Goal: Communication & Community: Share content

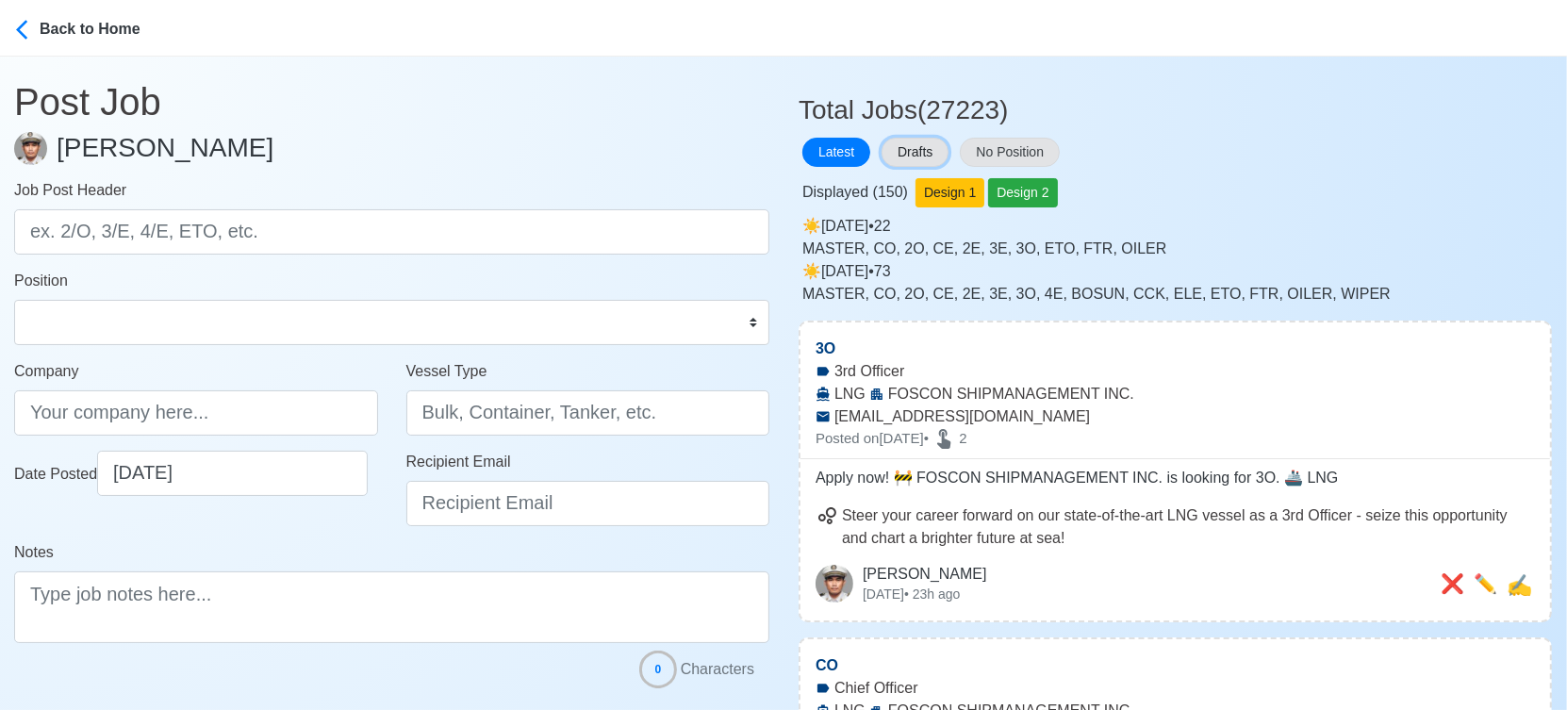
click at [909, 151] on button "Drafts" at bounding box center [914, 152] width 67 height 29
click at [909, 153] on button "Drafts" at bounding box center [914, 152] width 67 height 29
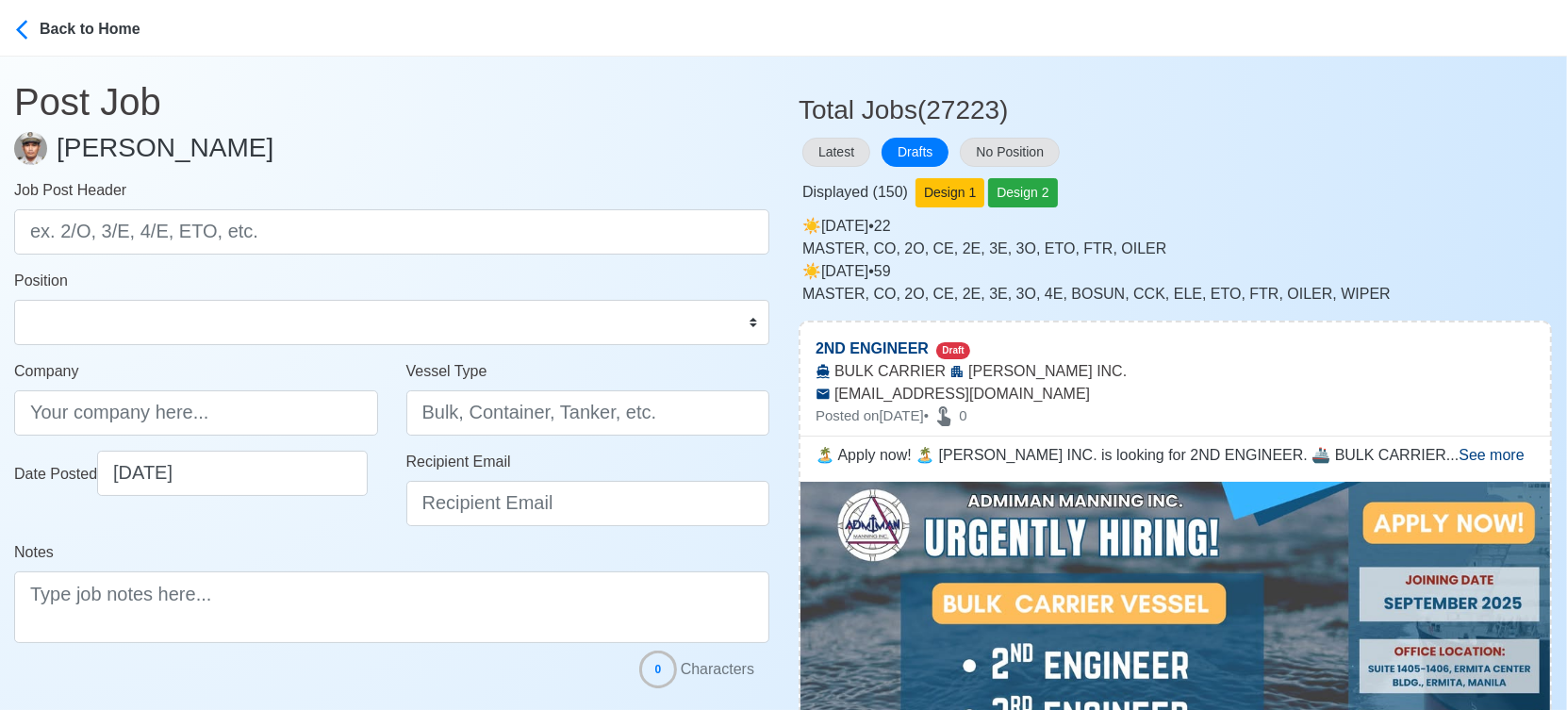
click at [1215, 169] on div "Latest Drafts No Position" at bounding box center [1174, 152] width 753 height 37
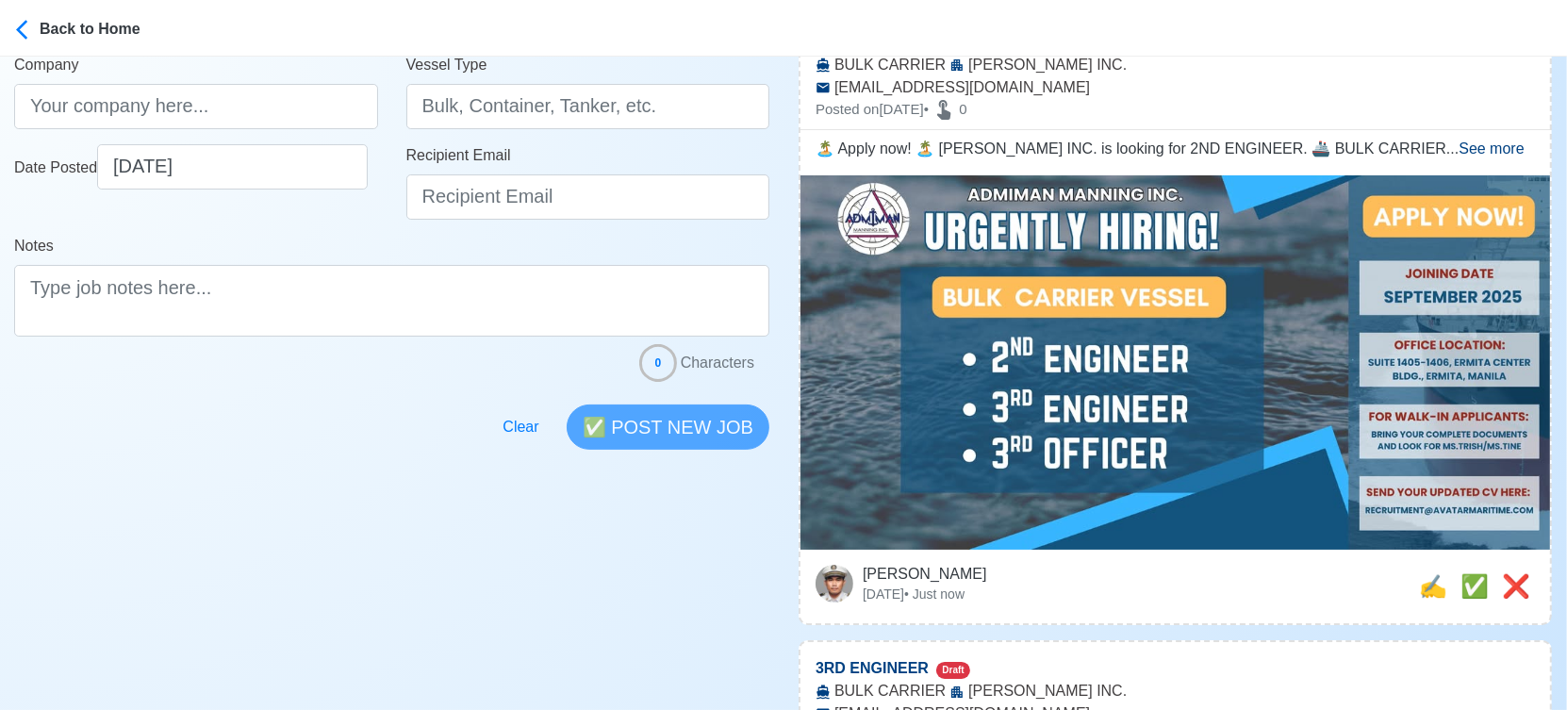
scroll to position [419, 0]
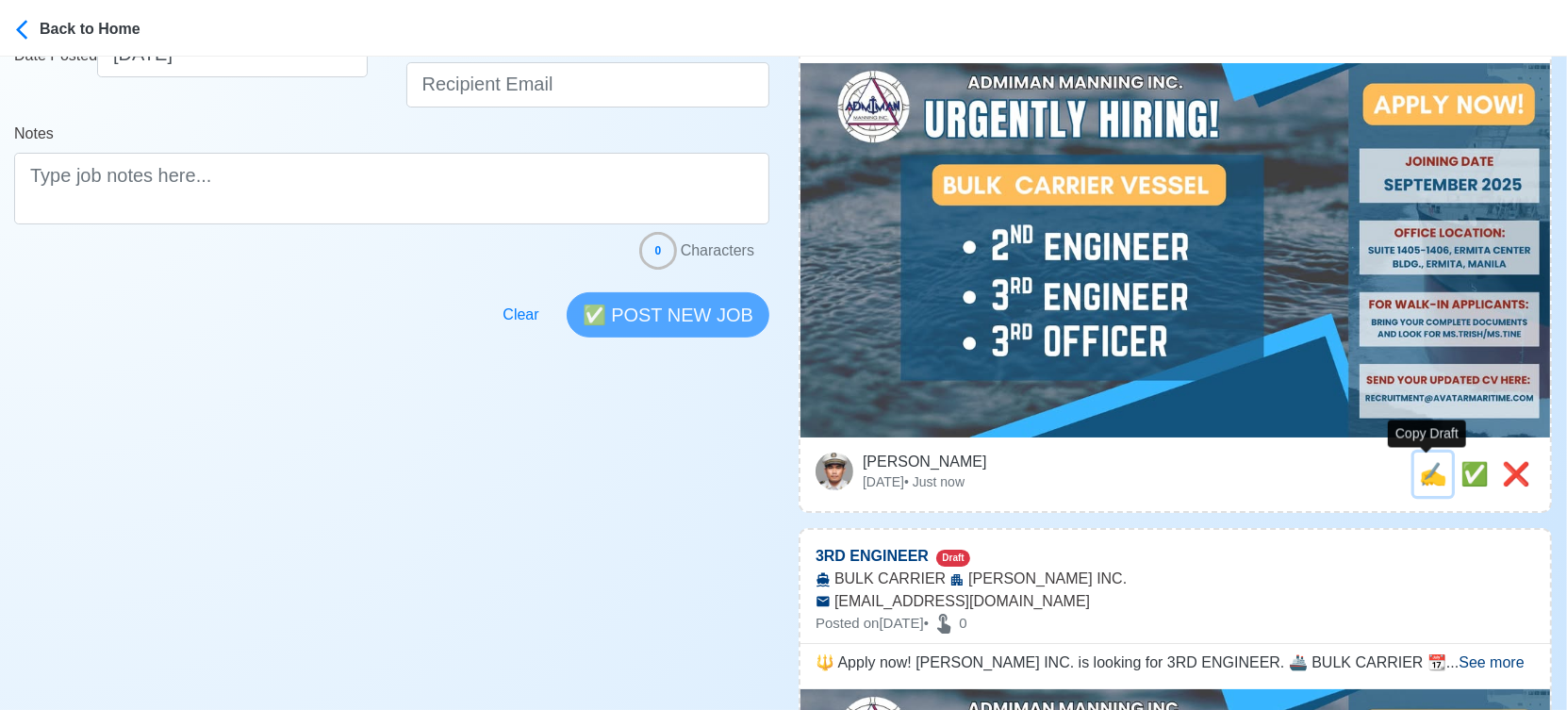
click at [1419, 469] on span "✍️" at bounding box center [1433, 473] width 28 height 25
type input "2ND ENGINEER"
type input "ADMIMAN MANNING INC."
type input "BULK CARRIER"
type input "RECRUITMENT@AVATARMARITIME.COM"
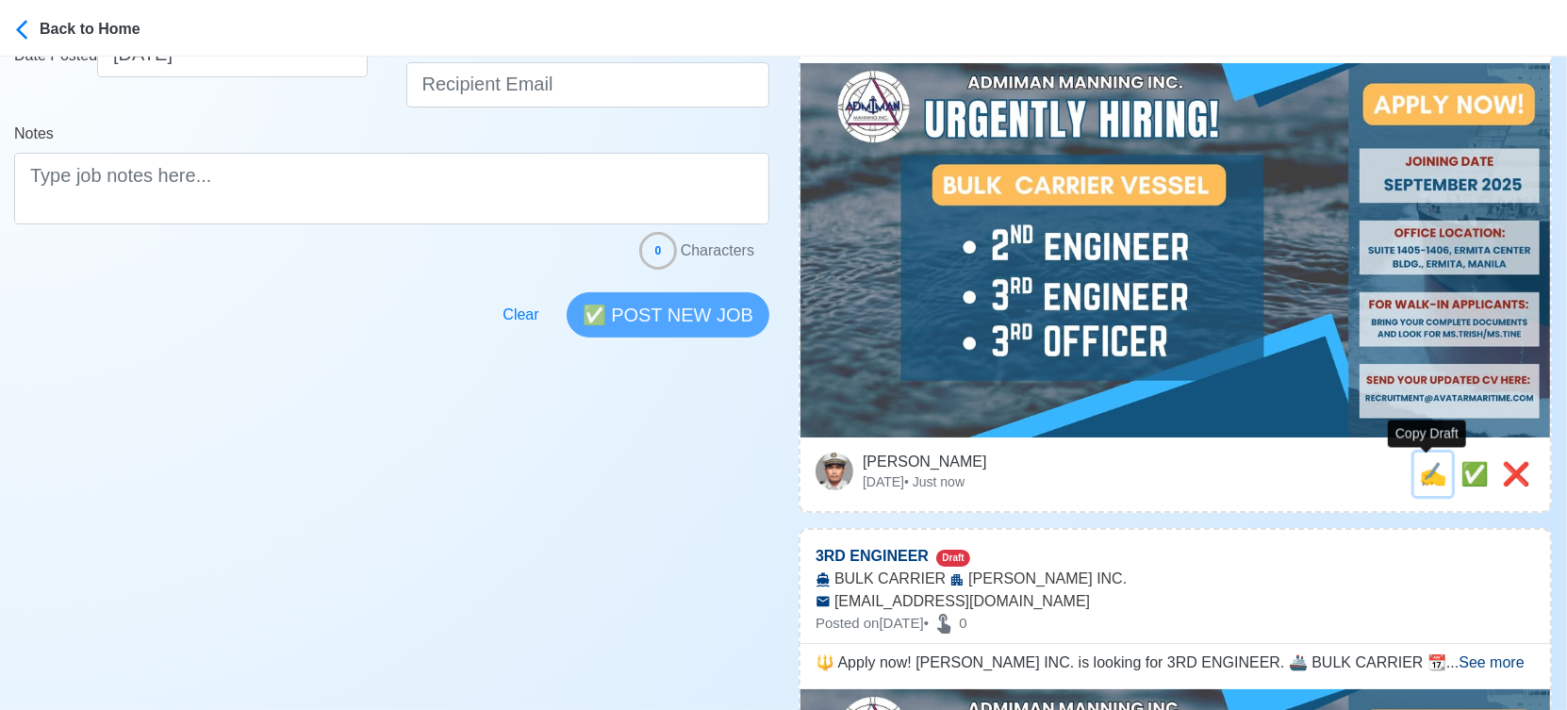
type textarea "🏝️ Apply now! 🏝️ ADMIMAN MANNING INC. is looking for 2ND ENGINEER. 🚢 BULK CARRI…"
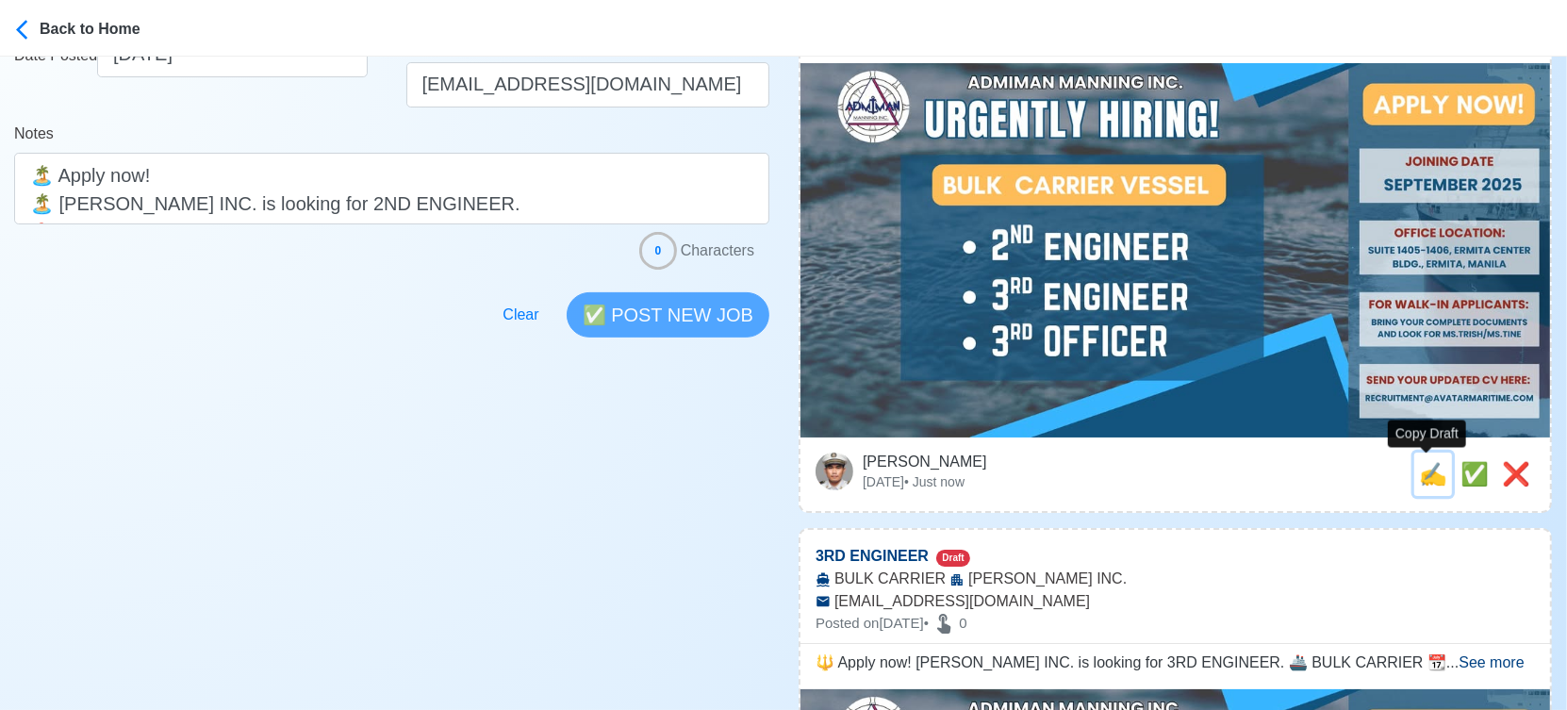
scroll to position [0, 0]
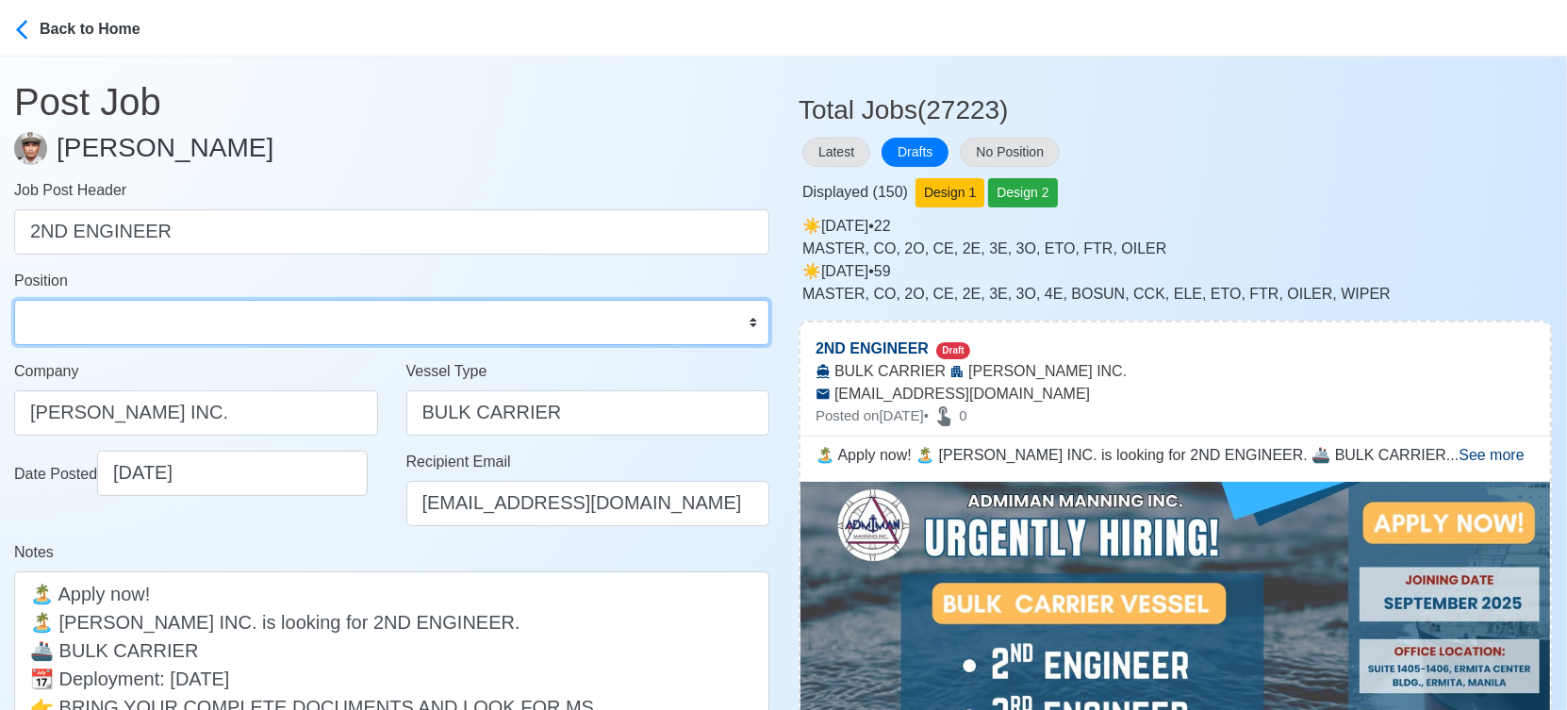
click at [151, 317] on select "Master Chief Officer 2nd Officer 3rd Officer Junior Officer Chief Engineer 2nd …" at bounding box center [391, 322] width 755 height 45
select select "2nd Engineer"
click at [14, 300] on select "Master Chief Officer 2nd Officer 3rd Officer Junior Officer Chief Engineer 2nd …" at bounding box center [391, 322] width 755 height 45
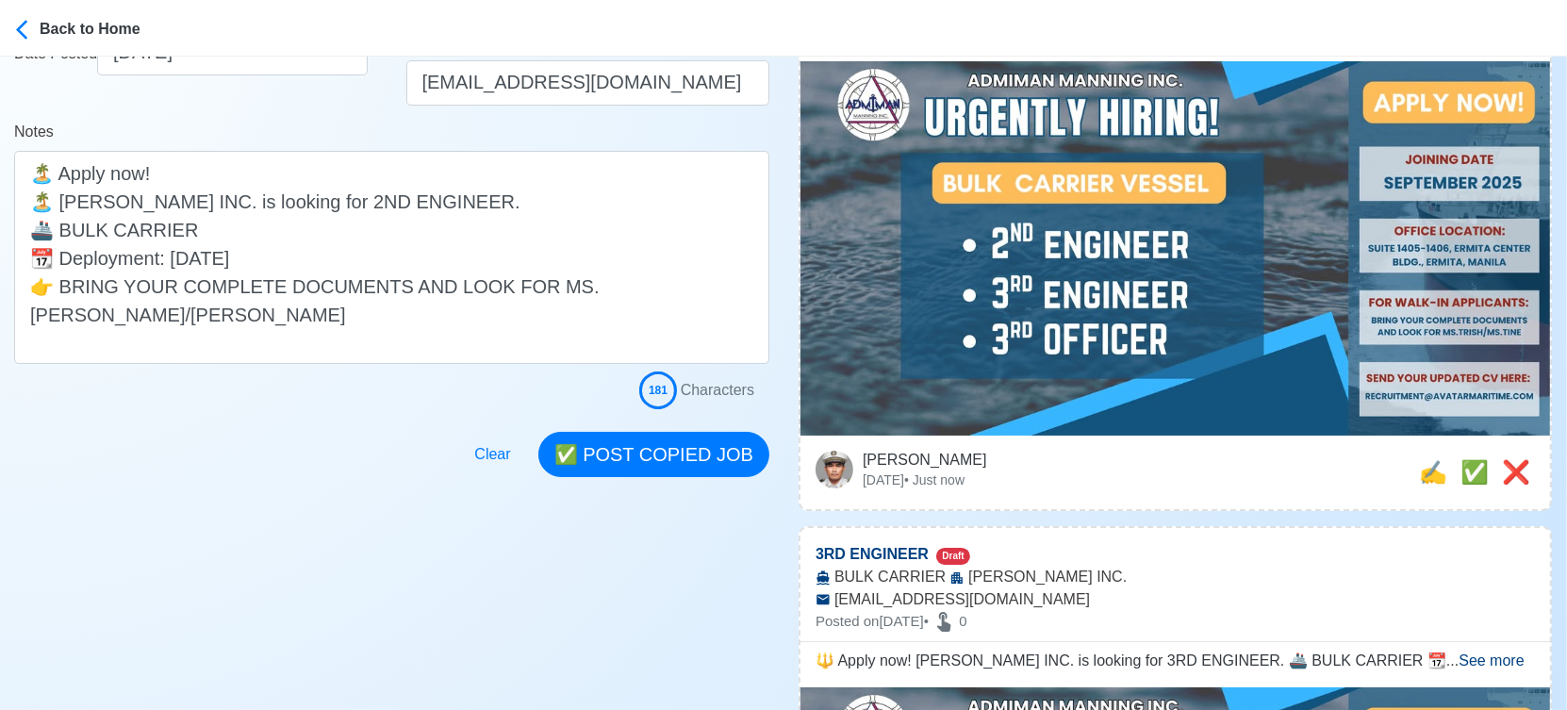
scroll to position [523, 0]
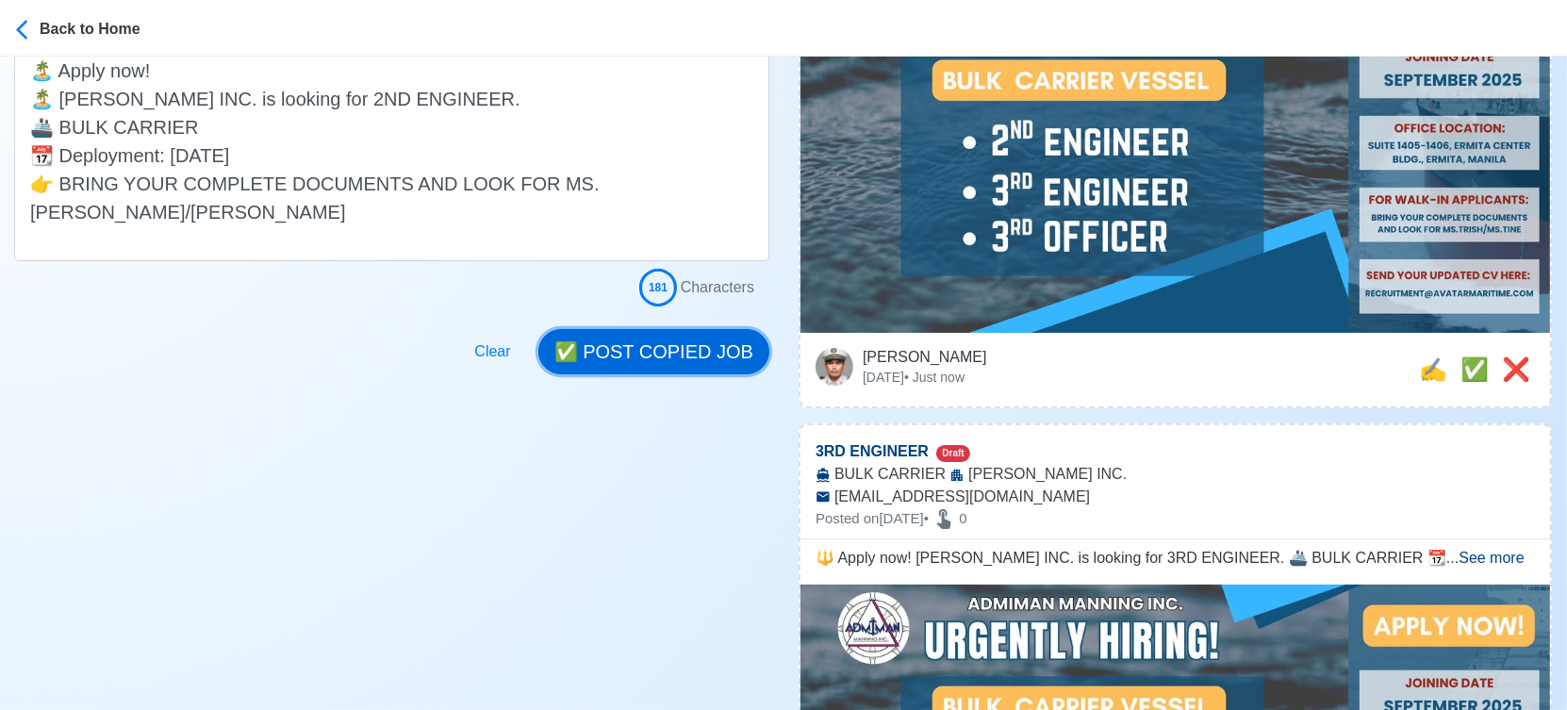
click at [637, 343] on button "✅ POST COPIED JOB" at bounding box center [653, 351] width 231 height 45
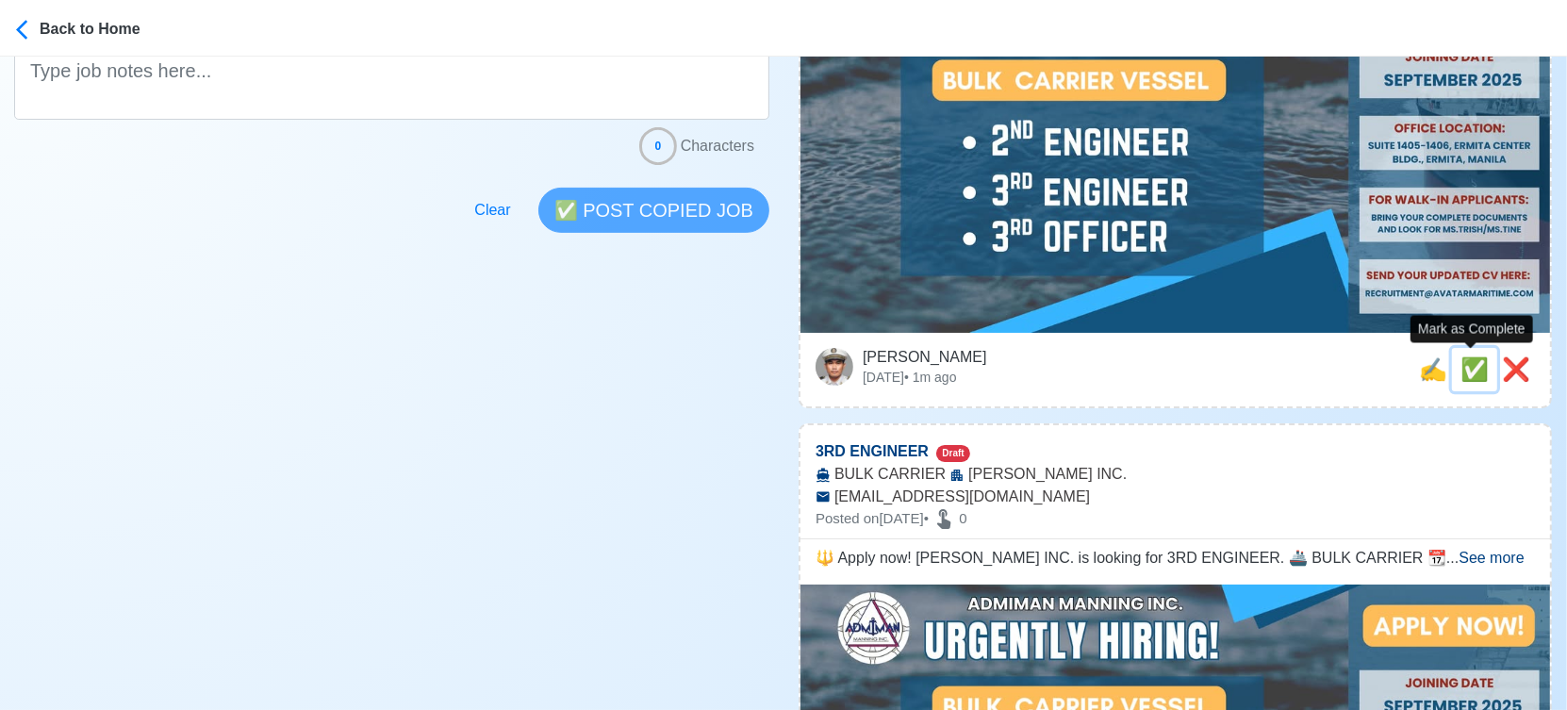
click at [1466, 376] on span "✅" at bounding box center [1474, 368] width 28 height 25
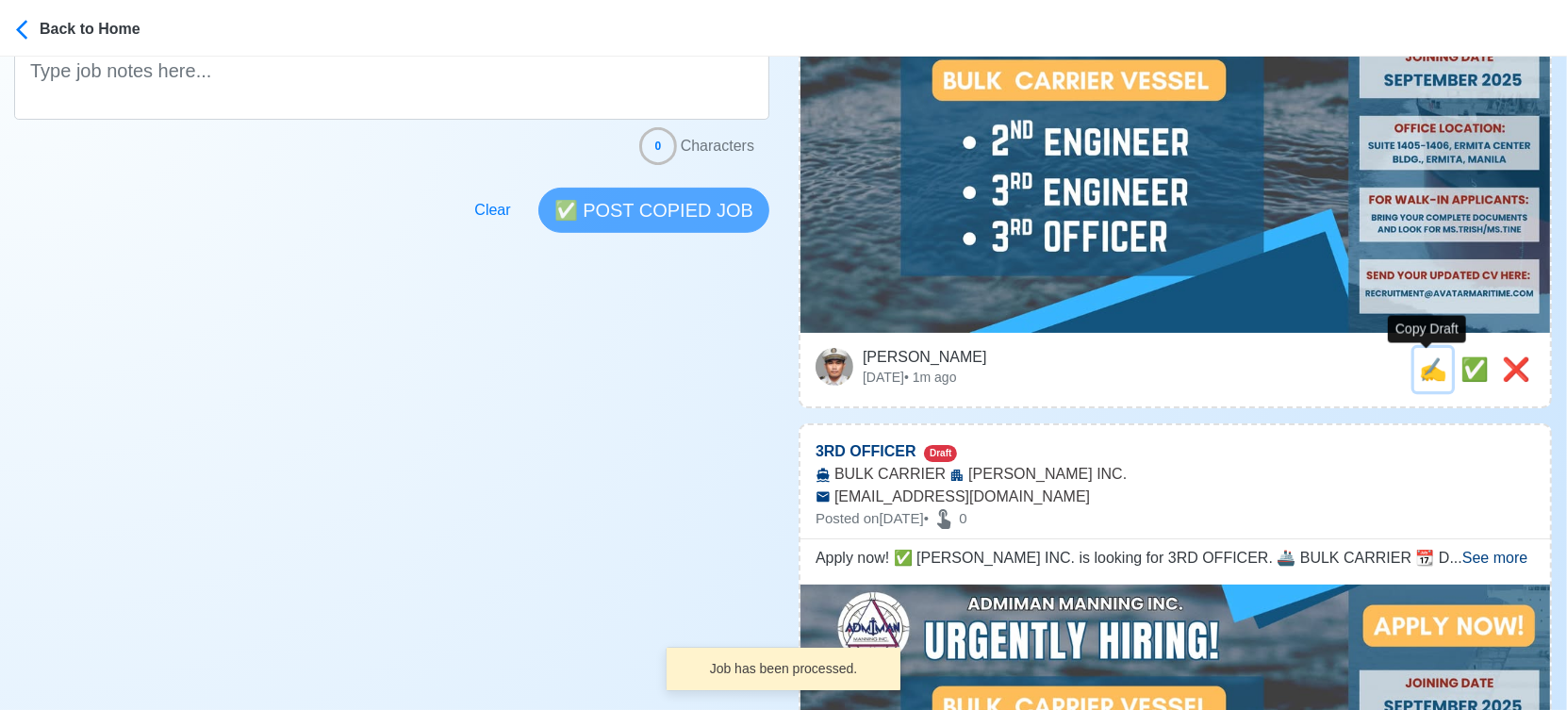
click at [1431, 376] on span "✍️" at bounding box center [1433, 368] width 28 height 25
type input "3RD ENGINEER"
select select
type input "ADMIMAN MANNING INC."
type input "BULK CARRIER"
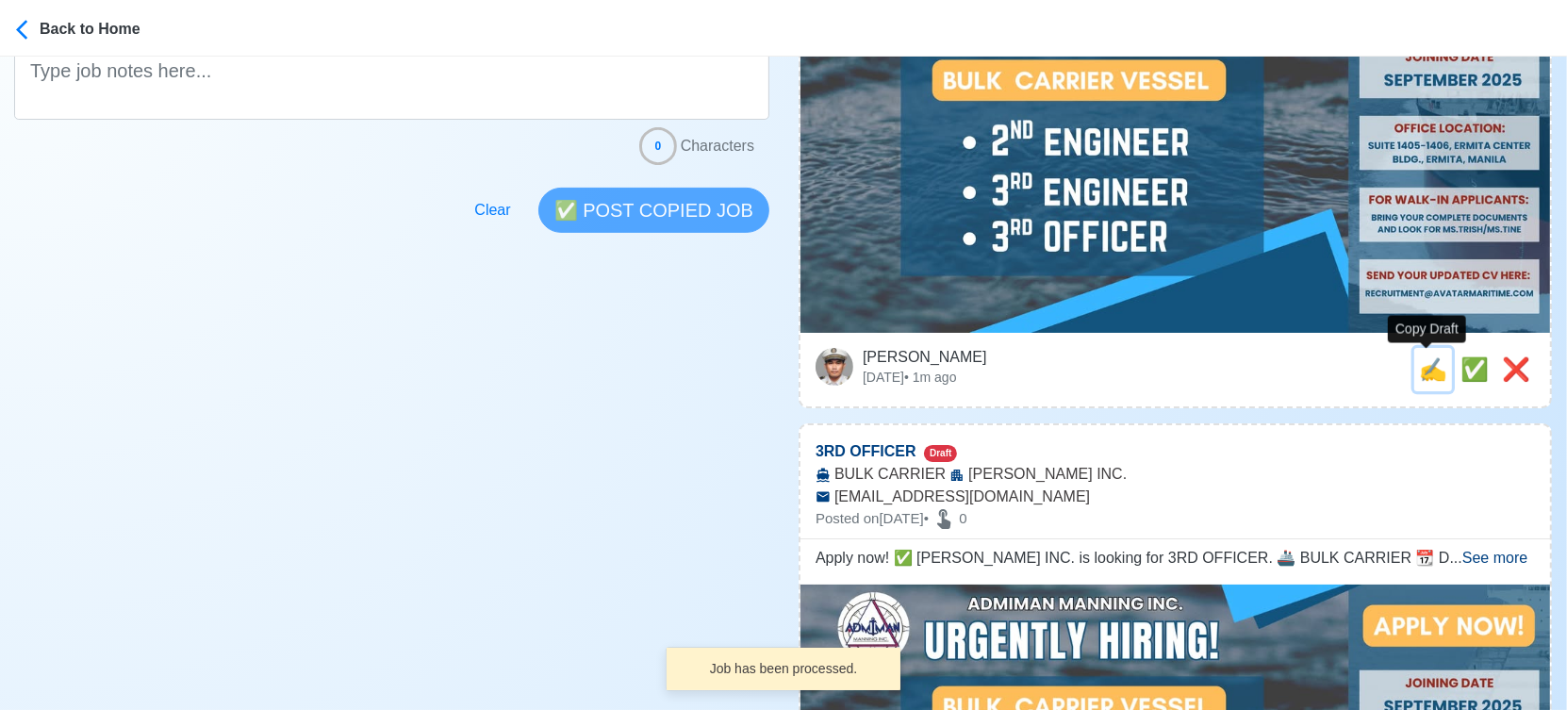
type input "RECRUITMENT@AVATARMARITIME.COM"
type textarea "🔱 Apply now! ADMIMAN MANNING INC. is looking for 3RD ENGINEER. 🚢 BULK CARRIER 📆…"
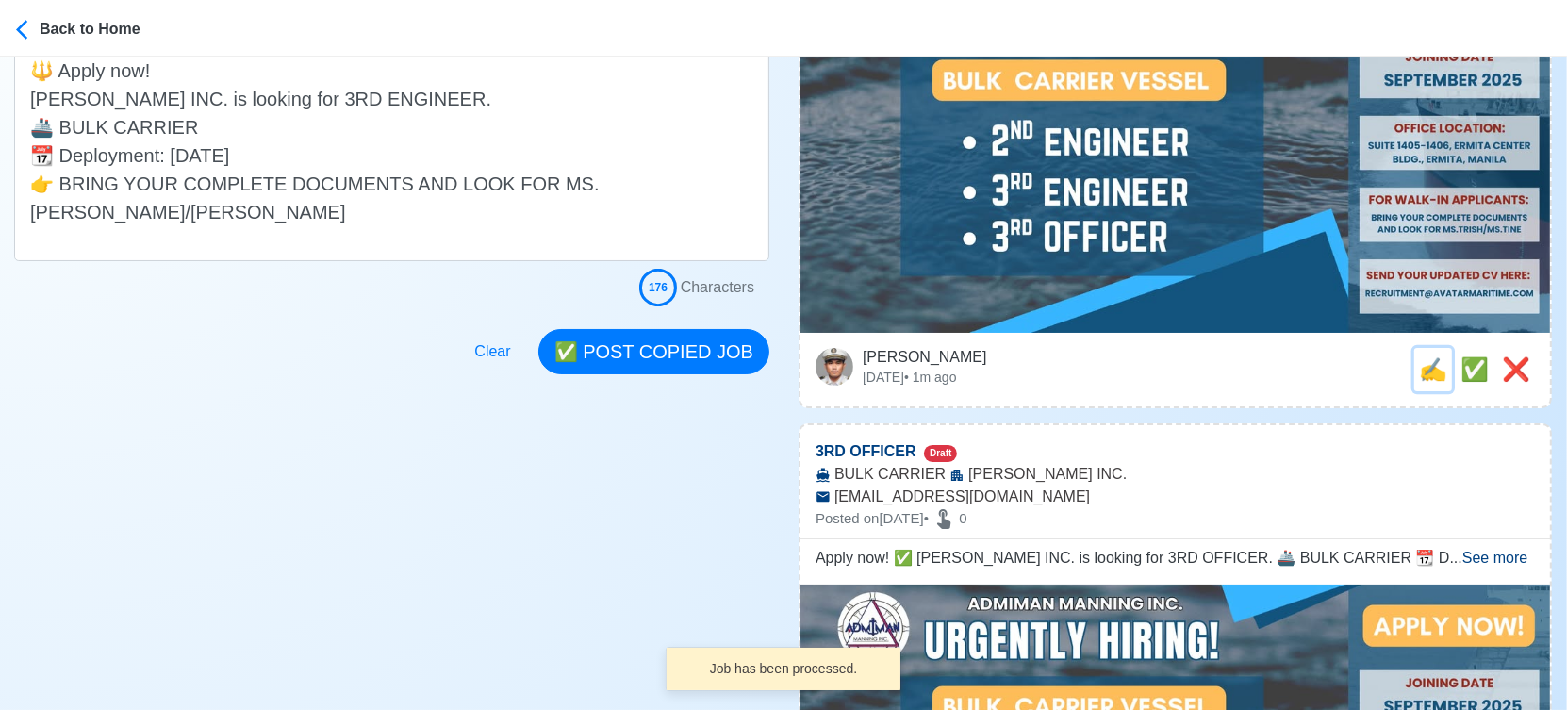
scroll to position [0, 0]
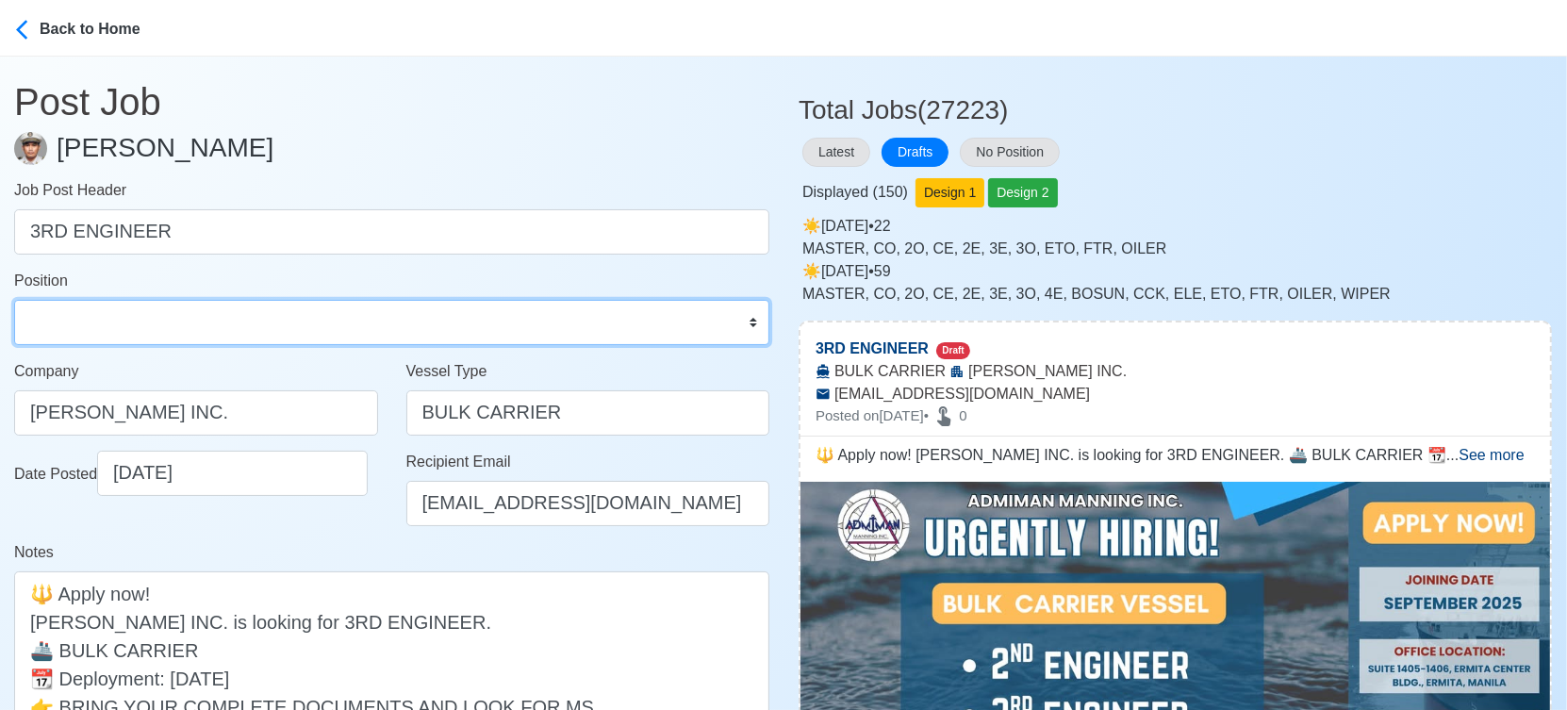
click at [245, 320] on select "Master Chief Officer 2nd Officer 3rd Officer Junior Officer Chief Engineer 2nd …" at bounding box center [391, 322] width 755 height 45
select select "3rd Engineer"
click at [14, 300] on select "Master Chief Officer 2nd Officer 3rd Officer Junior Officer Chief Engineer 2nd …" at bounding box center [391, 322] width 755 height 45
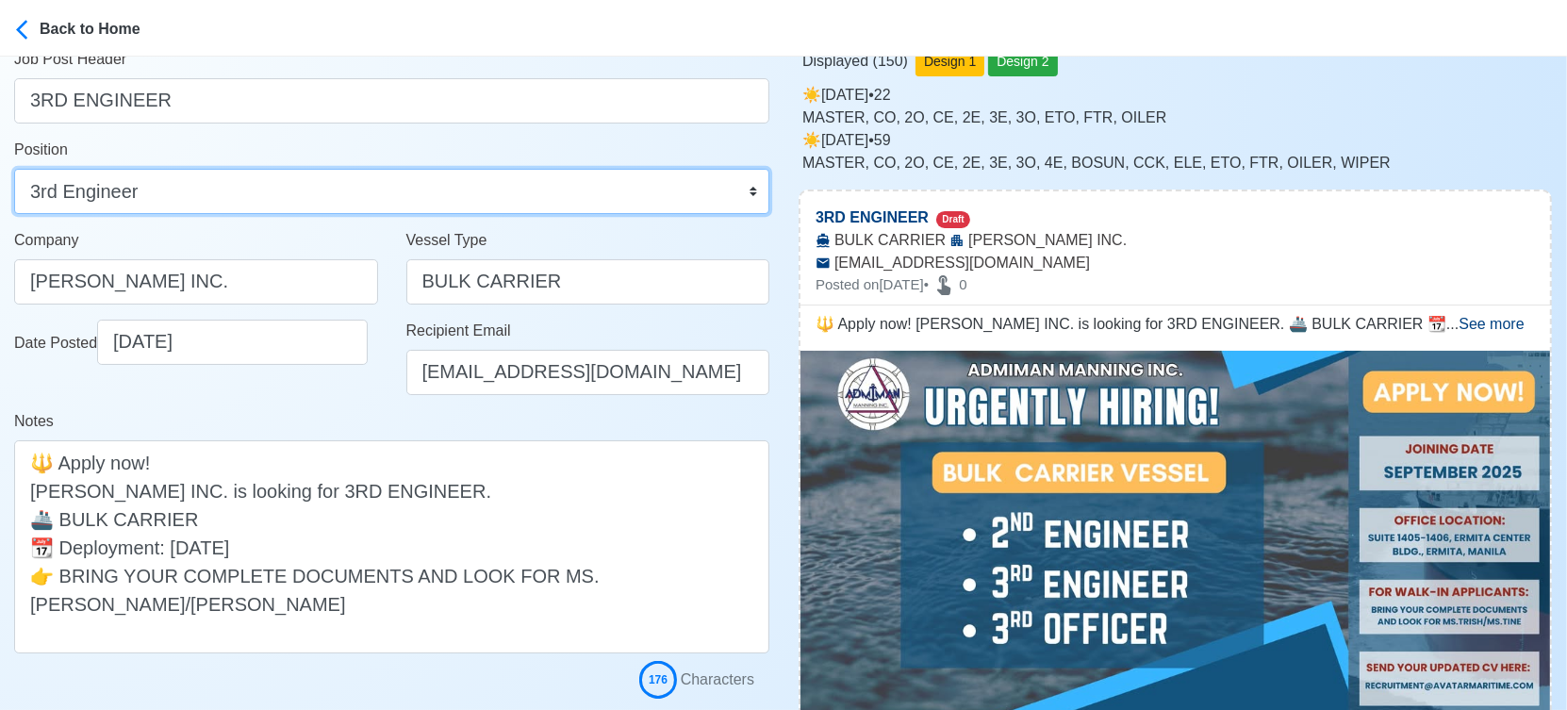
scroll to position [314, 0]
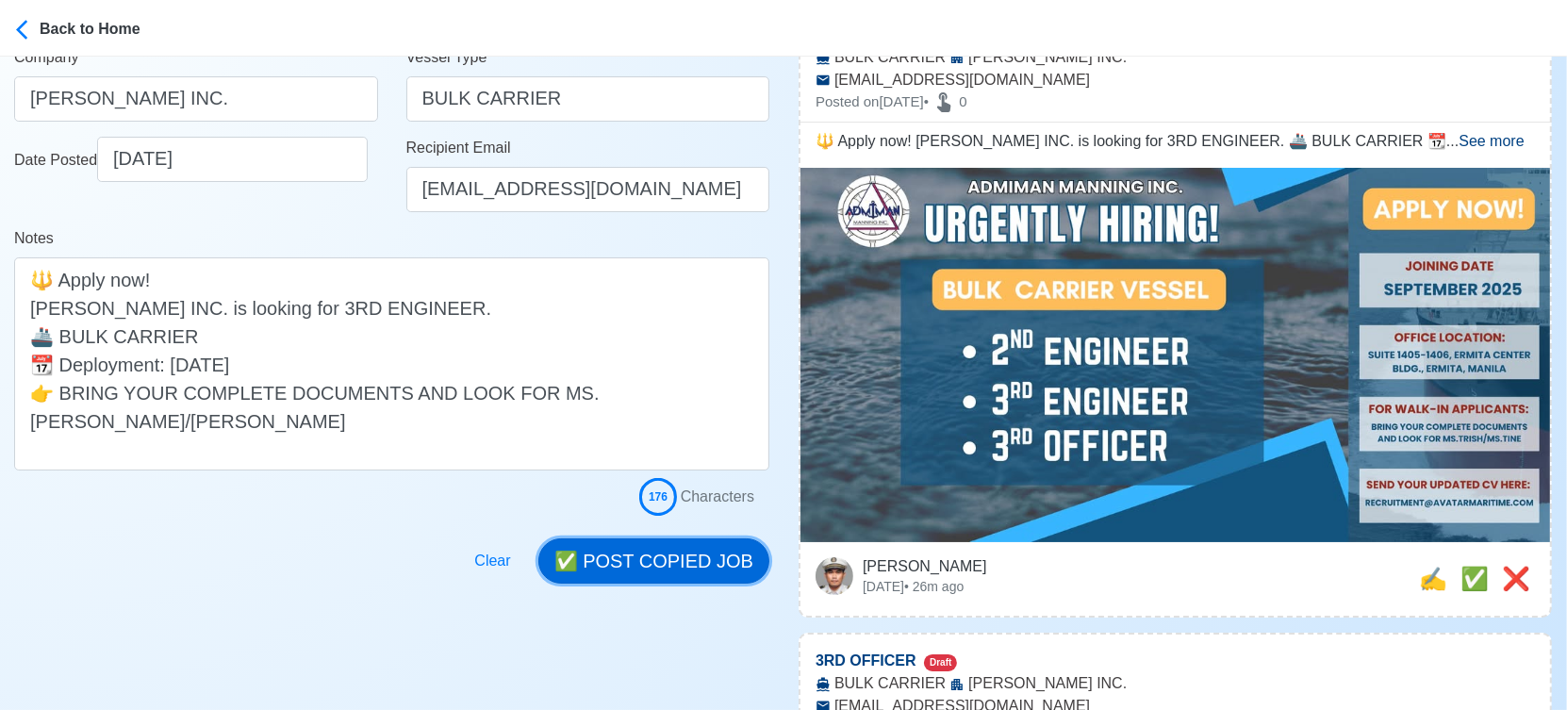
click at [687, 556] on button "✅ POST COPIED JOB" at bounding box center [653, 560] width 231 height 45
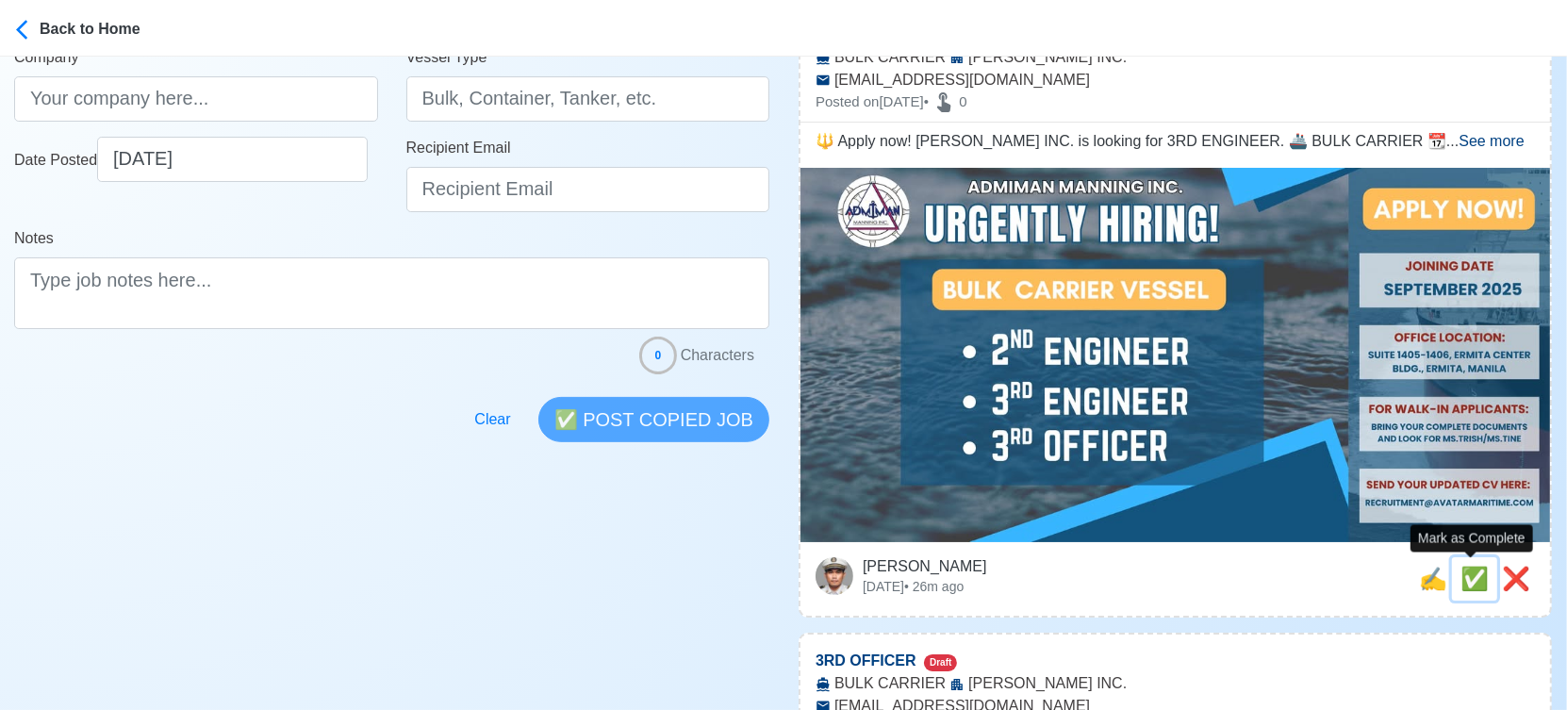
click at [1471, 585] on span "✅" at bounding box center [1474, 578] width 28 height 25
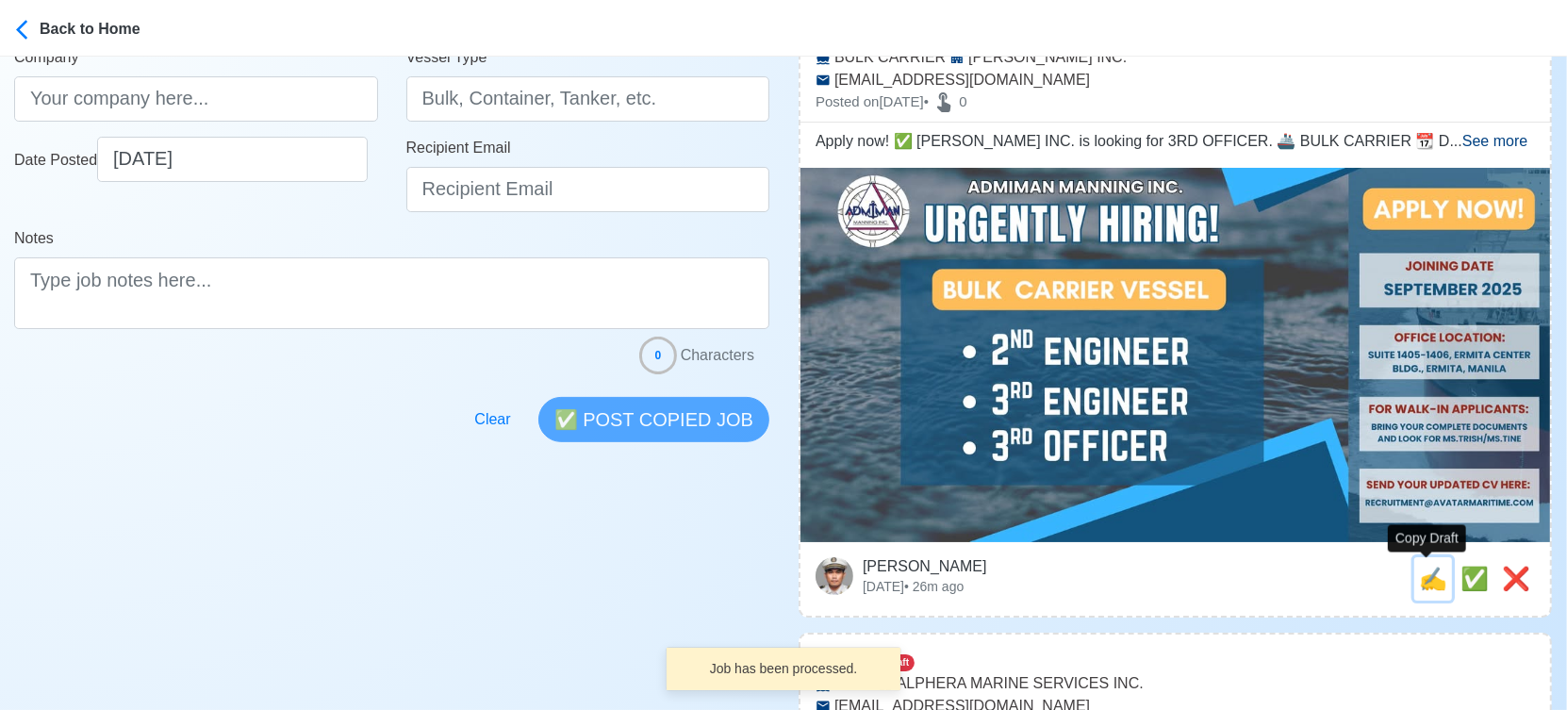
drag, startPoint x: 1428, startPoint y: 584, endPoint x: 1237, endPoint y: 574, distance: 191.6
click at [1425, 583] on span "✍️" at bounding box center [1433, 578] width 28 height 25
type input "3RD OFFICER"
select select
type input "ADMIMAN MANNING INC."
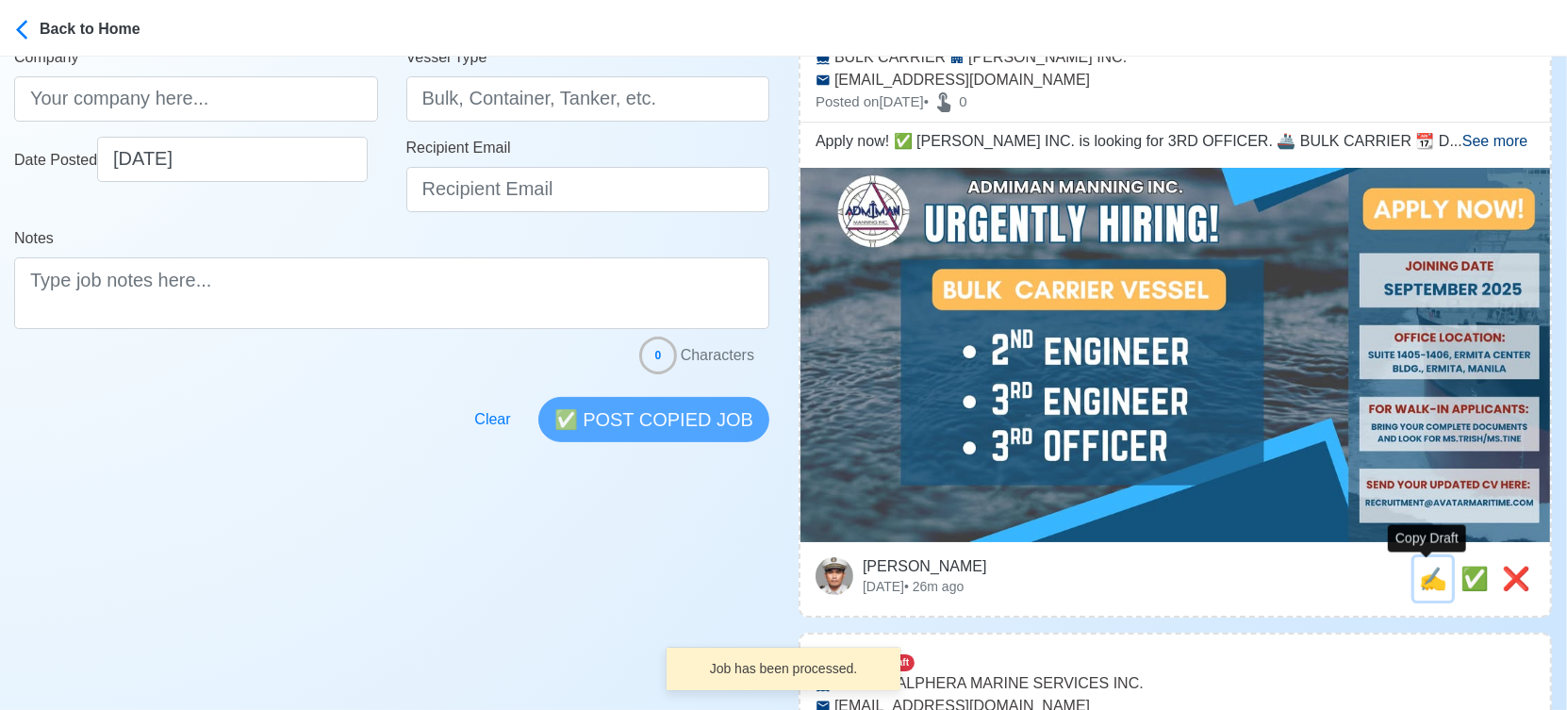
type input "BULK CARRIER"
type input "RECRUITMENT@AVATARMARITIME.COM"
type textarea "Apply now! ✅ ADMIMAN MANNING INC. is looking for 3RD OFFICER. 🚢 BULK CARRIER 📆 …"
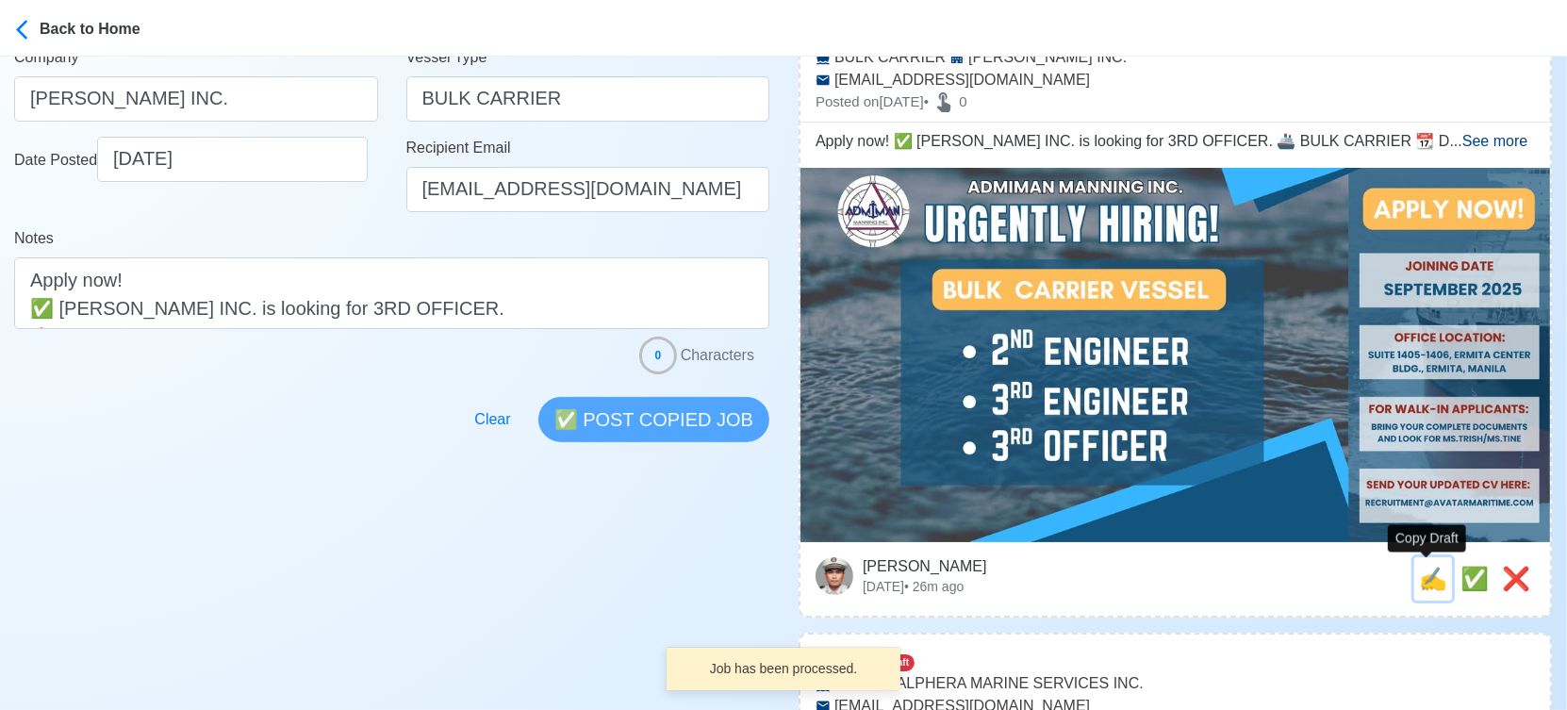
scroll to position [0, 0]
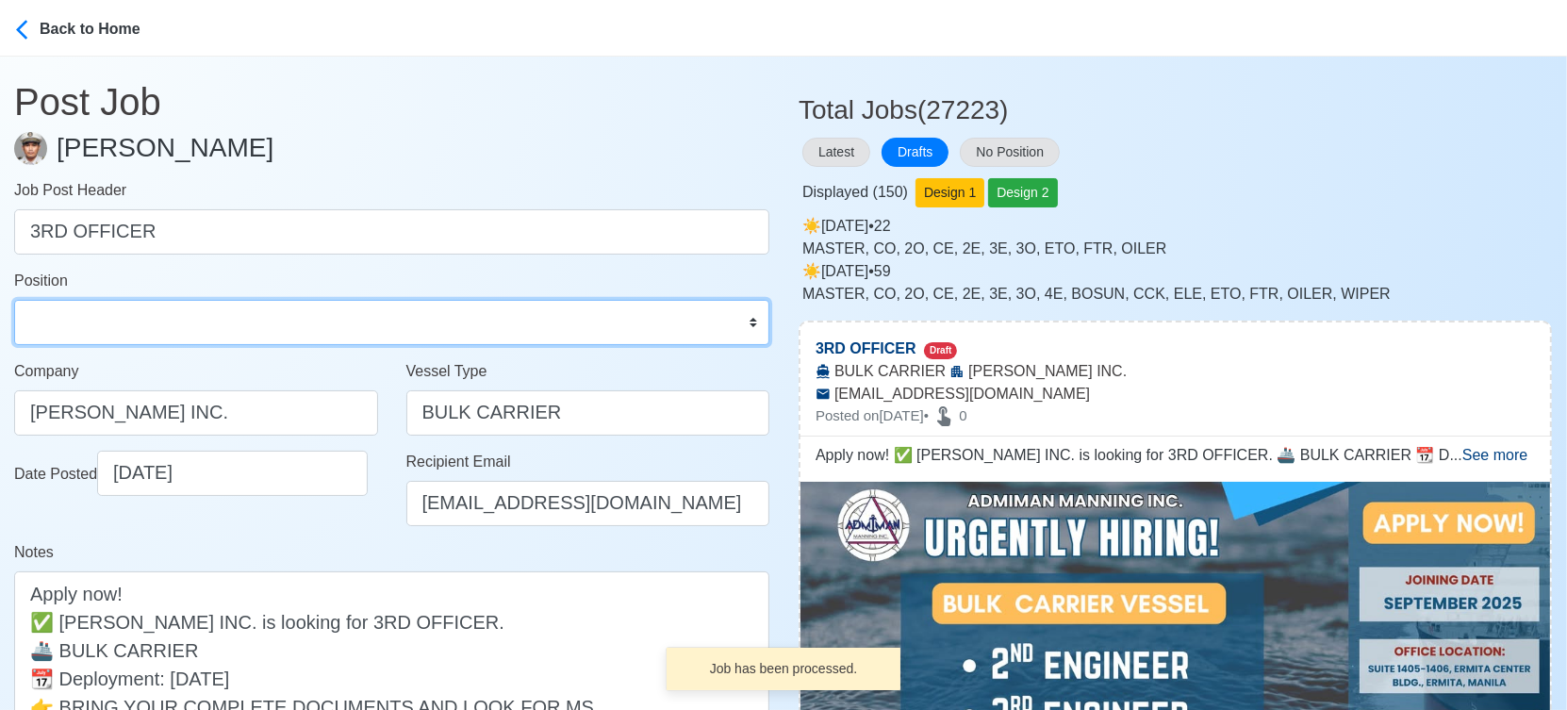
drag, startPoint x: 202, startPoint y: 332, endPoint x: 197, endPoint y: 312, distance: 20.4
click at [202, 332] on select "Master Chief Officer 2nd Officer 3rd Officer Junior Officer Chief Engineer 2nd …" at bounding box center [391, 322] width 755 height 45
select select "3rd Officer"
click at [14, 300] on select "Master Chief Officer 2nd Officer 3rd Officer Junior Officer Chief Engineer 2nd …" at bounding box center [391, 322] width 755 height 45
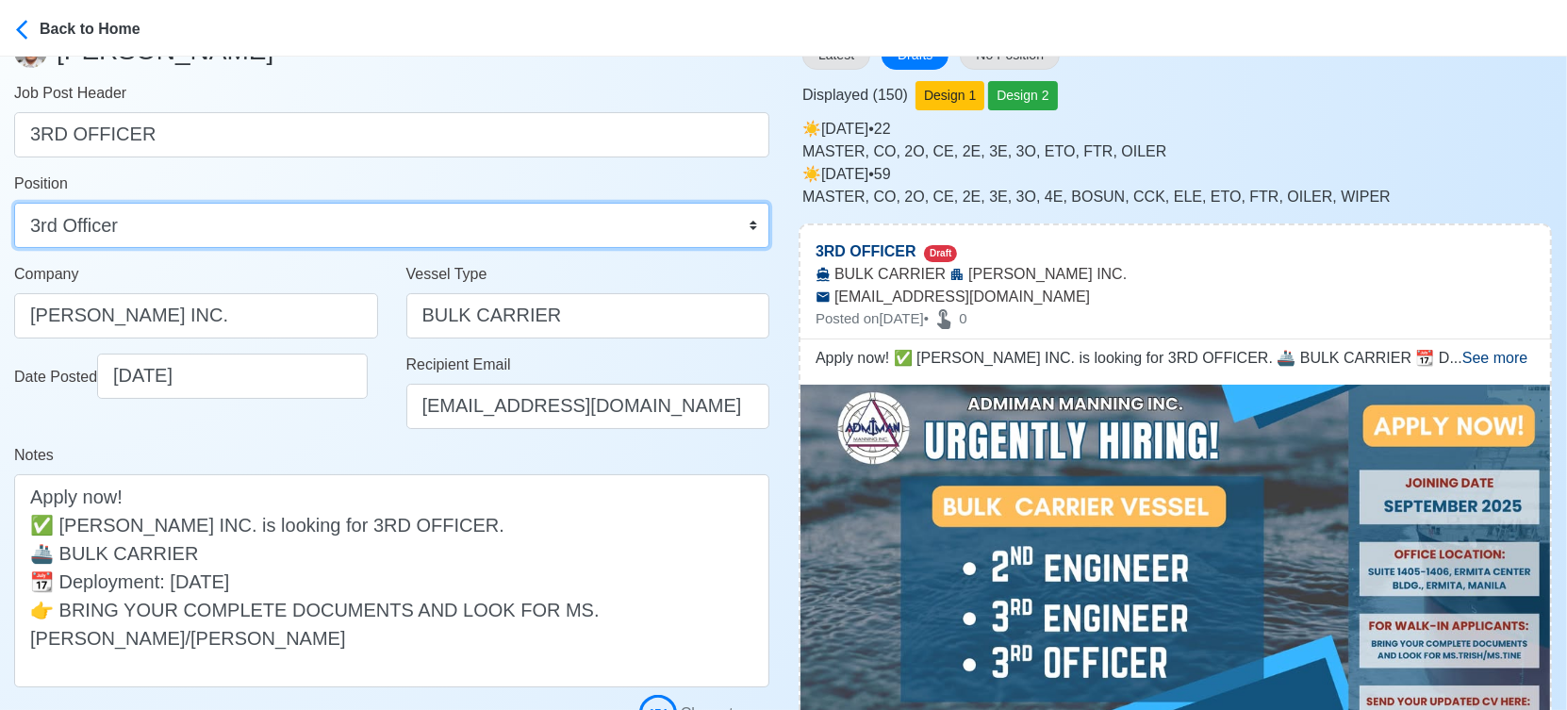
scroll to position [209, 0]
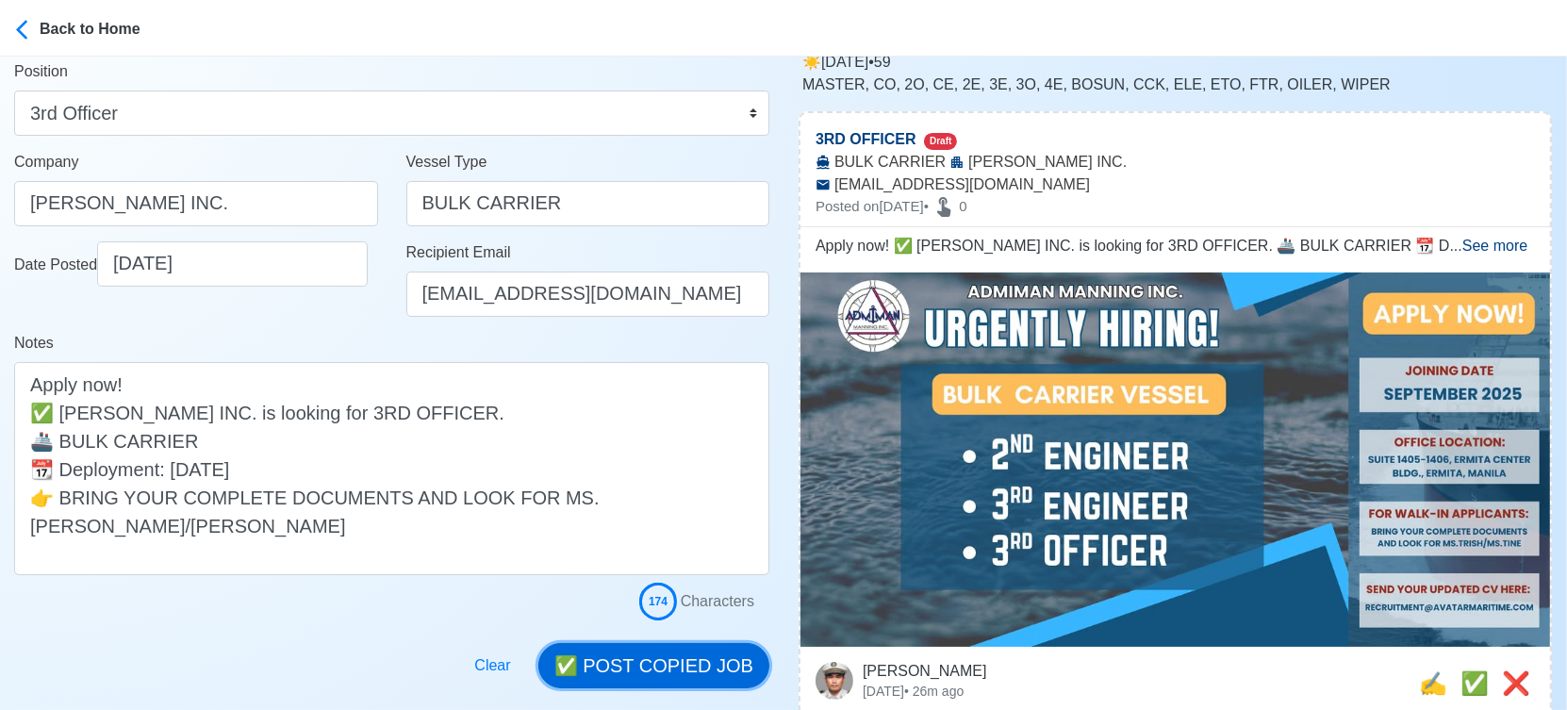
click at [680, 663] on button "✅ POST COPIED JOB" at bounding box center [653, 665] width 231 height 45
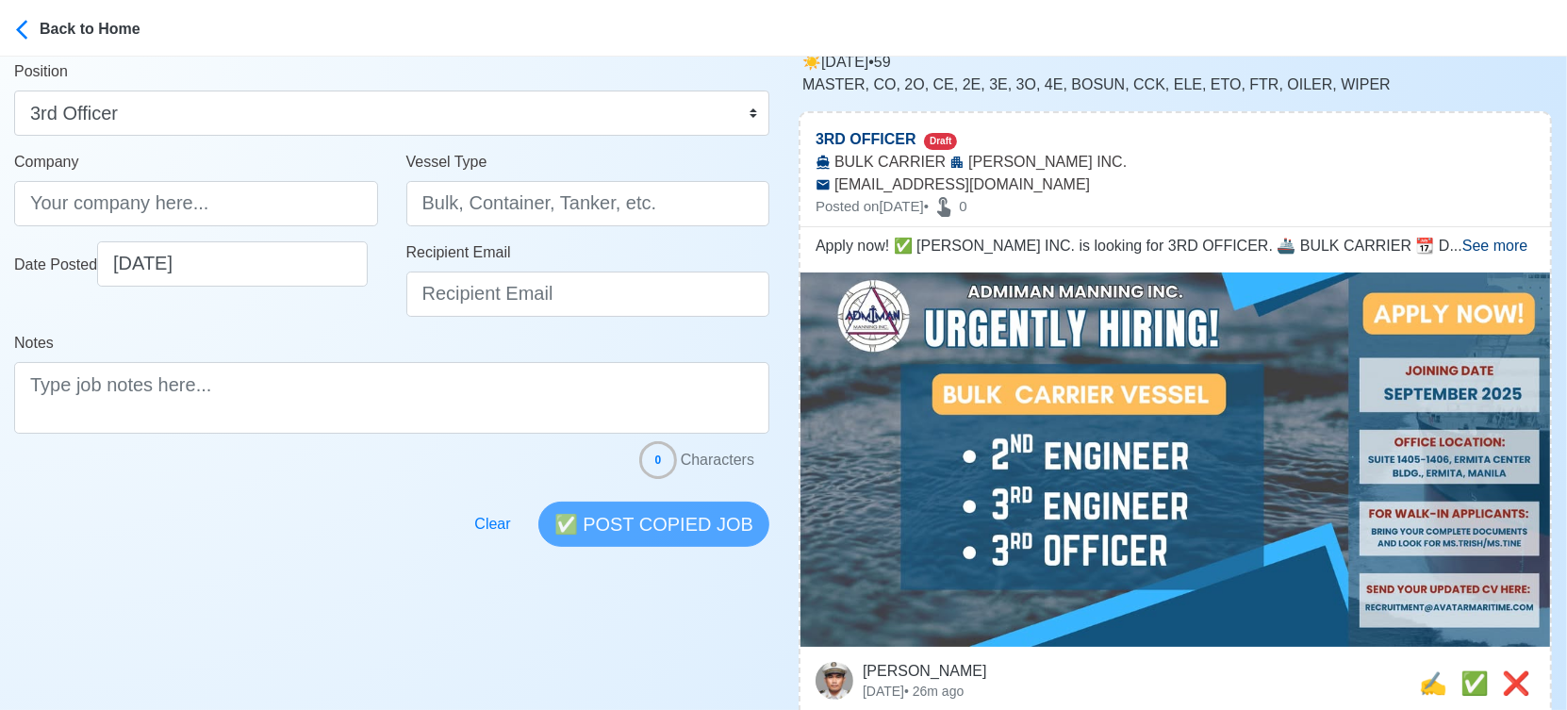
scroll to position [523, 0]
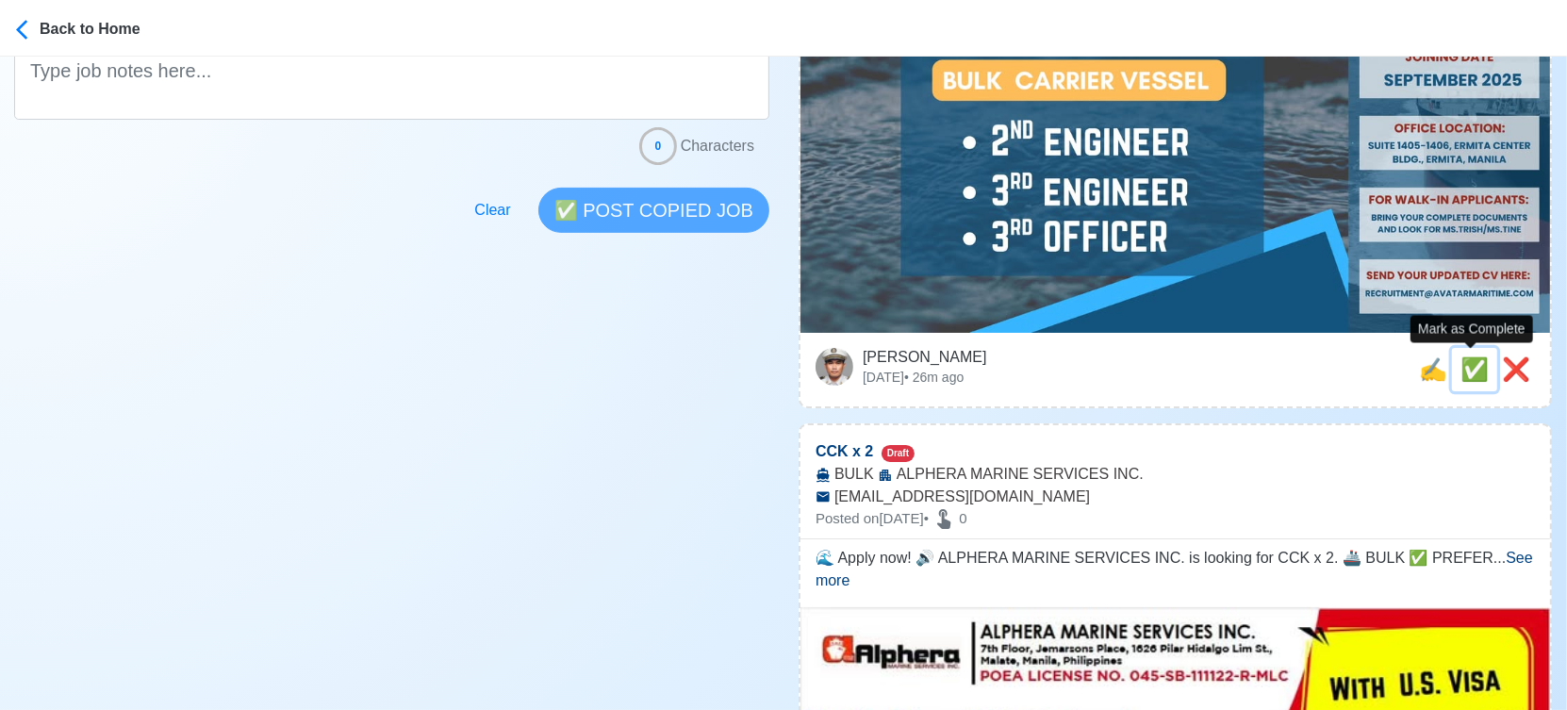
click at [1462, 369] on span "✅" at bounding box center [1474, 368] width 28 height 25
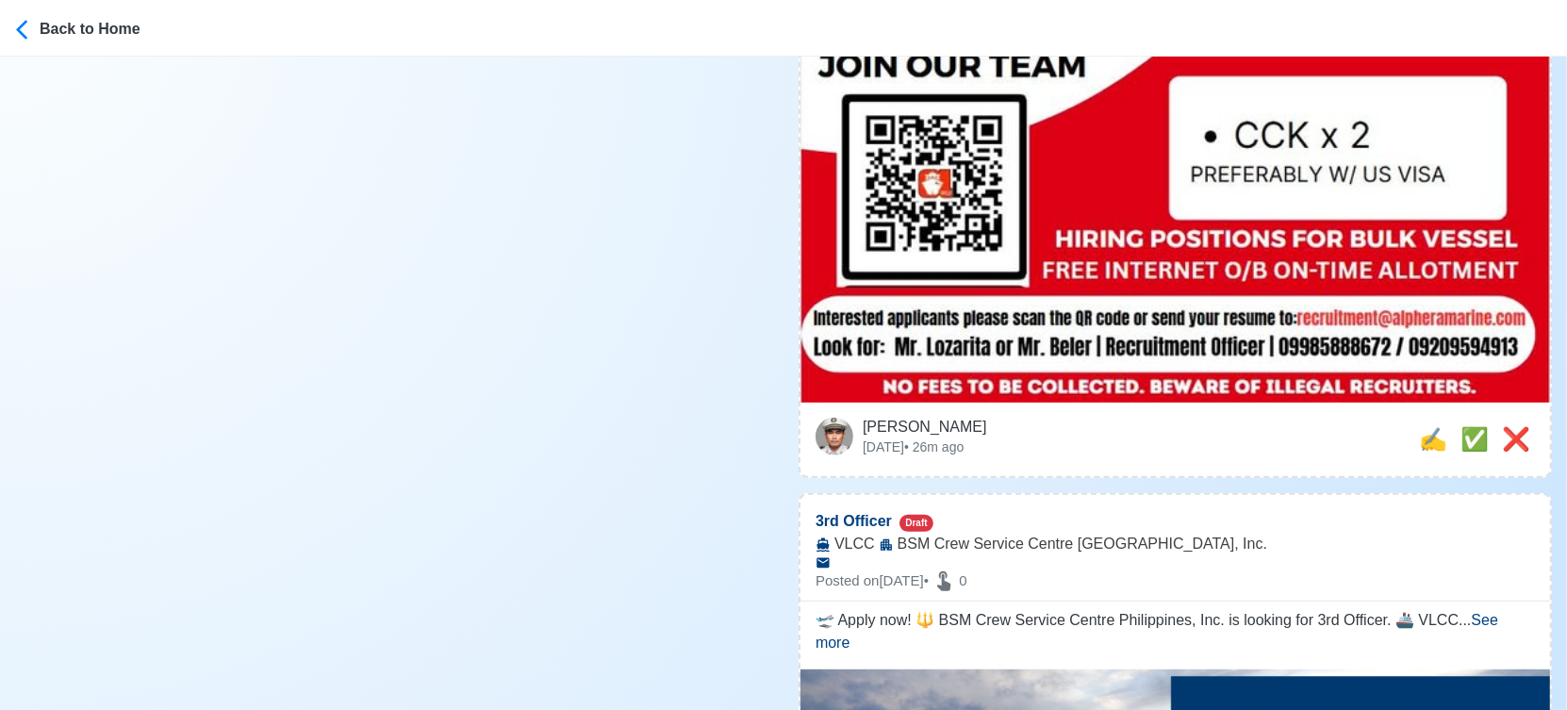
scroll to position [733, 0]
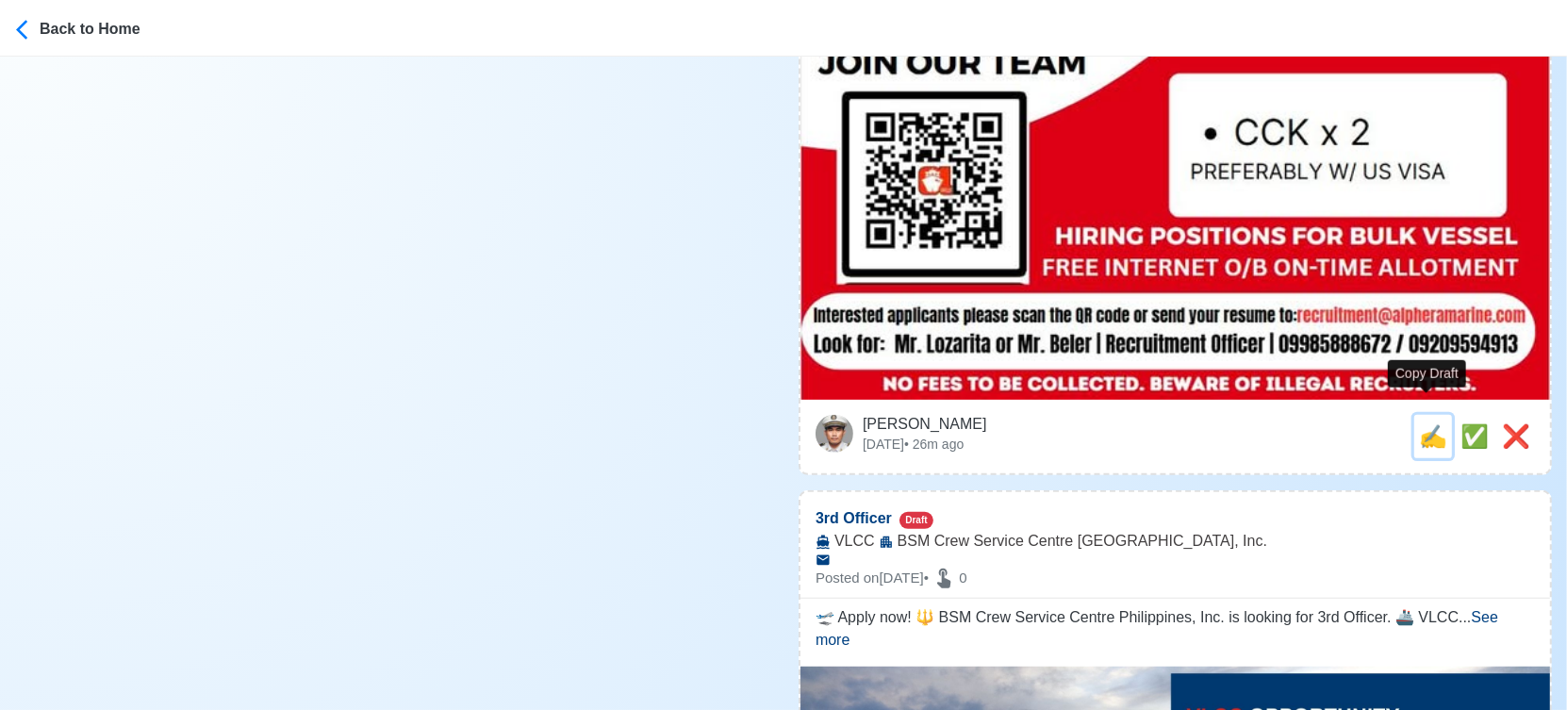
click at [1425, 423] on span "✍️" at bounding box center [1433, 435] width 28 height 25
type input "CCK x 2"
select select
type input "ALPHERA MARINE SERVICES INC."
type input "BULK"
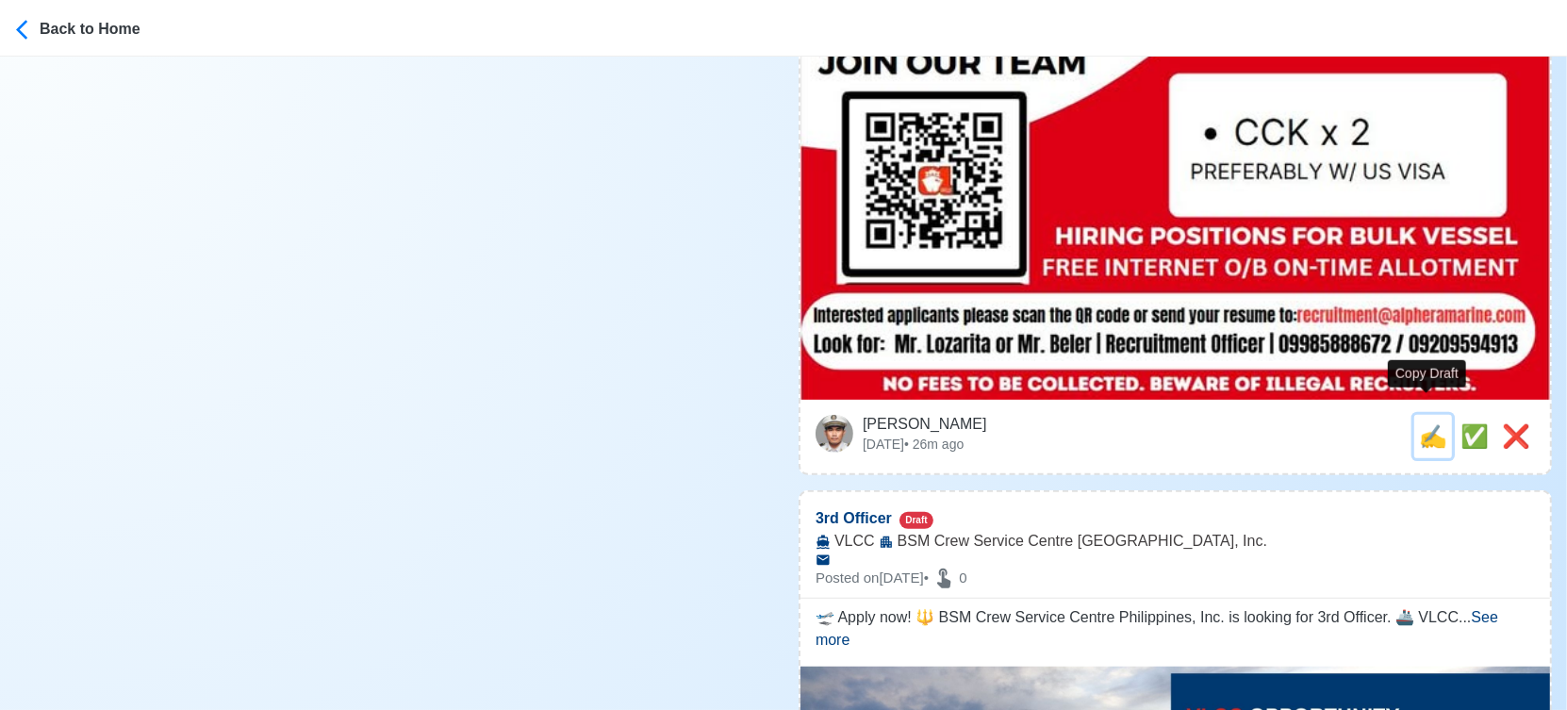
type input "recruitment@alpheramarine.com"
type textarea "🌊 Apply now! 🔊 ALPHERA MARINE SERVICES INC. is looking for CCK x 2. 🚢 BULK ✅ PR…"
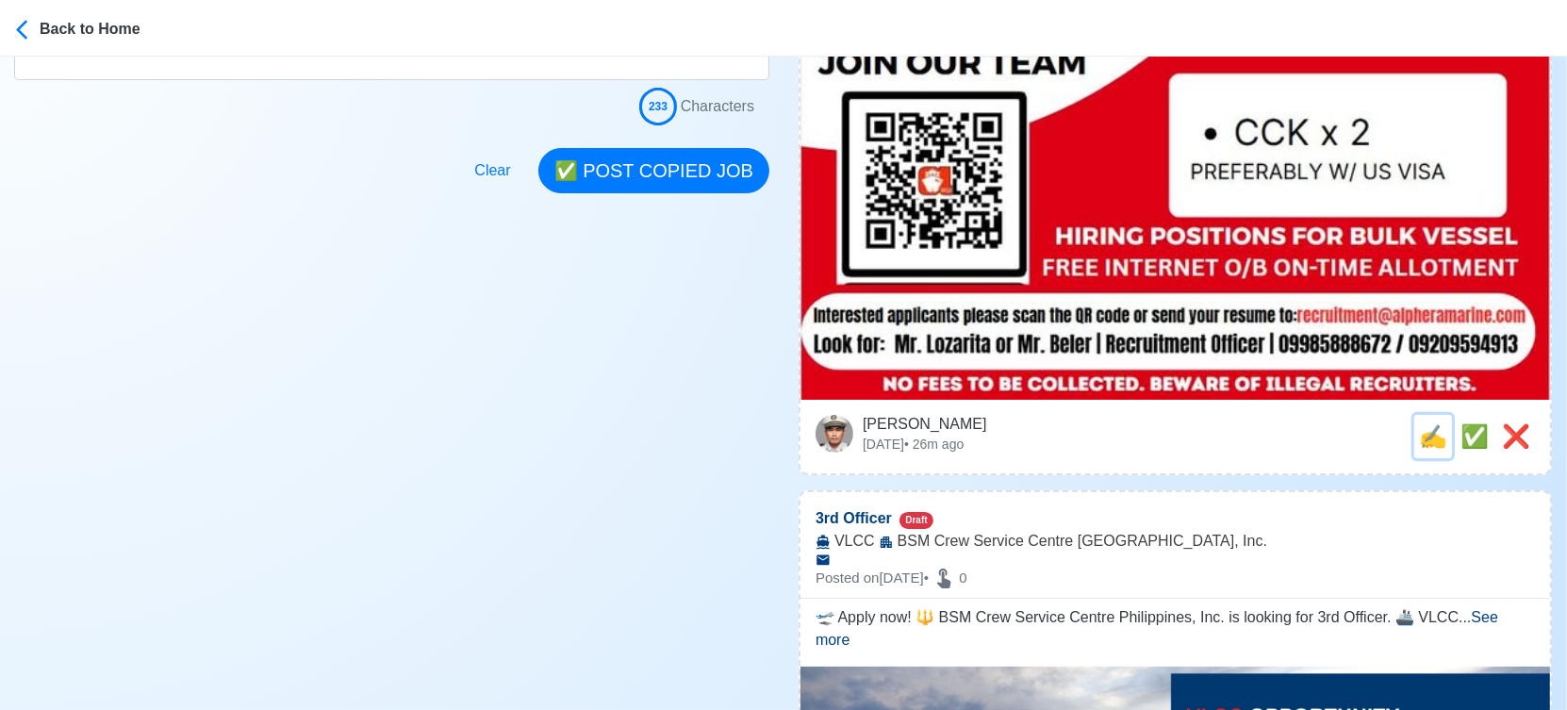
scroll to position [0, 0]
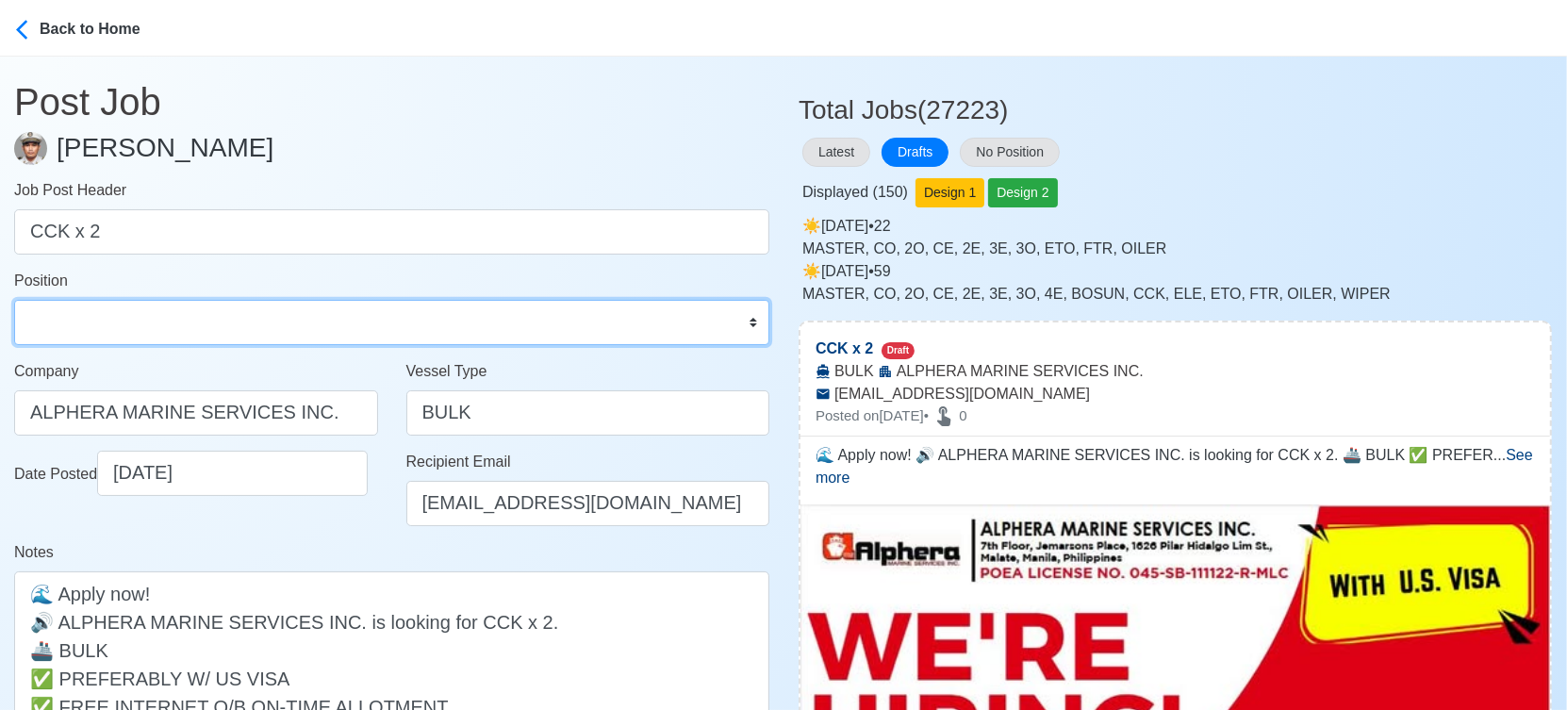
click at [158, 303] on select "Master Chief Officer 2nd Officer 3rd Officer Junior Officer Chief Engineer 2nd …" at bounding box center [391, 322] width 755 height 45
select select "Chief Cook"
click at [14, 300] on select "Master Chief Officer 2nd Officer 3rd Officer Junior Officer Chief Engineer 2nd …" at bounding box center [391, 322] width 755 height 45
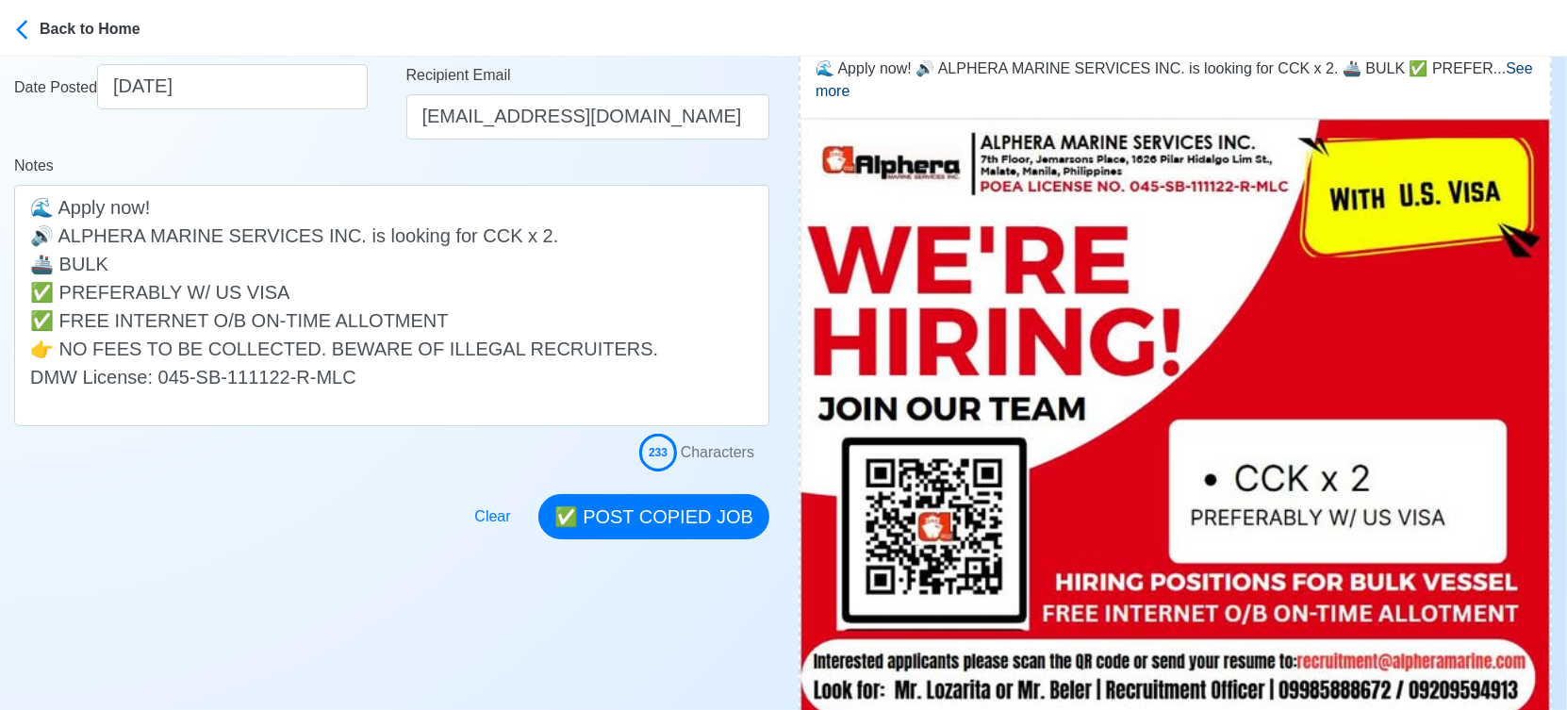
scroll to position [419, 0]
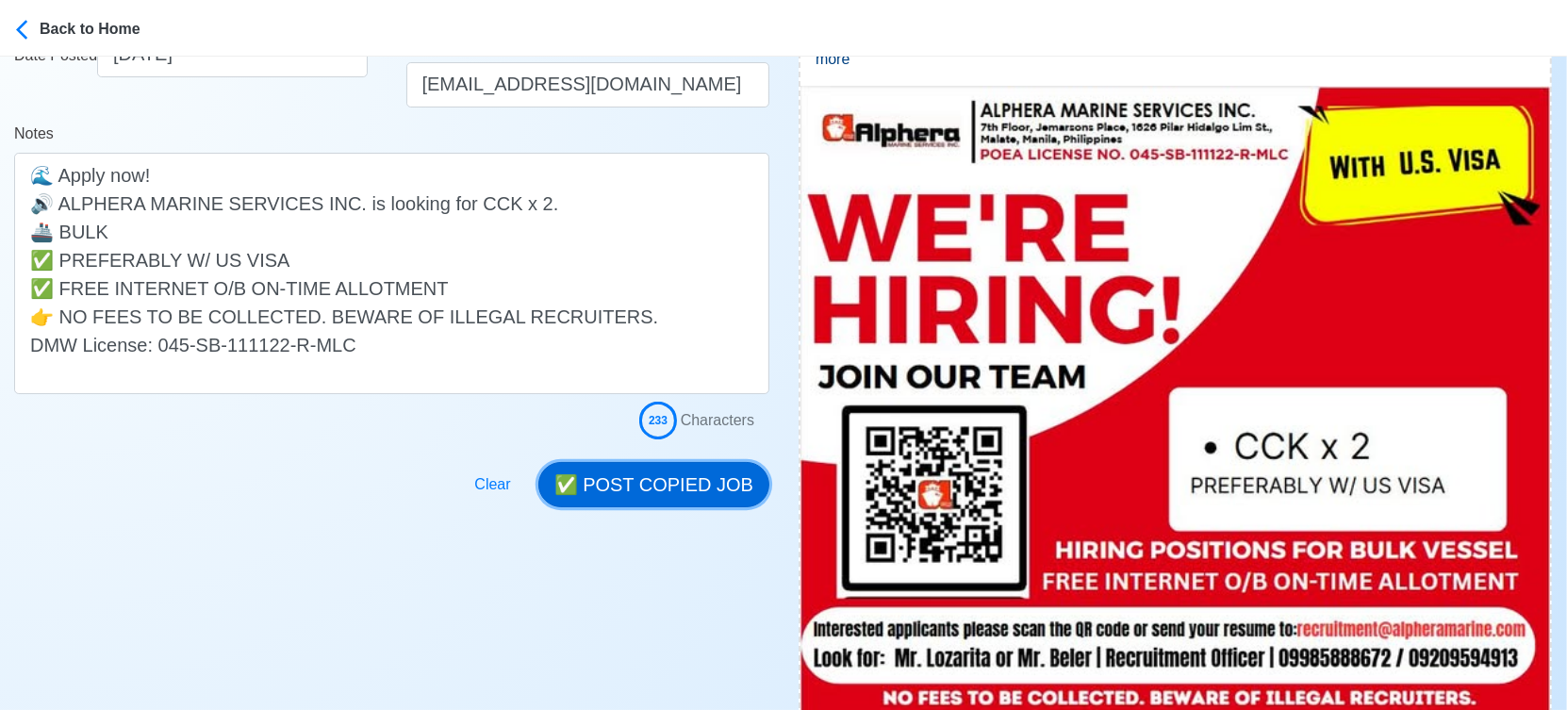
click at [654, 484] on button "✅ POST COPIED JOB" at bounding box center [653, 484] width 231 height 45
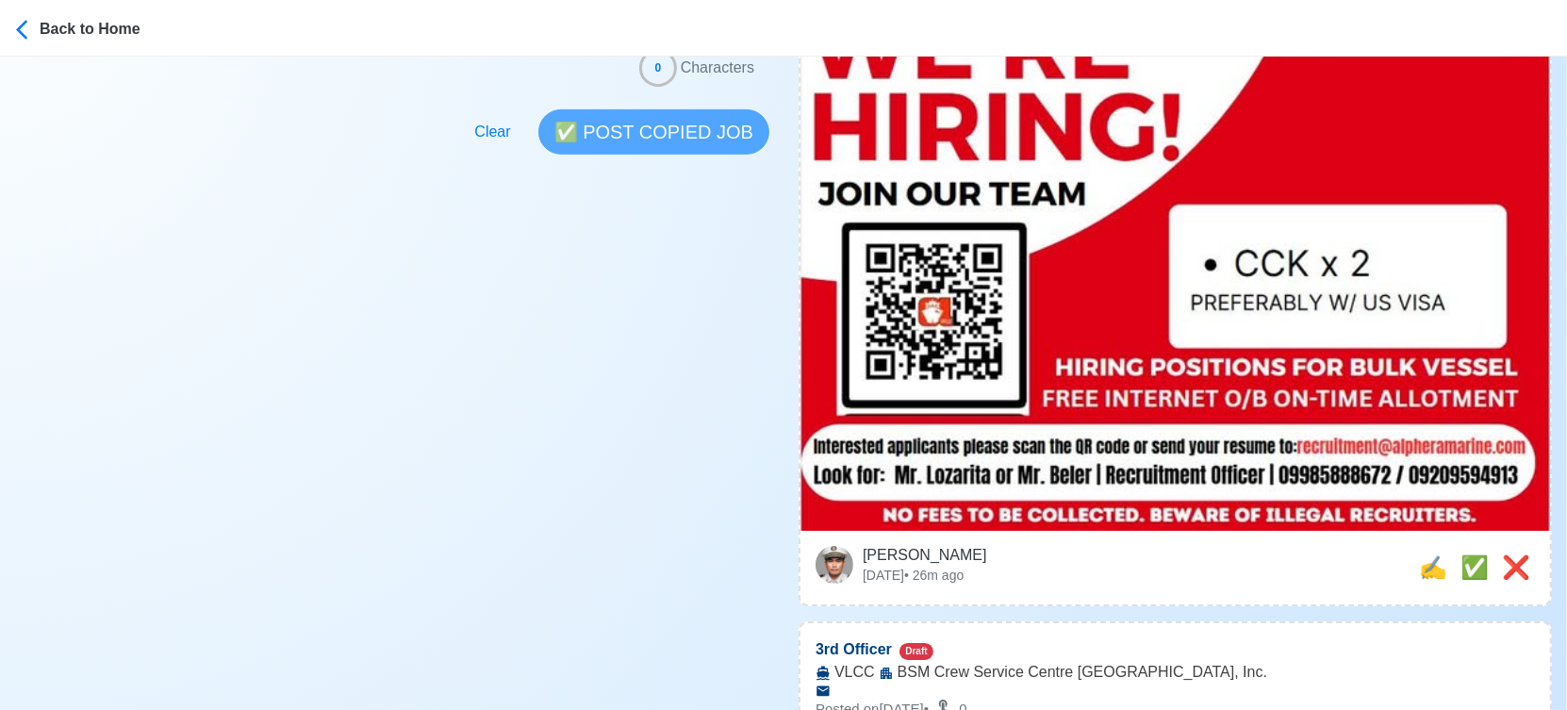
scroll to position [837, 0]
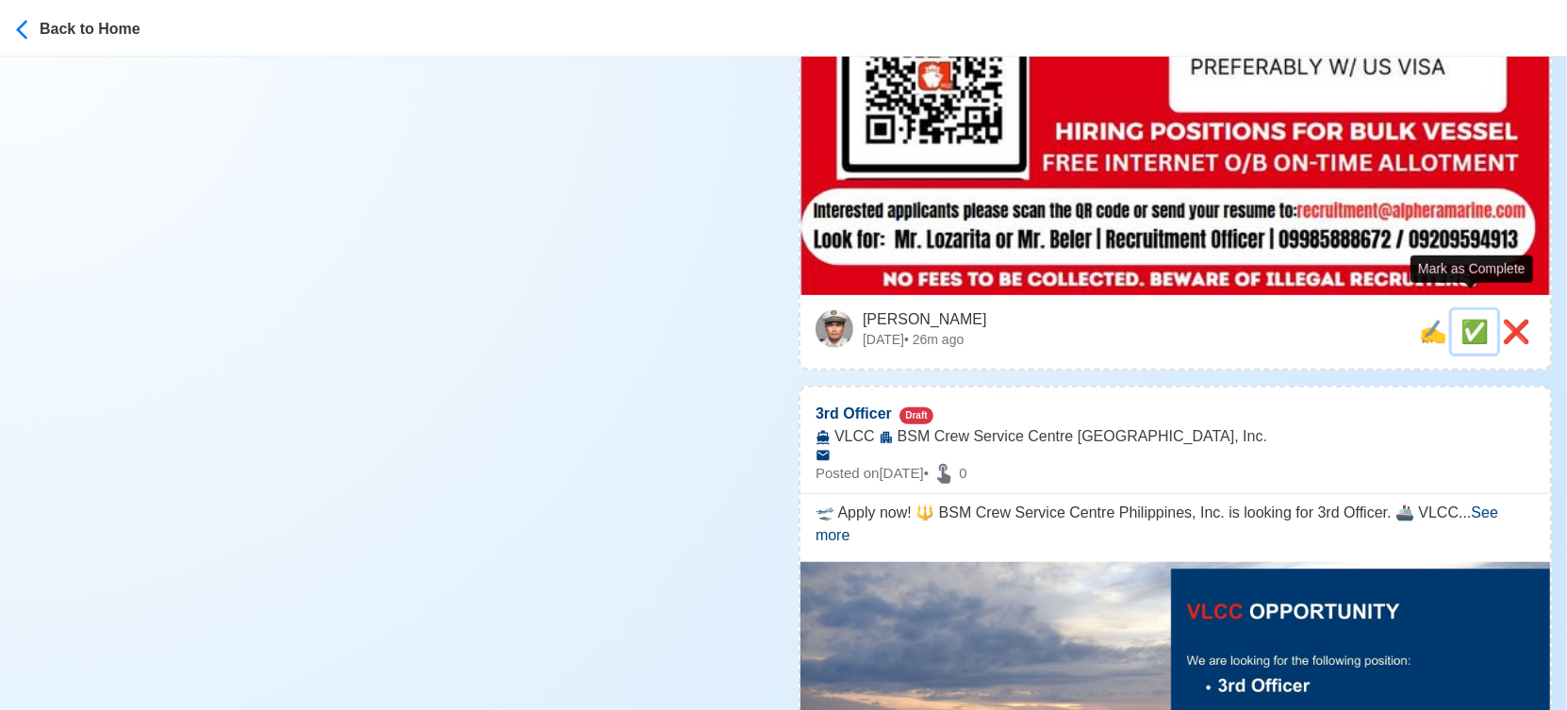
click at [1463, 319] on span "✅" at bounding box center [1474, 331] width 28 height 25
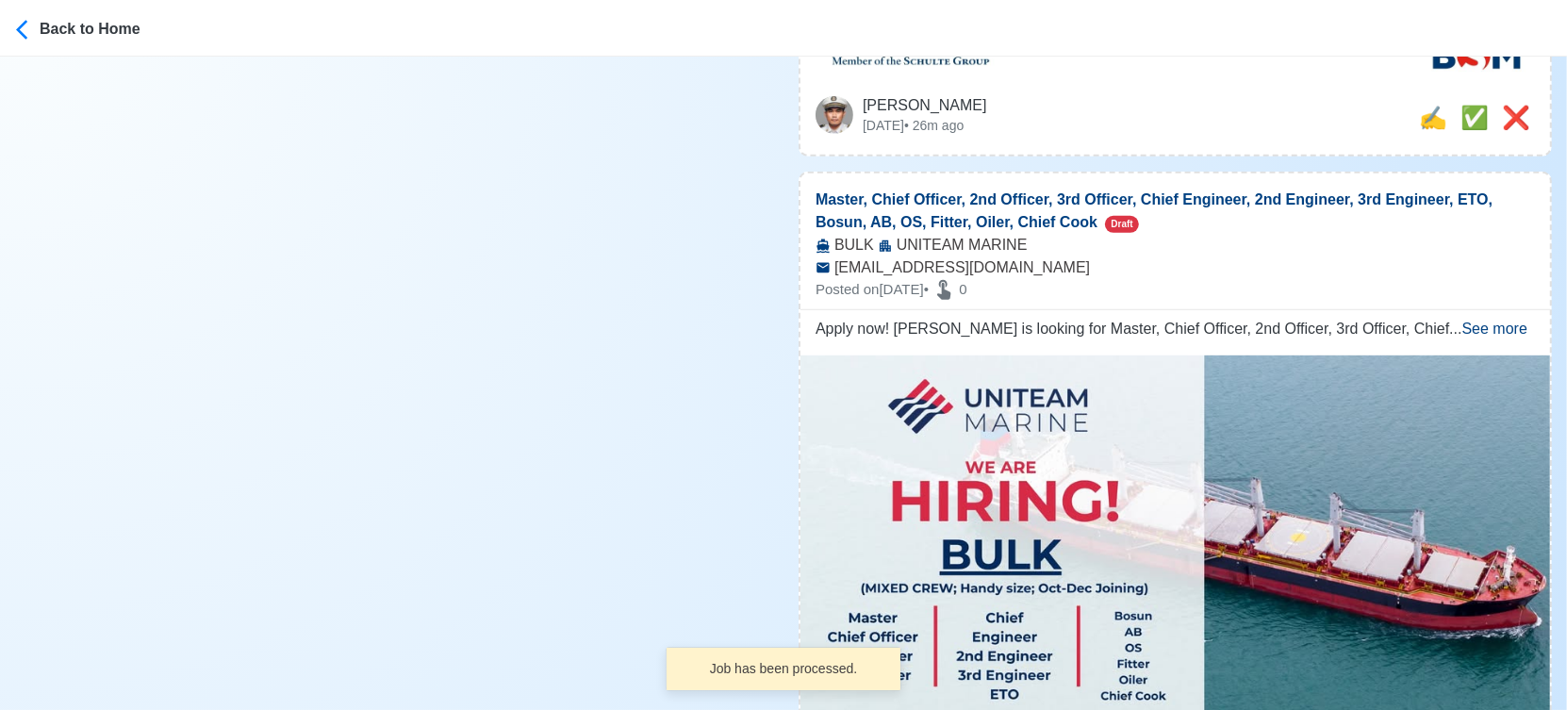
scroll to position [628, 0]
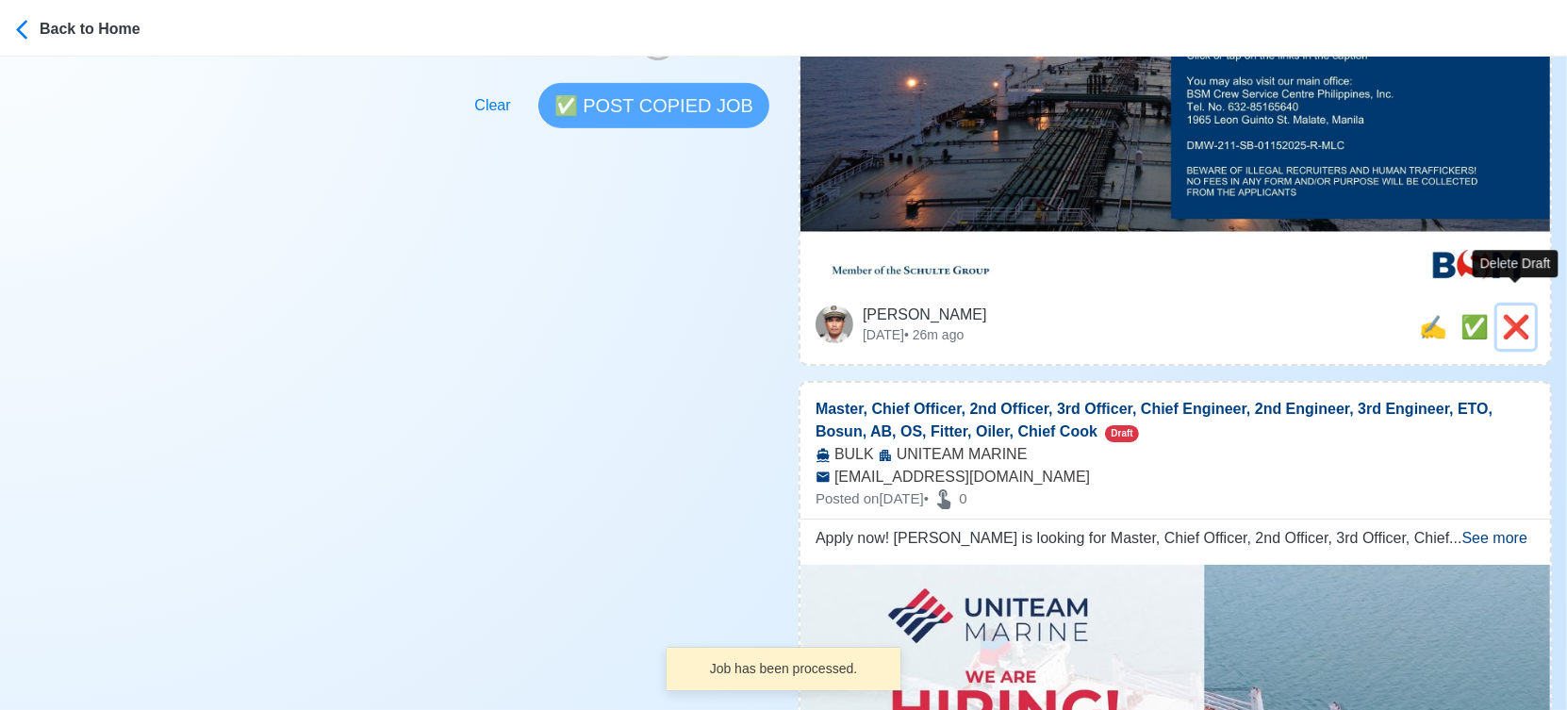
click at [1512, 314] on span "❌" at bounding box center [1516, 326] width 28 height 25
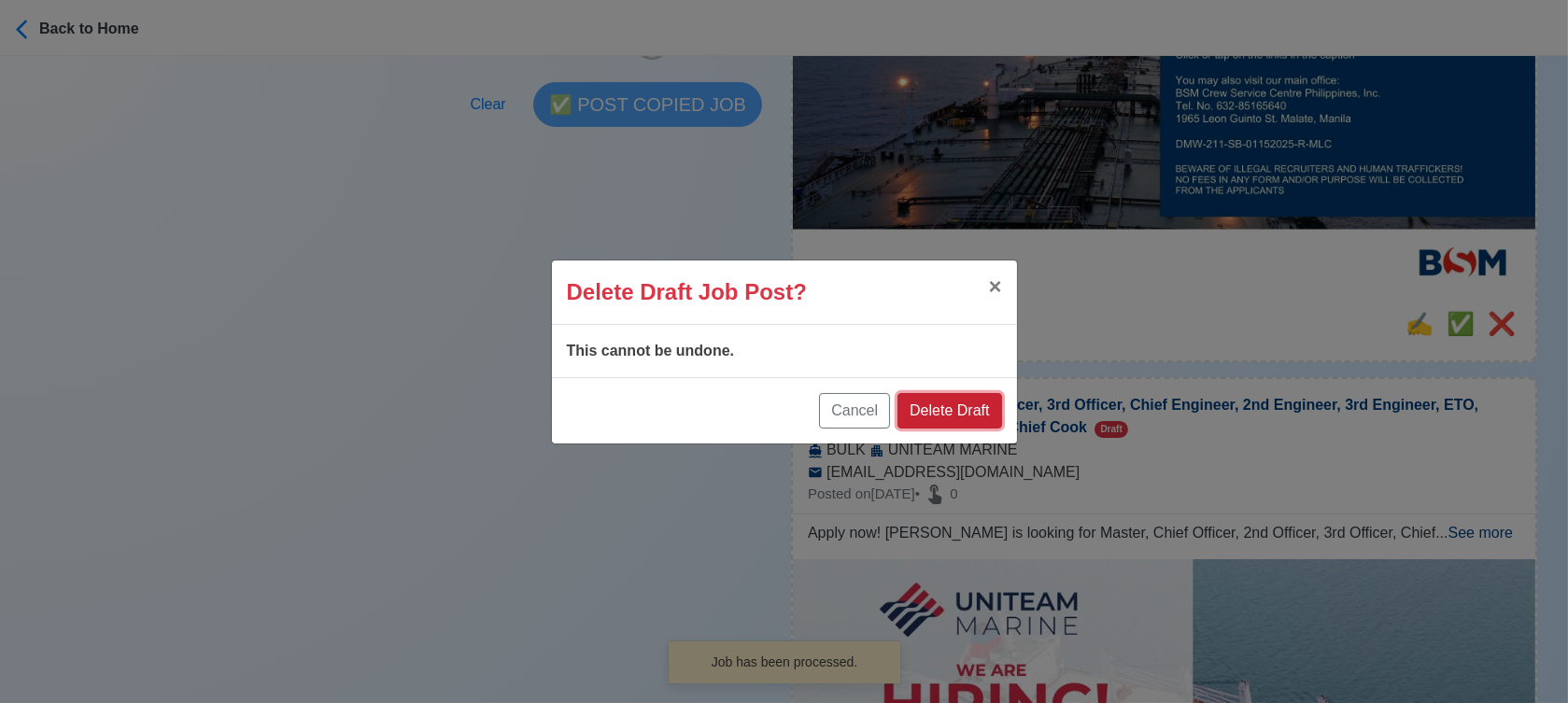
click at [975, 408] on button "Delete Draft" at bounding box center [949, 411] width 104 height 36
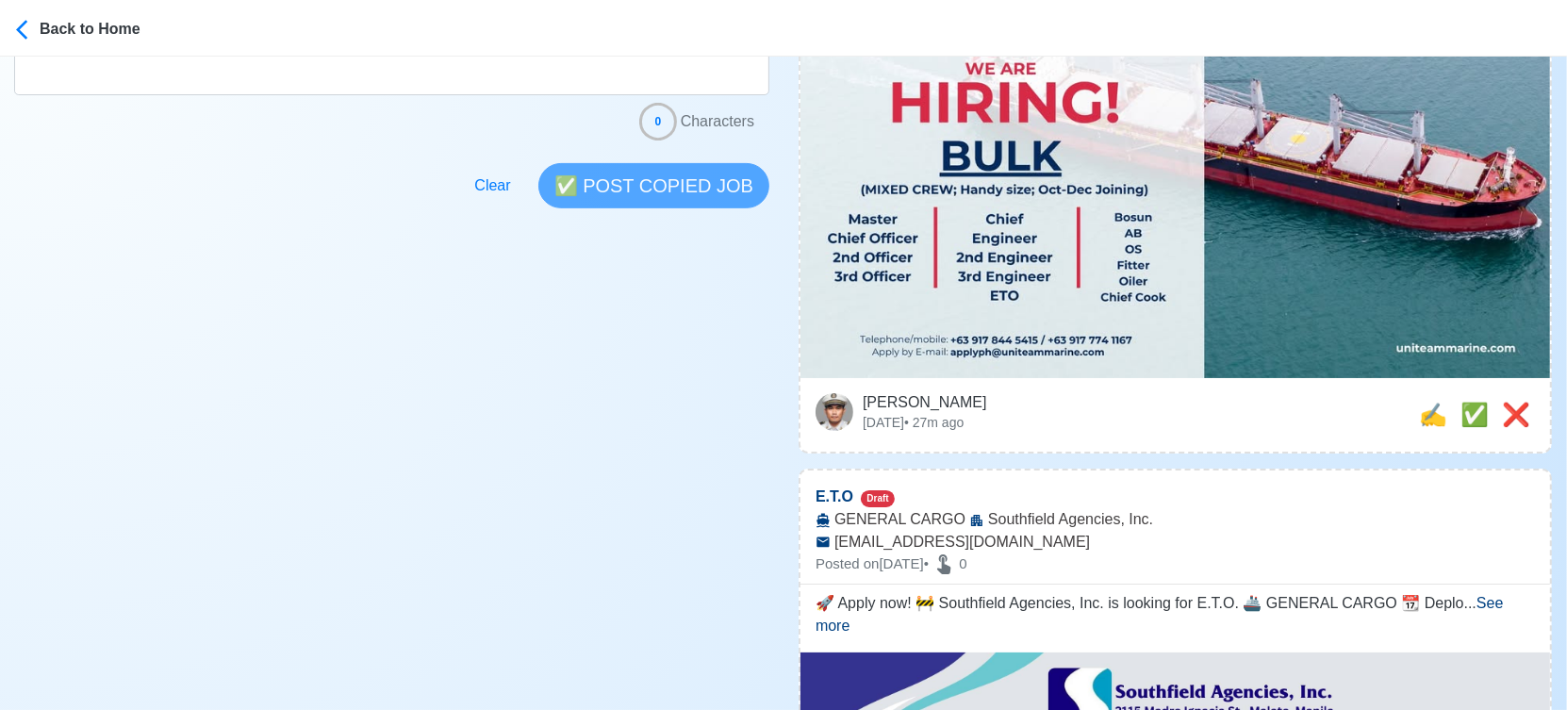
scroll to position [314, 0]
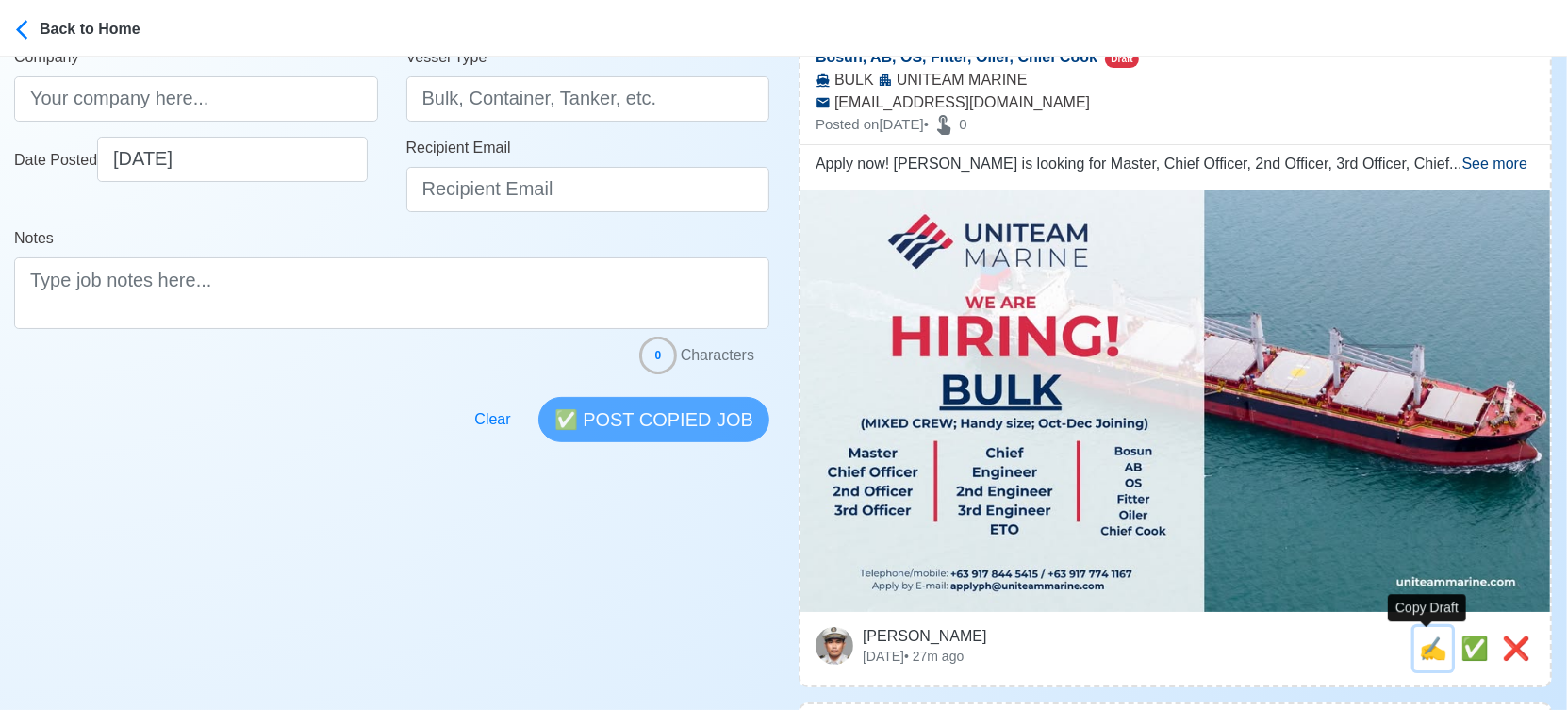
click at [1427, 655] on span "✍️" at bounding box center [1433, 647] width 28 height 25
type input "Master, Chief Officer, 2nd Officer, 3rd Officer, Chief Engineer, 2nd Engineer, …"
select select
type input "UNITEAM MARINE"
type input "BULK"
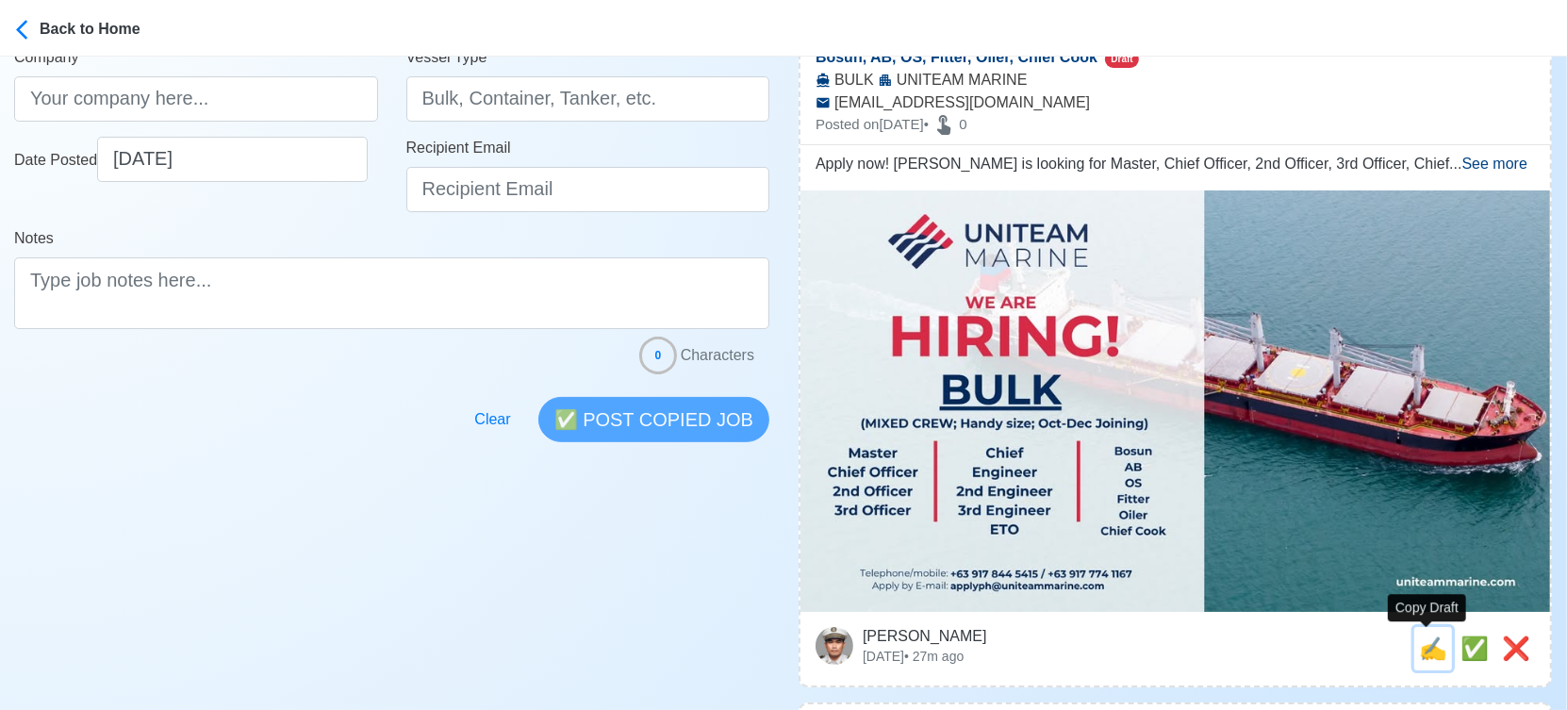
type input "applyph@uniteammarine.com"
type textarea "Apply now! UNITEAM MARINE is looking for Master, Chief Officer, 2nd Officer, 3r…"
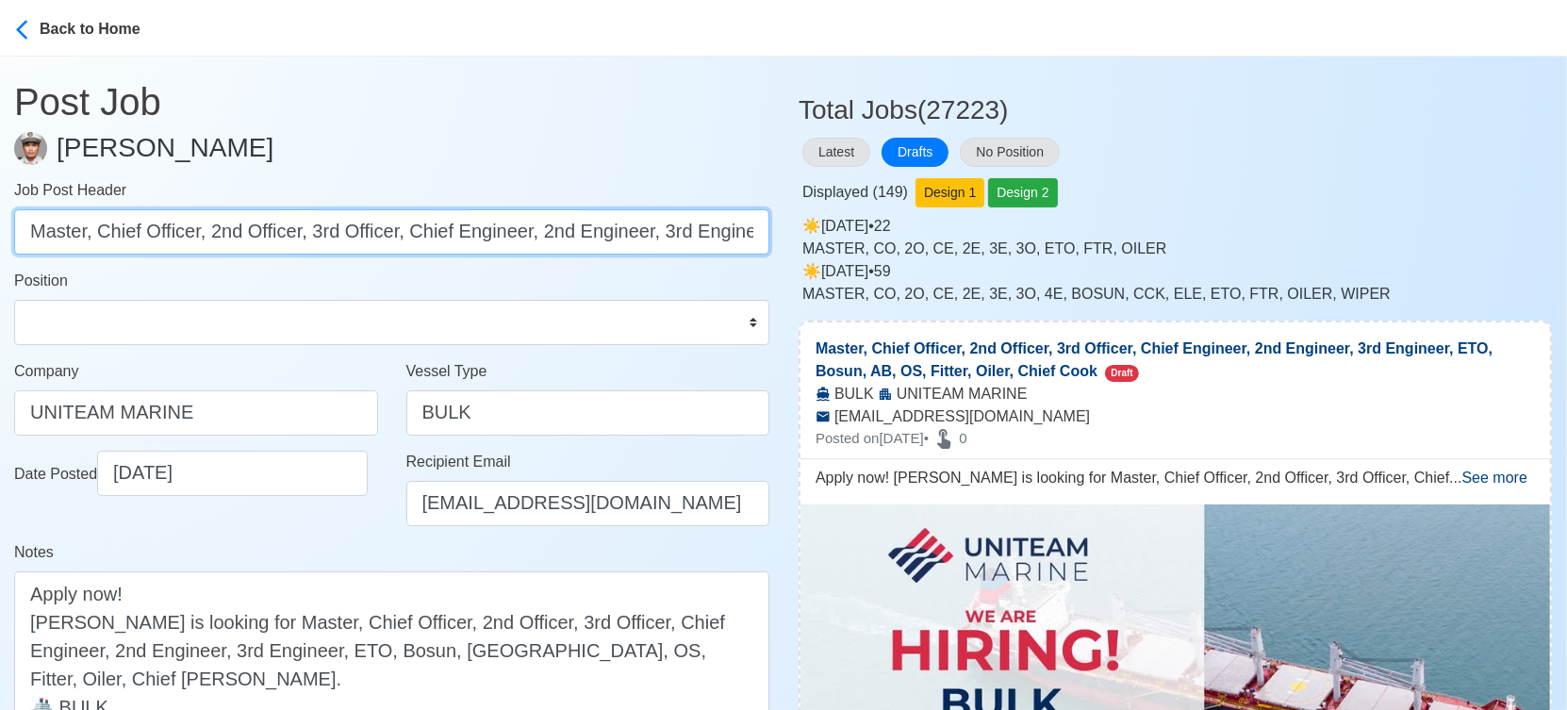
scroll to position [0, 380]
drag, startPoint x: 96, startPoint y: 236, endPoint x: 823, endPoint y: 237, distance: 726.9
type input "Master"
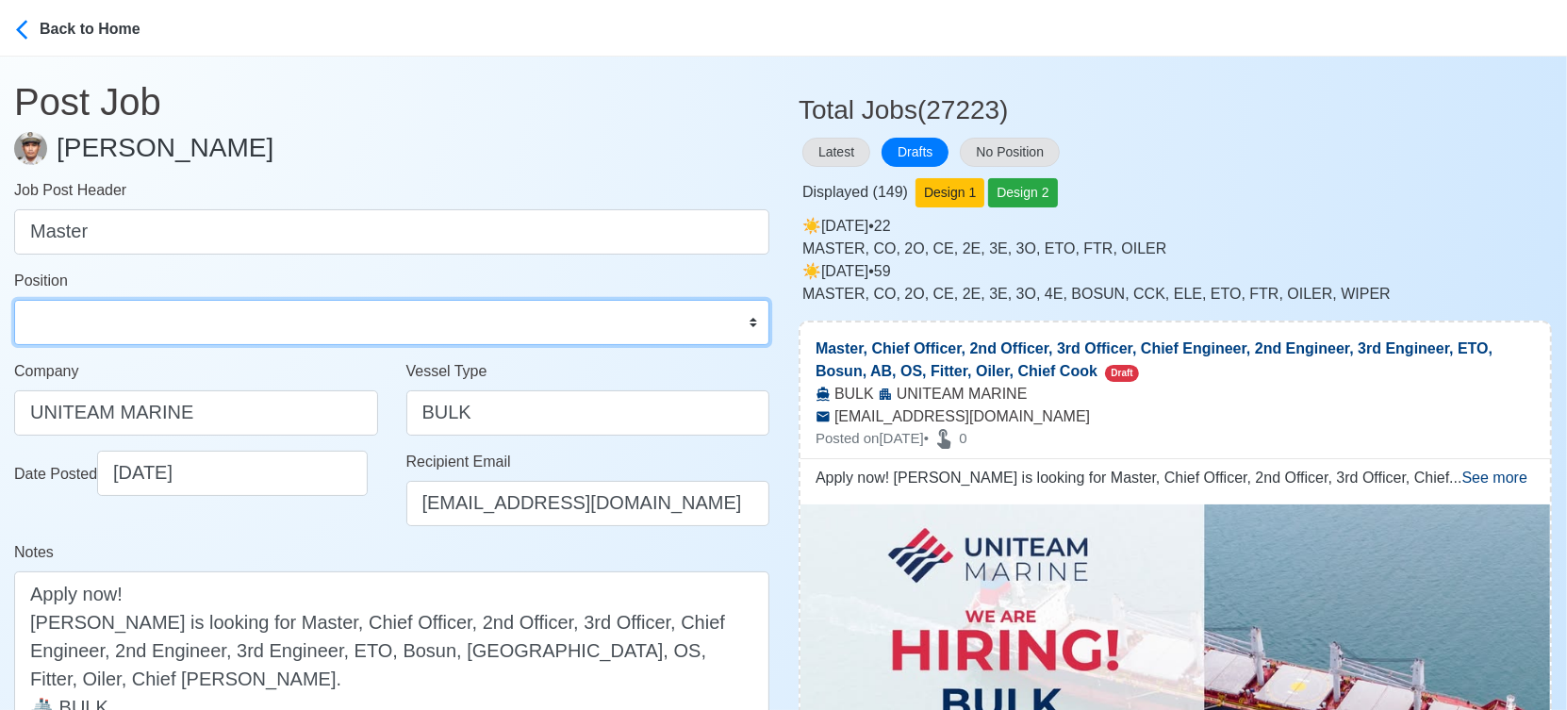
click at [595, 314] on select "Master Chief Officer 2nd Officer 3rd Officer Junior Officer Chief Engineer 2nd …" at bounding box center [391, 322] width 755 height 45
select select "Master"
click at [14, 300] on select "Master Chief Officer 2nd Officer 3rd Officer Junior Officer Chief Engineer 2nd …" at bounding box center [391, 322] width 755 height 45
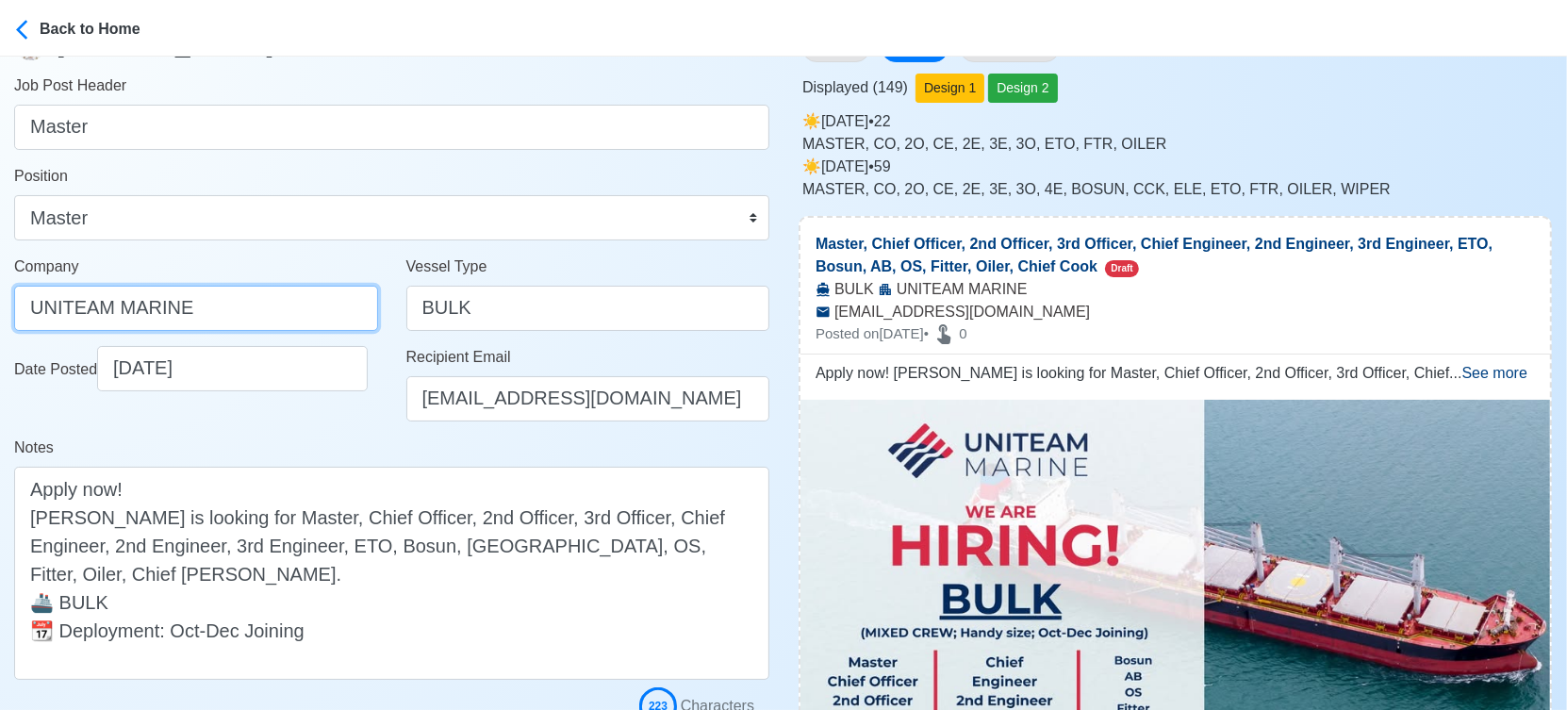
click at [228, 315] on input "UNITEAM MARINE" at bounding box center [196, 308] width 364 height 45
type input "UNITEAM MARINE (MANILA) INC."
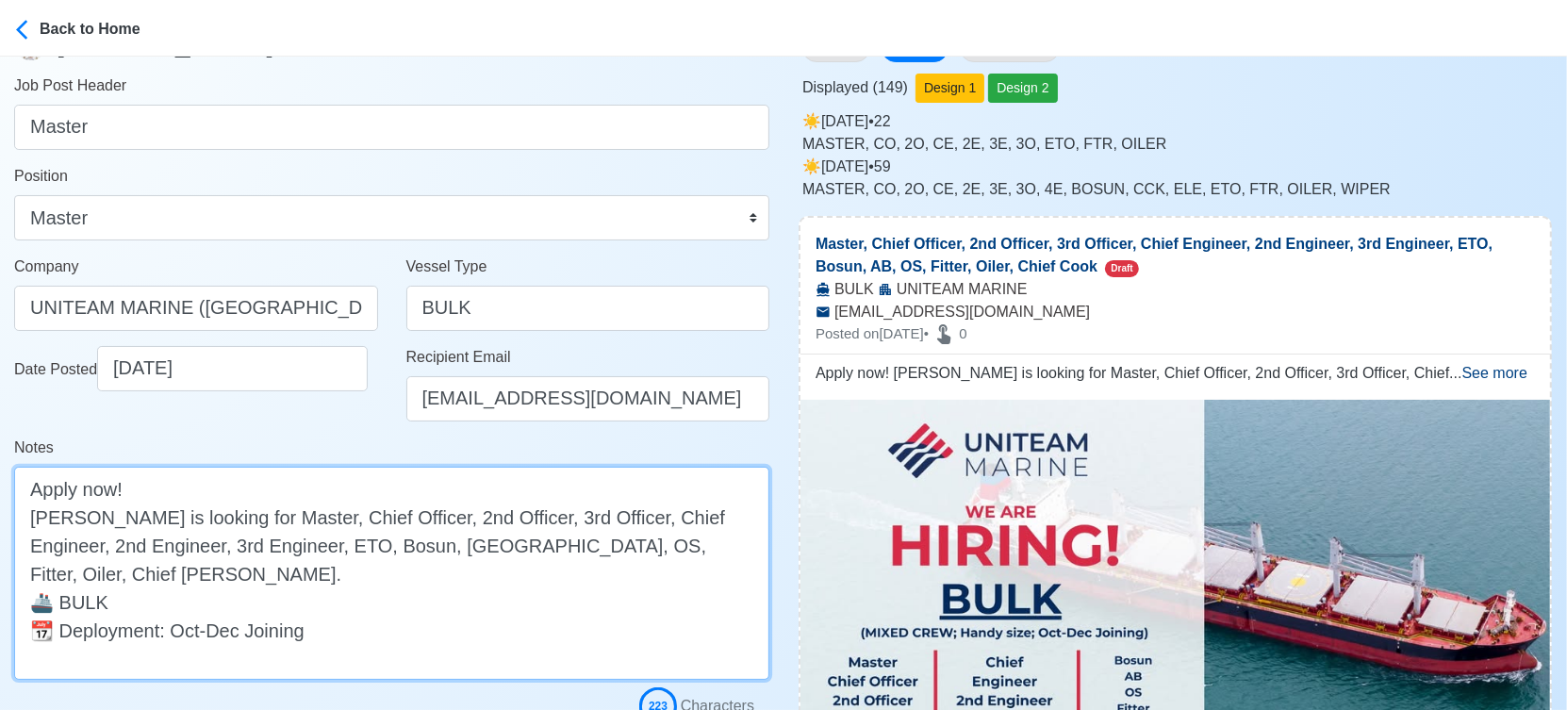
drag, startPoint x: 365, startPoint y: 515, endPoint x: 707, endPoint y: 543, distance: 343.4
click at [707, 543] on textarea "Apply now! UNITEAM MARINE is looking for Master, Chief Officer, 2nd Officer, 3r…" at bounding box center [391, 573] width 755 height 213
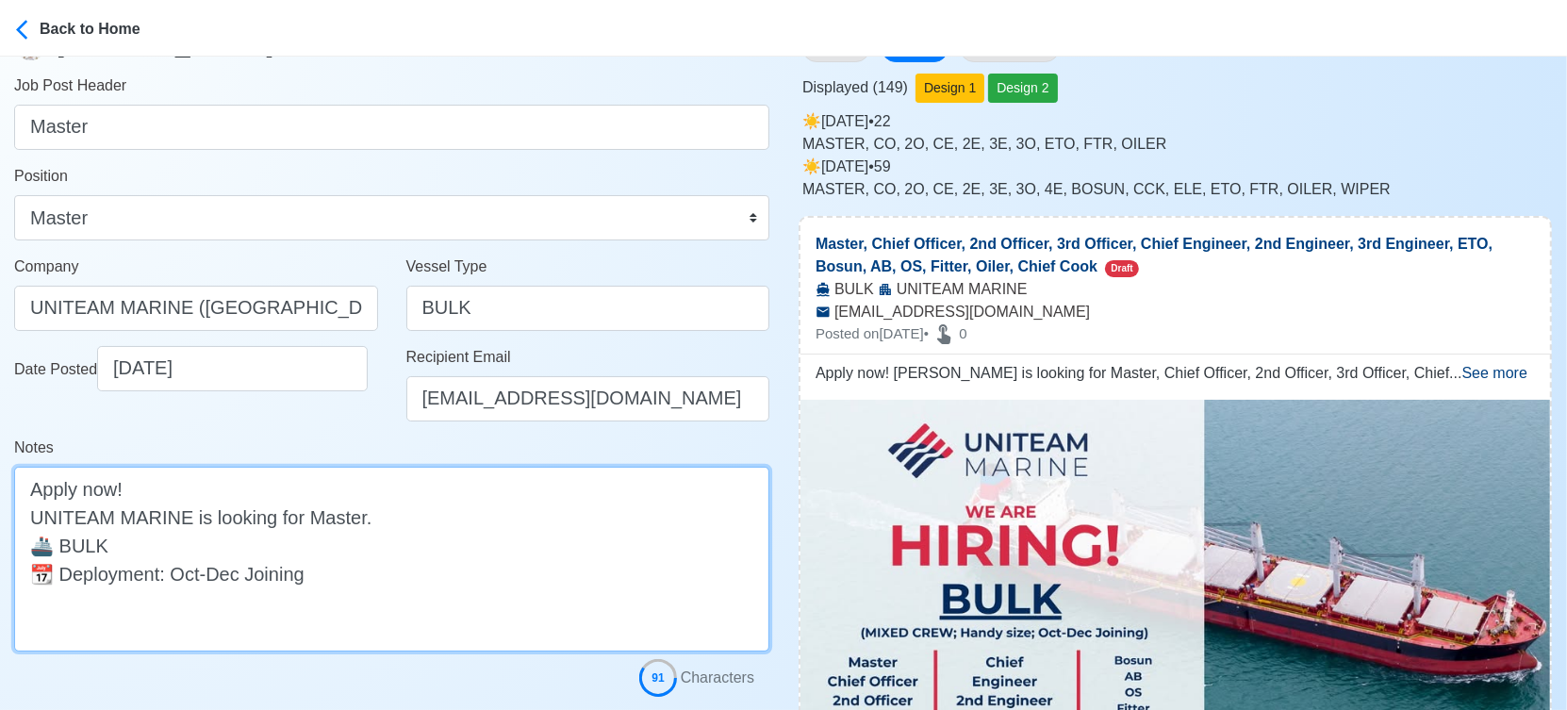
click at [523, 548] on textarea "Apply now! UNITEAM MARINE is looking for Master. 🚢 BULK 📆 Deployment: Oct-Dec J…" at bounding box center [391, 559] width 755 height 185
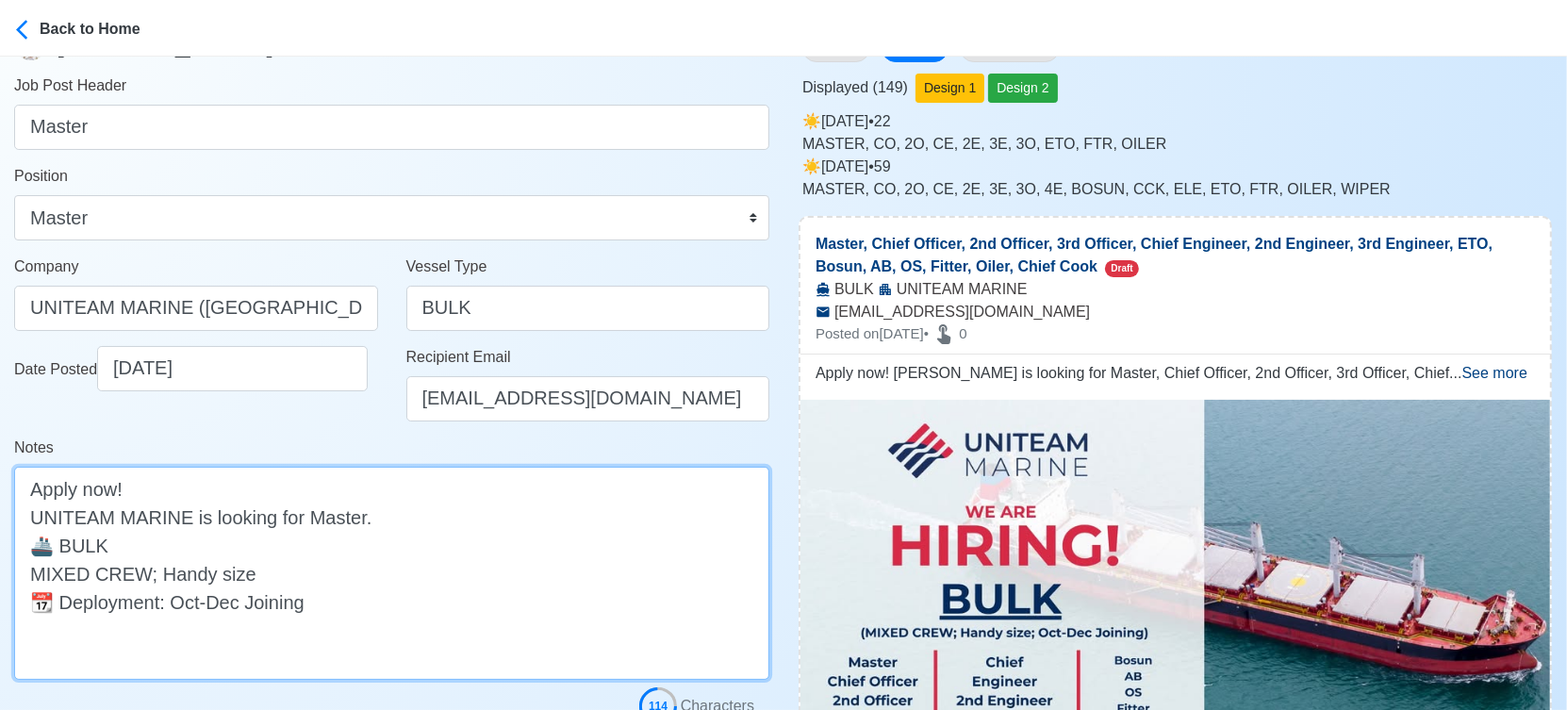
click at [151, 578] on textarea "Apply now! UNITEAM MARINE is looking for Master. 🚢 BULK MIXED CREW; Handy size …" at bounding box center [391, 573] width 755 height 213
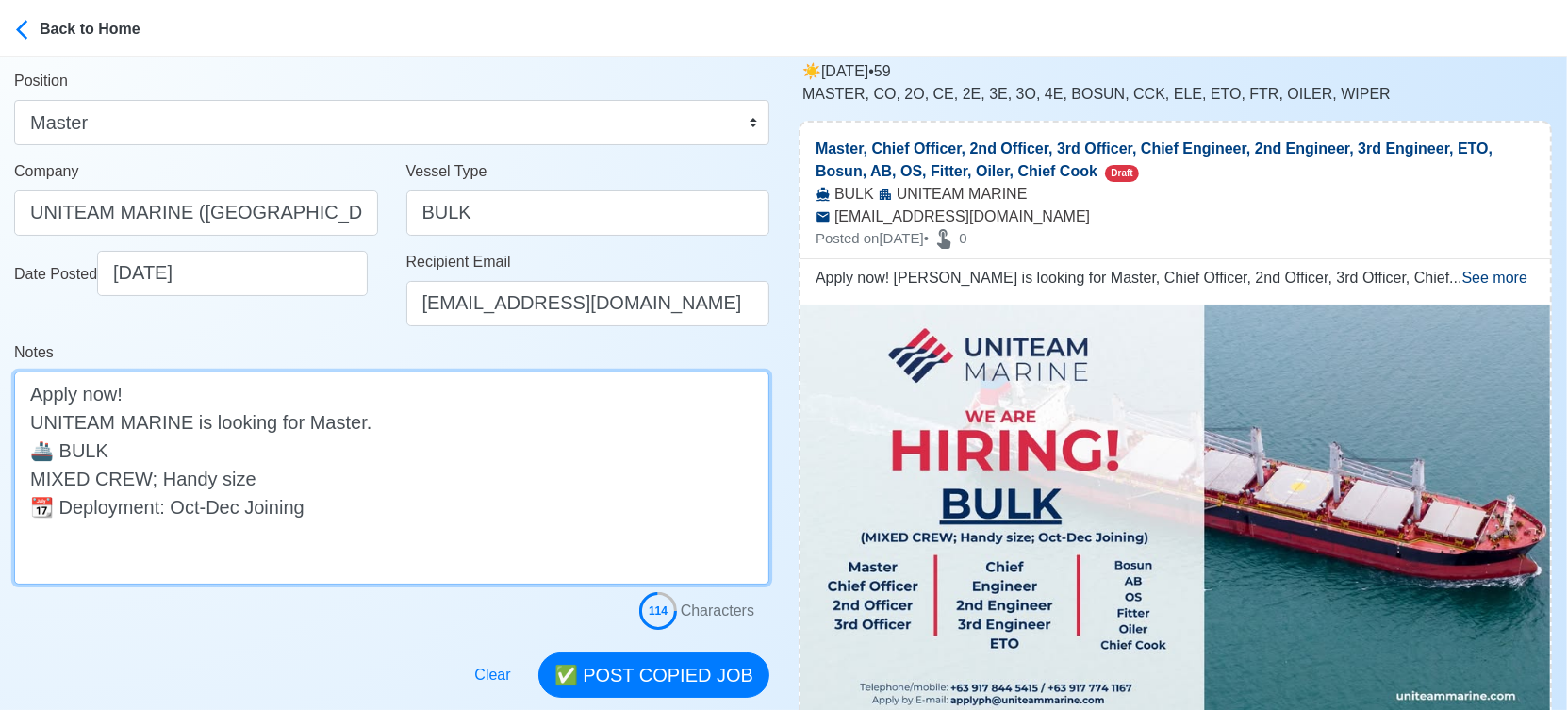
scroll to position [314, 0]
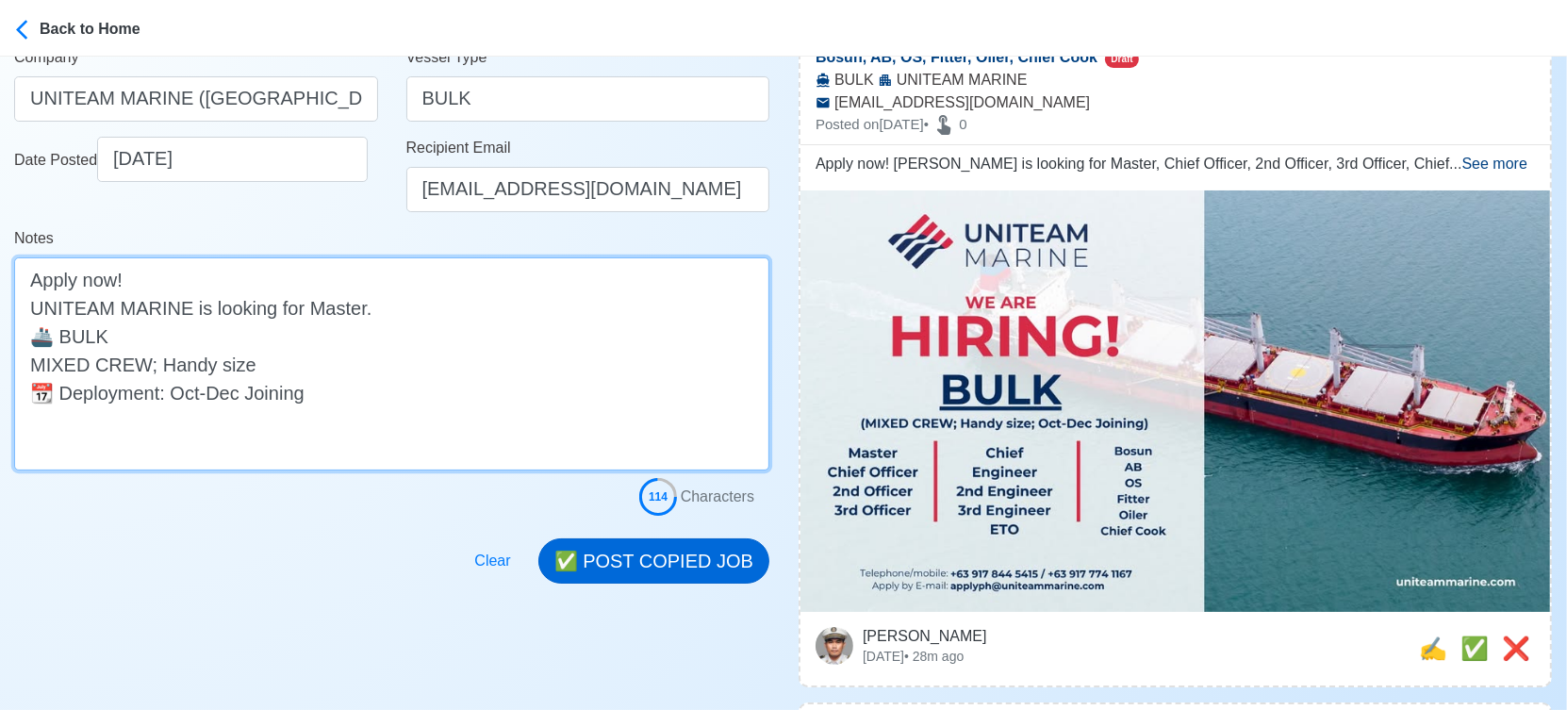
type textarea "Apply now! UNITEAM MARINE is looking for Master. 🚢 BULK MIXED CREW; Handy size …"
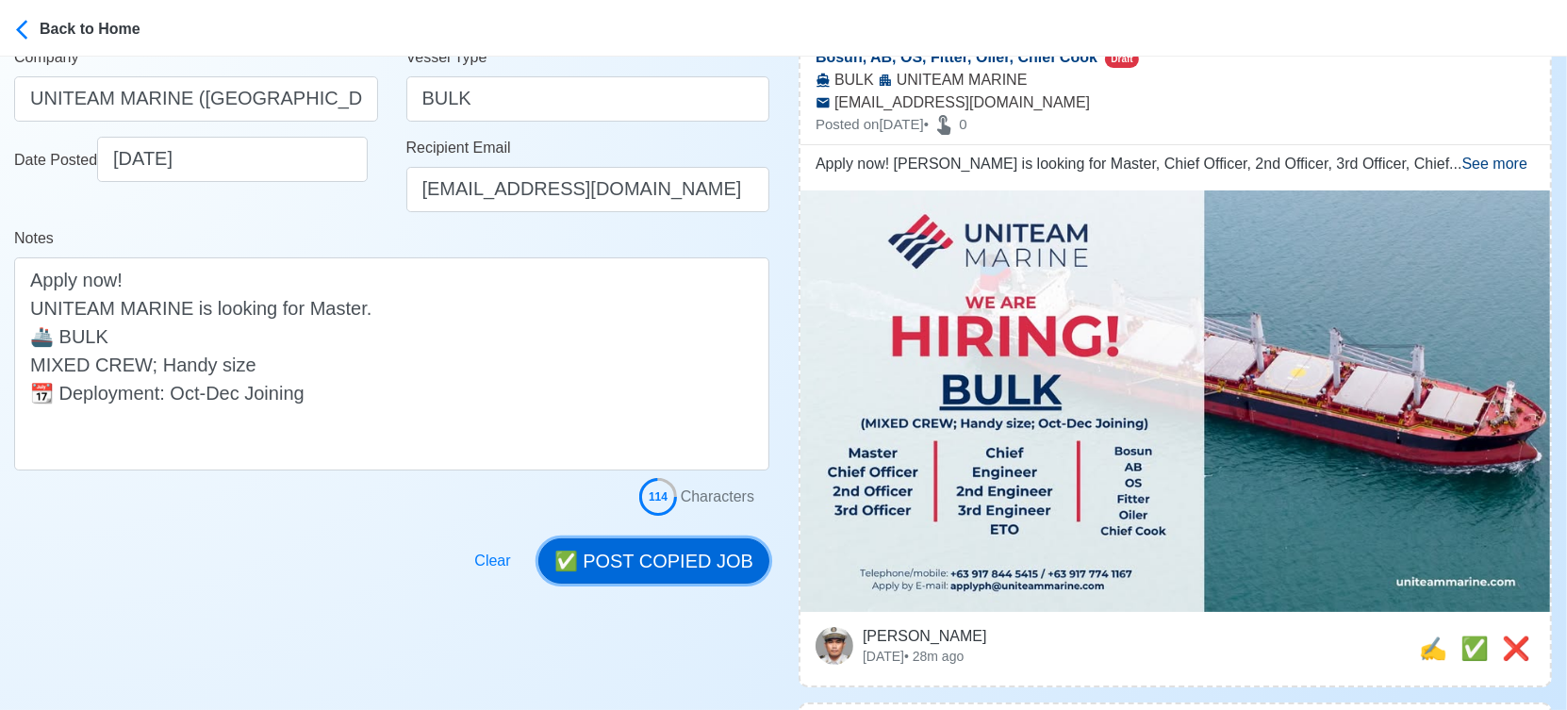
click at [698, 563] on button "✅ POST COPIED JOB" at bounding box center [653, 560] width 231 height 45
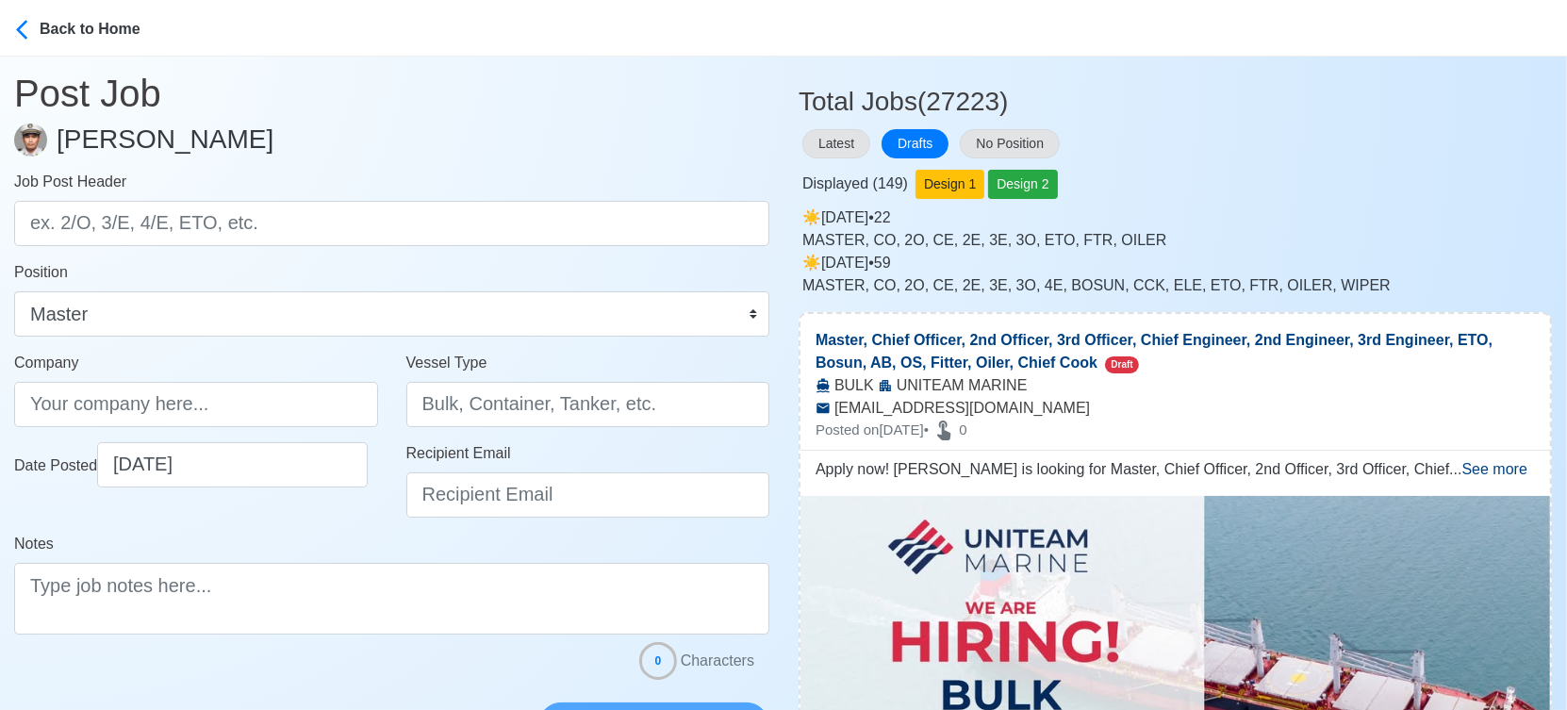
scroll to position [0, 0]
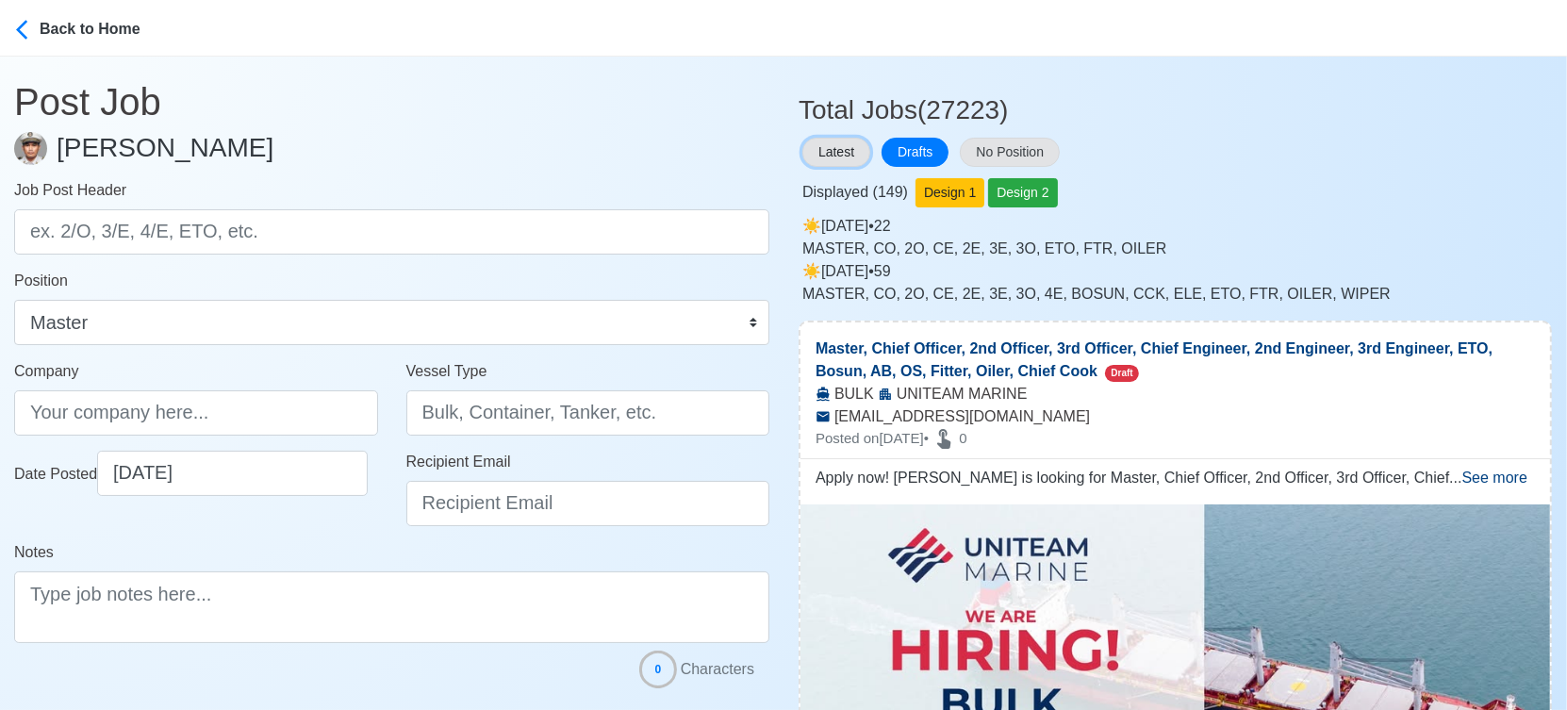
click at [835, 145] on button "Latest" at bounding box center [836, 152] width 68 height 29
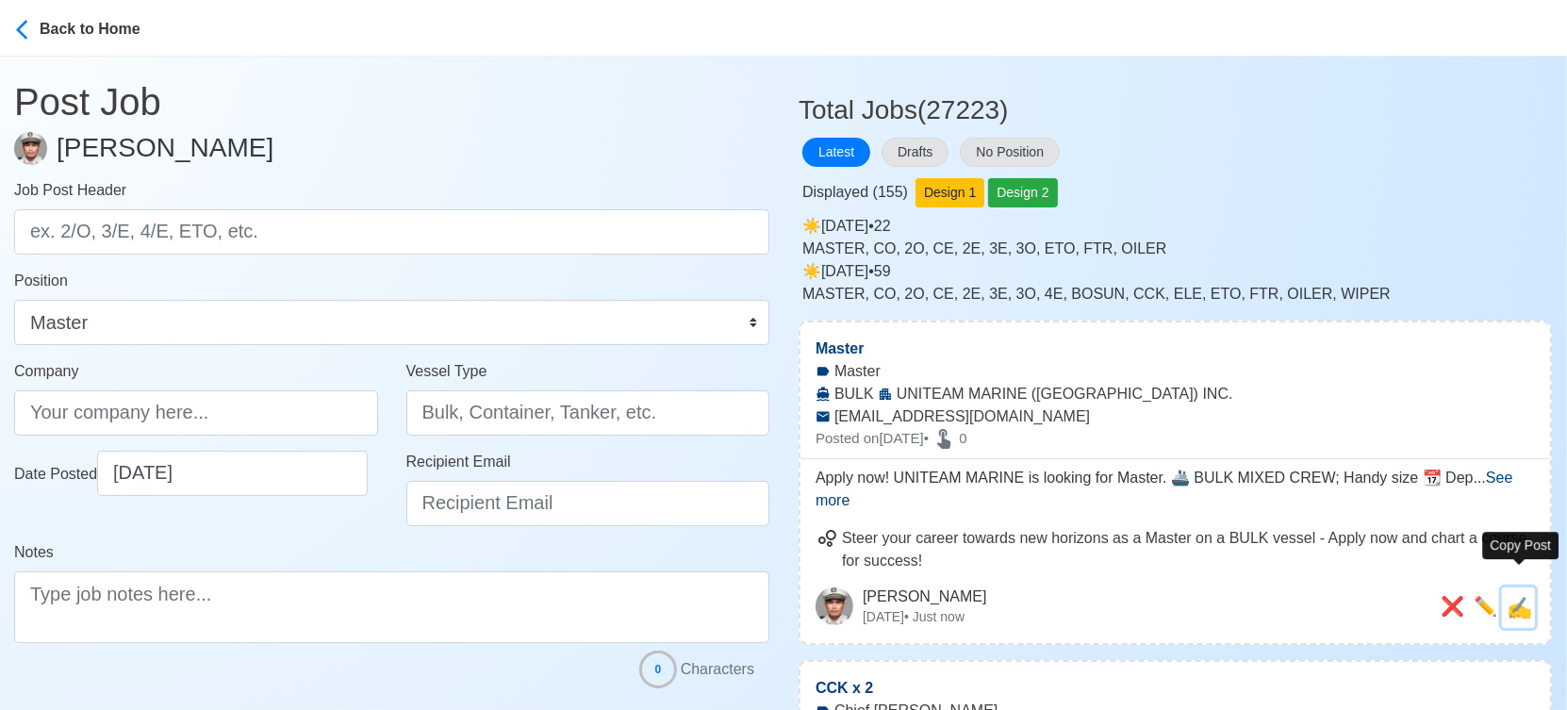
click at [1522, 596] on span "✍️" at bounding box center [1518, 608] width 25 height 24
type input "Master"
type input "UNITEAM MARINE (MANILA) INC."
type input "BULK"
type input "applyph@uniteammarine.com"
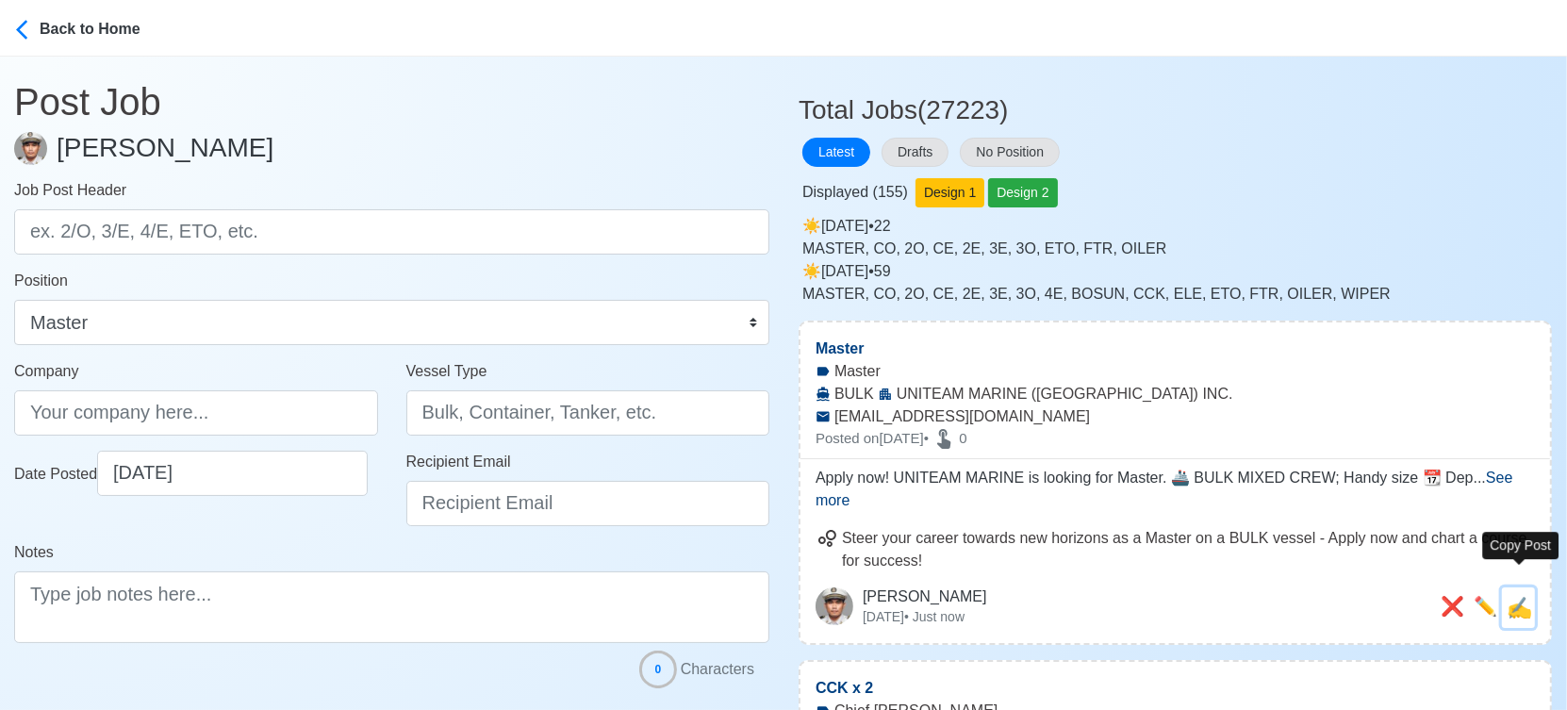
type textarea "Apply now! UNITEAM MARINE is looking for Master. 🚢 BULK MIXED CREW; Handy size …"
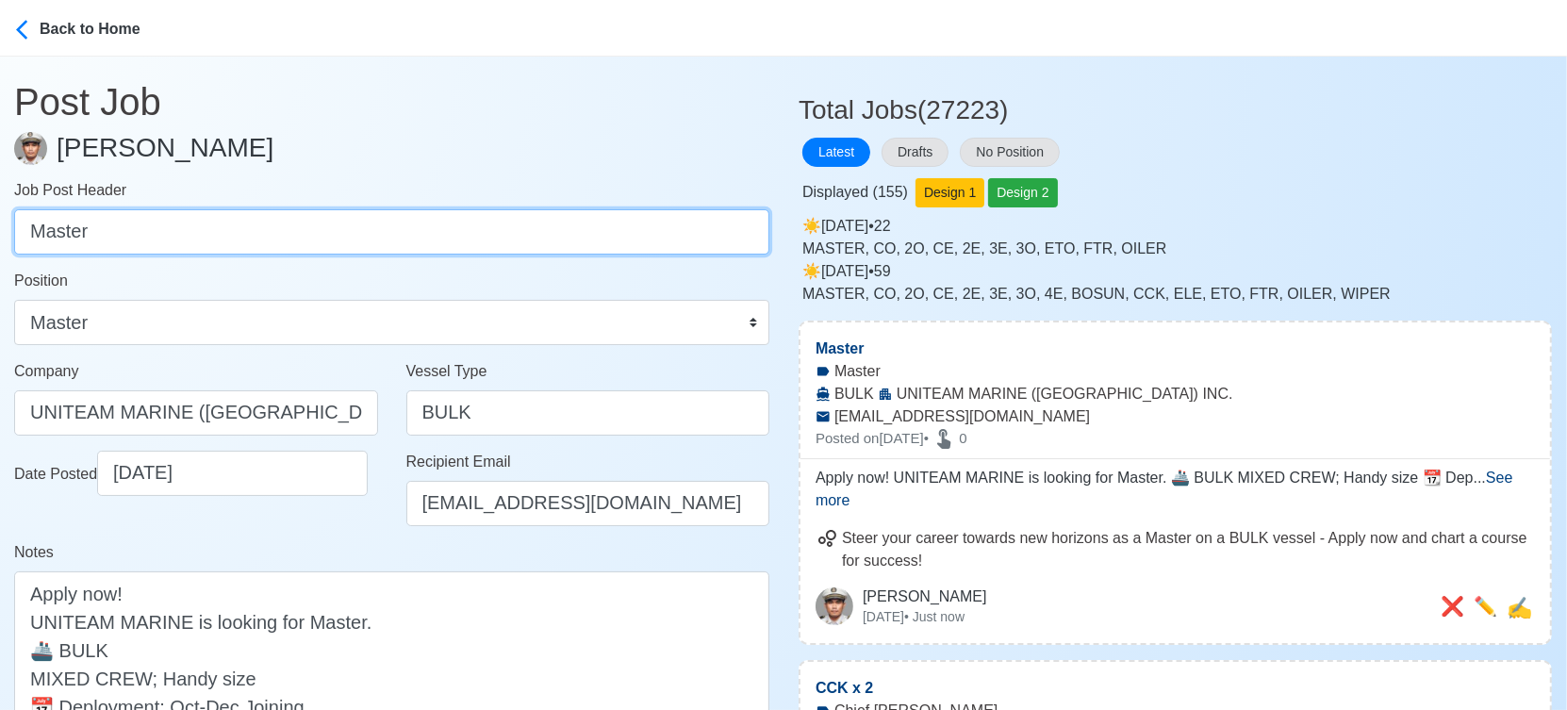
click at [305, 232] on input "Master" at bounding box center [391, 231] width 755 height 45
paste input "Chief Officer, 2nd Officer, 3rd Officer, Chief Engineer, 2nd Engineer, 3rd Engi…"
drag, startPoint x: 147, startPoint y: 233, endPoint x: 813, endPoint y: 241, distance: 665.6
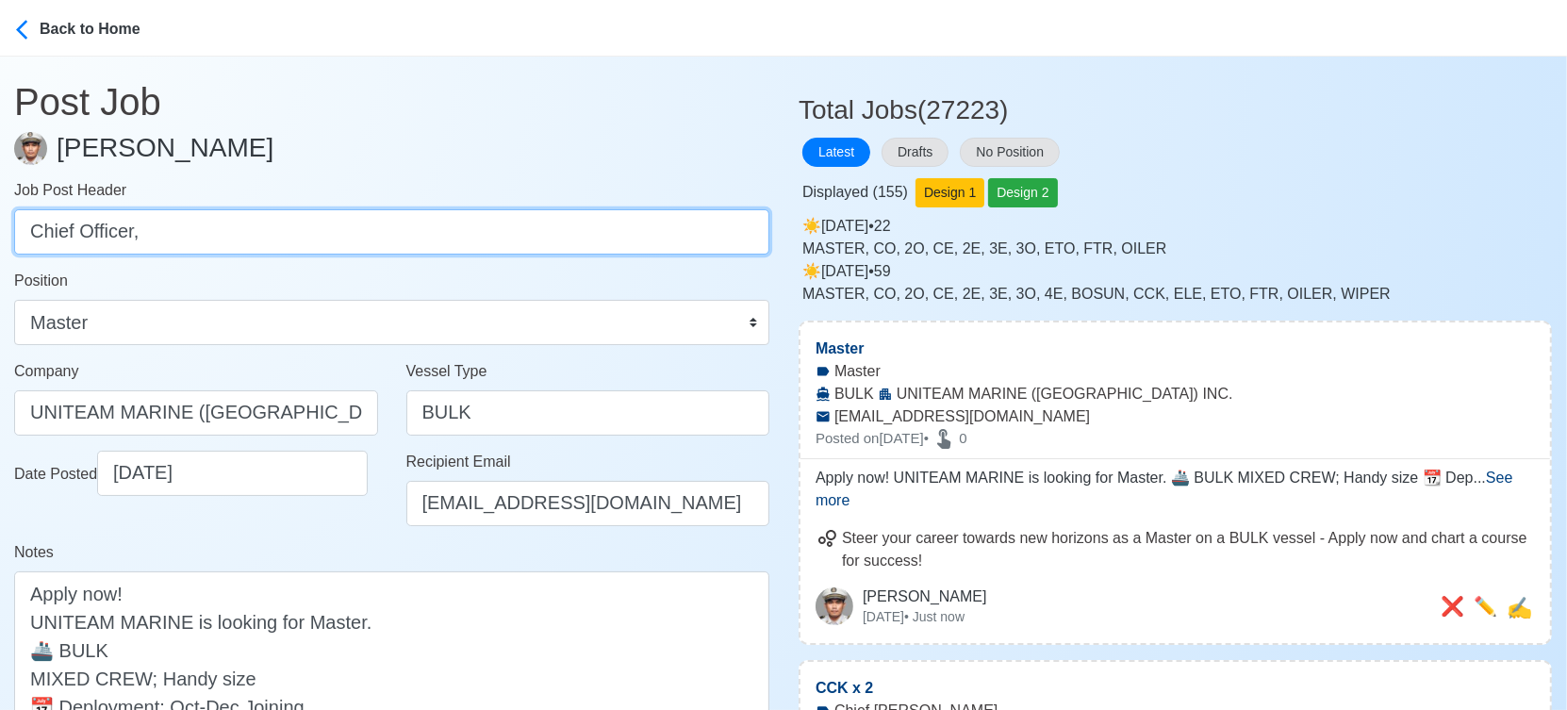
scroll to position [0, 0]
click at [36, 239] on input "Chief Officer" at bounding box center [391, 231] width 755 height 45
type input "Chief Officer"
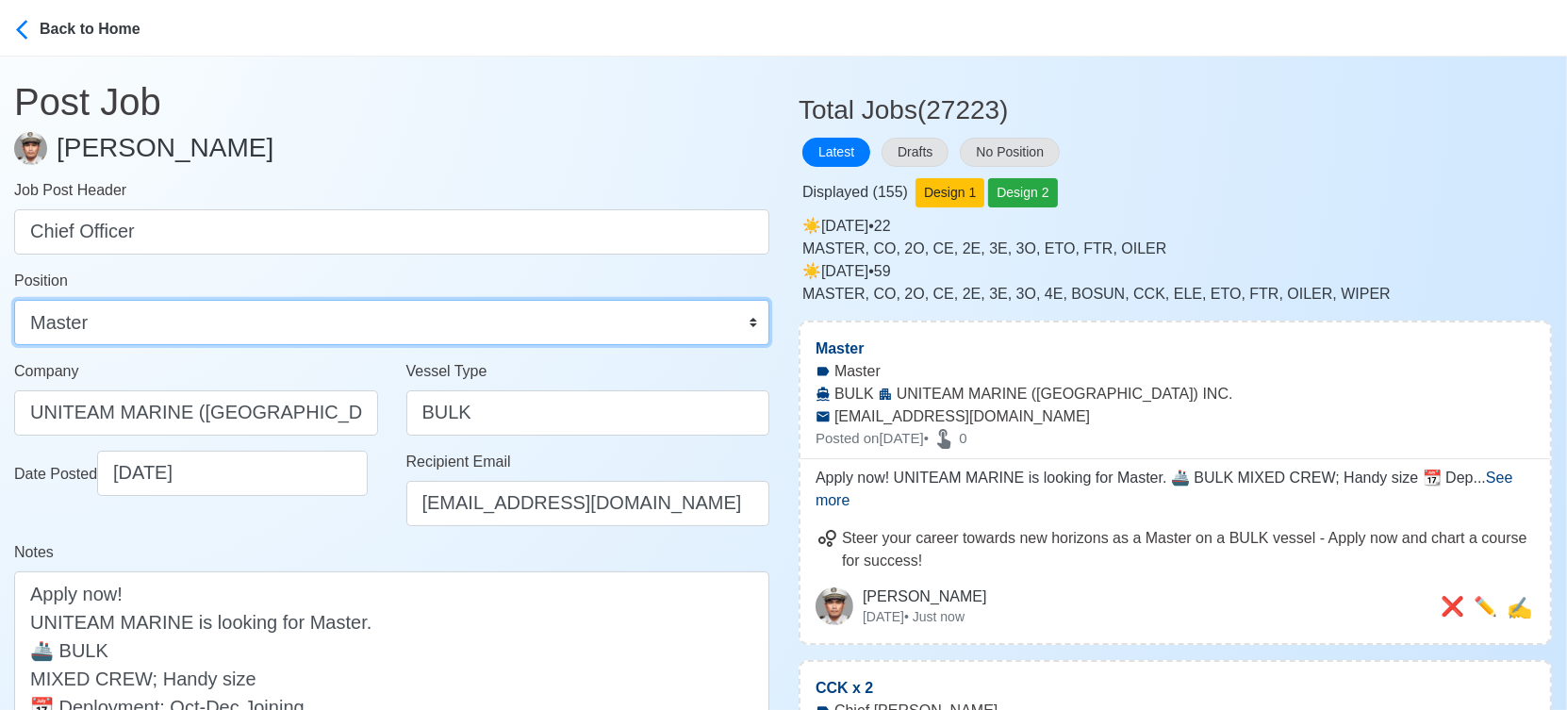
click at [214, 326] on select "Master Chief Officer 2nd Officer 3rd Officer Junior Officer Chief Engineer 2nd …" at bounding box center [391, 322] width 755 height 45
select select "Chief Officer"
click at [14, 300] on select "Master Chief Officer 2nd Officer 3rd Officer Junior Officer Chief Engineer 2nd …" at bounding box center [391, 322] width 755 height 45
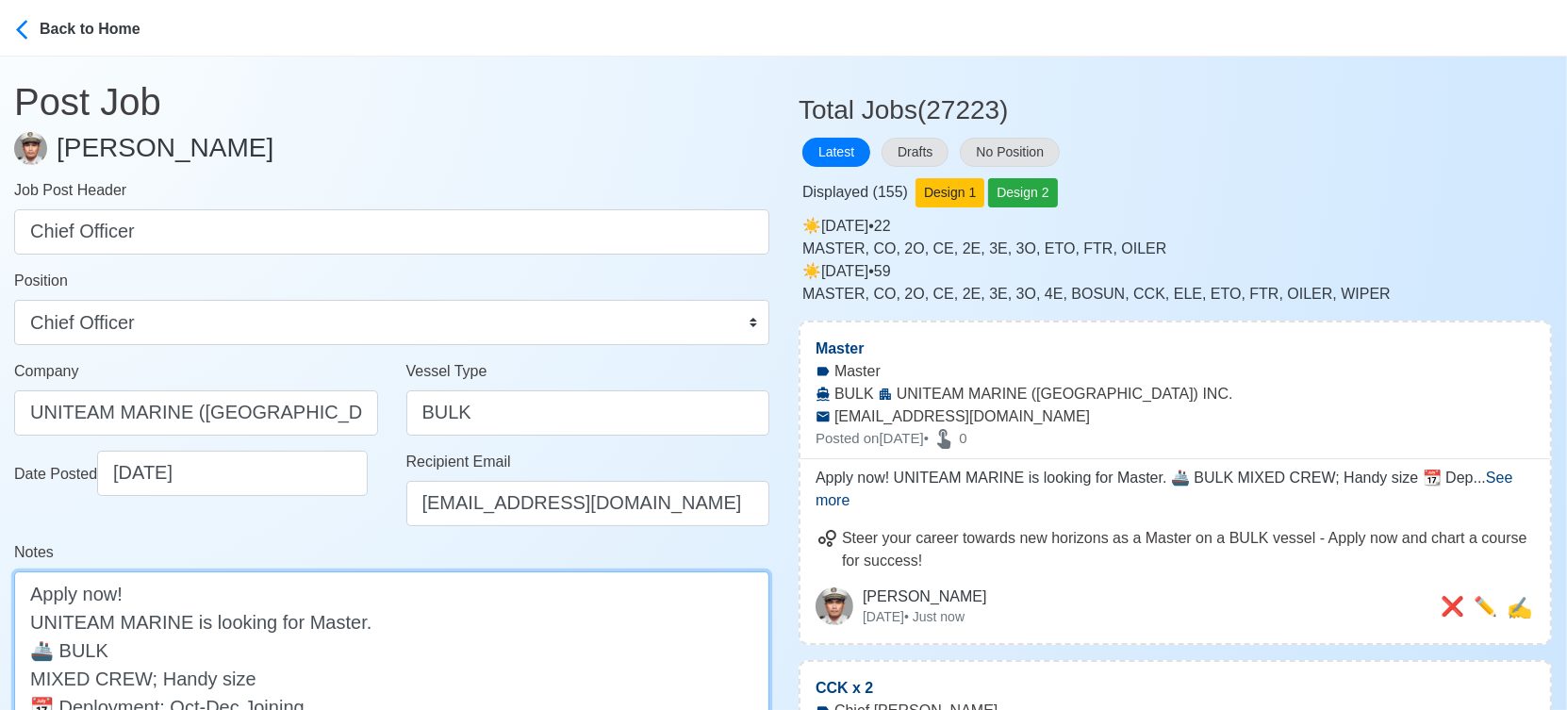
click at [334, 621] on textarea "Apply now! UNITEAM MARINE is looking for Master. 🚢 BULK MIXED CREW; Handy size …" at bounding box center [391, 677] width 755 height 213
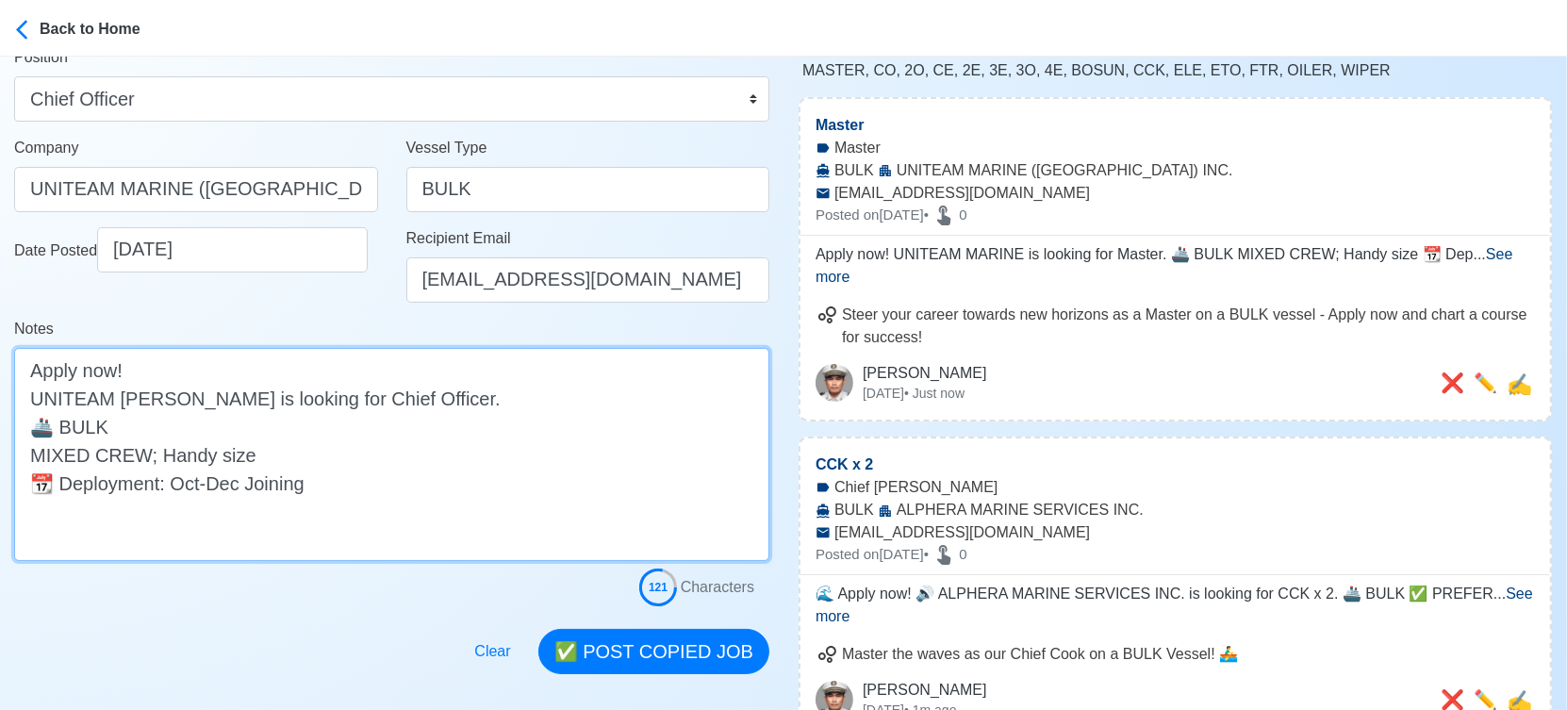
scroll to position [314, 0]
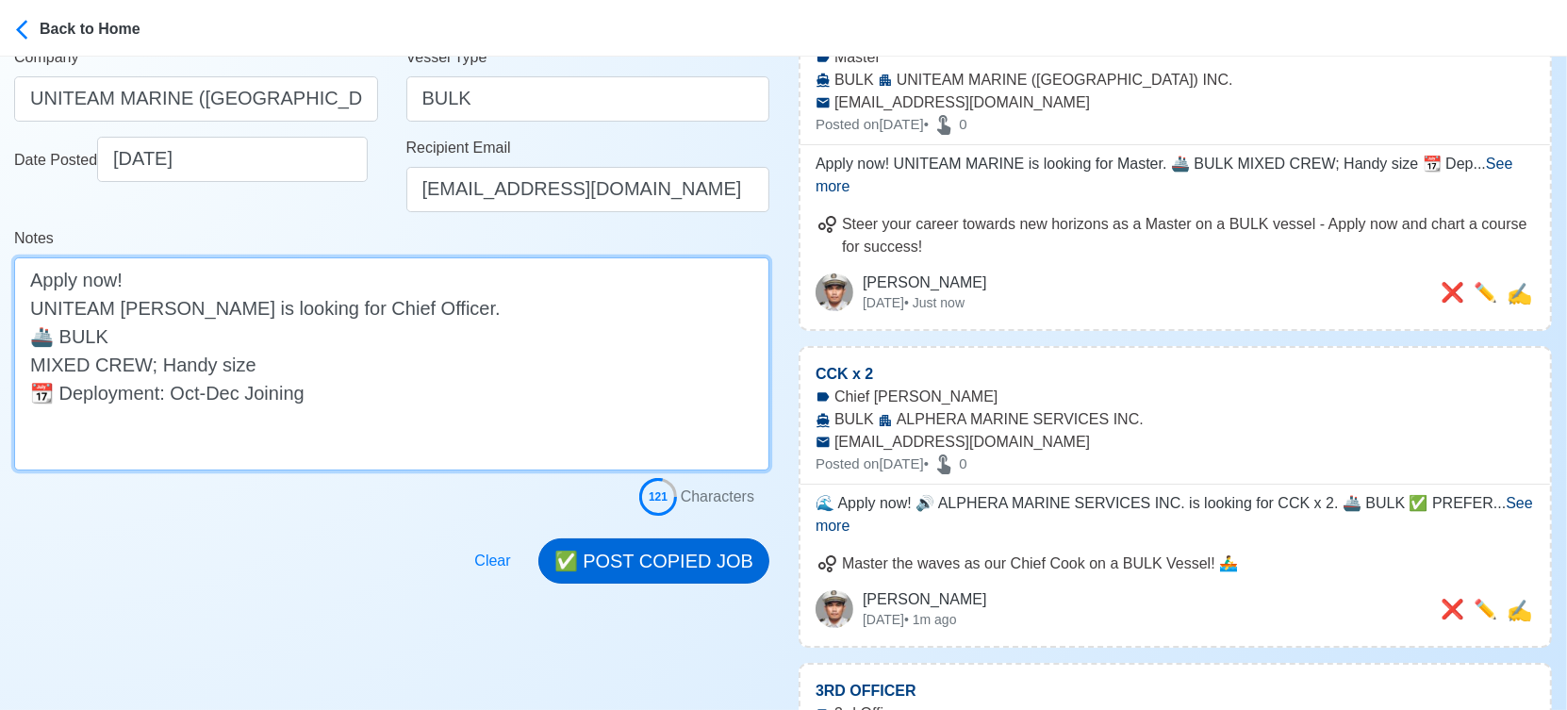
type textarea "Apply now! UNITEAM MARINE is looking for Chief Officer. 🚢 BULK MIXED CREW; Hand…"
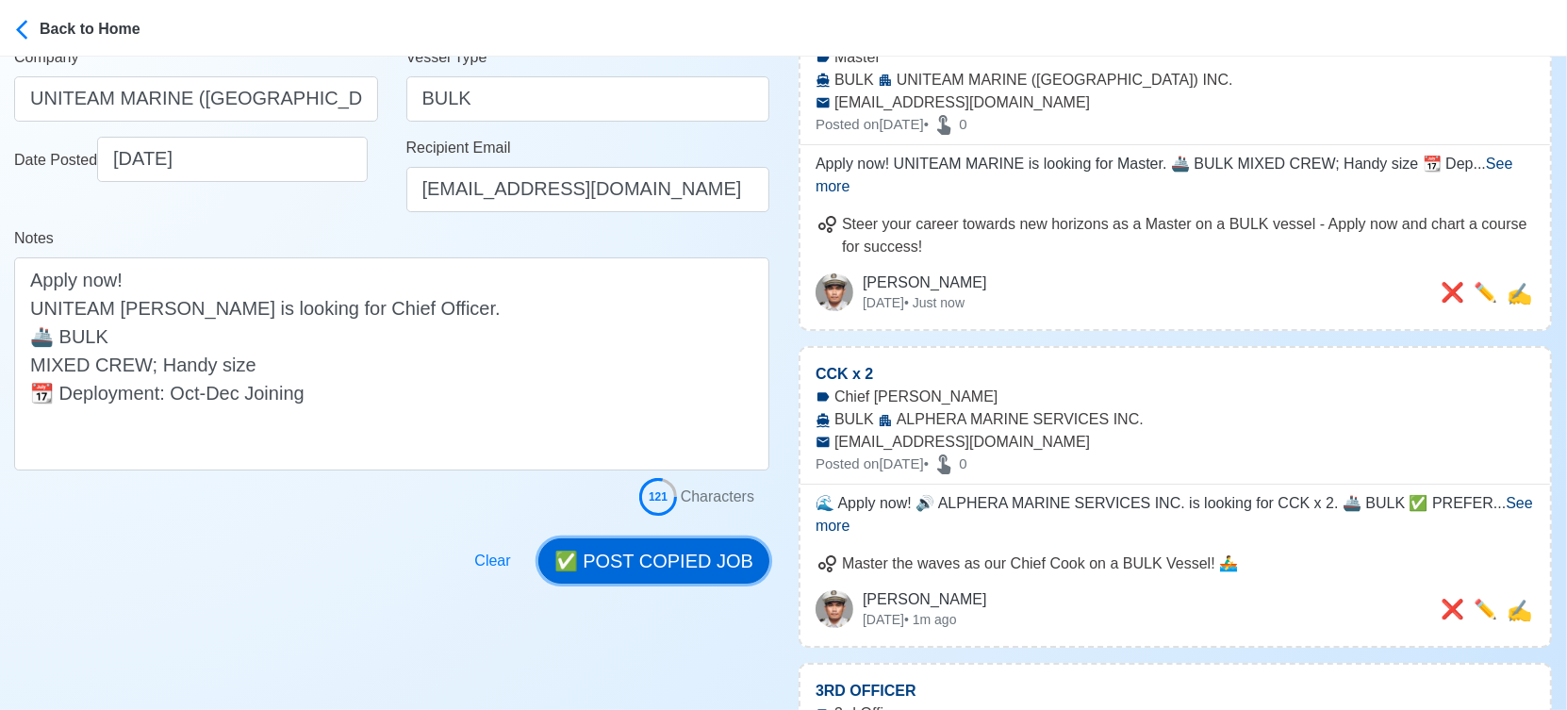
click at [686, 568] on button "✅ POST COPIED JOB" at bounding box center [653, 560] width 231 height 45
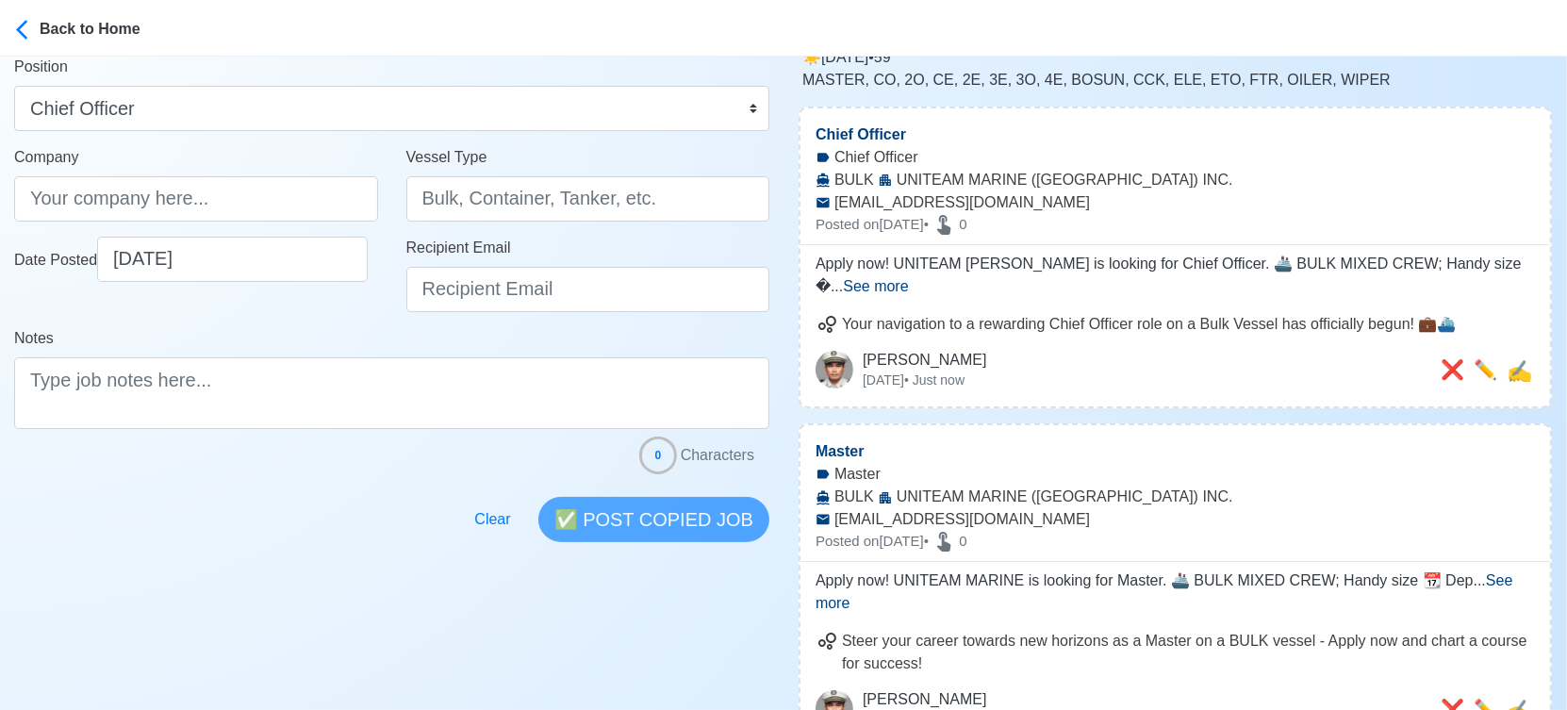
scroll to position [105, 0]
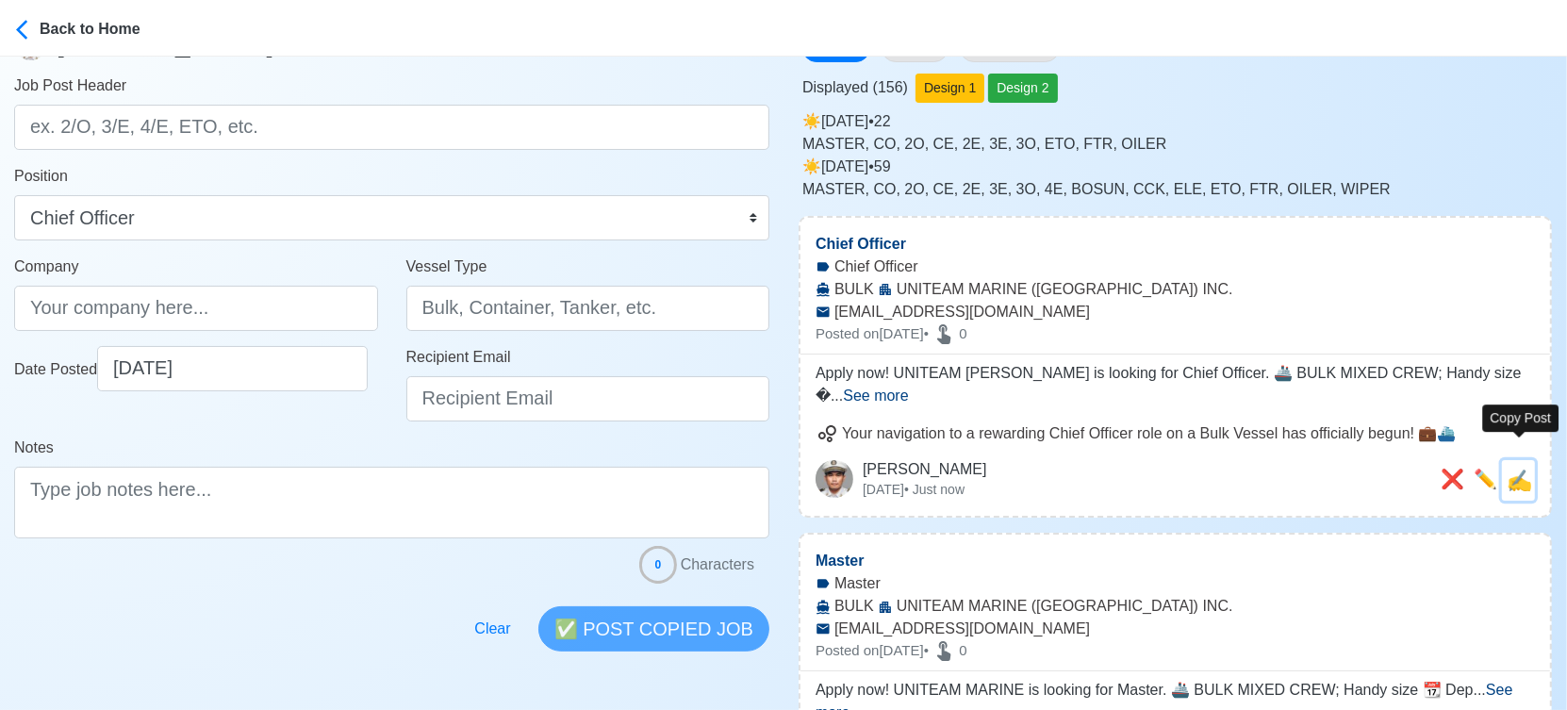
click at [1518, 469] on span "✍️" at bounding box center [1518, 481] width 25 height 24
type input "Chief Officer"
type input "UNITEAM MARINE (MANILA) INC."
type input "BULK"
type input "applyph@uniteammarine.com"
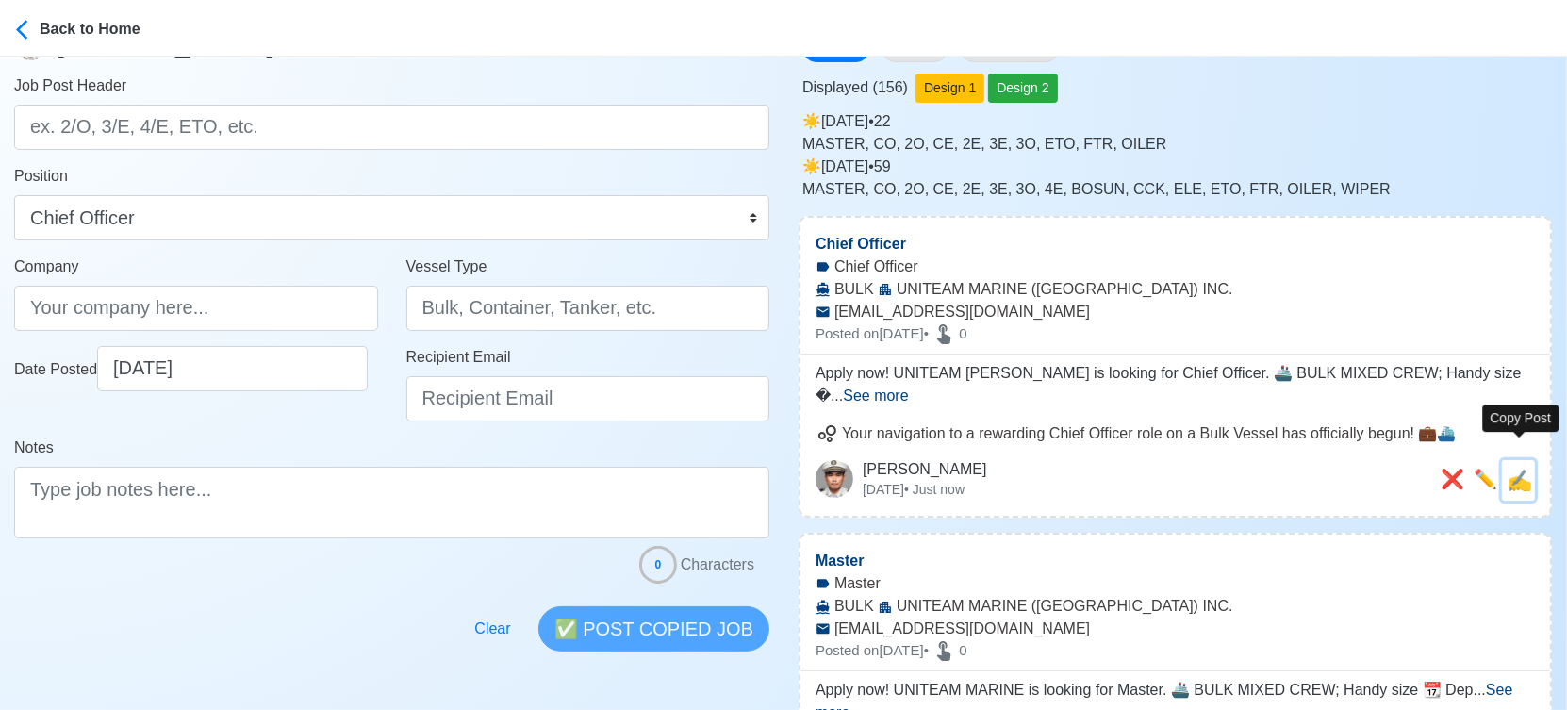
type textarea "Apply now! UNITEAM MARINE is looking for Chief Officer. 🚢 BULK MIXED CREW; Hand…"
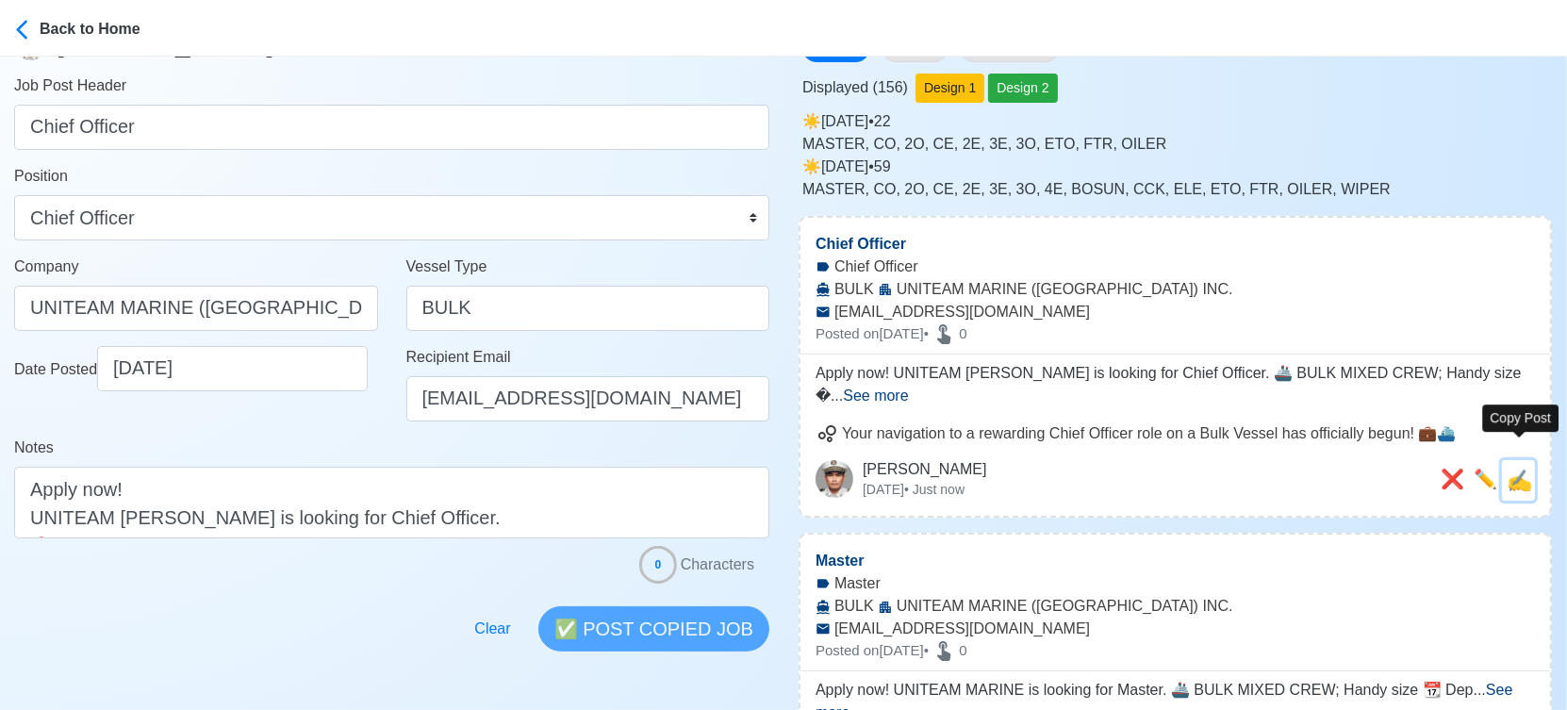
scroll to position [0, 0]
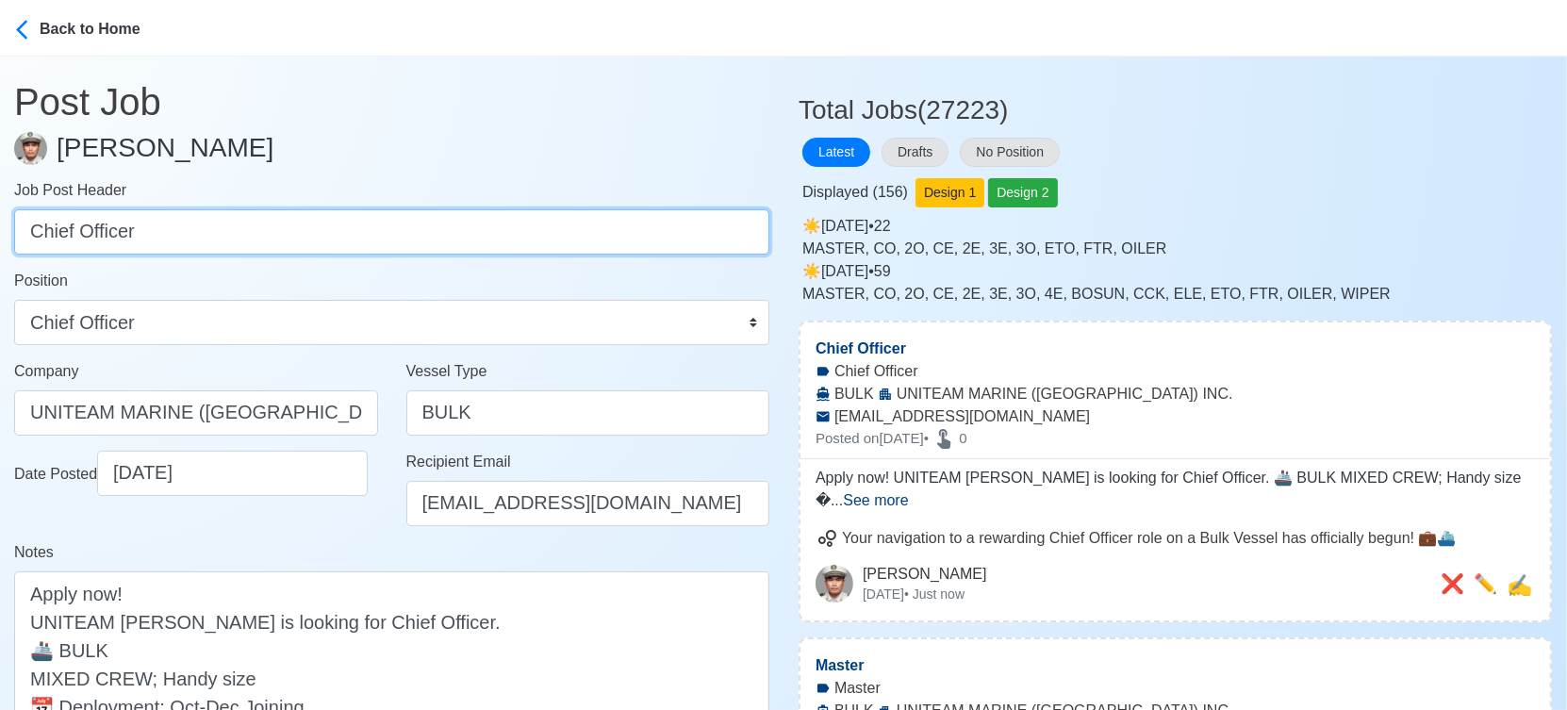
click at [398, 217] on input "Chief Officer" at bounding box center [391, 231] width 755 height 45
paste input "2nd Officer, 3rd Officer, Chief Engineer, 2nd Engineer, 3rd Engineer, ETO, Bosu…"
drag, startPoint x: 133, startPoint y: 234, endPoint x: 867, endPoint y: 214, distance: 734.7
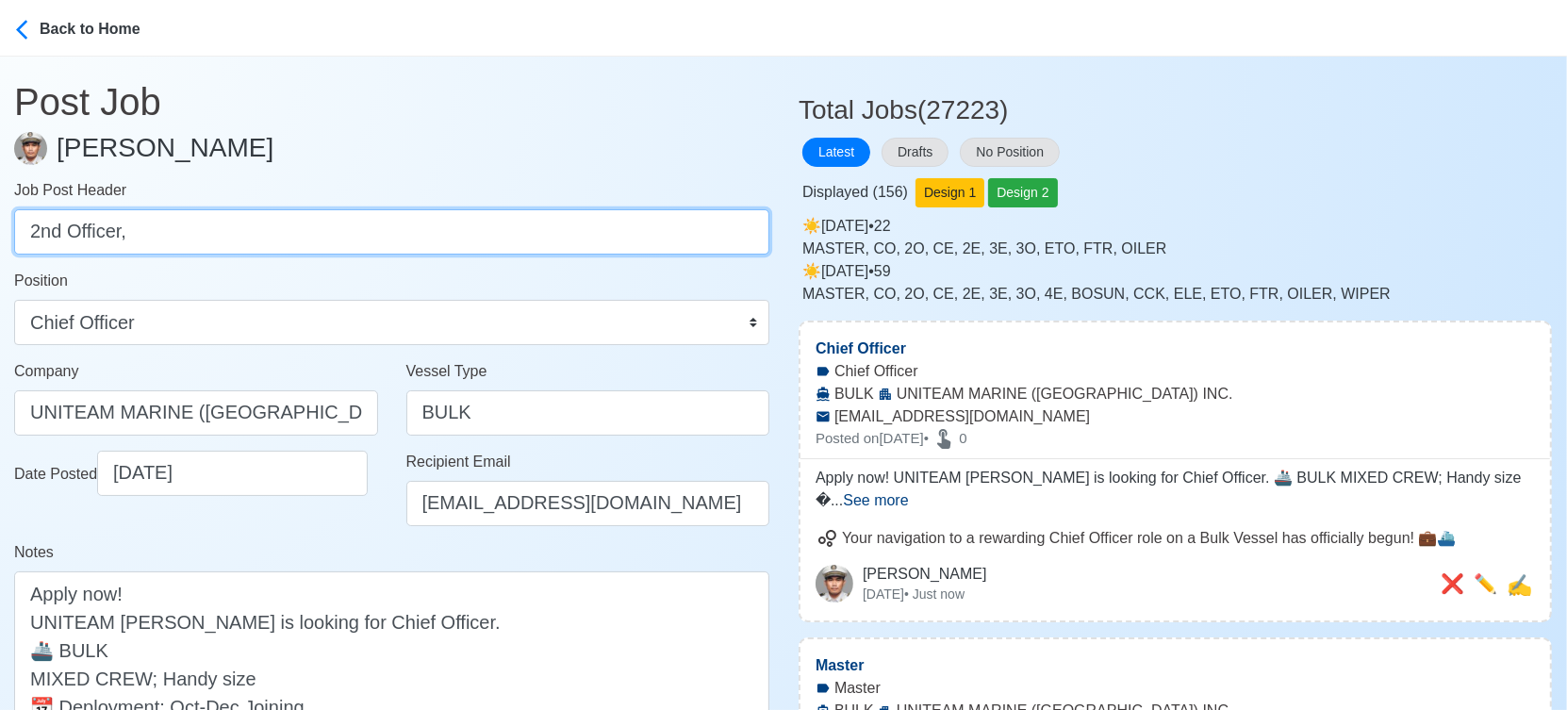
scroll to position [0, 0]
type input "2nd Officer"
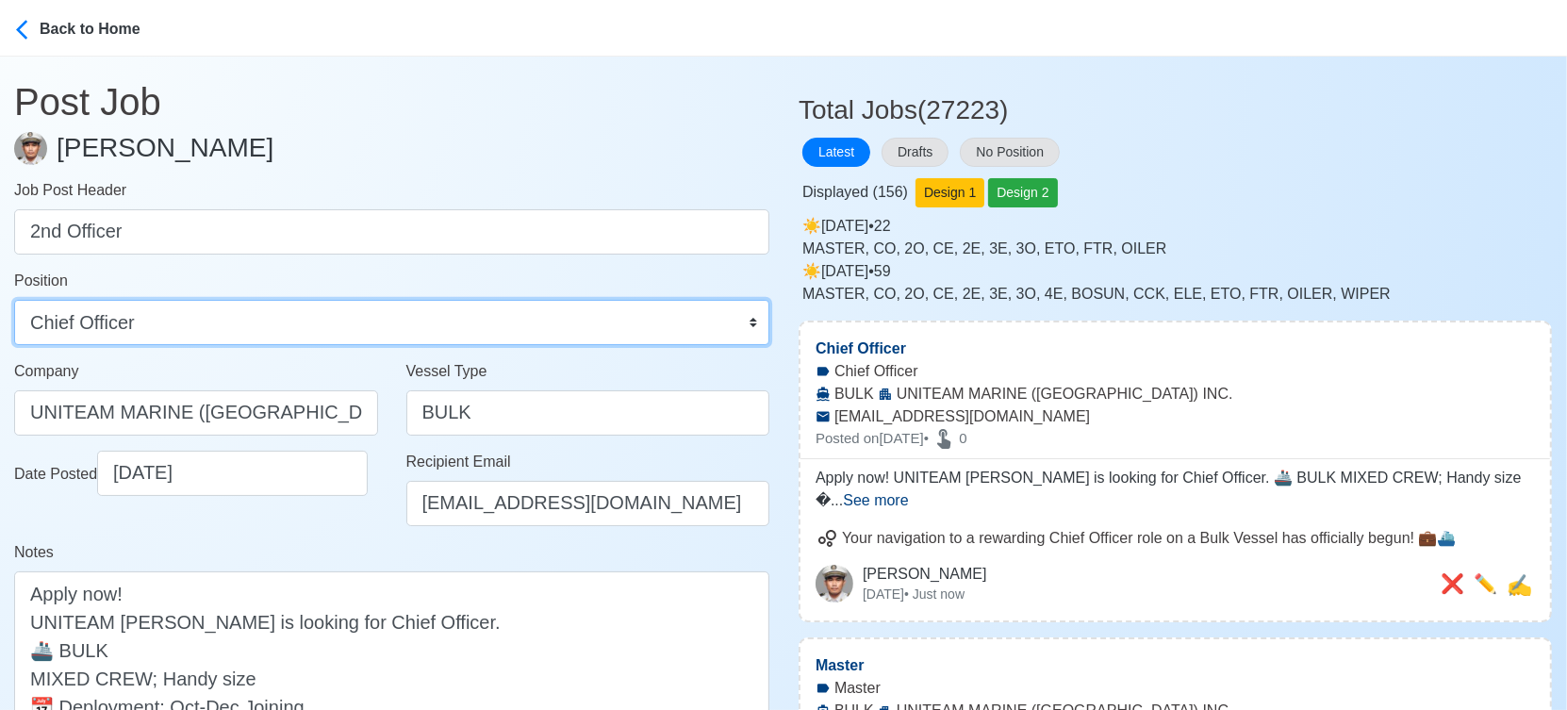
click at [606, 331] on select "Master Chief Officer 2nd Officer 3rd Officer Junior Officer Chief Engineer 2nd …" at bounding box center [391, 322] width 755 height 45
select select "2nd Officer"
click at [14, 300] on select "Master Chief Officer 2nd Officer 3rd Officer Junior Officer Chief Engineer 2nd …" at bounding box center [391, 322] width 755 height 45
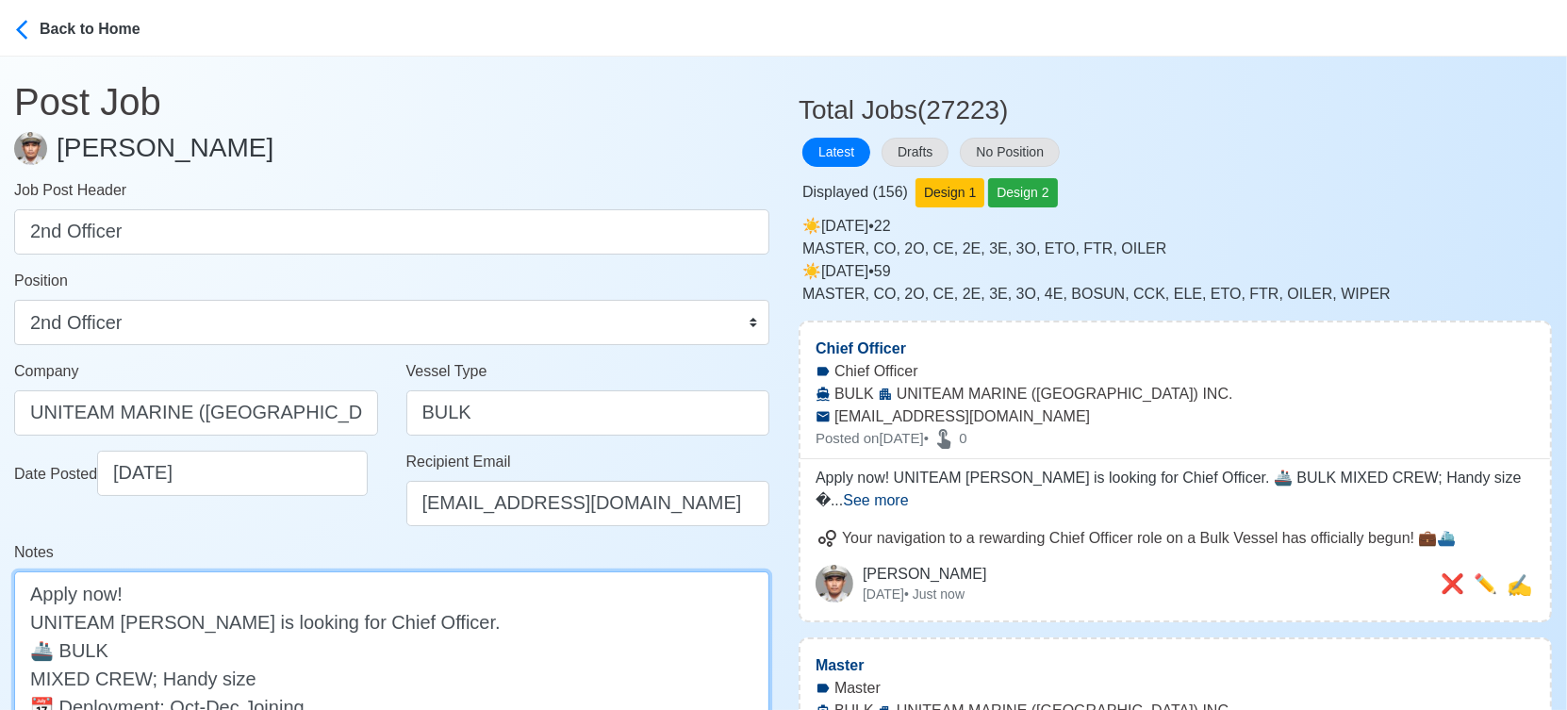
click at [324, 618] on textarea "Apply now! UNITEAM MARINE is looking for Chief Officer. 🚢 BULK MIXED CREW; Hand…" at bounding box center [391, 677] width 755 height 213
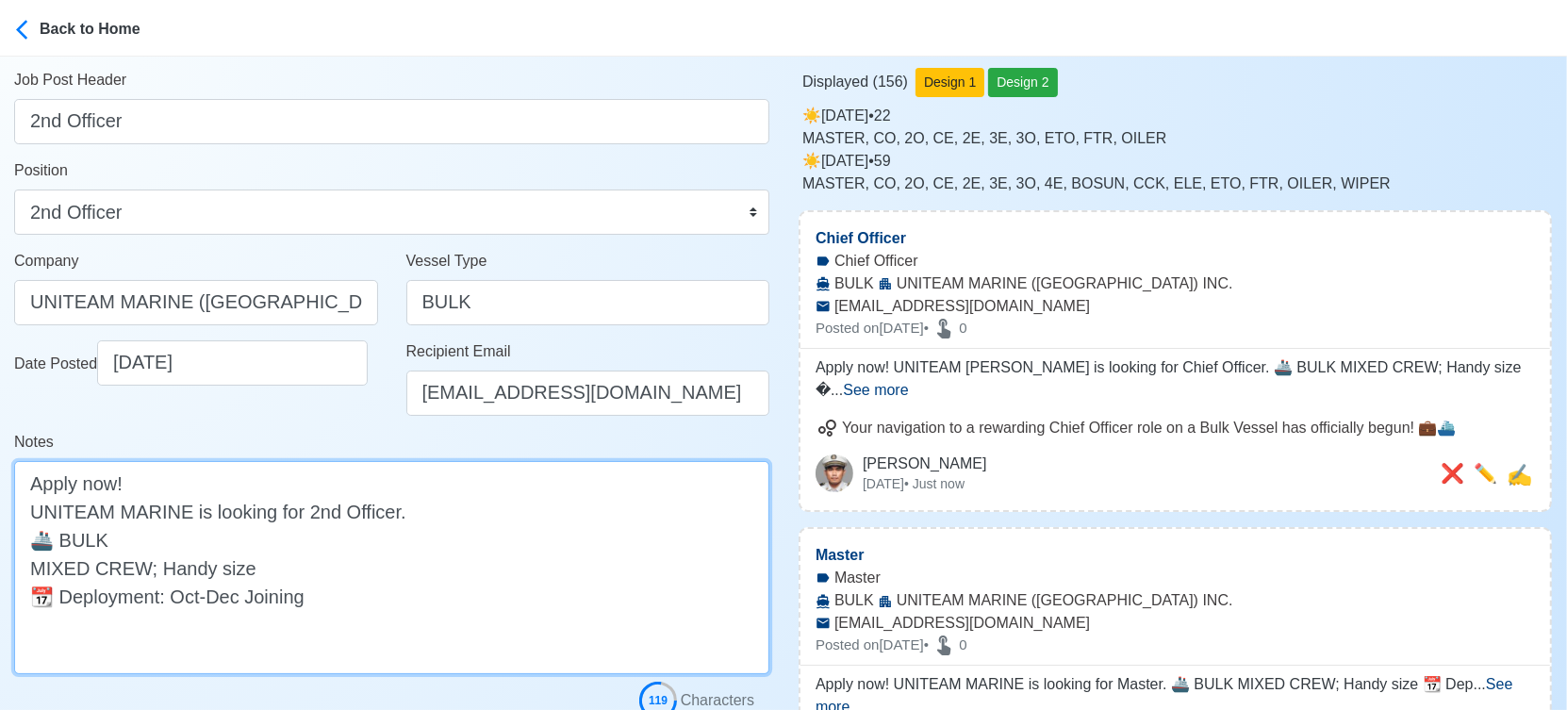
scroll to position [209, 0]
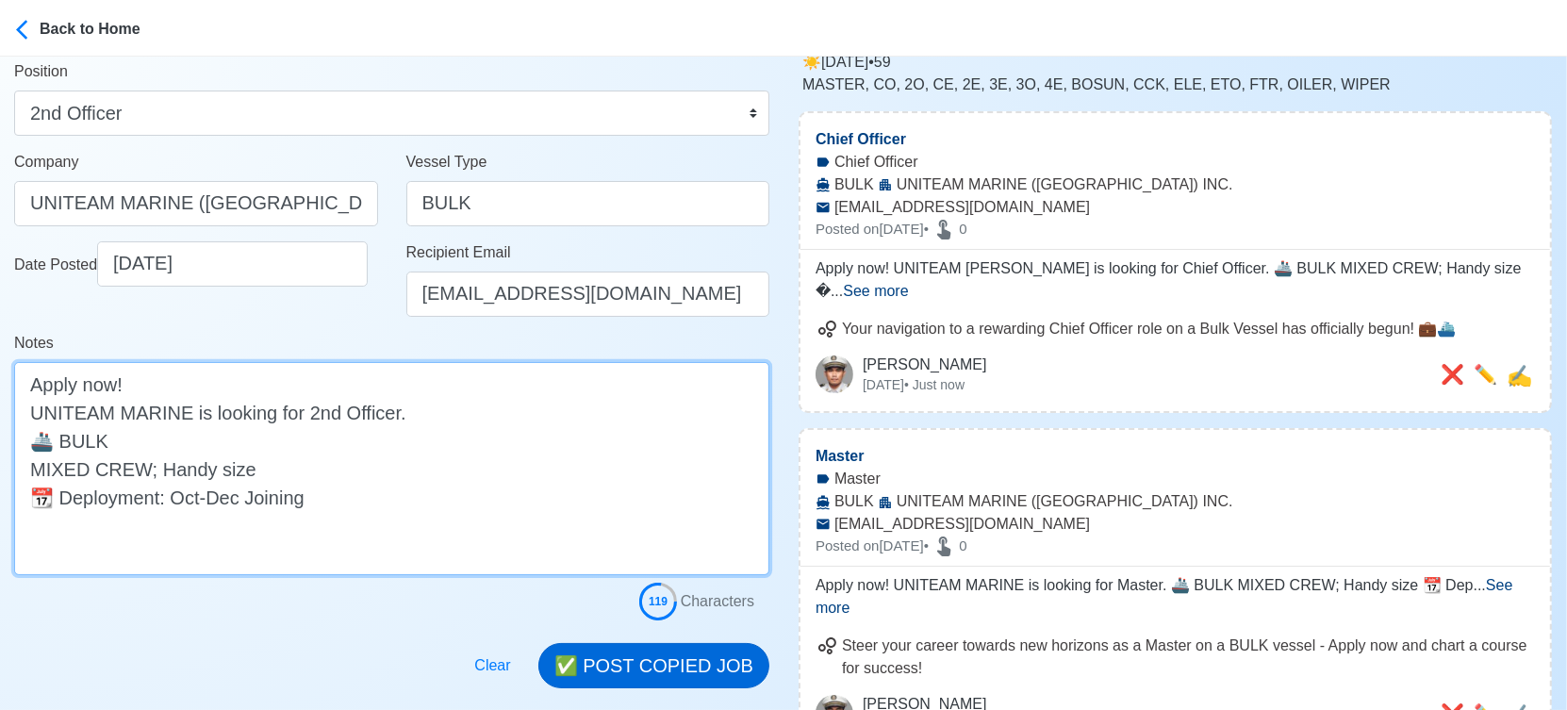
type textarea "Apply now! UNITEAM MARINE is looking for 2nd Officer. 🚢 BULK MIXED CREW; Handy …"
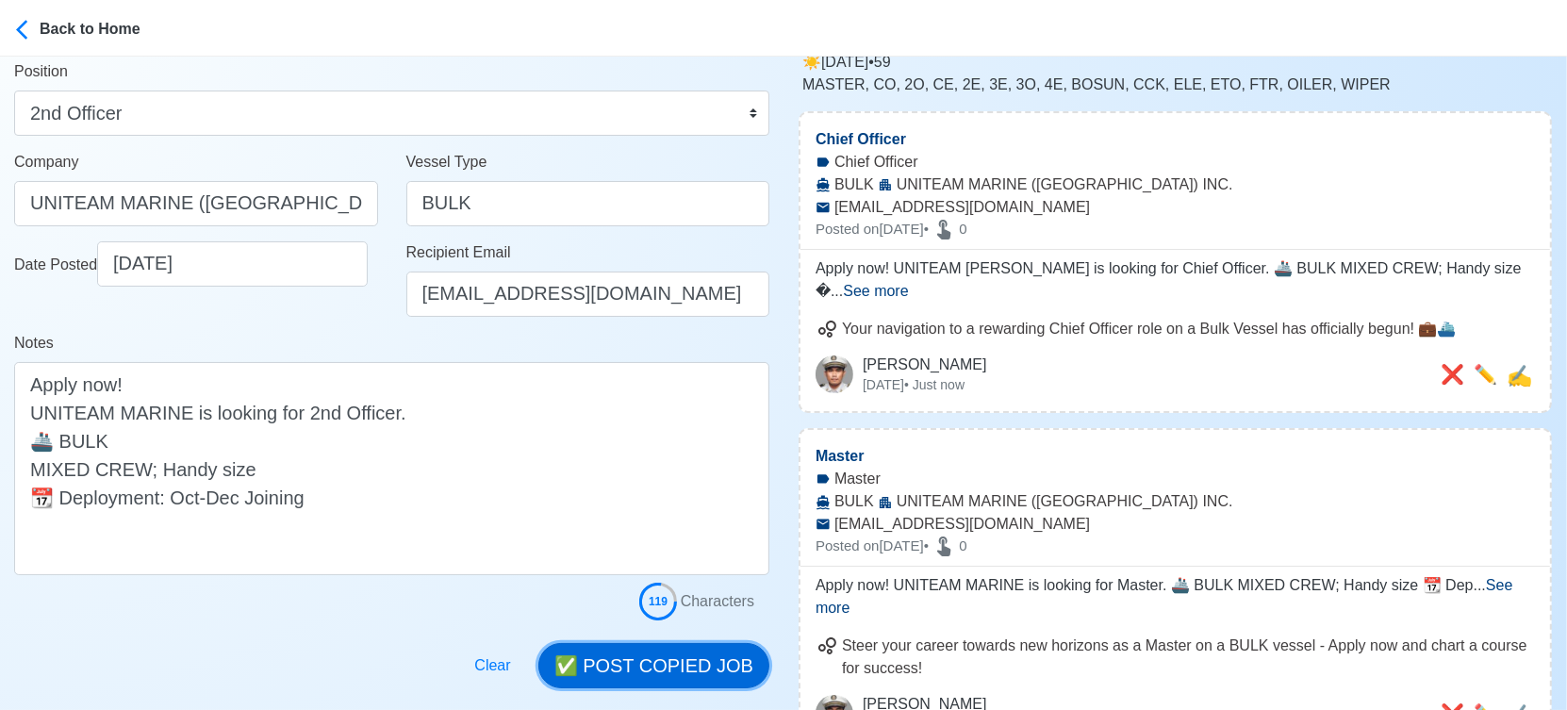
click at [670, 657] on button "✅ POST COPIED JOB" at bounding box center [653, 665] width 231 height 45
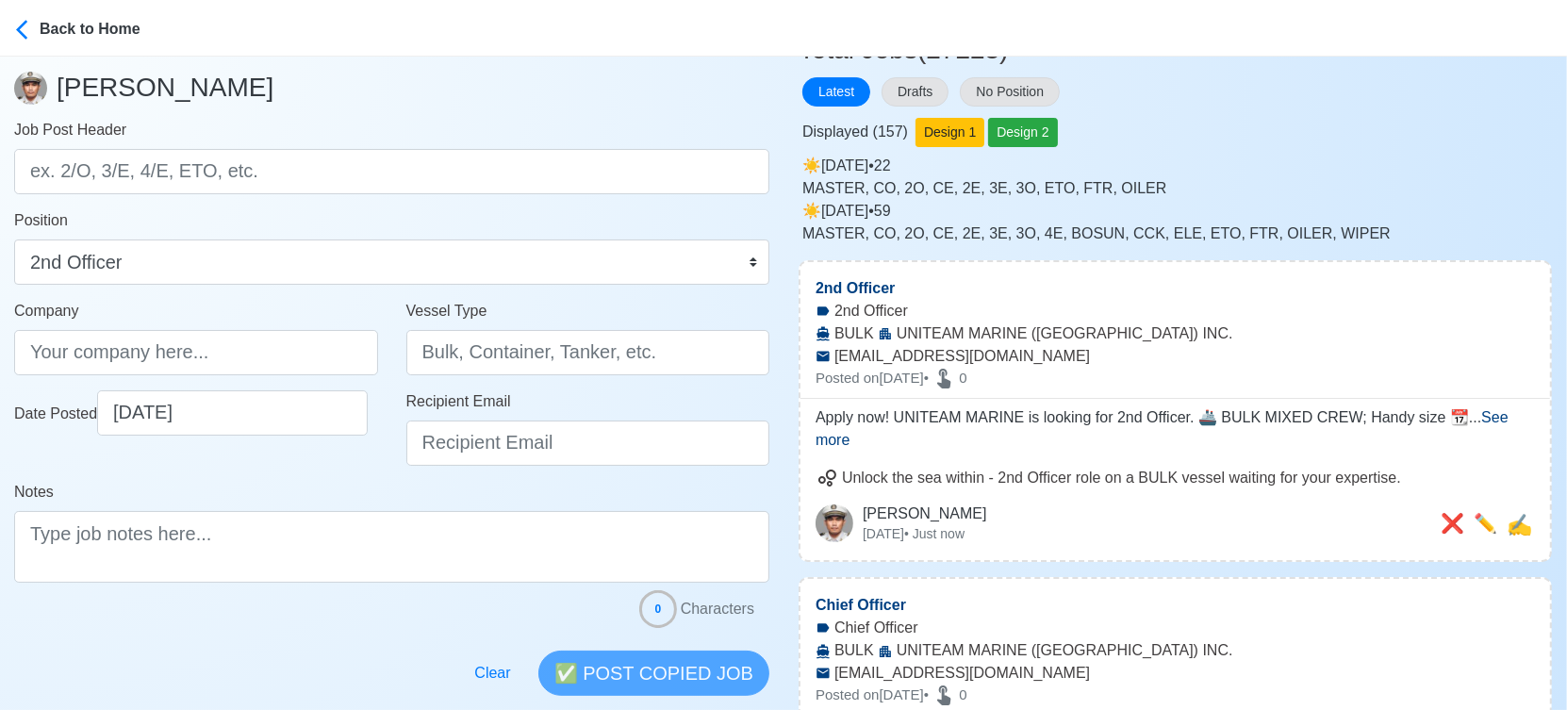
scroll to position [0, 0]
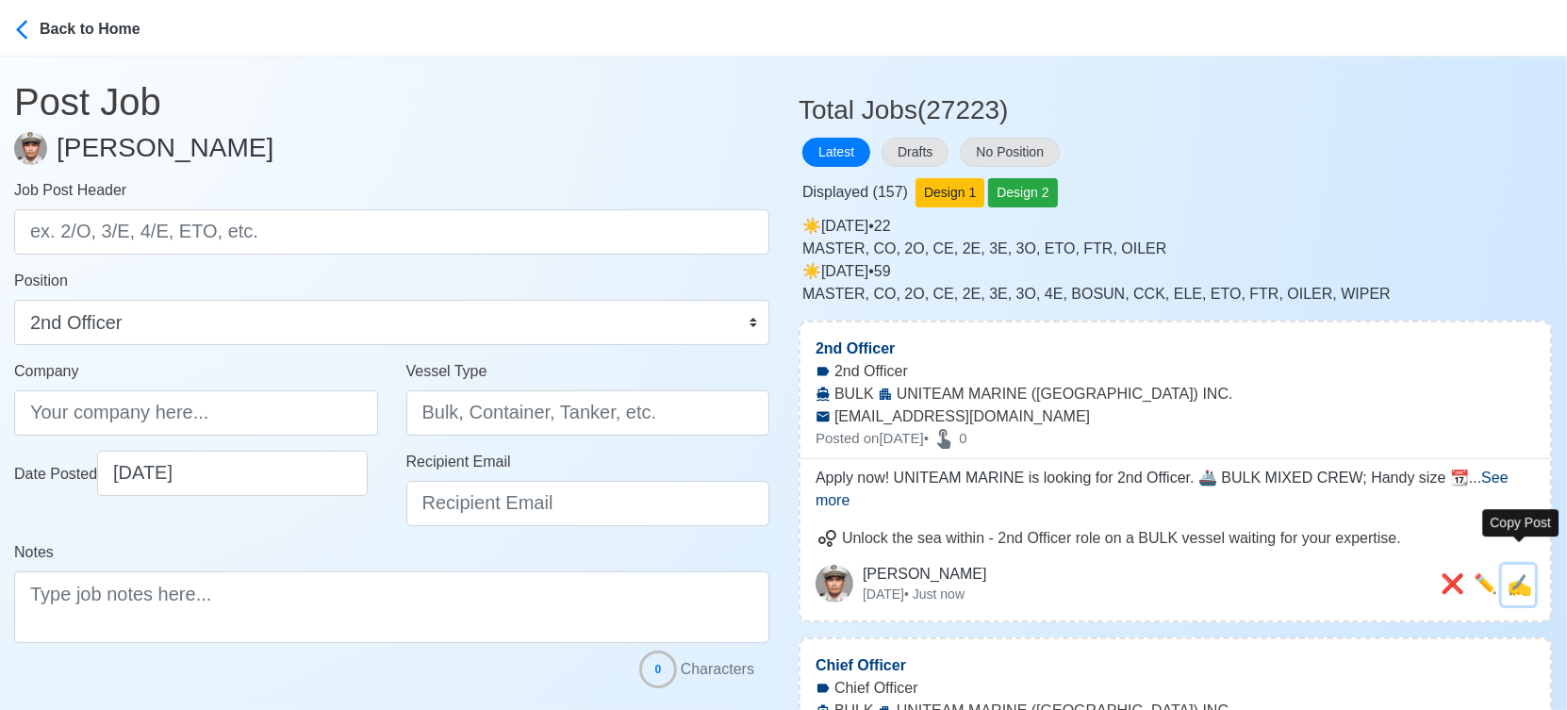
click at [1521, 573] on span "✍️" at bounding box center [1518, 585] width 25 height 24
type input "2nd Officer"
type input "UNITEAM MARINE (MANILA) INC."
type input "BULK"
type input "applyph@uniteammarine.com"
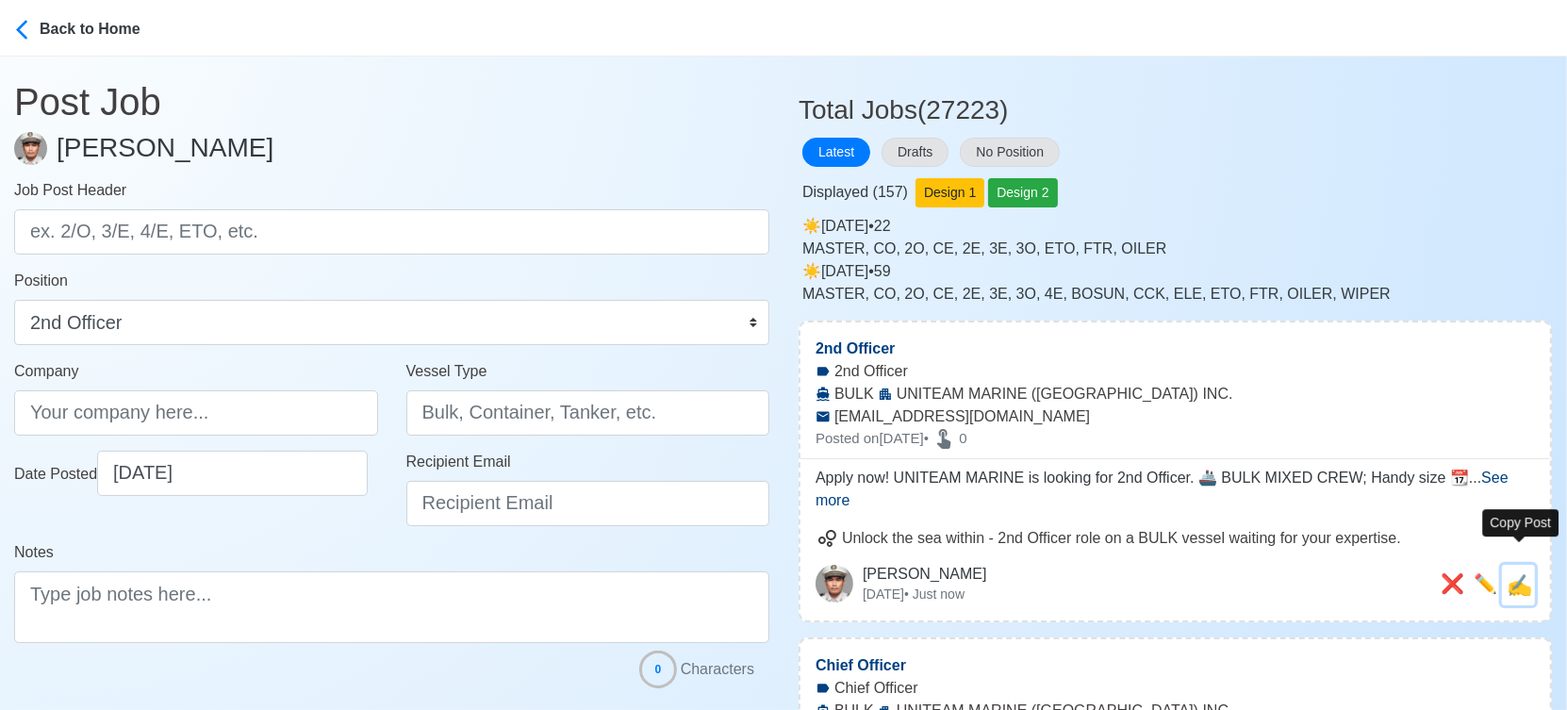
type textarea "Apply now! UNITEAM MARINE is looking for 2nd Officer. 🚢 BULK MIXED CREW; Handy …"
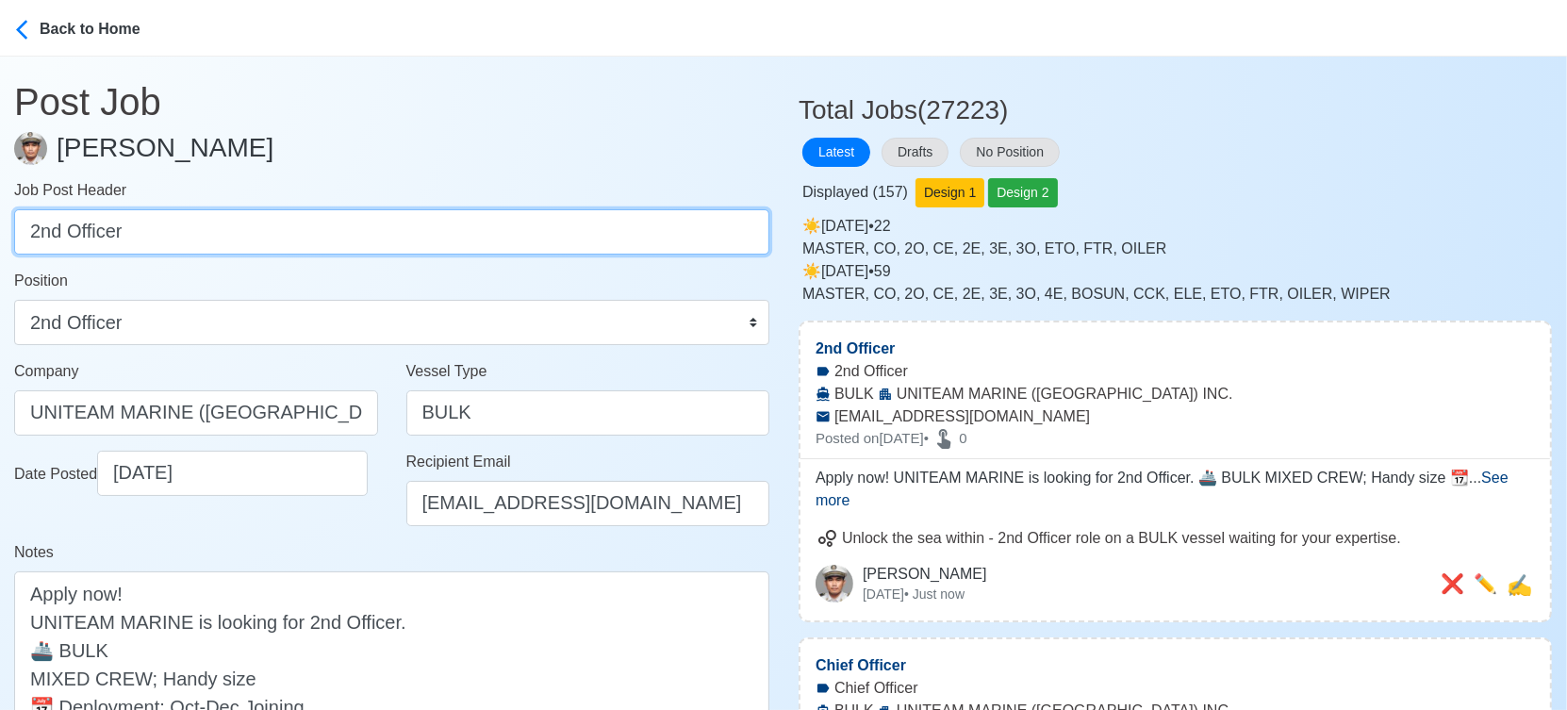
click at [574, 239] on input "2nd Officer" at bounding box center [391, 231] width 755 height 45
paste input "3rd Officer, Chief Engineer, 2nd Engineer, 3rd Engineer, ETO, Bosun, AB, OS, Fi…"
drag, startPoint x: 128, startPoint y: 230, endPoint x: 864, endPoint y: 229, distance: 736.3
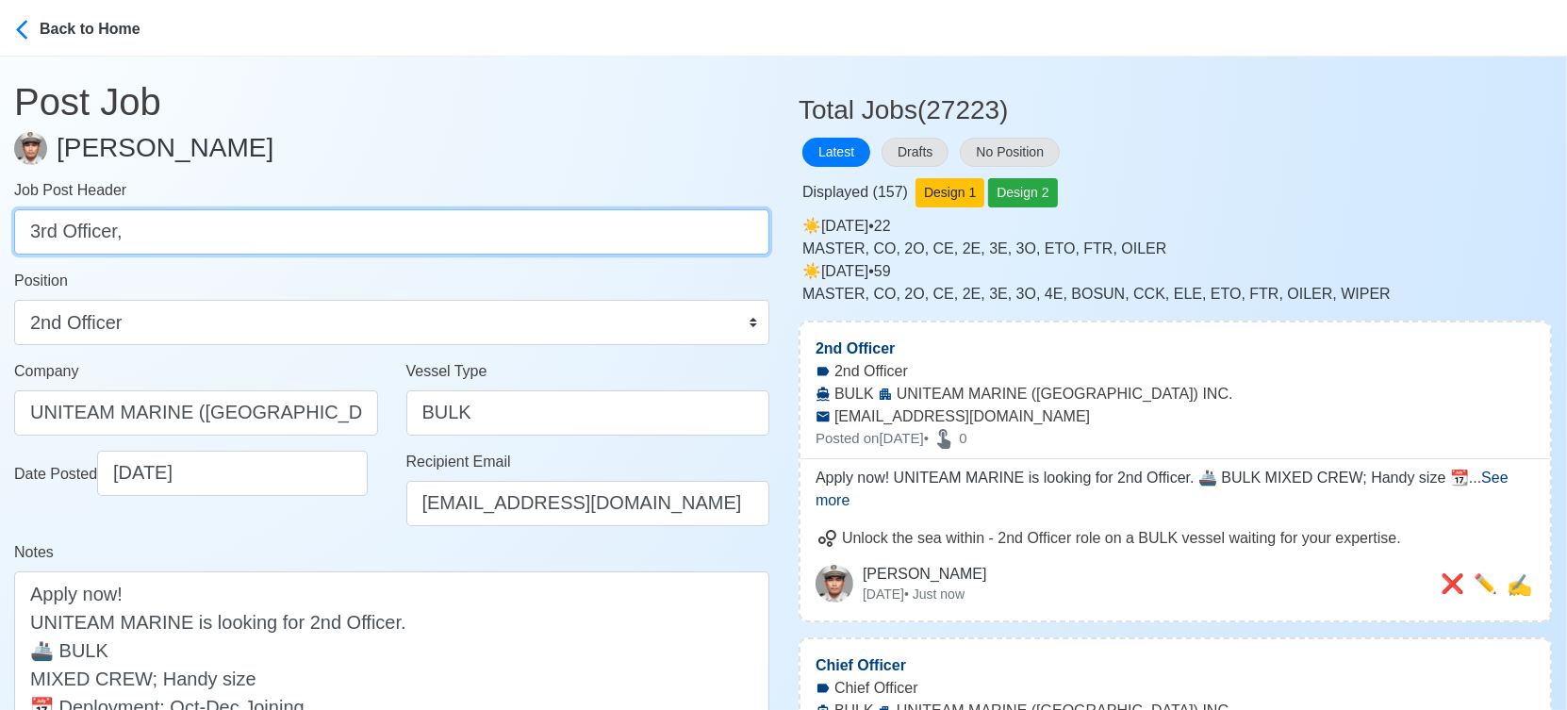
scroll to position [0, 0]
type input "3rd Officer"
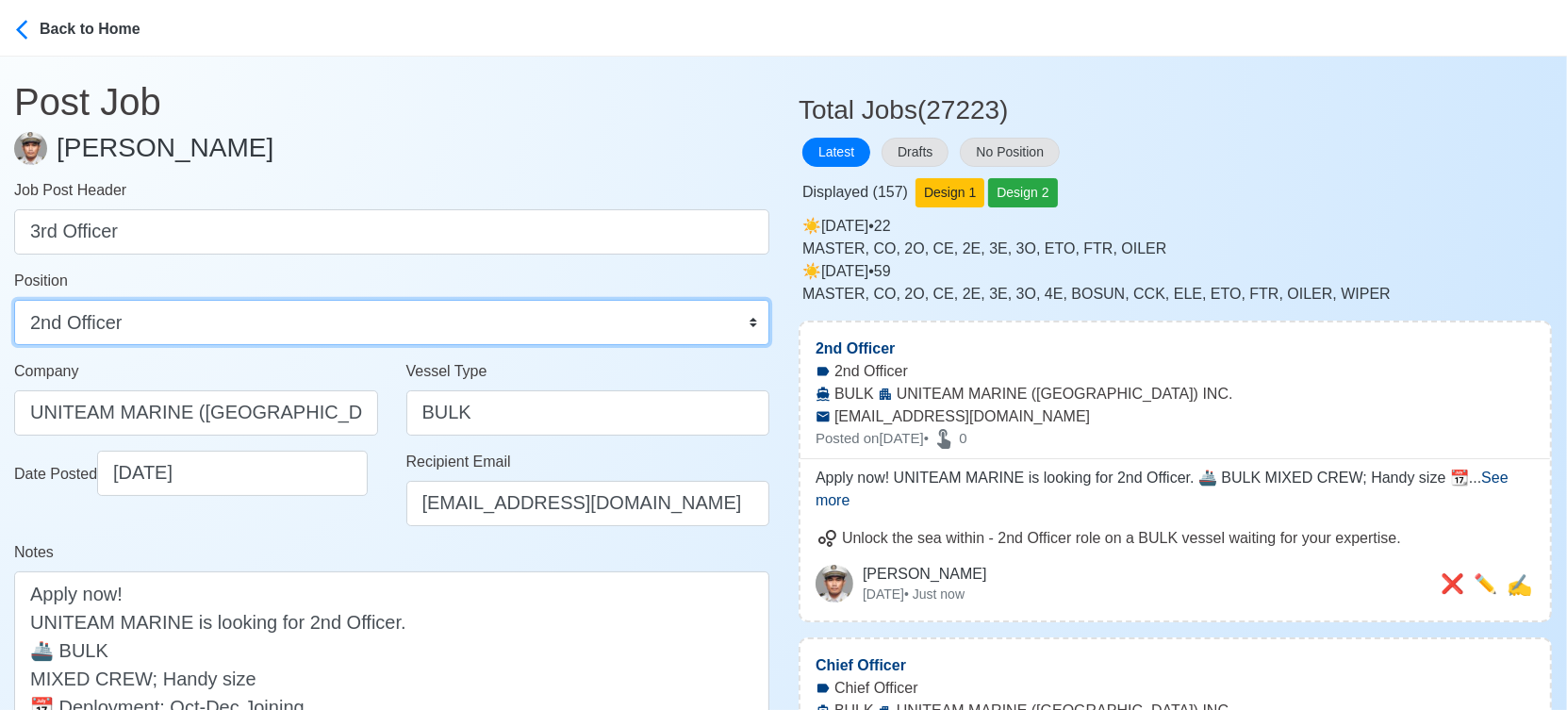
click at [318, 327] on select "Master Chief Officer 2nd Officer 3rd Officer Junior Officer Chief Engineer 2nd …" at bounding box center [391, 322] width 755 height 45
select select "3rd Officer"
click at [14, 300] on select "Master Chief Officer 2nd Officer 3rd Officer Junior Officer Chief Engineer 2nd …" at bounding box center [391, 322] width 755 height 45
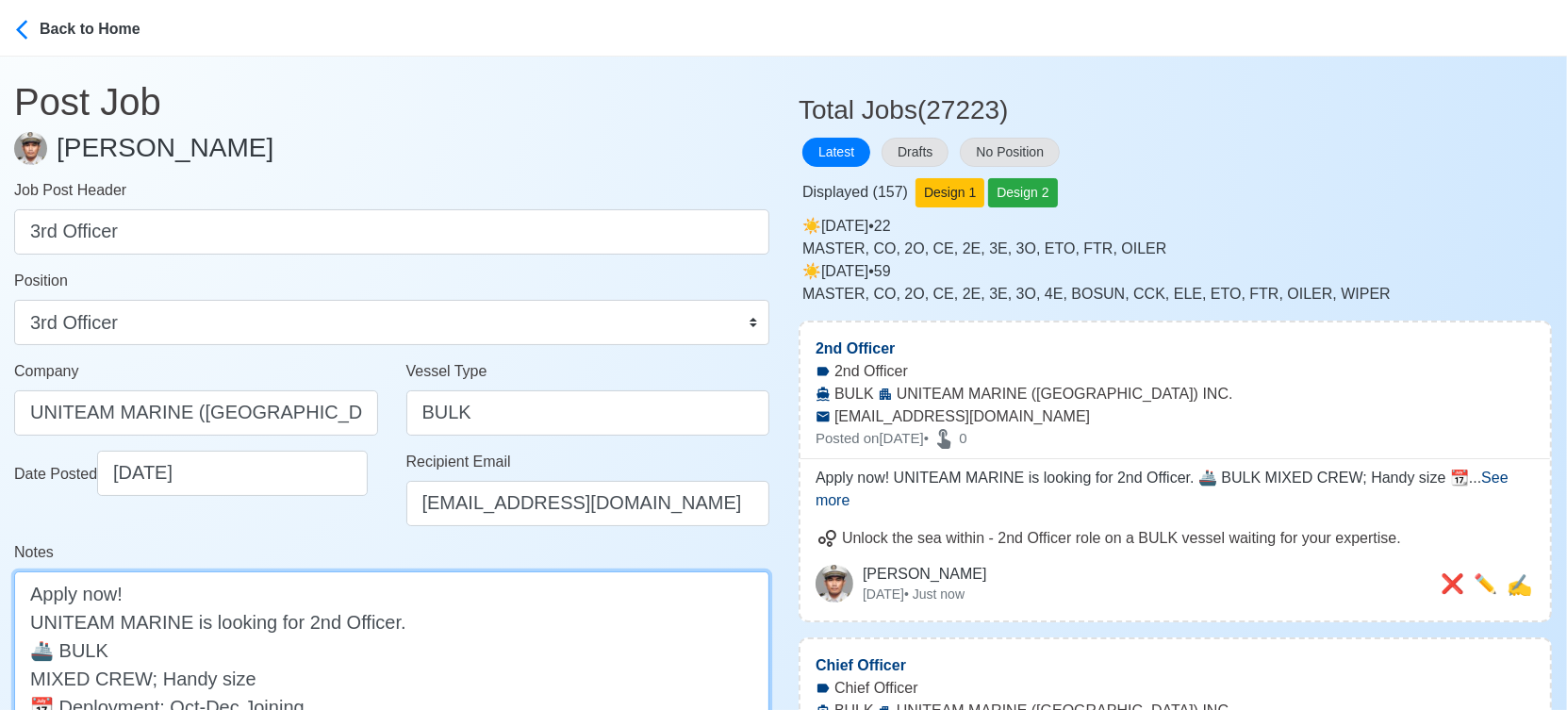
click at [317, 610] on textarea "Apply now! UNITEAM MARINE is looking for 2nd Officer. 🚢 BULK MIXED CREW; Handy …" at bounding box center [391, 677] width 755 height 213
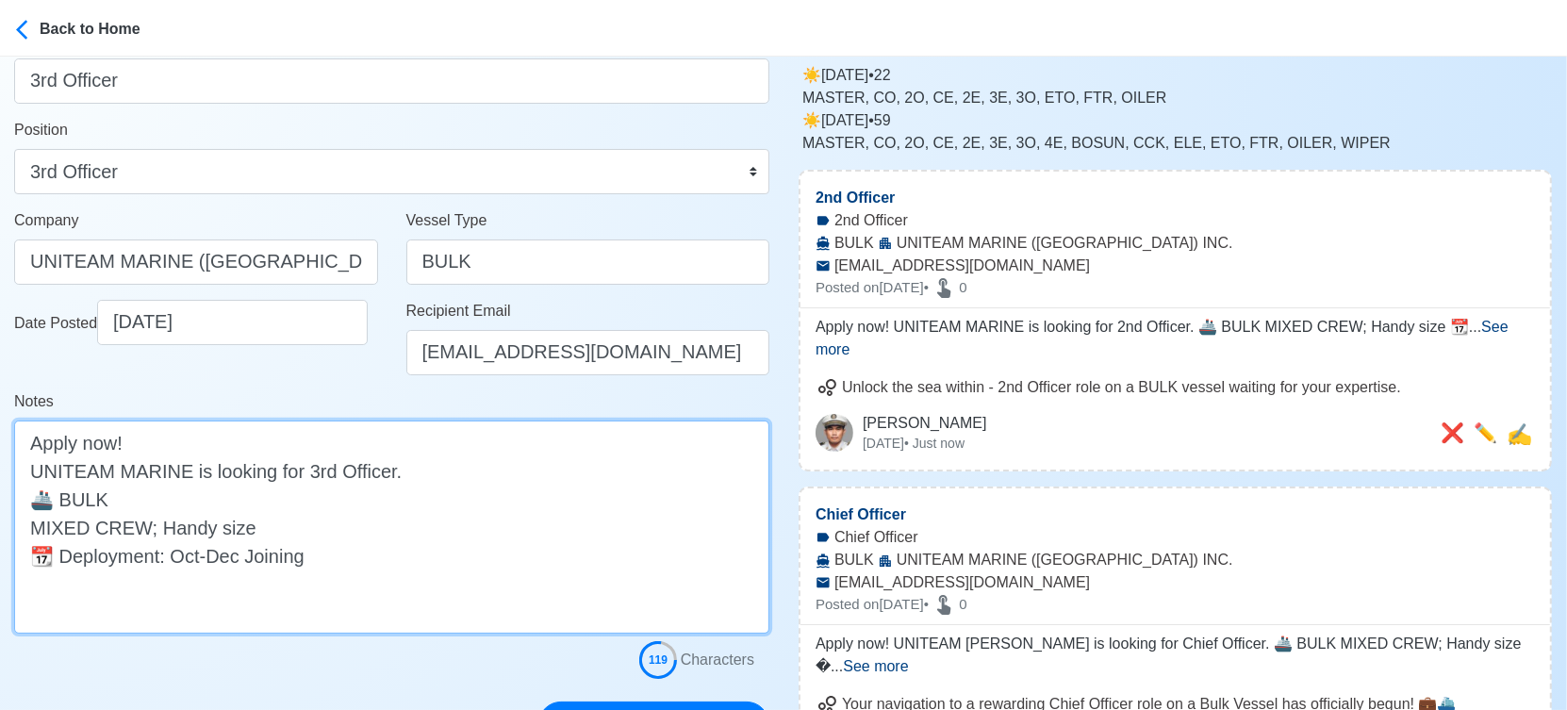
scroll to position [314, 0]
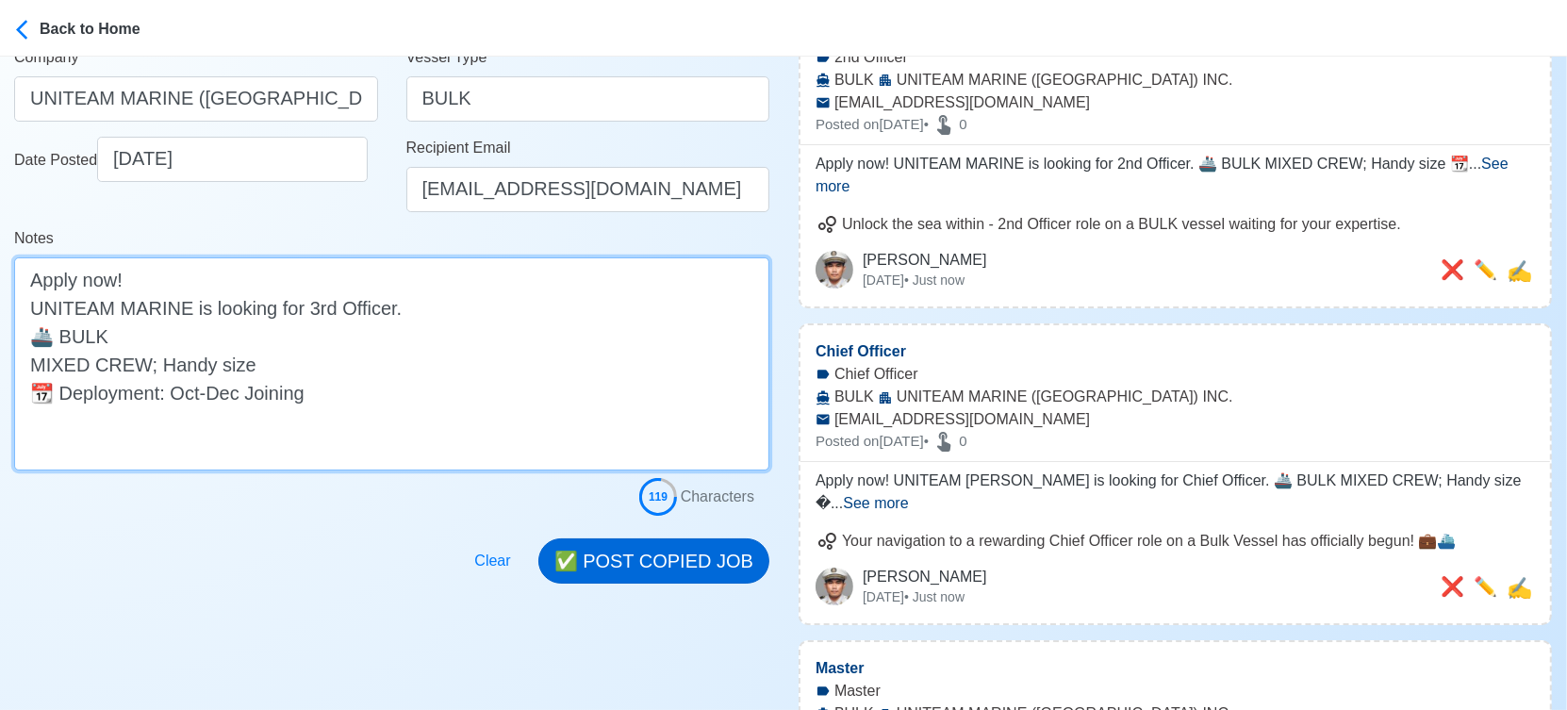
type textarea "Apply now! UNITEAM MARINE is looking for 3rd Officer. 🚢 BULK MIXED CREW; Handy …"
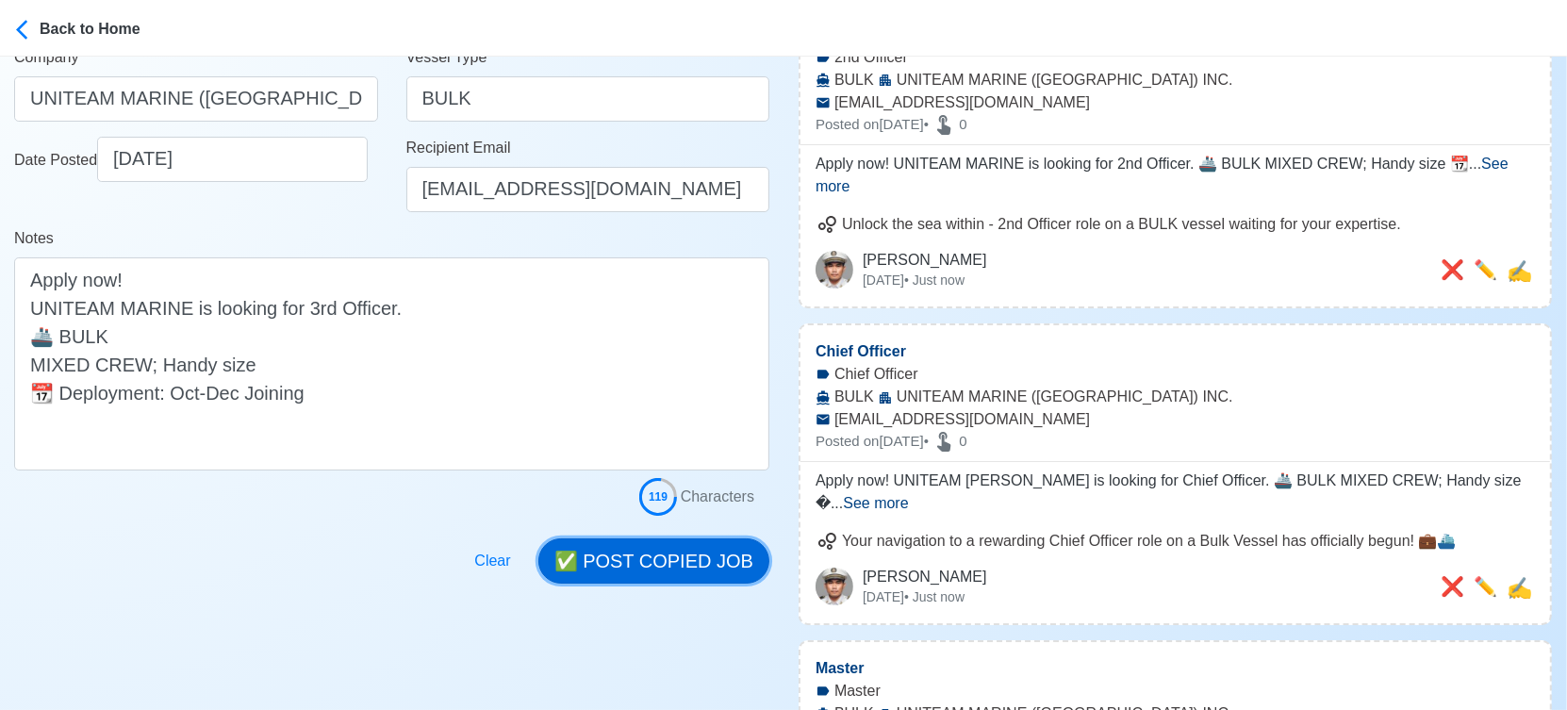
click at [716, 547] on button "✅ POST COPIED JOB" at bounding box center [653, 560] width 231 height 45
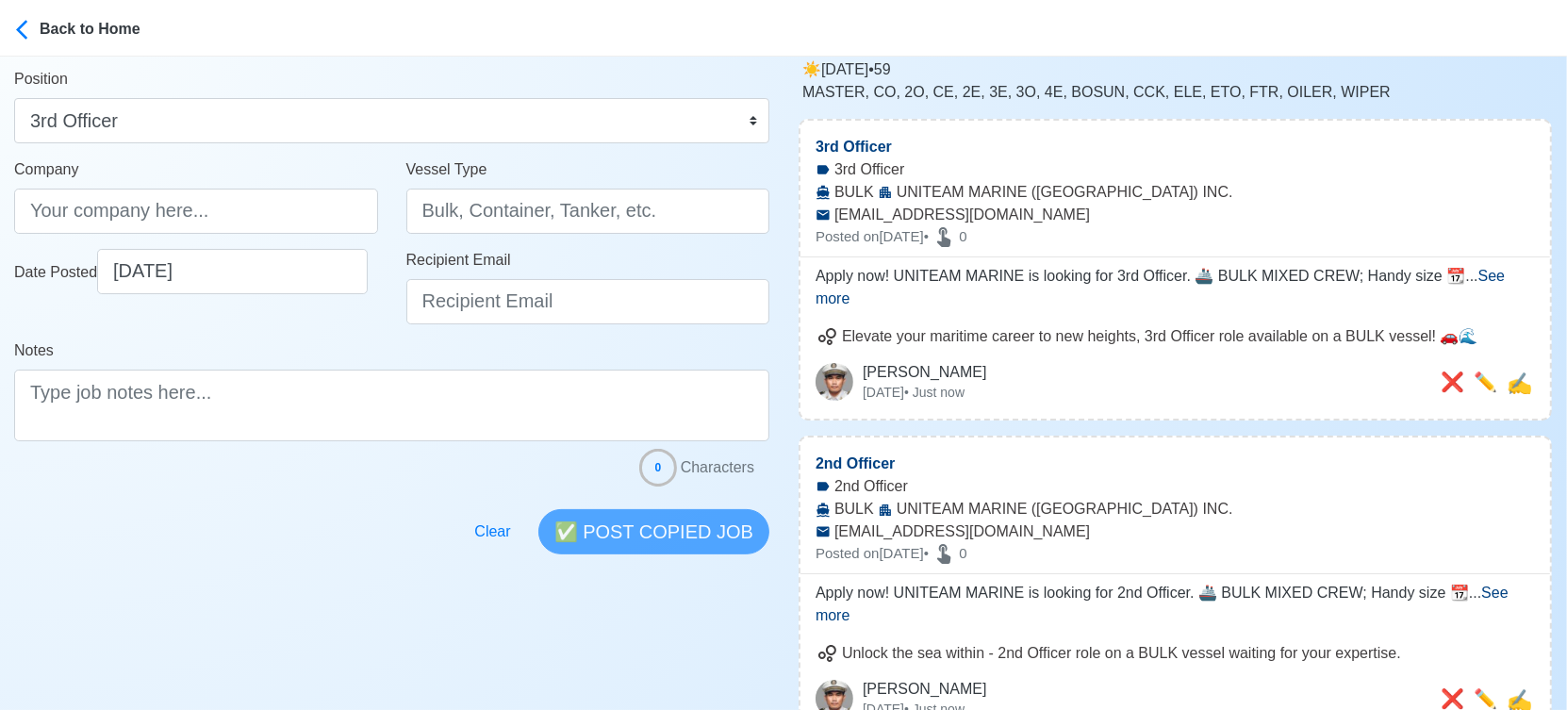
scroll to position [0, 0]
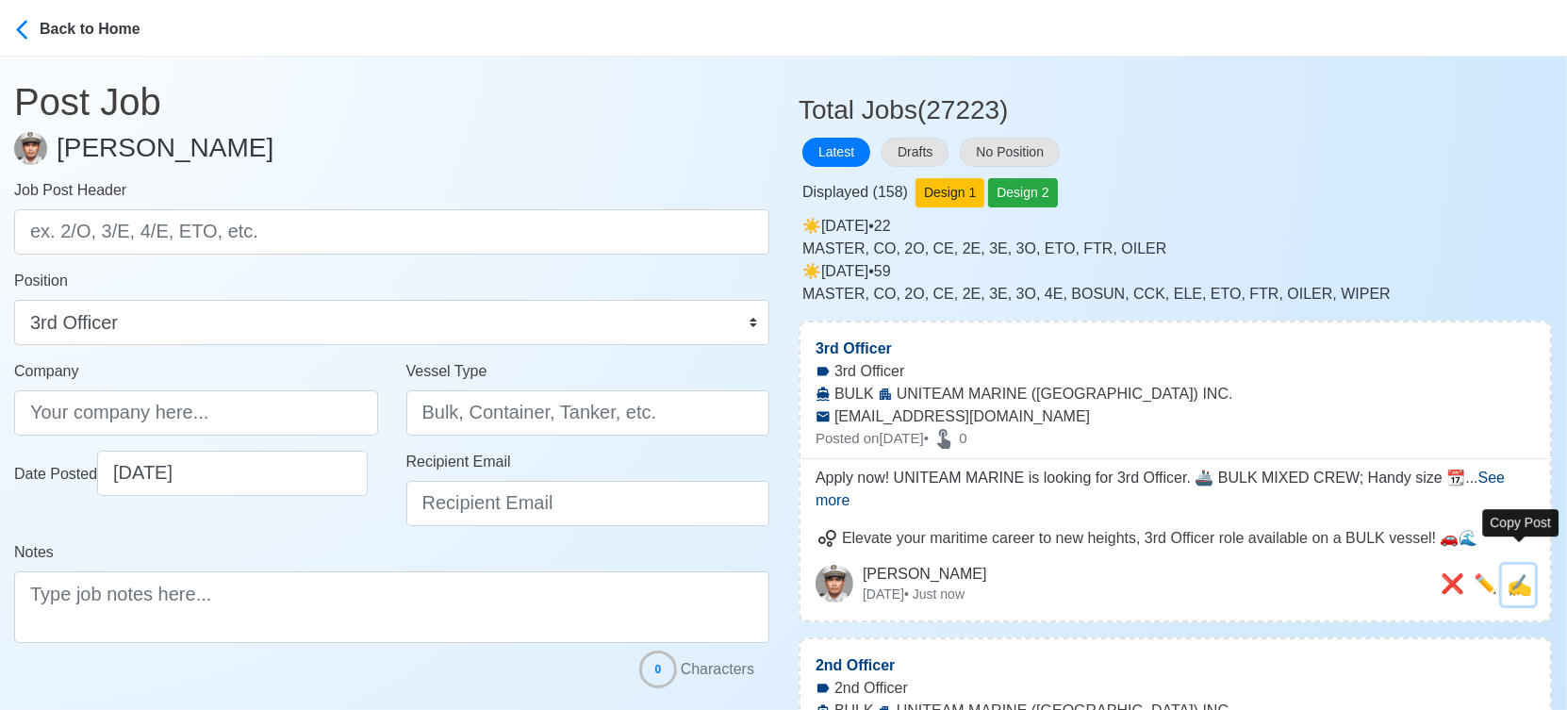
click at [1518, 573] on span "✍️" at bounding box center [1518, 585] width 25 height 24
type input "3rd Officer"
type input "UNITEAM MARINE (MANILA) INC."
type input "BULK"
type input "applyph@uniteammarine.com"
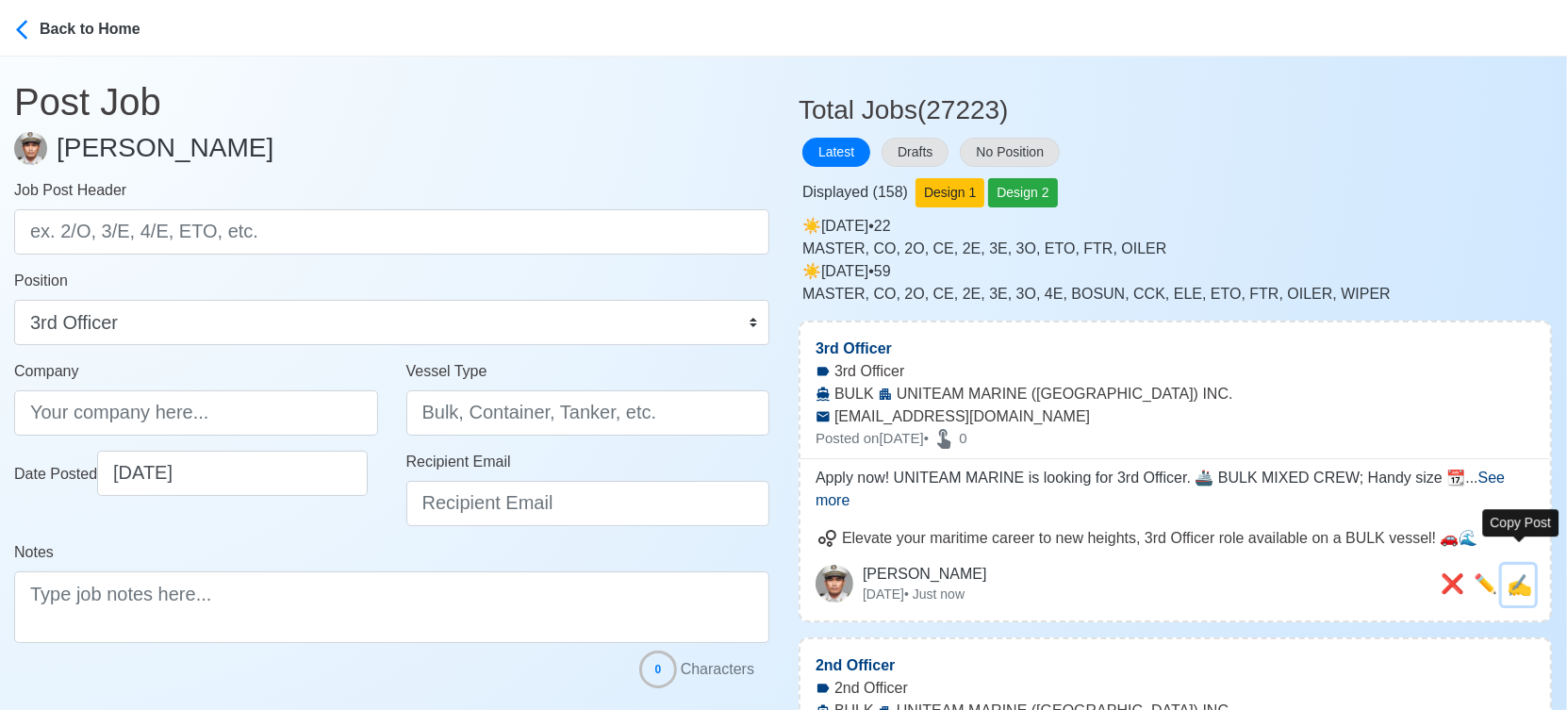
type textarea "Apply now! UNITEAM MARINE is looking for 3rd Officer. 🚢 BULK MIXED CREW; Handy …"
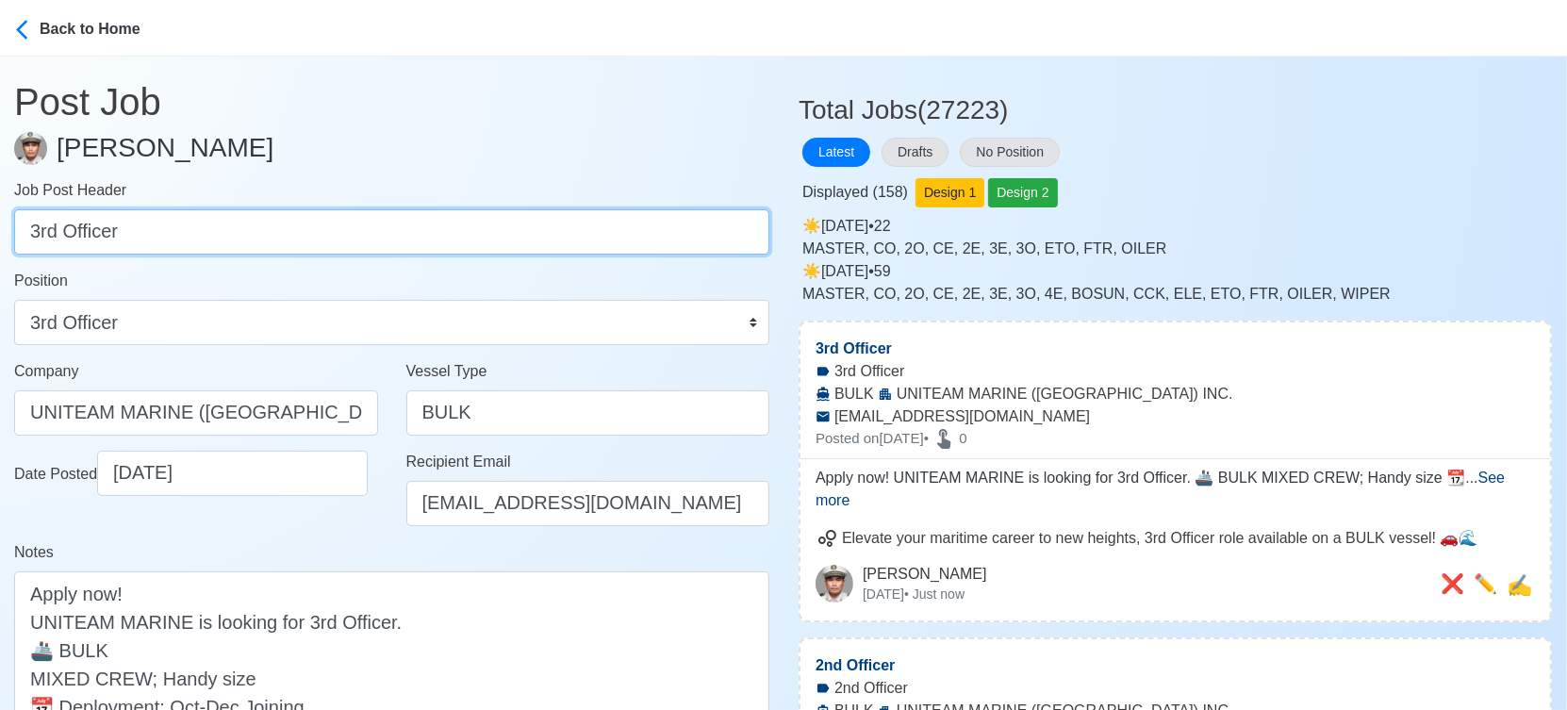
click at [561, 240] on input "3rd Officer" at bounding box center [391, 231] width 755 height 45
paste input "Chief Engineer, 2nd Engineer, 3rd Engineer, ETO, Bosun, AB, OS, Fitter, Oiler, …"
drag, startPoint x: 163, startPoint y: 230, endPoint x: 790, endPoint y: 232, distance: 626.9
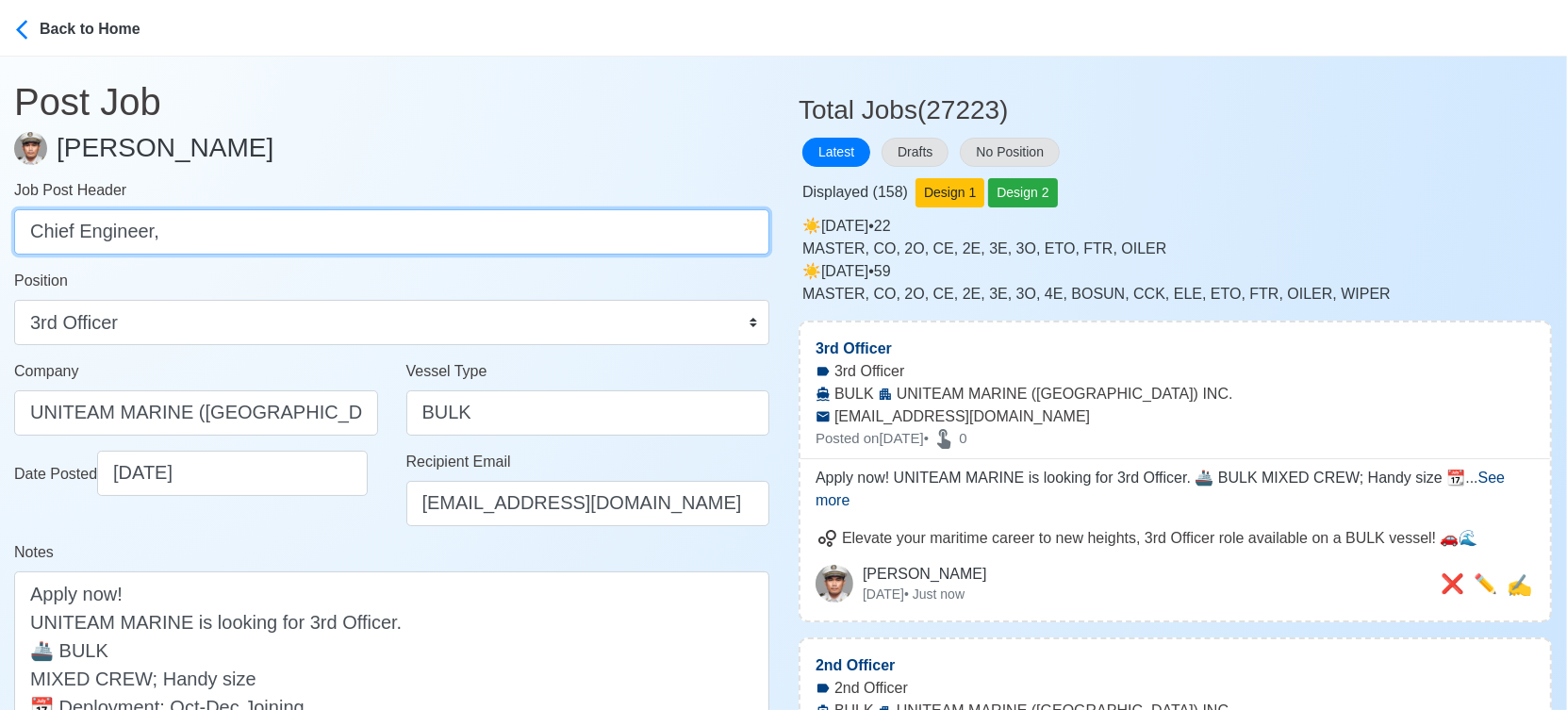
scroll to position [0, 0]
type input "Chief Engineer"
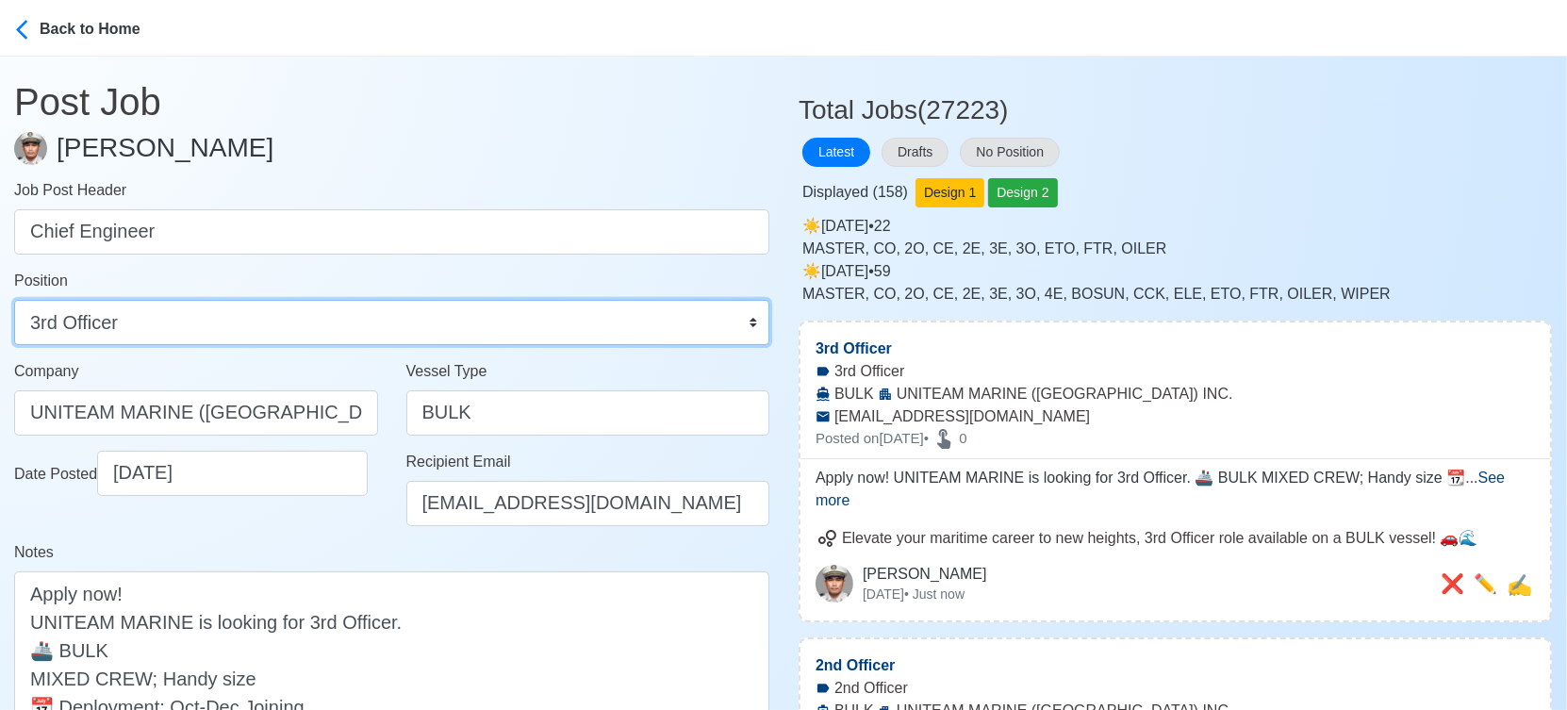
click at [407, 318] on select "Master Chief Officer 2nd Officer 3rd Officer Junior Officer Chief Engineer 2nd …" at bounding box center [391, 322] width 755 height 45
select select "Chief Engineer"
click at [14, 300] on select "Master Chief Officer 2nd Officer 3rd Officer Junior Officer Chief Engineer 2nd …" at bounding box center [391, 322] width 755 height 45
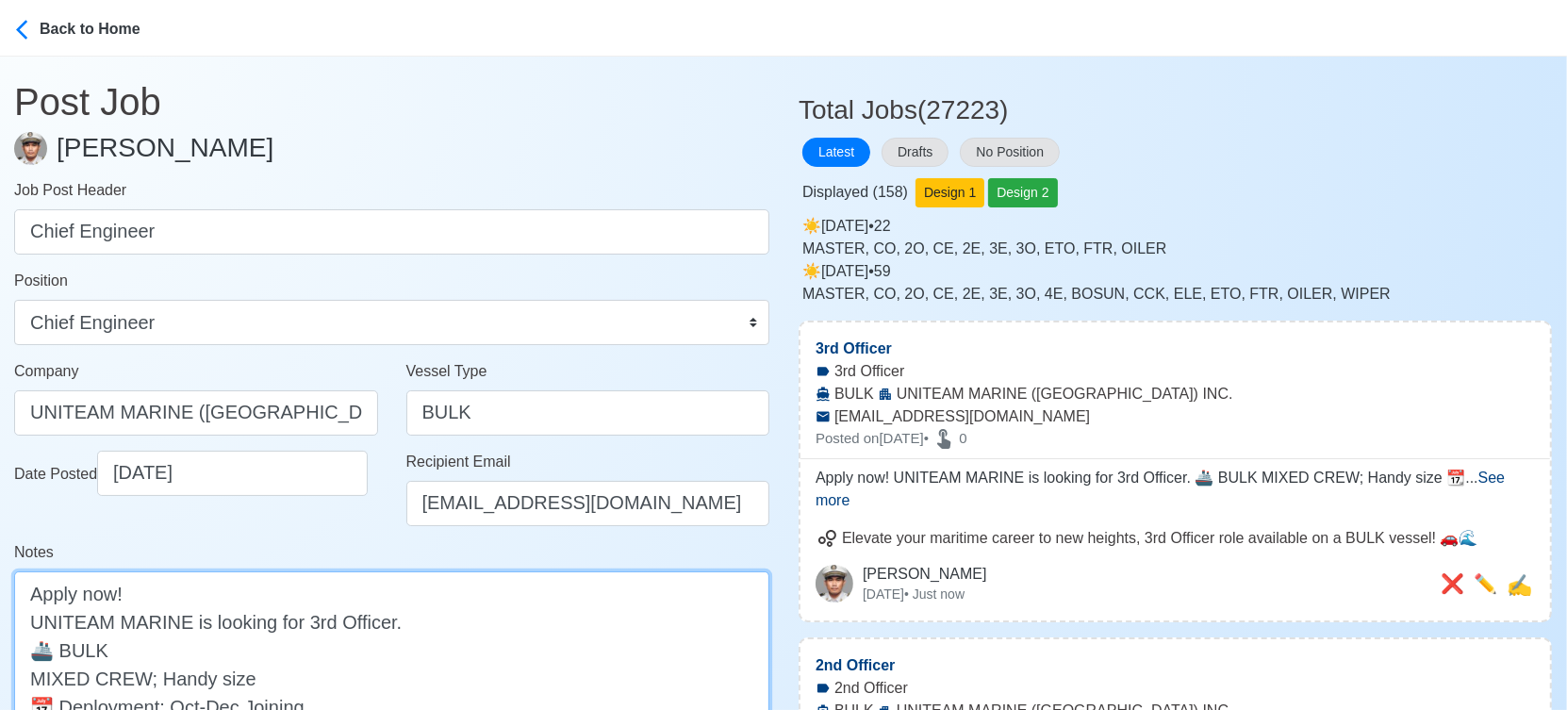
click at [307, 620] on textarea "Apply now! UNITEAM MARINE is looking for 3rd Officer. 🚢 BULK MIXED CREW; Handy …" at bounding box center [391, 677] width 755 height 213
click at [306, 620] on textarea "Apply now! UNITEAM MARINE is looking for 3rd Officer. 🚢 BULK MIXED CREW; Handy …" at bounding box center [391, 677] width 755 height 213
click at [362, 622] on textarea "Apply now! UNITEAM MARINE is looking for Chief Officer. 🚢 BULK MIXED CREW; Hand…" at bounding box center [391, 677] width 755 height 213
click at [362, 623] on textarea "Apply now! UNITEAM MARINE is looking for Chief Officer. 🚢 BULK MIXED CREW; Hand…" at bounding box center [391, 677] width 755 height 213
type textarea "Apply now! UNITEAM MARINE is looking for Chief Engineer. 🚢 BULK MIXED CREW; Han…"
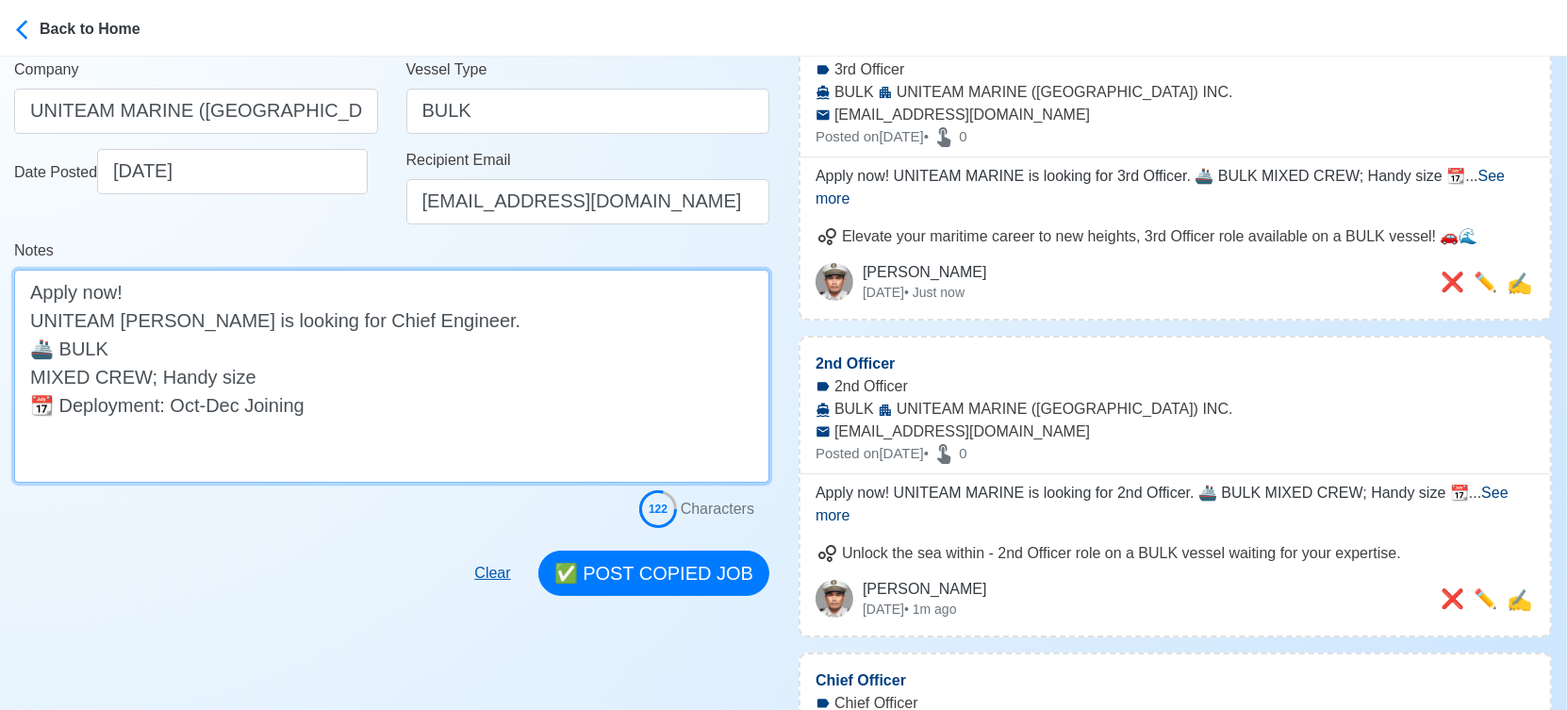
scroll to position [314, 0]
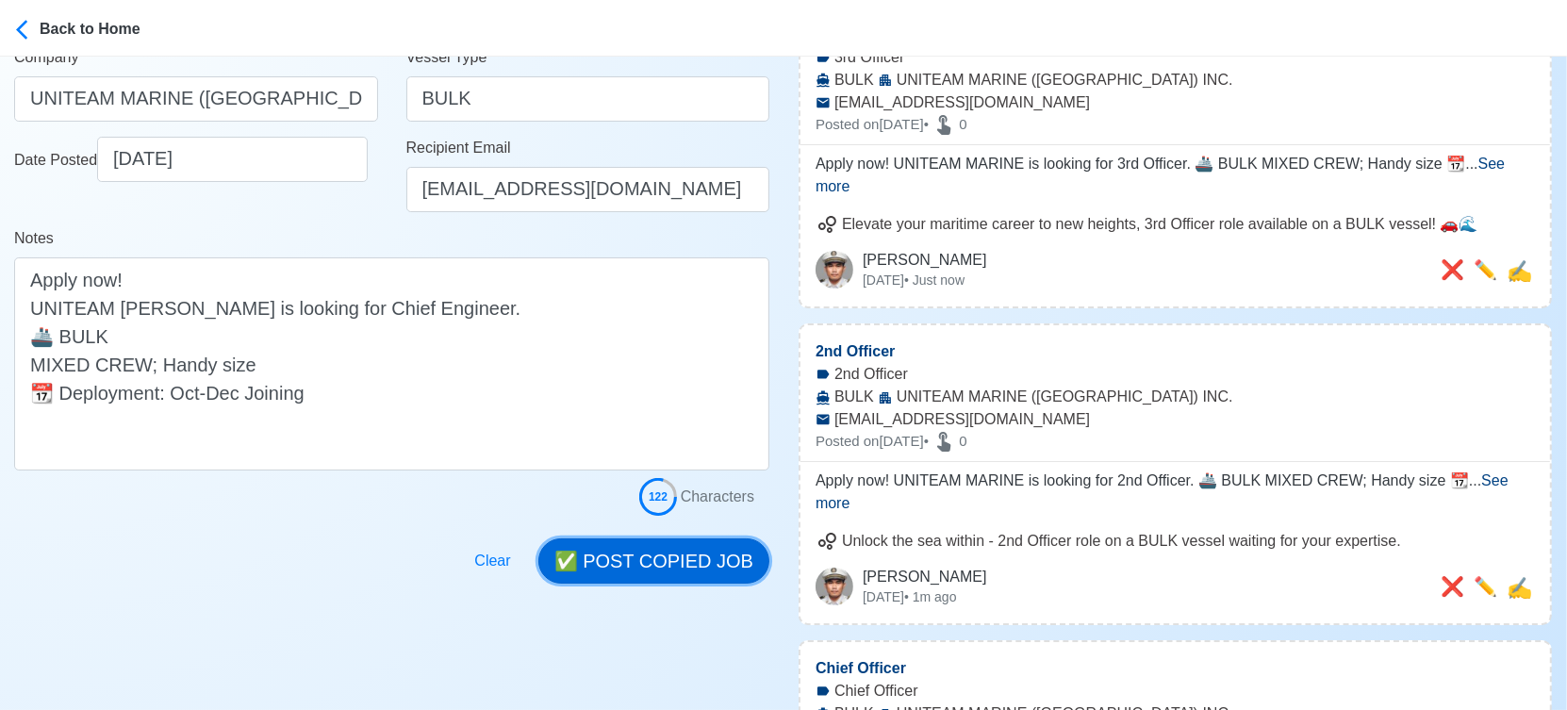
click at [633, 553] on button "✅ POST COPIED JOB" at bounding box center [653, 560] width 231 height 45
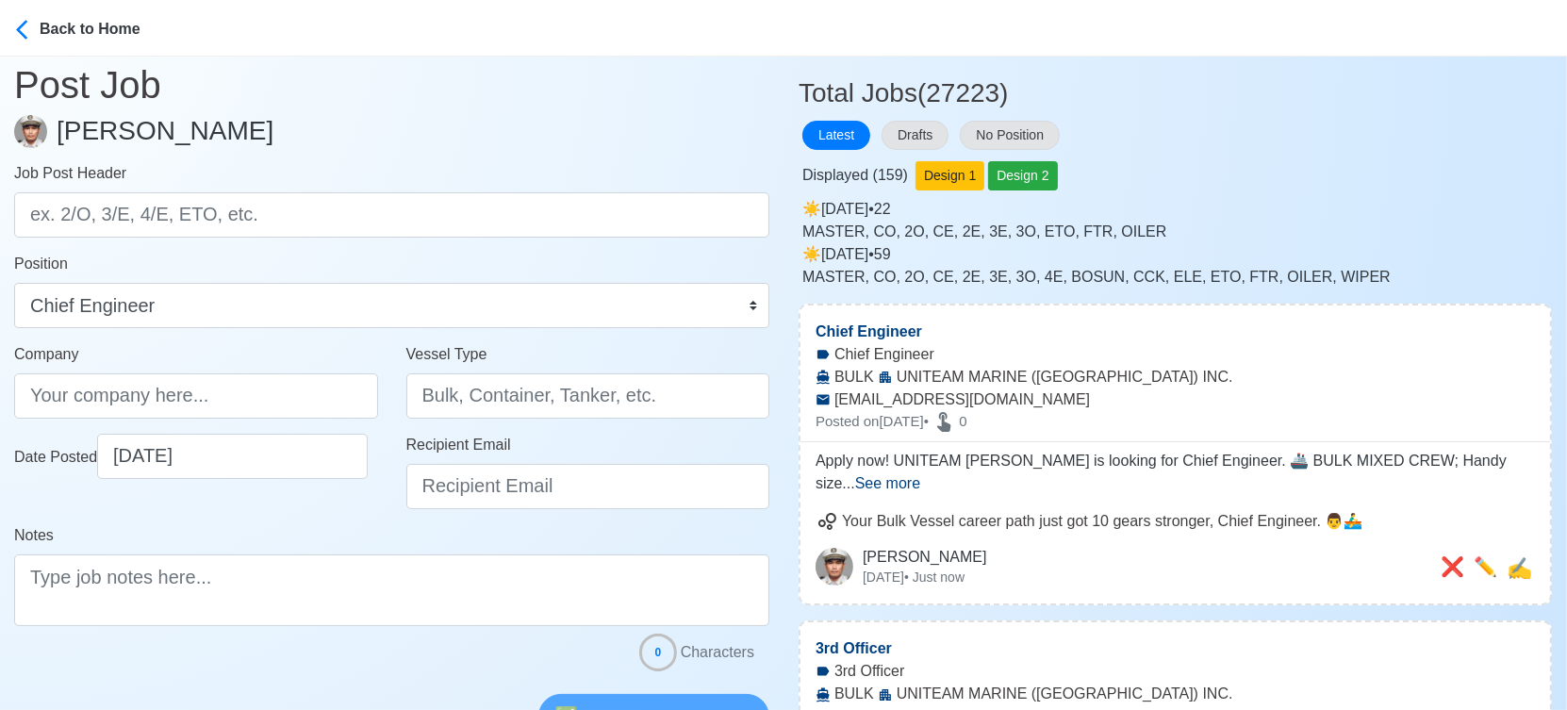
scroll to position [0, 0]
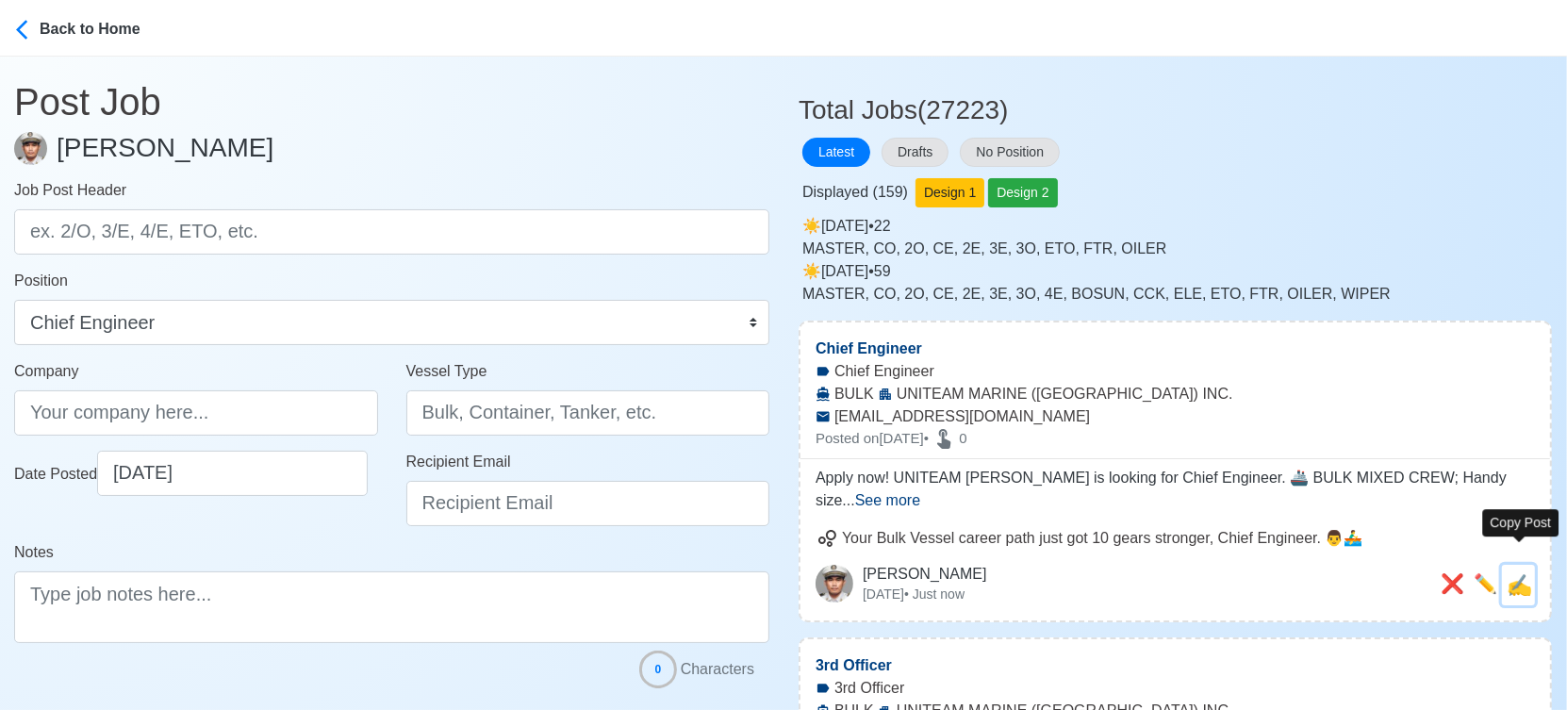
click at [1530, 573] on span "✍️" at bounding box center [1518, 585] width 25 height 24
type input "Chief Engineer"
type input "UNITEAM MARINE (MANILA) INC."
type input "BULK"
type input "applyph@uniteammarine.com"
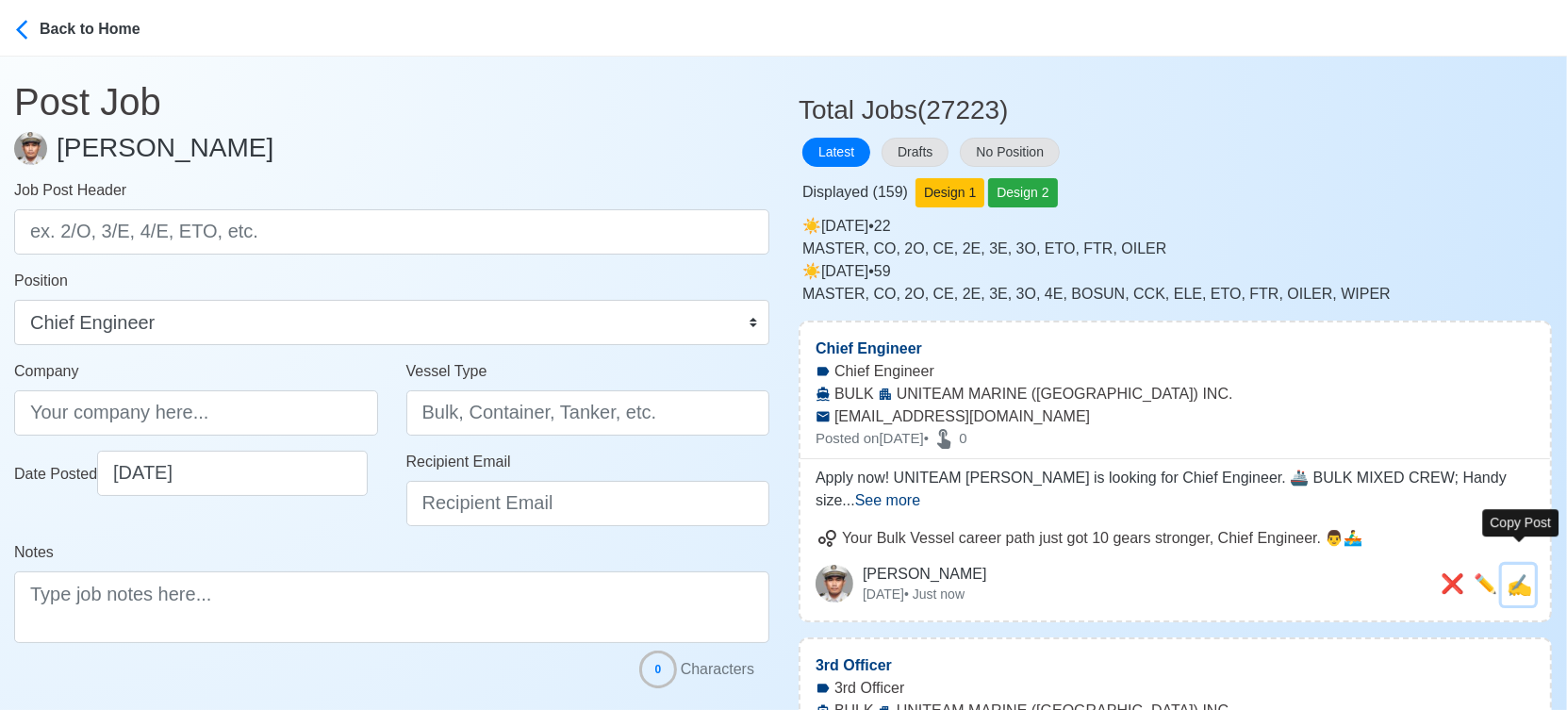
type textarea "Apply now! UNITEAM MARINE is looking for Chief Engineer. 🚢 BULK MIXED CREW; Han…"
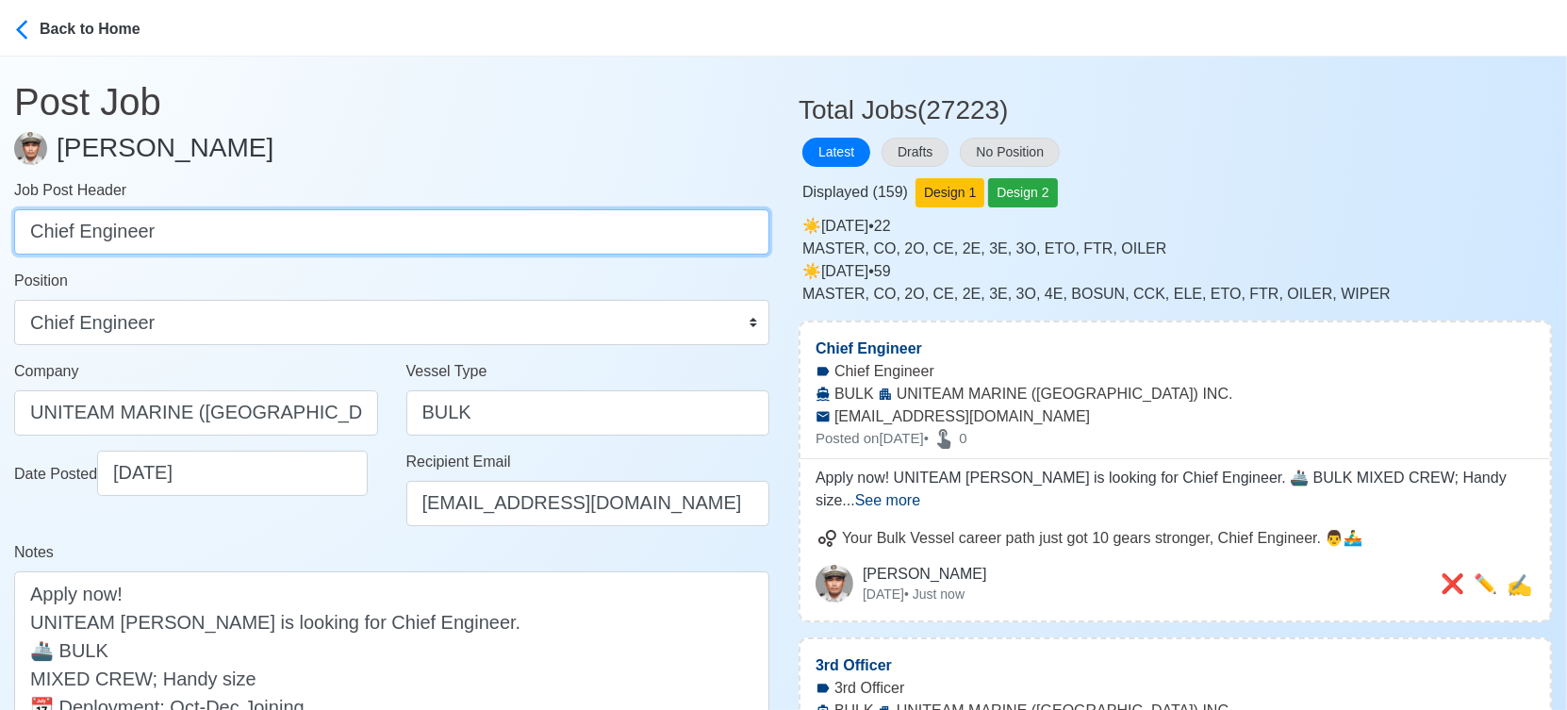
click at [336, 240] on input "Chief Engineer" at bounding box center [391, 231] width 755 height 45
paste input "2nd Engineer, 3rd Engineer, ETO, Bosun, AB, OS, Fitter, Oiler, Chief Cook"
drag, startPoint x: 151, startPoint y: 231, endPoint x: 688, endPoint y: 218, distance: 537.5
click at [688, 218] on input "2nd Engineer, 3rd Engineer, ETO, Bosun, AB, OS, Fitter, Oiler, Chief Cook" at bounding box center [391, 231] width 755 height 45
type input "2nd Engineer"
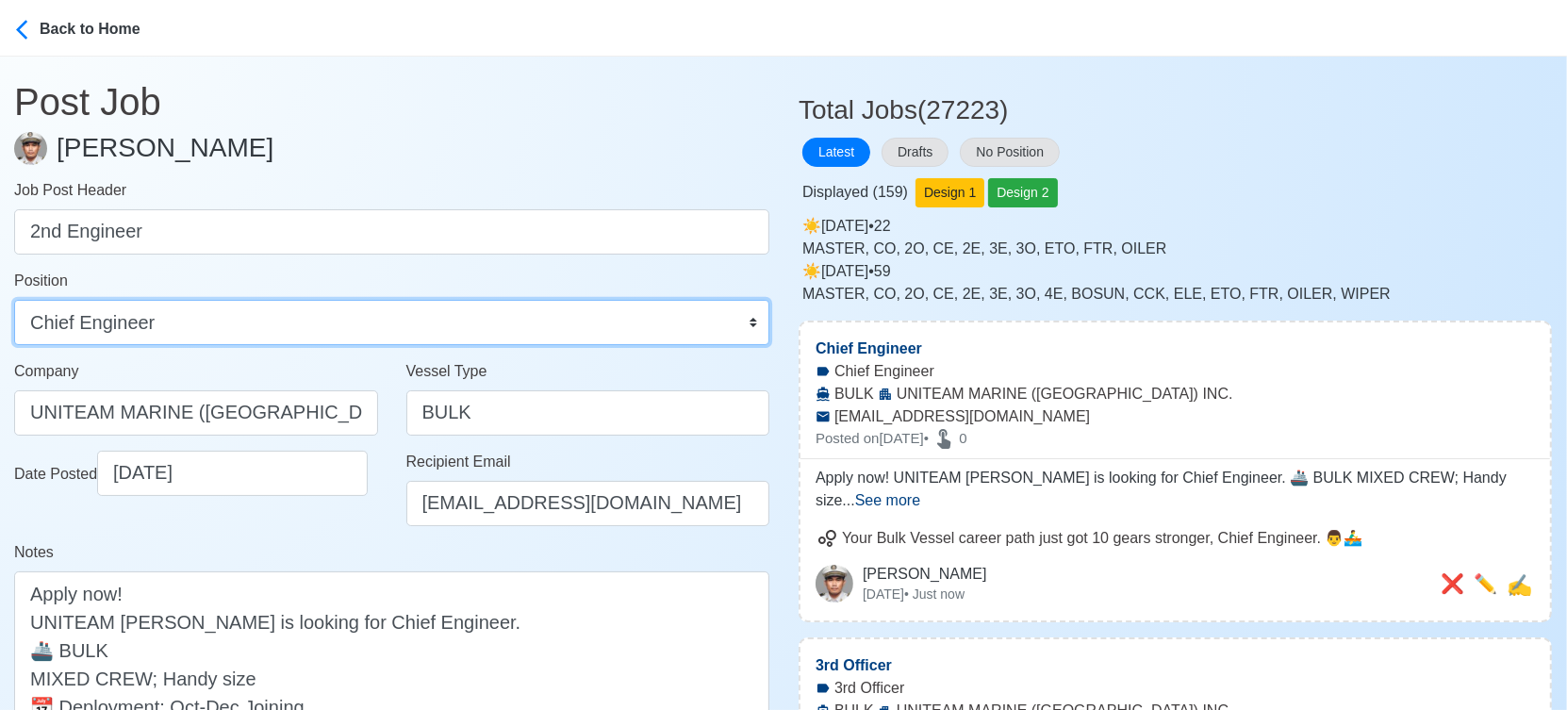
drag, startPoint x: 439, startPoint y: 330, endPoint x: 447, endPoint y: 340, distance: 12.8
click at [439, 330] on select "Master Chief Officer 2nd Officer 3rd Officer Junior Officer Chief Engineer 2nd …" at bounding box center [391, 322] width 755 height 45
select select "2nd Engineer"
click at [14, 300] on select "Master Chief Officer 2nd Officer 3rd Officer Junior Officer Chief Engineer 2nd …" at bounding box center [391, 322] width 755 height 45
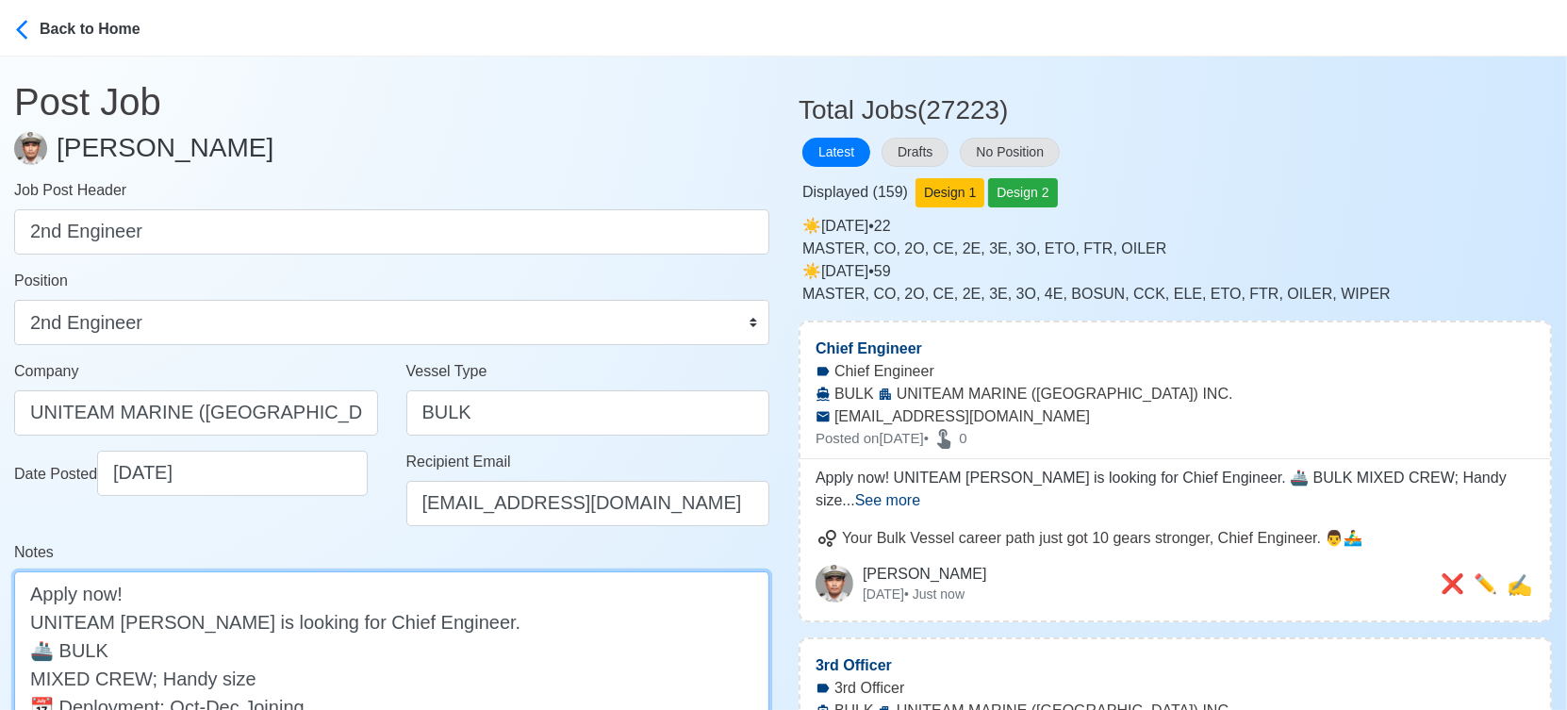
click at [324, 610] on textarea "Apply now! UNITEAM MARINE is looking for Chief Engineer. 🚢 BULK MIXED CREW; Han…" at bounding box center [391, 677] width 755 height 213
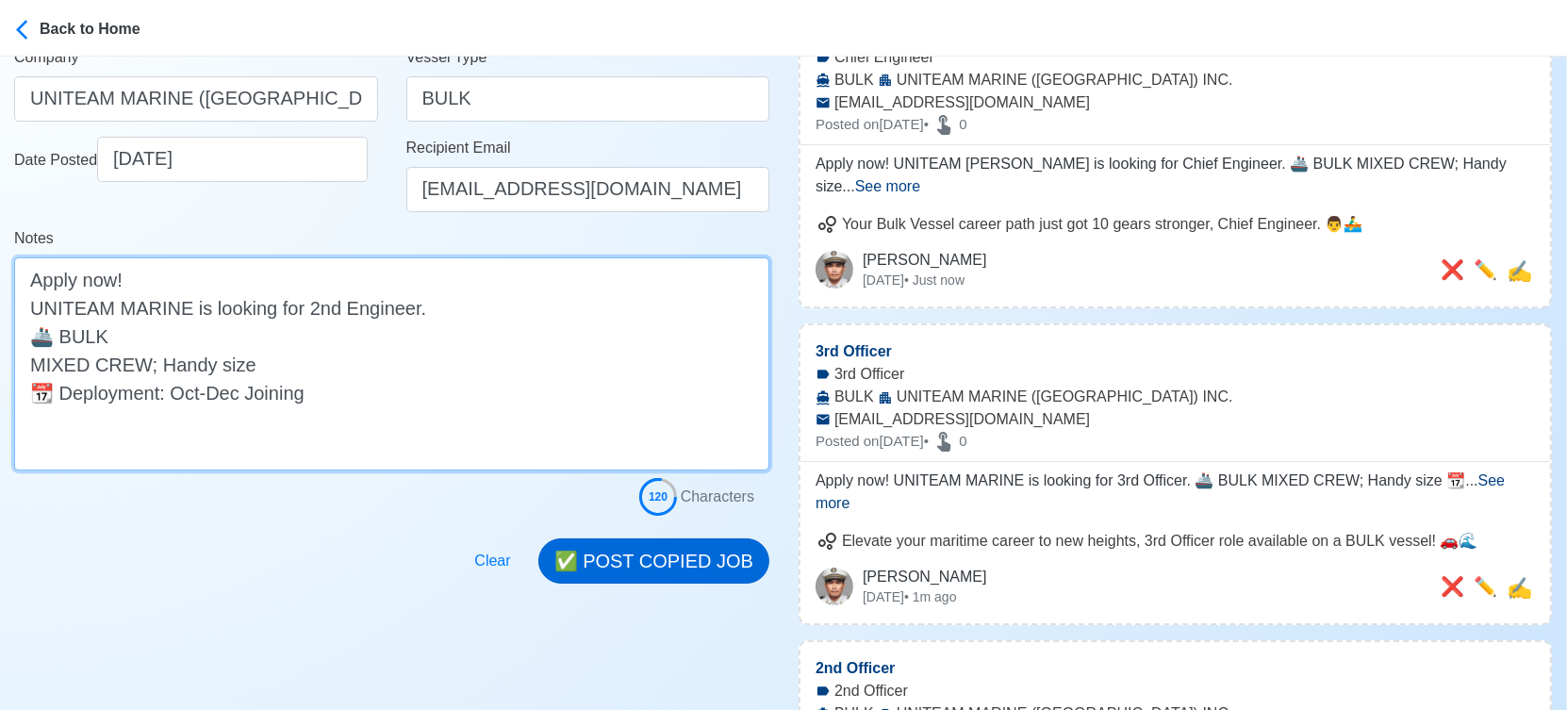
type textarea "Apply now! UNITEAM MARINE is looking for 2nd Engineer. 🚢 BULK MIXED CREW; Handy…"
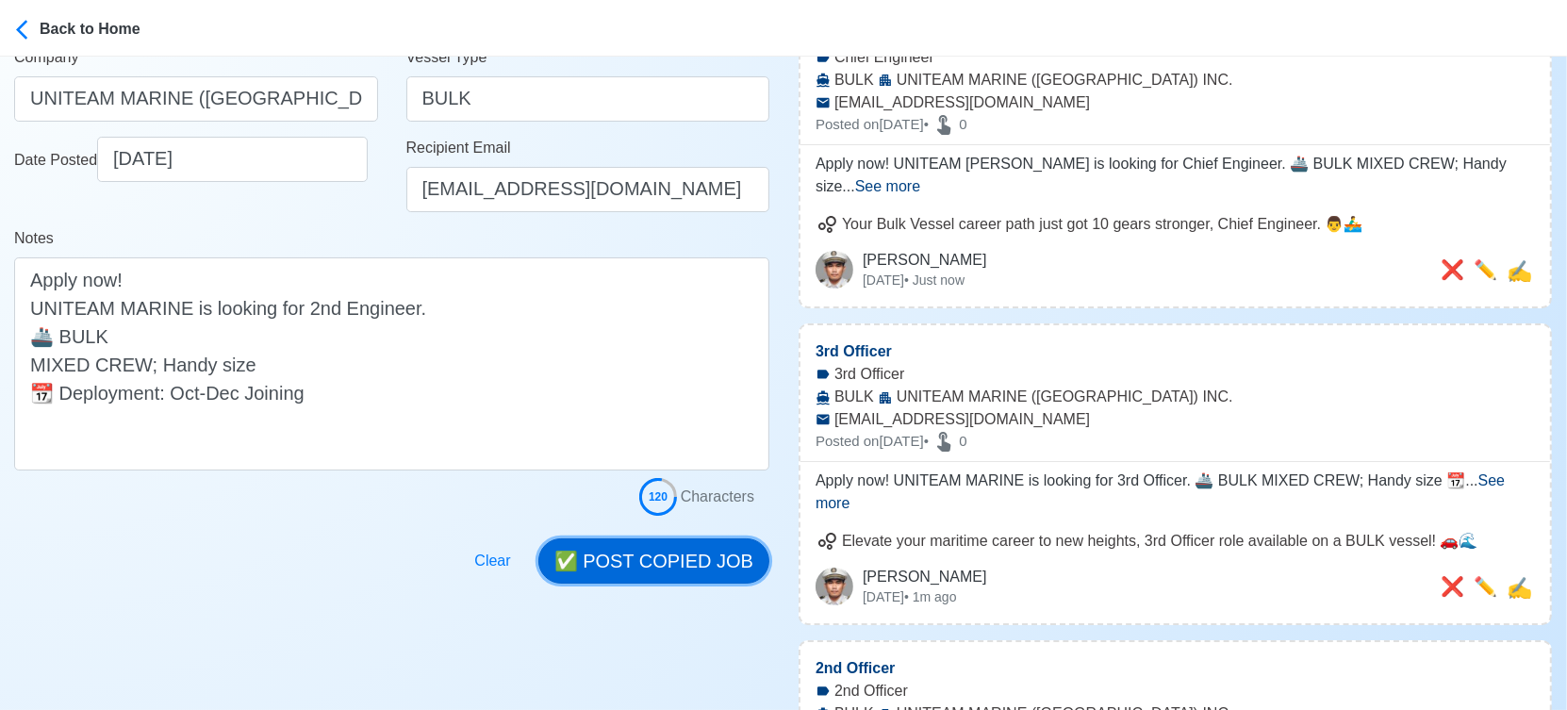
click at [611, 555] on button "✅ POST COPIED JOB" at bounding box center [653, 560] width 231 height 45
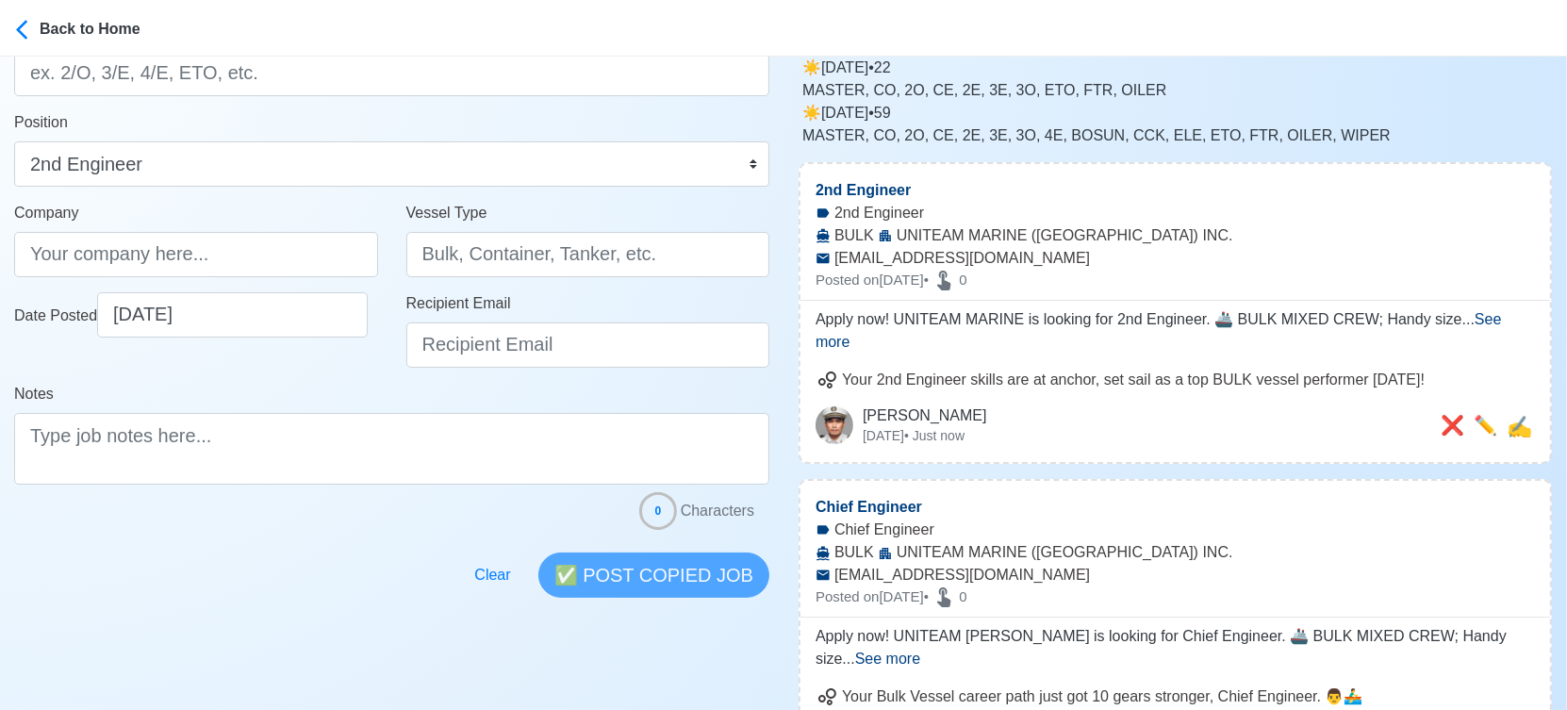
scroll to position [0, 0]
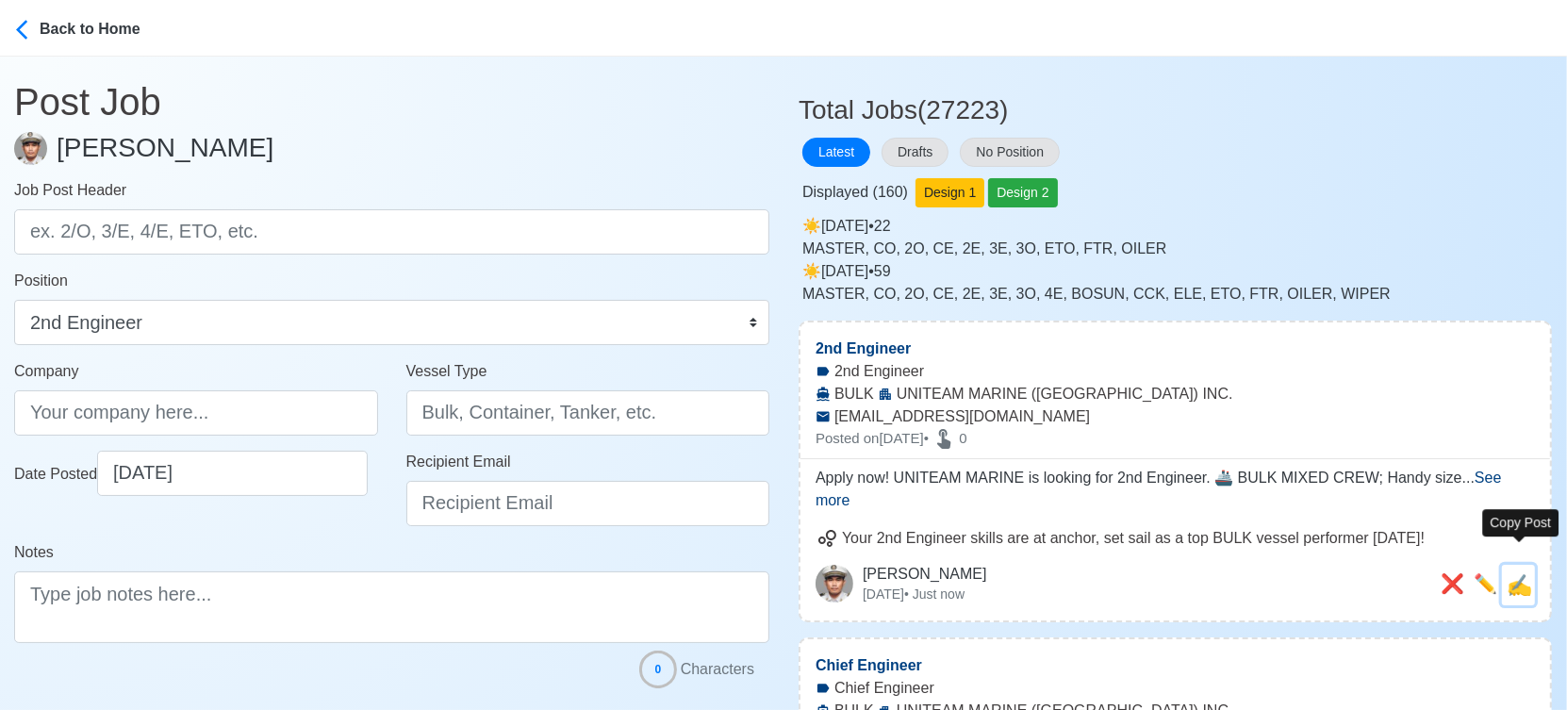
click at [1519, 573] on span "✍️" at bounding box center [1518, 585] width 25 height 24
type input "2nd Engineer"
type input "UNITEAM MARINE (MANILA) INC."
type input "BULK"
type input "applyph@uniteammarine.com"
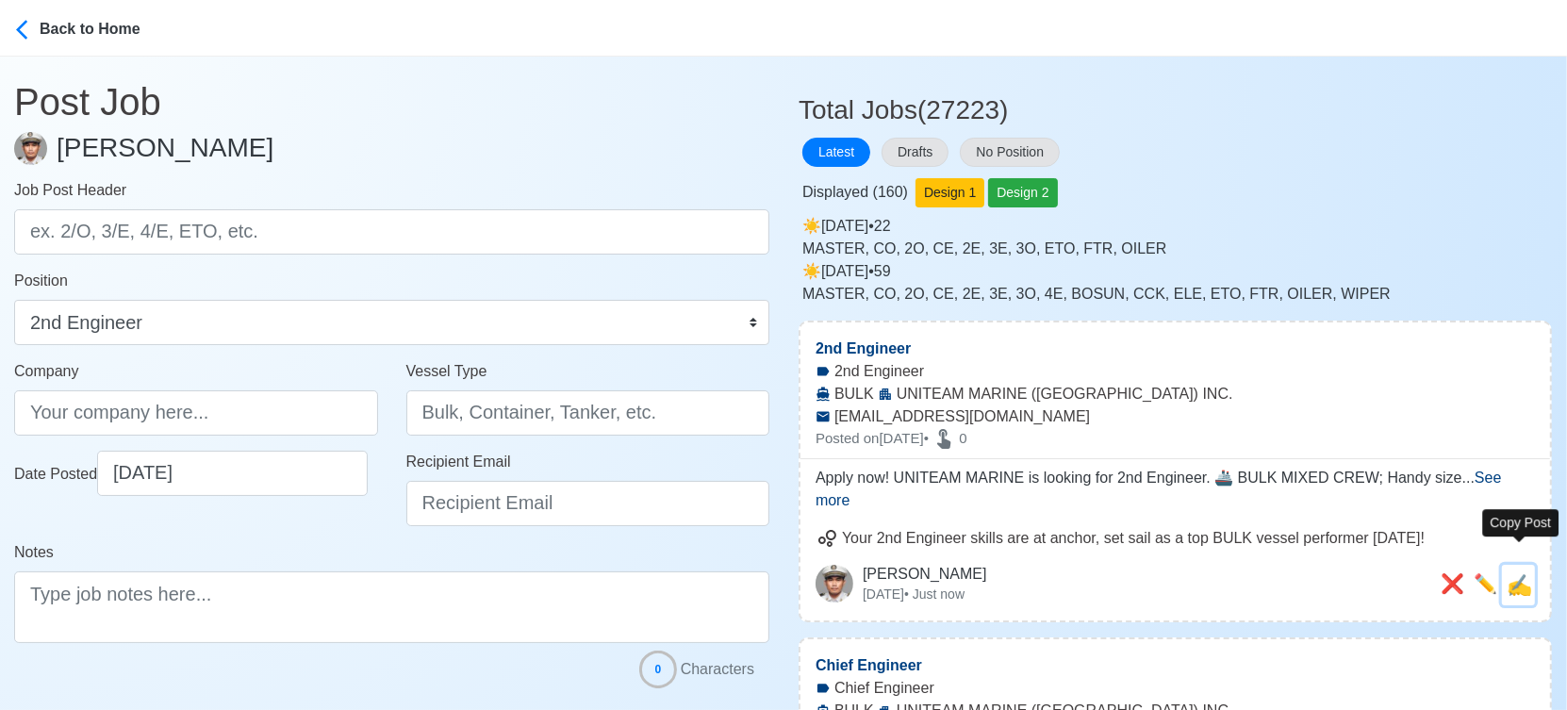
type textarea "Apply now! UNITEAM MARINE is looking for 2nd Engineer. 🚢 BULK MIXED CREW; Handy…"
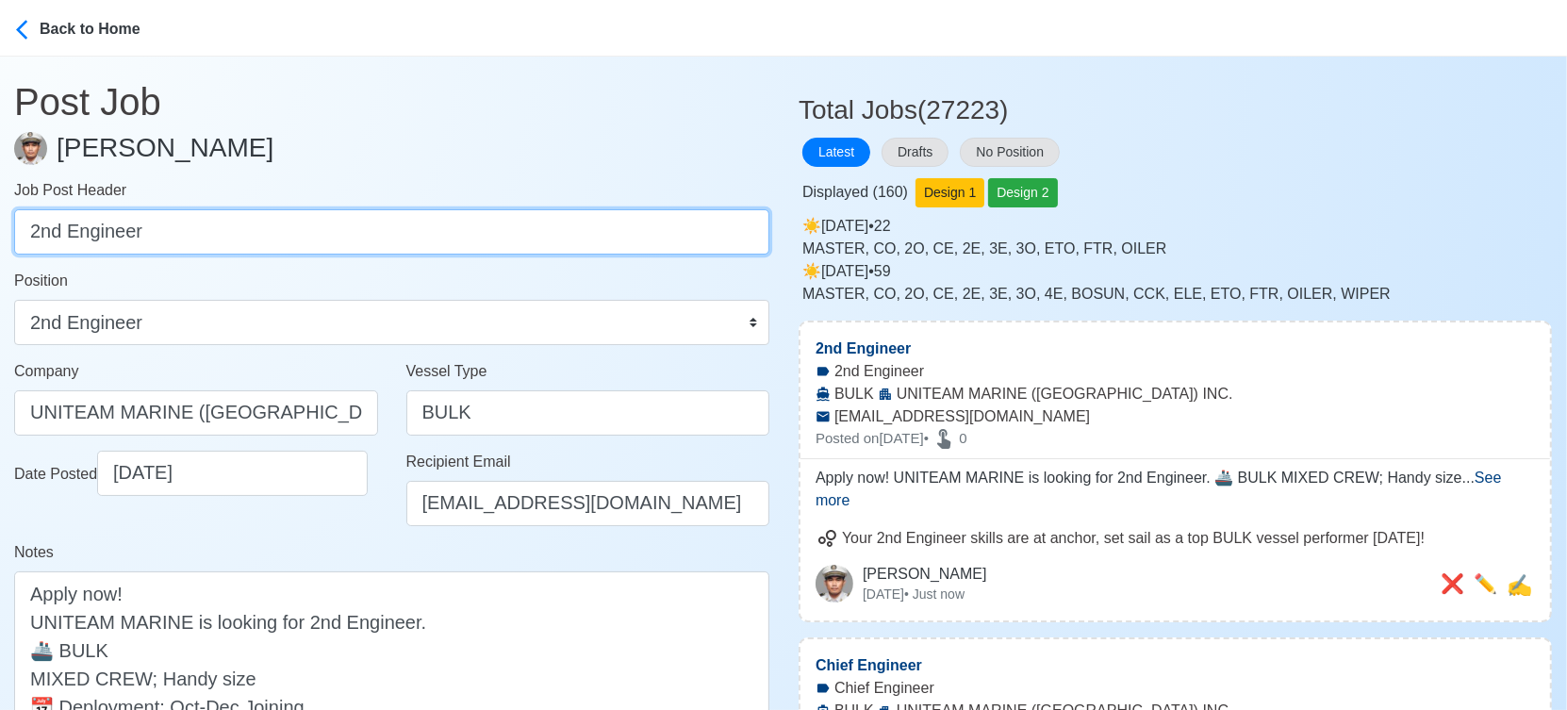
click at [406, 238] on input "2nd Engineer" at bounding box center [391, 231] width 755 height 45
paste input "3rd Engineer, ETO, Bosun, AB, OS, Fitter, Oiler, Chief Cook"
drag, startPoint x: 144, startPoint y: 230, endPoint x: 721, endPoint y: 232, distance: 577.0
click at [721, 232] on input "3rd Engineer, ETO, Bosun, AB, OS, Fitter, Oiler, Chief Cook" at bounding box center [391, 231] width 755 height 45
type input "3rd Engineer"
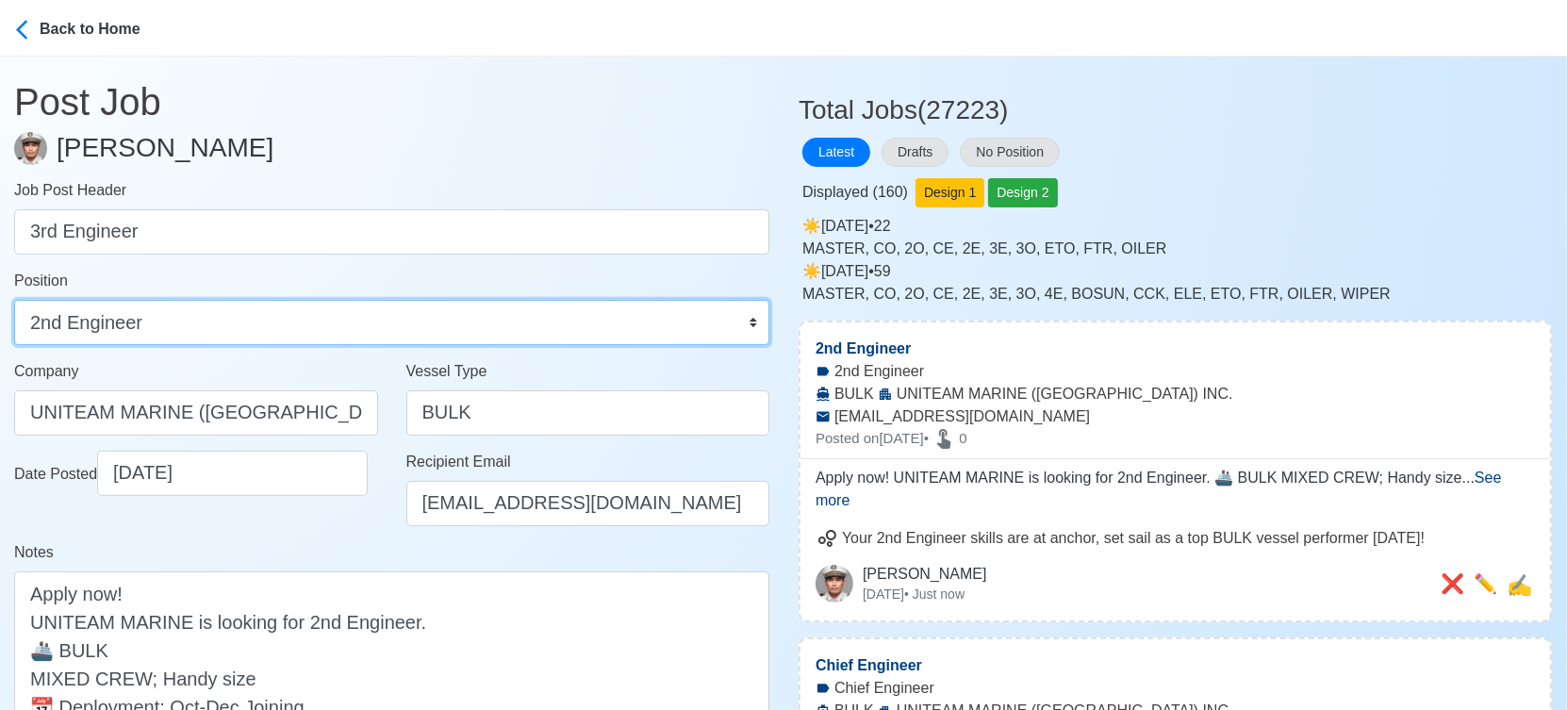
click at [455, 328] on select "Master Chief Officer 2nd Officer 3rd Officer Junior Officer Chief Engineer 2nd …" at bounding box center [391, 322] width 755 height 45
select select "3rd Engineer"
click at [14, 300] on select "Master Chief Officer 2nd Officer 3rd Officer Junior Officer Chief Engineer 2nd …" at bounding box center [391, 322] width 755 height 45
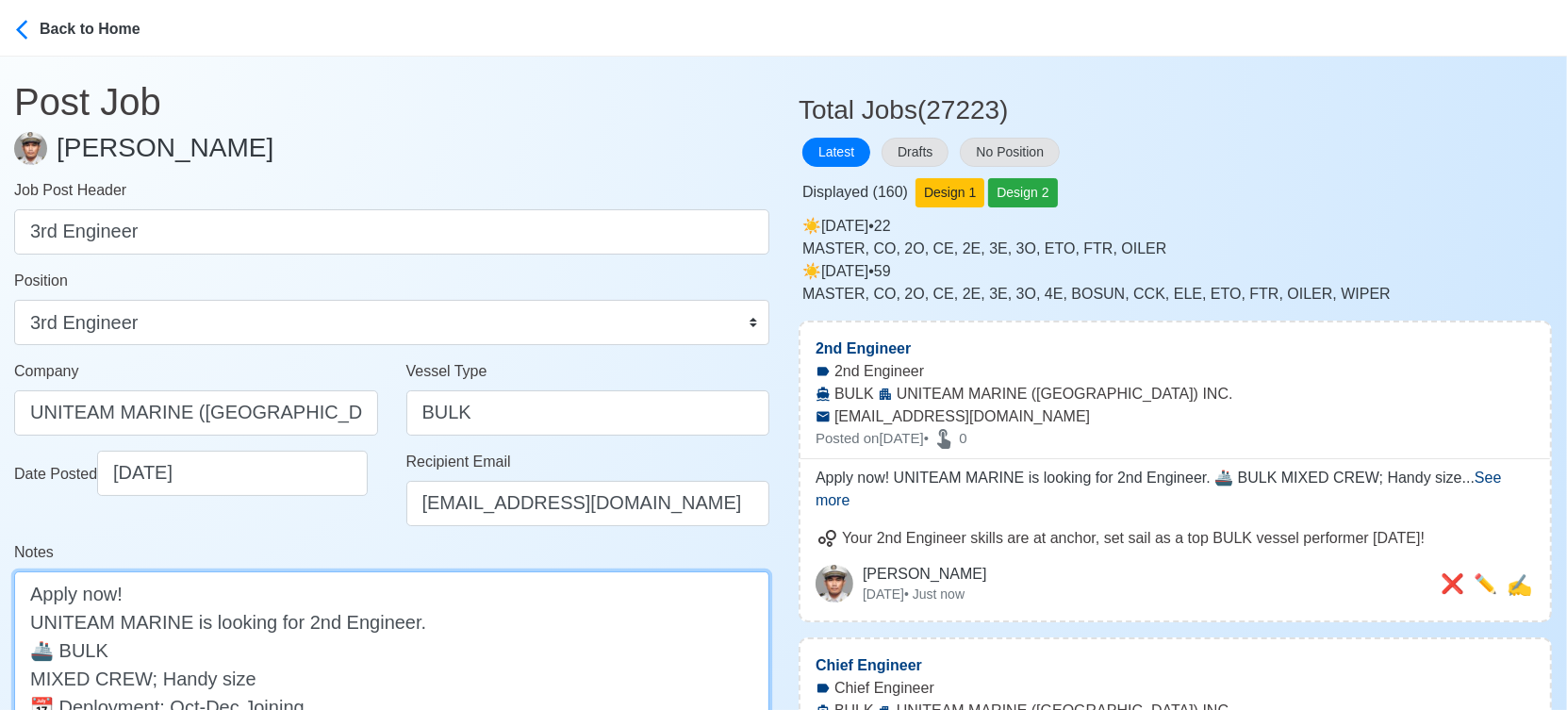
click at [316, 611] on textarea "Apply now! UNITEAM MARINE is looking for 2nd Engineer. 🚢 BULK MIXED CREW; Handy…" at bounding box center [391, 677] width 755 height 213
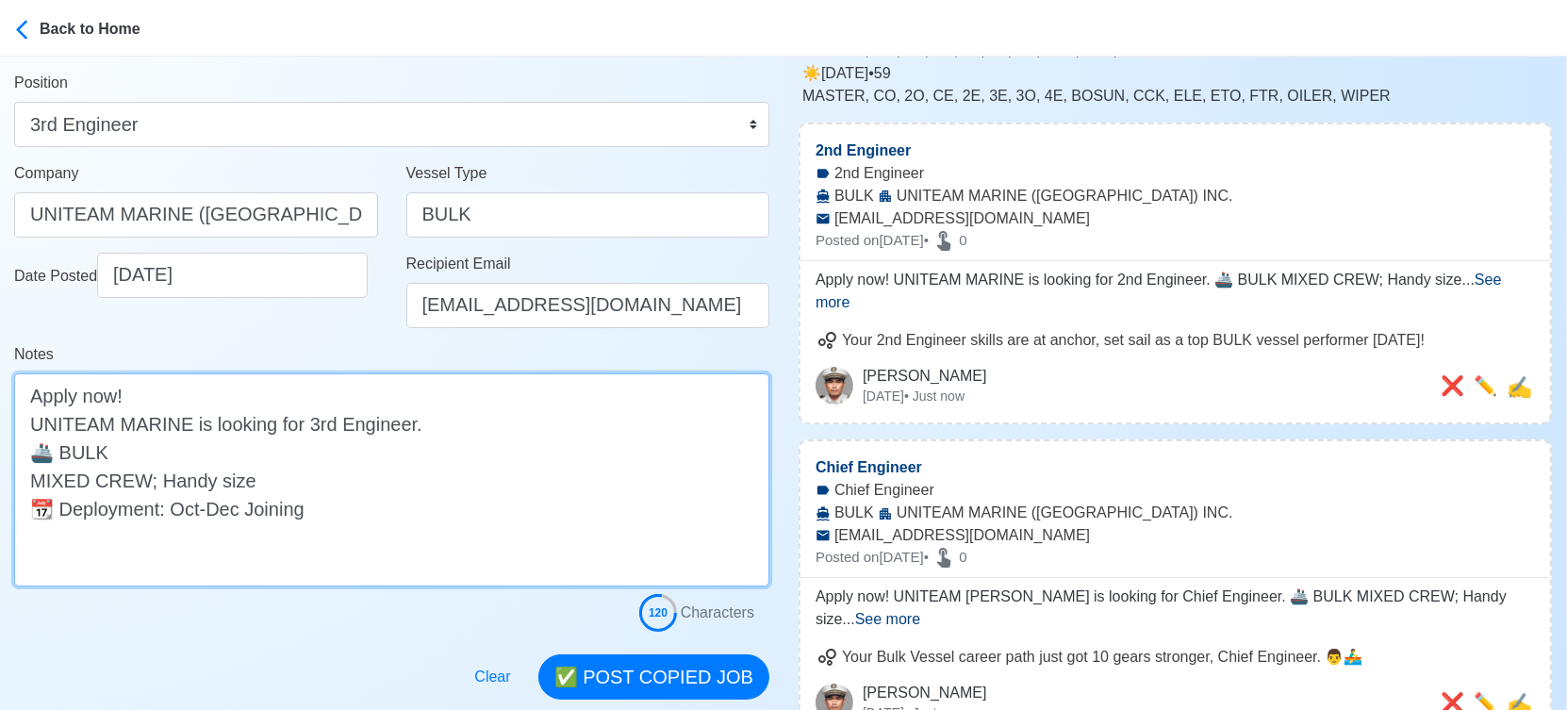
scroll to position [209, 0]
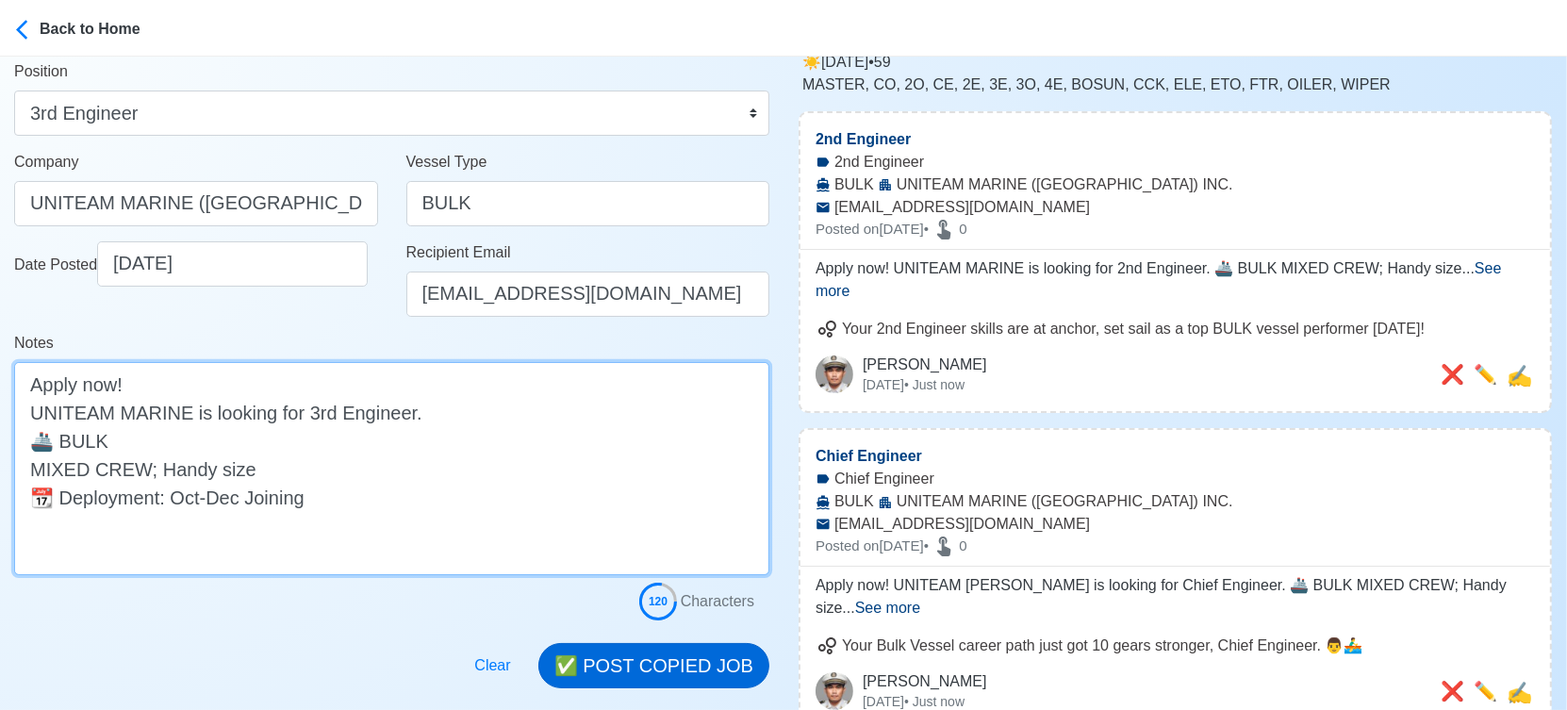
type textarea "Apply now! UNITEAM MARINE is looking for 3rd Engineer. 🚢 BULK MIXED CREW; Handy…"
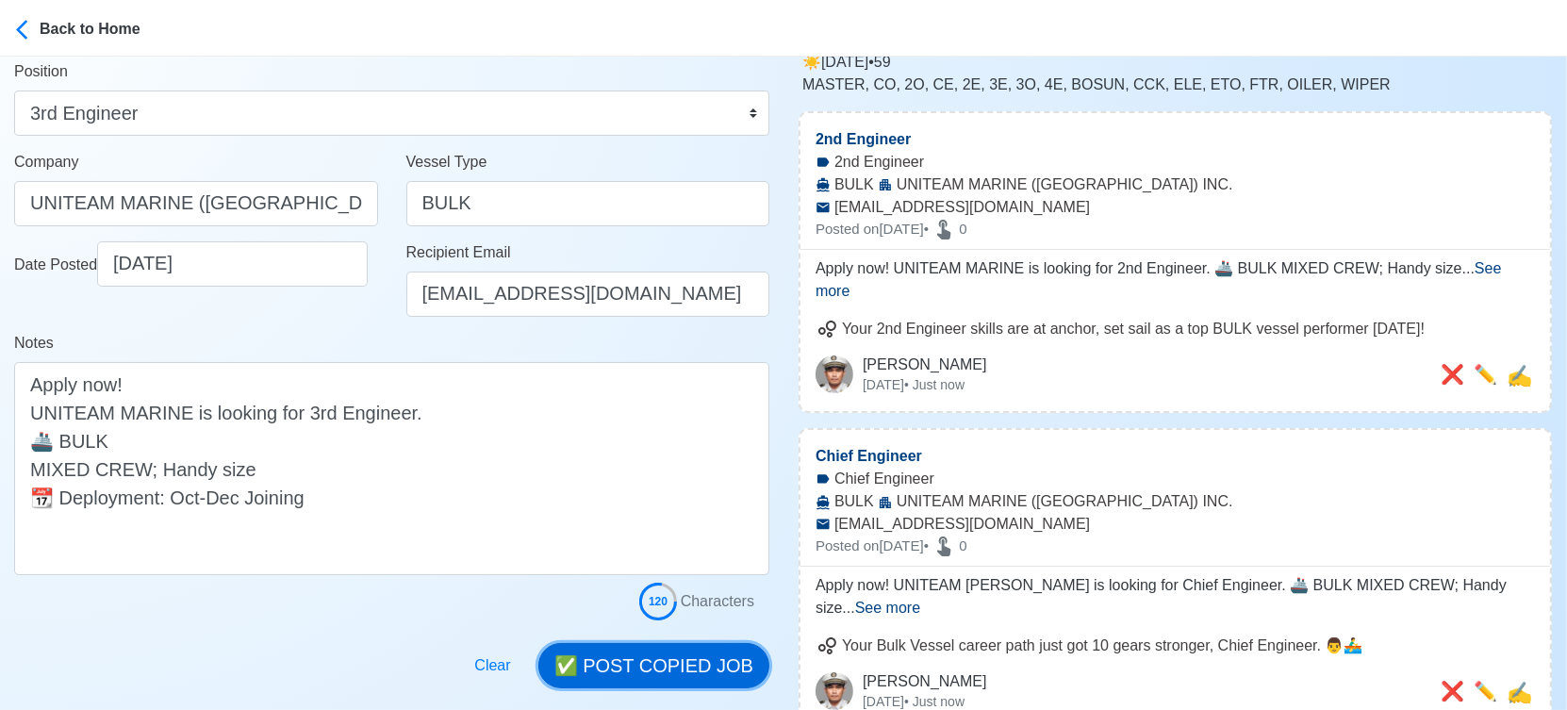
click at [652, 667] on button "✅ POST COPIED JOB" at bounding box center [653, 665] width 231 height 45
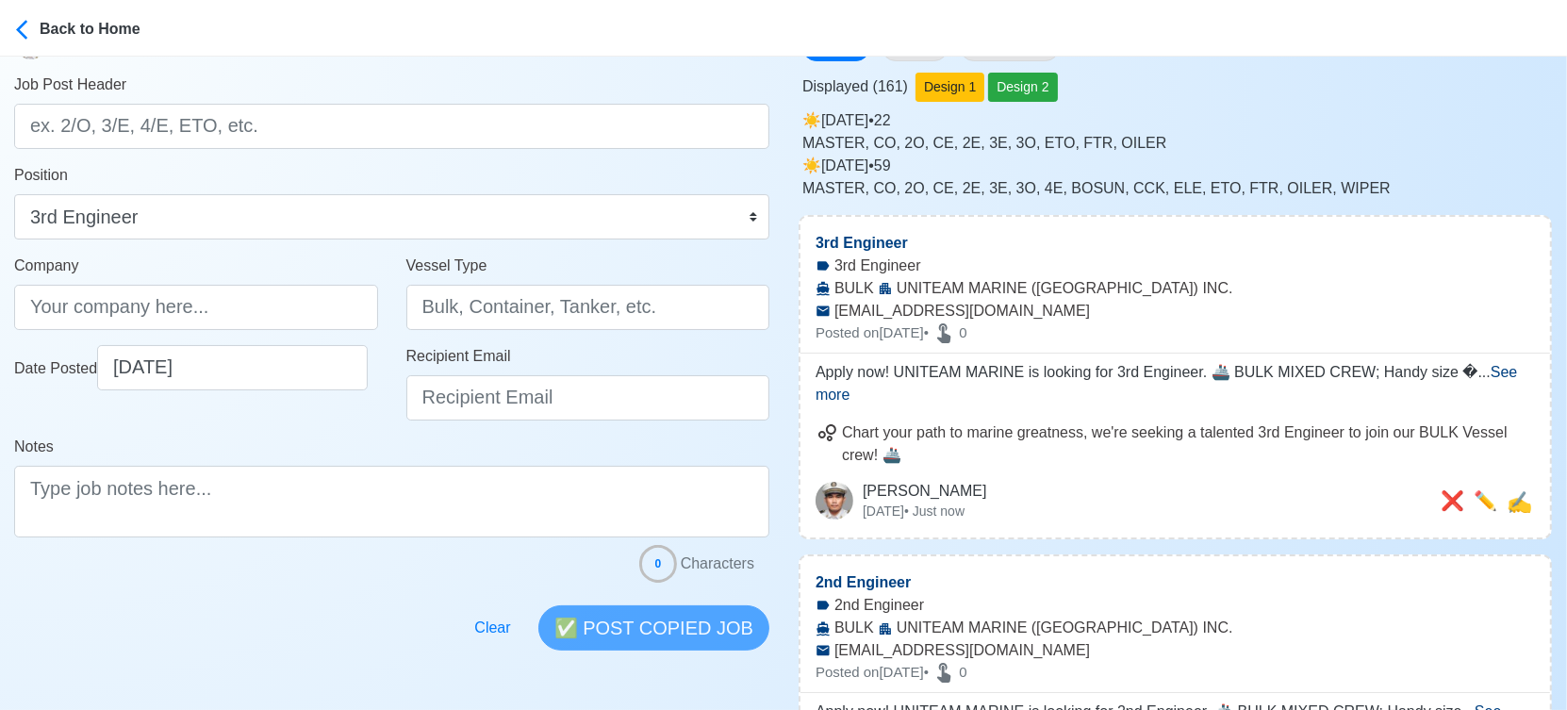
scroll to position [105, 0]
click at [1519, 491] on span "✍️" at bounding box center [1518, 503] width 25 height 24
type input "3rd Engineer"
type input "UNITEAM MARINE (MANILA) INC."
type input "BULK"
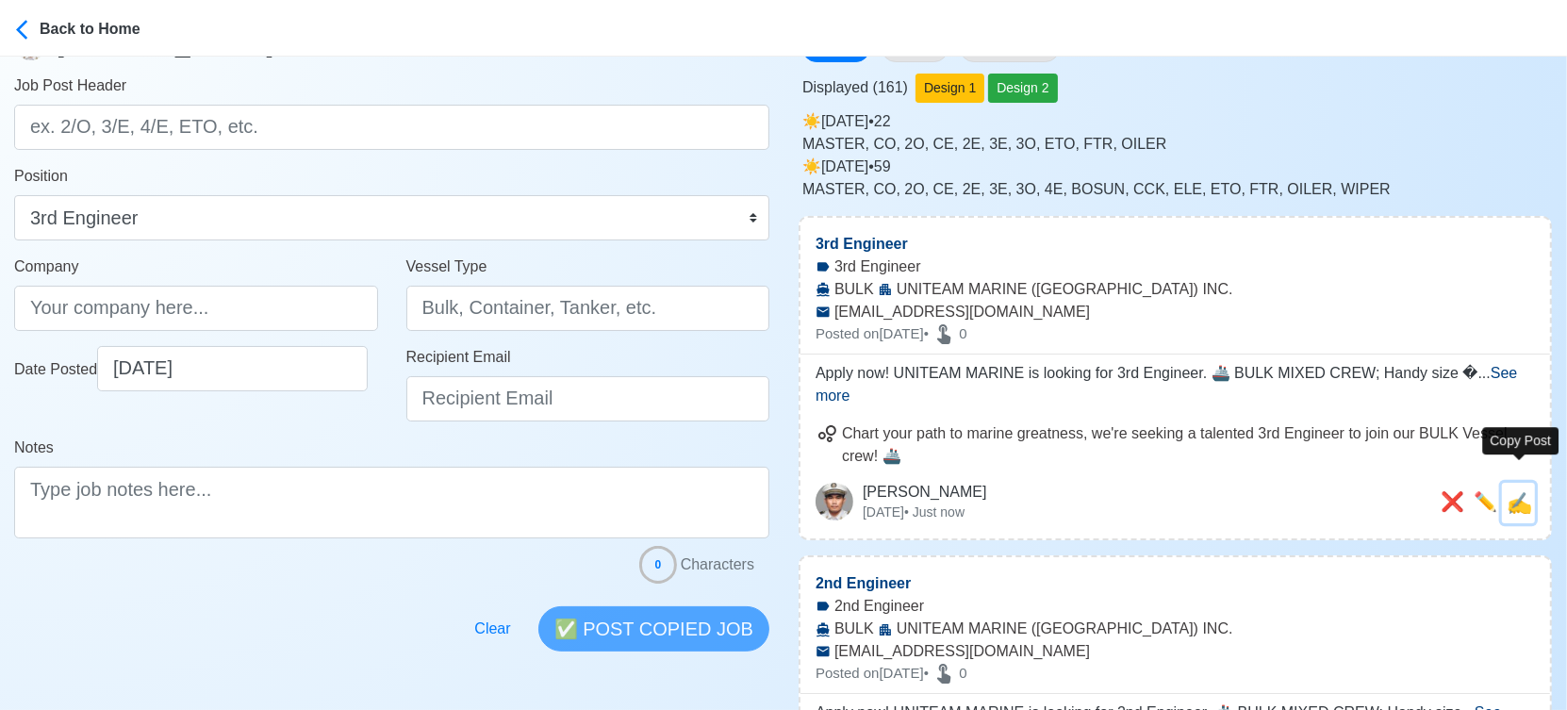
type input "applyph@uniteammarine.com"
type textarea "Apply now! UNITEAM MARINE is looking for 3rd Engineer. 🚢 BULK MIXED CREW; Handy…"
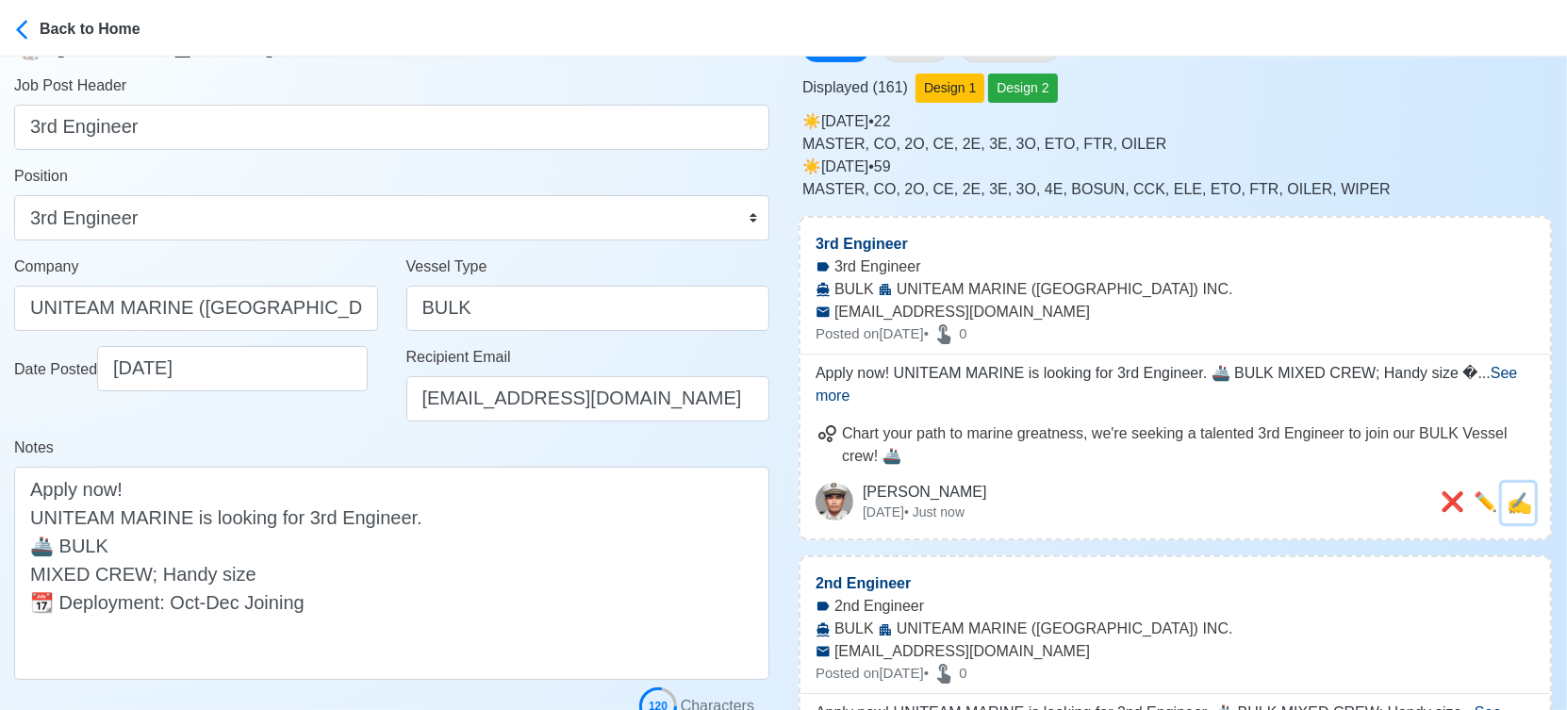
scroll to position [0, 0]
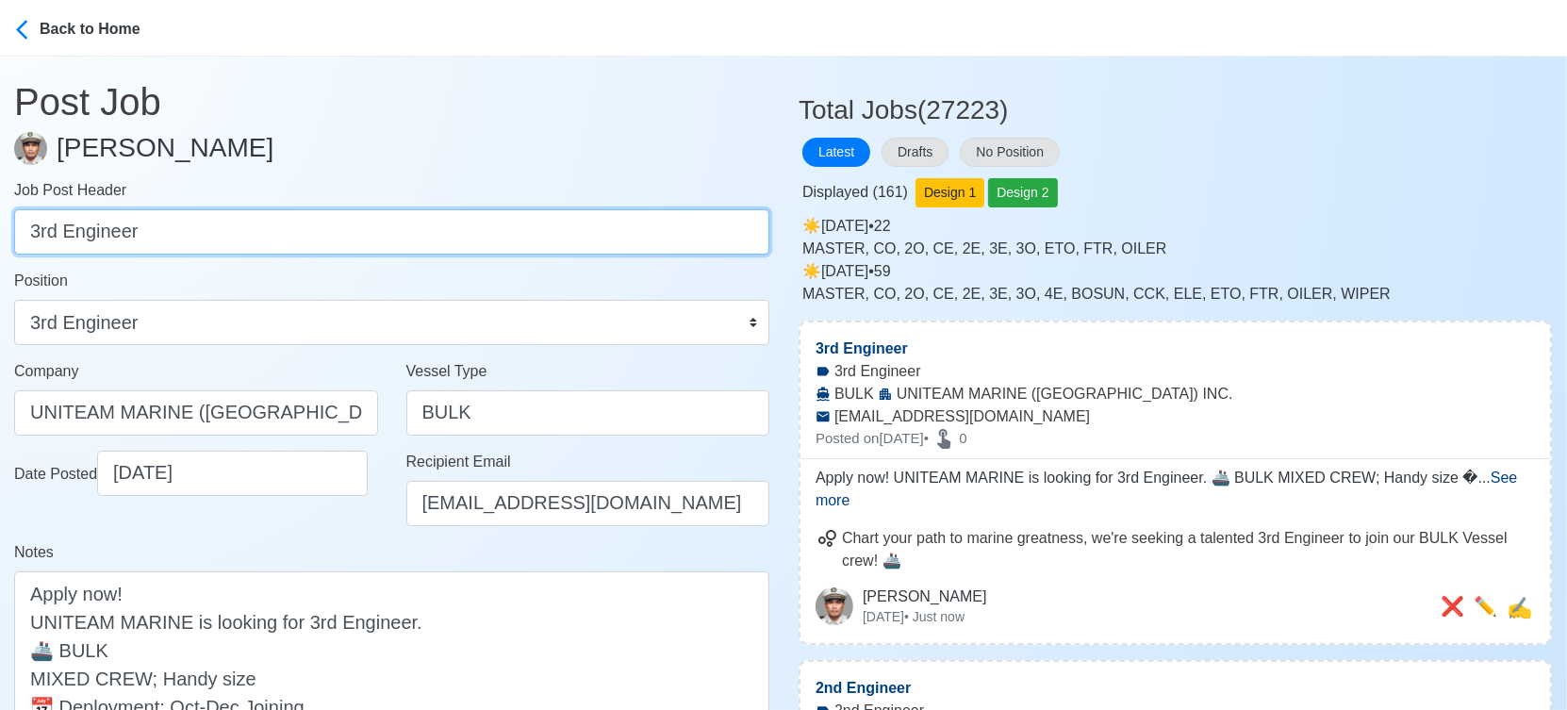
click at [314, 229] on input "3rd Engineer" at bounding box center [391, 231] width 755 height 45
paste input "ETO, Bosun, AB, OS, Fitter, Oiler, Chief Cook"
drag, startPoint x: 74, startPoint y: 230, endPoint x: 774, endPoint y: 237, distance: 700.5
click at [756, 245] on input "ETO, Bosun, AB, OS, Fitter, Oiler, Chief Cook" at bounding box center [391, 231] width 755 height 45
type input "ETO"
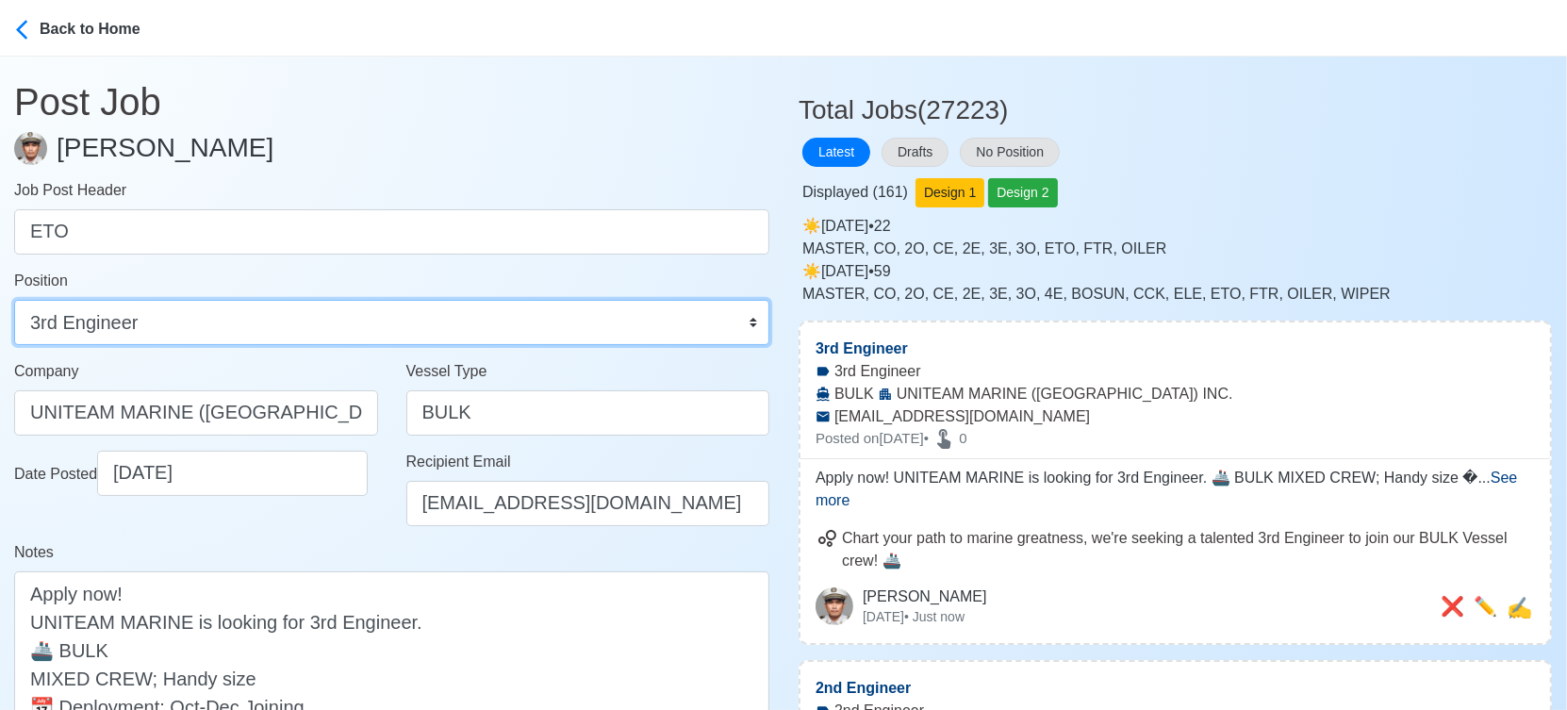
click at [253, 330] on select "Master Chief Officer 2nd Officer 3rd Officer Junior Officer Chief Engineer 2nd …" at bounding box center [391, 322] width 755 height 45
select select "ETO/ETR"
click at [14, 300] on select "Master Chief Officer 2nd Officer 3rd Officer Junior Officer Chief Engineer 2nd …" at bounding box center [391, 322] width 755 height 45
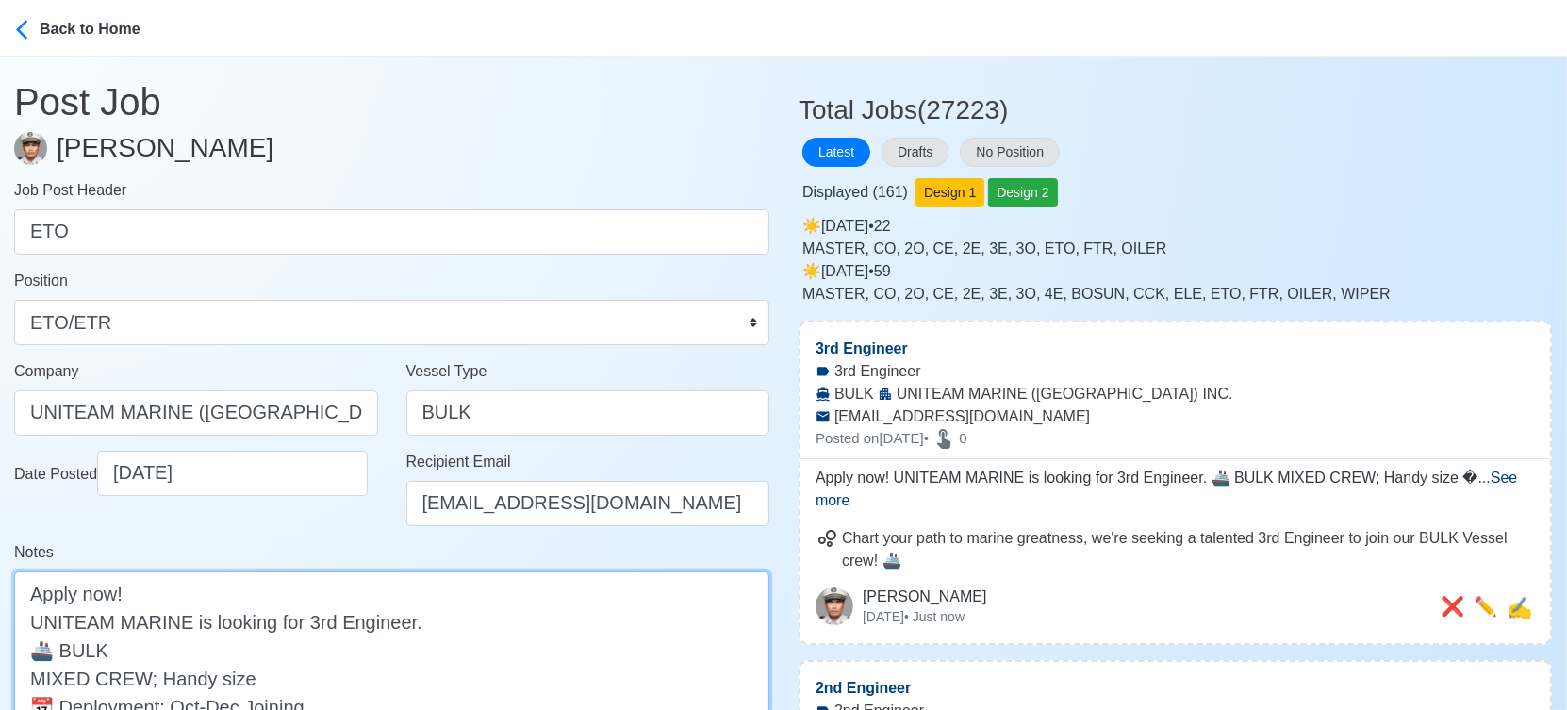
click at [317, 620] on textarea "Apply now! UNITEAM MARINE is looking for 3rd Engineer. 🚢 BULK MIXED CREW; Handy…" at bounding box center [391, 677] width 755 height 213
click at [309, 619] on textarea "Apply now! UNITEAM MARINE is looking for Engineer. 🚢 BULK MIXED CREW; Handy siz…" at bounding box center [391, 677] width 755 height 213
click at [320, 621] on textarea "Apply now! UNITEAM MARINE is looking for Engineer. 🚢 BULK MIXED CREW; Handy siz…" at bounding box center [391, 677] width 755 height 213
click at [345, 621] on textarea "Apply now! UNITEAM MARINE is looking for Engineer. 🚢 BULK MIXED CREW; Handy siz…" at bounding box center [391, 677] width 755 height 213
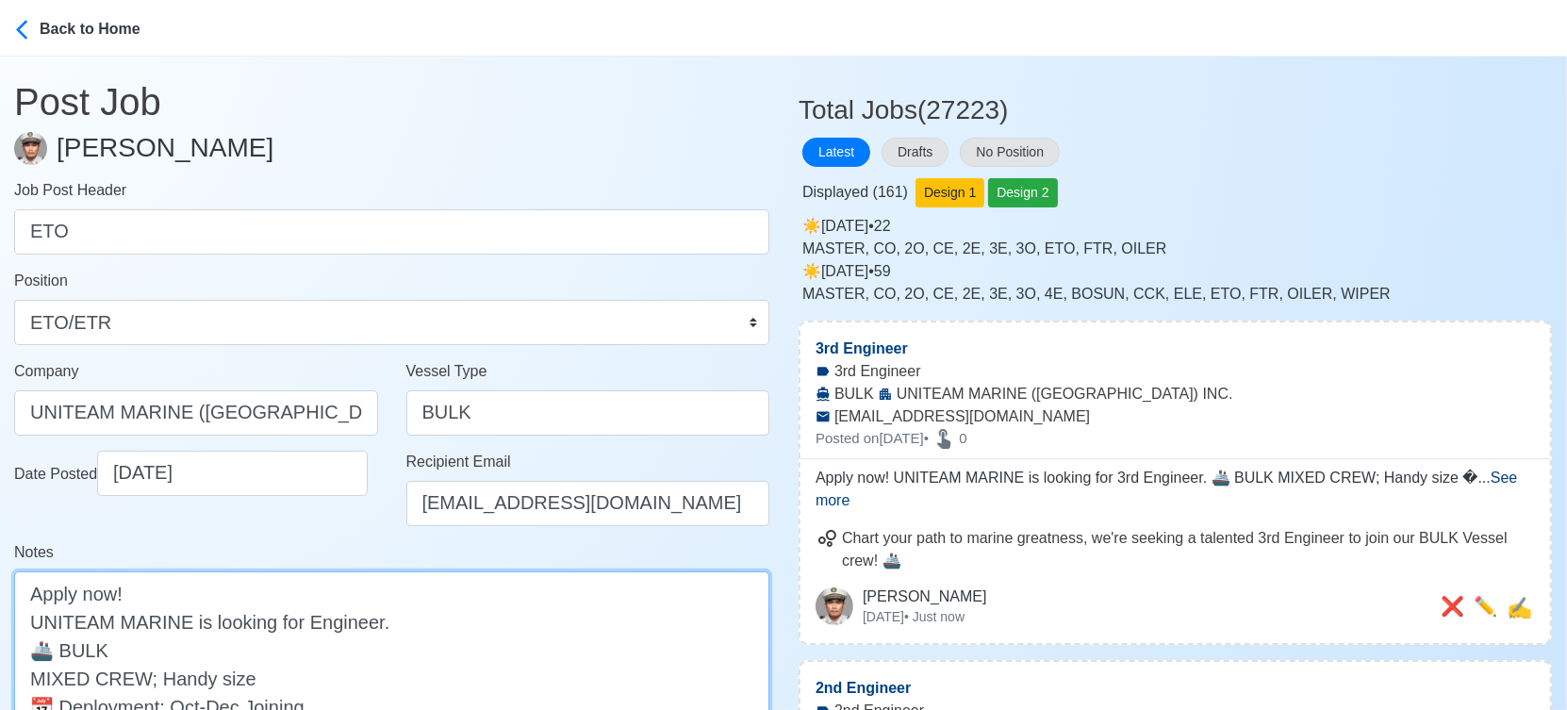
click at [343, 621] on textarea "Apply now! UNITEAM MARINE is looking for Engineer. 🚢 BULK MIXED CREW; Handy siz…" at bounding box center [391, 677] width 755 height 213
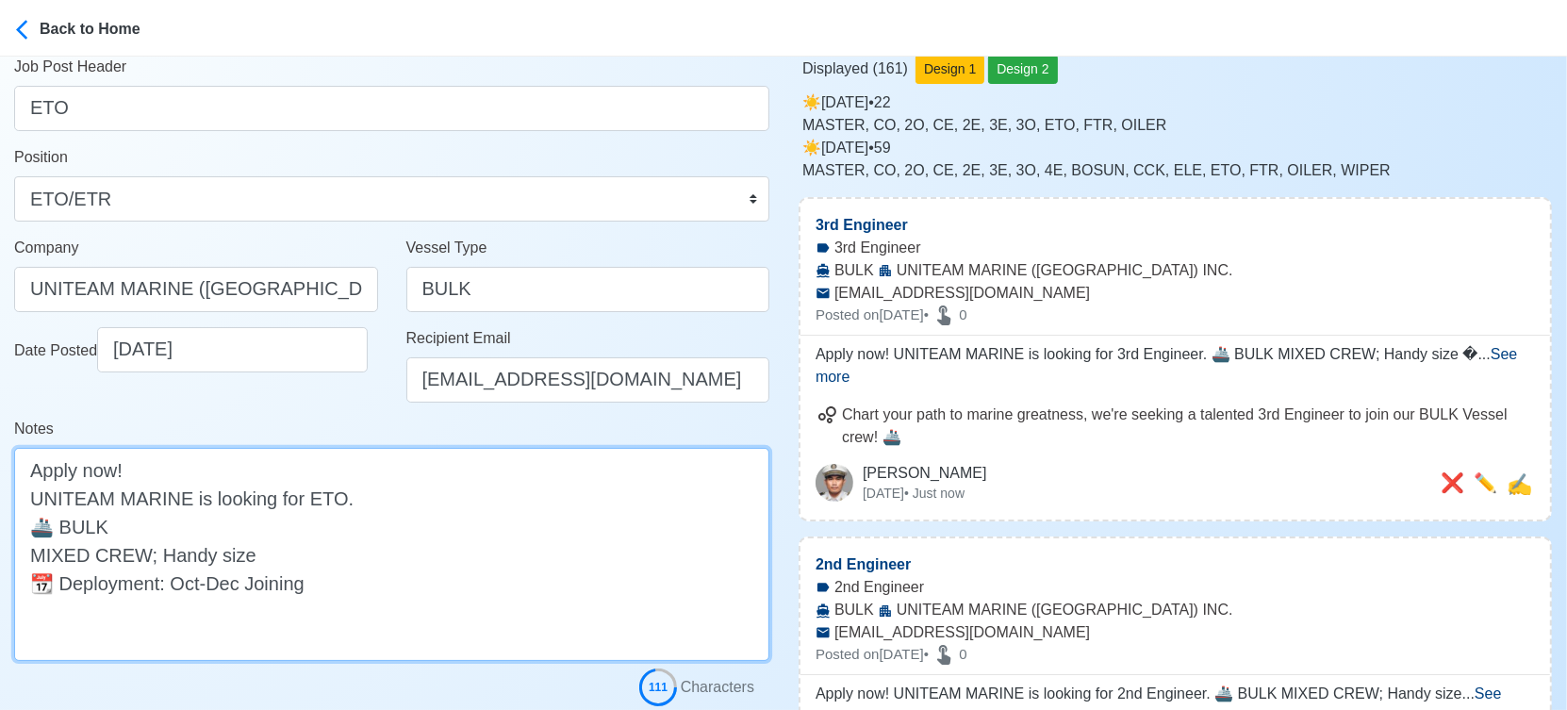
scroll to position [314, 0]
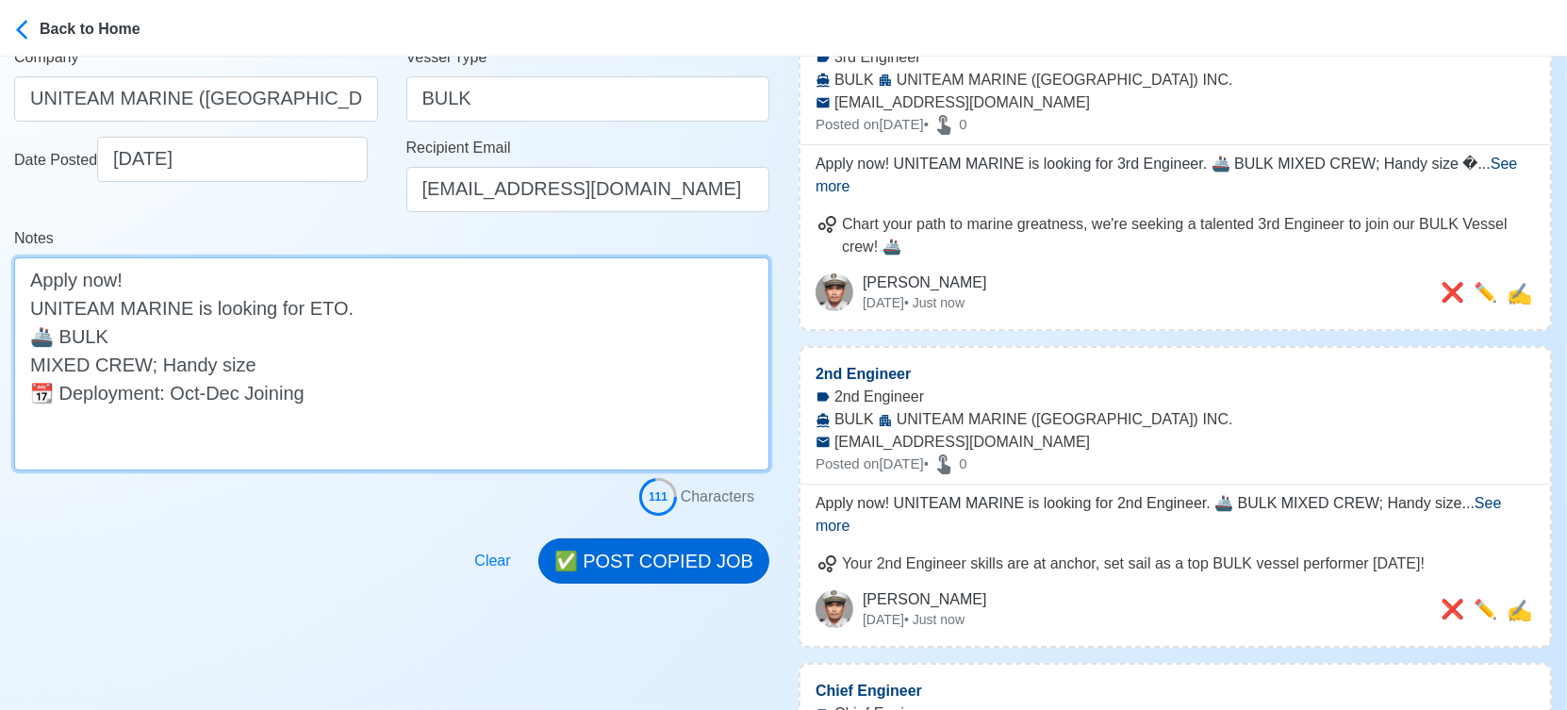
type textarea "Apply now! UNITEAM MARINE is looking for ETO. 🚢 BULK MIXED CREW; Handy size 📆 D…"
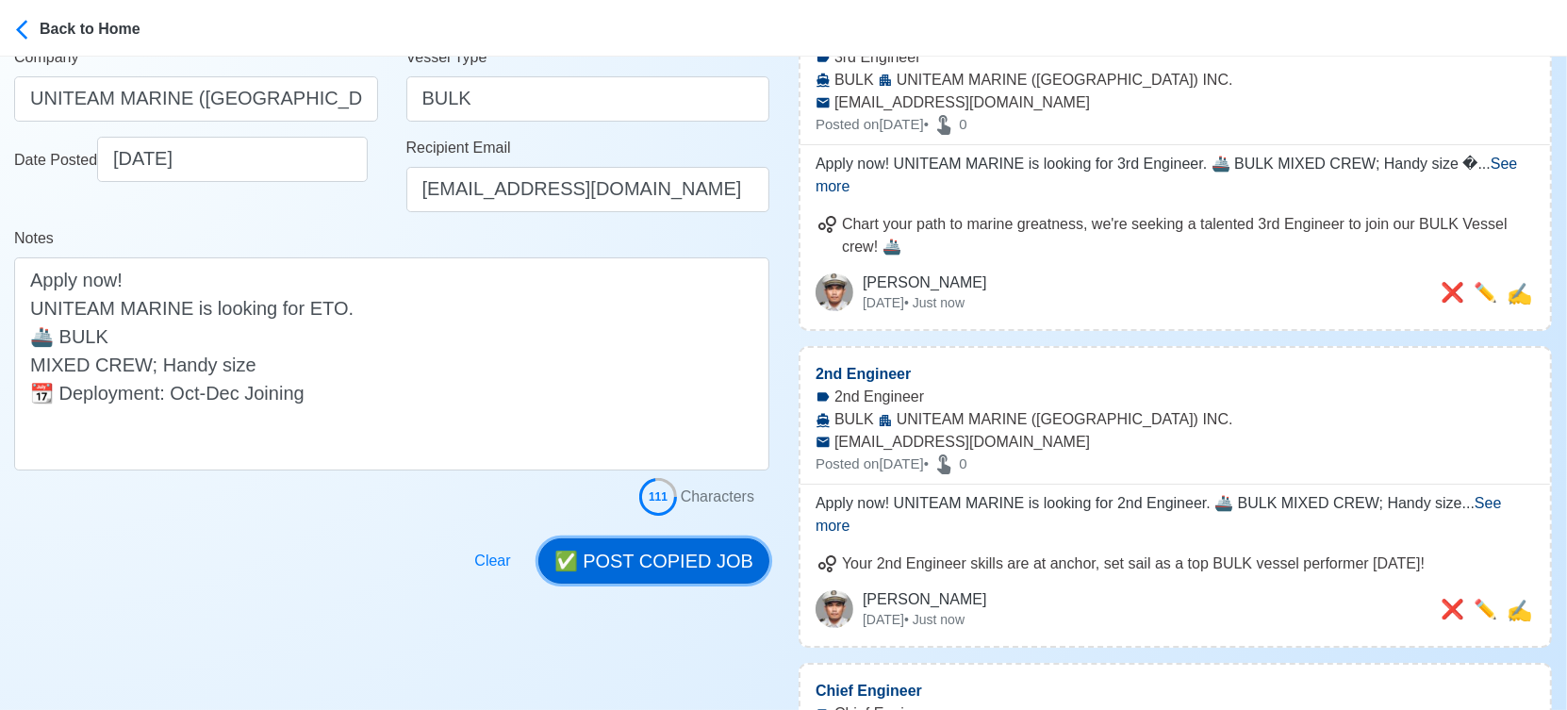
click at [692, 564] on button "✅ POST COPIED JOB" at bounding box center [653, 560] width 231 height 45
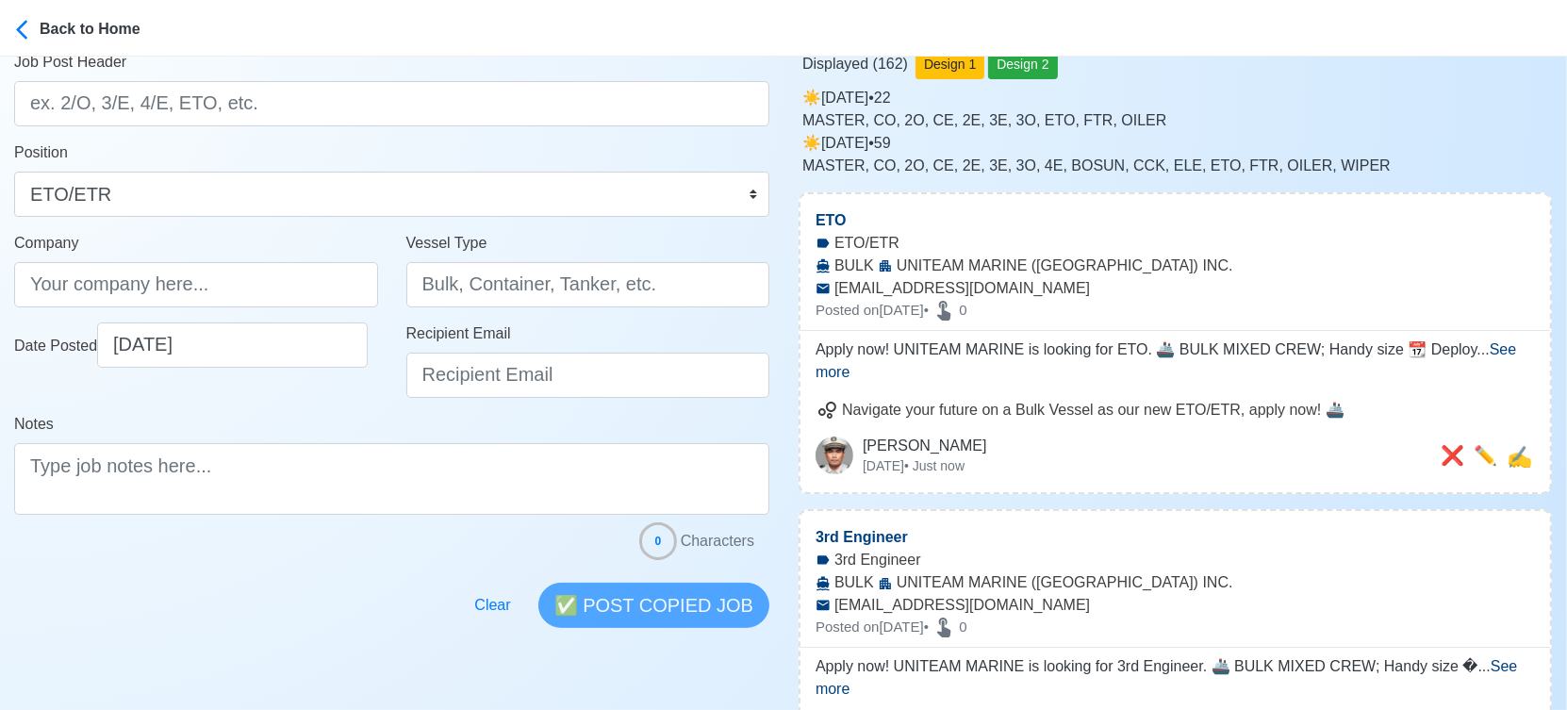
scroll to position [105, 0]
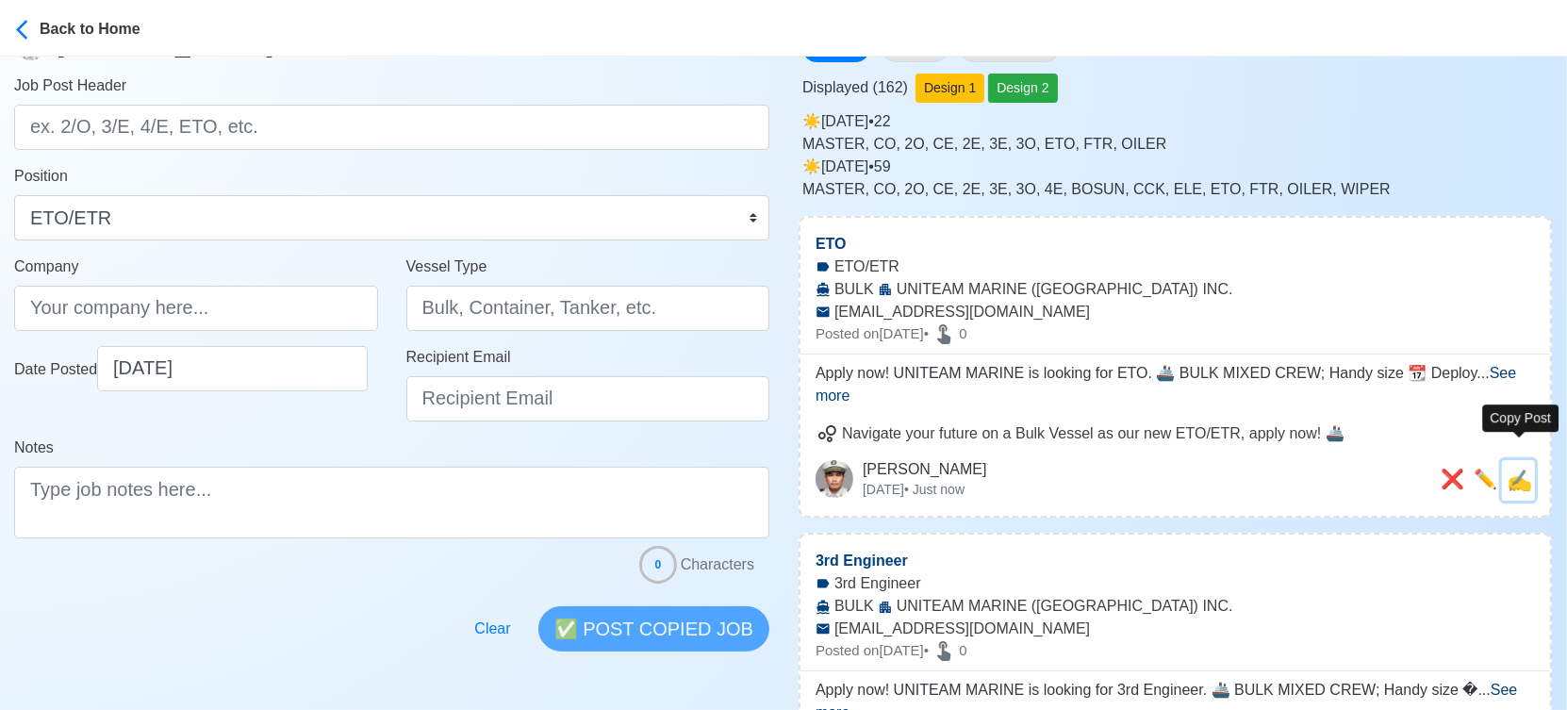
click at [1532, 469] on span "✍️" at bounding box center [1518, 481] width 25 height 24
type input "ETO"
type input "UNITEAM MARINE (MANILA) INC."
type input "BULK"
type input "applyph@uniteammarine.com"
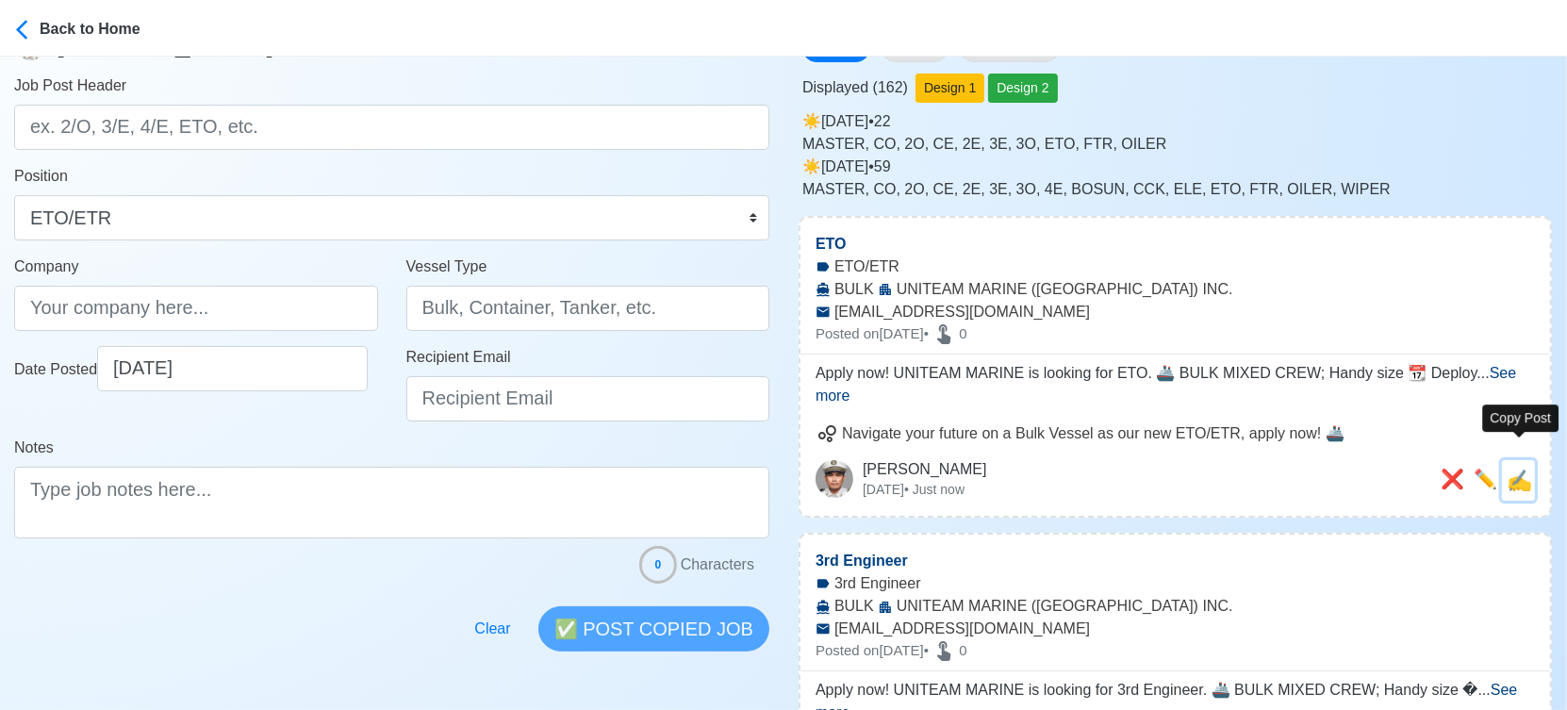
type textarea "Apply now! UNITEAM MARINE is looking for ETO. 🚢 BULK MIXED CREW; Handy size 📆 D…"
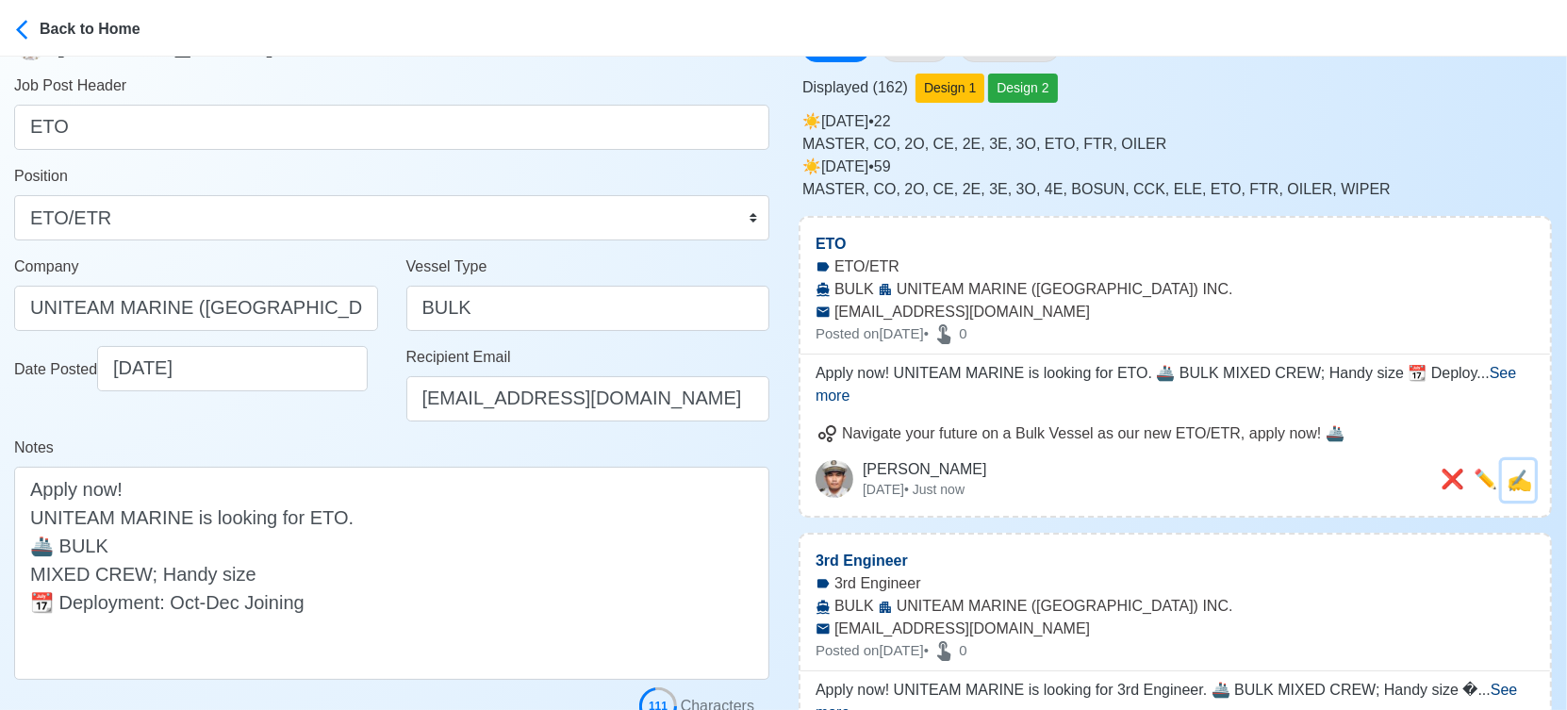
scroll to position [0, 0]
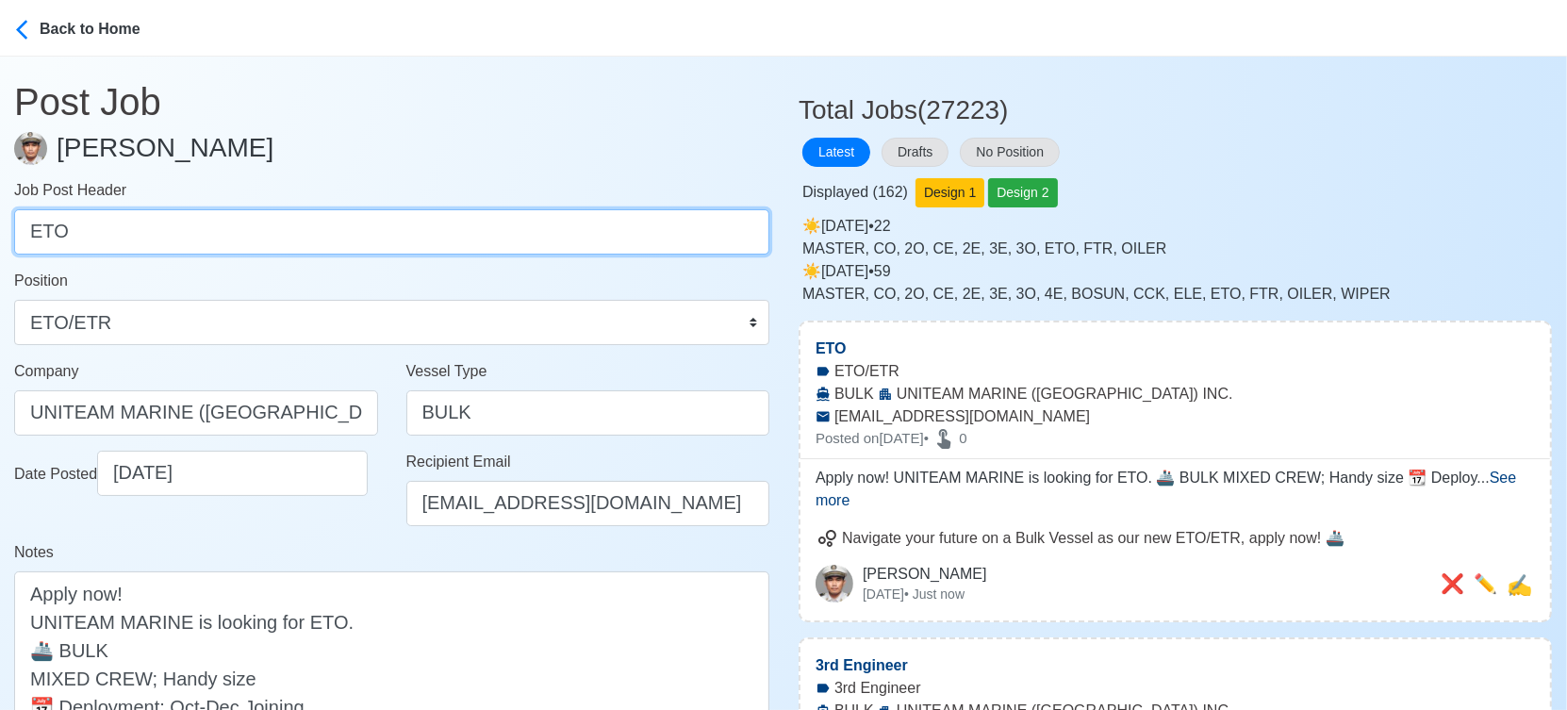
click at [112, 239] on input "ETO" at bounding box center [391, 231] width 755 height 45
paste input "Bosun, AB, OS, Fitter, Oiler, Chief Cook"
drag, startPoint x: 93, startPoint y: 232, endPoint x: 491, endPoint y: 263, distance: 399.0
click at [491, 263] on form "Job Post Header Bosun, AB, OS, Fitter, Oiler, Chief Cook Position Master Chief …" at bounding box center [391, 504] width 755 height 650
type input "Bosun"
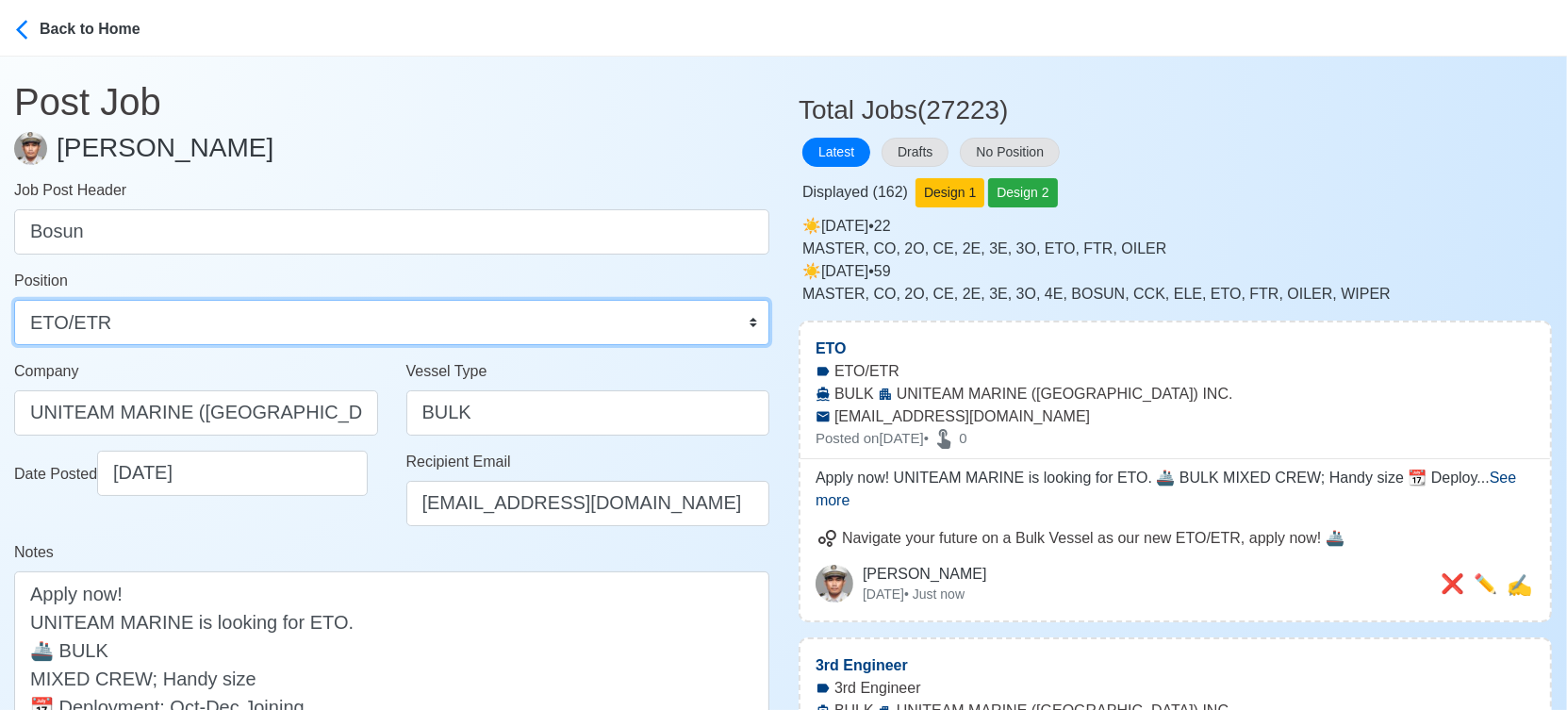
click at [456, 323] on select "Master Chief Officer 2nd Officer 3rd Officer Junior Officer Chief Engineer 2nd …" at bounding box center [391, 322] width 755 height 45
select select "Bosun"
click at [14, 300] on select "Master Chief Officer 2nd Officer 3rd Officer Junior Officer Chief Engineer 2nd …" at bounding box center [391, 322] width 755 height 45
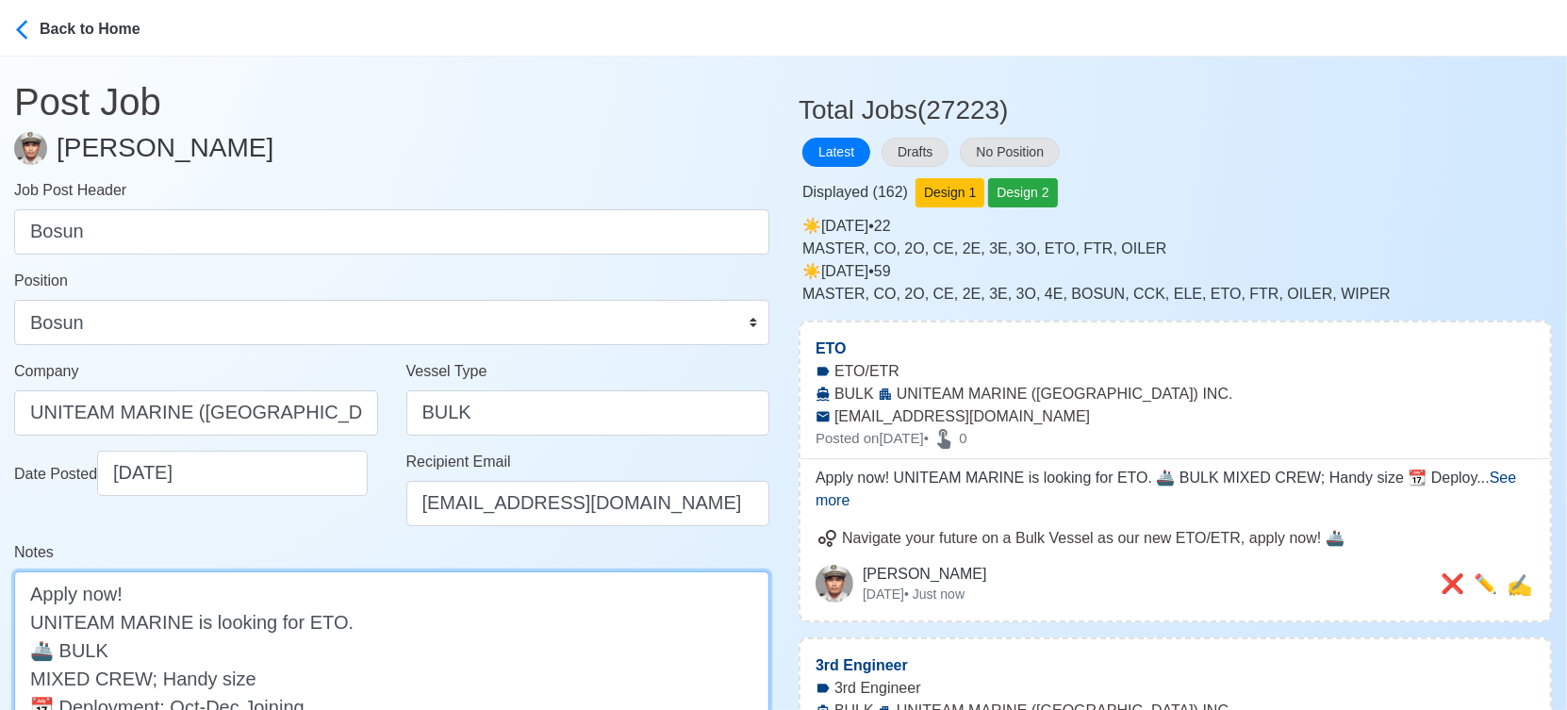
click at [319, 617] on textarea "Apply now! UNITEAM MARINE is looking for ETO. 🚢 BULK MIXED CREW; Handy size 📆 D…" at bounding box center [391, 677] width 755 height 213
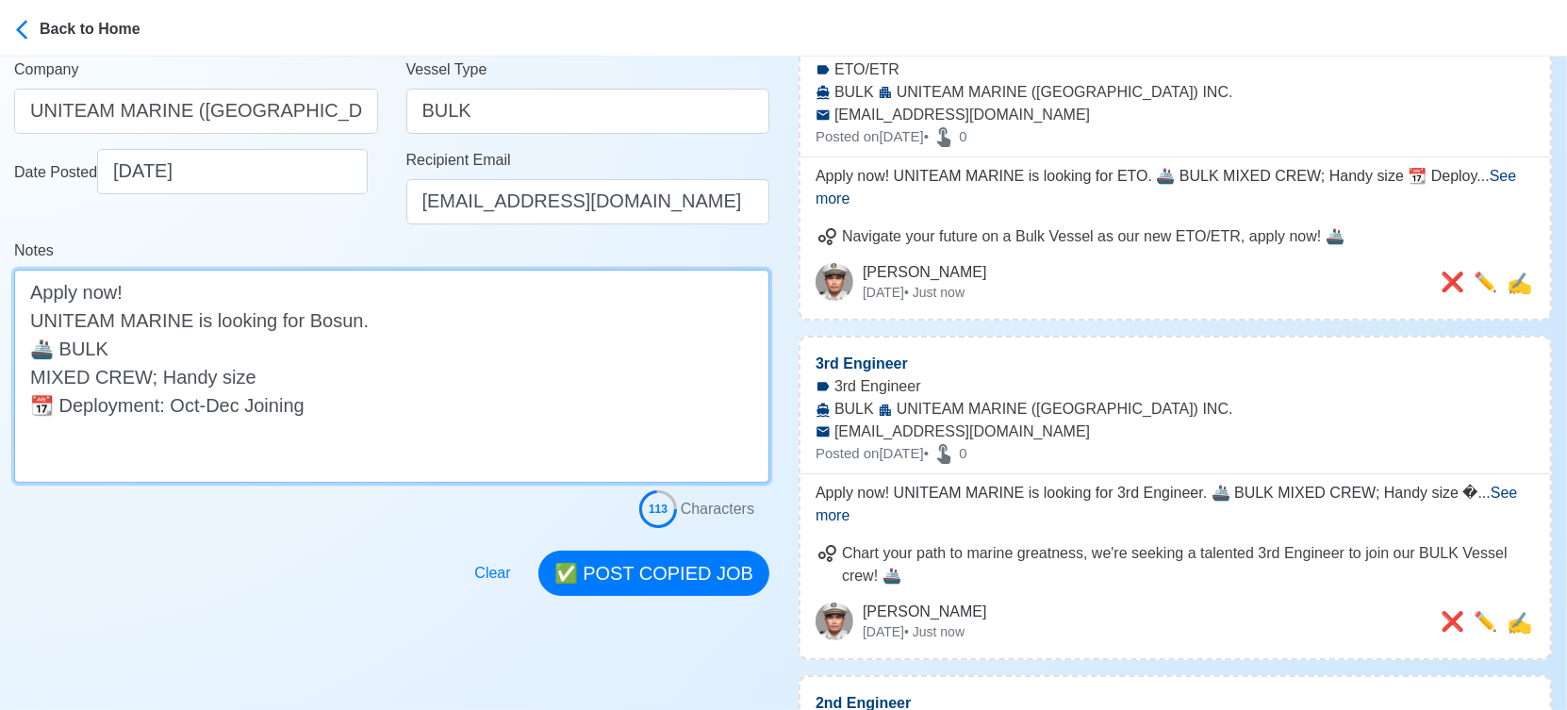
scroll to position [314, 0]
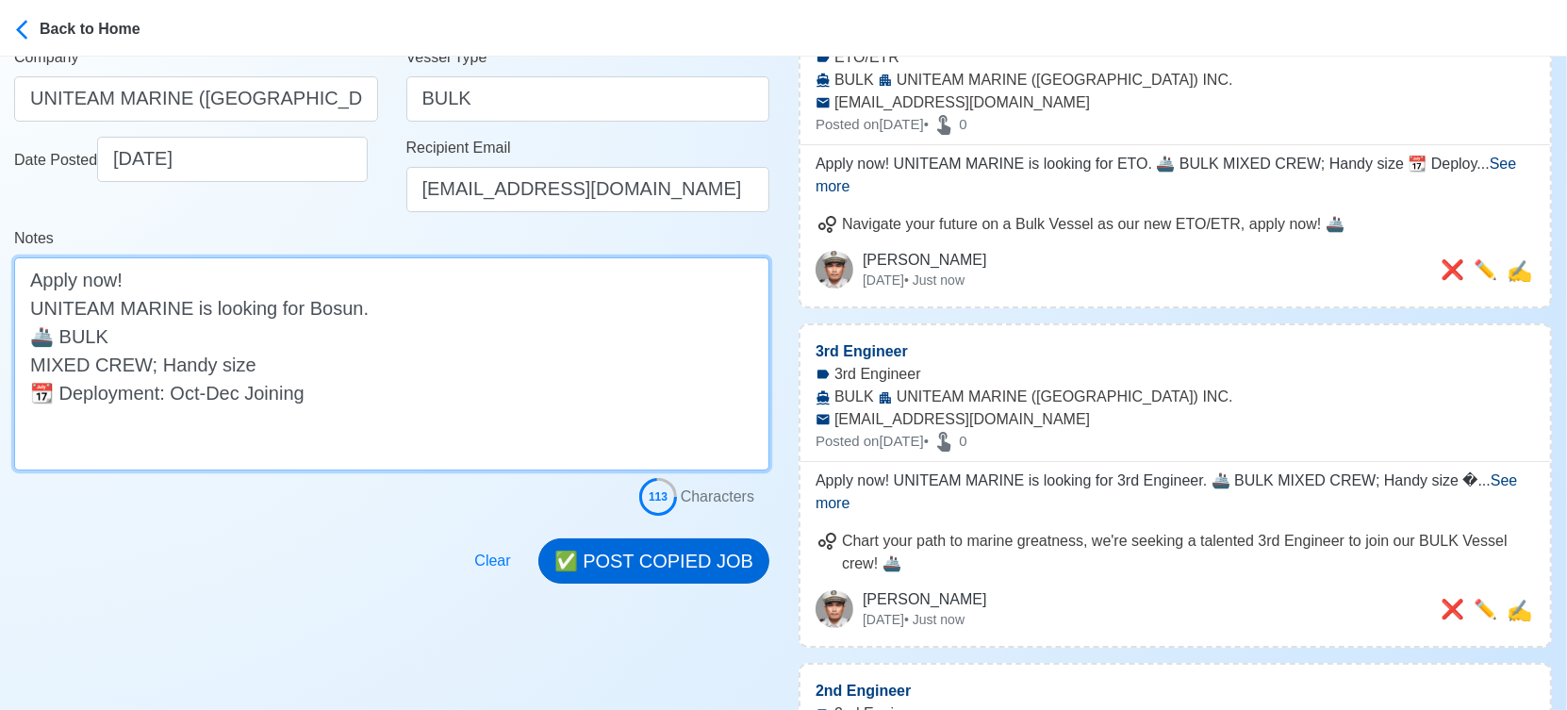
type textarea "Apply now! UNITEAM MARINE is looking for Bosun. 🚢 BULK MIXED CREW; Handy size 📆…"
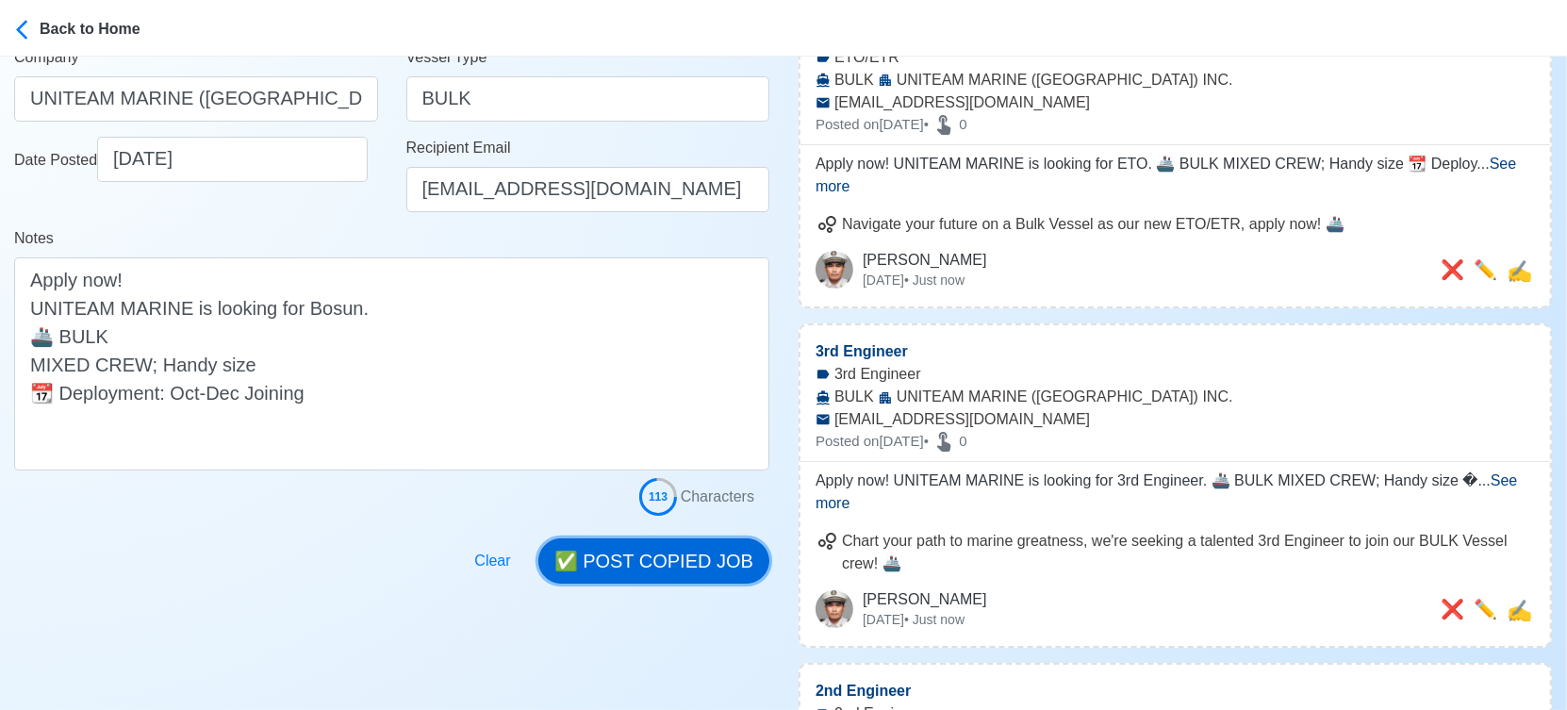
click at [650, 568] on button "✅ POST COPIED JOB" at bounding box center [653, 560] width 231 height 45
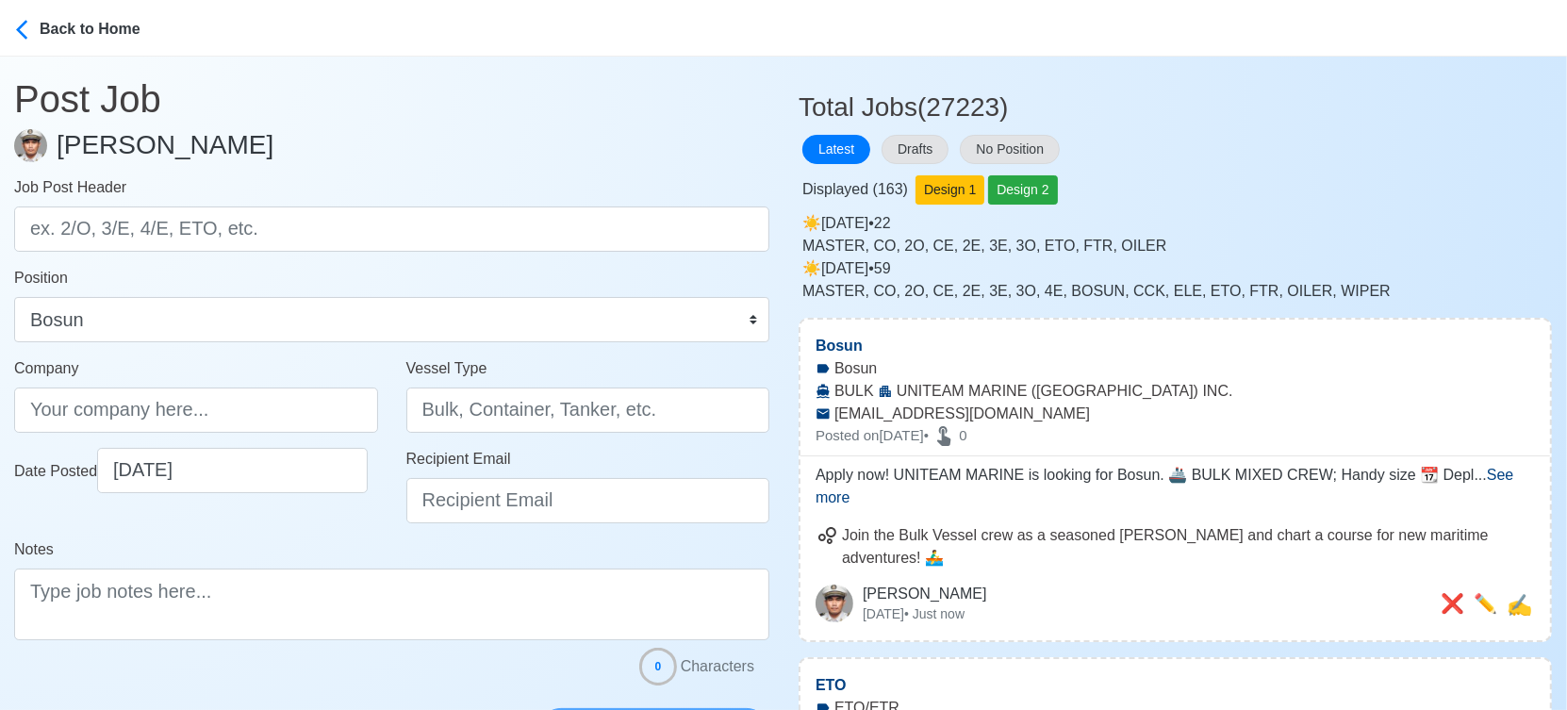
scroll to position [0, 0]
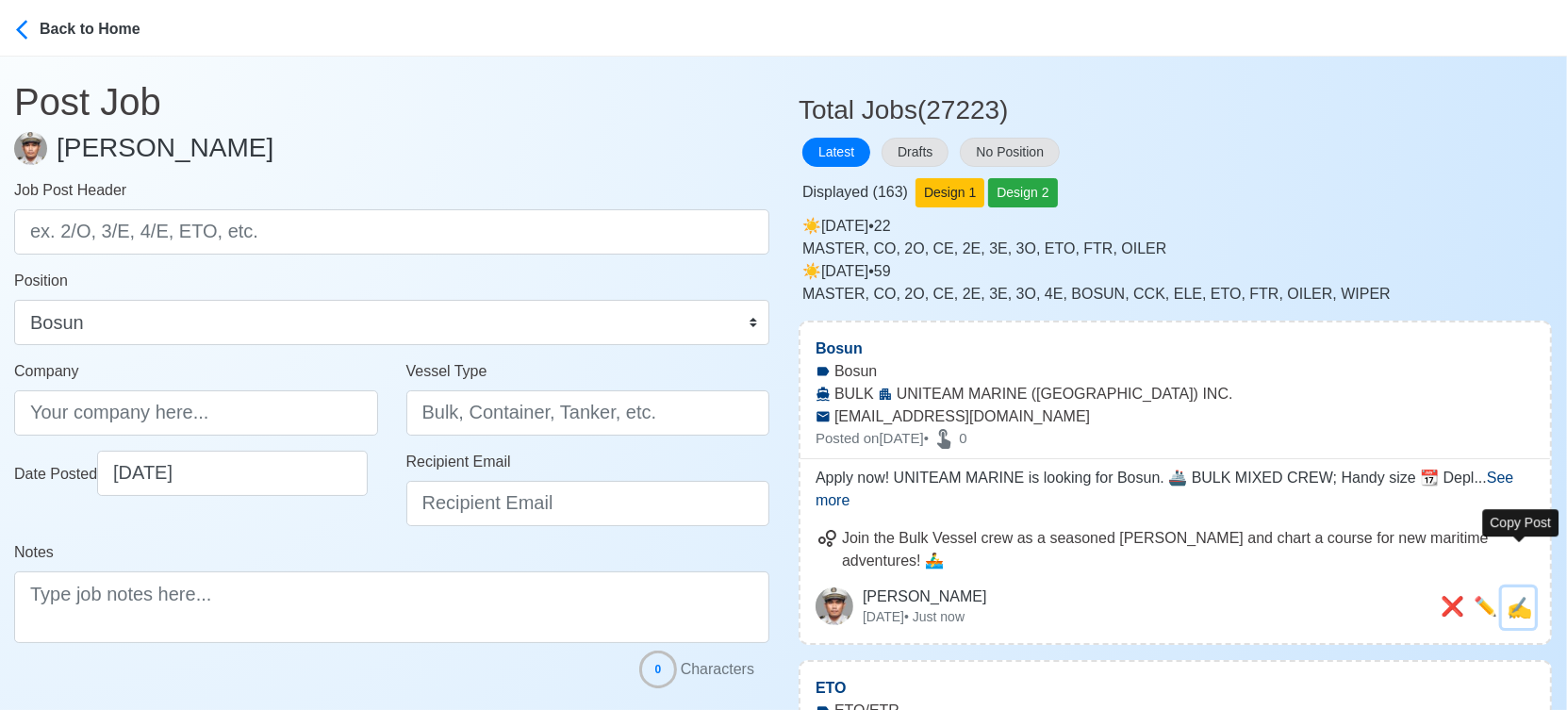
click at [1522, 596] on span "✍️" at bounding box center [1518, 608] width 25 height 24
type input "Bosun"
type input "UNITEAM MARINE (MANILA) INC."
type input "BULK"
type input "applyph@uniteammarine.com"
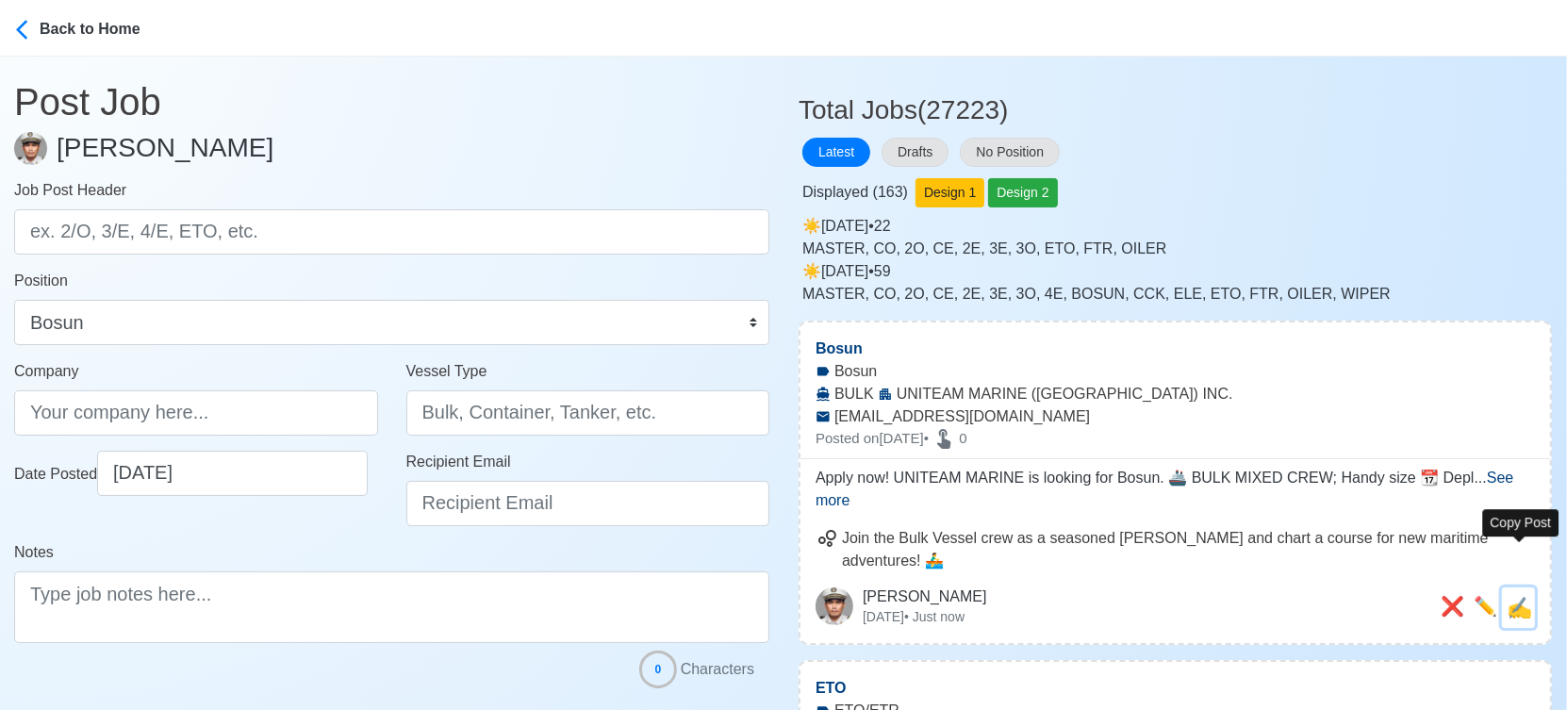
type textarea "Apply now! UNITEAM MARINE is looking for Bosun. 🚢 BULK MIXED CREW; Handy size 📆…"
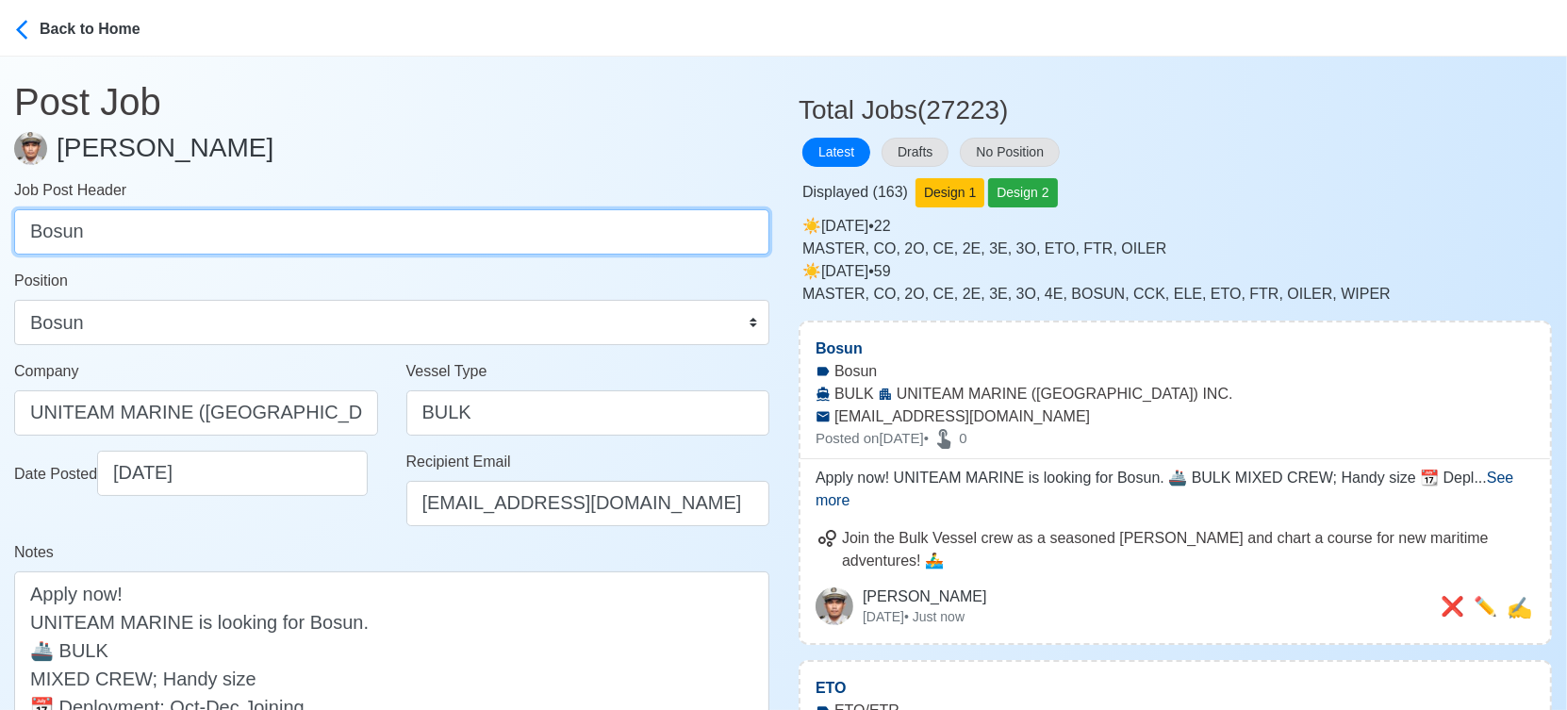
click at [352, 236] on input "Bosun" at bounding box center [391, 231] width 755 height 45
paste input "AB, OS, Fitter, Oiler, Chief Cook"
drag, startPoint x: 64, startPoint y: 230, endPoint x: 294, endPoint y: 240, distance: 230.3
click at [294, 240] on input "AB, OS, Fitter, Oiler, Chief Cook" at bounding box center [391, 231] width 755 height 45
type input "AB"
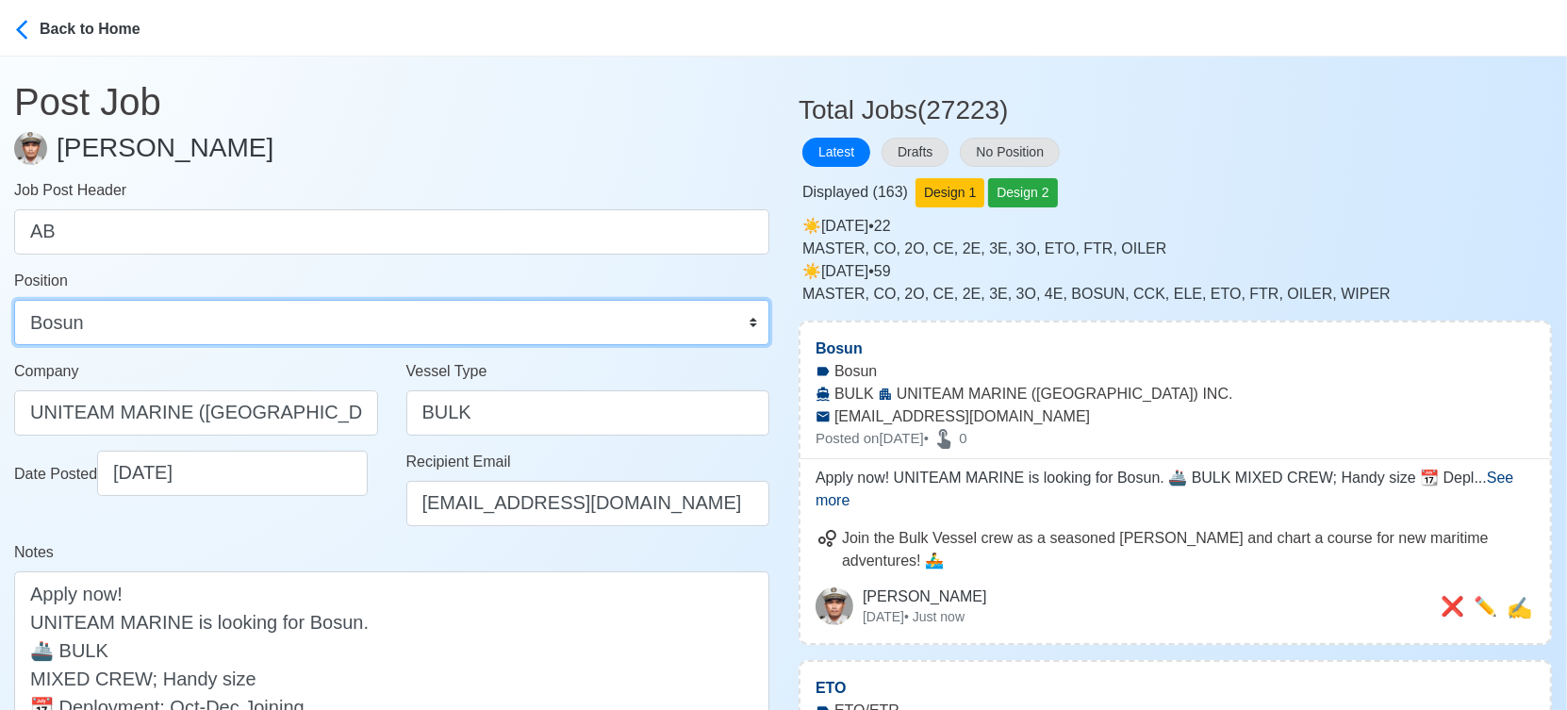
click at [394, 337] on select "Master Chief Officer 2nd Officer 3rd Officer Junior Officer Chief Engineer 2nd …" at bounding box center [391, 322] width 755 height 45
select select "[PERSON_NAME]"
click at [14, 300] on select "Master Chief Officer 2nd Officer 3rd Officer Junior Officer Chief Engineer 2nd …" at bounding box center [391, 322] width 755 height 45
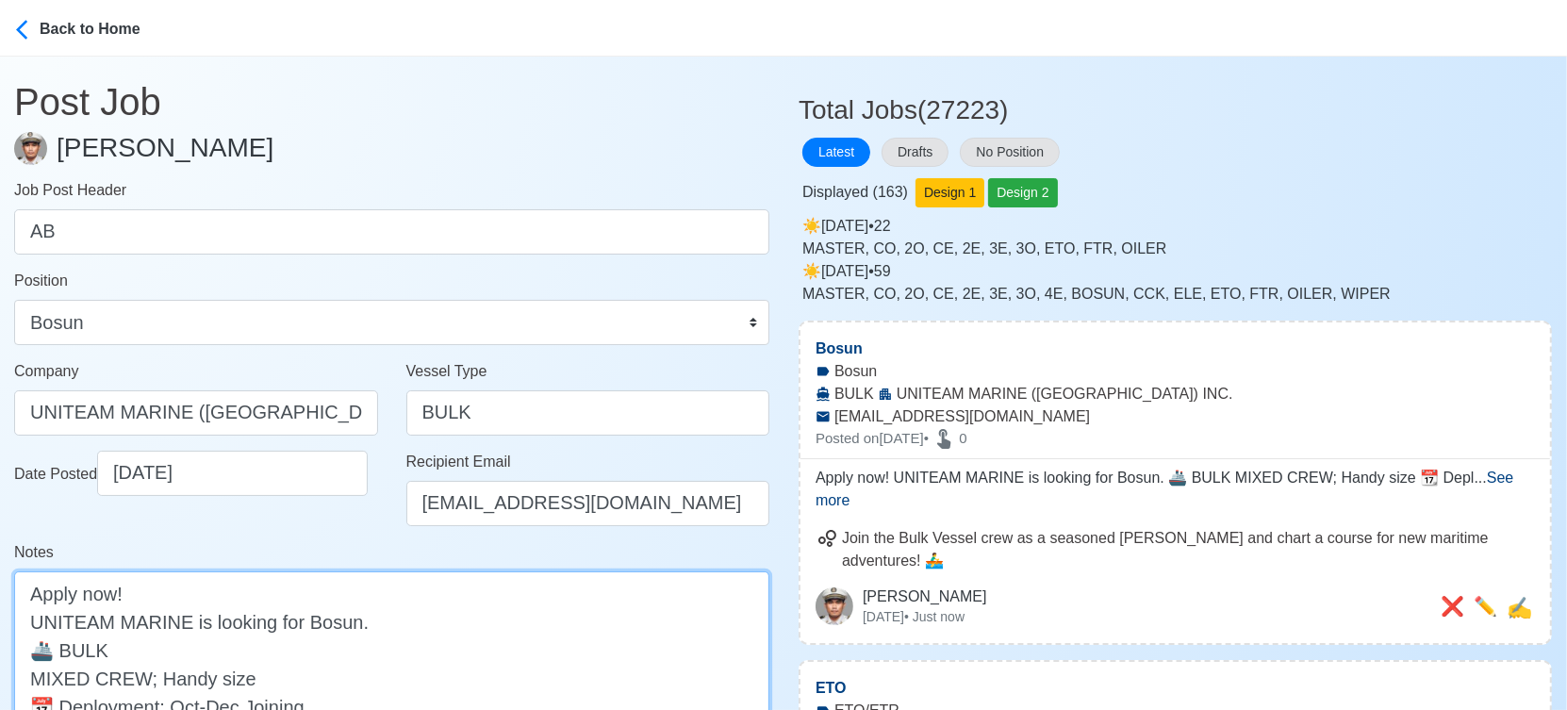
click at [337, 623] on textarea "Apply now! UNITEAM MARINE is looking for Bosun. 🚢 BULK MIXED CREW; Handy size 📆…" at bounding box center [391, 677] width 755 height 213
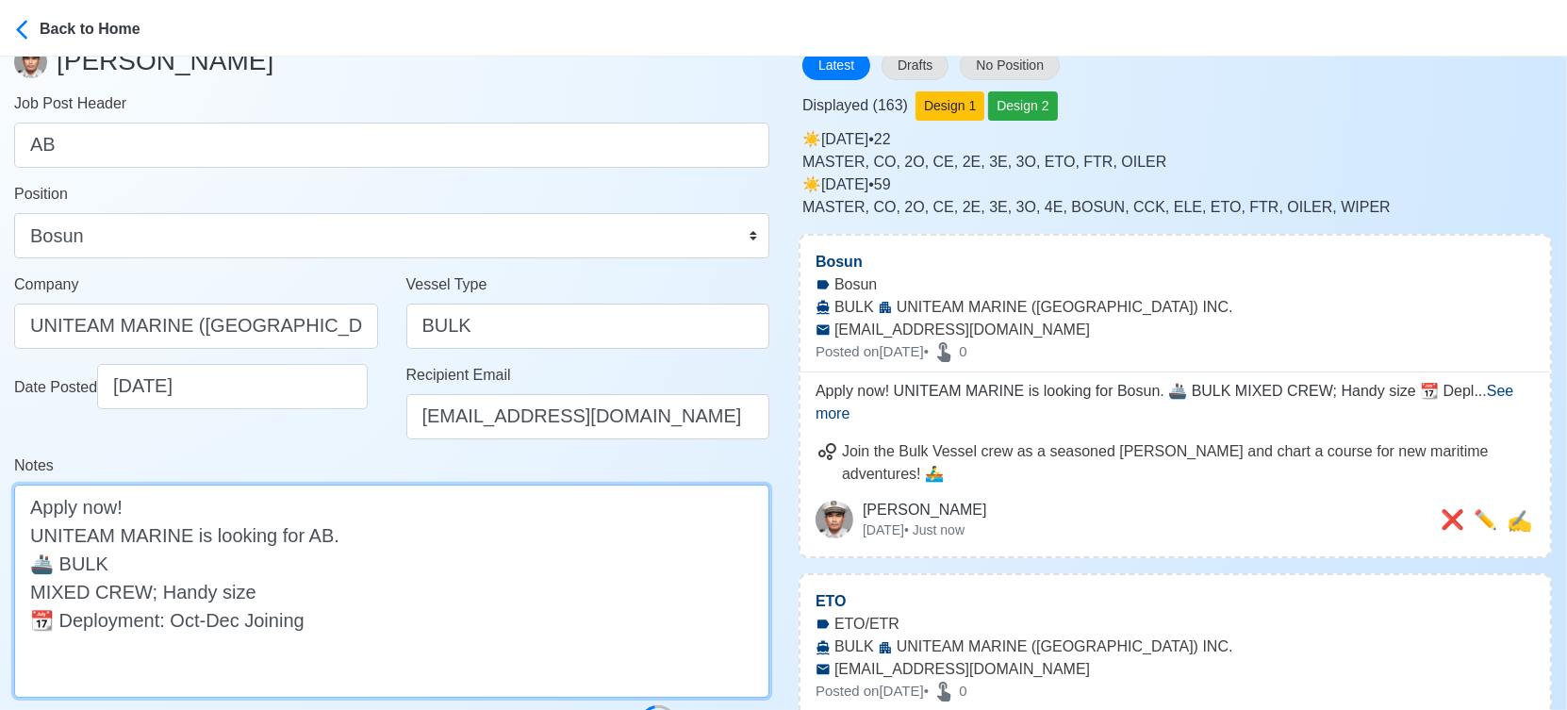
scroll to position [209, 0]
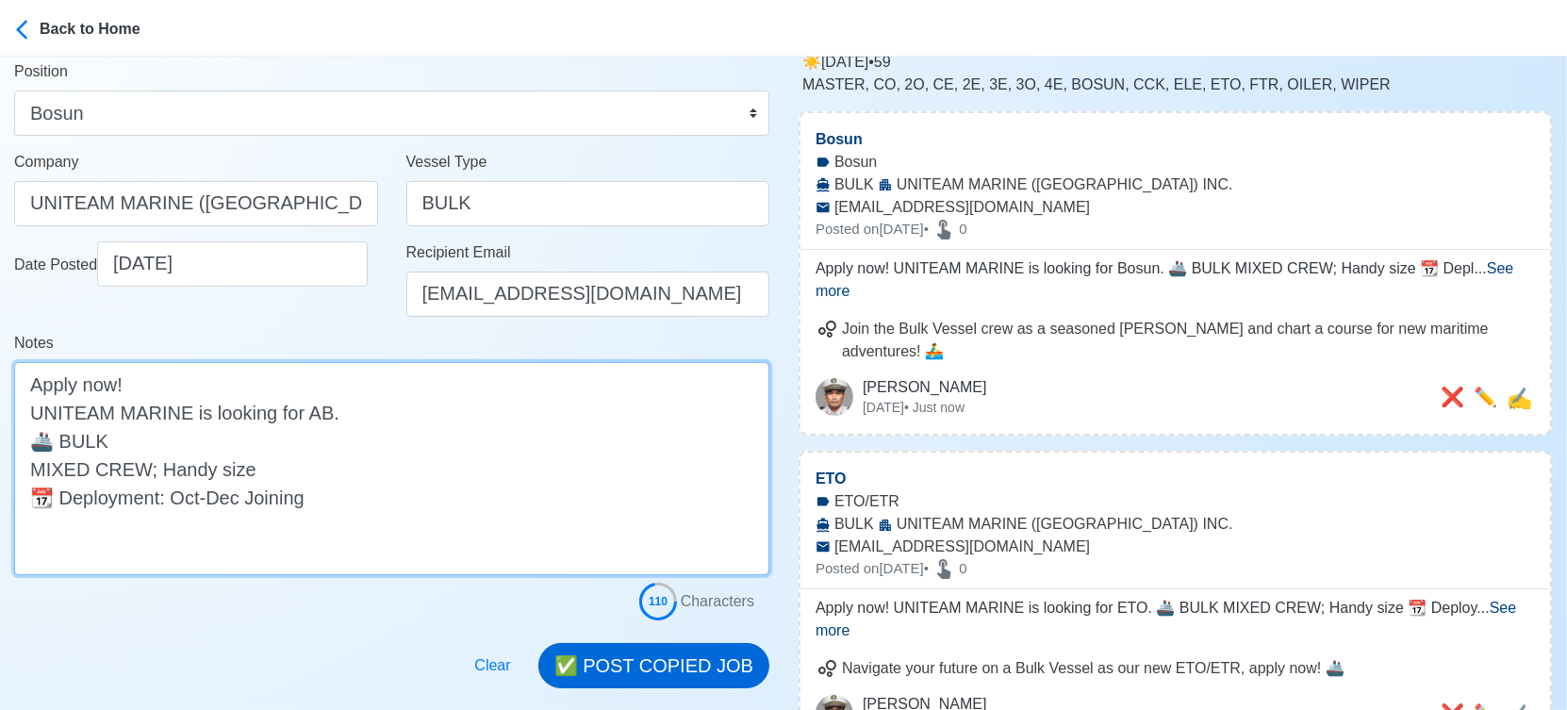
type textarea "Apply now! UNITEAM MARINE is looking for AB. 🚢 BULK MIXED CREW; Handy size 📆 De…"
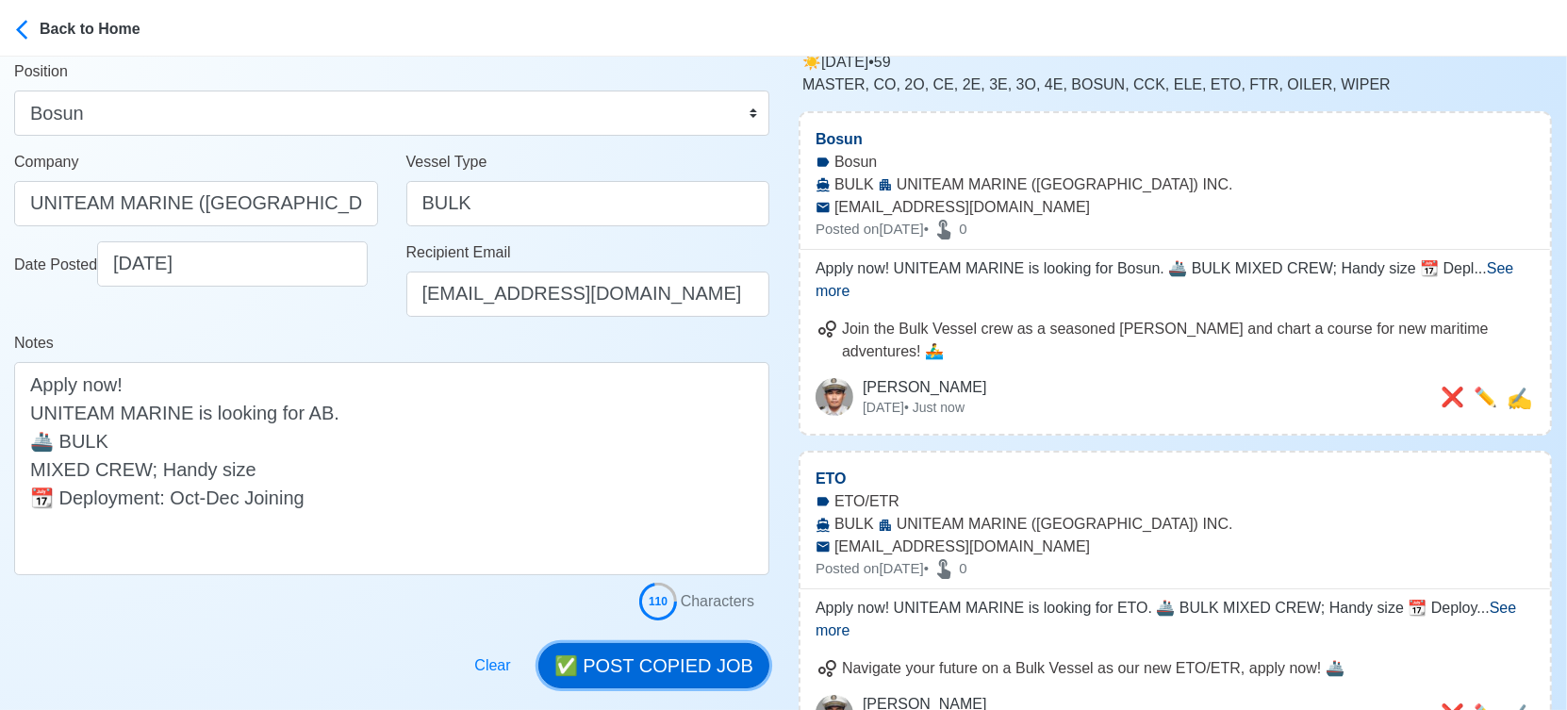
click at [672, 667] on button "✅ POST COPIED JOB" at bounding box center [653, 665] width 231 height 45
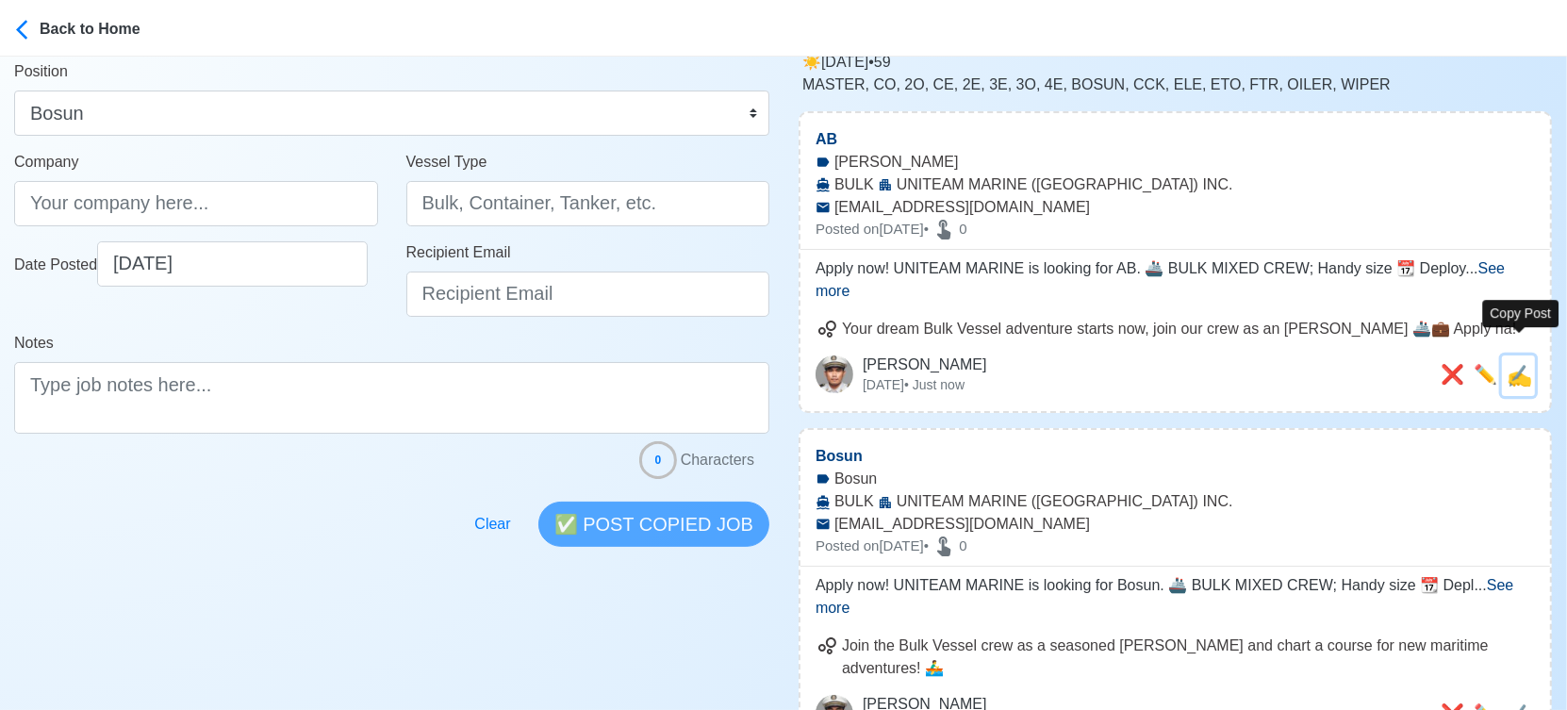
click at [1522, 364] on span "✍️" at bounding box center [1518, 376] width 25 height 24
type input "AB"
type input "UNITEAM MARINE (MANILA) INC."
type input "BULK"
type input "applyph@uniteammarine.com"
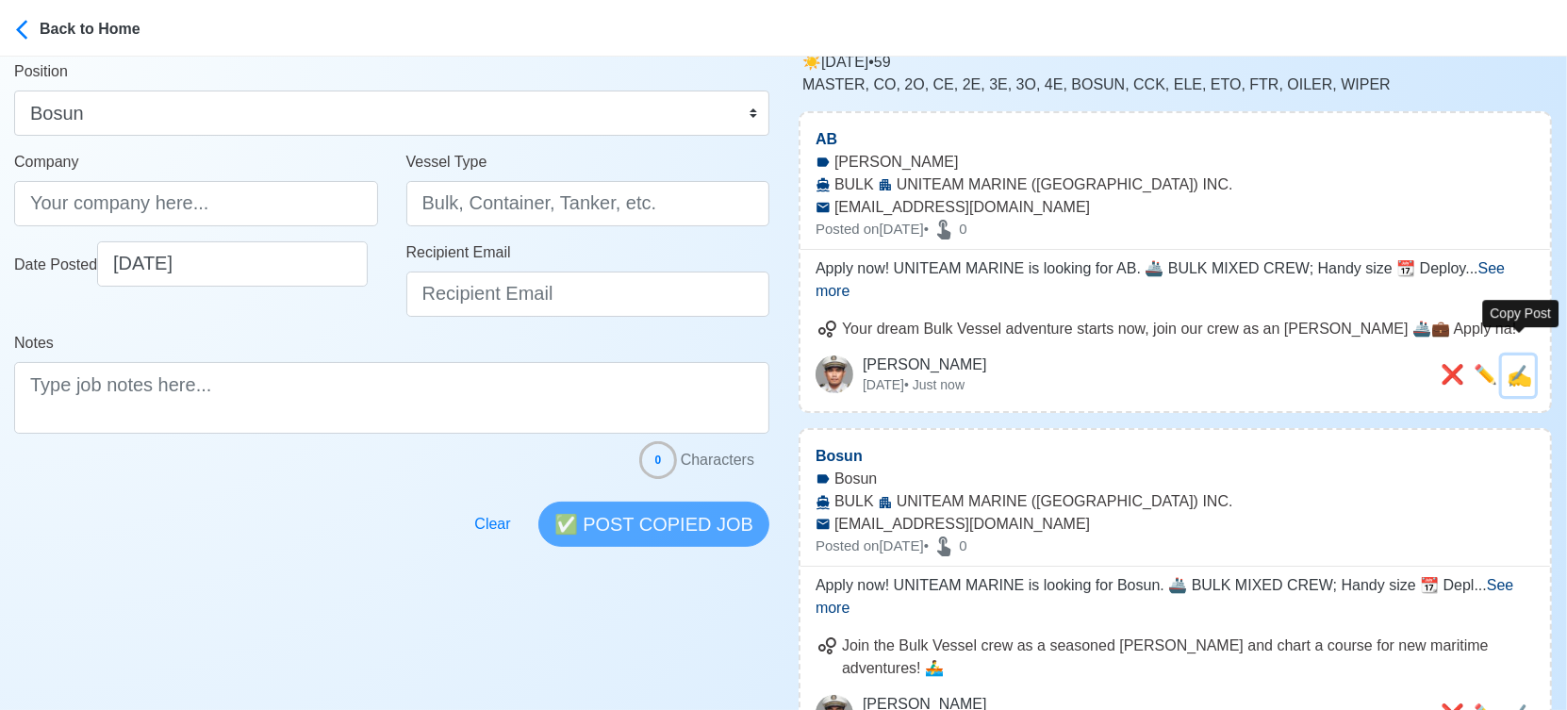
type textarea "Apply now! UNITEAM MARINE is looking for AB. 🚢 BULK MIXED CREW; Handy size 📆 De…"
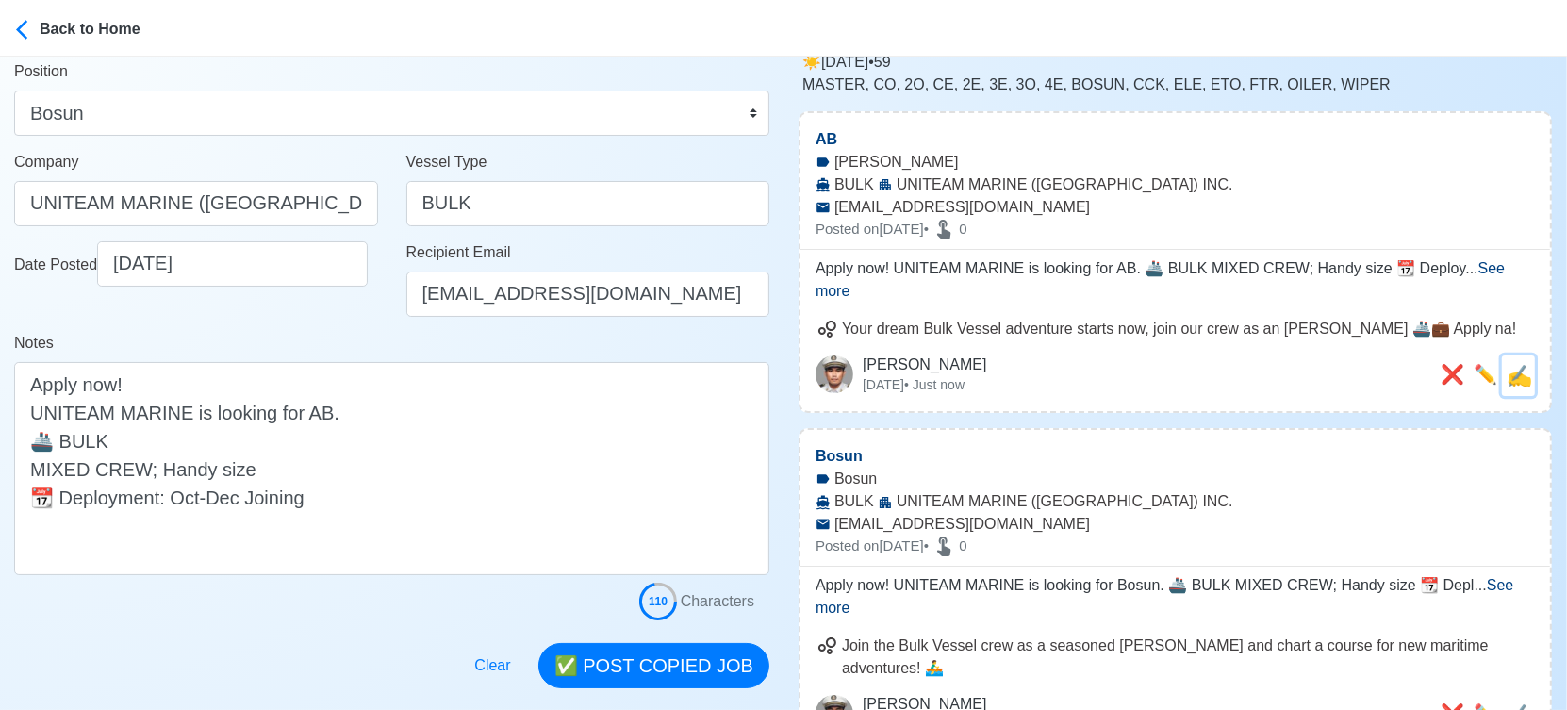
scroll to position [0, 0]
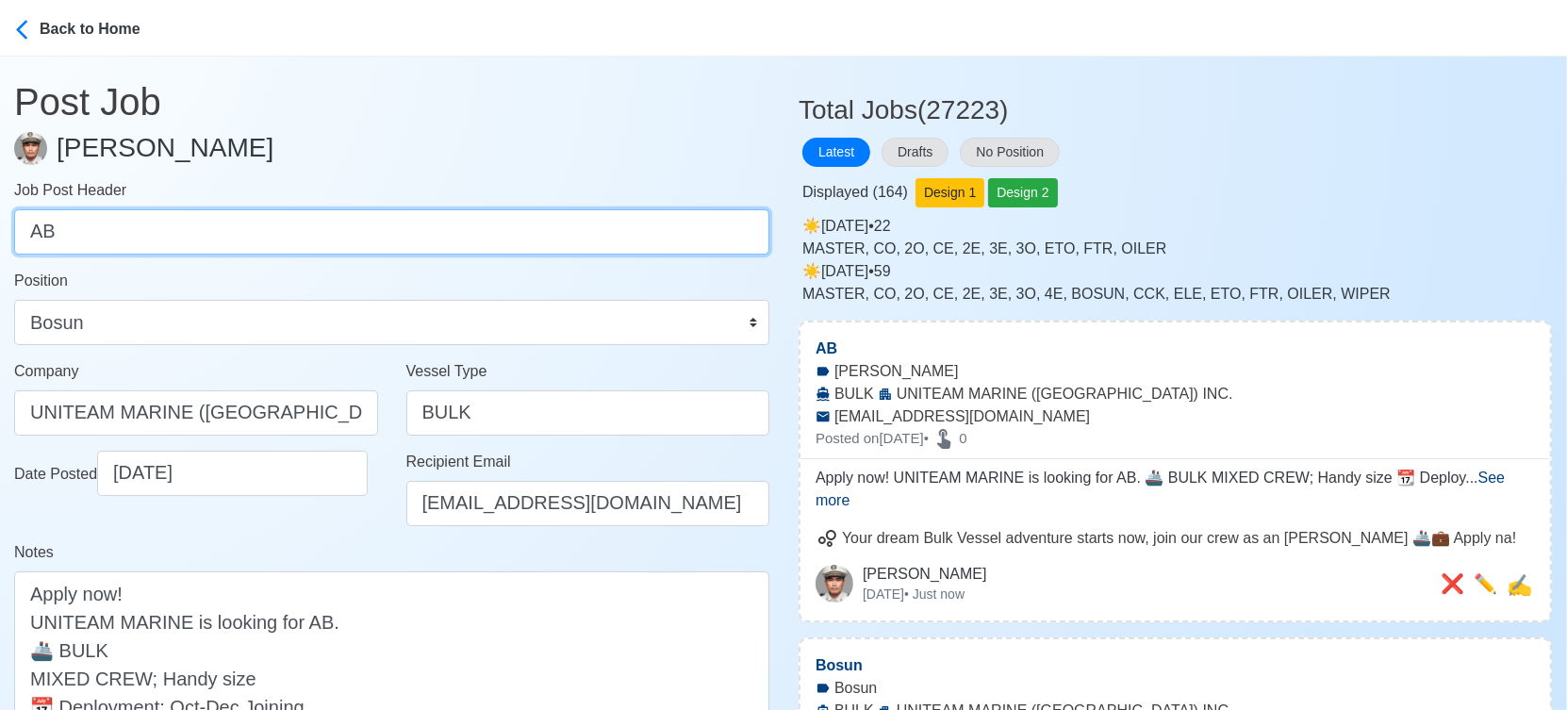
click at [317, 246] on input "AB" at bounding box center [391, 231] width 755 height 45
paste input "OS, Fitter, Oiler, Chief Cook"
drag, startPoint x: 63, startPoint y: 236, endPoint x: 431, endPoint y: 246, distance: 367.8
click at [431, 246] on input "OS, Fitter, Oiler, Chief Cook" at bounding box center [391, 231] width 755 height 45
type input "OS"
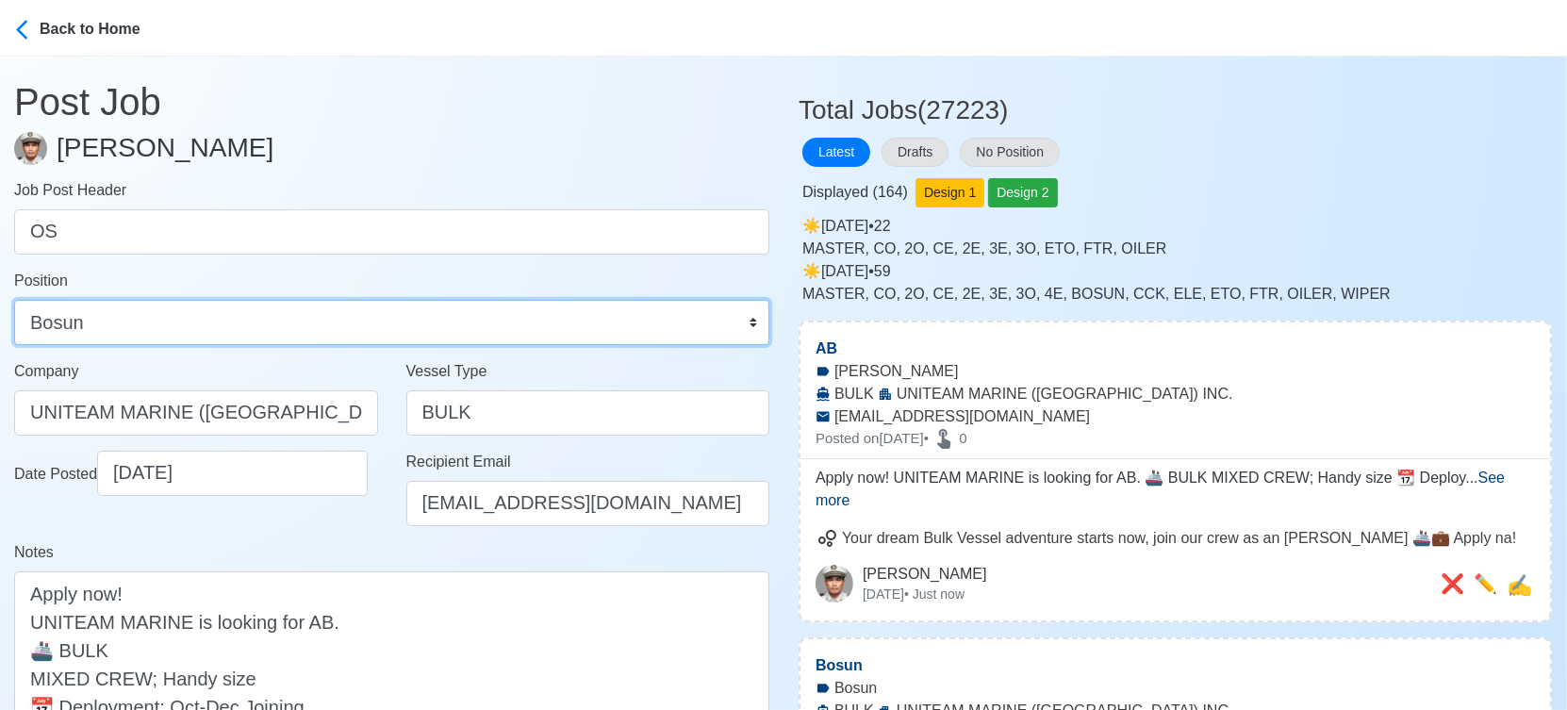
click at [319, 318] on select "Master Chief Officer 2nd Officer 3rd Officer Junior Officer Chief Engineer 2nd …" at bounding box center [391, 322] width 755 height 45
select select "Ordinary [PERSON_NAME]"
click at [14, 300] on select "Master Chief Officer 2nd Officer 3rd Officer Junior Officer Chief Engineer 2nd …" at bounding box center [391, 322] width 755 height 45
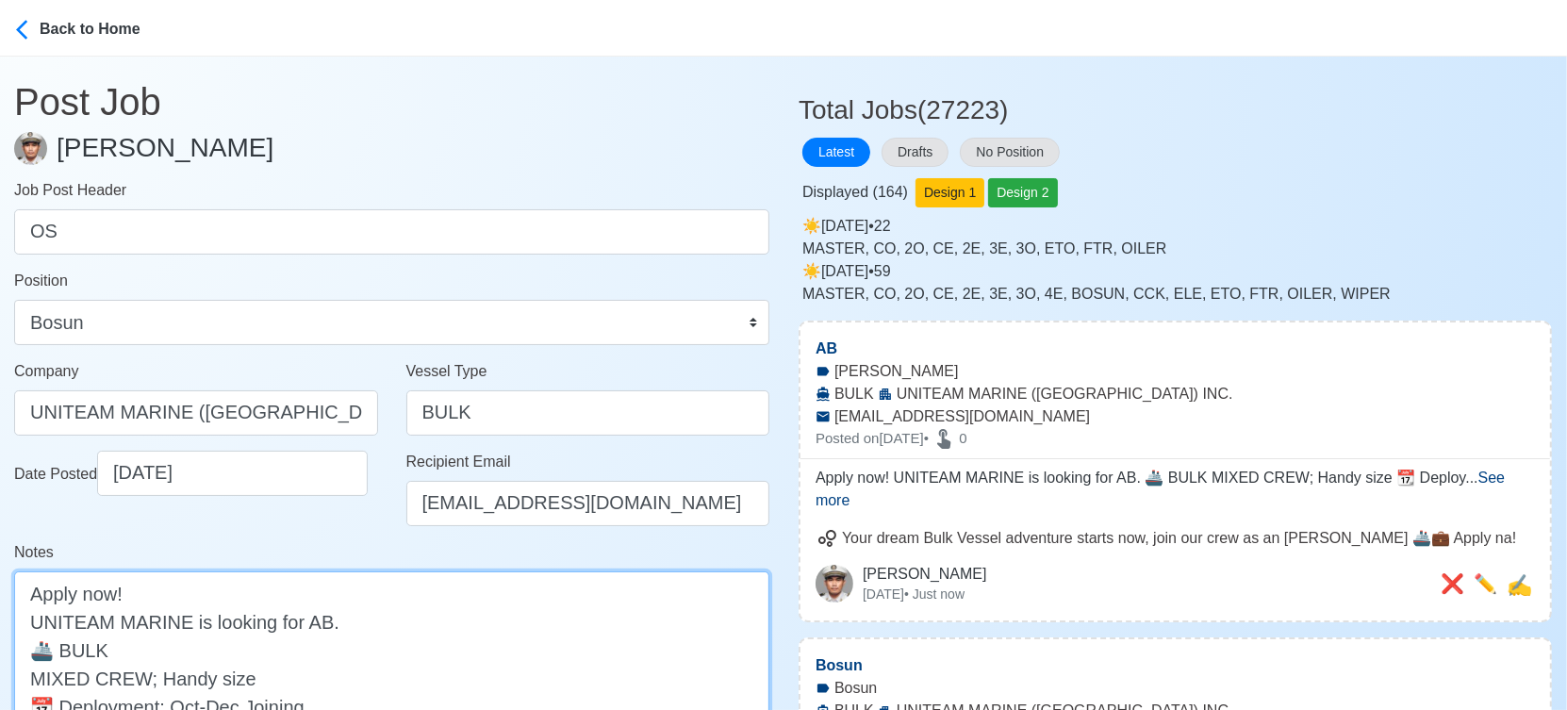
click at [317, 625] on textarea "Apply now! UNITEAM MARINE is looking for AB. 🚢 BULK MIXED CREW; Handy size 📆 De…" at bounding box center [391, 677] width 755 height 213
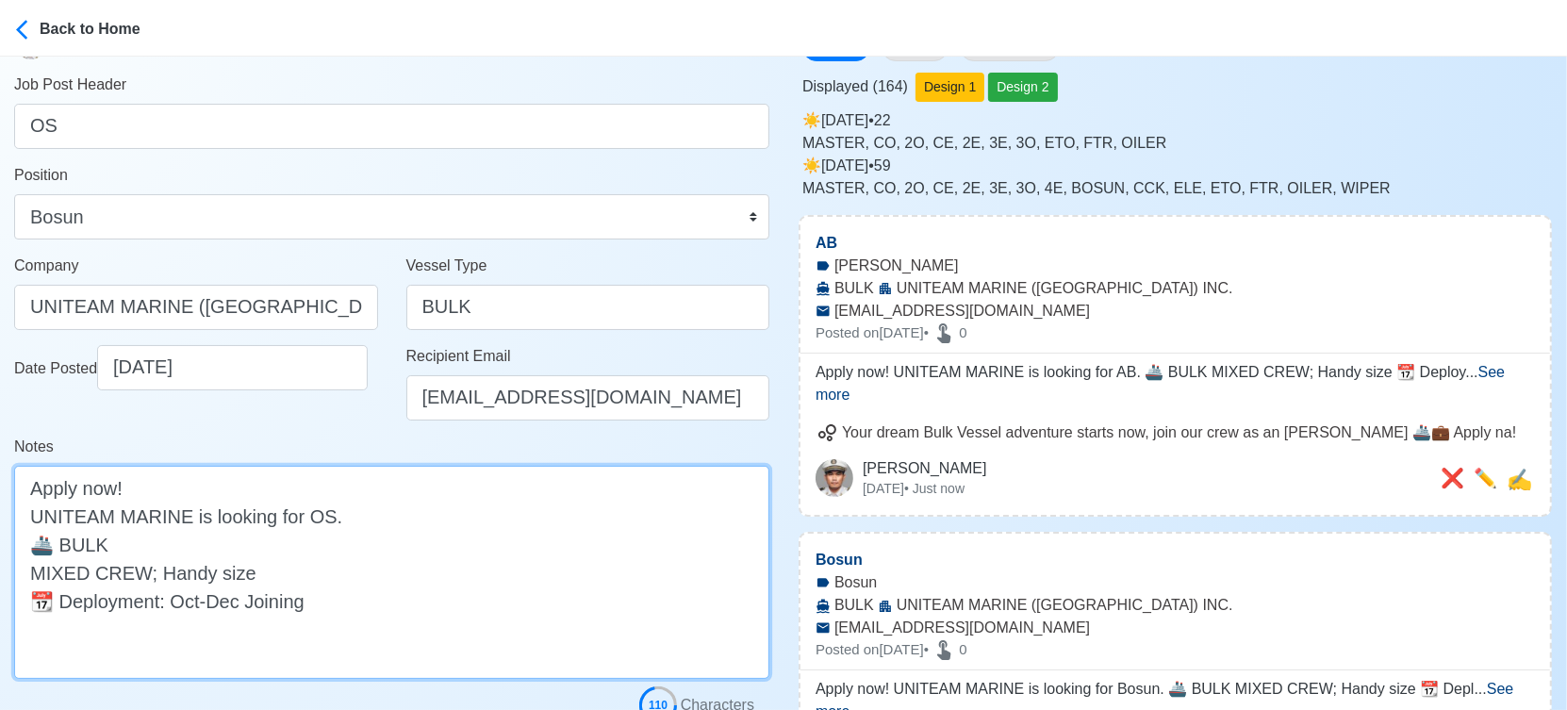
scroll to position [209, 0]
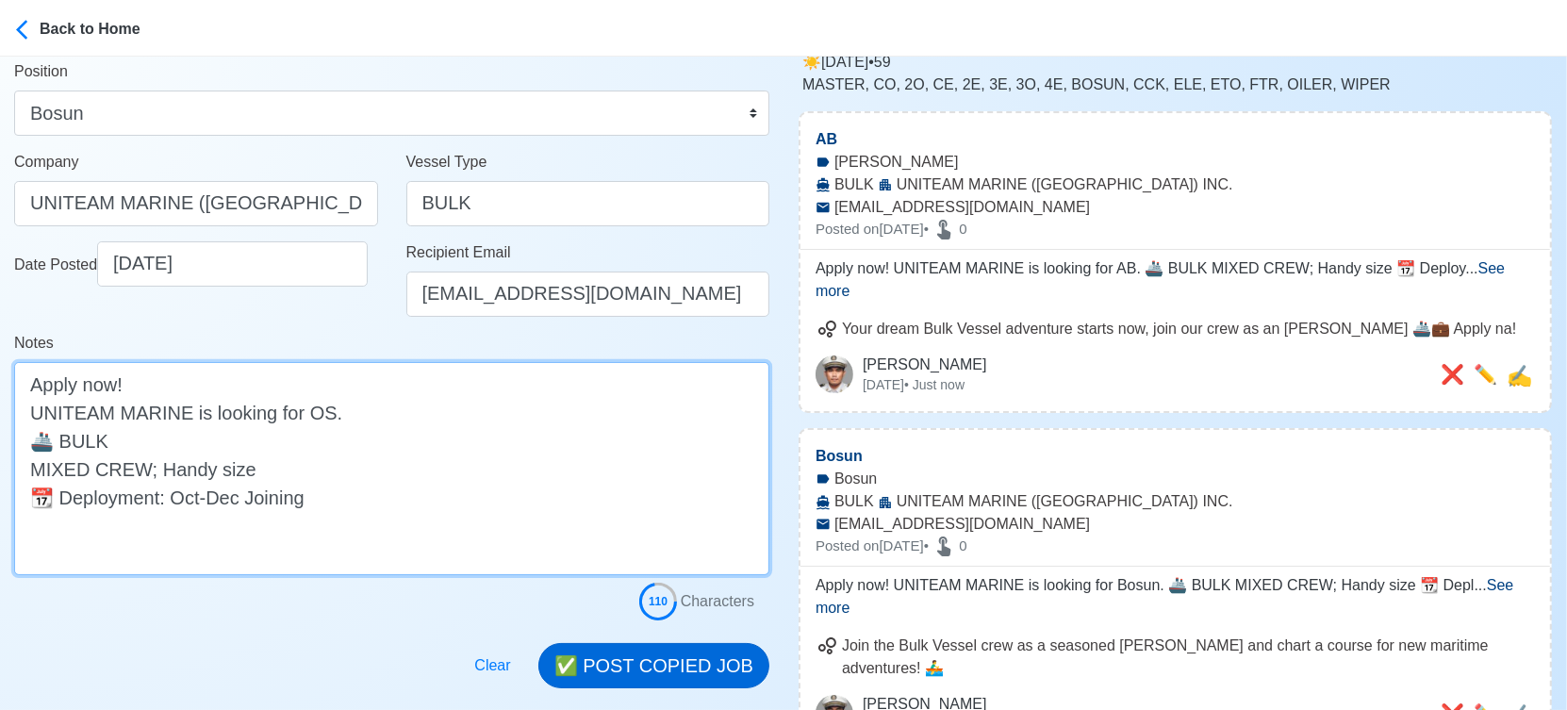
type textarea "Apply now! UNITEAM MARINE is looking for OS. 🚢 BULK MIXED CREW; Handy size 📆 De…"
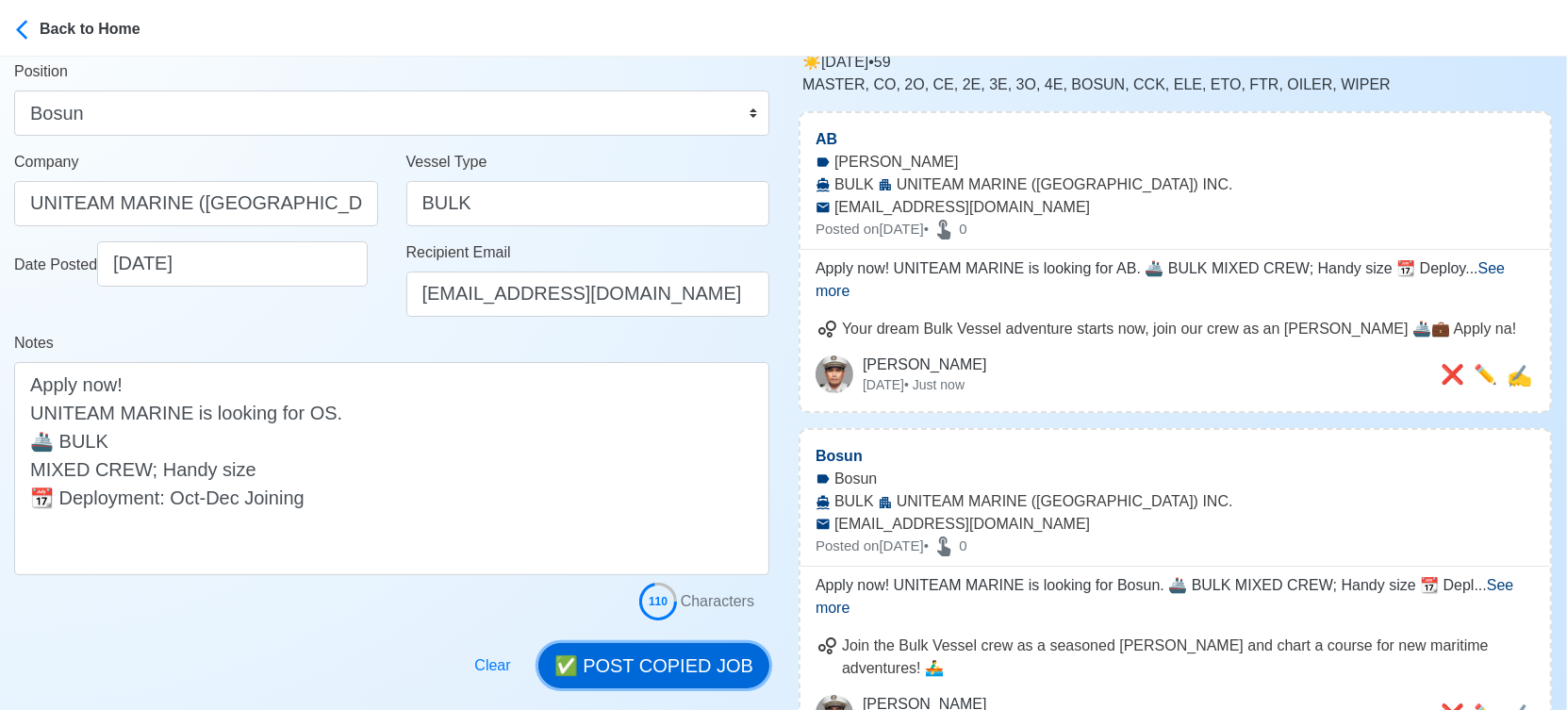
click at [622, 662] on button "✅ POST COPIED JOB" at bounding box center [653, 665] width 231 height 45
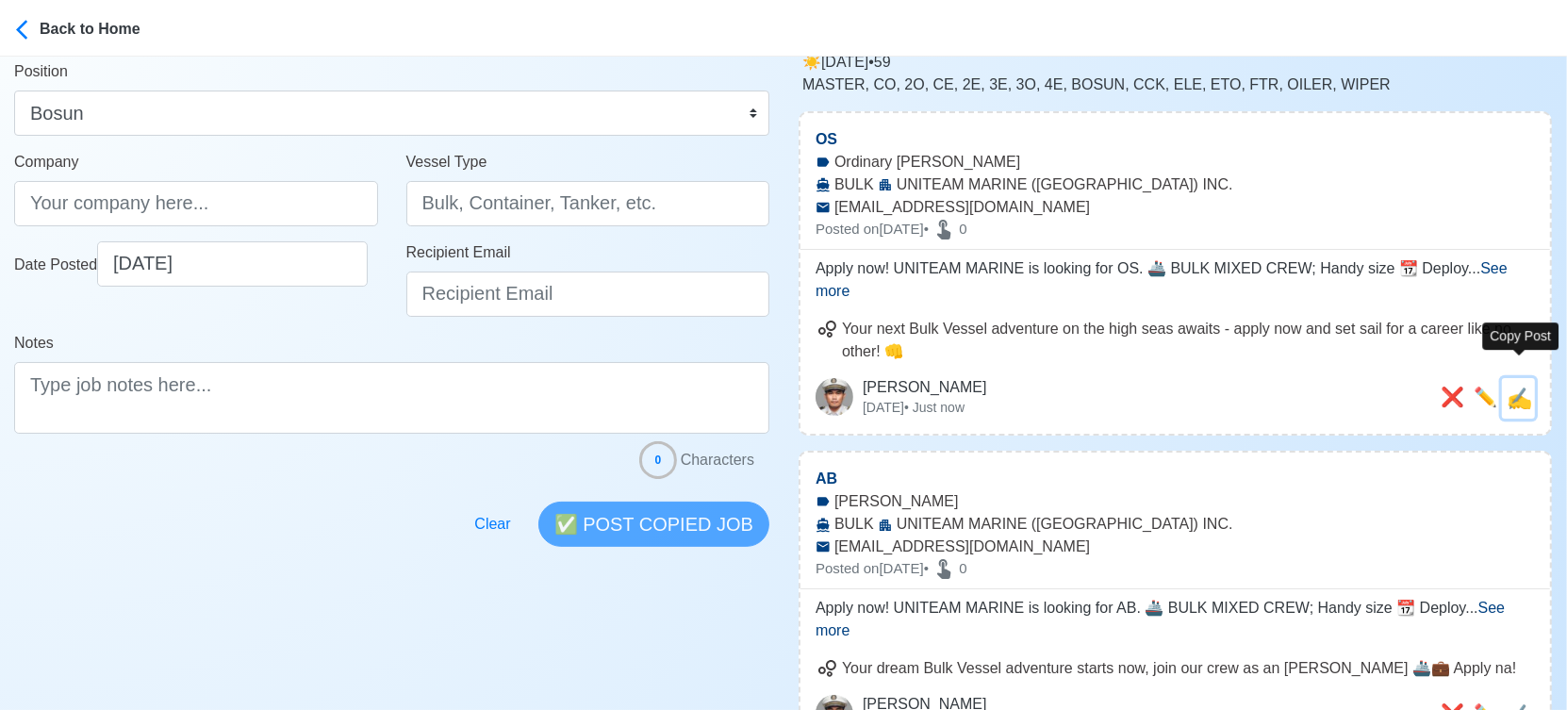
click at [1522, 387] on span "✍️" at bounding box center [1518, 399] width 25 height 24
type input "OS"
type input "UNITEAM MARINE (MANILA) INC."
type input "BULK"
type input "applyph@uniteammarine.com"
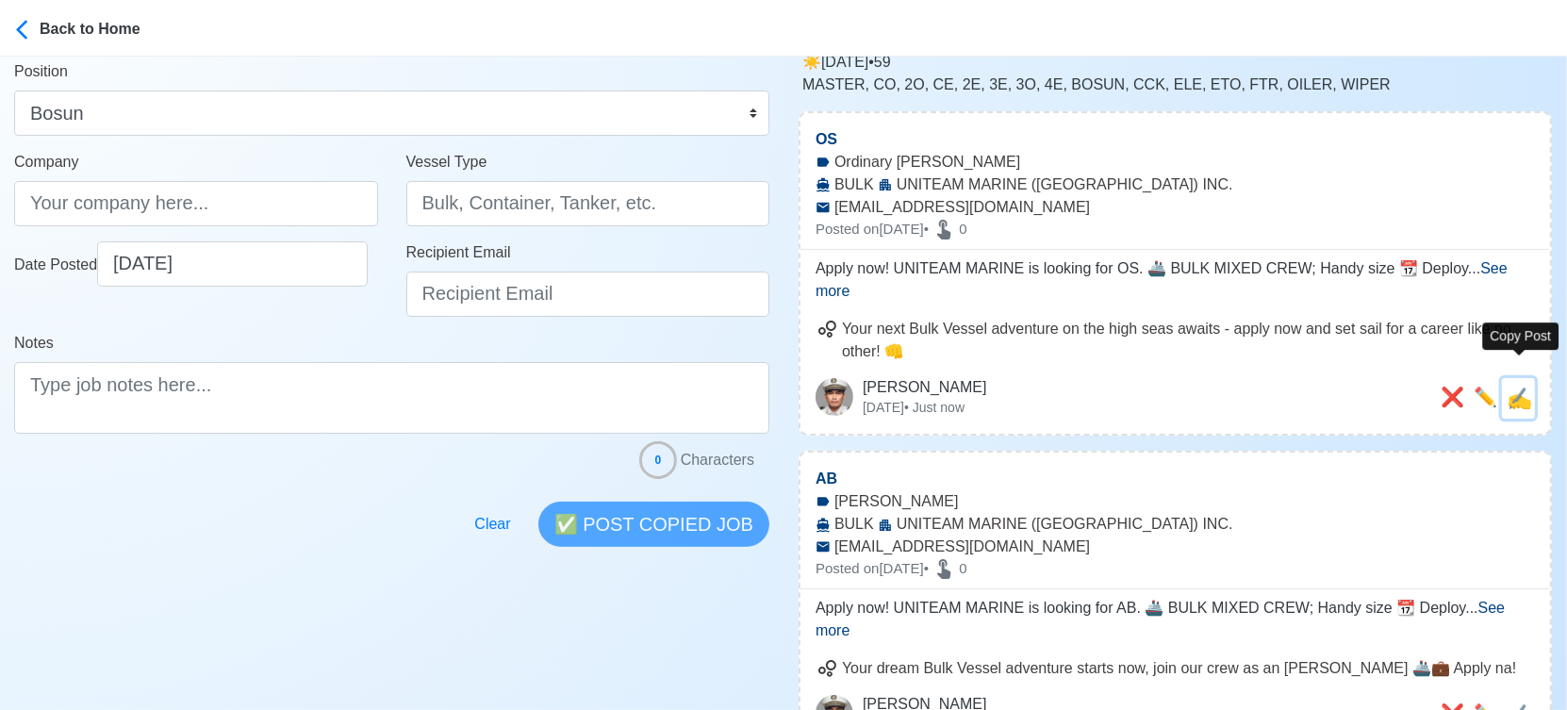
type textarea "Apply now! UNITEAM MARINE is looking for OS. 🚢 BULK MIXED CREW; Handy size 📆 De…"
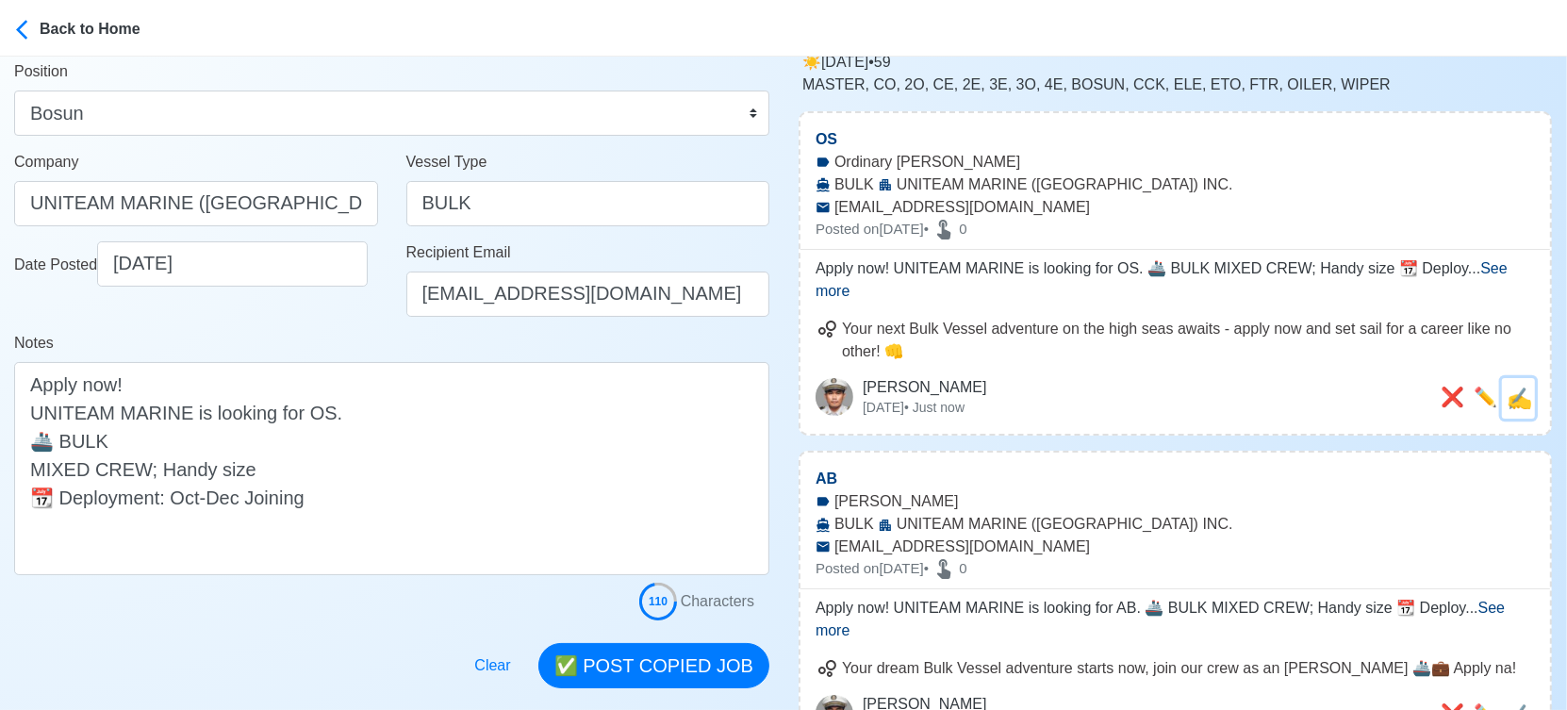
scroll to position [0, 0]
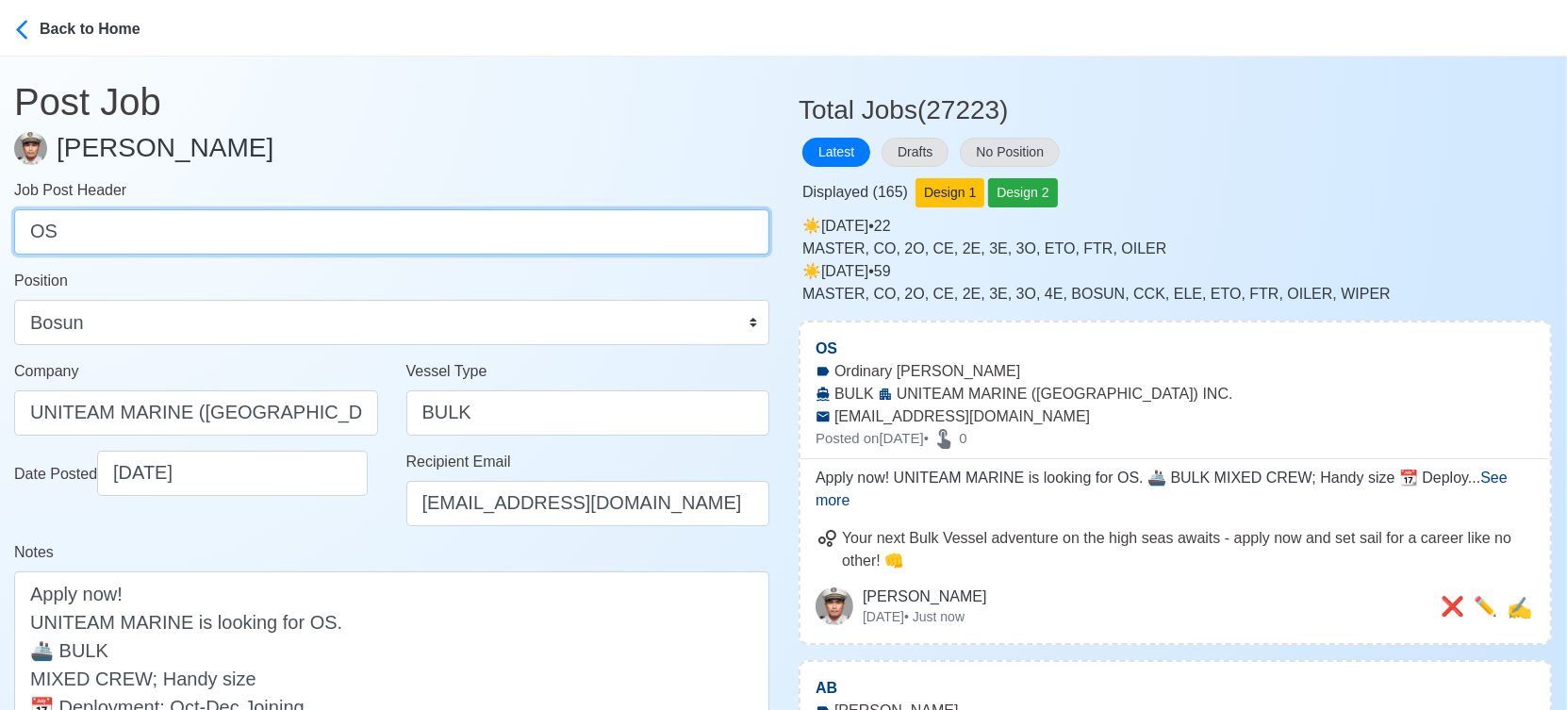
click at [447, 233] on input "OS" at bounding box center [391, 231] width 755 height 45
paste input "Fitter, Oiler, Chief Cook"
drag, startPoint x: 83, startPoint y: 234, endPoint x: 487, endPoint y: 257, distance: 405.1
click at [487, 257] on form "Job Post Header Fitter, Oiler, Chief Cook Position Master Chief Officer 2nd Off…" at bounding box center [391, 504] width 755 height 650
type input "Fitter"
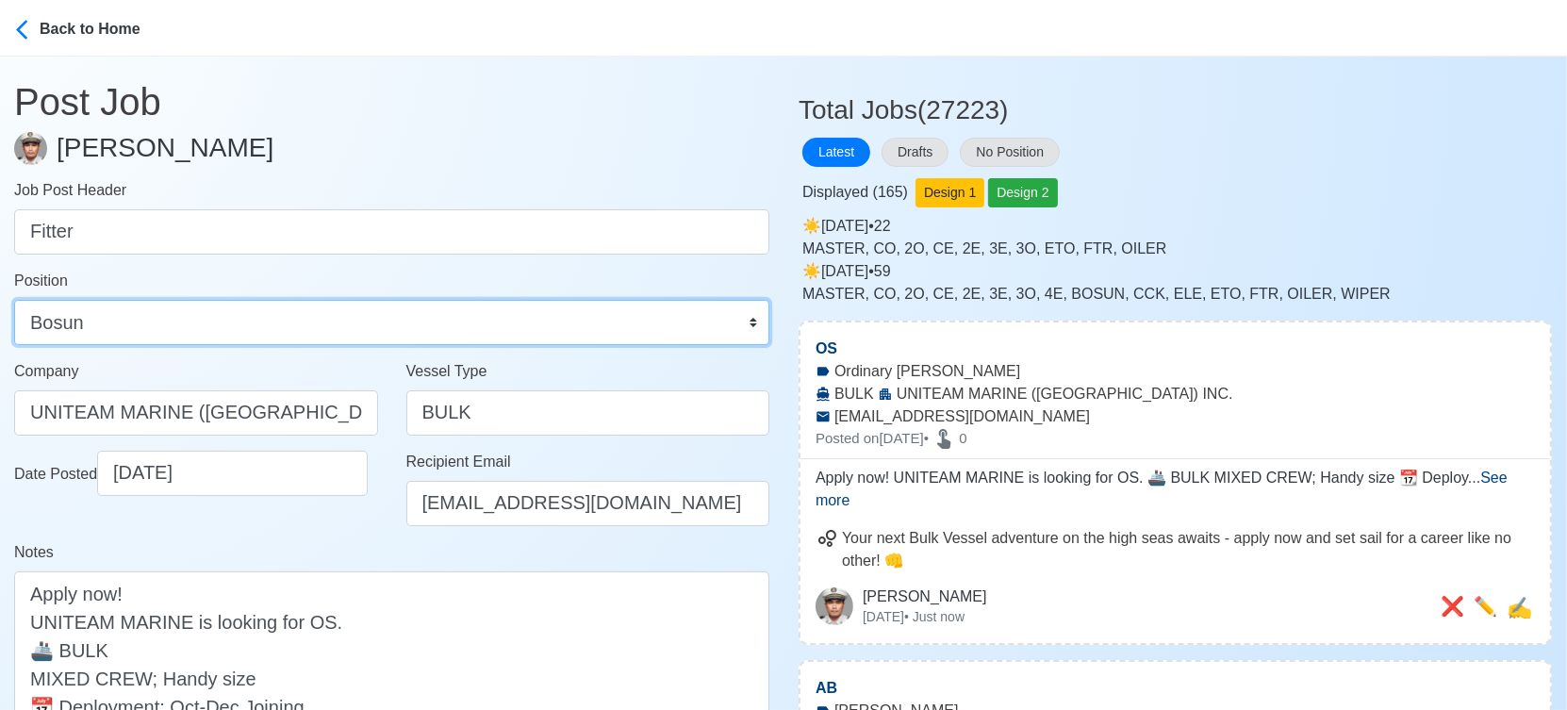
click at [506, 333] on select "Master Chief Officer 2nd Officer 3rd Officer Junior Officer Chief Engineer 2nd …" at bounding box center [391, 322] width 755 height 45
click at [14, 300] on select "Master Chief Officer 2nd Officer 3rd Officer Junior Officer Chief Engineer 2nd …" at bounding box center [391, 322] width 755 height 45
click at [266, 332] on select "Master Chief Officer 2nd Officer 3rd Officer Junior Officer Chief Engineer 2nd …" at bounding box center [391, 322] width 755 height 45
select select "Fitter"
click at [14, 300] on select "Master Chief Officer 2nd Officer 3rd Officer Junior Officer Chief Engineer 2nd …" at bounding box center [391, 322] width 755 height 45
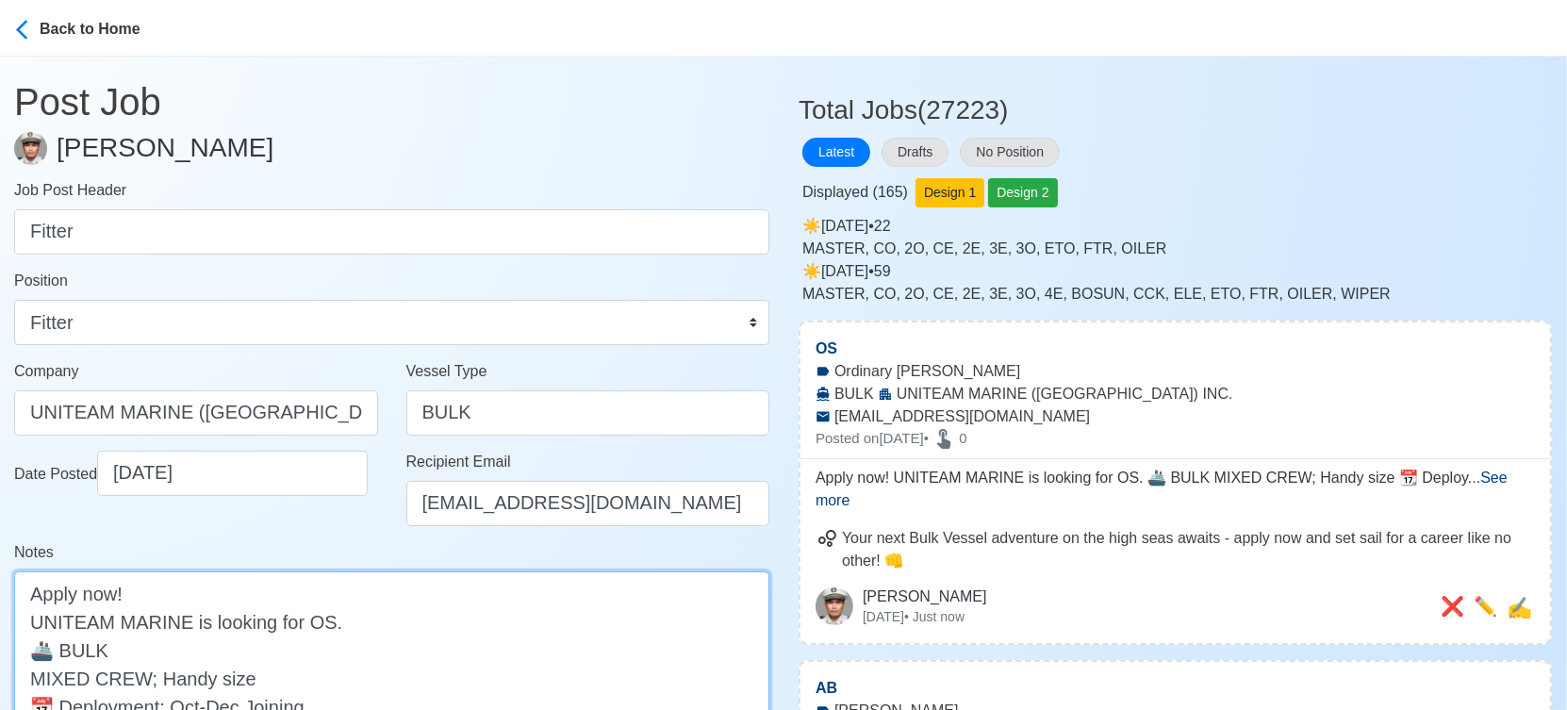
click at [318, 615] on textarea "Apply now! UNITEAM MARINE is looking for OS. 🚢 BULK MIXED CREW; Handy size 📆 De…" at bounding box center [391, 677] width 755 height 213
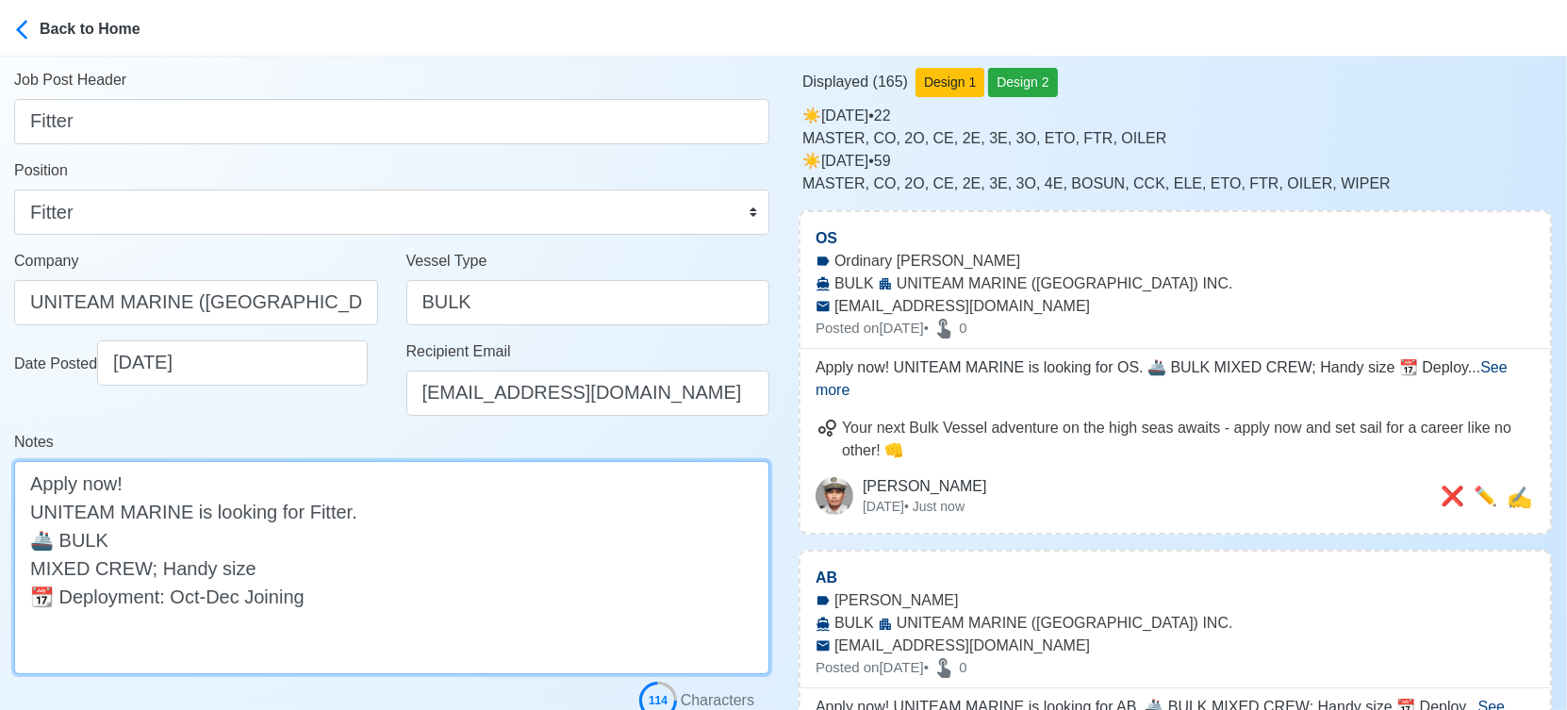
scroll to position [419, 0]
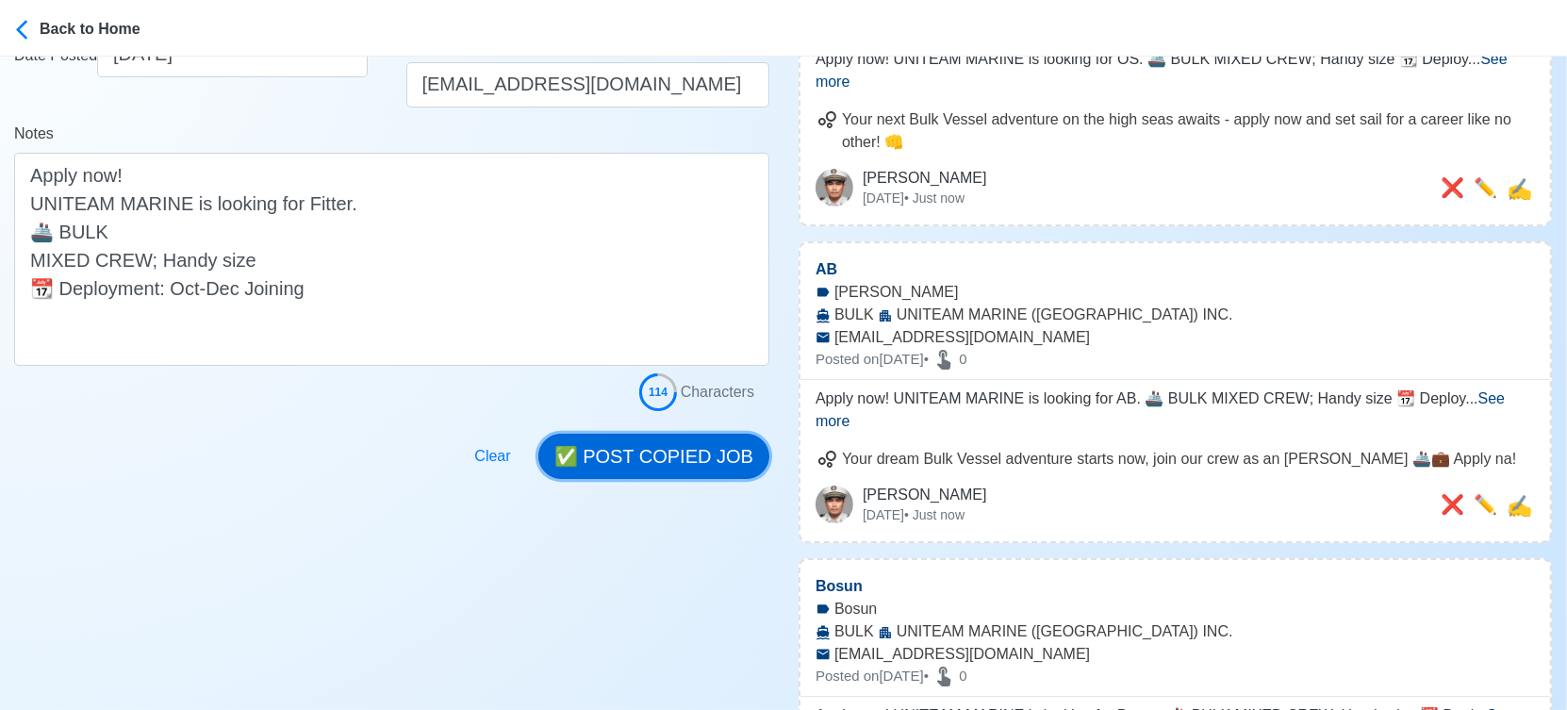
click at [678, 449] on button "✅ POST COPIED JOB" at bounding box center [653, 456] width 231 height 45
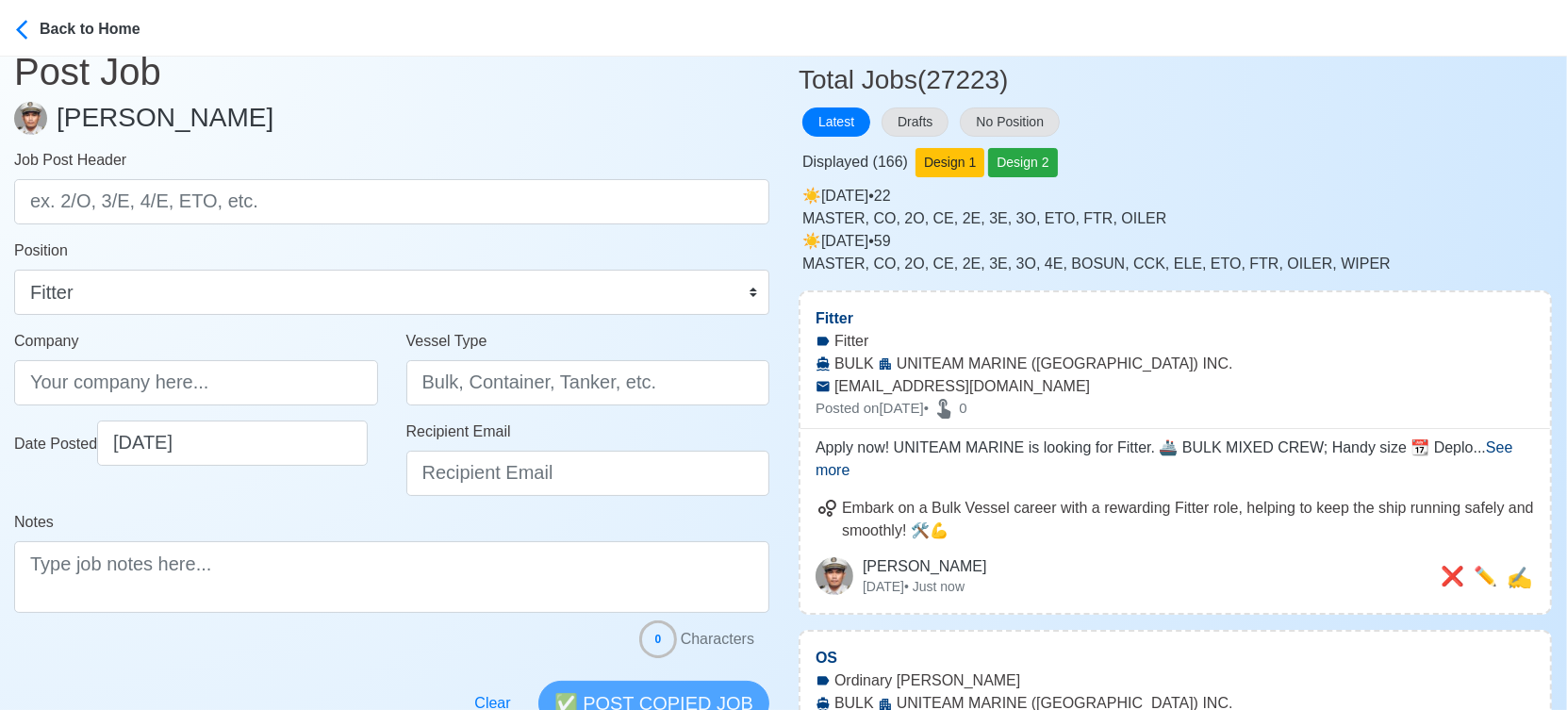
scroll to position [0, 0]
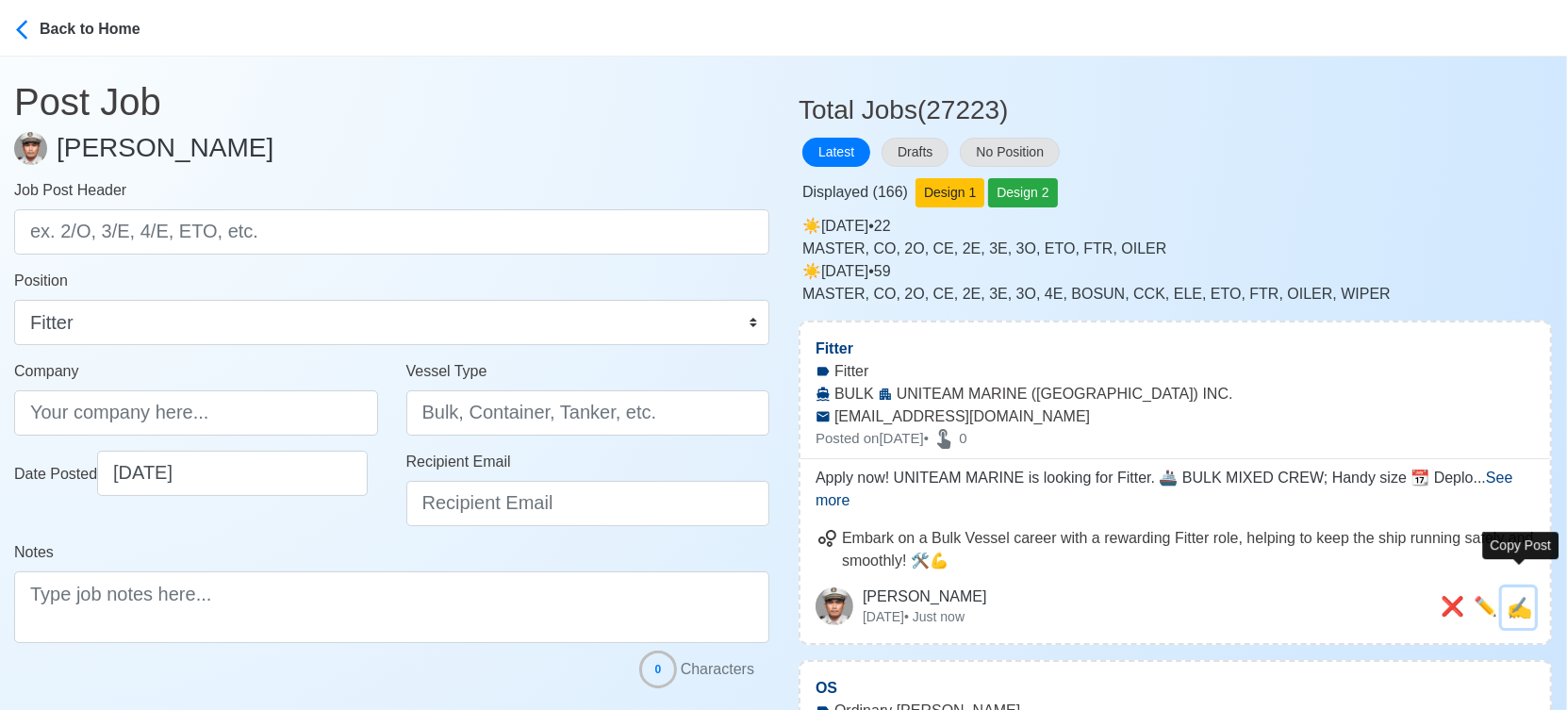
click at [1526, 596] on span "✍️" at bounding box center [1518, 608] width 25 height 24
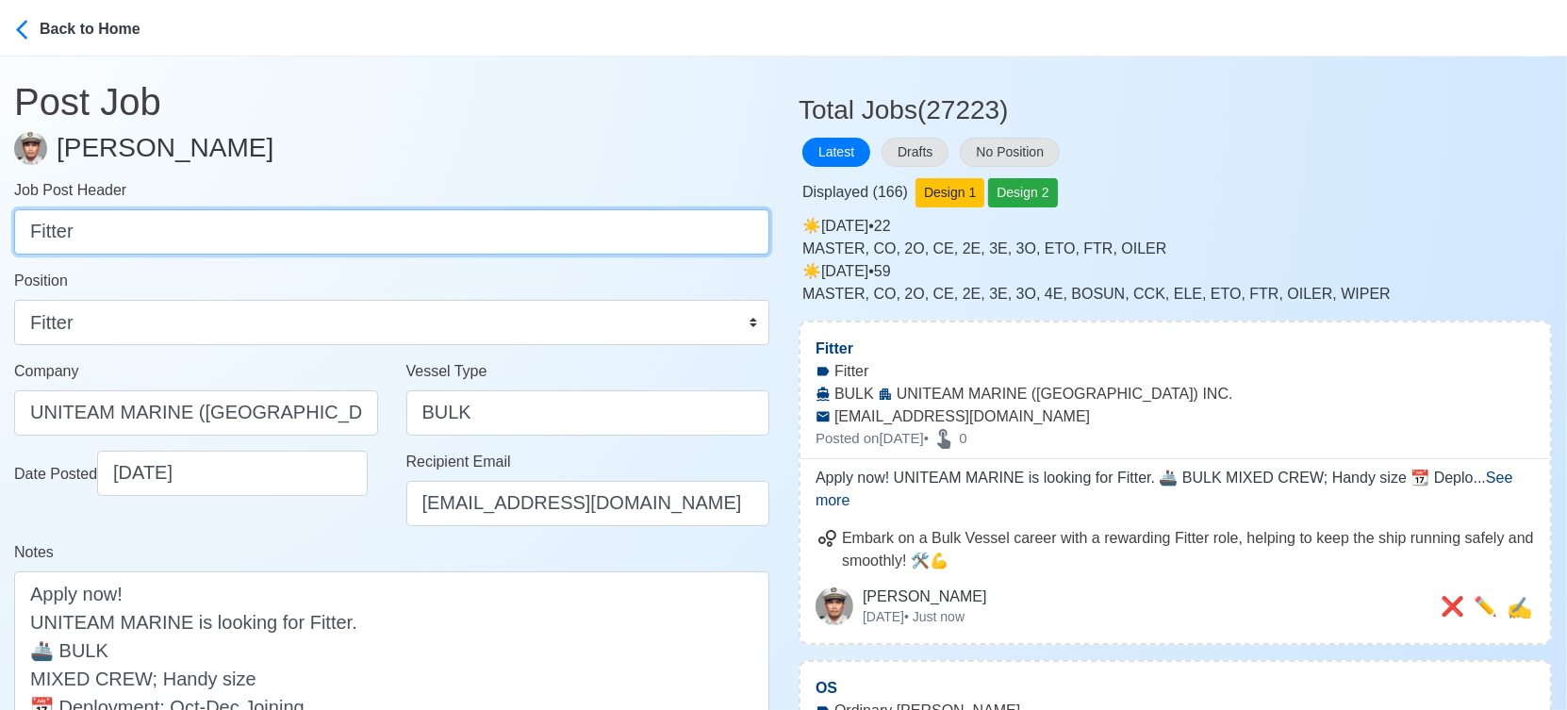
click at [377, 239] on input "Fitter" at bounding box center [391, 231] width 755 height 45
paste input "Oiler, Chief Cook"
drag, startPoint x: 80, startPoint y: 230, endPoint x: 329, endPoint y: 243, distance: 249.2
click at [329, 243] on input "Oiler, Chief Cook" at bounding box center [391, 231] width 755 height 45
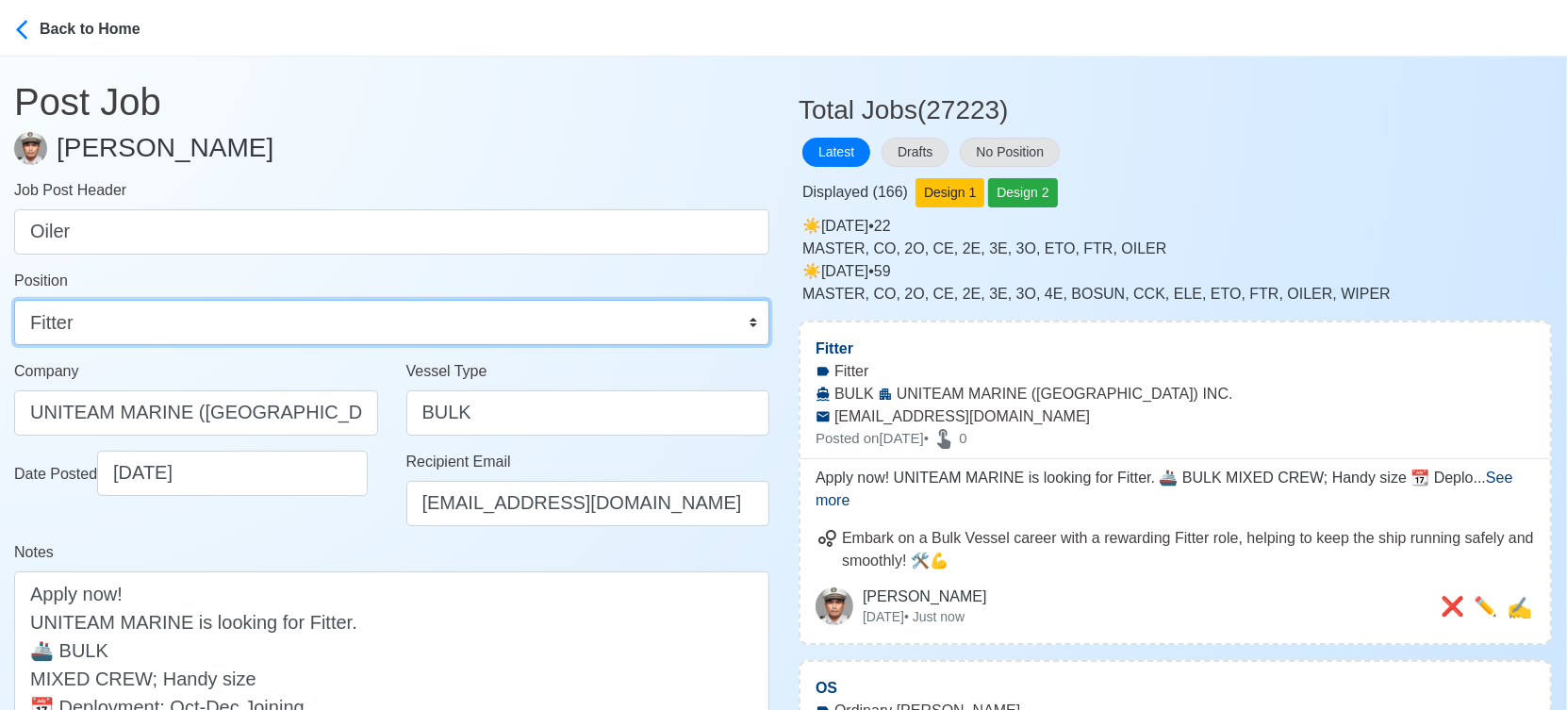
click at [316, 327] on select "Master Chief Officer 2nd Officer 3rd Officer Junior Officer Chief Engineer 2nd …" at bounding box center [391, 322] width 755 height 45
click at [14, 300] on select "Master Chief Officer 2nd Officer 3rd Officer Junior Officer Chief Engineer 2nd …" at bounding box center [391, 322] width 755 height 45
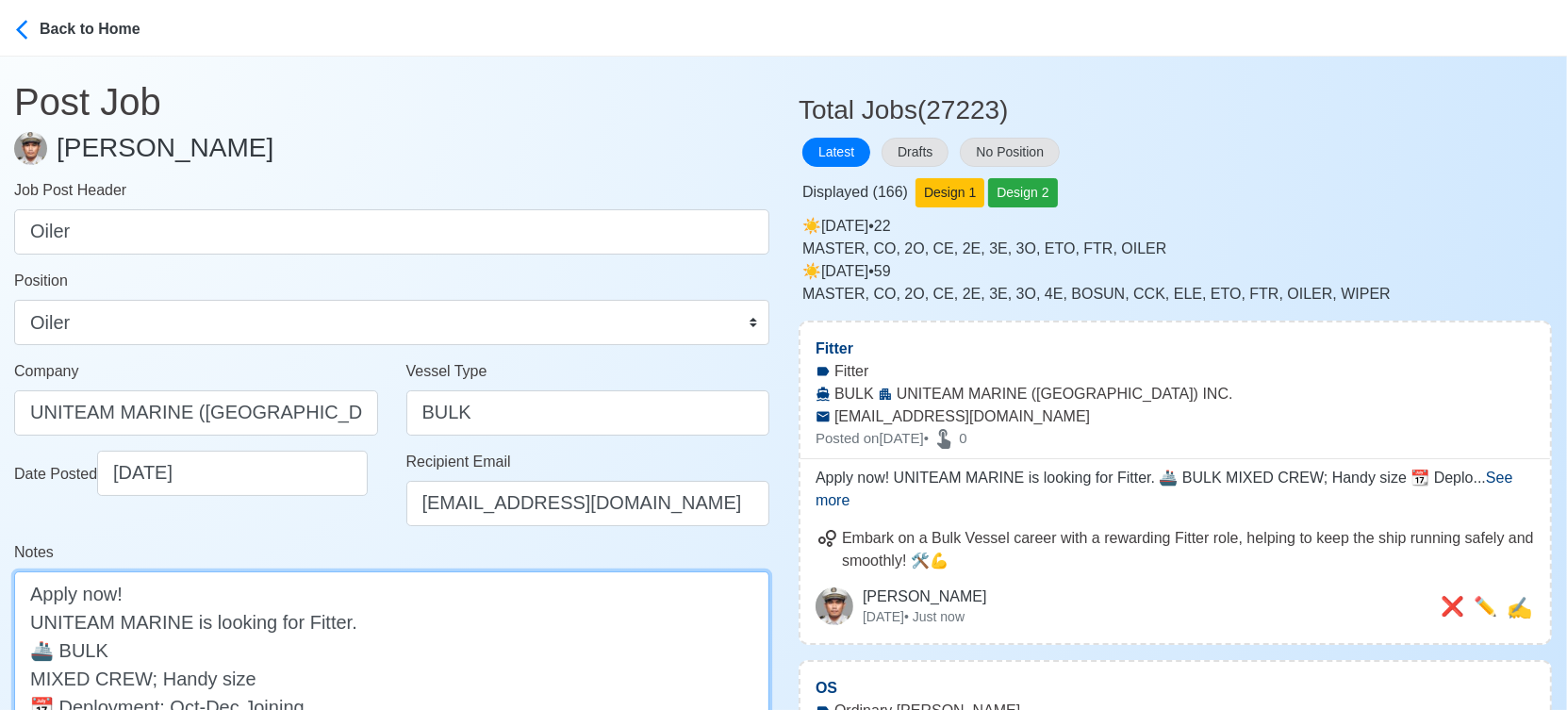
click at [327, 620] on textarea "Apply now! UNITEAM MARINE is looking for Fitter. 🚢 BULK MIXED CREW; Handy size …" at bounding box center [391, 677] width 755 height 213
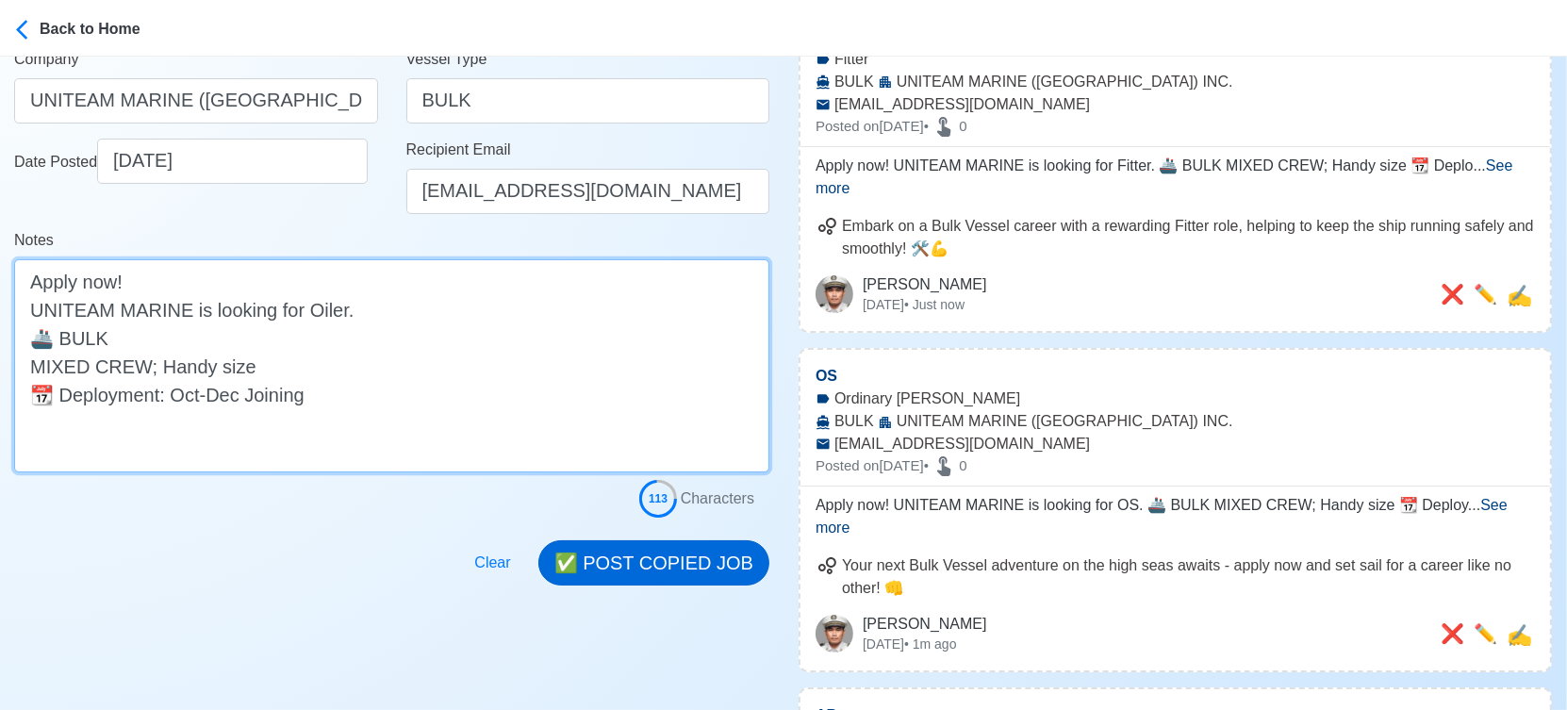
scroll to position [314, 0]
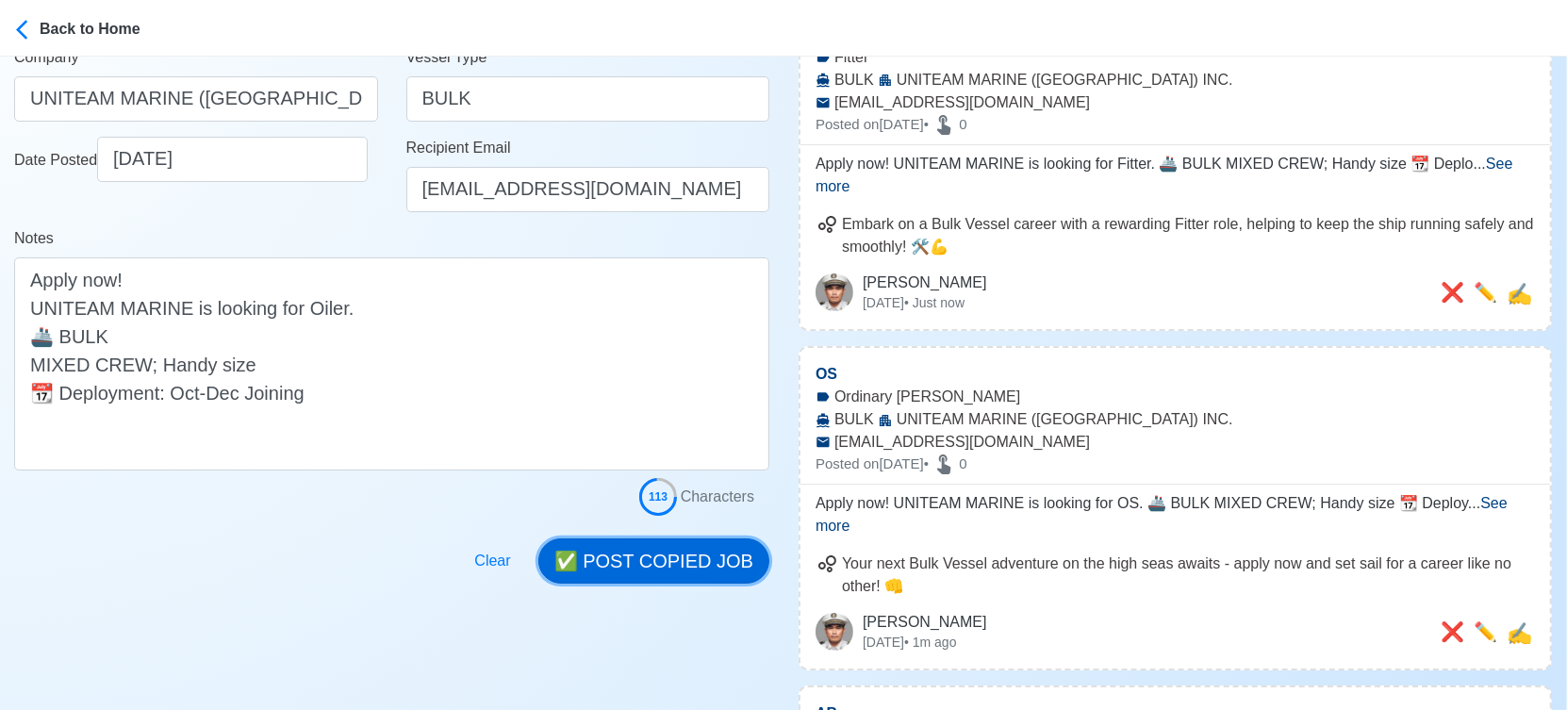
click at [647, 564] on button "✅ POST COPIED JOB" at bounding box center [653, 560] width 231 height 45
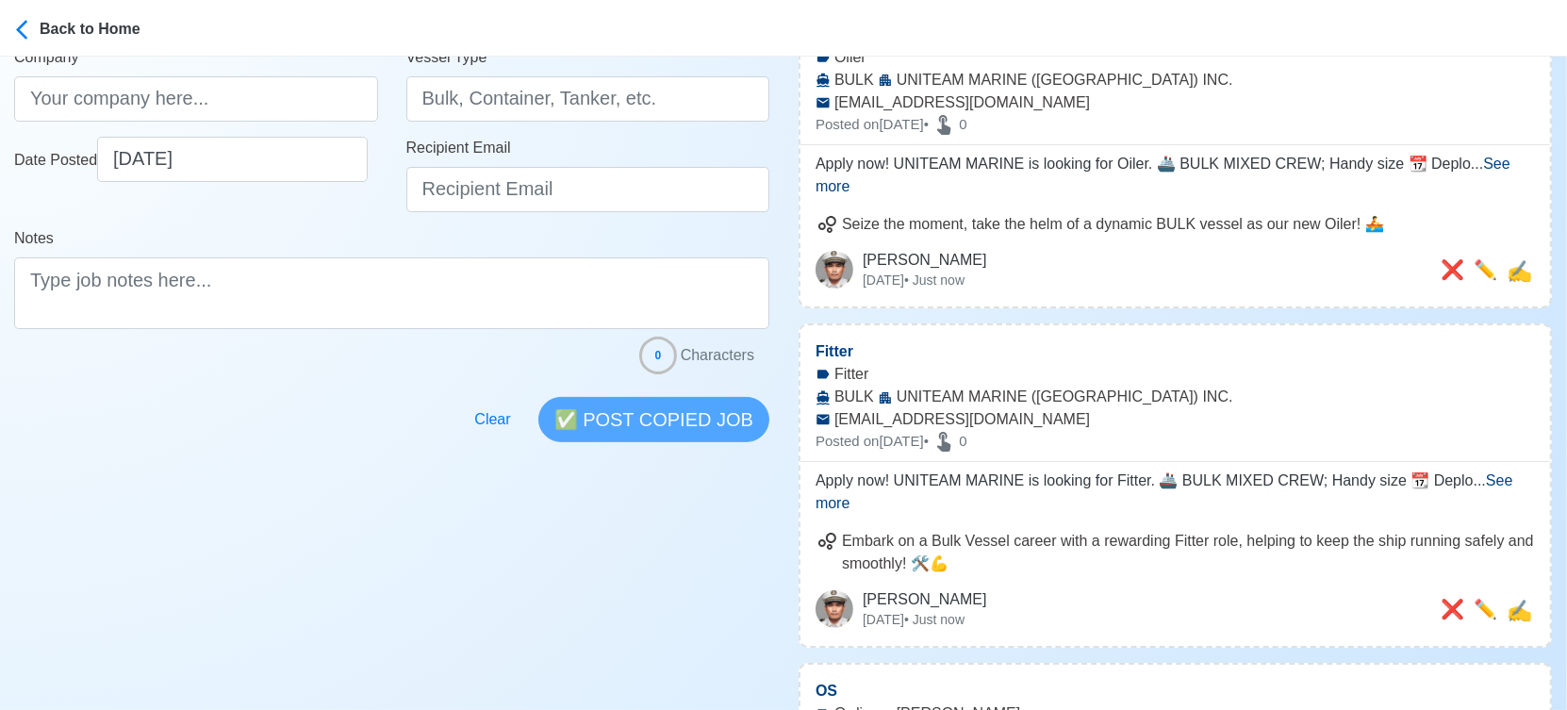
scroll to position [0, 0]
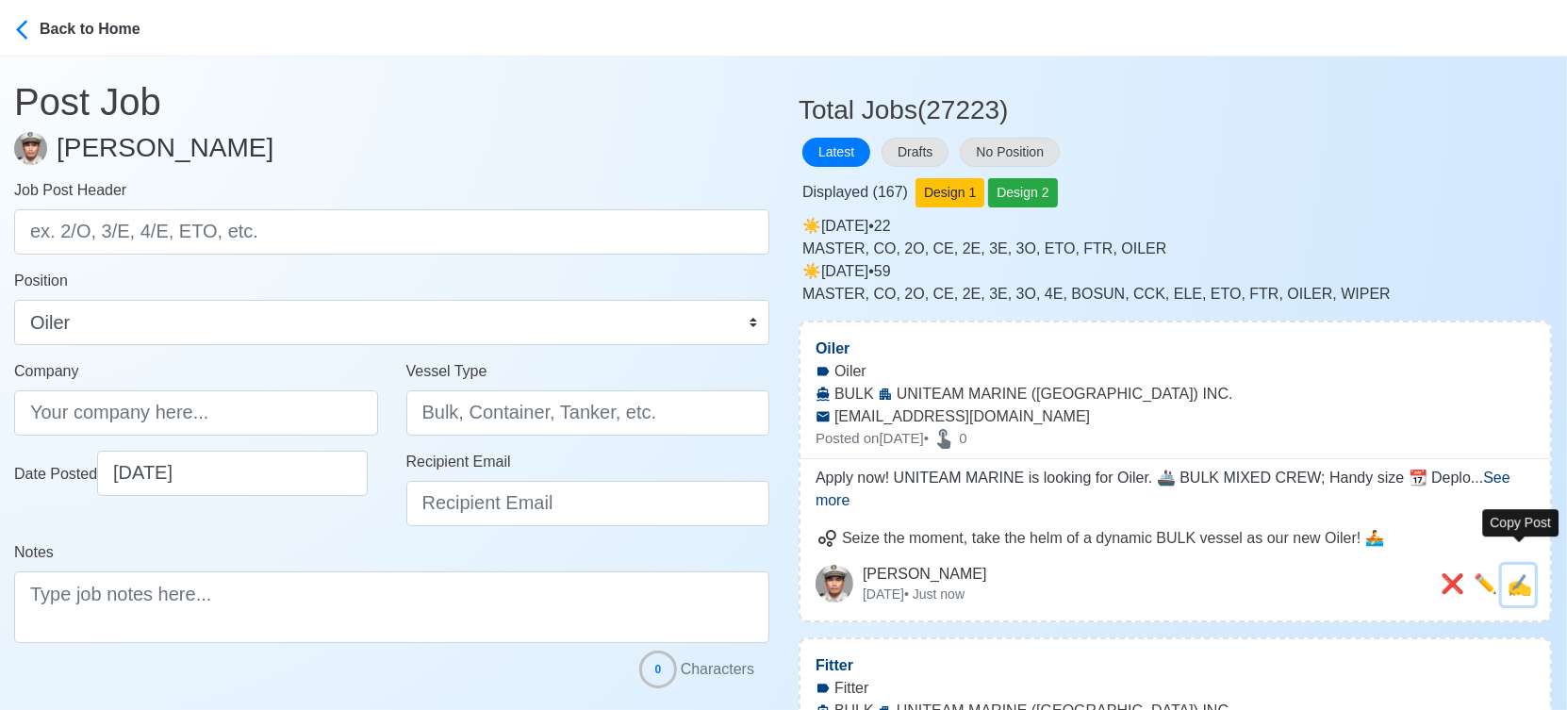
click at [1527, 573] on span "✍️" at bounding box center [1518, 585] width 25 height 24
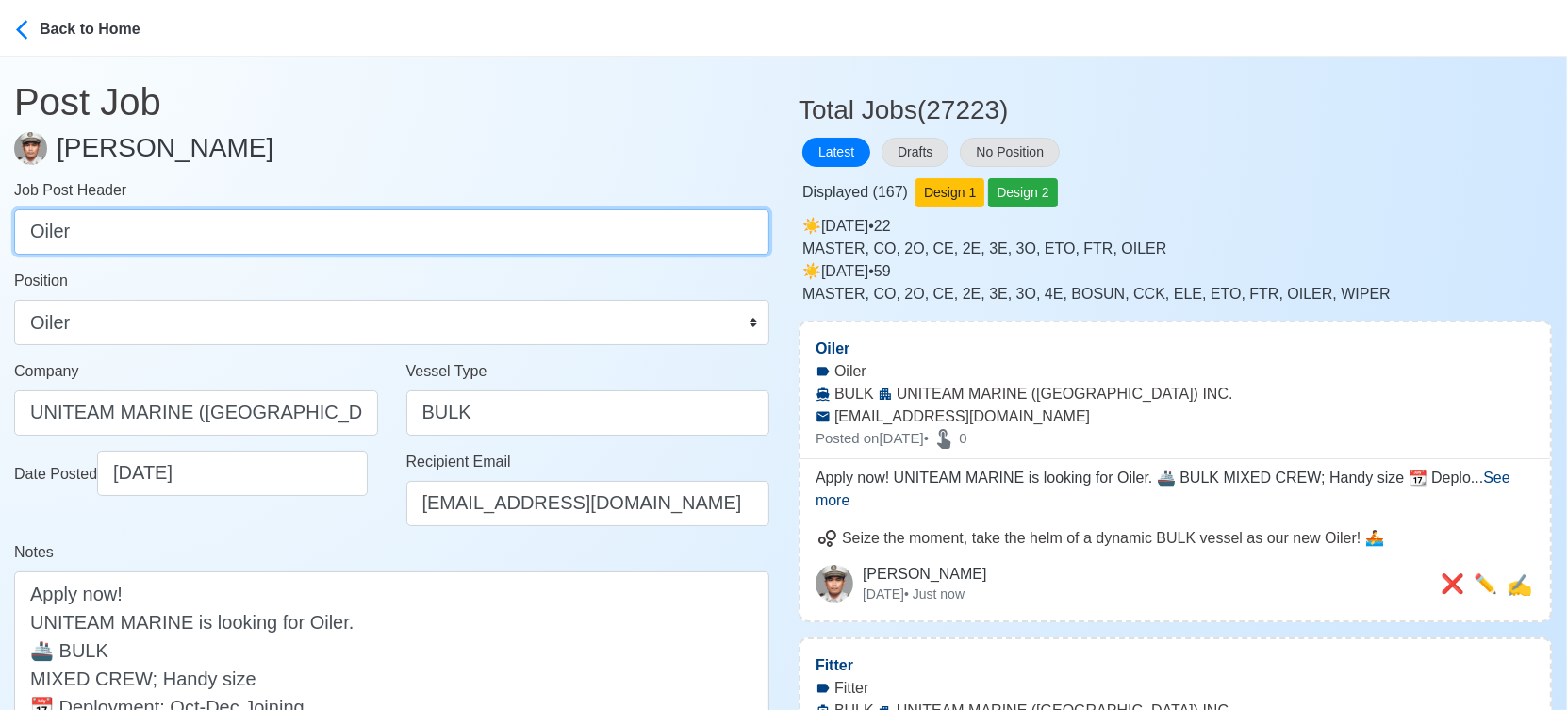
click at [468, 228] on input "Oiler" at bounding box center [391, 231] width 755 height 45
paste input "Chief Cook"
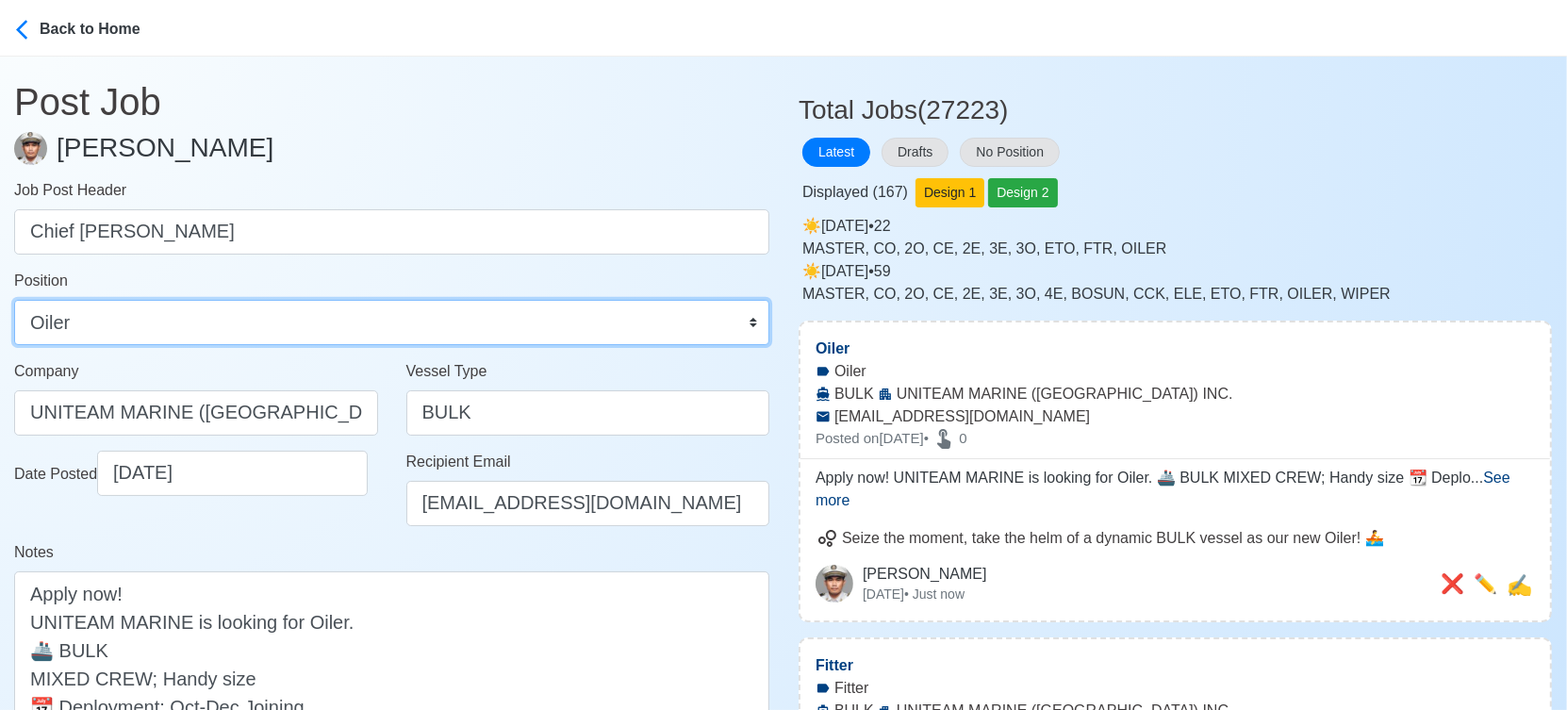
click at [312, 310] on select "Master Chief Officer 2nd Officer 3rd Officer Junior Officer Chief Engineer 2nd …" at bounding box center [391, 322] width 755 height 45
click at [14, 300] on select "Master Chief Officer 2nd Officer 3rd Officer Junior Officer Chief Engineer 2nd …" at bounding box center [391, 322] width 755 height 45
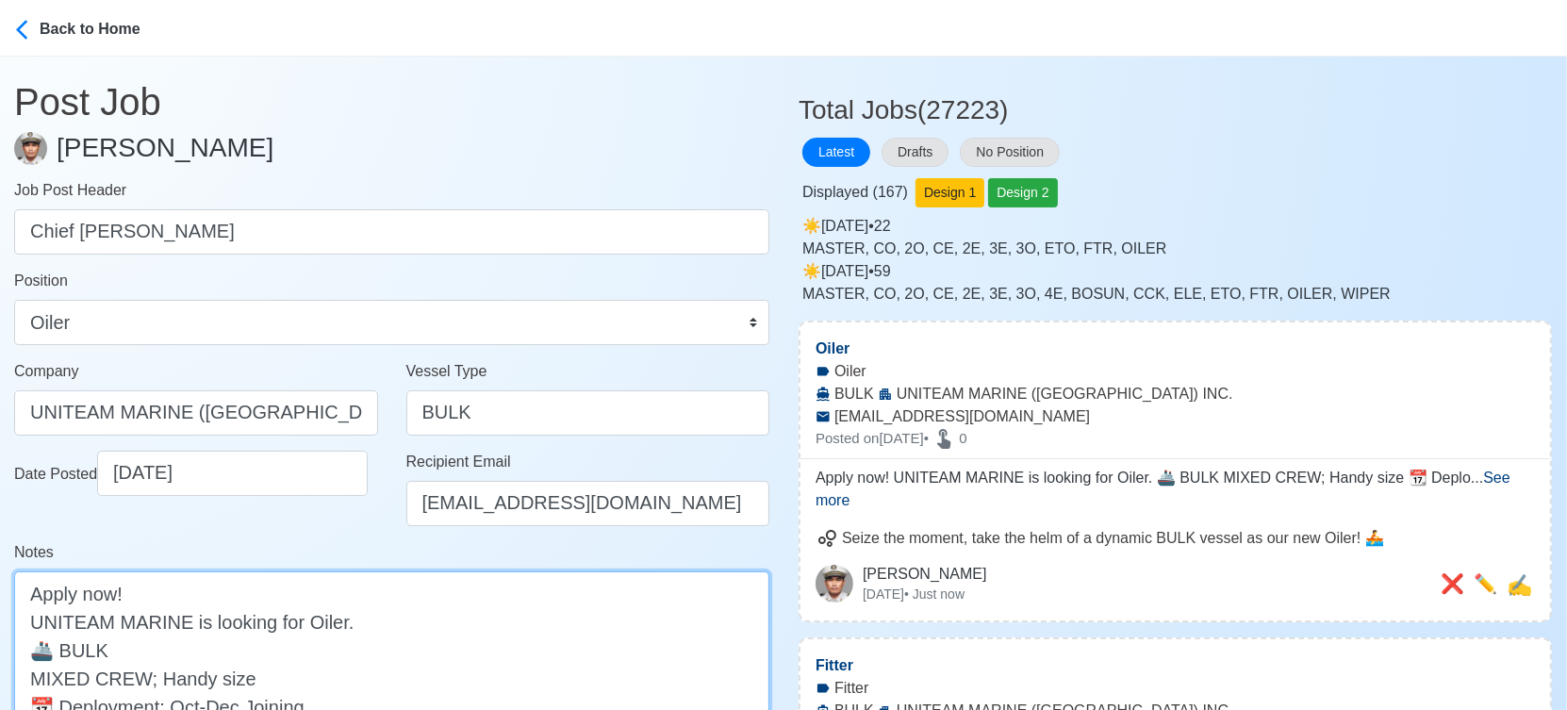
drag, startPoint x: 309, startPoint y: 603, endPoint x: 317, endPoint y: 613, distance: 12.1
click at [309, 603] on textarea "Apply now! UNITEAM MARINE is looking for Oiler. 🚢 BULK MIXED CREW; Handy size 📆…" at bounding box center [391, 677] width 755 height 213
click at [328, 625] on textarea "Apply now! UNITEAM MARINE is looking for Oiler. 🚢 BULK MIXED CREW; Handy size 📆…" at bounding box center [391, 677] width 755 height 213
paste textarea "Chief Cook"
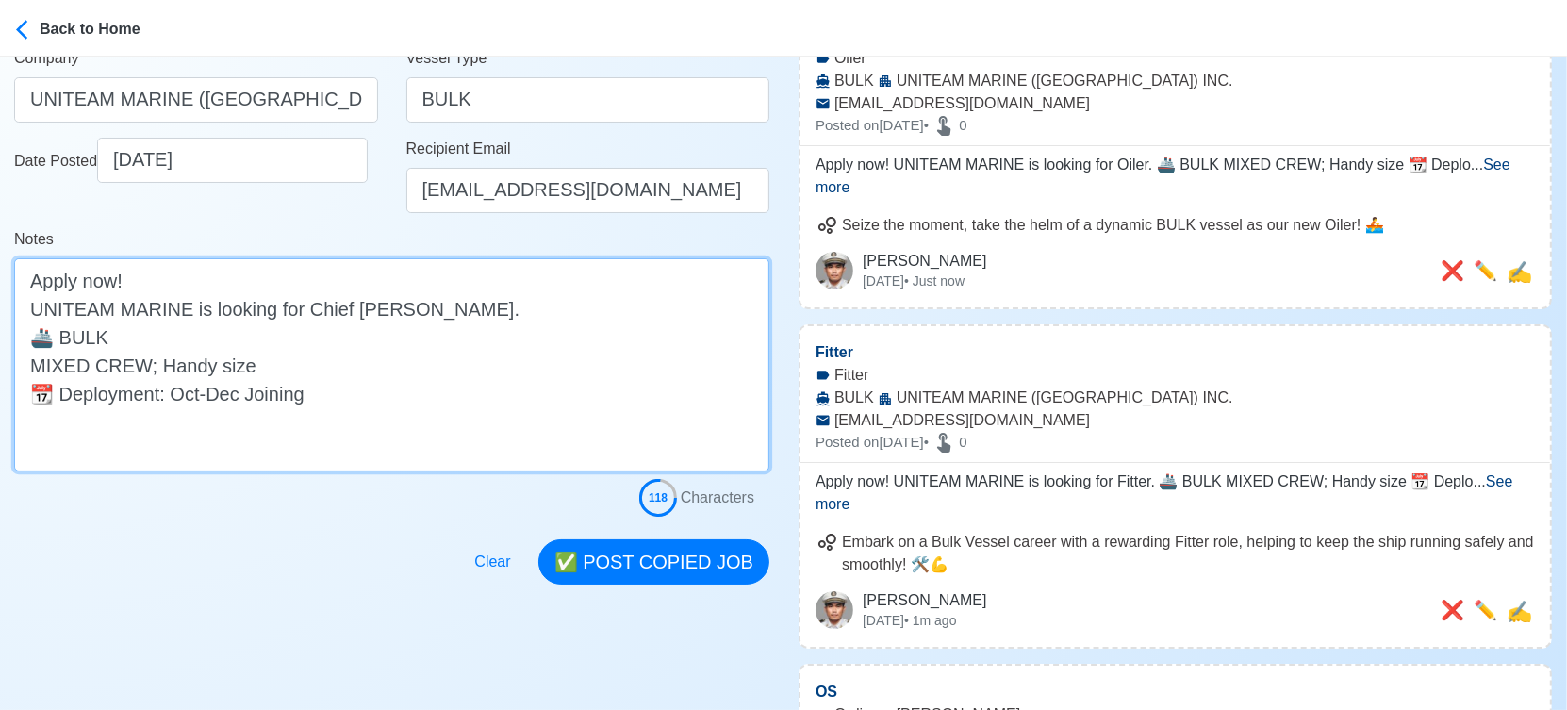
scroll to position [314, 0]
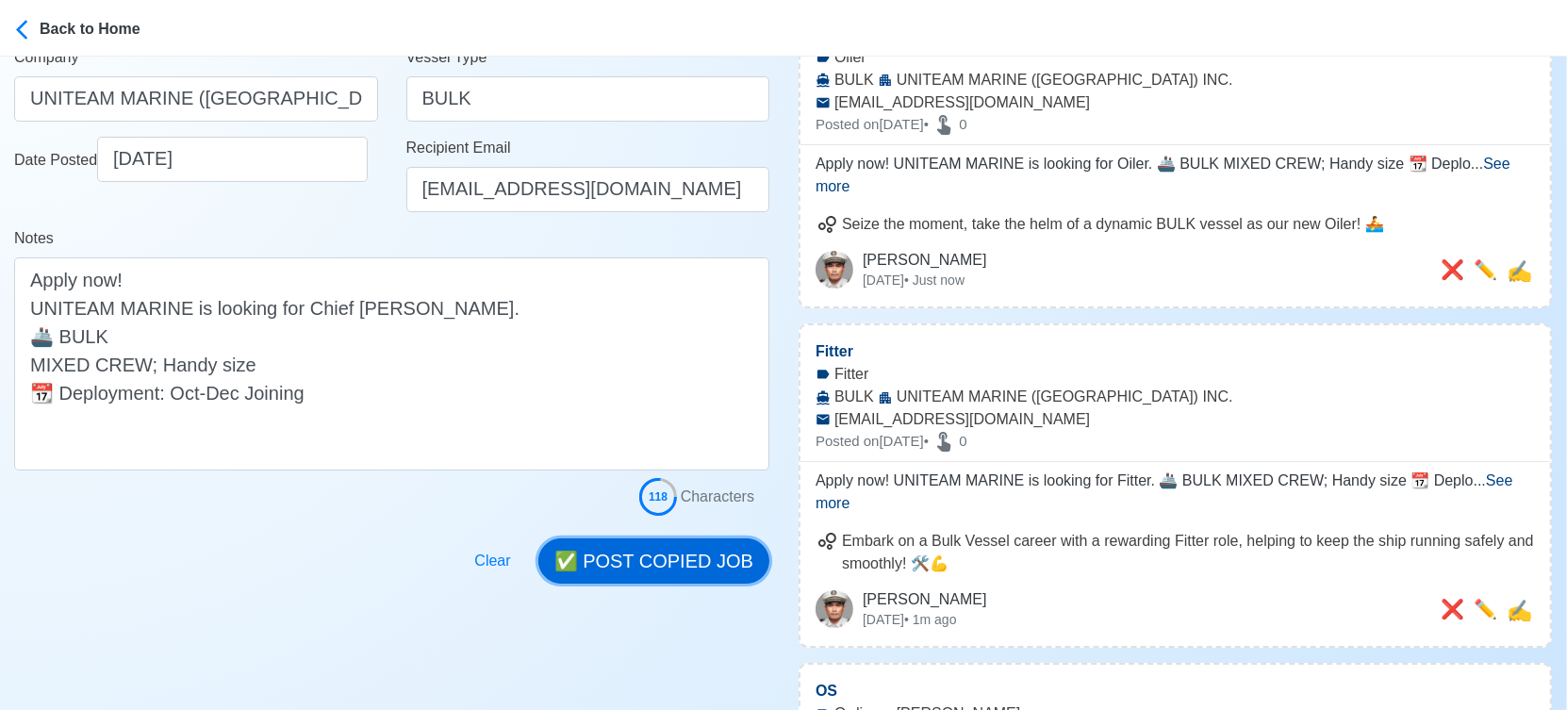
click at [659, 565] on button "✅ POST COPIED JOB" at bounding box center [653, 560] width 231 height 45
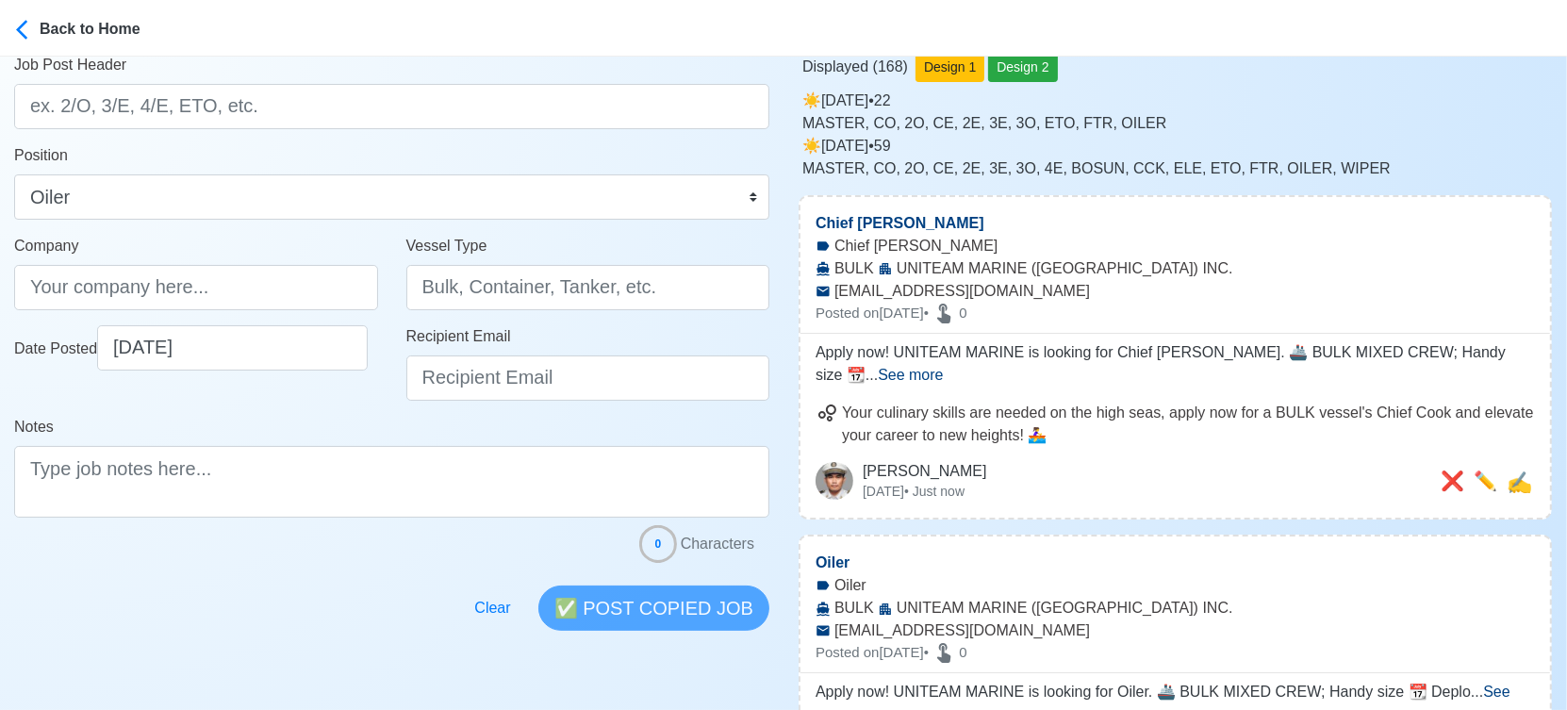
scroll to position [0, 0]
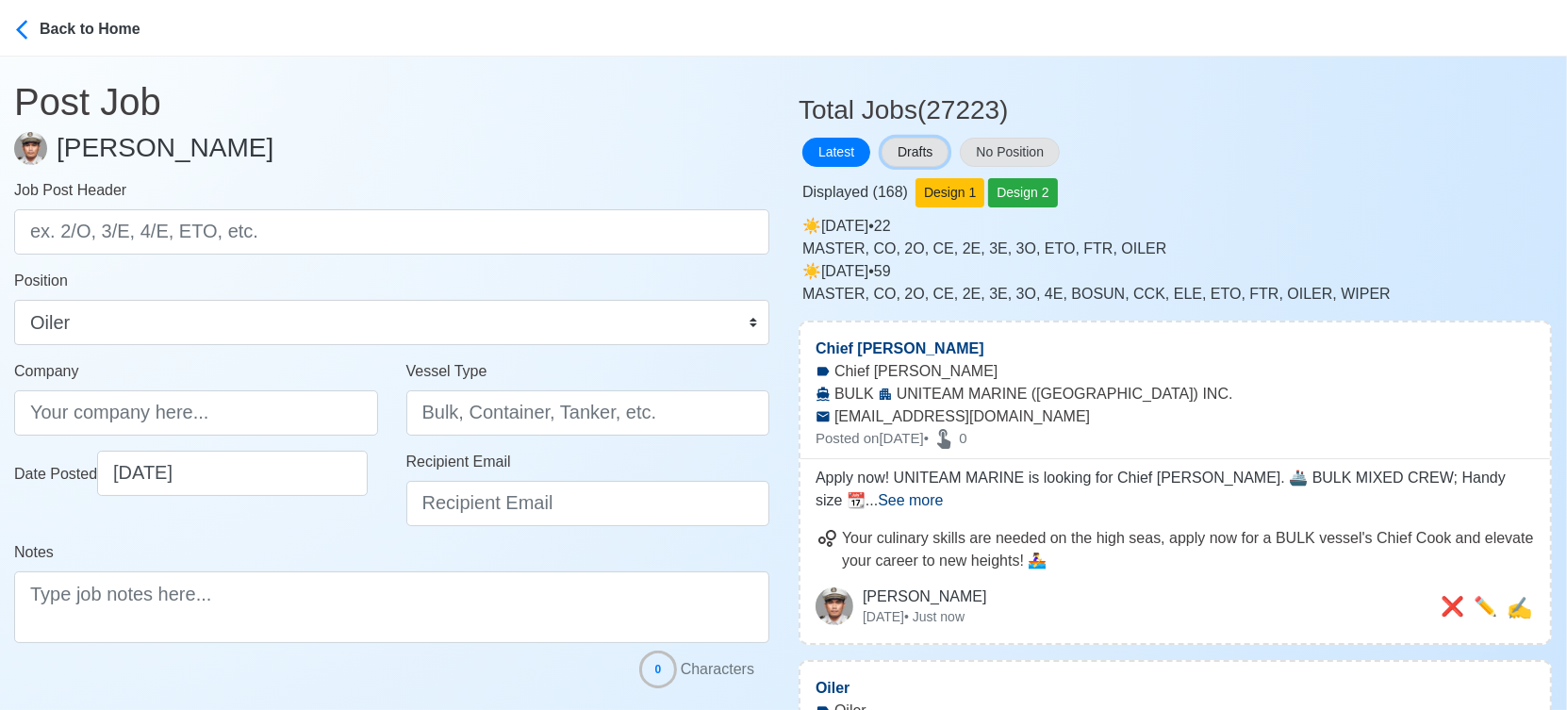
click at [931, 149] on button "Drafts" at bounding box center [914, 152] width 67 height 29
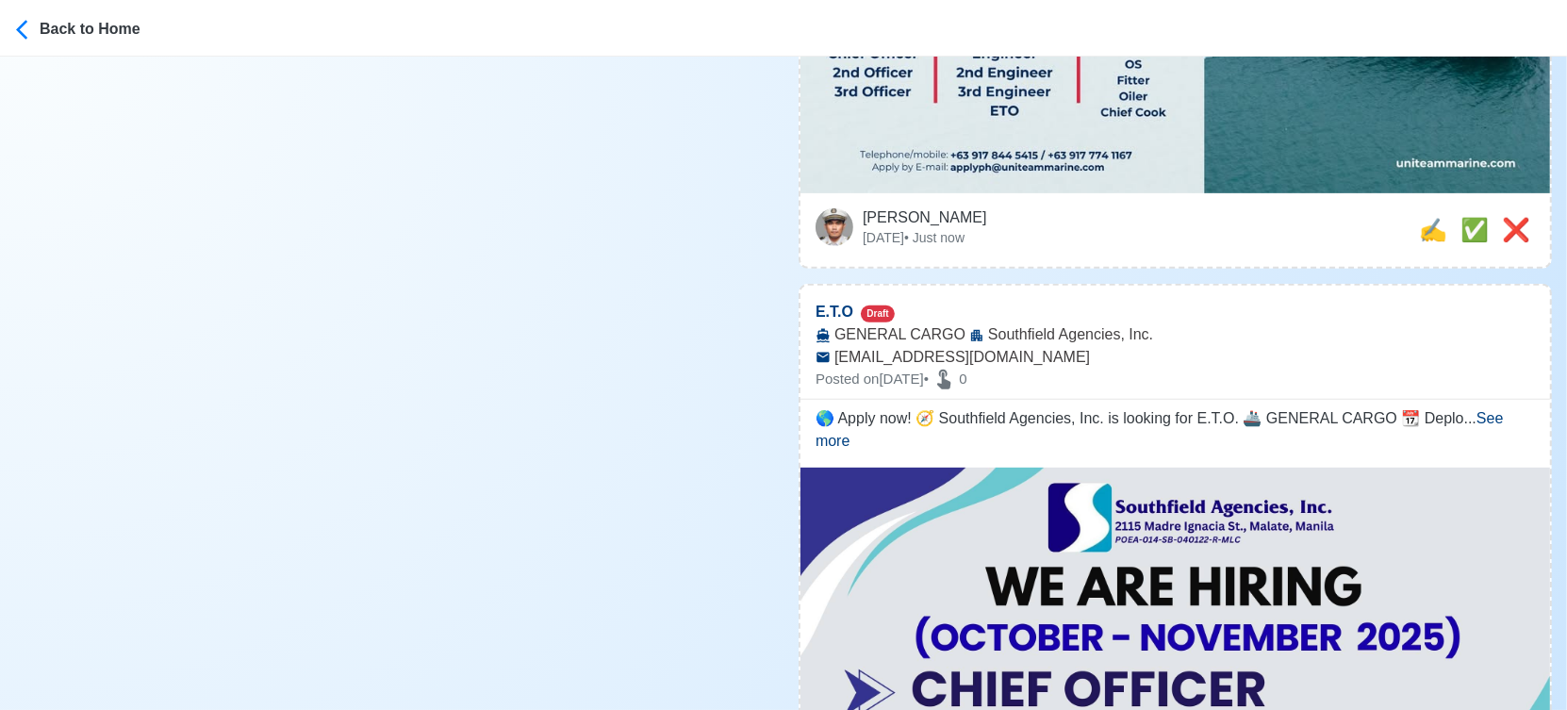
scroll to position [628, 0]
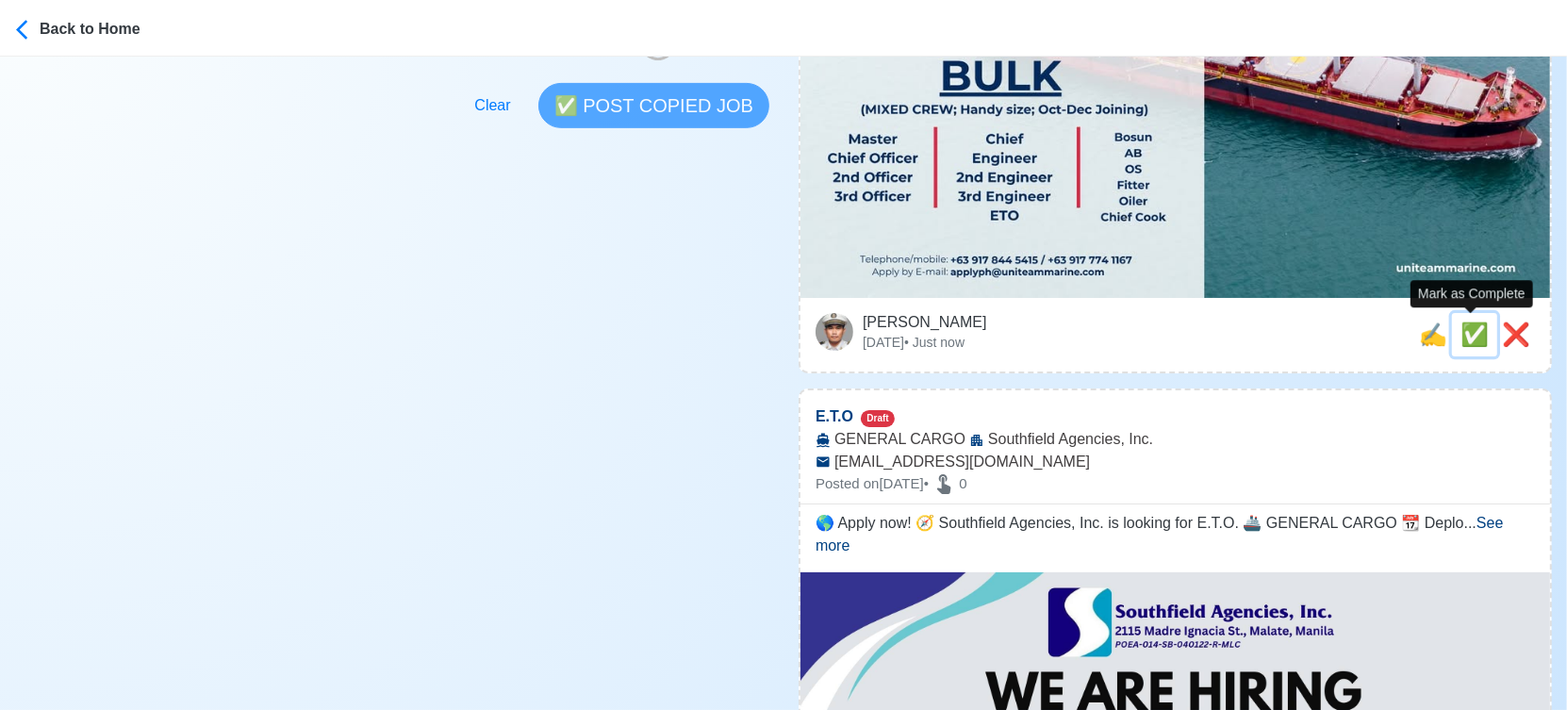
click at [1471, 337] on span "✅" at bounding box center [1474, 333] width 28 height 25
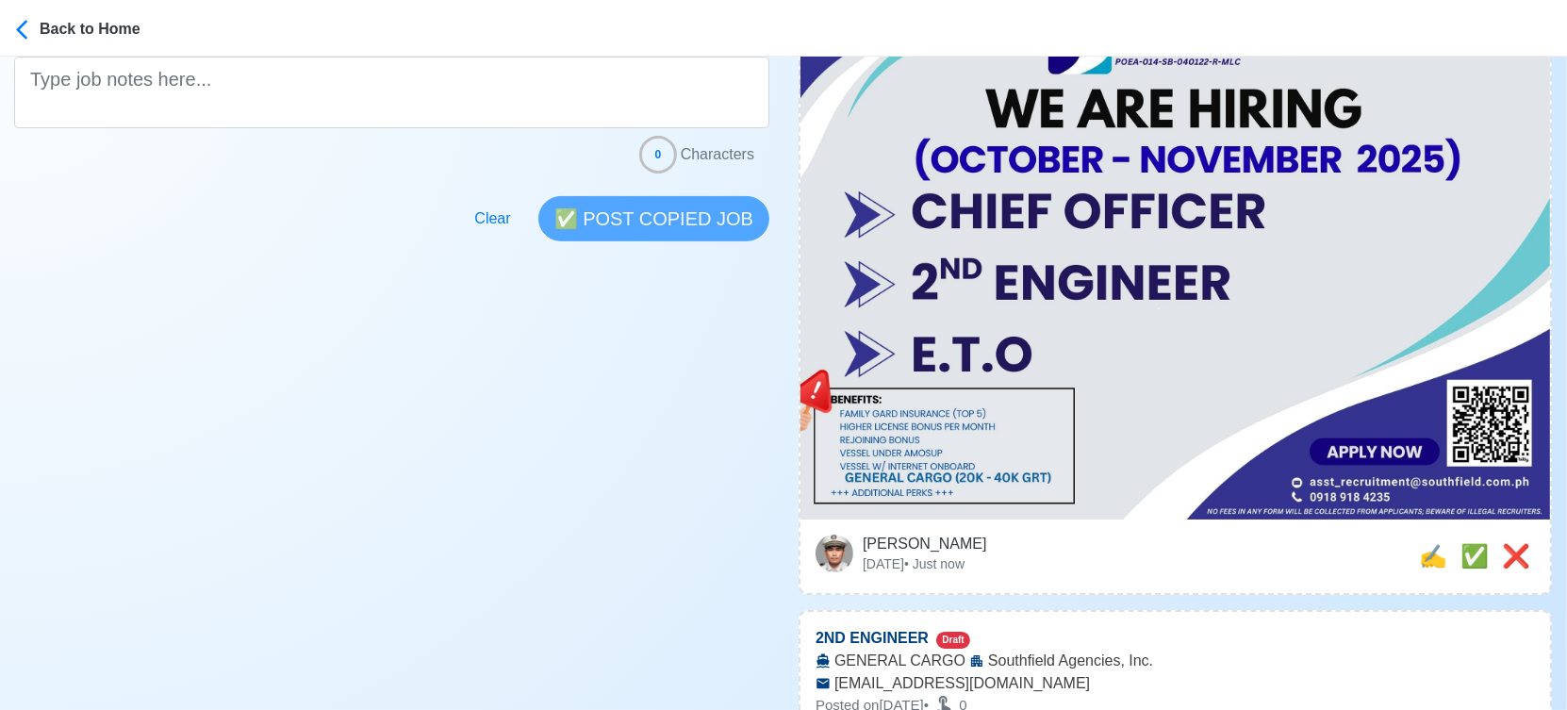
scroll to position [523, 0]
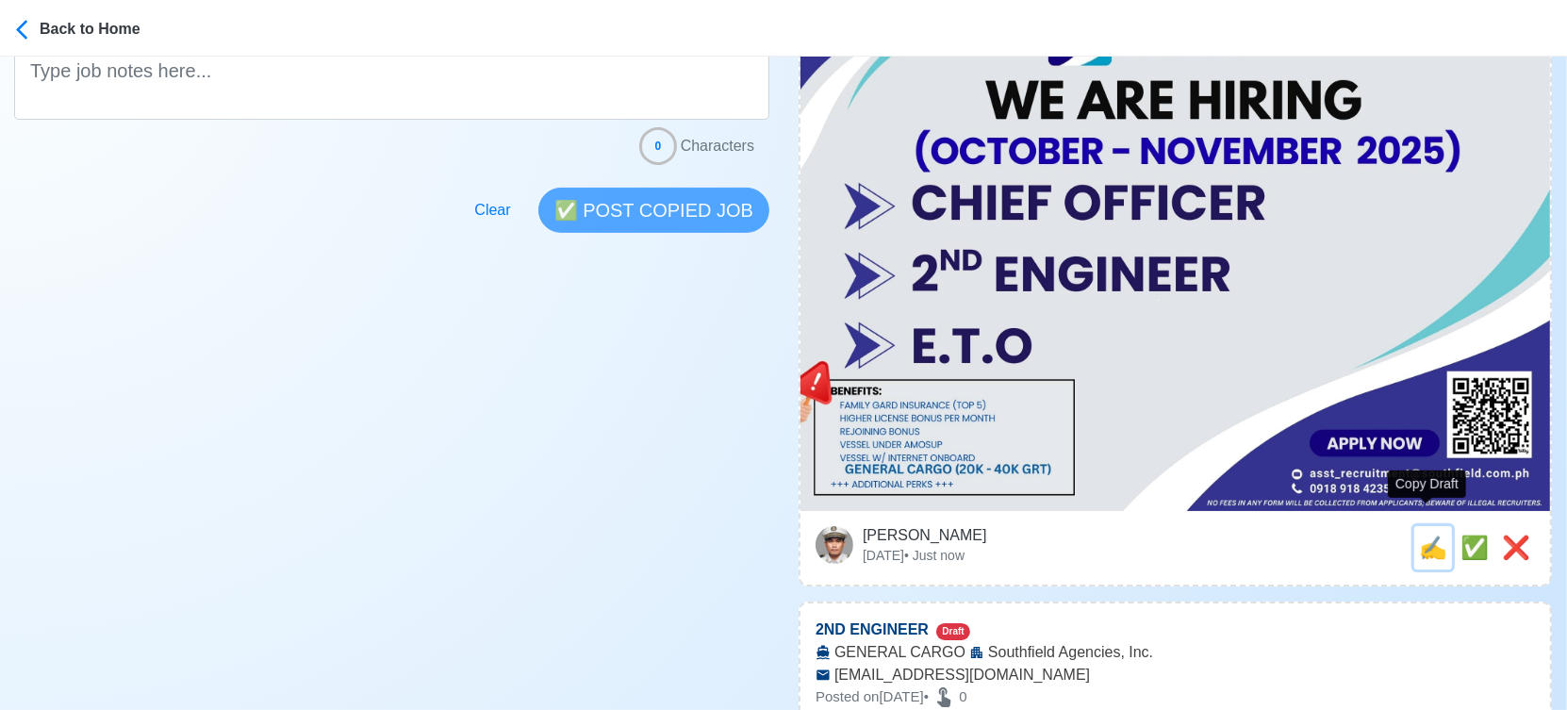
click at [1426, 535] on span "✍️" at bounding box center [1433, 547] width 28 height 25
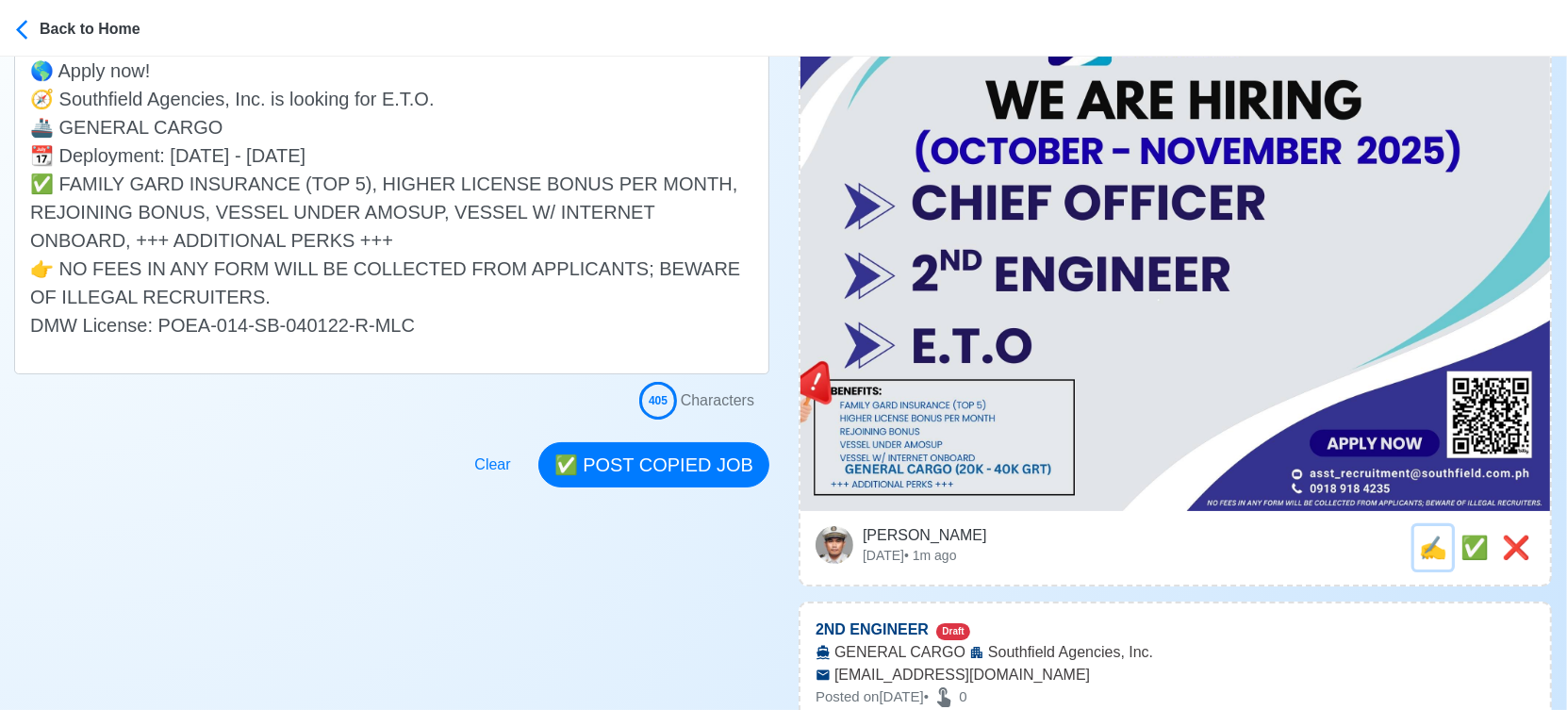
scroll to position [0, 0]
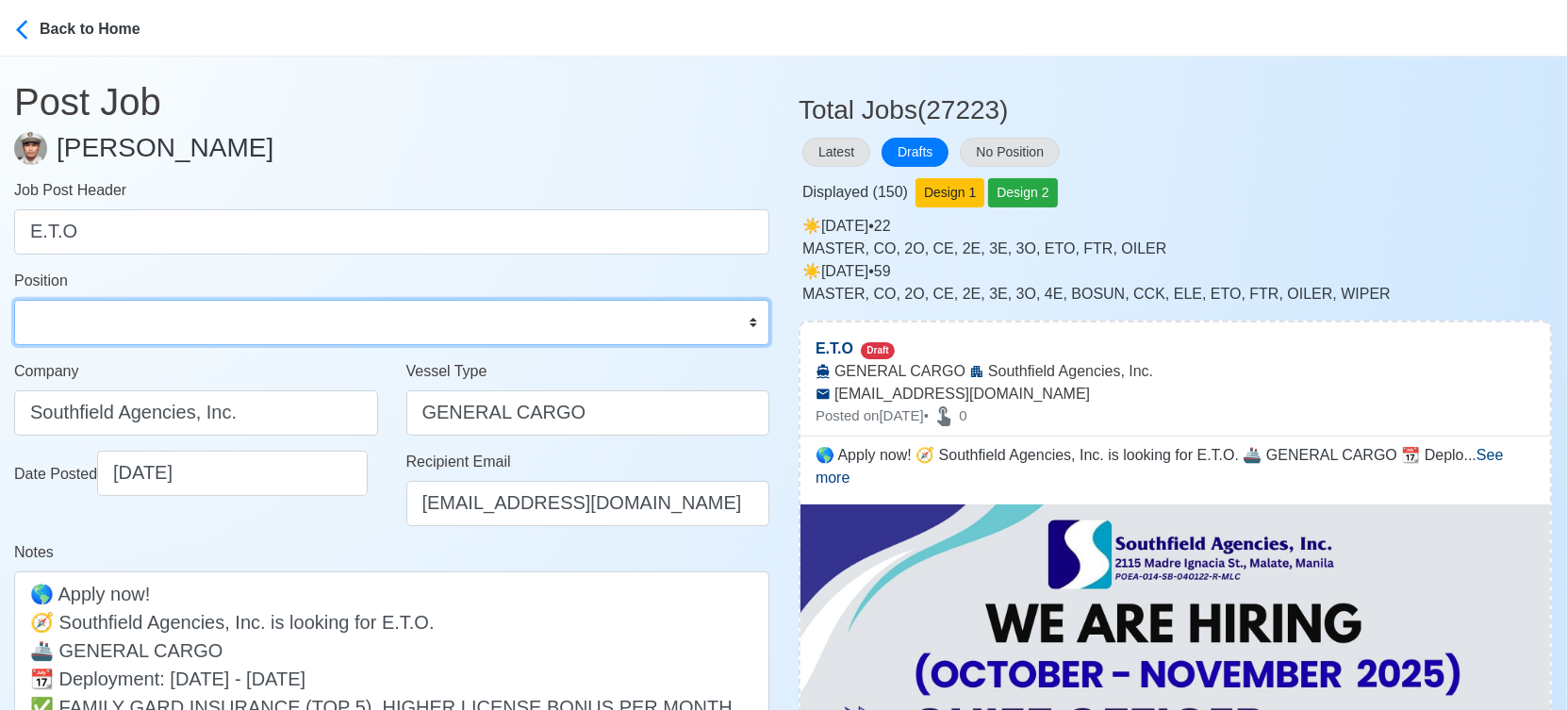
click at [140, 323] on select "Master Chief Officer 2nd Officer 3rd Officer Junior Officer Chief Engineer 2nd …" at bounding box center [391, 322] width 755 height 45
click at [14, 300] on select "Master Chief Officer 2nd Officer 3rd Officer Junior Officer Chief Engineer 2nd …" at bounding box center [391, 322] width 755 height 45
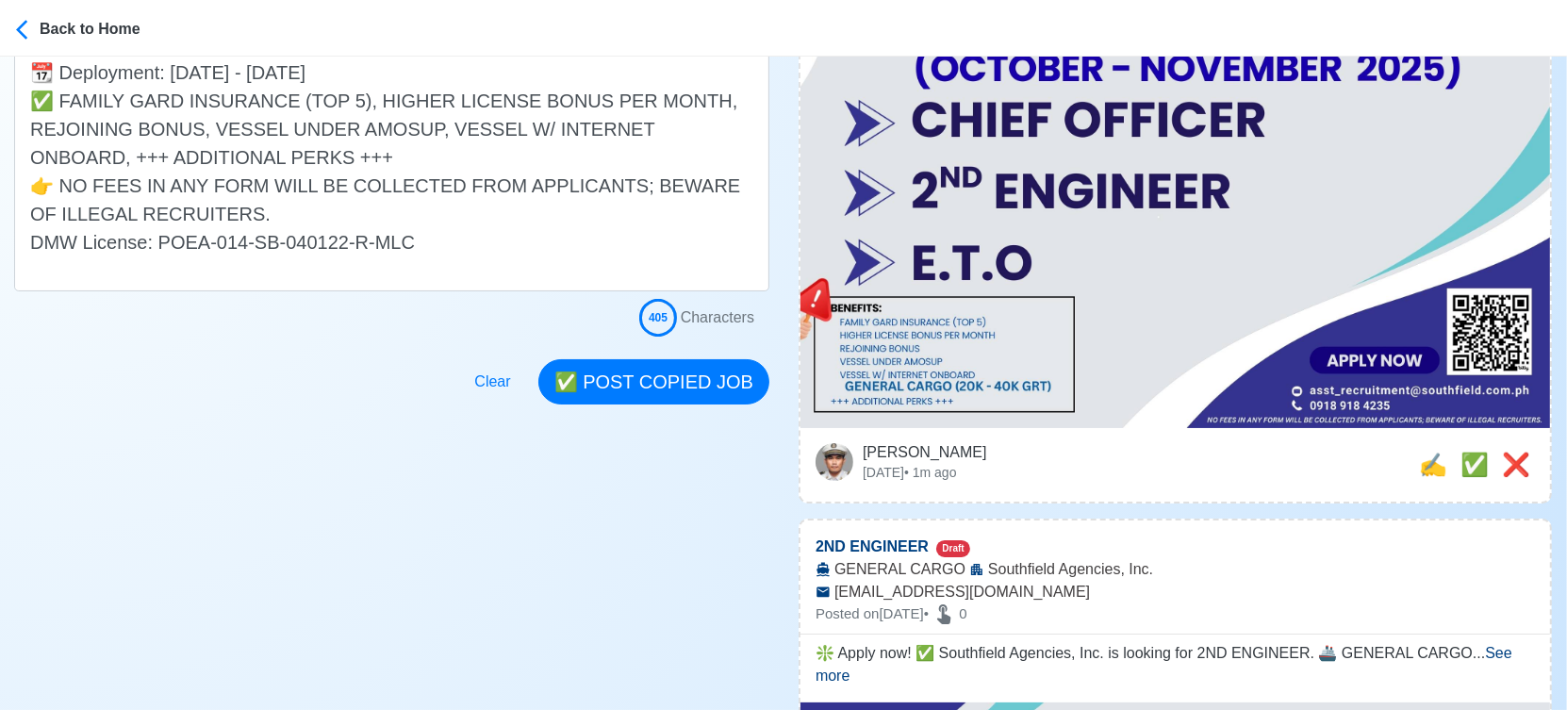
scroll to position [628, 0]
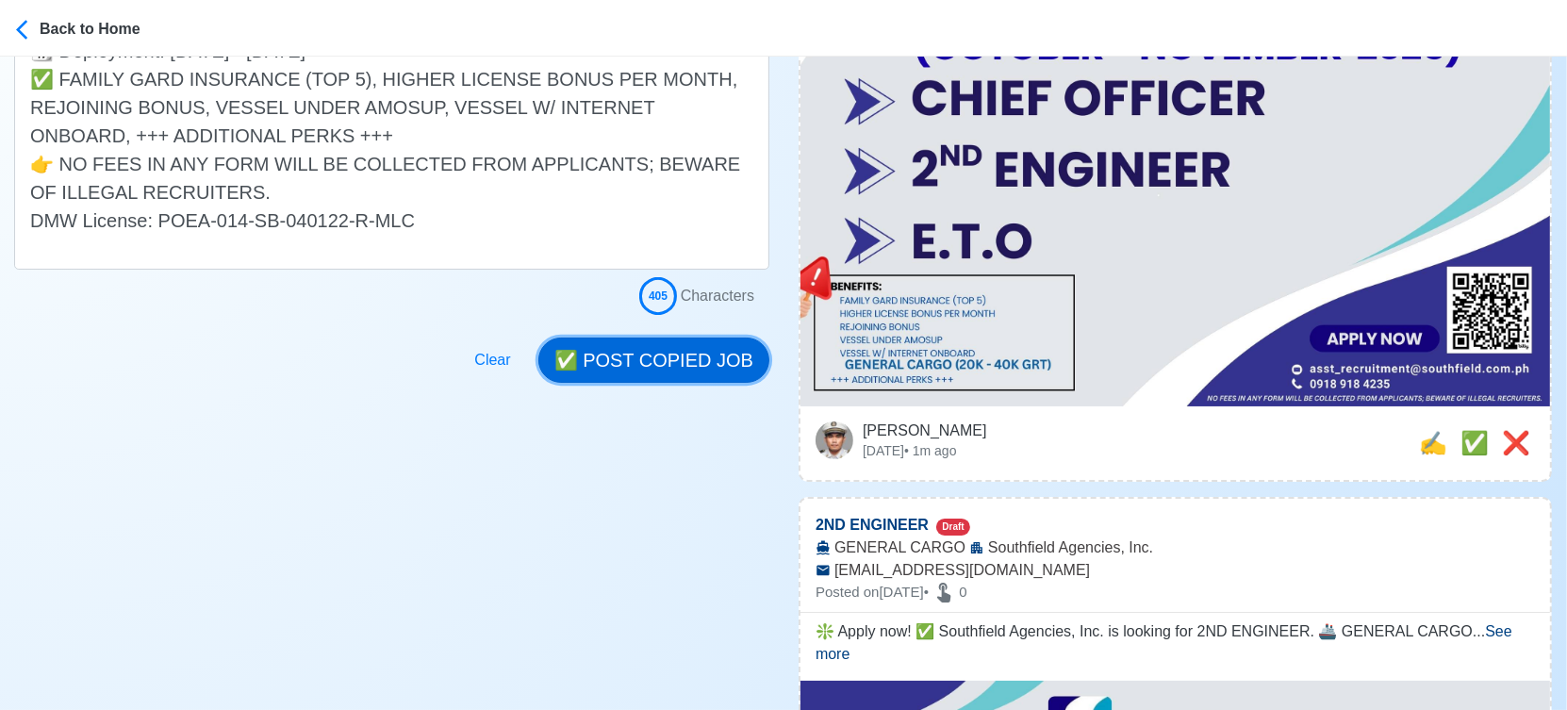
click at [668, 362] on button "✅ POST COPIED JOB" at bounding box center [653, 359] width 231 height 45
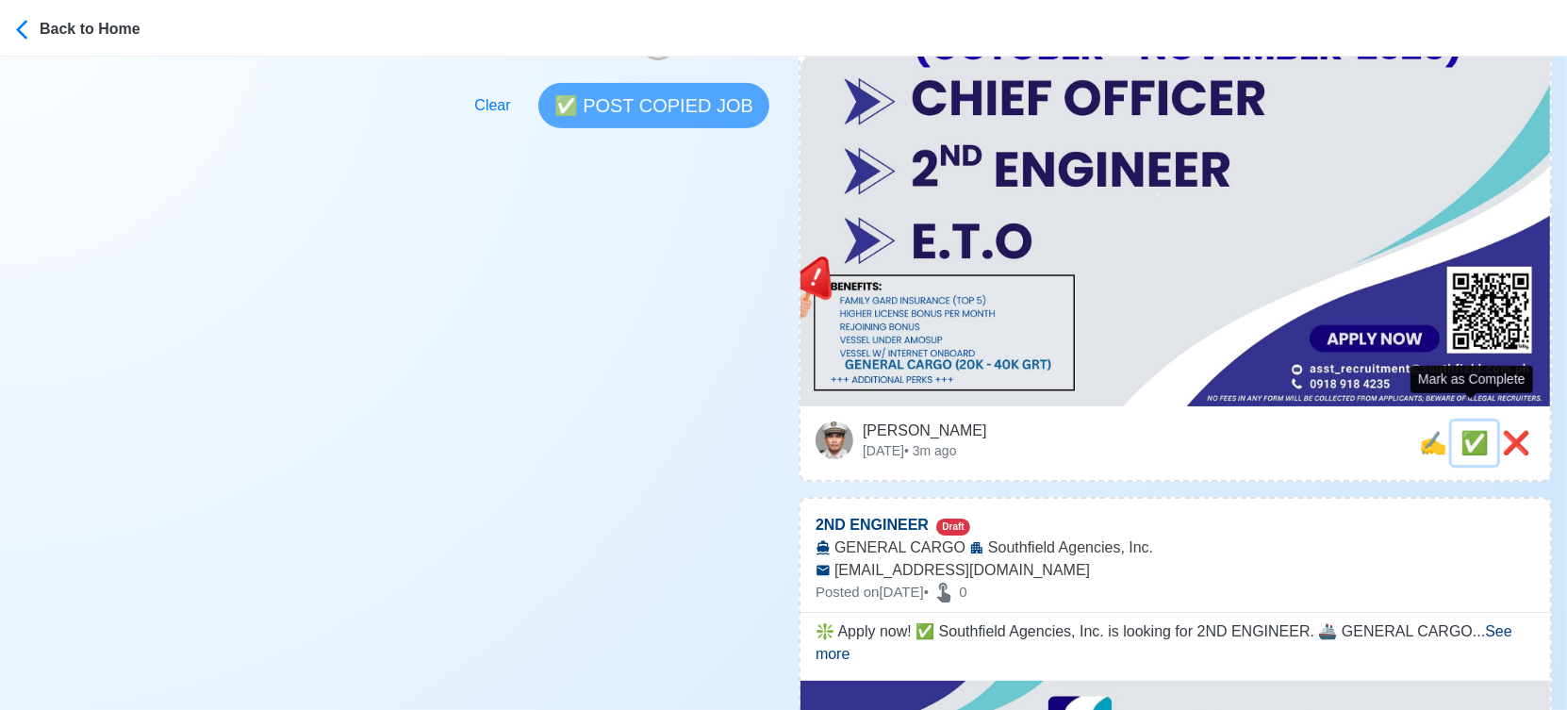
click at [1471, 430] on span "✅" at bounding box center [1474, 442] width 28 height 25
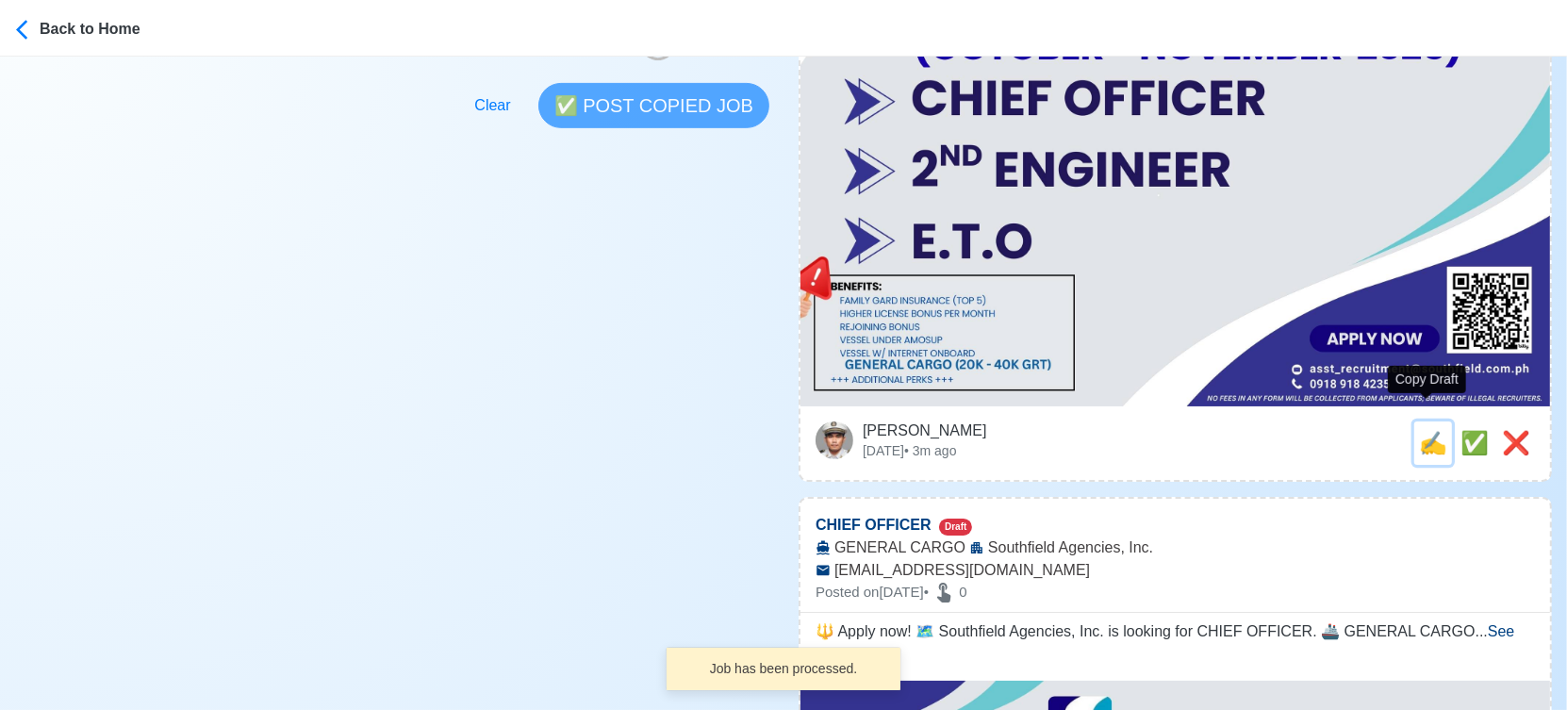
click at [1426, 430] on span "✍️" at bounding box center [1433, 442] width 28 height 25
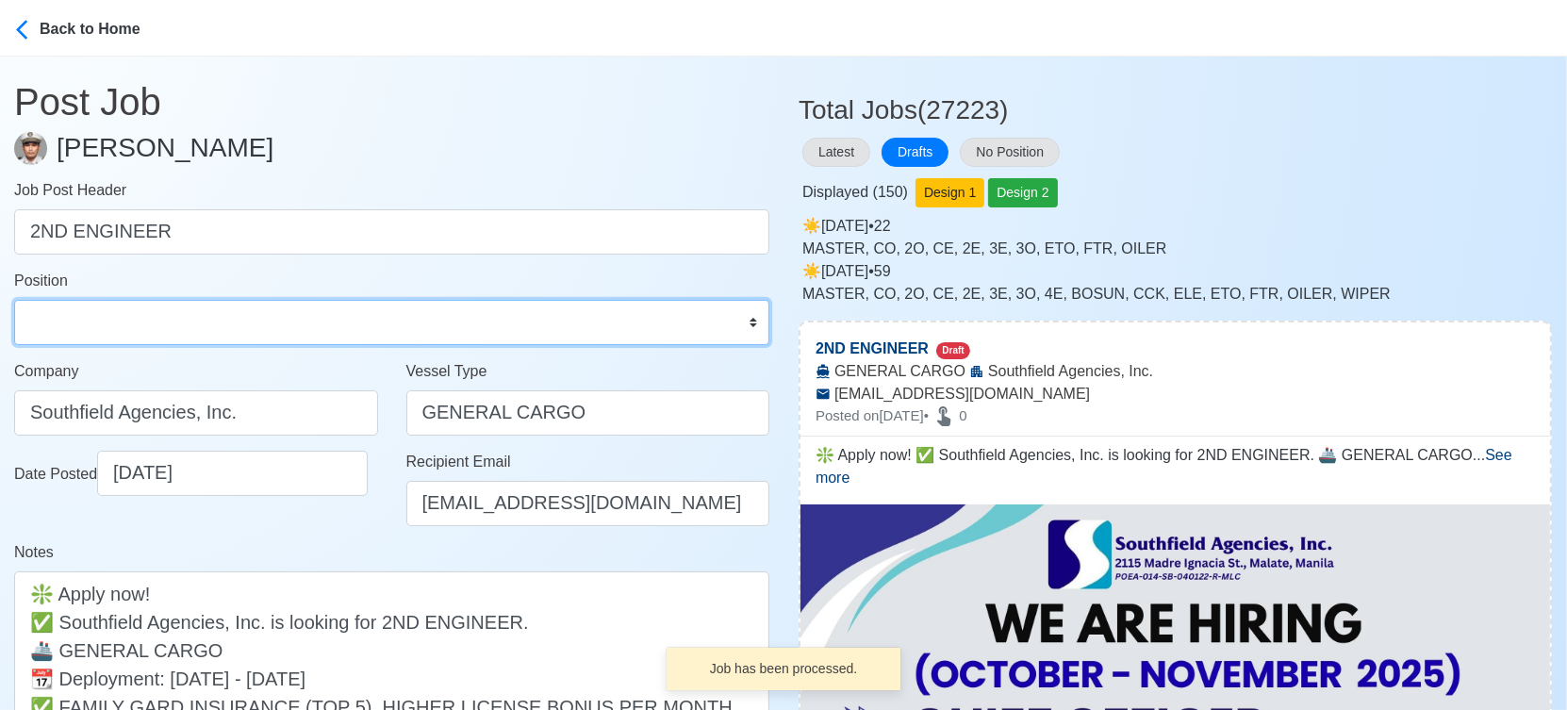
drag, startPoint x: 298, startPoint y: 325, endPoint x: 291, endPoint y: 310, distance: 16.5
click at [298, 325] on select "Master Chief Officer 2nd Officer 3rd Officer Junior Officer Chief Engineer 2nd …" at bounding box center [391, 322] width 755 height 45
click at [14, 300] on select "Master Chief Officer 2nd Officer 3rd Officer Junior Officer Chief Engineer 2nd …" at bounding box center [391, 322] width 755 height 45
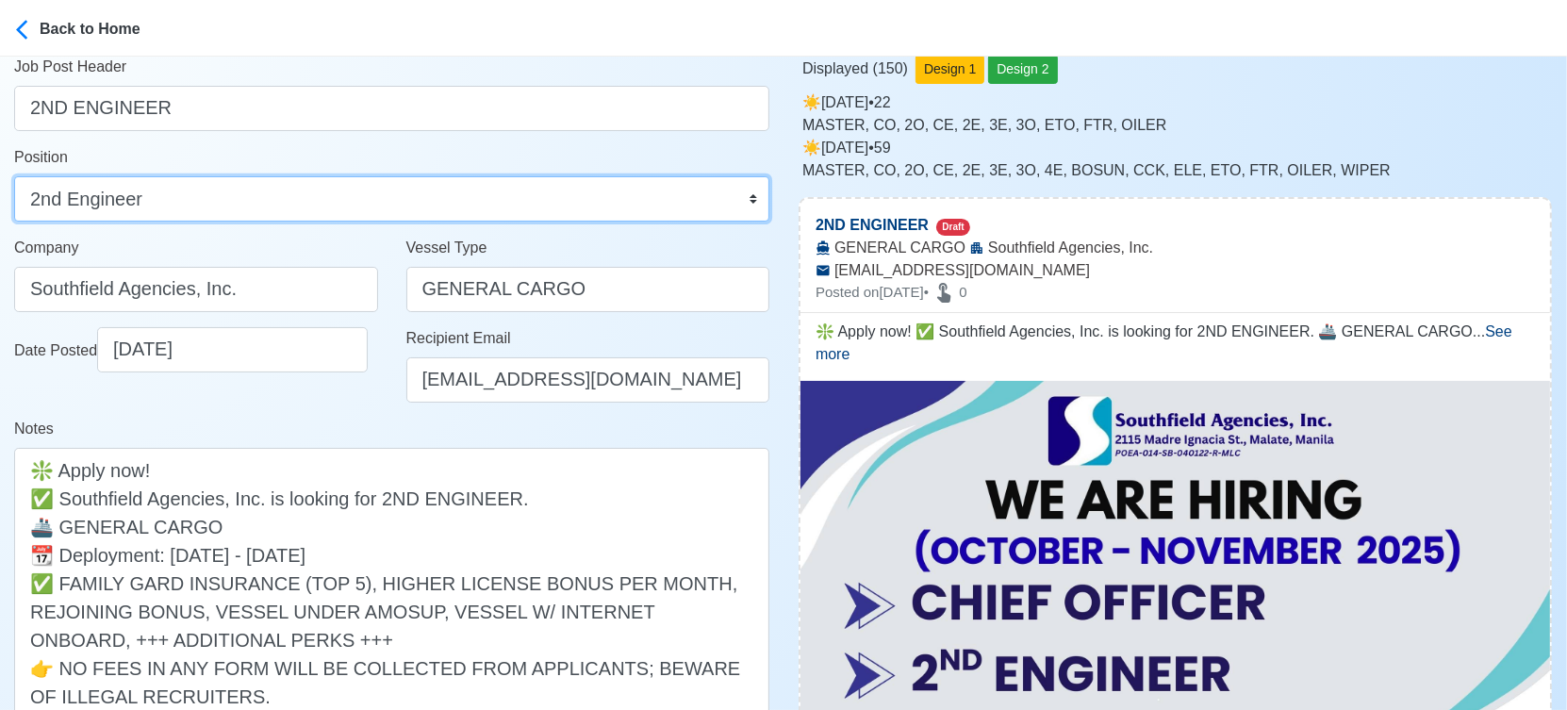
scroll to position [314, 0]
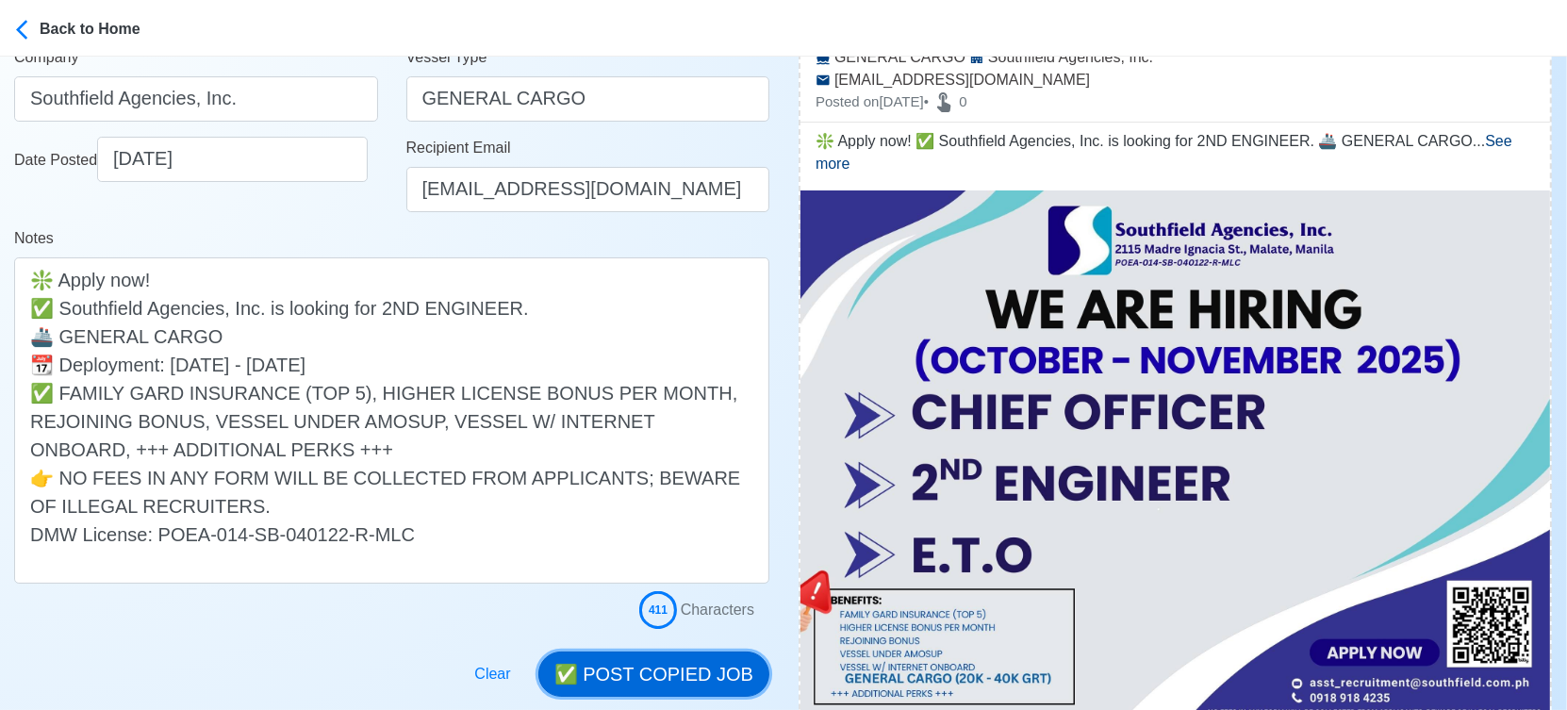
click at [683, 669] on button "✅ POST COPIED JOB" at bounding box center [653, 673] width 231 height 45
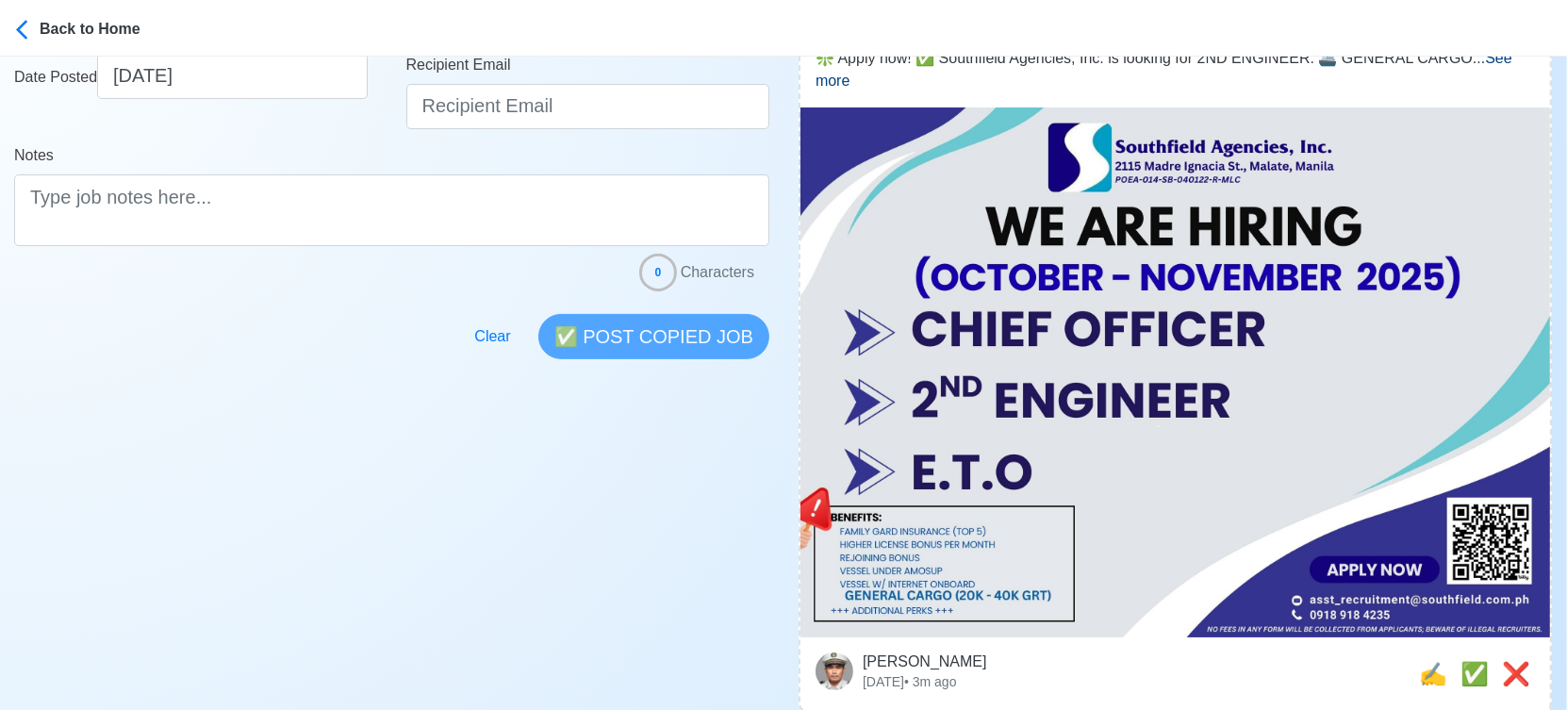
scroll to position [628, 0]
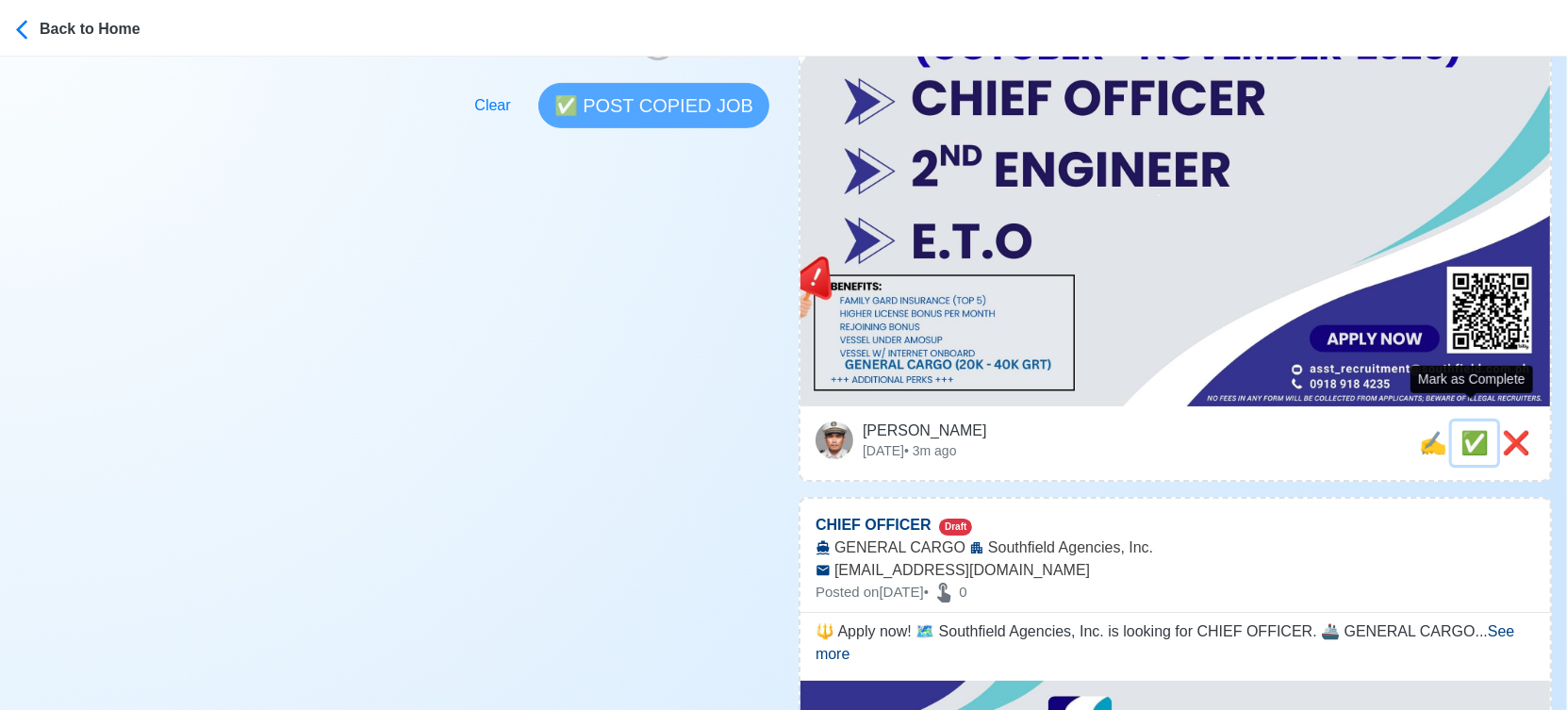
click at [1472, 430] on span "✅" at bounding box center [1474, 442] width 28 height 25
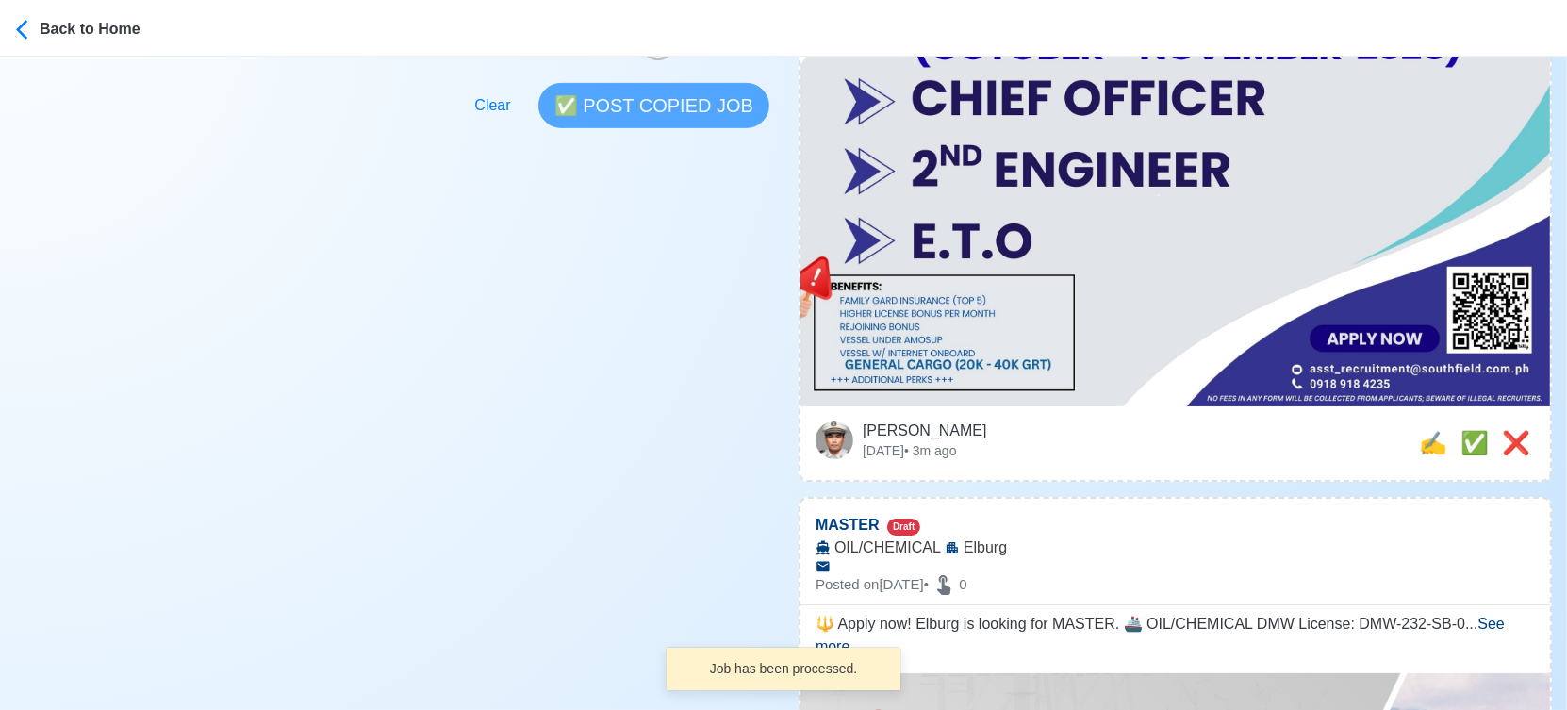
click at [1240, 421] on div "Jeyner Gil Tue Sep 23 2025 • 3m ago ❌ ✅ ✍️" at bounding box center [1174, 442] width 719 height 43
click at [1431, 430] on span "✍️" at bounding box center [1433, 442] width 28 height 25
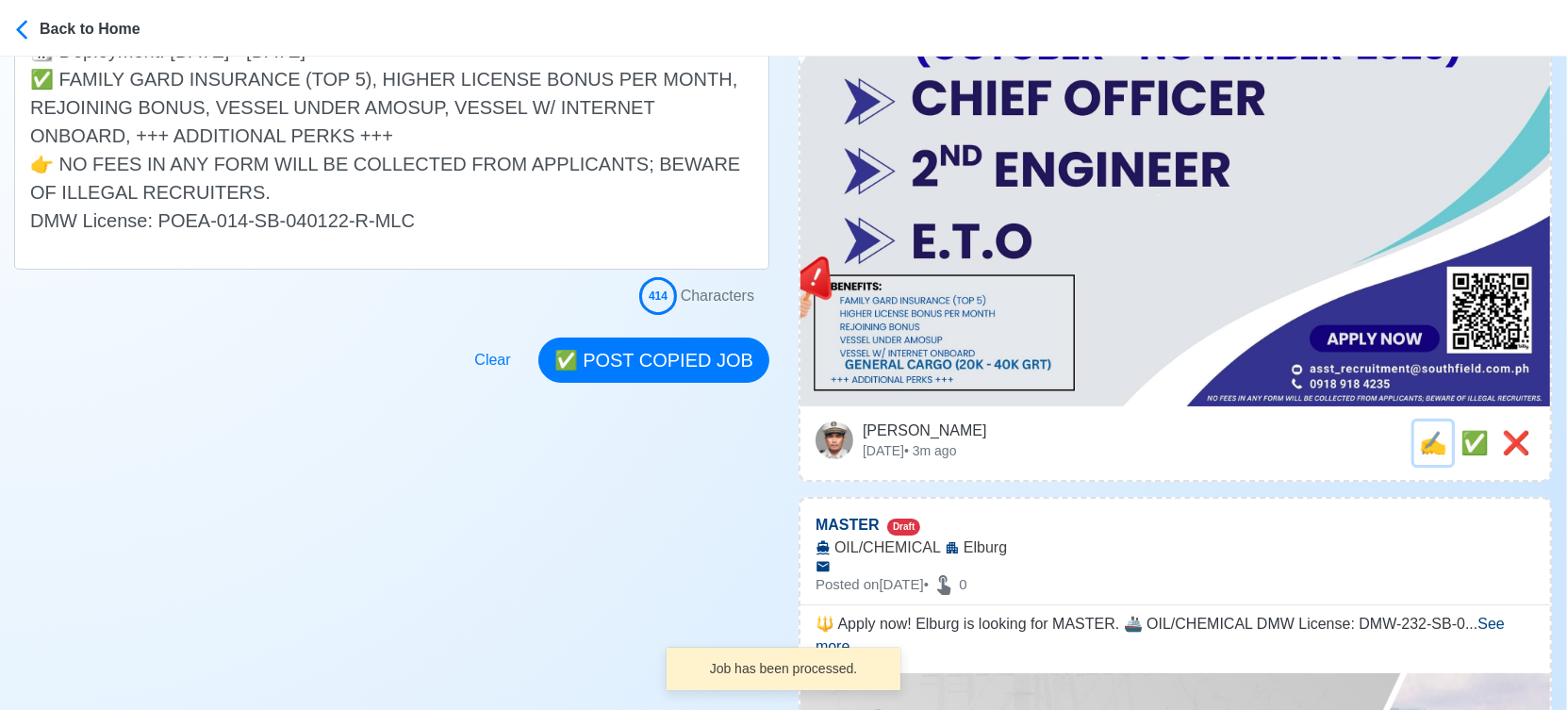
scroll to position [0, 0]
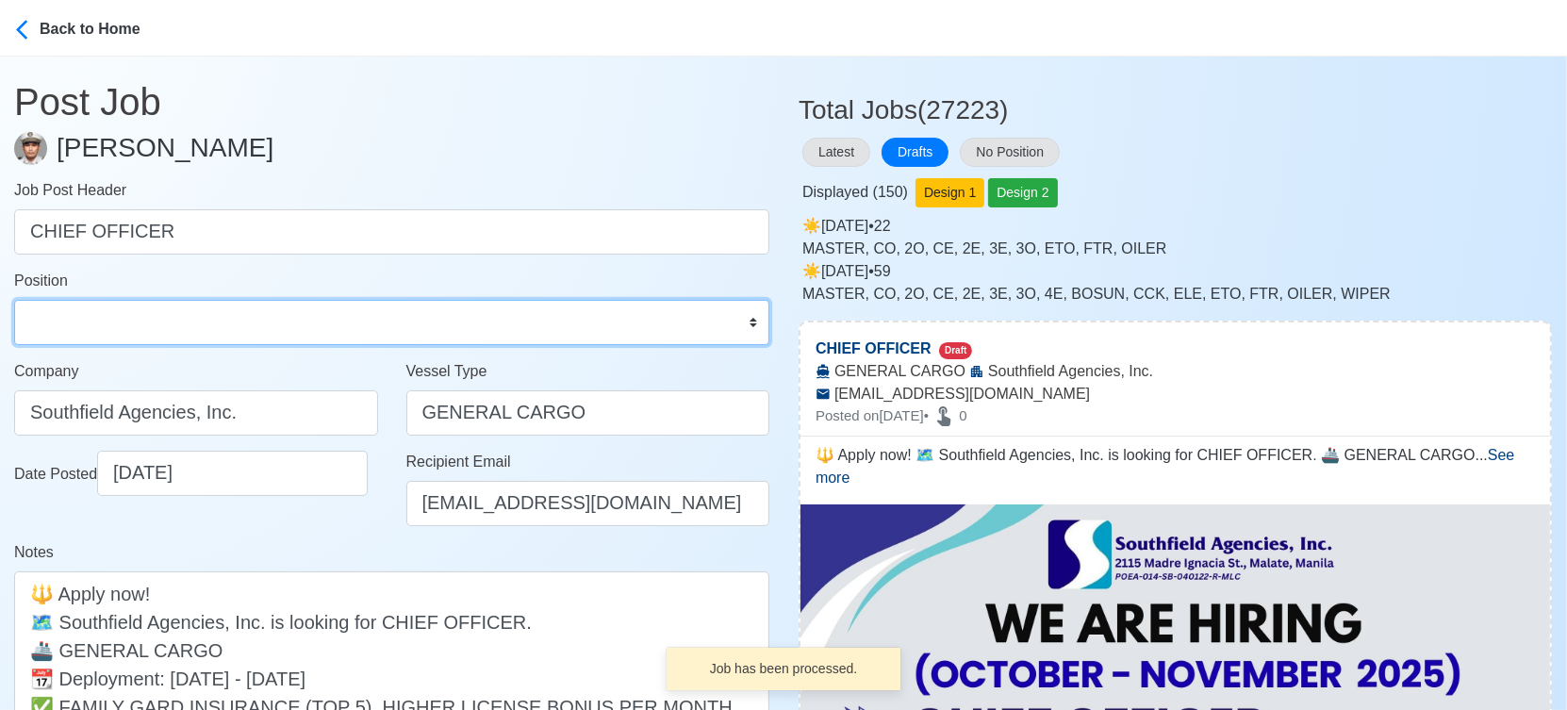
drag, startPoint x: 252, startPoint y: 307, endPoint x: 249, endPoint y: 317, distance: 9.8
click at [249, 316] on select "Master Chief Officer 2nd Officer 3rd Officer Junior Officer Chief Engineer 2nd …" at bounding box center [391, 322] width 755 height 45
click at [14, 300] on select "Master Chief Officer 2nd Officer 3rd Officer Junior Officer Chief Engineer 2nd …" at bounding box center [391, 322] width 755 height 45
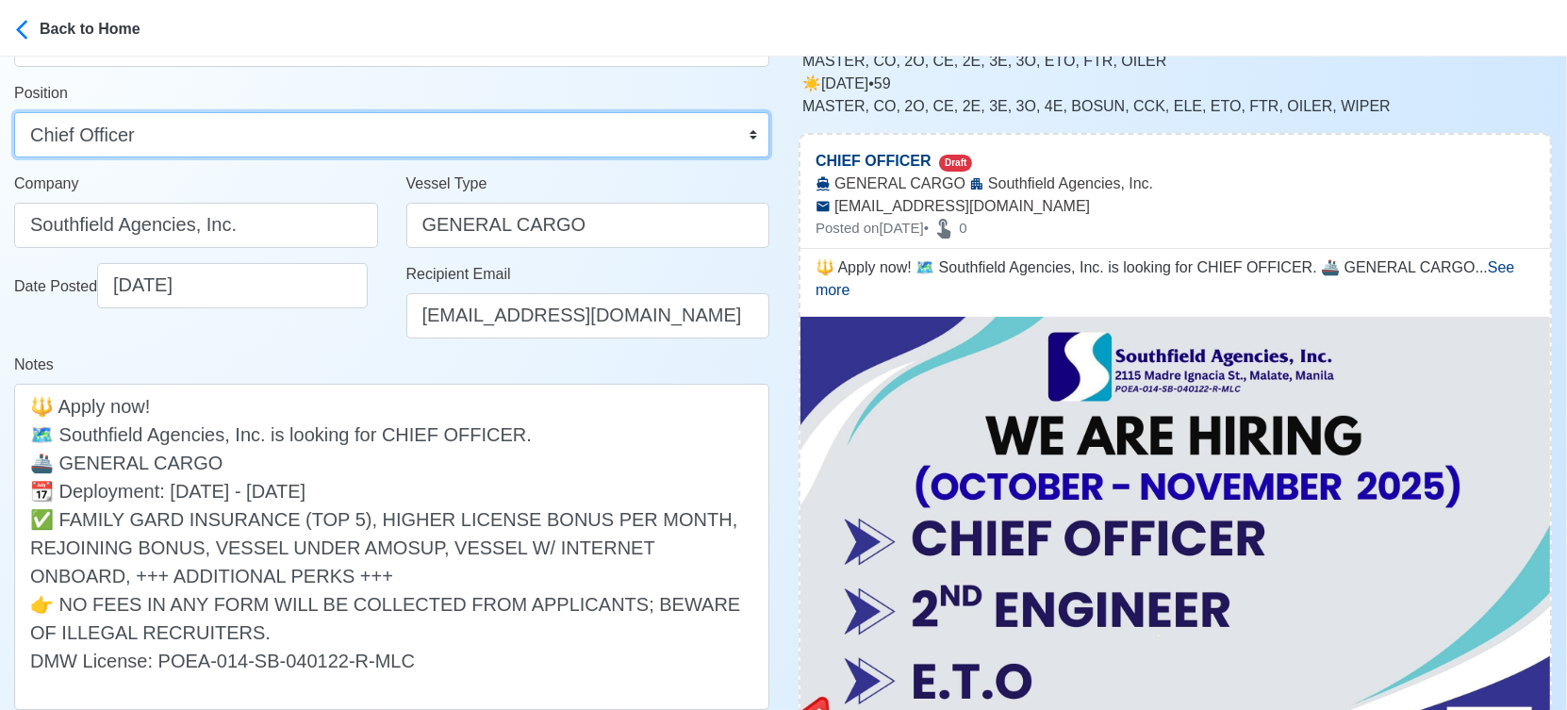
scroll to position [314, 0]
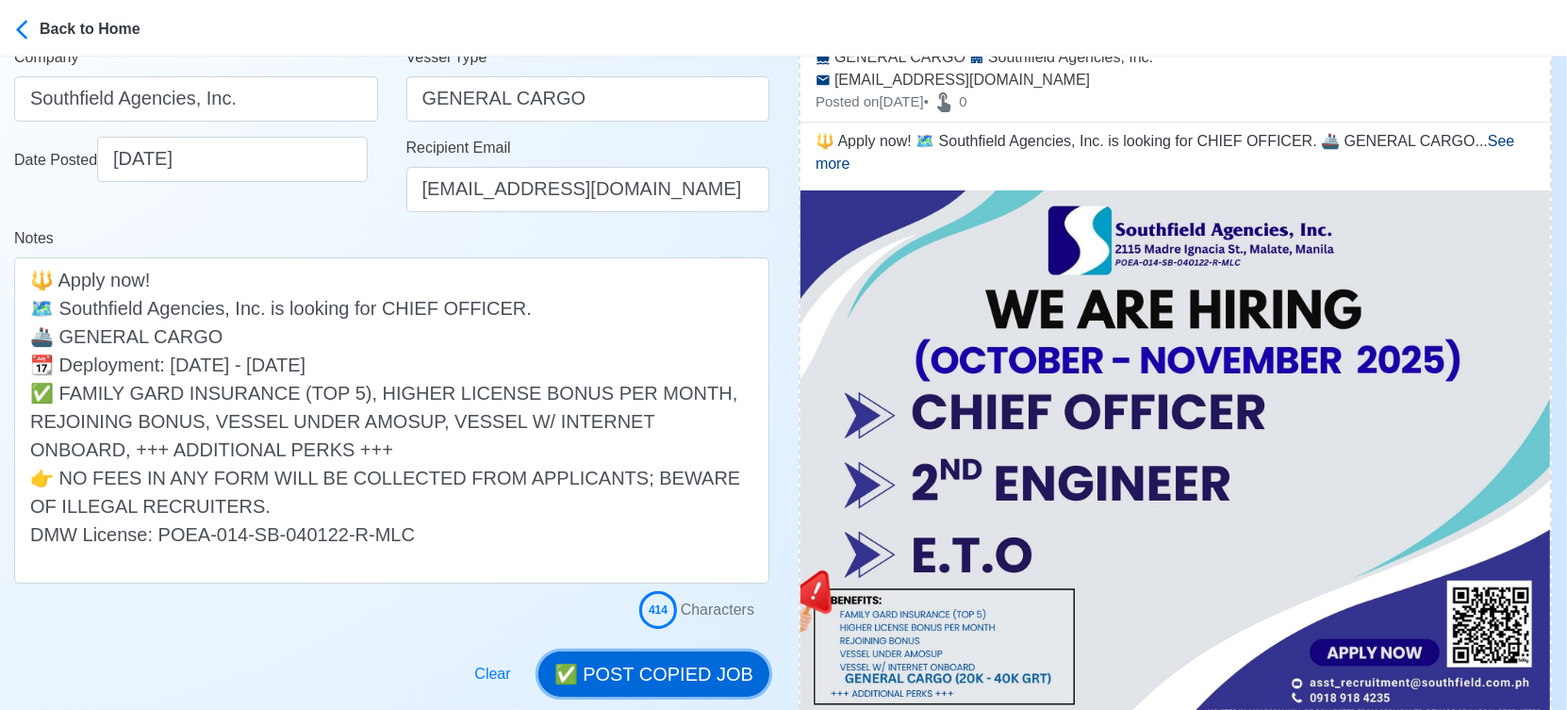
click at [701, 676] on button "✅ POST COPIED JOB" at bounding box center [653, 673] width 231 height 45
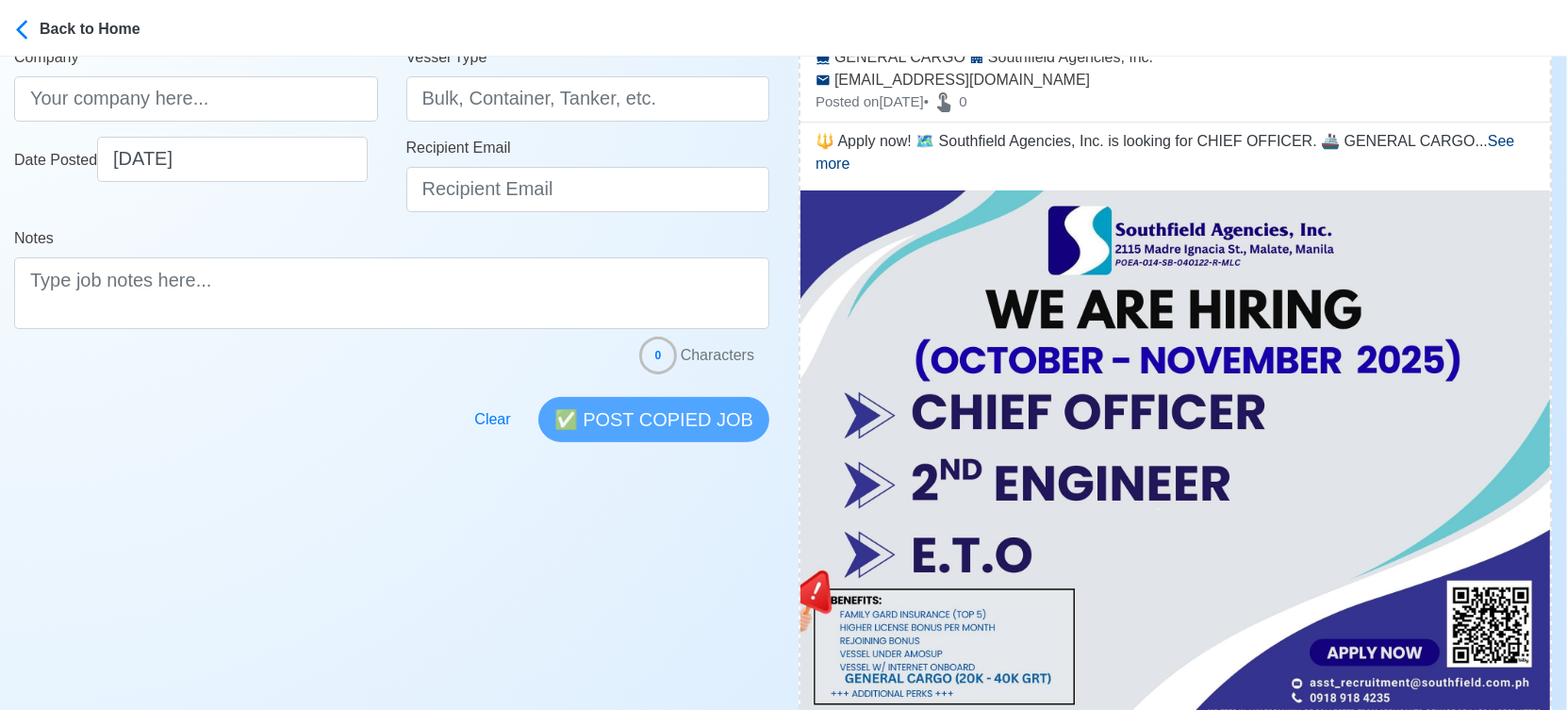
scroll to position [628, 0]
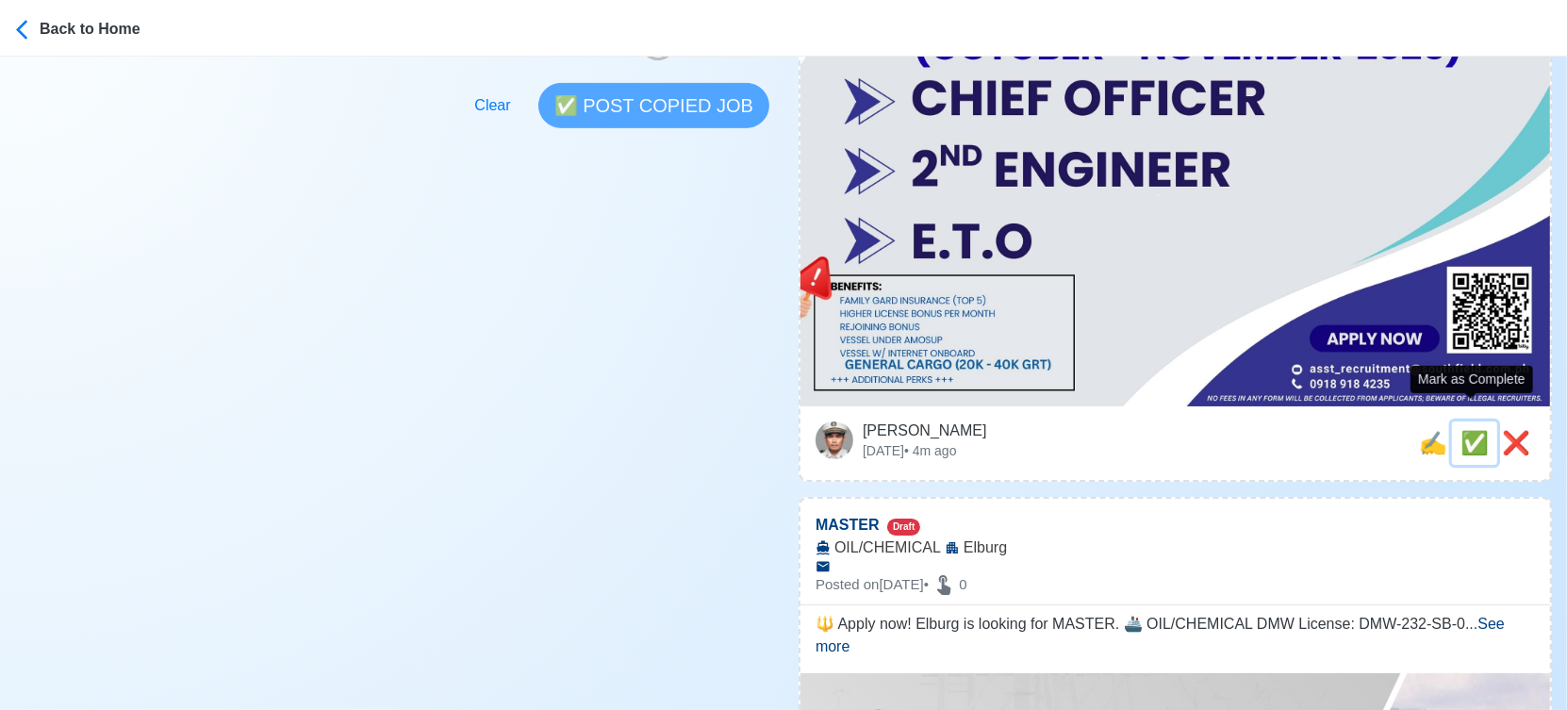
click at [1470, 430] on span "✅" at bounding box center [1474, 442] width 28 height 25
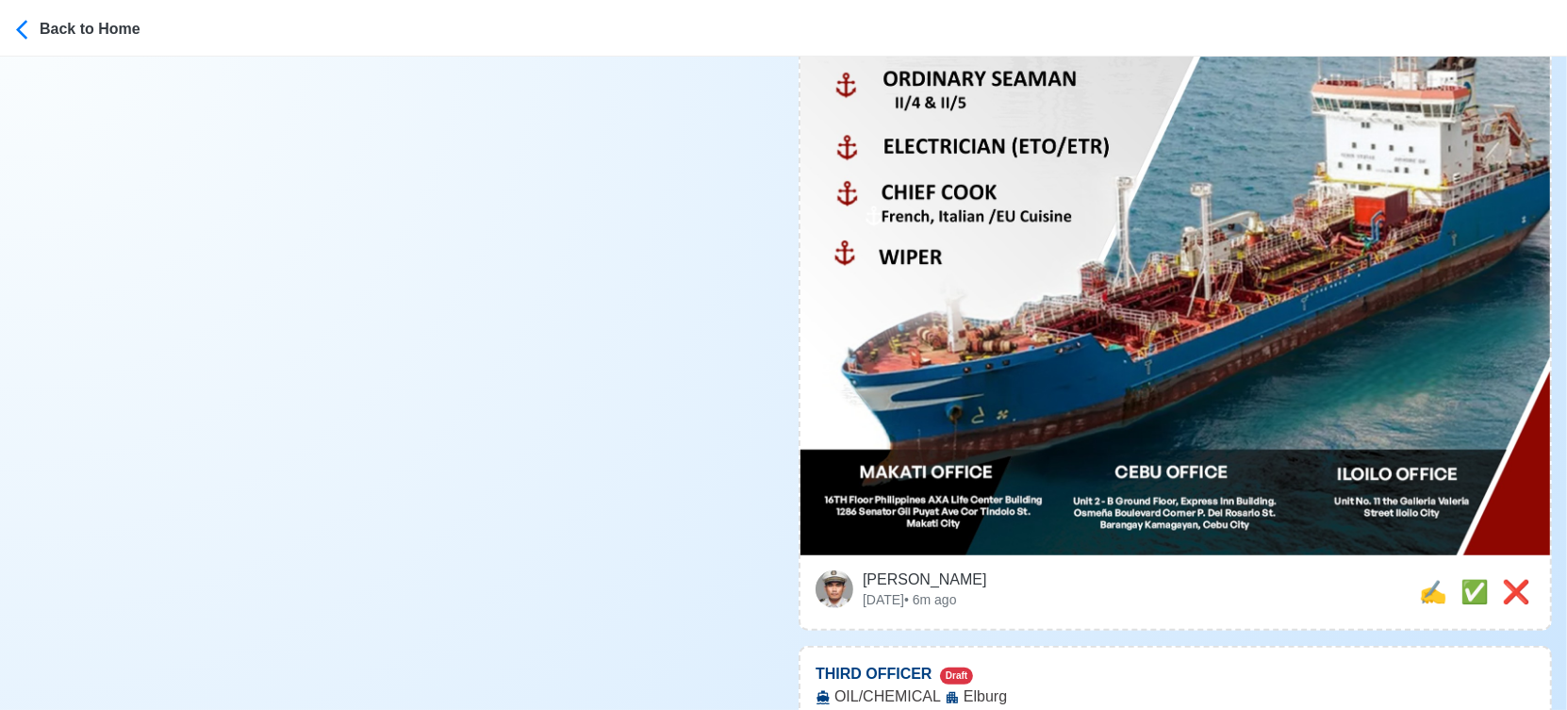
scroll to position [1152, 0]
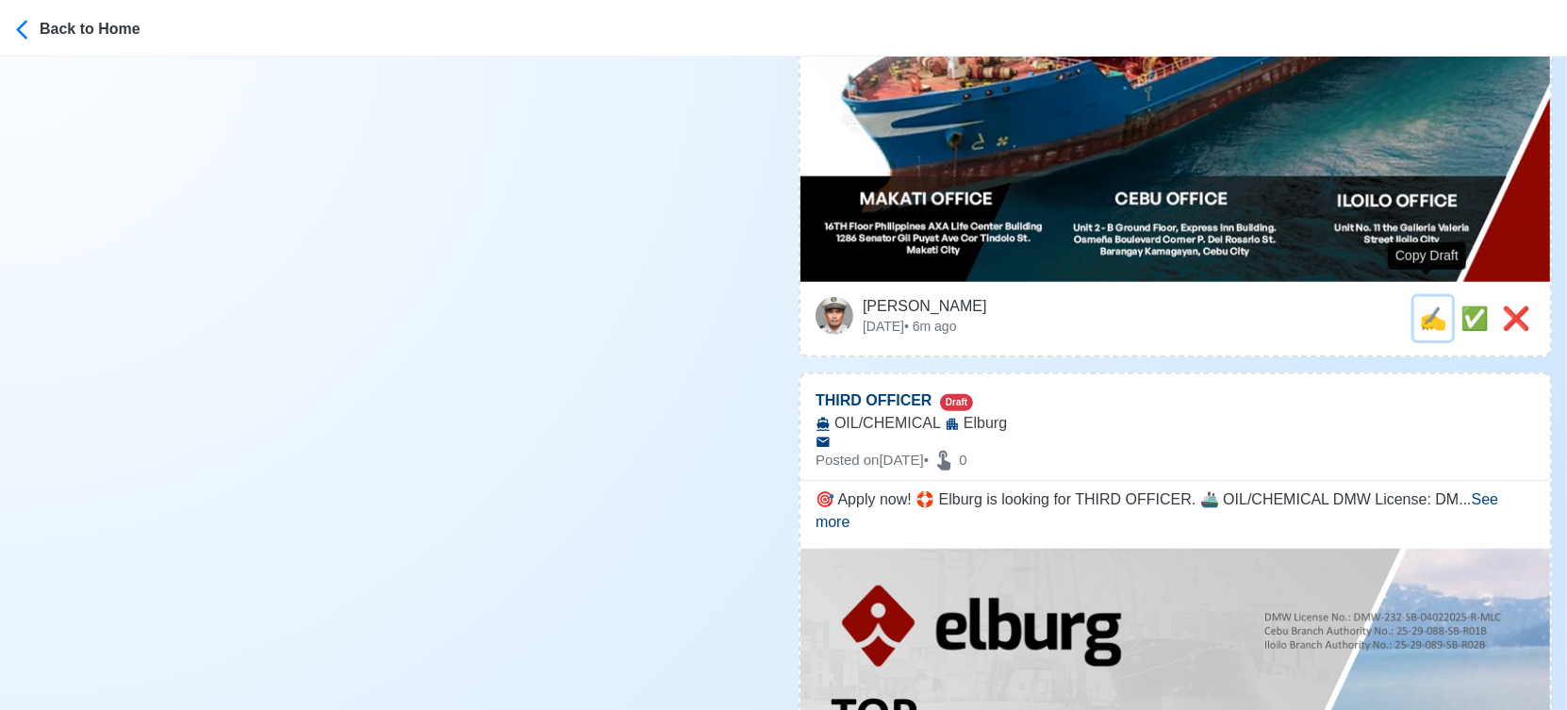
click at [1426, 305] on span "✍️" at bounding box center [1433, 317] width 28 height 25
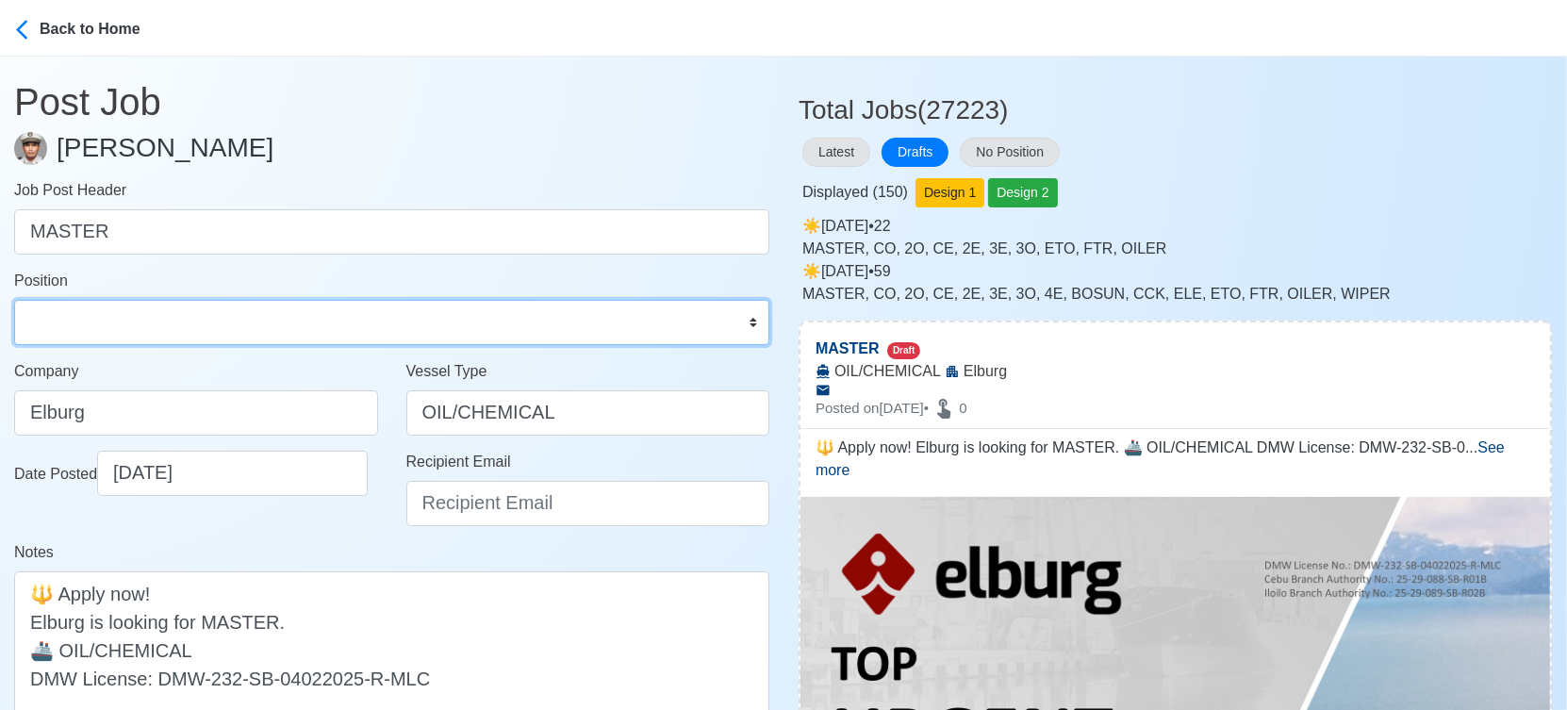
click at [305, 315] on select "Master Chief Officer 2nd Officer 3rd Officer Junior Officer Chief Engineer 2nd …" at bounding box center [391, 322] width 755 height 45
click at [14, 300] on select "Master Chief Officer 2nd Officer 3rd Officer Junior Officer Chief Engineer 2nd …" at bounding box center [391, 322] width 755 height 45
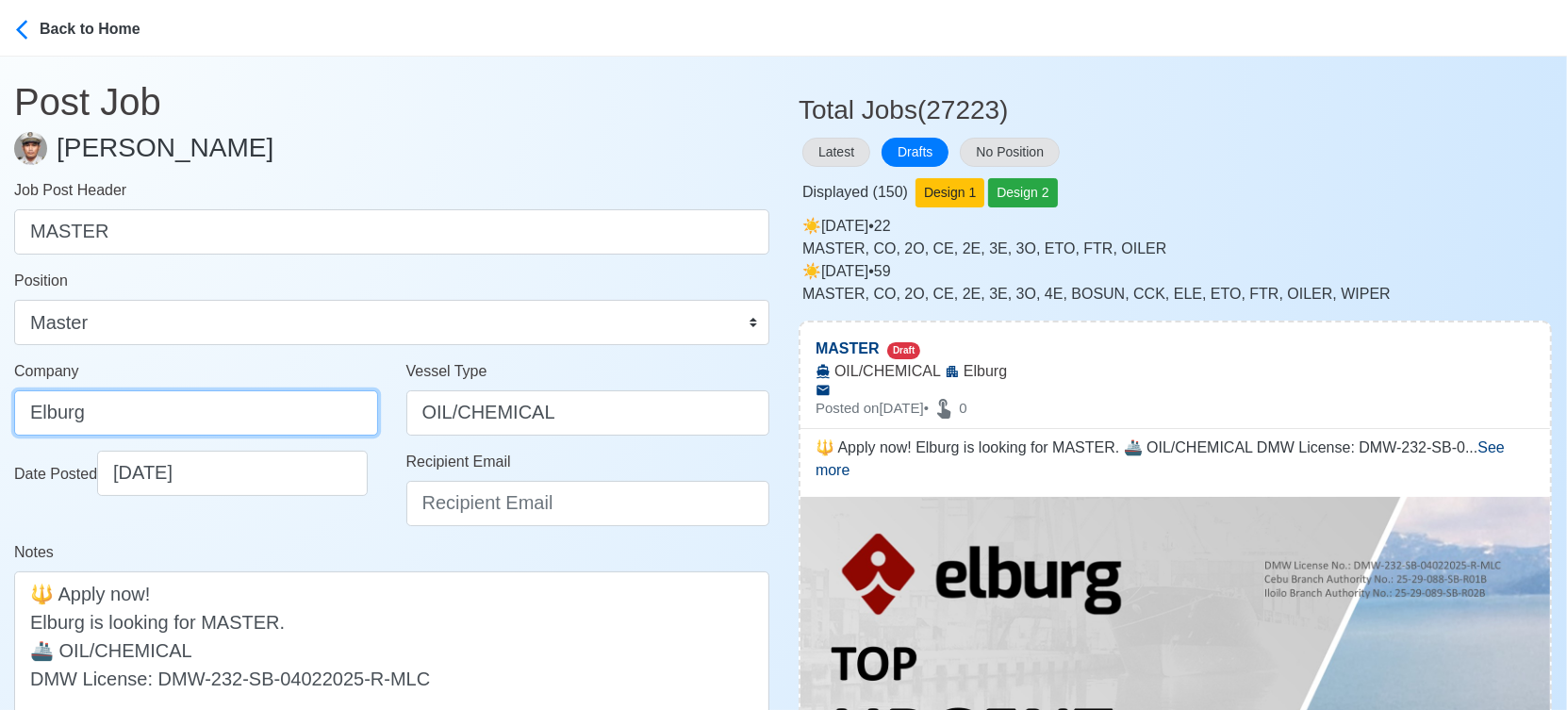
click at [250, 423] on input "Elburg" at bounding box center [196, 412] width 364 height 45
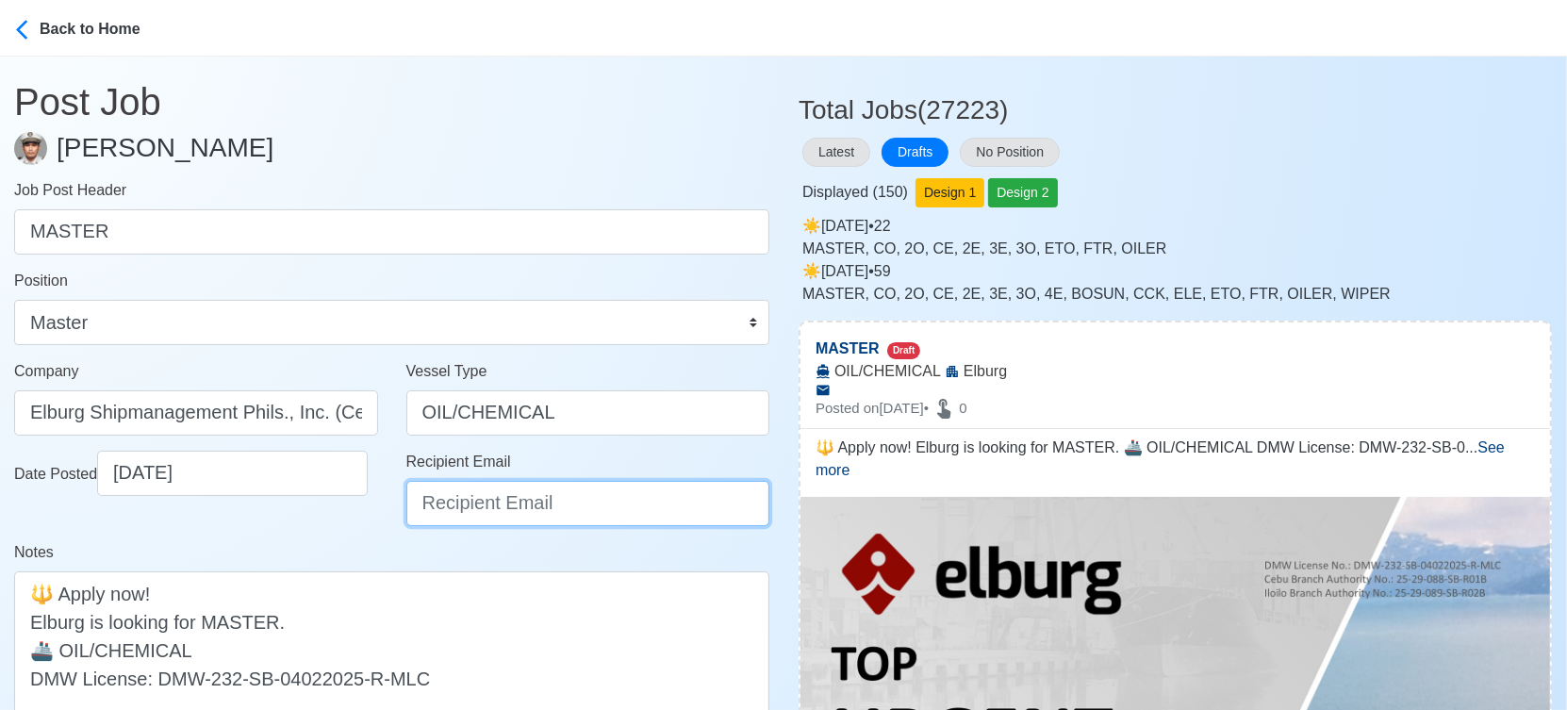
click at [447, 507] on input "Recipient Email" at bounding box center [588, 503] width 364 height 45
click at [473, 495] on input "Recipient Email" at bounding box center [588, 503] width 364 height 45
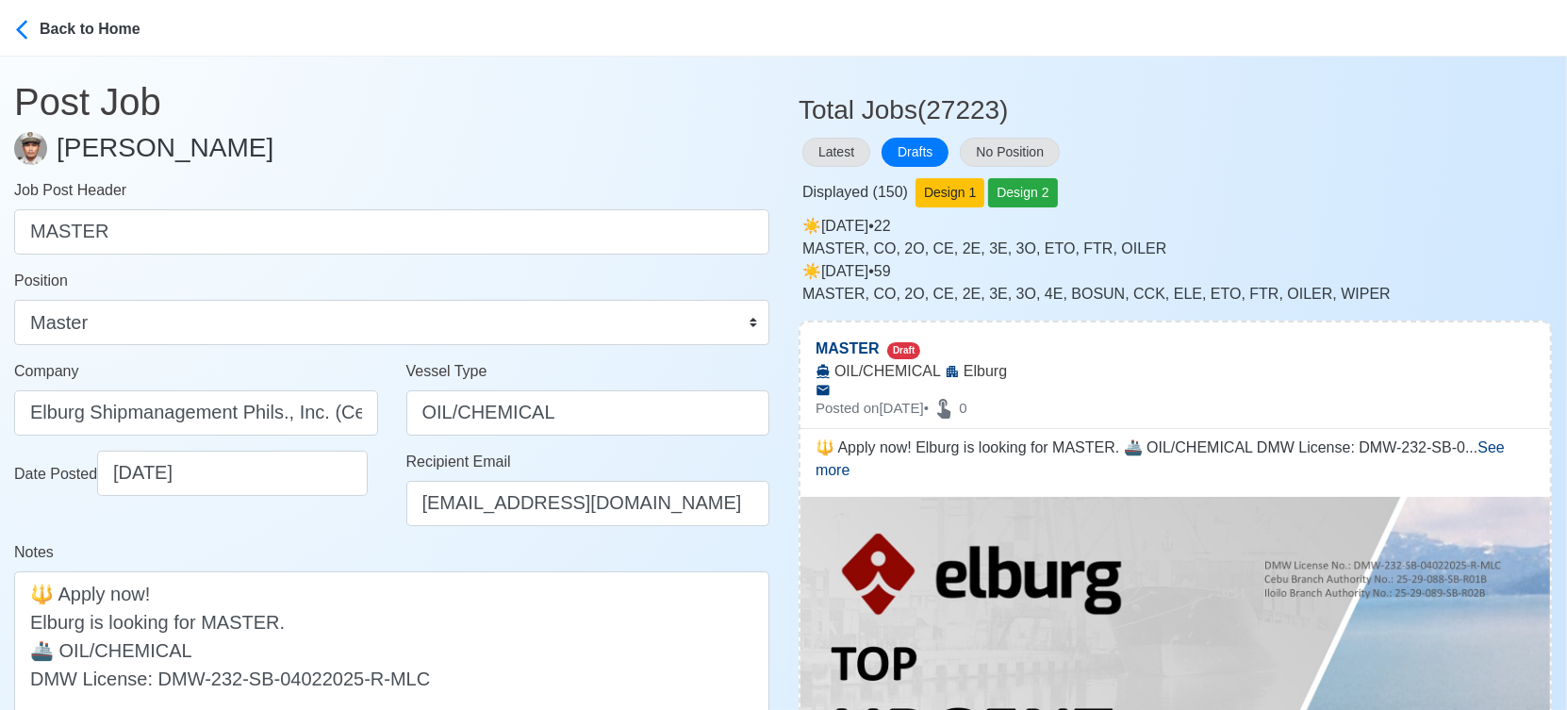
click at [363, 528] on div "Date Posted 09/23/2025" at bounding box center [196, 496] width 392 height 91
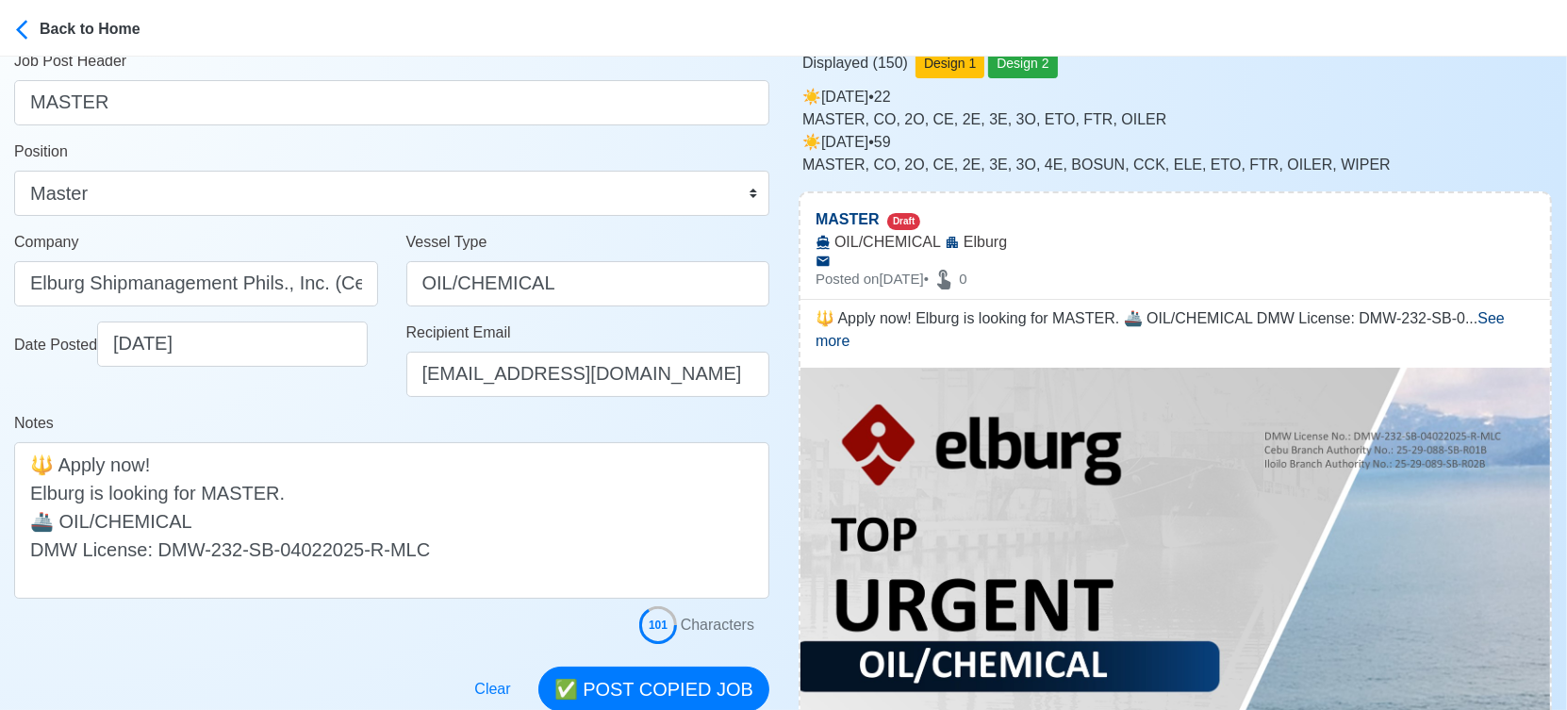
scroll to position [314, 0]
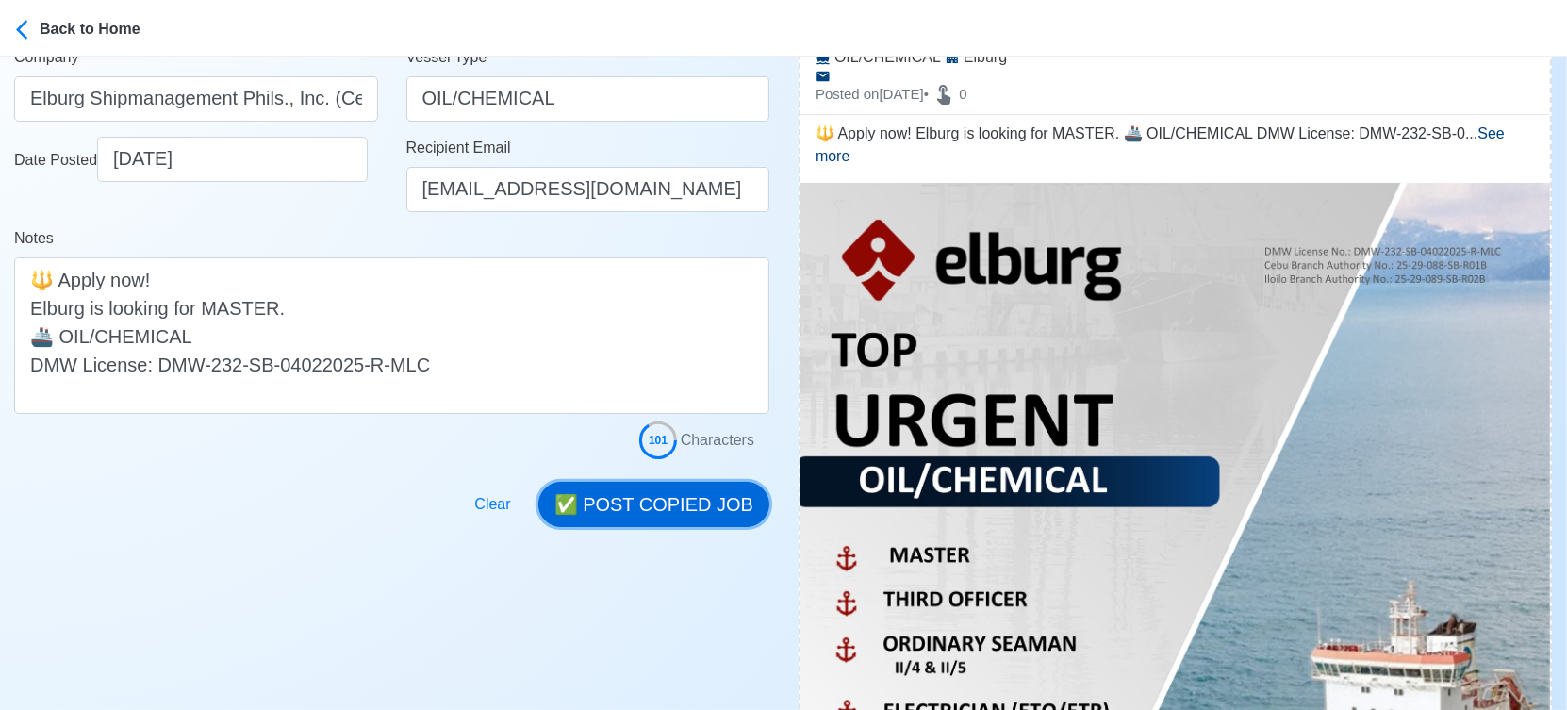
click at [642, 493] on button "✅ POST COPIED JOB" at bounding box center [653, 504] width 231 height 45
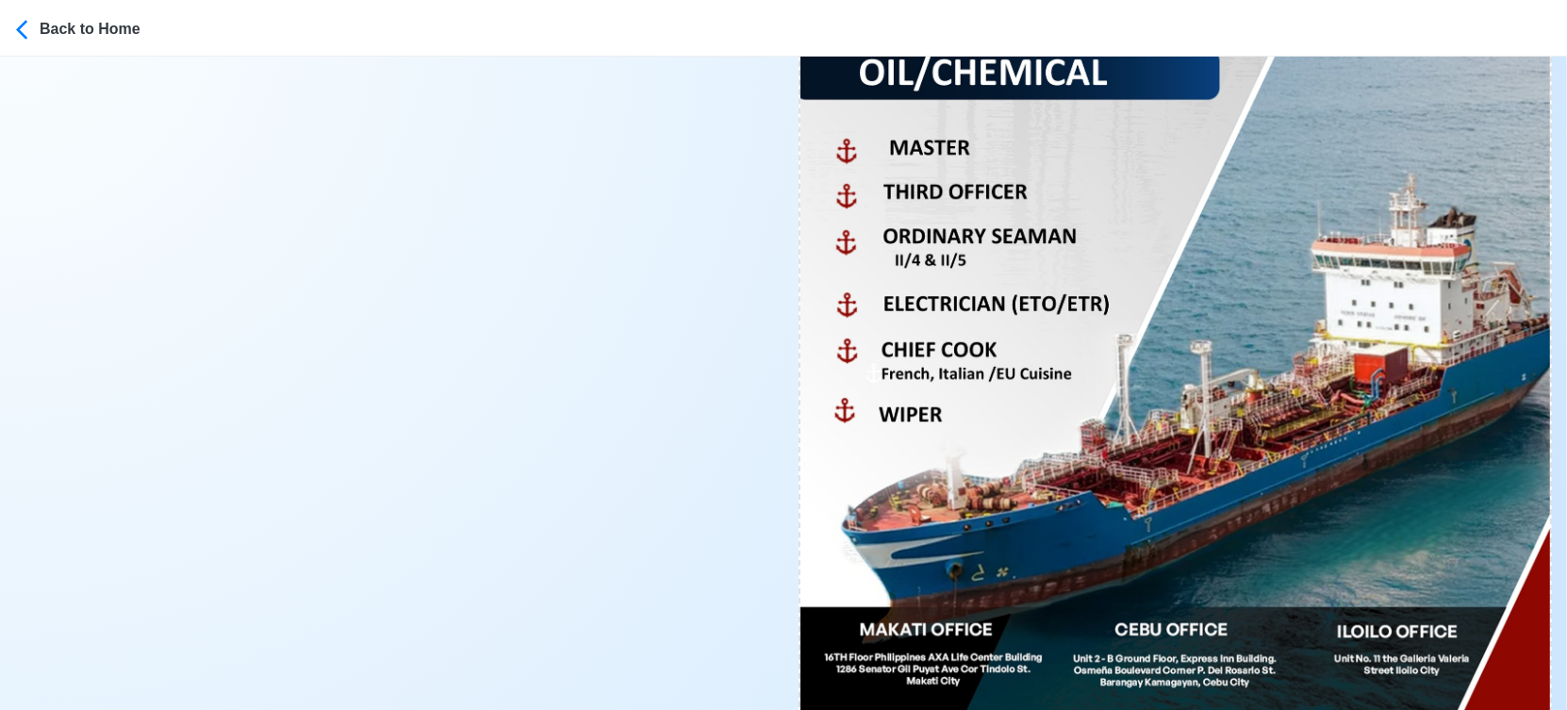
scroll to position [837, 0]
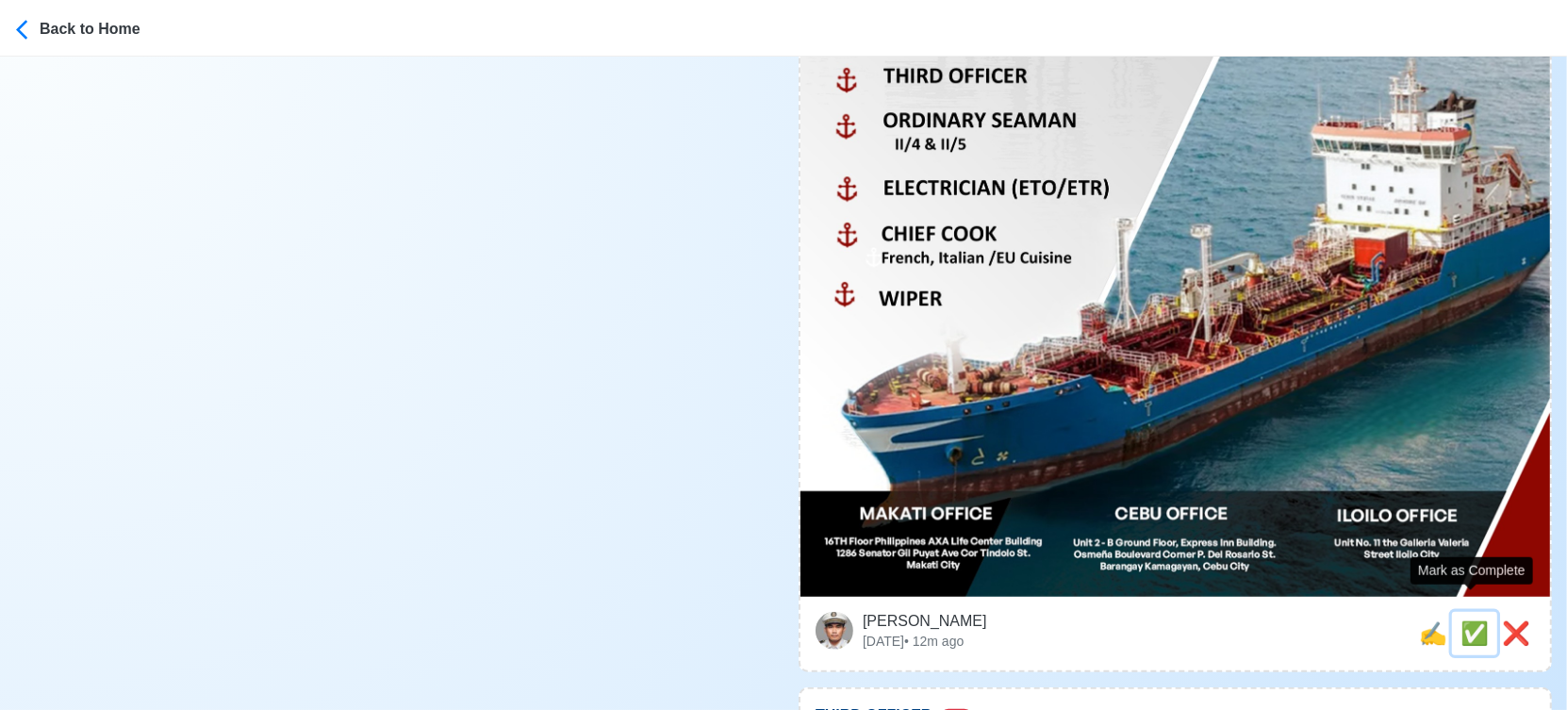
click at [1475, 620] on span "✅" at bounding box center [1474, 632] width 28 height 25
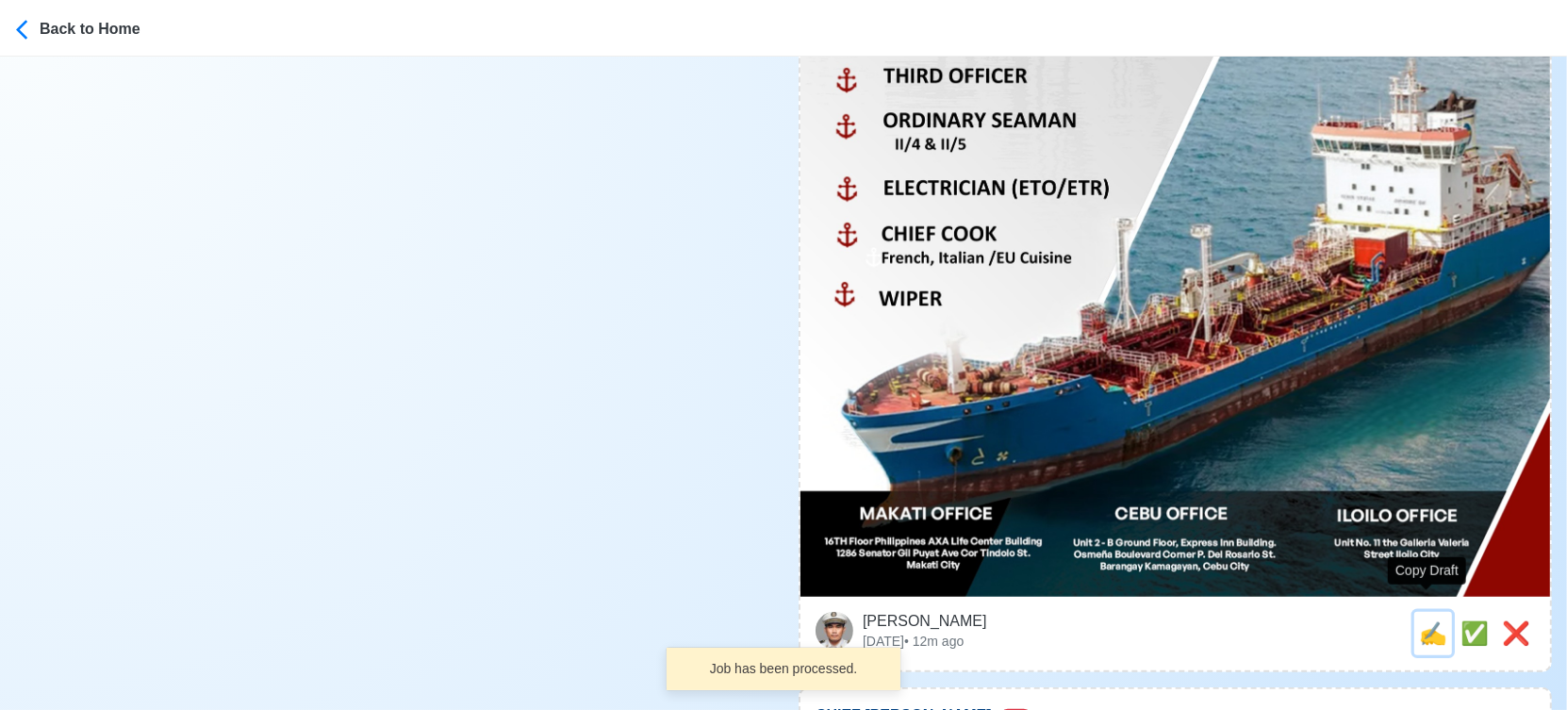
click at [1425, 620] on span "✍️" at bounding box center [1433, 632] width 28 height 25
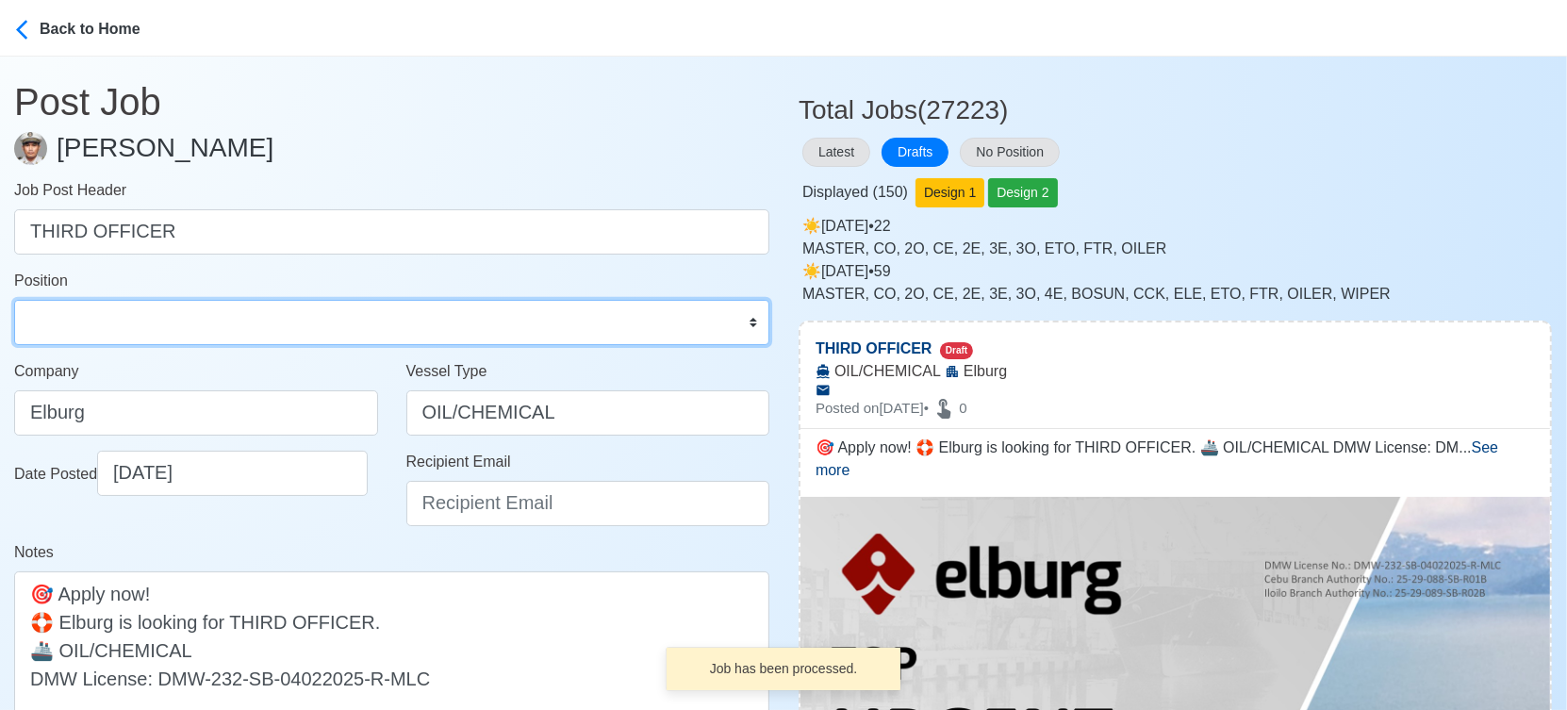
drag, startPoint x: 222, startPoint y: 323, endPoint x: 206, endPoint y: 315, distance: 17.3
click at [222, 323] on select "Master Chief Officer 2nd Officer 3rd Officer Junior Officer Chief Engineer 2nd …" at bounding box center [391, 322] width 755 height 45
click at [14, 300] on select "Master Chief Officer 2nd Officer 3rd Officer Junior Officer Chief Engineer 2nd …" at bounding box center [391, 322] width 755 height 45
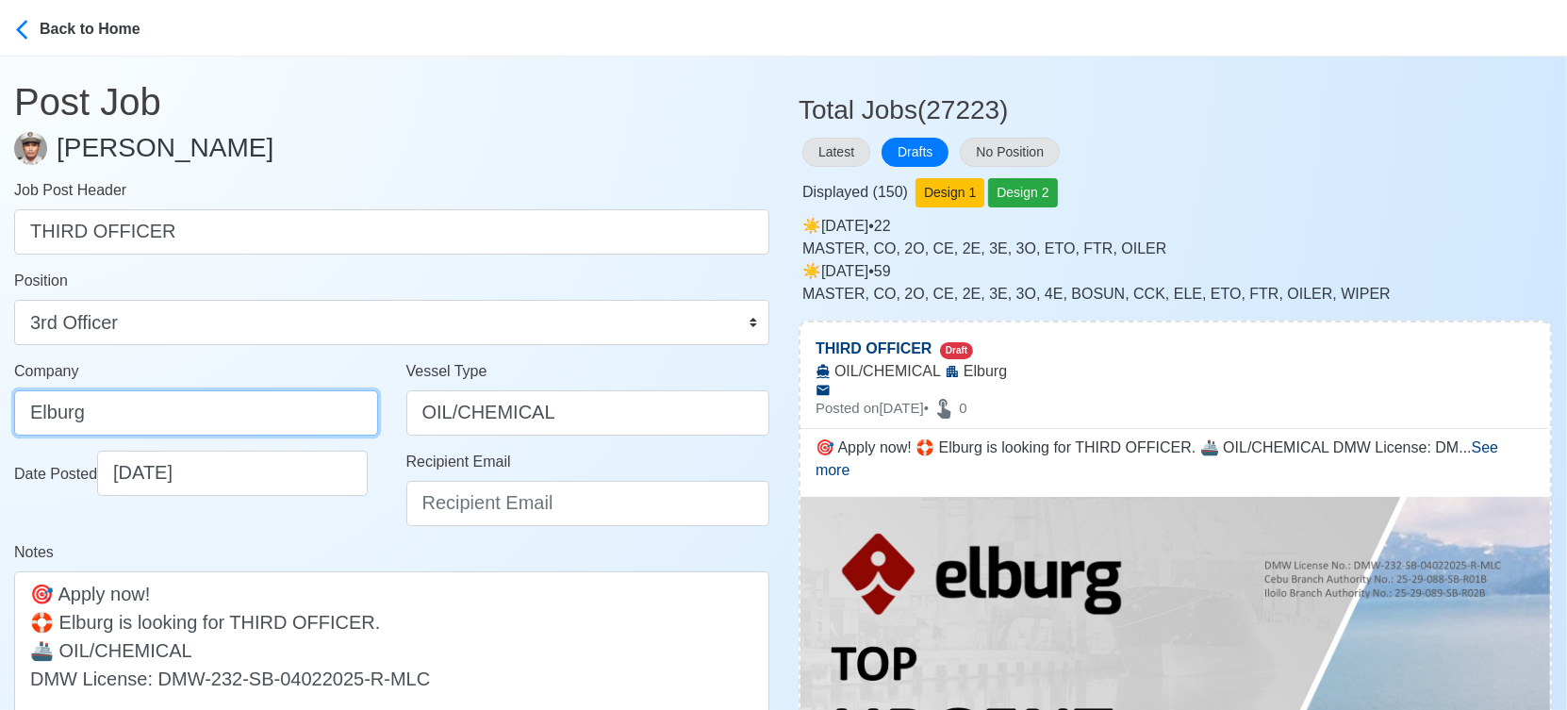
click at [192, 409] on input "Elburg" at bounding box center [196, 412] width 364 height 45
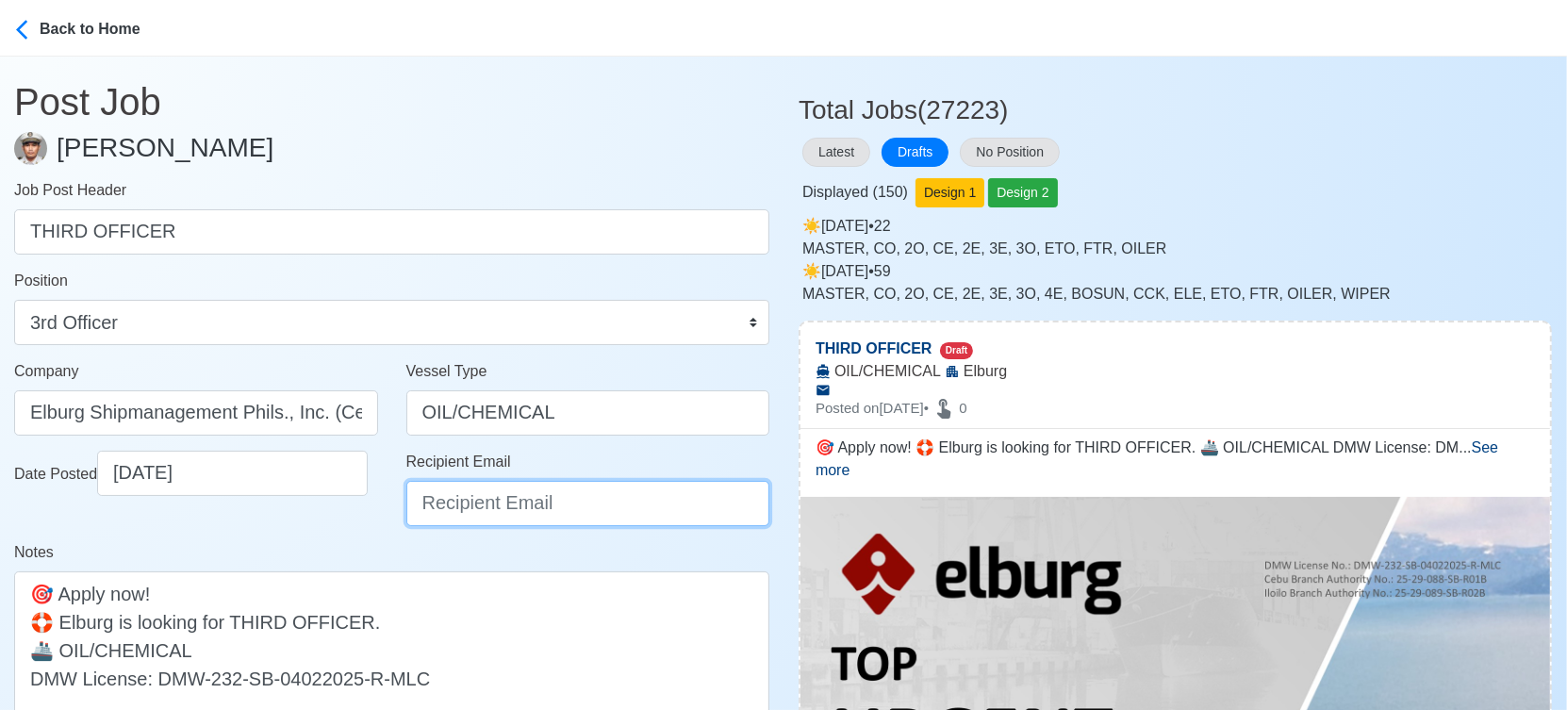
click at [513, 504] on input "Recipient Email" at bounding box center [588, 503] width 364 height 45
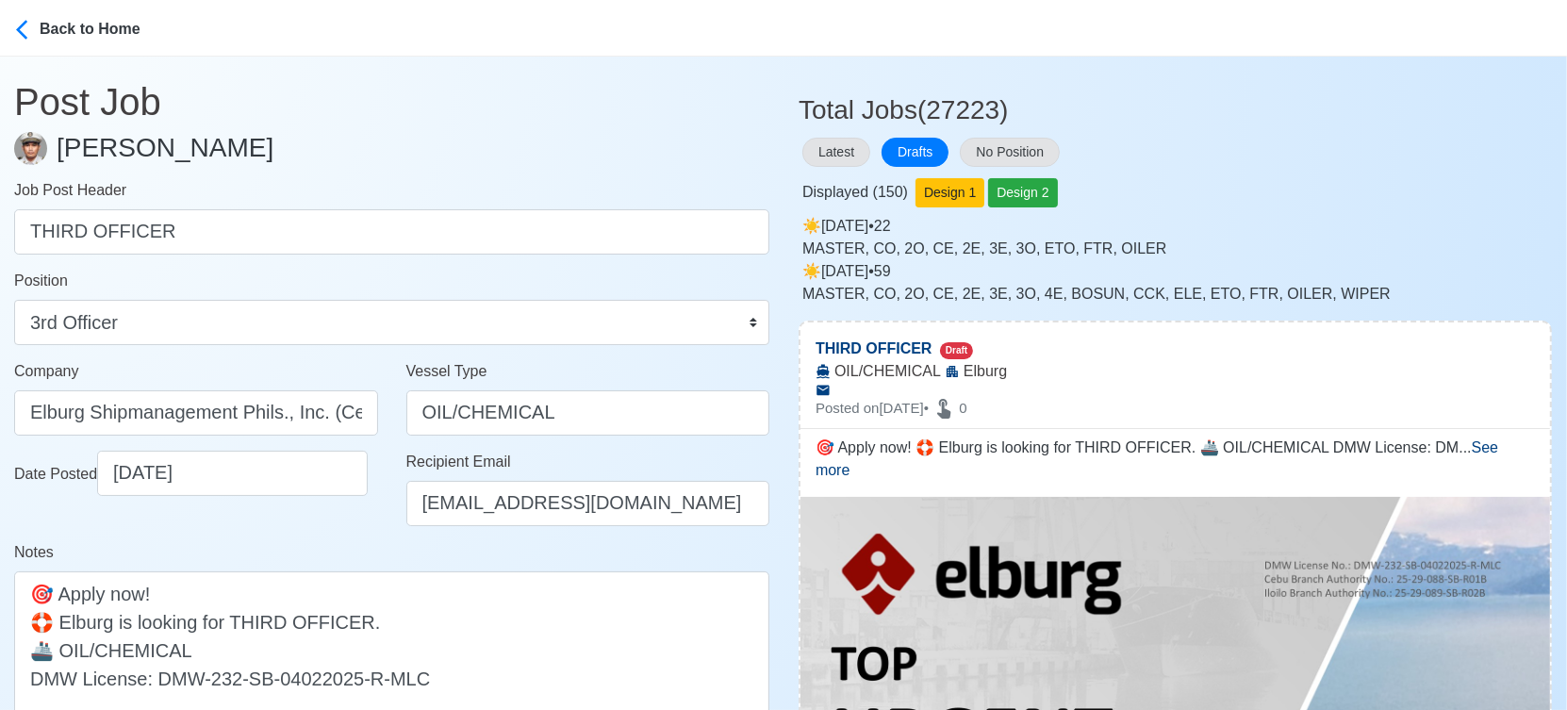
click at [344, 539] on div "Date Posted 09/23/2025" at bounding box center [196, 496] width 392 height 91
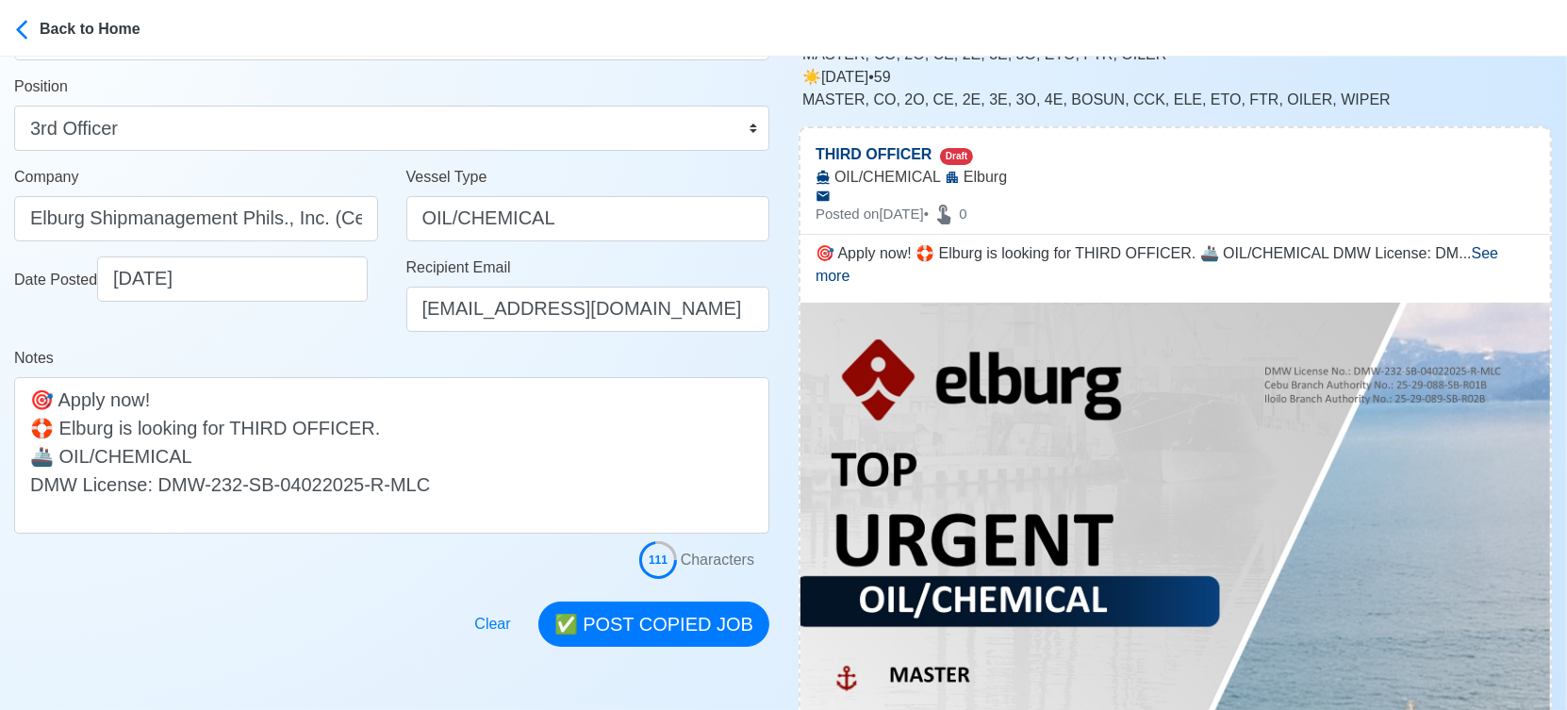
scroll to position [314, 0]
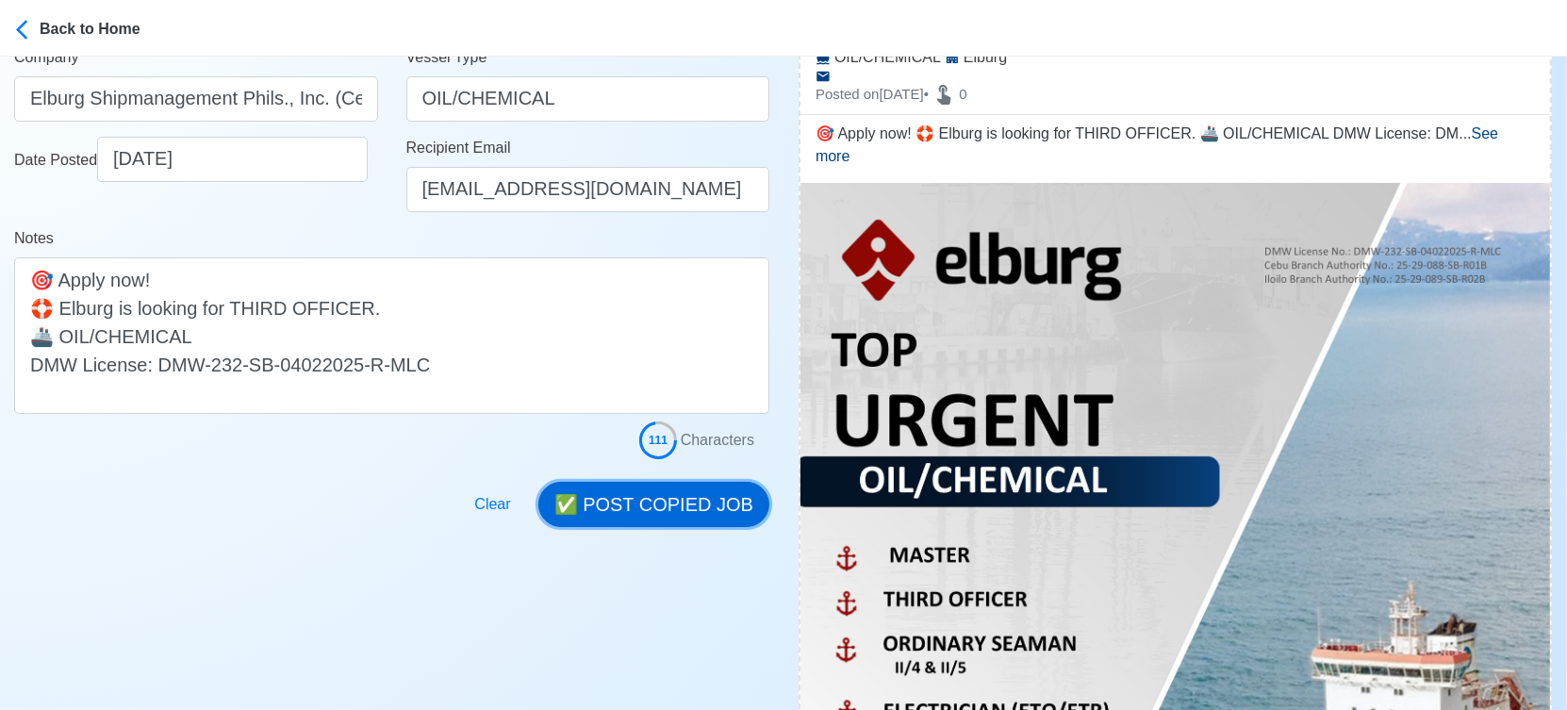
click at [624, 511] on button "✅ POST COPIED JOB" at bounding box center [653, 504] width 231 height 45
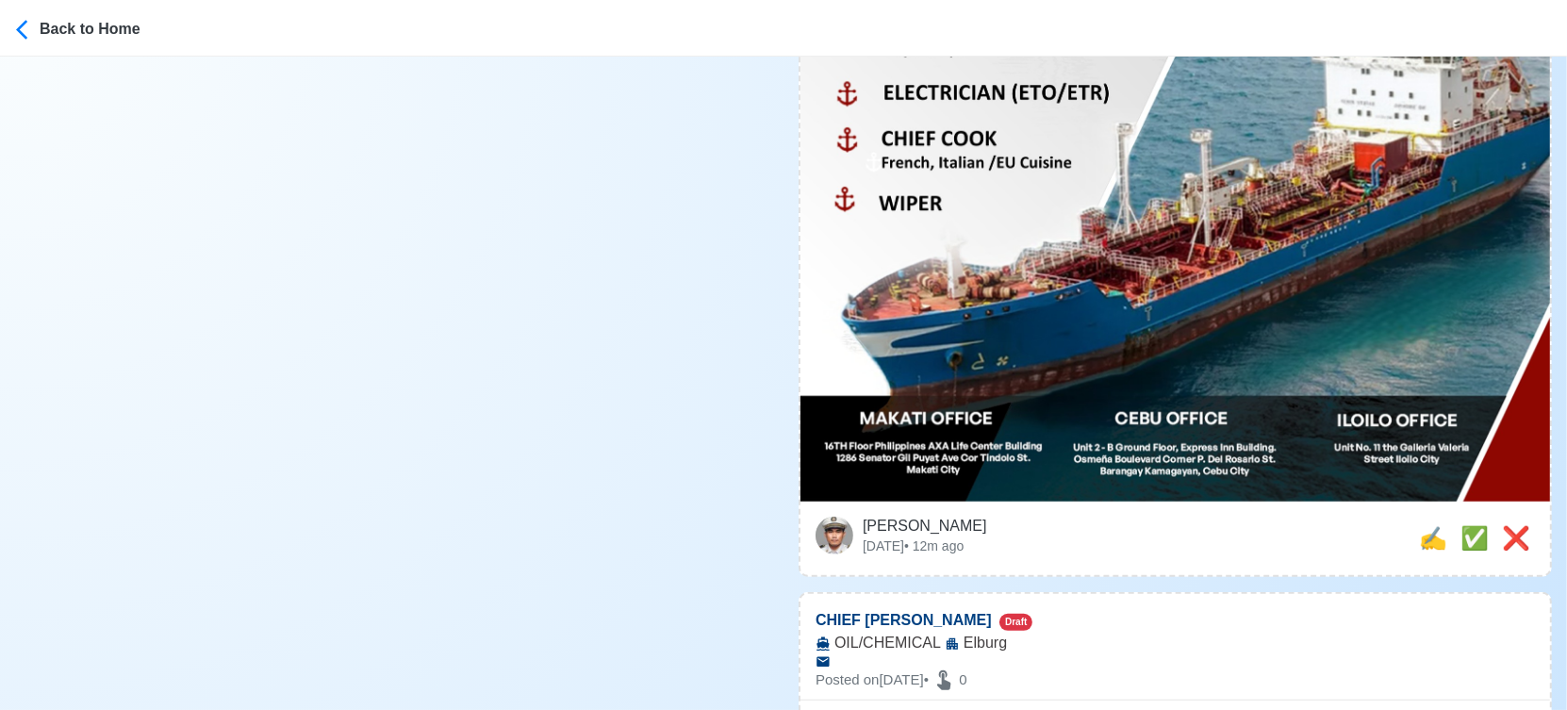
scroll to position [943, 0]
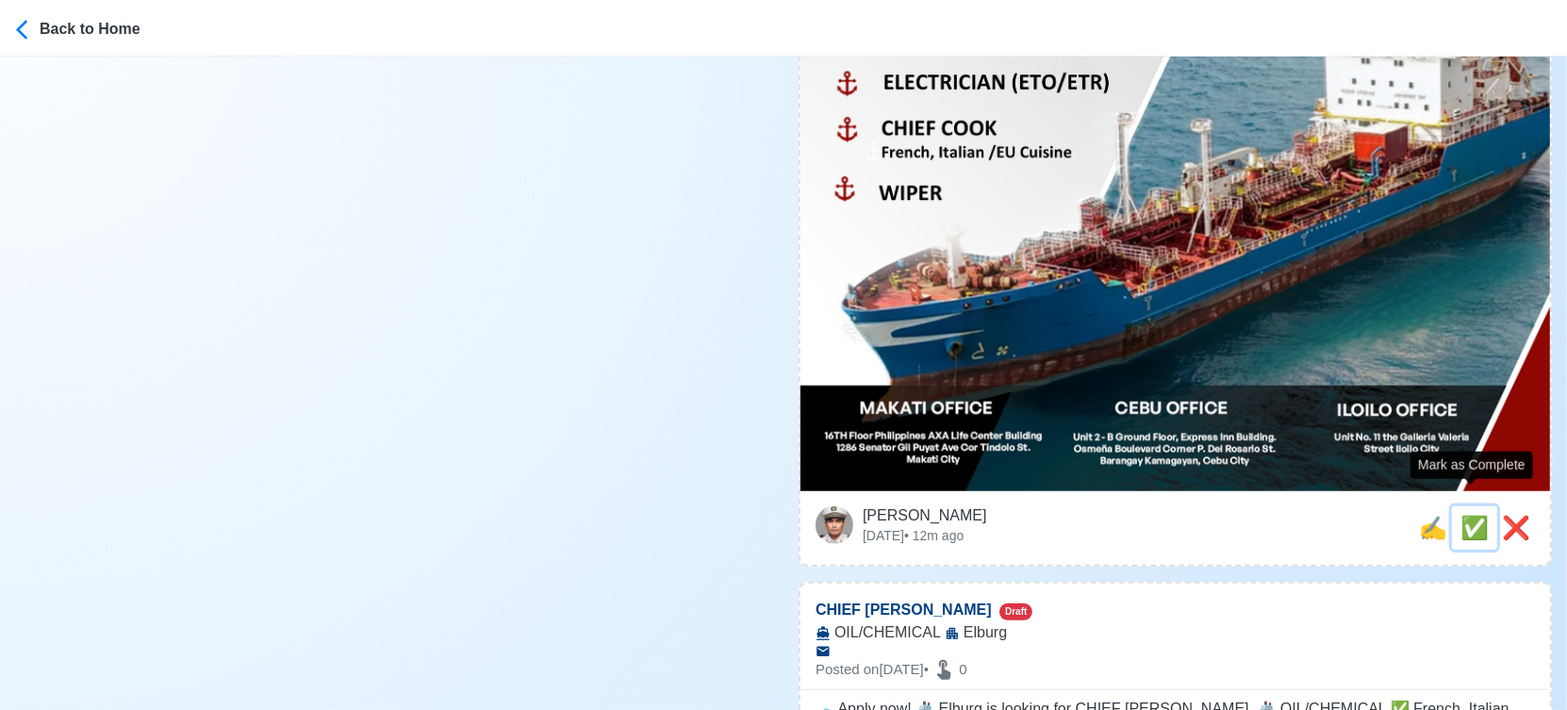
click at [1476, 515] on span "✅" at bounding box center [1474, 527] width 28 height 25
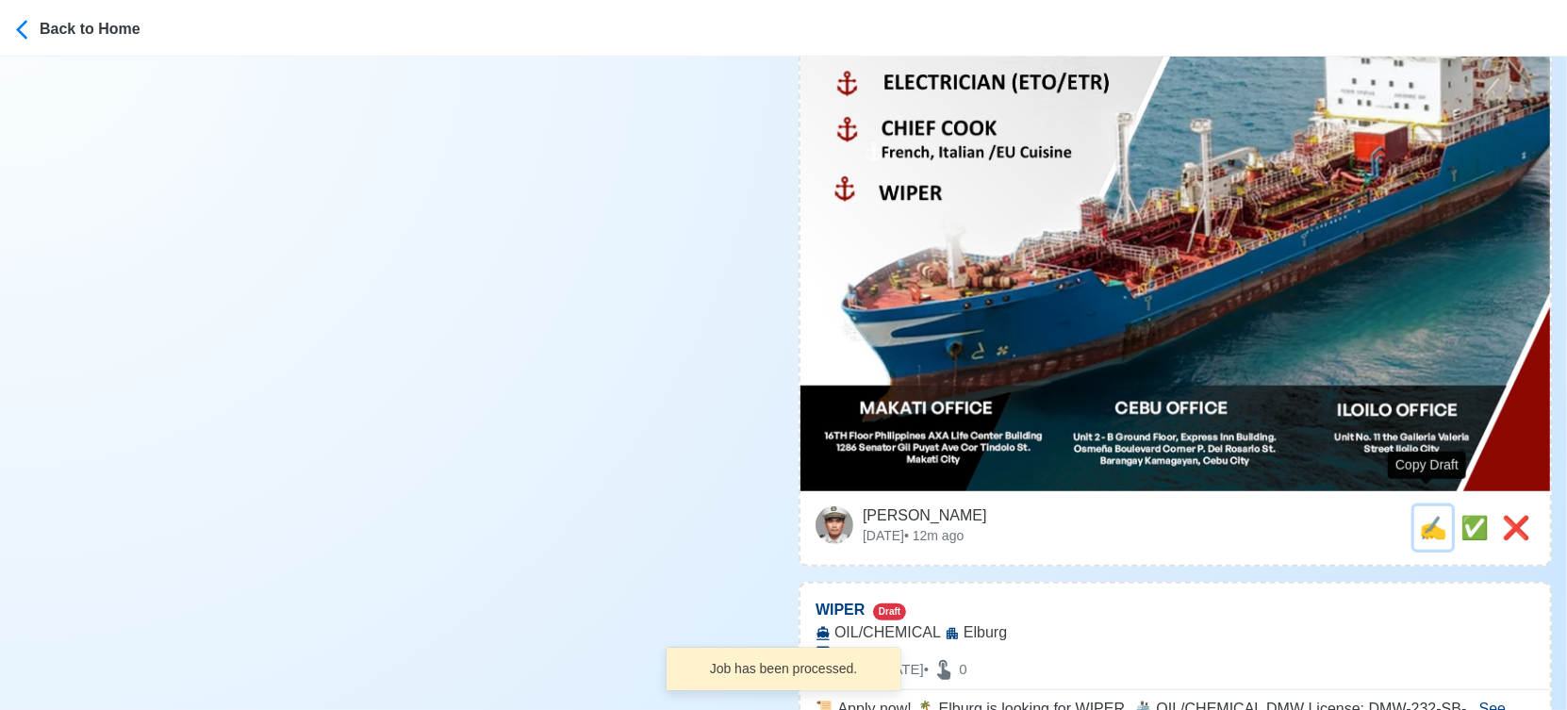
drag, startPoint x: 1433, startPoint y: 511, endPoint x: 1342, endPoint y: 505, distance: 90.7
click at [1430, 515] on span "✍️" at bounding box center [1433, 527] width 28 height 25
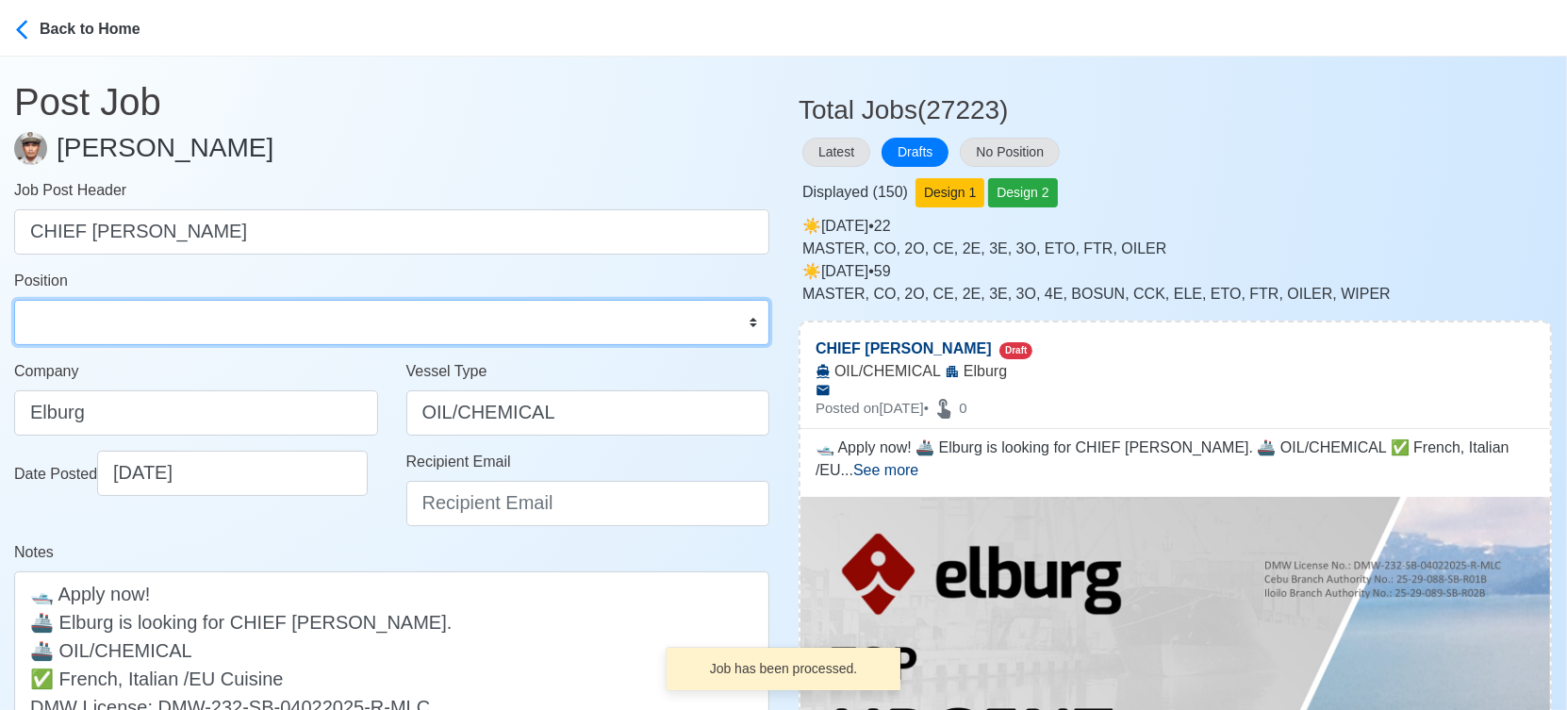
click at [125, 319] on select "Master Chief Officer 2nd Officer 3rd Officer Junior Officer Chief Engineer 2nd …" at bounding box center [391, 322] width 755 height 45
click at [14, 300] on select "Master Chief Officer 2nd Officer 3rd Officer Junior Officer Chief Engineer 2nd …" at bounding box center [391, 322] width 755 height 45
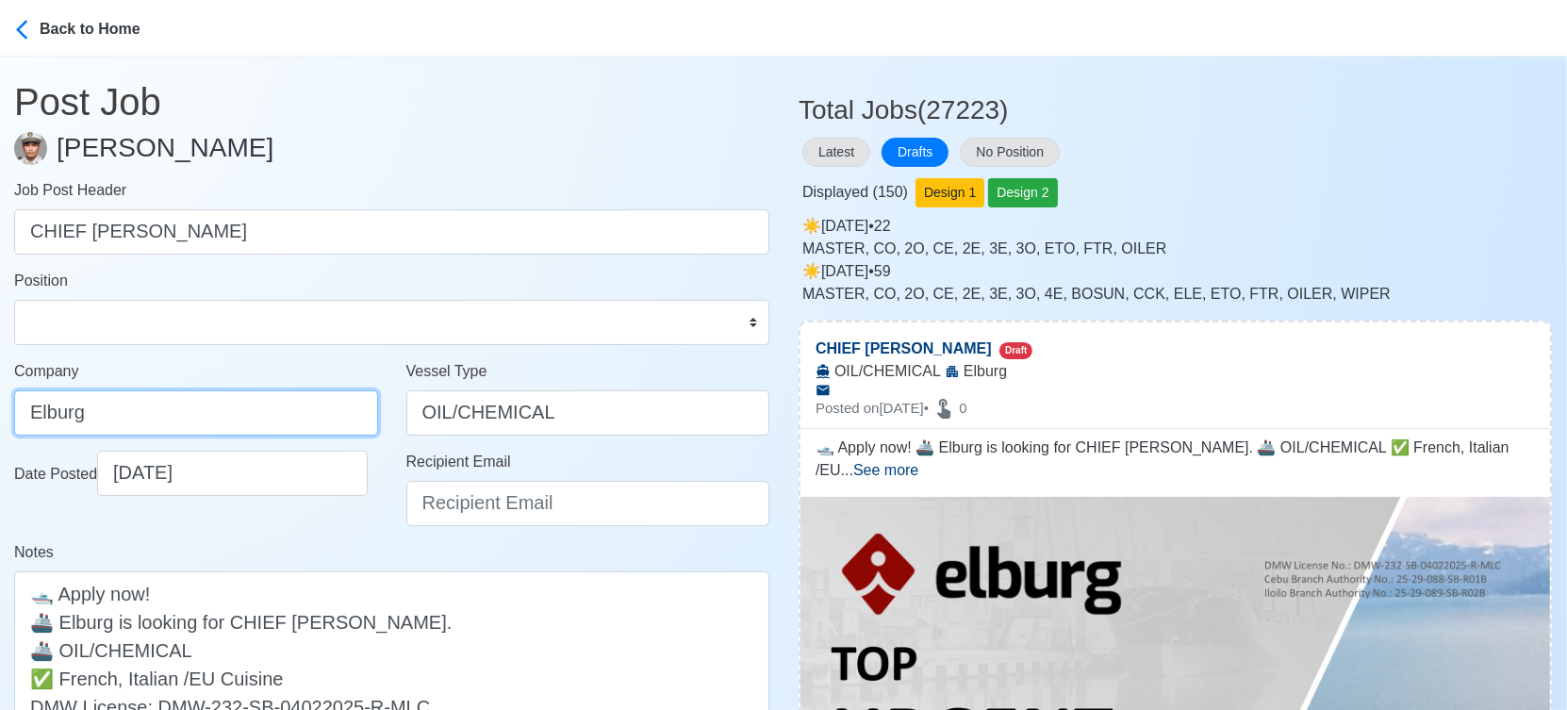
click at [226, 402] on input "Elburg" at bounding box center [196, 412] width 364 height 45
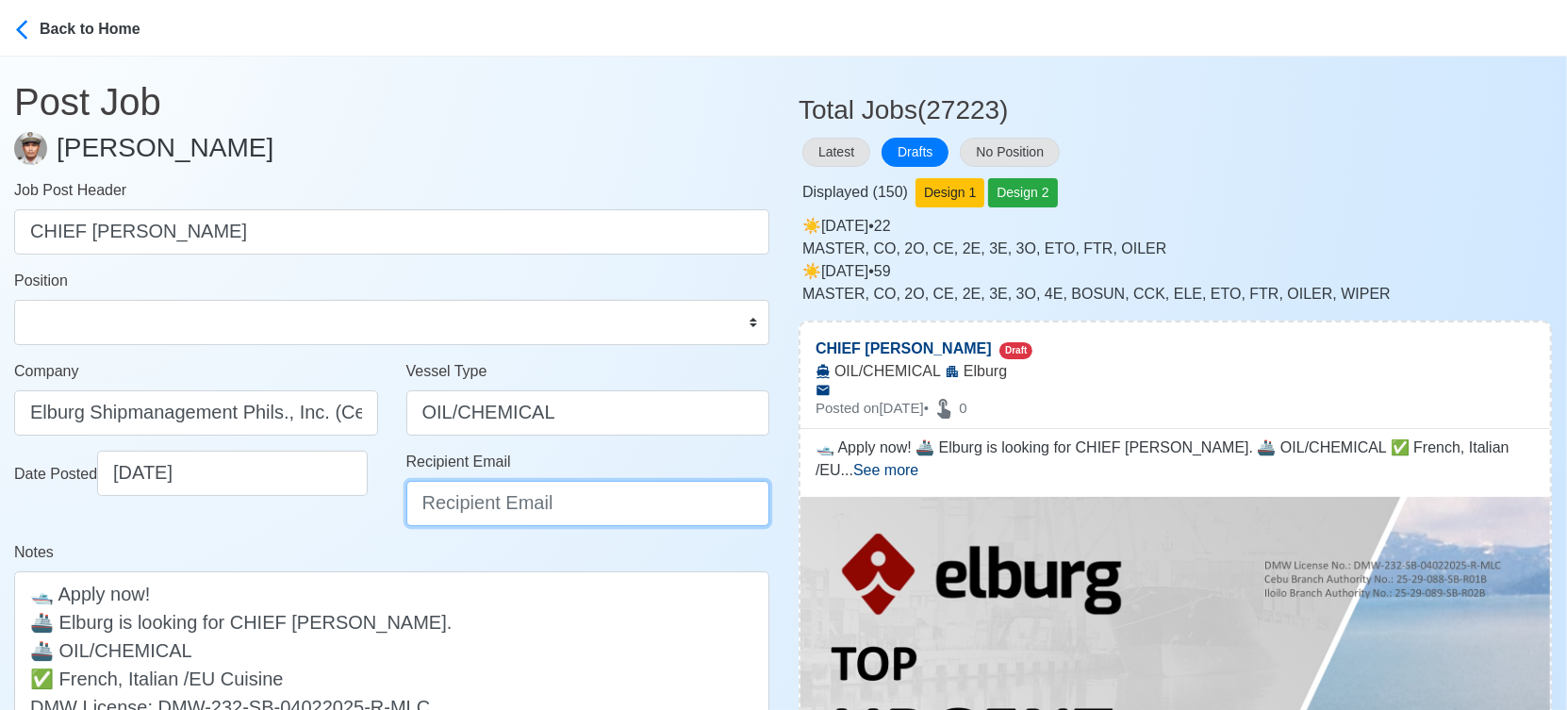
click at [468, 503] on input "Recipient Email" at bounding box center [588, 503] width 364 height 45
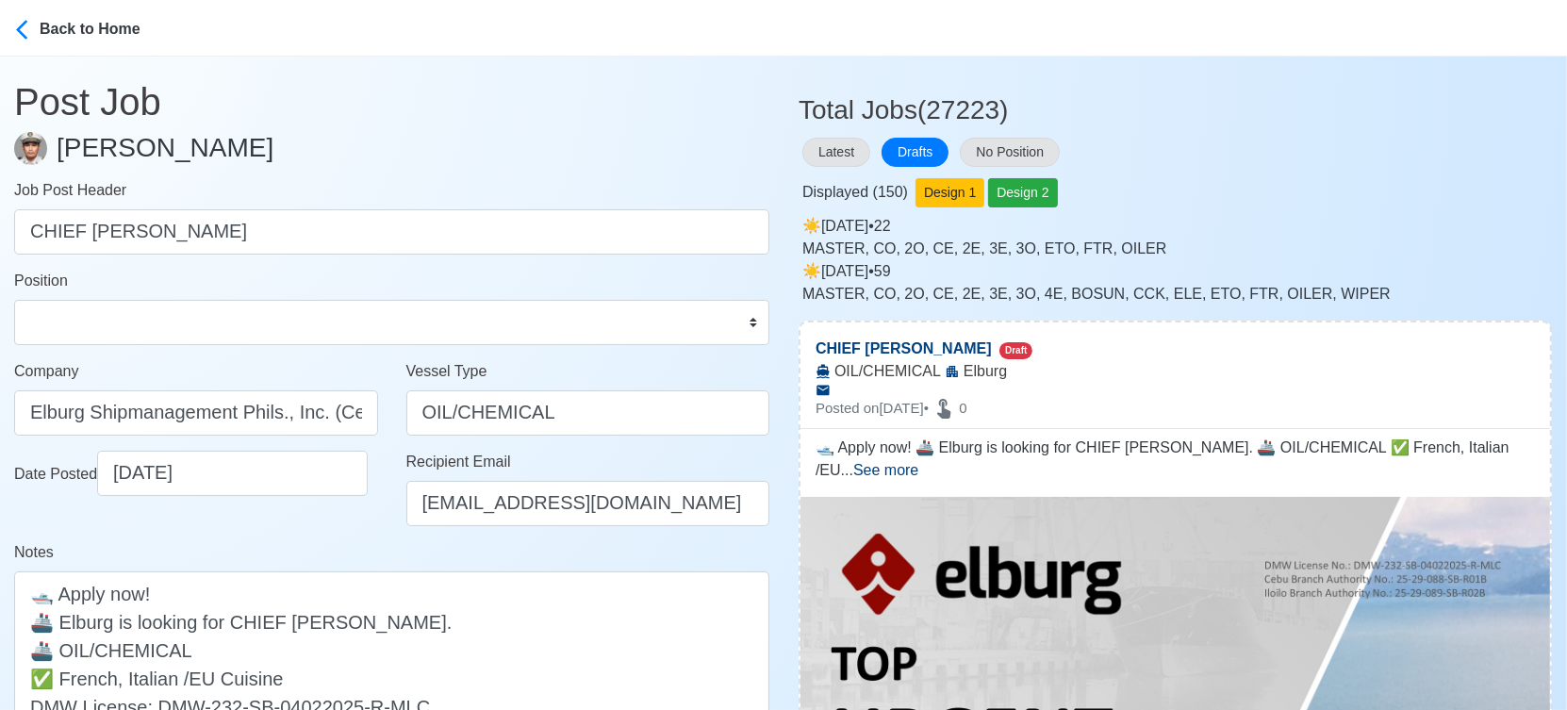
click at [347, 541] on div "Notes 🛥️ Apply now! 🚢 Elburg is looking for CHIEF COOK. 🚢 OIL/CHEMICAL ✅ French…" at bounding box center [391, 648] width 755 height 215
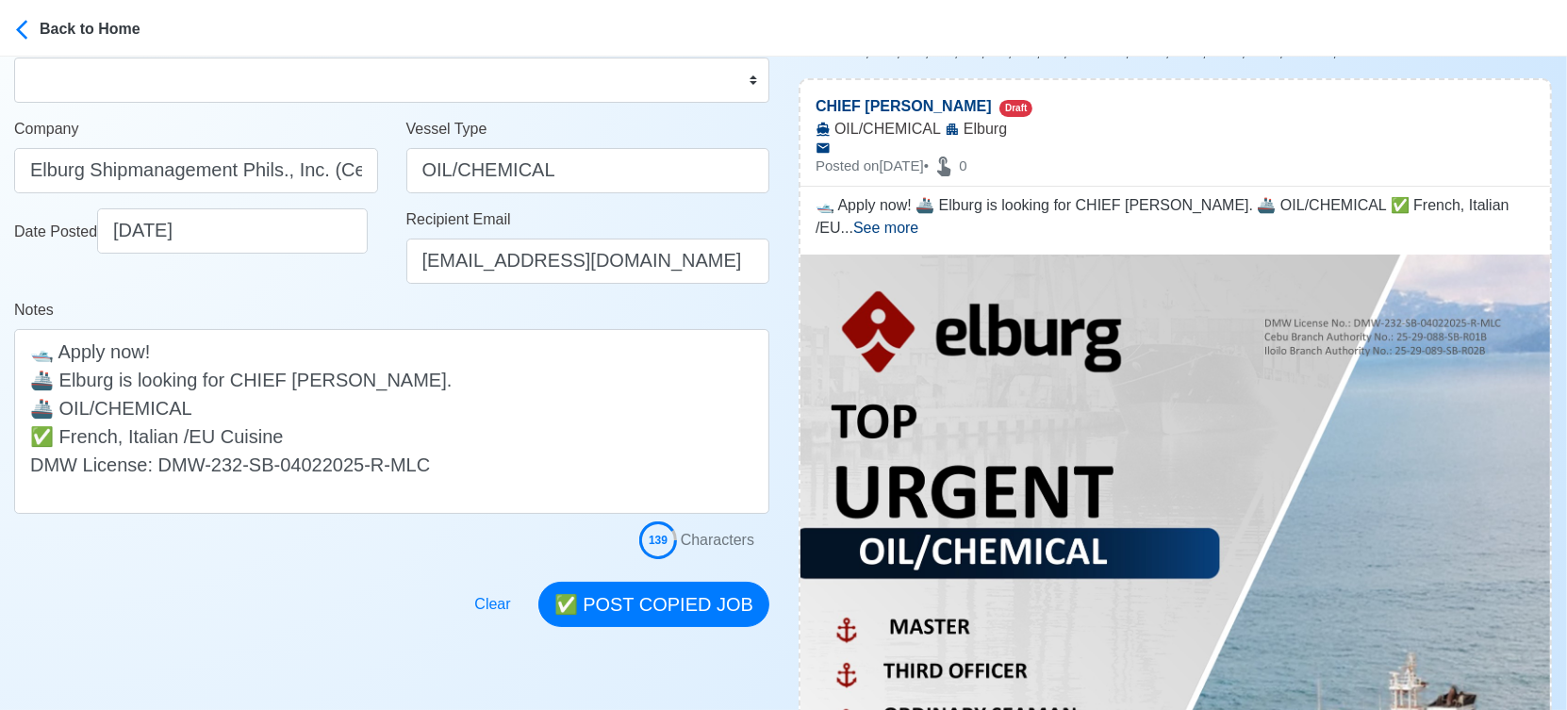
scroll to position [419, 0]
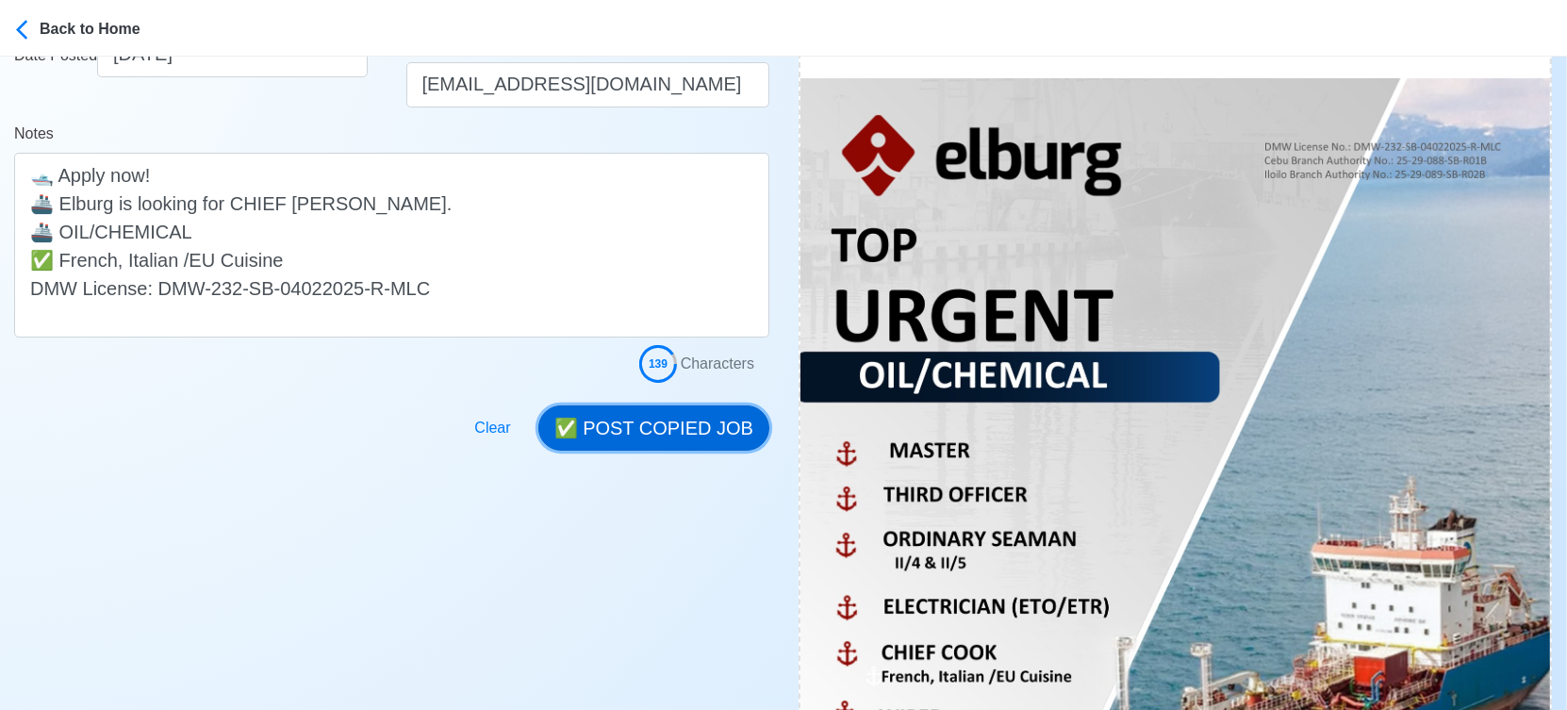
click at [686, 405] on button "✅ POST COPIED JOB" at bounding box center [653, 427] width 231 height 45
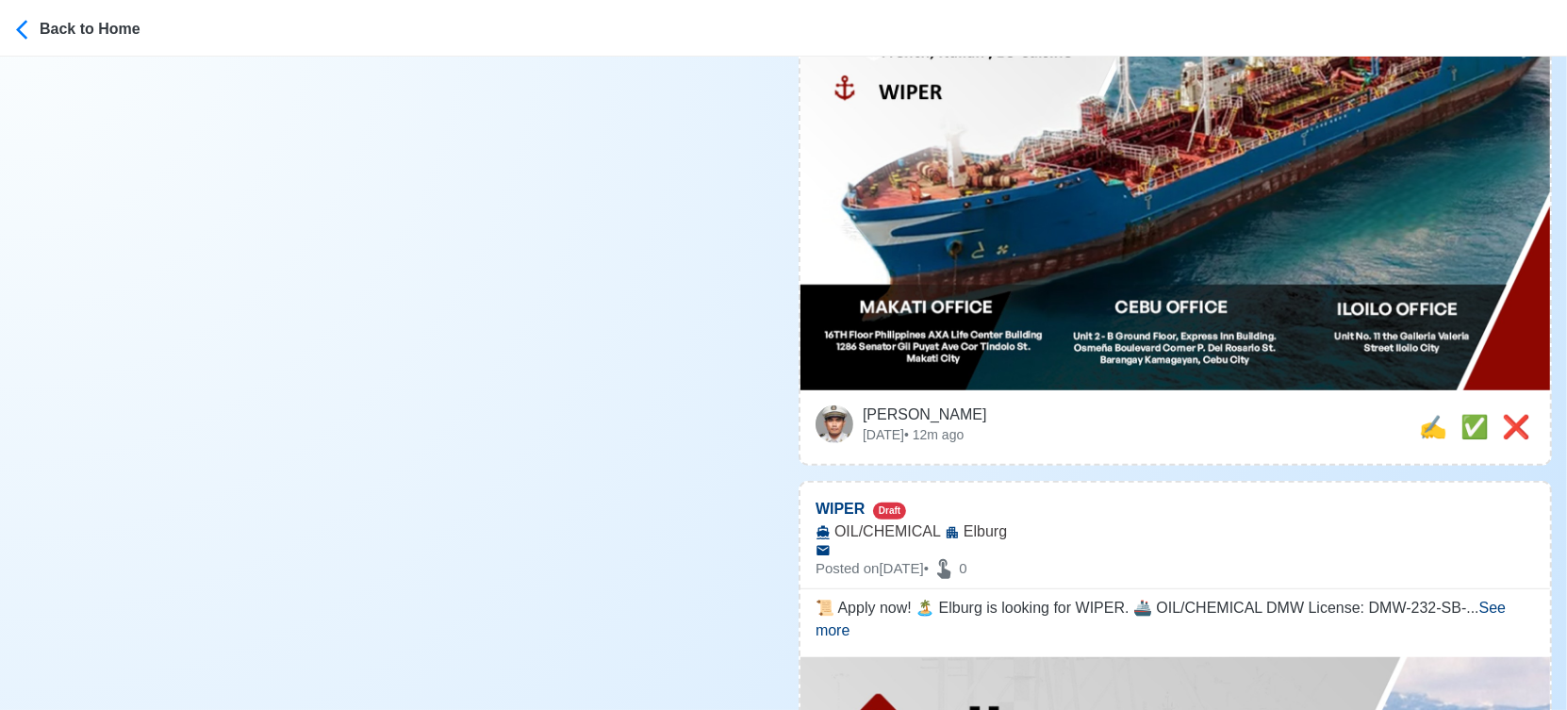
scroll to position [1047, 0]
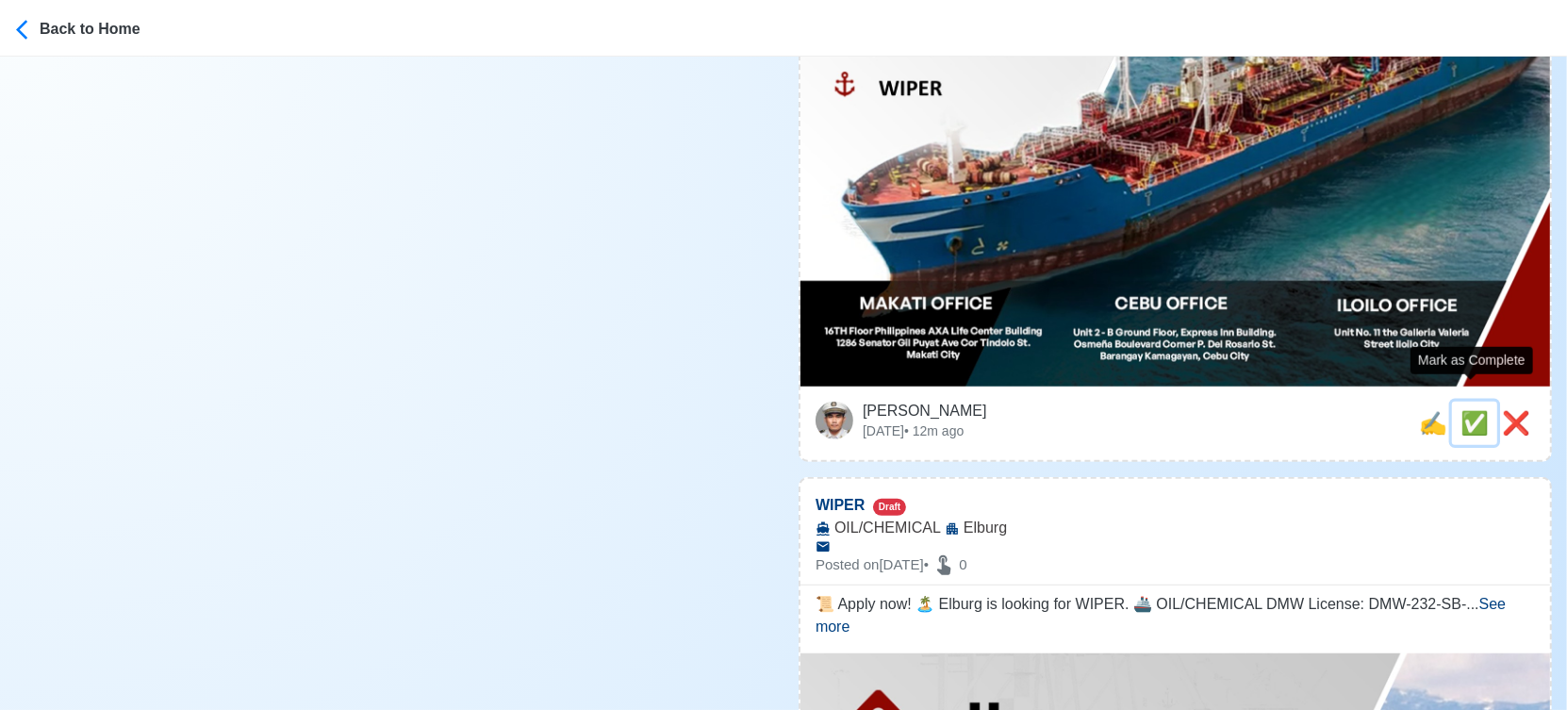
click at [1467, 410] on span "✅" at bounding box center [1474, 422] width 28 height 25
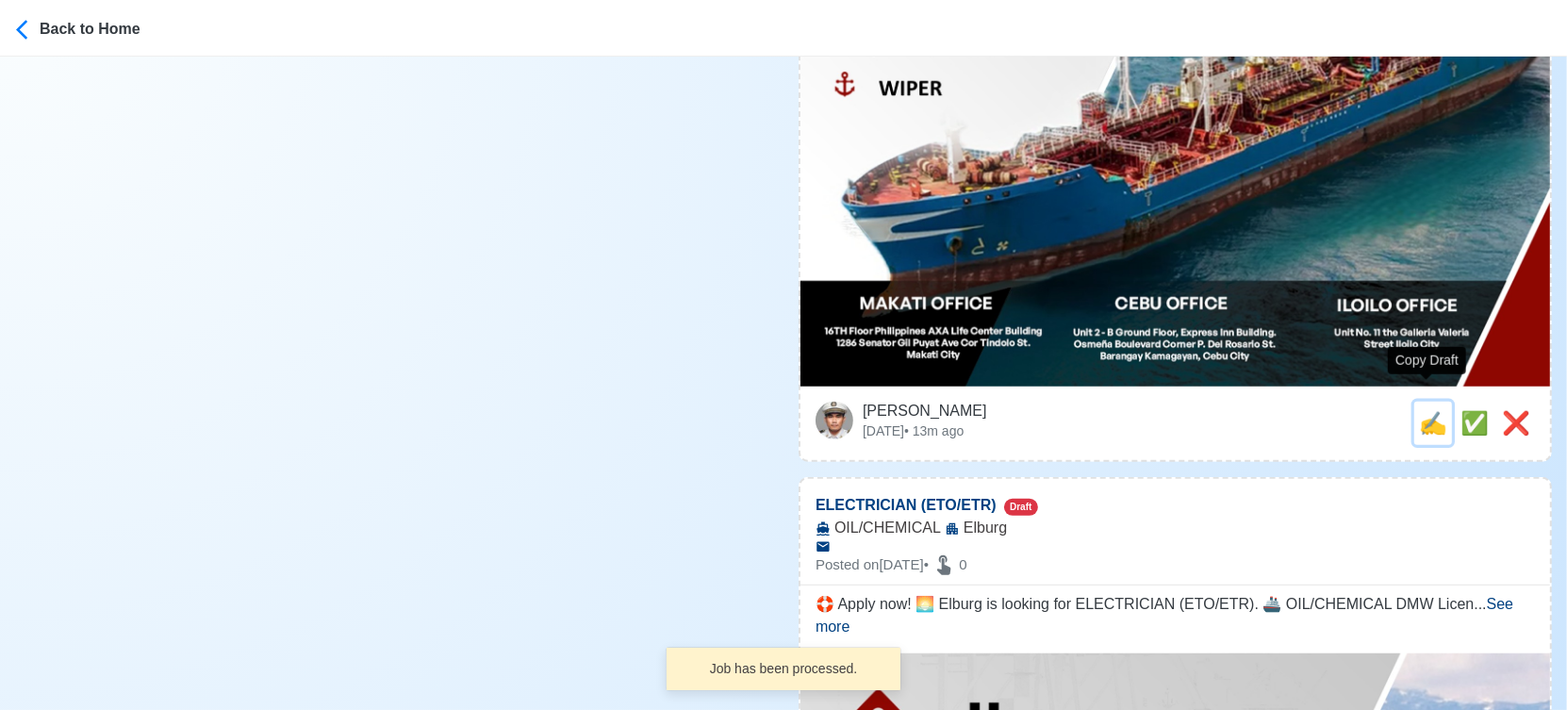
click at [1432, 410] on span "✍️" at bounding box center [1433, 422] width 28 height 25
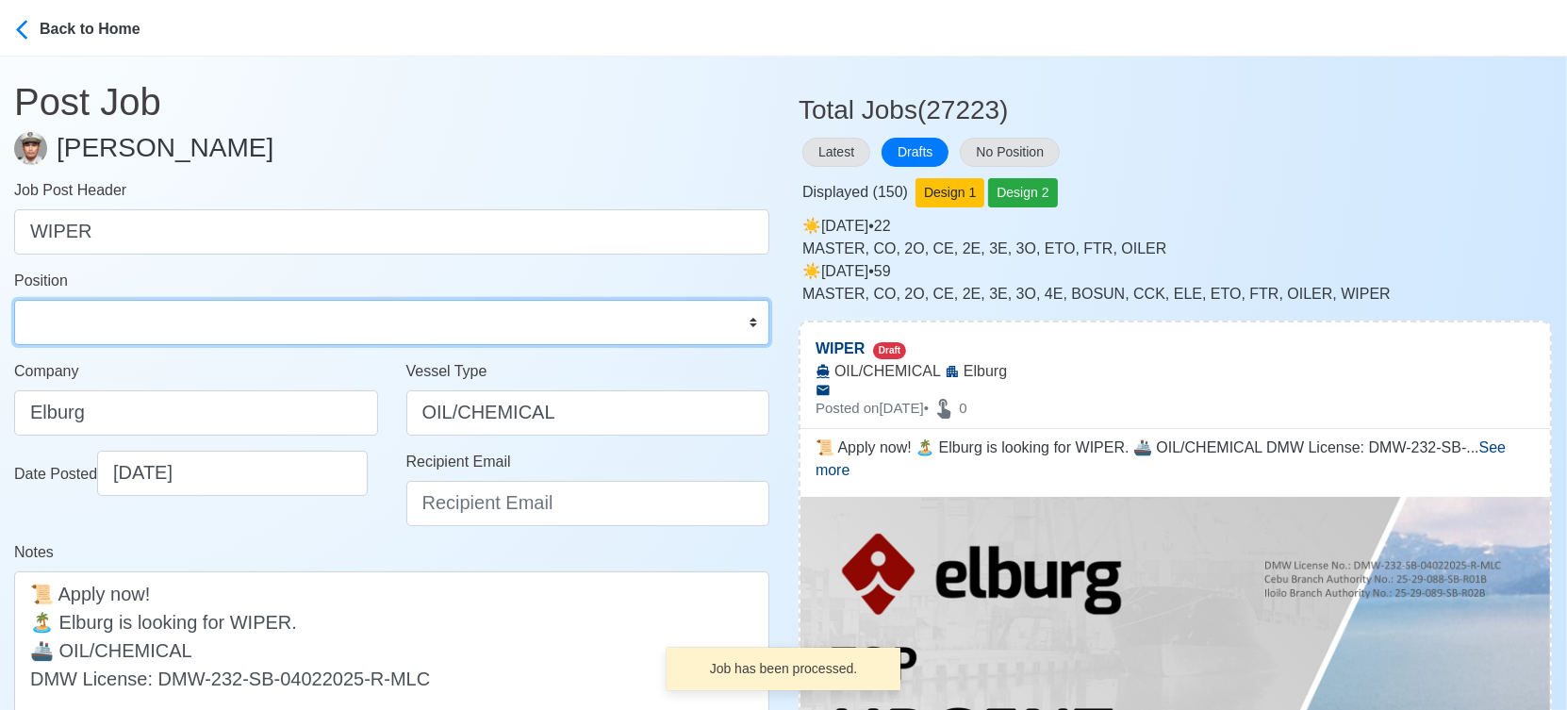
click at [128, 300] on select "Master Chief Officer 2nd Officer 3rd Officer Junior Officer Chief Engineer 2nd …" at bounding box center [391, 322] width 755 height 45
click at [14, 300] on select "Master Chief Officer 2nd Officer 3rd Officer Junior Officer Chief Engineer 2nd …" at bounding box center [391, 322] width 755 height 45
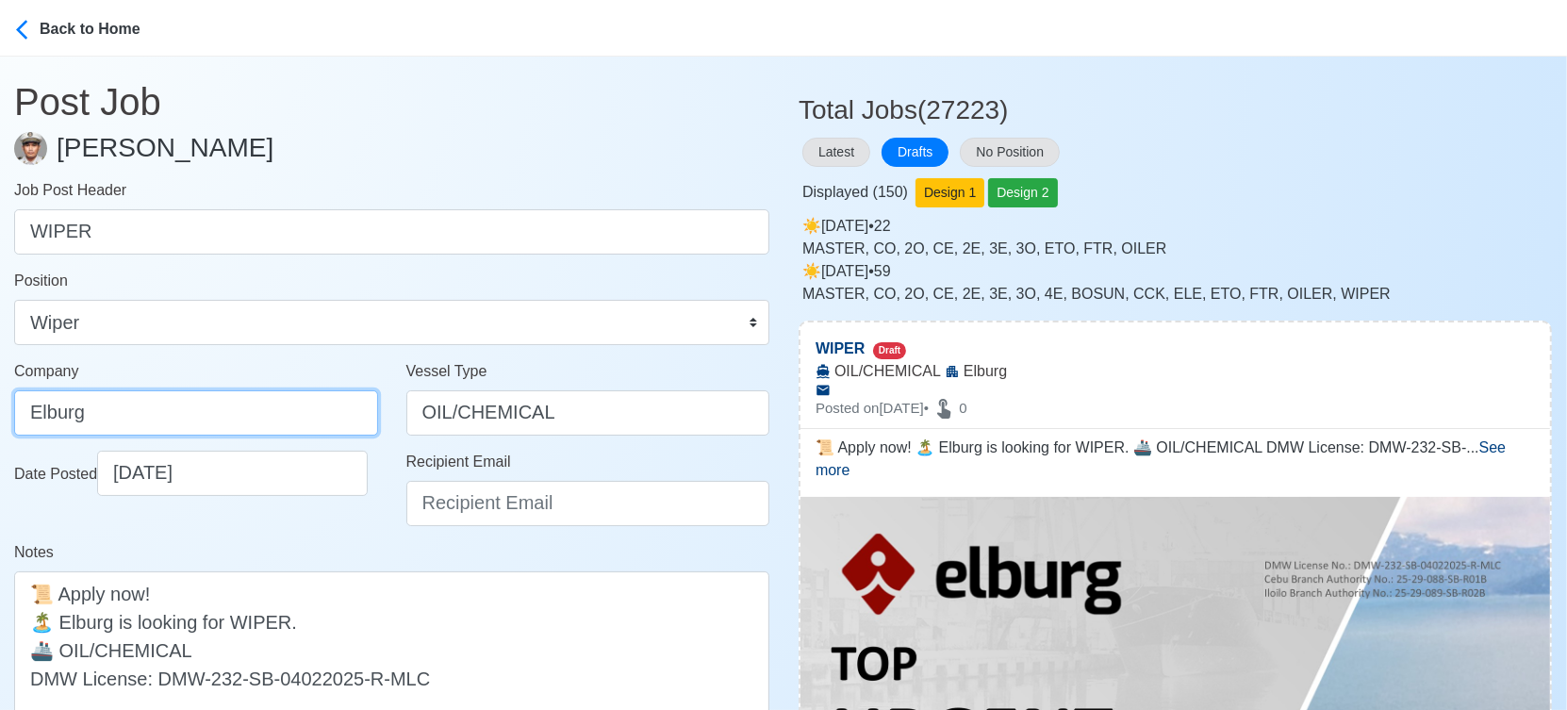
click at [223, 407] on input "Elburg" at bounding box center [196, 412] width 364 height 45
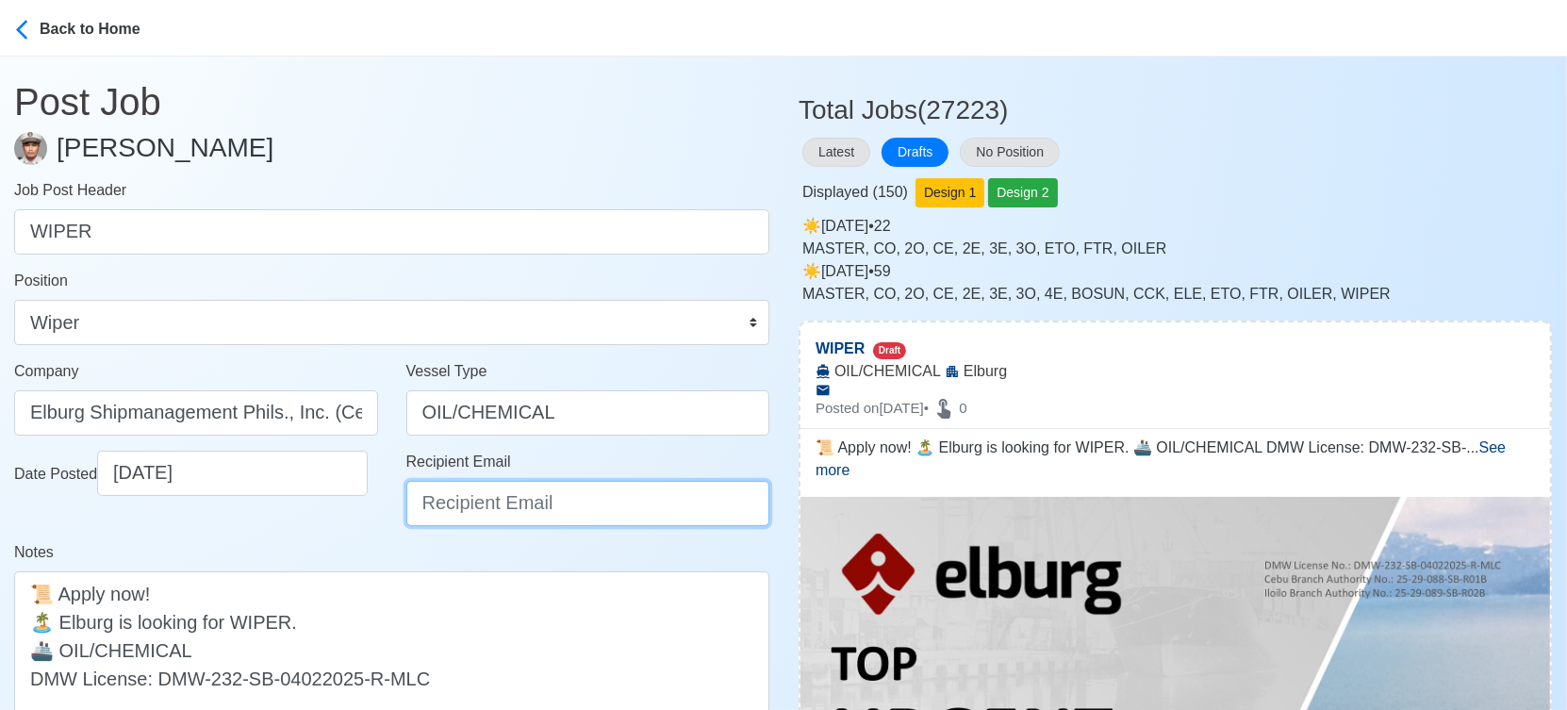
click at [516, 501] on input "Recipient Email" at bounding box center [588, 503] width 364 height 45
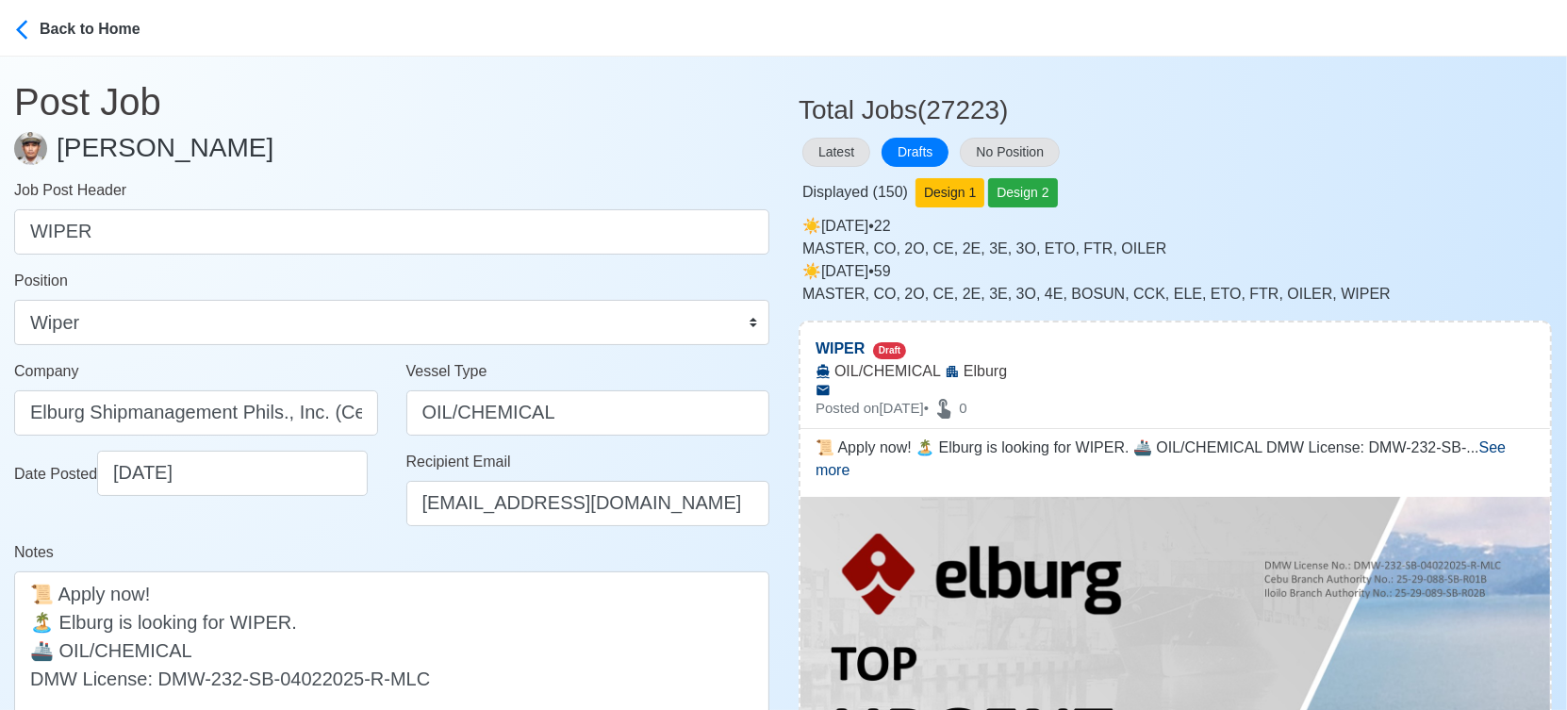
click at [304, 529] on div "Date Posted 09/23/2025" at bounding box center [196, 496] width 392 height 91
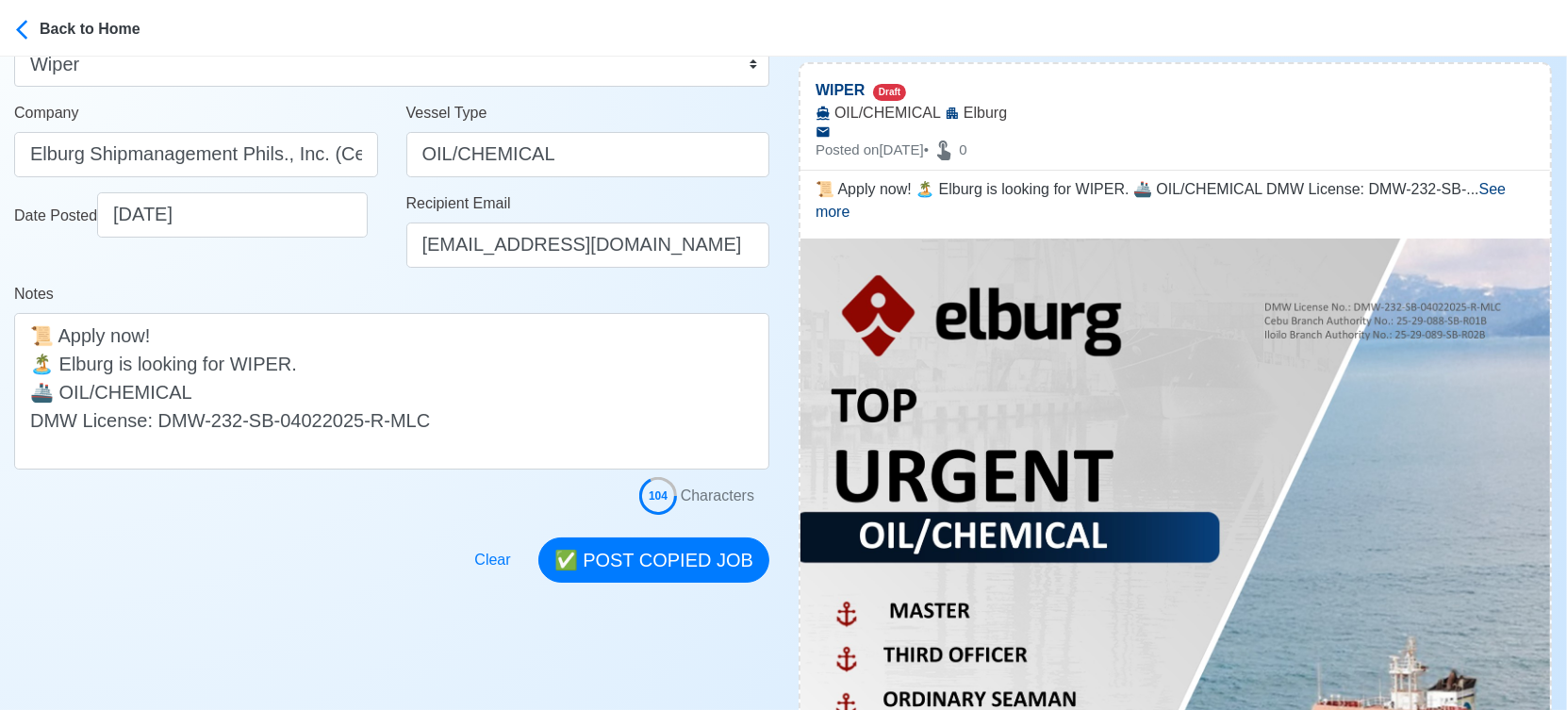
scroll to position [314, 0]
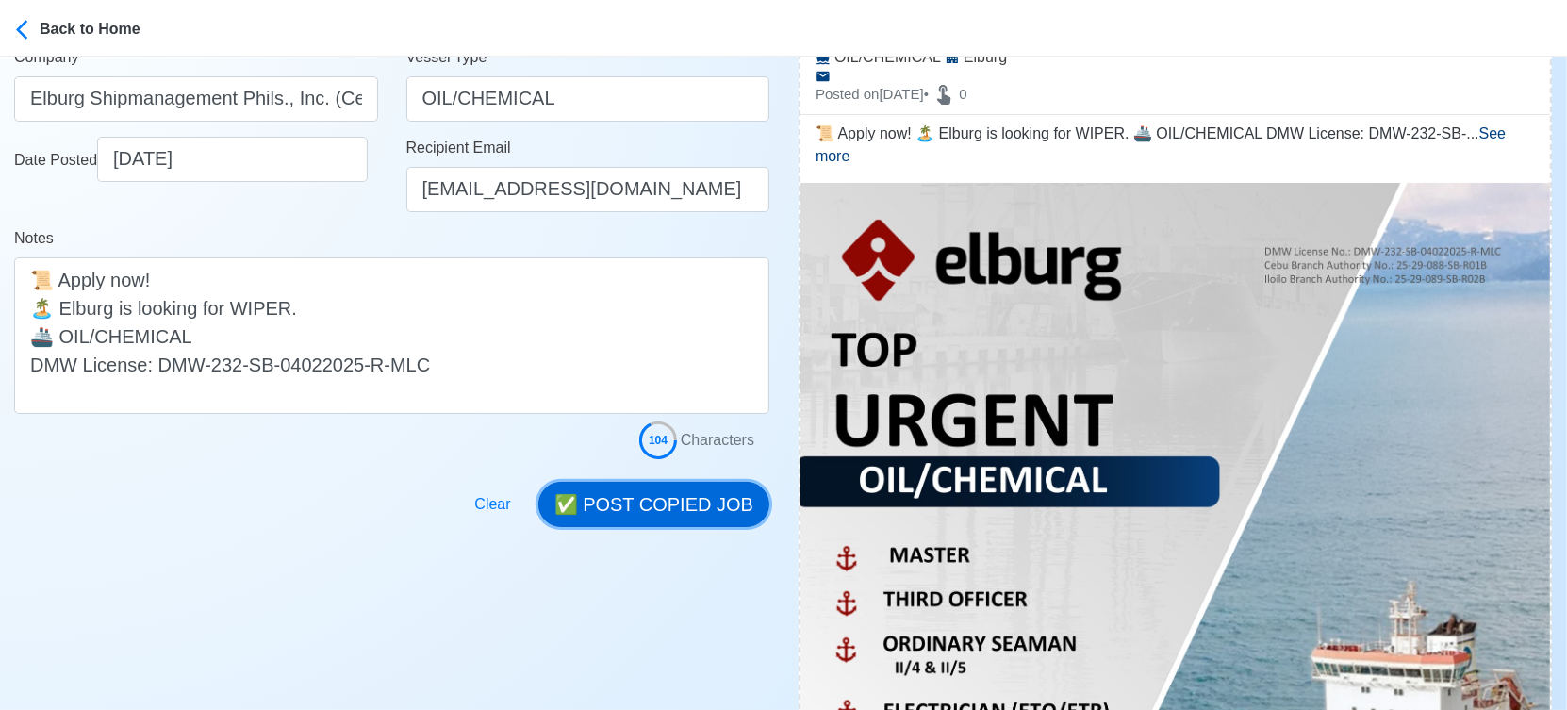
click at [641, 499] on button "✅ POST COPIED JOB" at bounding box center [653, 504] width 231 height 45
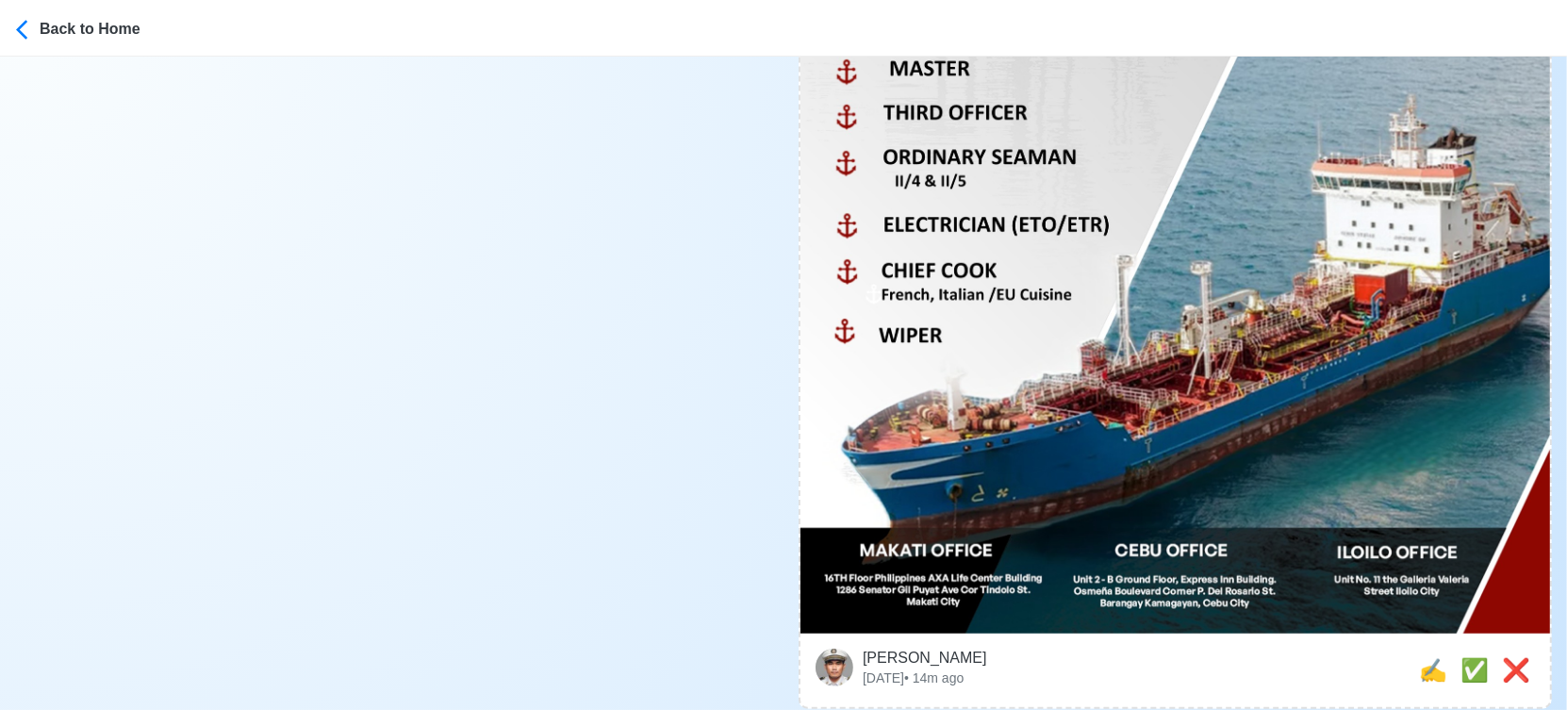
scroll to position [837, 0]
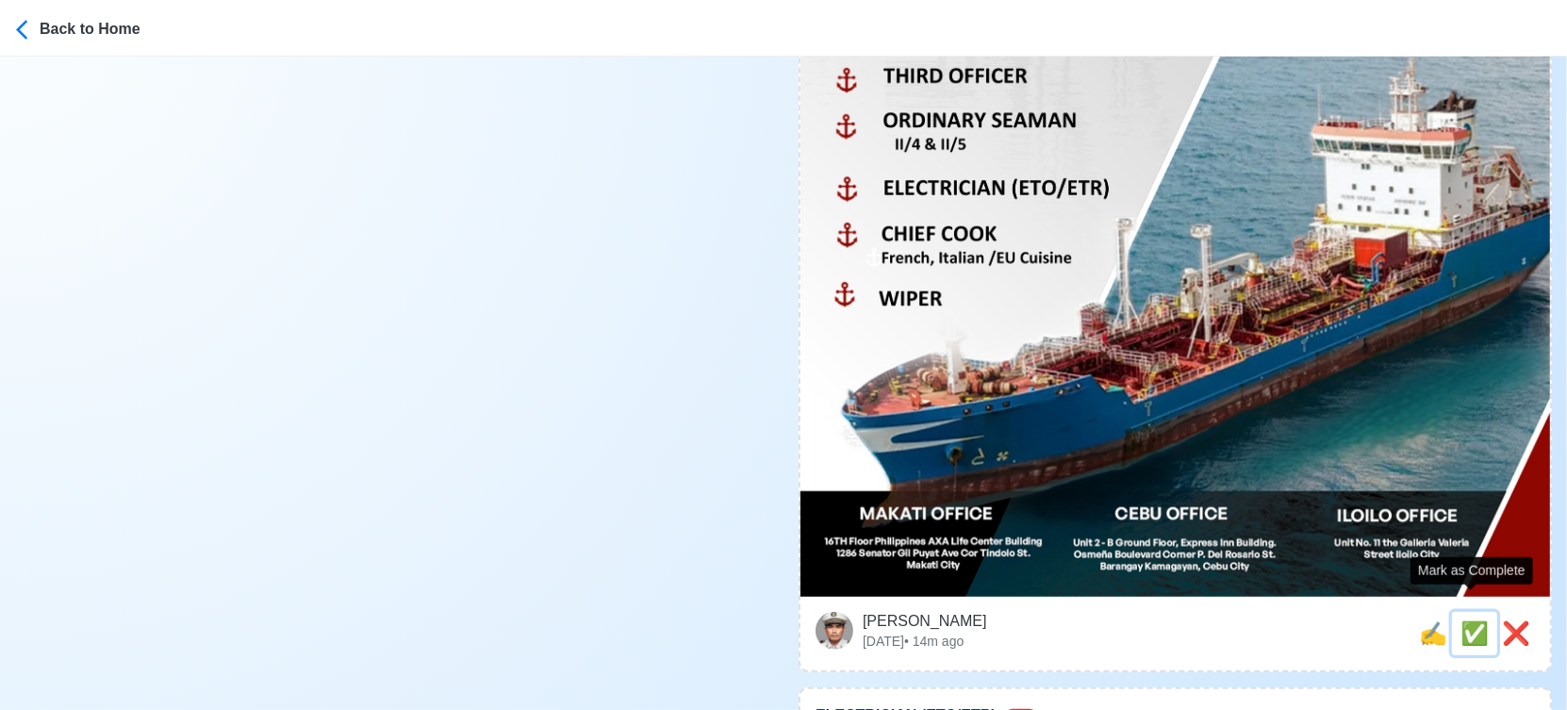
click at [1471, 620] on span "✅" at bounding box center [1474, 632] width 28 height 25
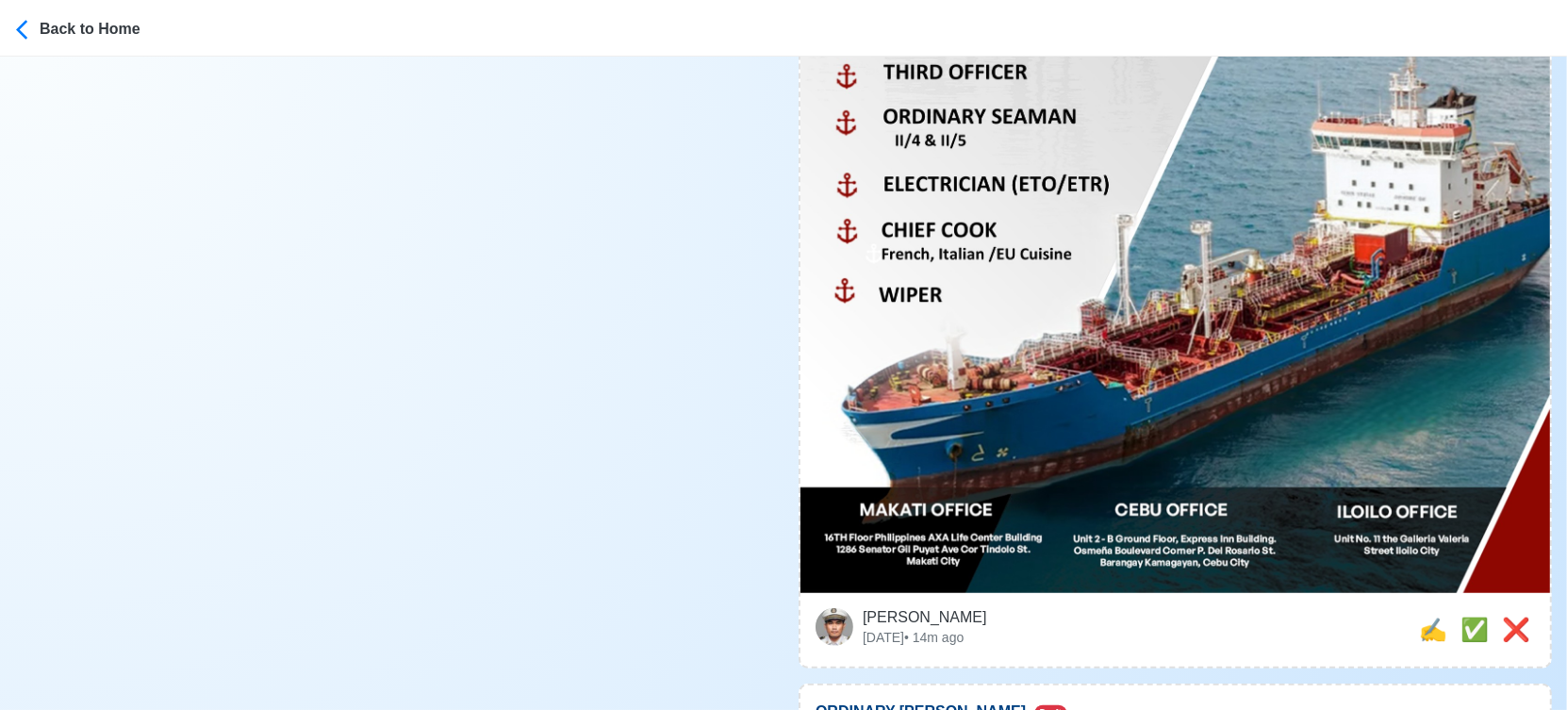
scroll to position [943, 0]
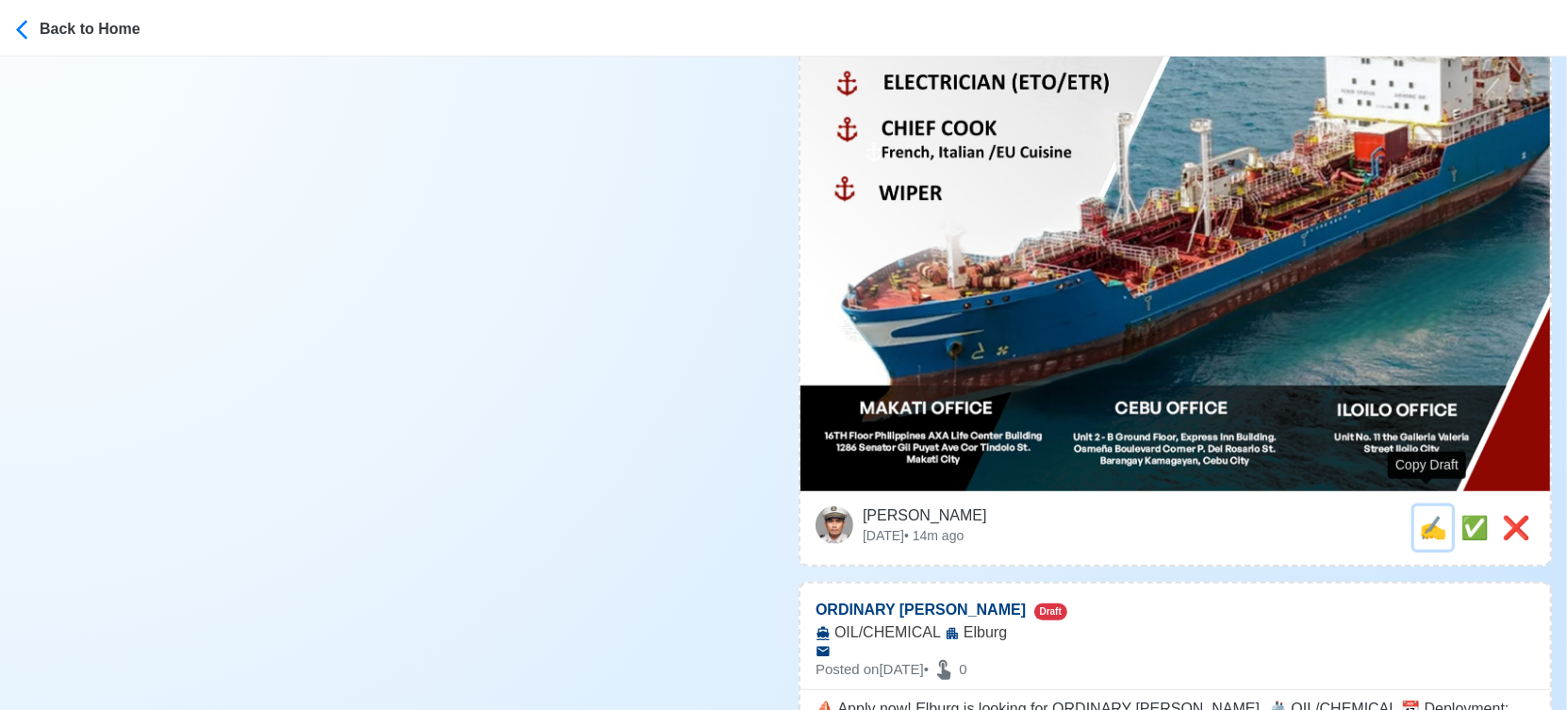
click at [1424, 515] on span "✍️" at bounding box center [1433, 527] width 28 height 25
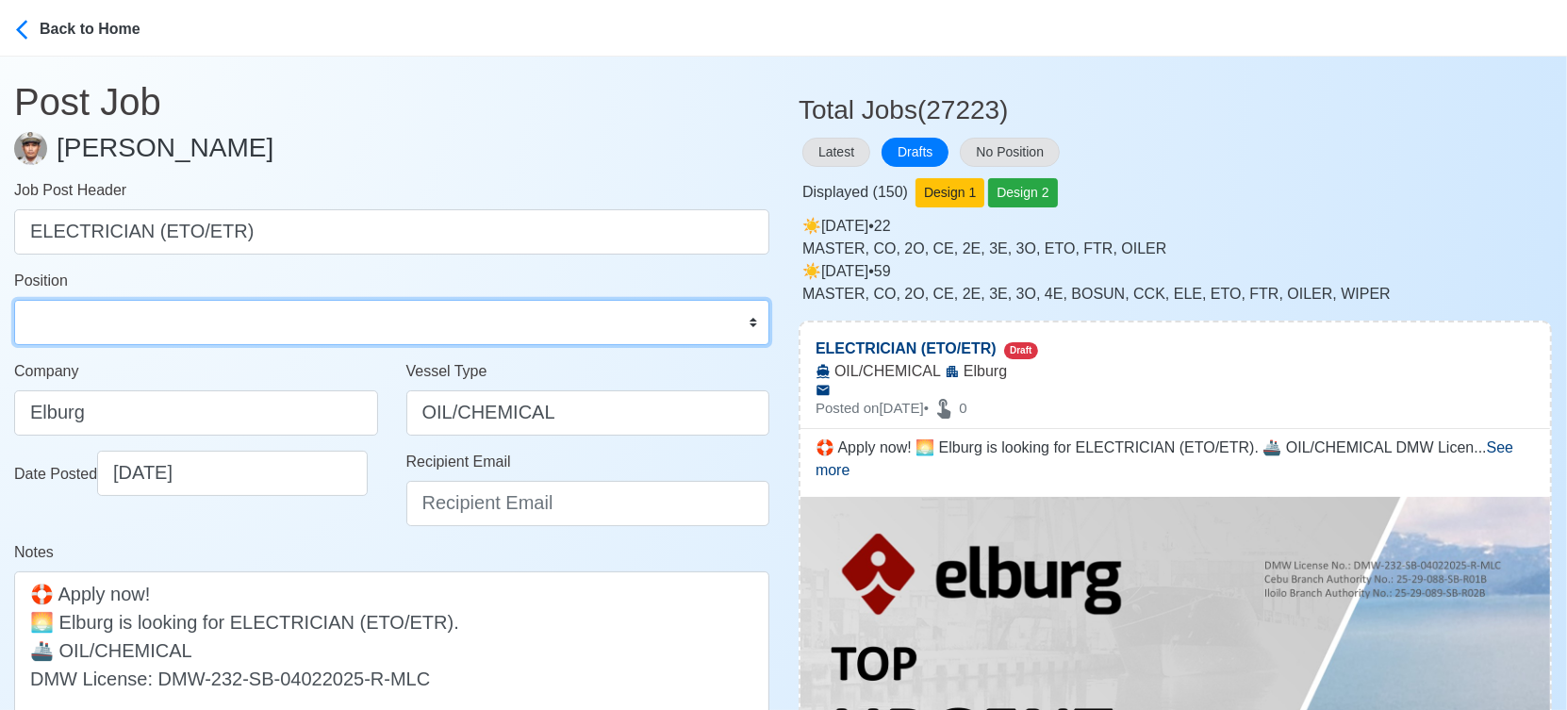
click at [263, 326] on select "Master Chief Officer 2nd Officer 3rd Officer Junior Officer Chief Engineer 2nd …" at bounding box center [391, 322] width 755 height 45
click at [14, 300] on select "Master Chief Officer 2nd Officer 3rd Officer Junior Officer Chief Engineer 2nd …" at bounding box center [391, 322] width 755 height 45
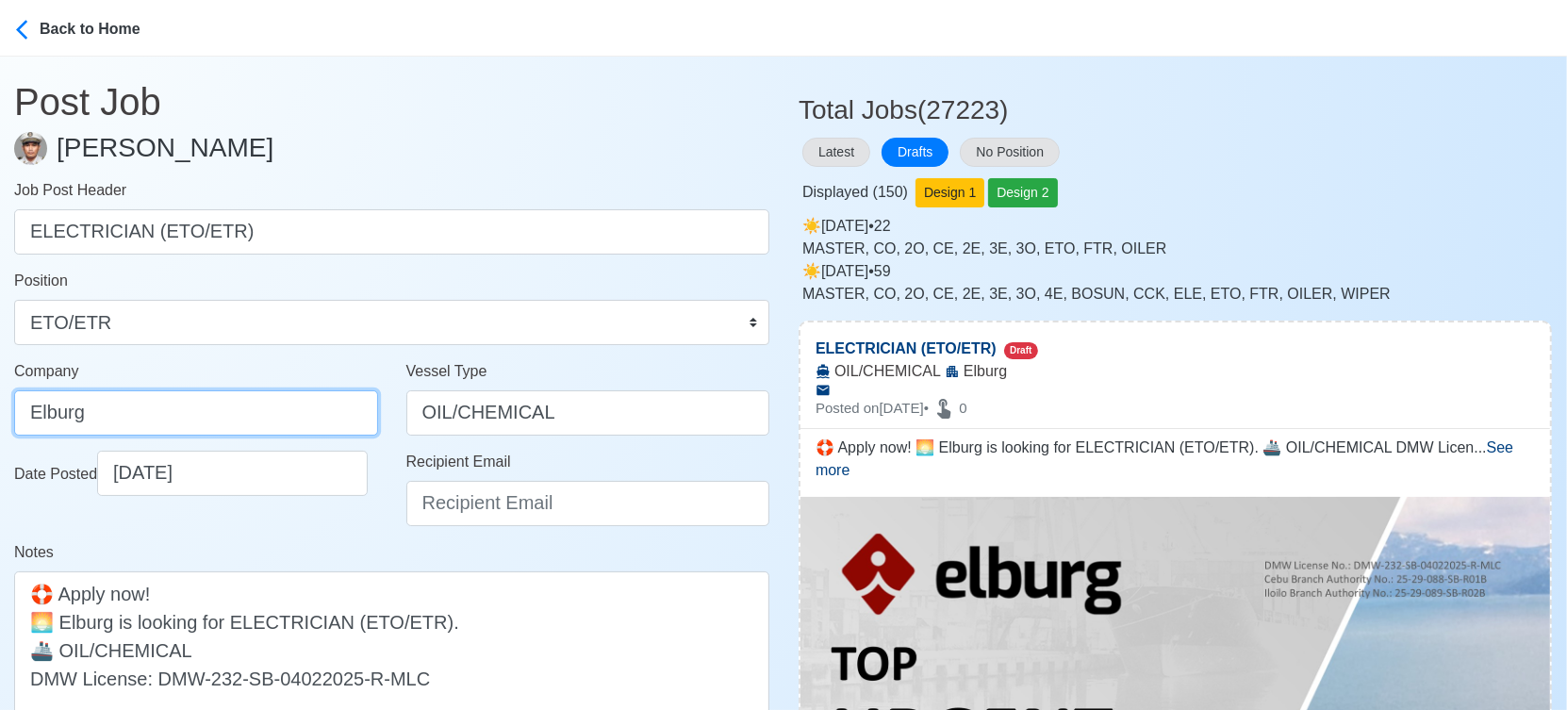
click at [255, 420] on input "Elburg" at bounding box center [196, 412] width 364 height 45
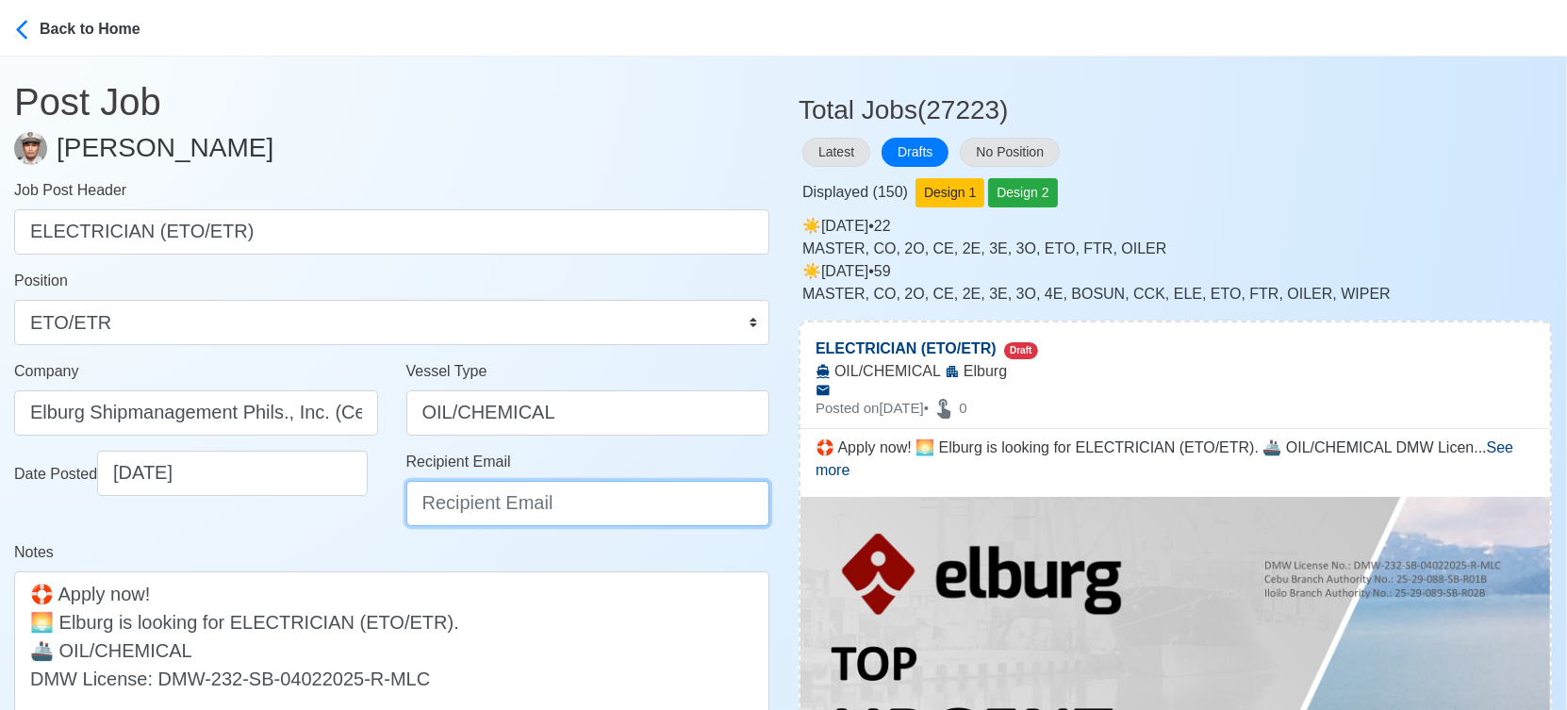
click at [480, 501] on input "Recipient Email" at bounding box center [588, 503] width 364 height 45
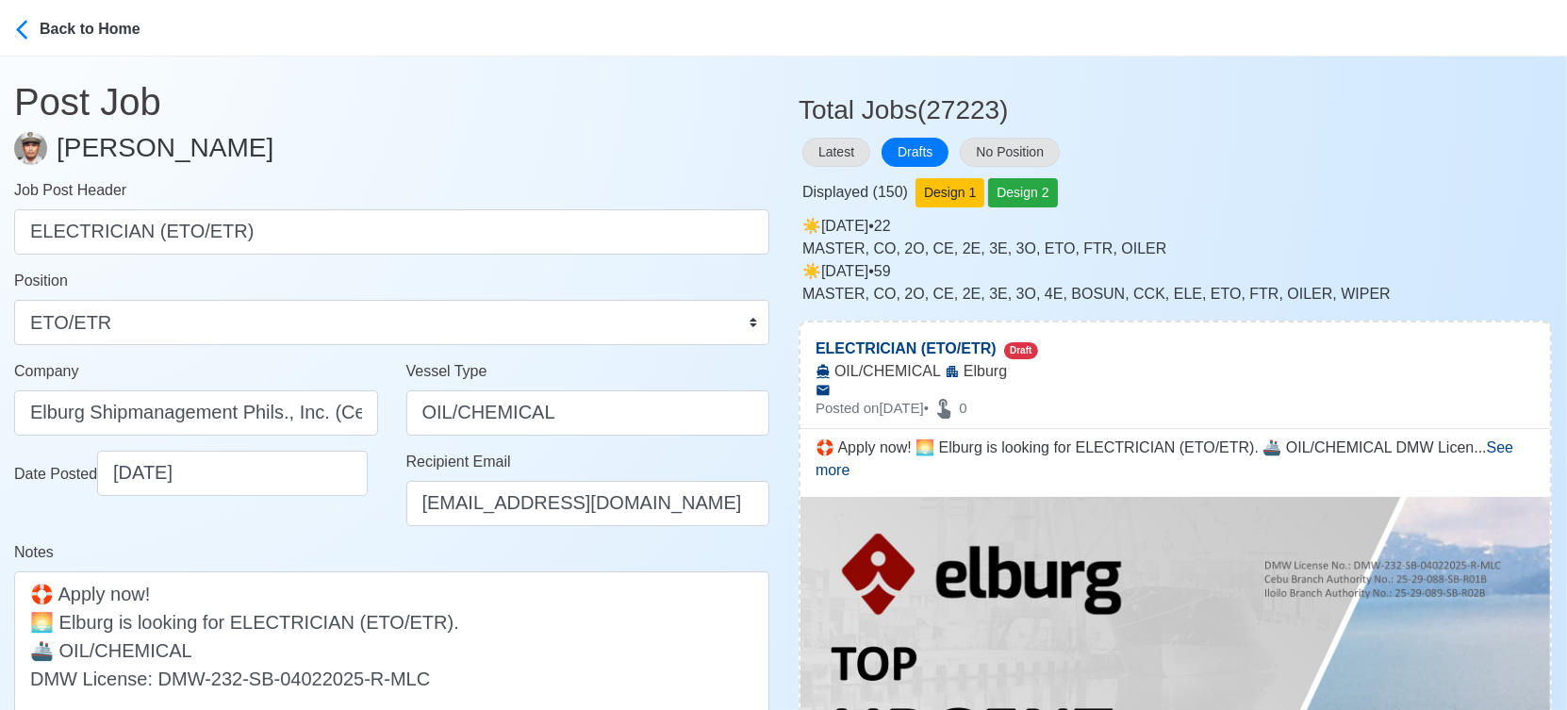
click at [359, 528] on div "Date Posted 09/23/2025" at bounding box center [196, 496] width 392 height 91
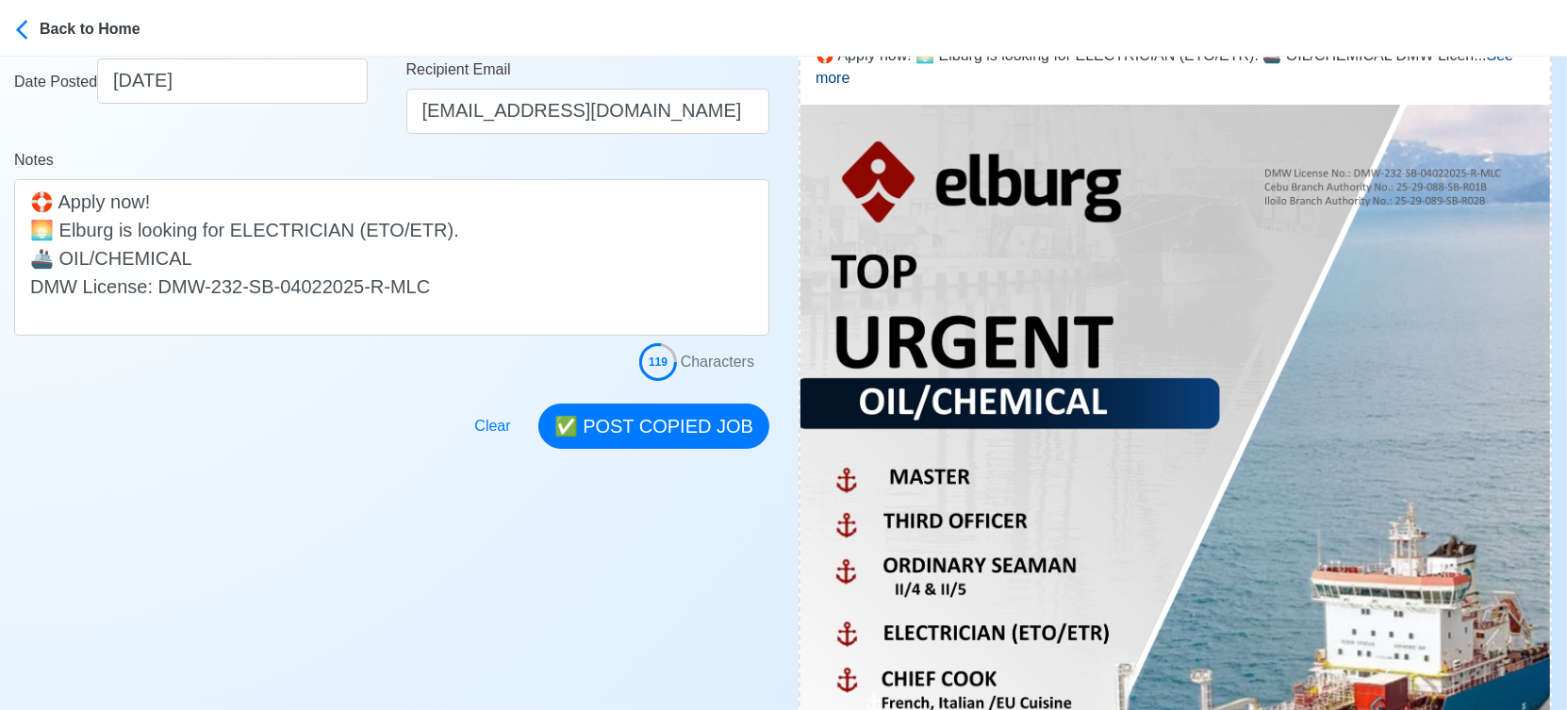
scroll to position [523, 0]
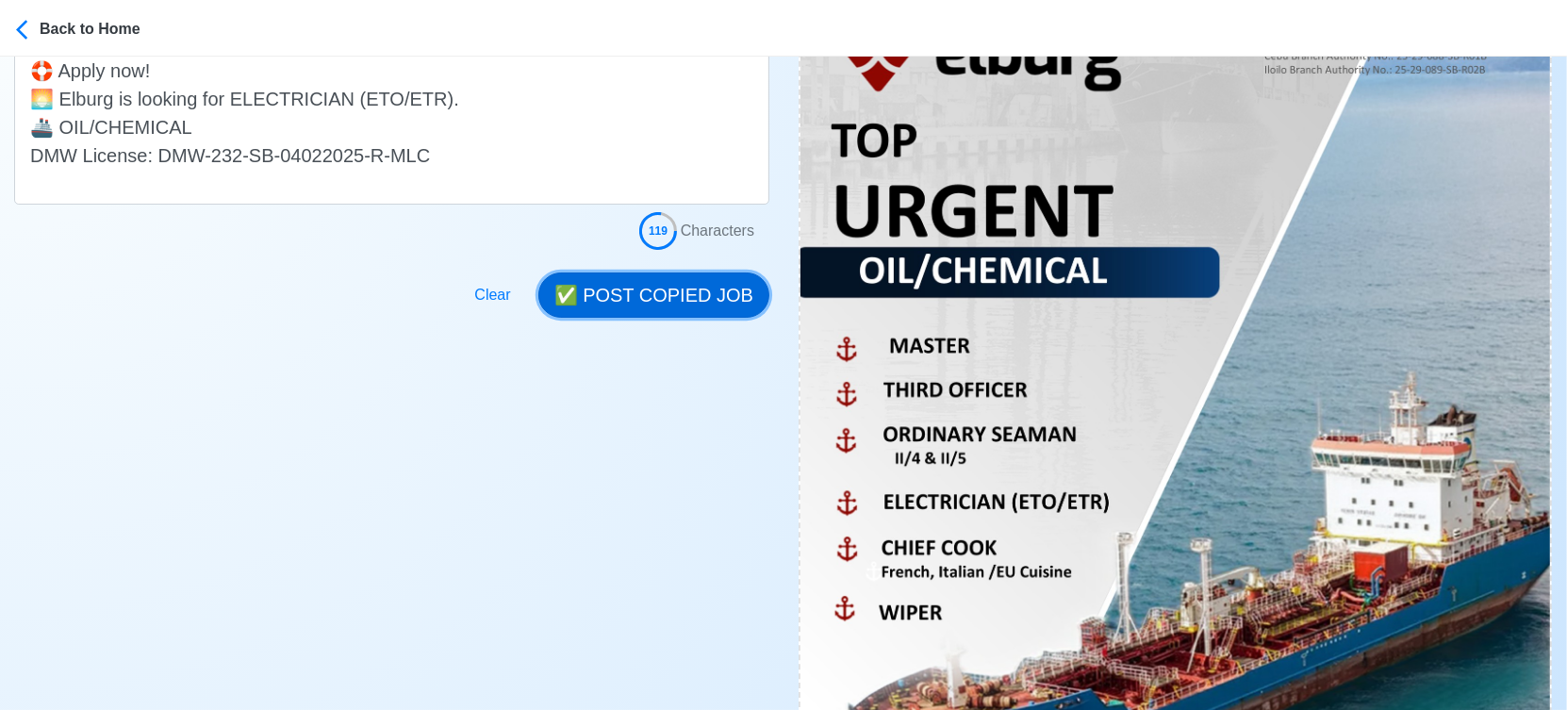
click at [678, 293] on button "✅ POST COPIED JOB" at bounding box center [653, 294] width 231 height 45
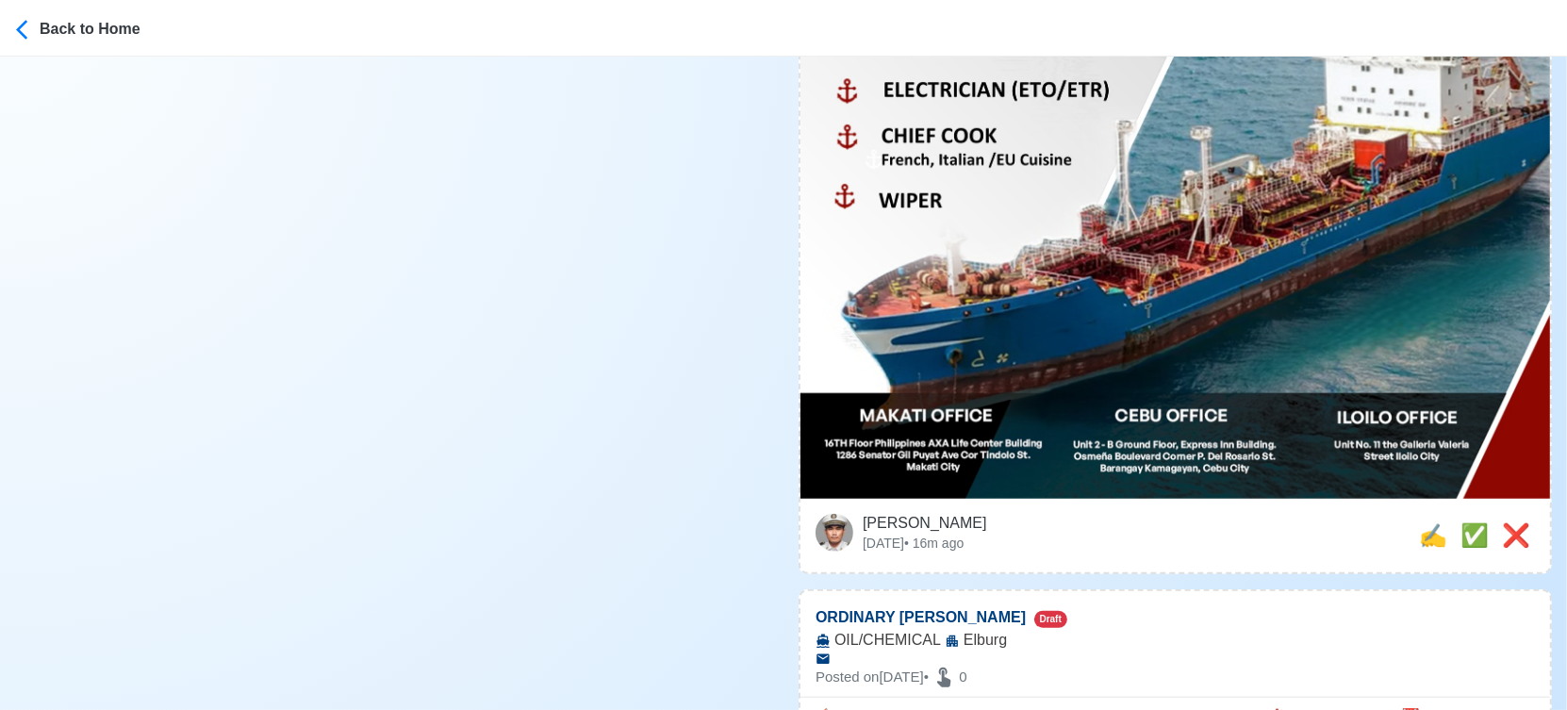
scroll to position [1047, 0]
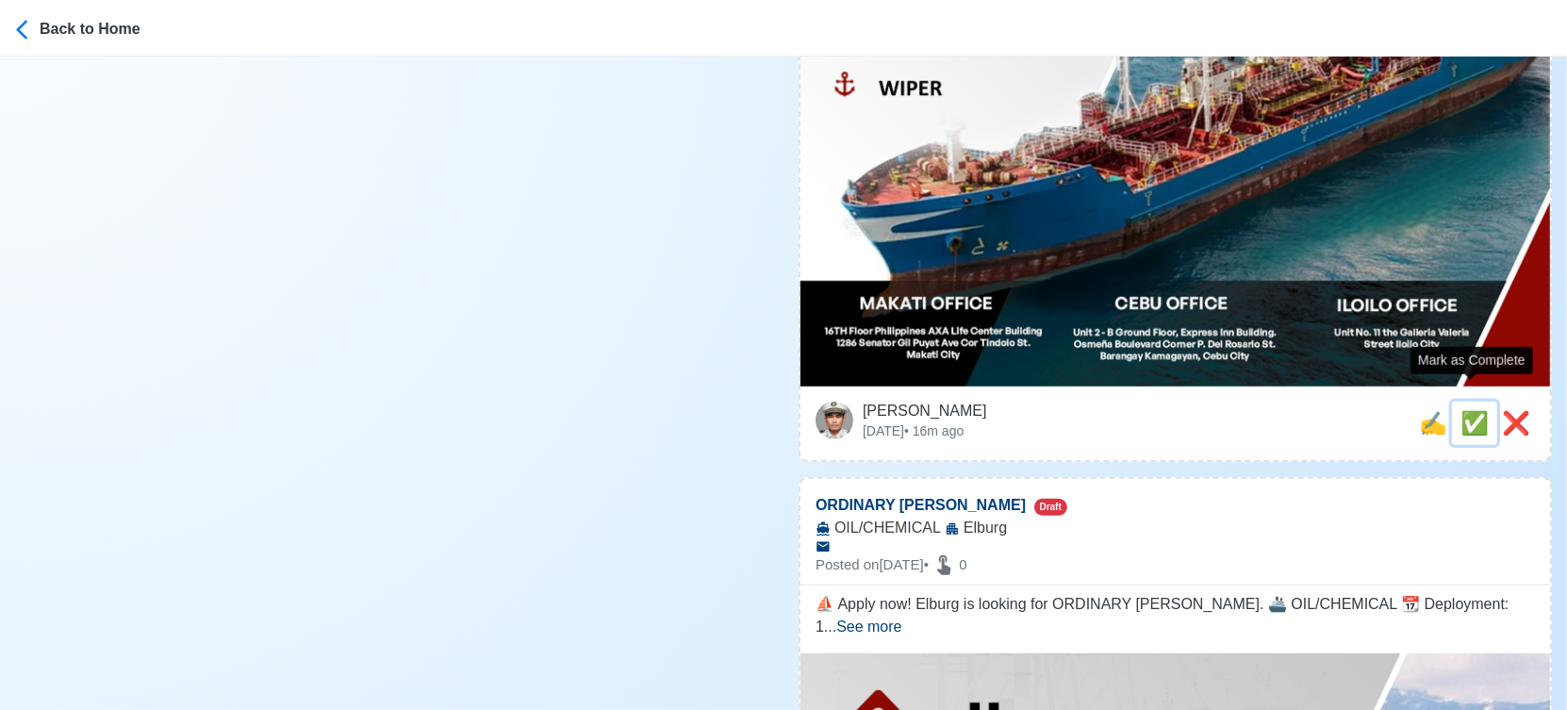
click at [1476, 410] on span "✅" at bounding box center [1474, 422] width 28 height 25
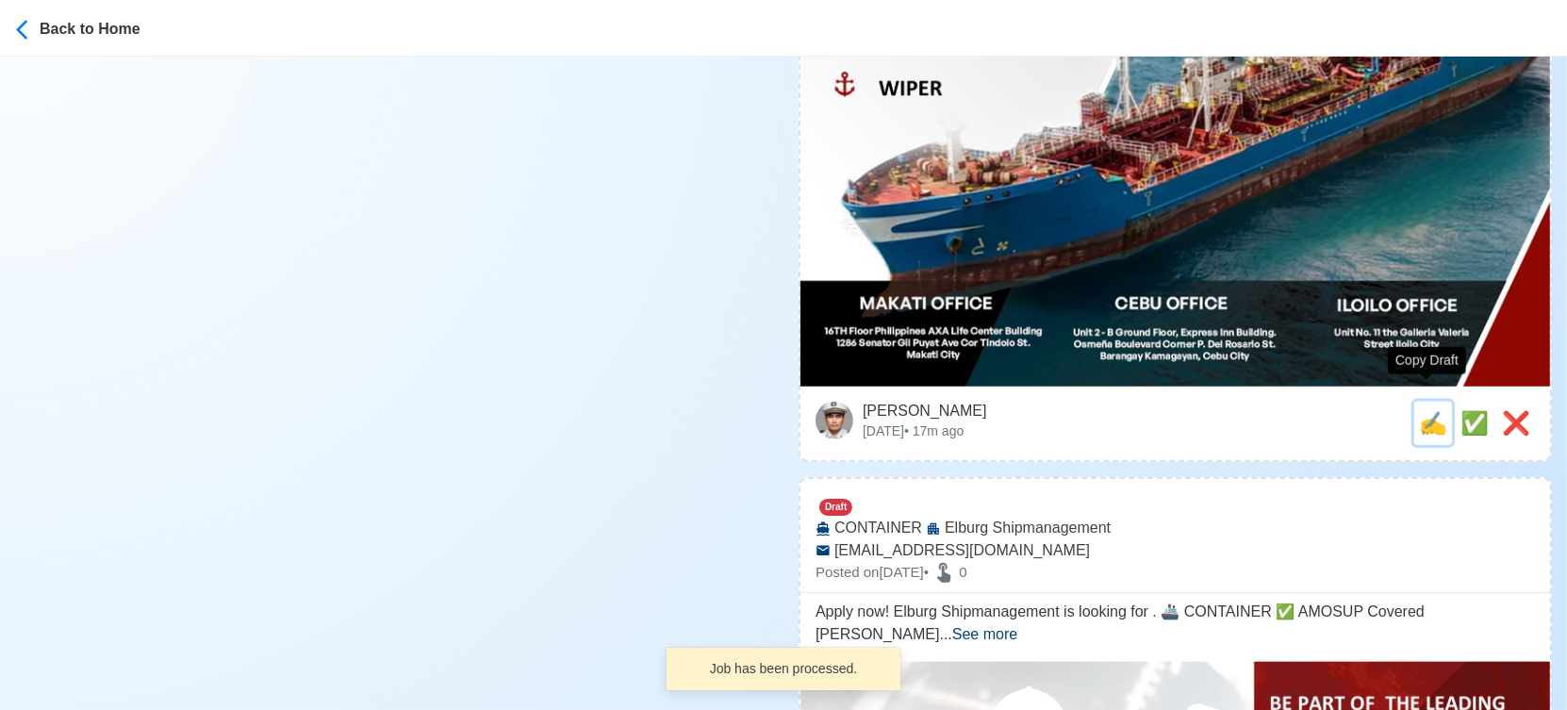
click at [1428, 410] on span "✍️" at bounding box center [1433, 422] width 28 height 25
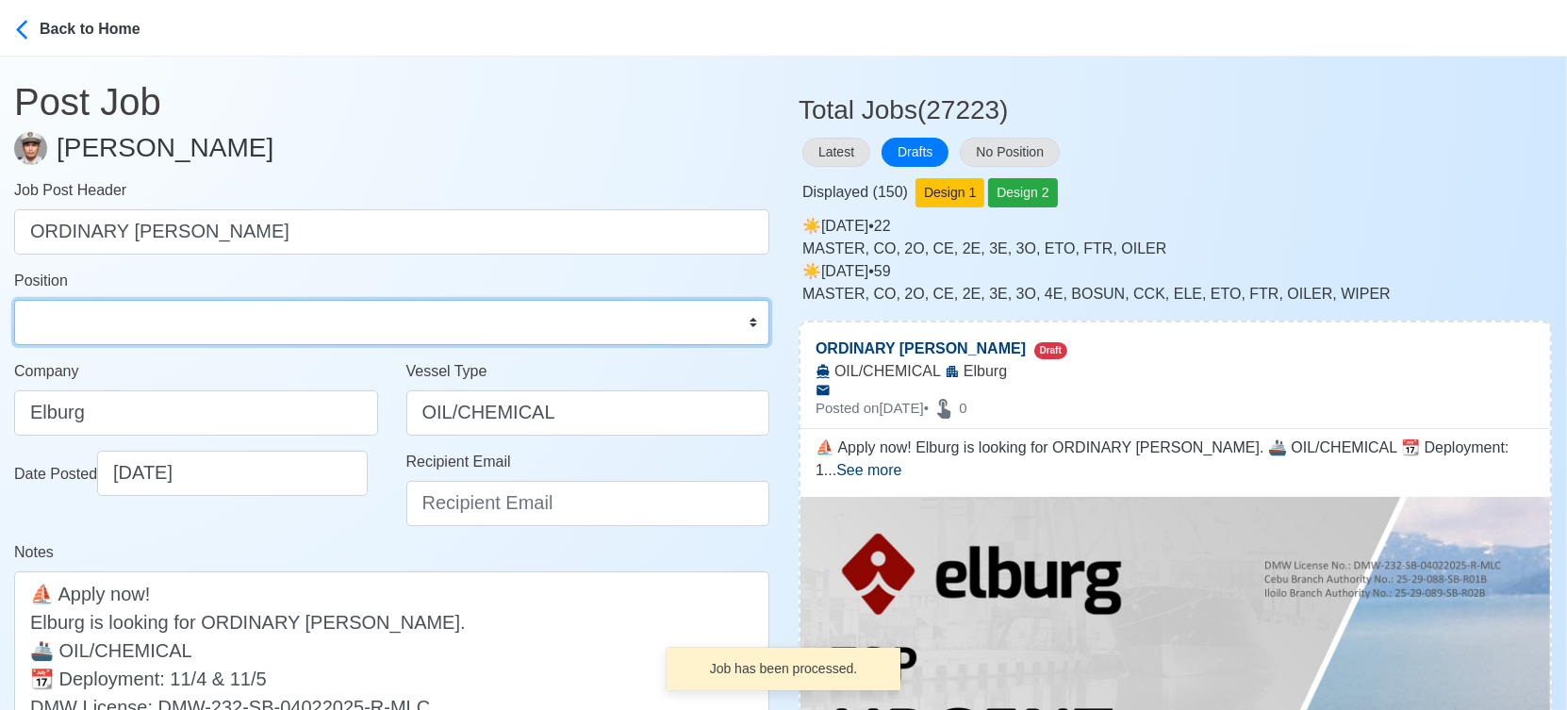
drag, startPoint x: 172, startPoint y: 333, endPoint x: 193, endPoint y: 300, distance: 39.5
click at [172, 333] on select "Master Chief Officer 2nd Officer 3rd Officer Junior Officer Chief Engineer 2nd …" at bounding box center [391, 322] width 755 height 45
click at [14, 300] on select "Master Chief Officer 2nd Officer 3rd Officer Junior Officer Chief Engineer 2nd …" at bounding box center [391, 322] width 755 height 45
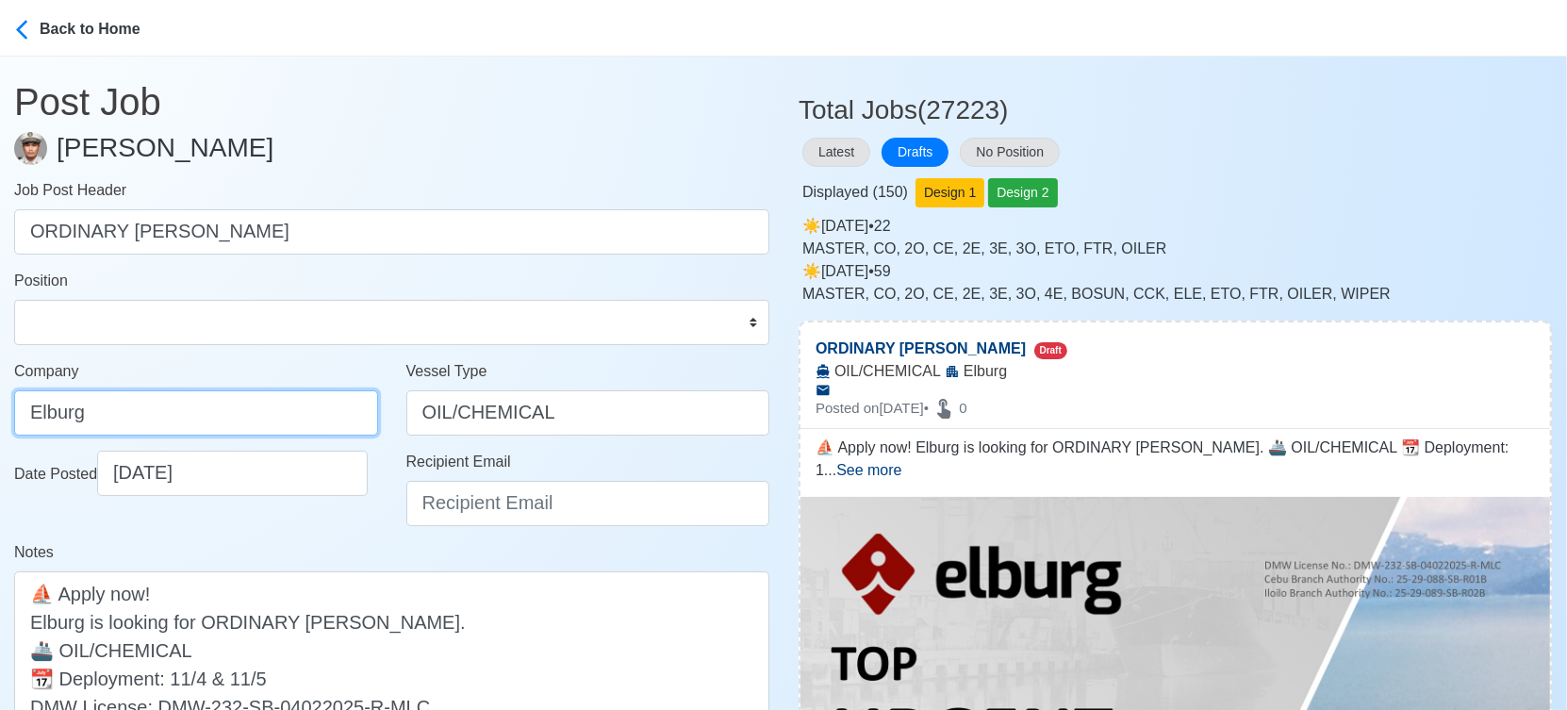
click at [302, 412] on input "Elburg" at bounding box center [196, 412] width 364 height 45
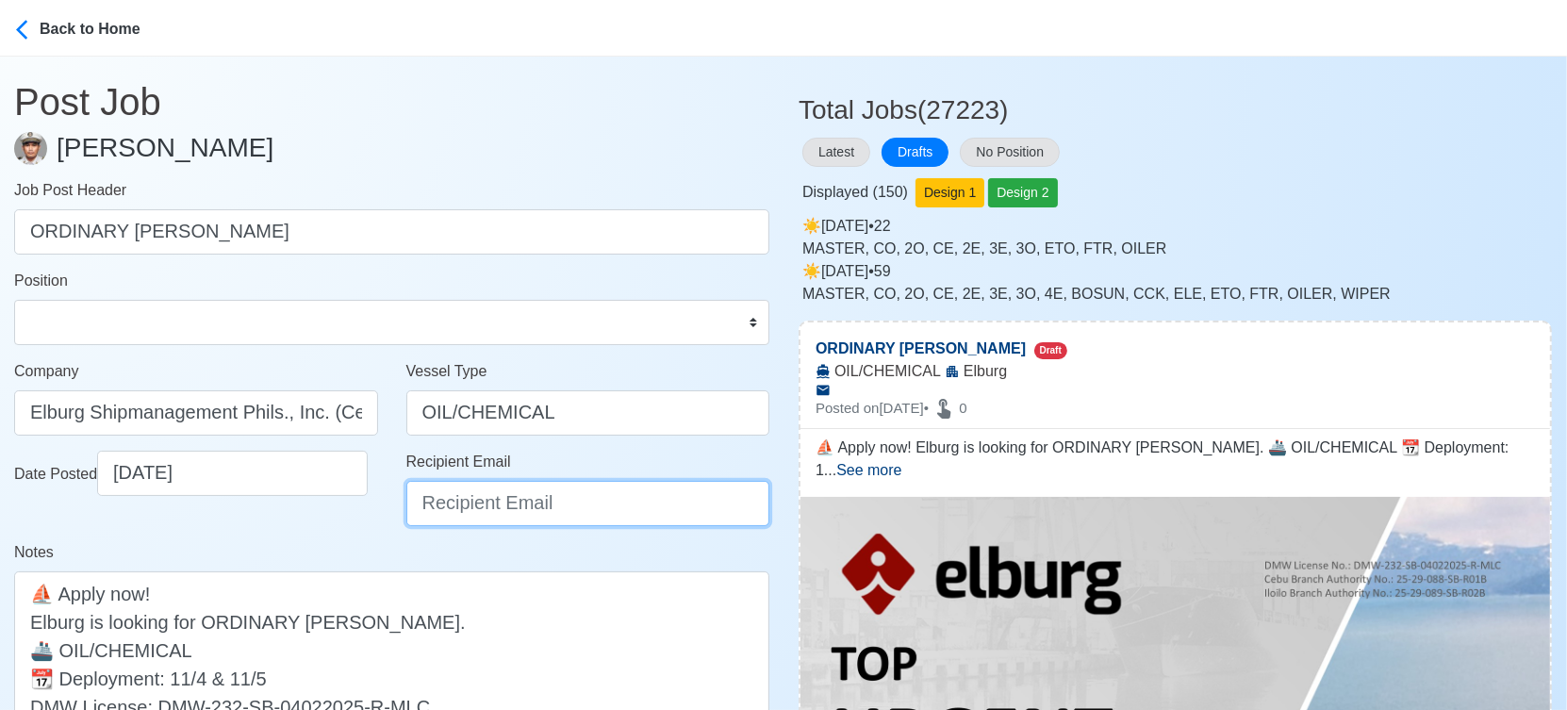
click at [483, 502] on input "Recipient Email" at bounding box center [588, 503] width 364 height 45
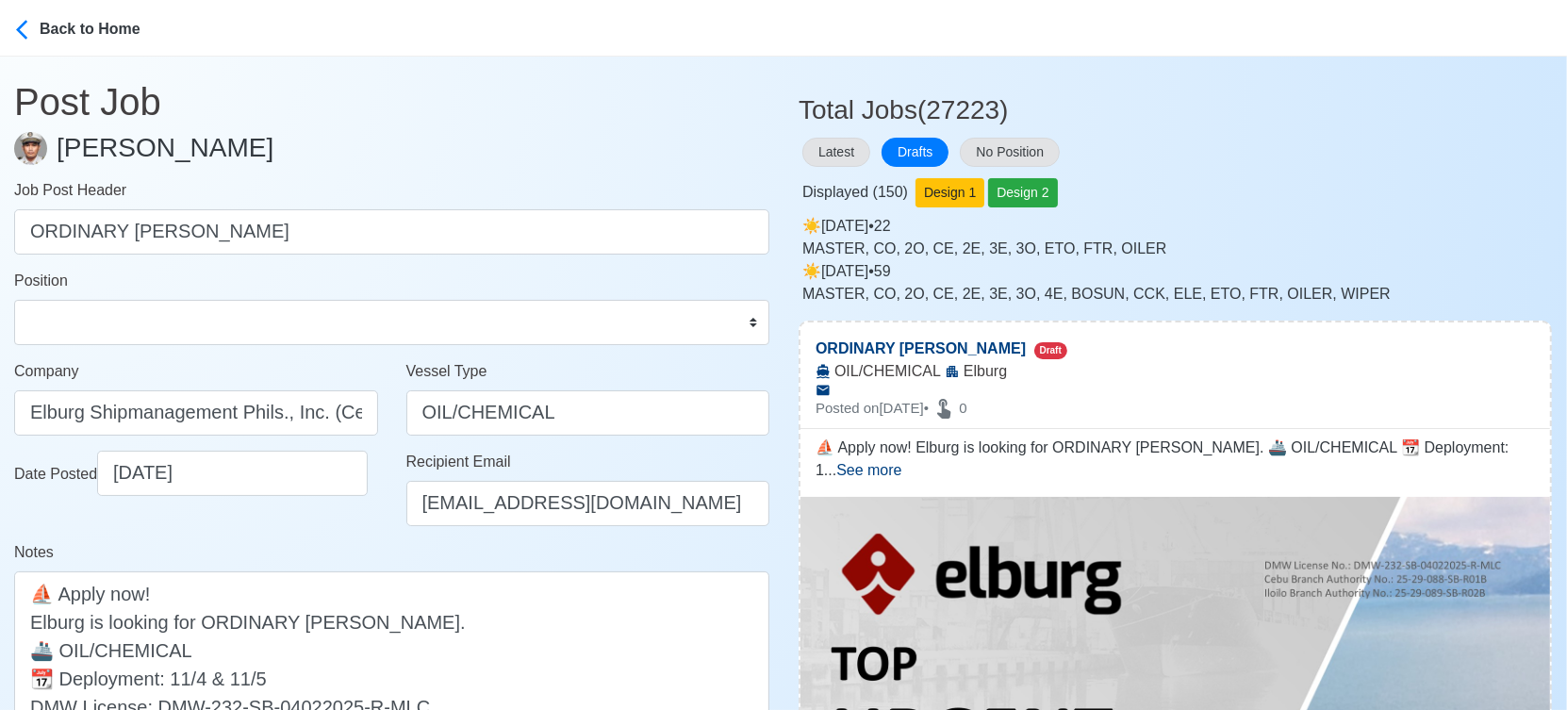
click at [358, 531] on div "Date Posted 09/23/2025" at bounding box center [196, 496] width 392 height 91
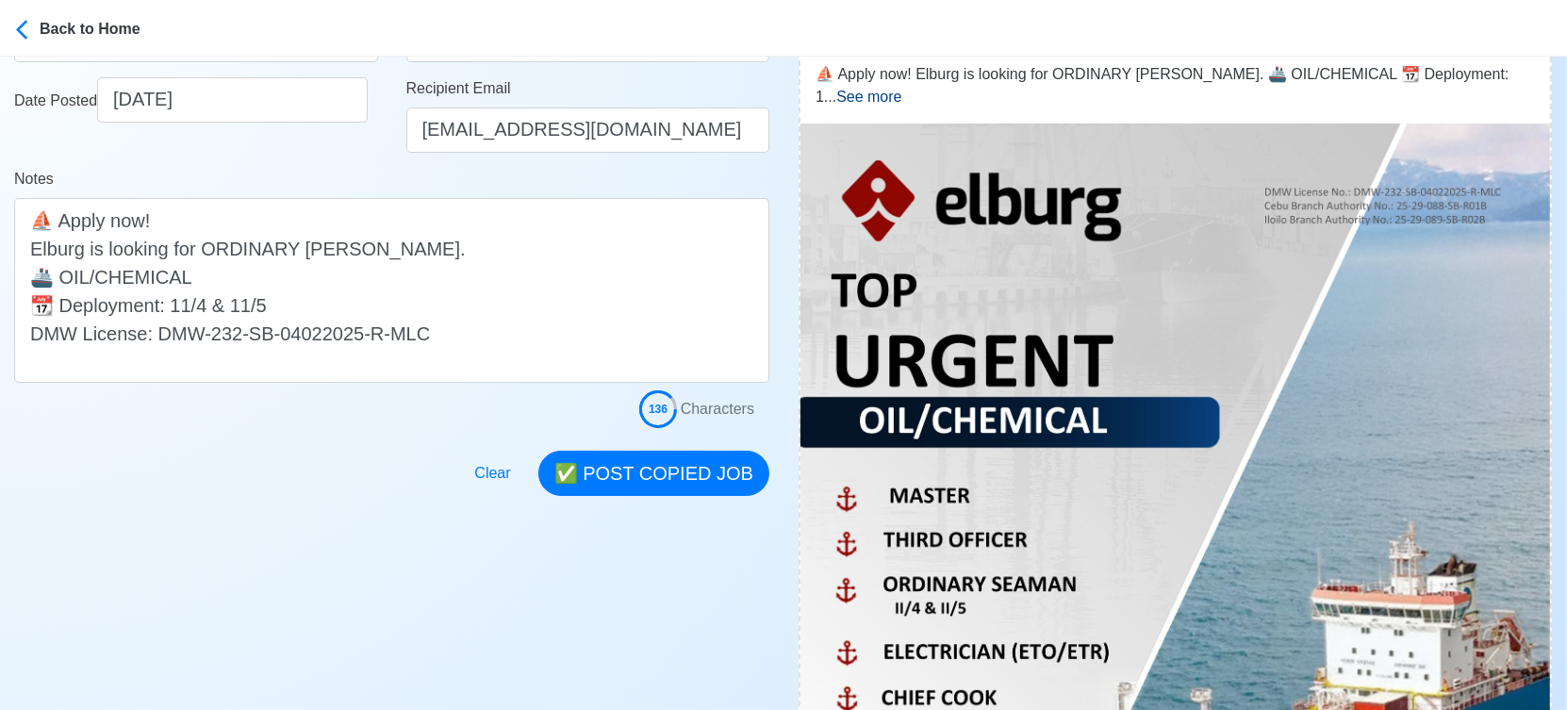
scroll to position [419, 0]
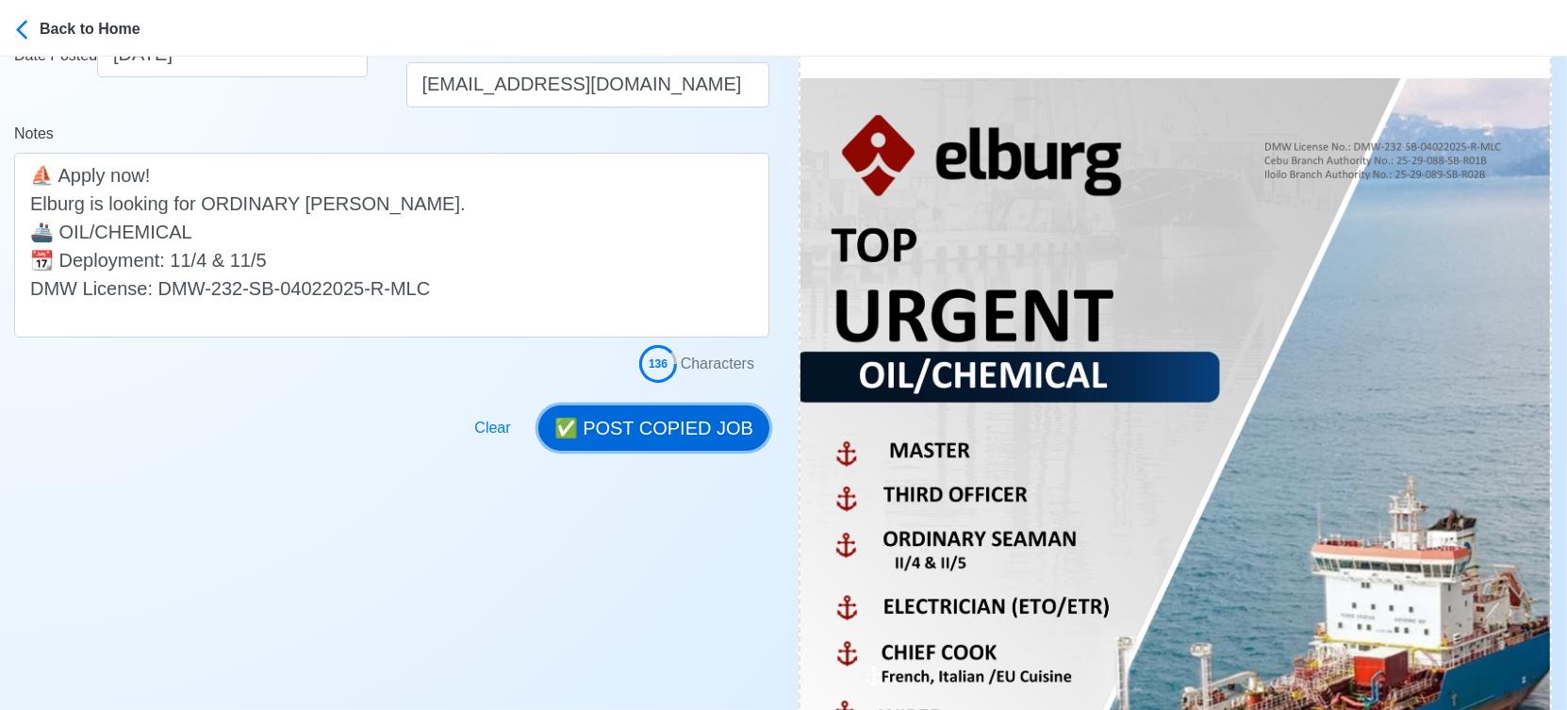
click at [660, 429] on button "✅ POST COPIED JOB" at bounding box center [653, 427] width 231 height 45
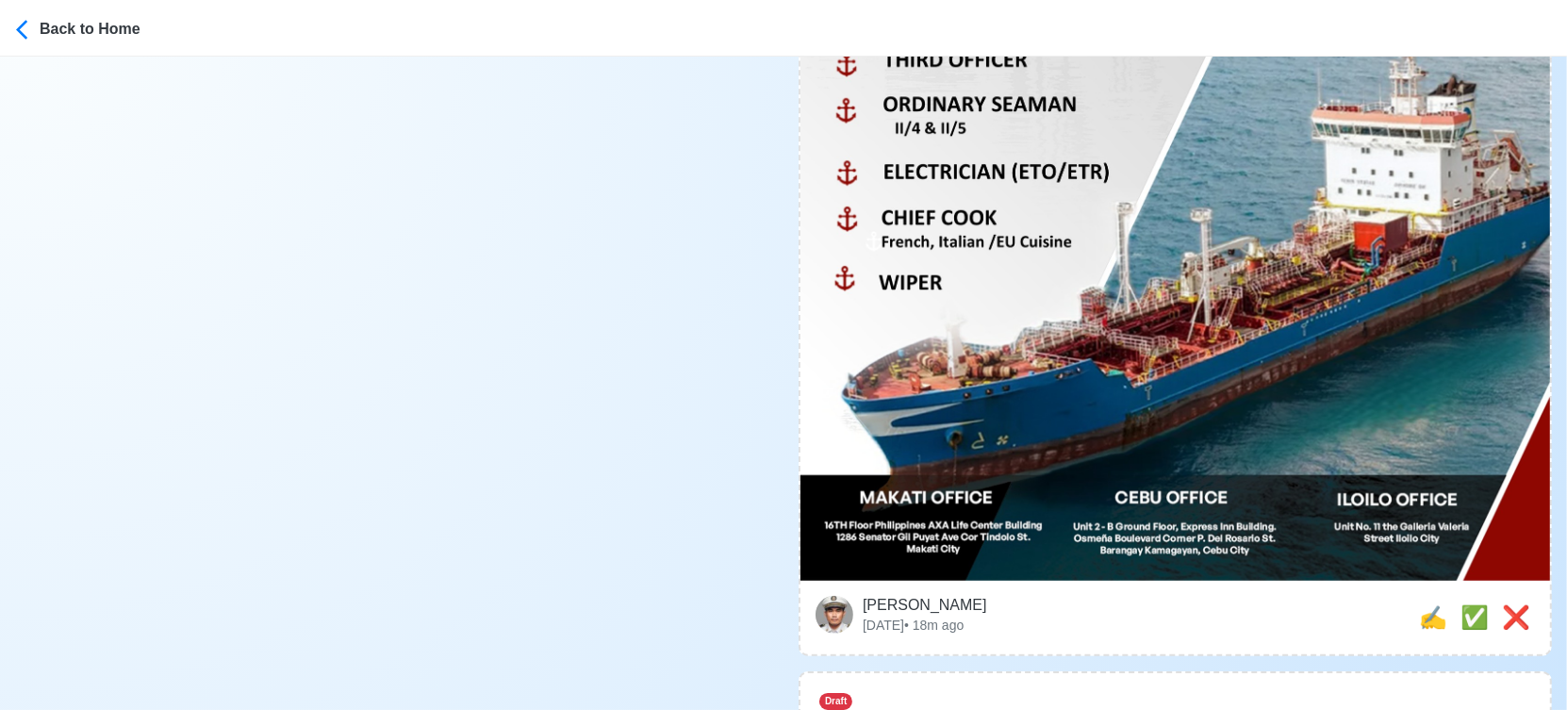
scroll to position [943, 0]
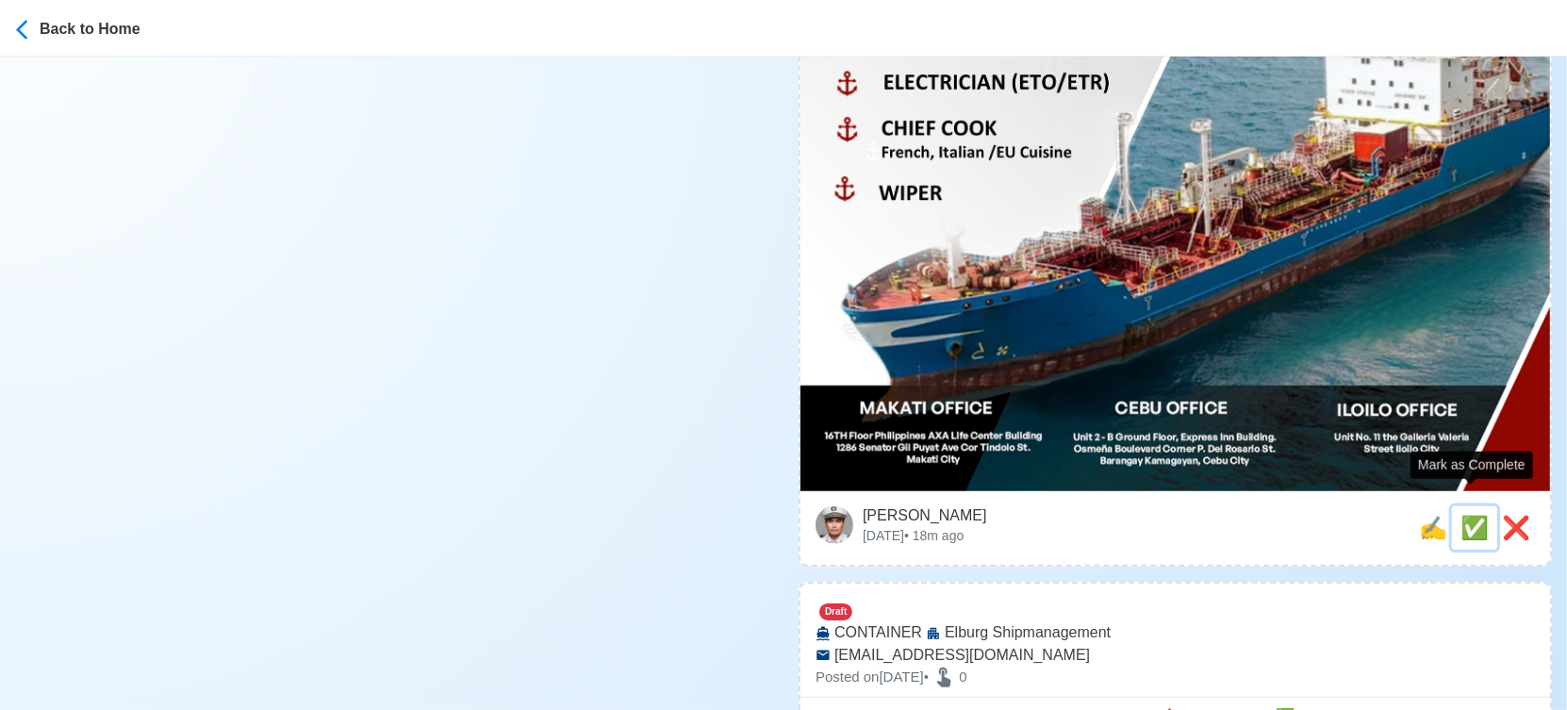
click at [1474, 515] on span "✅" at bounding box center [1474, 527] width 28 height 25
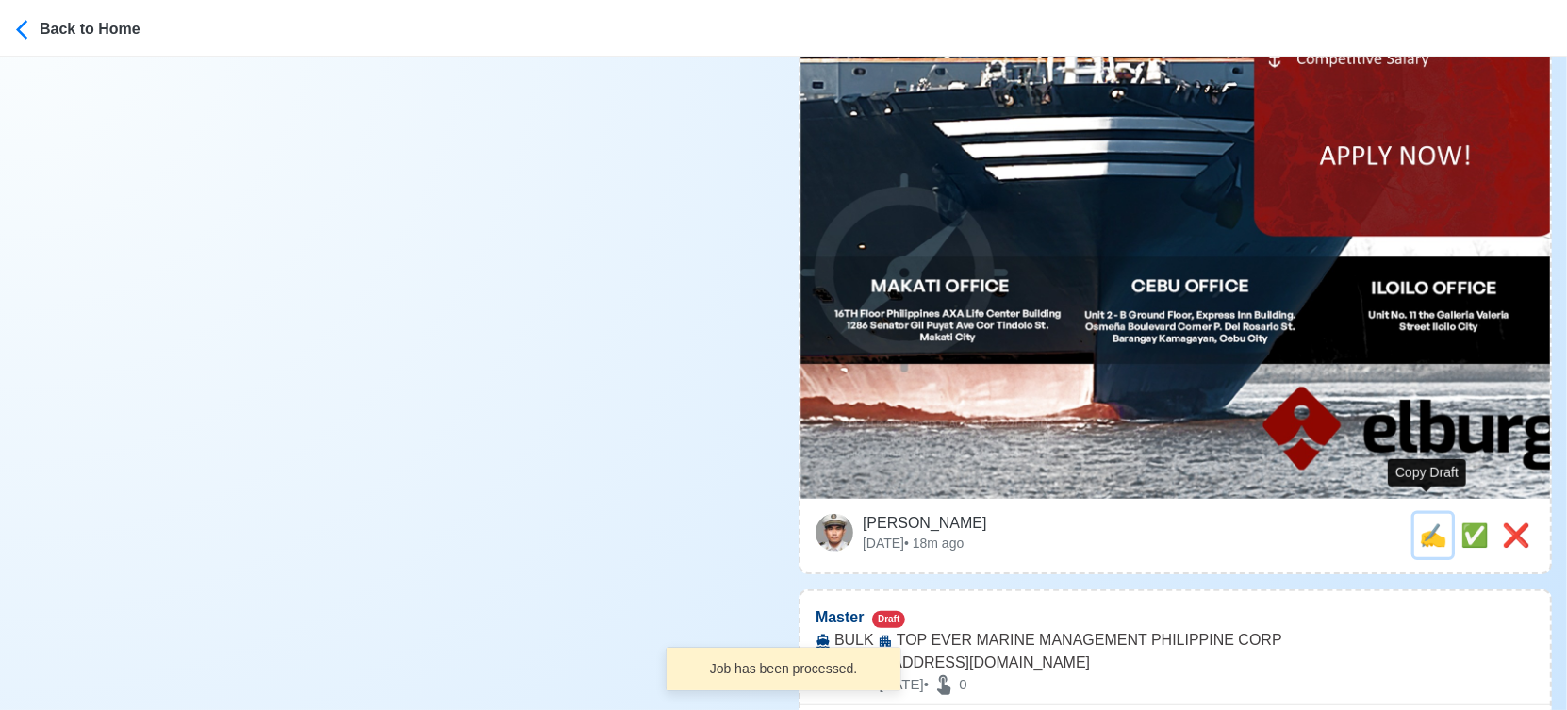
click at [1427, 522] on span "✍️" at bounding box center [1433, 534] width 28 height 25
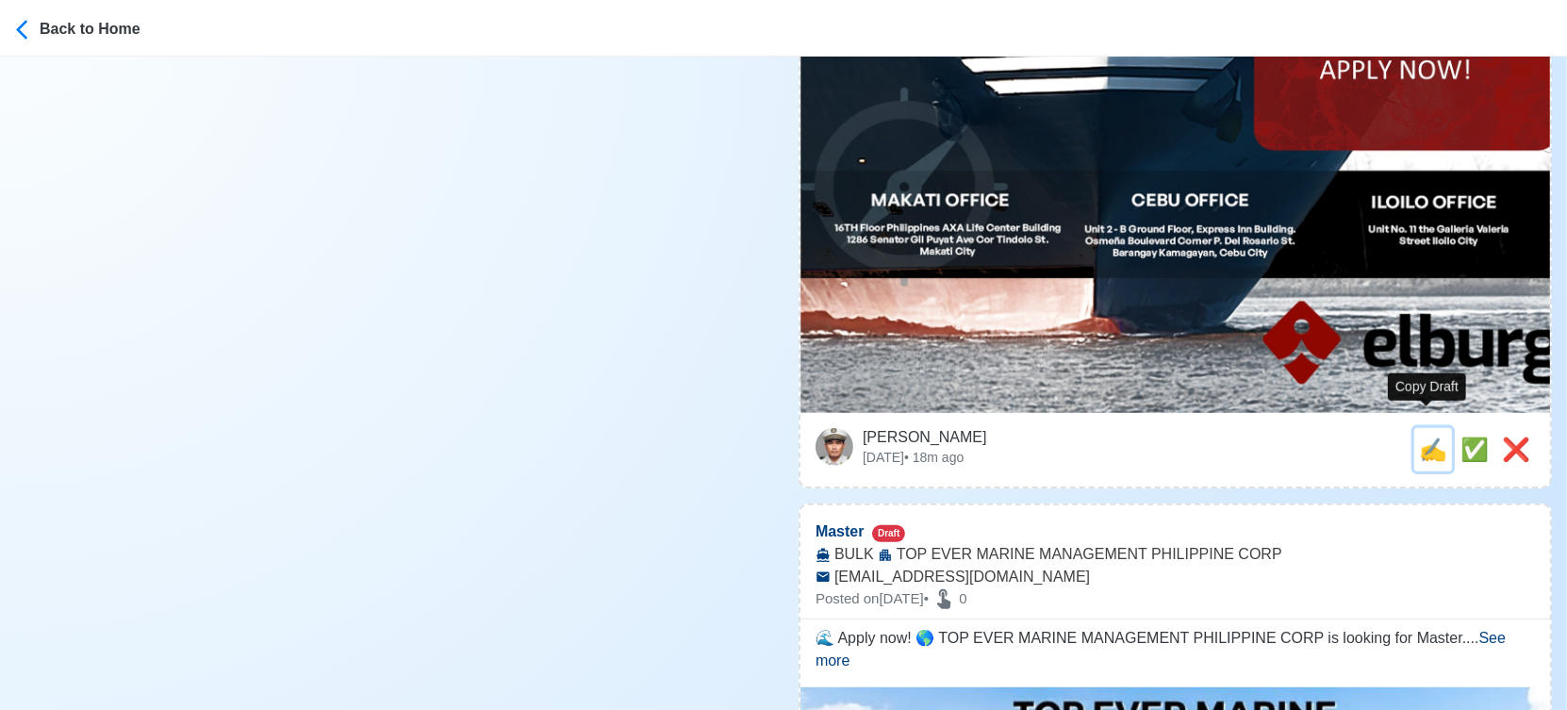
scroll to position [1047, 0]
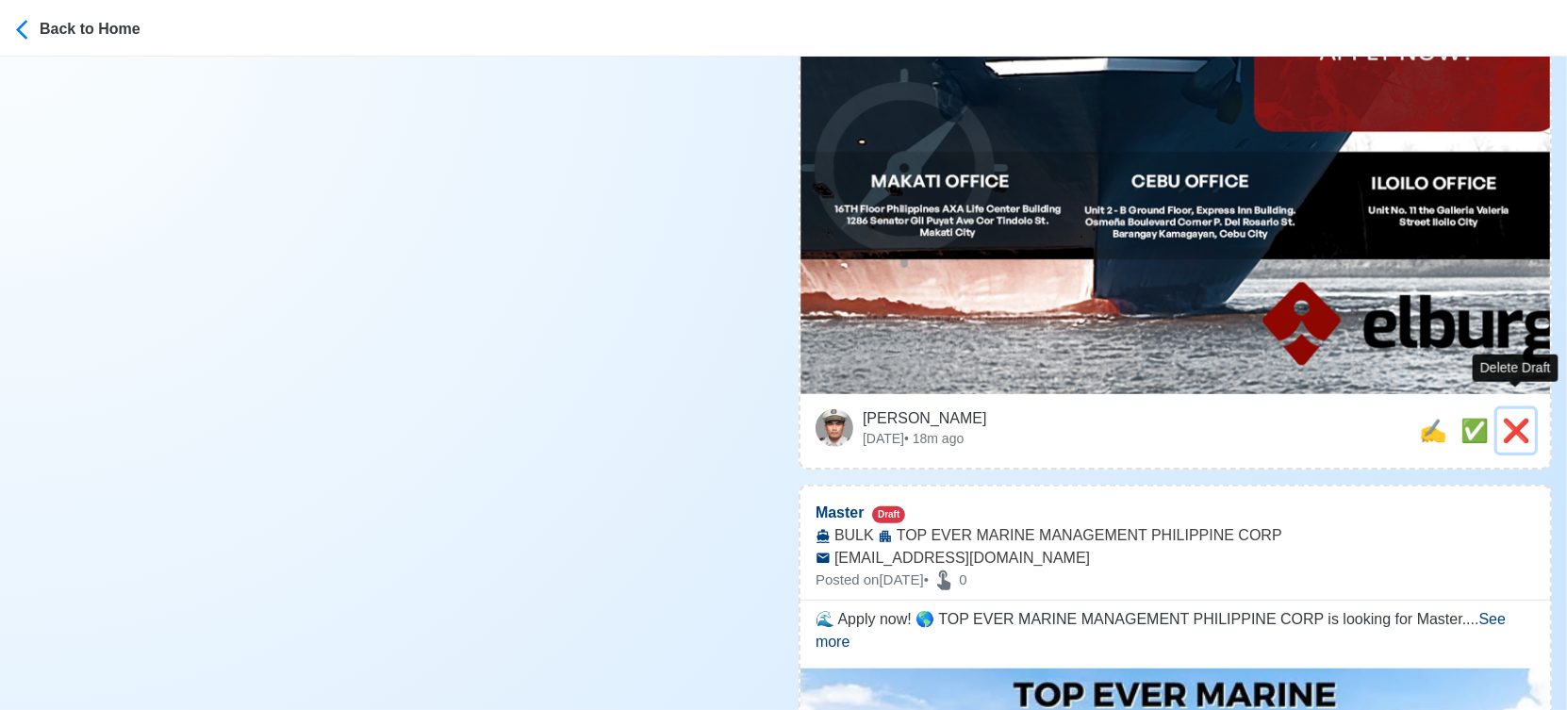
click at [1514, 418] on span "❌" at bounding box center [1516, 430] width 28 height 25
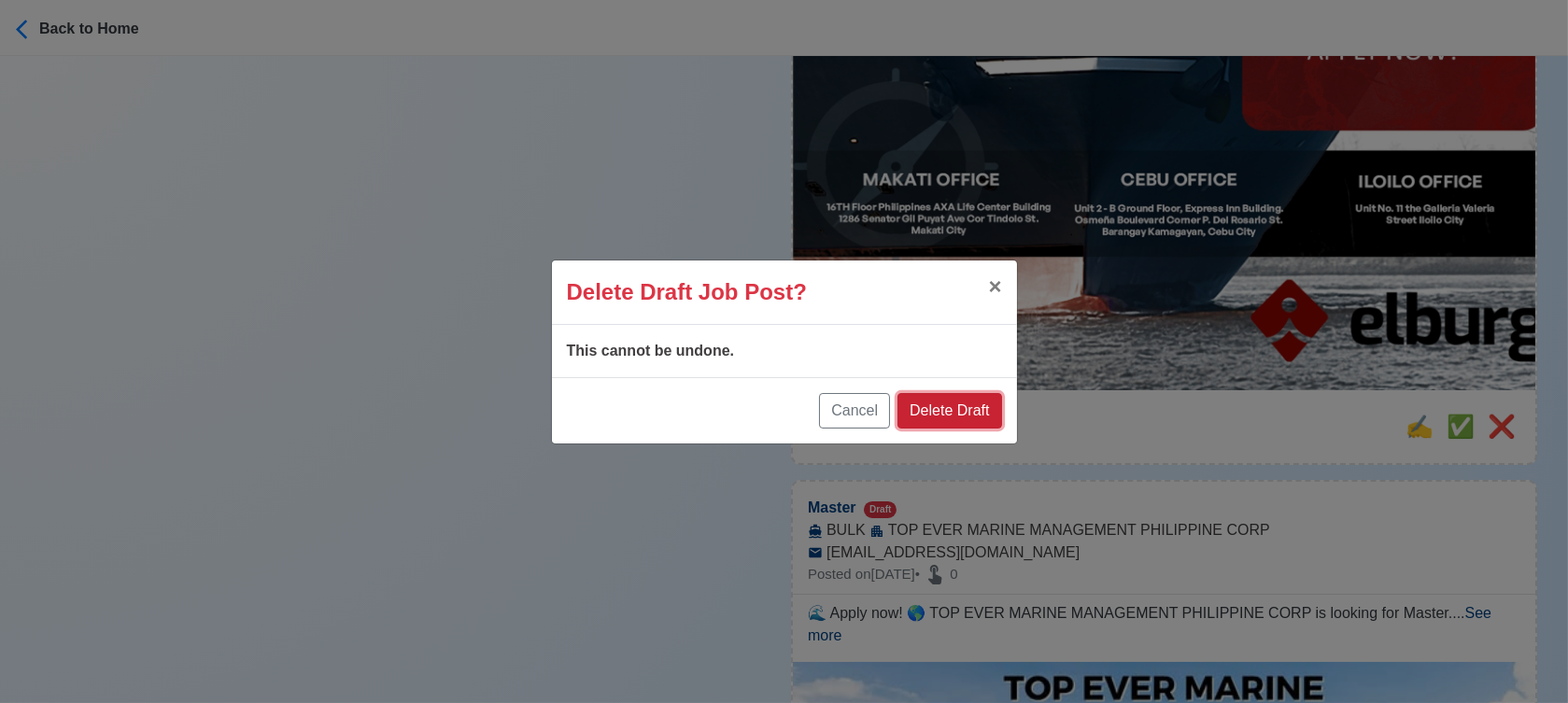
click at [947, 407] on button "Delete Draft" at bounding box center [949, 411] width 104 height 36
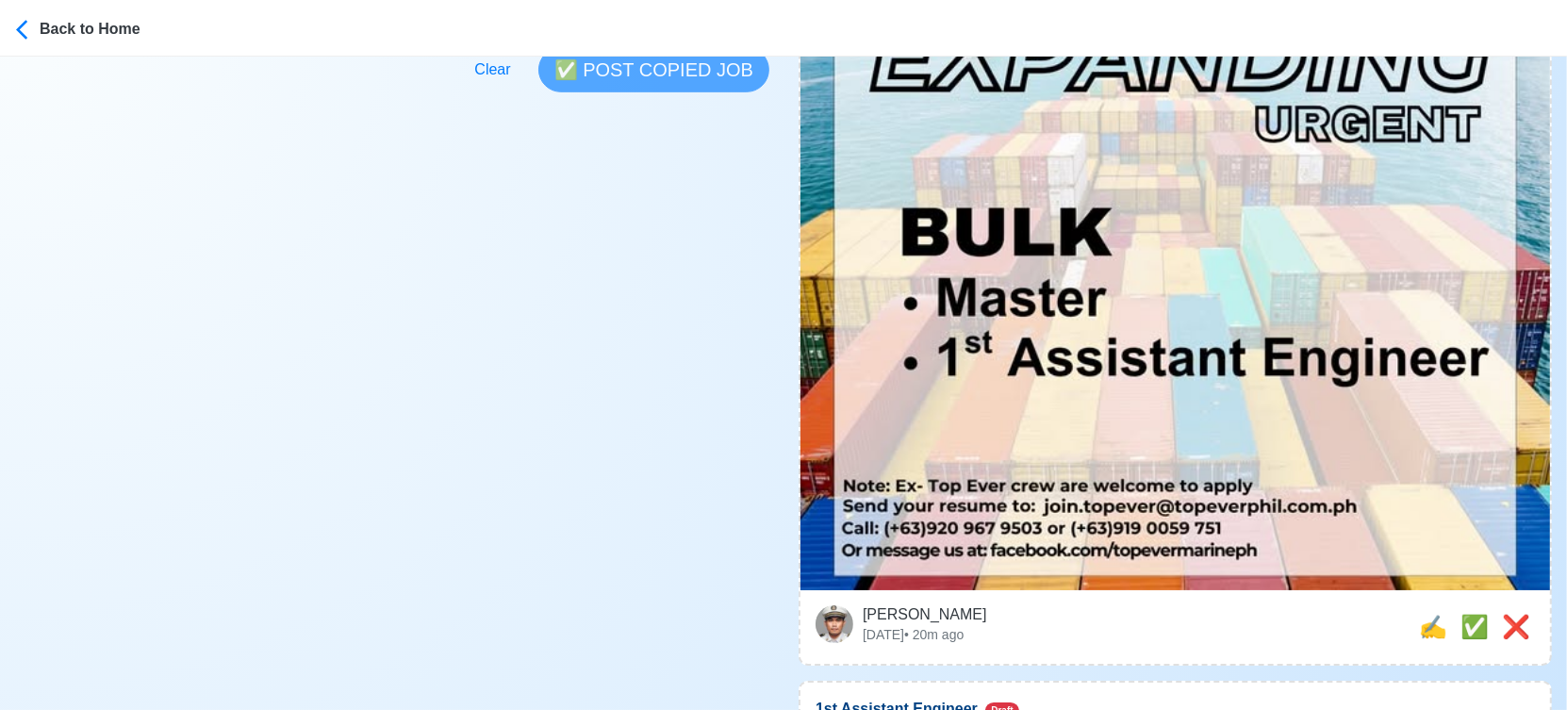
scroll to position [837, 0]
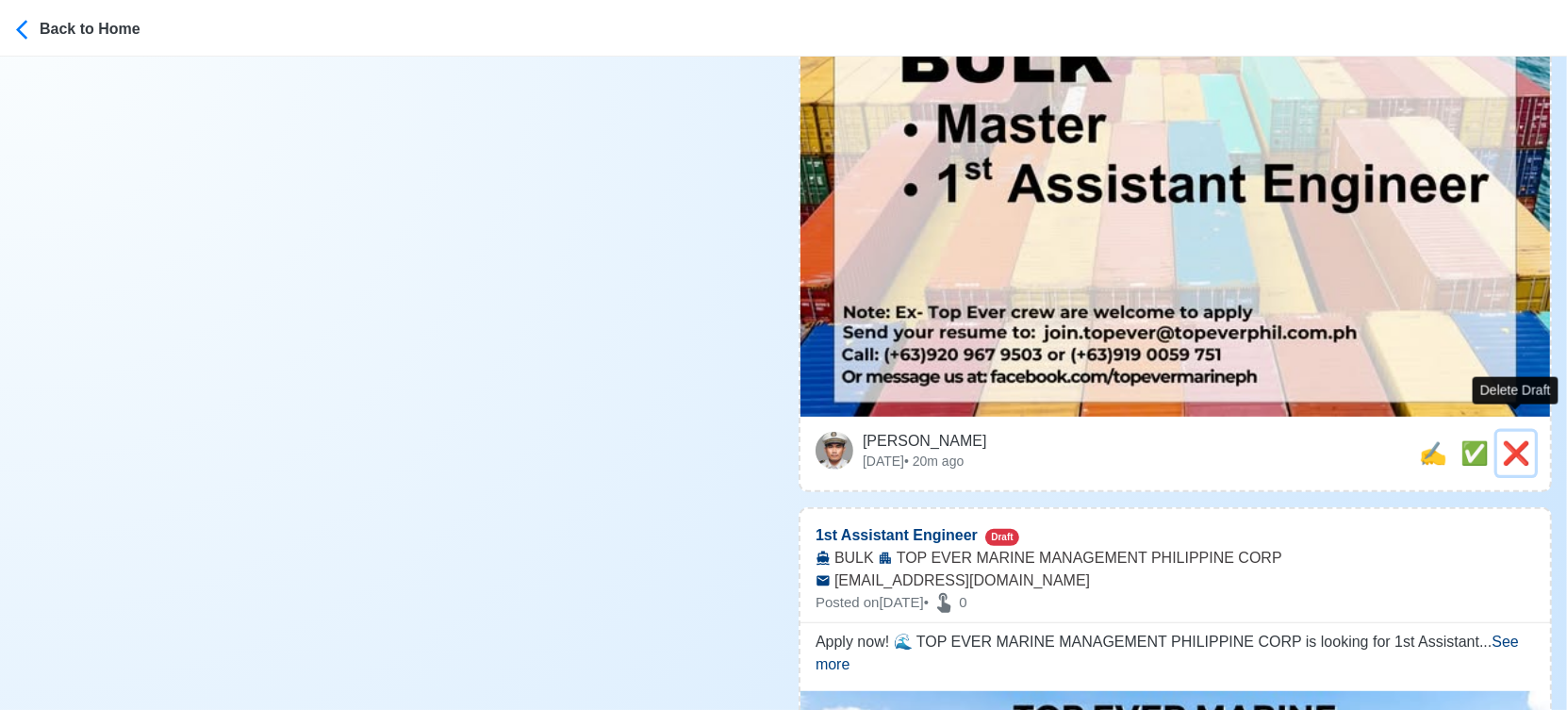
click at [1516, 440] on span "❌" at bounding box center [1516, 452] width 28 height 25
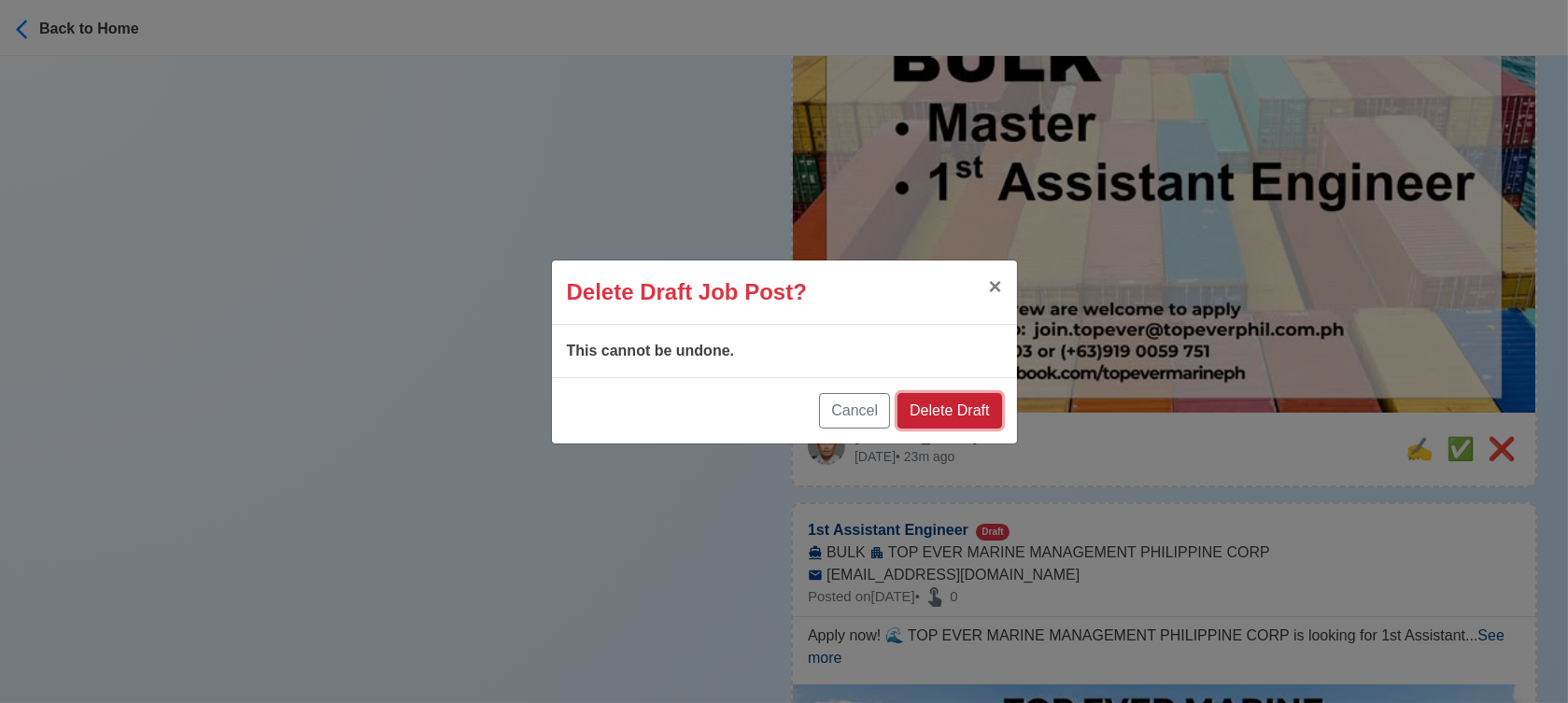
drag, startPoint x: 974, startPoint y: 403, endPoint x: 990, endPoint y: 412, distance: 18.4
click at [982, 409] on button "Delete Draft" at bounding box center [949, 411] width 104 height 36
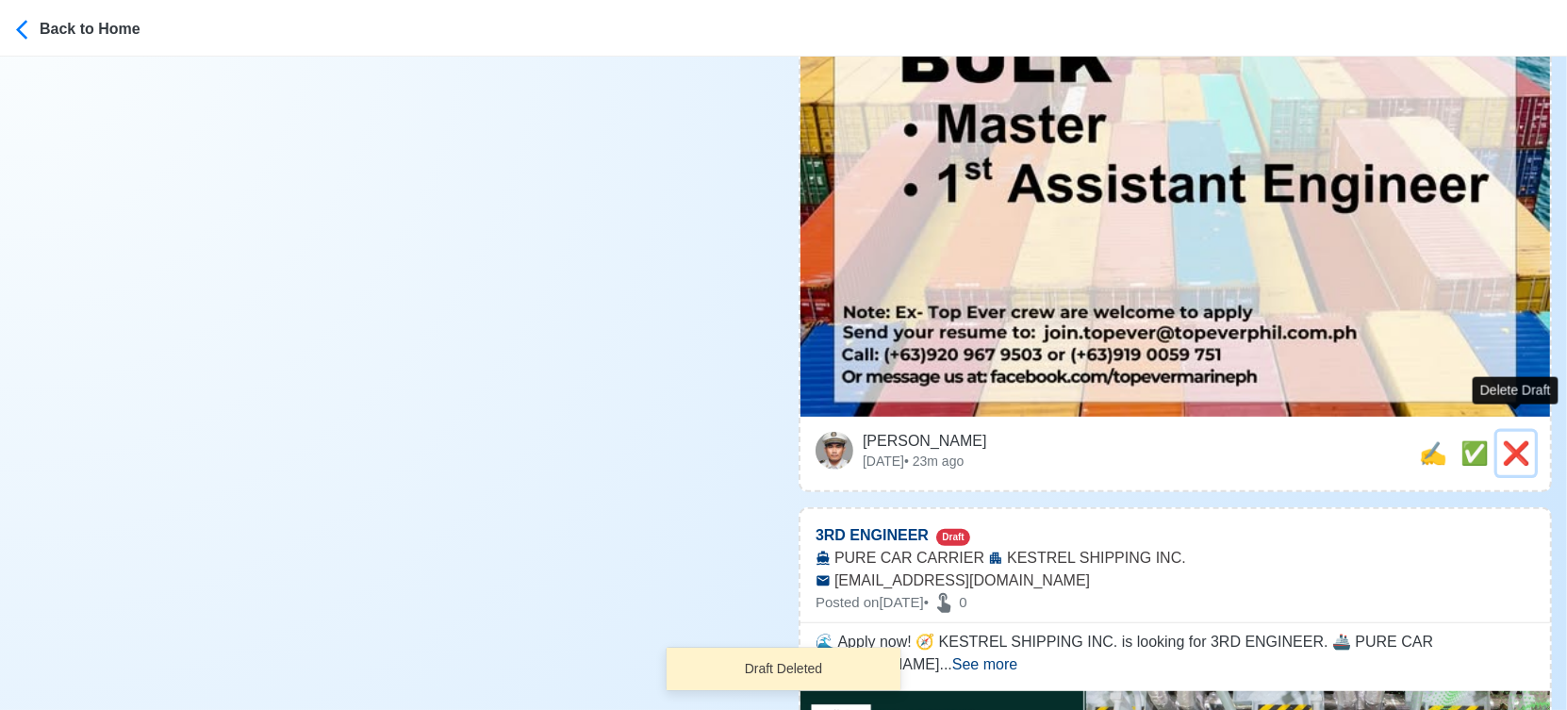
click at [1515, 440] on span "❌" at bounding box center [1516, 452] width 28 height 25
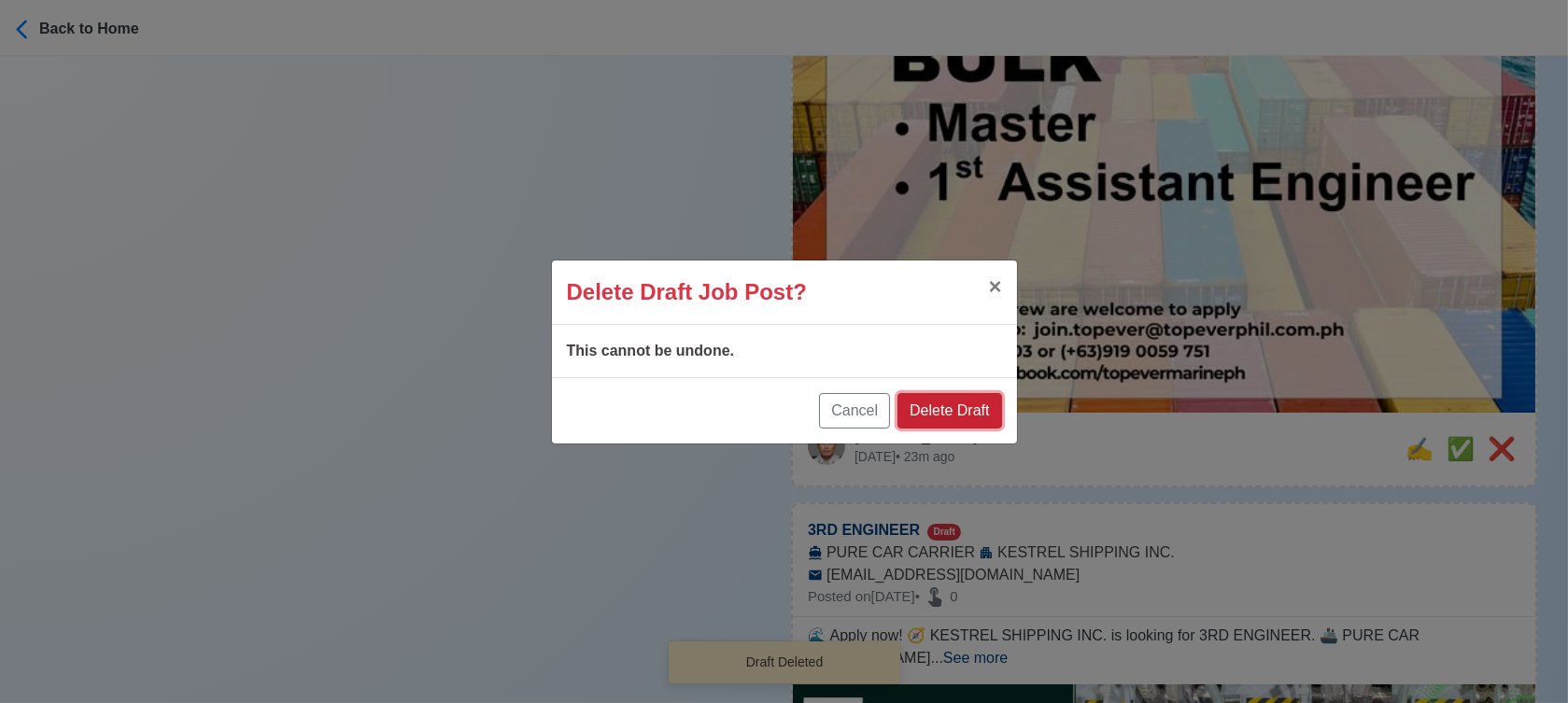
click at [977, 409] on button "Delete Draft" at bounding box center [949, 411] width 104 height 36
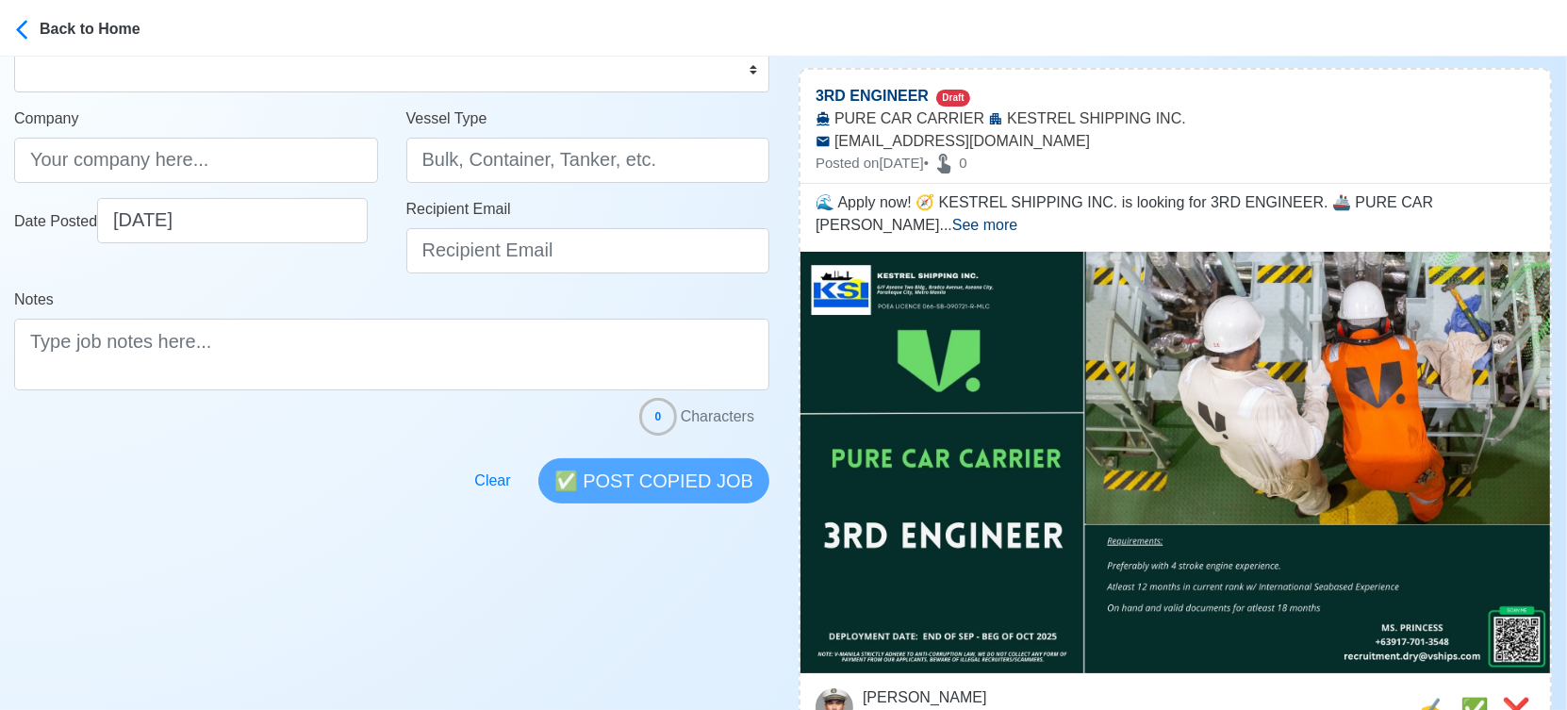
scroll to position [419, 0]
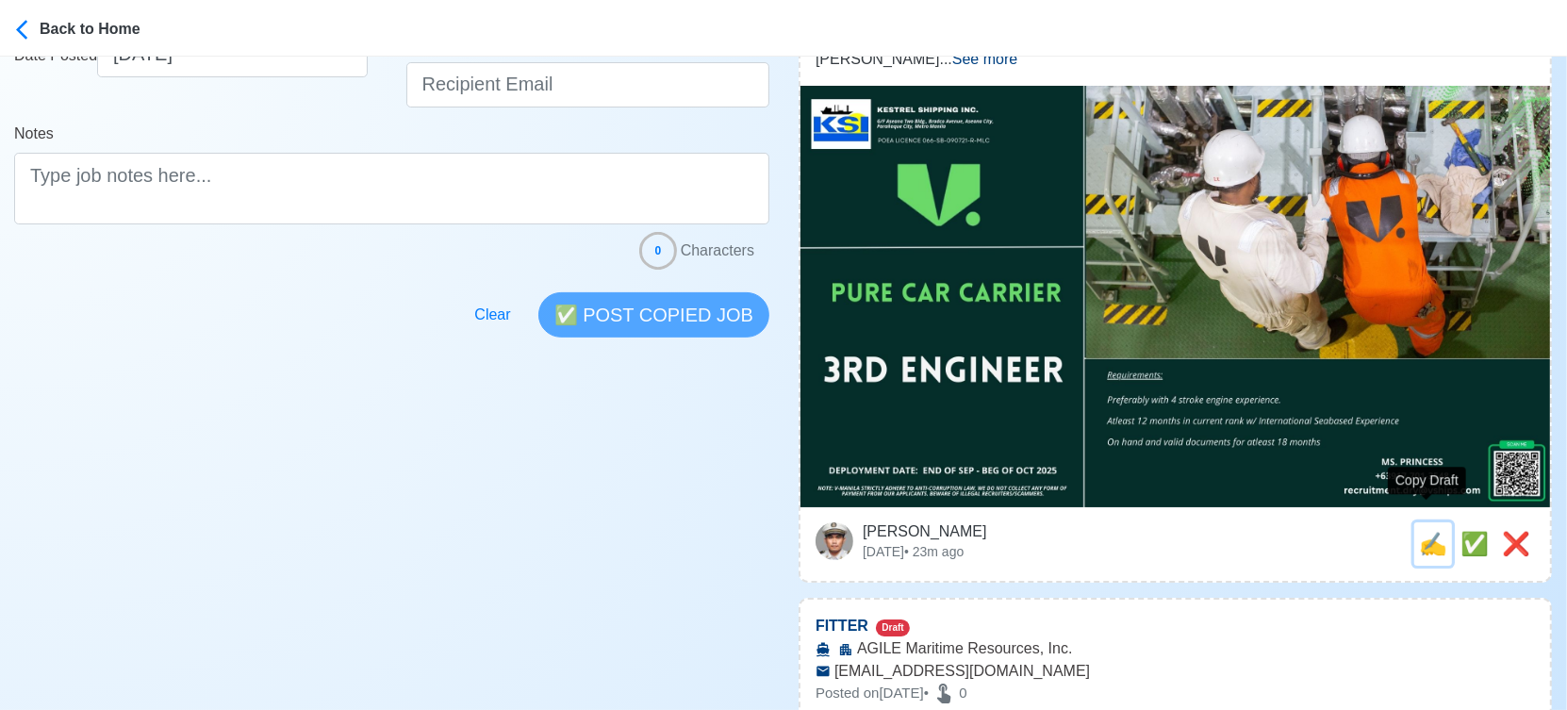
click at [1427, 531] on span "✍️" at bounding box center [1433, 543] width 28 height 25
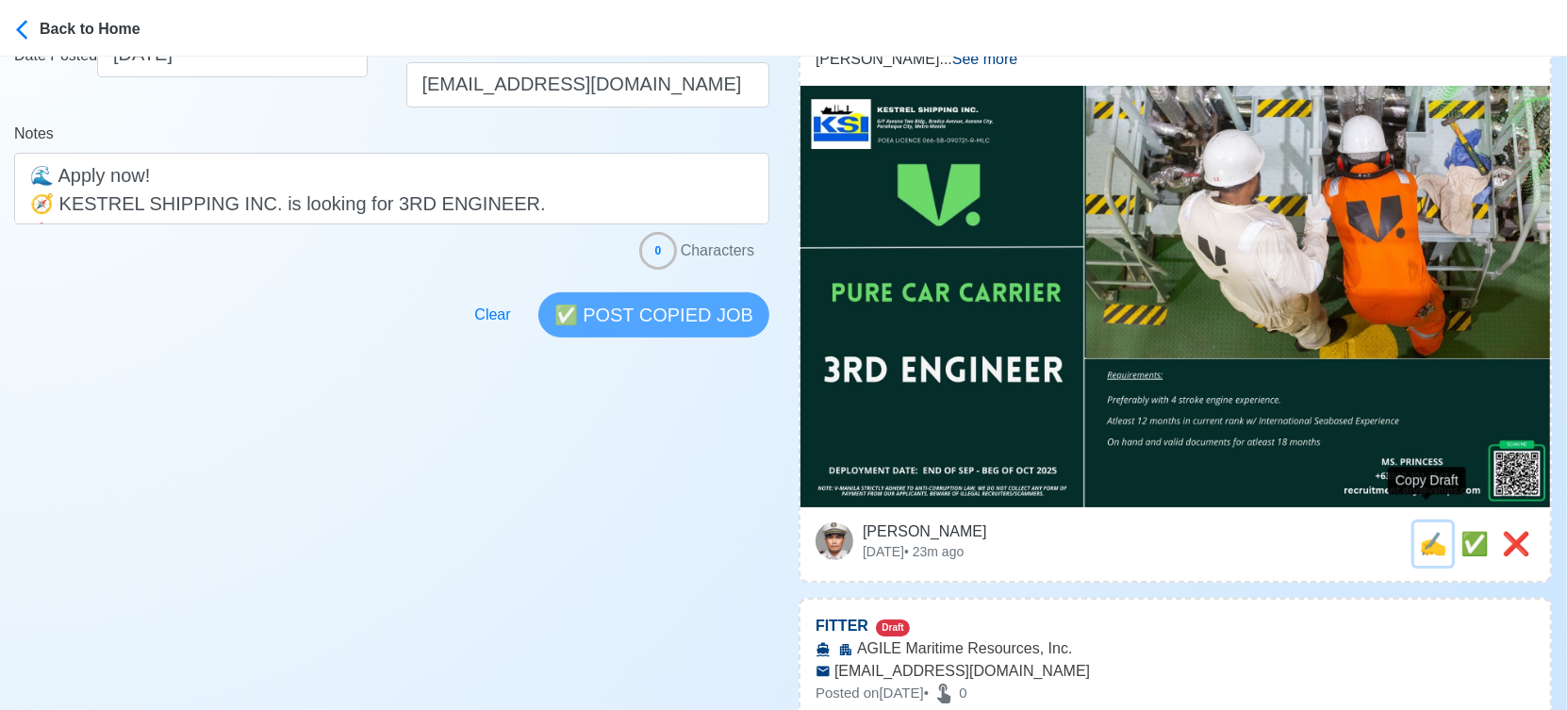
scroll to position [0, 0]
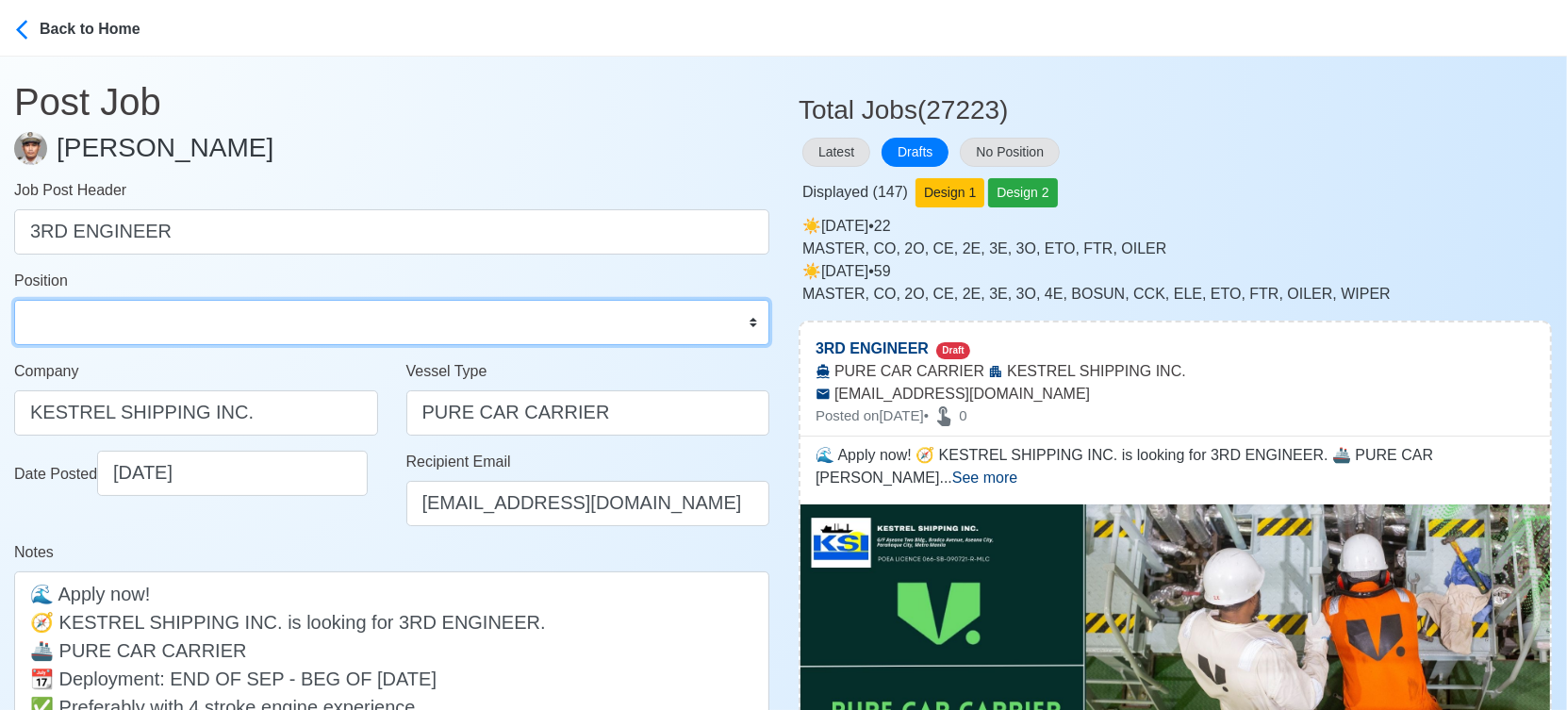
click at [120, 315] on select "Master Chief Officer 2nd Officer 3rd Officer Junior Officer Chief Engineer 2nd …" at bounding box center [391, 322] width 755 height 45
click at [14, 300] on select "Master Chief Officer 2nd Officer 3rd Officer Junior Officer Chief Engineer 2nd …" at bounding box center [391, 322] width 755 height 45
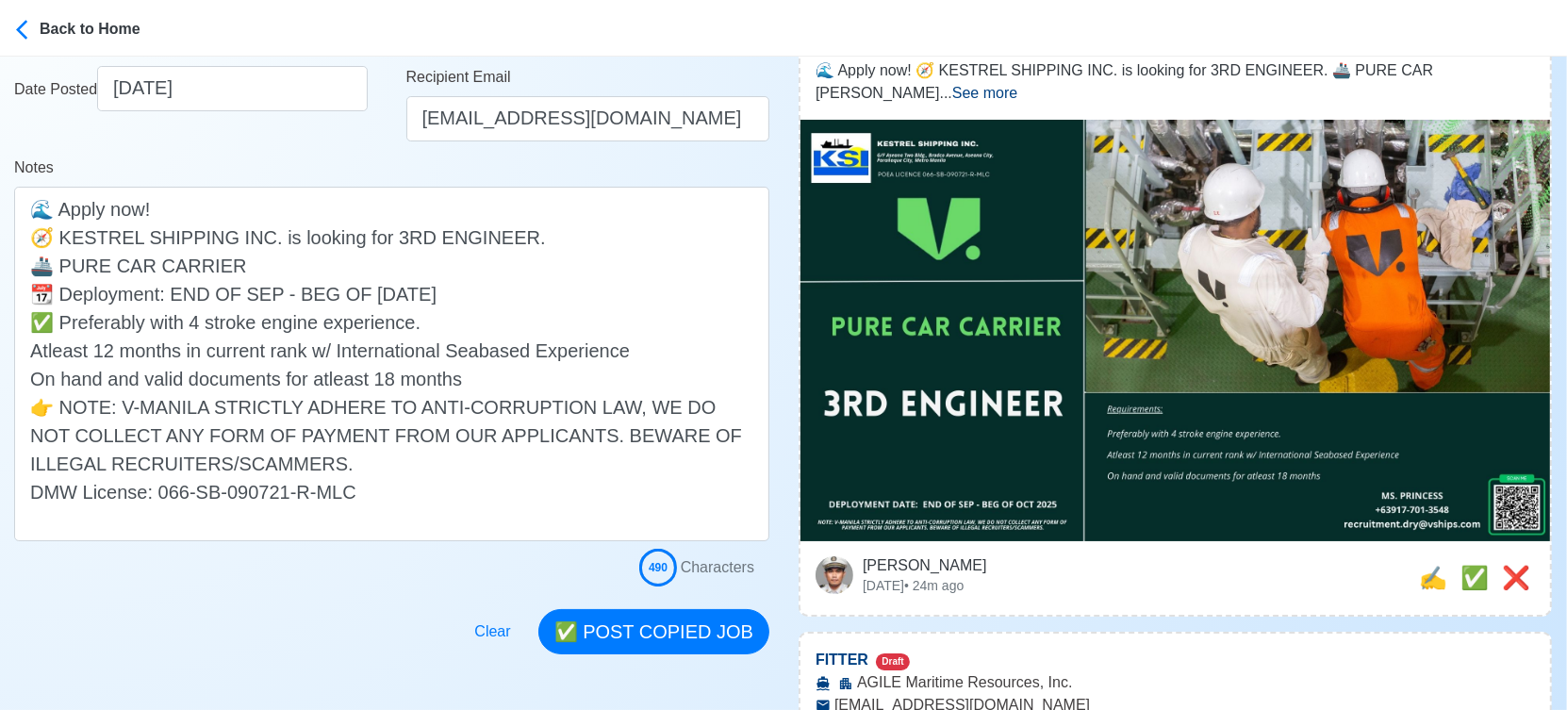
scroll to position [419, 0]
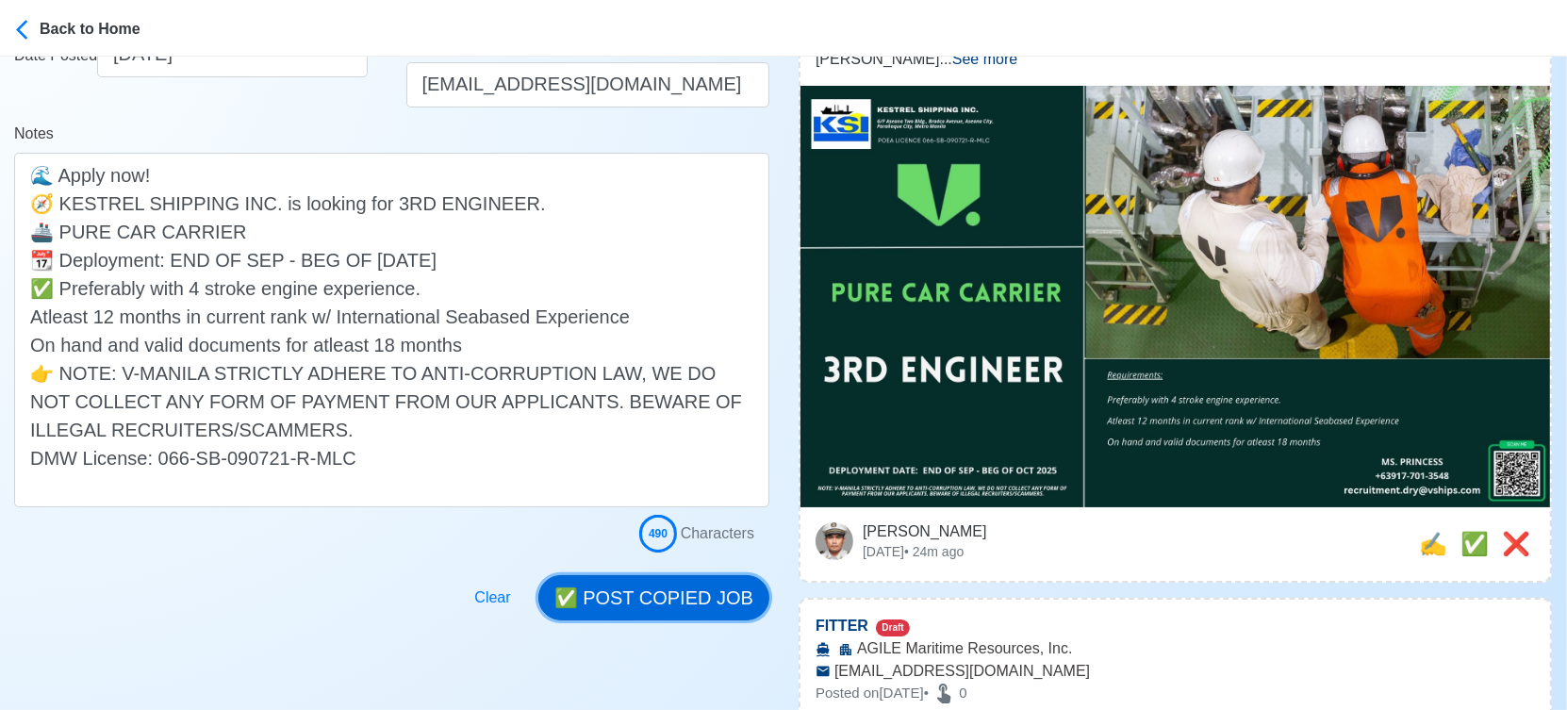
click at [716, 593] on button "✅ POST COPIED JOB" at bounding box center [653, 597] width 231 height 45
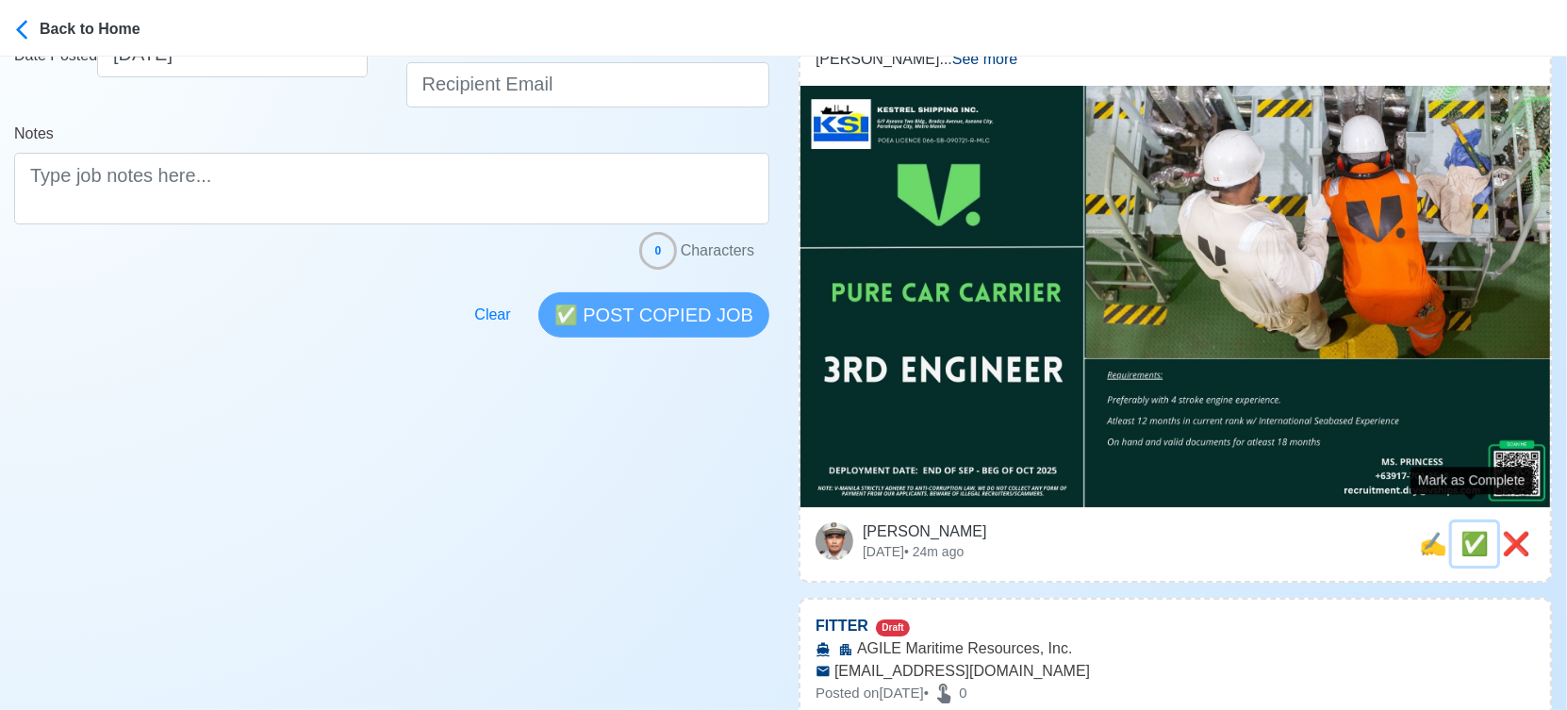
click at [1460, 531] on span "✅" at bounding box center [1474, 543] width 28 height 25
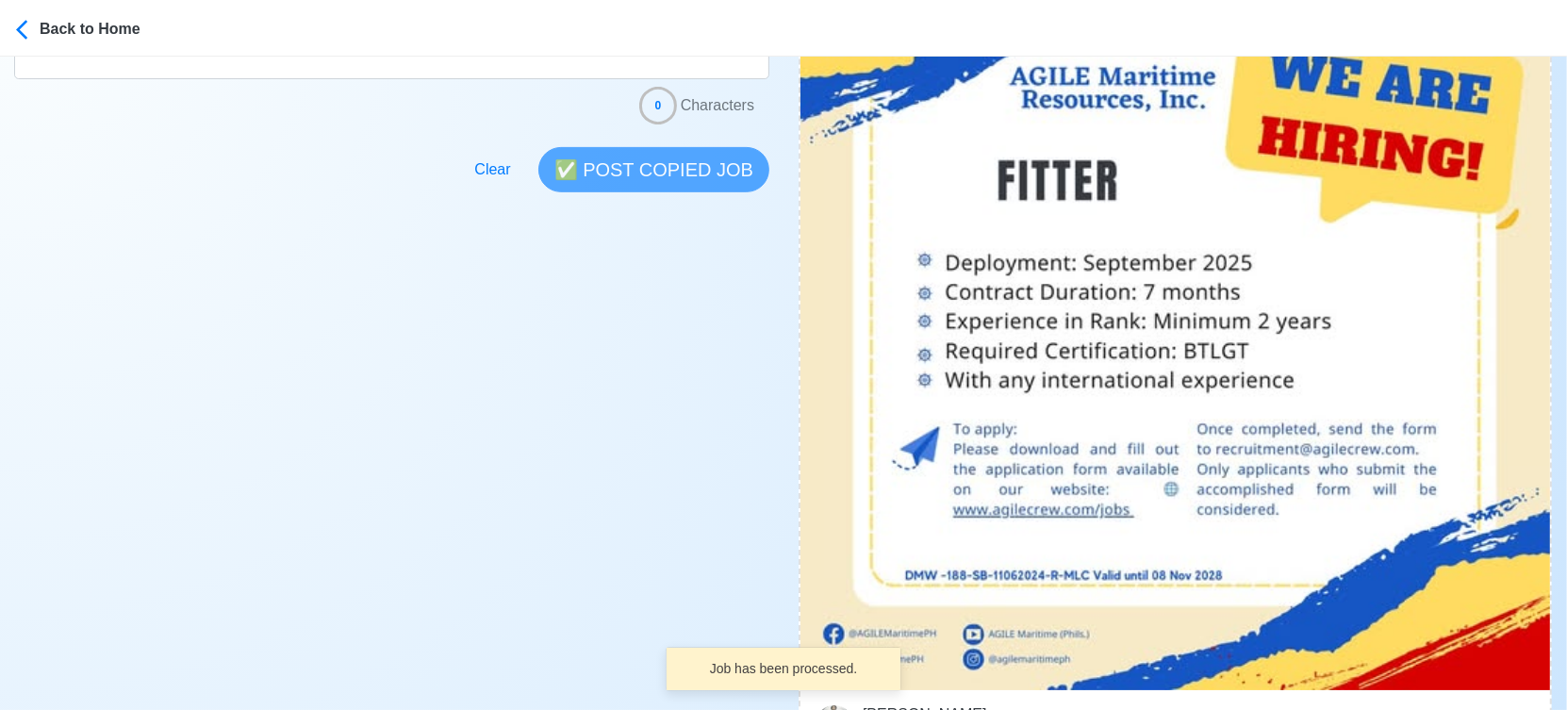
scroll to position [733, 0]
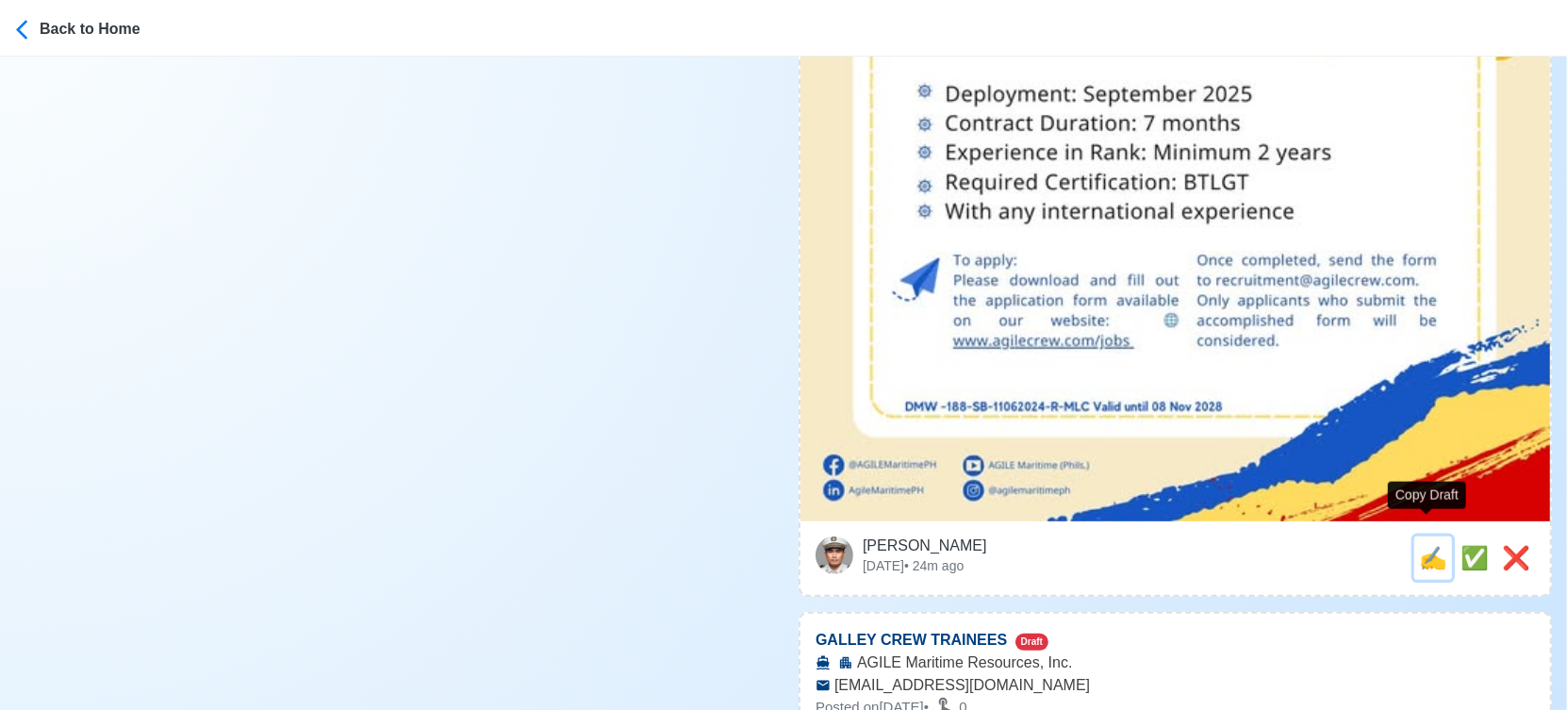
click at [1428, 545] on span "✍️" at bounding box center [1433, 557] width 28 height 25
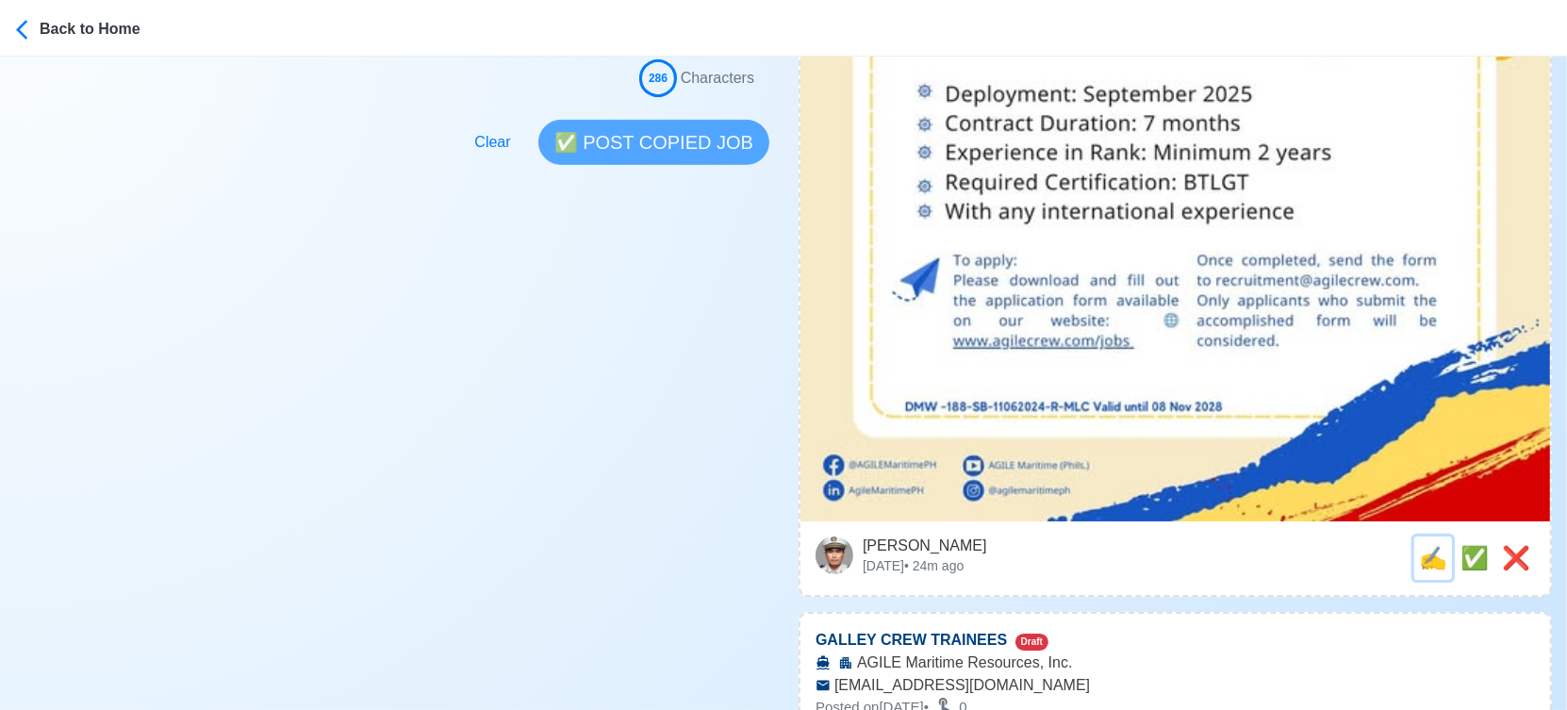
scroll to position [0, 0]
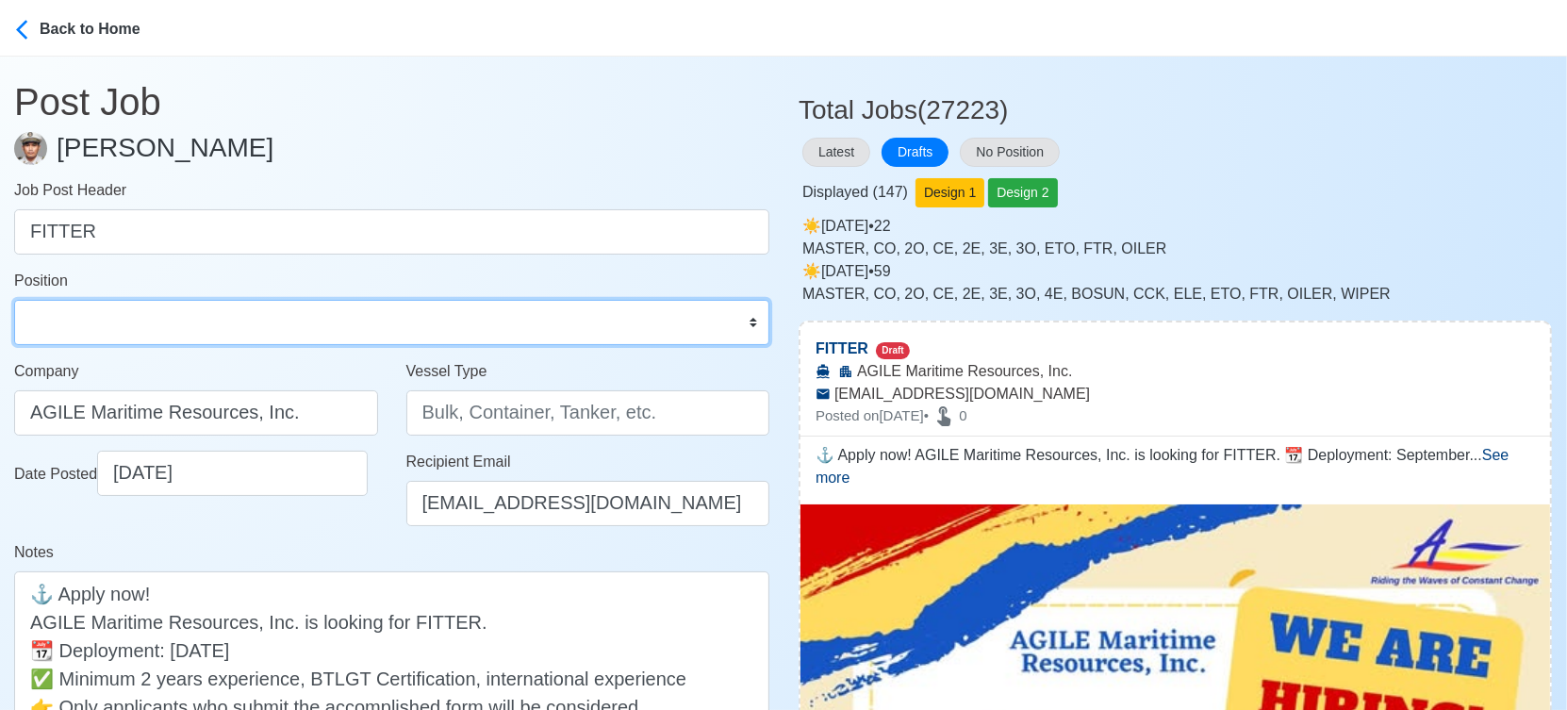
click at [166, 321] on select "Master Chief Officer 2nd Officer 3rd Officer Junior Officer Chief Engineer 2nd …" at bounding box center [391, 322] width 755 height 45
click at [14, 300] on select "Master Chief Officer 2nd Officer 3rd Officer Junior Officer Chief Engineer 2nd …" at bounding box center [391, 322] width 755 height 45
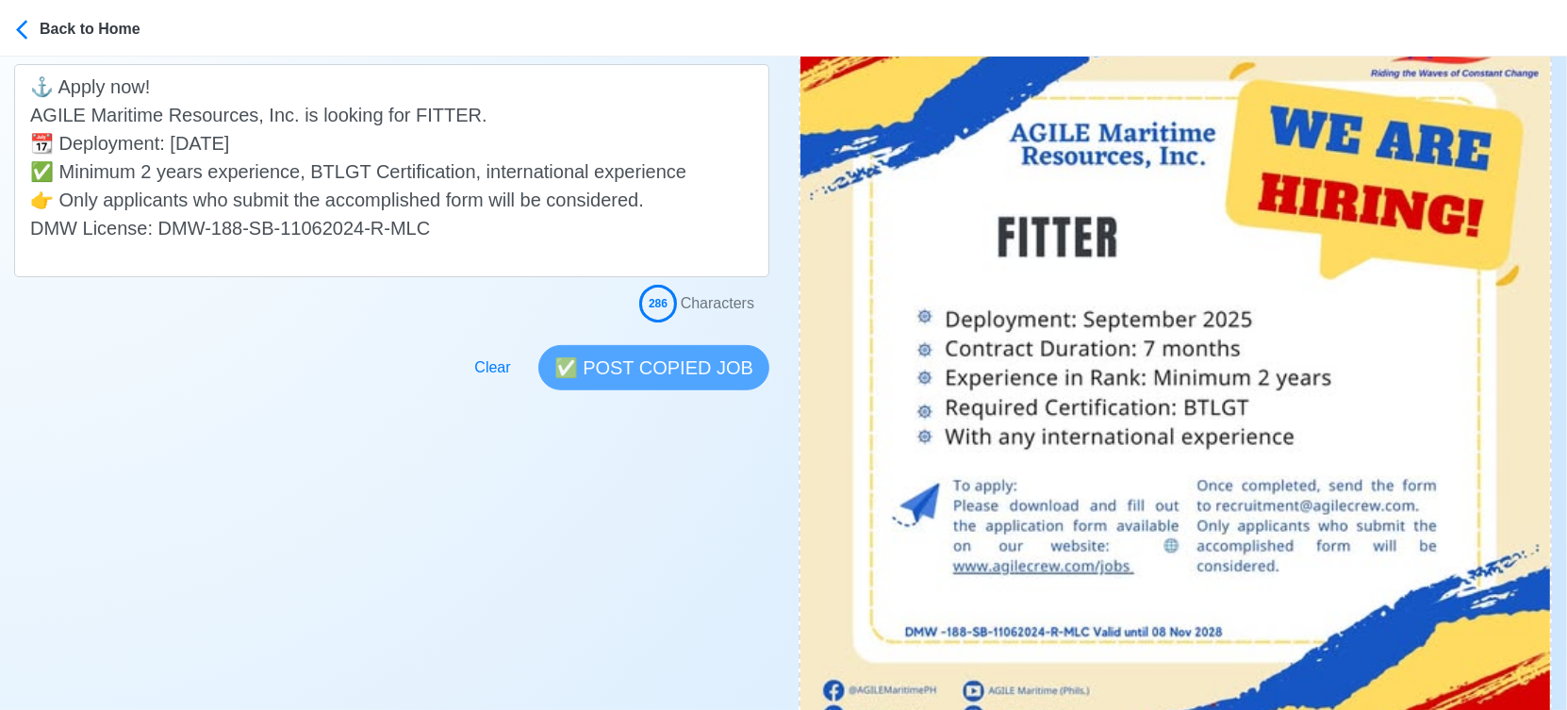
scroll to position [733, 0]
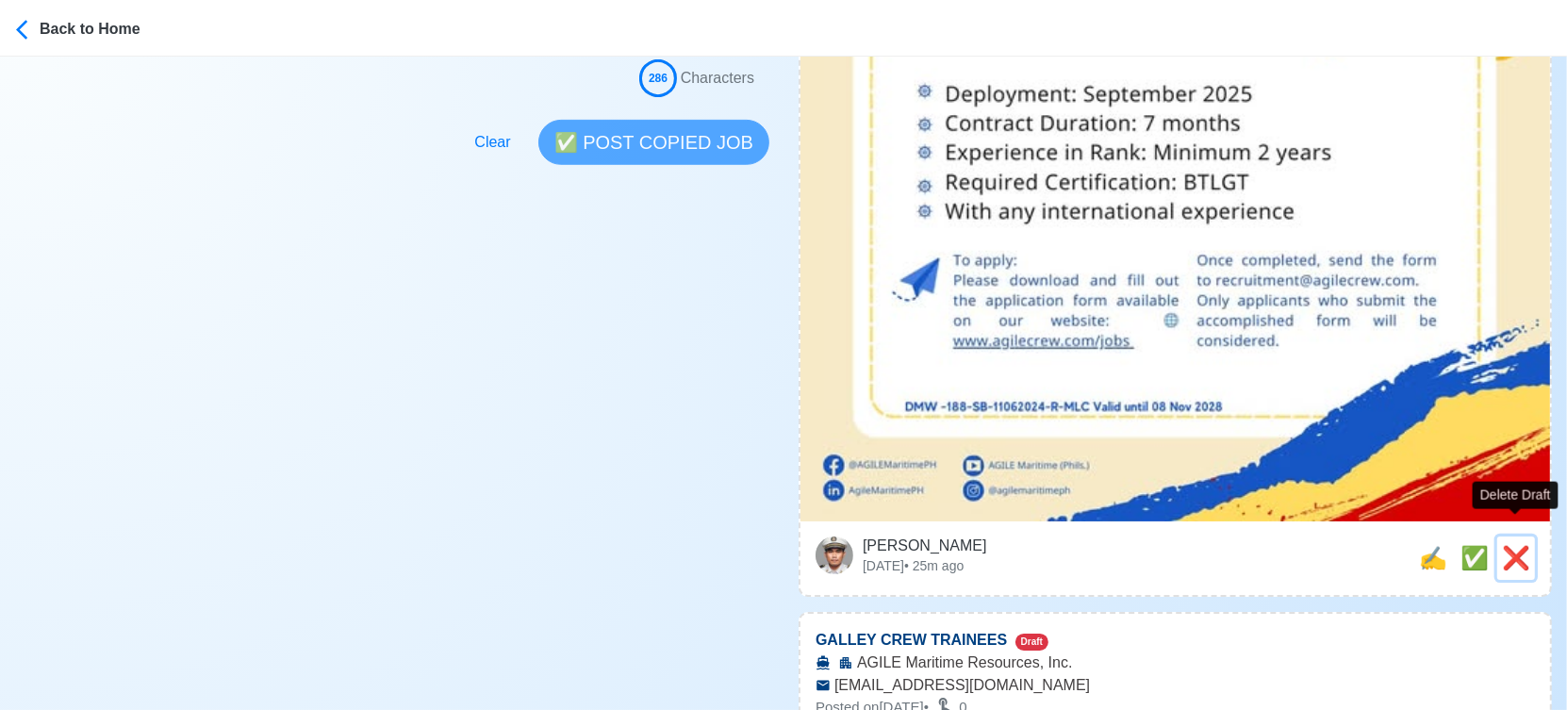
click at [1519, 545] on span "❌" at bounding box center [1516, 557] width 28 height 25
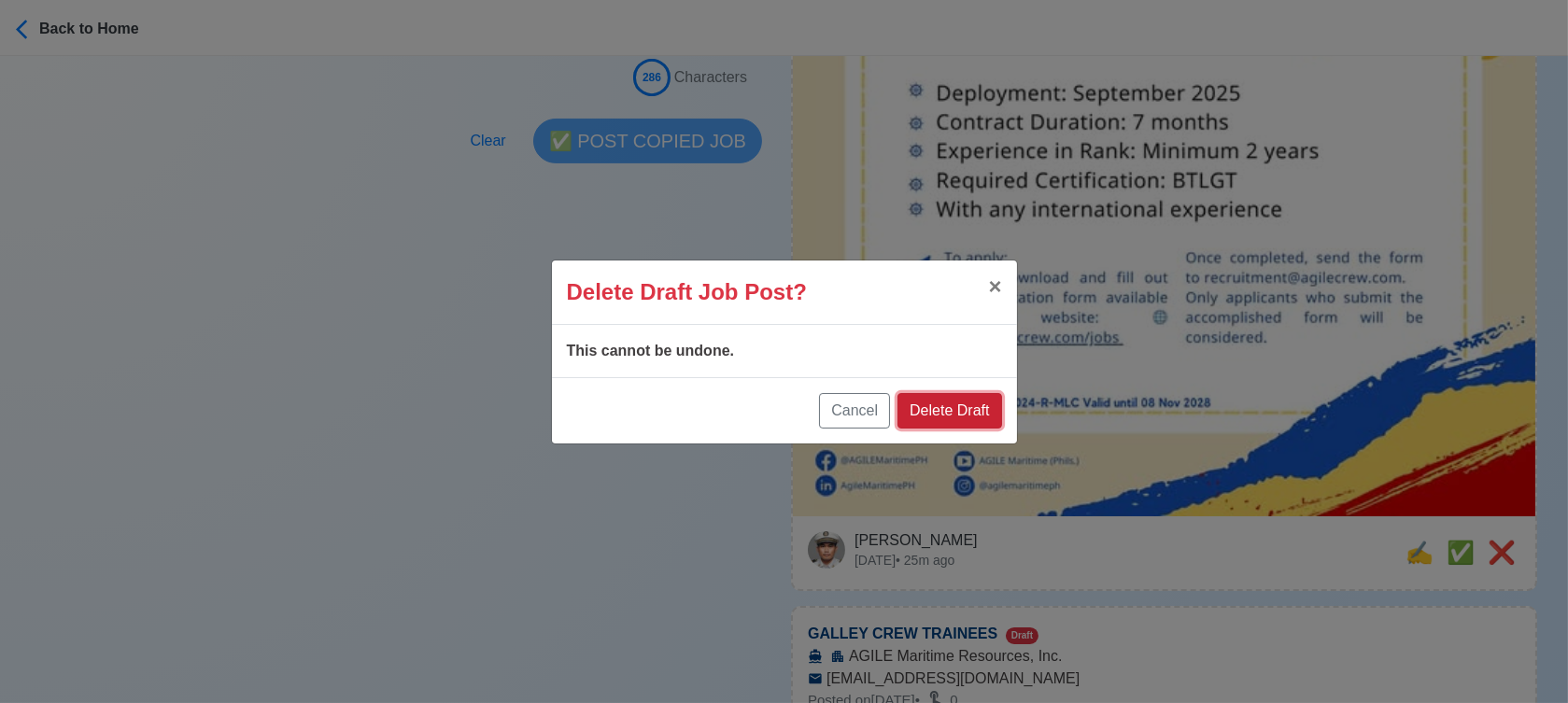
click at [967, 399] on button "Delete Draft" at bounding box center [949, 411] width 104 height 36
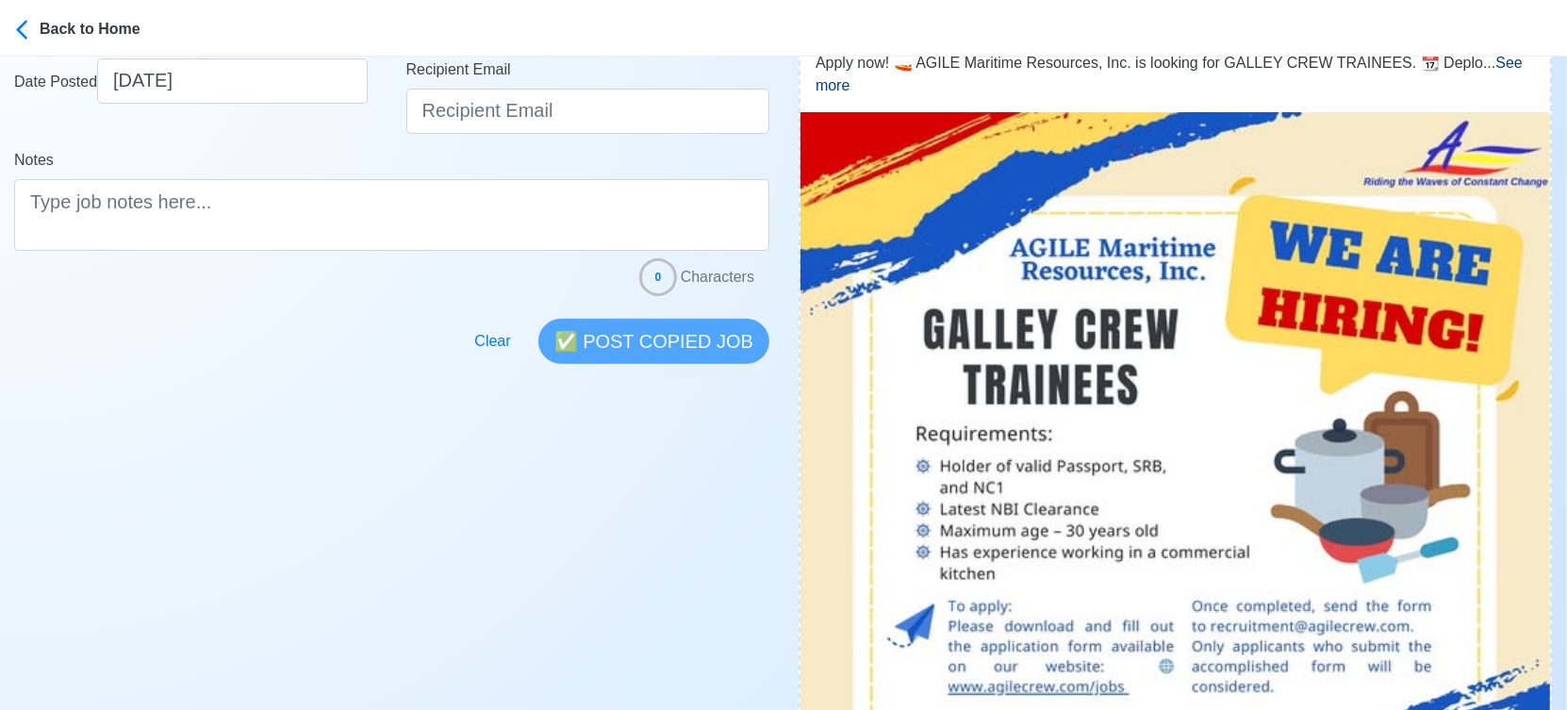
scroll to position [837, 0]
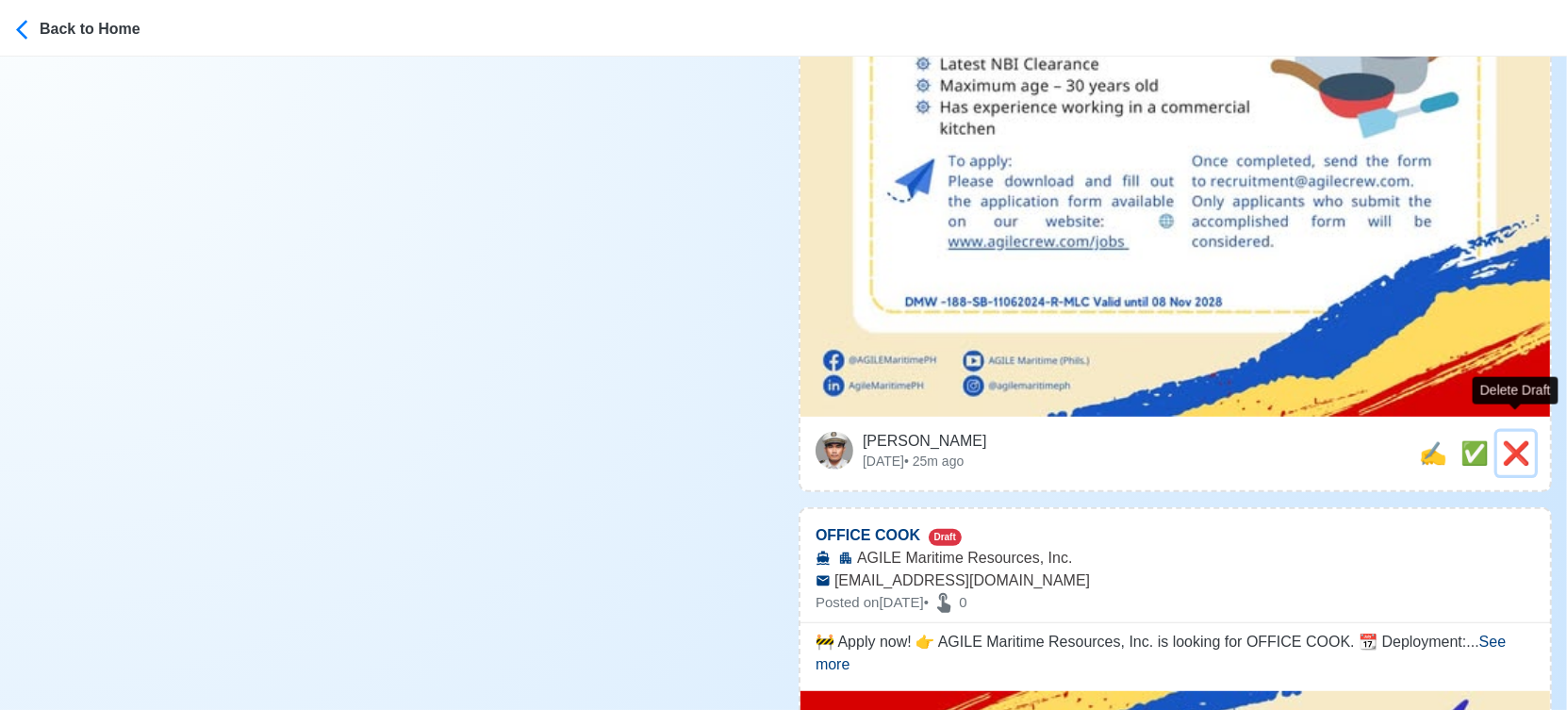
click at [1515, 440] on span "❌" at bounding box center [1516, 452] width 28 height 25
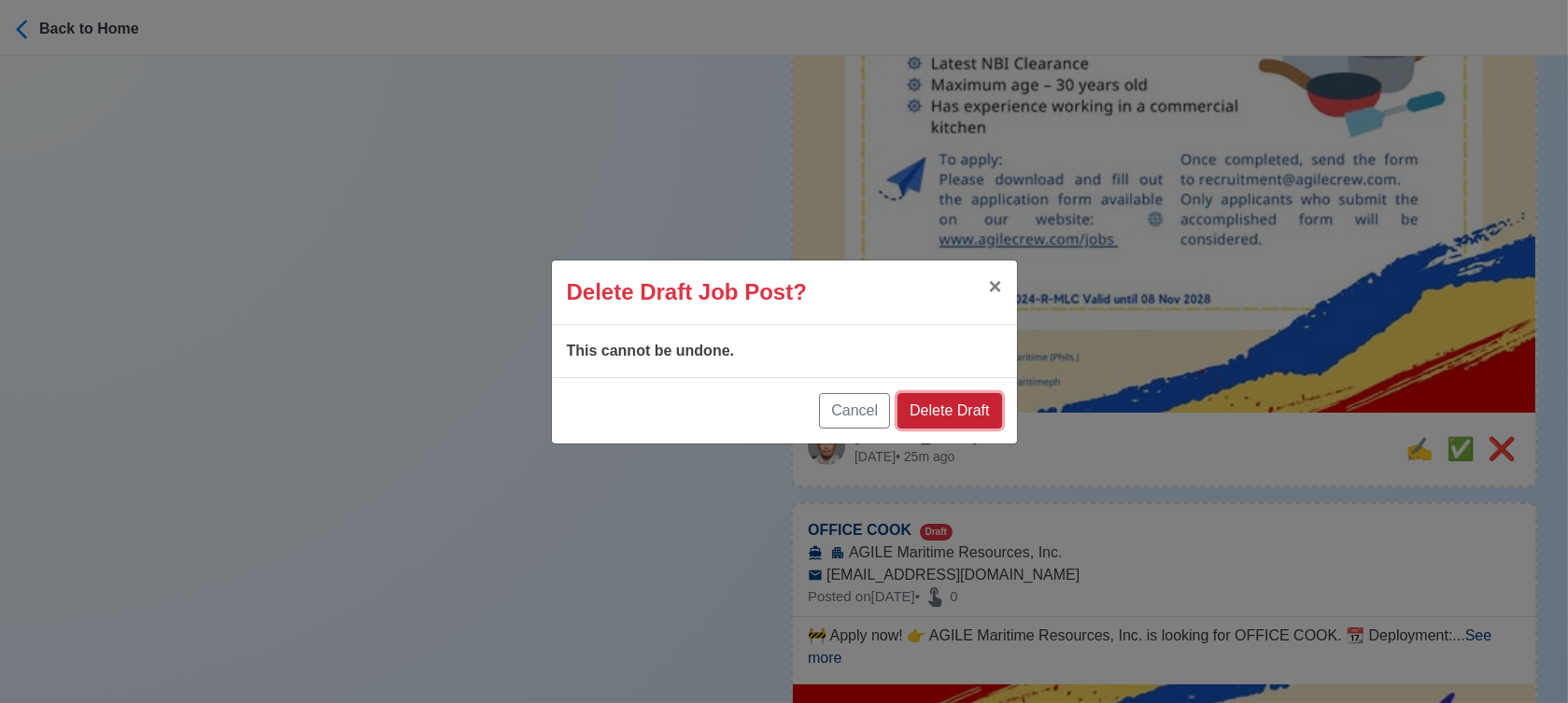
click at [972, 409] on button "Delete Draft" at bounding box center [949, 411] width 104 height 36
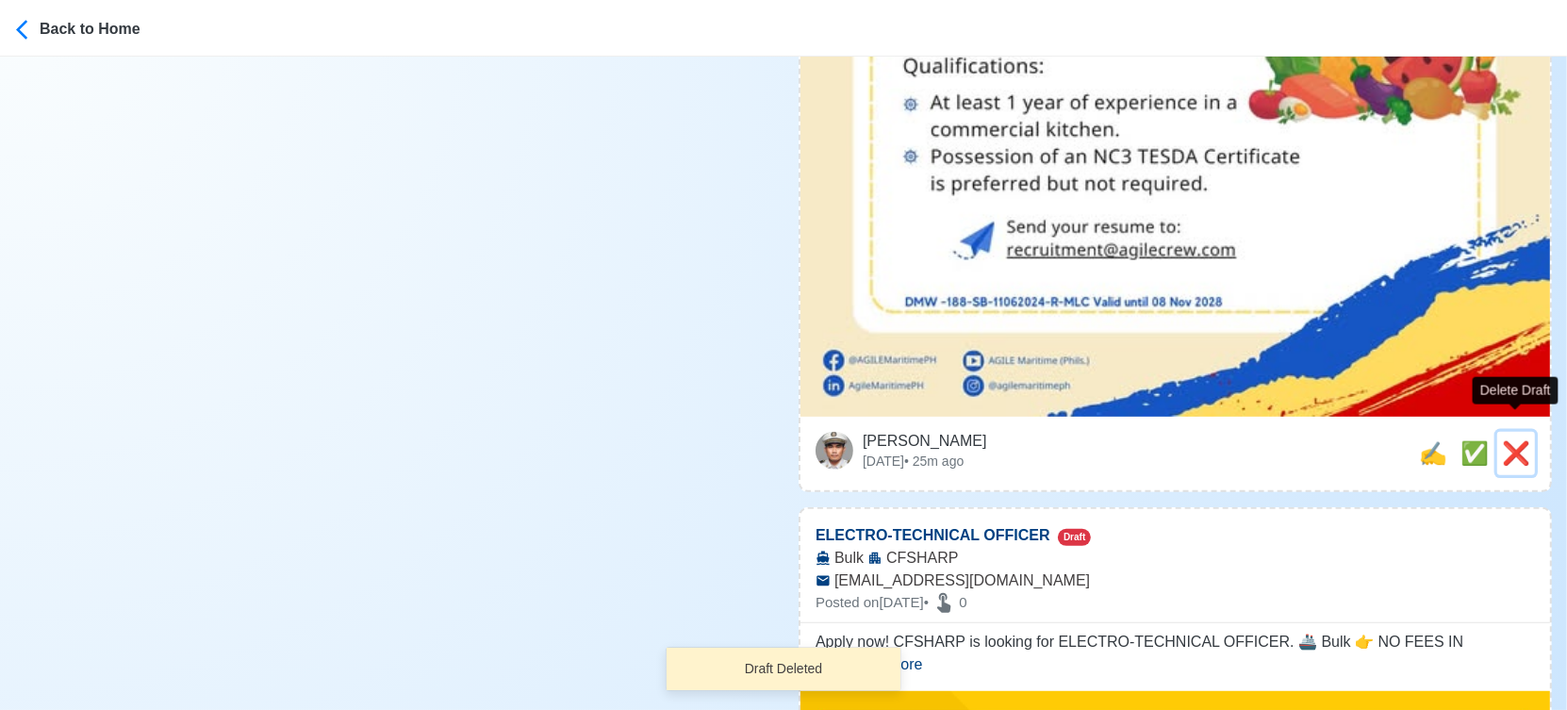
click at [1516, 440] on span "❌" at bounding box center [1516, 452] width 28 height 25
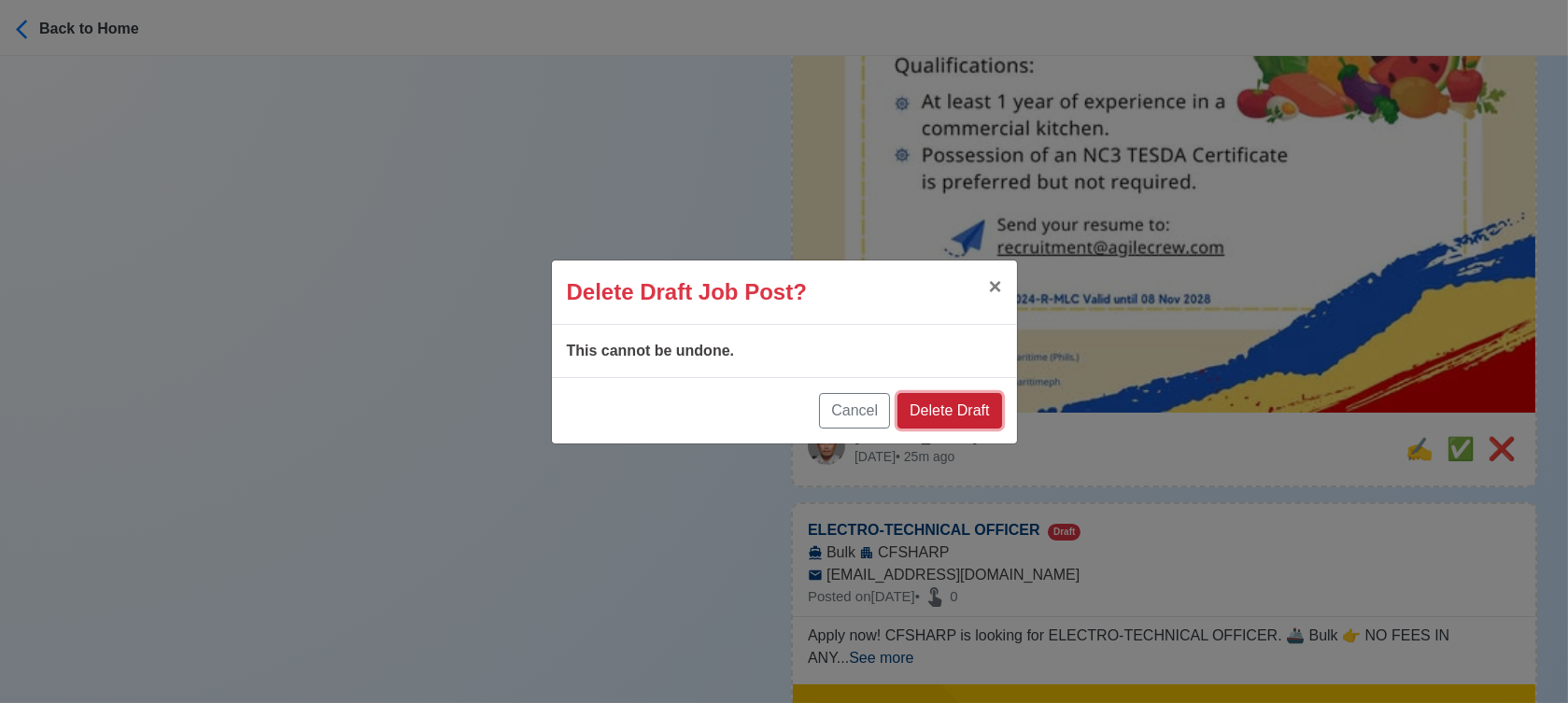
click at [978, 399] on button "Delete Draft" at bounding box center [949, 411] width 104 height 36
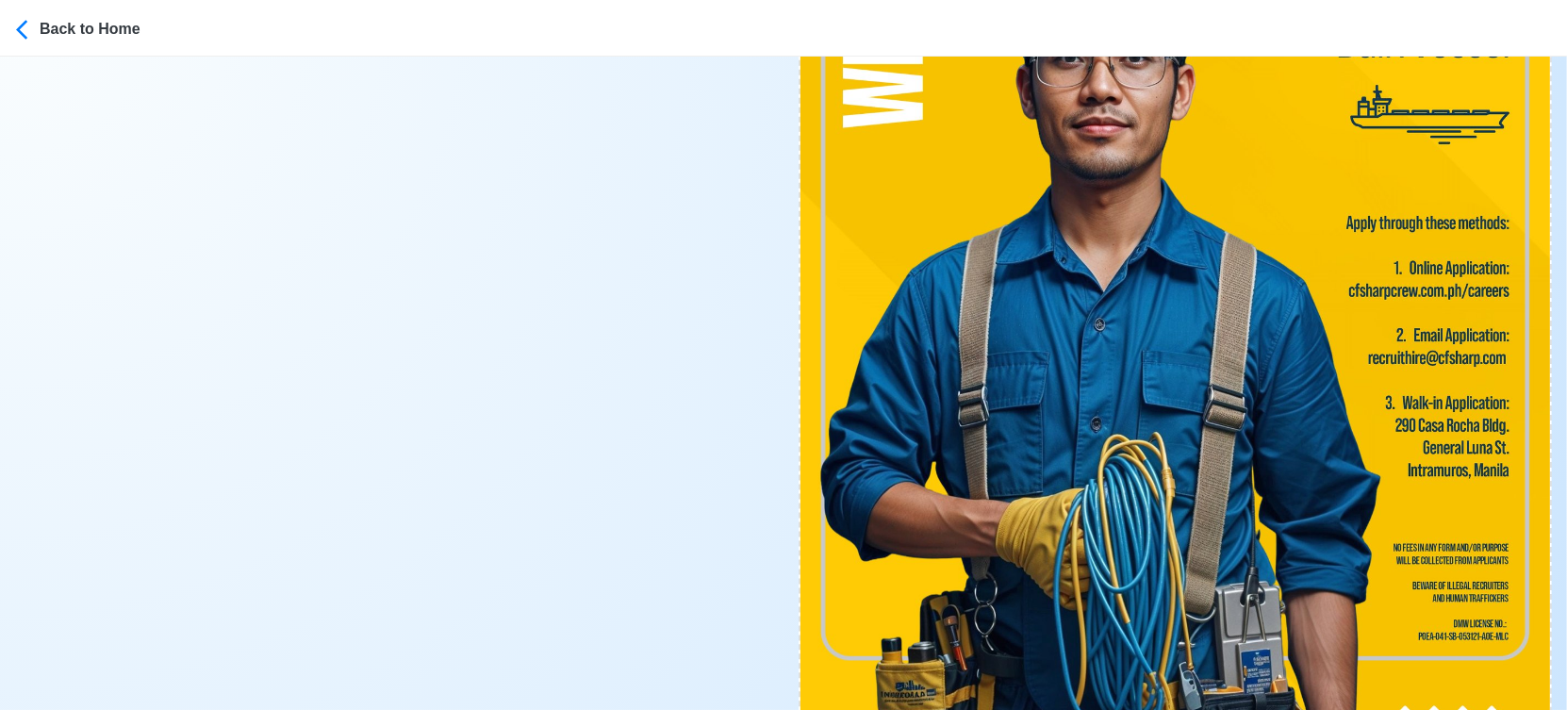
scroll to position [1257, 0]
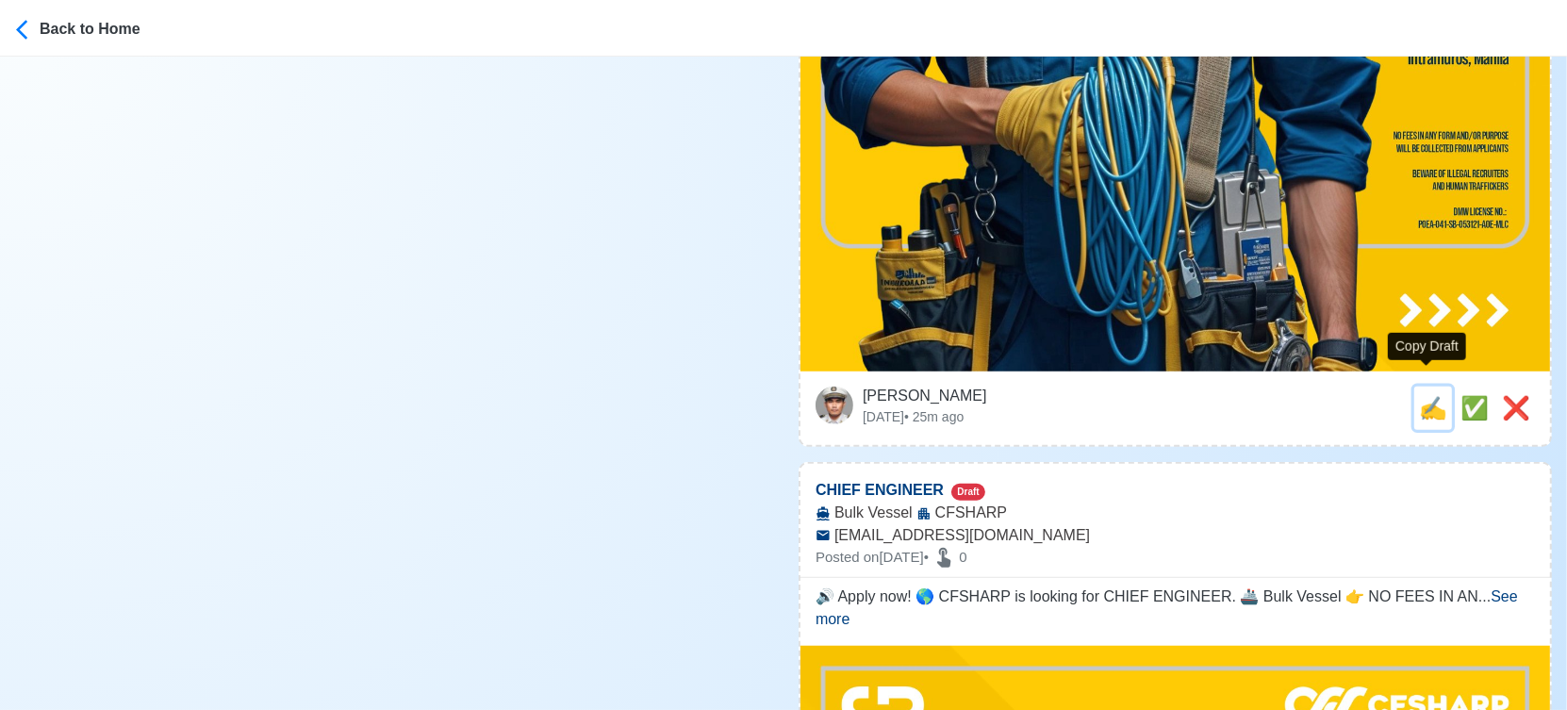
click at [1423, 395] on span "✍️" at bounding box center [1433, 407] width 28 height 25
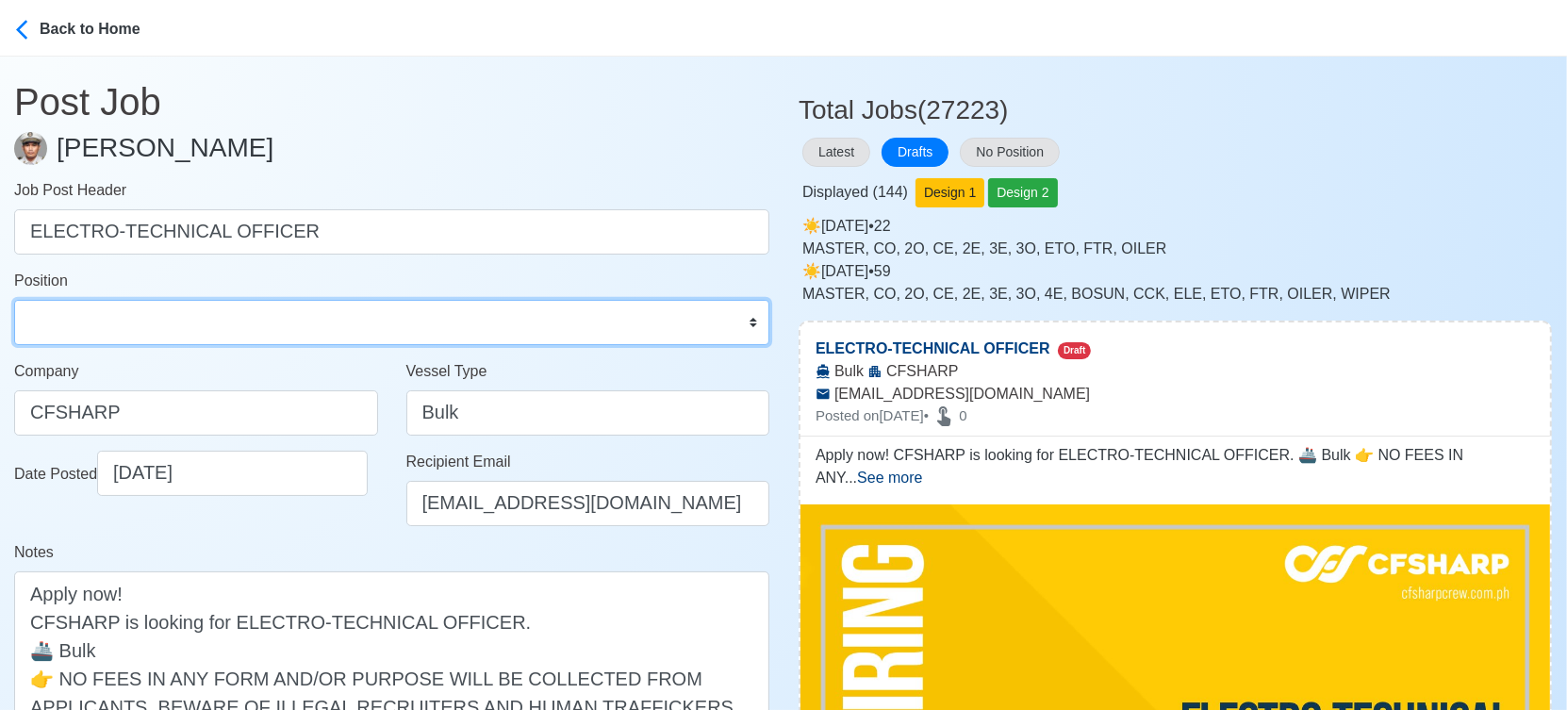
drag, startPoint x: 253, startPoint y: 329, endPoint x: 253, endPoint y: 301, distance: 28.3
click at [253, 329] on select "Master Chief Officer 2nd Officer 3rd Officer Junior Officer Chief Engineer 2nd …" at bounding box center [391, 322] width 755 height 45
click at [14, 300] on select "Master Chief Officer 2nd Officer 3rd Officer Junior Officer Chief Engineer 2nd …" at bounding box center [391, 322] width 755 height 45
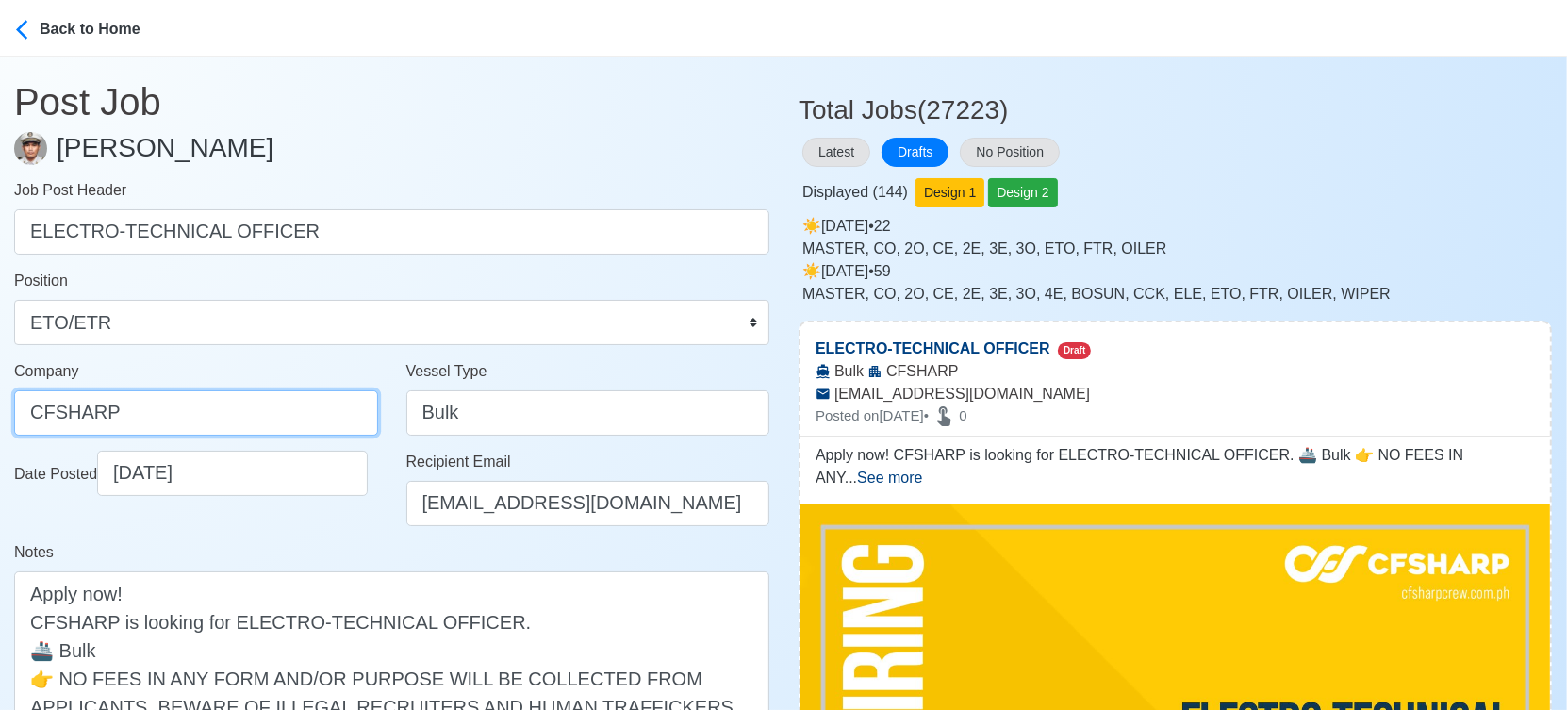
click at [191, 417] on input "CFSHARP" at bounding box center [196, 412] width 364 height 45
click at [189, 417] on input "CFSHARP" at bounding box center [196, 412] width 364 height 45
drag, startPoint x: 134, startPoint y: 415, endPoint x: -26, endPoint y: 408, distance: 160.4
click at [0, 408] on html "Back to Home Post Job Jeyner Gil Job Post Header ELECTRO-TECHNICAL OFFICER Posi…" at bounding box center [783, 355] width 1567 height 710
paste input "SHARP CREW MANAGEMENT INC"
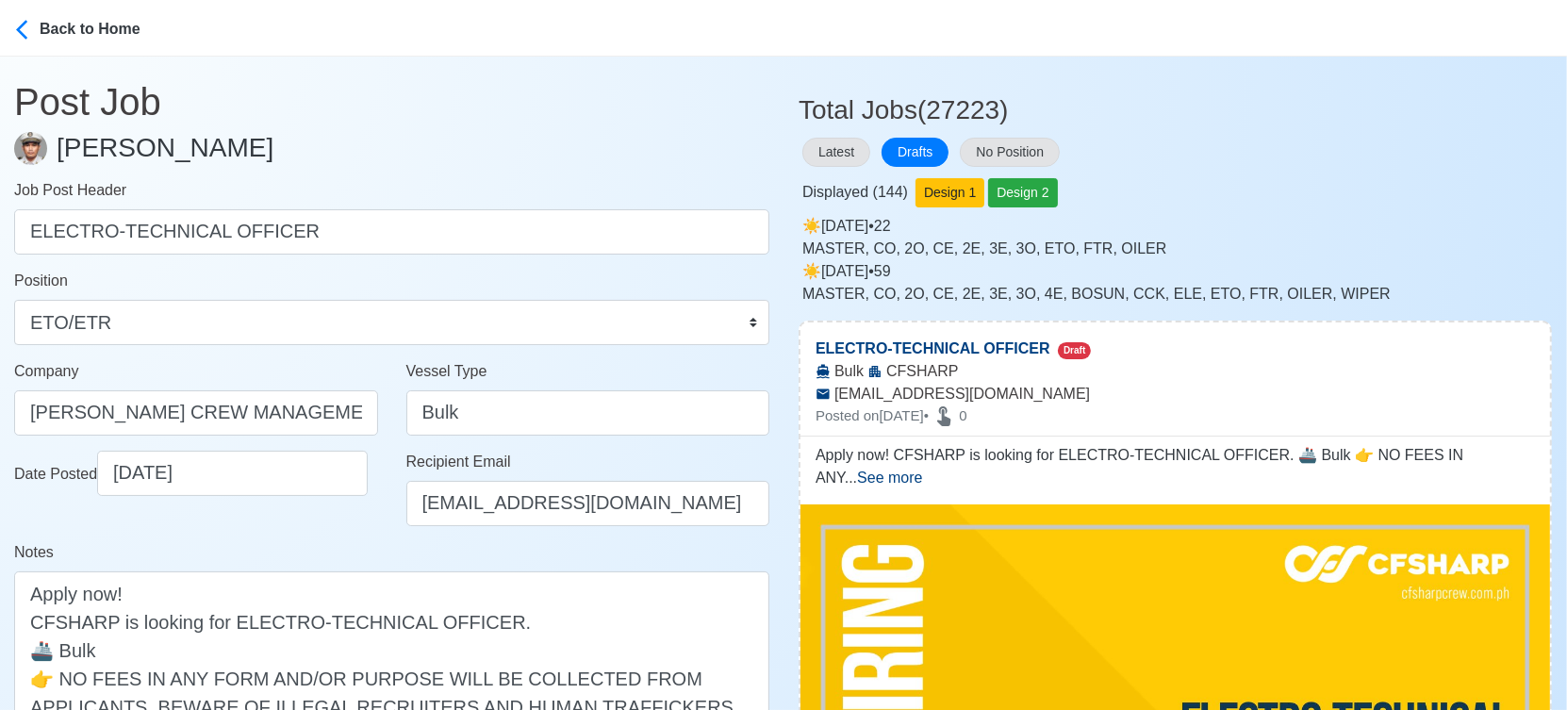
click at [305, 550] on div "Notes Apply now! CFSHARP is looking for ELECTRO-TECHNICAL OFFICER. 🚢 Bulk 👉 NO …" at bounding box center [391, 662] width 755 height 243
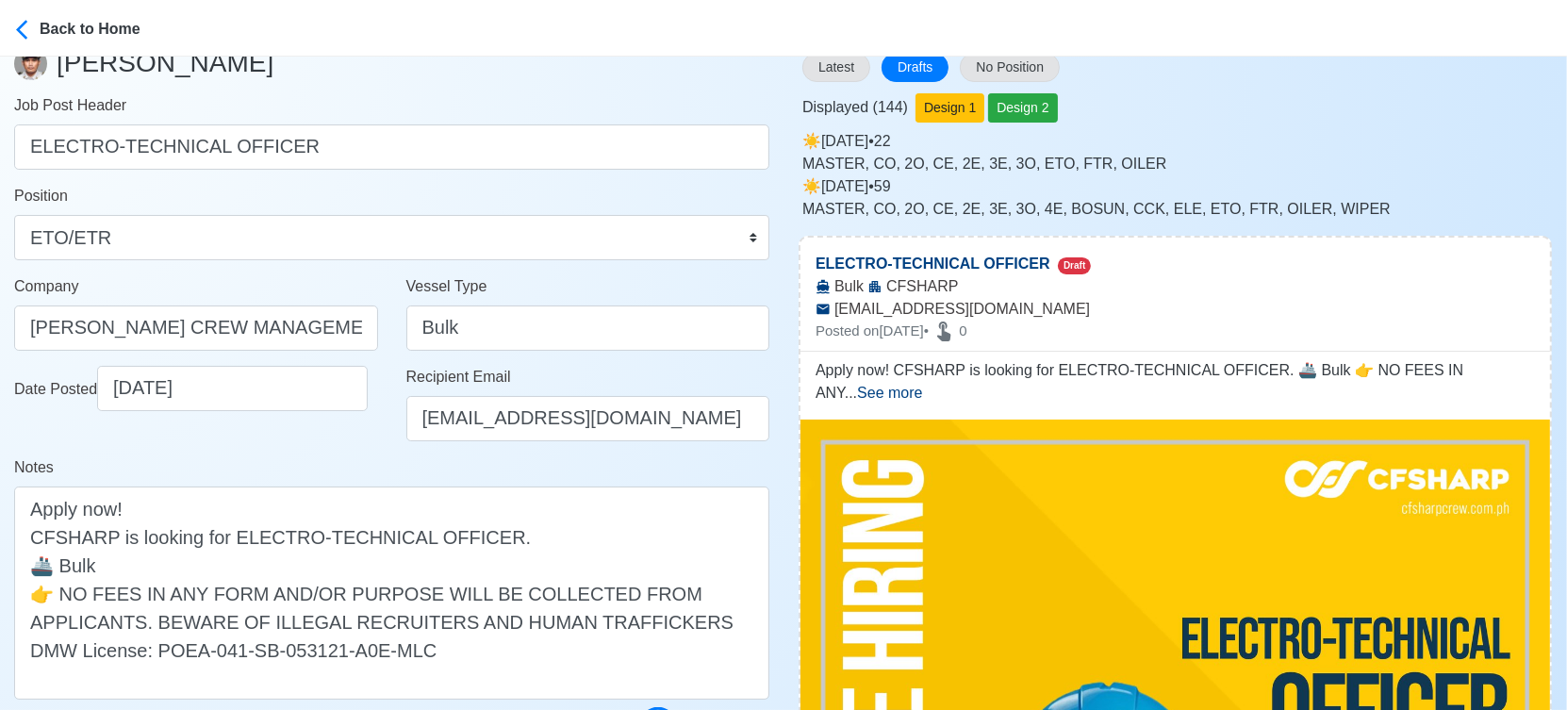
scroll to position [314, 0]
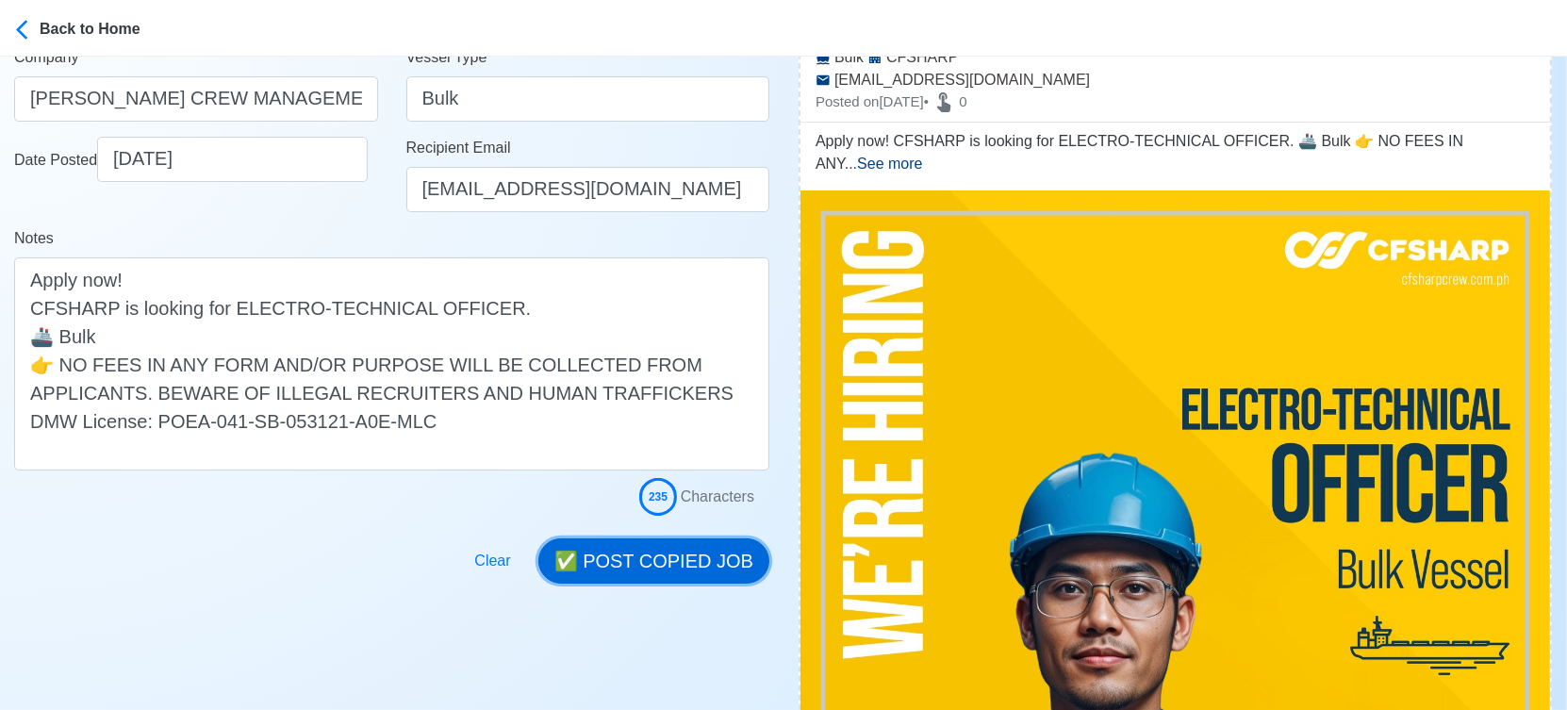
click at [672, 558] on button "✅ POST COPIED JOB" at bounding box center [653, 560] width 231 height 45
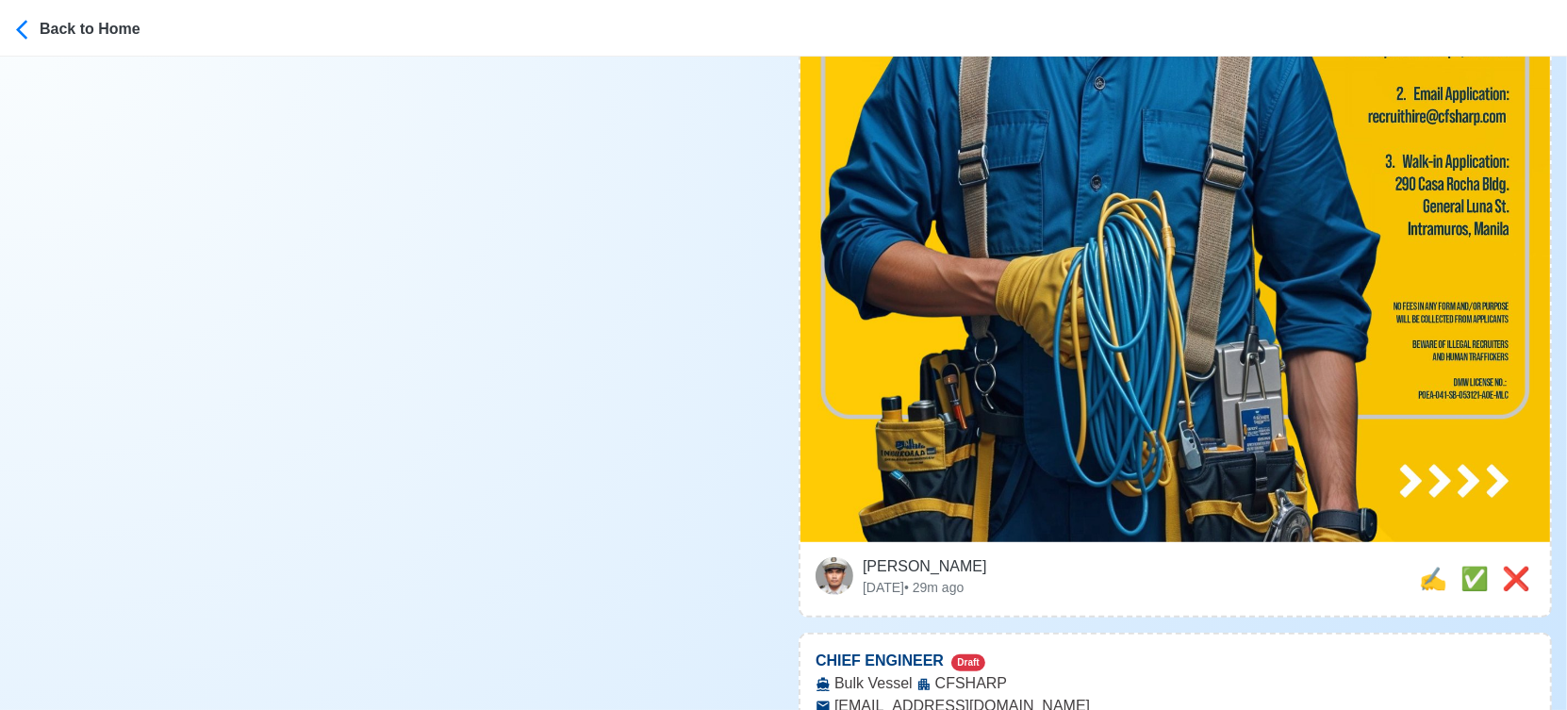
scroll to position [1257, 0]
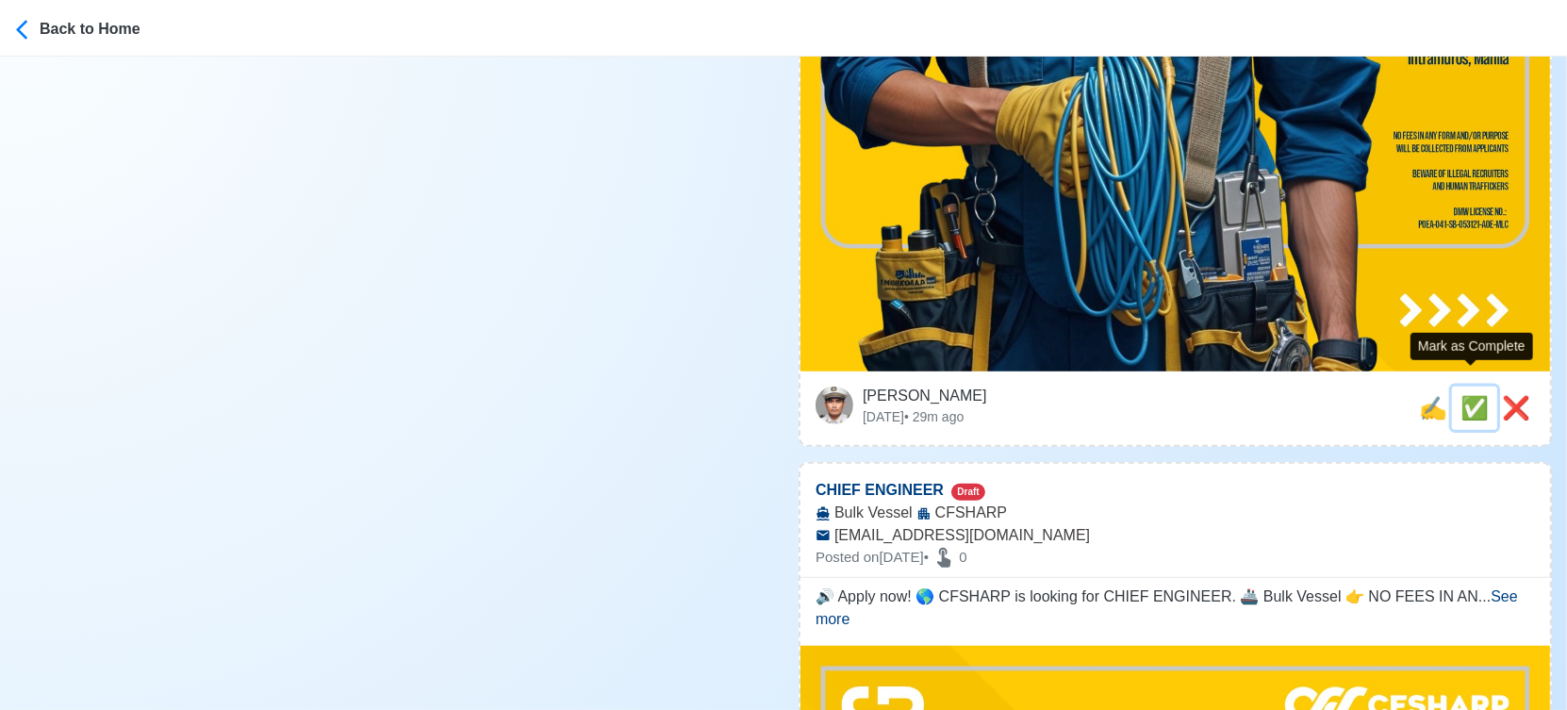
click at [1469, 395] on span "✅" at bounding box center [1474, 407] width 28 height 25
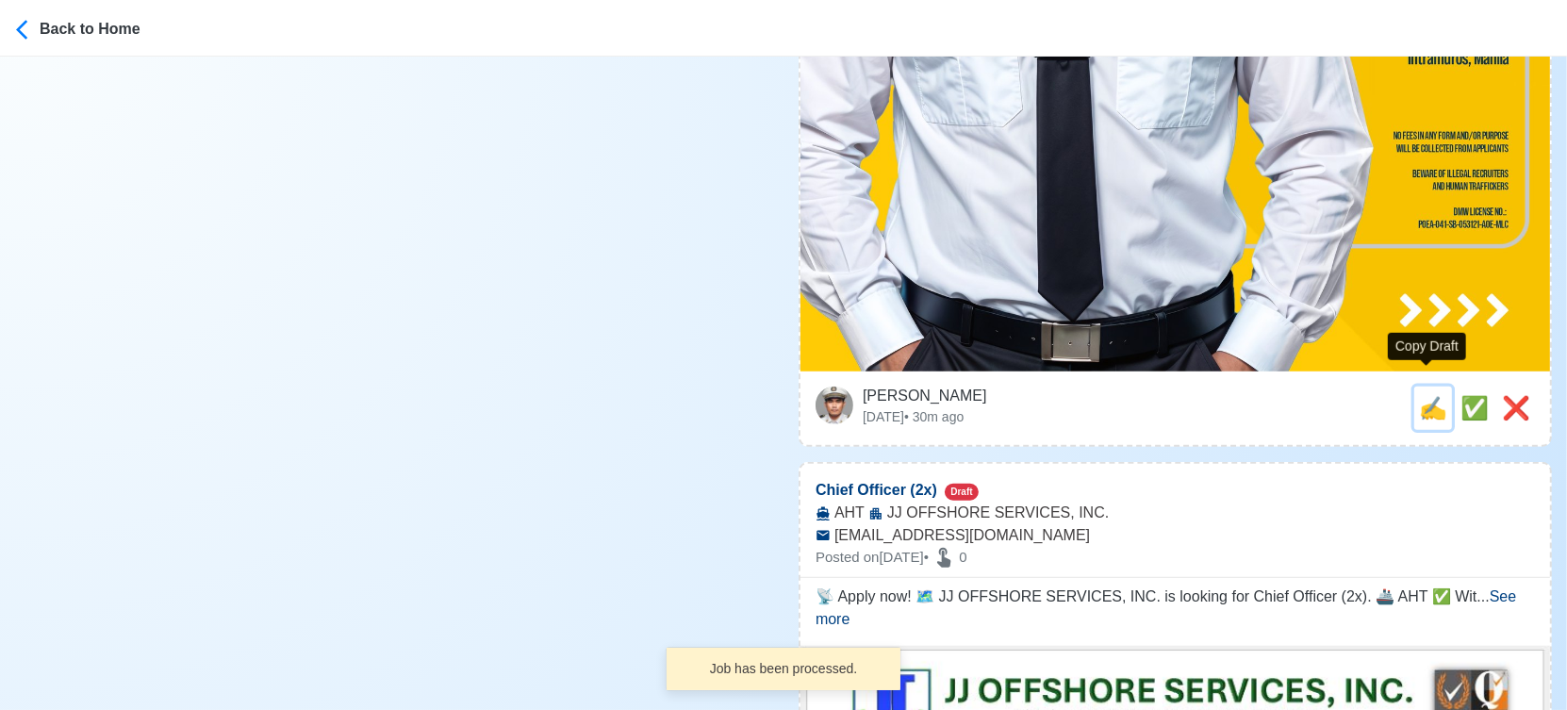
drag, startPoint x: 1428, startPoint y: 391, endPoint x: 1204, endPoint y: 373, distance: 225.1
click at [1427, 395] on span "✍️" at bounding box center [1433, 407] width 28 height 25
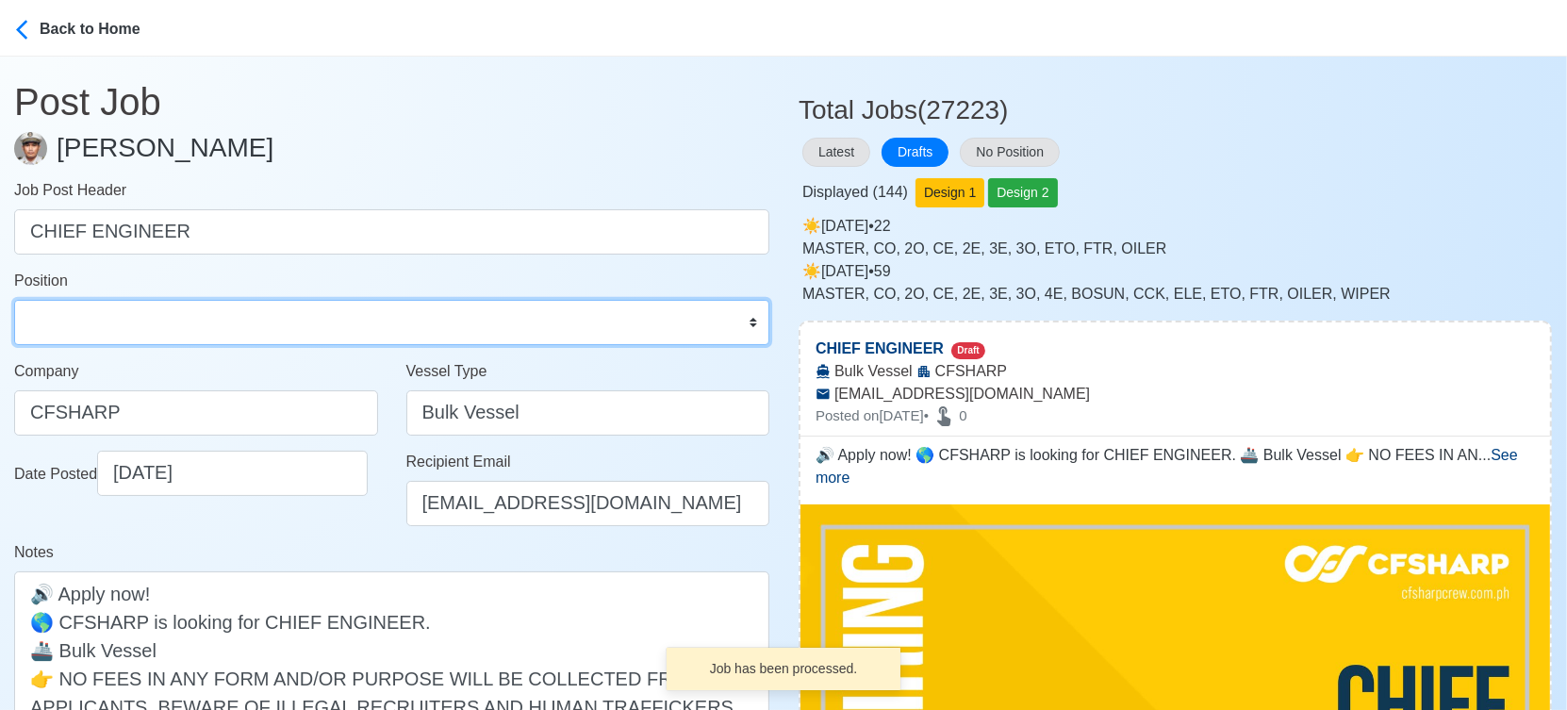
click at [236, 336] on select "Master Chief Officer 2nd Officer 3rd Officer Junior Officer Chief Engineer 2nd …" at bounding box center [391, 322] width 755 height 45
click at [14, 300] on select "Master Chief Officer 2nd Officer 3rd Officer Junior Officer Chief Engineer 2nd …" at bounding box center [391, 322] width 755 height 45
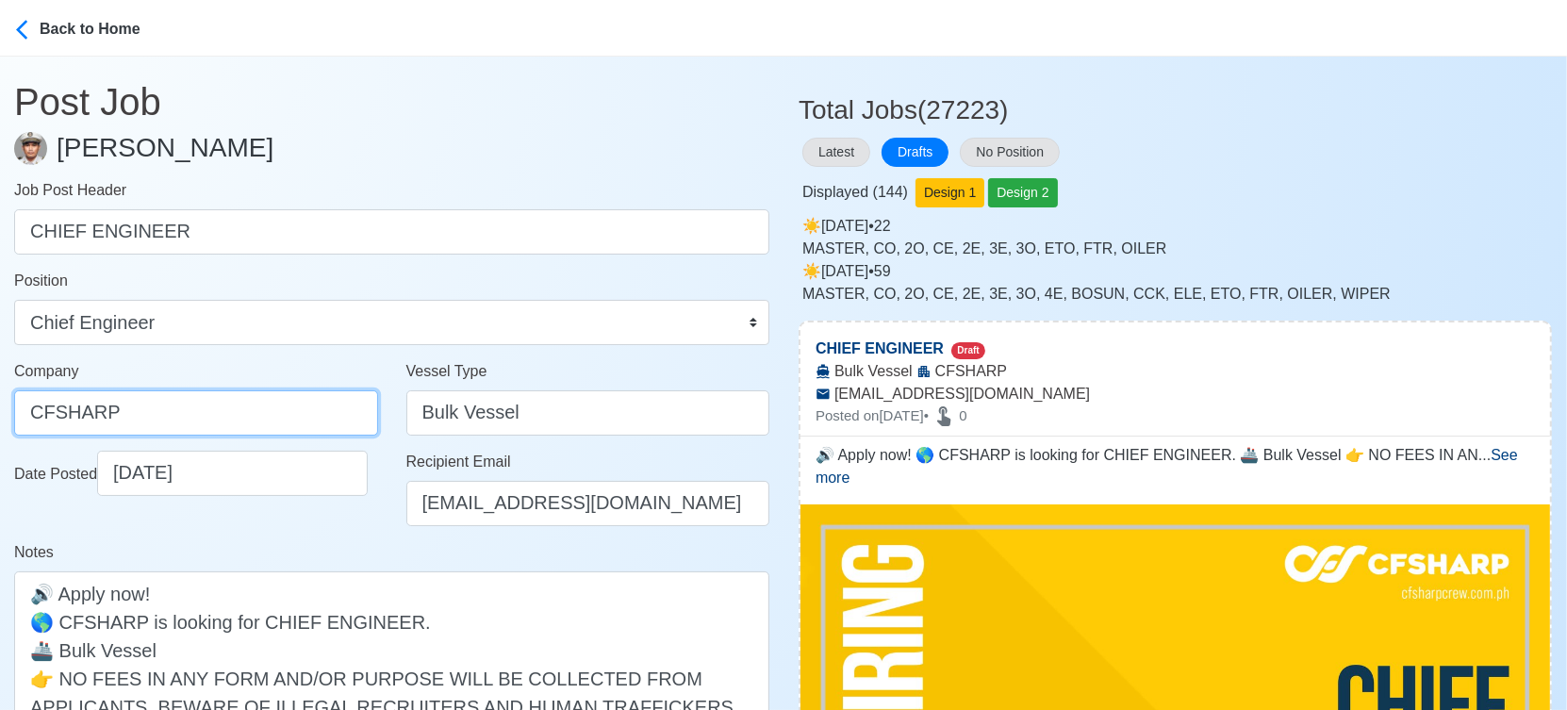
click at [234, 418] on input "CFSHARP" at bounding box center [196, 412] width 364 height 45
click at [839, 155] on button "Latest" at bounding box center [836, 152] width 68 height 29
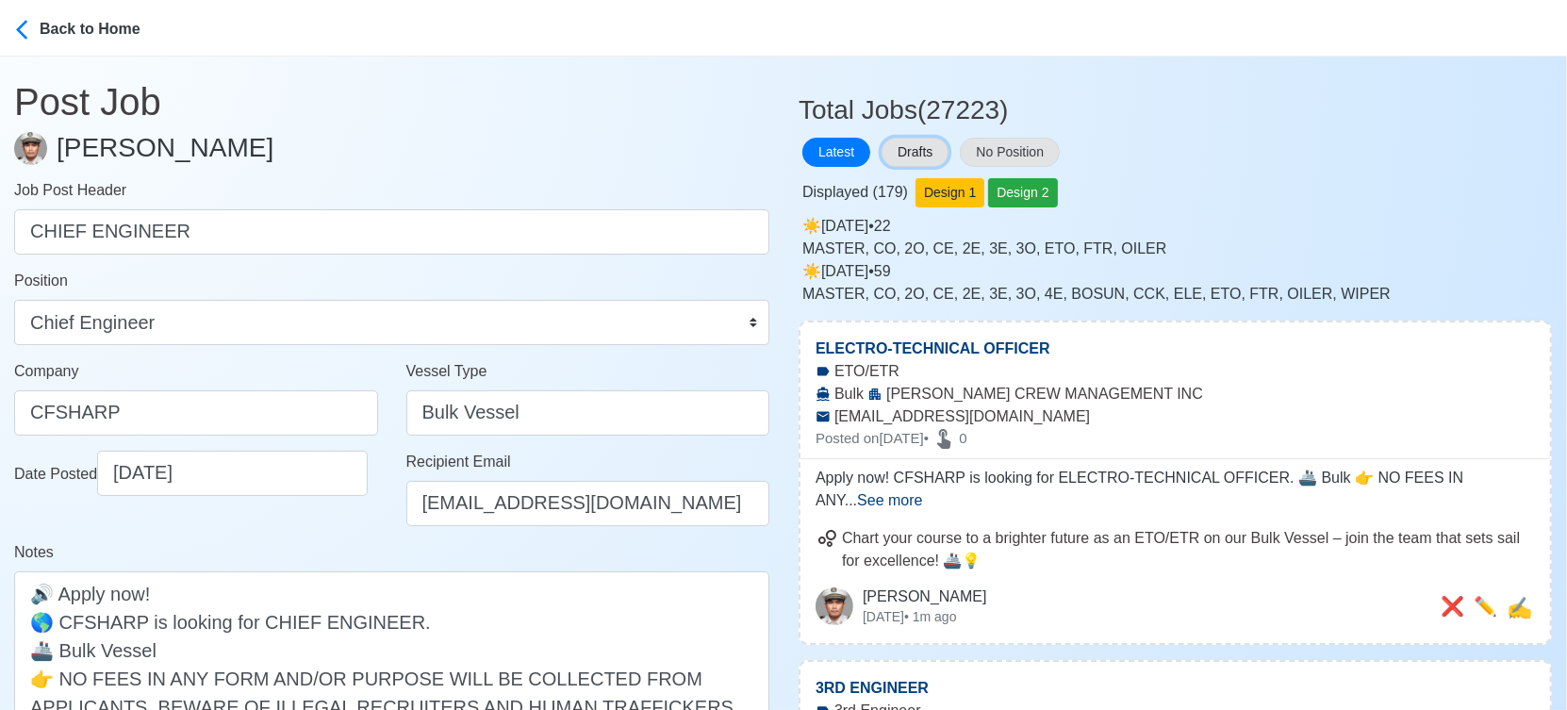
click at [914, 151] on button "Drafts" at bounding box center [914, 152] width 67 height 29
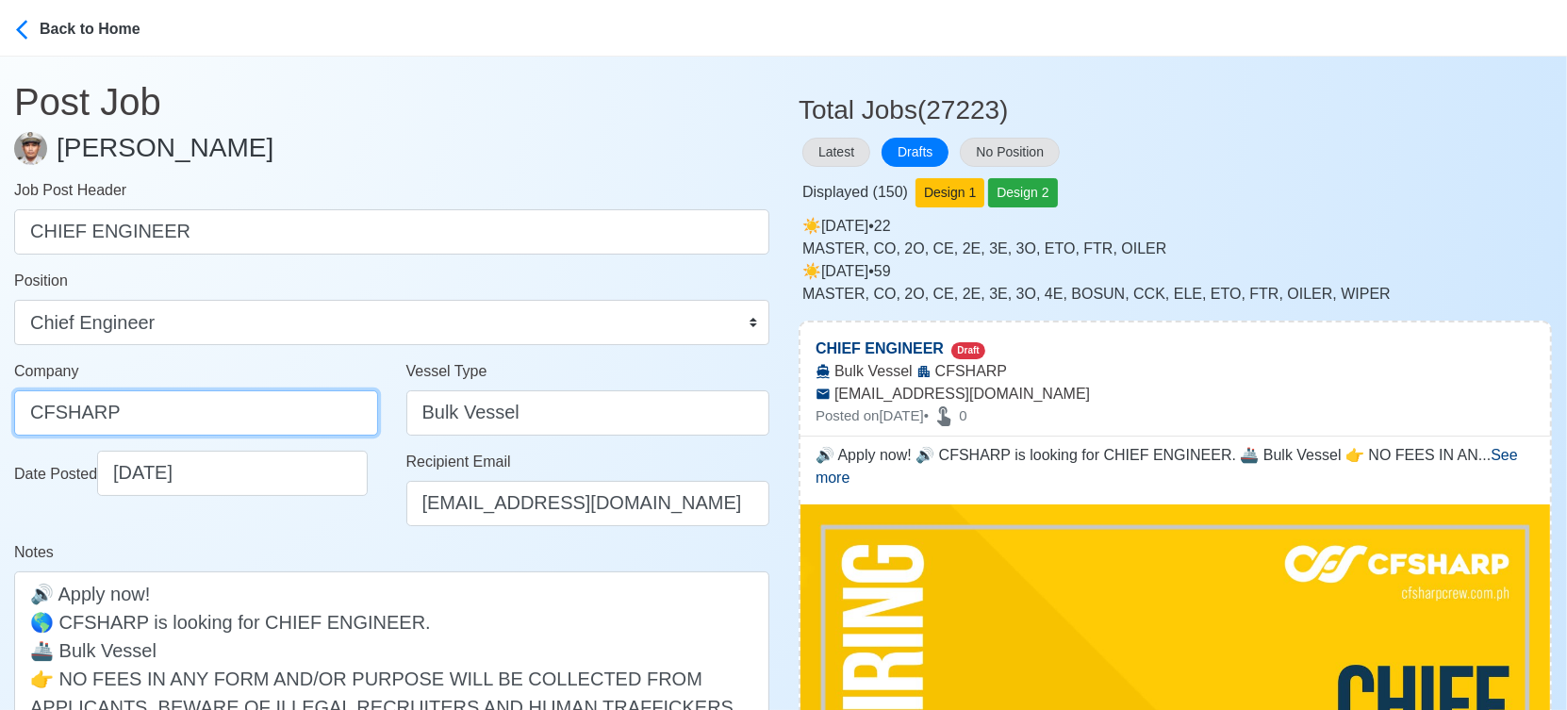
click at [179, 406] on input "CFSHARP" at bounding box center [196, 412] width 364 height 45
paste input "SHARP CREW MANAGEMENT INC"
click at [298, 530] on div "Date Posted 09/23/2025" at bounding box center [196, 496] width 392 height 91
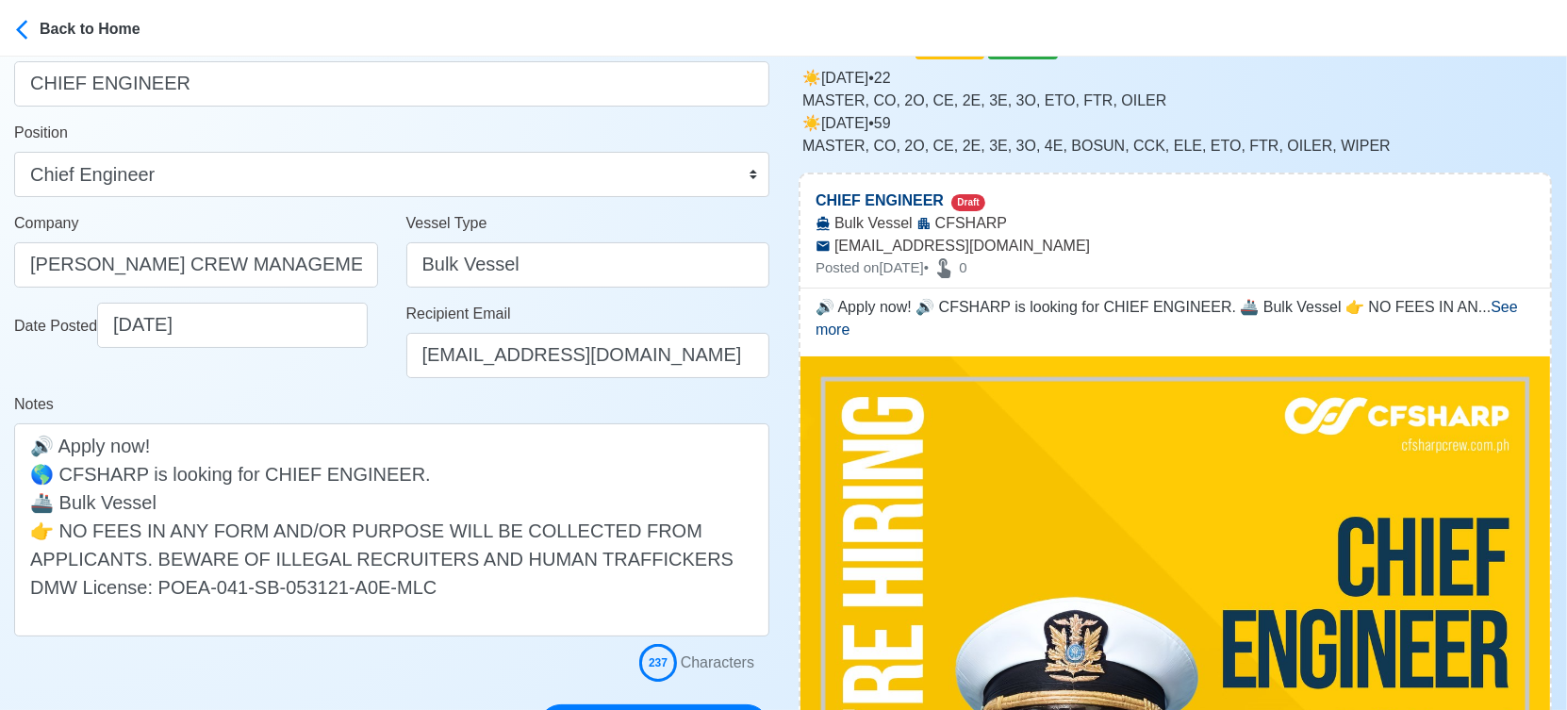
scroll to position [314, 0]
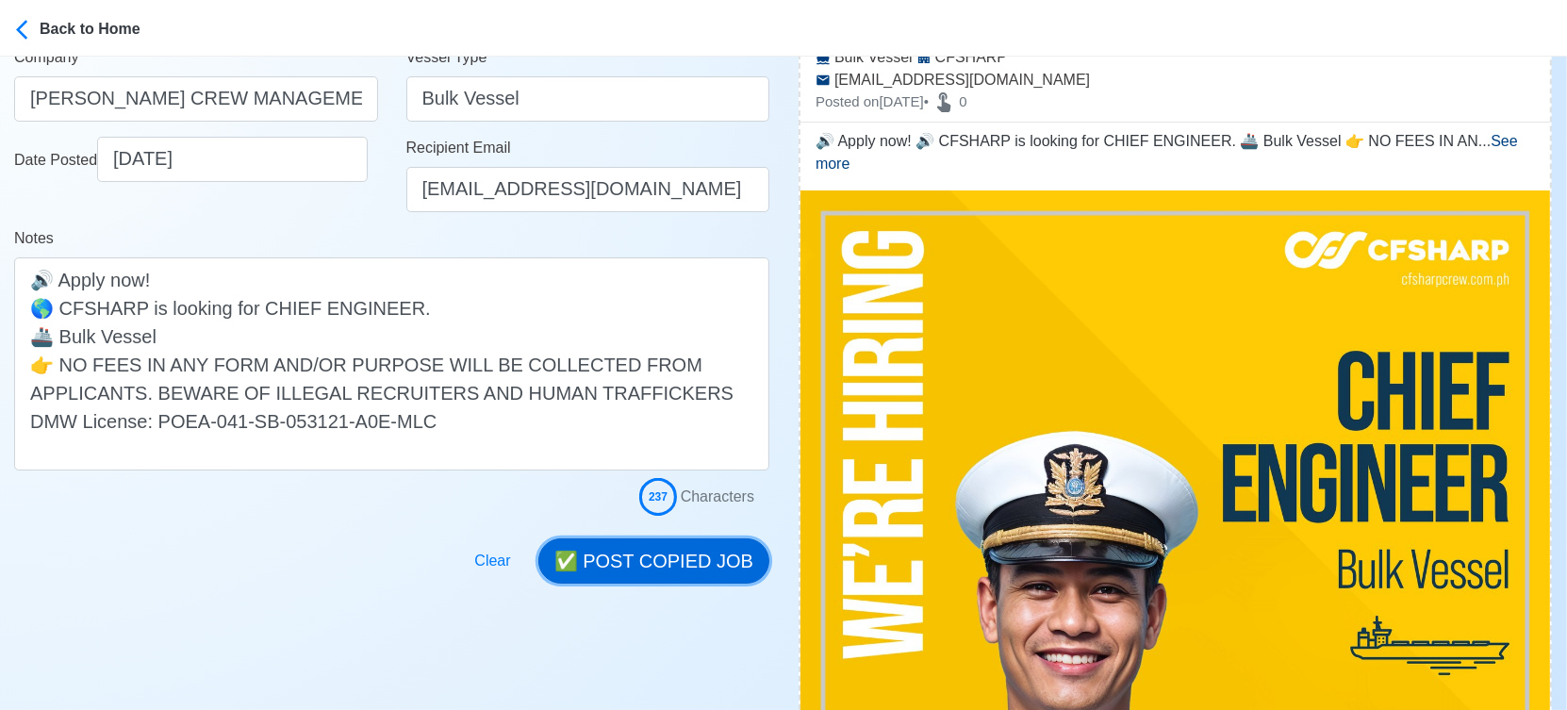
click at [714, 556] on button "✅ POST COPIED JOB" at bounding box center [653, 560] width 231 height 45
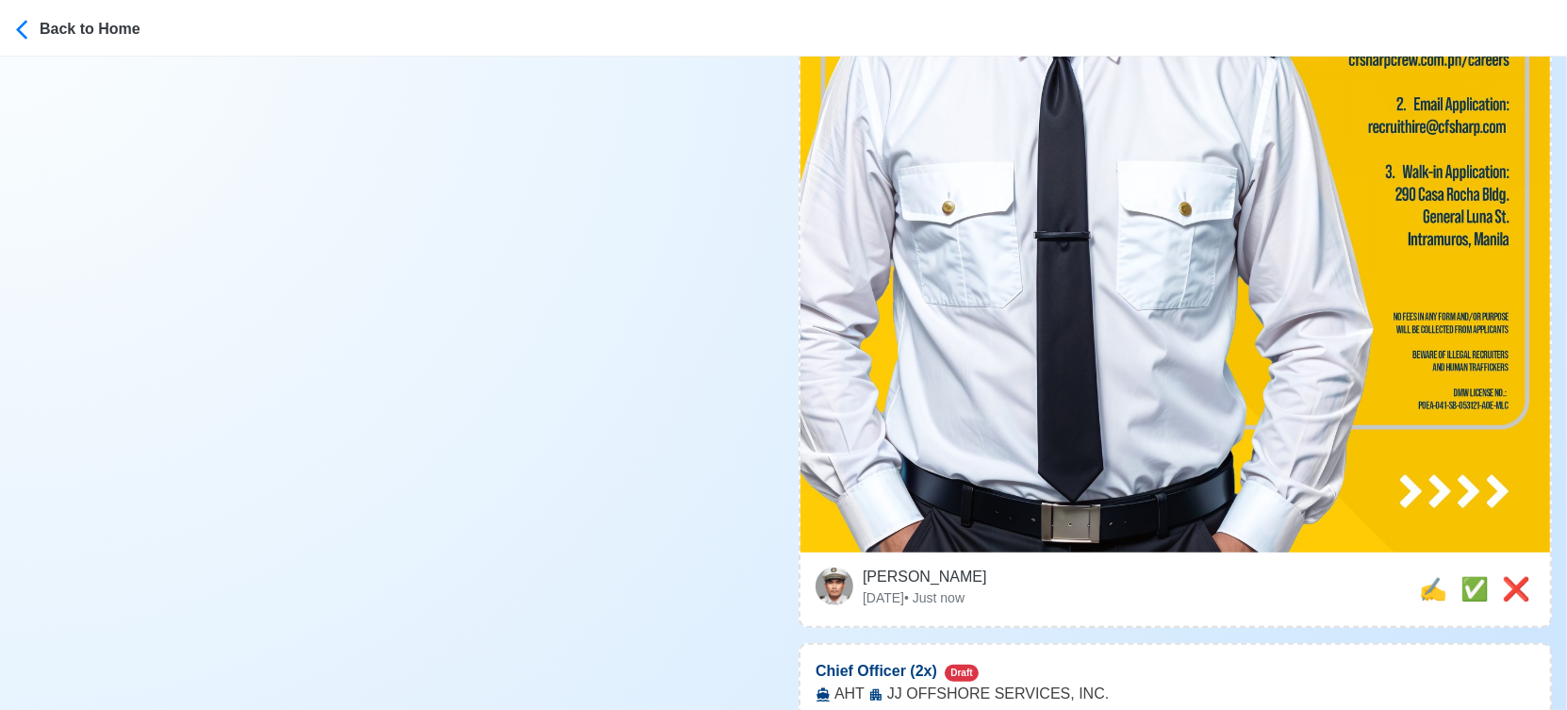
scroll to position [1257, 0]
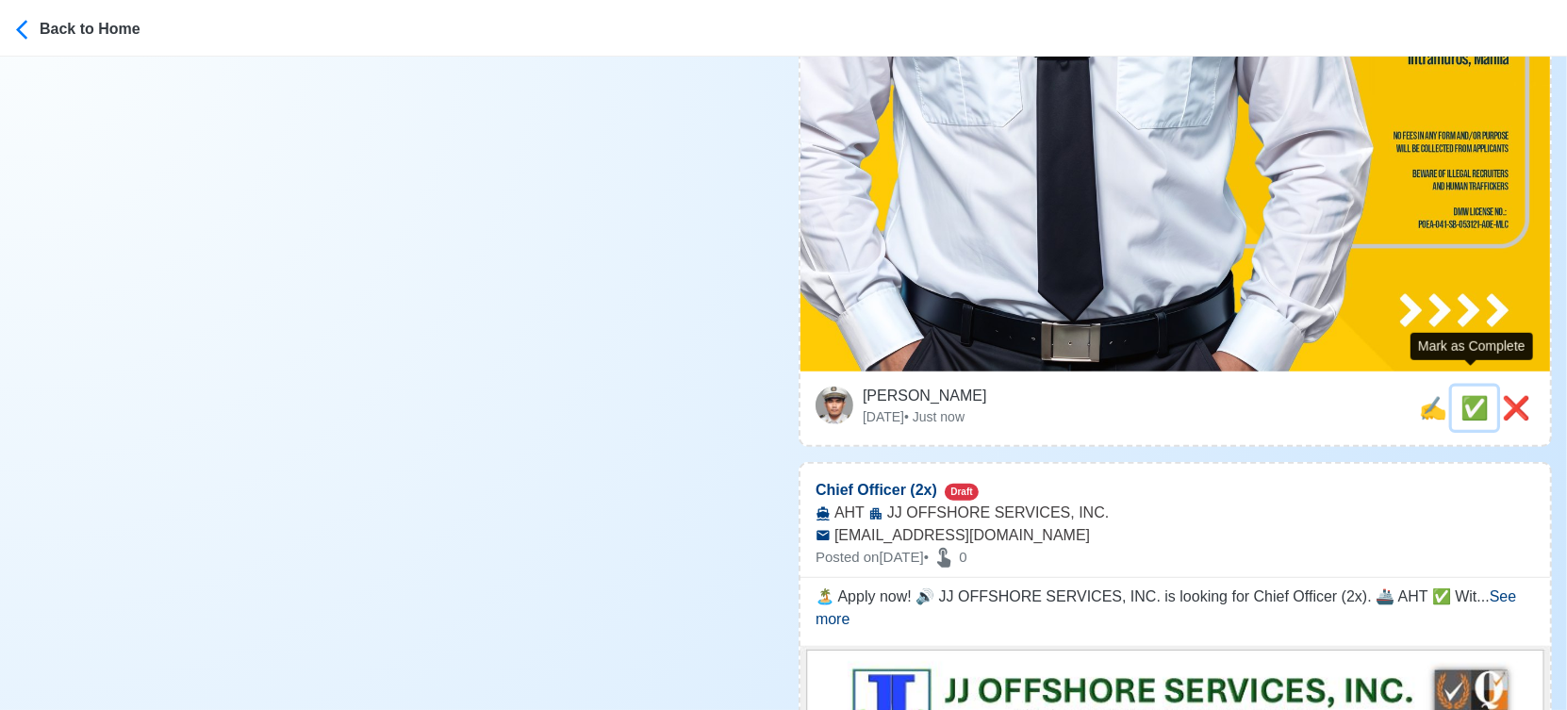
click at [1466, 395] on span "✅" at bounding box center [1474, 407] width 28 height 25
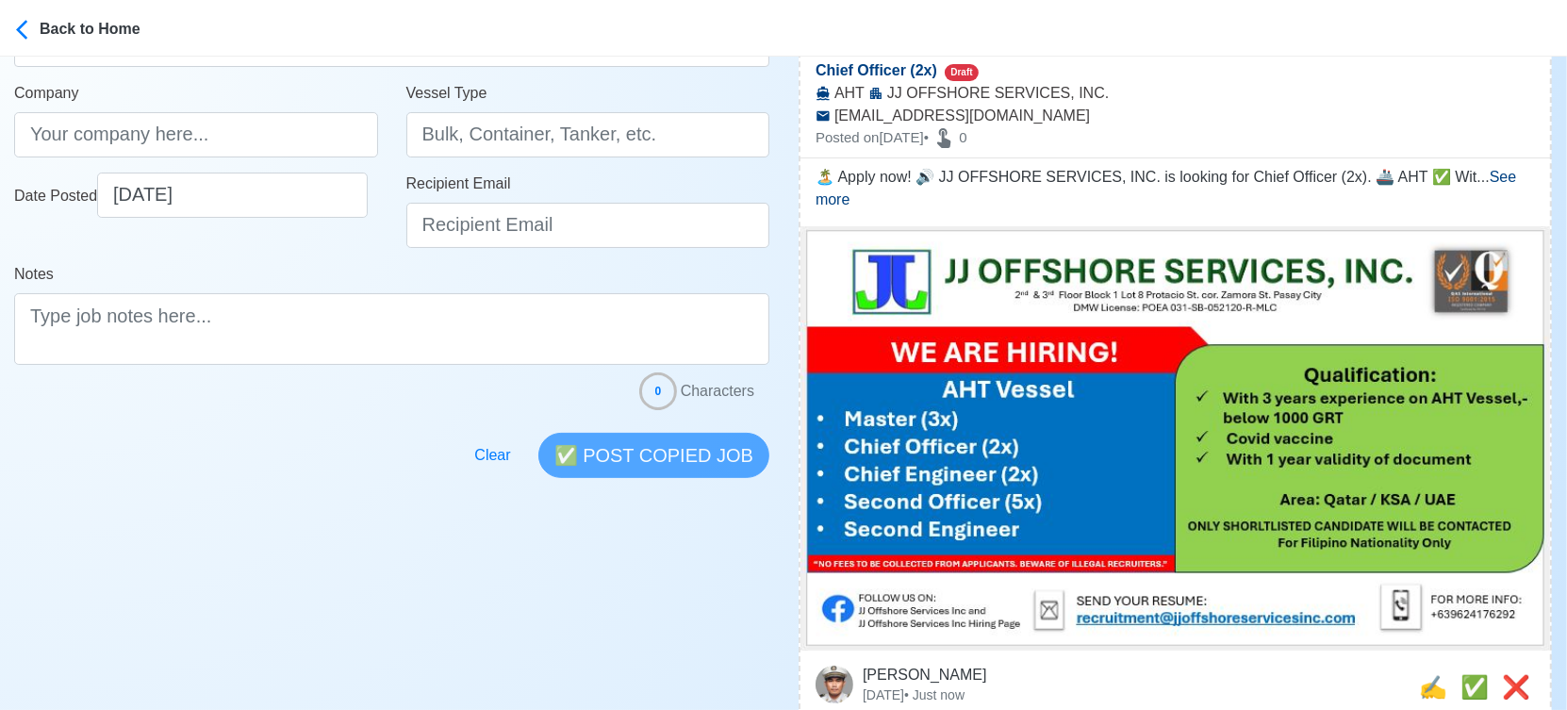
scroll to position [314, 0]
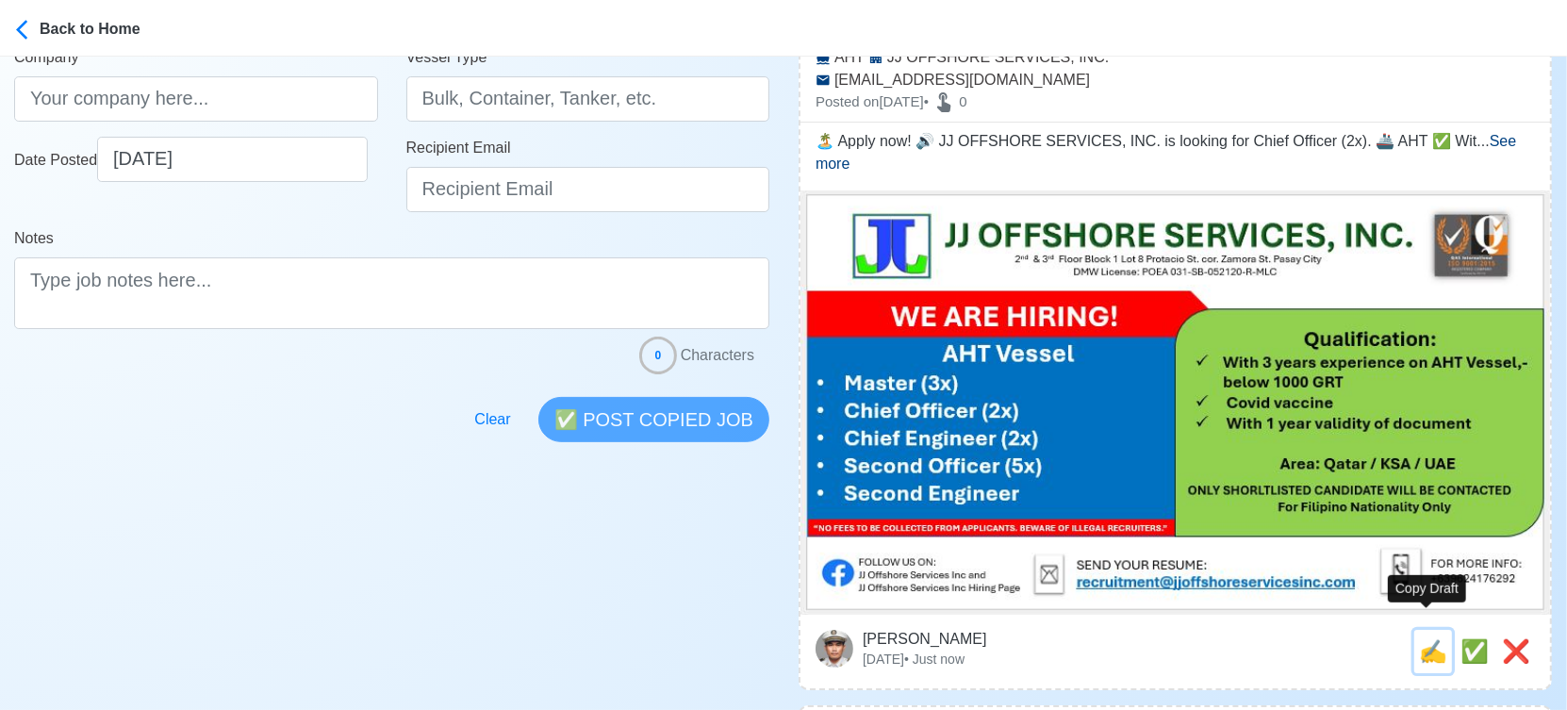
drag, startPoint x: 1424, startPoint y: 622, endPoint x: 1403, endPoint y: 619, distance: 20.9
click at [1423, 638] on span "✍️" at bounding box center [1433, 650] width 28 height 25
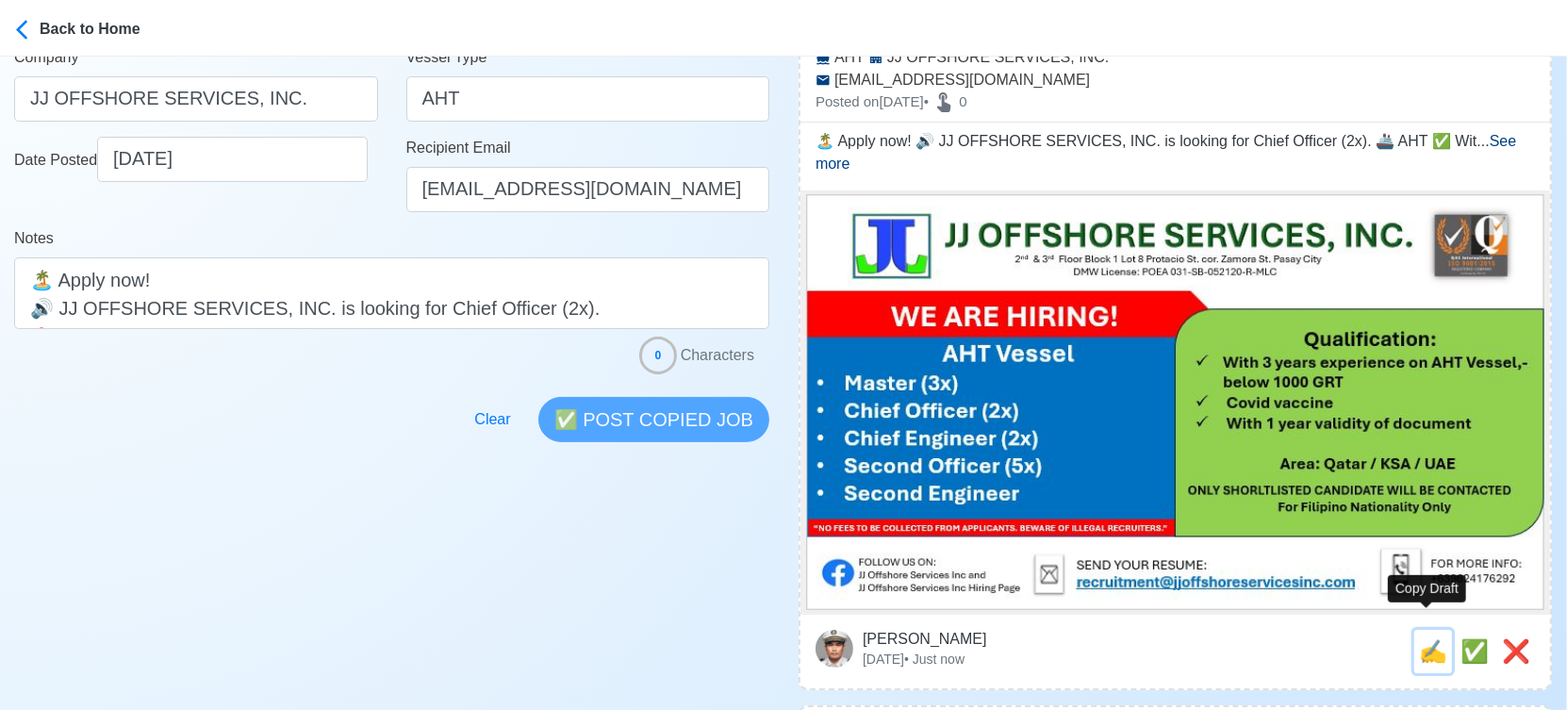
scroll to position [0, 0]
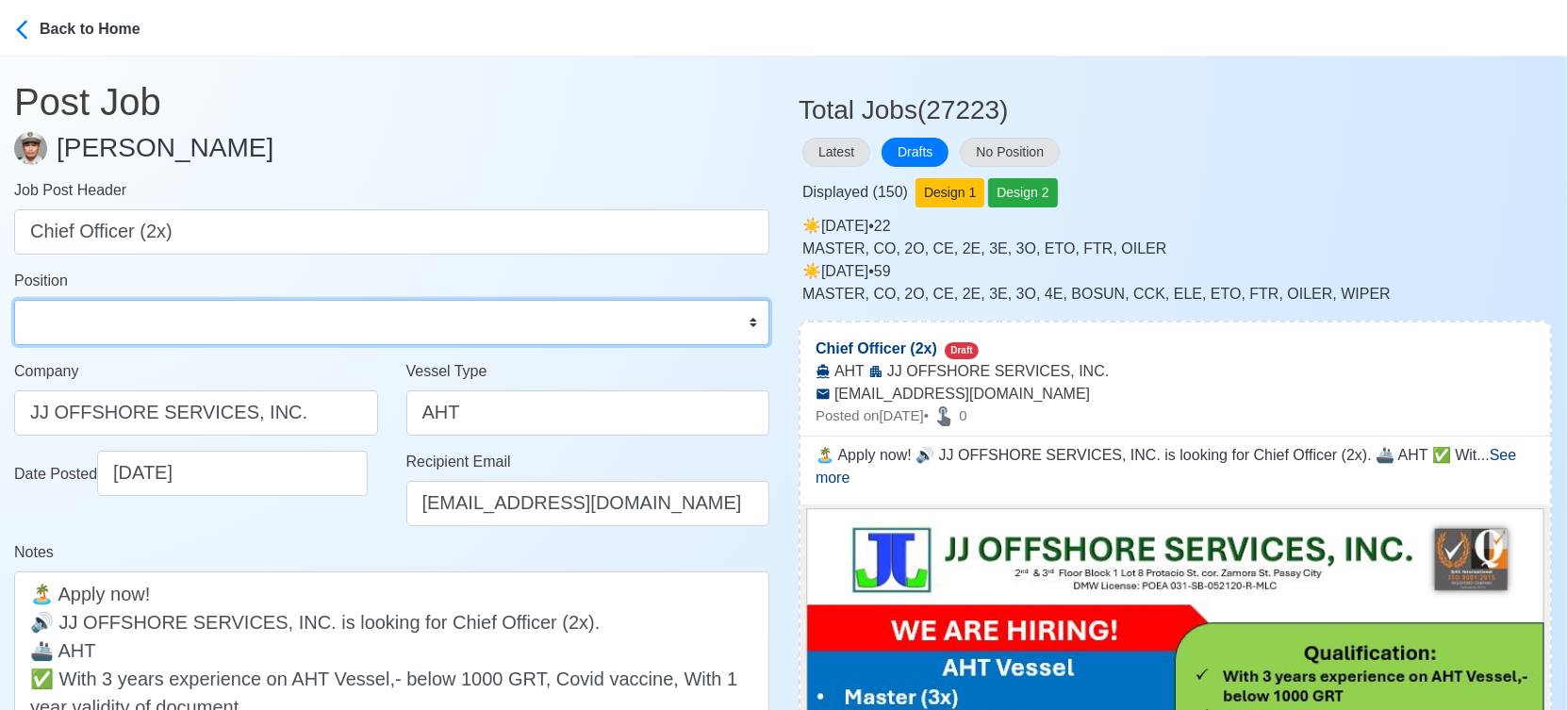
click at [255, 312] on select "Master Chief Officer 2nd Officer 3rd Officer Junior Officer Chief Engineer 2nd …" at bounding box center [391, 322] width 755 height 45
click at [14, 300] on select "Master Chief Officer 2nd Officer 3rd Officer Junior Officer Chief Engineer 2nd …" at bounding box center [391, 322] width 755 height 45
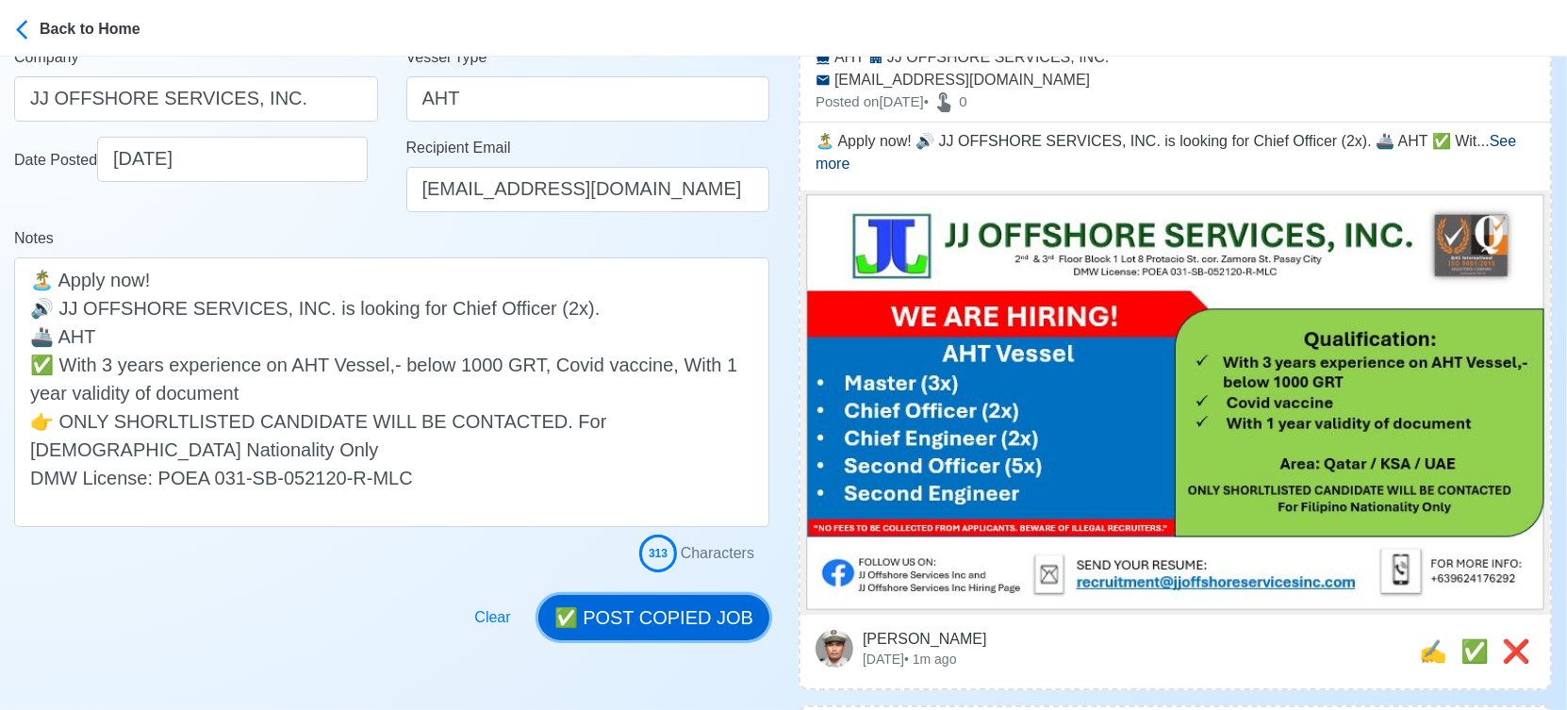
click at [657, 618] on button "✅ POST COPIED JOB" at bounding box center [653, 617] width 231 height 45
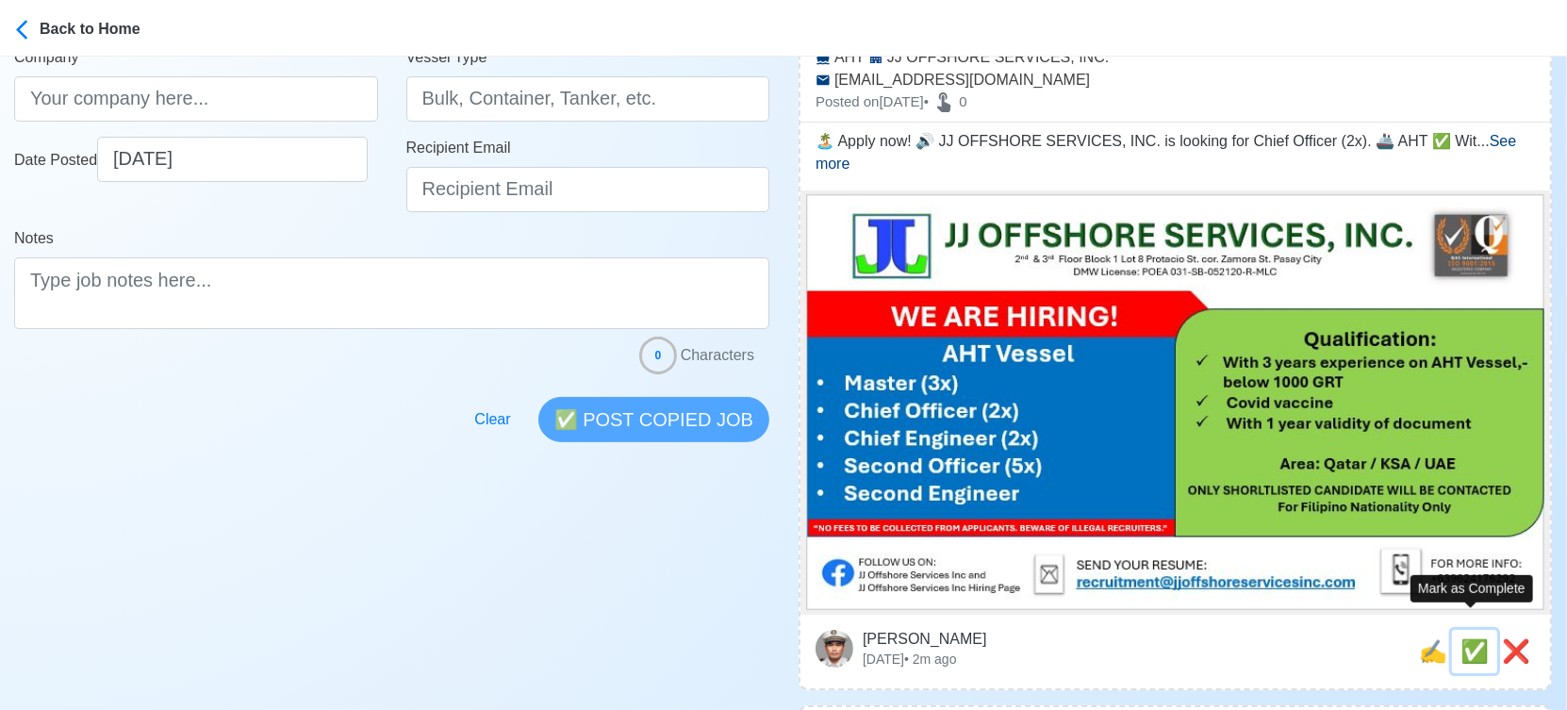
click at [1470, 638] on span "✅" at bounding box center [1474, 650] width 28 height 25
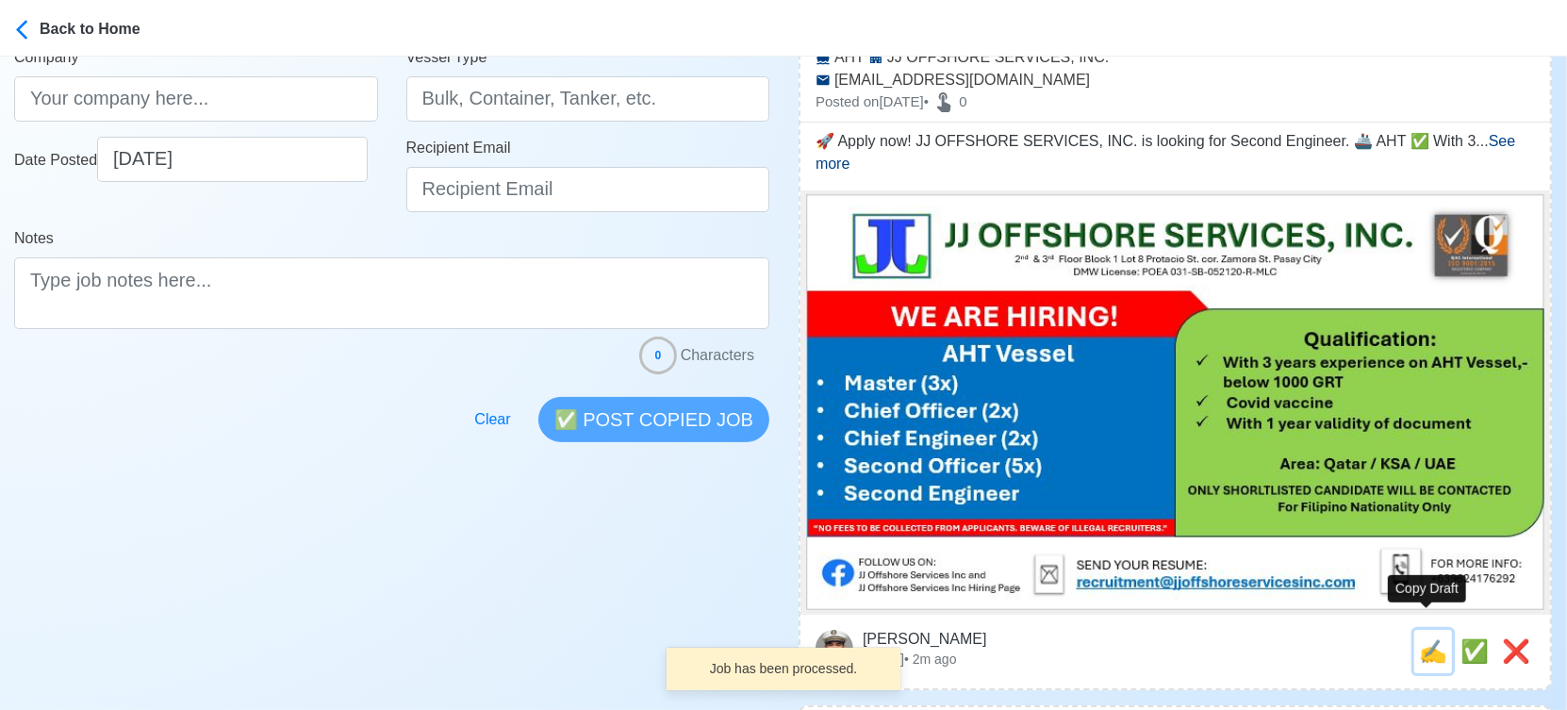
click at [1431, 638] on span "✍️" at bounding box center [1433, 650] width 28 height 25
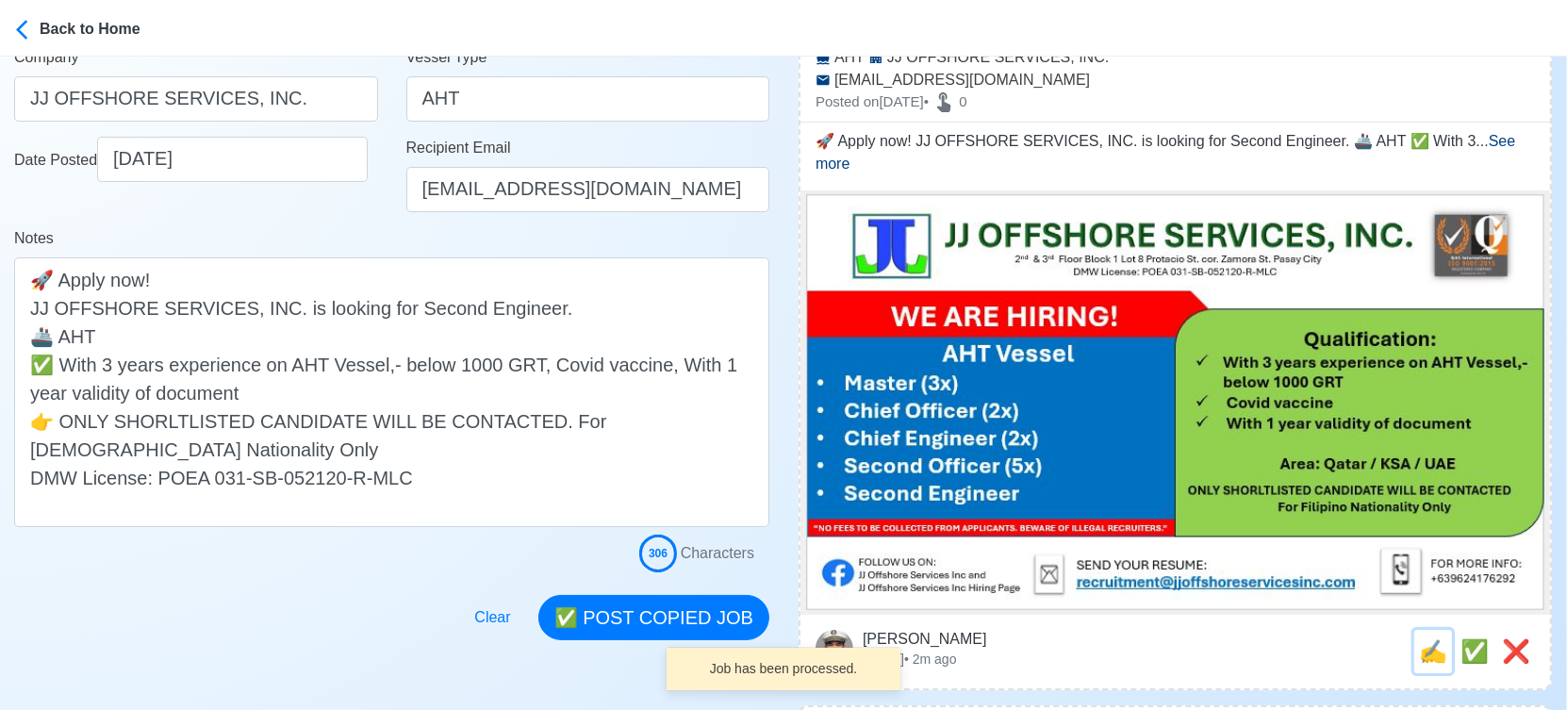
scroll to position [0, 0]
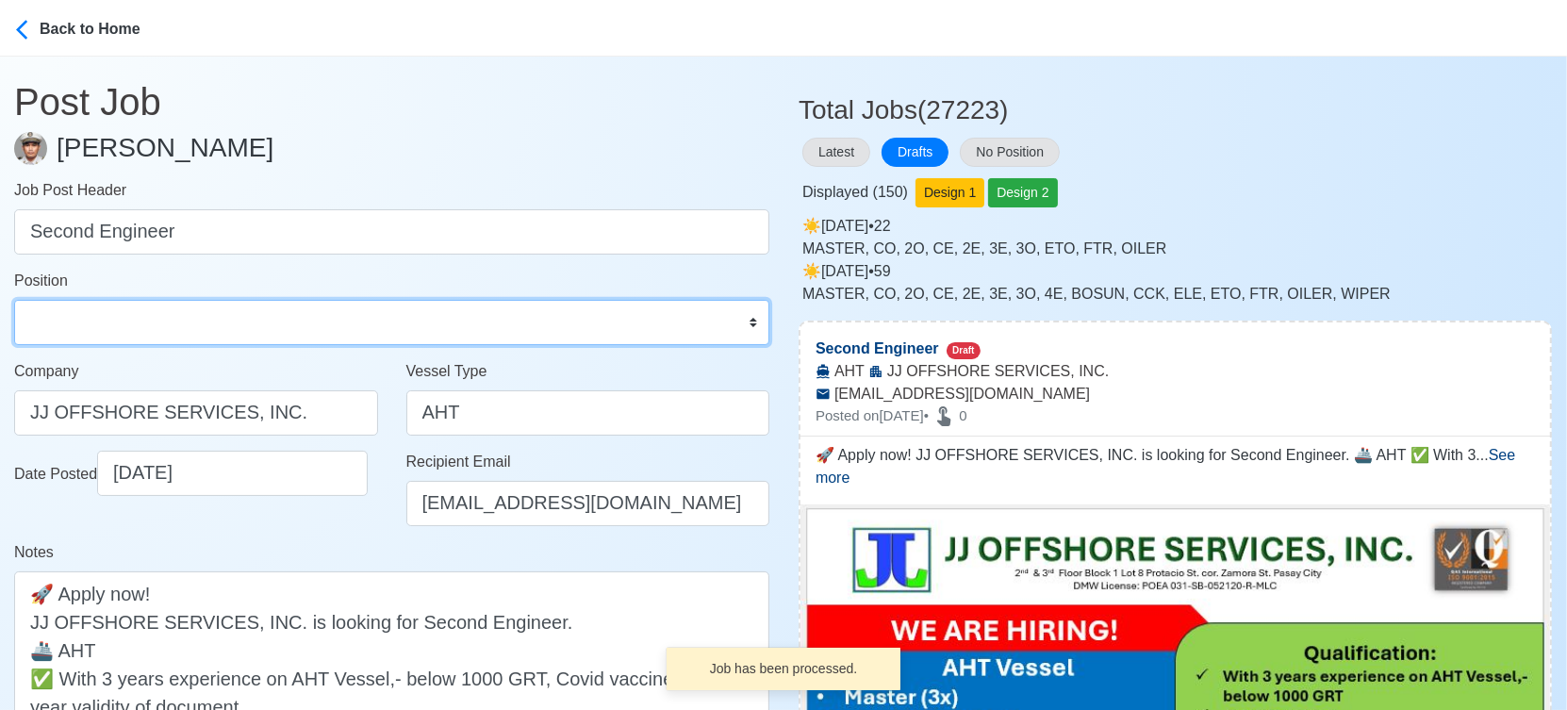
drag, startPoint x: 322, startPoint y: 330, endPoint x: 306, endPoint y: 332, distance: 16.1
click at [322, 330] on select "Master Chief Officer 2nd Officer 3rd Officer Junior Officer Chief Engineer 2nd …" at bounding box center [391, 322] width 755 height 45
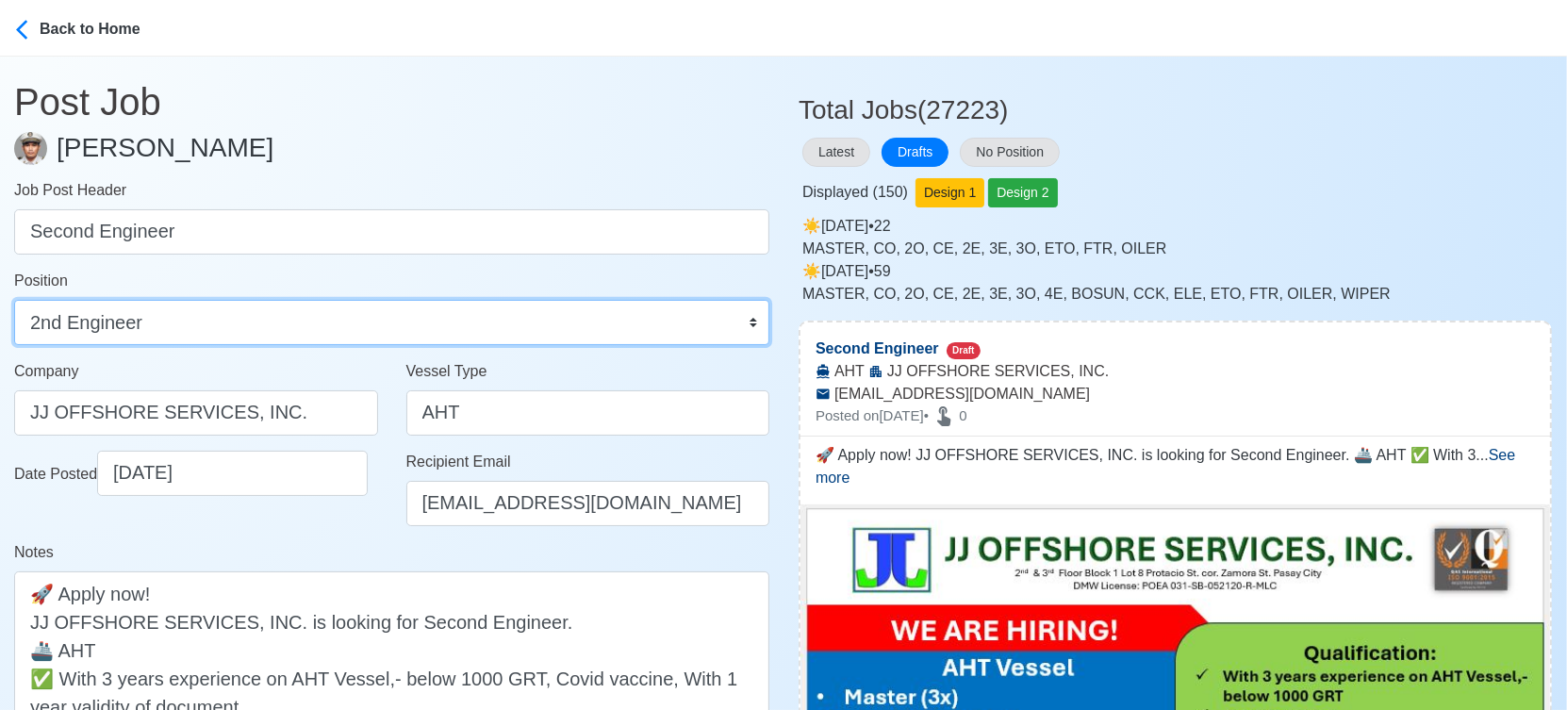
click at [14, 300] on select "Master Chief Officer 2nd Officer 3rd Officer Junior Officer Chief Engineer 2nd …" at bounding box center [391, 322] width 755 height 45
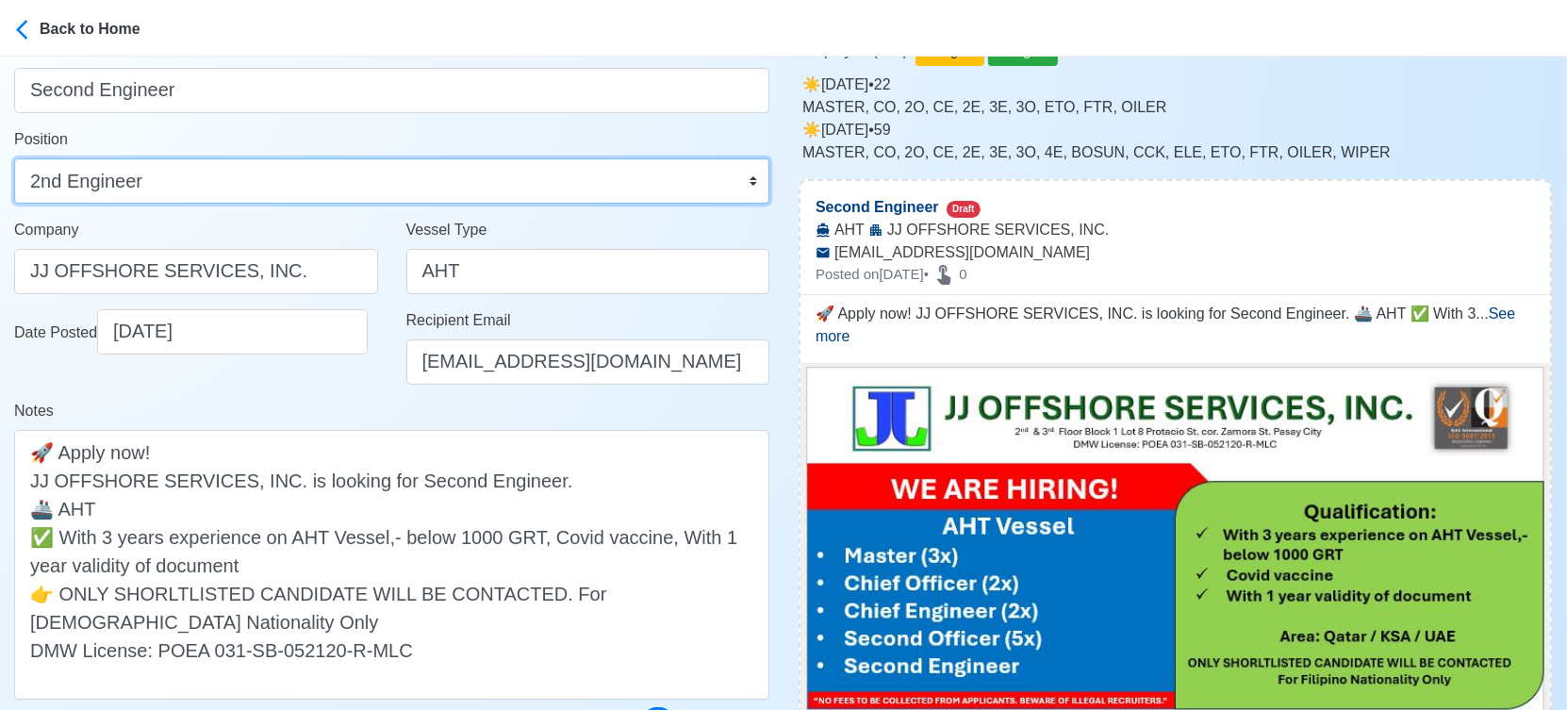
scroll to position [314, 0]
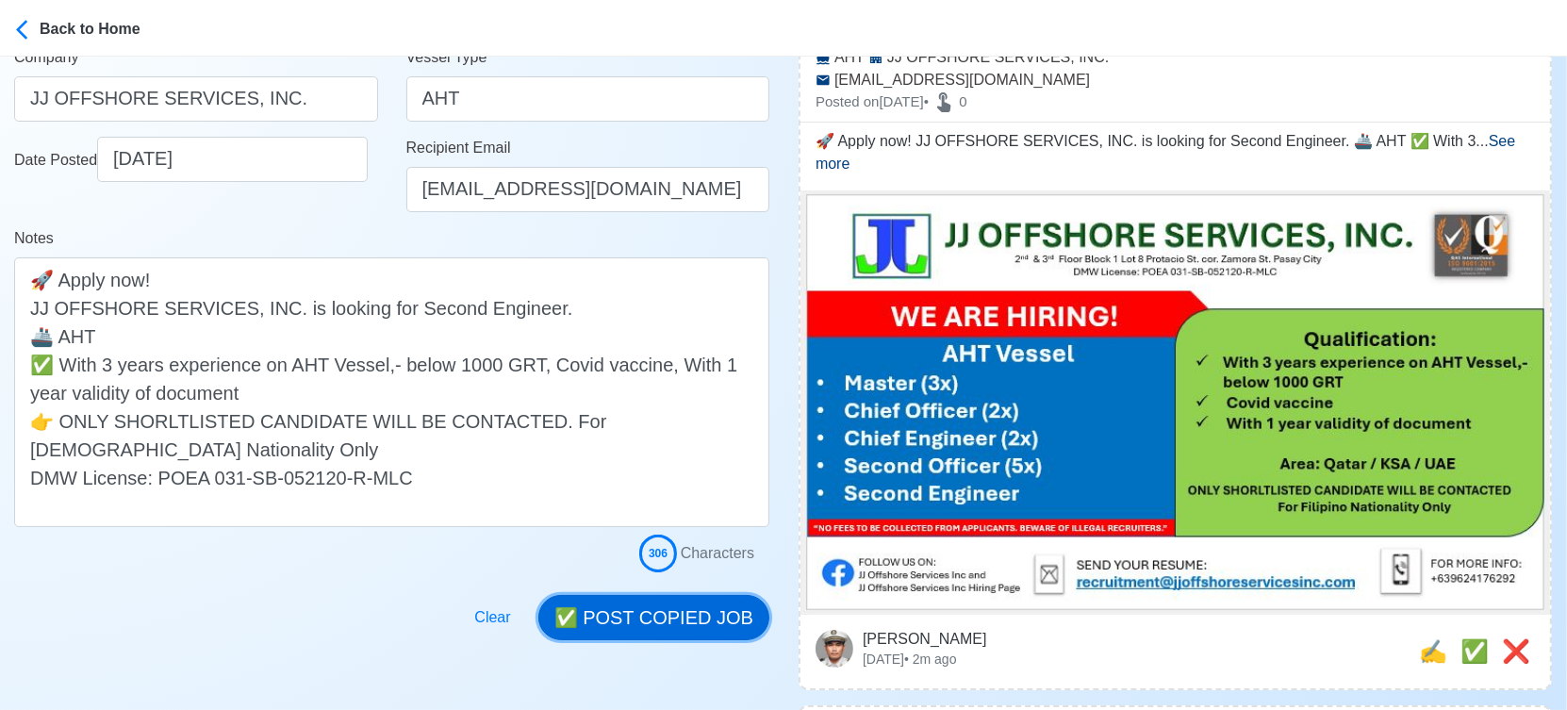
click at [694, 611] on button "✅ POST COPIED JOB" at bounding box center [653, 617] width 231 height 45
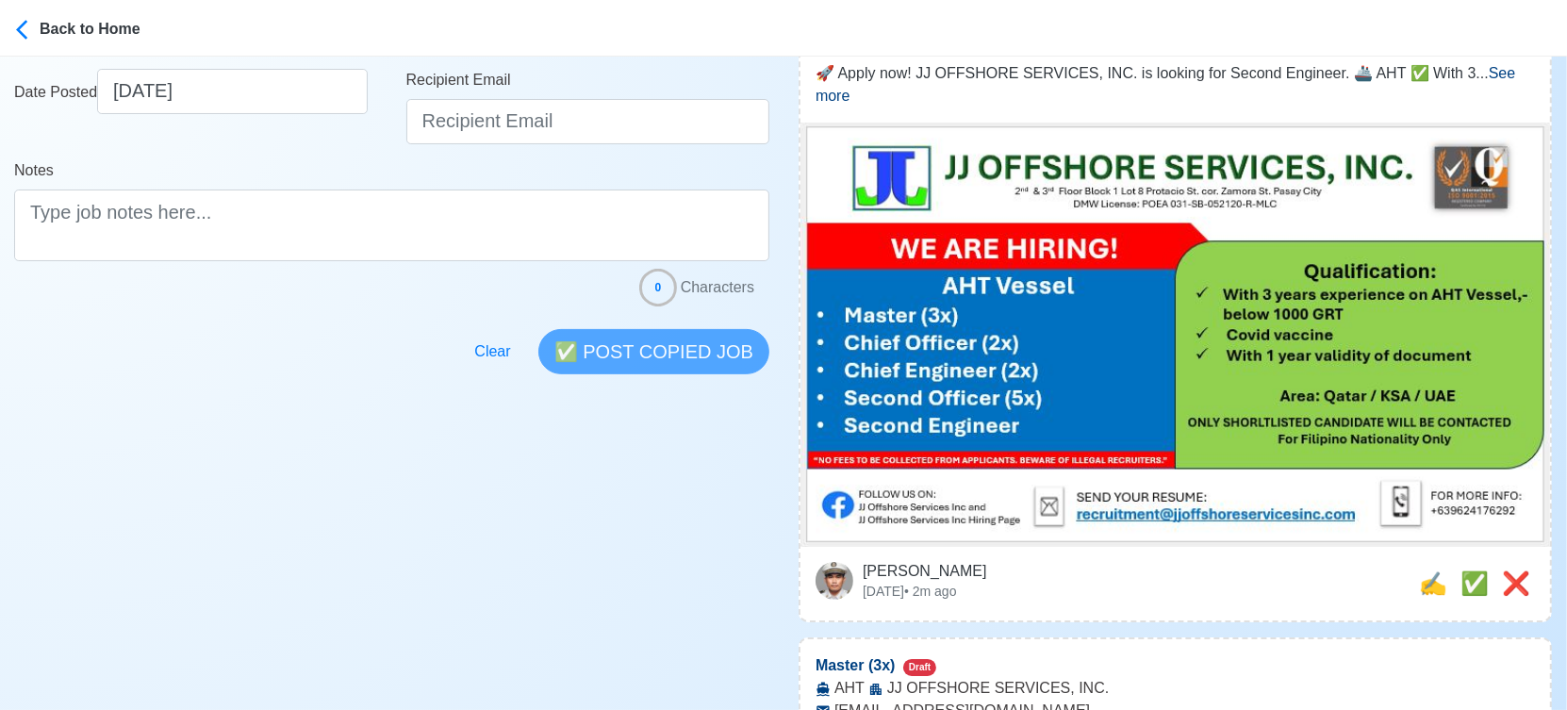
scroll to position [419, 0]
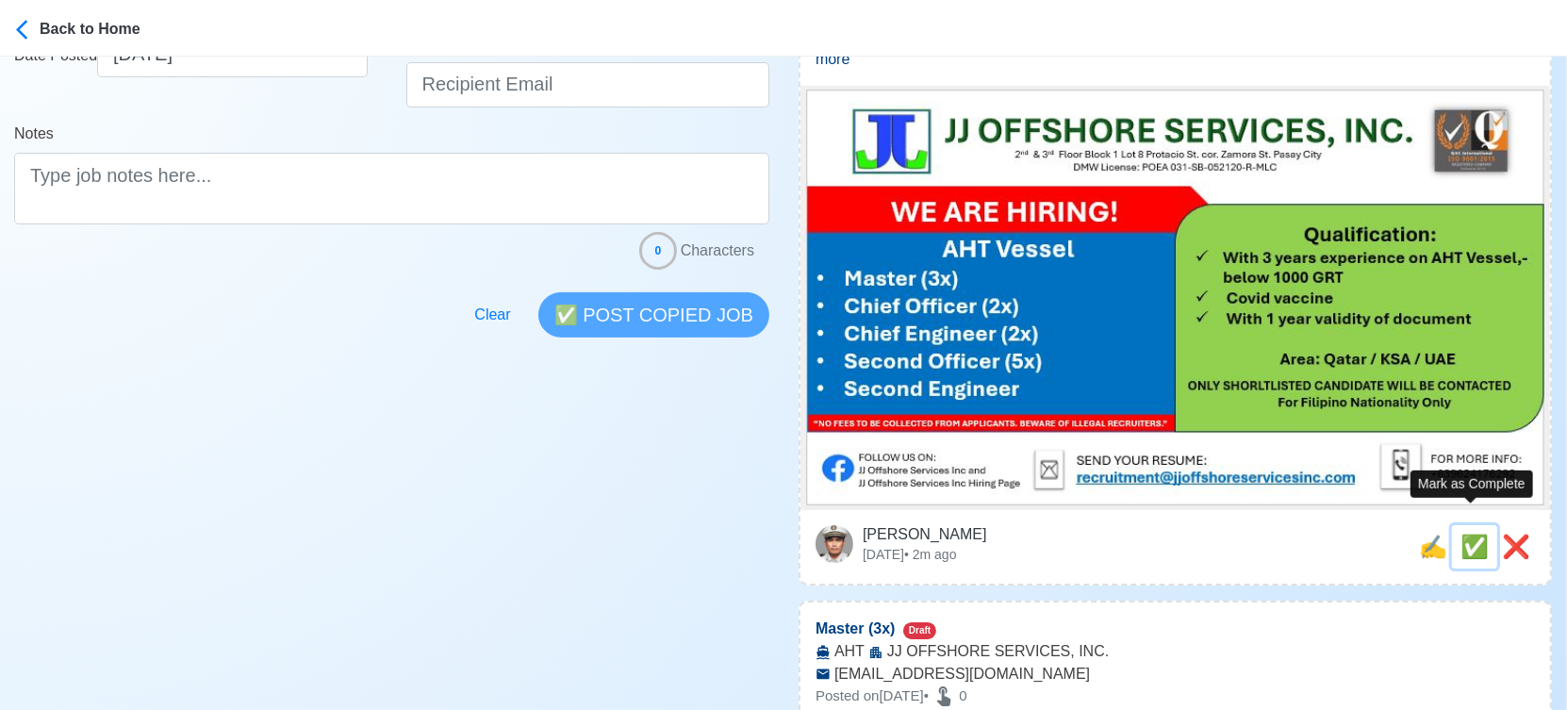
click at [1470, 534] on span "✅" at bounding box center [1474, 546] width 28 height 25
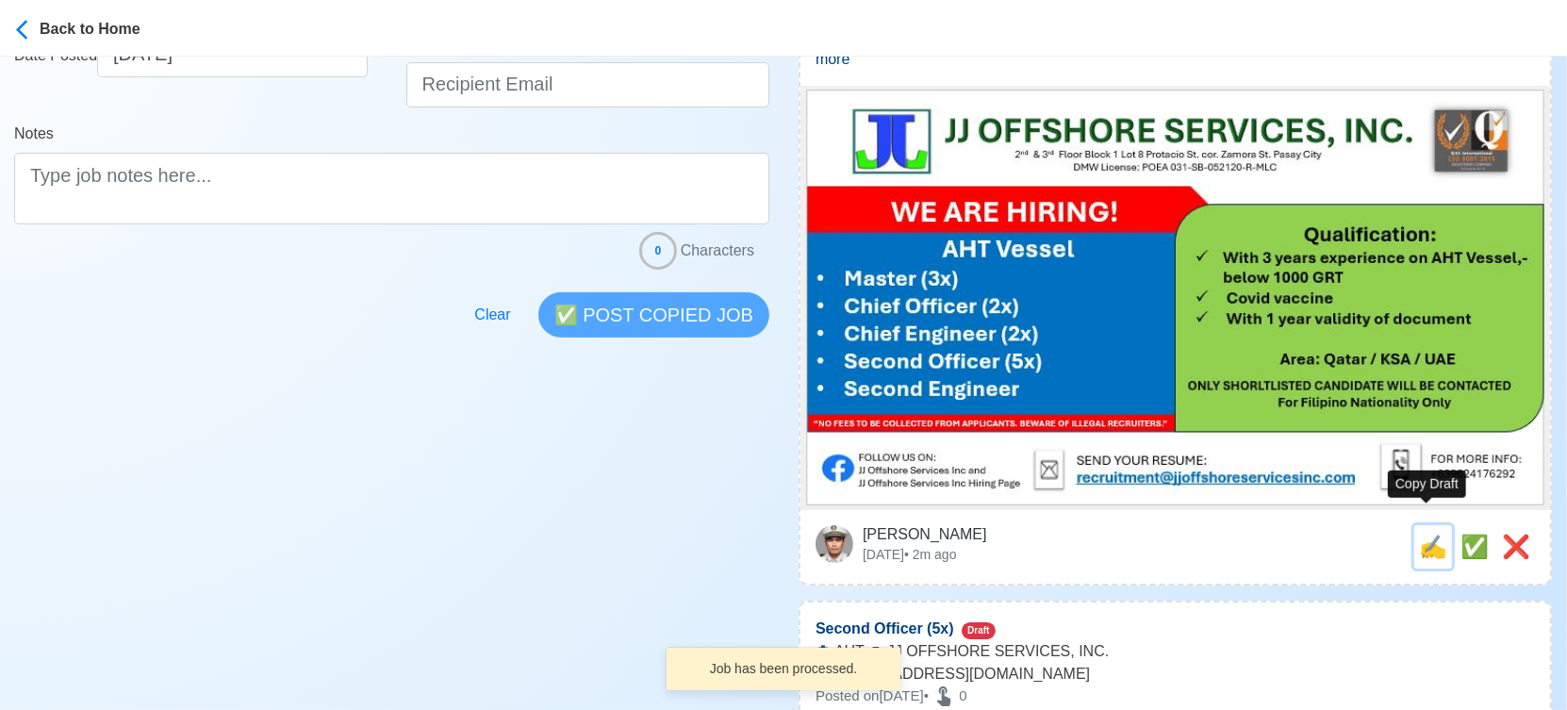
click at [1429, 534] on span "✍️" at bounding box center [1433, 546] width 28 height 25
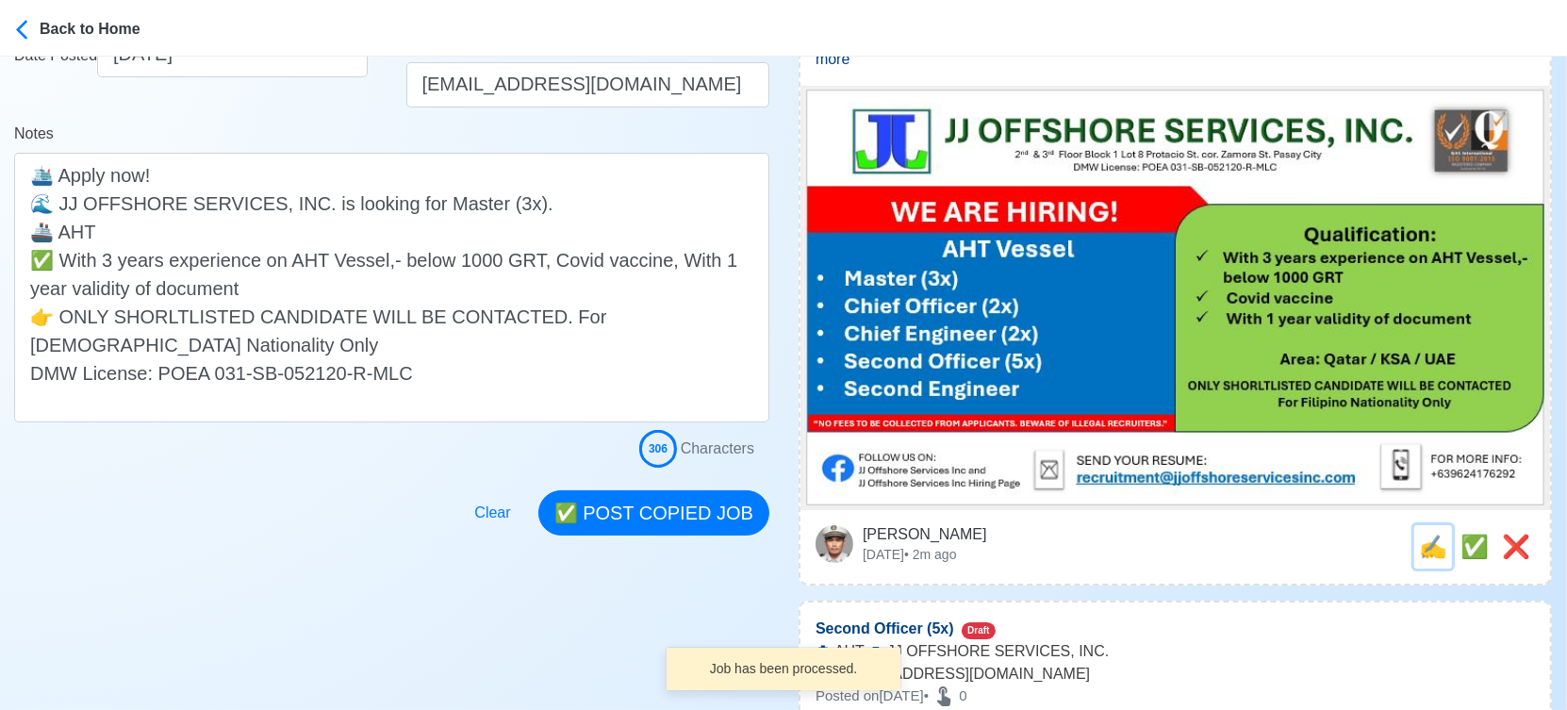
scroll to position [0, 0]
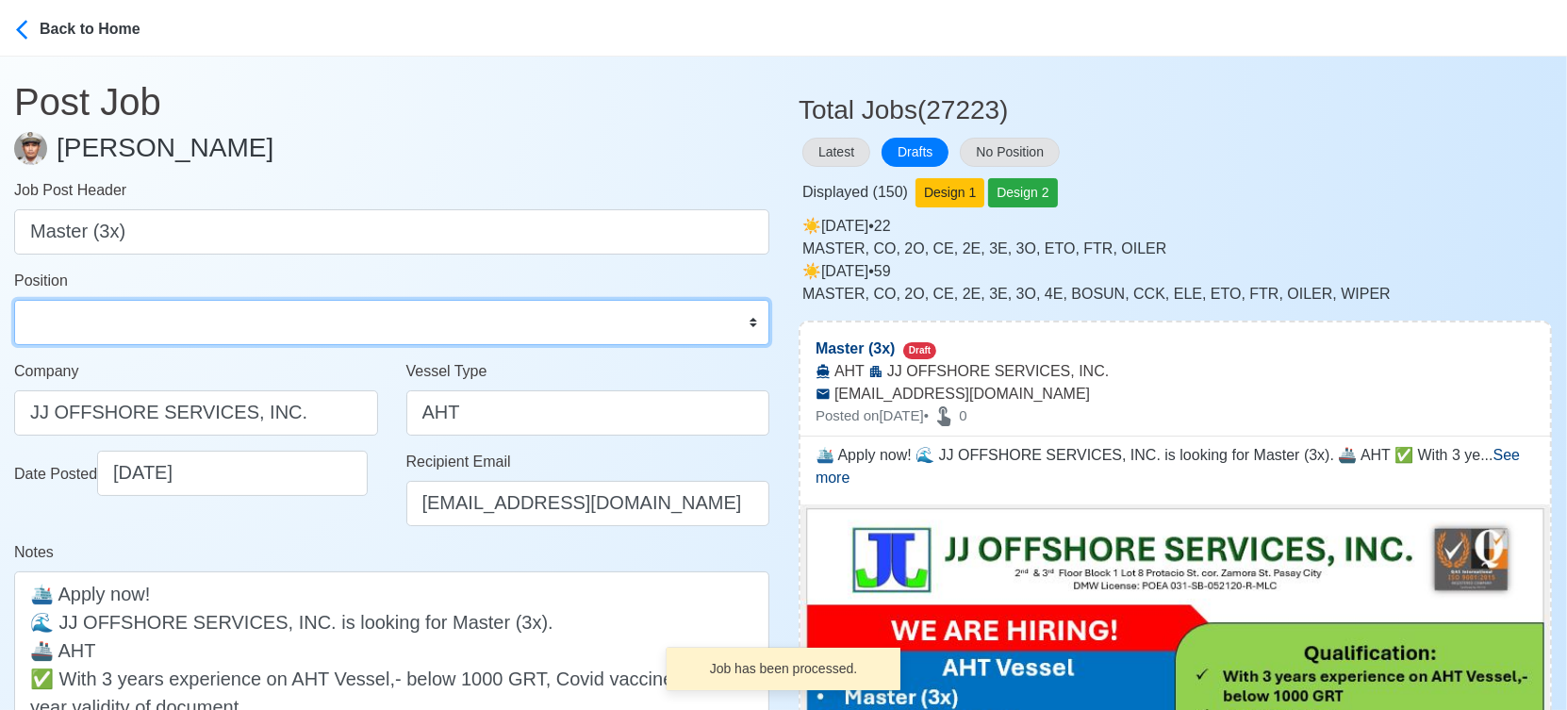
click at [367, 322] on select "Master Chief Officer 2nd Officer 3rd Officer Junior Officer Chief Engineer 2nd …" at bounding box center [391, 322] width 755 height 45
click at [14, 300] on select "Master Chief Officer 2nd Officer 3rd Officer Junior Officer Chief Engineer 2nd …" at bounding box center [391, 322] width 755 height 45
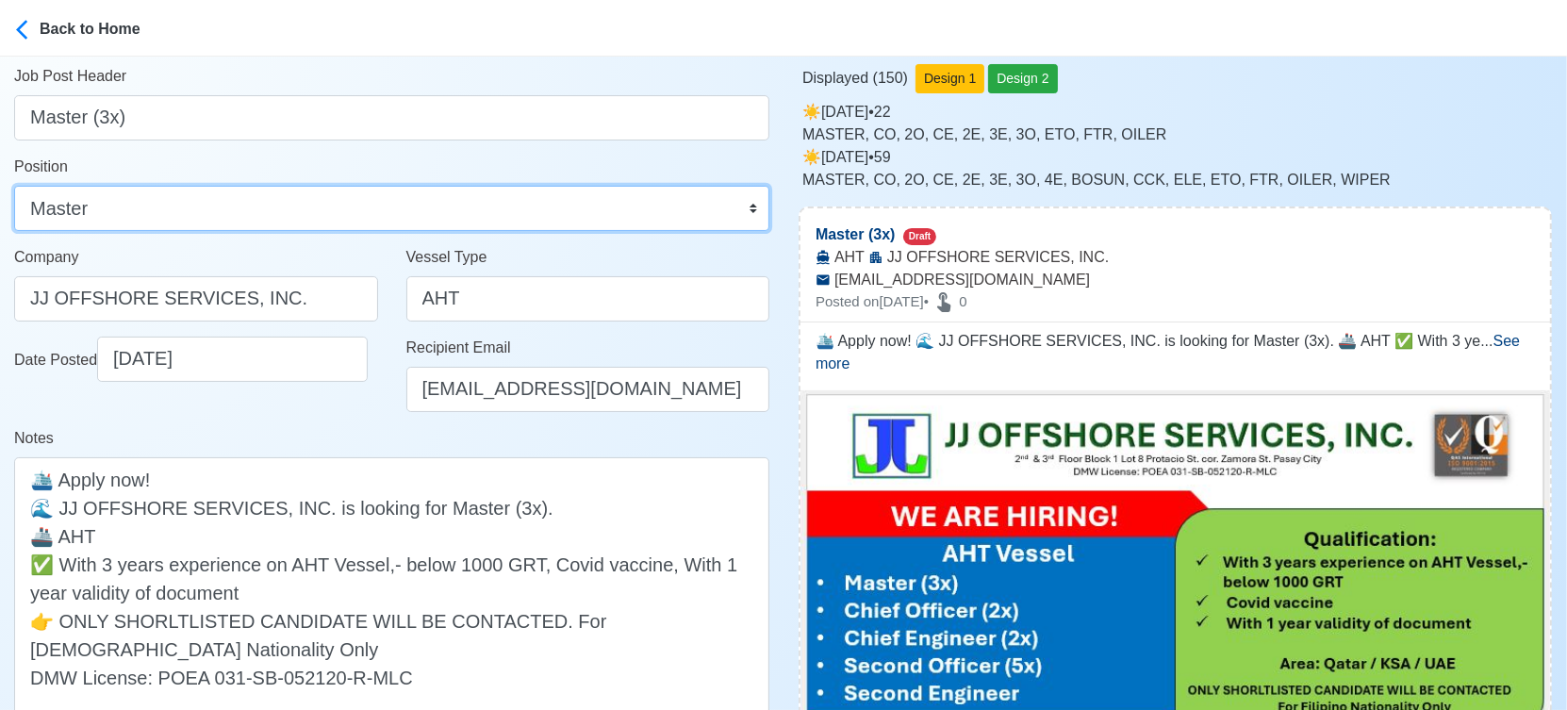
scroll to position [419, 0]
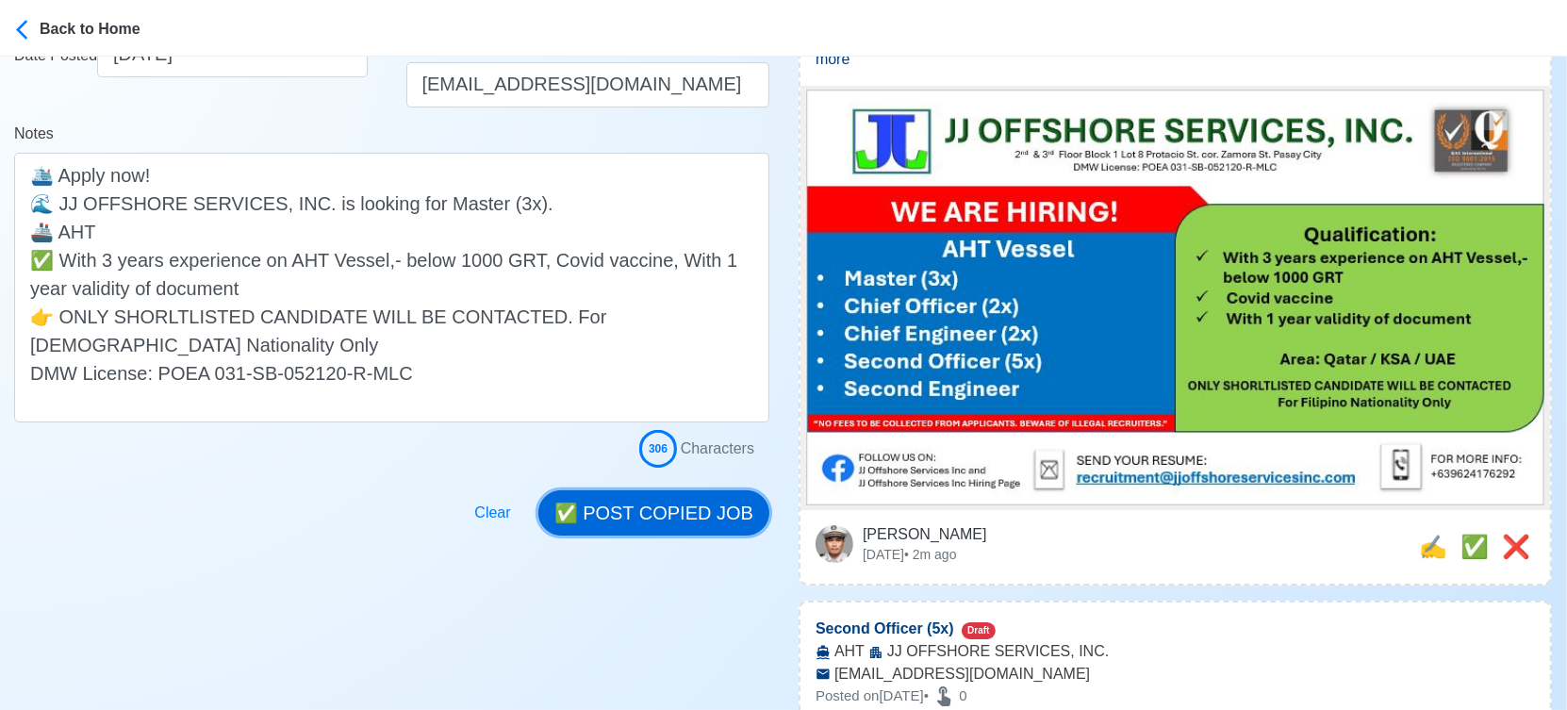
click at [694, 511] on button "✅ POST COPIED JOB" at bounding box center [653, 512] width 231 height 45
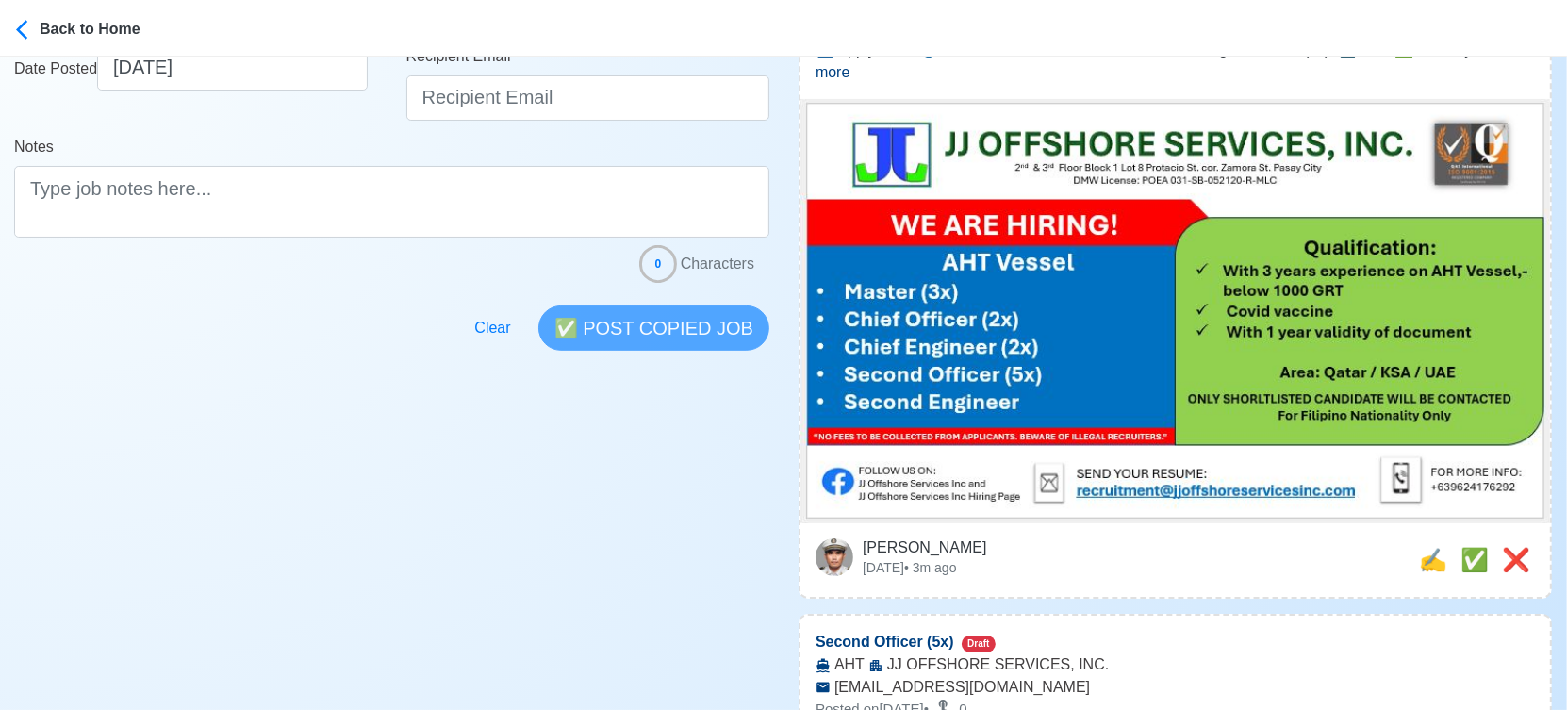
scroll to position [523, 0]
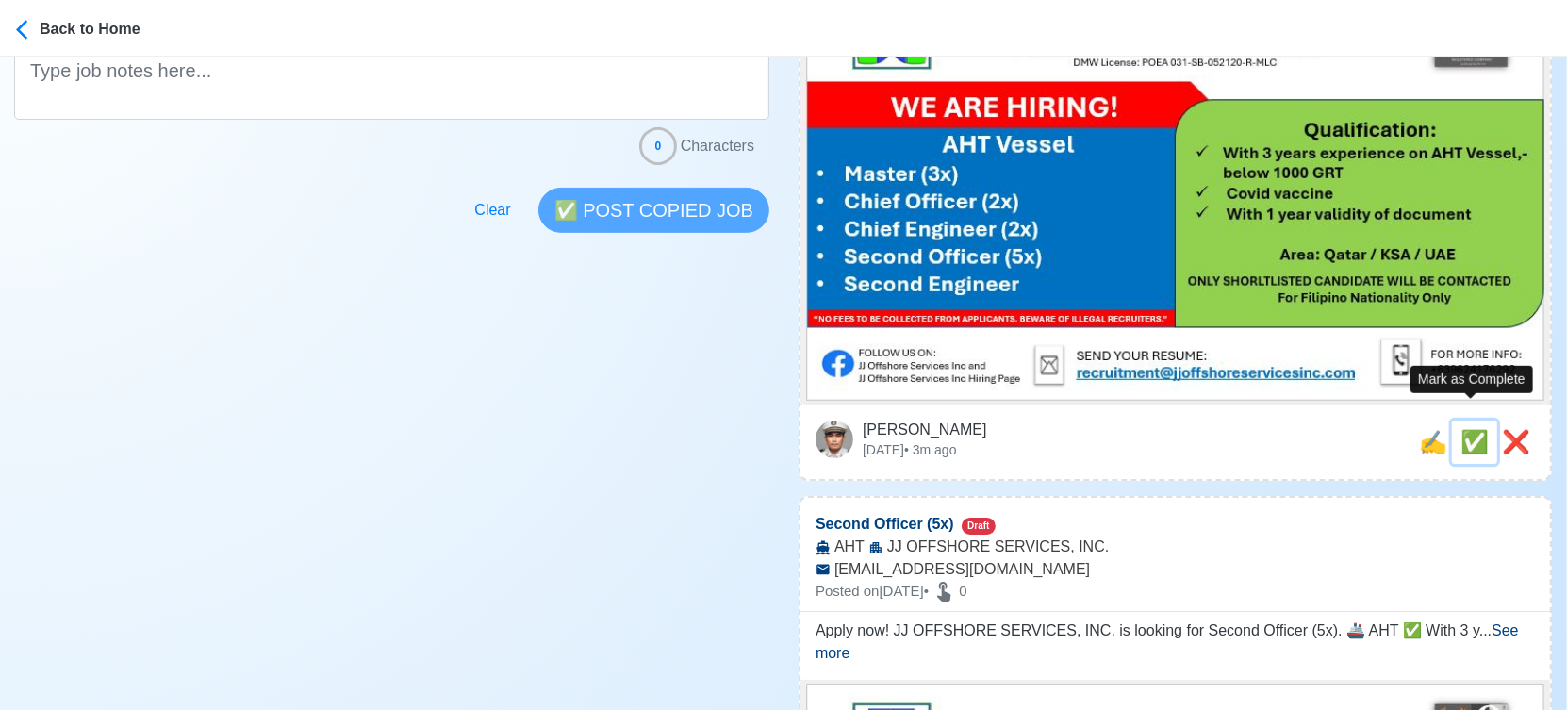
click at [1464, 429] on span "✅" at bounding box center [1474, 441] width 28 height 25
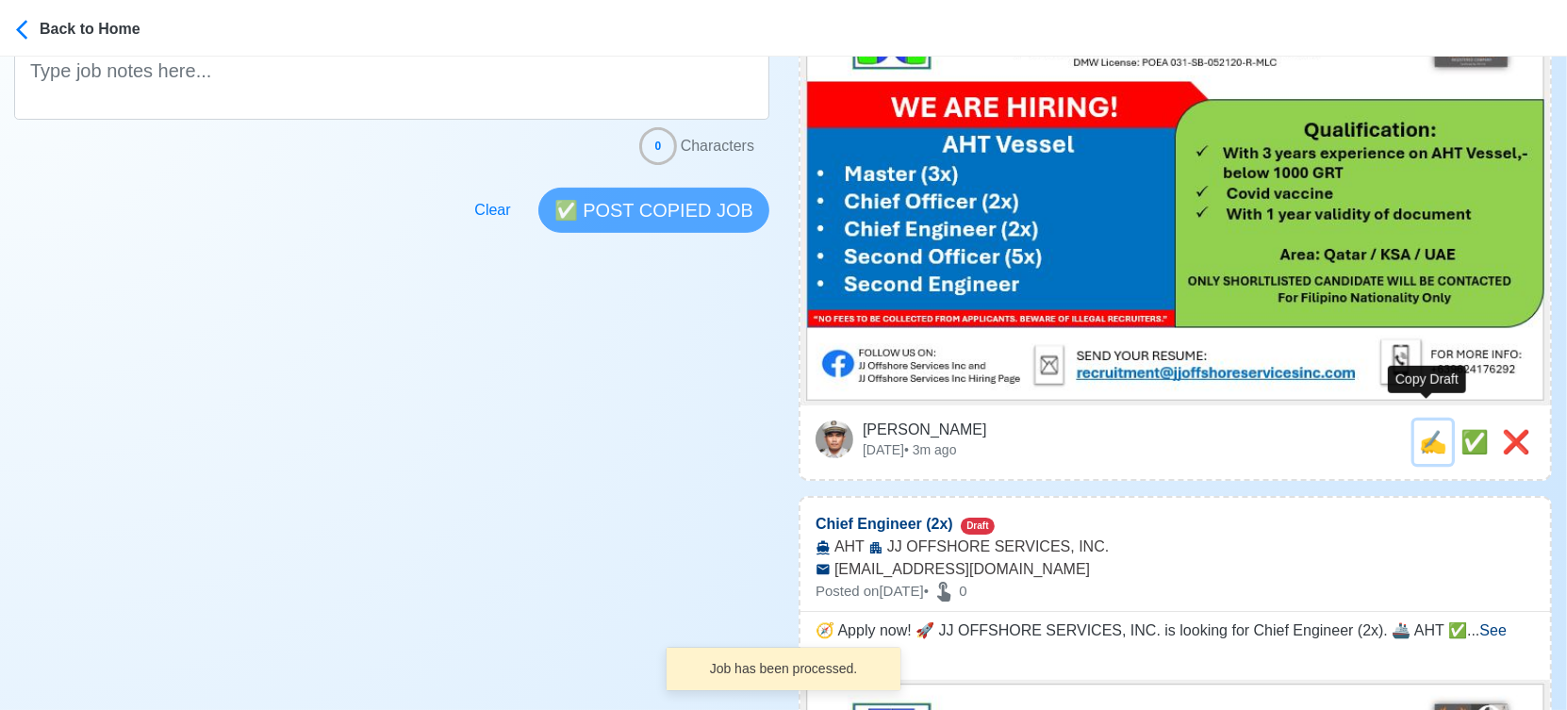
click at [1426, 429] on span "✍️" at bounding box center [1433, 441] width 28 height 25
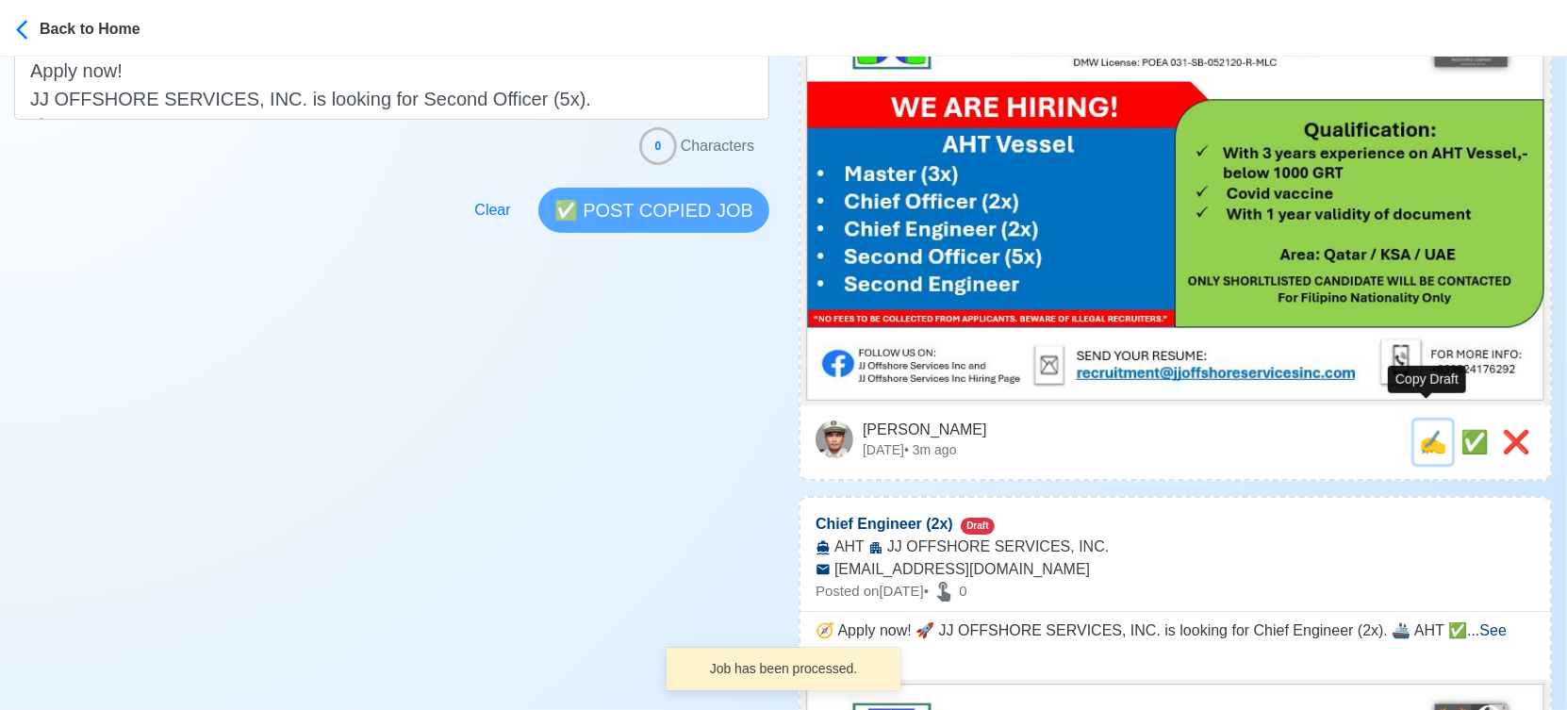
scroll to position [0, 0]
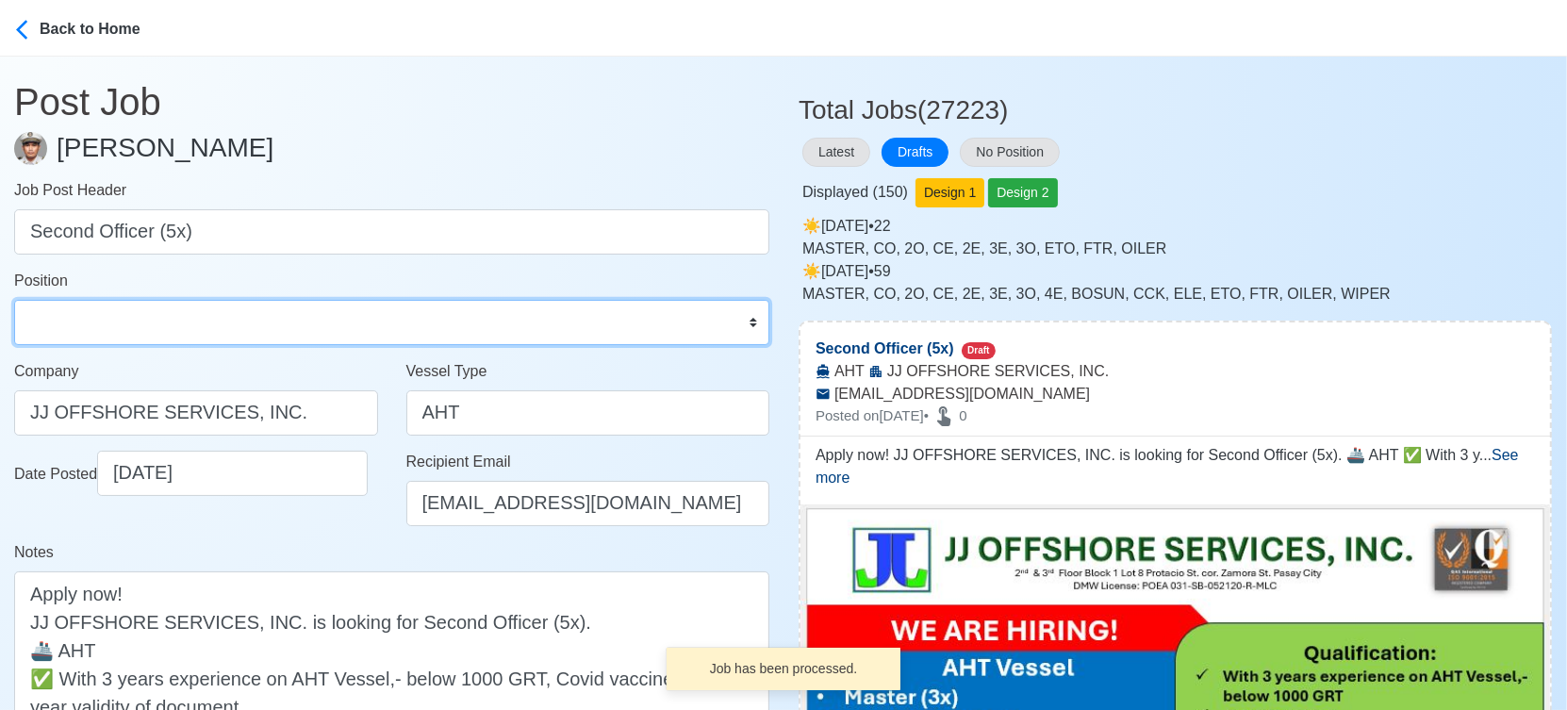
click at [391, 313] on select "Master Chief Officer 2nd Officer 3rd Officer Junior Officer Chief Engineer 2nd …" at bounding box center [391, 322] width 755 height 45
click at [14, 300] on select "Master Chief Officer 2nd Officer 3rd Officer Junior Officer Chief Engineer 2nd …" at bounding box center [391, 322] width 755 height 45
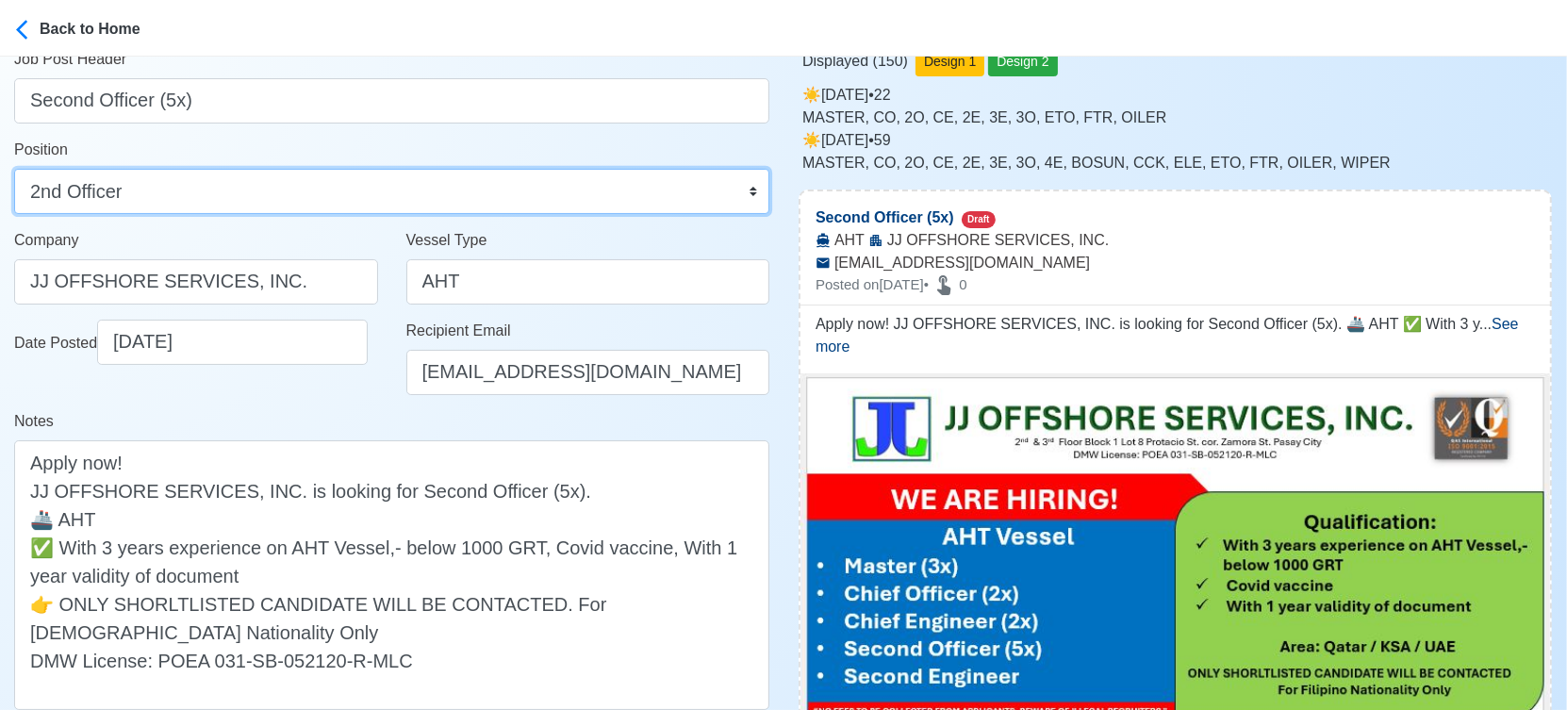
scroll to position [314, 0]
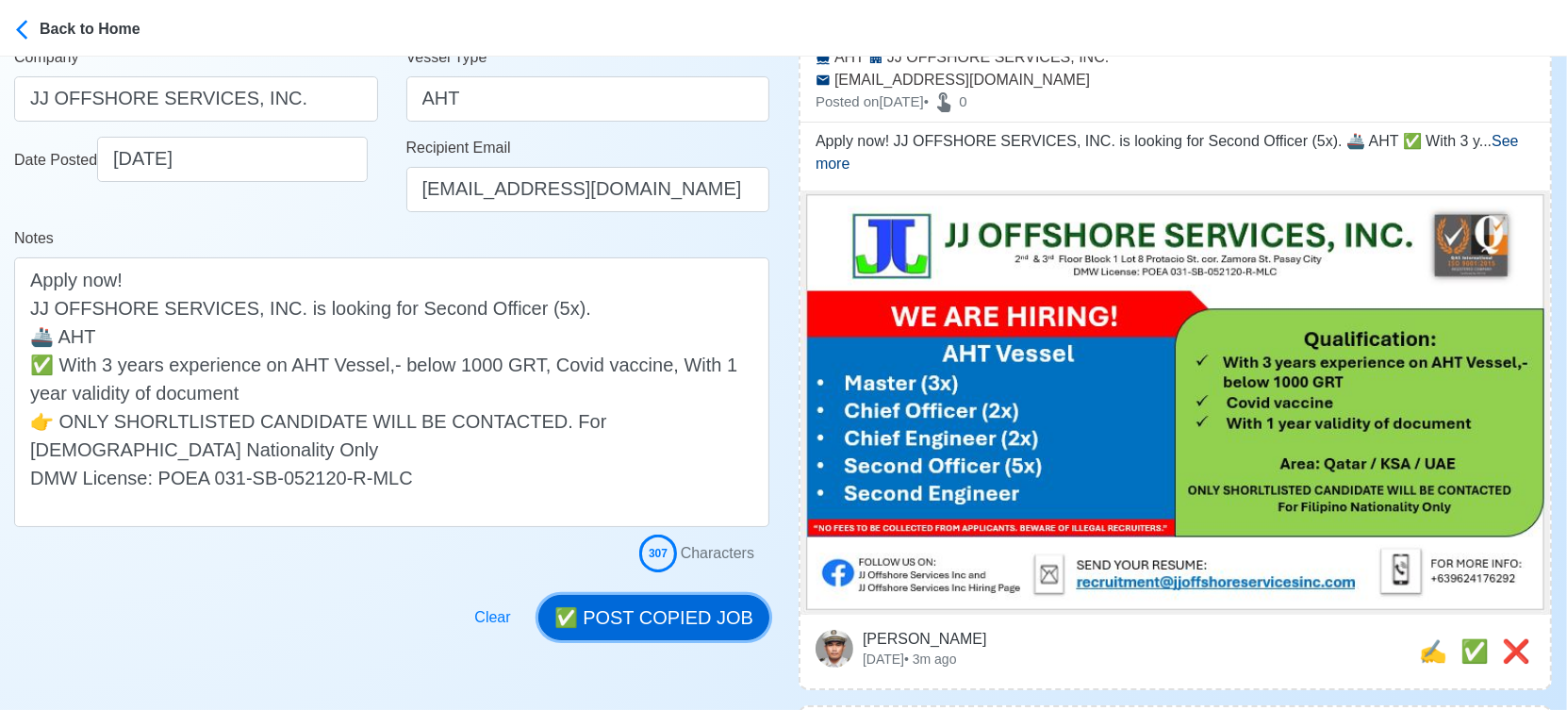
click at [681, 612] on button "✅ POST COPIED JOB" at bounding box center [653, 617] width 231 height 45
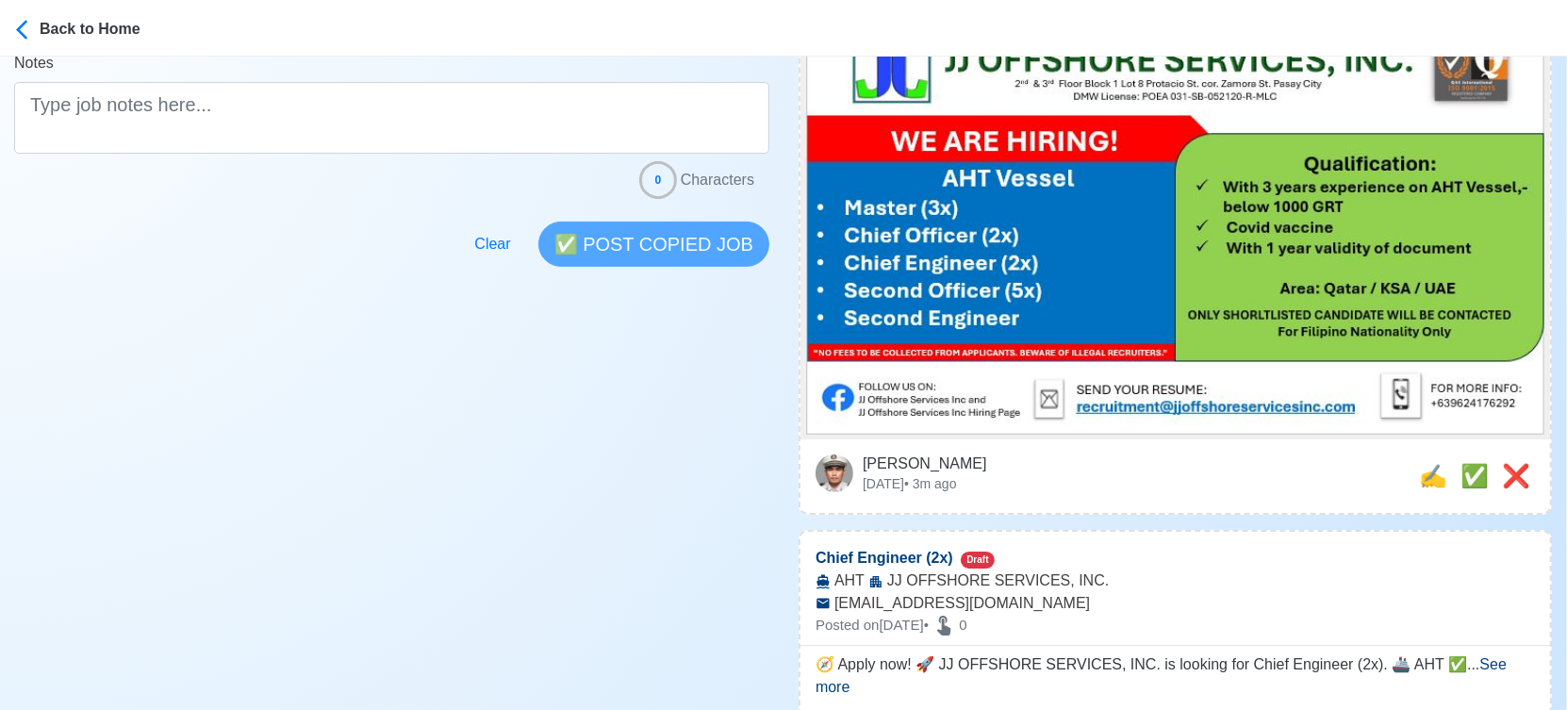
scroll to position [523, 0]
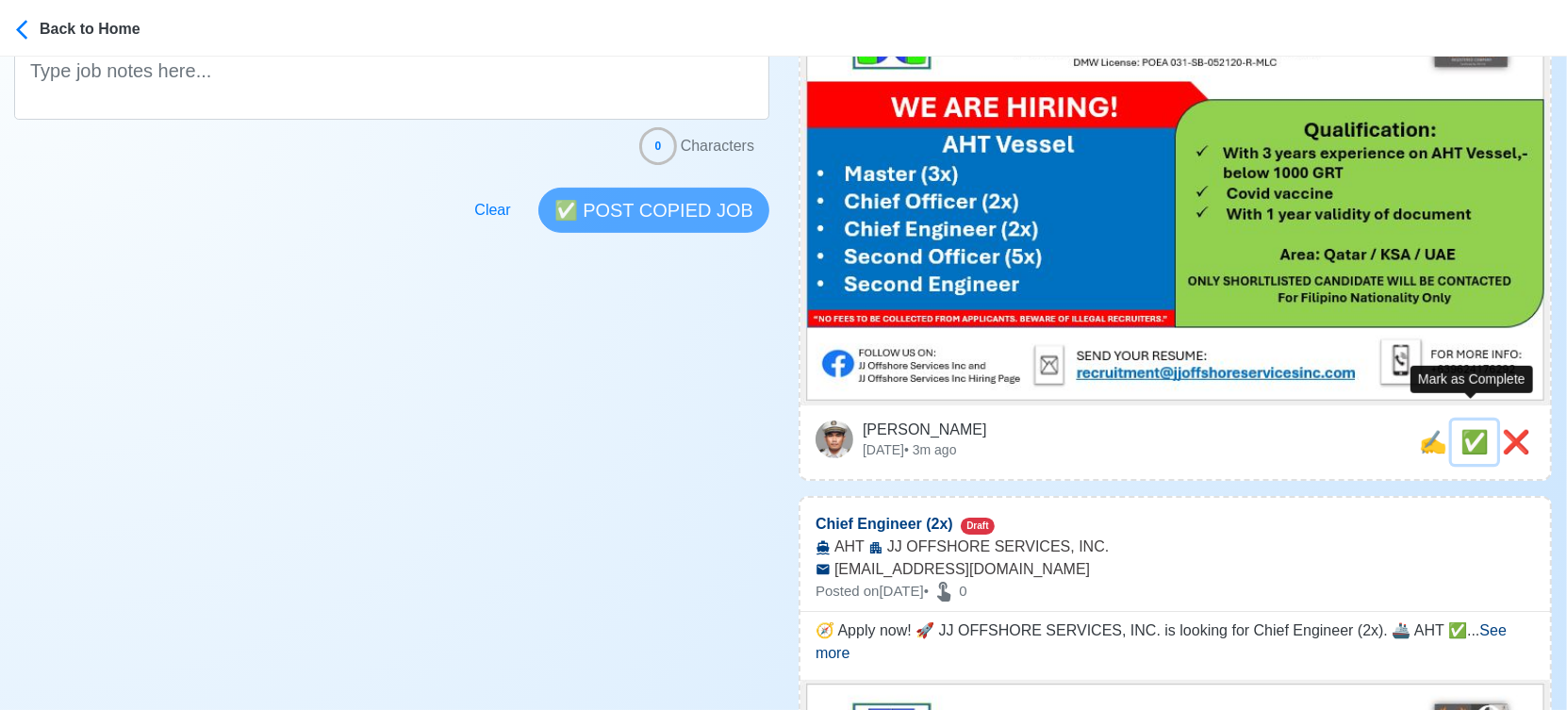
click at [1471, 429] on span "✅" at bounding box center [1474, 441] width 28 height 25
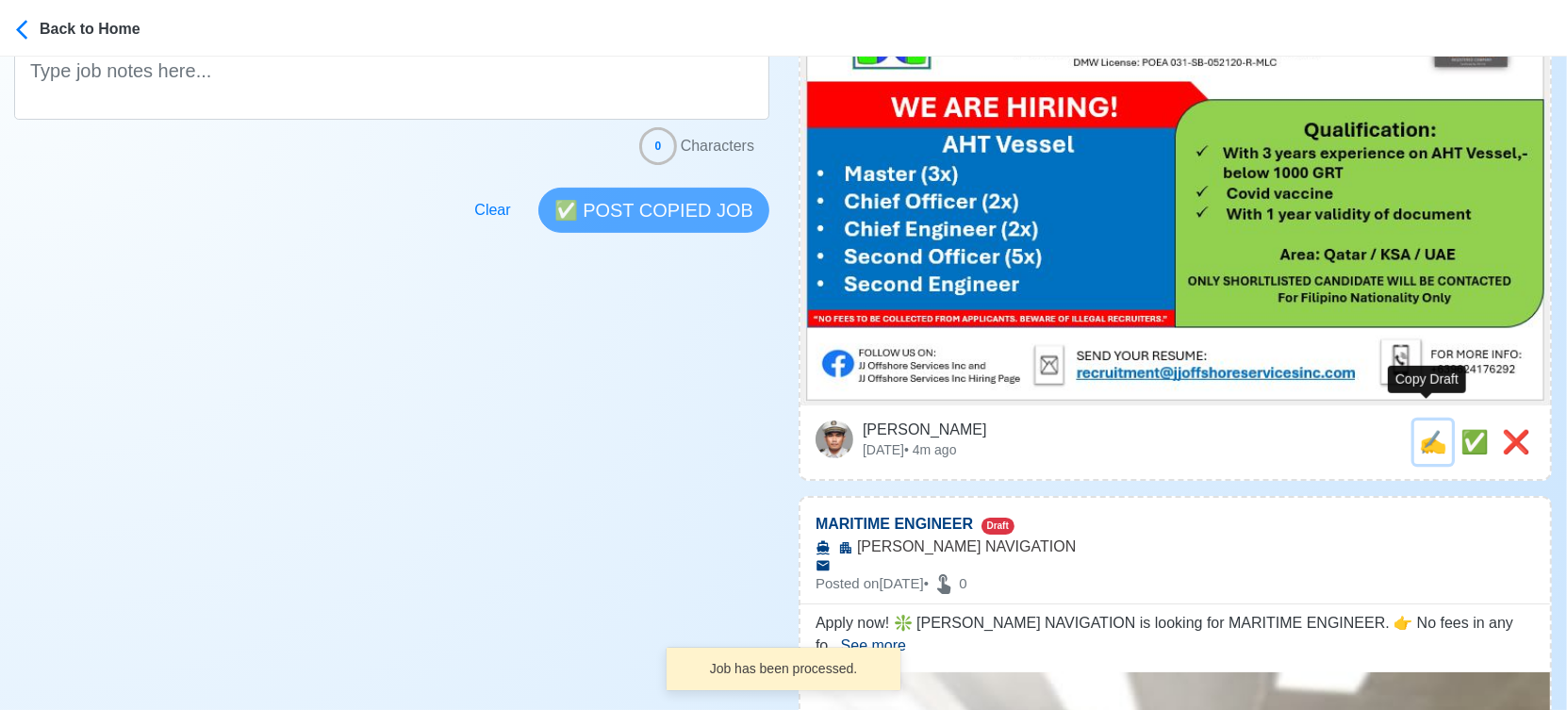
click at [1428, 429] on span "✍️" at bounding box center [1433, 441] width 28 height 25
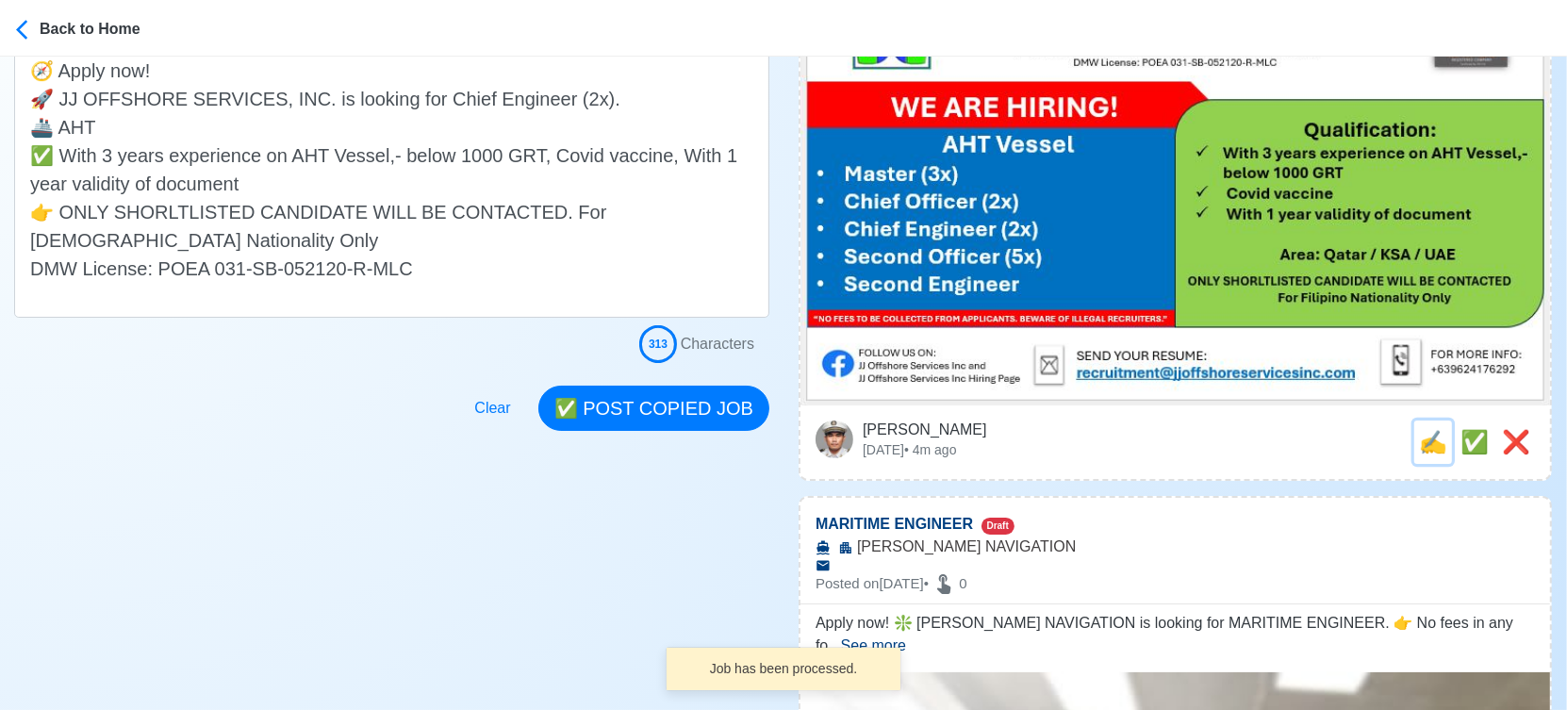
scroll to position [0, 0]
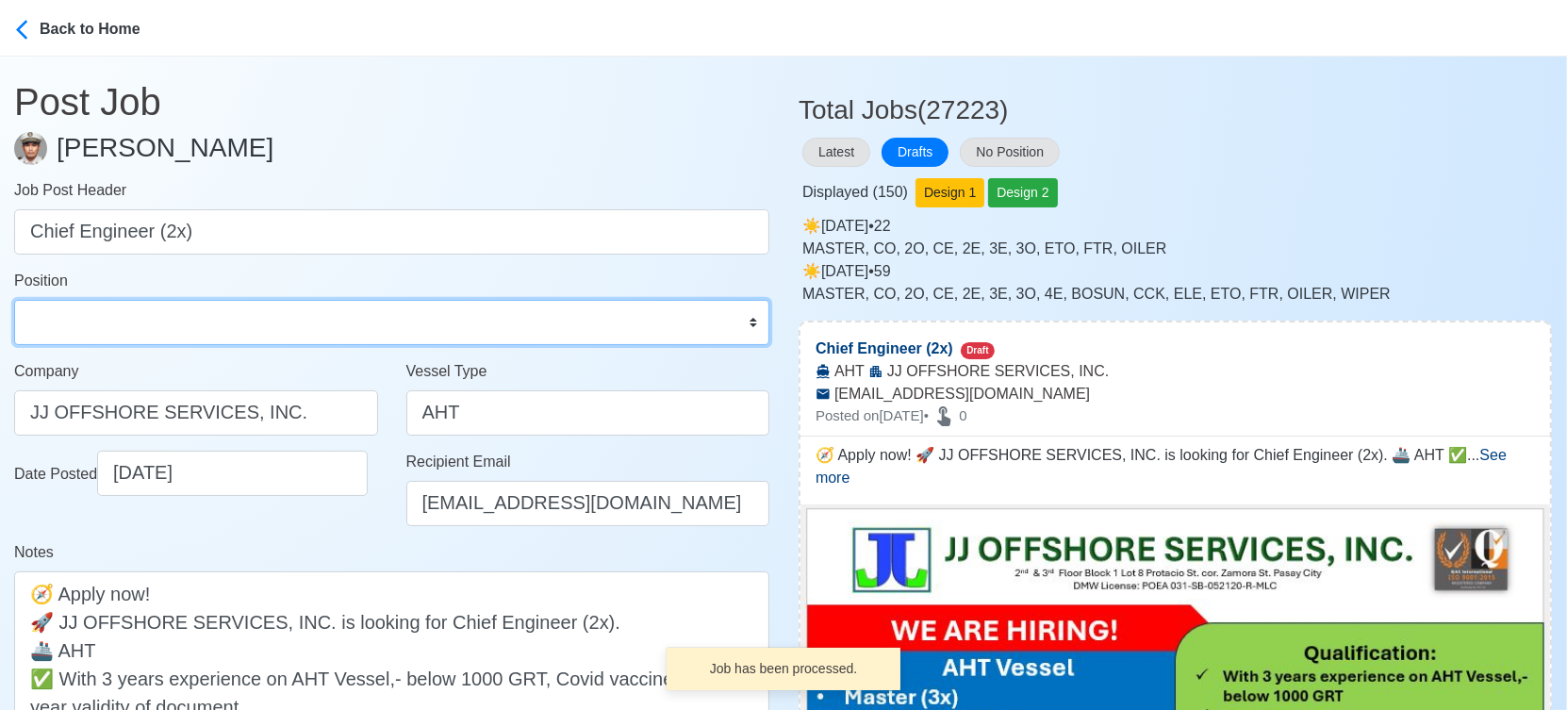
drag, startPoint x: 140, startPoint y: 341, endPoint x: 149, endPoint y: 302, distance: 40.7
click at [140, 341] on select "Master Chief Officer 2nd Officer 3rd Officer Junior Officer Chief Engineer 2nd …" at bounding box center [391, 322] width 755 height 45
click at [14, 300] on select "Master Chief Officer 2nd Officer 3rd Officer Junior Officer Chief Engineer 2nd …" at bounding box center [391, 322] width 755 height 45
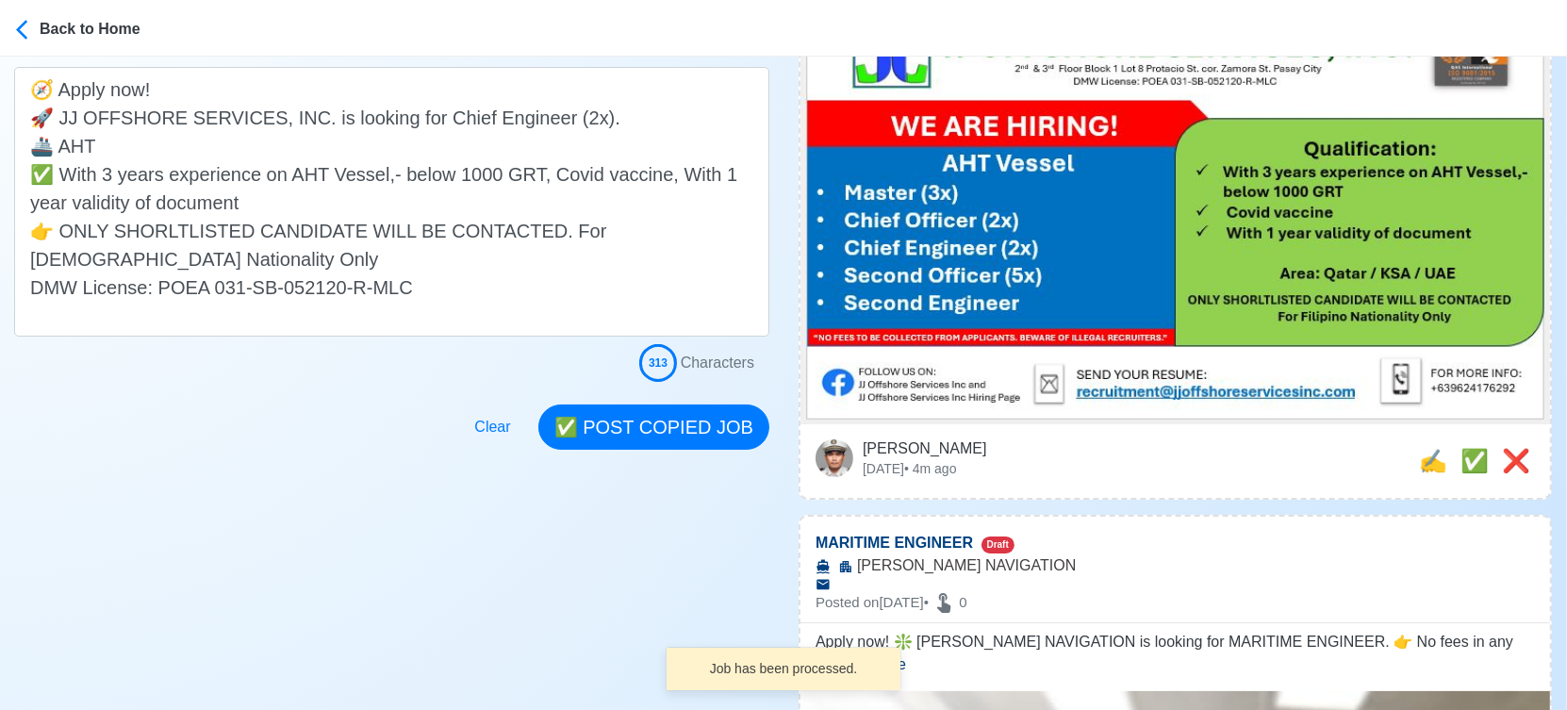
scroll to position [523, 0]
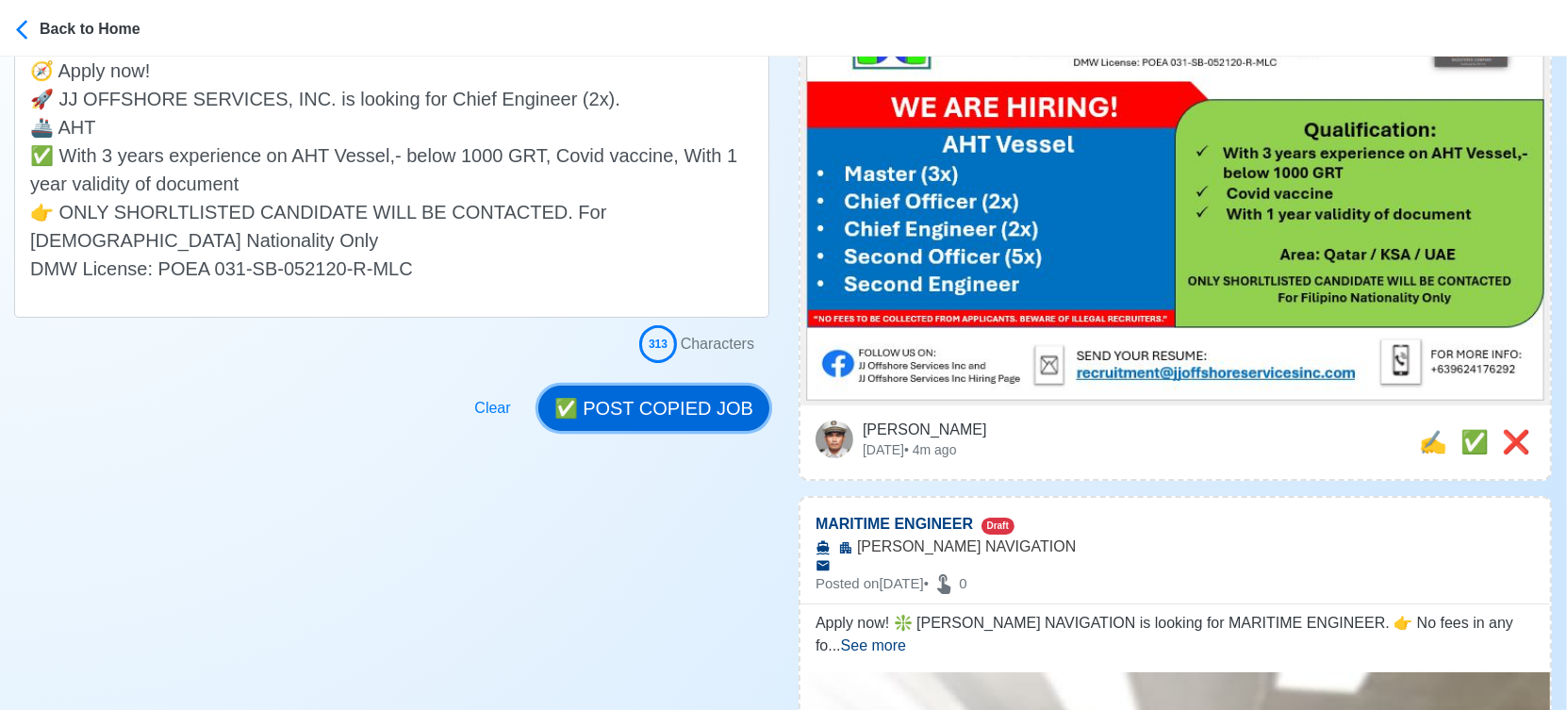
click at [697, 407] on button "✅ POST COPIED JOB" at bounding box center [653, 408] width 231 height 45
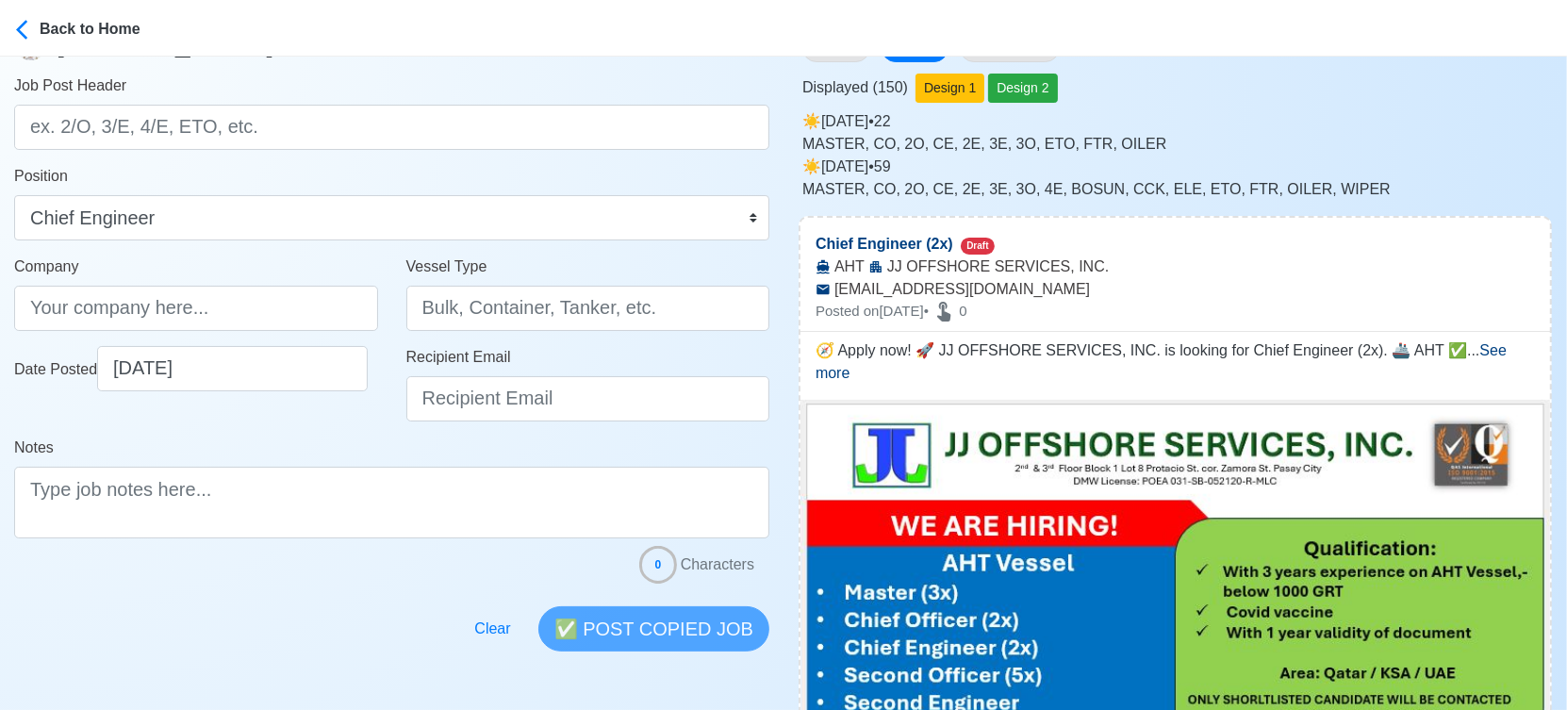
scroll to position [314, 0]
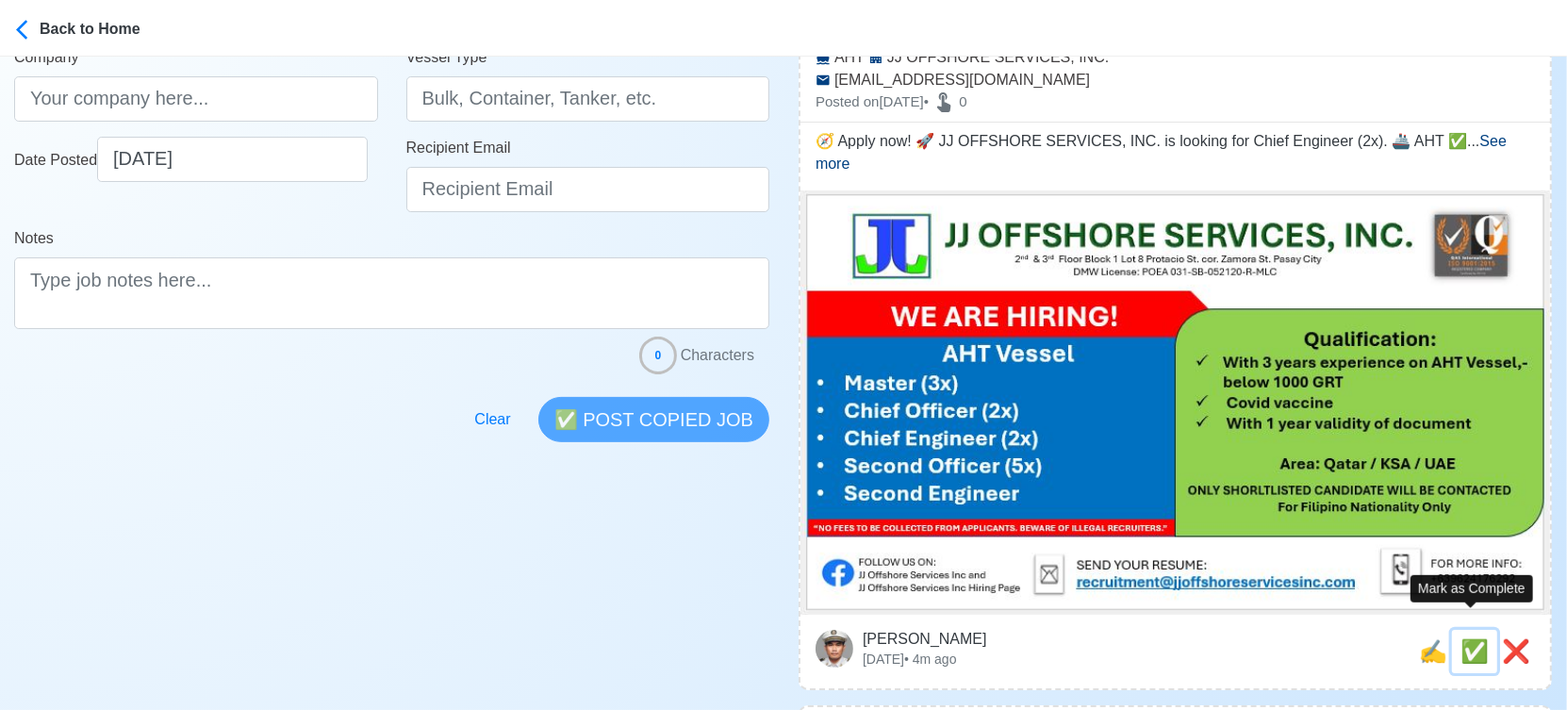
click at [1473, 638] on span "✅" at bounding box center [1474, 650] width 28 height 25
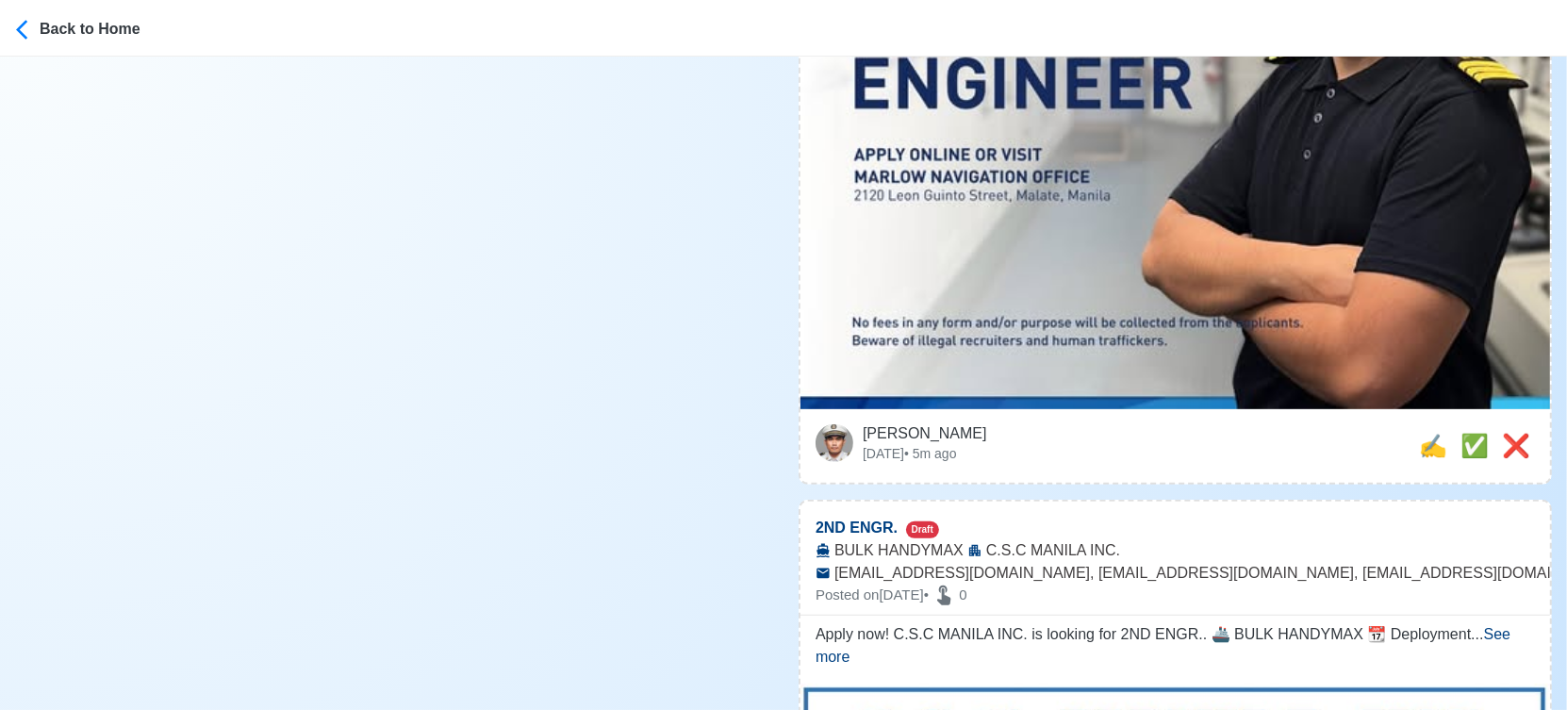
scroll to position [1047, 0]
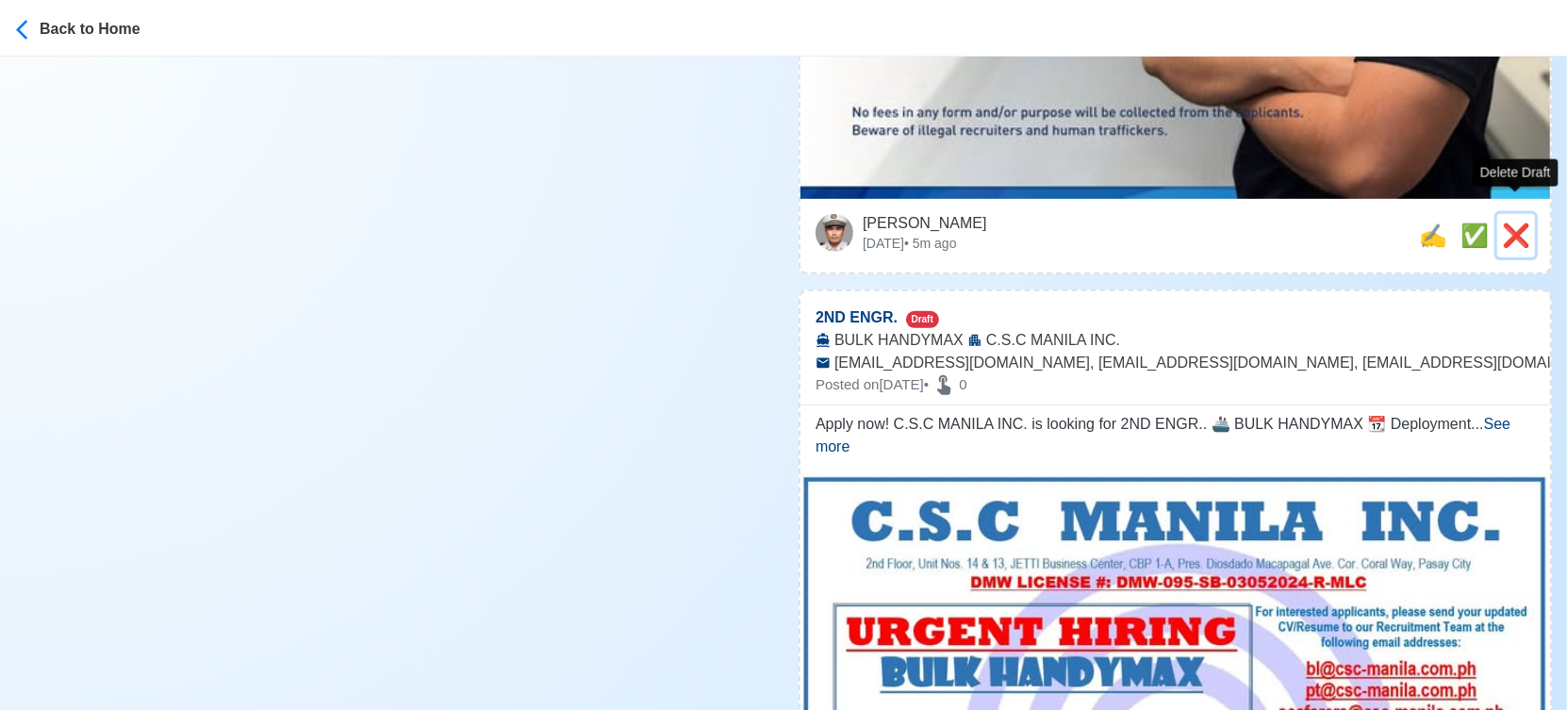
click at [1516, 222] on span "❌" at bounding box center [1516, 234] width 28 height 25
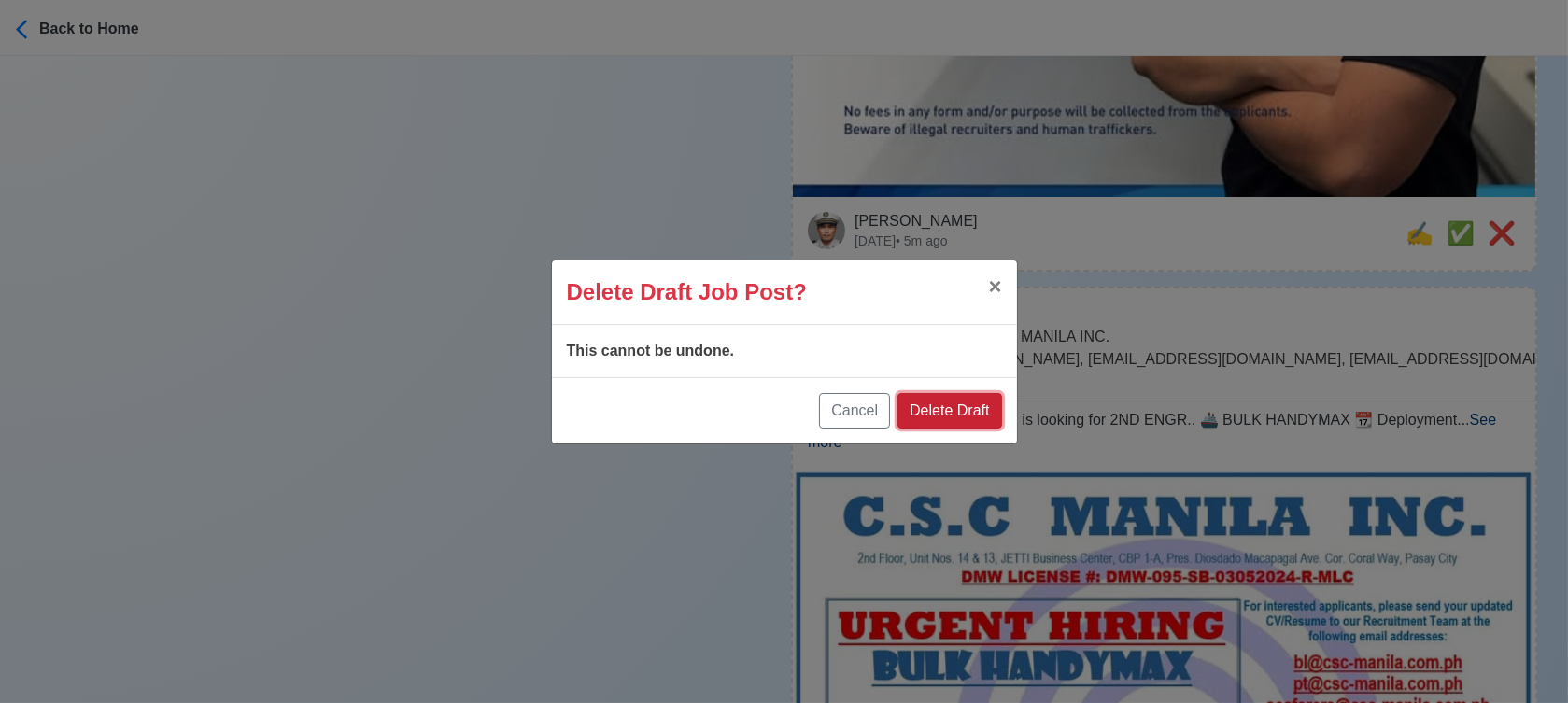
click at [962, 412] on button "Delete Draft" at bounding box center [949, 411] width 104 height 36
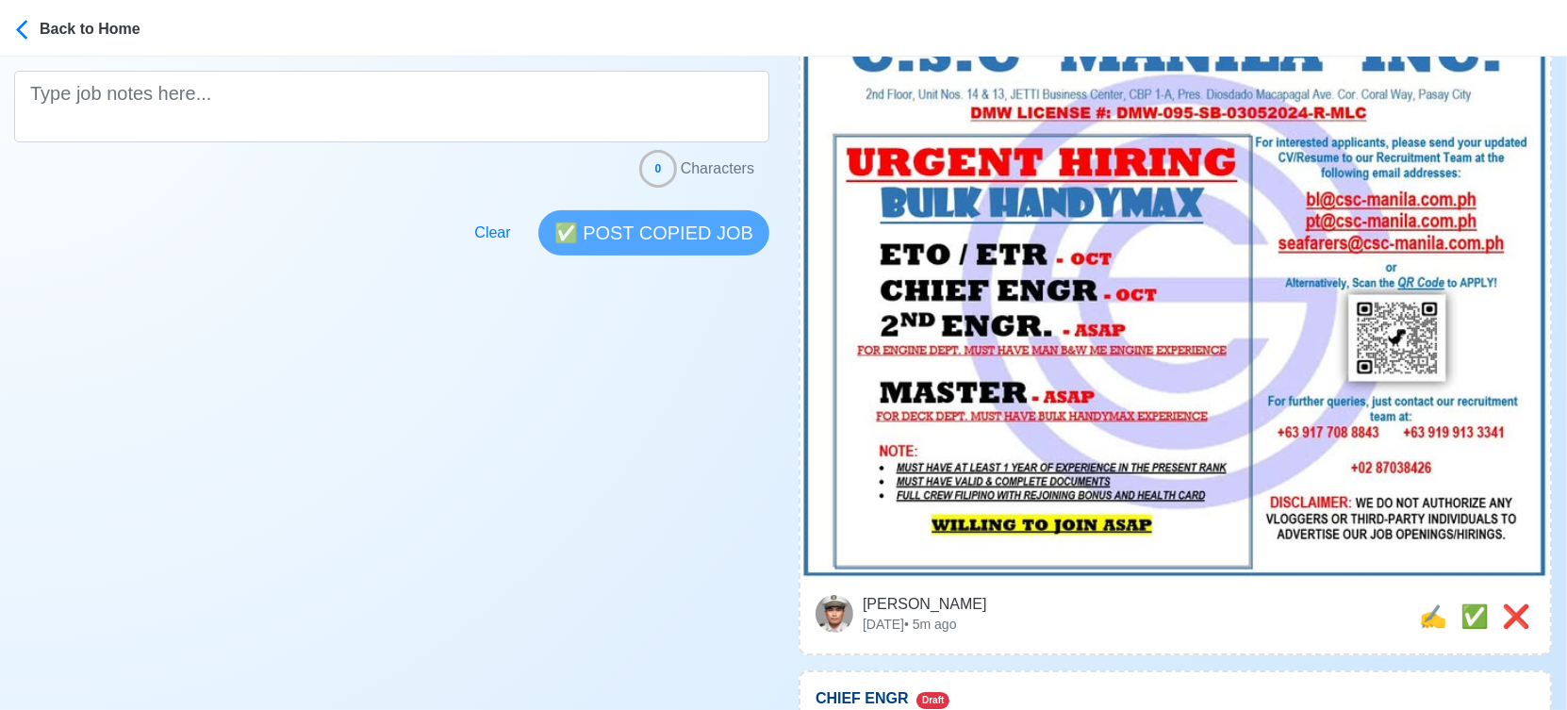
scroll to position [733, 0]
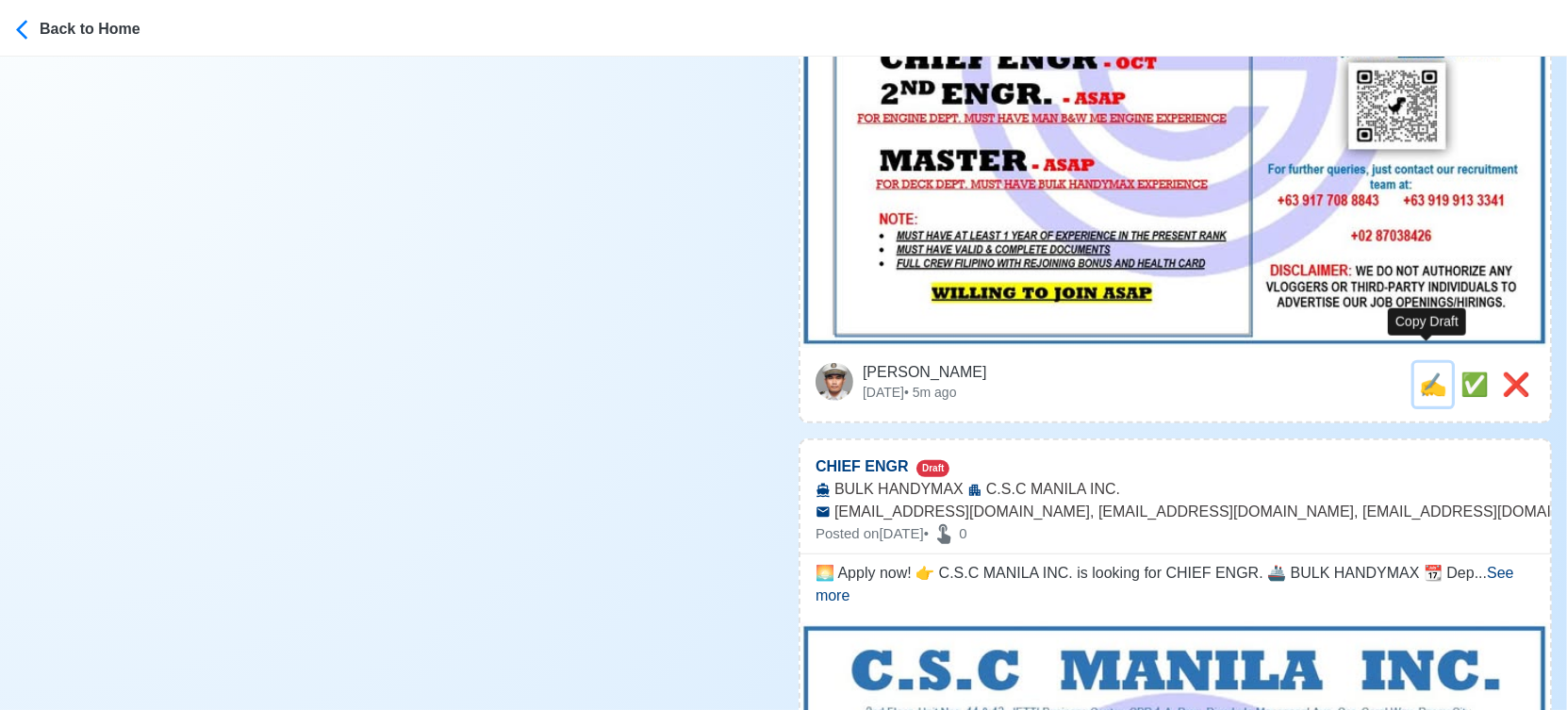
click at [1426, 371] on span "✍️" at bounding box center [1433, 383] width 28 height 25
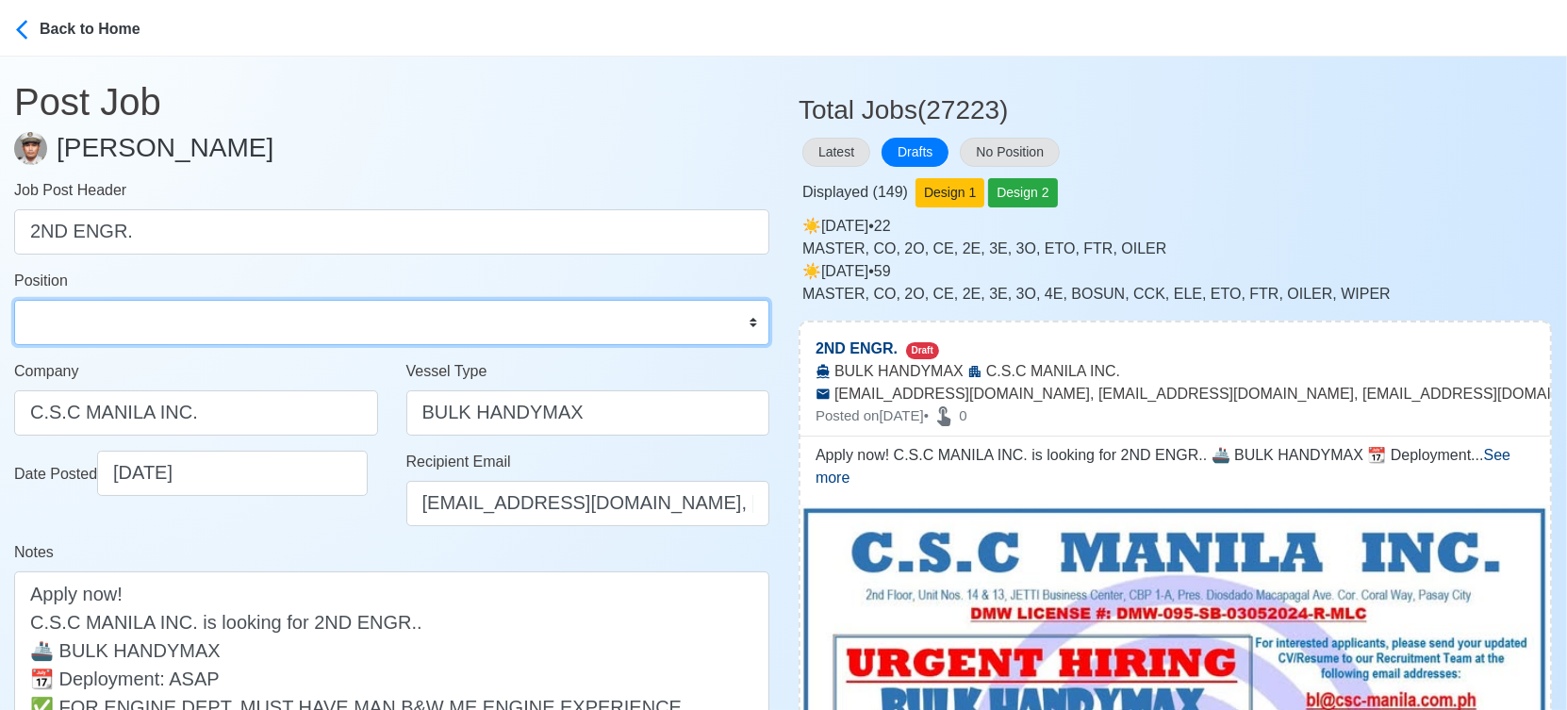
drag, startPoint x: 156, startPoint y: 330, endPoint x: 163, endPoint y: 306, distance: 24.5
click at [158, 330] on select "Master Chief Officer 2nd Officer 3rd Officer Junior Officer Chief Engineer 2nd …" at bounding box center [391, 322] width 755 height 45
click at [14, 300] on select "Master Chief Officer 2nd Officer 3rd Officer Junior Officer Chief Engineer 2nd …" at bounding box center [391, 322] width 755 height 45
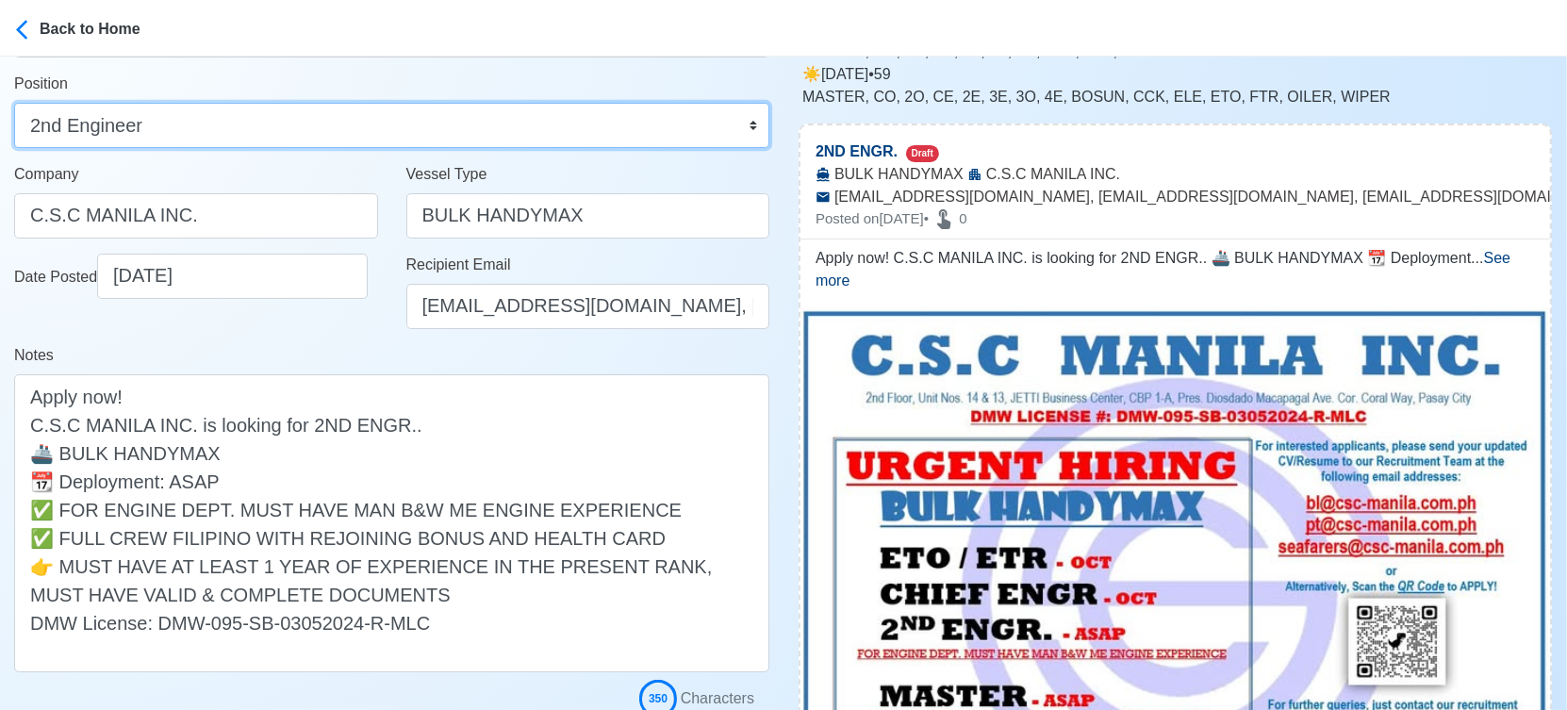
scroll to position [314, 0]
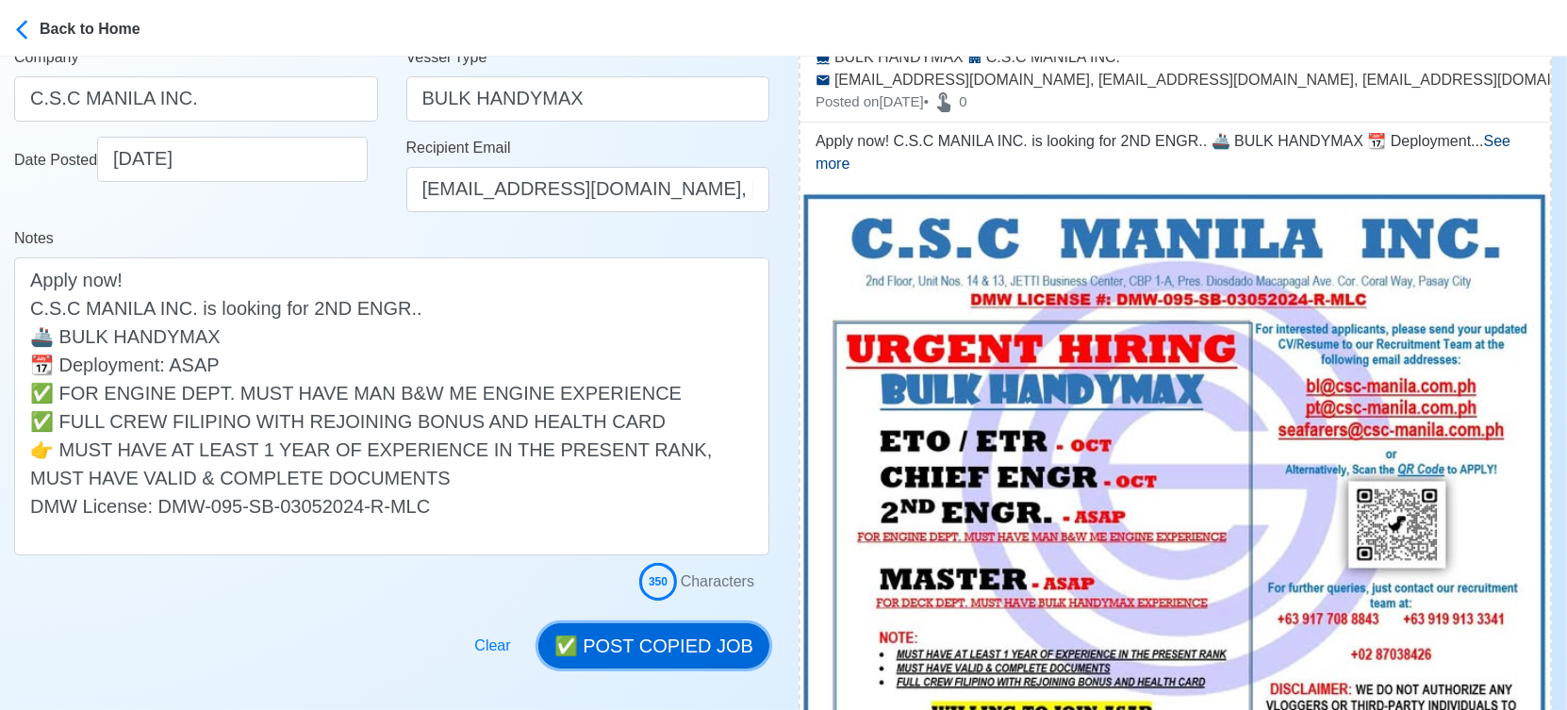
click at [698, 641] on button "✅ POST COPIED JOB" at bounding box center [653, 645] width 231 height 45
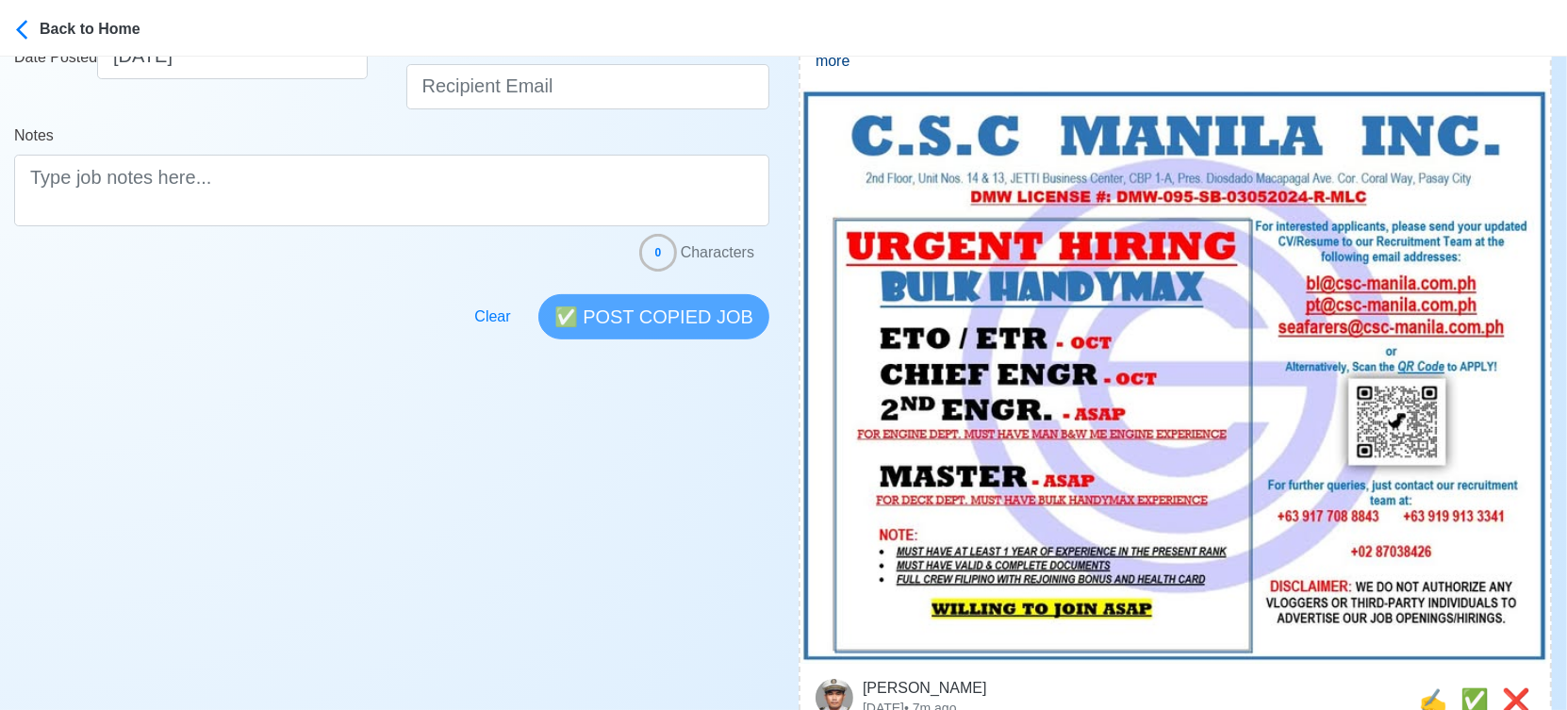
scroll to position [628, 0]
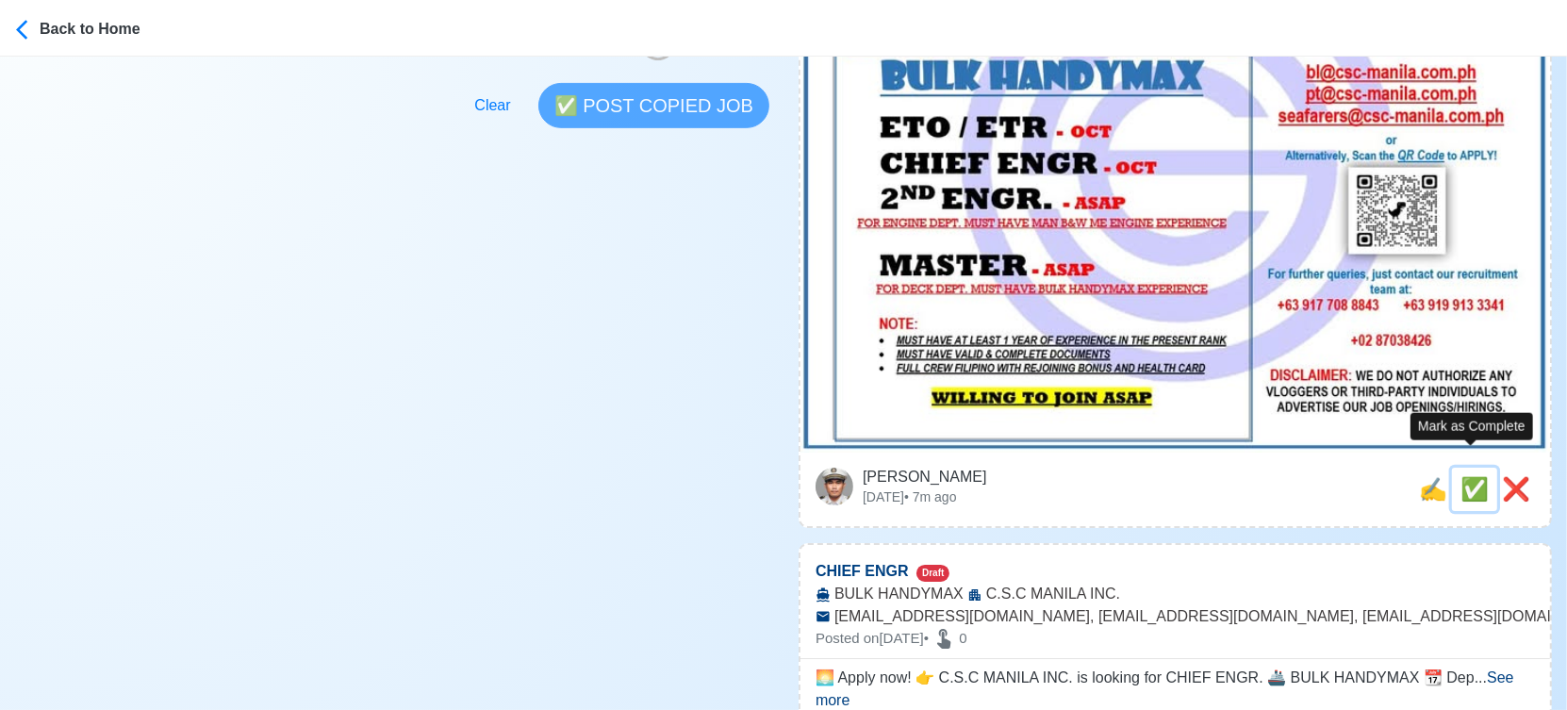
click at [1471, 476] on span "✅" at bounding box center [1474, 488] width 28 height 25
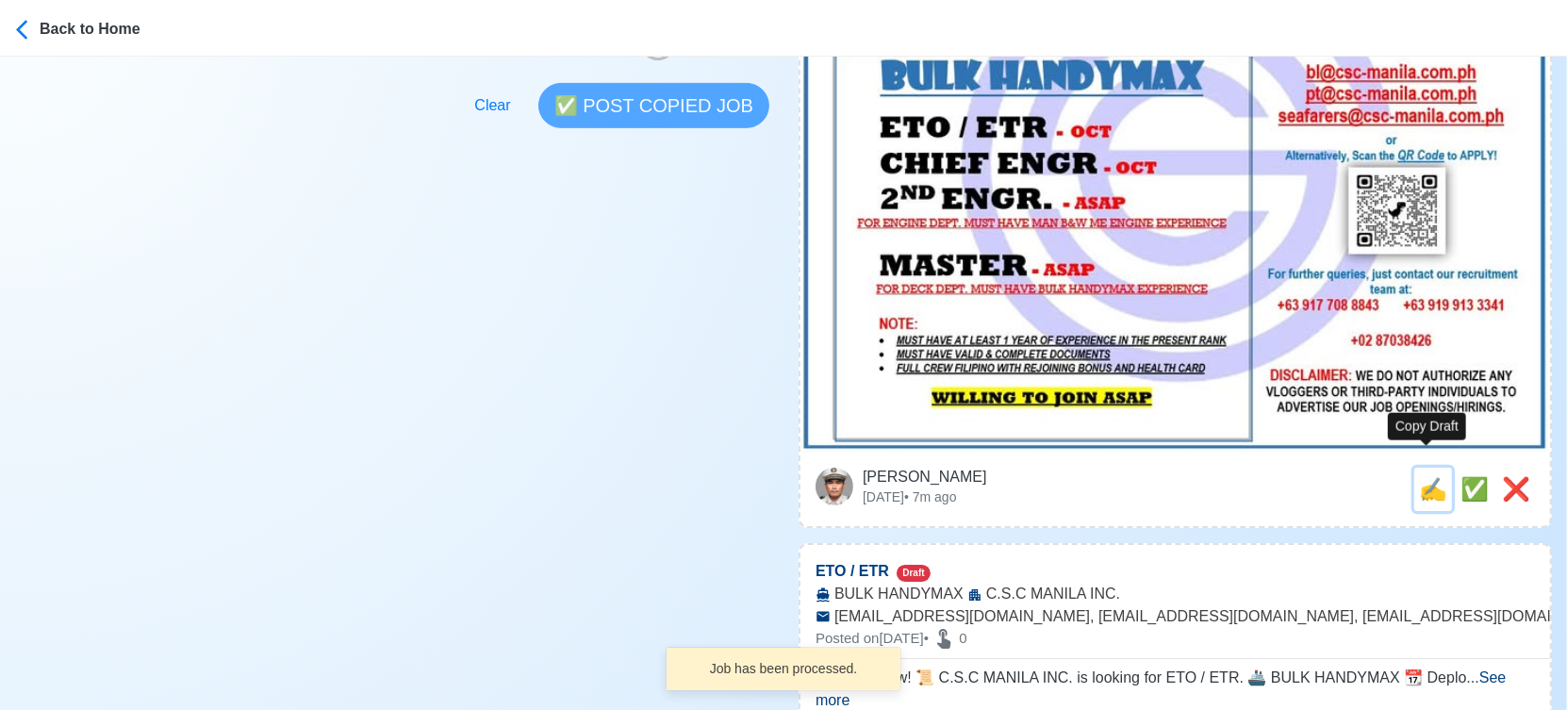
click at [1419, 476] on span "✍️" at bounding box center [1433, 488] width 28 height 25
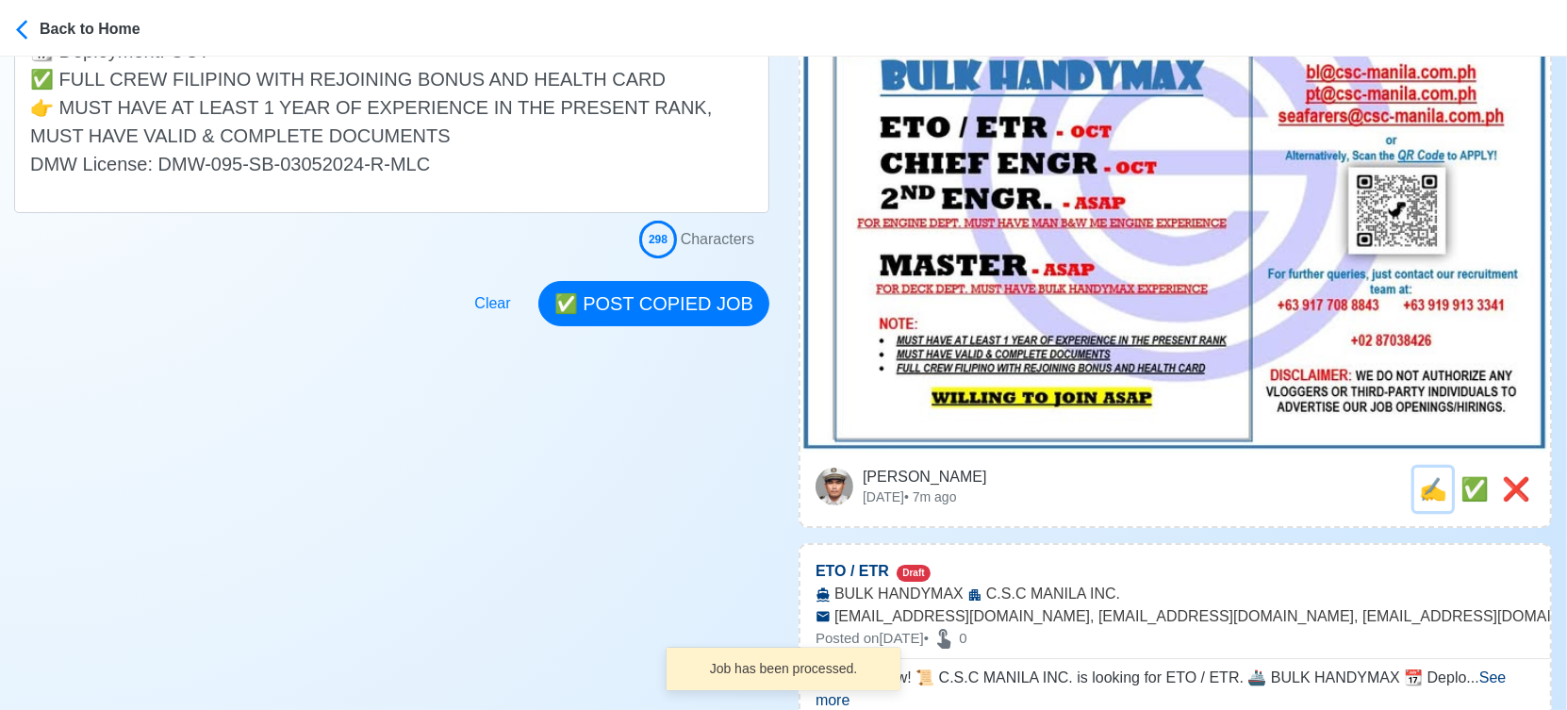
scroll to position [0, 0]
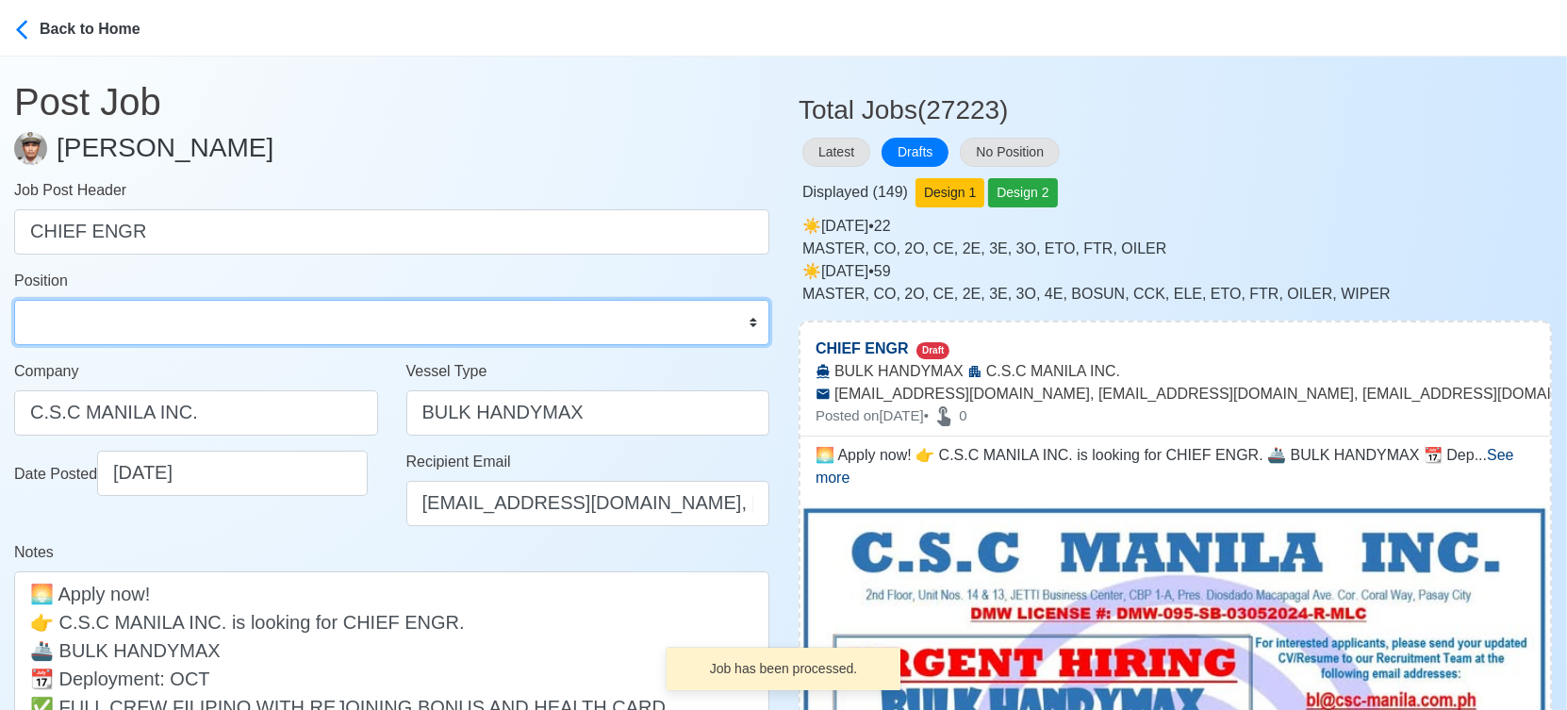
drag, startPoint x: 156, startPoint y: 321, endPoint x: 158, endPoint y: 309, distance: 11.7
click at [156, 321] on select "Master Chief Officer 2nd Officer 3rd Officer Junior Officer Chief Engineer 2nd …" at bounding box center [391, 322] width 755 height 45
click at [14, 300] on select "Master Chief Officer 2nd Officer 3rd Officer Junior Officer Chief Engineer 2nd …" at bounding box center [391, 322] width 755 height 45
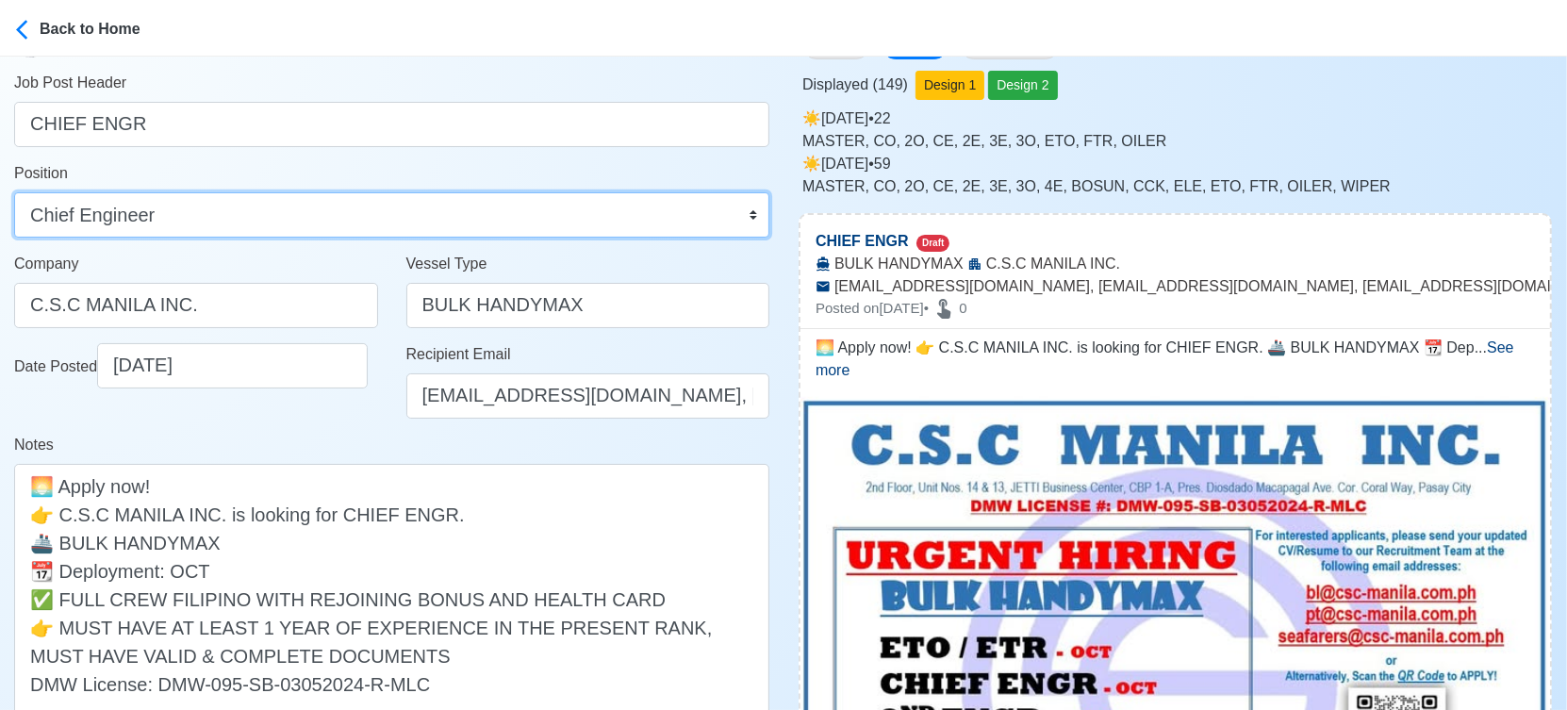
scroll to position [314, 0]
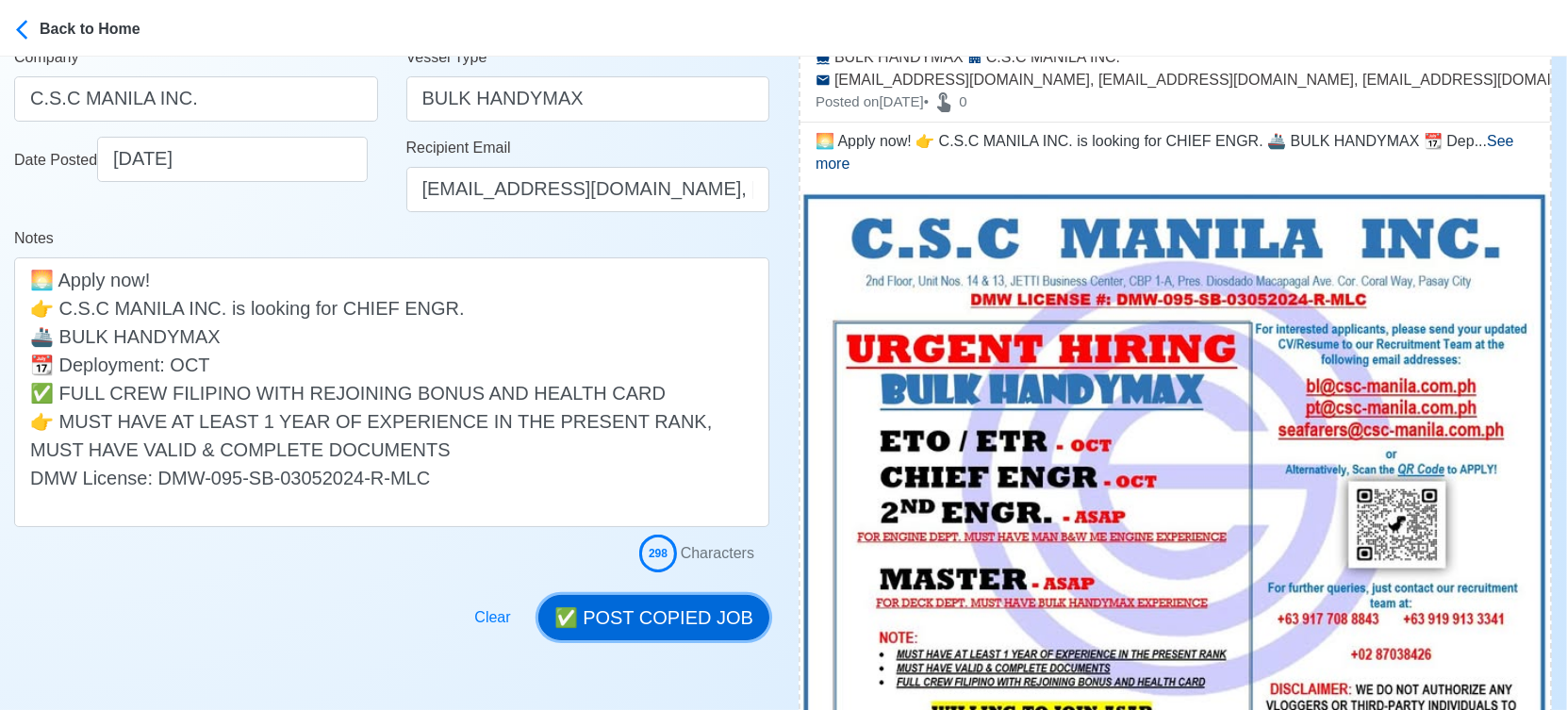
click at [678, 630] on button "✅ POST COPIED JOB" at bounding box center [653, 617] width 231 height 45
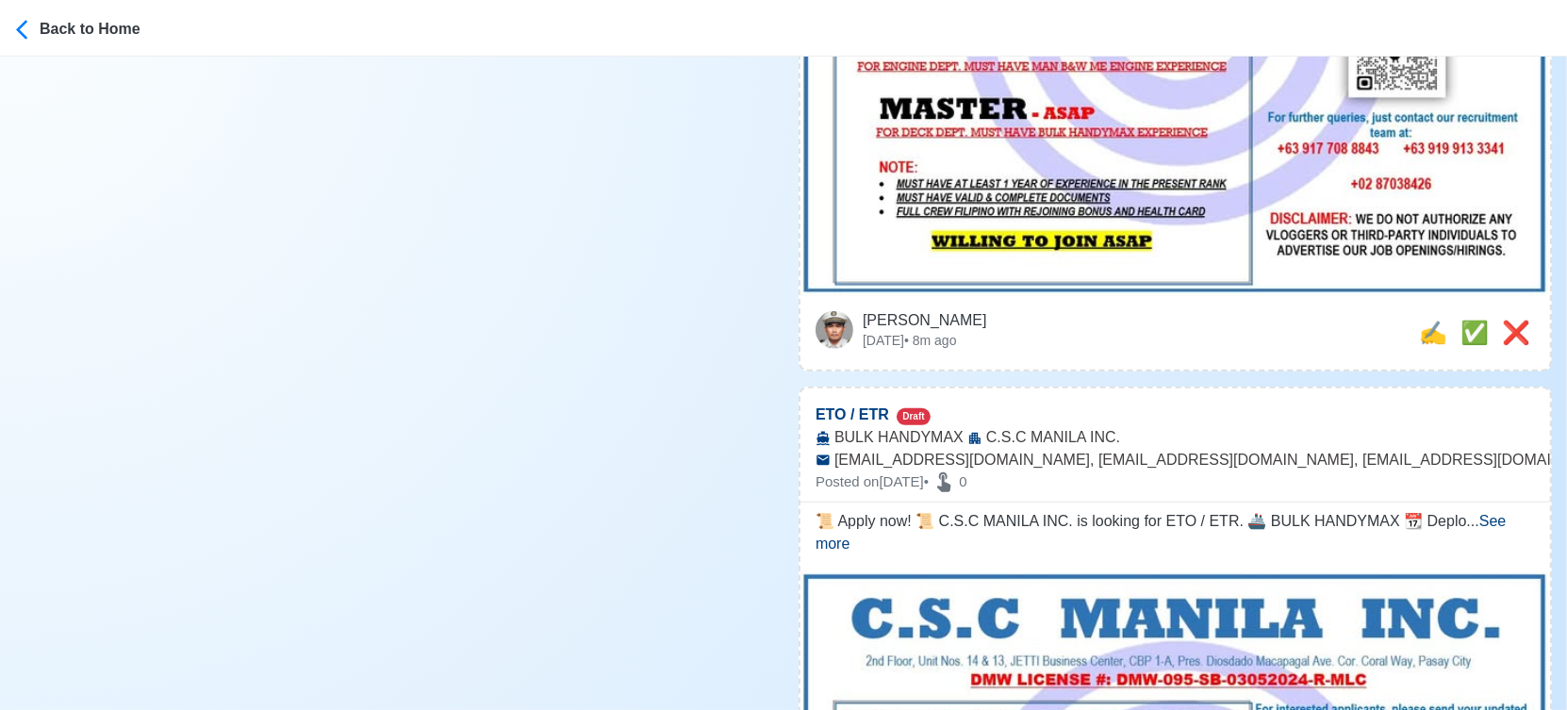
scroll to position [837, 0]
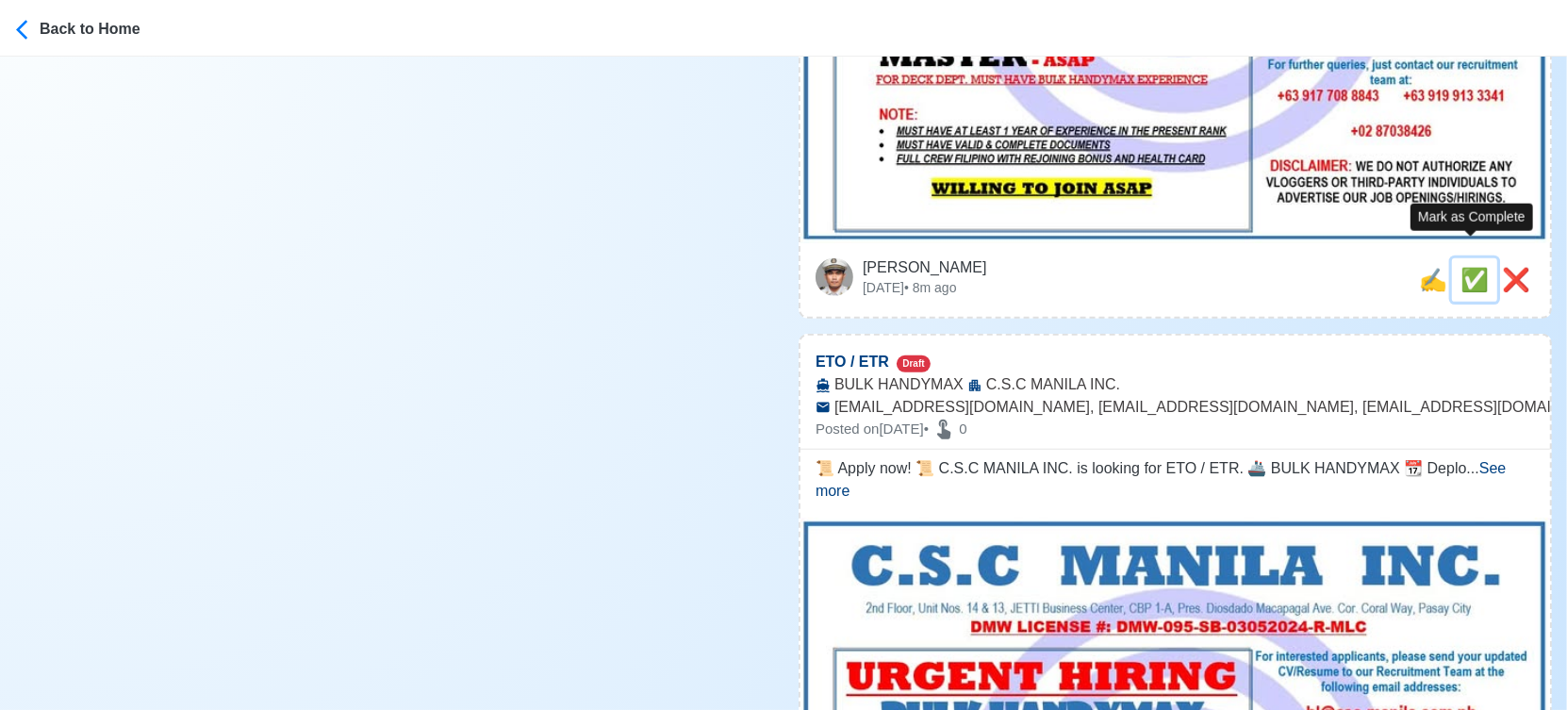
drag, startPoint x: 1471, startPoint y: 259, endPoint x: 1460, endPoint y: 258, distance: 10.4
click at [1471, 267] on span "✅" at bounding box center [1474, 279] width 28 height 25
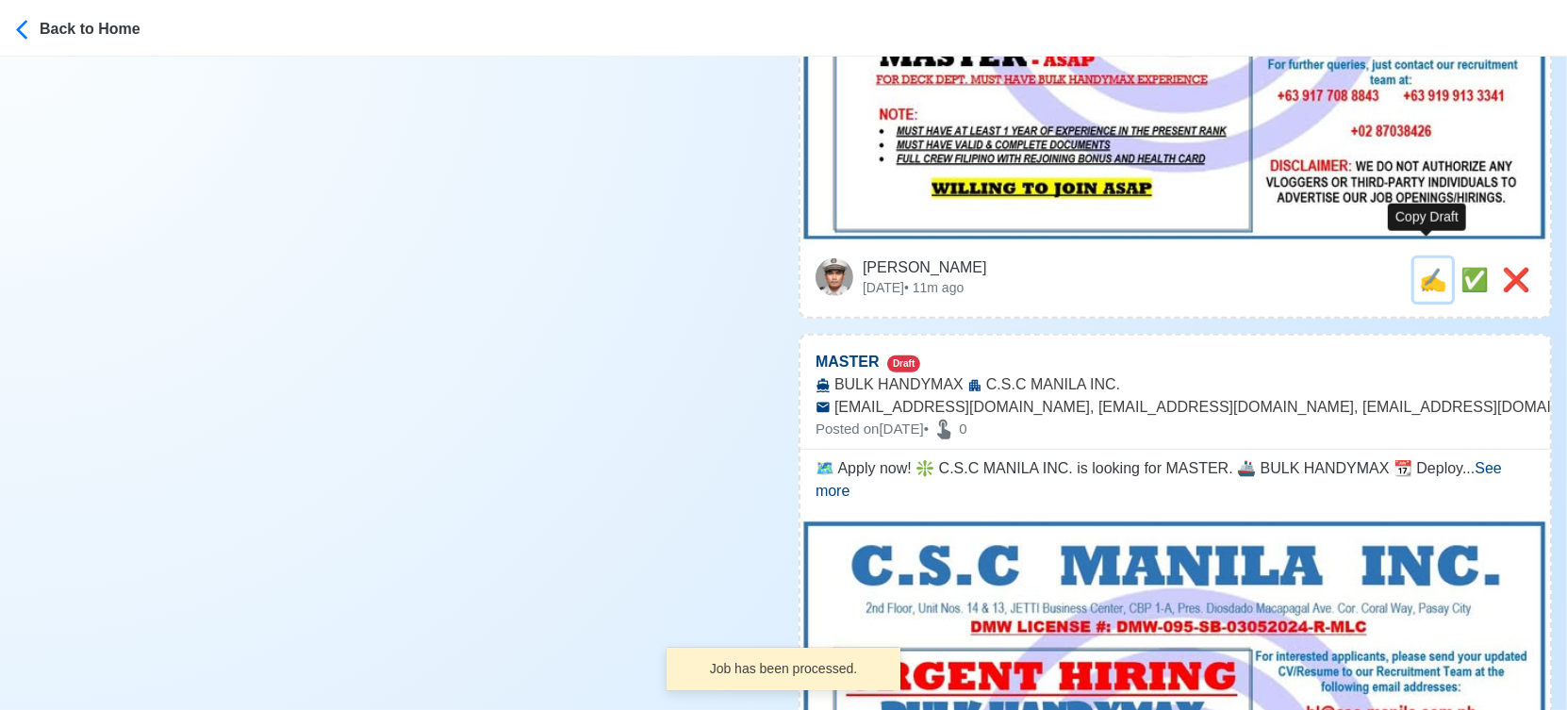
click at [1425, 267] on span "✍️" at bounding box center [1433, 279] width 28 height 25
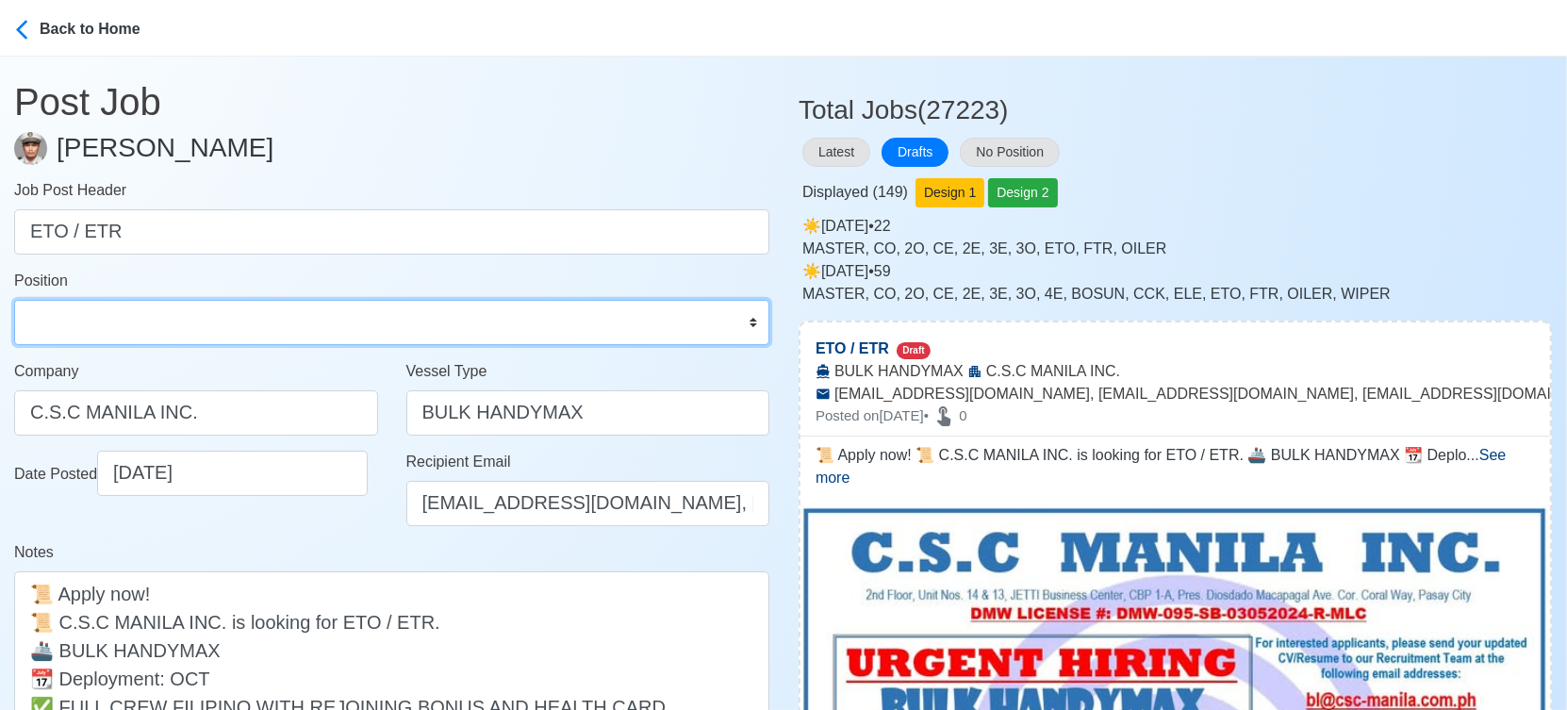
click at [206, 330] on select "Master Chief Officer 2nd Officer 3rd Officer Junior Officer Chief Engineer 2nd …" at bounding box center [391, 322] width 755 height 45
click at [203, 331] on select "Master Chief Officer 2nd Officer 3rd Officer Junior Officer Chief Engineer 2nd …" at bounding box center [391, 322] width 755 height 45
click at [14, 300] on select "Master Chief Officer 2nd Officer 3rd Officer Junior Officer Chief Engineer 2nd …" at bounding box center [391, 322] width 755 height 45
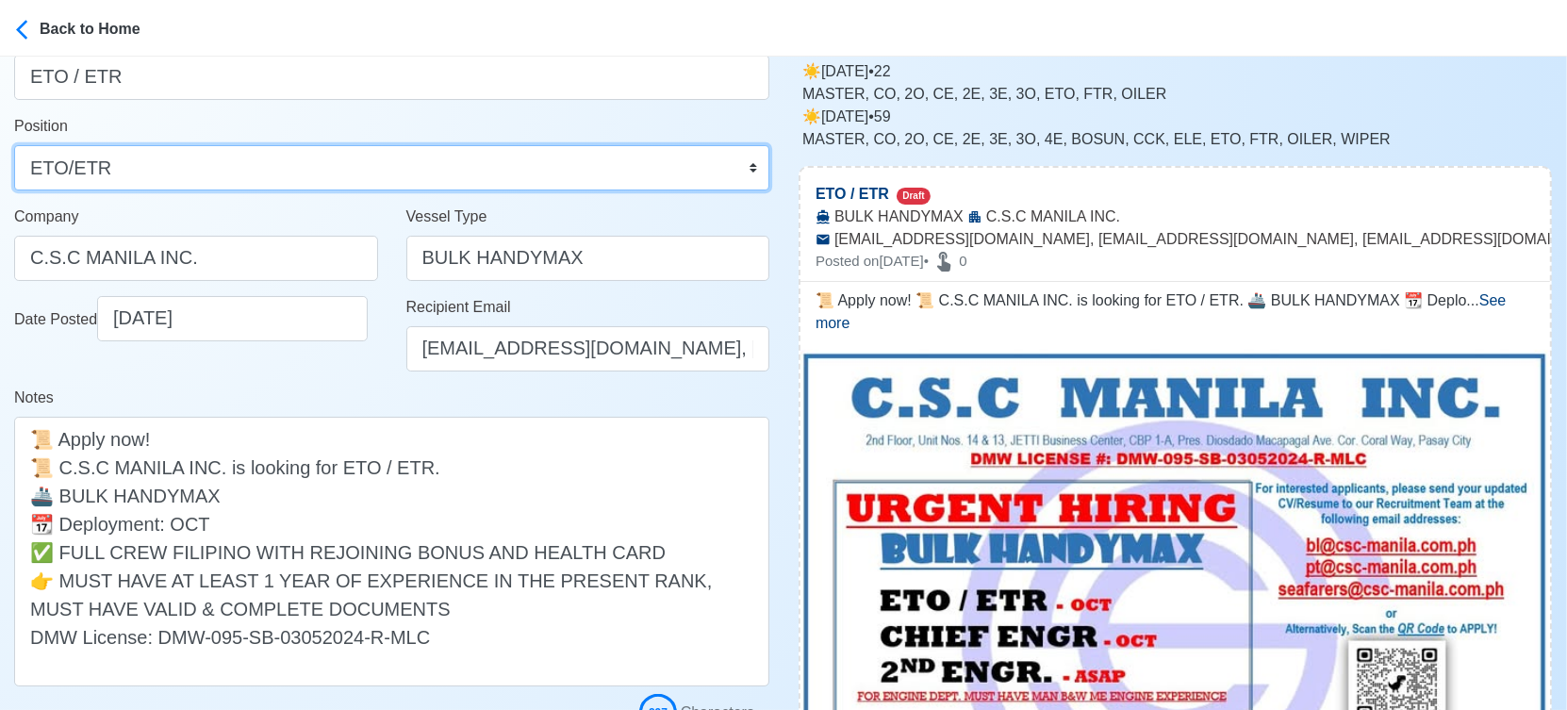
scroll to position [419, 0]
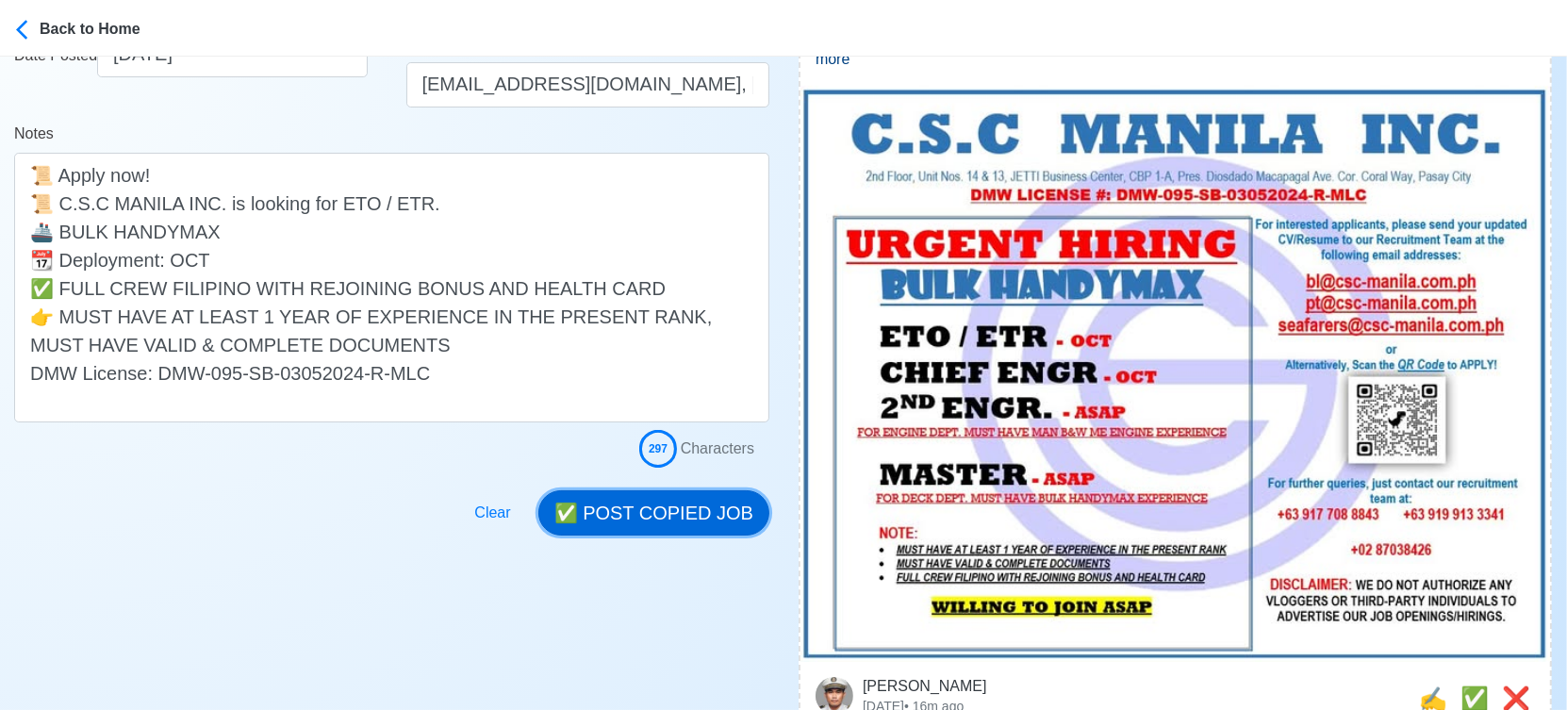
click at [680, 510] on button "✅ POST COPIED JOB" at bounding box center [653, 512] width 231 height 45
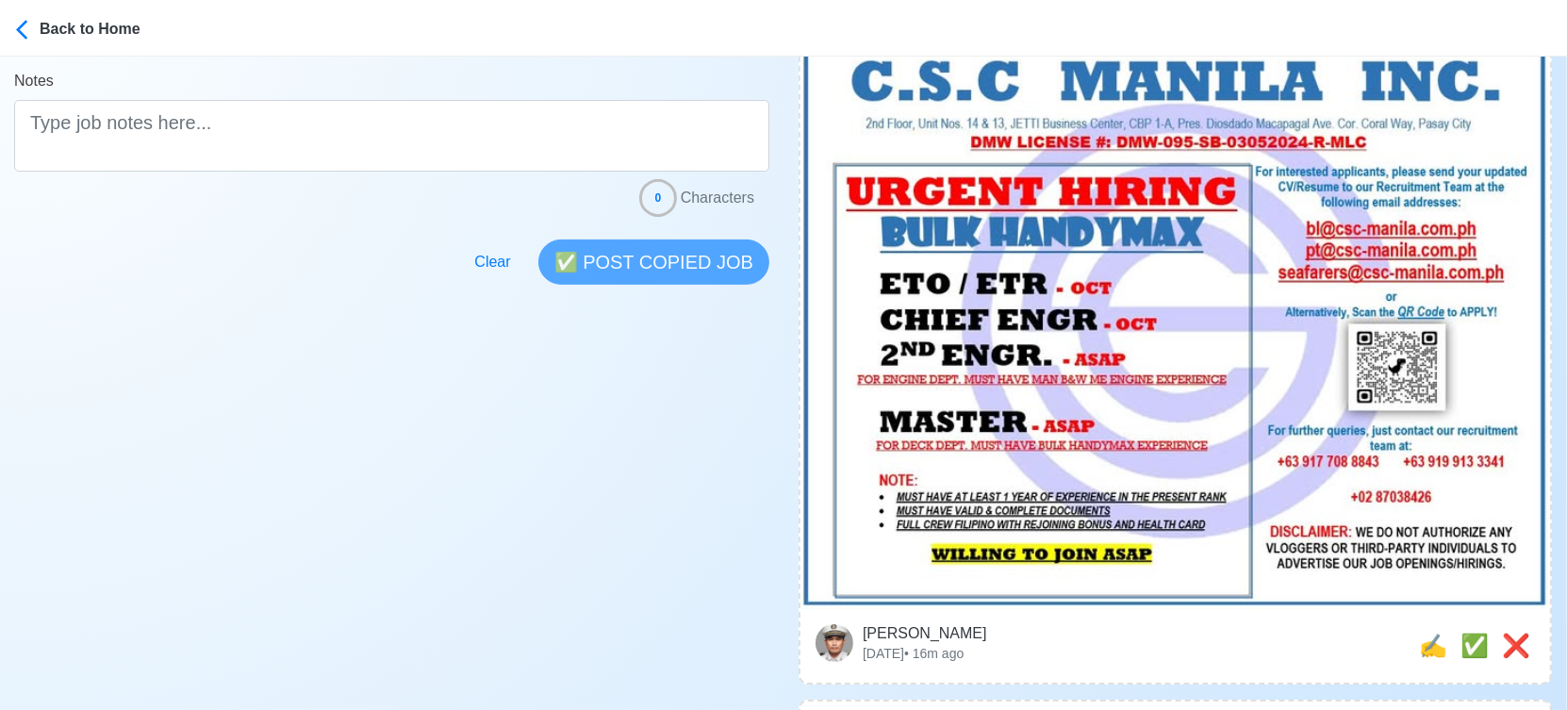
scroll to position [628, 0]
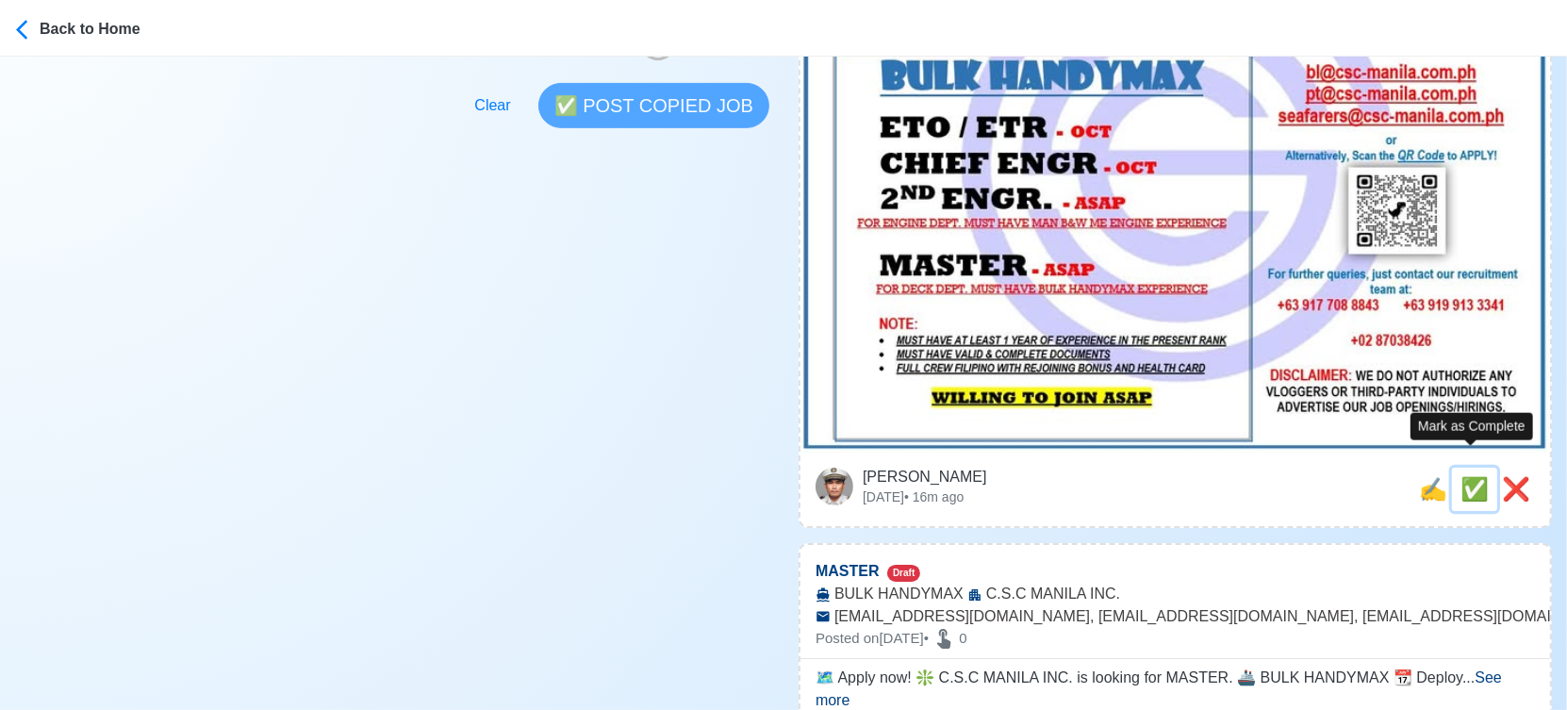
click at [1478, 476] on span "✅" at bounding box center [1474, 488] width 28 height 25
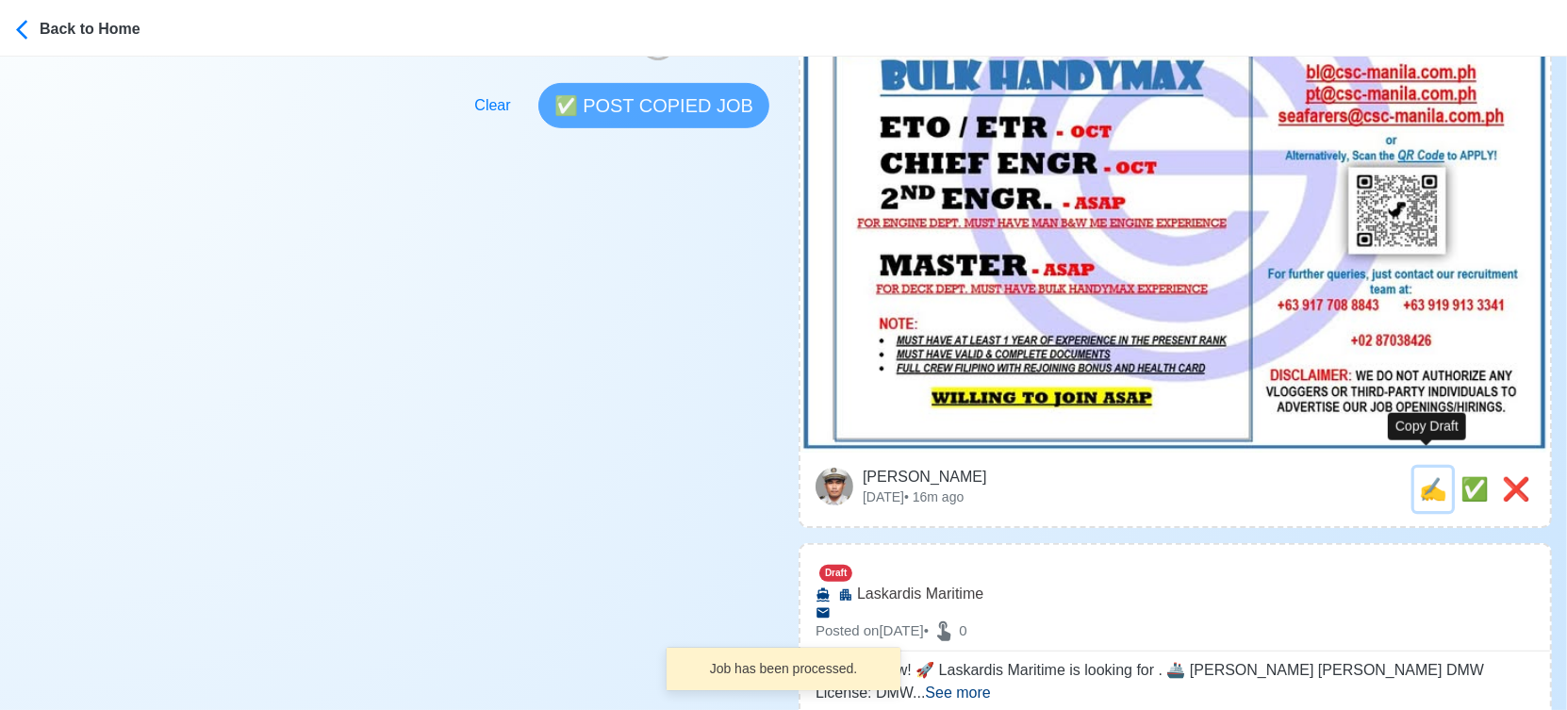
click at [1425, 476] on span "✍️" at bounding box center [1433, 488] width 28 height 25
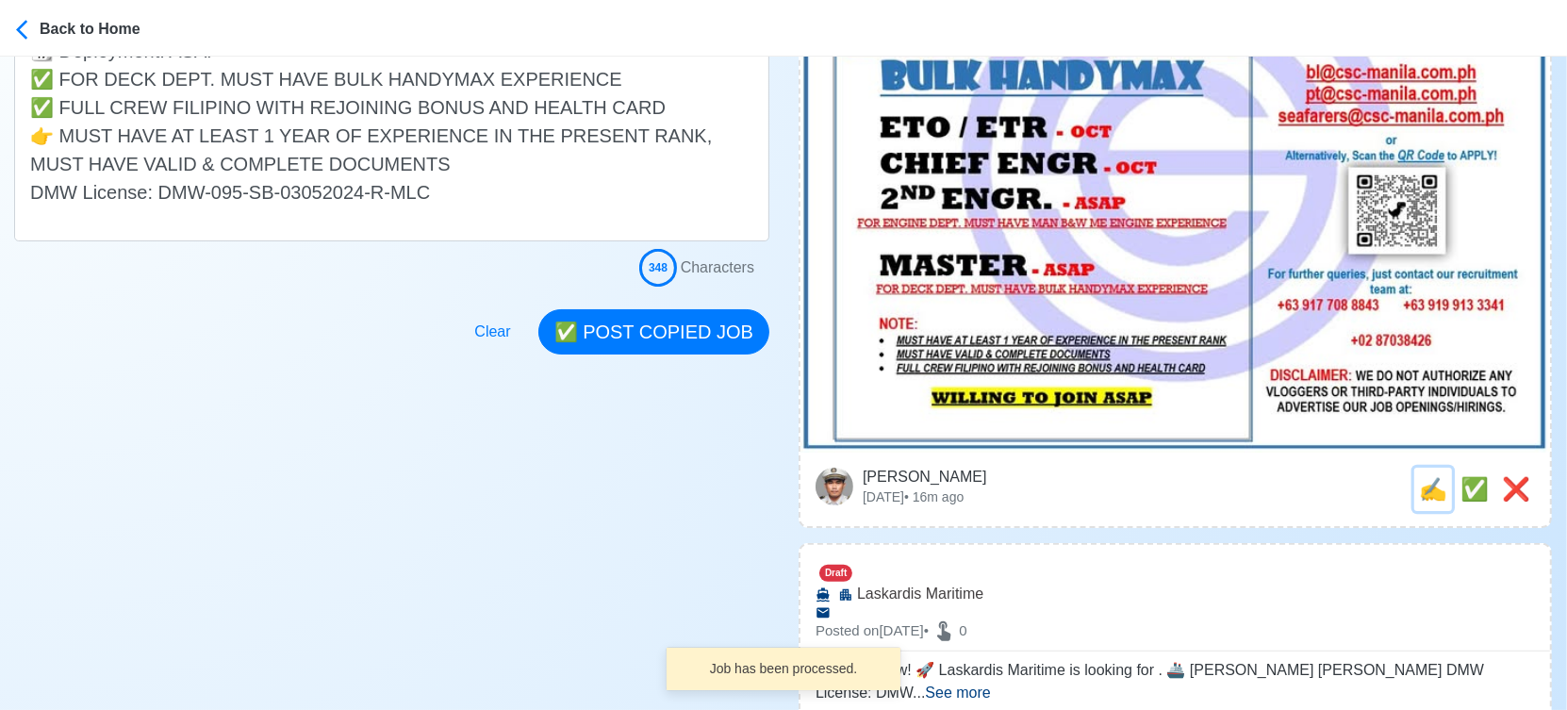
scroll to position [0, 0]
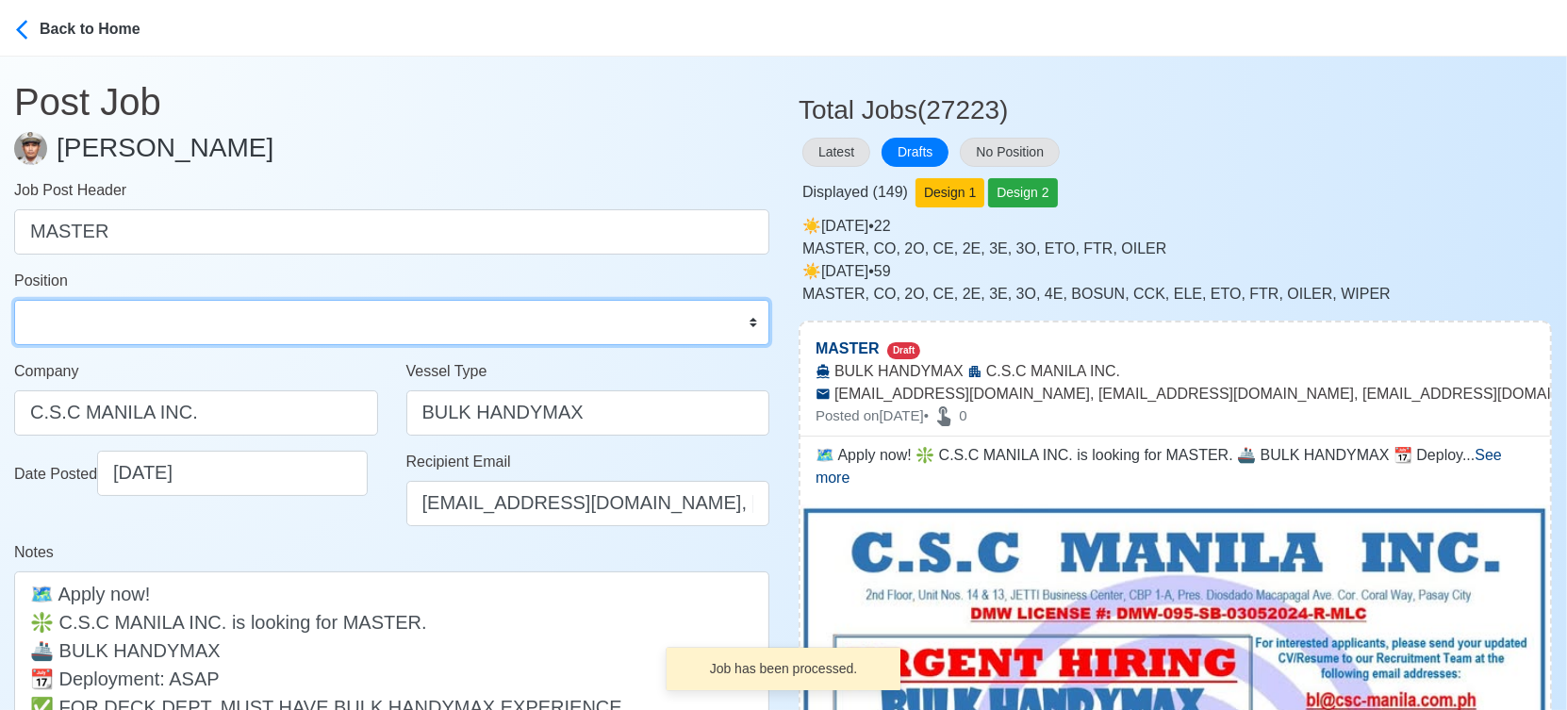
drag, startPoint x: 250, startPoint y: 328, endPoint x: 246, endPoint y: 303, distance: 25.7
click at [249, 328] on select "Master Chief Officer 2nd Officer 3rd Officer Junior Officer Chief Engineer 2nd …" at bounding box center [391, 322] width 755 height 45
click at [14, 300] on select "Master Chief Officer 2nd Officer 3rd Officer Junior Officer Chief Engineer 2nd …" at bounding box center [391, 322] width 755 height 45
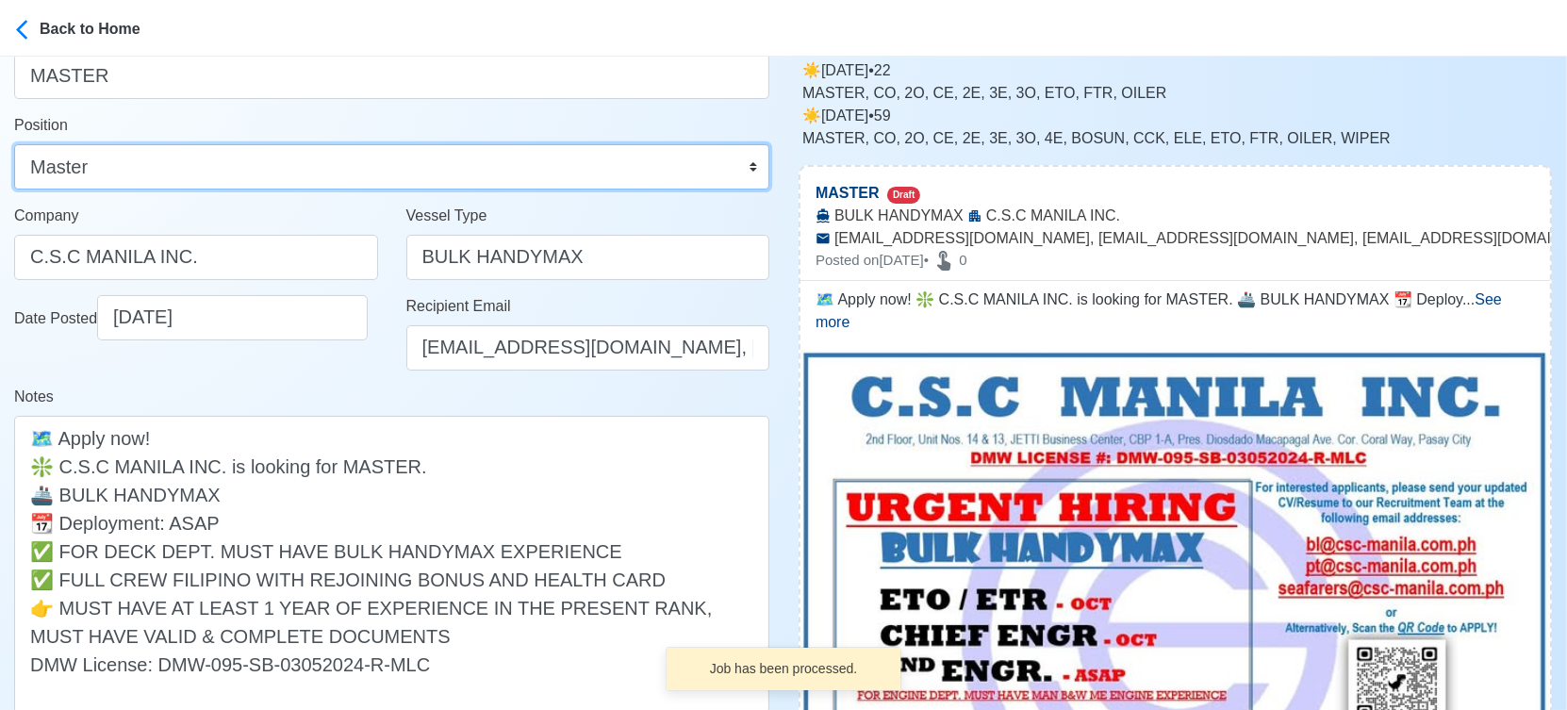
scroll to position [419, 0]
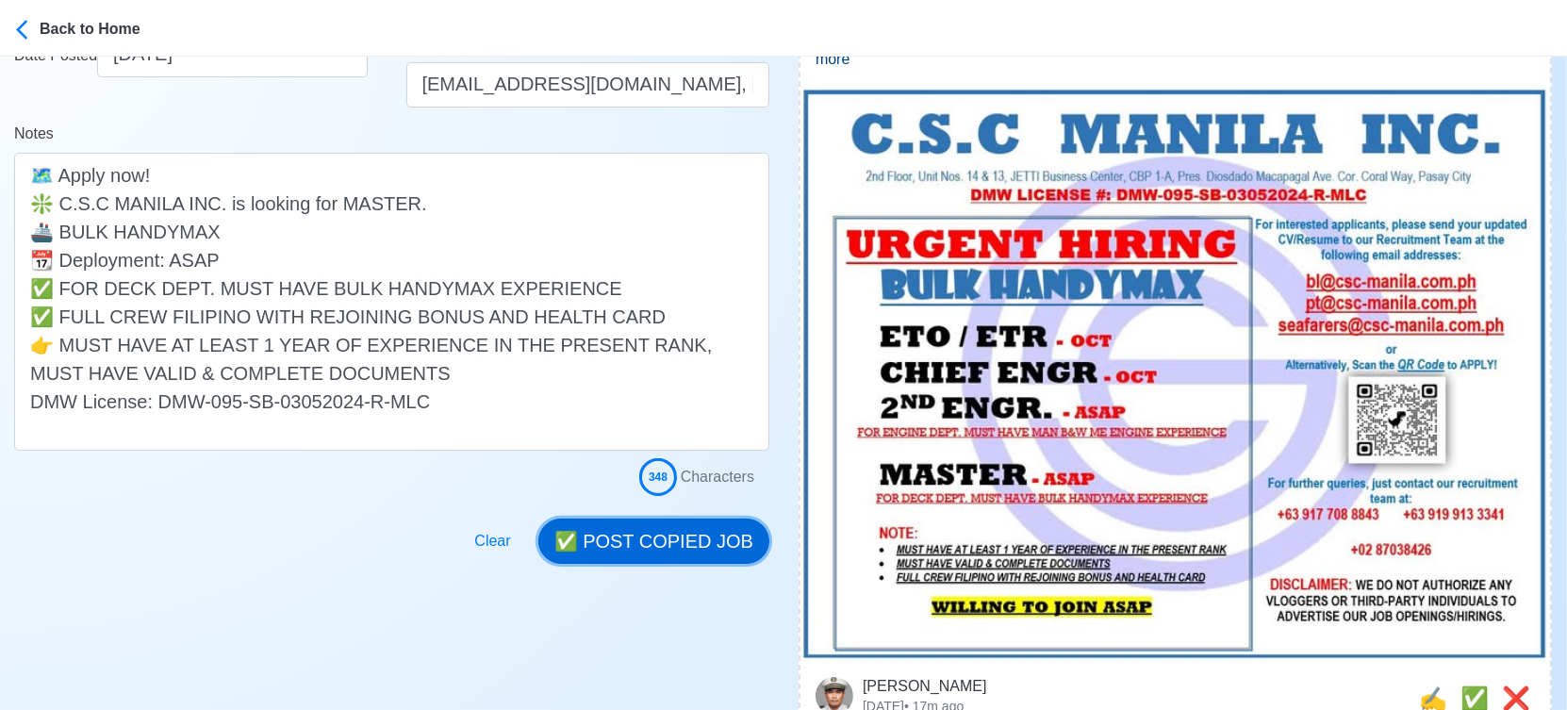
click at [731, 536] on button "✅ POST COPIED JOB" at bounding box center [653, 541] width 231 height 45
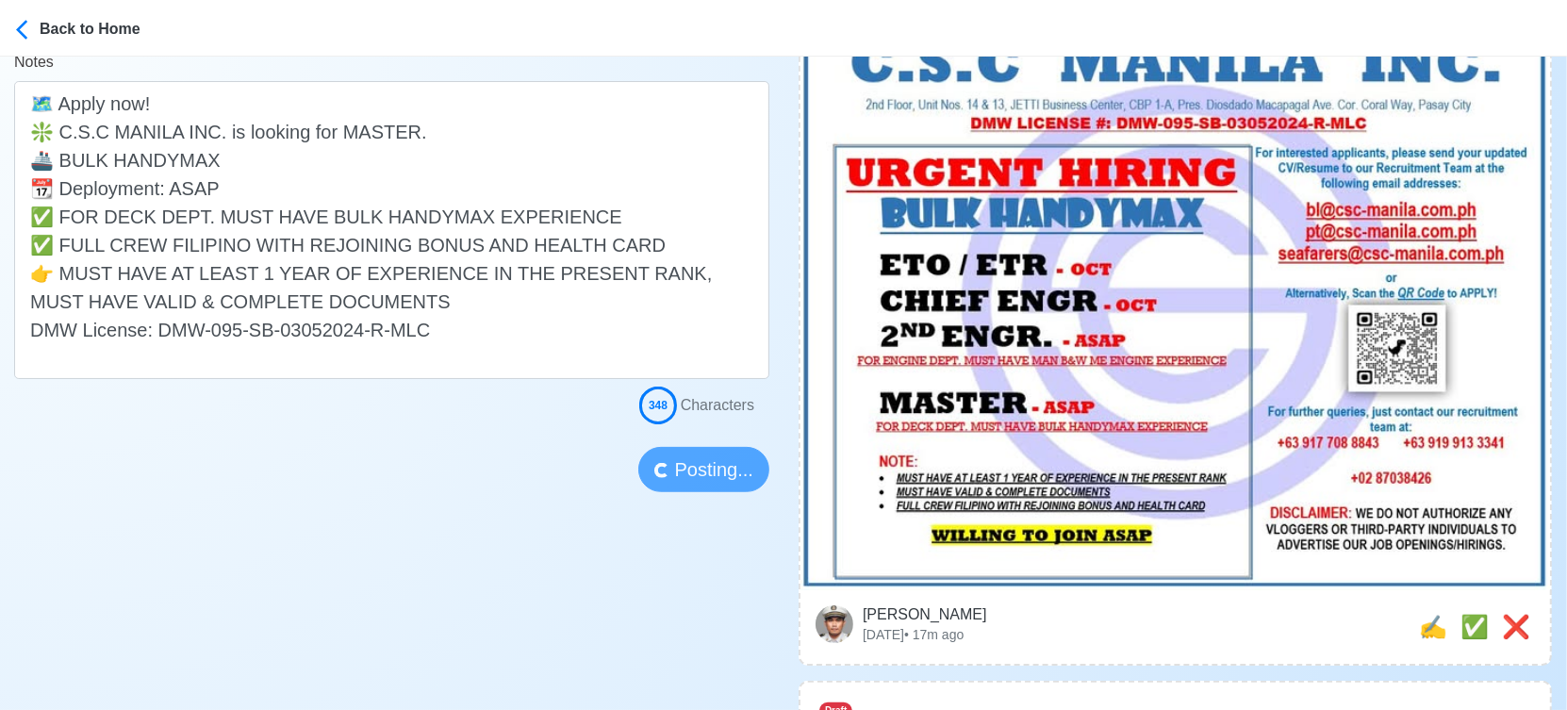
scroll to position [523, 0]
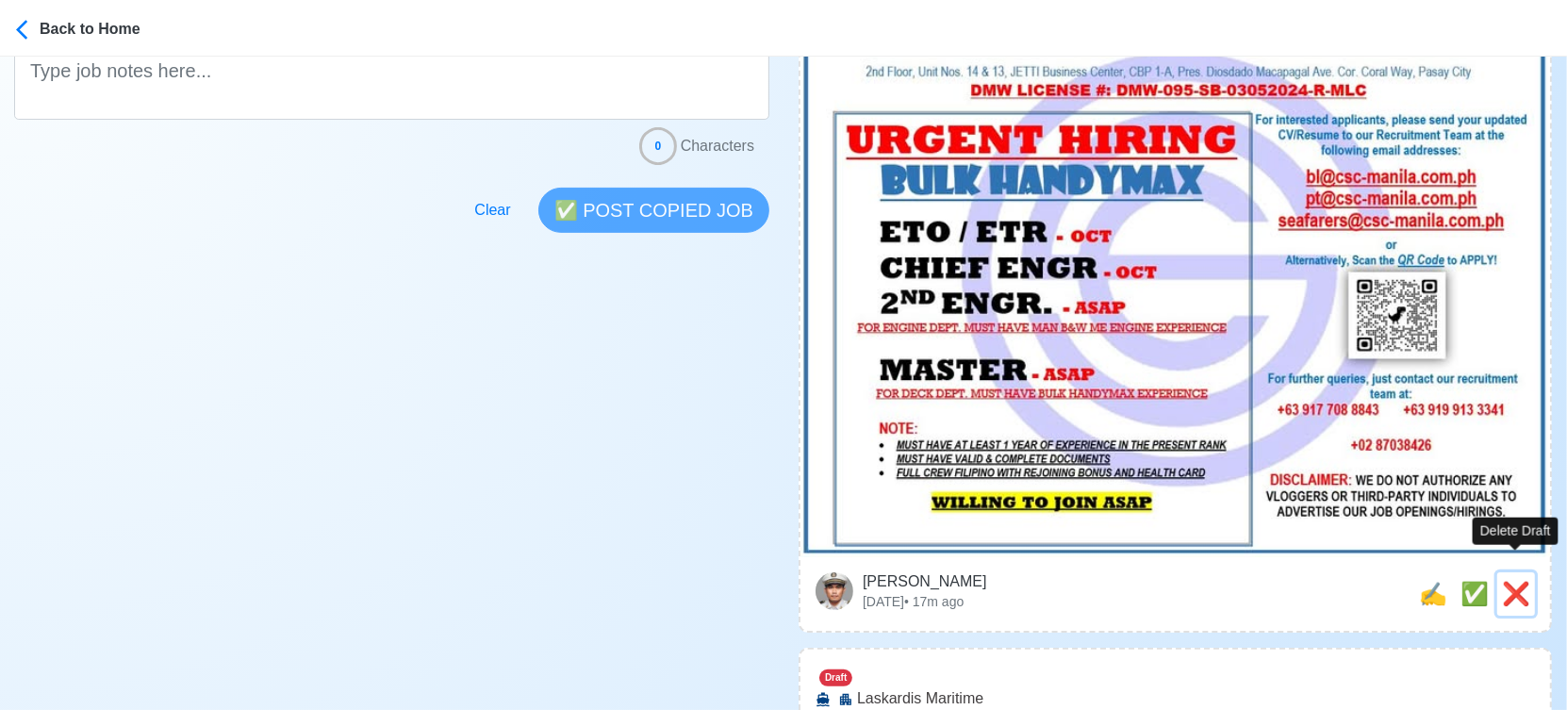
click at [1511, 581] on span "❌" at bounding box center [1516, 593] width 28 height 25
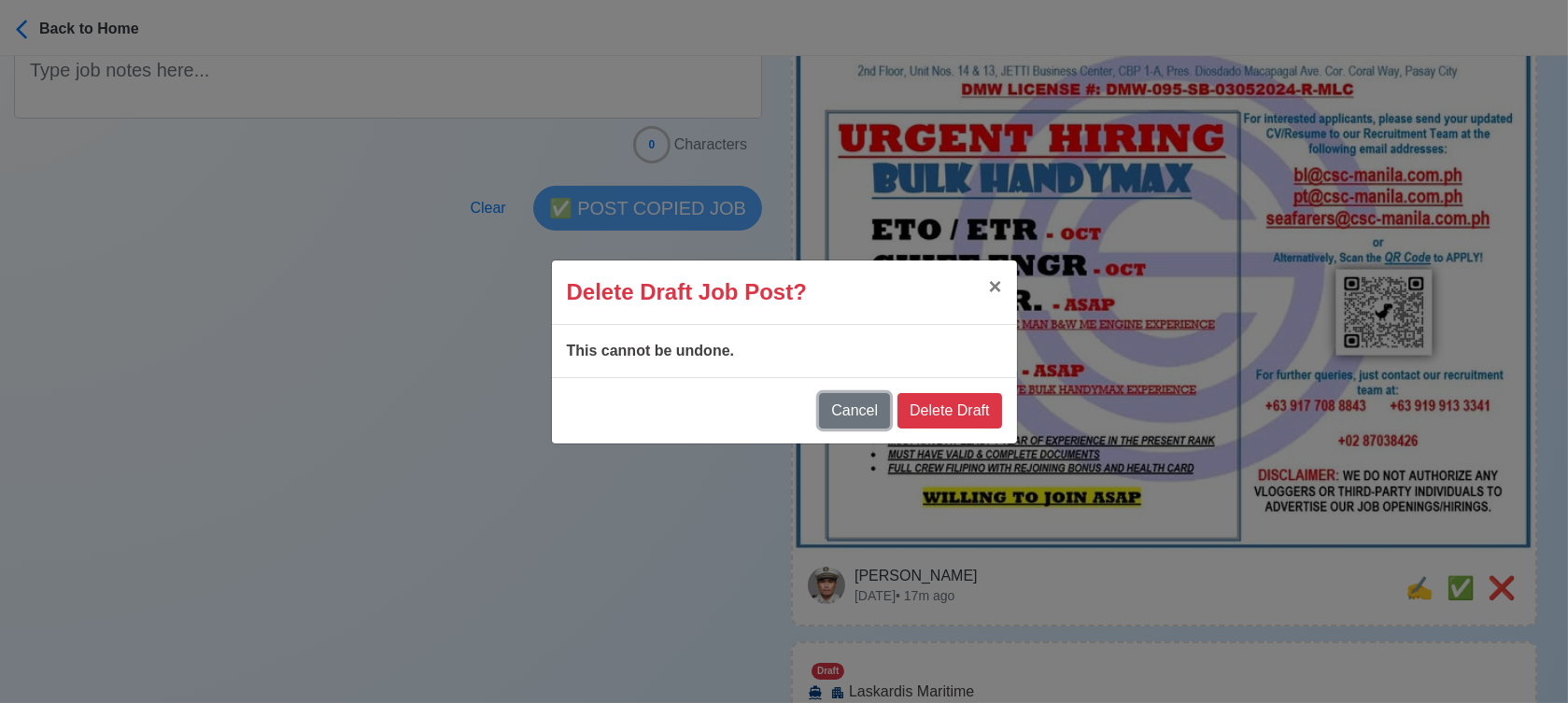
click at [867, 414] on button "Cancel" at bounding box center [855, 411] width 71 height 36
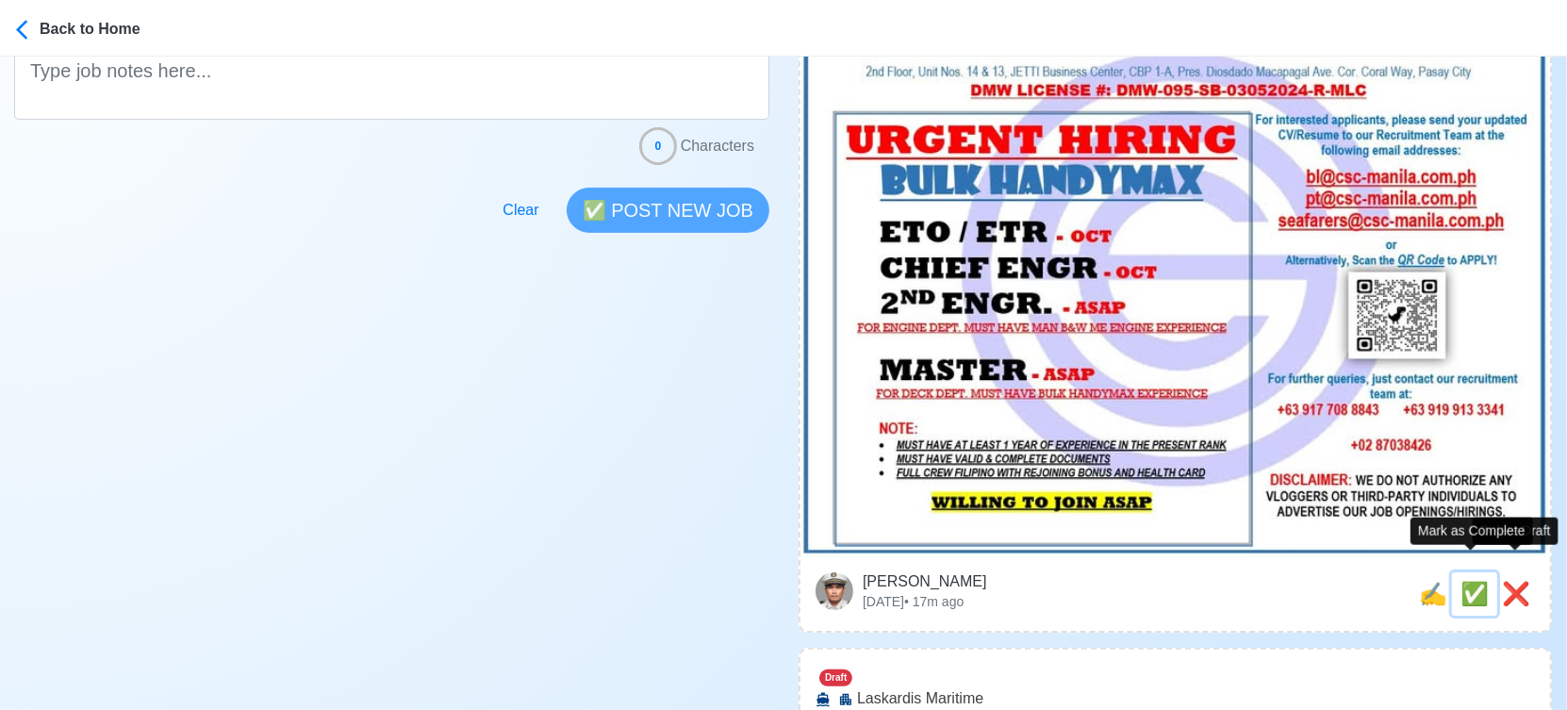
click at [1460, 581] on span "✅" at bounding box center [1474, 593] width 28 height 25
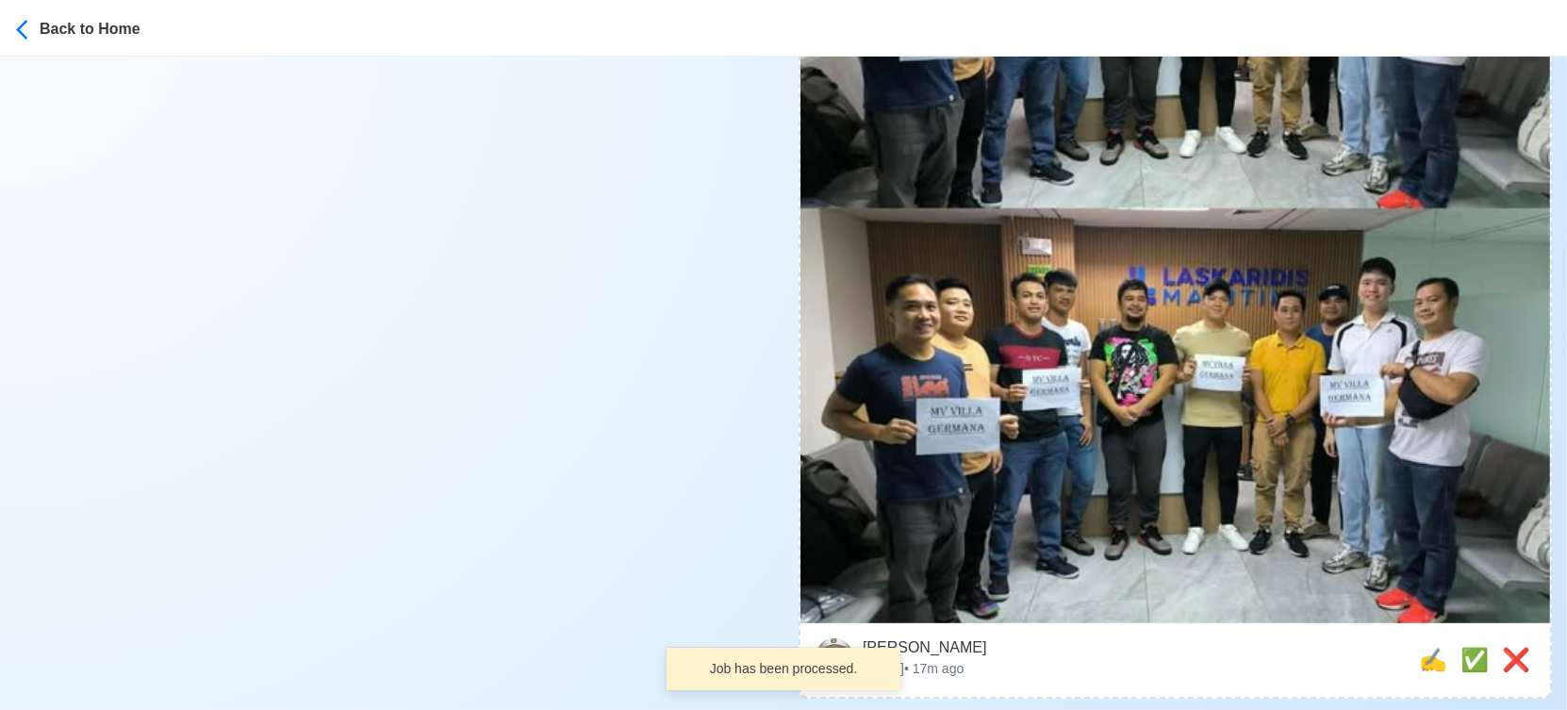
scroll to position [943, 0]
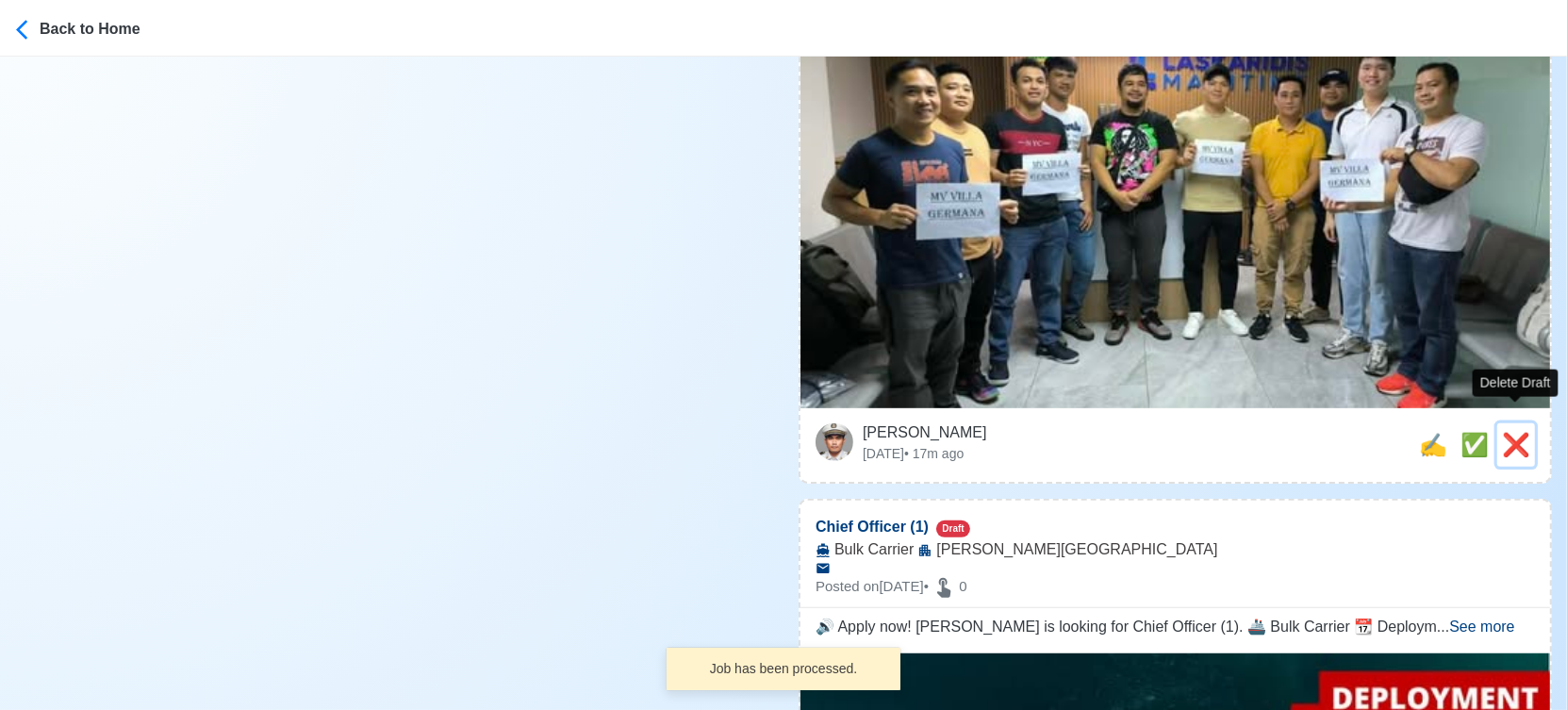
click at [1513, 432] on span "❌" at bounding box center [1516, 444] width 28 height 25
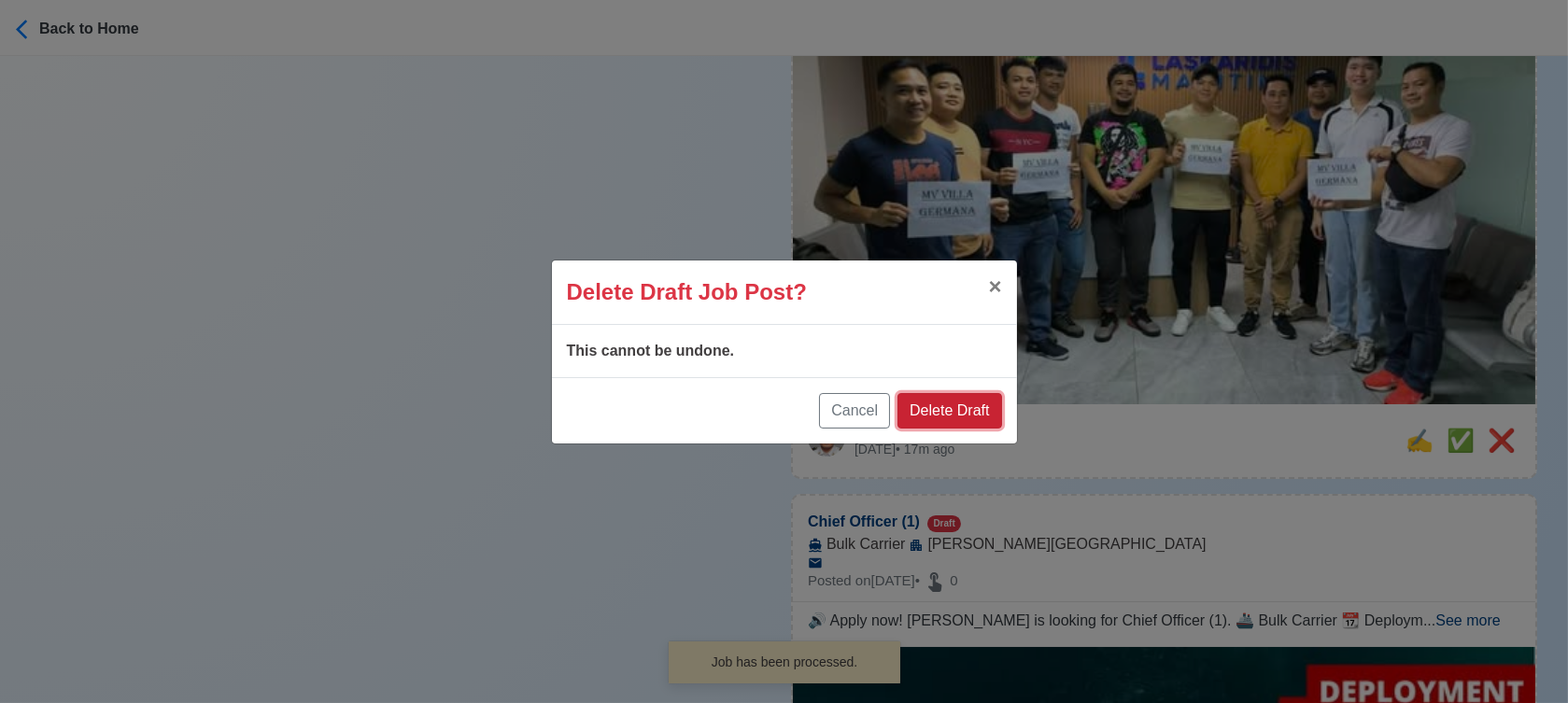
click at [959, 407] on button "Delete Draft" at bounding box center [949, 411] width 104 height 36
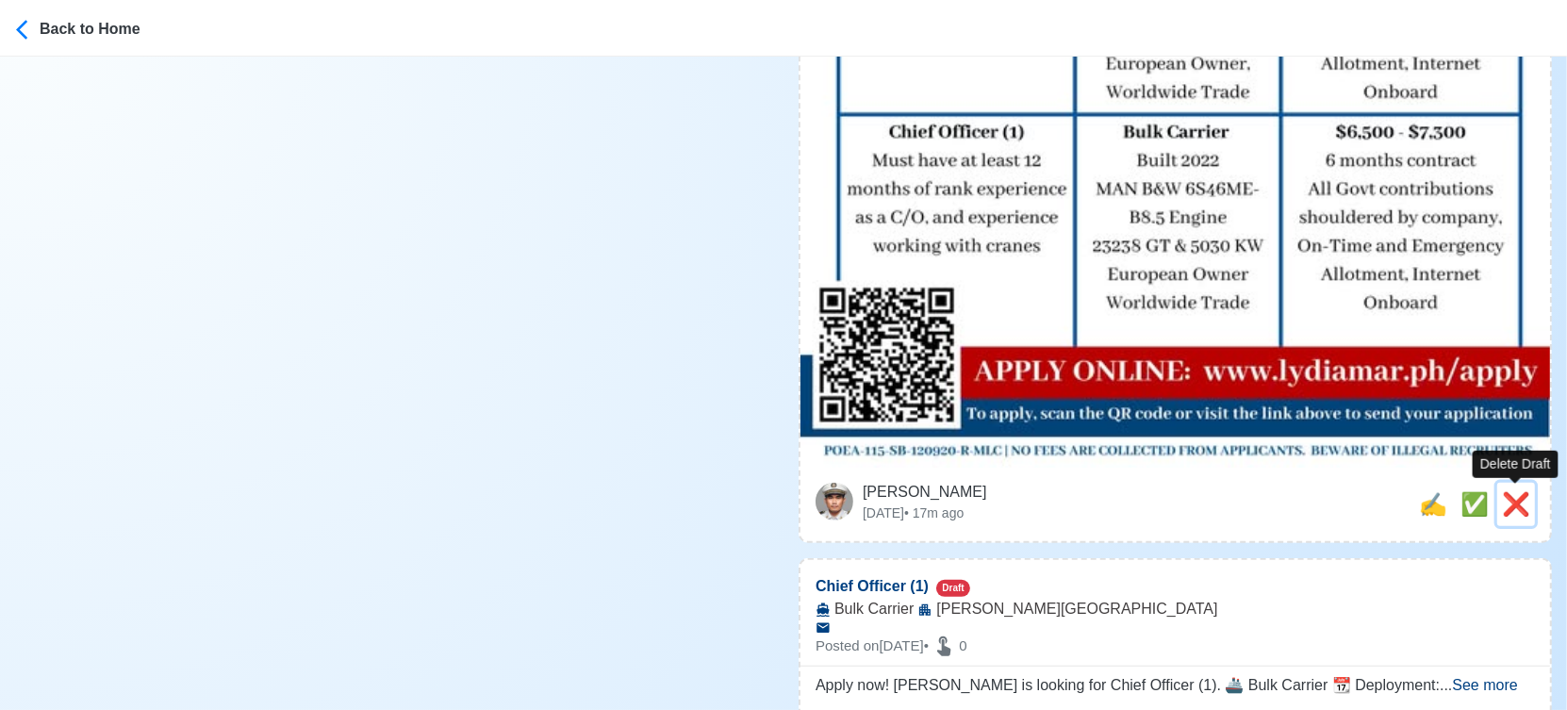
click at [1516, 501] on span "❌" at bounding box center [1516, 503] width 28 height 25
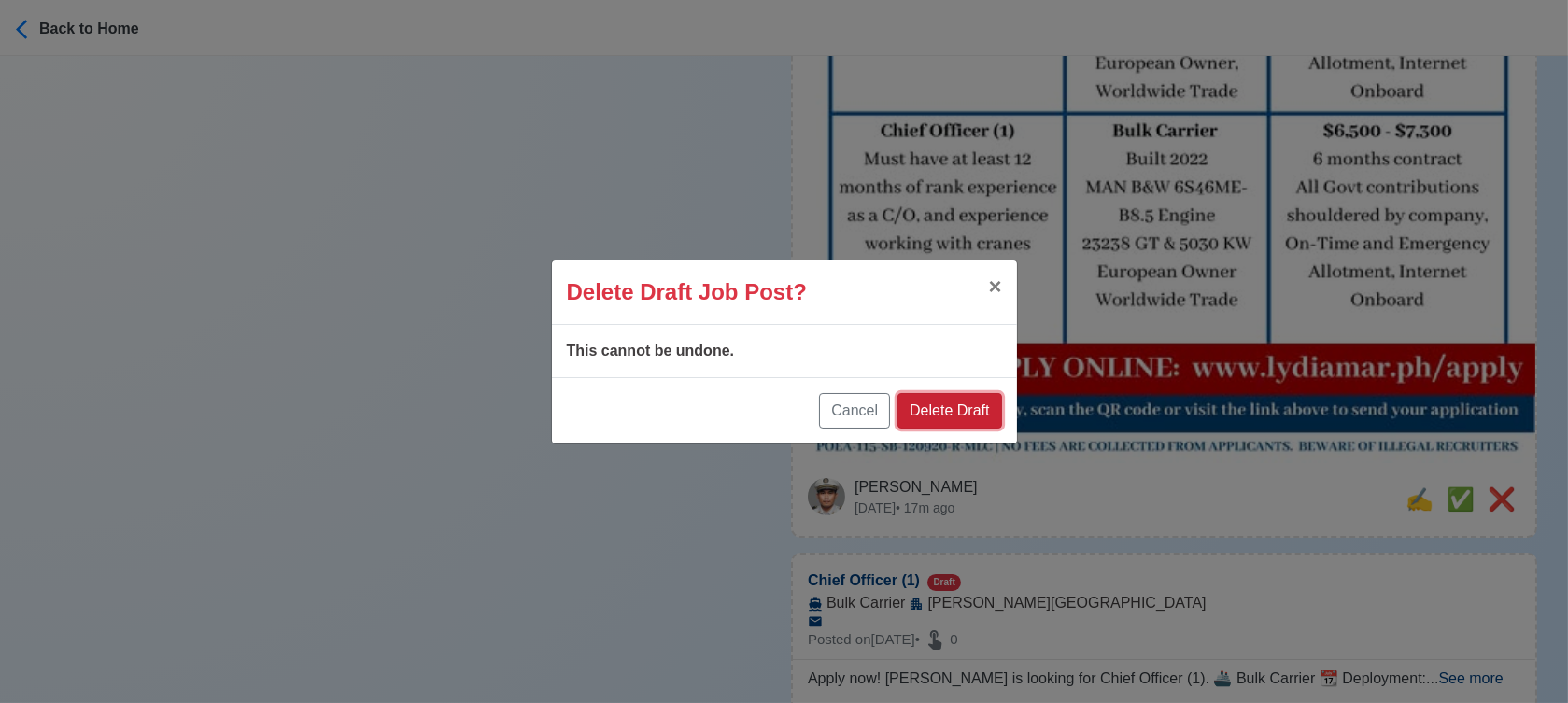
click at [971, 405] on button "Delete Draft" at bounding box center [949, 411] width 104 height 36
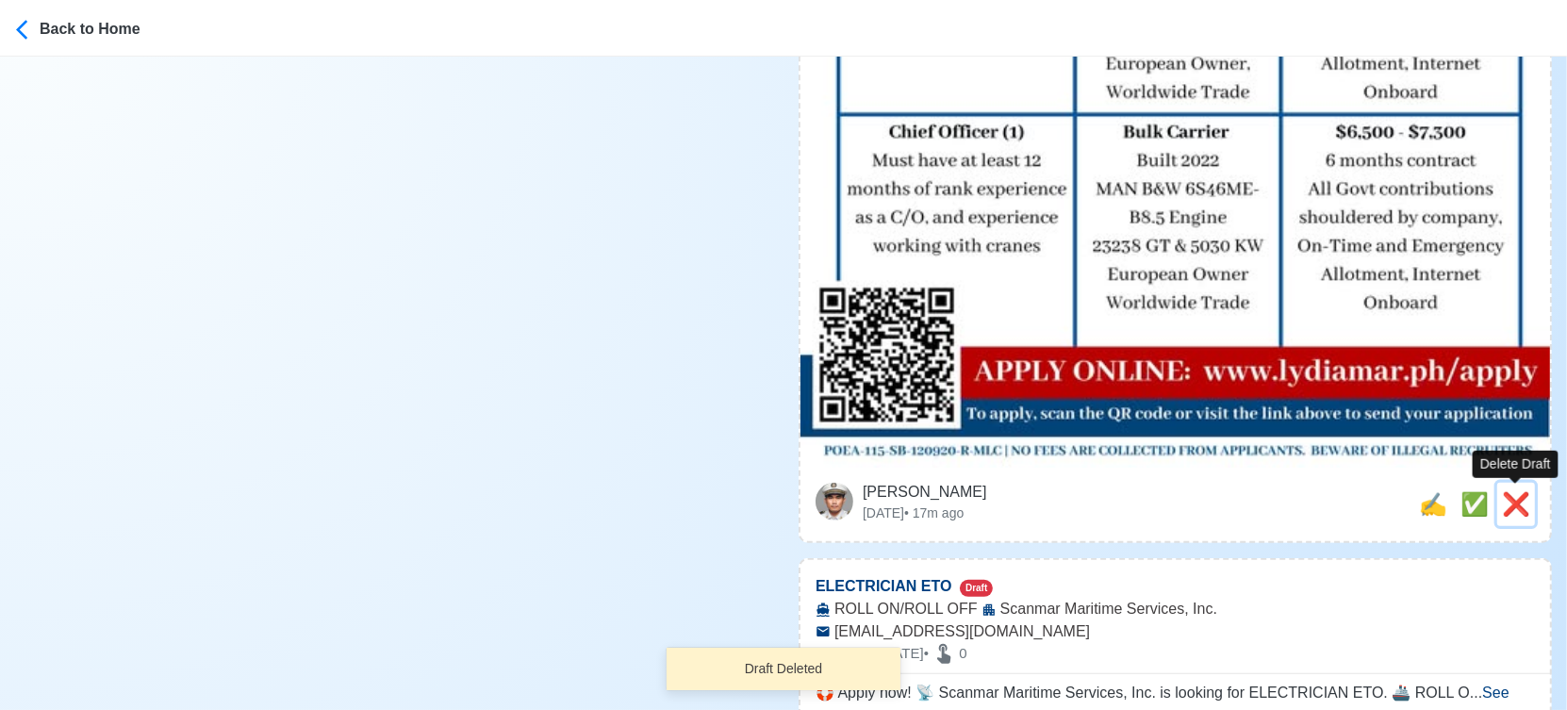
click at [1516, 509] on span "❌" at bounding box center [1516, 503] width 28 height 25
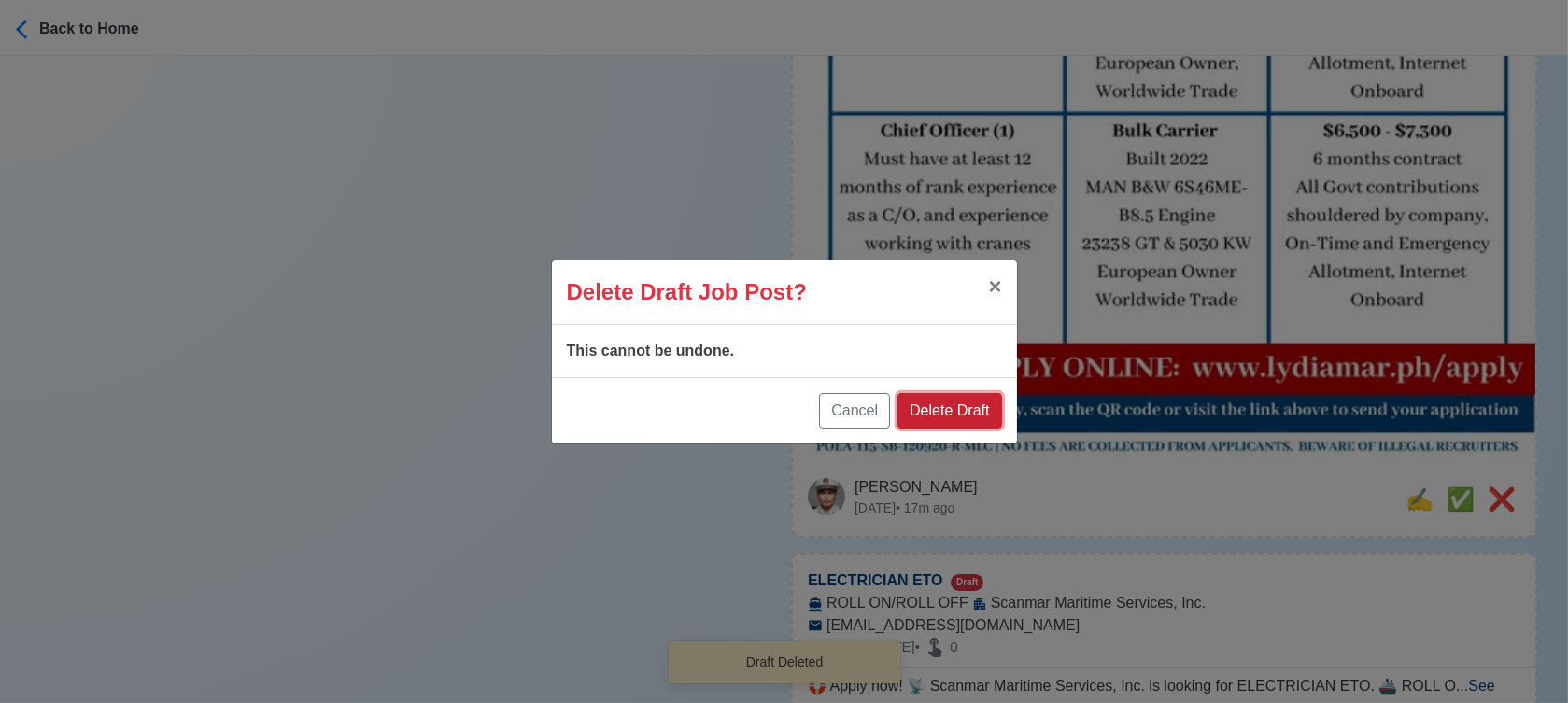
click at [942, 406] on button "Delete Draft" at bounding box center [949, 411] width 104 height 36
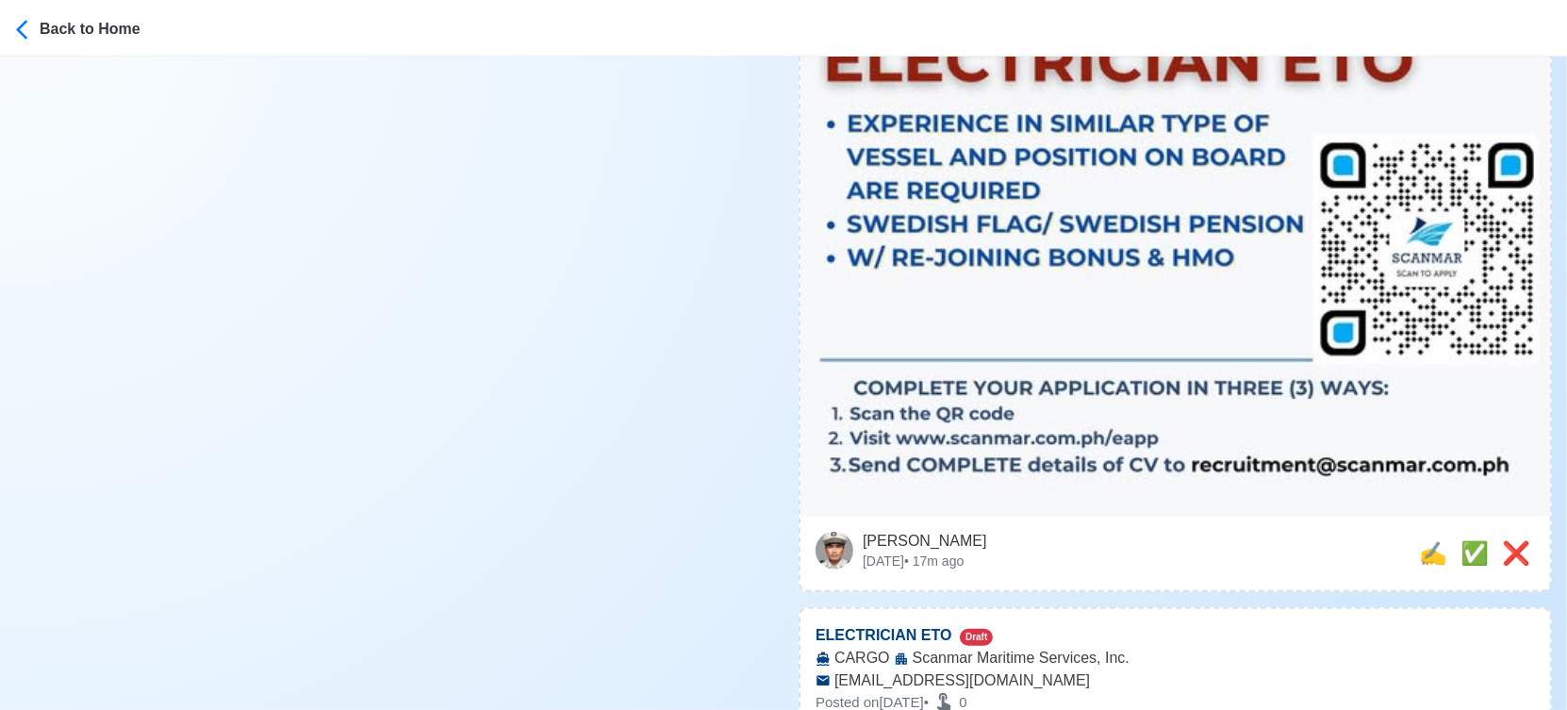
scroll to position [1257, 0]
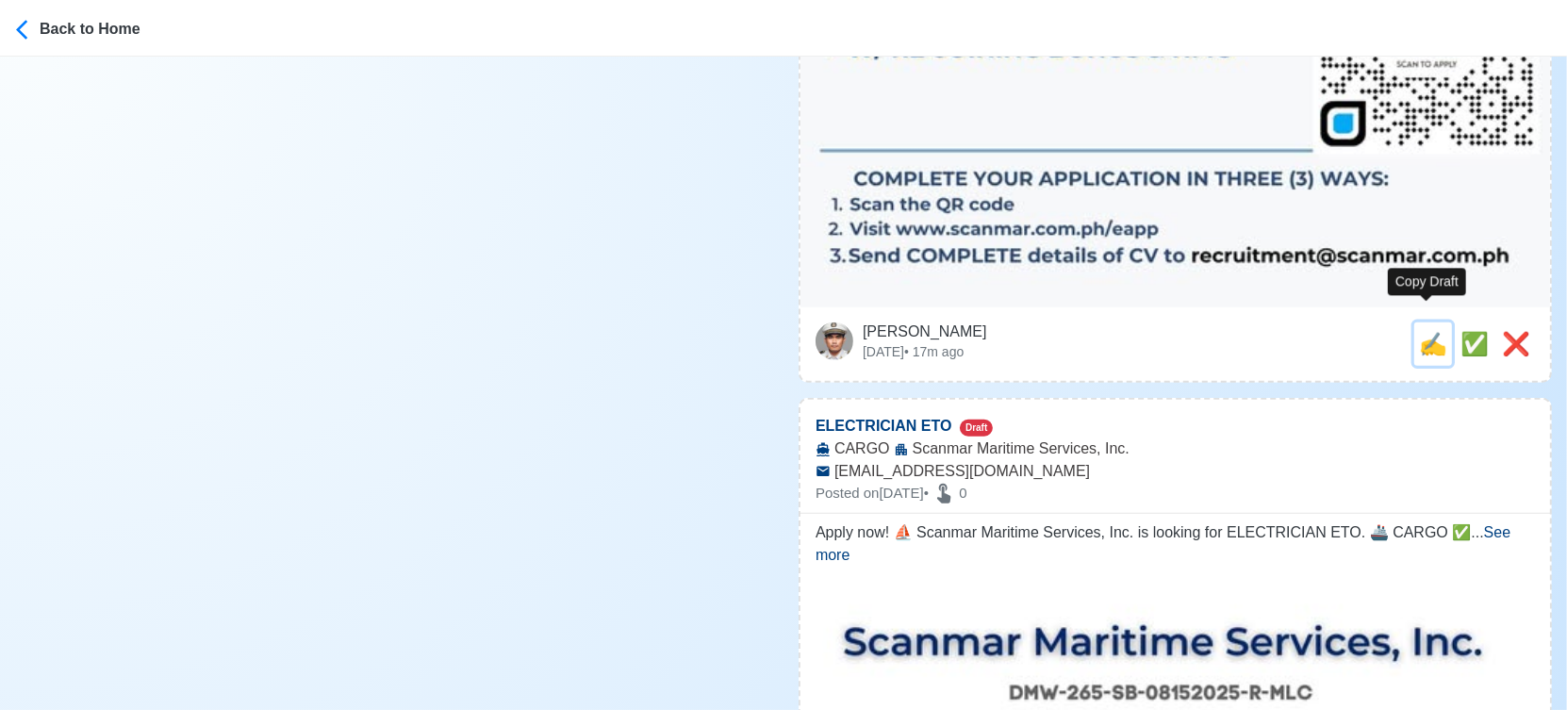
click at [1419, 331] on span "✍️" at bounding box center [1433, 343] width 28 height 25
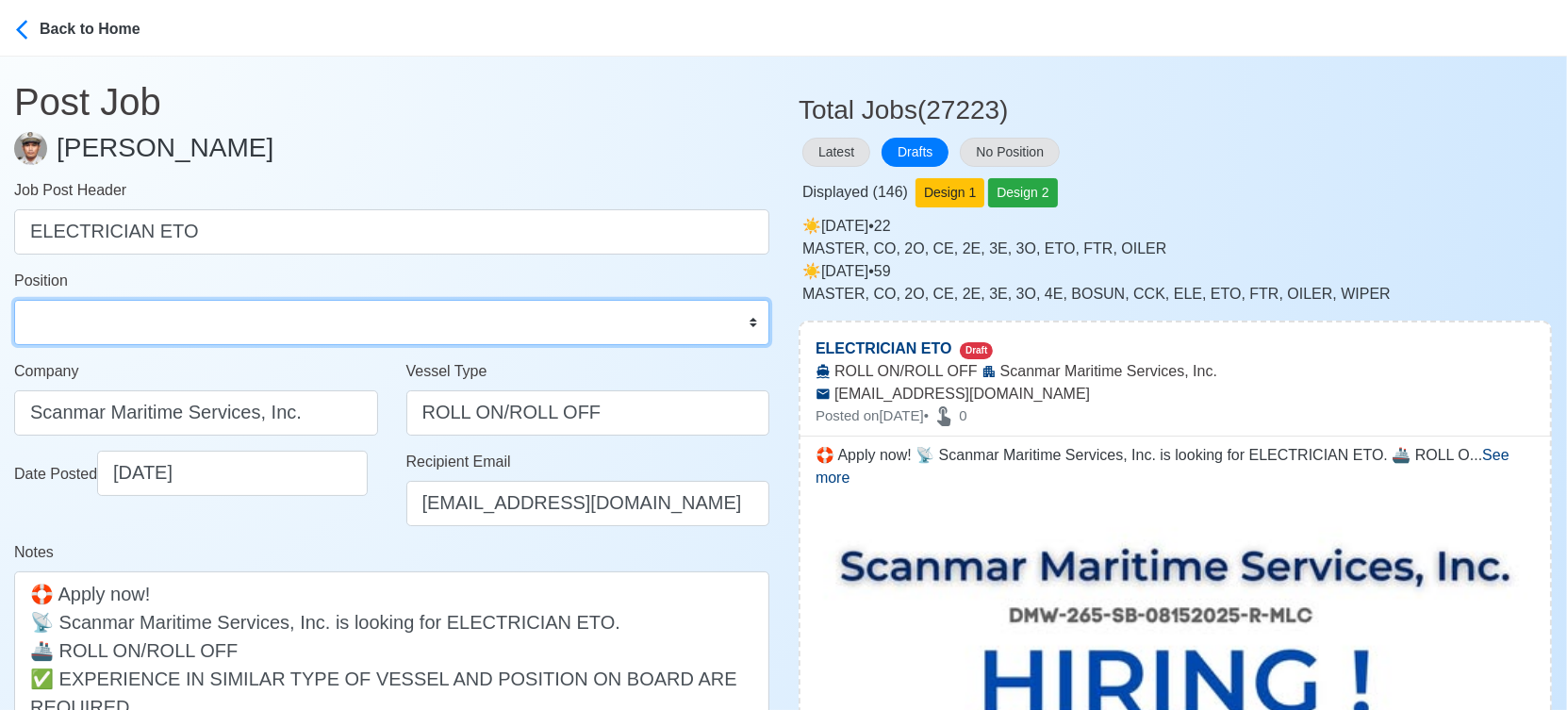
click at [134, 327] on select "Master Chief Officer 2nd Officer 3rd Officer Junior Officer Chief Engineer 2nd …" at bounding box center [391, 322] width 755 height 45
click at [14, 300] on select "Master Chief Officer 2nd Officer 3rd Officer Junior Officer Chief Engineer 2nd …" at bounding box center [391, 322] width 755 height 45
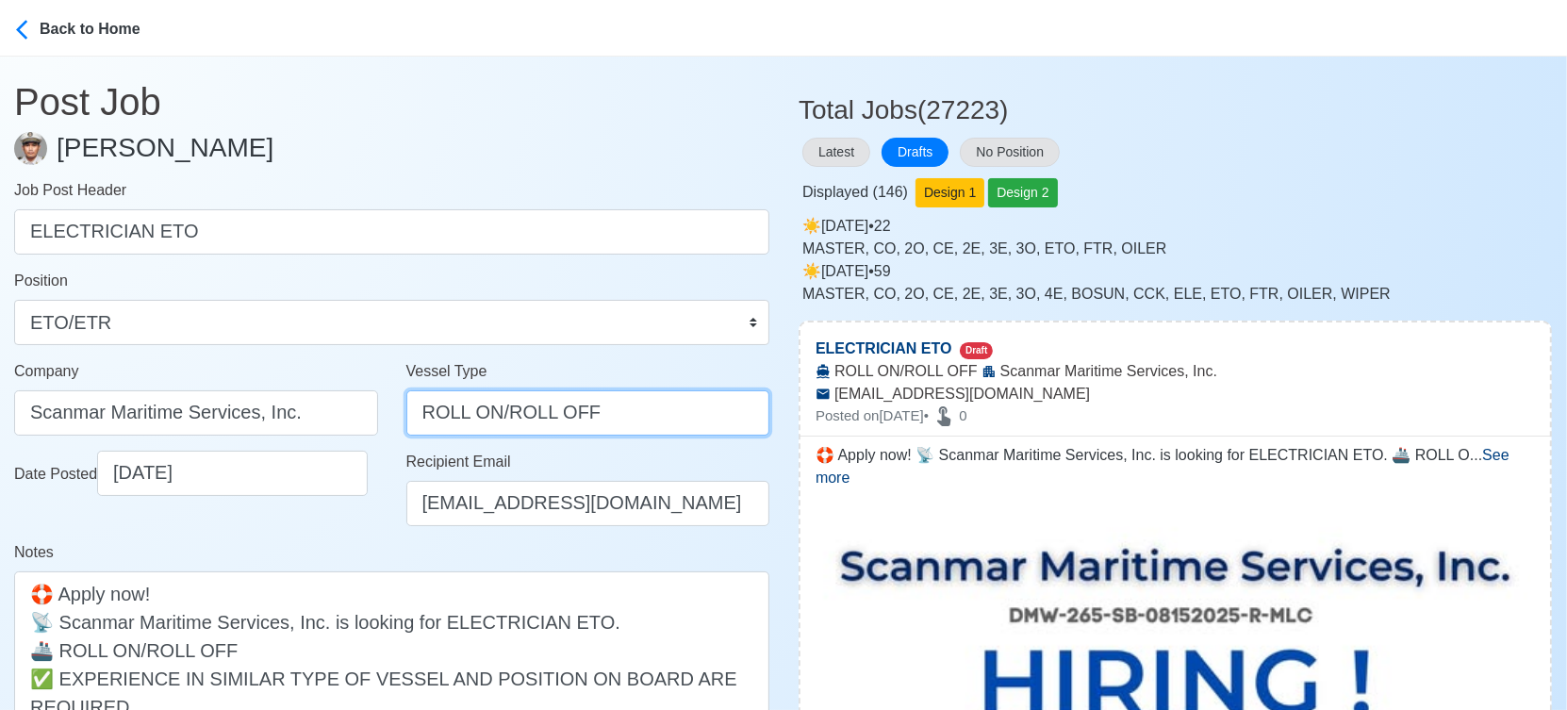
drag, startPoint x: 592, startPoint y: 409, endPoint x: 166, endPoint y: 420, distance: 426.3
click at [166, 420] on div "Company Scanmar Maritime Services, Inc. Vessel Type ROLL ON/ROLL OFF" at bounding box center [391, 405] width 783 height 91
click at [221, 519] on div "Date Posted 09/23/2025" at bounding box center [196, 496] width 392 height 91
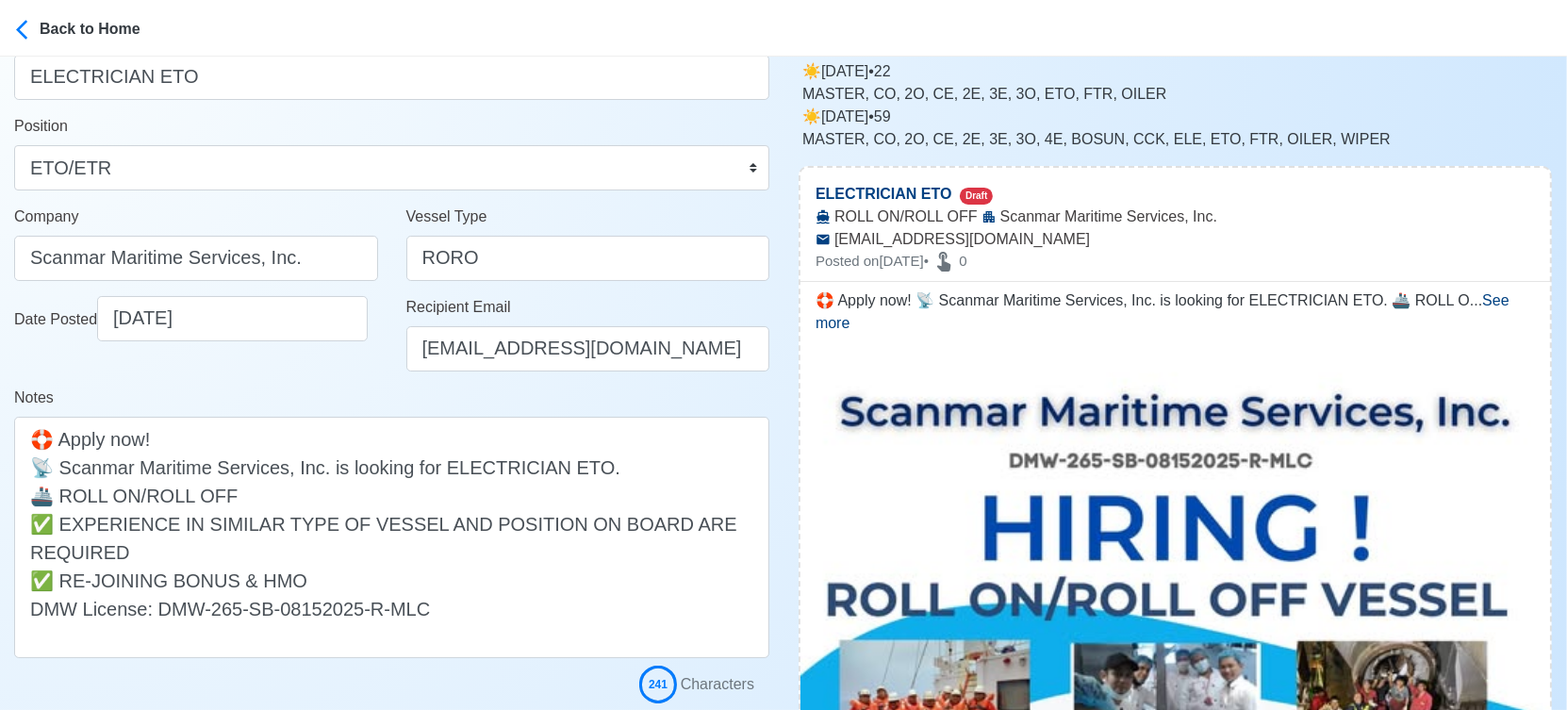
scroll to position [419, 0]
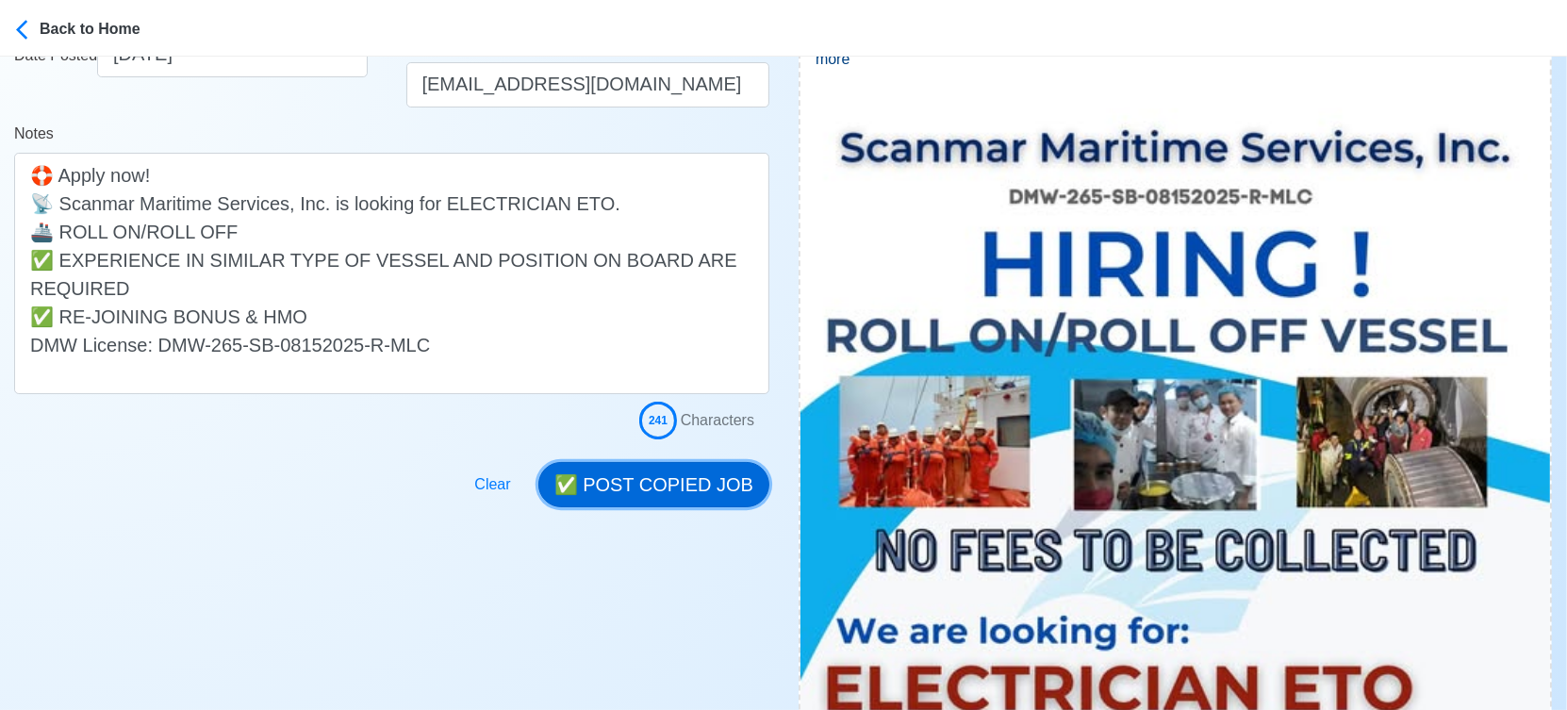
click at [724, 492] on button "✅ POST COPIED JOB" at bounding box center [653, 484] width 231 height 45
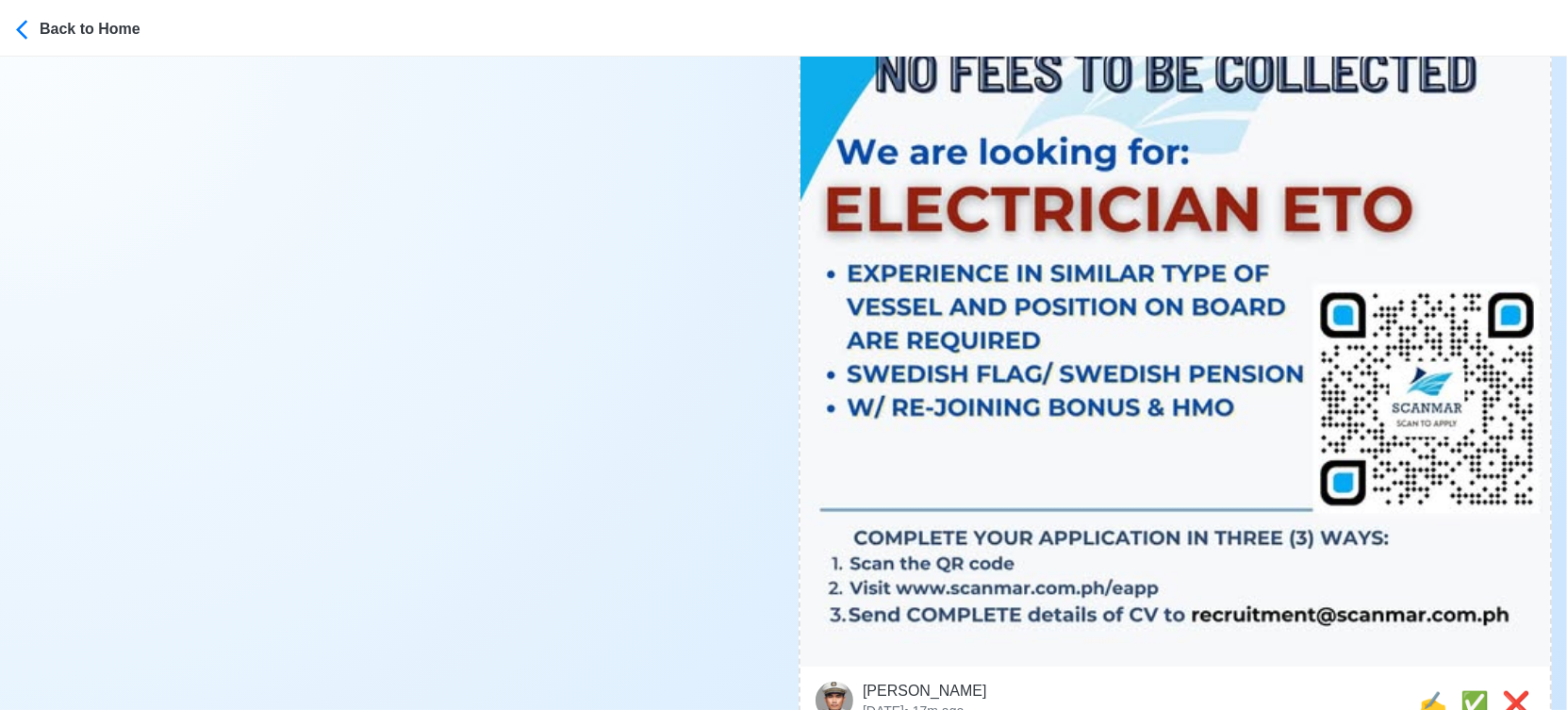
scroll to position [943, 0]
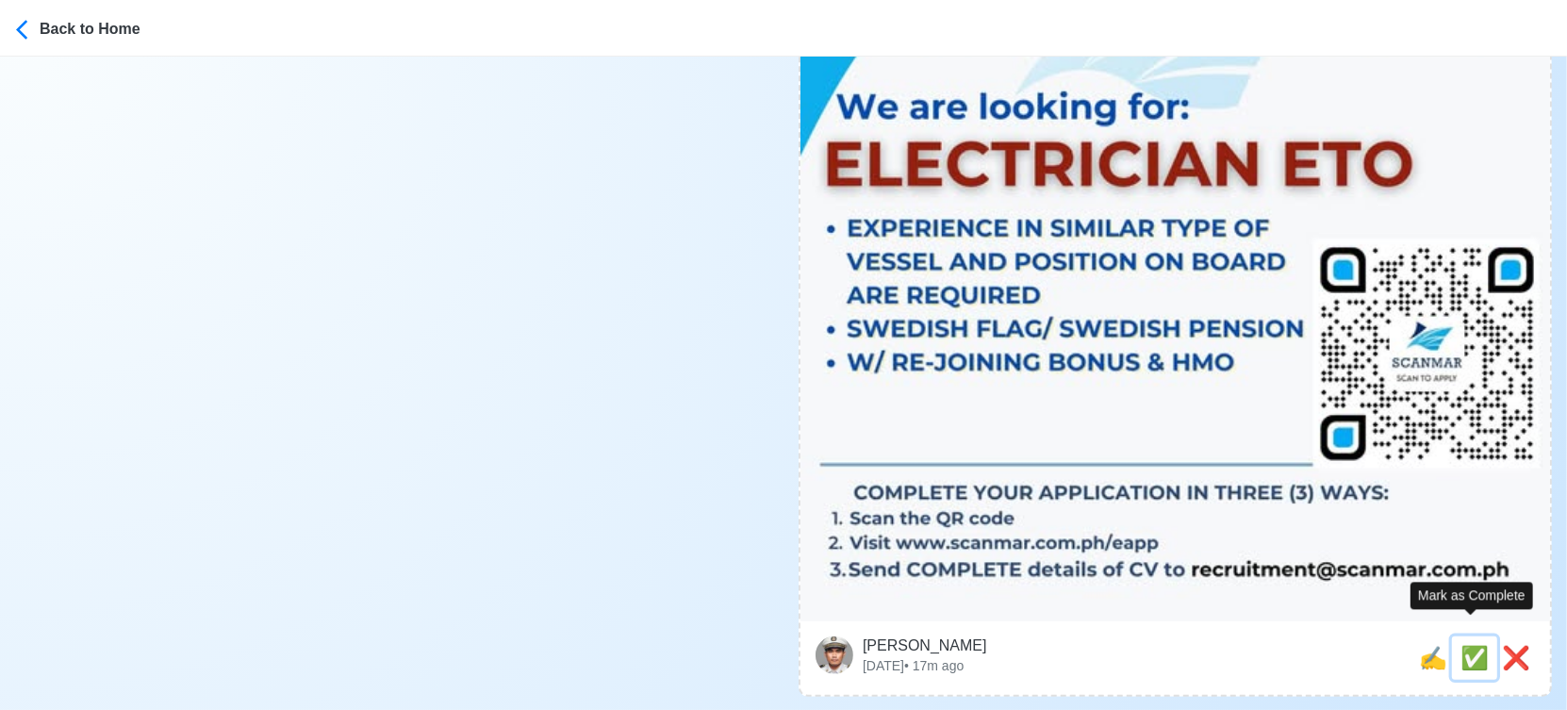
click at [1465, 645] on span "✅" at bounding box center [1474, 657] width 28 height 25
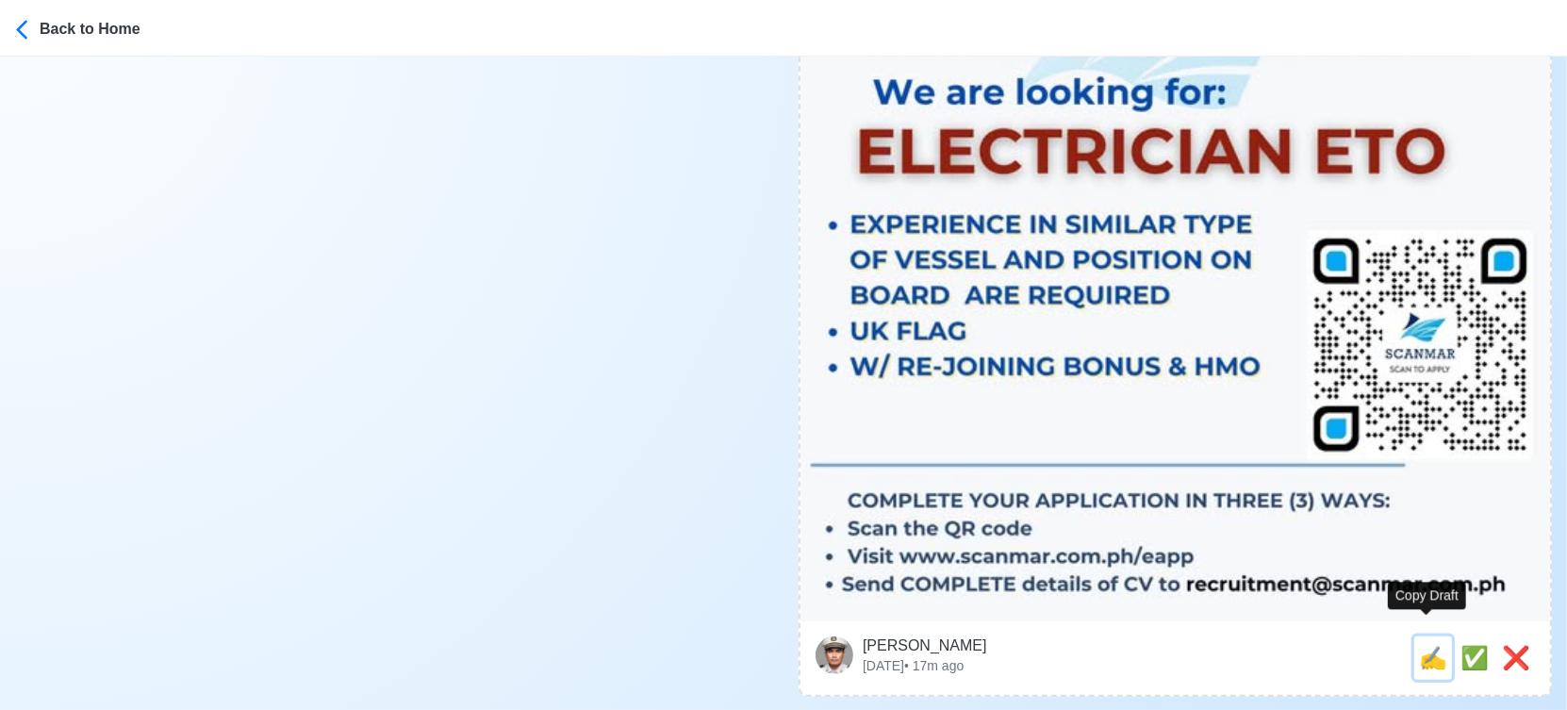
click at [1425, 645] on span "✍️" at bounding box center [1433, 657] width 28 height 25
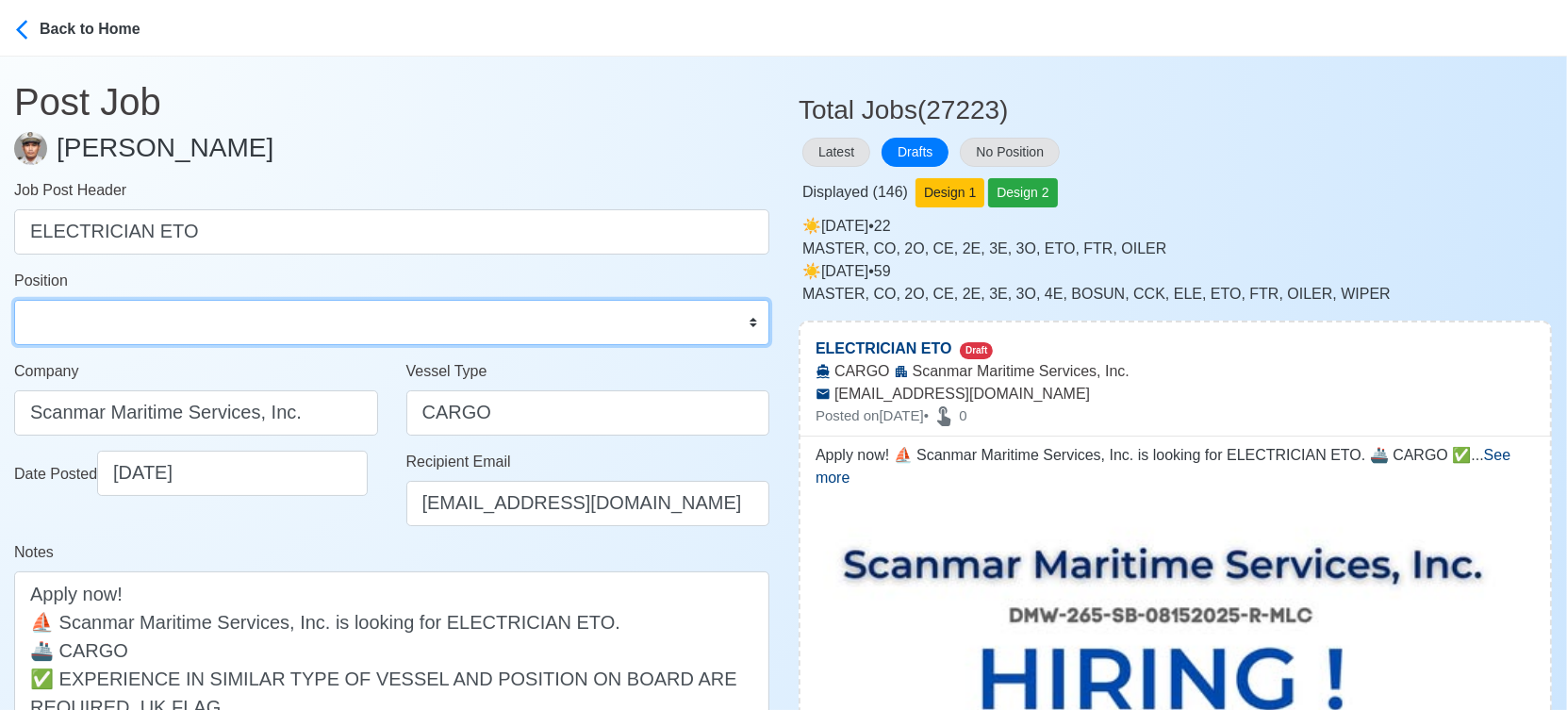
drag, startPoint x: 289, startPoint y: 323, endPoint x: 288, endPoint y: 308, distance: 15.1
click at [288, 323] on select "Master Chief Officer 2nd Officer 3rd Officer Junior Officer Chief Engineer 2nd …" at bounding box center [391, 322] width 755 height 45
click at [14, 300] on select "Master Chief Officer 2nd Officer 3rd Officer Junior Officer Chief Engineer 2nd …" at bounding box center [391, 322] width 755 height 45
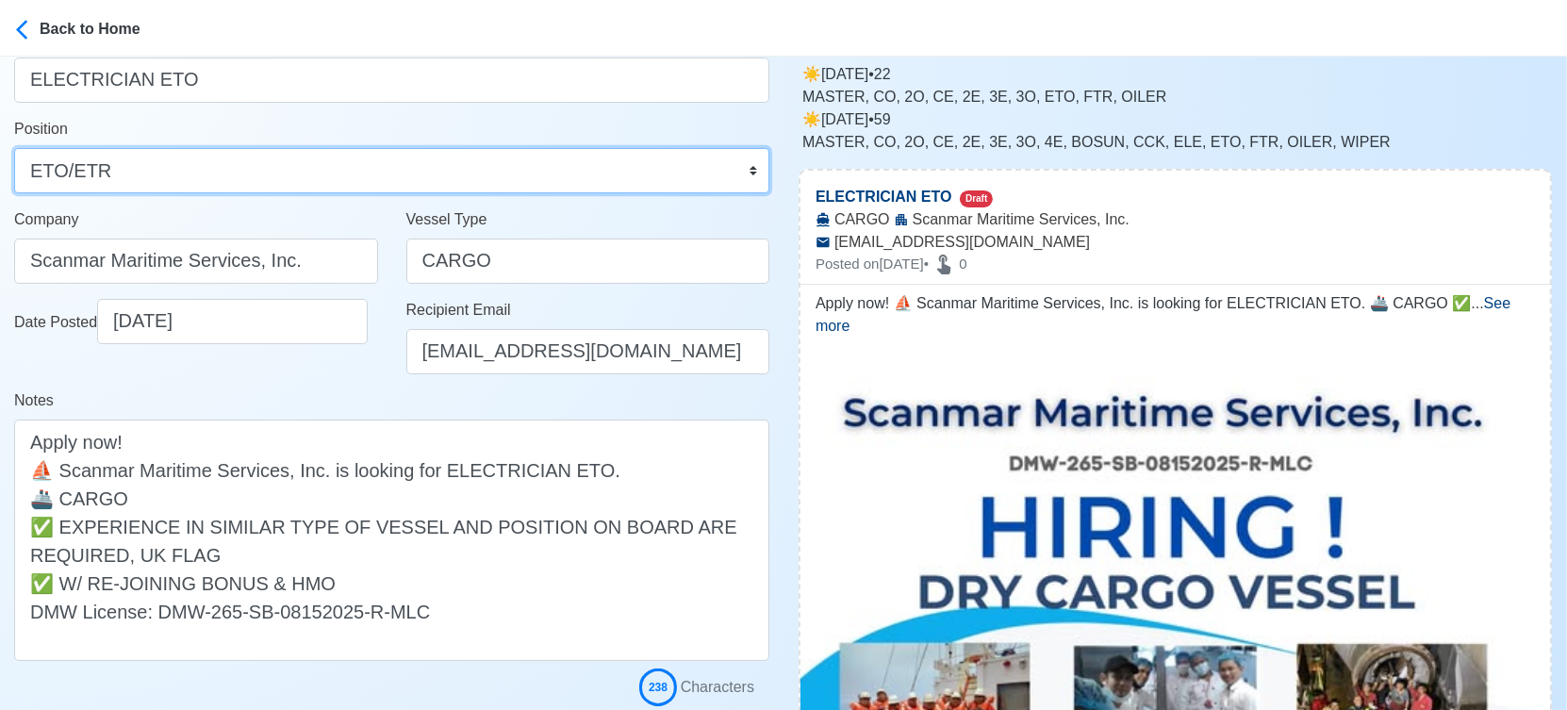
scroll to position [314, 0]
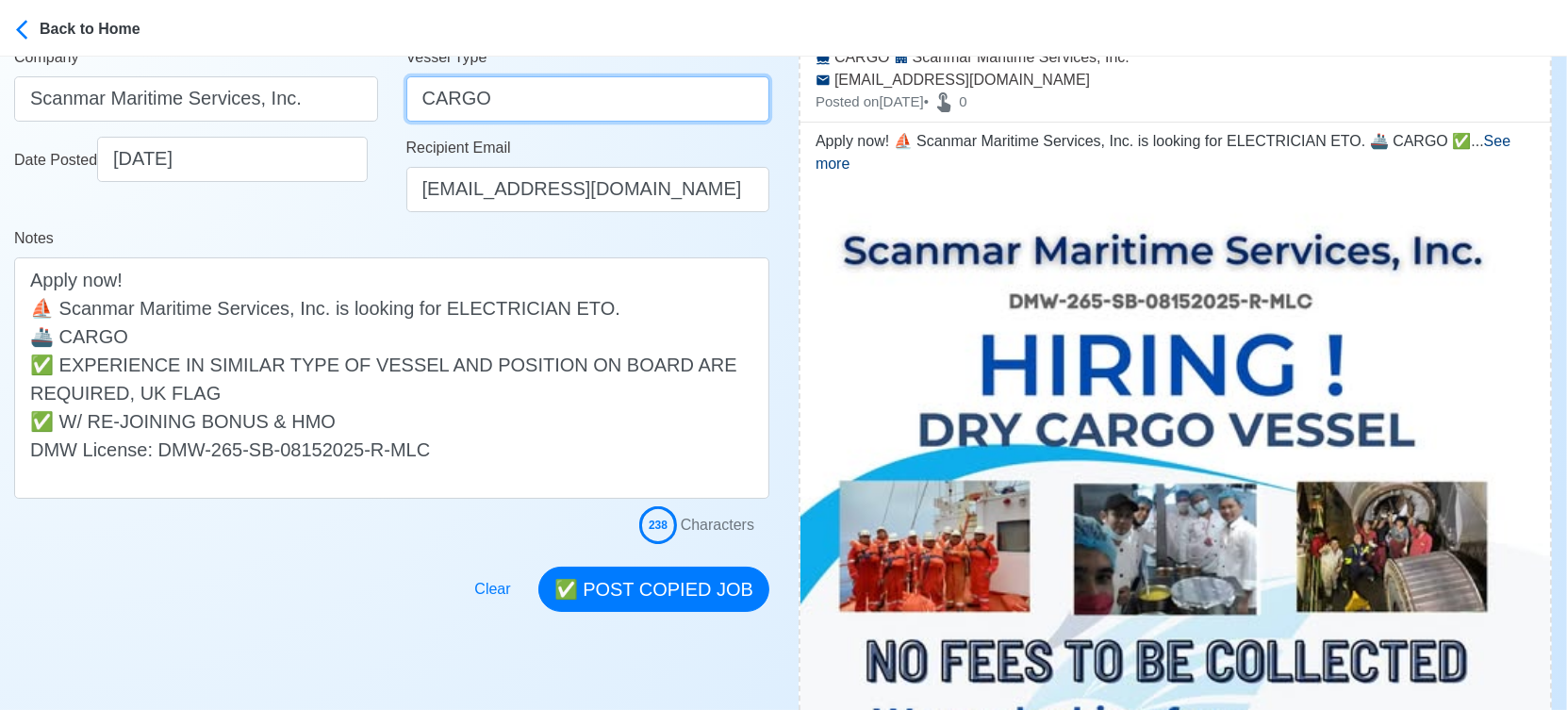
click at [419, 99] on input "CARGO" at bounding box center [588, 98] width 364 height 45
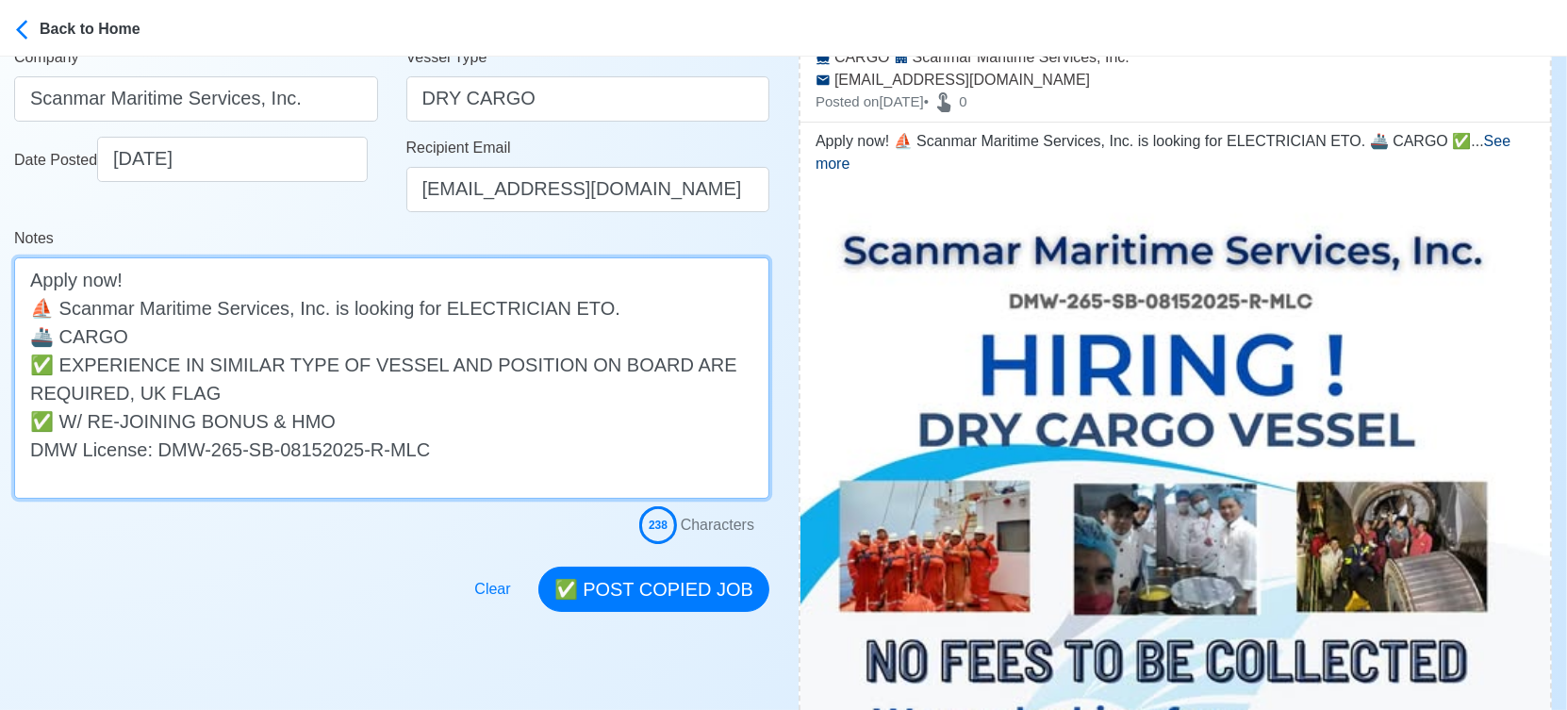
click at [62, 336] on textarea "Apply now! ⛵ Scanmar Maritime Services, Inc. is looking for ELECTRICIAN ETO. 🚢 …" at bounding box center [391, 377] width 755 height 241
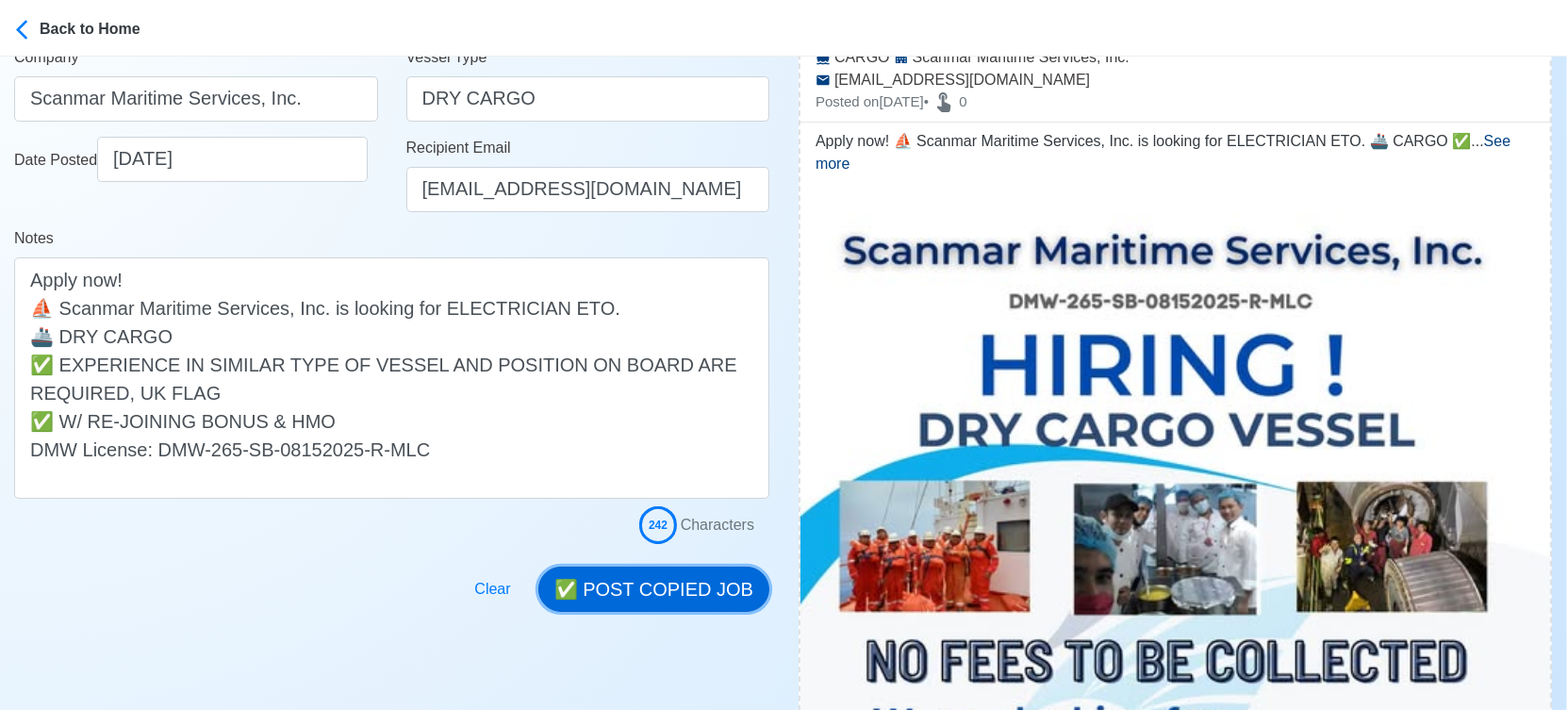
click at [643, 587] on button "✅ POST COPIED JOB" at bounding box center [653, 589] width 231 height 45
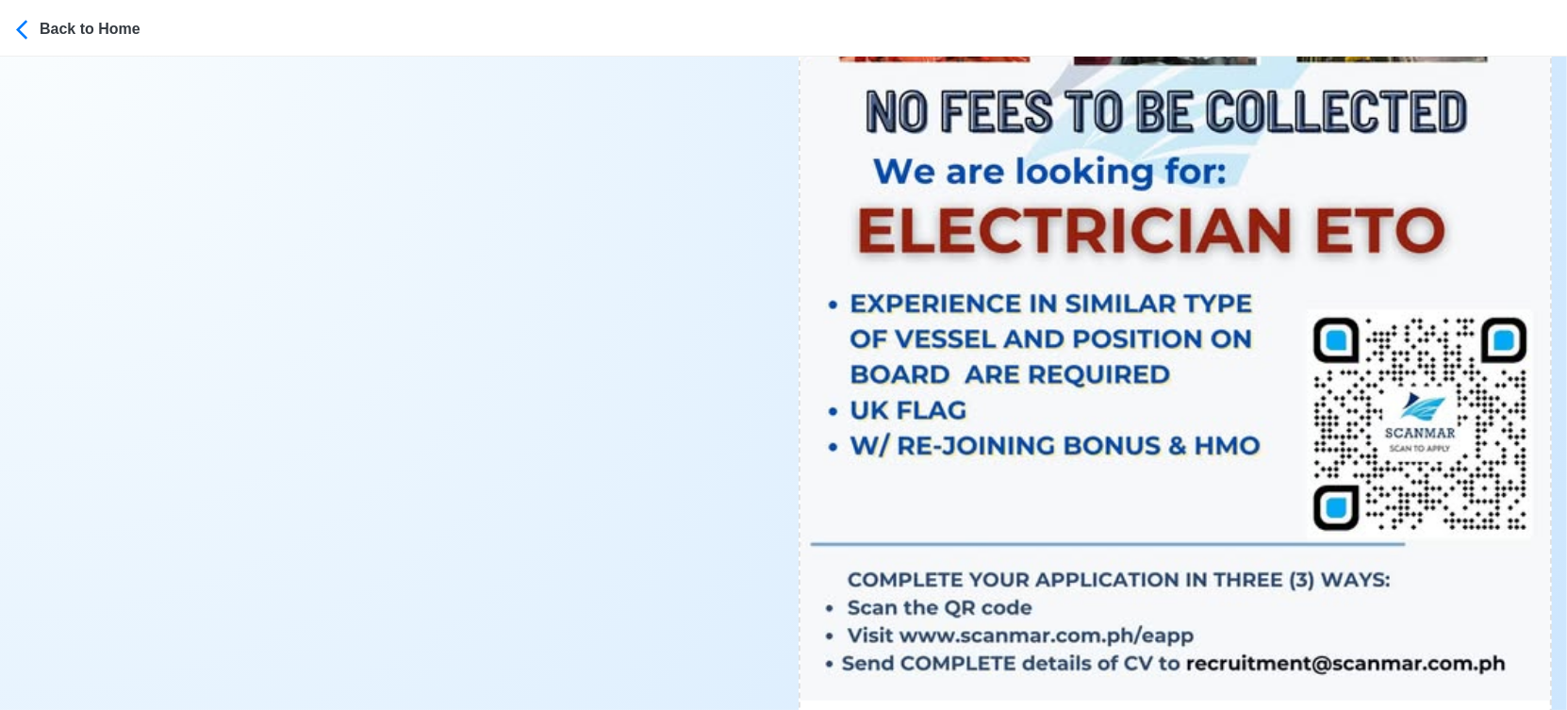
scroll to position [1047, 0]
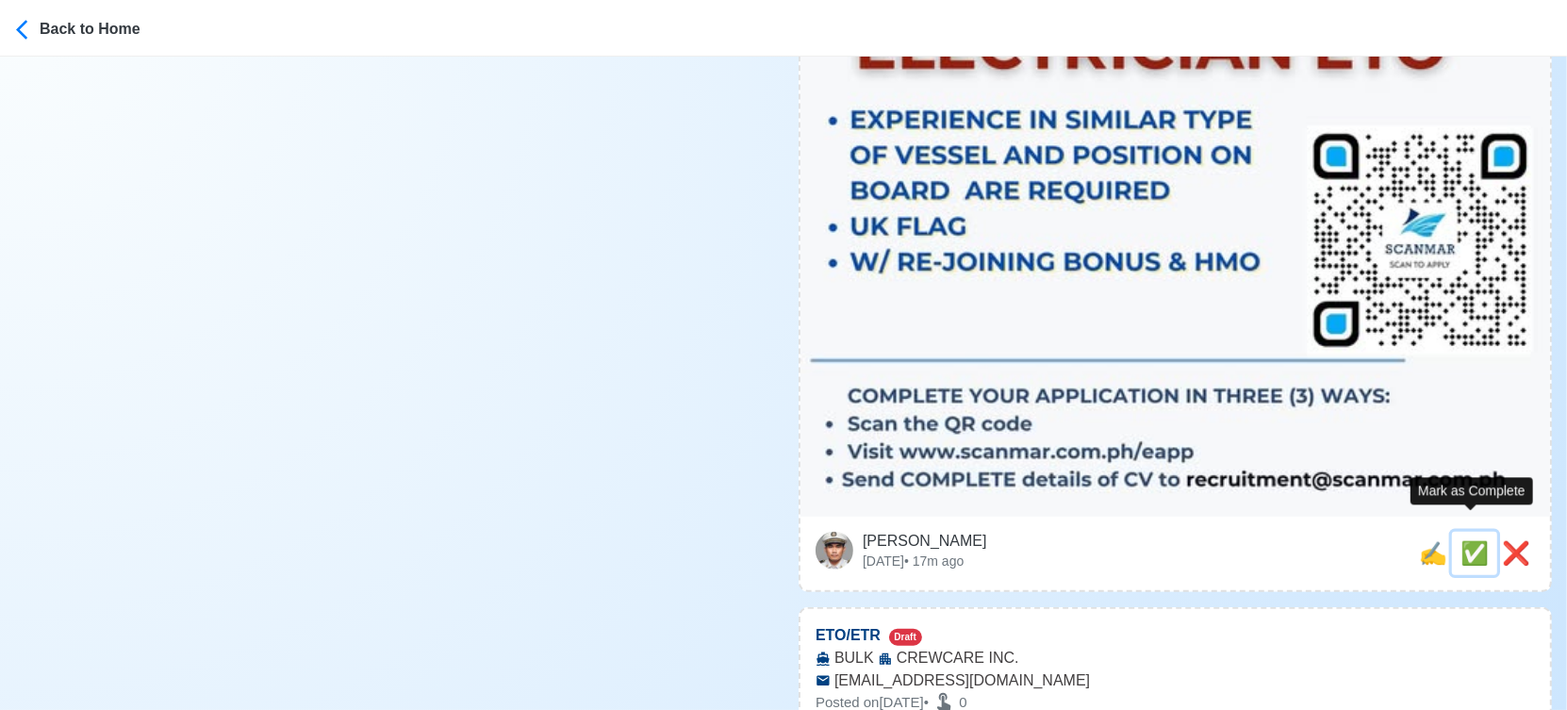
click at [1465, 540] on span "✅" at bounding box center [1474, 552] width 28 height 25
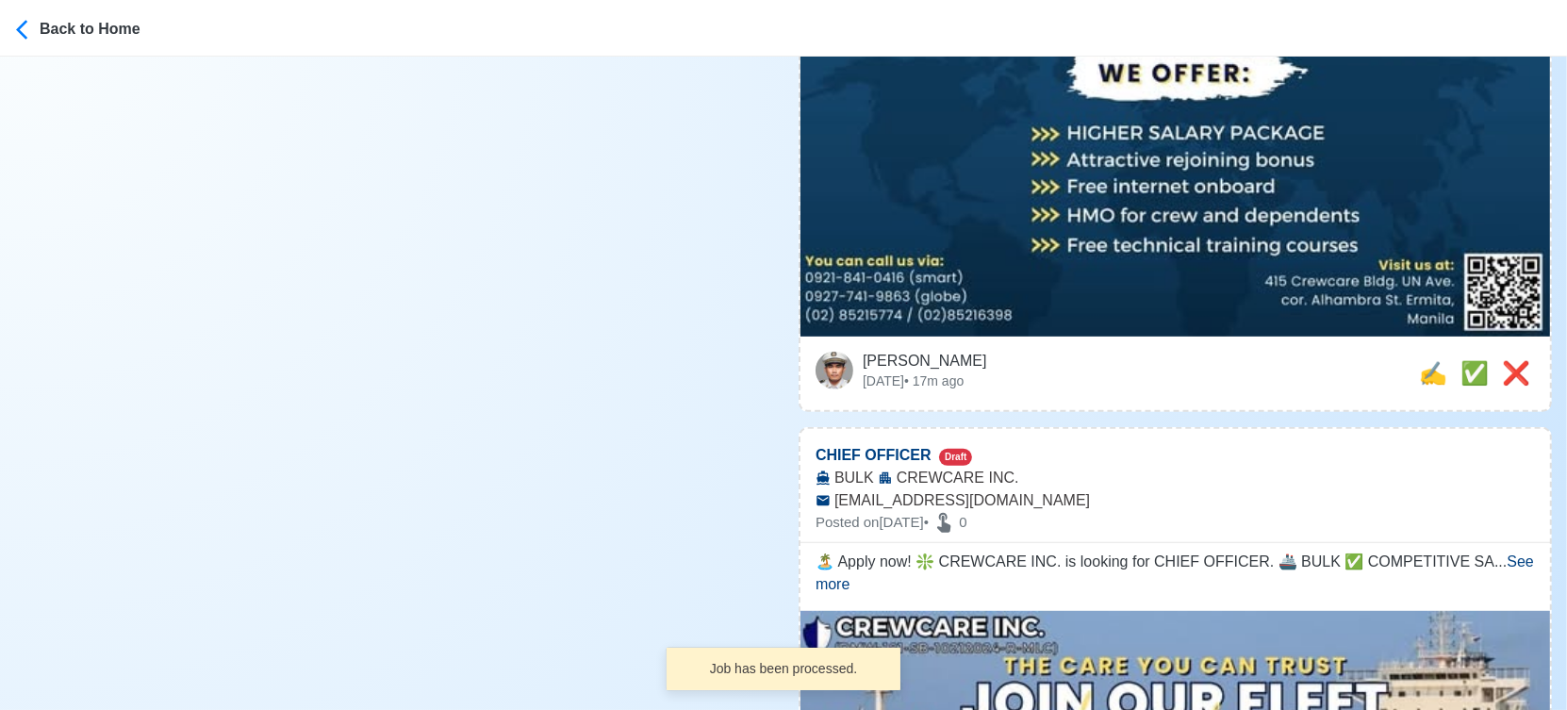
scroll to position [733, 0]
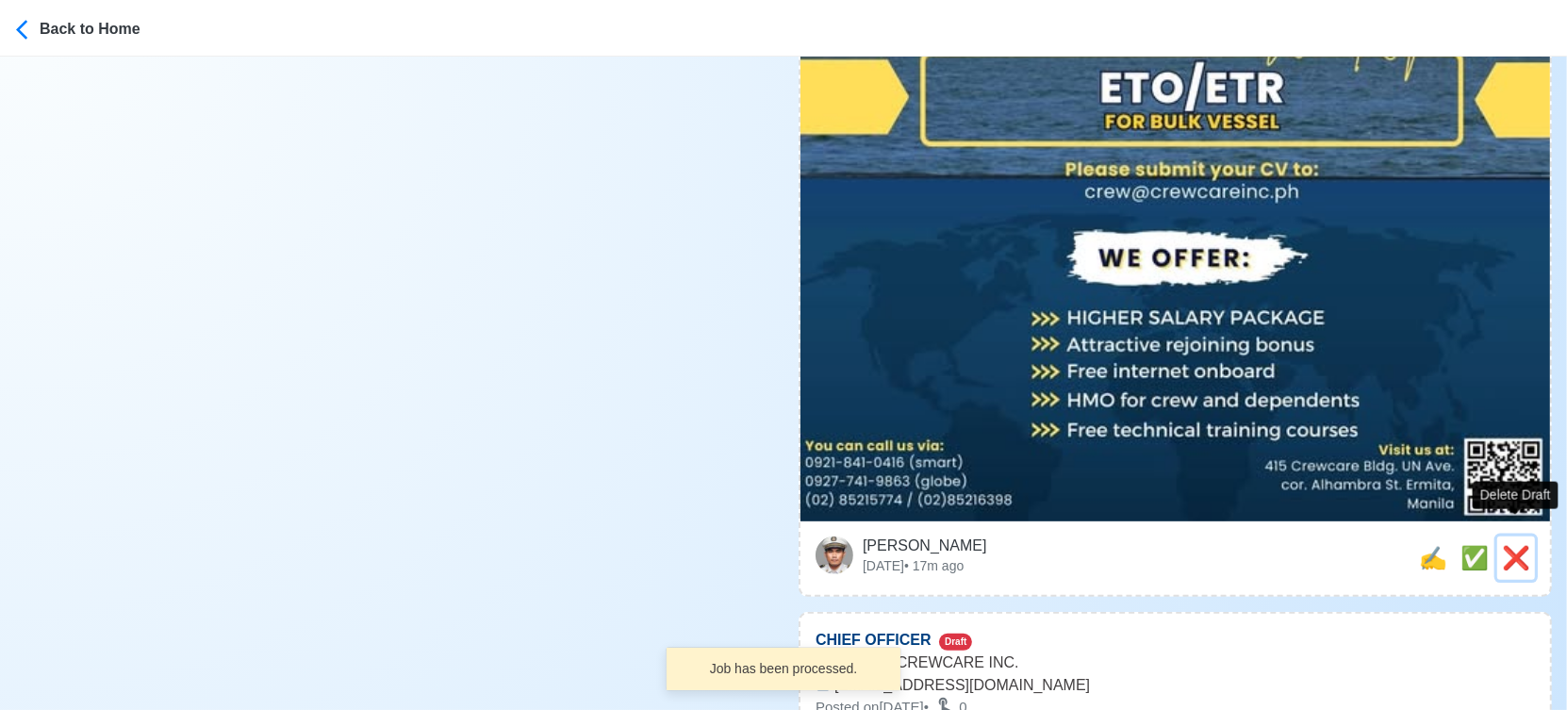
click at [1505, 545] on span "❌" at bounding box center [1516, 557] width 28 height 25
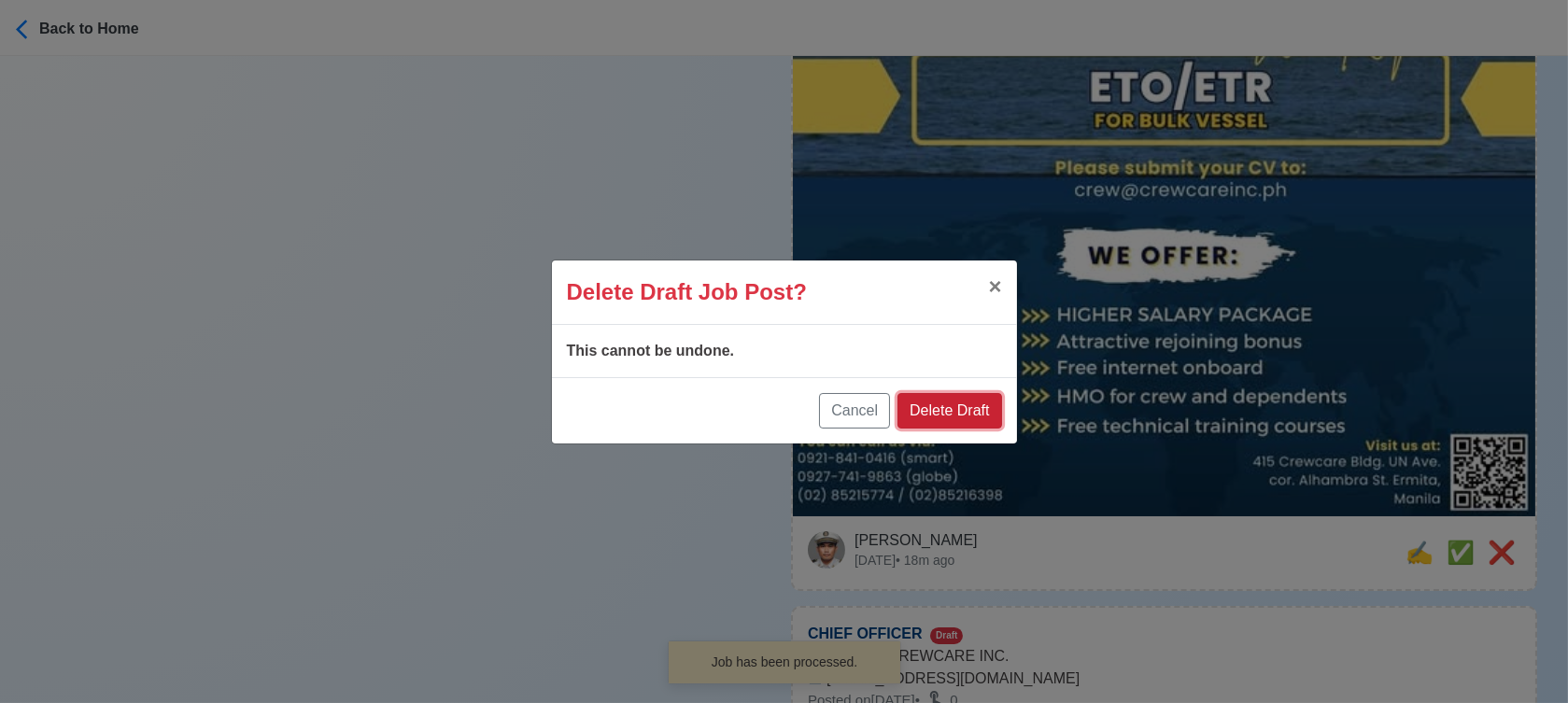
click at [965, 411] on button "Delete Draft" at bounding box center [949, 411] width 104 height 36
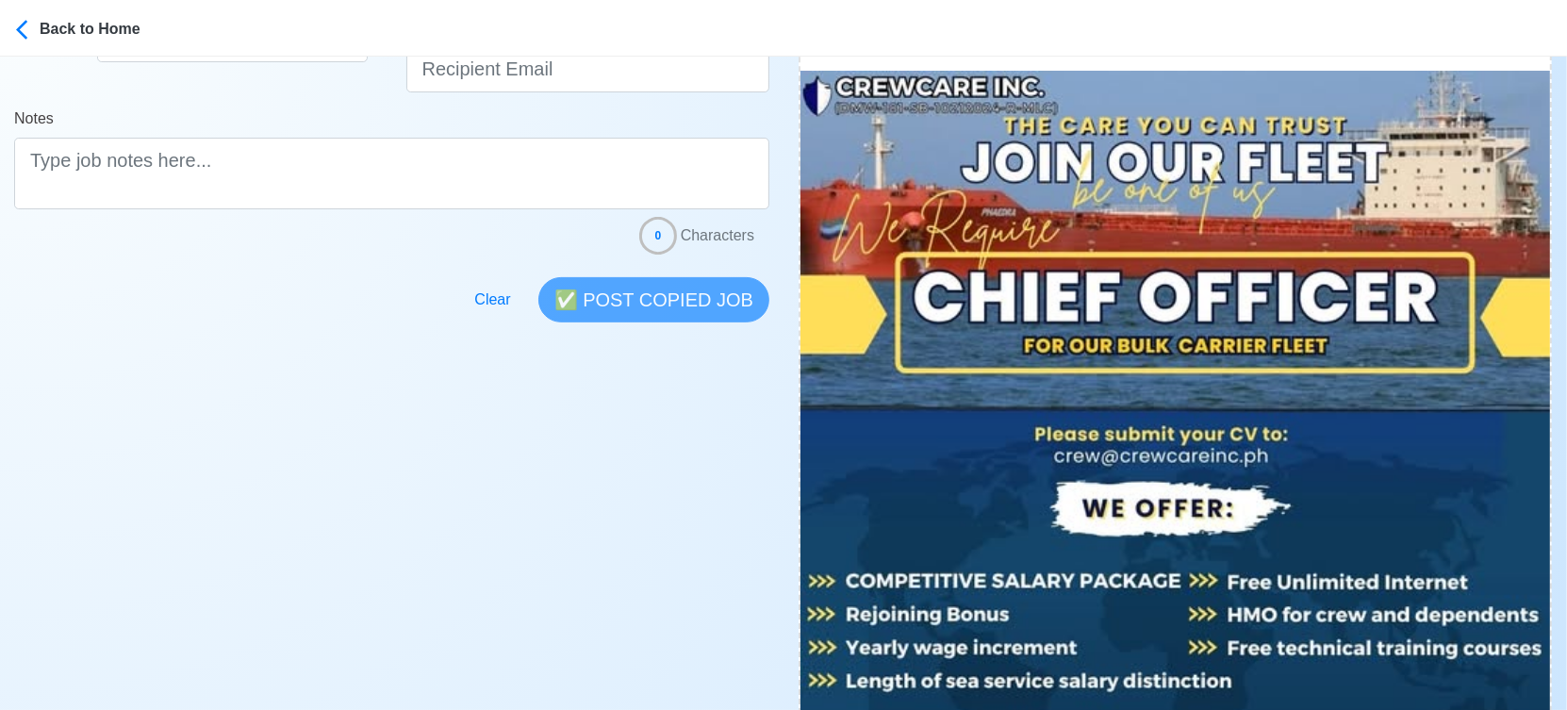
scroll to position [628, 0]
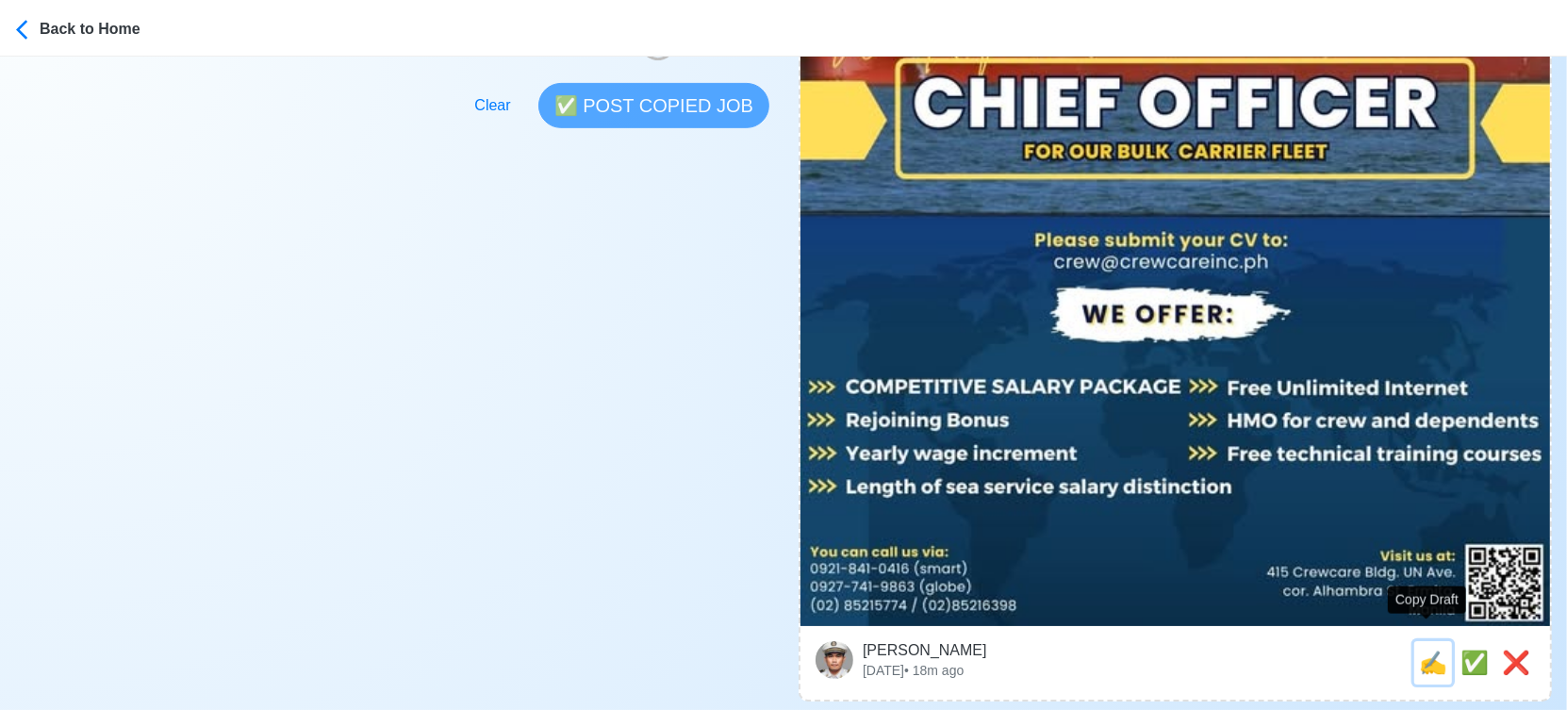
click at [1423, 650] on span "✍️" at bounding box center [1433, 662] width 28 height 25
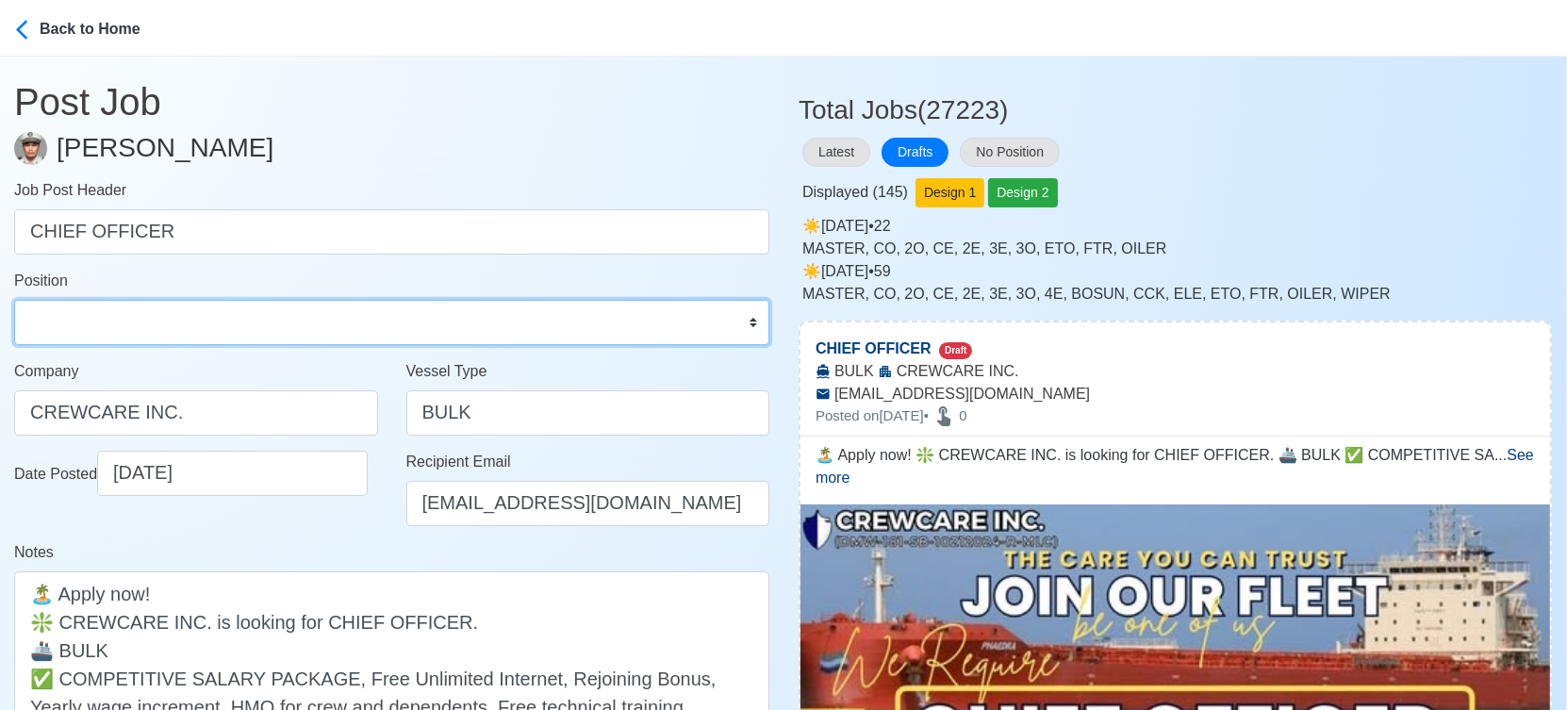
click at [181, 321] on select "Master Chief Officer 2nd Officer 3rd Officer Junior Officer Chief Engineer 2nd …" at bounding box center [391, 322] width 755 height 45
click at [14, 300] on select "Master Chief Officer 2nd Officer 3rd Officer Junior Officer Chief Engineer 2nd …" at bounding box center [391, 322] width 755 height 45
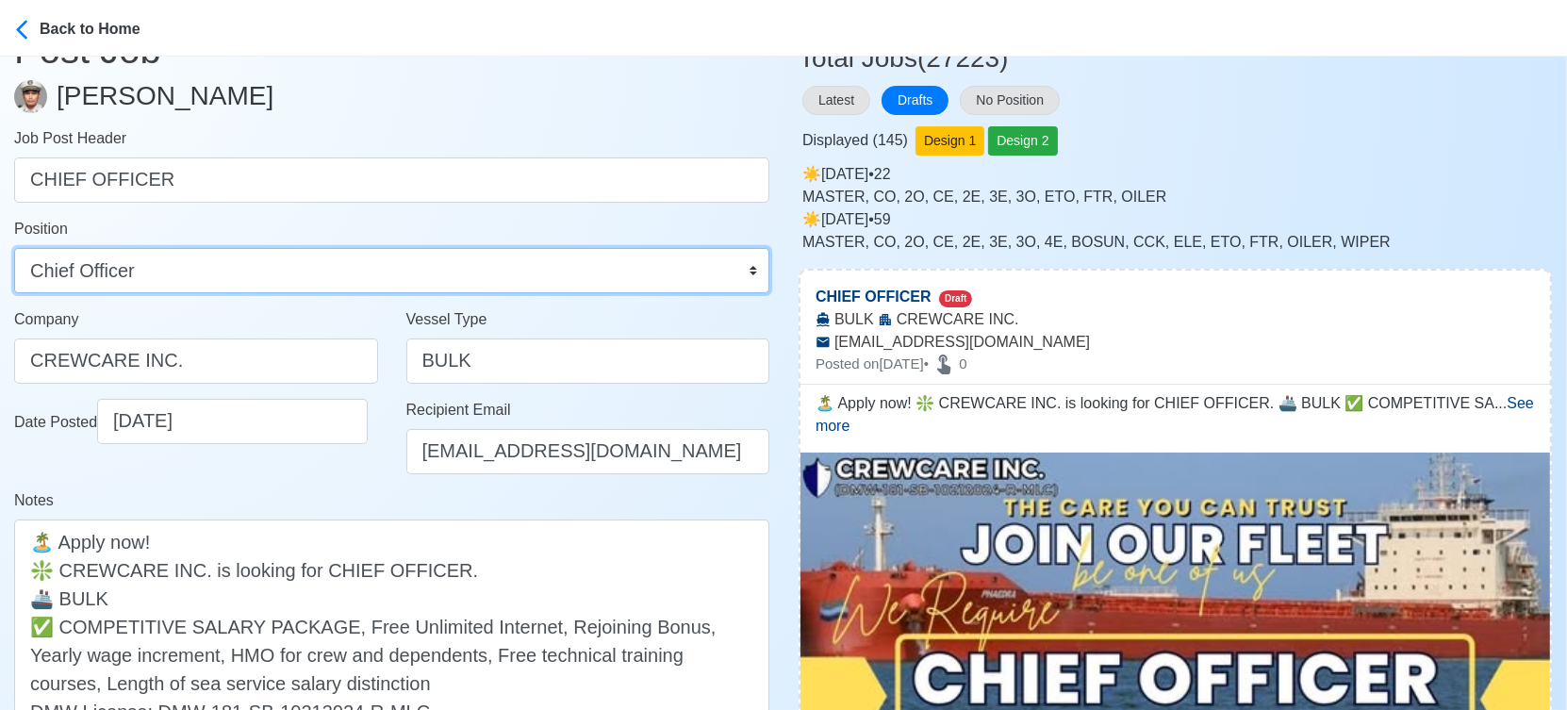
scroll to position [314, 0]
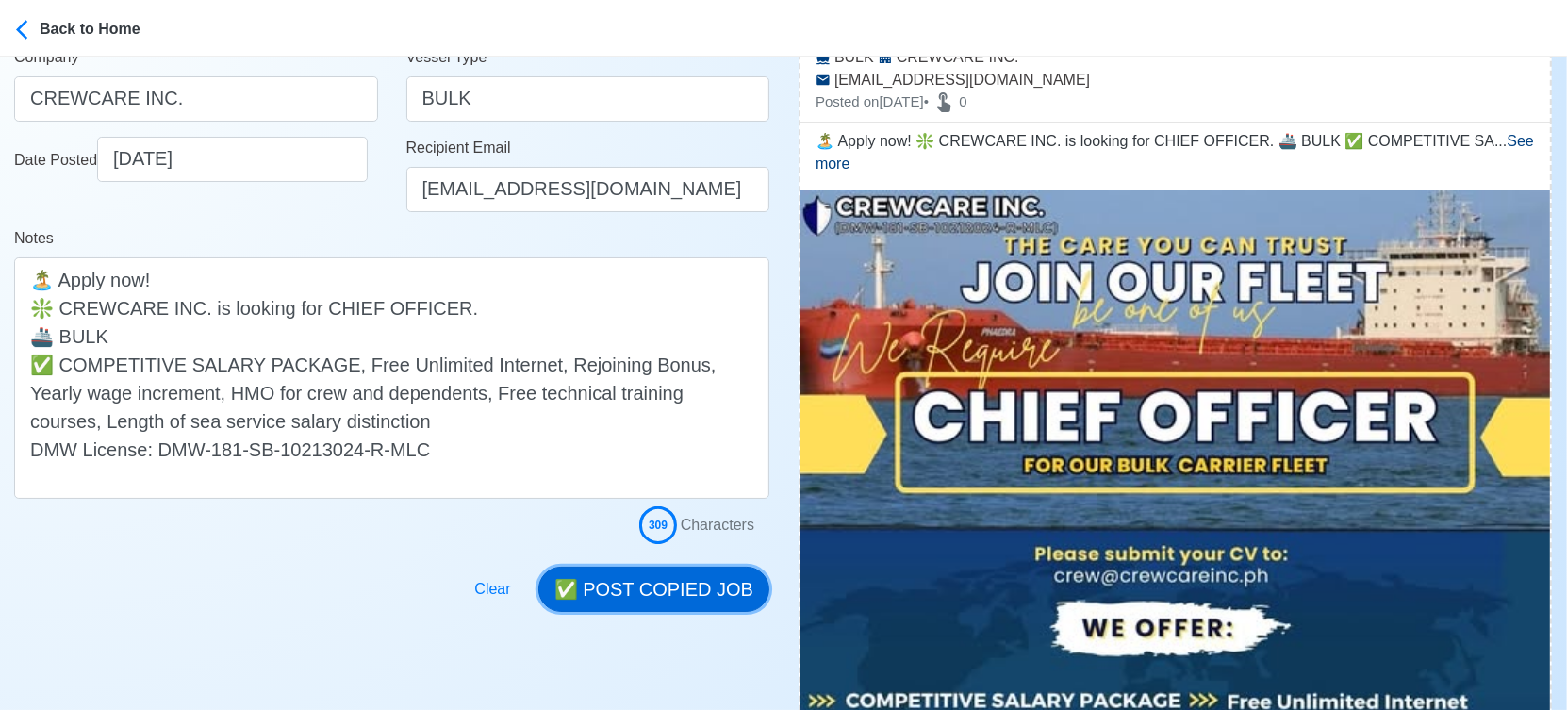
click at [694, 579] on button "✅ POST COPIED JOB" at bounding box center [653, 589] width 231 height 45
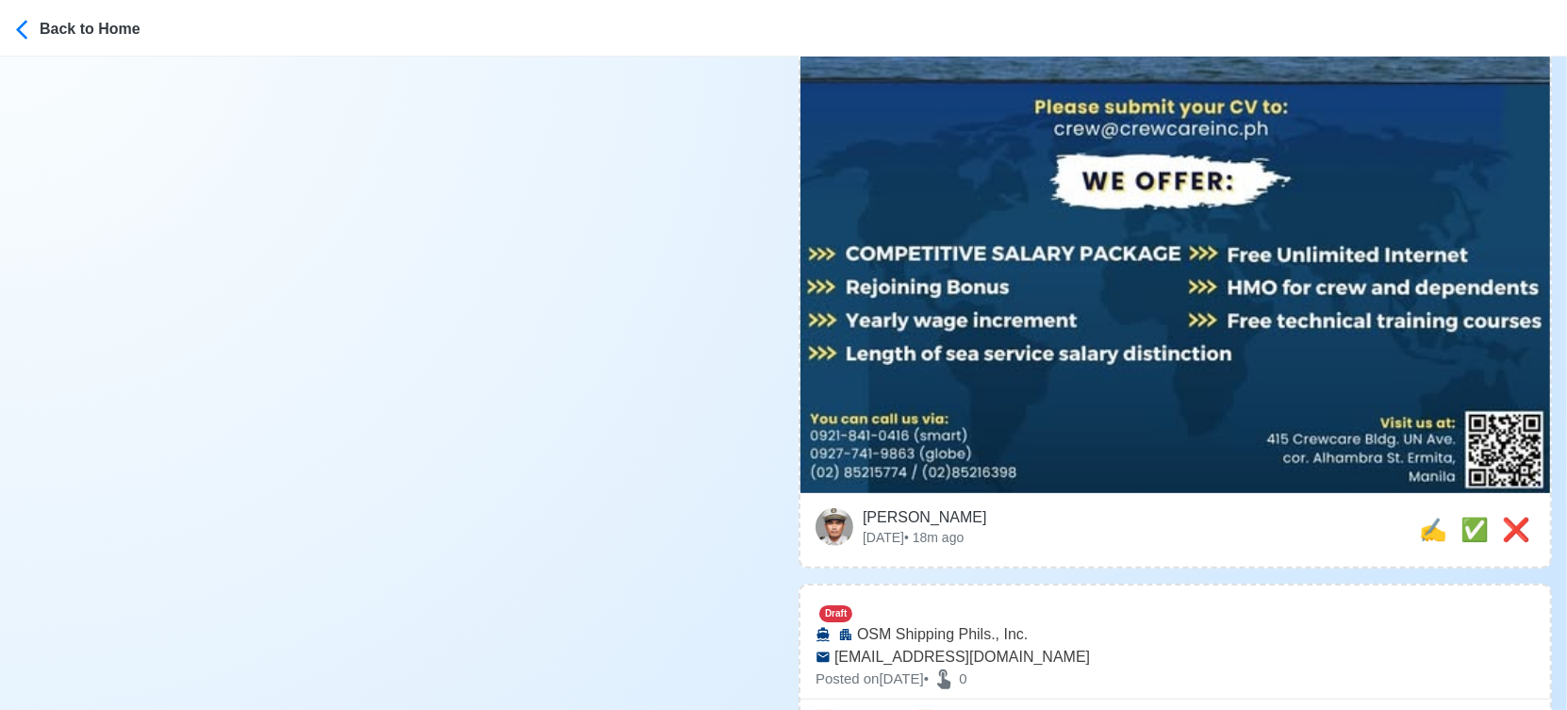
scroll to position [943, 0]
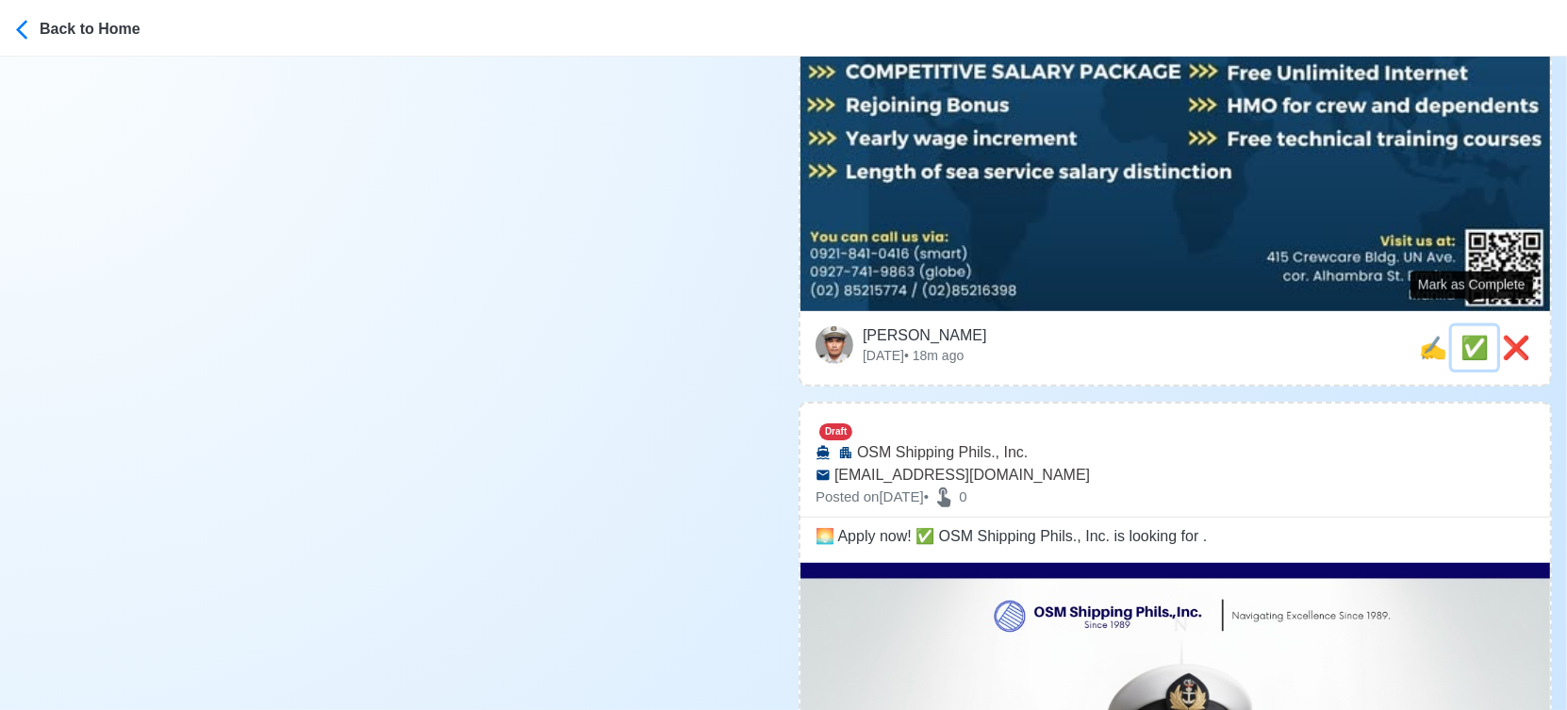
click at [1466, 335] on span "✅" at bounding box center [1474, 347] width 28 height 25
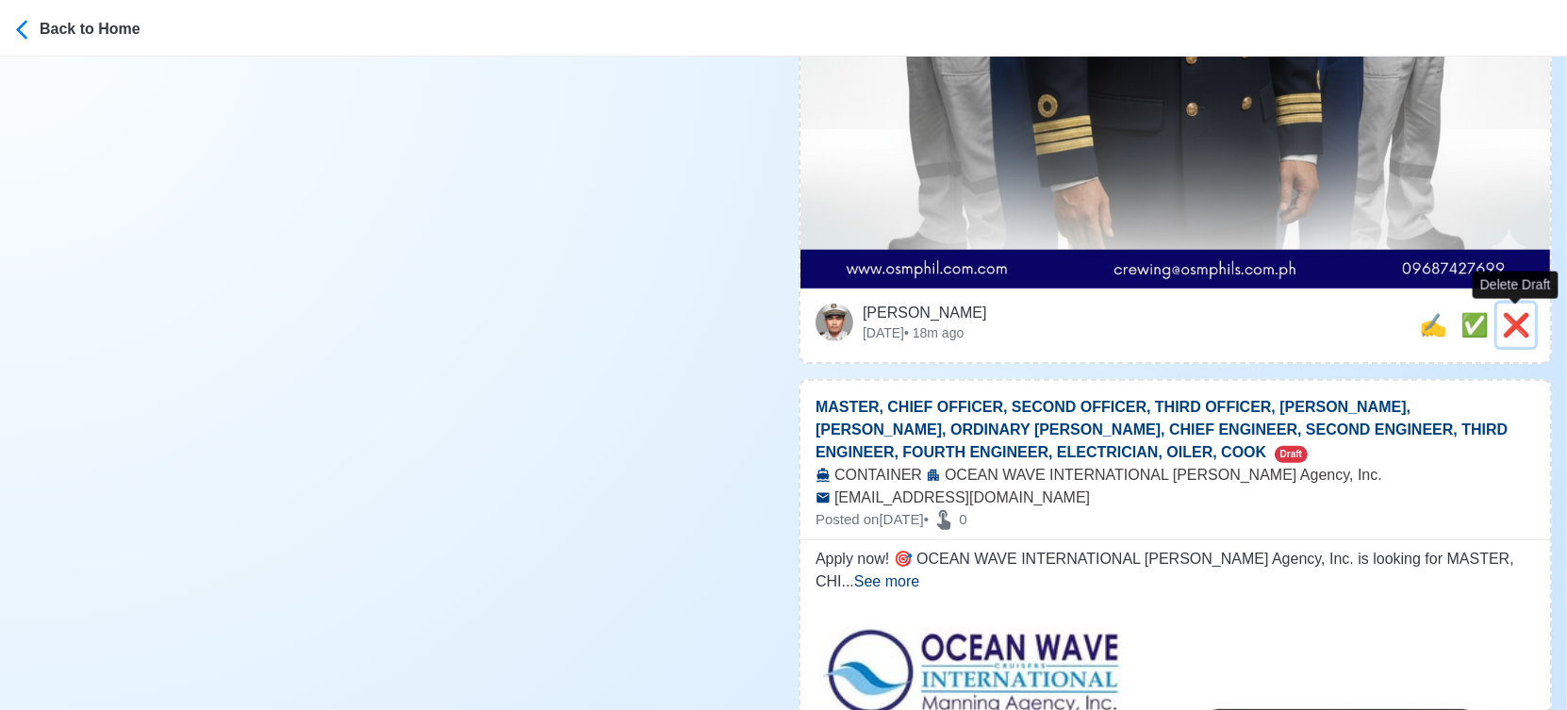
click at [1508, 325] on span "❌" at bounding box center [1516, 324] width 28 height 25
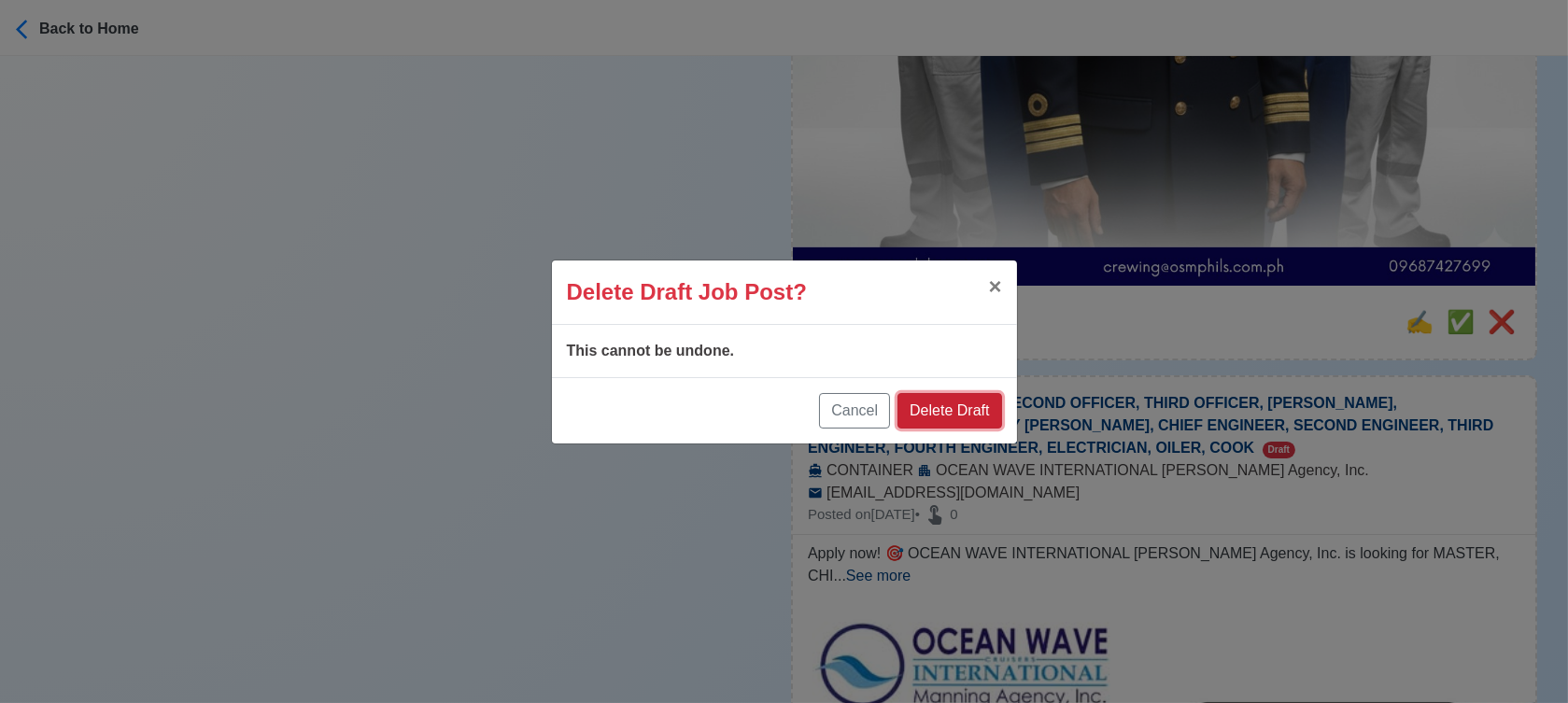
click at [940, 411] on button "Delete Draft" at bounding box center [949, 411] width 104 height 36
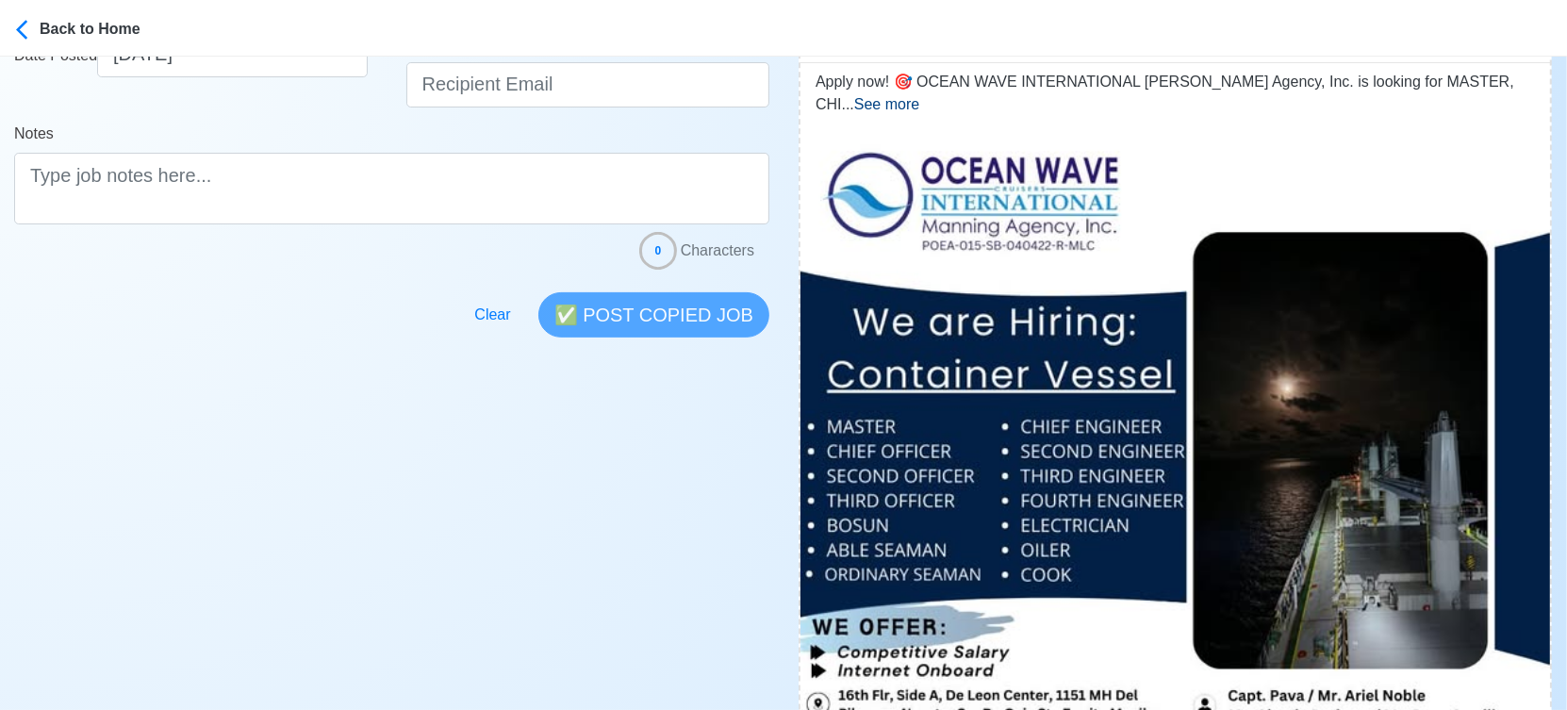
scroll to position [837, 0]
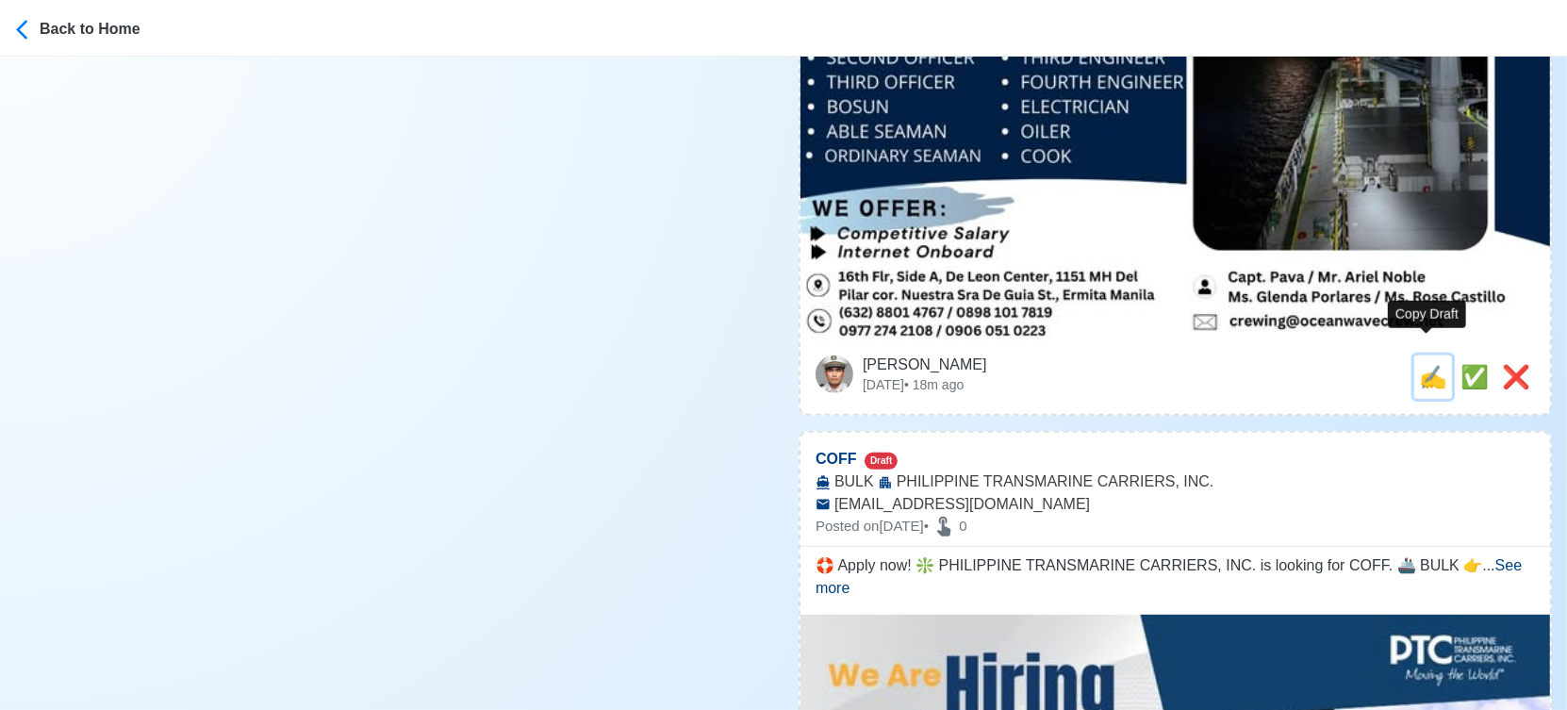
click at [1425, 364] on span "✍️" at bounding box center [1433, 376] width 28 height 25
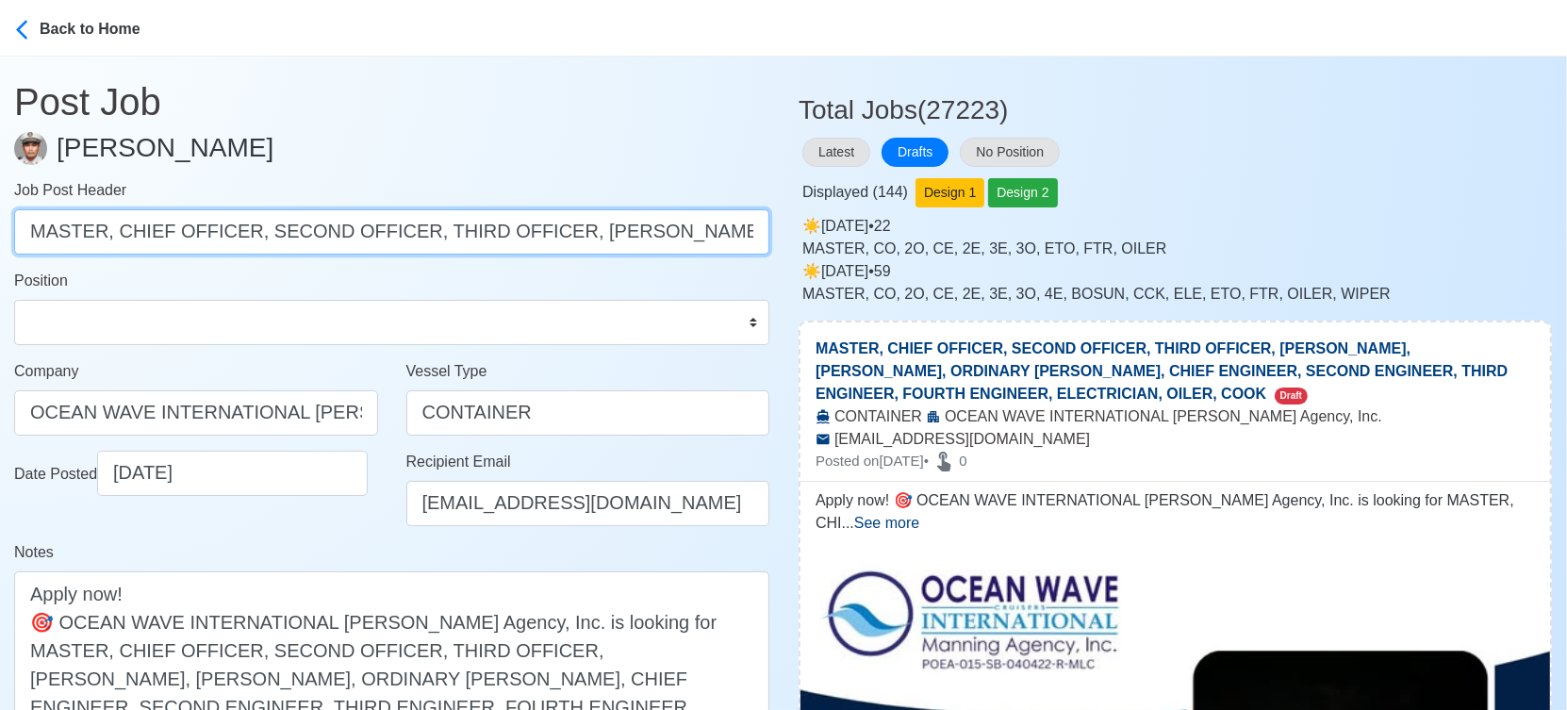
scroll to position [0, 1038]
drag, startPoint x: 107, startPoint y: 230, endPoint x: 1157, endPoint y: 255, distance: 1050.5
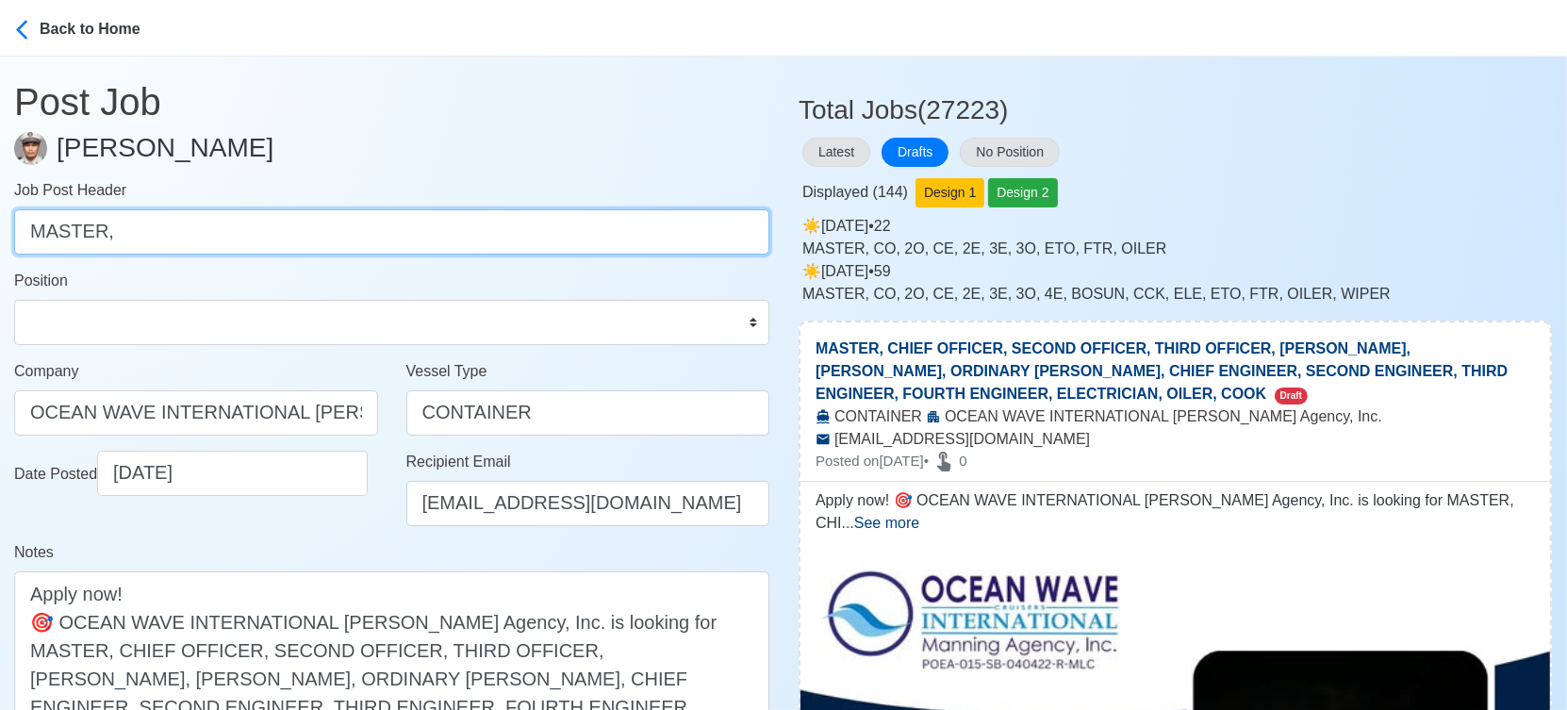
scroll to position [0, 0]
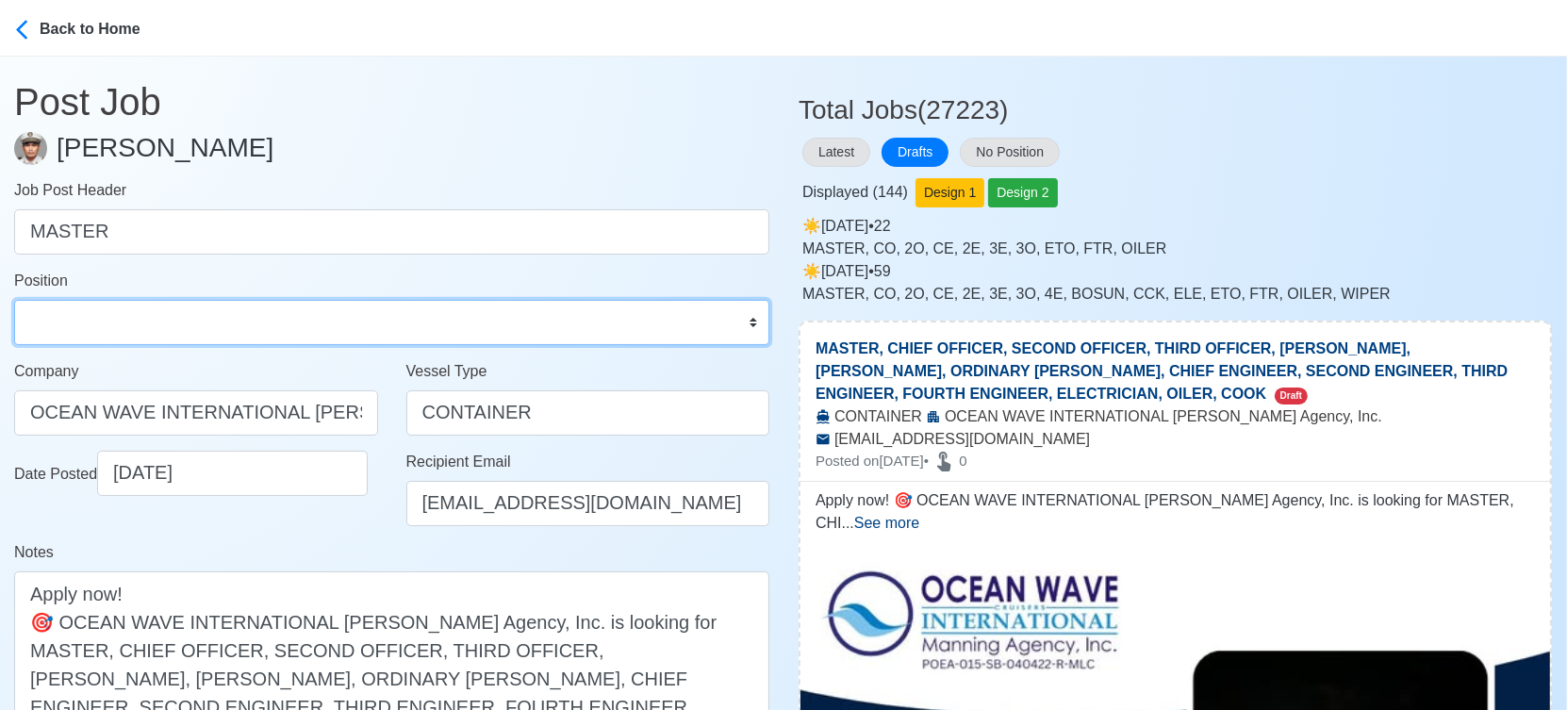
click at [585, 330] on select "Master Chief Officer 2nd Officer 3rd Officer Junior Officer Chief Engineer 2nd …" at bounding box center [391, 322] width 755 height 45
click at [14, 300] on select "Master Chief Officer 2nd Officer 3rd Officer Junior Officer Chief Engineer 2nd …" at bounding box center [391, 322] width 755 height 45
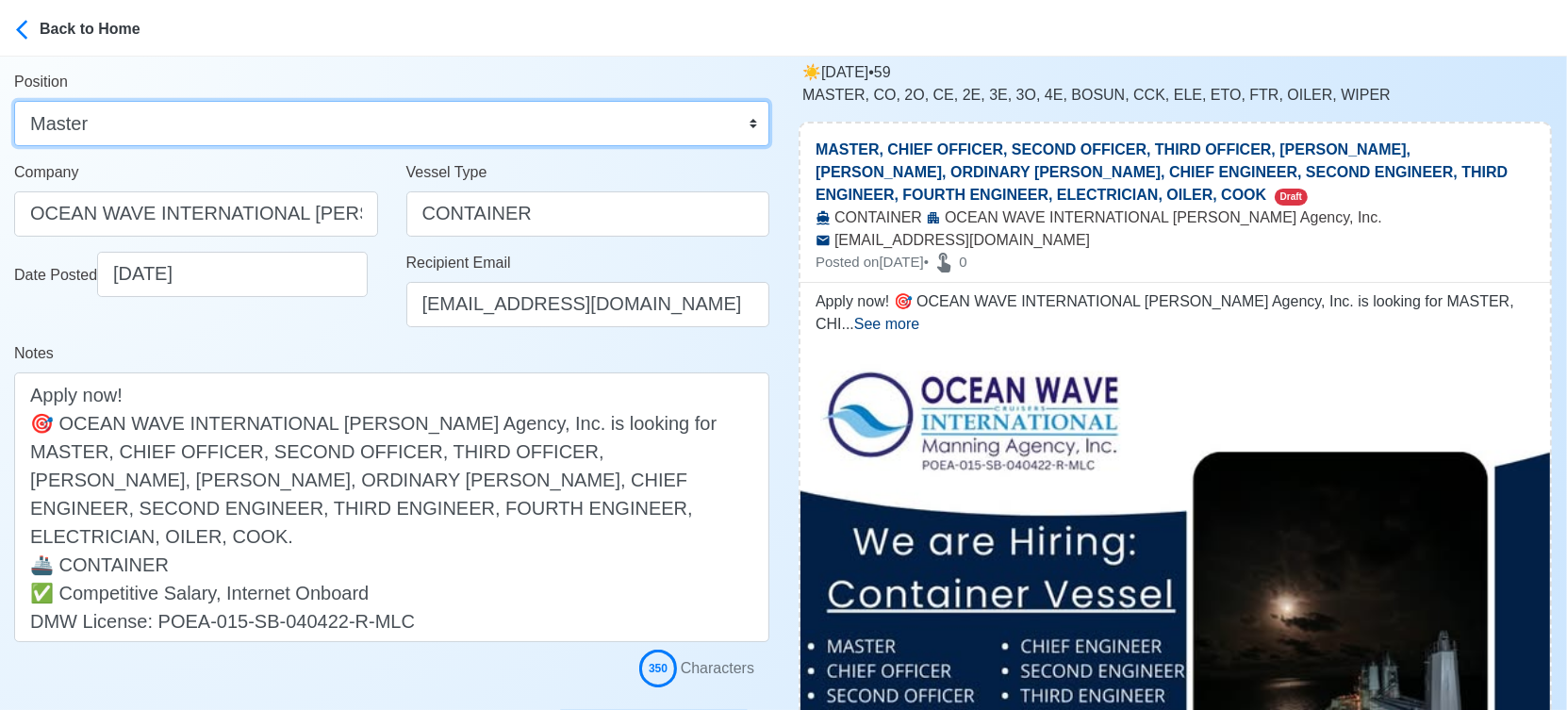
scroll to position [314, 0]
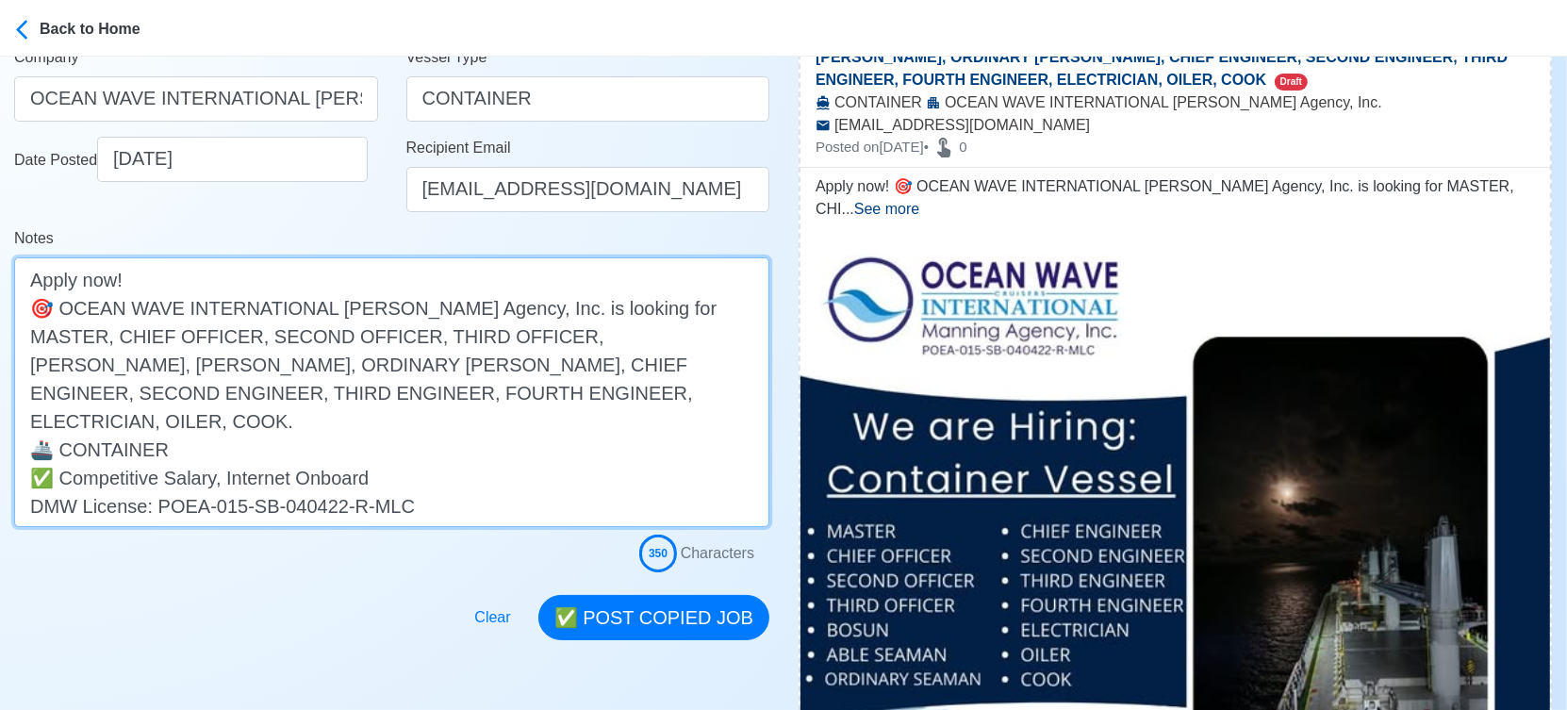
drag, startPoint x: 694, startPoint y: 308, endPoint x: 634, endPoint y: 398, distance: 107.5
click at [636, 398] on textarea "Apply now! 🎯 OCEAN WAVE INTERNATIONAL Manning Agency, Inc. is looking for MASTE…" at bounding box center [391, 392] width 755 height 270
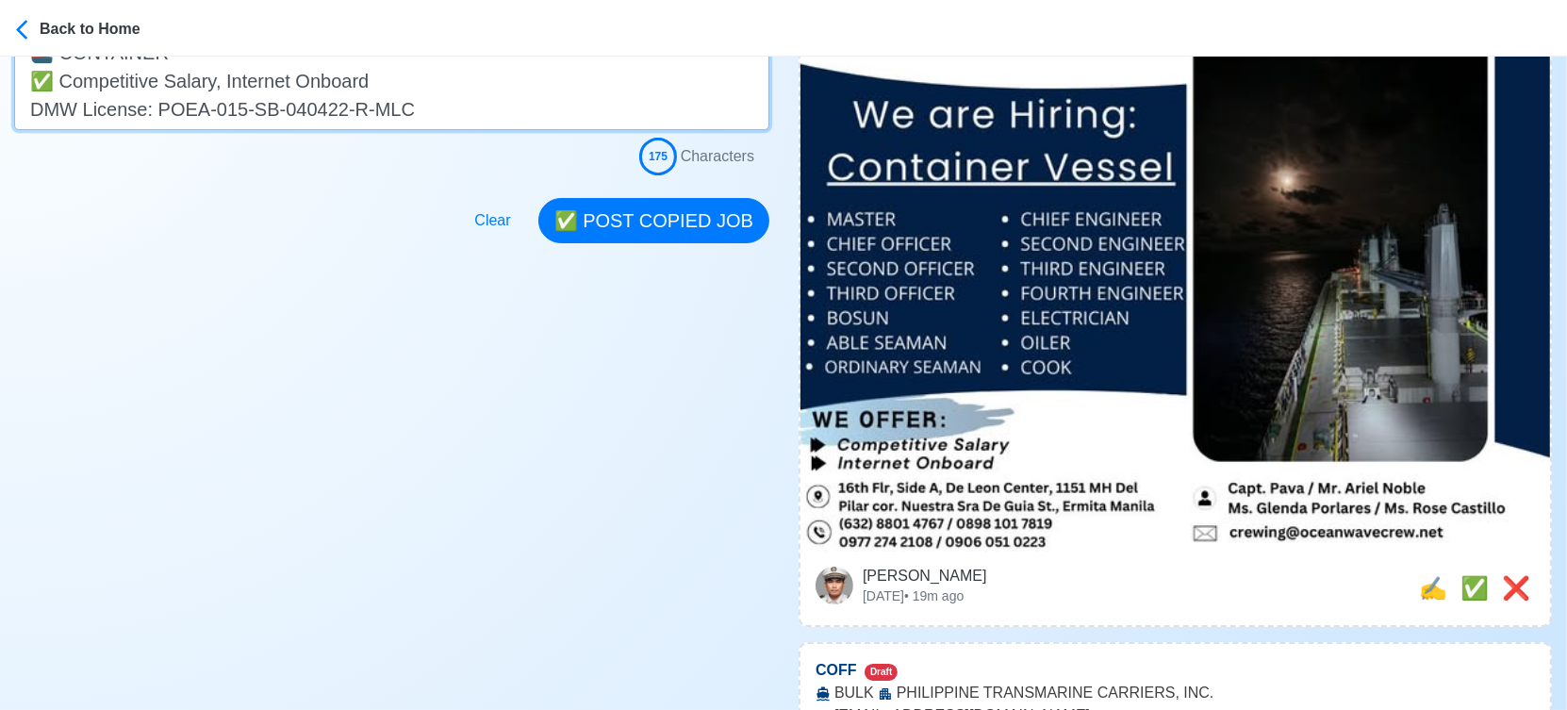
scroll to position [628, 0]
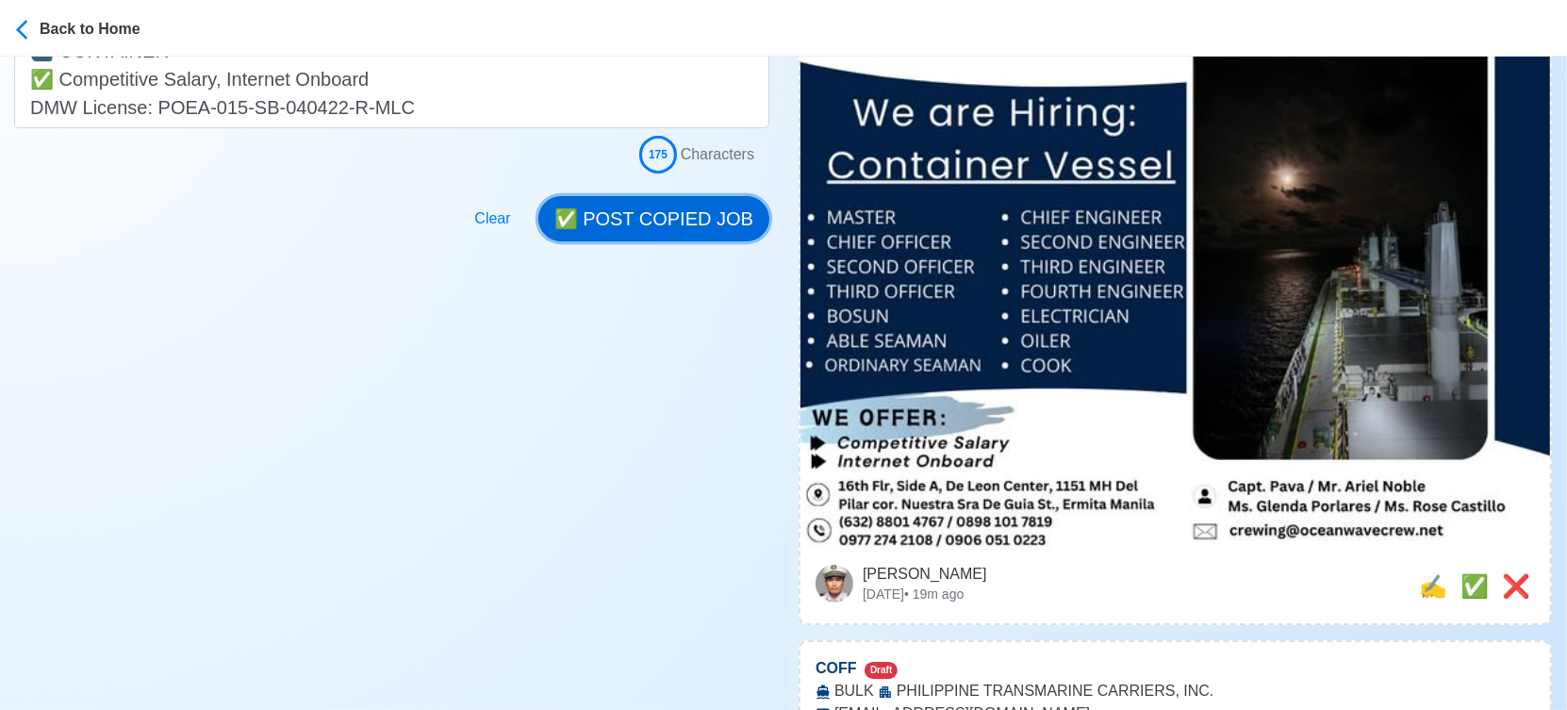
click at [727, 228] on button "✅ POST COPIED JOB" at bounding box center [653, 218] width 231 height 45
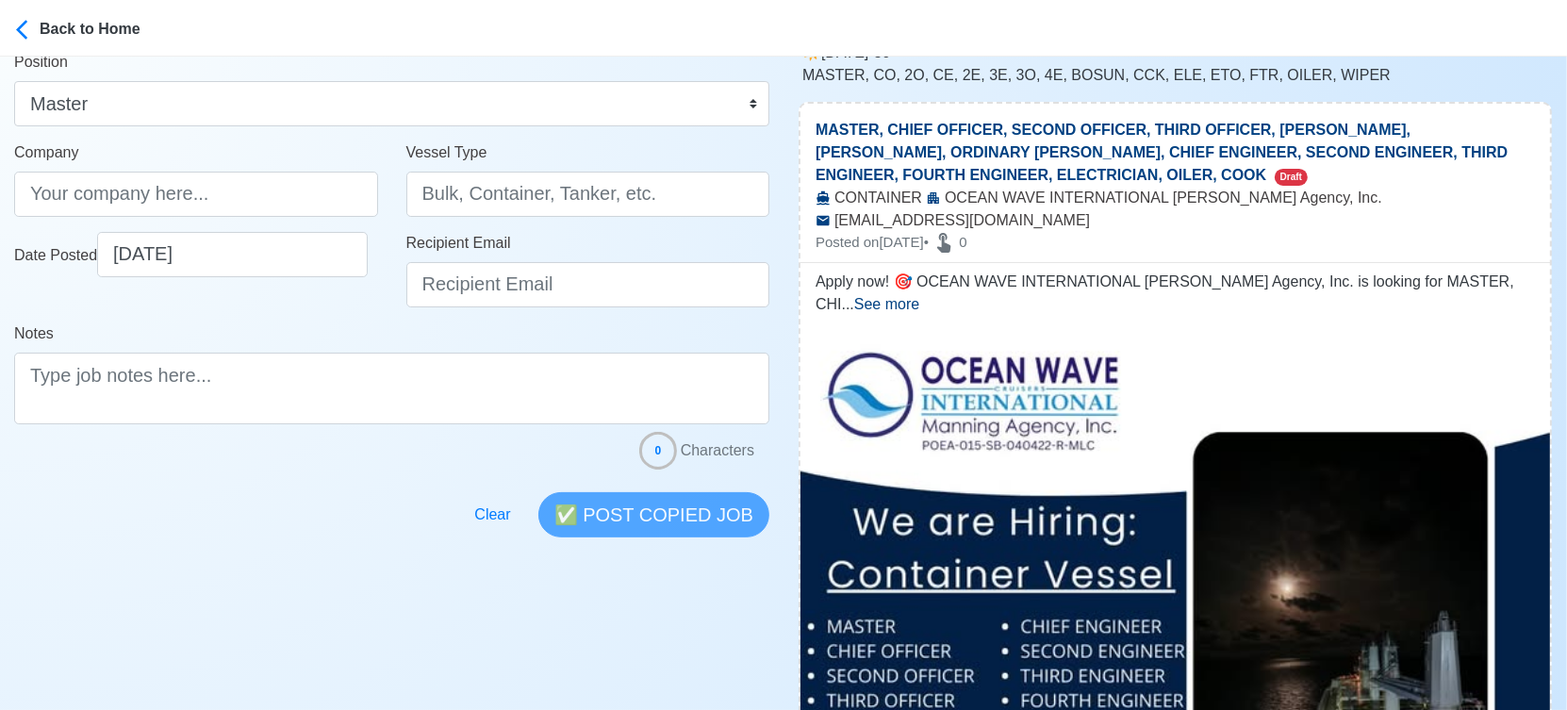
scroll to position [0, 0]
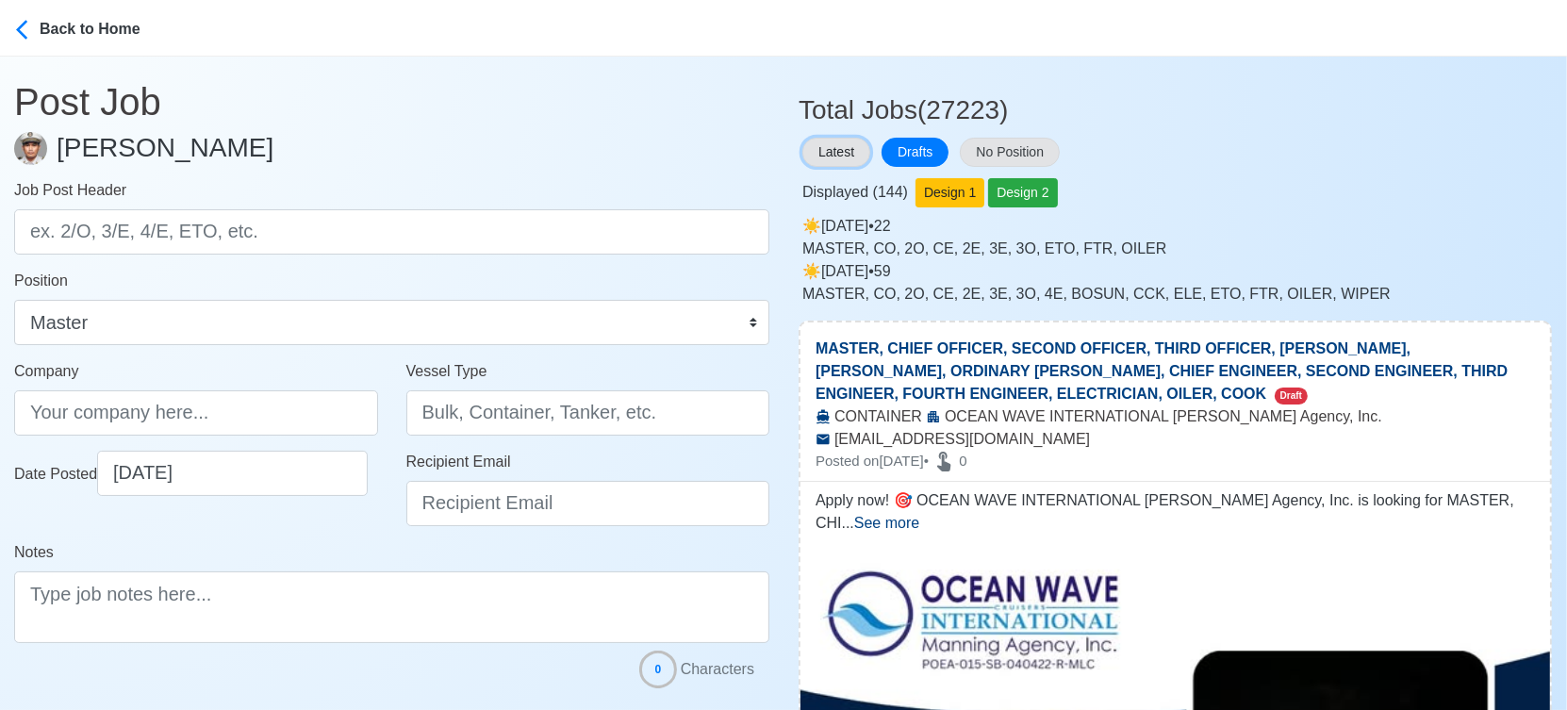
click at [845, 156] on button "Latest" at bounding box center [836, 152] width 68 height 29
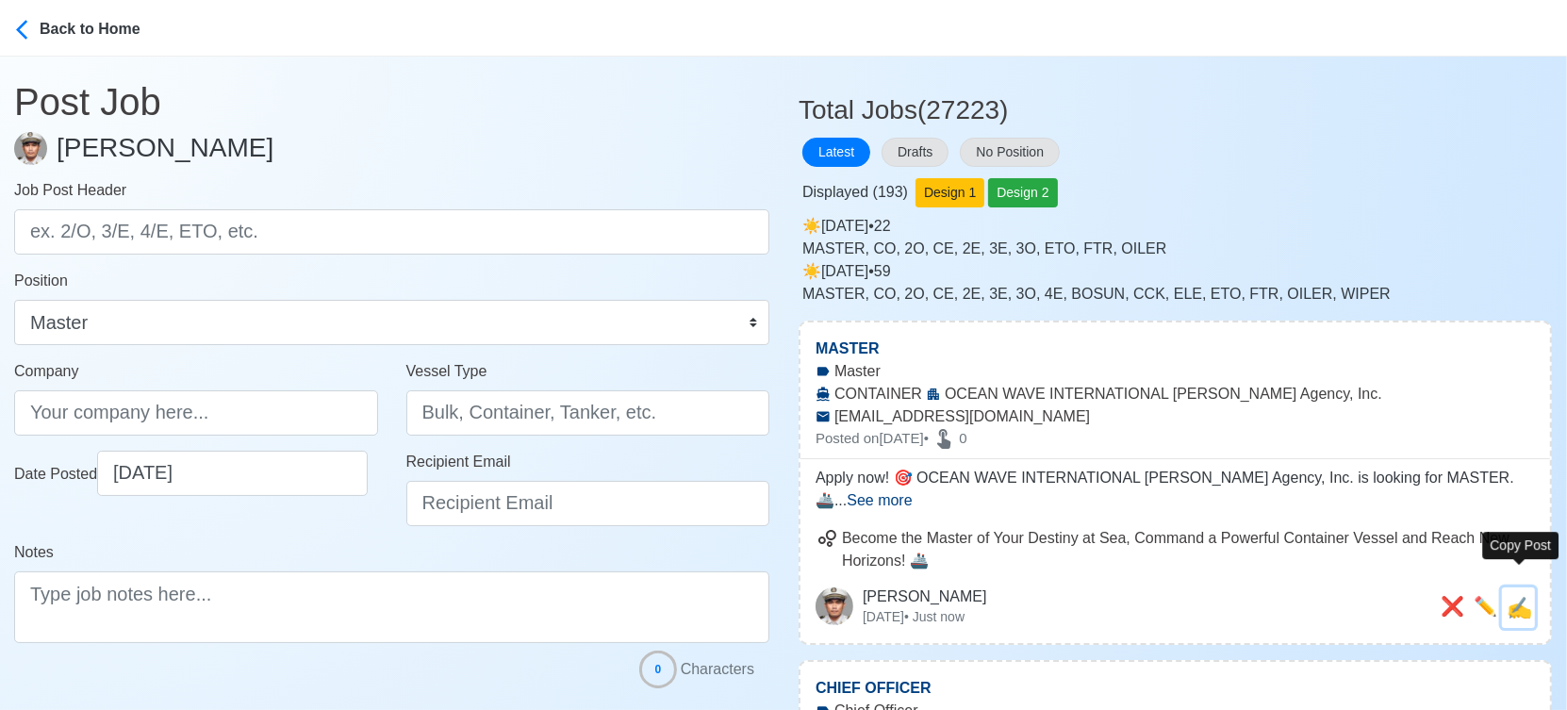
click at [1532, 596] on span "✍️" at bounding box center [1518, 608] width 25 height 24
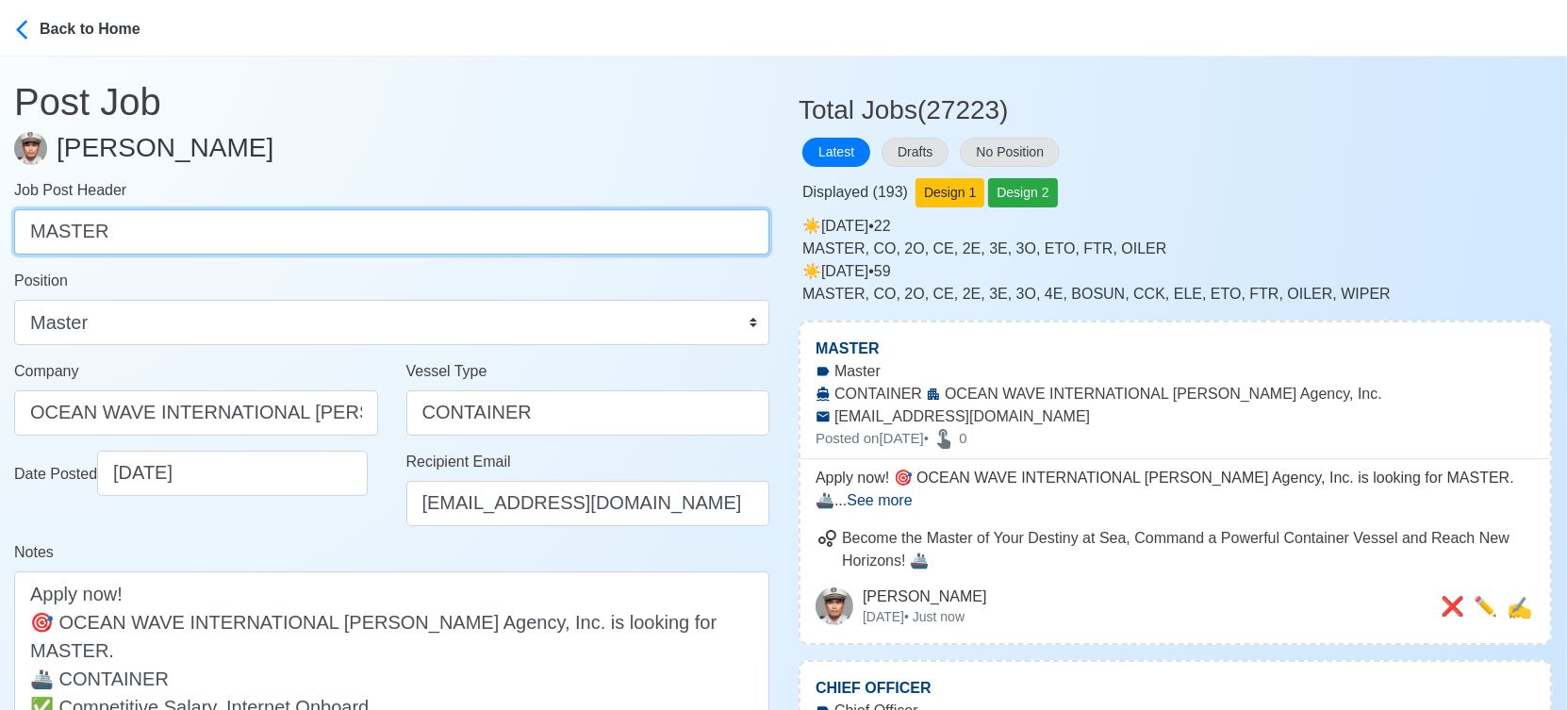
click at [469, 227] on input "MASTER" at bounding box center [391, 231] width 755 height 45
paste input "CHIEF OFFICER, SECOND OFFICER, THIRD OFFICER, BOSUN, ABLE SEAMAN, ORDINARY SEAM…"
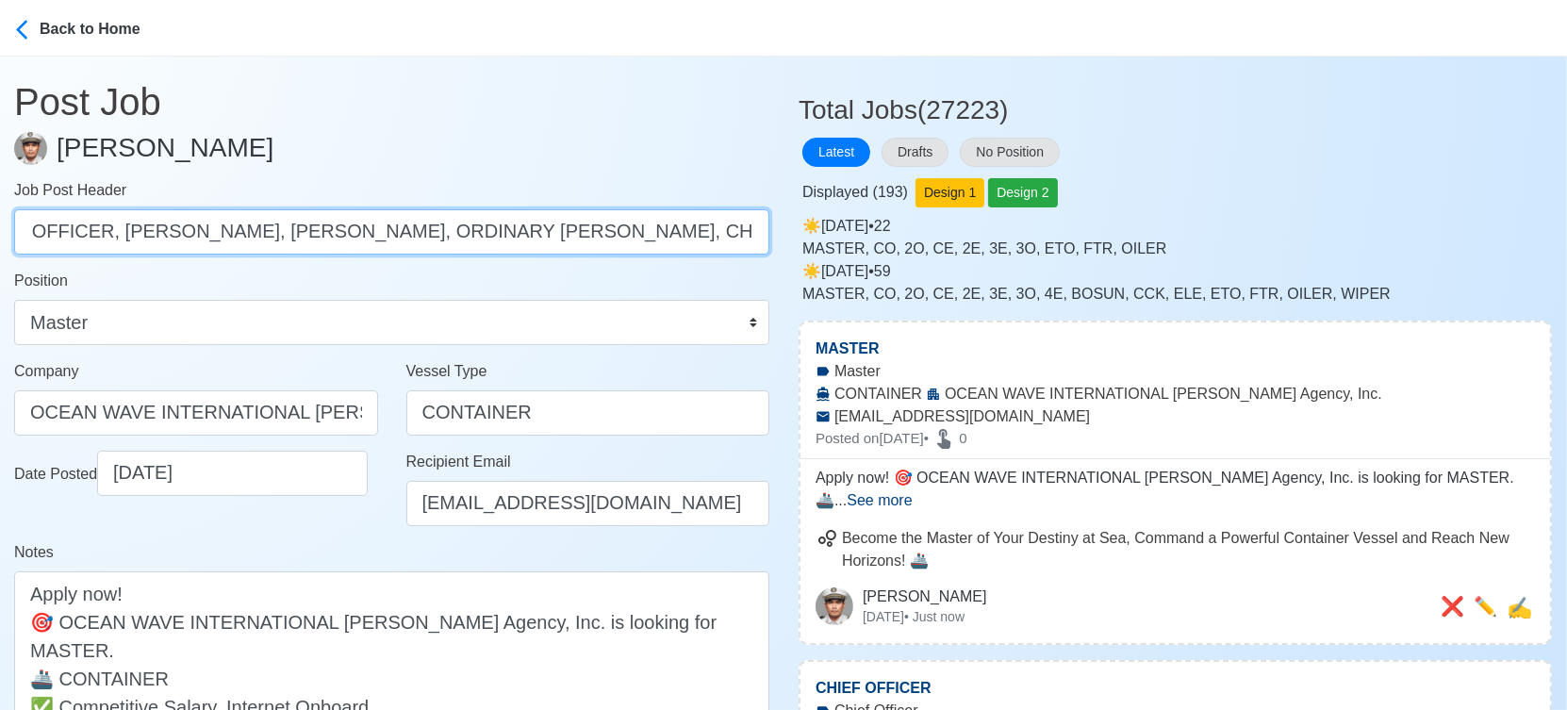
scroll to position [0, 959]
drag, startPoint x: 161, startPoint y: 232, endPoint x: 974, endPoint y: 236, distance: 812.6
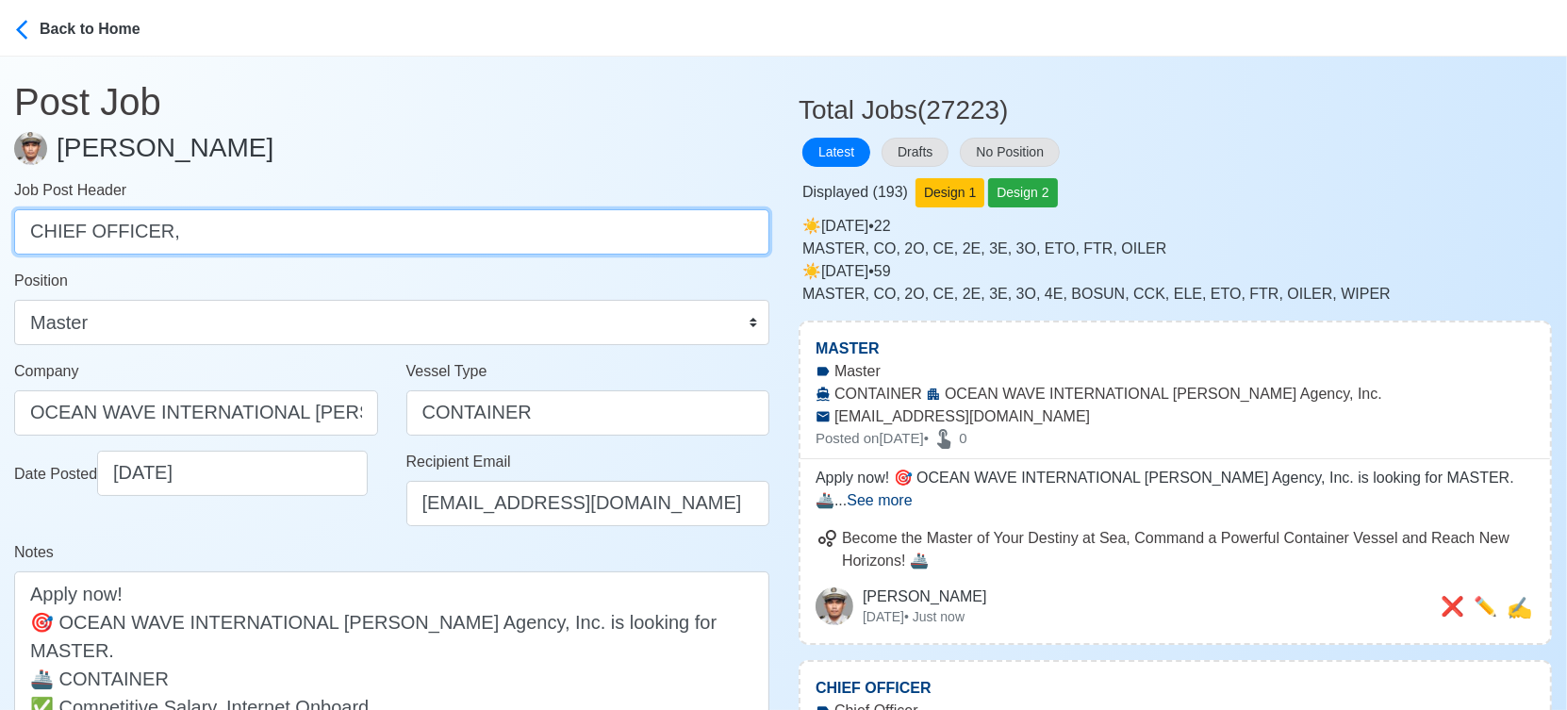
scroll to position [0, 0]
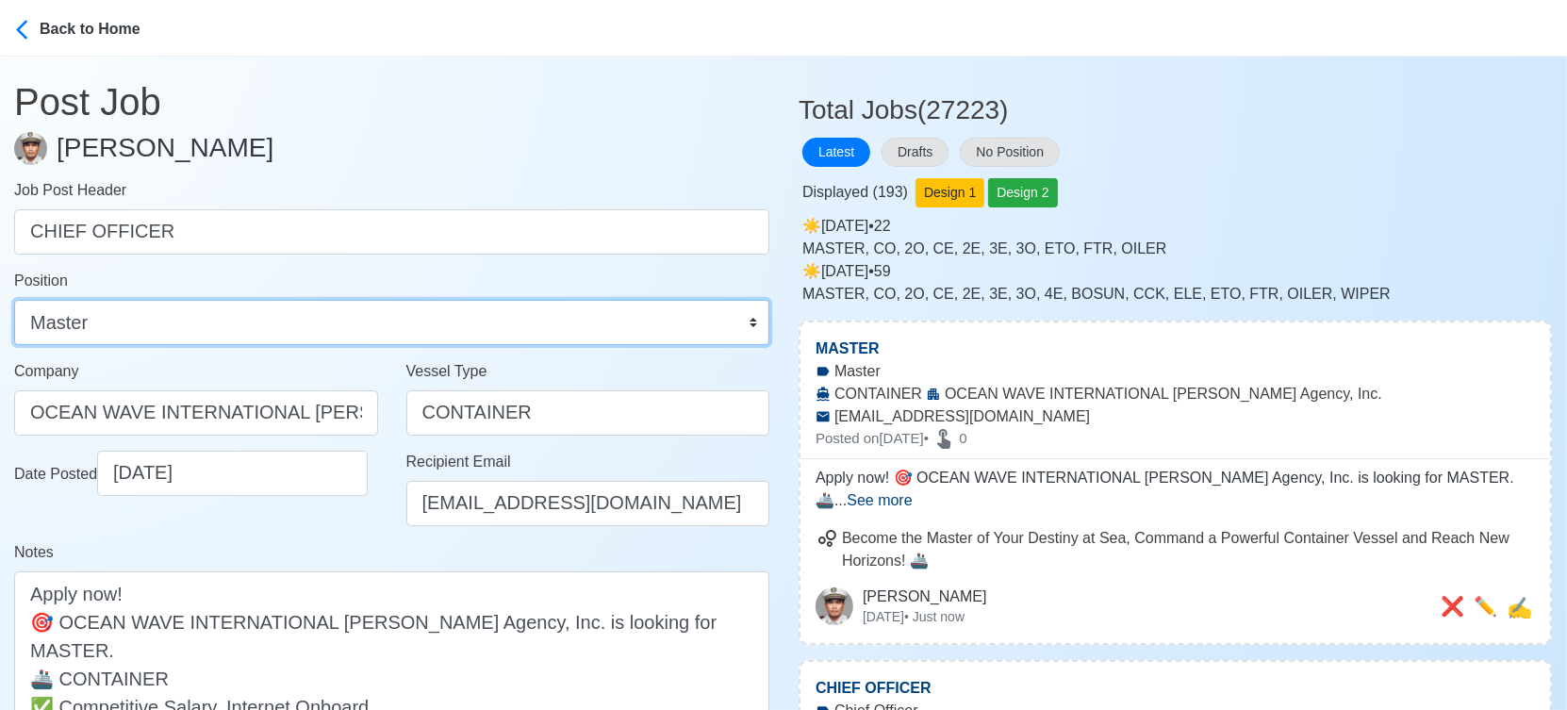
click at [650, 315] on select "Master Chief Officer 2nd Officer 3rd Officer Junior Officer Chief Engineer 2nd …" at bounding box center [391, 322] width 755 height 45
click at [14, 300] on select "Master Chief Officer 2nd Officer 3rd Officer Junior Officer Chief Engineer 2nd …" at bounding box center [391, 322] width 755 height 45
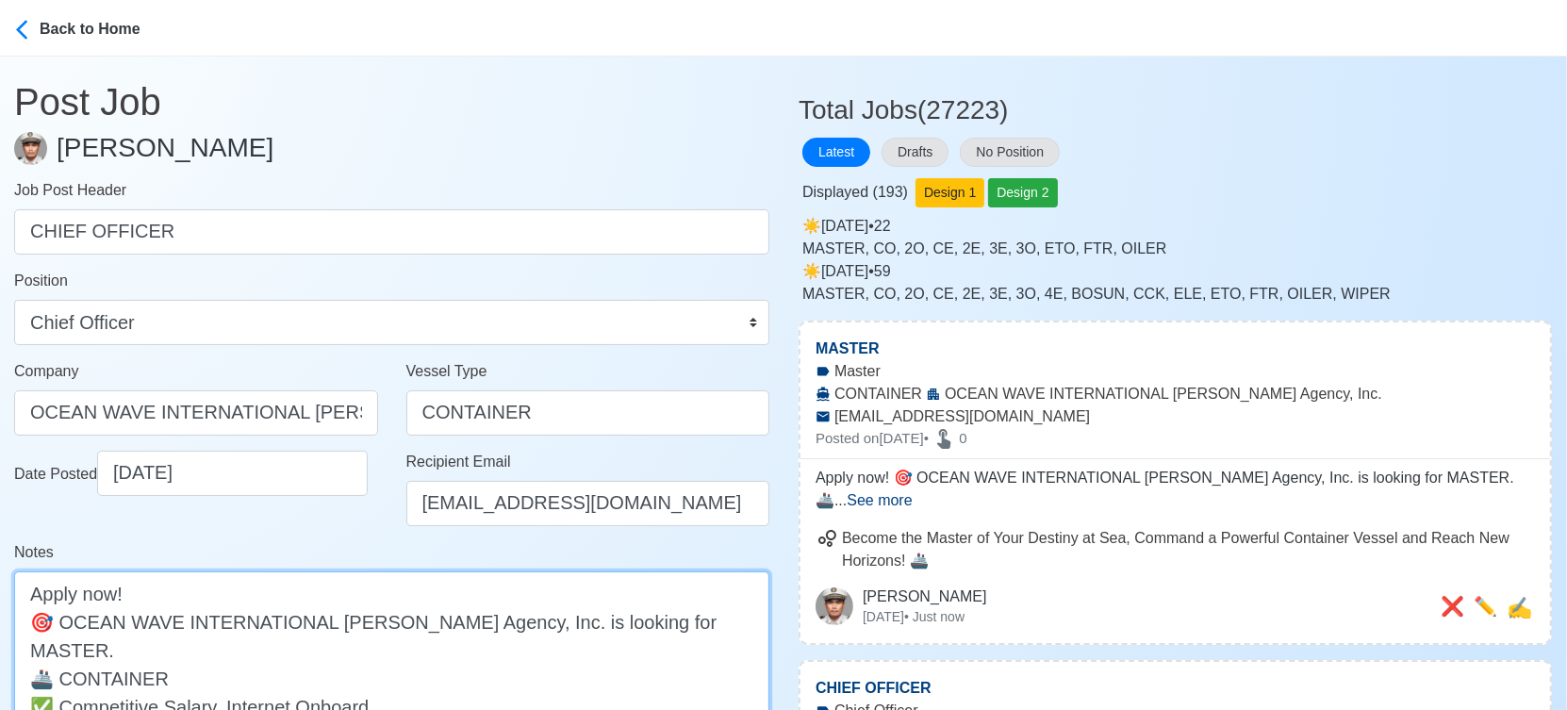
click at [662, 618] on textarea "Apply now! 🎯 OCEAN WAVE INTERNATIONAL Manning Agency, Inc. is looking for MASTE…" at bounding box center [391, 663] width 755 height 185
click at [660, 618] on textarea "Apply now! 🎯 OCEAN WAVE INTERNATIONAL Manning Agency, Inc. is looking for MASTE…" at bounding box center [391, 663] width 755 height 185
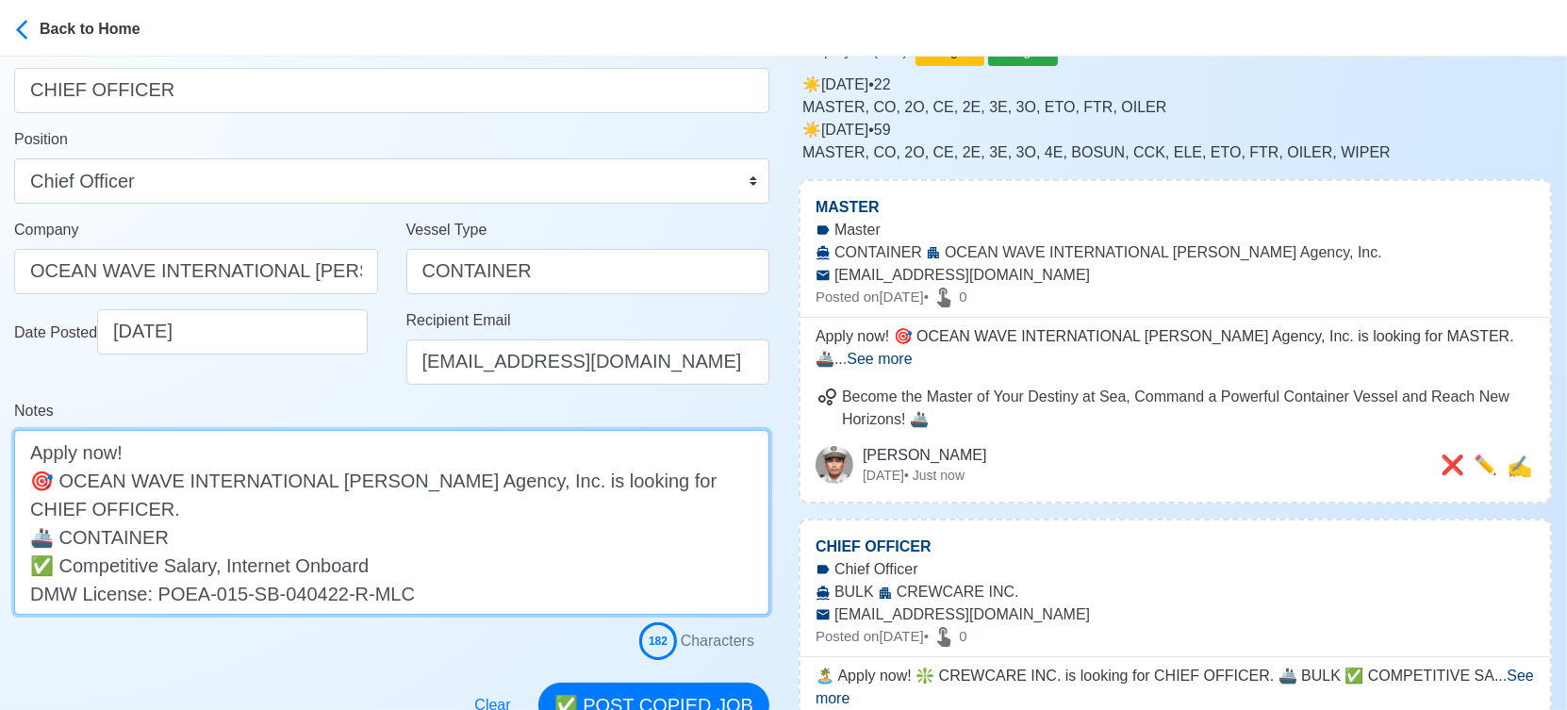
scroll to position [419, 0]
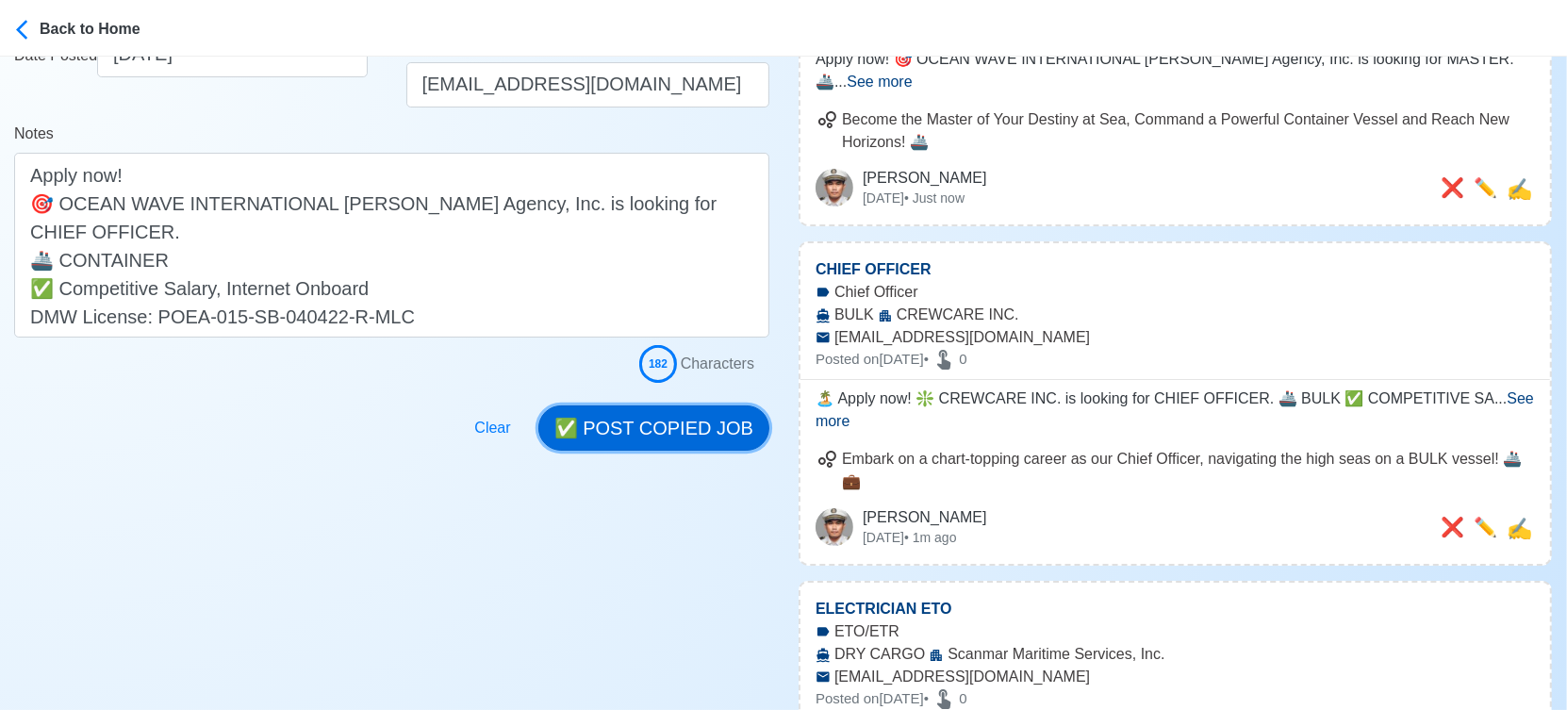
click at [671, 425] on button "✅ POST COPIED JOB" at bounding box center [653, 427] width 231 height 45
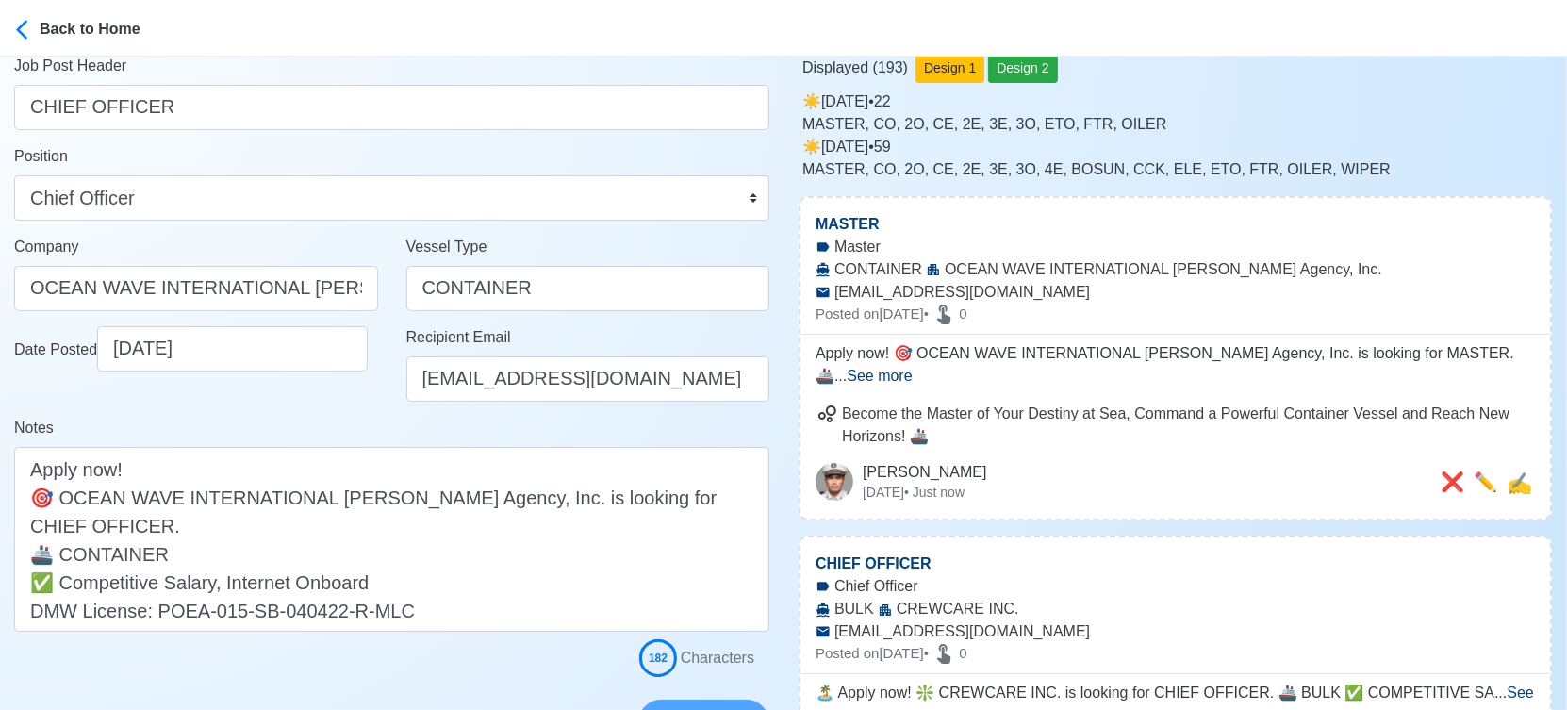
scroll to position [105, 0]
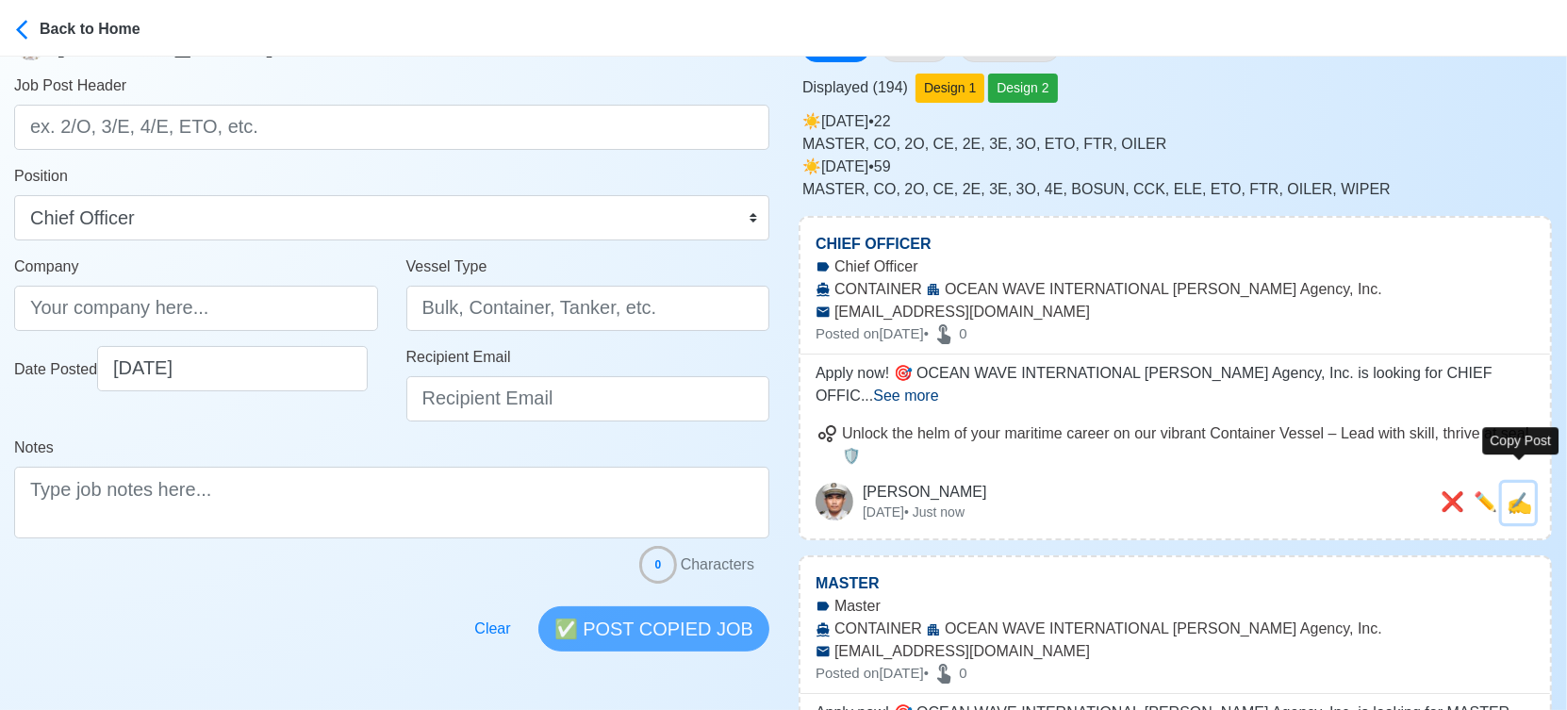
click at [1529, 491] on span "✍️" at bounding box center [1518, 503] width 25 height 24
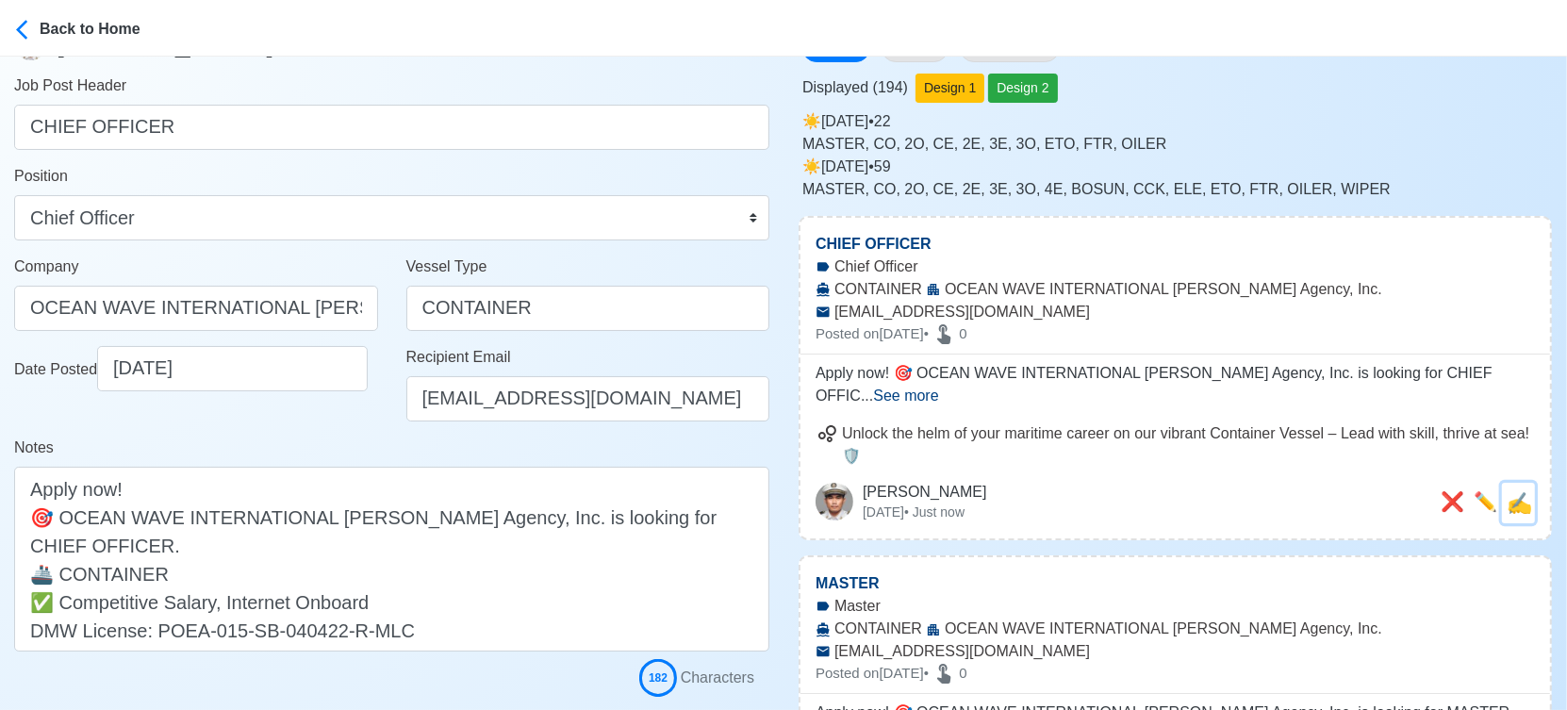
scroll to position [0, 0]
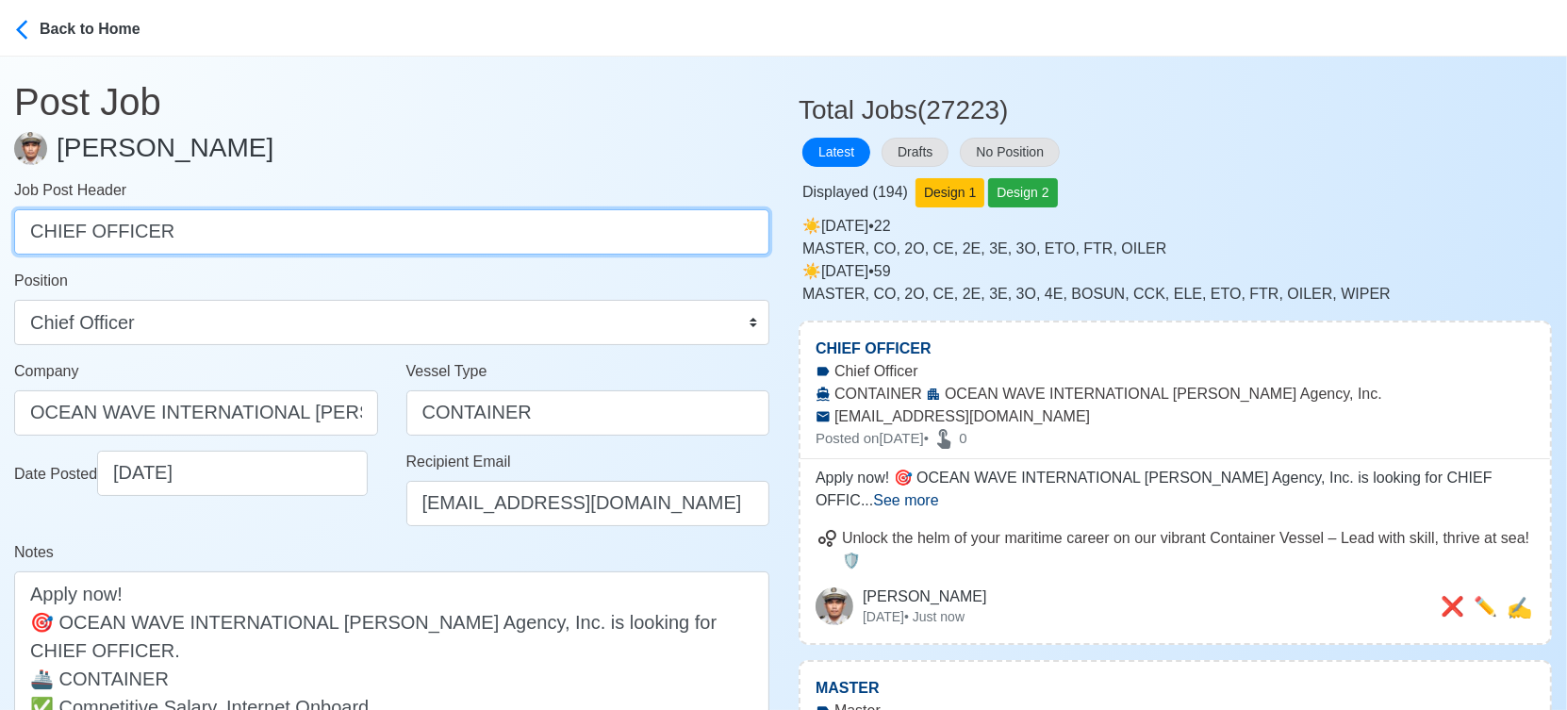
click at [282, 233] on input "CHIEF OFFICER" at bounding box center [391, 231] width 755 height 45
paste input "SECOND OFFICER, THIRD OFFICER, BOSUN, ABLE SEAMAN, ORDINARY SEAMAN, CHIEF ENGIN…"
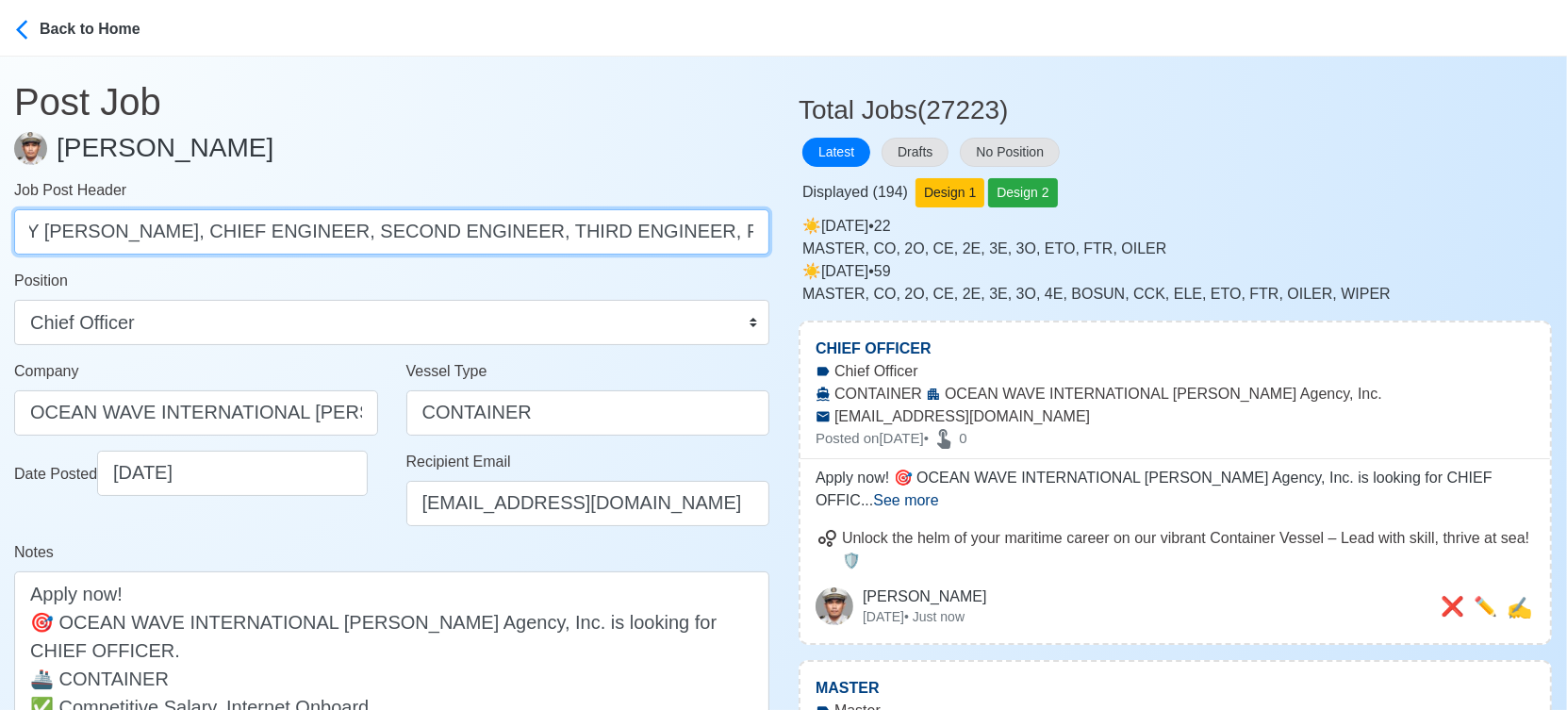
scroll to position [0, 826]
drag, startPoint x: 183, startPoint y: 231, endPoint x: 855, endPoint y: 224, distance: 672.2
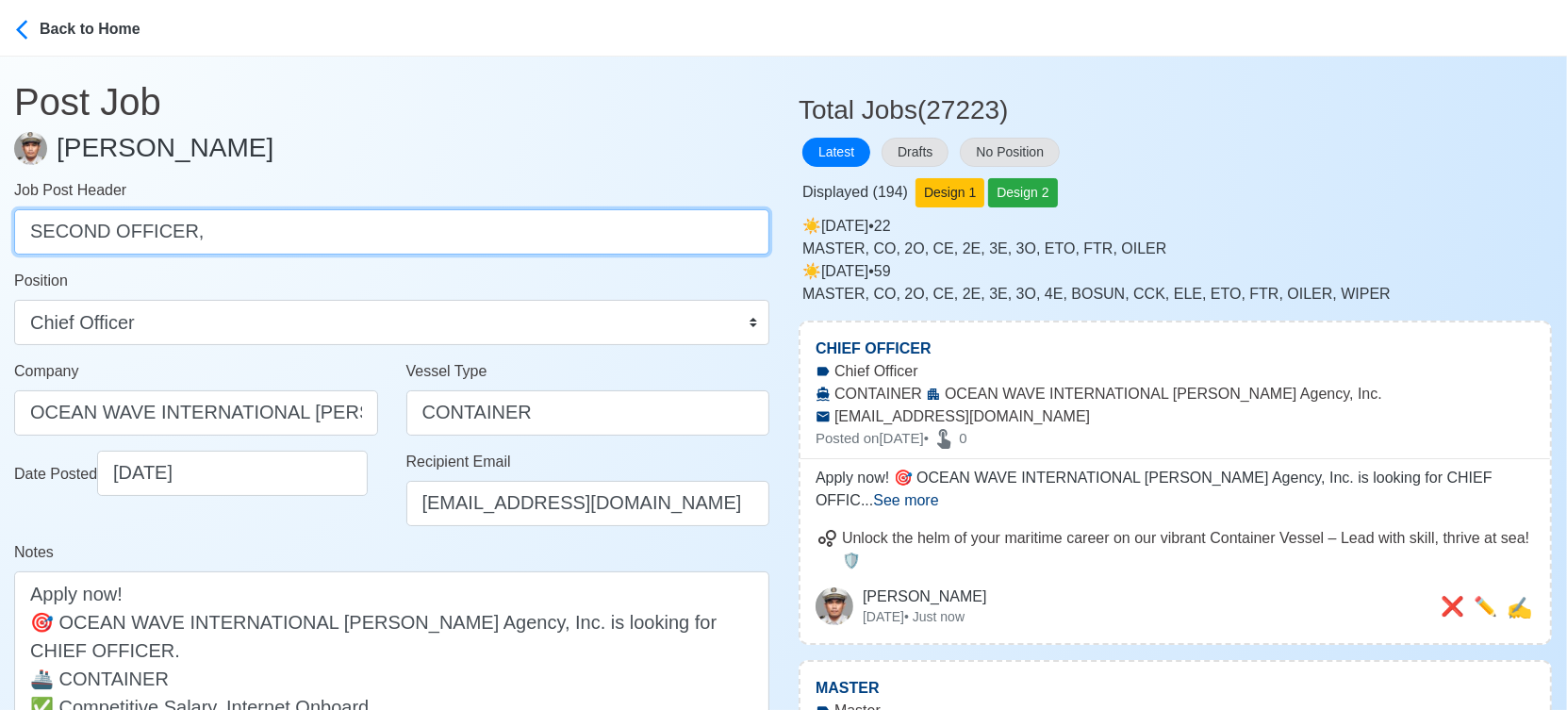
scroll to position [0, 0]
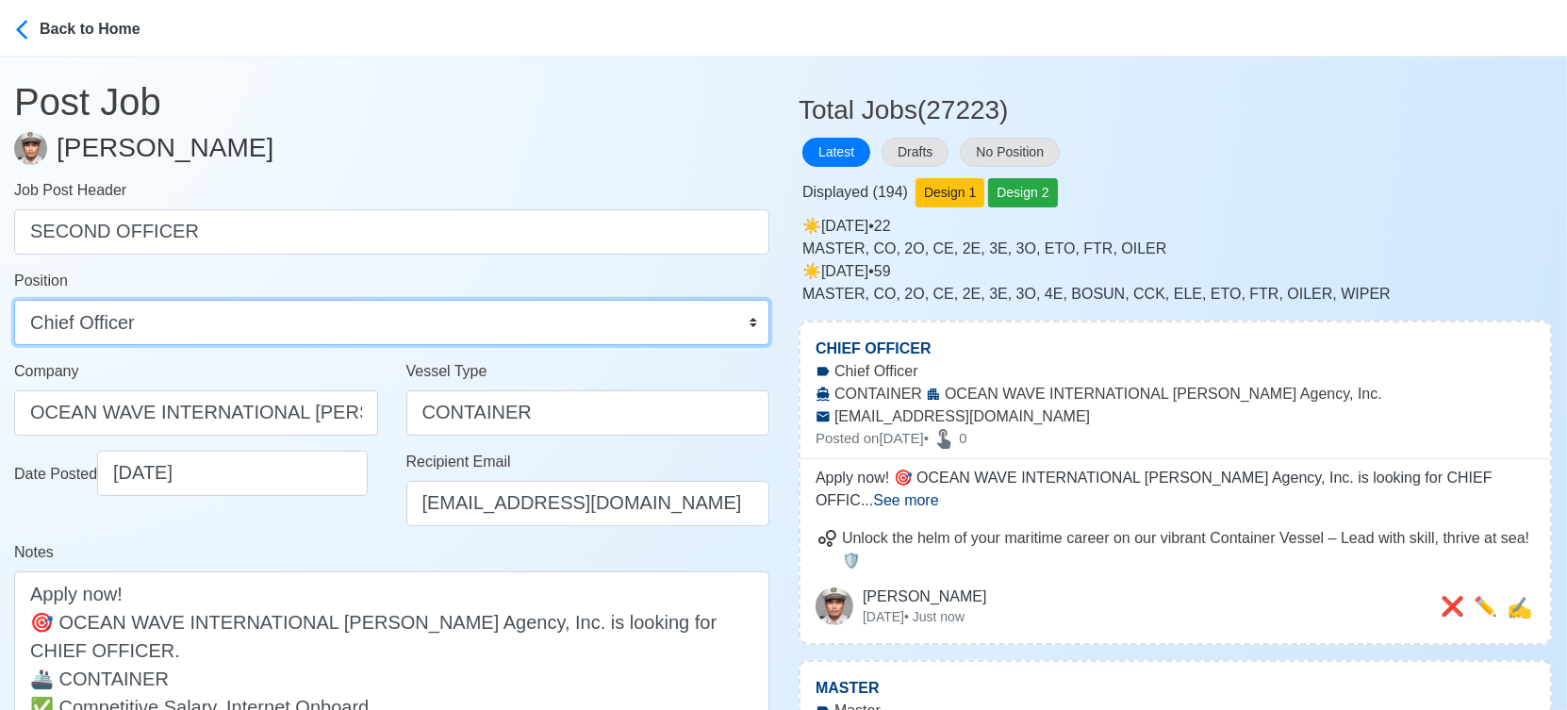
click at [532, 317] on select "Master Chief Officer 2nd Officer 3rd Officer Junior Officer Chief Engineer 2nd …" at bounding box center [391, 322] width 755 height 45
click at [14, 300] on select "Master Chief Officer 2nd Officer 3rd Officer Junior Officer Chief Engineer 2nd …" at bounding box center [391, 322] width 755 height 45
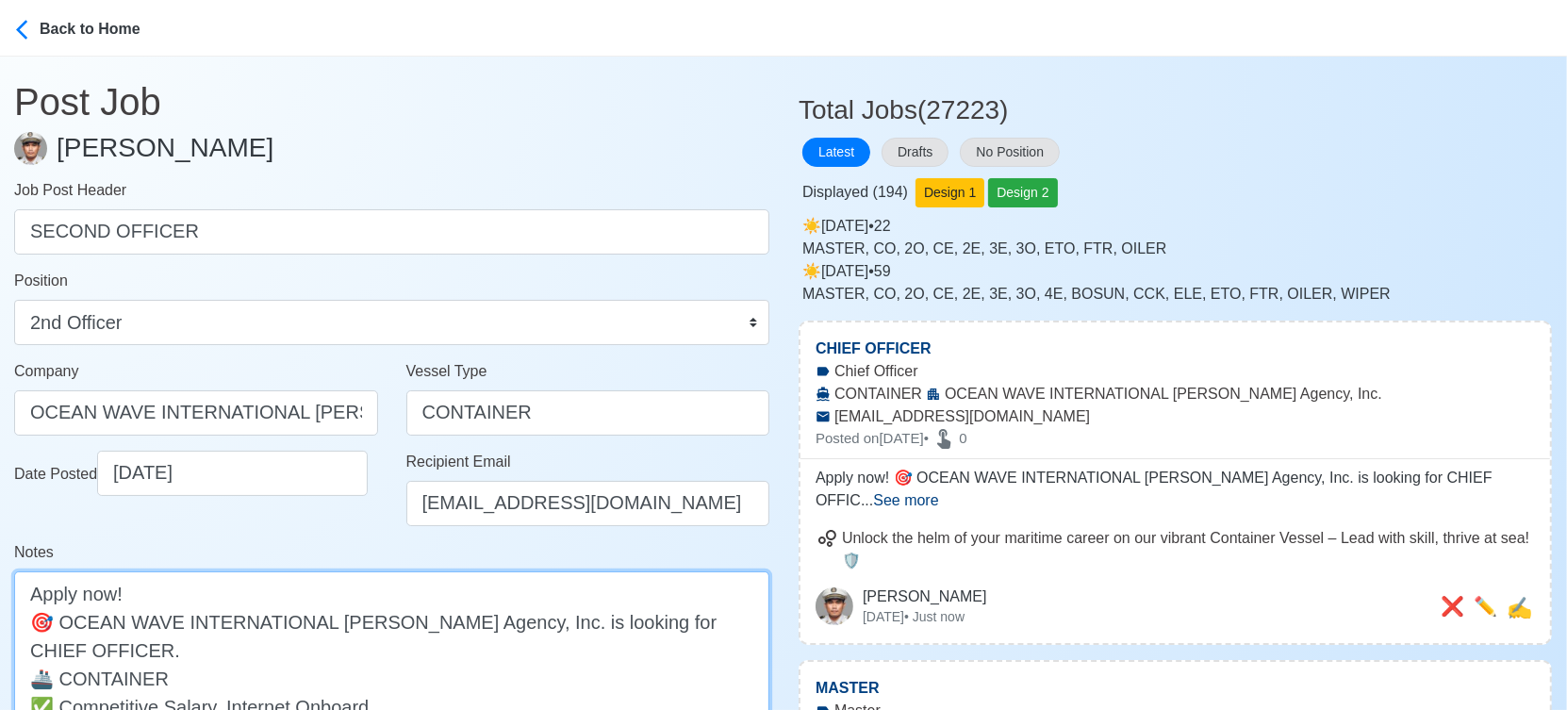
click at [658, 617] on textarea "Apply now! 🎯 OCEAN WAVE INTERNATIONAL Manning Agency, Inc. is looking for CHIEF…" at bounding box center [391, 663] width 755 height 185
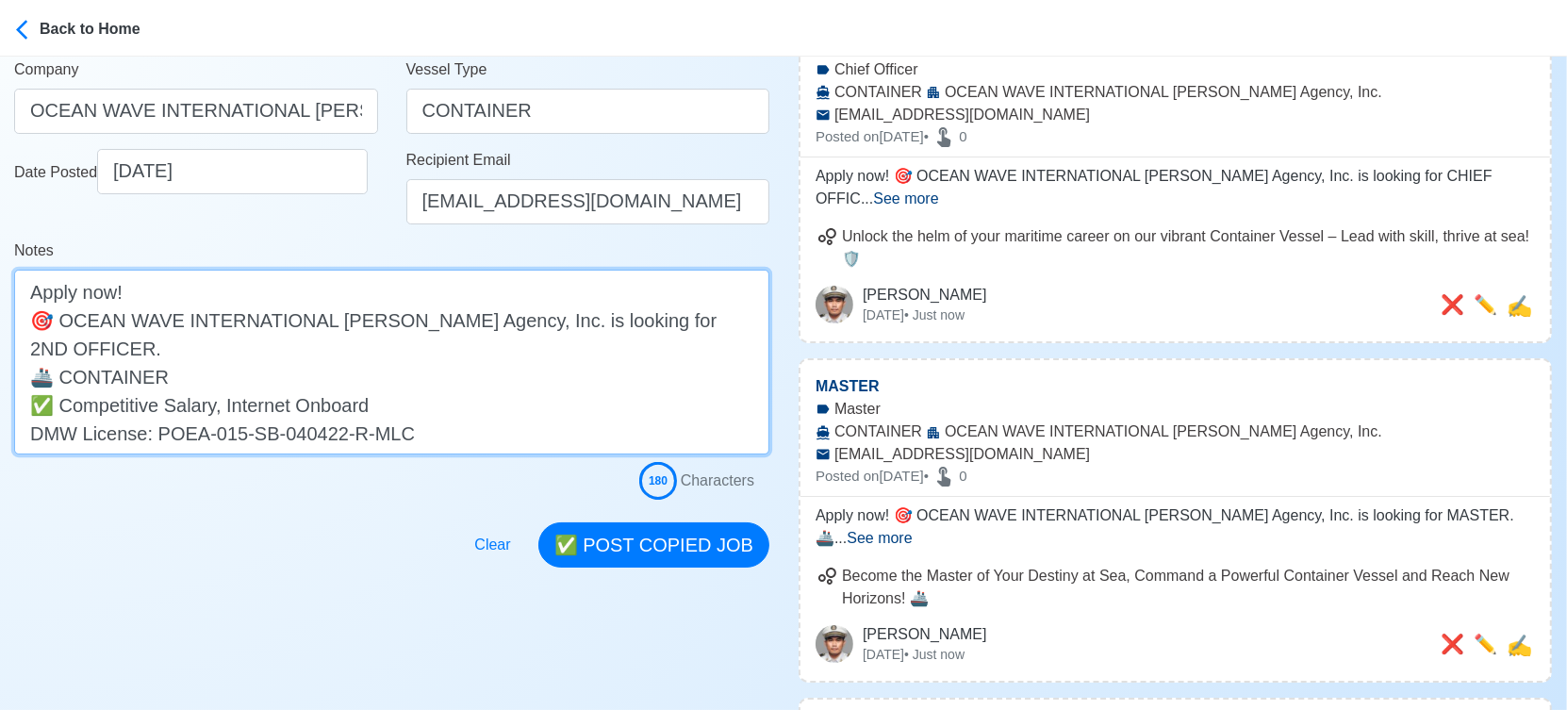
scroll to position [314, 0]
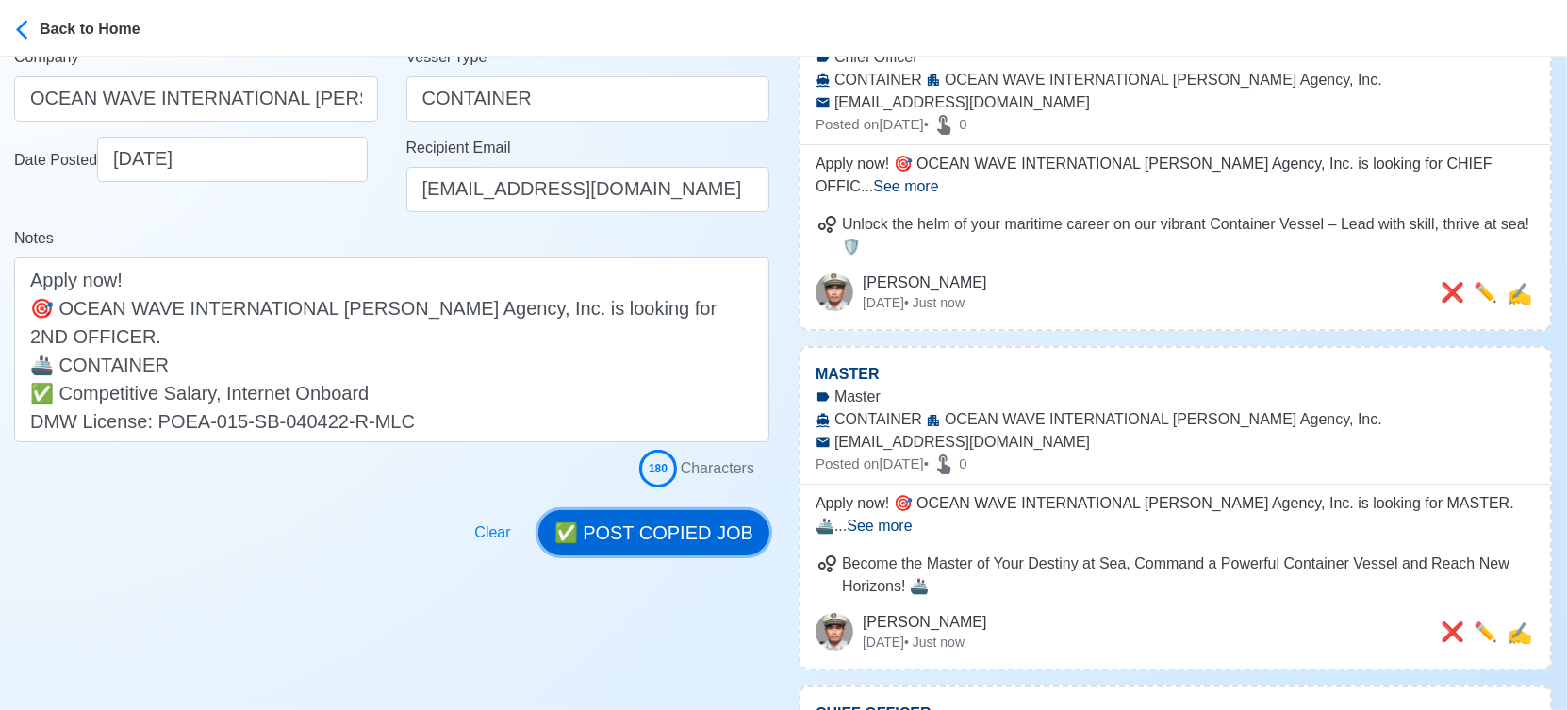
click at [668, 535] on button "✅ POST COPIED JOB" at bounding box center [653, 532] width 231 height 45
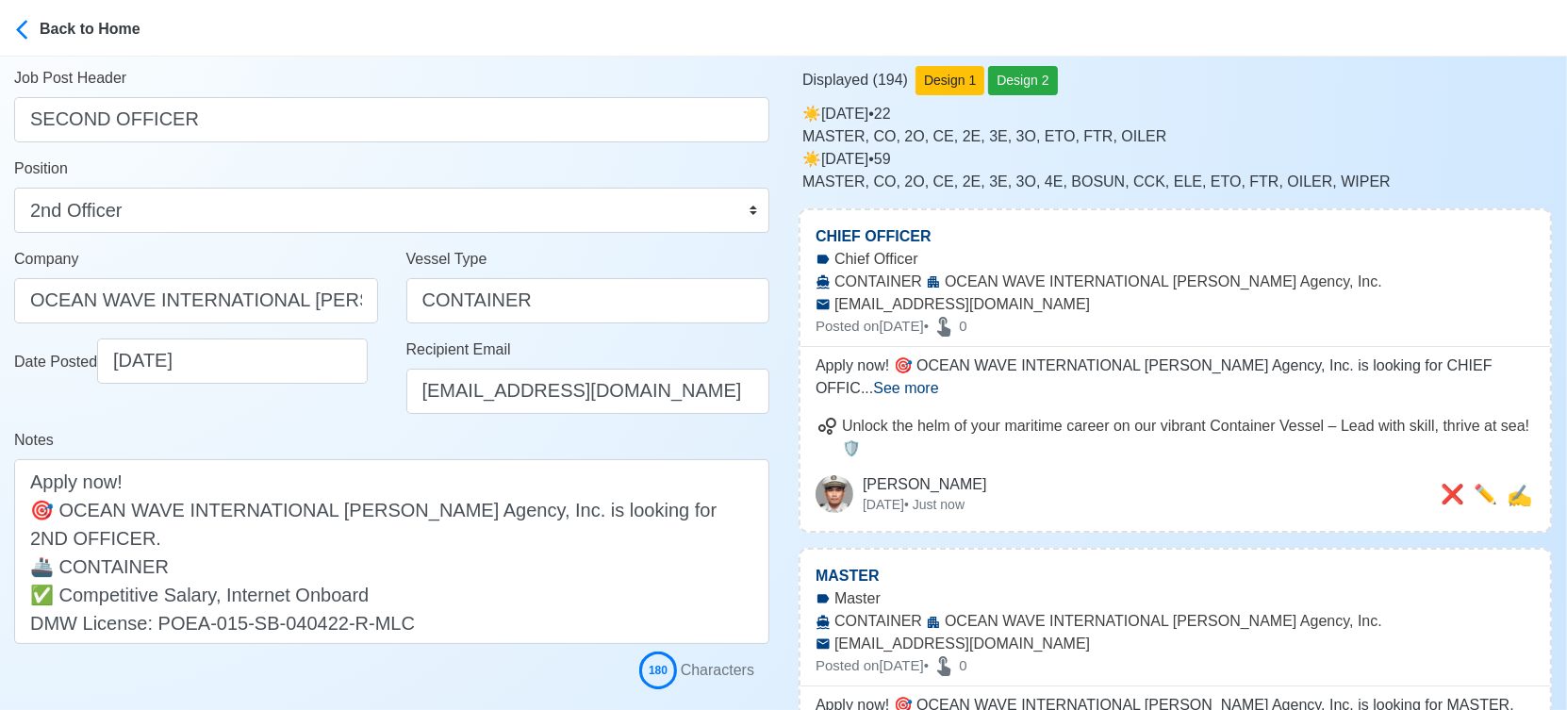
scroll to position [0, 0]
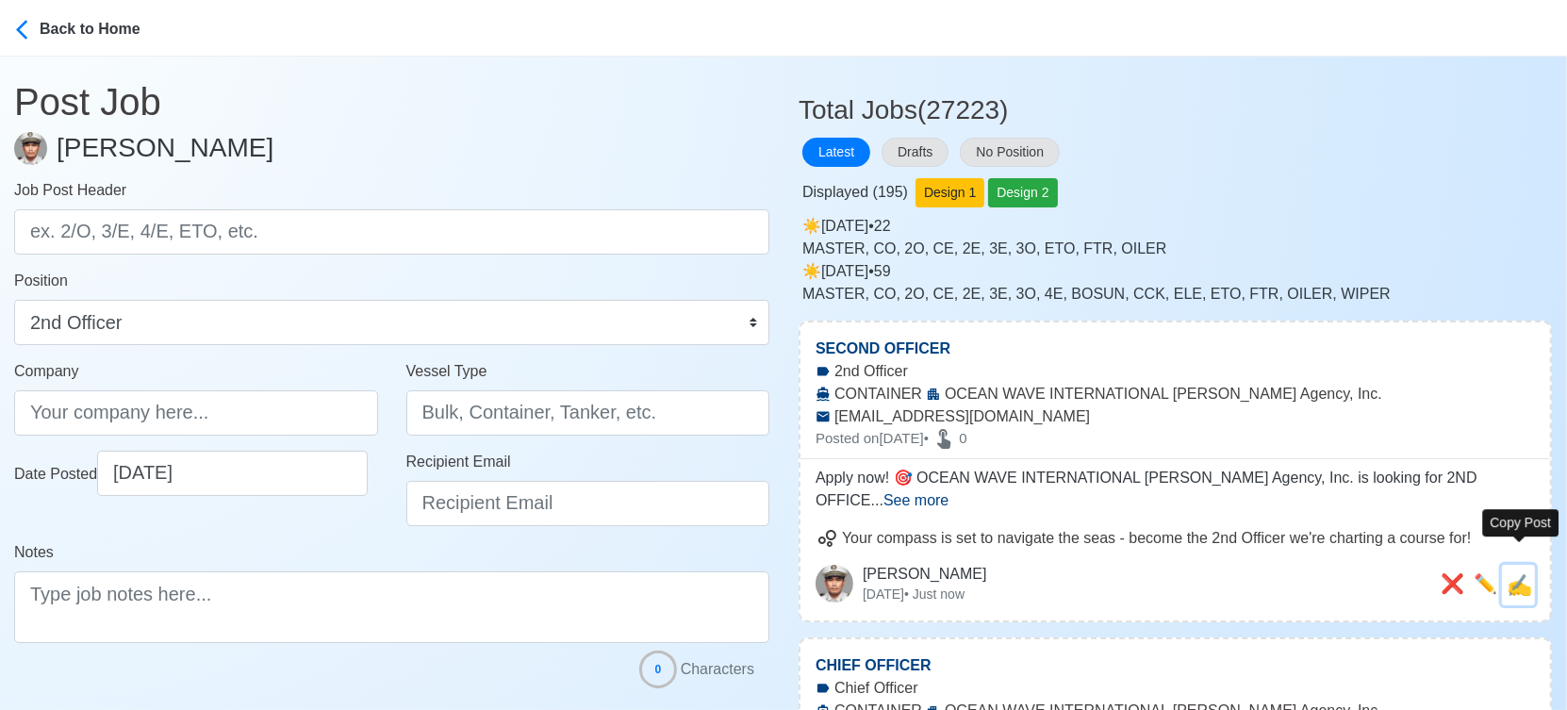
click at [1523, 573] on span "✍️" at bounding box center [1518, 585] width 25 height 24
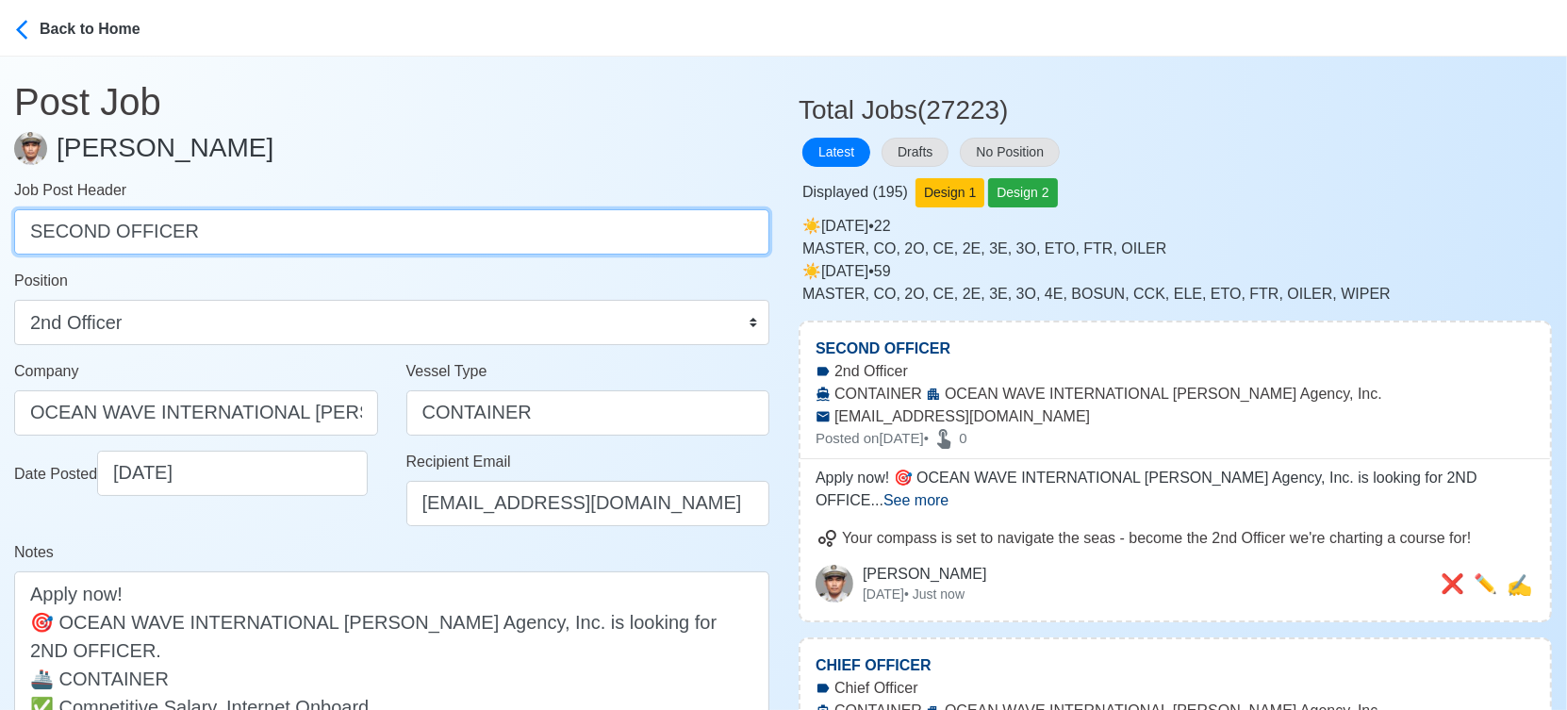
click at [455, 230] on input "SECOND OFFICER" at bounding box center [391, 231] width 755 height 45
paste input "THIRD OFFICER, BOSUN, ABLE SEAMAN, ORDINARY SEAMAN, CHIEF ENGINEER, SECOND ENGI…"
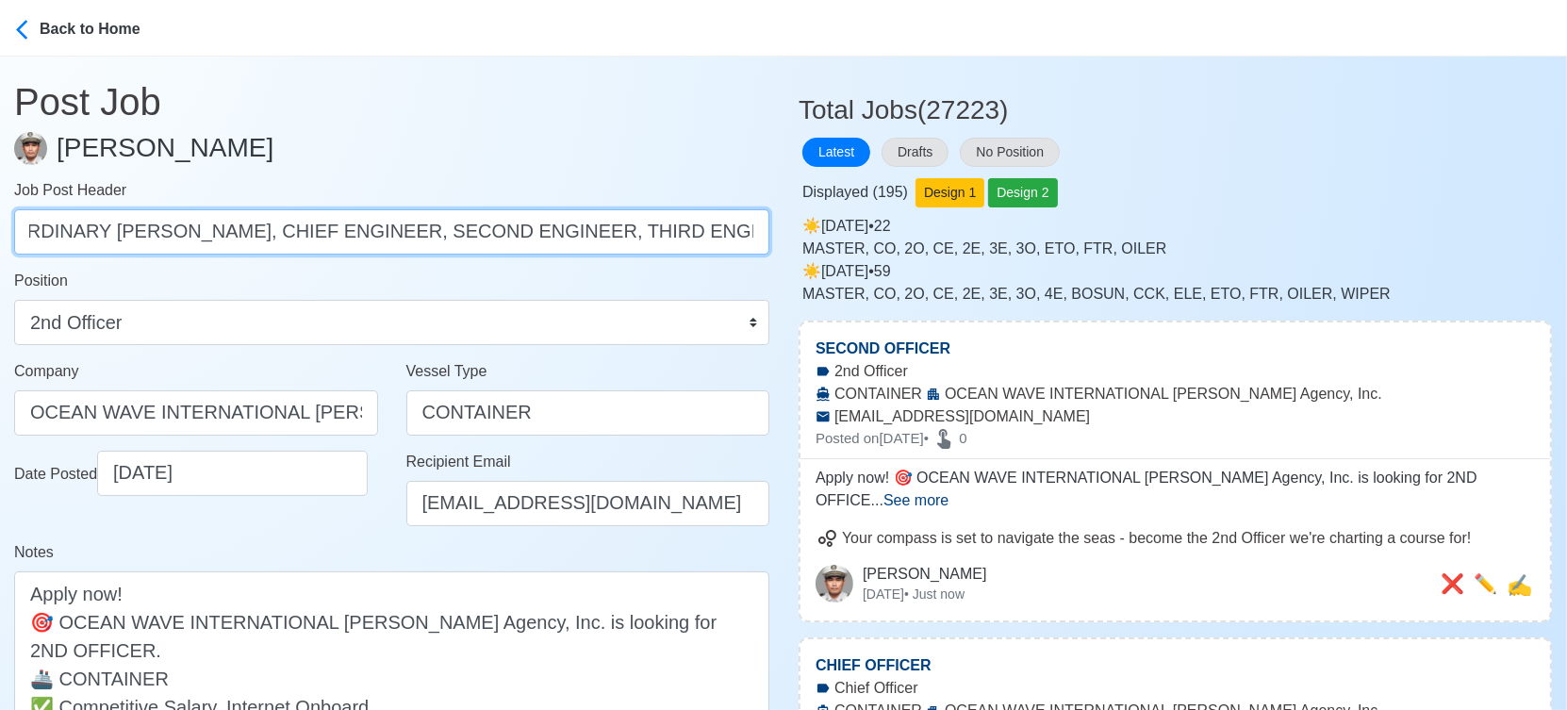
scroll to position [0, 674]
drag, startPoint x: 171, startPoint y: 233, endPoint x: 818, endPoint y: 224, distance: 647.7
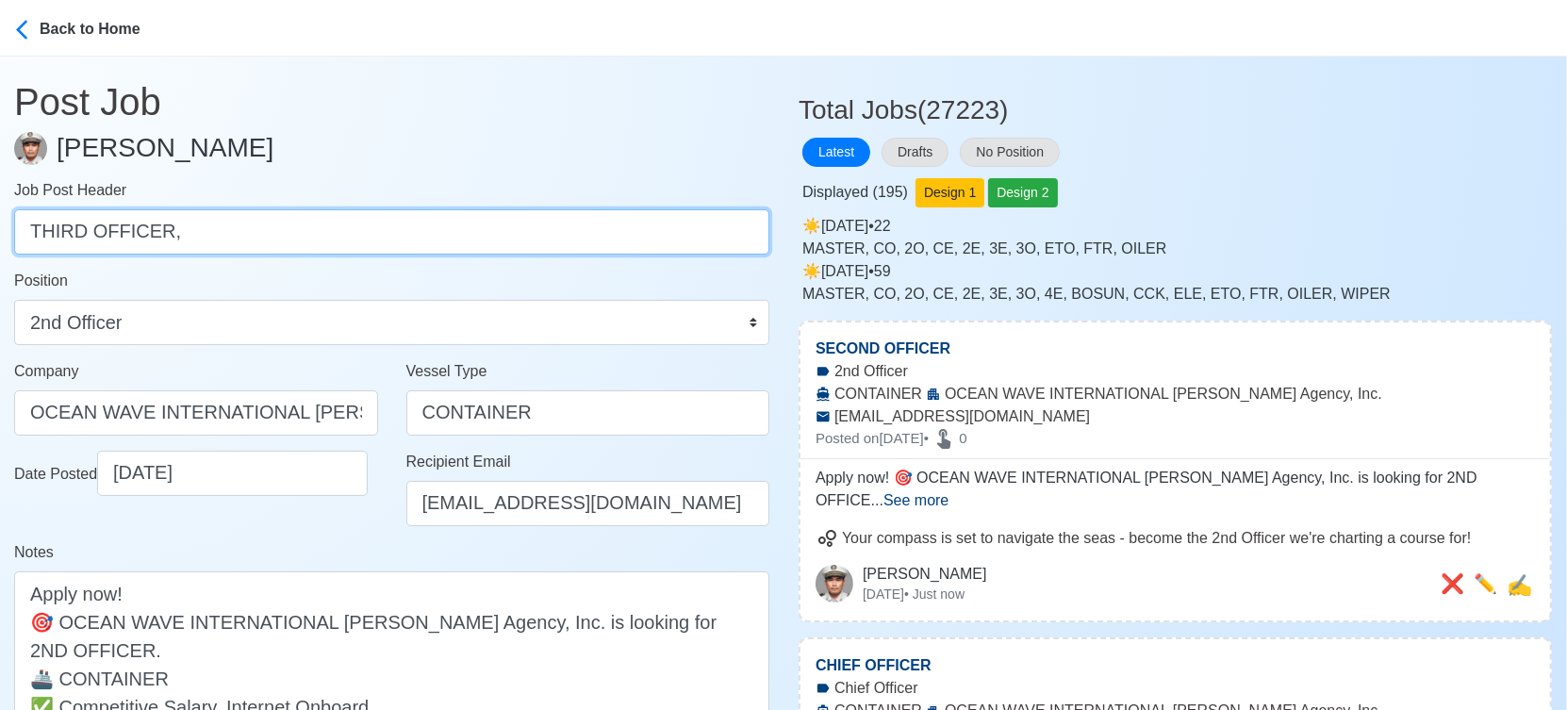
scroll to position [0, 0]
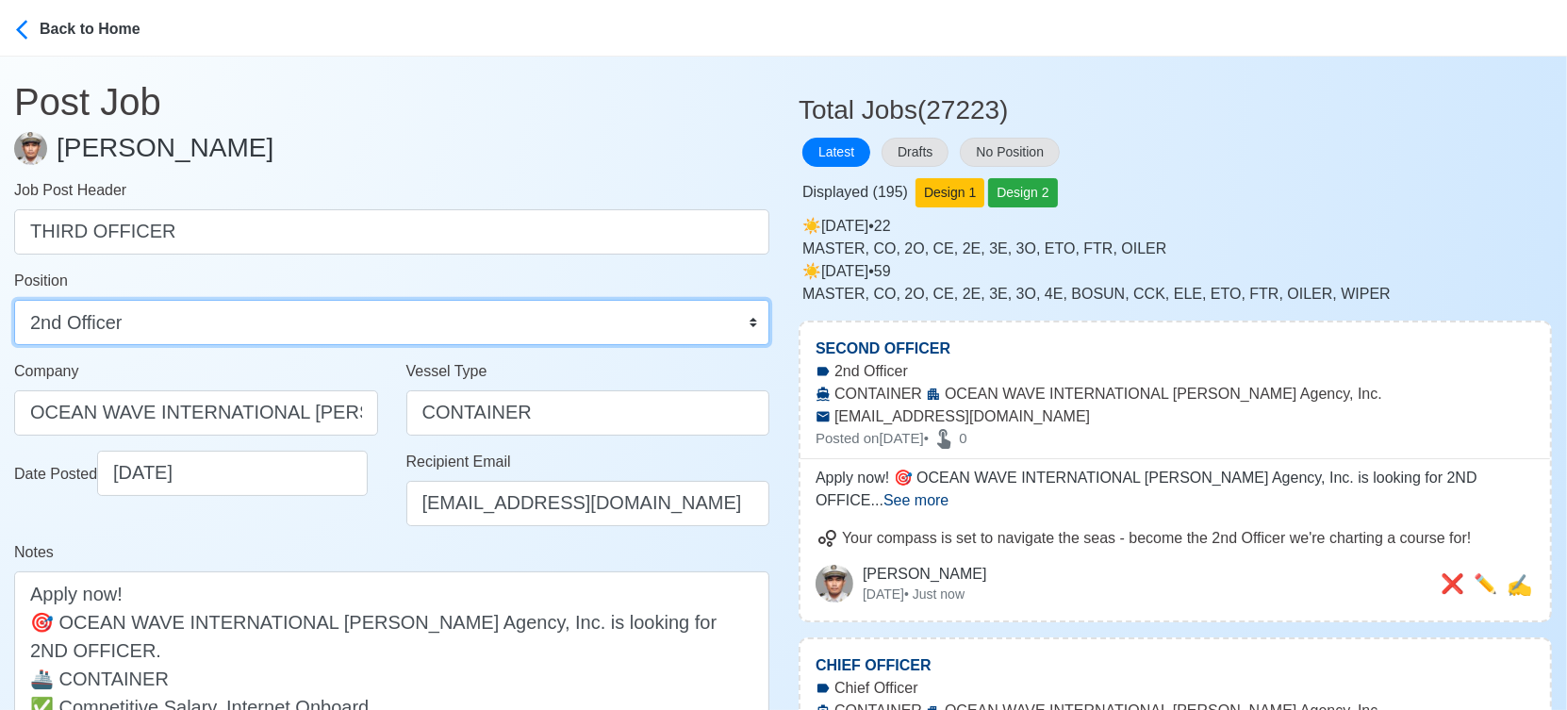
click at [552, 307] on select "Master Chief Officer 2nd Officer 3rd Officer Junior Officer Chief Engineer 2nd …" at bounding box center [391, 322] width 755 height 45
click at [14, 300] on select "Master Chief Officer 2nd Officer 3rd Officer Junior Officer Chief Engineer 2nd …" at bounding box center [391, 322] width 755 height 45
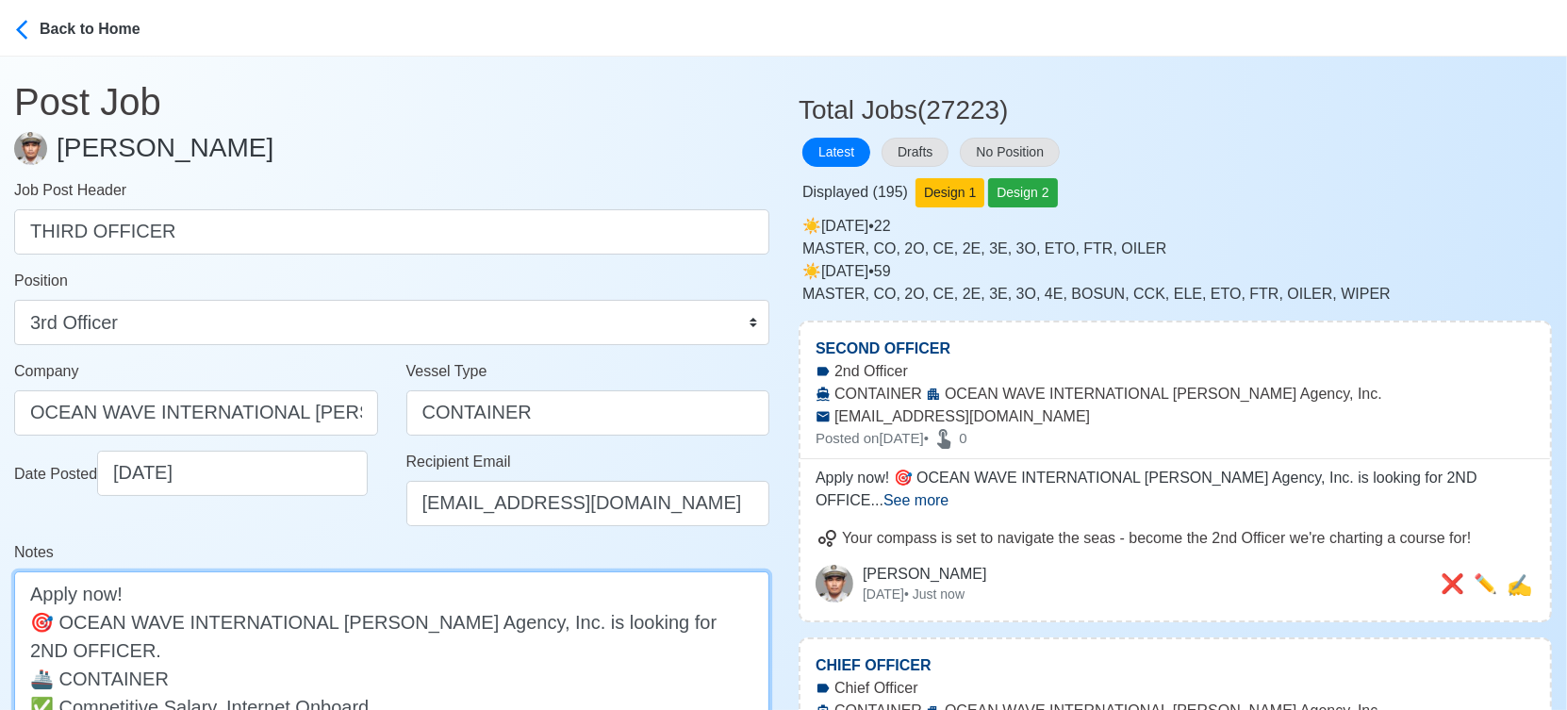
click at [641, 617] on textarea "Apply now! 🎯 OCEAN WAVE INTERNATIONAL Manning Agency, Inc. is looking for 2ND O…" at bounding box center [391, 663] width 755 height 185
click at [640, 617] on textarea "Apply now! 🎯 OCEAN WAVE INTERNATIONAL Manning Agency, Inc. is looking for 2ND O…" at bounding box center [391, 663] width 755 height 185
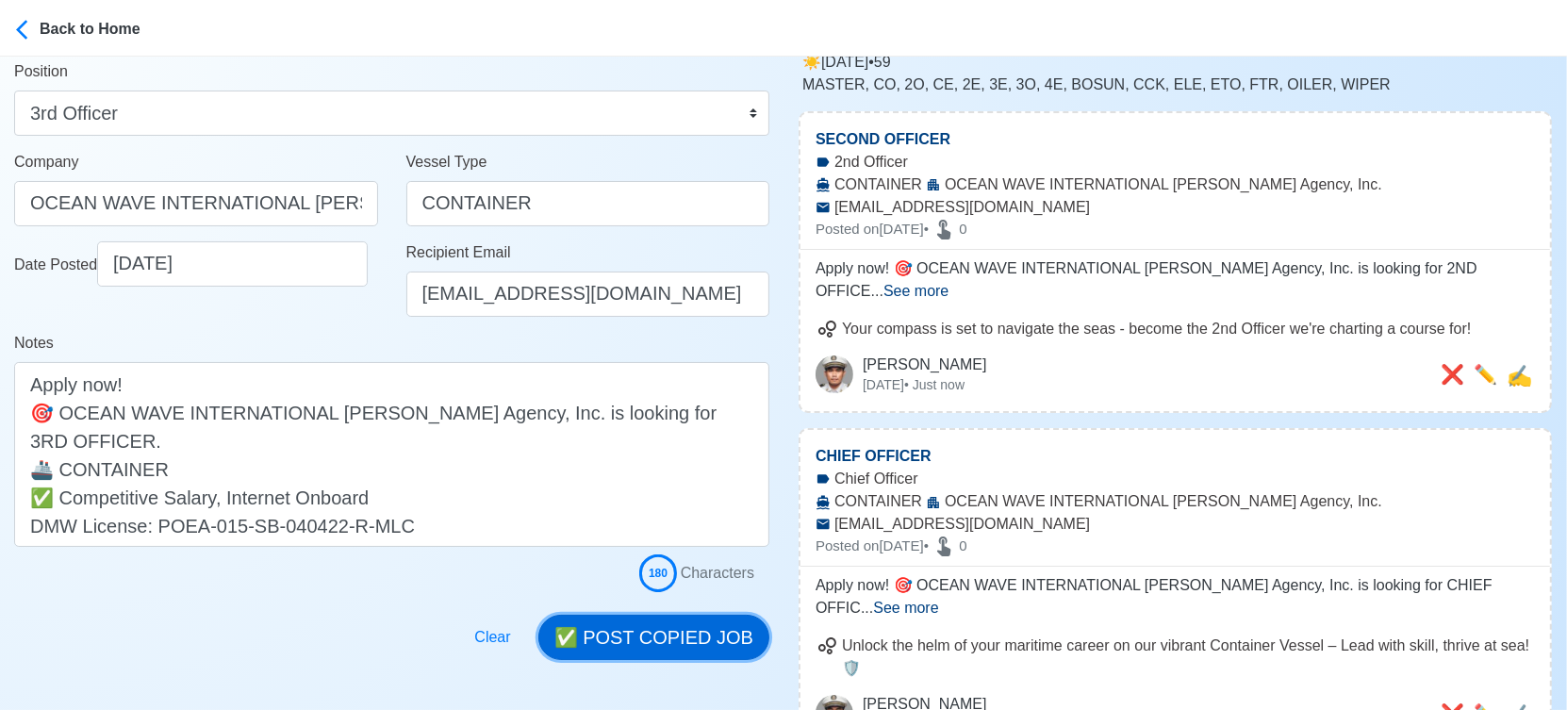
click at [667, 634] on button "✅ POST COPIED JOB" at bounding box center [653, 637] width 231 height 45
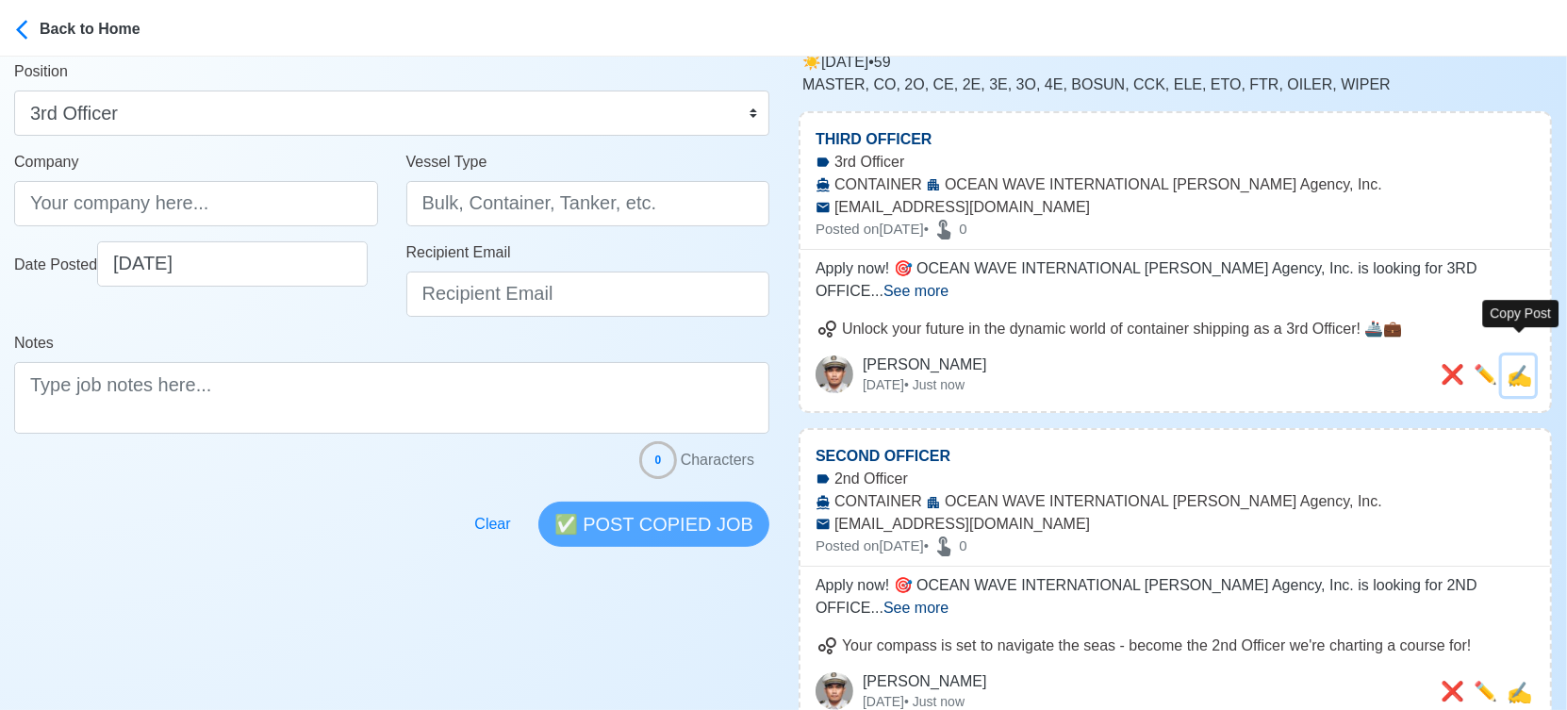
click at [1527, 364] on span "✍️" at bounding box center [1518, 376] width 25 height 24
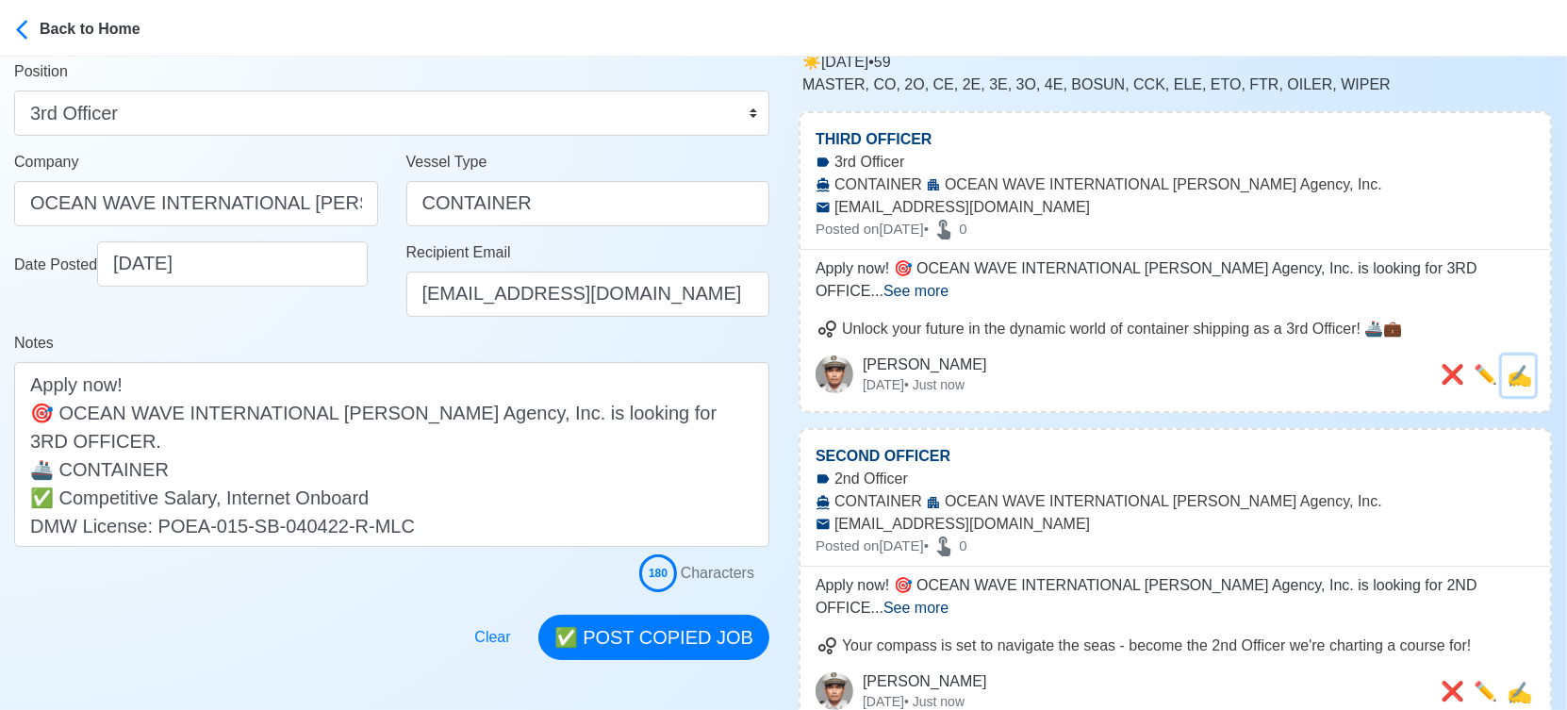
scroll to position [0, 0]
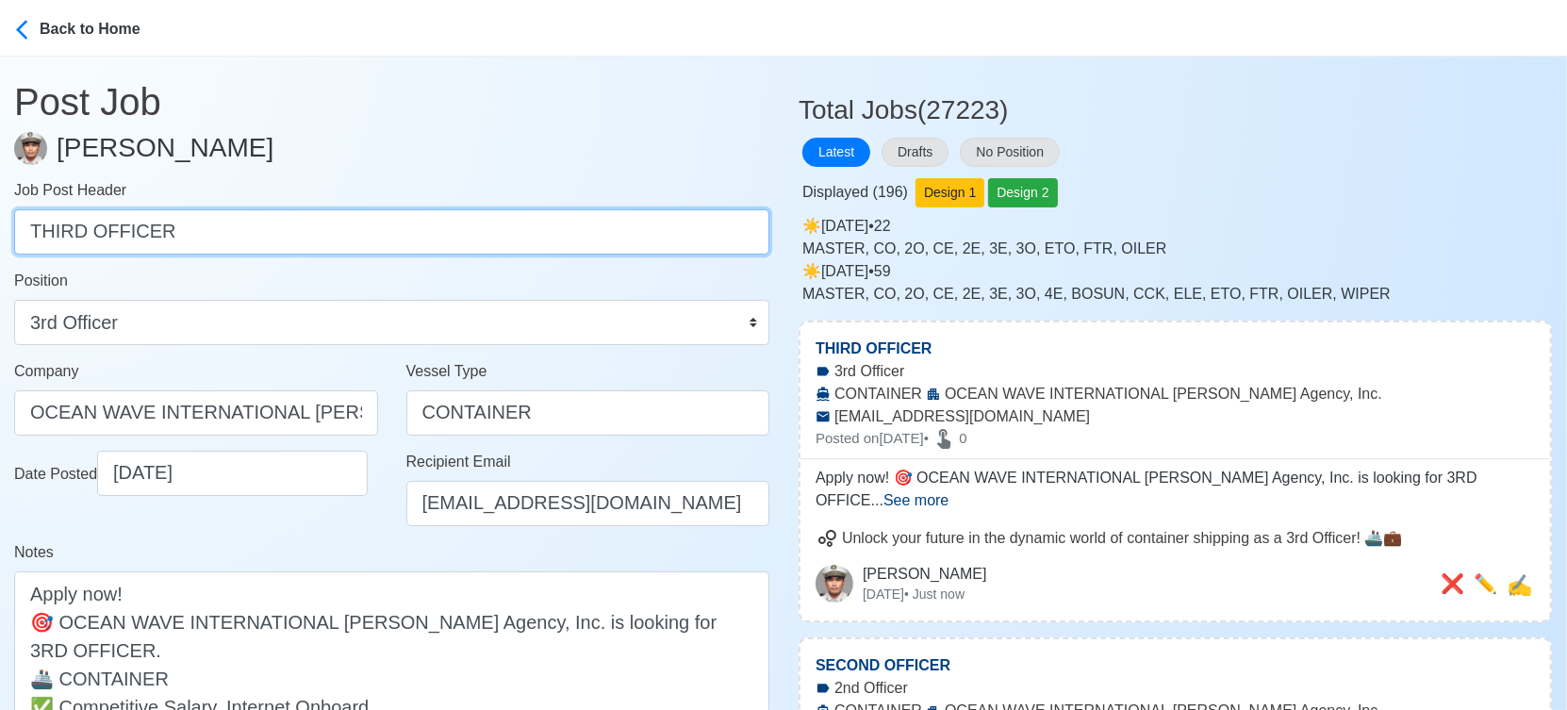
click at [243, 227] on input "THIRD OFFICER" at bounding box center [391, 231] width 755 height 45
paste input "BOSUN, ABLE SEAMAN, ORDINARY SEAMAN, CHIEF ENGINEER, SECOND ENGINEER, THIRD ENG…"
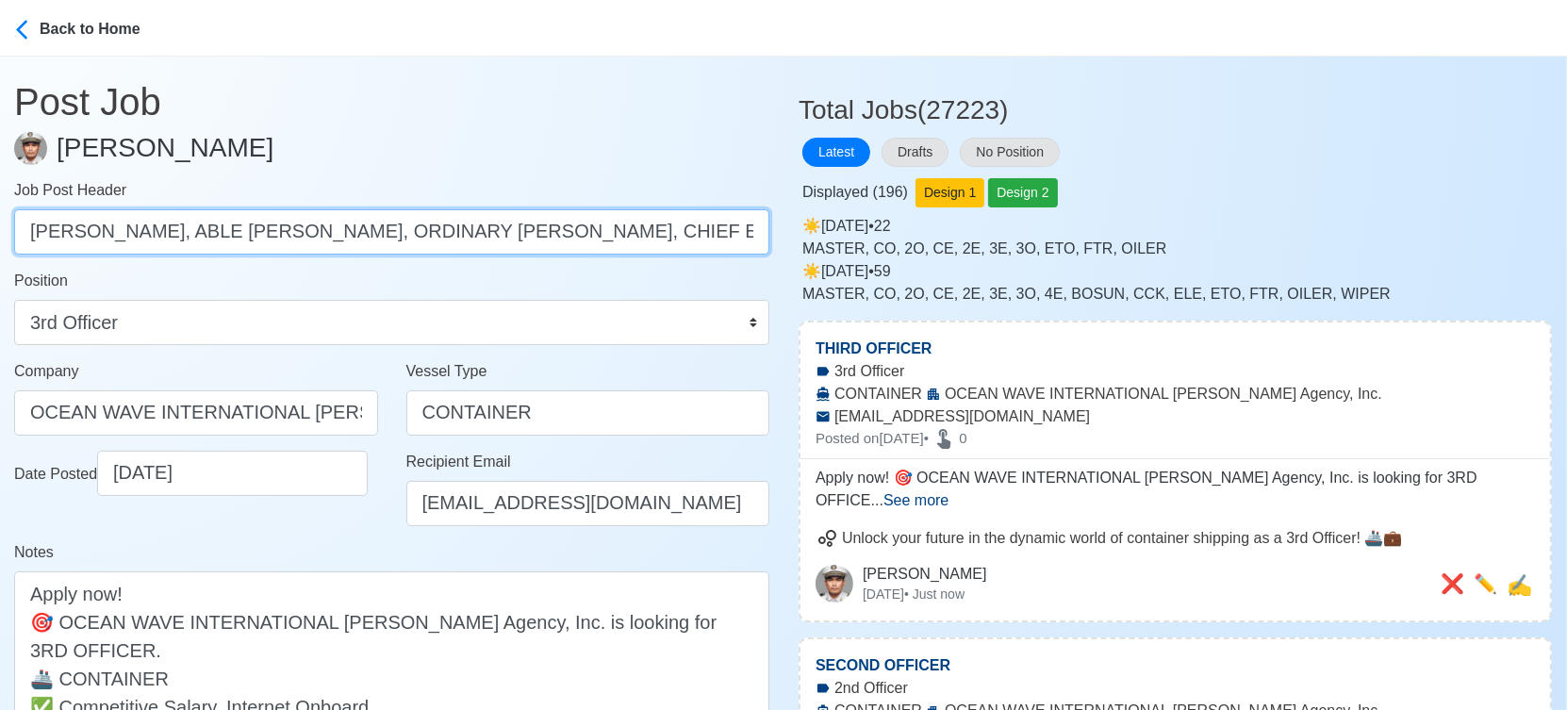
scroll to position [0, 532]
drag, startPoint x: 102, startPoint y: 234, endPoint x: 960, endPoint y: 208, distance: 858.3
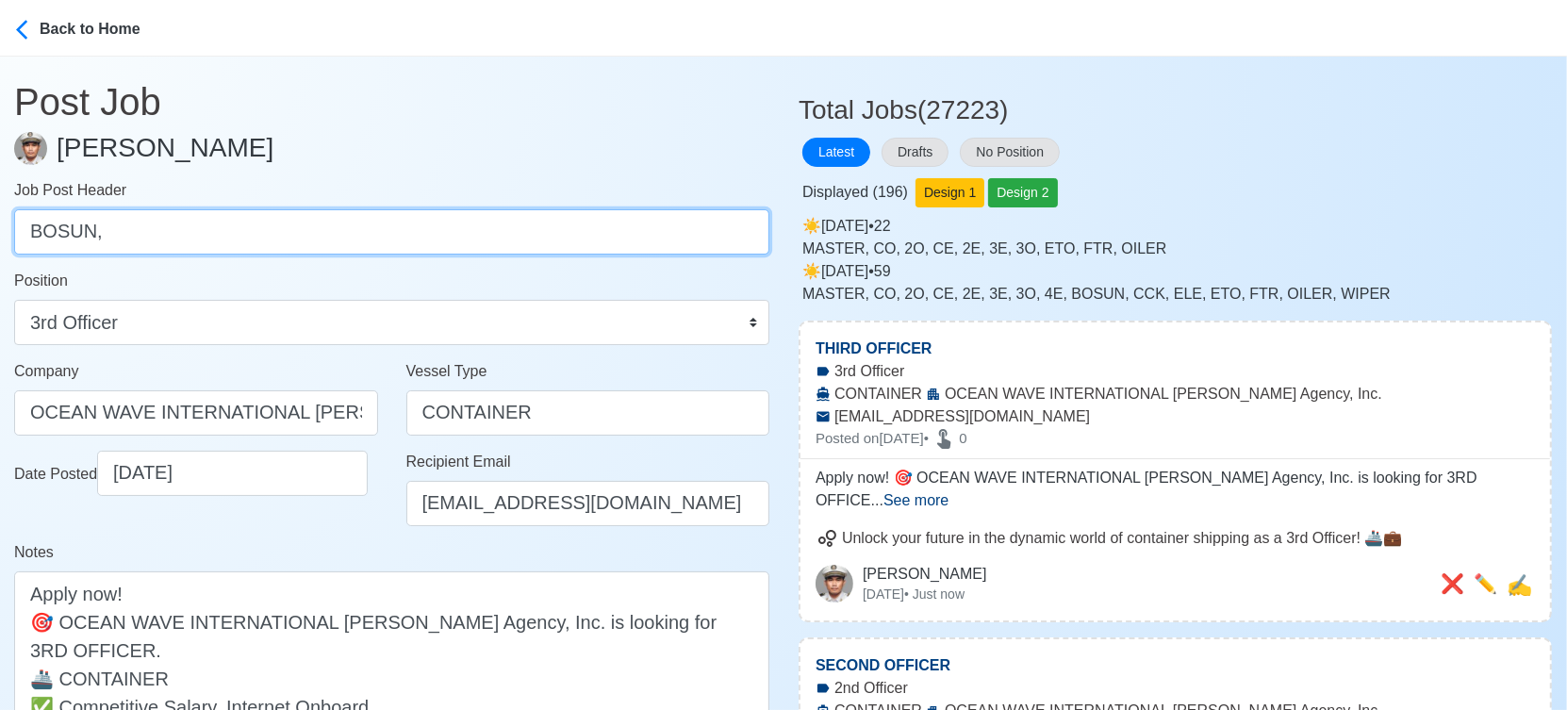
scroll to position [0, 0]
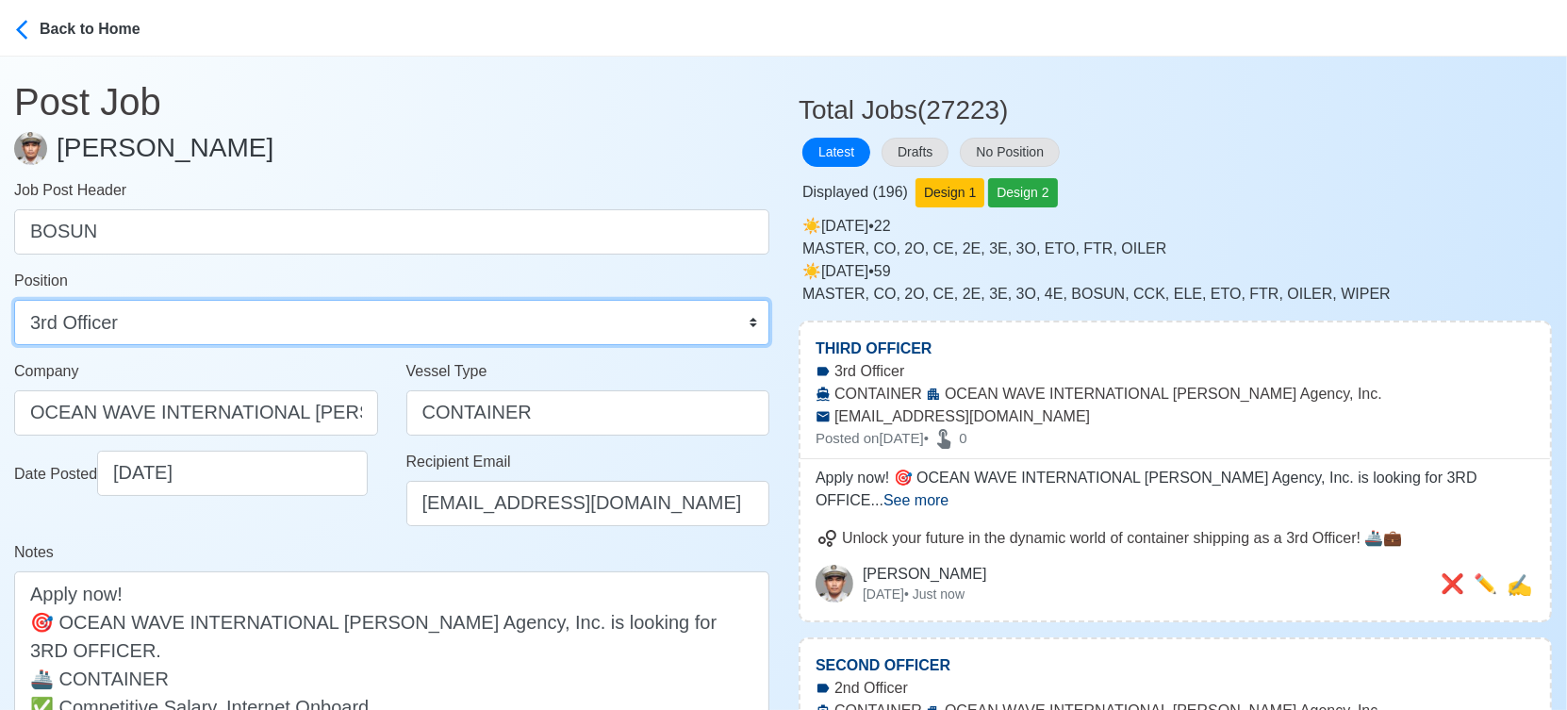
drag, startPoint x: 620, startPoint y: 323, endPoint x: 558, endPoint y: 327, distance: 62.3
click at [620, 323] on select "Master Chief Officer 2nd Officer 3rd Officer Junior Officer Chief Engineer 2nd …" at bounding box center [391, 322] width 755 height 45
click at [14, 300] on select "Master Chief Officer 2nd Officer 3rd Officer Junior Officer Chief Engineer 2nd …" at bounding box center [391, 322] width 755 height 45
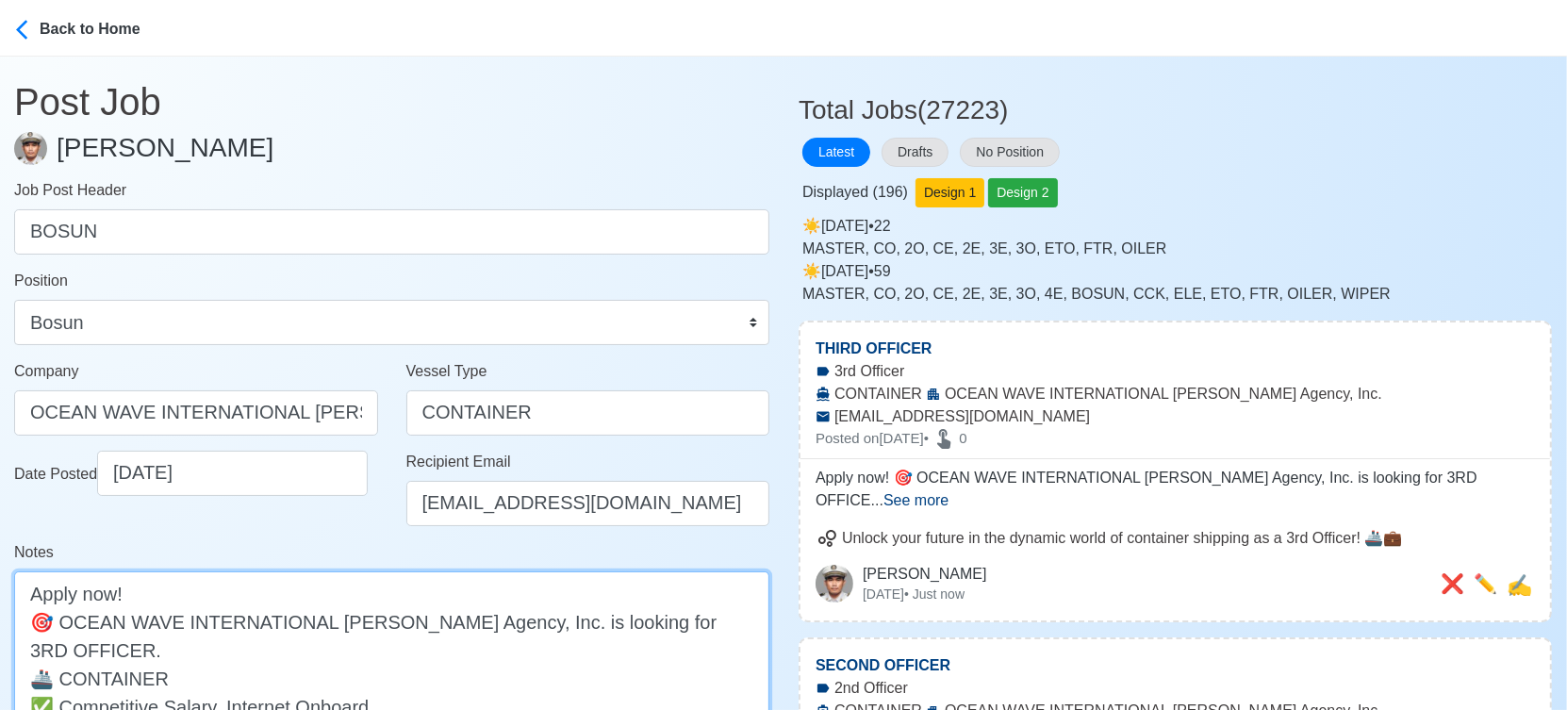
click at [646, 620] on textarea "Apply now! 🎯 OCEAN WAVE INTERNATIONAL Manning Agency, Inc. is looking for 3RD O…" at bounding box center [391, 663] width 755 height 185
click at [654, 614] on textarea "Apply now! 🎯 OCEAN WAVE INTERNATIONAL Manning Agency, Inc. is looking for OFFIC…" at bounding box center [391, 663] width 755 height 185
click at [647, 628] on textarea "Apply now! 🎯 OCEAN WAVE INTERNATIONAL Manning Agency, Inc. is looking for OFFIC…" at bounding box center [391, 663] width 755 height 185
click at [624, 624] on textarea "Apply now! 🎯 OCEAN WAVE INTERNATIONAL Manning Agency, Inc. is looking for OFFIC…" at bounding box center [391, 663] width 755 height 185
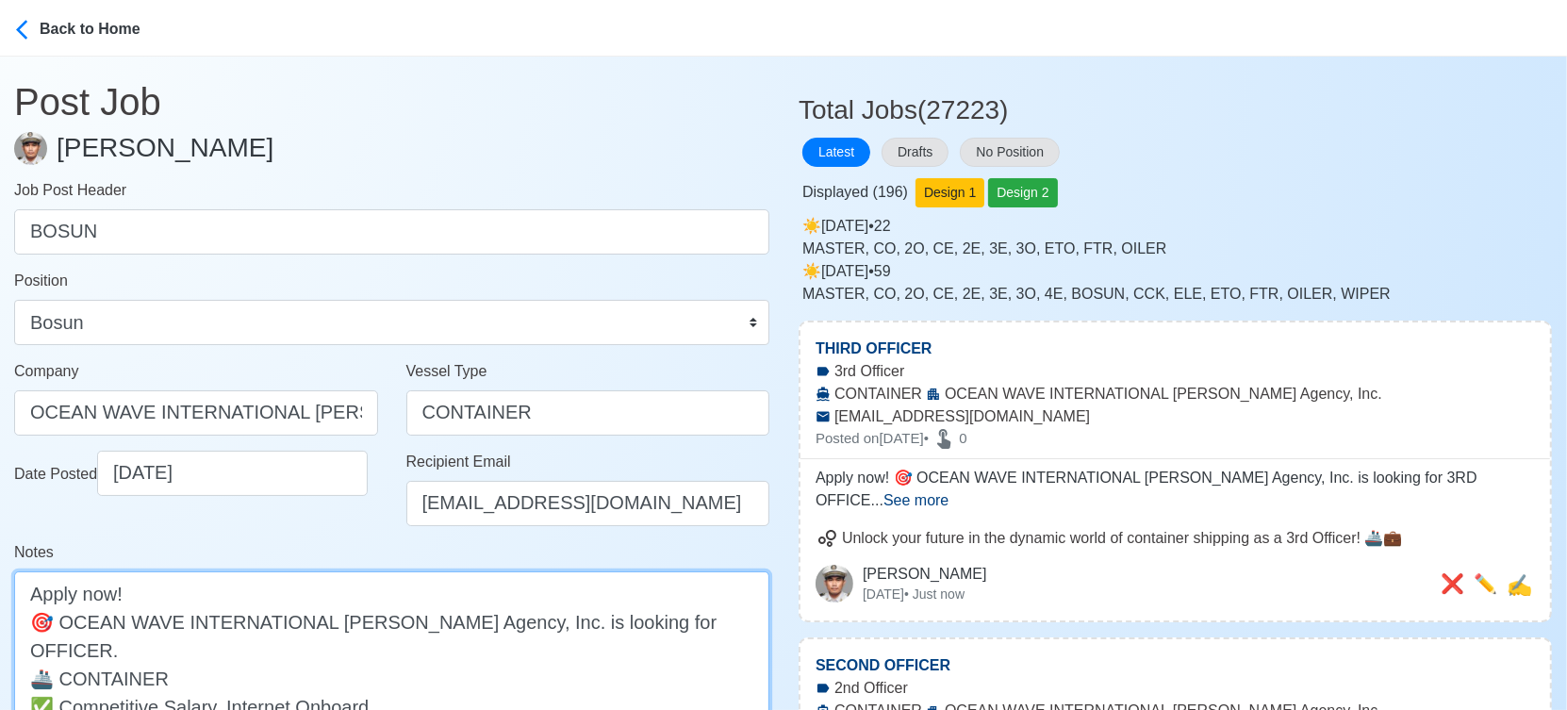
click at [622, 632] on textarea "Apply now! 🎯 OCEAN WAVE INTERNATIONAL Manning Agency, Inc. is looking for OFFIC…" at bounding box center [391, 663] width 755 height 185
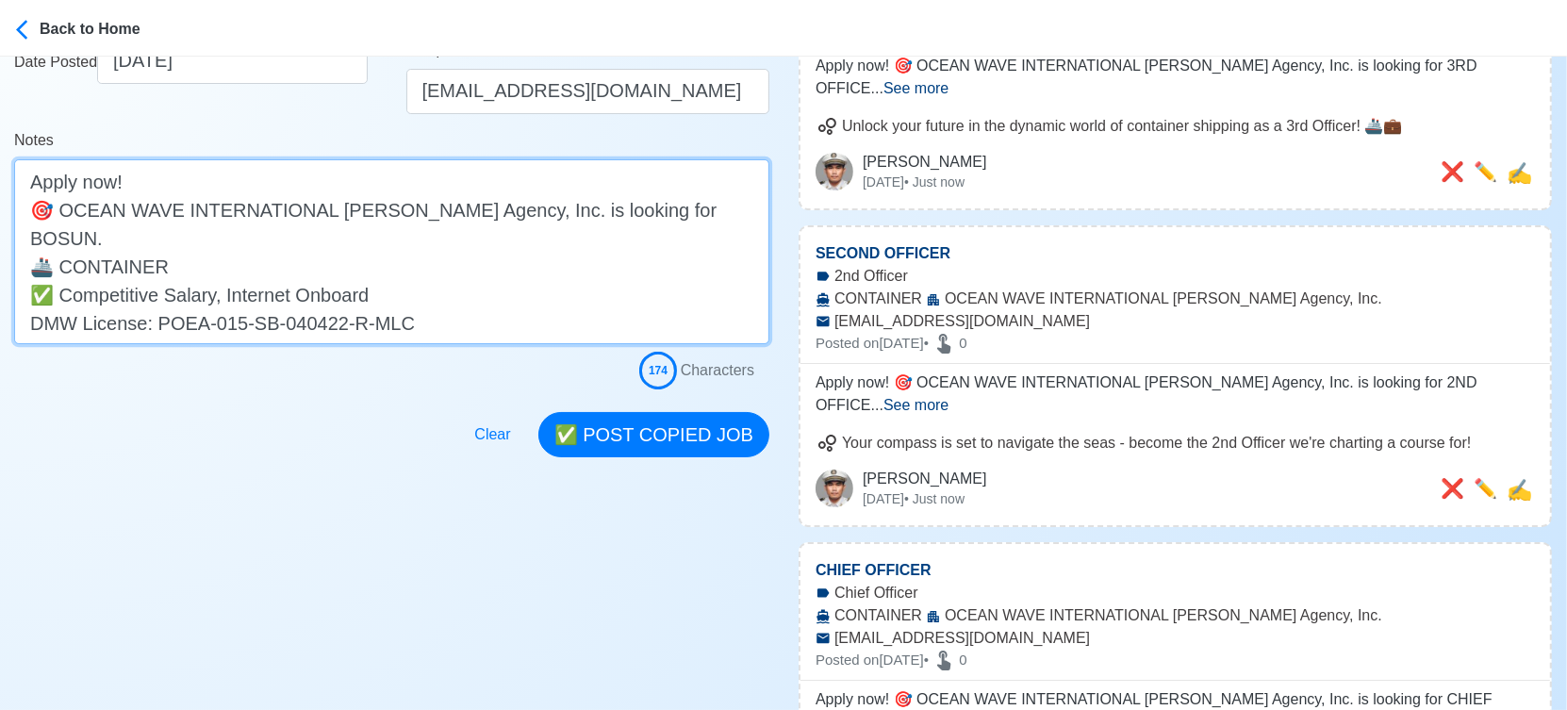
scroll to position [419, 0]
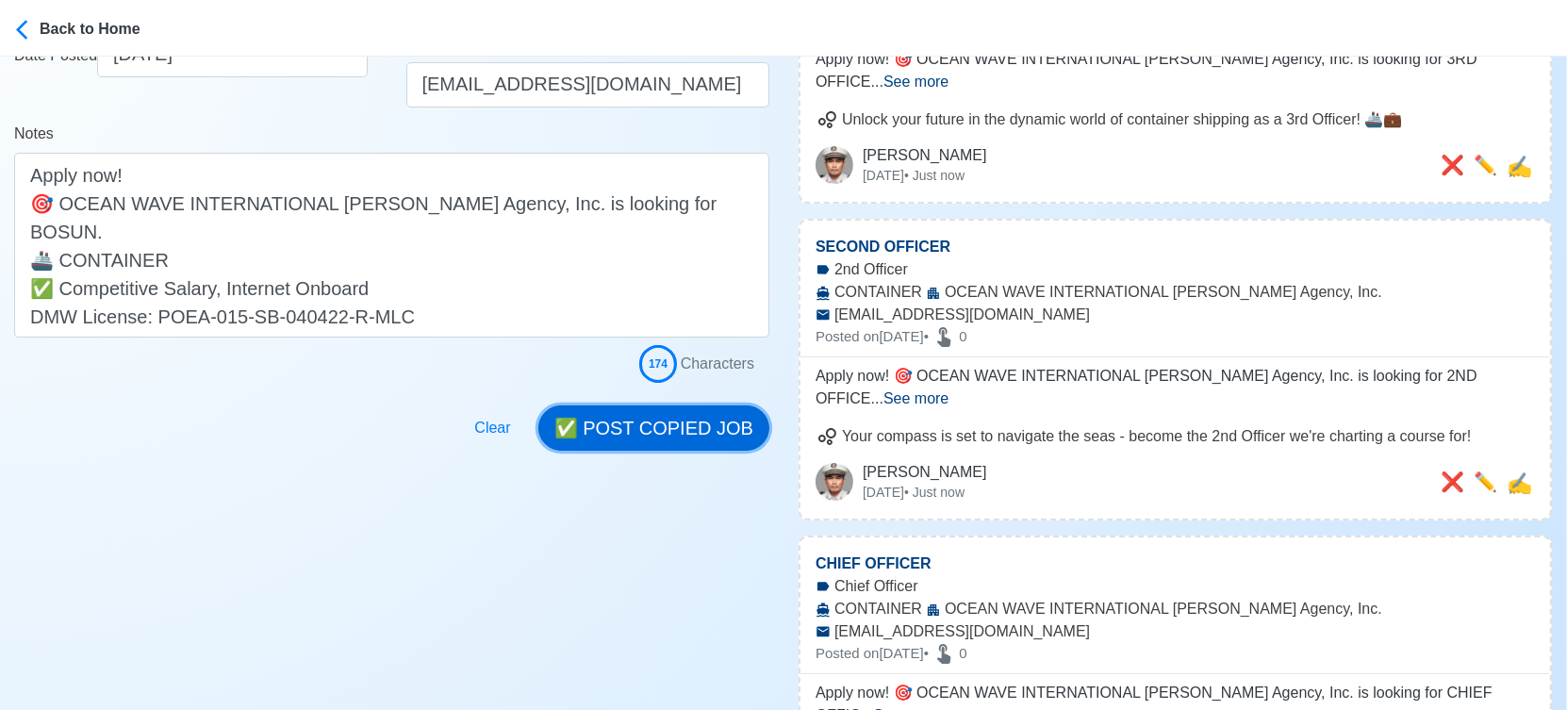
click at [716, 431] on button "✅ POST COPIED JOB" at bounding box center [653, 427] width 231 height 45
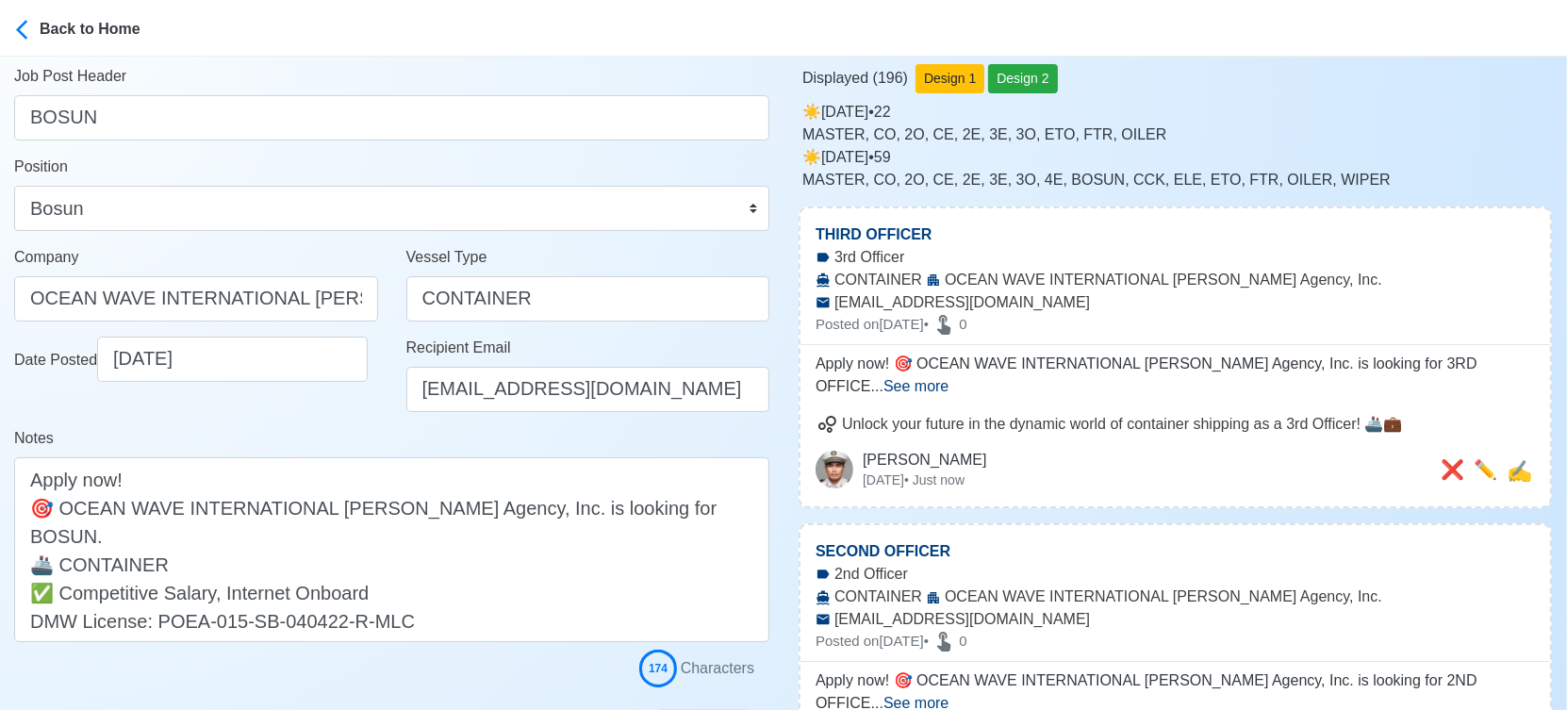
scroll to position [105, 0]
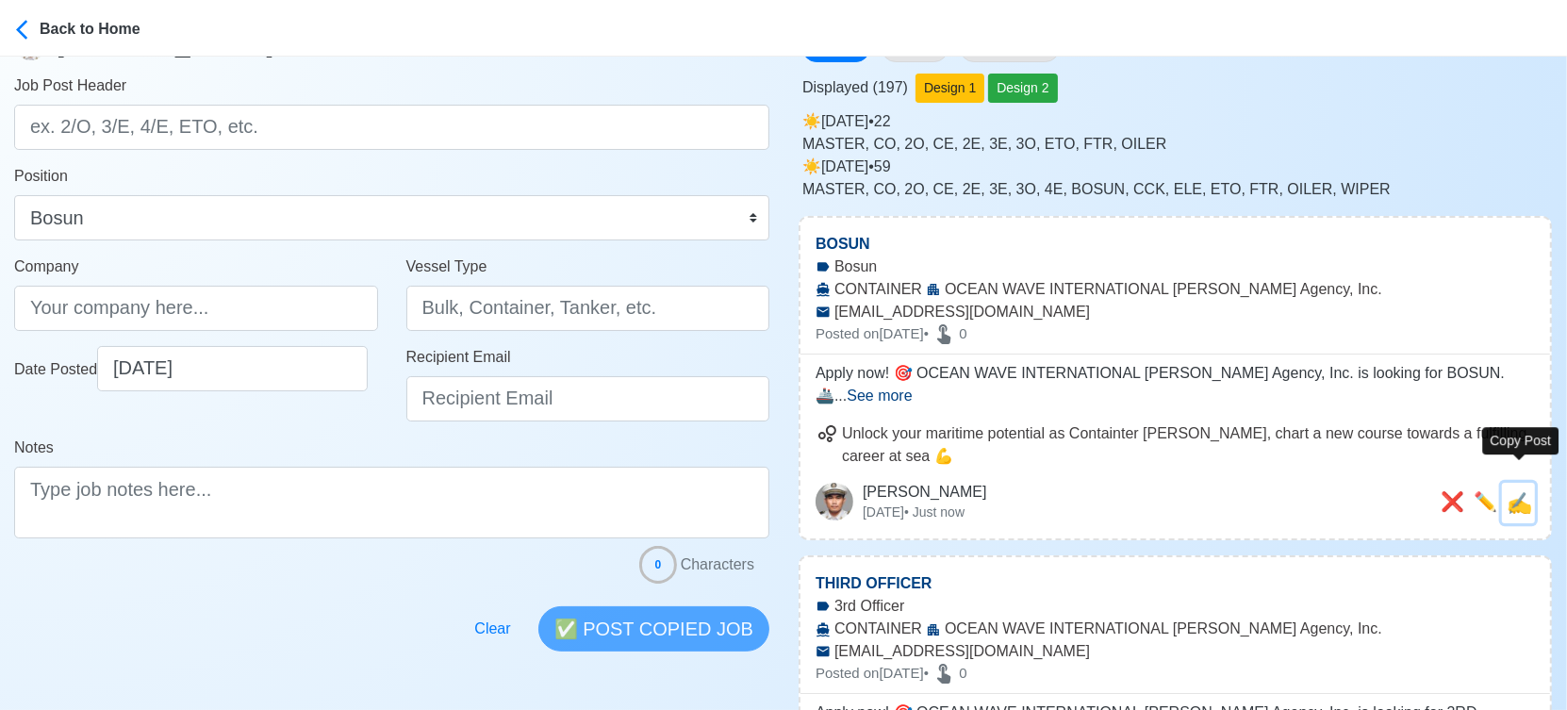
click at [1519, 491] on span "✍️" at bounding box center [1518, 503] width 25 height 24
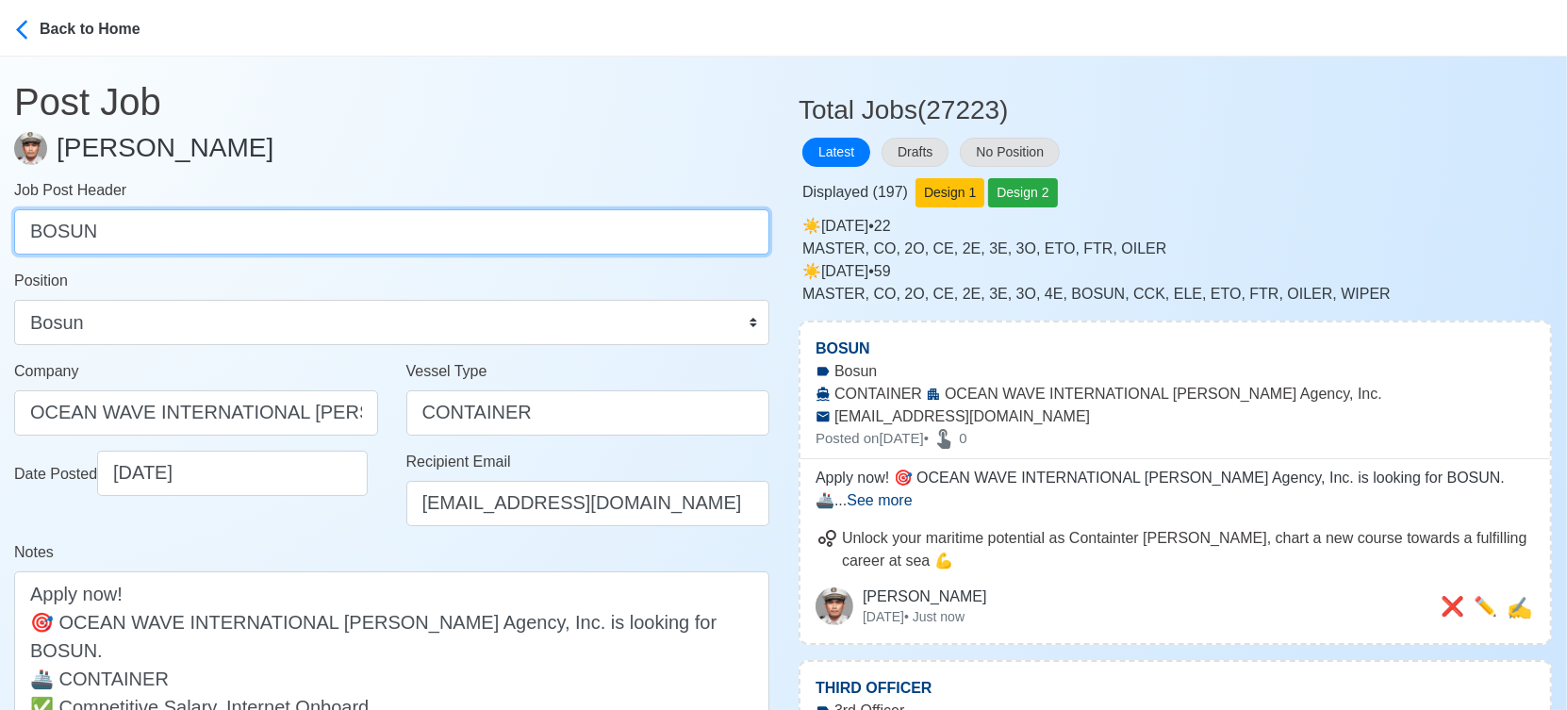
click at [316, 225] on input "BOSUN" at bounding box center [391, 231] width 755 height 45
paste input "ABLE SEAMAN, ORDINARY SEAMAN, CHIEF ENGINEER, SECOND ENGINEER, THIRD ENGINEER, …"
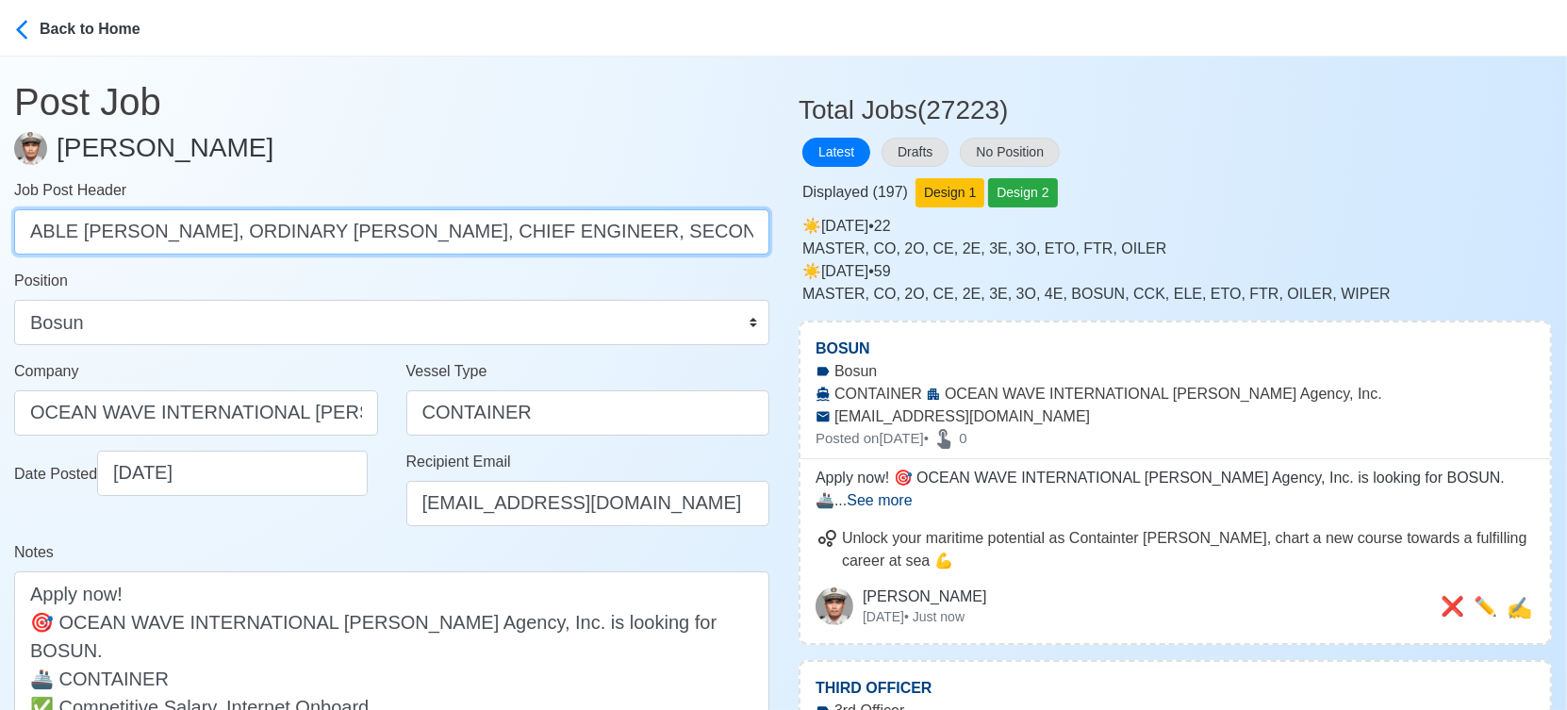
scroll to position [0, 460]
drag, startPoint x: 164, startPoint y: 232, endPoint x: 823, endPoint y: 231, distance: 659.0
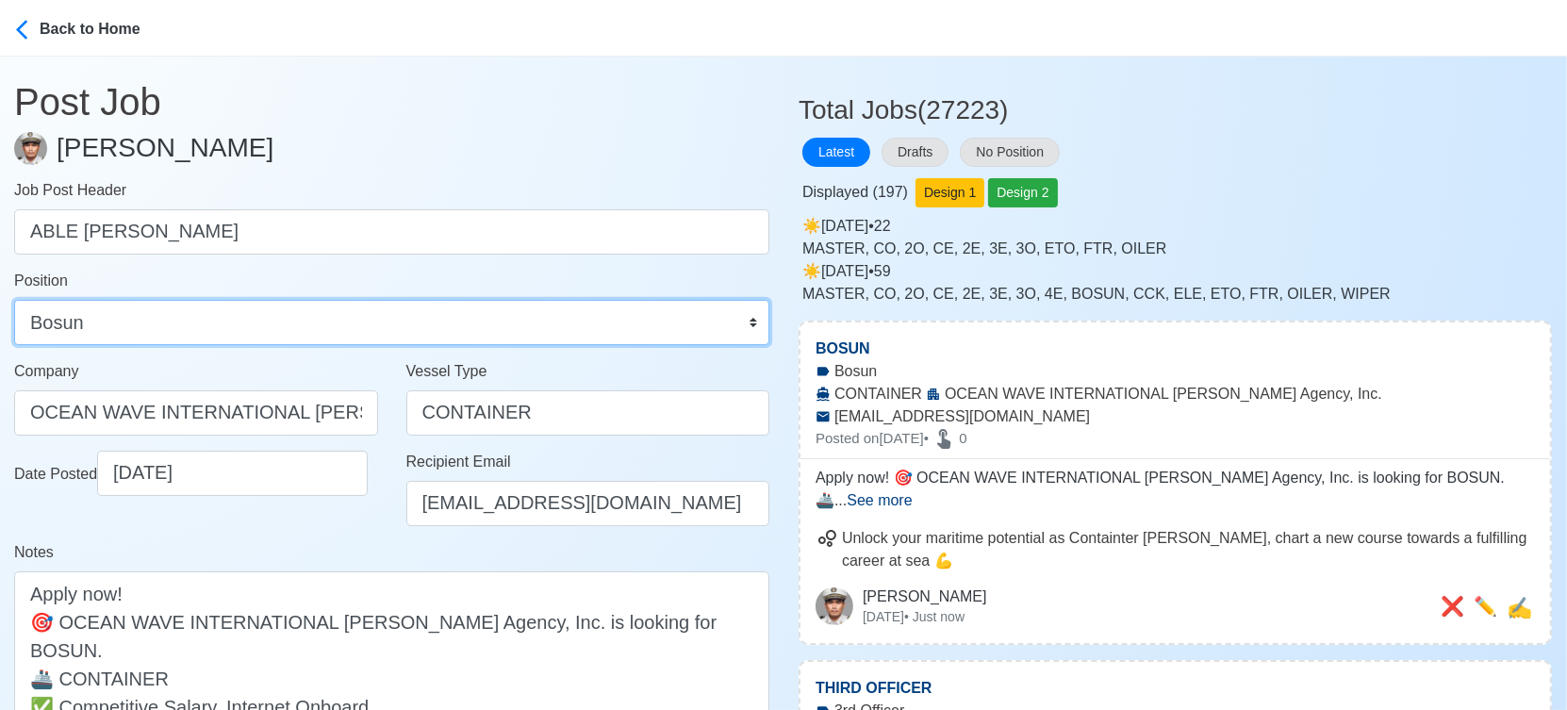
drag, startPoint x: 667, startPoint y: 310, endPoint x: 657, endPoint y: 315, distance: 10.5
click at [667, 310] on select "Master Chief Officer 2nd Officer 3rd Officer Junior Officer Chief Engineer 2nd …" at bounding box center [391, 322] width 755 height 45
click at [14, 300] on select "Master Chief Officer 2nd Officer 3rd Officer Junior Officer Chief Engineer 2nd …" at bounding box center [391, 322] width 755 height 45
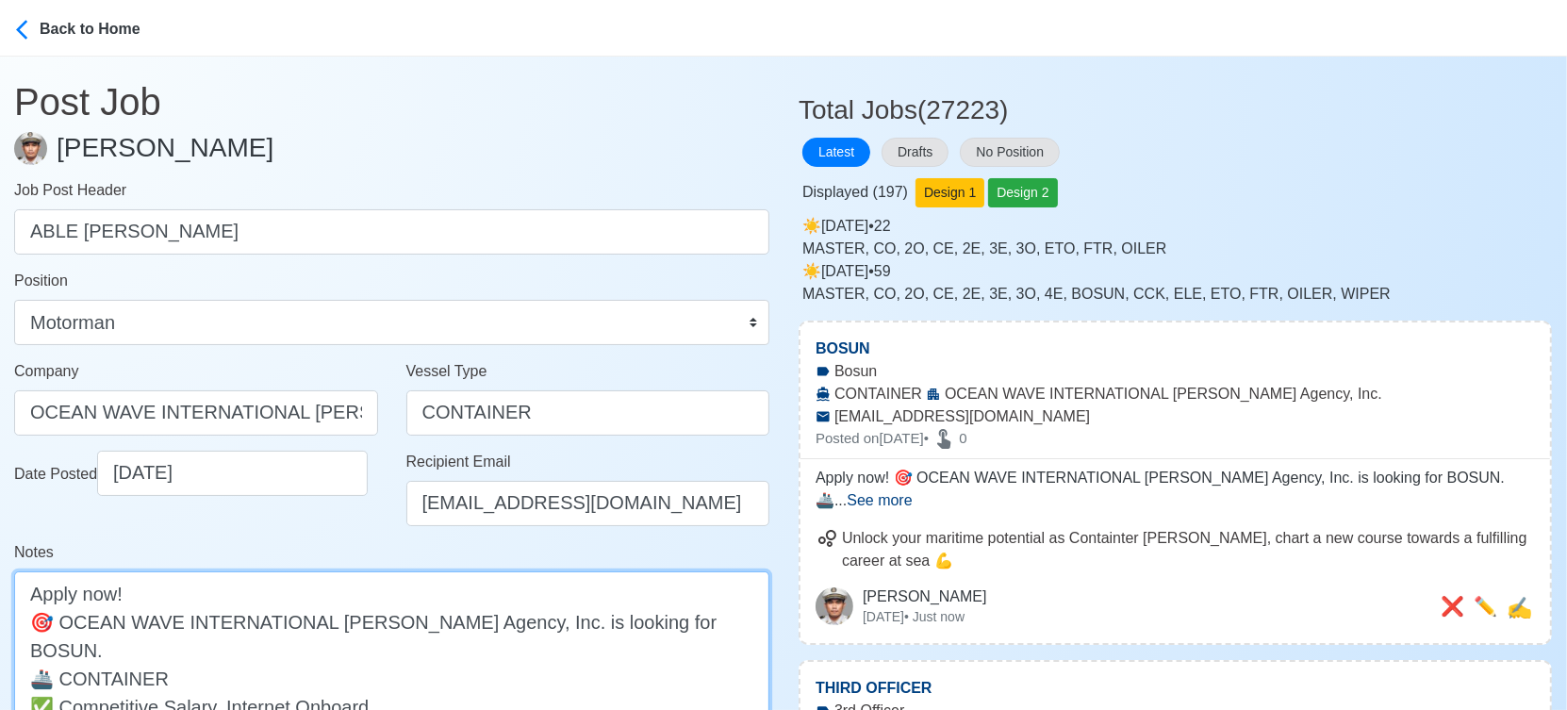
click at [653, 624] on textarea "Apply now! 🎯 OCEAN WAVE INTERNATIONAL Manning Agency, Inc. is looking for BOSUN…" at bounding box center [391, 663] width 755 height 185
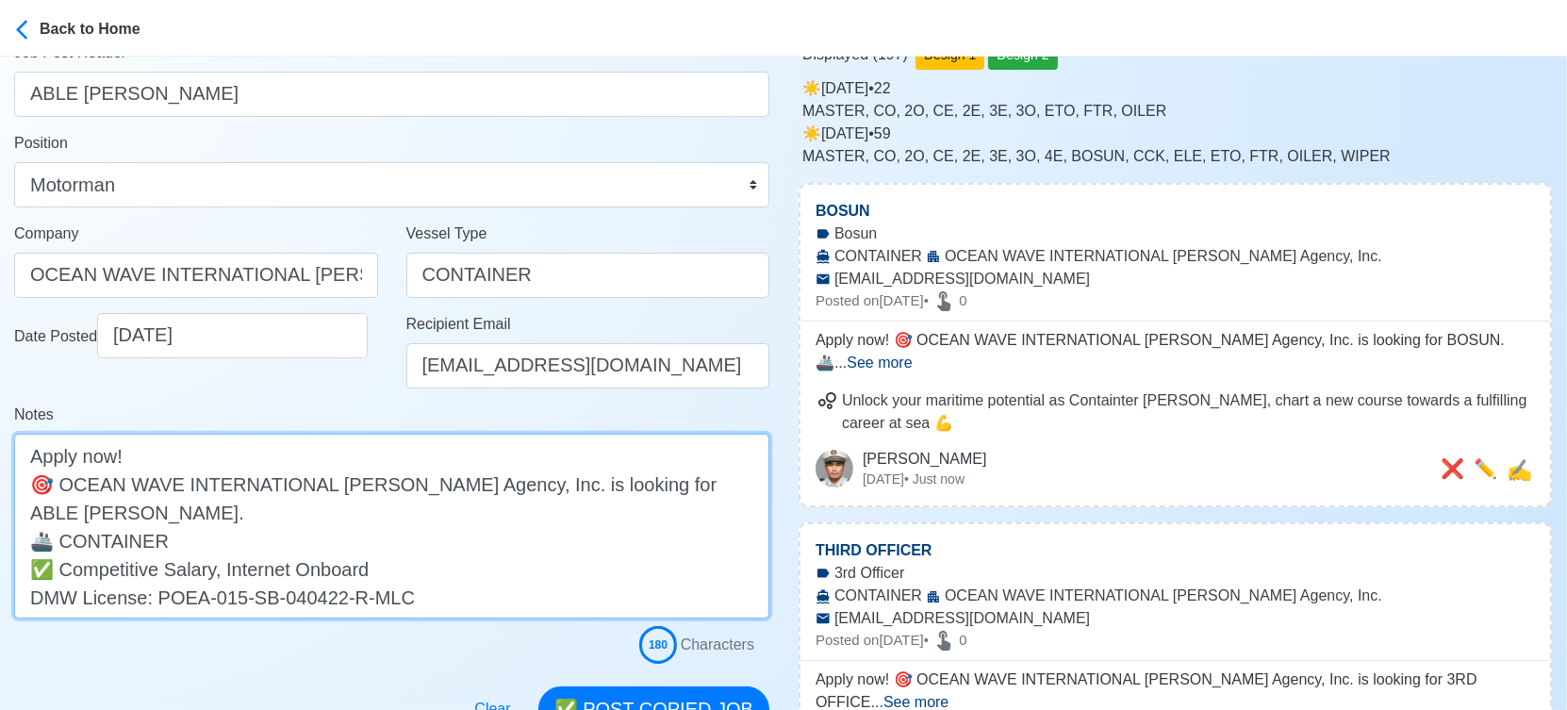
scroll to position [523, 0]
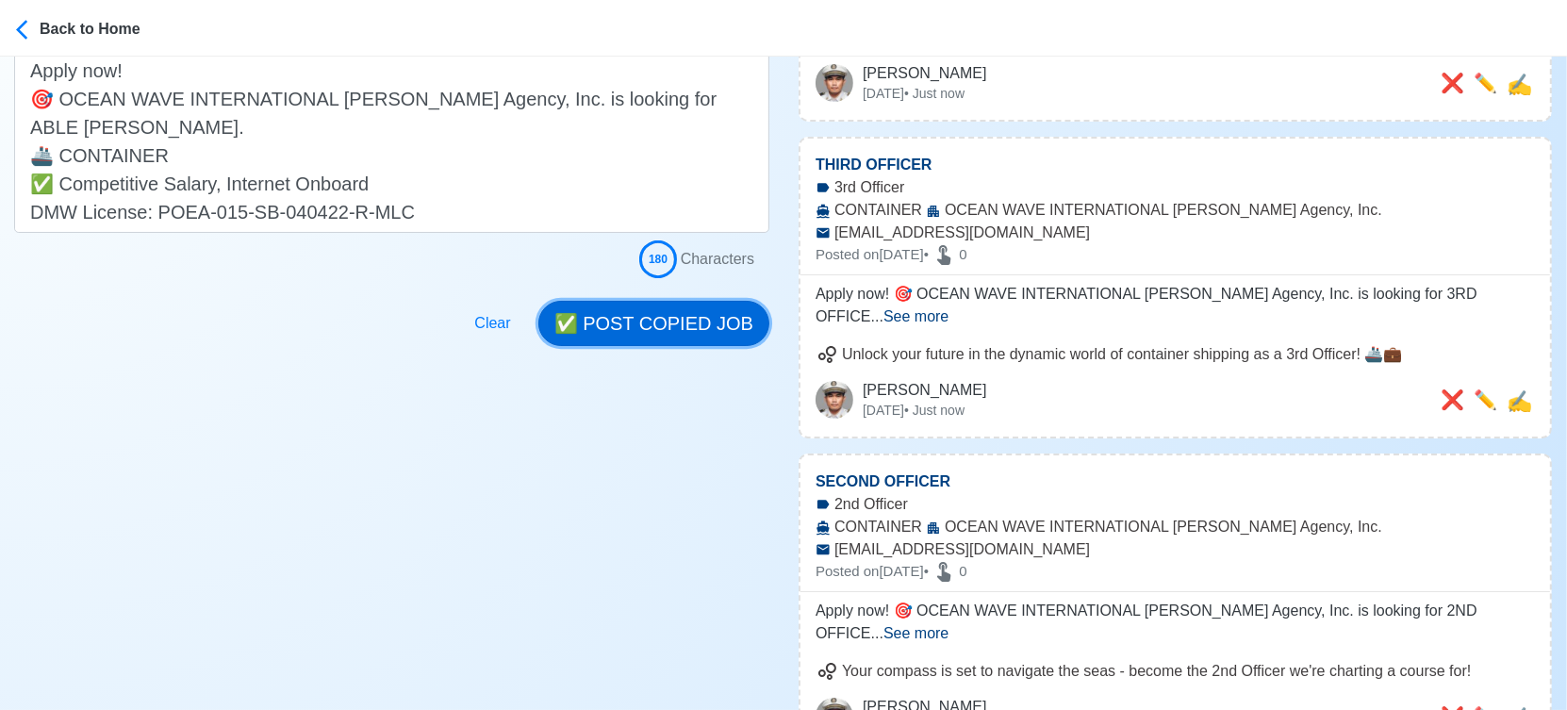
click at [696, 316] on button "✅ POST COPIED JOB" at bounding box center [653, 323] width 231 height 45
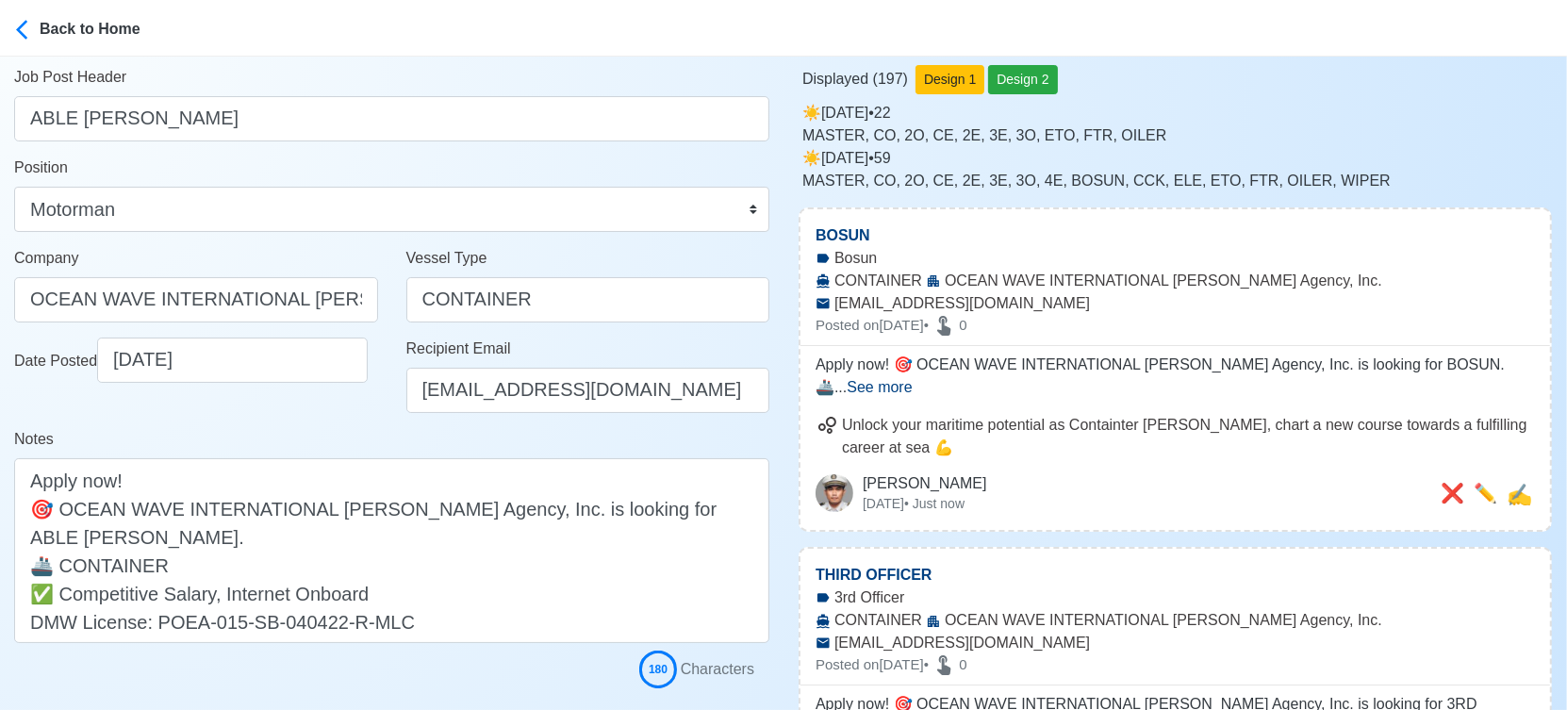
scroll to position [105, 0]
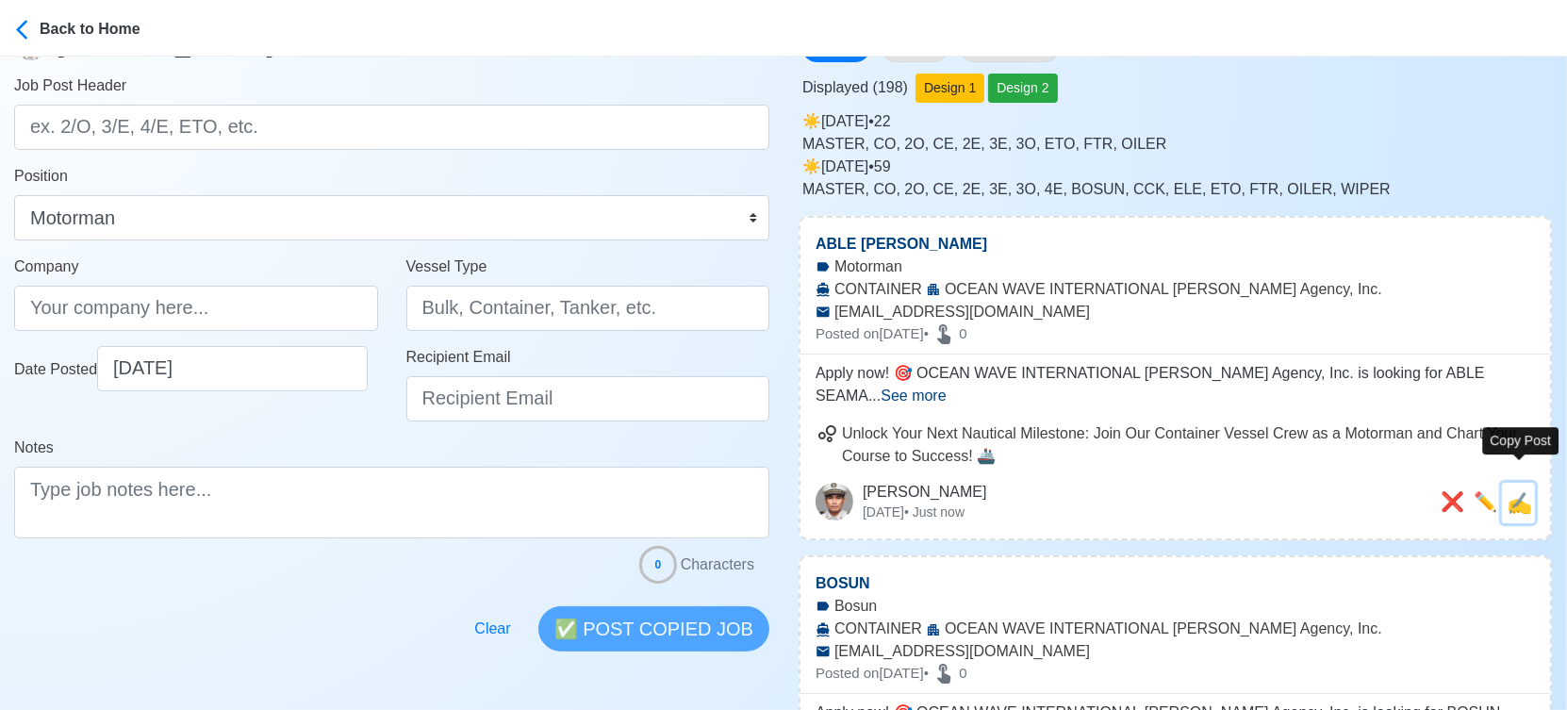
click at [1523, 491] on span "✍️" at bounding box center [1518, 503] width 25 height 24
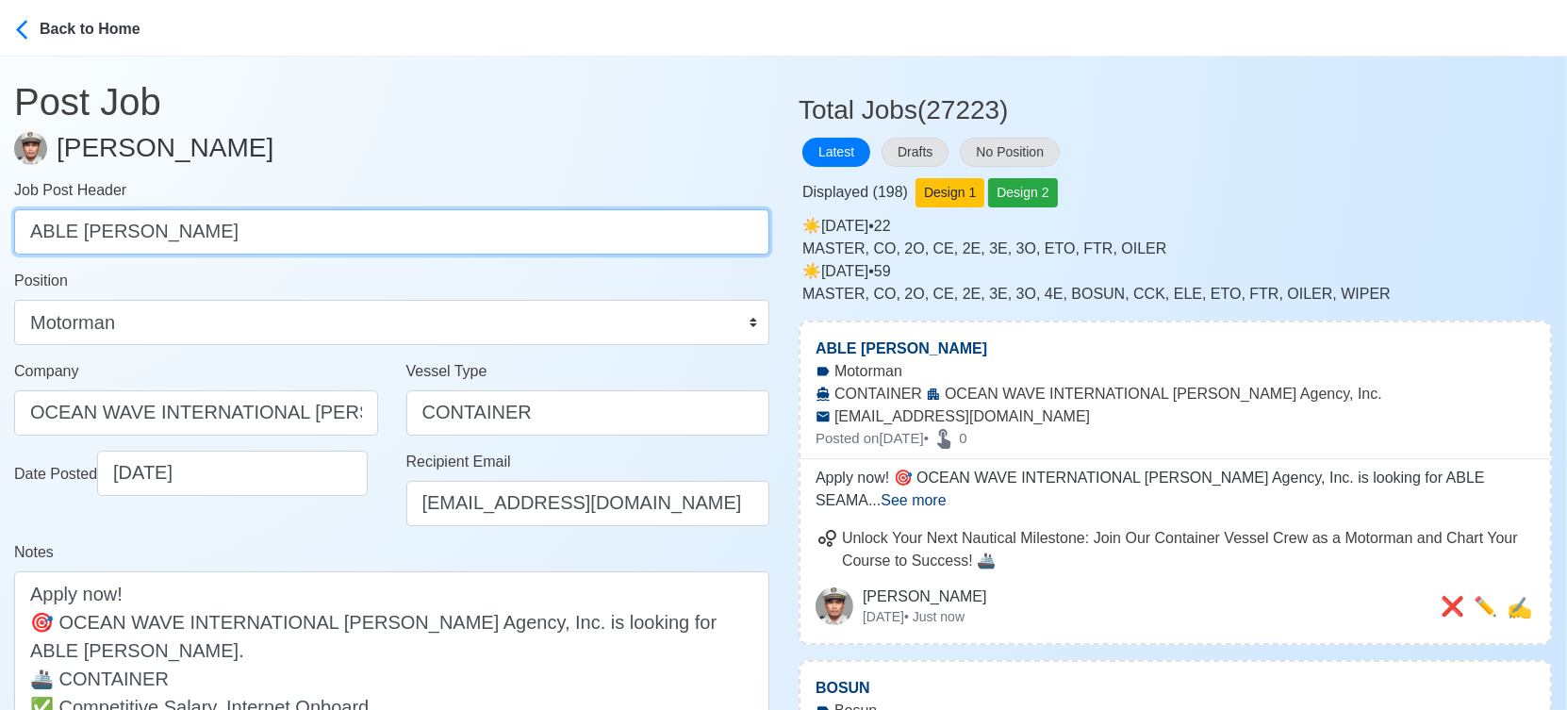
click at [224, 239] on input "ABLE [PERSON_NAME]" at bounding box center [391, 231] width 755 height 45
paste input "ORDINARY SEAMAN, CHIEF ENGINEER, SECOND ENGINEER, THIRD ENGINEER, FOURTH ENGINE…"
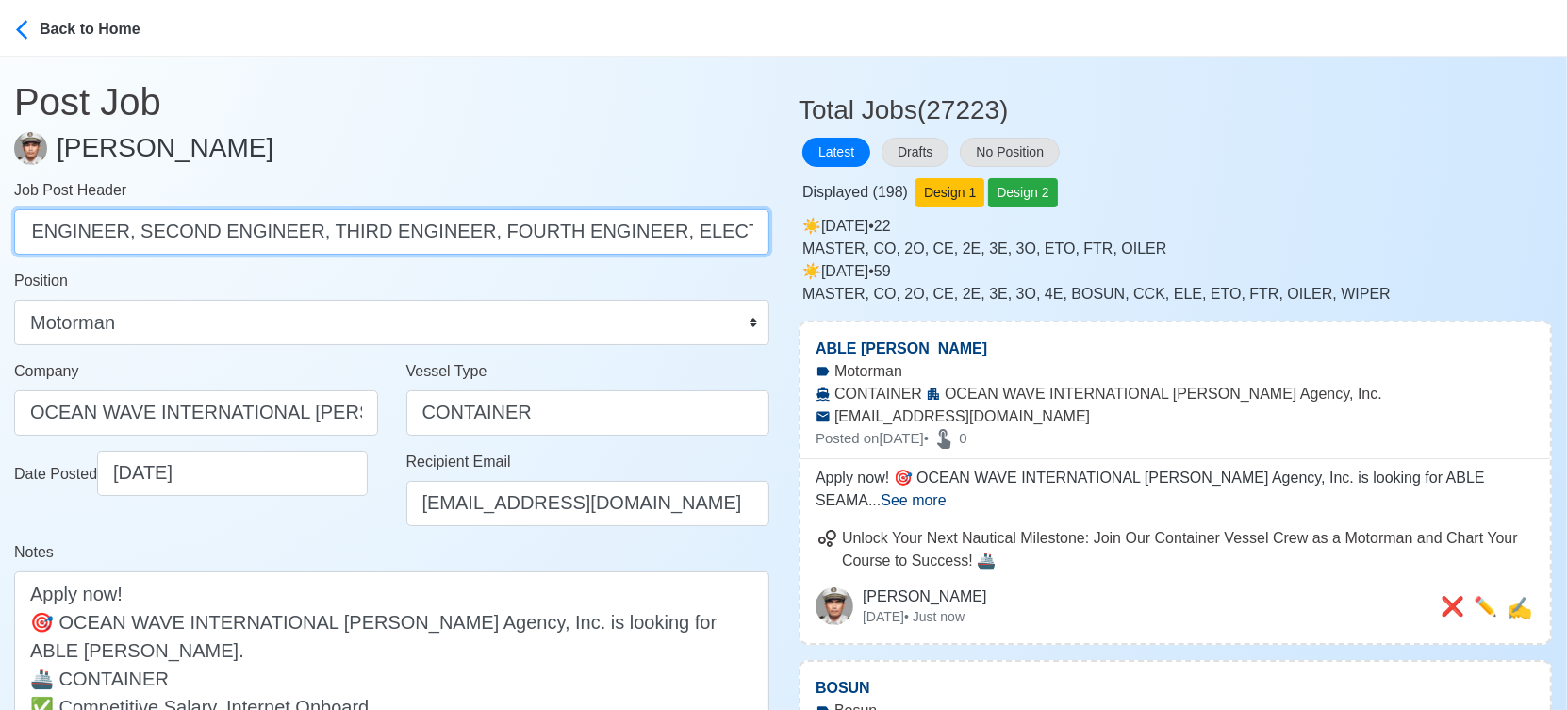
drag, startPoint x: 209, startPoint y: 224, endPoint x: 1047, endPoint y: 221, distance: 838.1
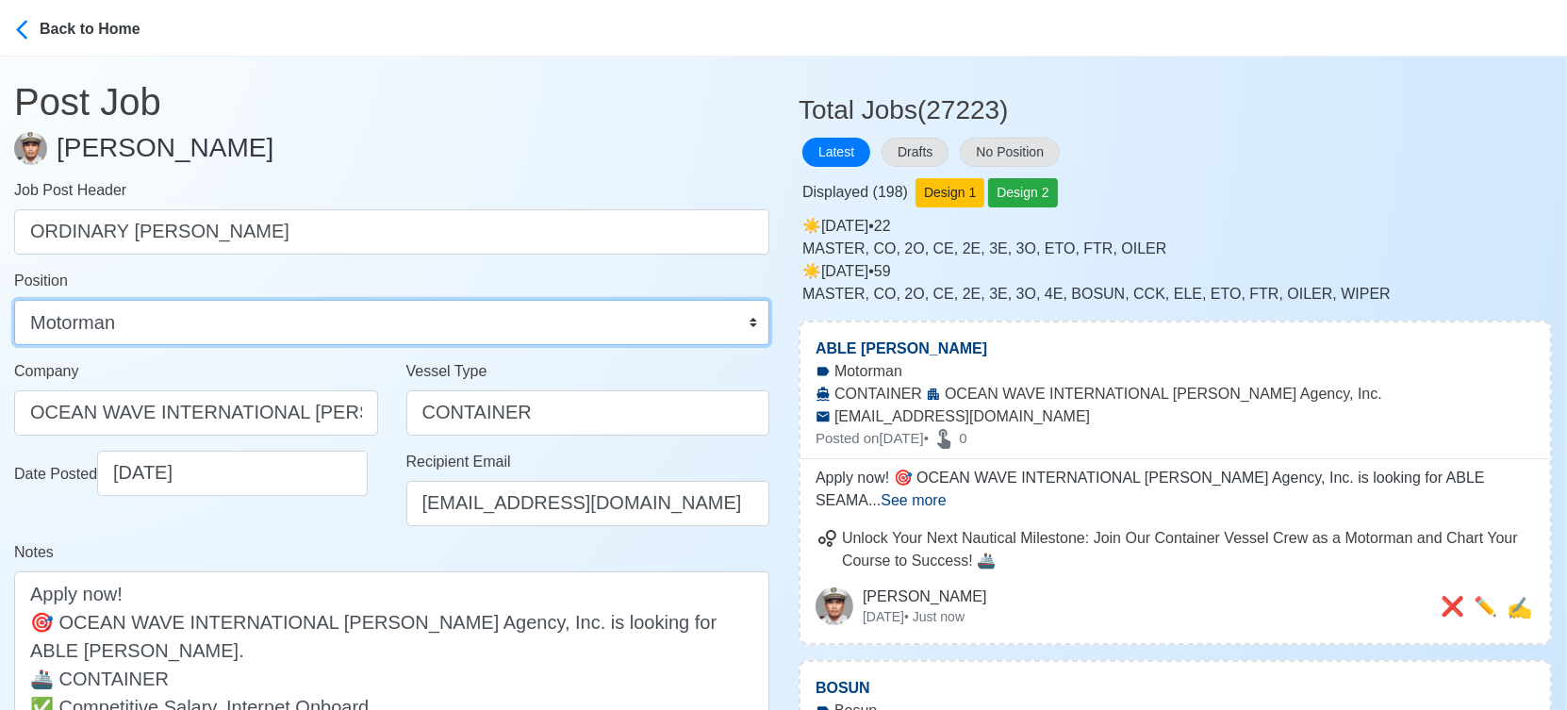
drag, startPoint x: 480, startPoint y: 335, endPoint x: 489, endPoint y: 341, distance: 11.5
click at [480, 334] on select "Master Chief Officer 2nd Officer 3rd Officer Junior Officer Chief Engineer 2nd …" at bounding box center [391, 322] width 755 height 45
click at [14, 300] on select "Master Chief Officer 2nd Officer 3rd Officer Junior Officer Chief Engineer 2nd …" at bounding box center [391, 322] width 755 height 45
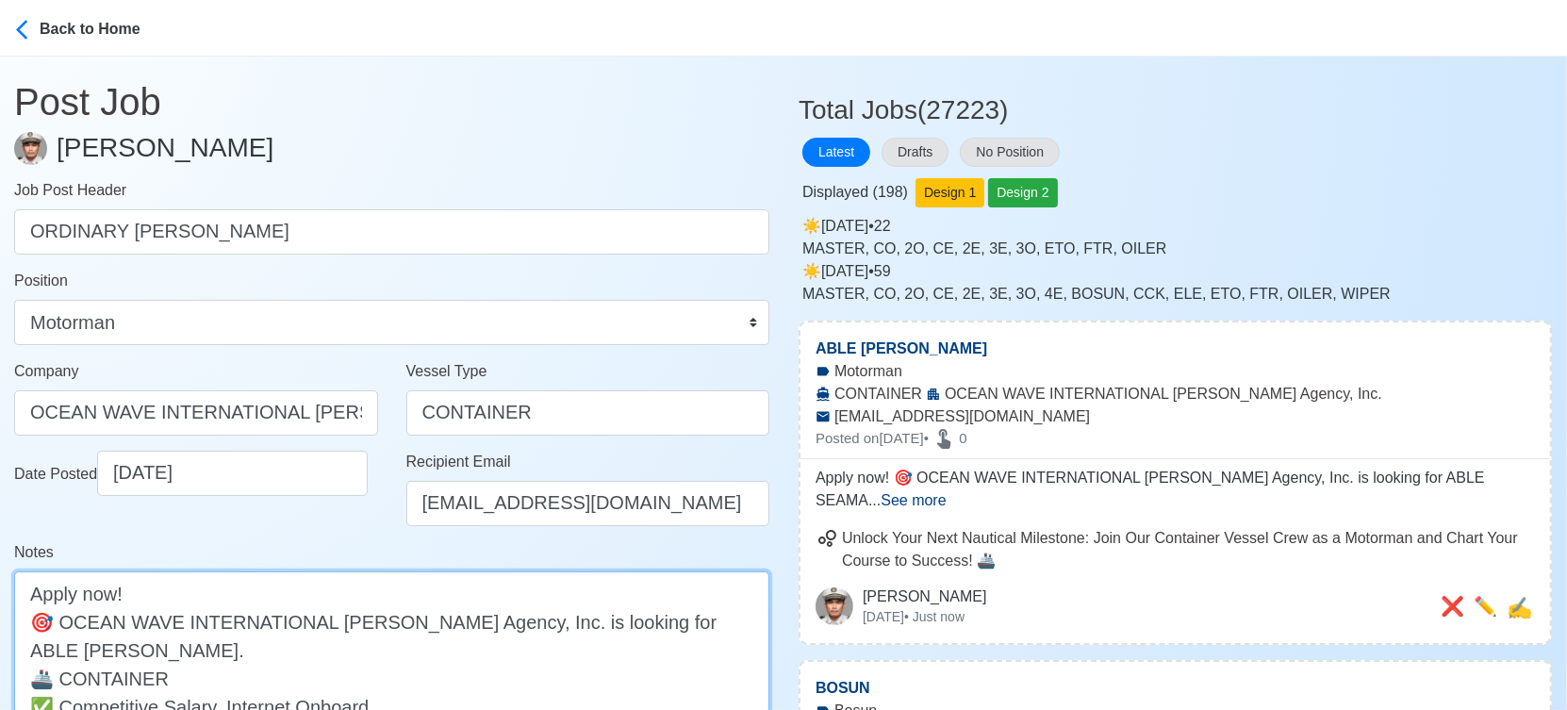
click at [659, 617] on textarea "Apply now! 🎯 OCEAN WAVE INTERNATIONAL Manning Agency, Inc. is looking for ABLE …" at bounding box center [391, 663] width 755 height 185
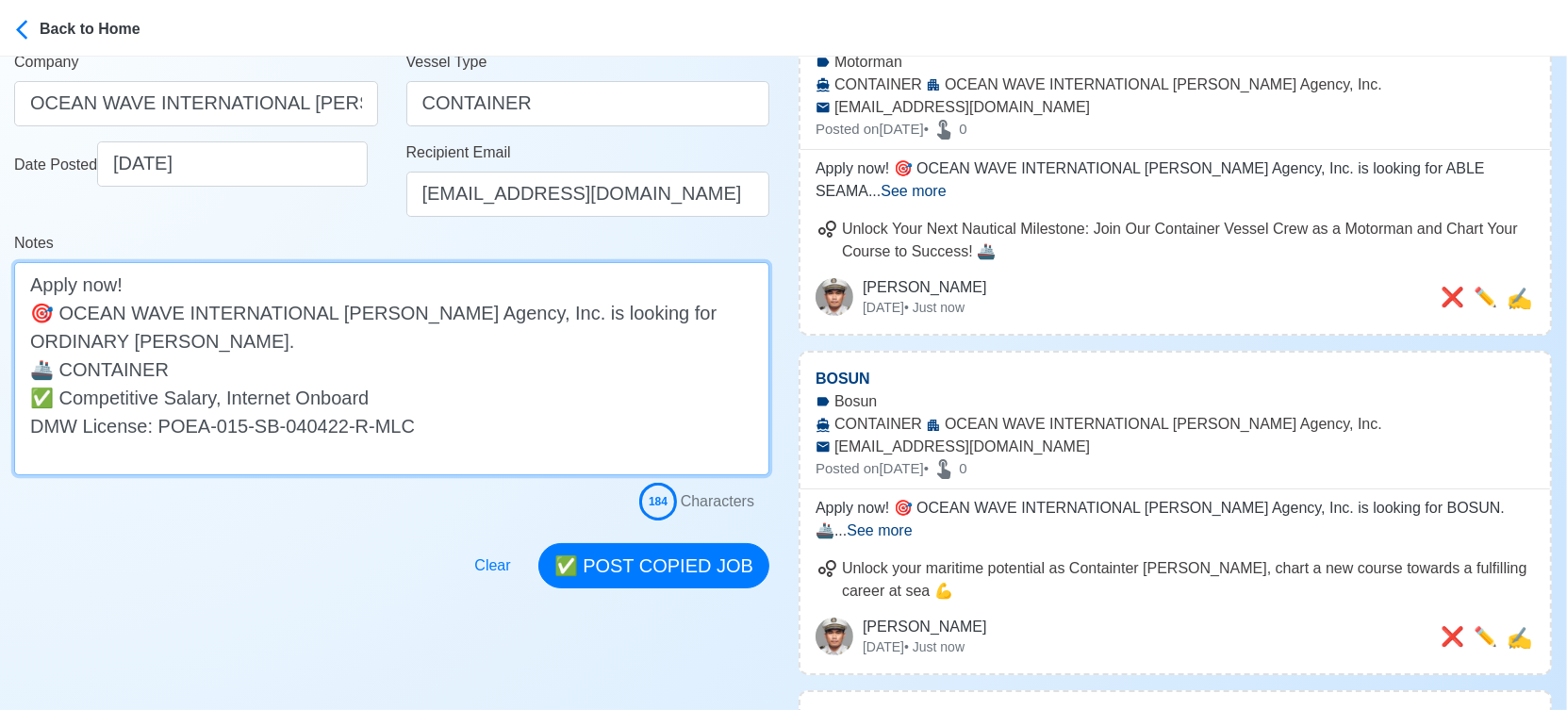
scroll to position [314, 0]
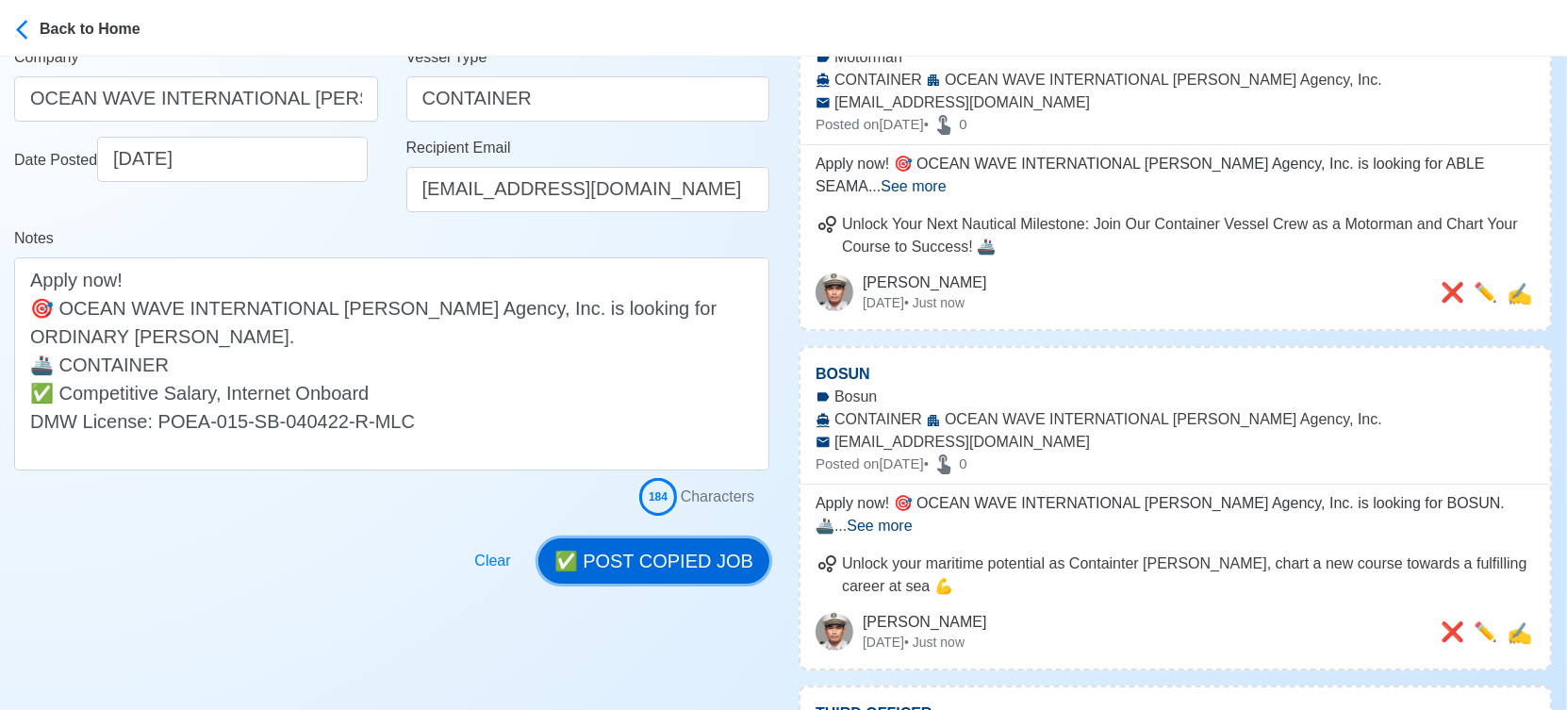
click at [703, 567] on button "✅ POST COPIED JOB" at bounding box center [653, 560] width 231 height 45
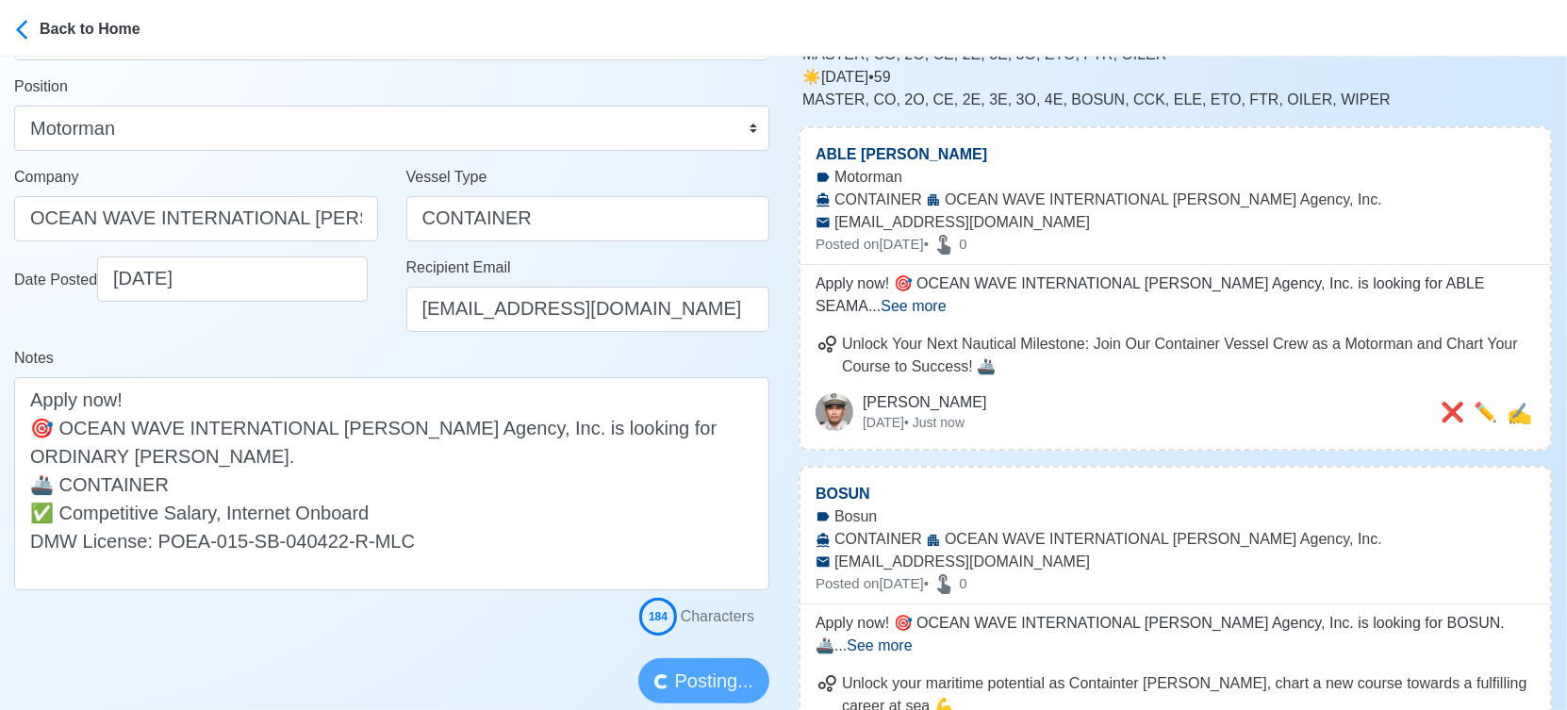
scroll to position [0, 0]
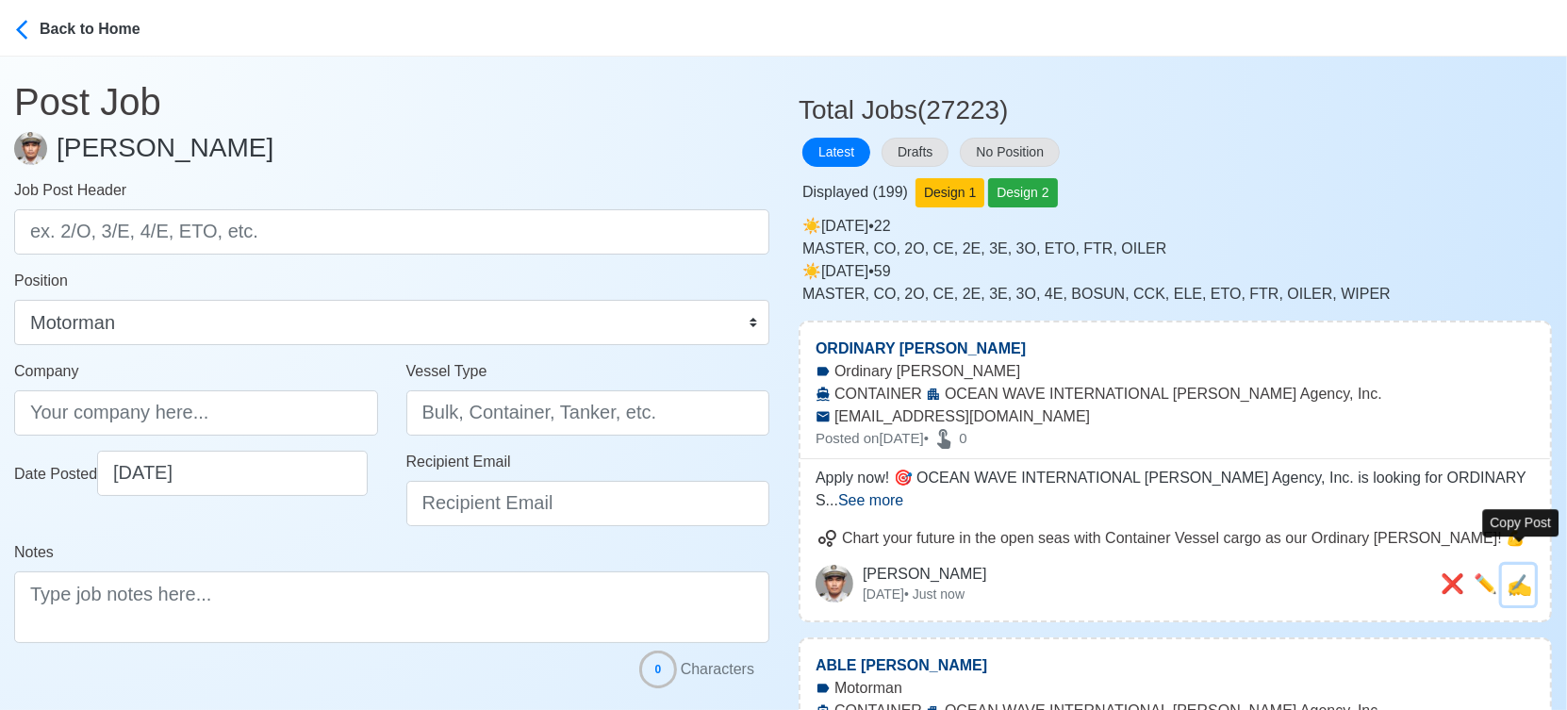
click at [1523, 573] on span "✍️" at bounding box center [1518, 585] width 25 height 24
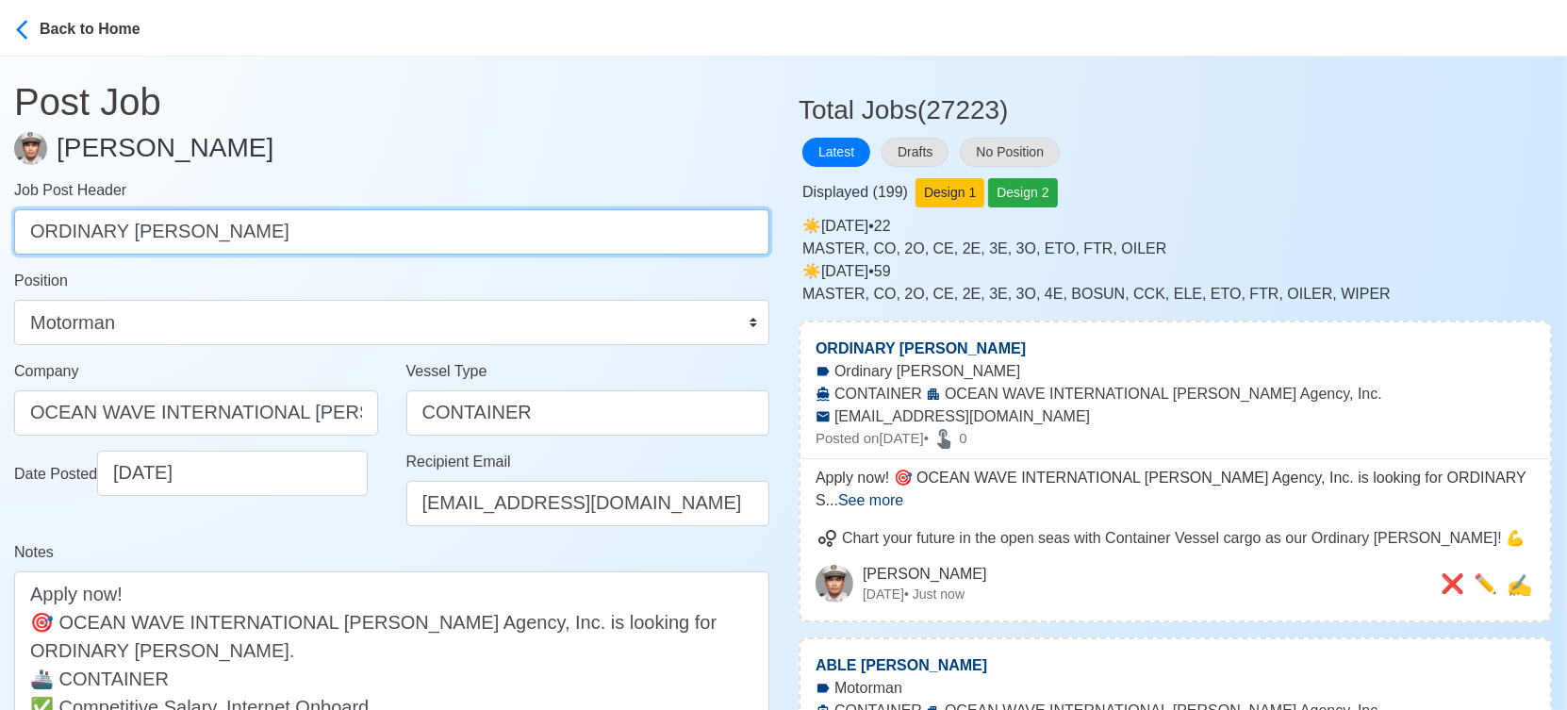
click at [525, 236] on input "ORDINARY SEAMAN" at bounding box center [391, 231] width 755 height 45
paste input "CHIEF ENGINEER, SECOND ENGINEER, THIRD ENGINEER, FOURTH ENGINEER, ELECTRICIAN, …"
drag, startPoint x: 181, startPoint y: 229, endPoint x: 789, endPoint y: 218, distance: 608.2
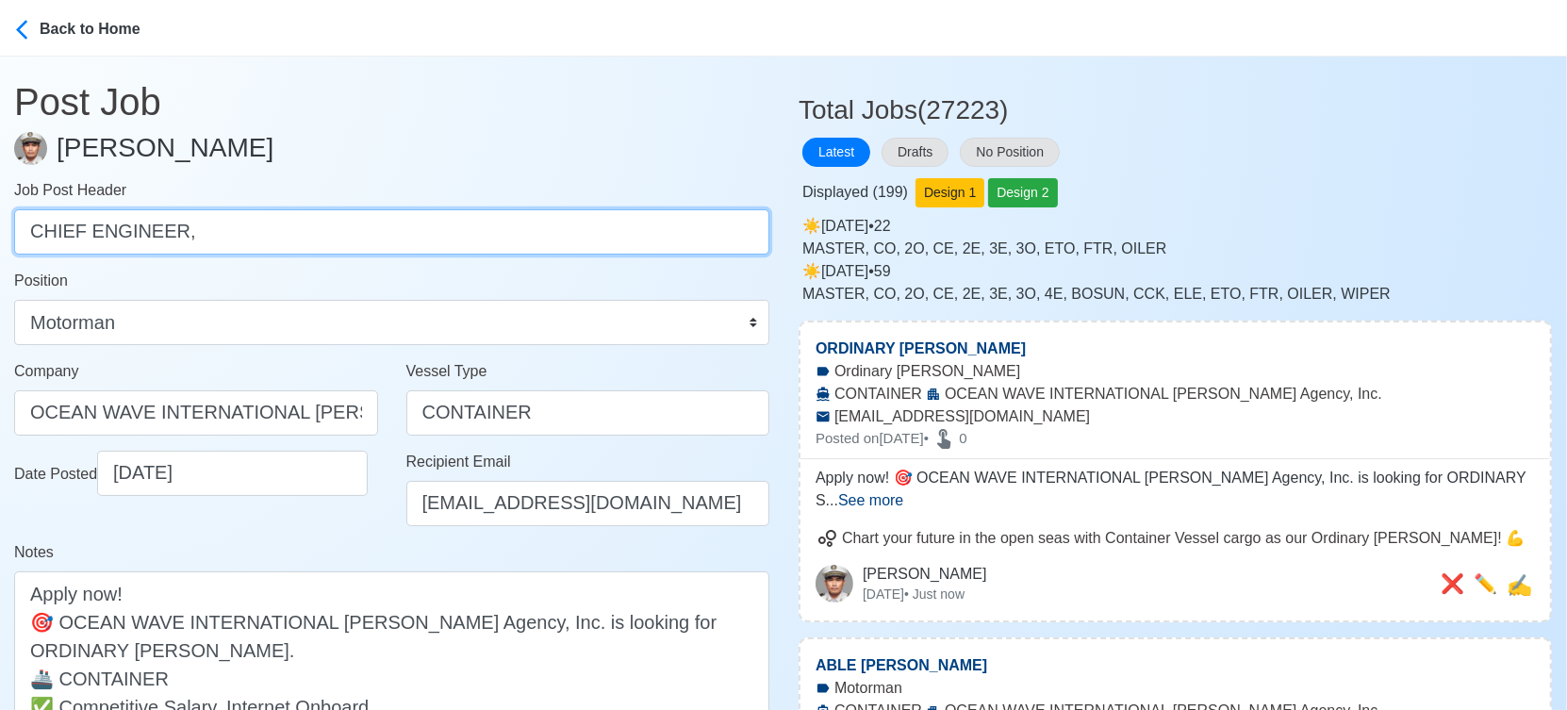
scroll to position [0, 0]
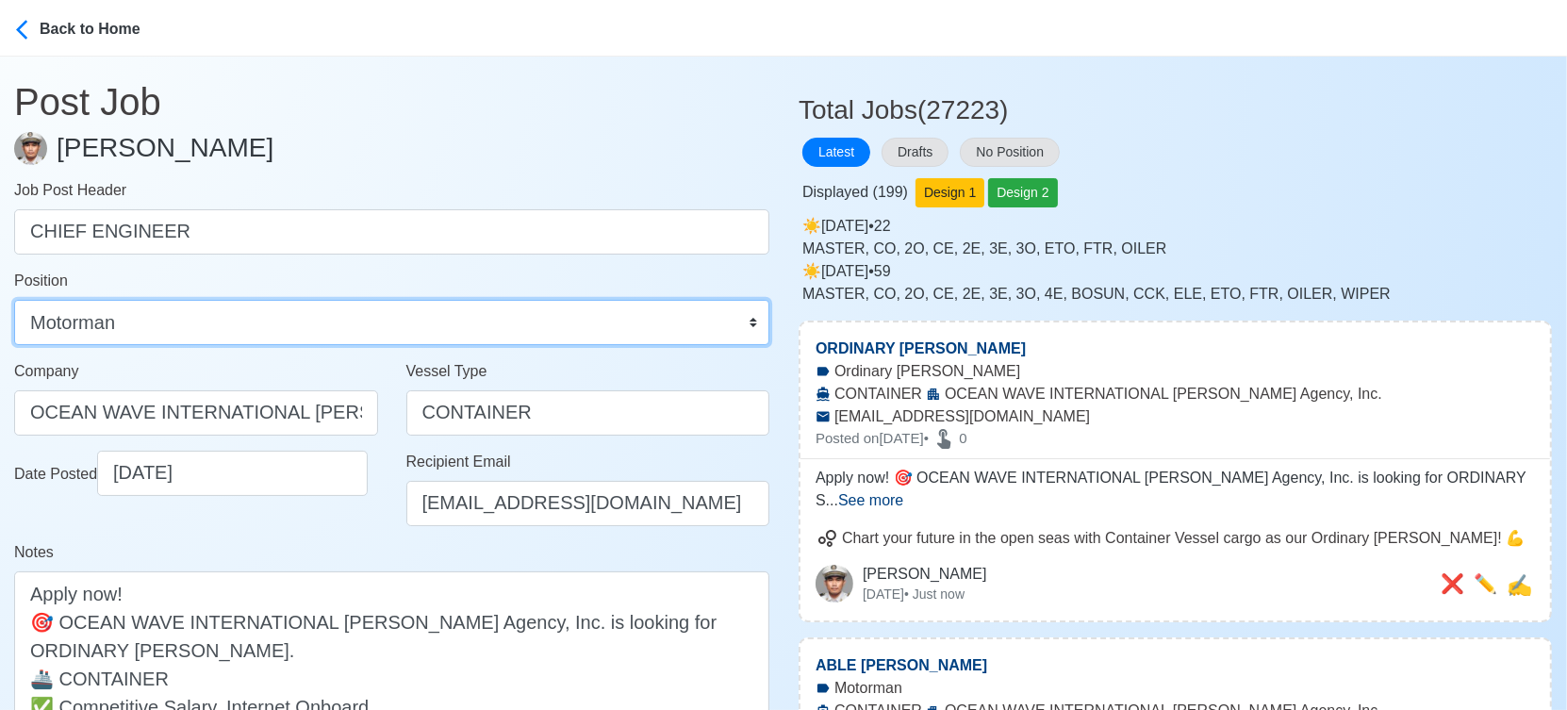
click at [592, 327] on select "Master Chief Officer 2nd Officer 3rd Officer Junior Officer Chief Engineer 2nd …" at bounding box center [391, 322] width 755 height 45
click at [14, 300] on select "Master Chief Officer 2nd Officer 3rd Officer Junior Officer Chief Engineer 2nd …" at bounding box center [391, 322] width 755 height 45
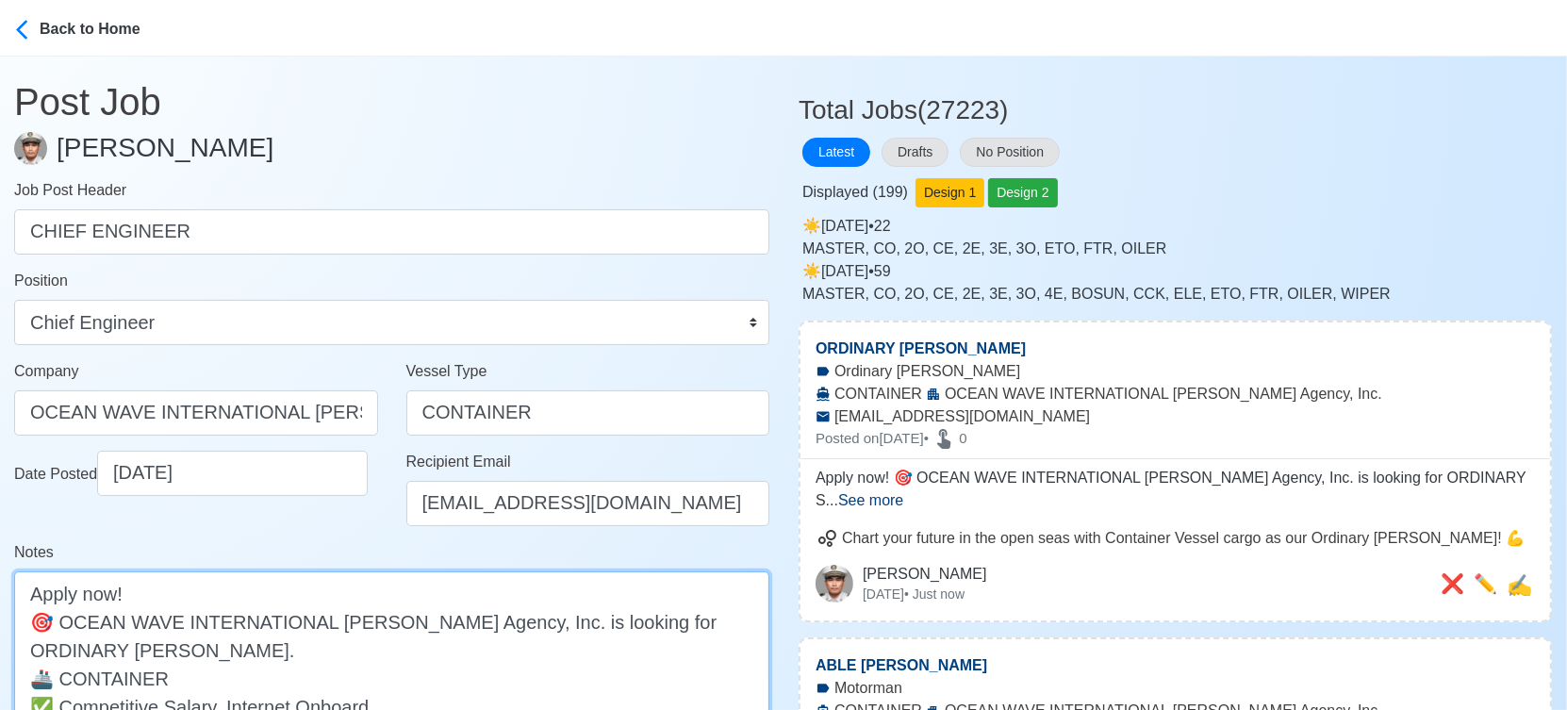
click at [646, 617] on textarea "Apply now! 🎯 OCEAN WAVE INTERNATIONAL Manning Agency, Inc. is looking for ORDIN…" at bounding box center [391, 677] width 755 height 213
click at [76, 643] on textarea "Apply now! 🎯 OCEAN WAVE INTERNATIONAL Manning Agency, Inc. is looking for CHIEF…" at bounding box center [391, 677] width 755 height 213
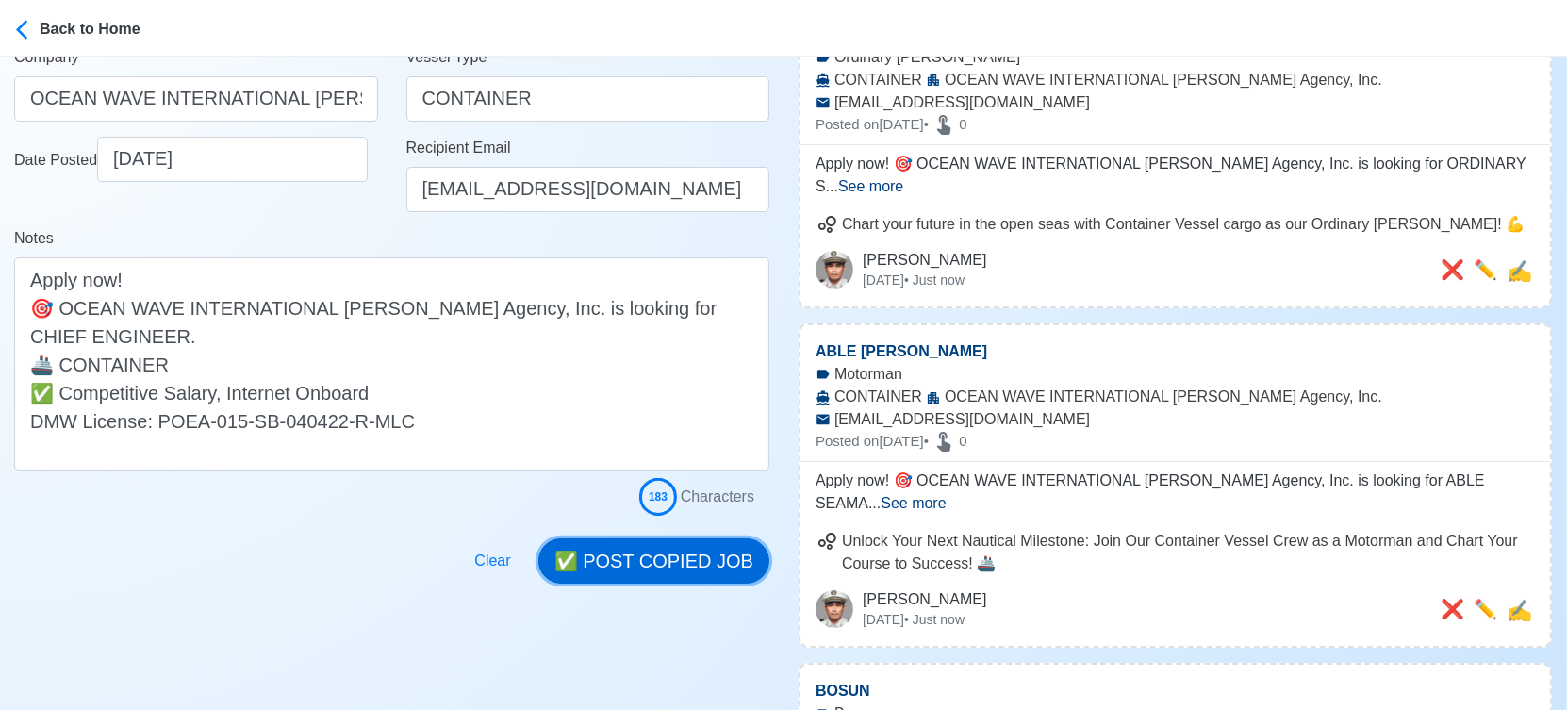
click at [679, 564] on button "✅ POST COPIED JOB" at bounding box center [653, 560] width 231 height 45
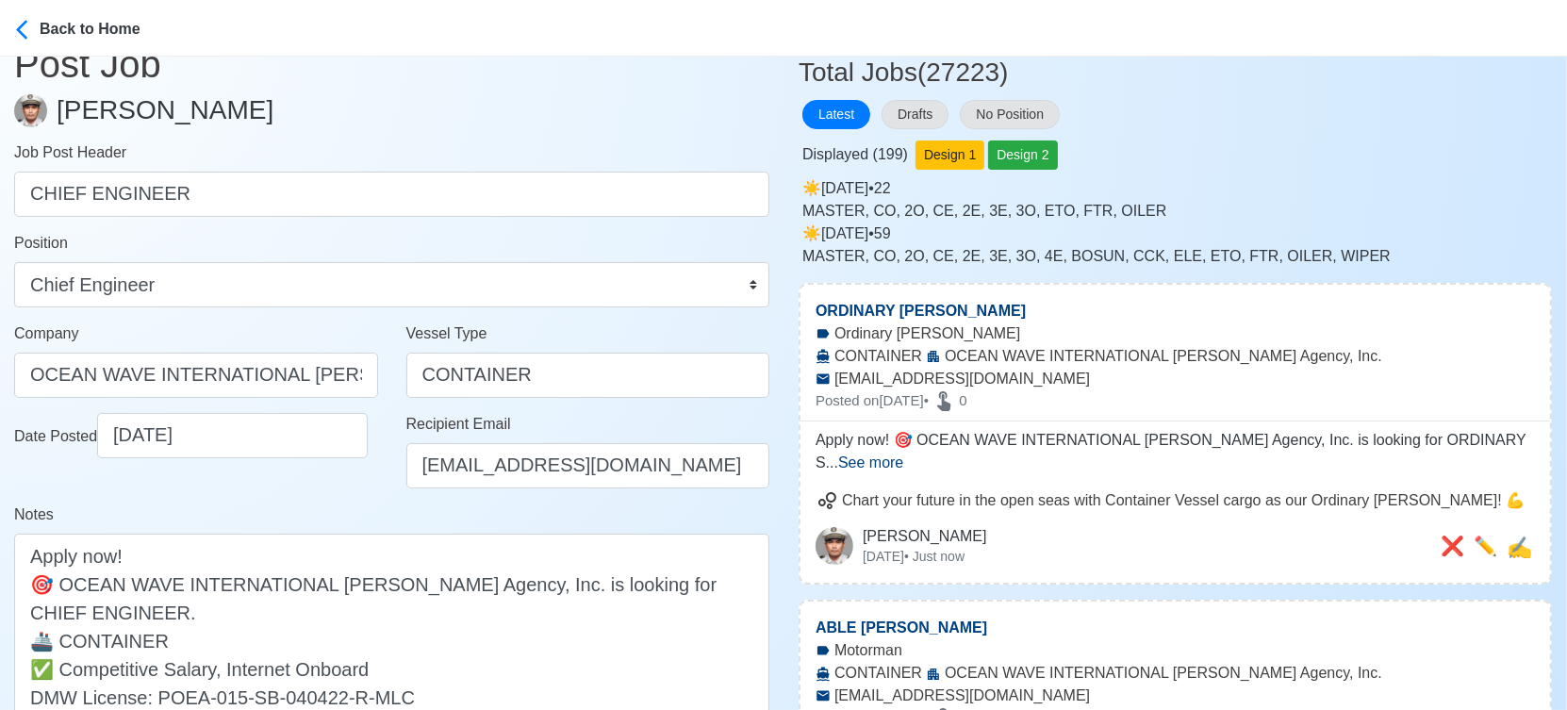
scroll to position [0, 0]
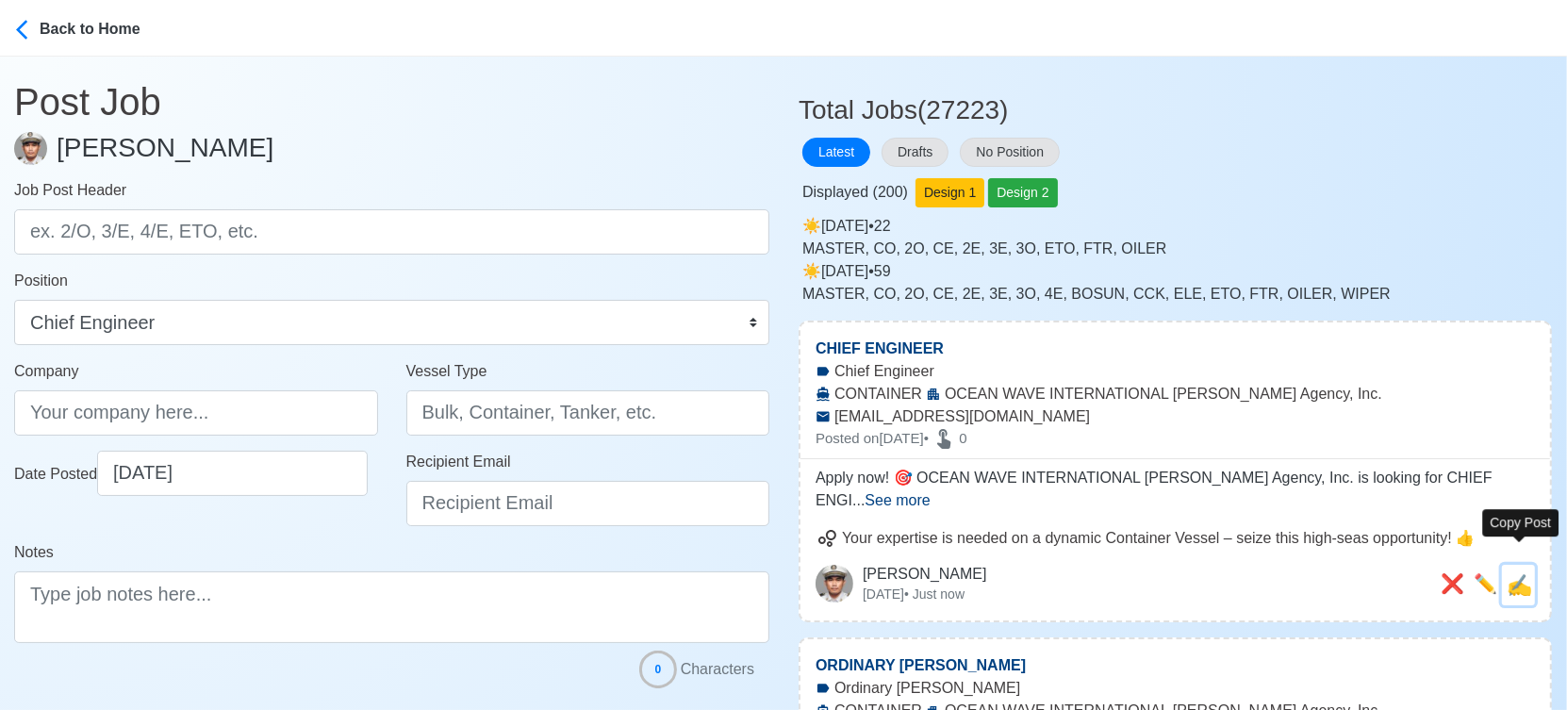
click at [1523, 573] on span "✍️" at bounding box center [1518, 585] width 25 height 24
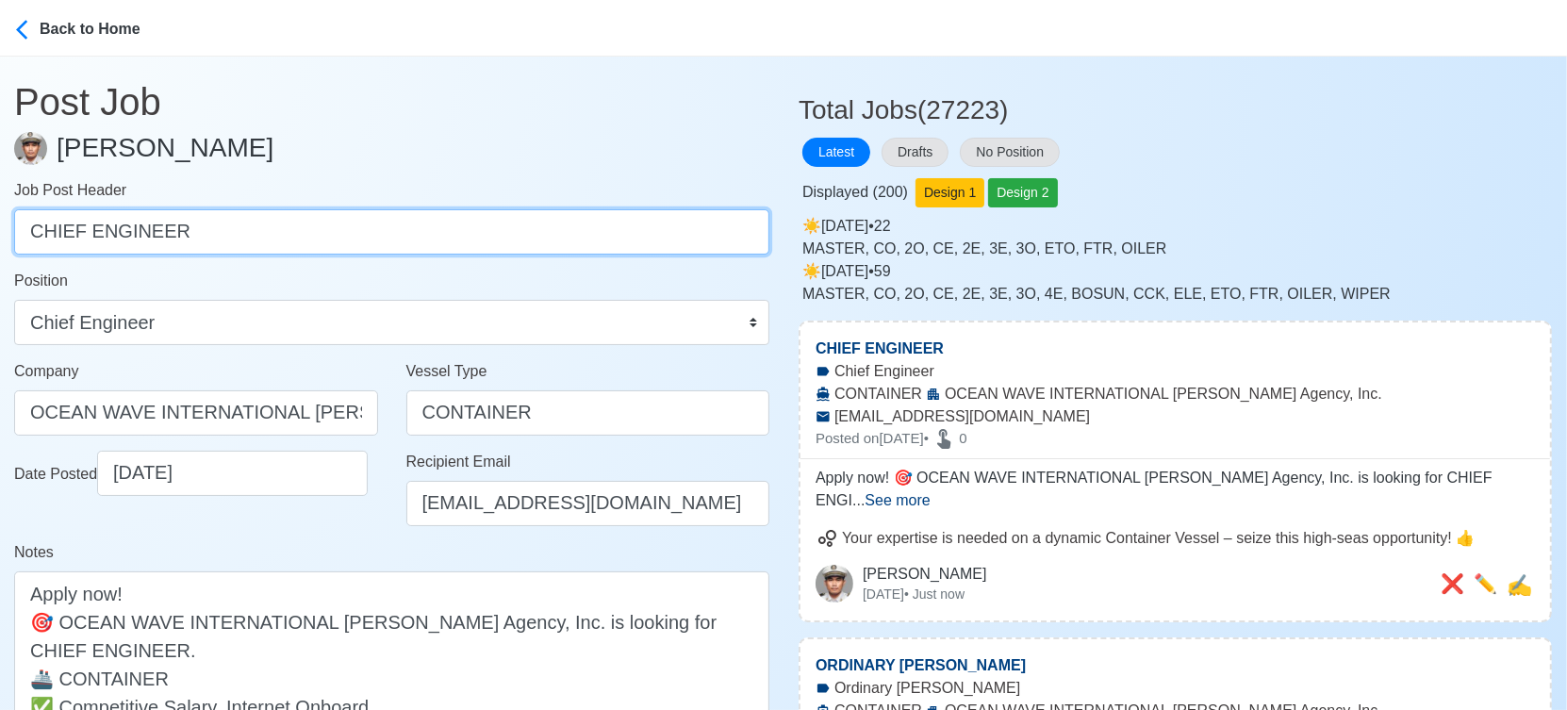
click at [594, 235] on input "CHIEF ENGINEER" at bounding box center [391, 231] width 755 height 45
paste input "SECOND ENGINEER, THIRD ENGINEER, FOURTH ENGINEER, ELECTRICIAN, OILER, COOK"
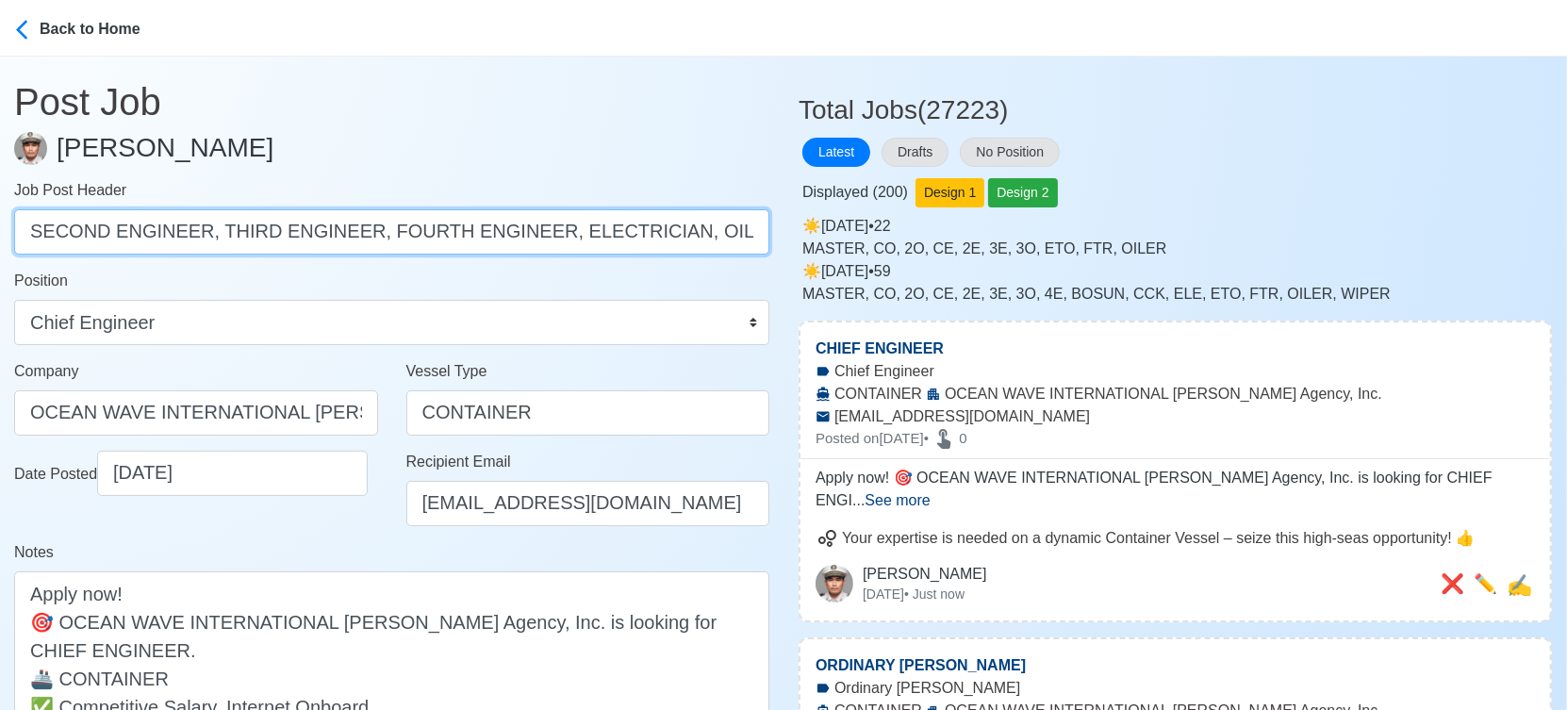
drag, startPoint x: 203, startPoint y: 229, endPoint x: 804, endPoint y: 220, distance: 601.5
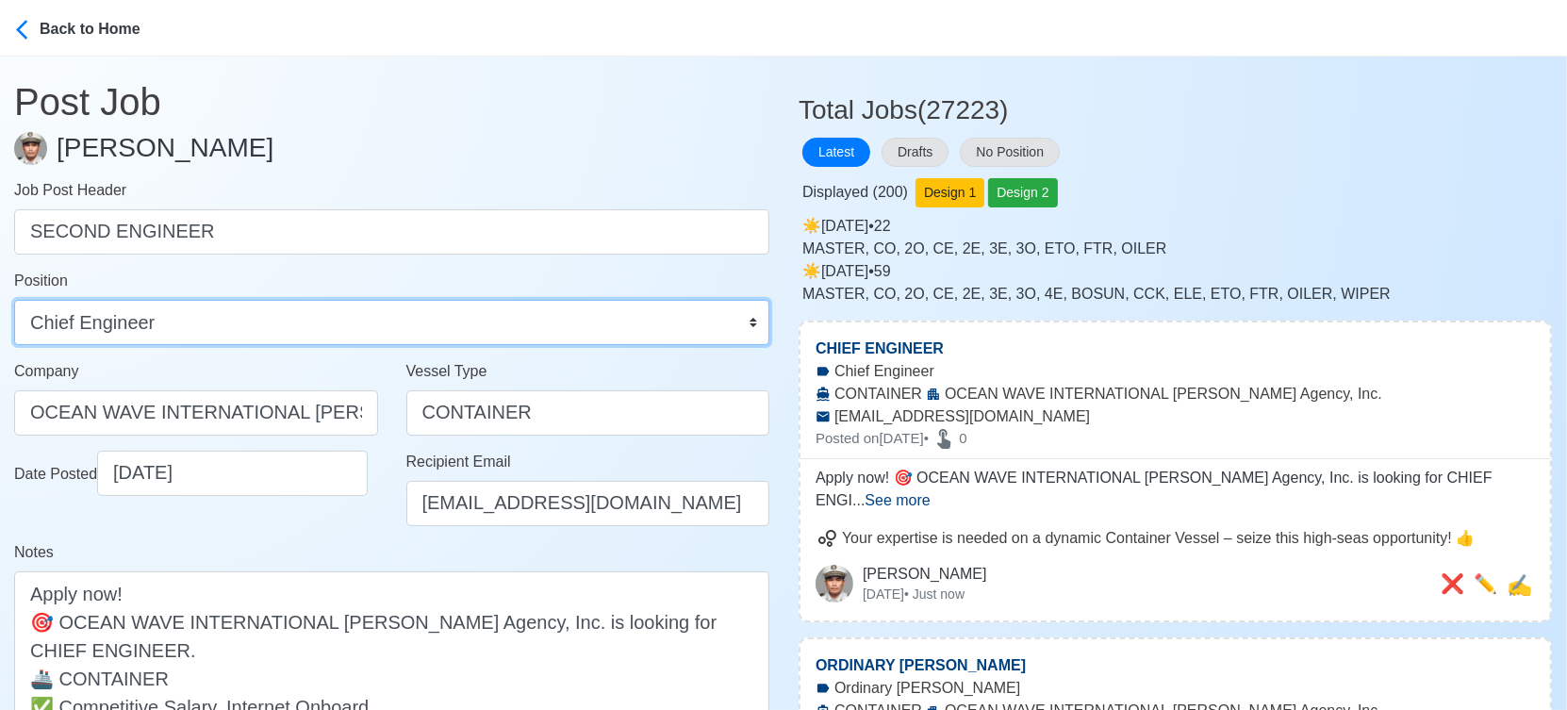
drag, startPoint x: 541, startPoint y: 331, endPoint x: 549, endPoint y: 339, distance: 11.4
click at [541, 331] on select "Master Chief Officer 2nd Officer 3rd Officer Junior Officer Chief Engineer 2nd …" at bounding box center [391, 322] width 755 height 45
click at [14, 300] on select "Master Chief Officer 2nd Officer 3rd Officer Junior Officer Chief Engineer 2nd …" at bounding box center [391, 322] width 755 height 45
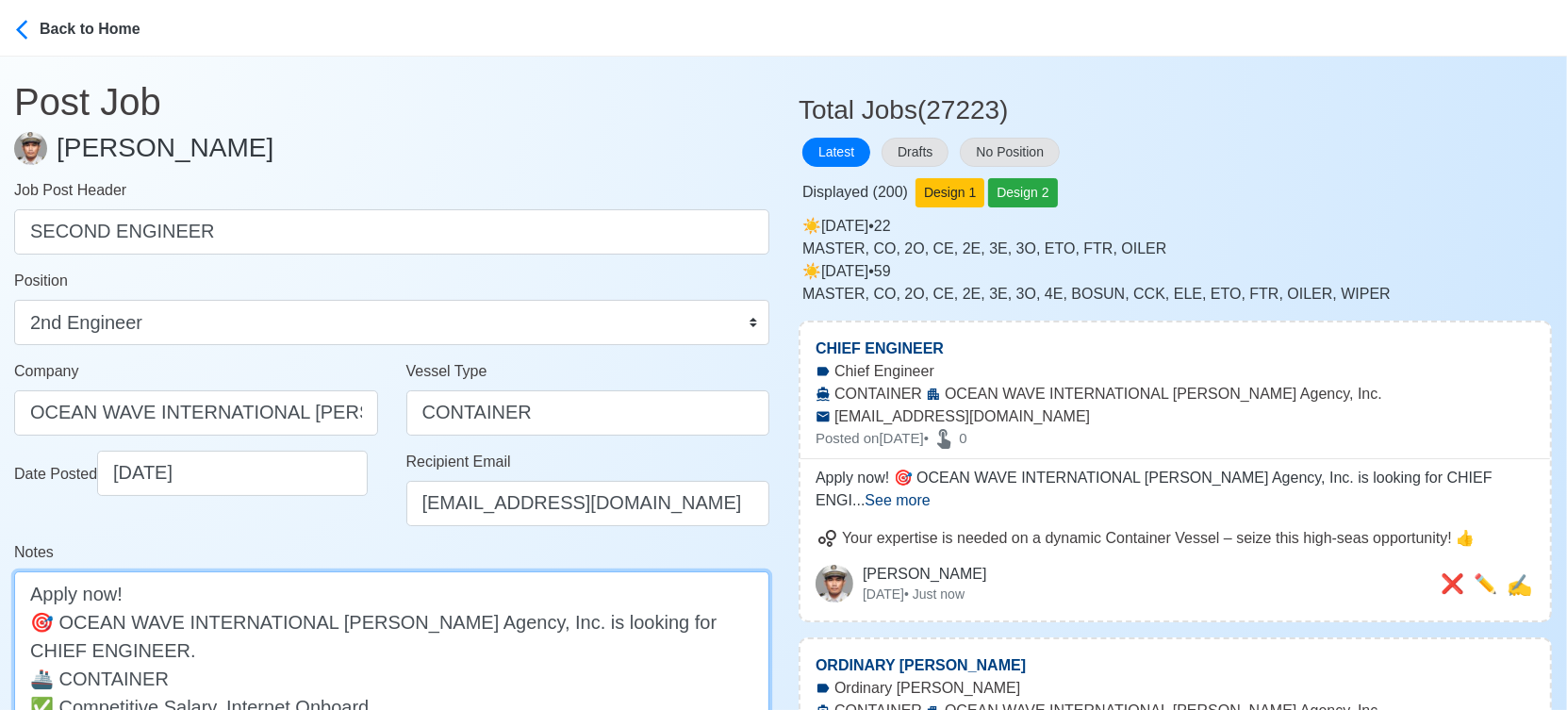
click at [641, 621] on textarea "Apply now! 🎯 OCEAN WAVE INTERNATIONAL Manning Agency, Inc. is looking for CHIEF…" at bounding box center [391, 677] width 755 height 213
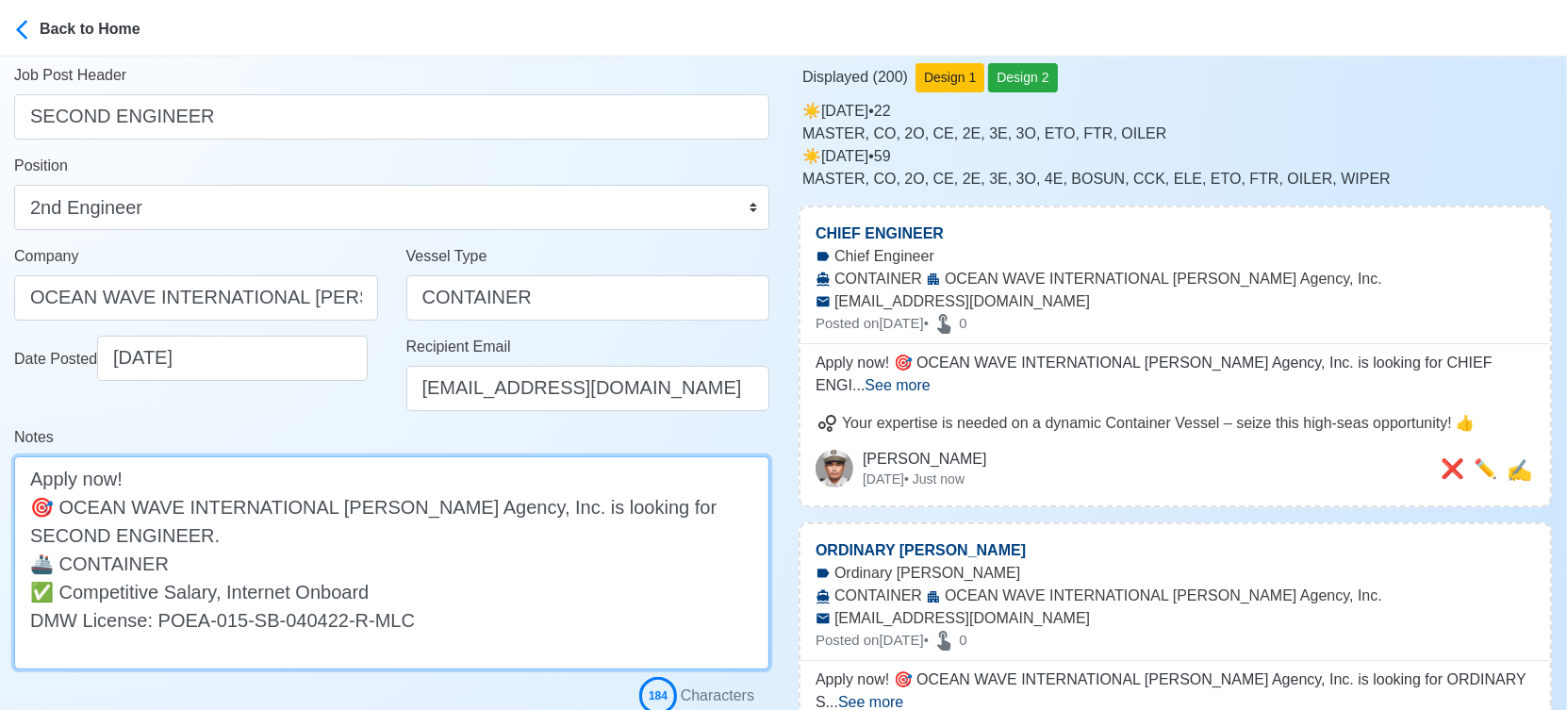
scroll to position [209, 0]
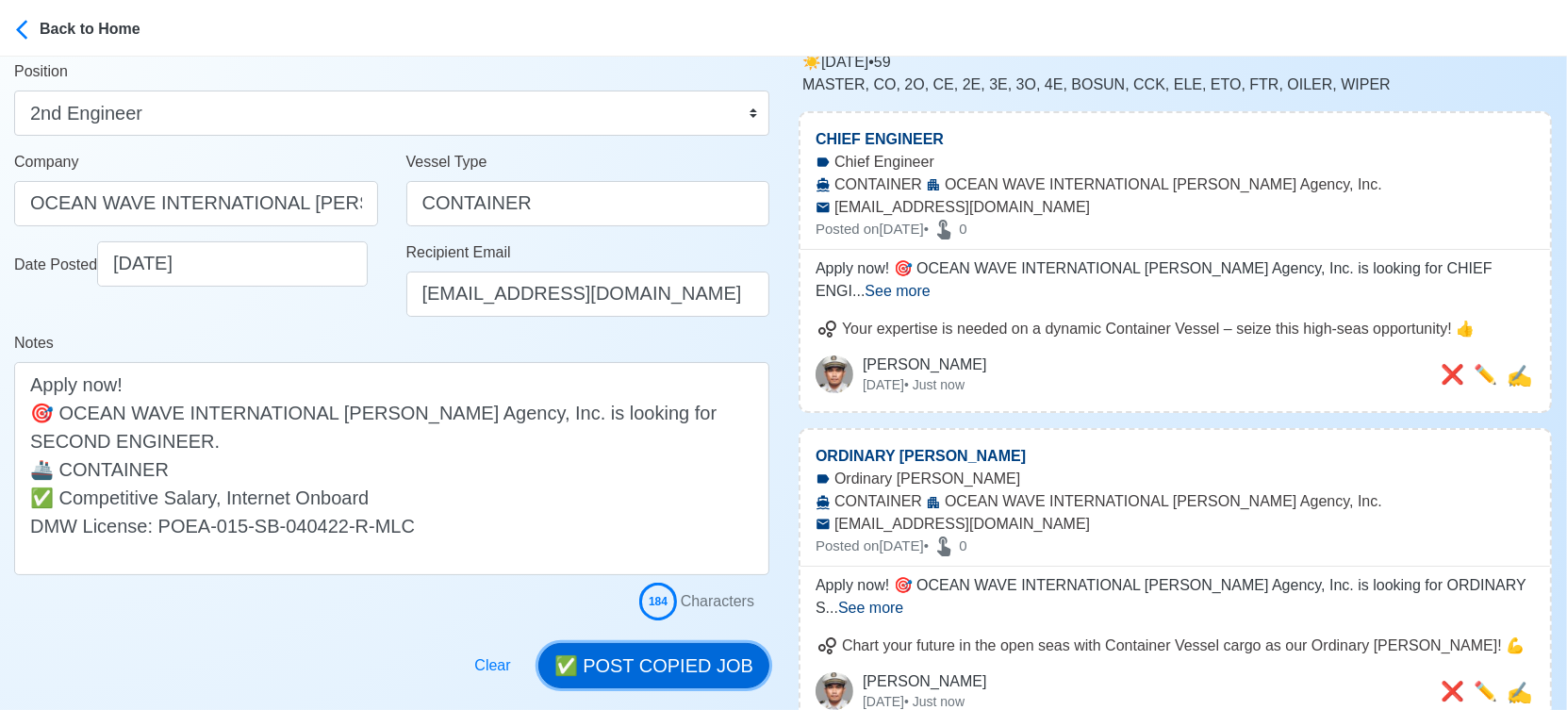
click at [672, 677] on button "✅ POST COPIED JOB" at bounding box center [653, 665] width 231 height 45
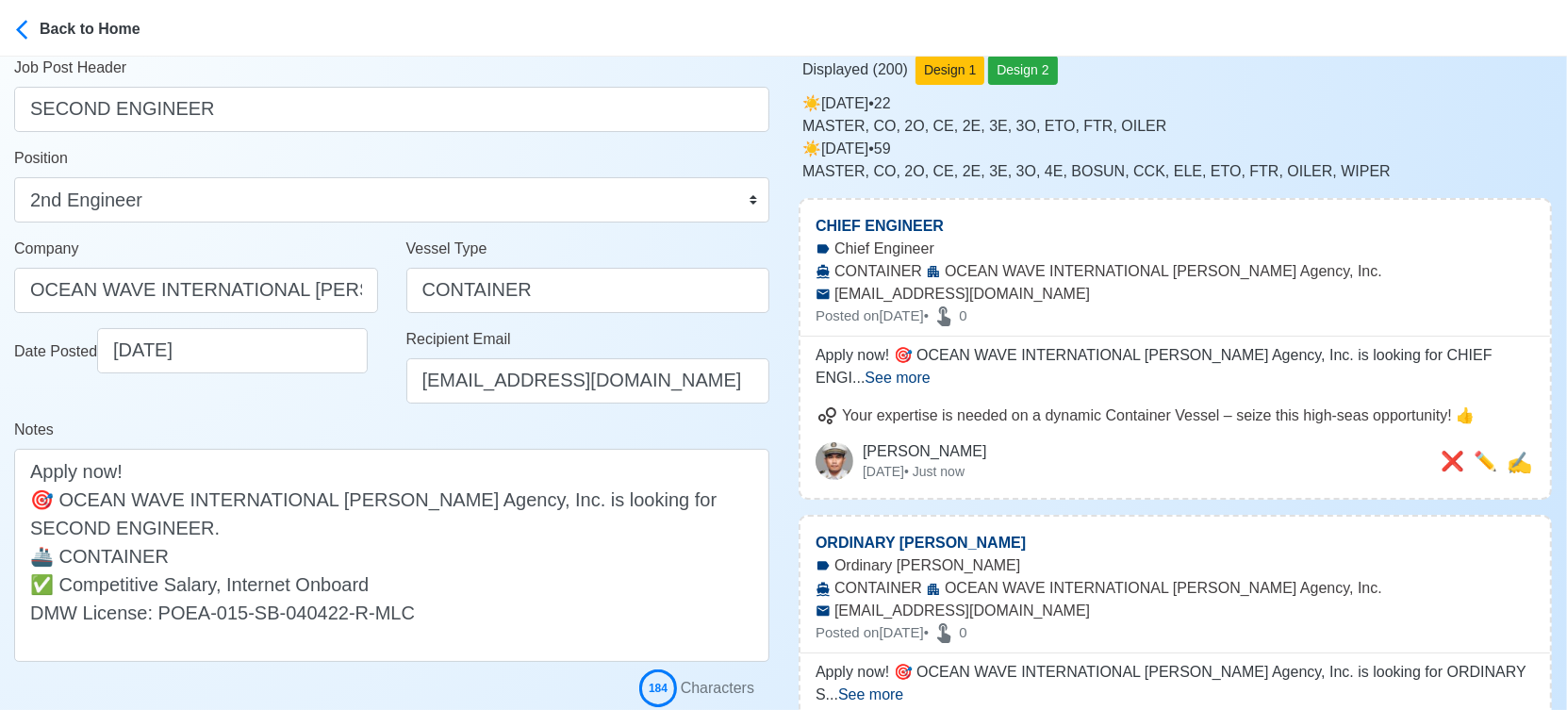
scroll to position [0, 0]
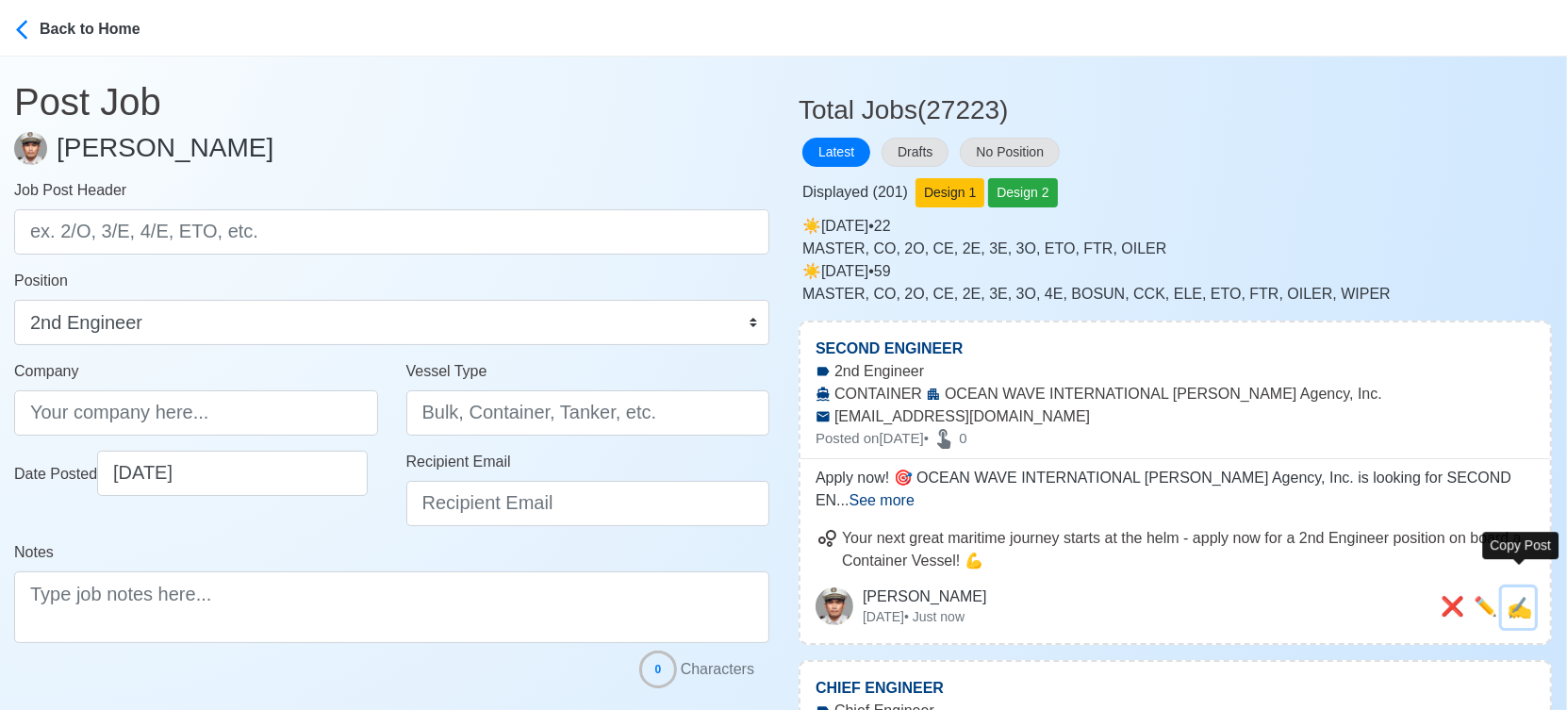
click at [1514, 596] on span "✍️" at bounding box center [1518, 608] width 25 height 24
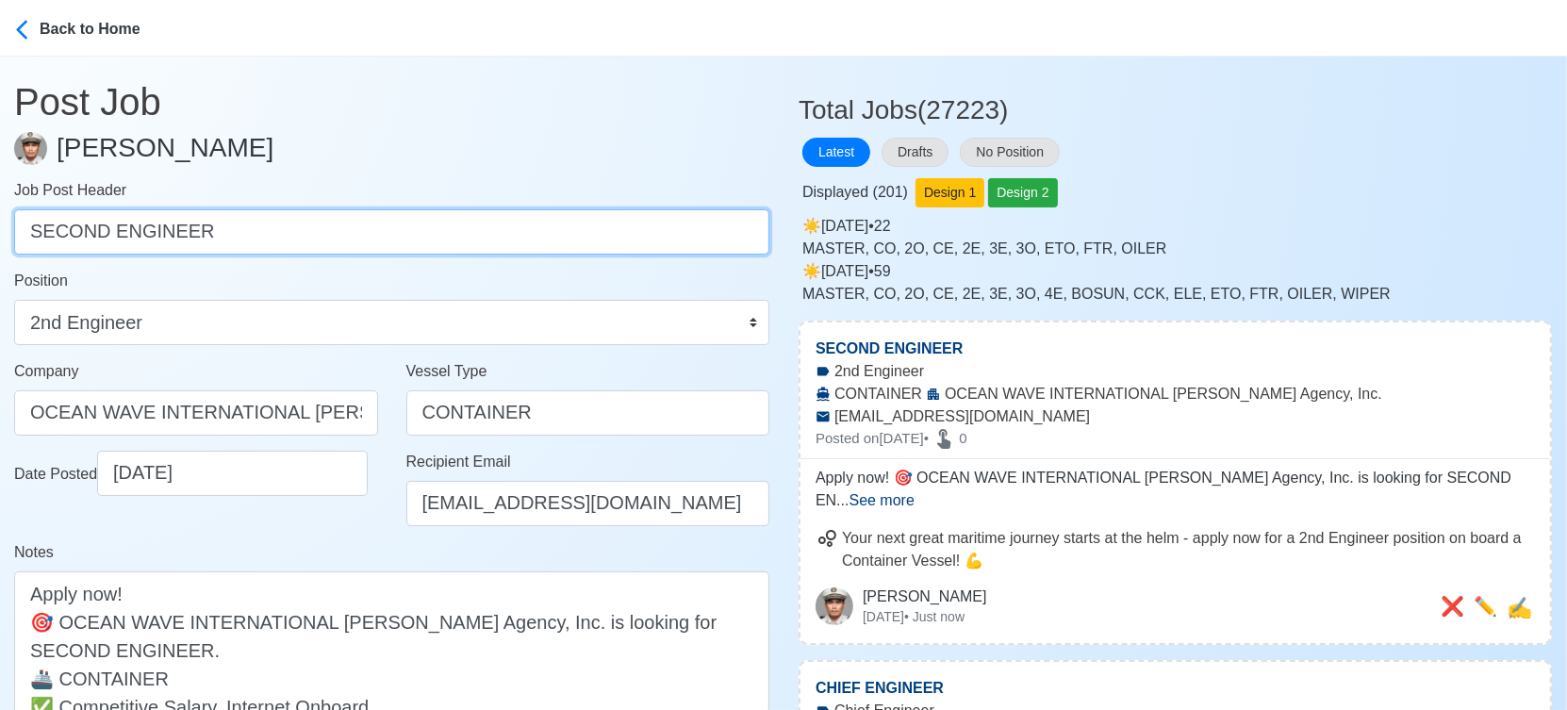
click at [391, 232] on input "SECOND ENGINEER" at bounding box center [391, 231] width 755 height 45
paste input "THIRD ENGINEER, FOURTH ENGINEER, ELECTRICIAN, OILER, COOK"
drag, startPoint x: 182, startPoint y: 231, endPoint x: 807, endPoint y: 231, distance: 625.0
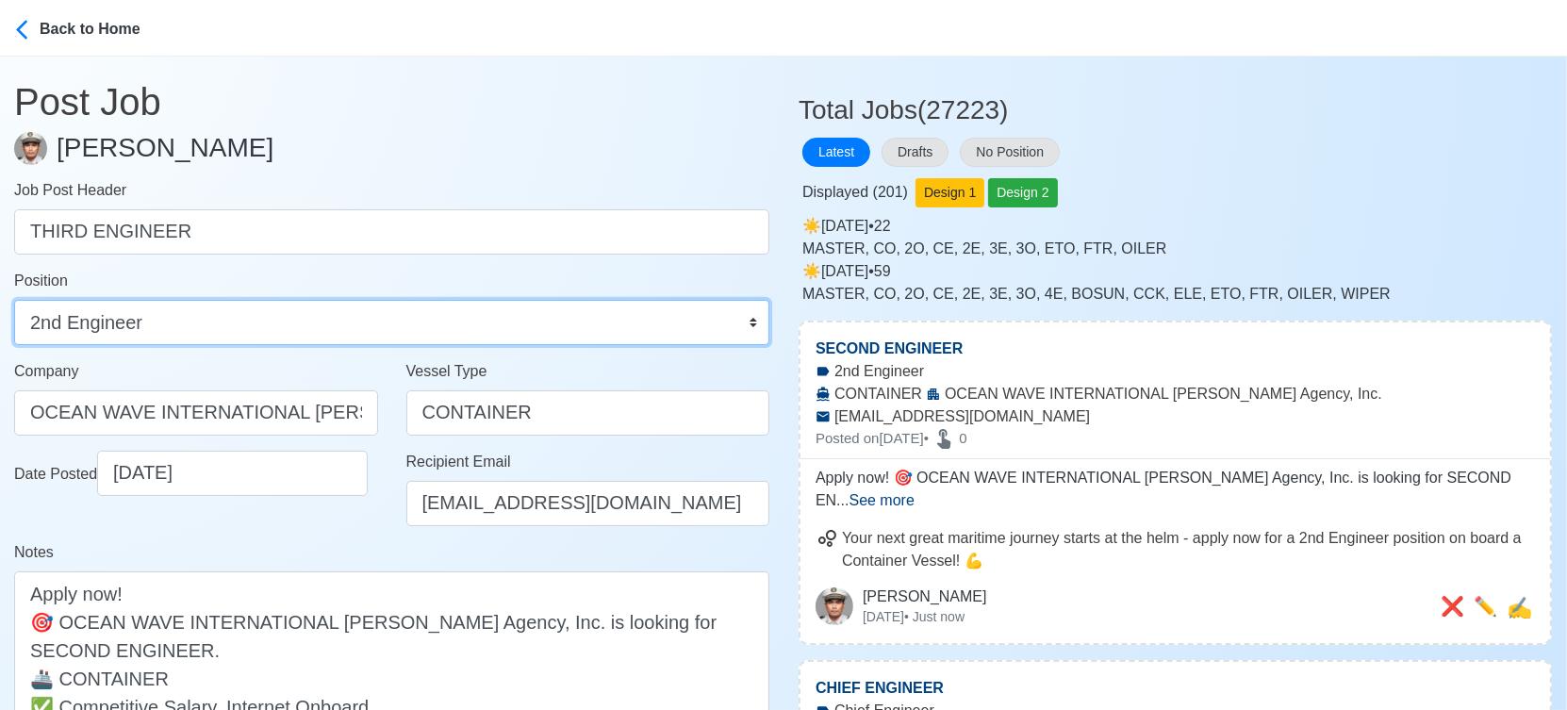
click at [641, 323] on select "Master Chief Officer 2nd Officer 3rd Officer Junior Officer Chief Engineer 2nd …" at bounding box center [391, 322] width 755 height 45
click at [14, 300] on select "Master Chief Officer 2nd Officer 3rd Officer Junior Officer Chief Engineer 2nd …" at bounding box center [391, 322] width 755 height 45
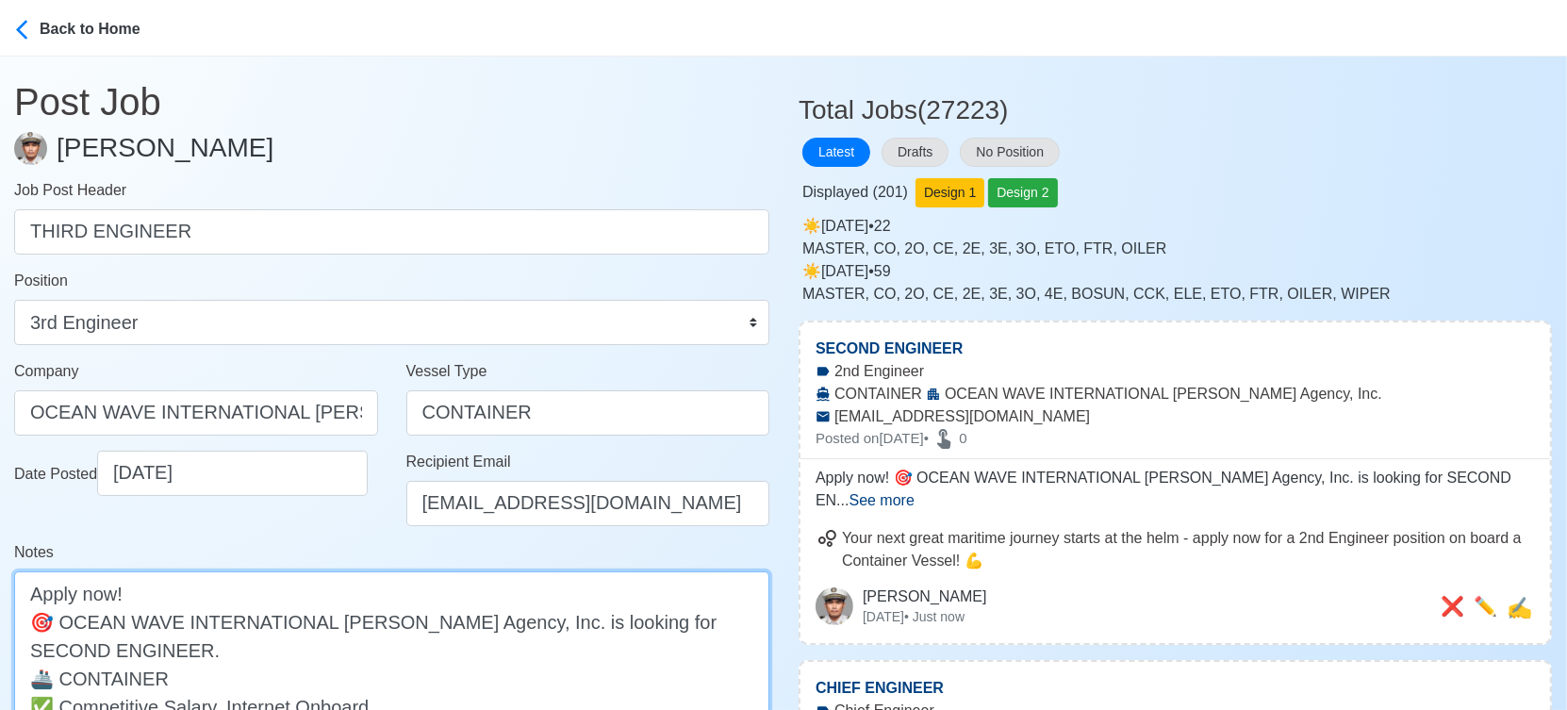
click at [649, 618] on textarea "Apply now! 🎯 OCEAN WAVE INTERNATIONAL Manning Agency, Inc. is looking for SECON…" at bounding box center [391, 677] width 755 height 213
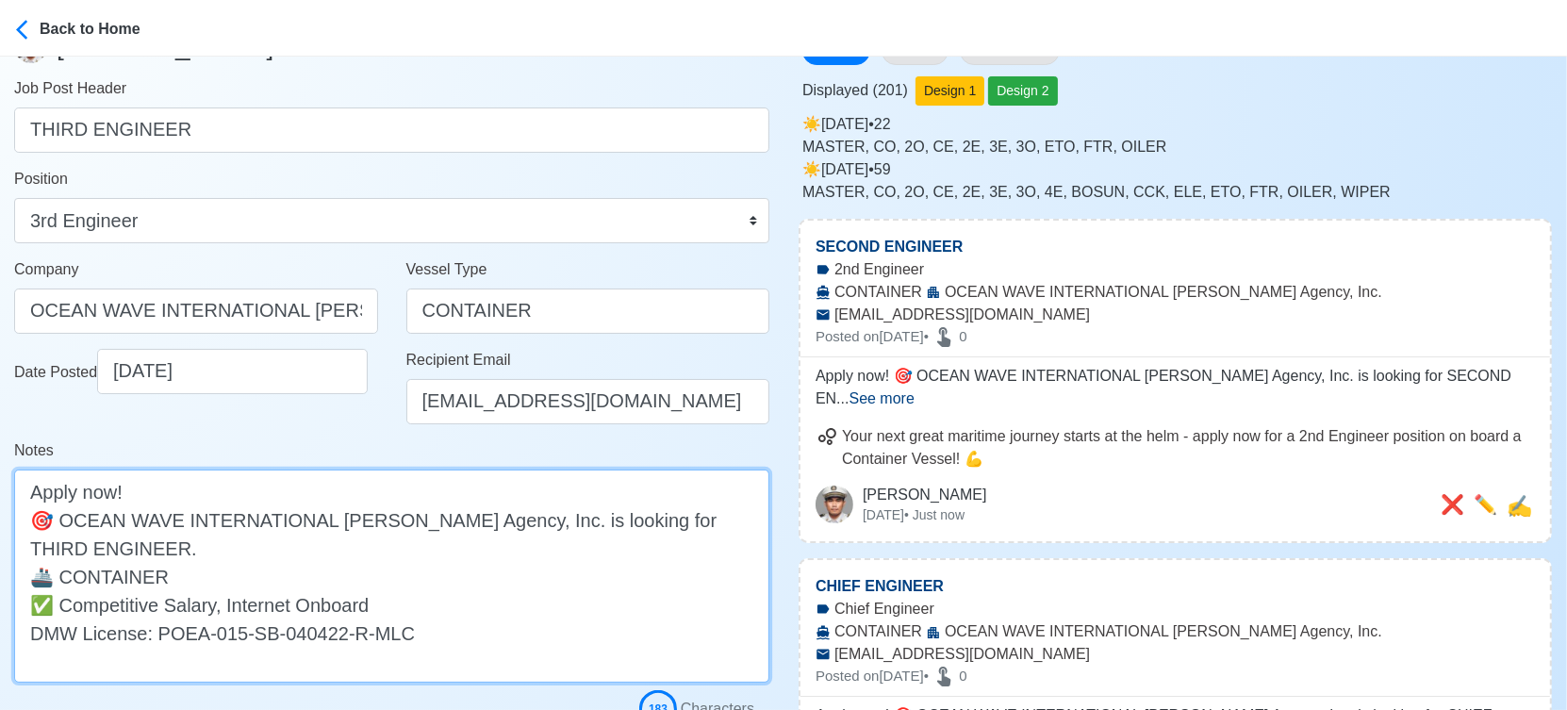
scroll to position [314, 0]
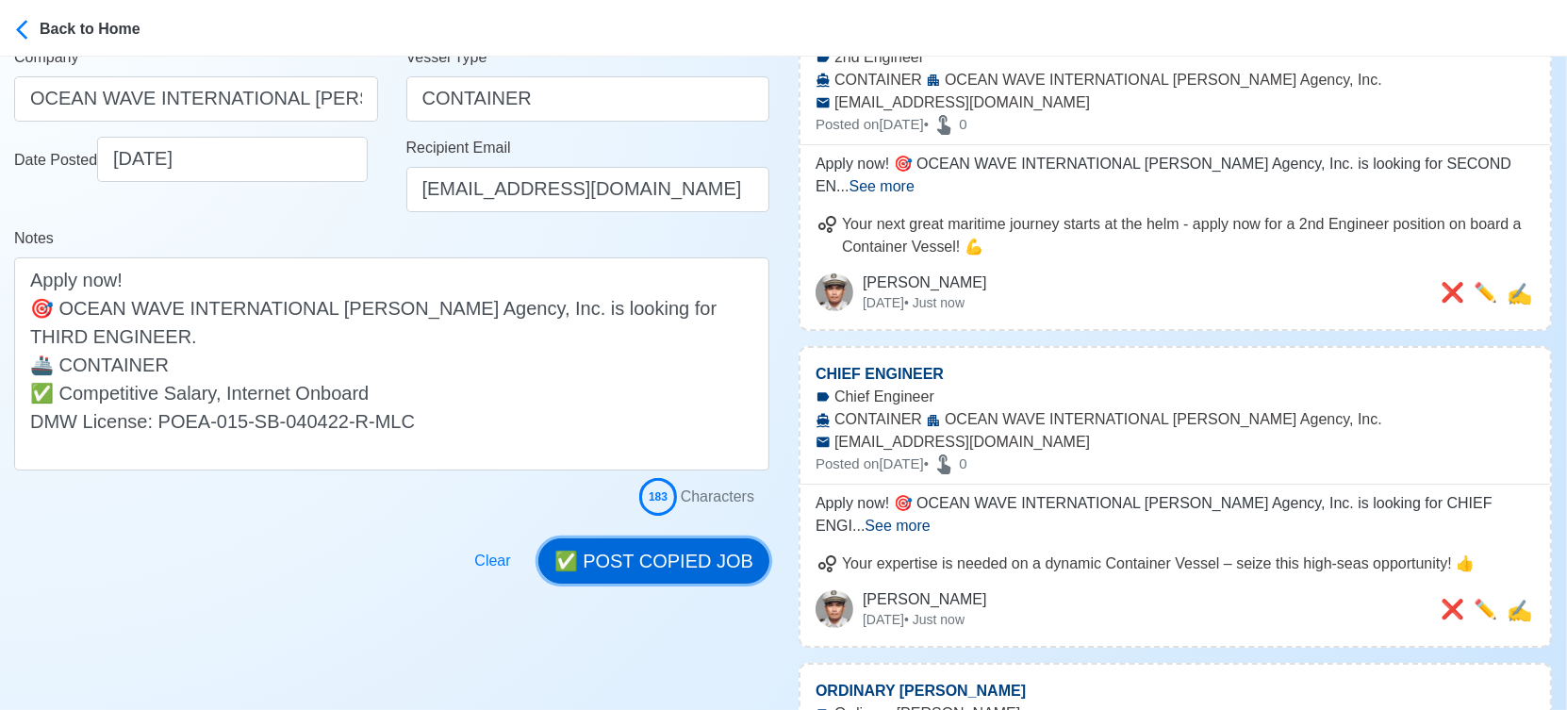
click at [696, 566] on button "✅ POST COPIED JOB" at bounding box center [653, 560] width 231 height 45
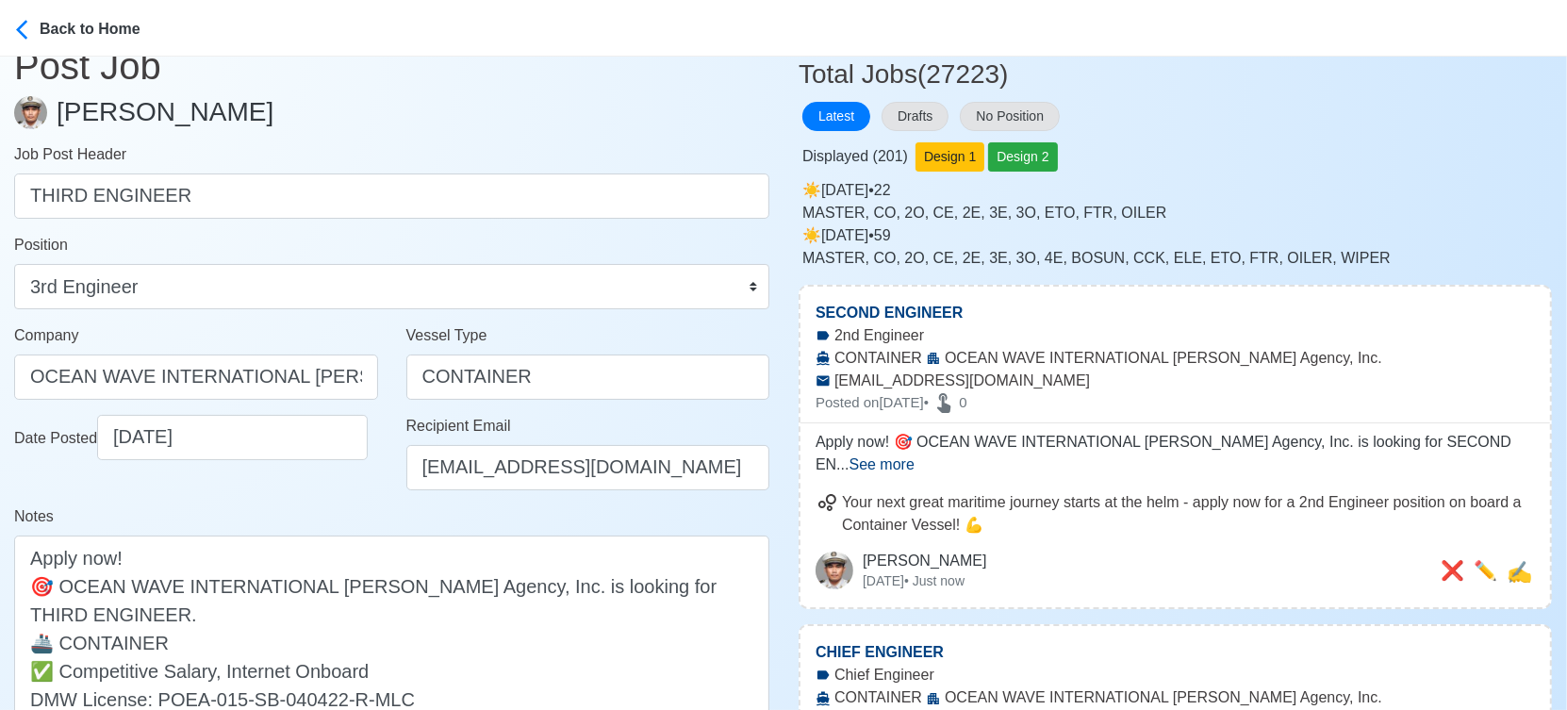
scroll to position [0, 0]
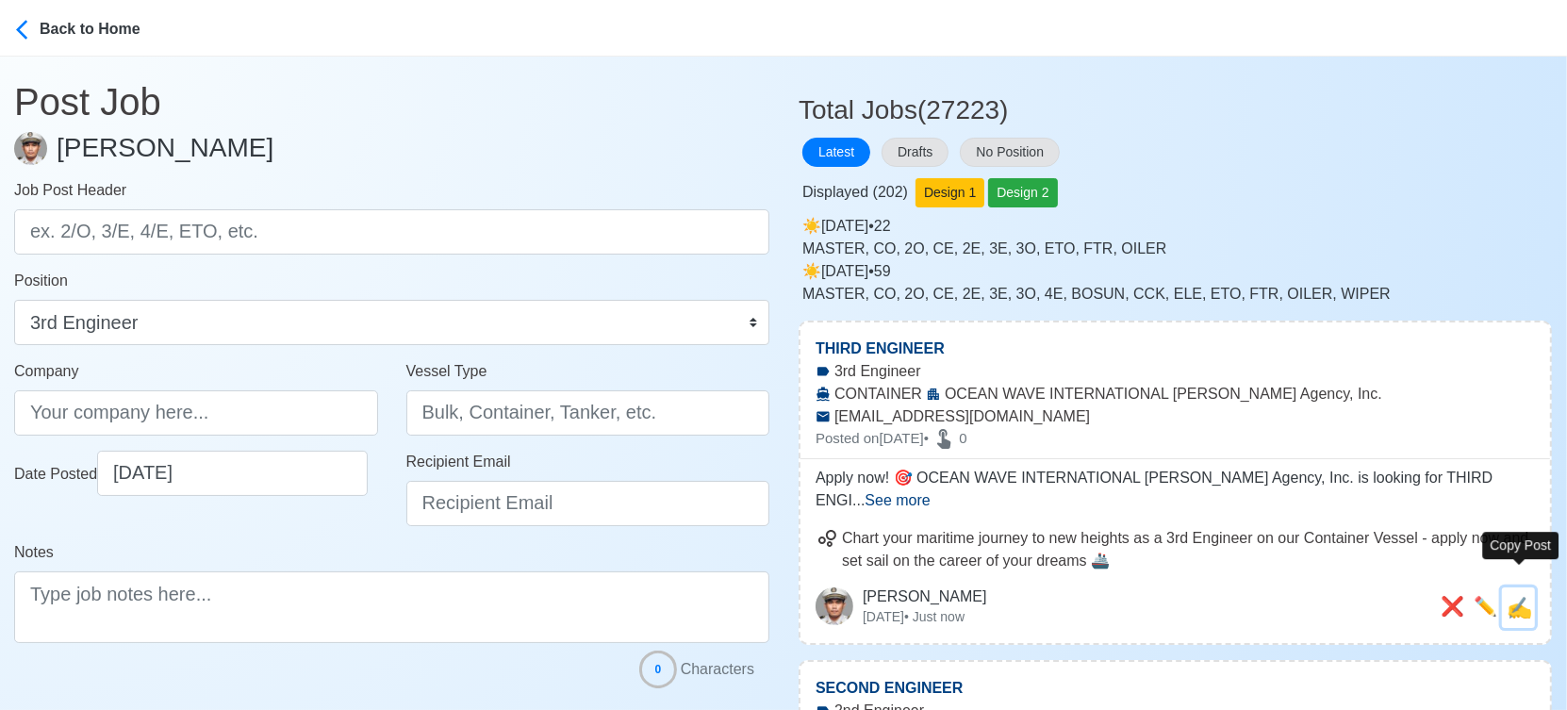
click at [1520, 596] on span "✍️" at bounding box center [1518, 608] width 25 height 24
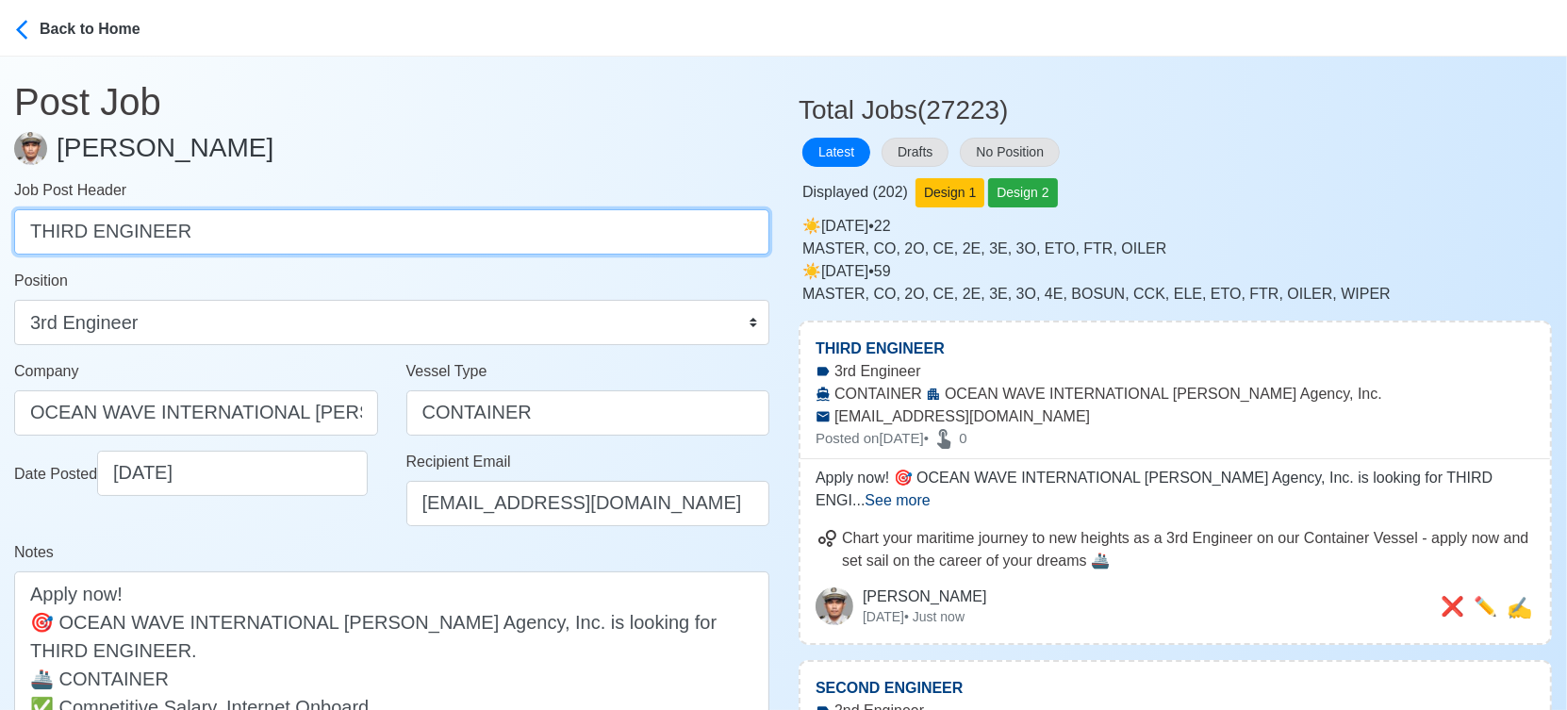
click at [342, 228] on input "THIRD ENGINEER" at bounding box center [391, 231] width 755 height 45
paste input "FOURTH ENGINEER, ELECTRICIAN, OILER, COOK"
drag, startPoint x: 200, startPoint y: 229, endPoint x: 737, endPoint y: 219, distance: 537.5
click at [737, 219] on input "FOURTH ENGINEER, ELECTRICIAN, OILER, COOK" at bounding box center [391, 231] width 755 height 45
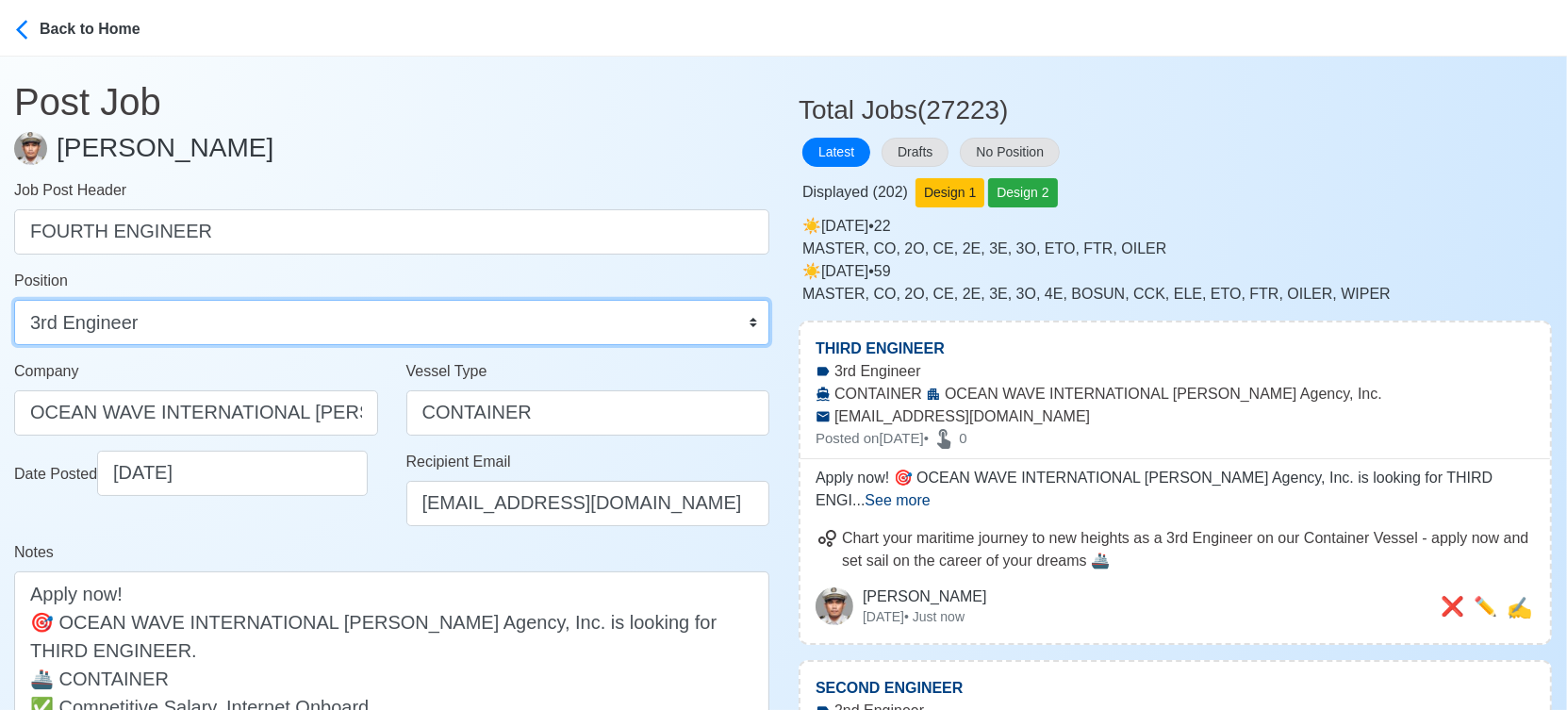
click at [397, 321] on select "Master Chief Officer 2nd Officer 3rd Officer Junior Officer Chief Engineer 2nd …" at bounding box center [391, 322] width 755 height 45
click at [14, 300] on select "Master Chief Officer 2nd Officer 3rd Officer Junior Officer Chief Engineer 2nd …" at bounding box center [391, 322] width 755 height 45
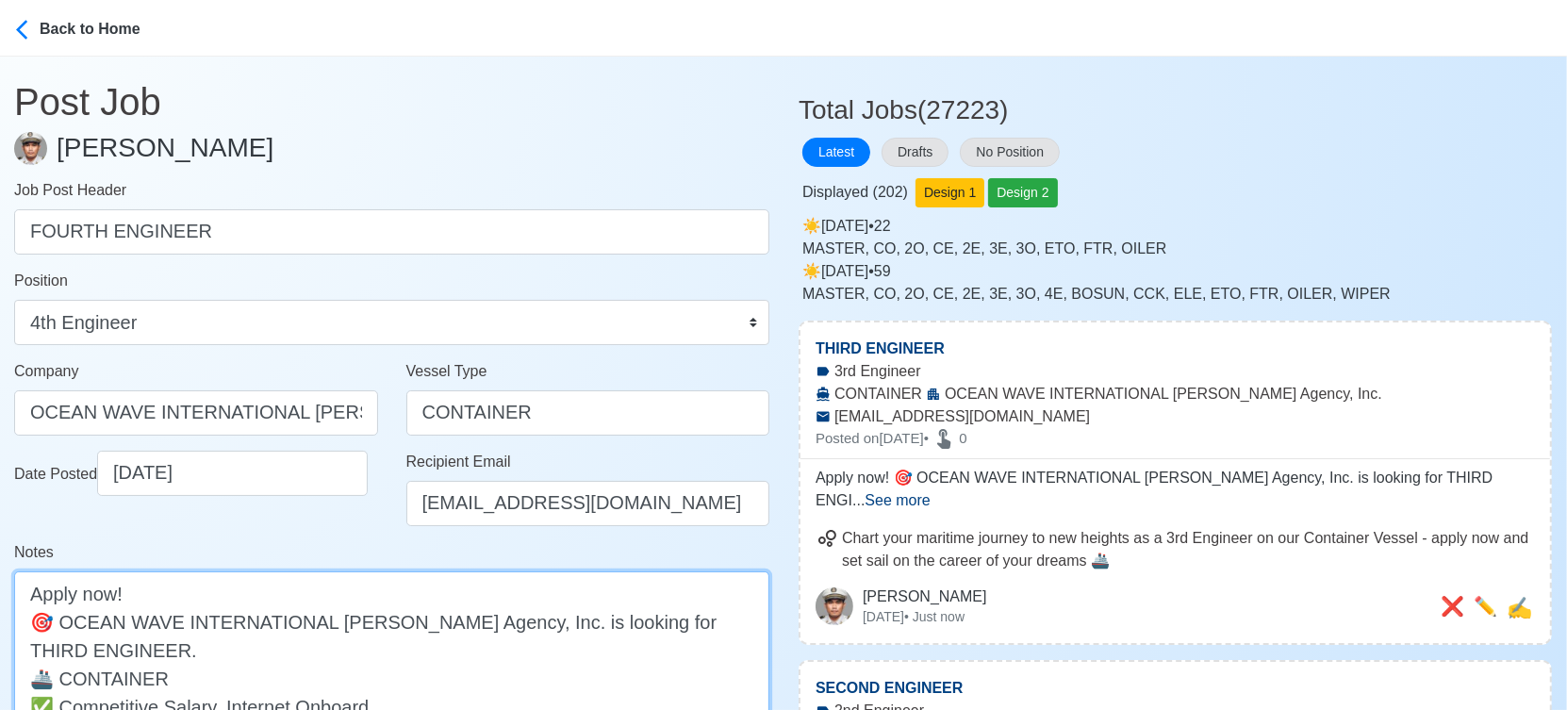
click at [637, 616] on textarea "Apply now! 🎯 OCEAN WAVE INTERNATIONAL Manning Agency, Inc. is looking for THIRD…" at bounding box center [391, 677] width 755 height 213
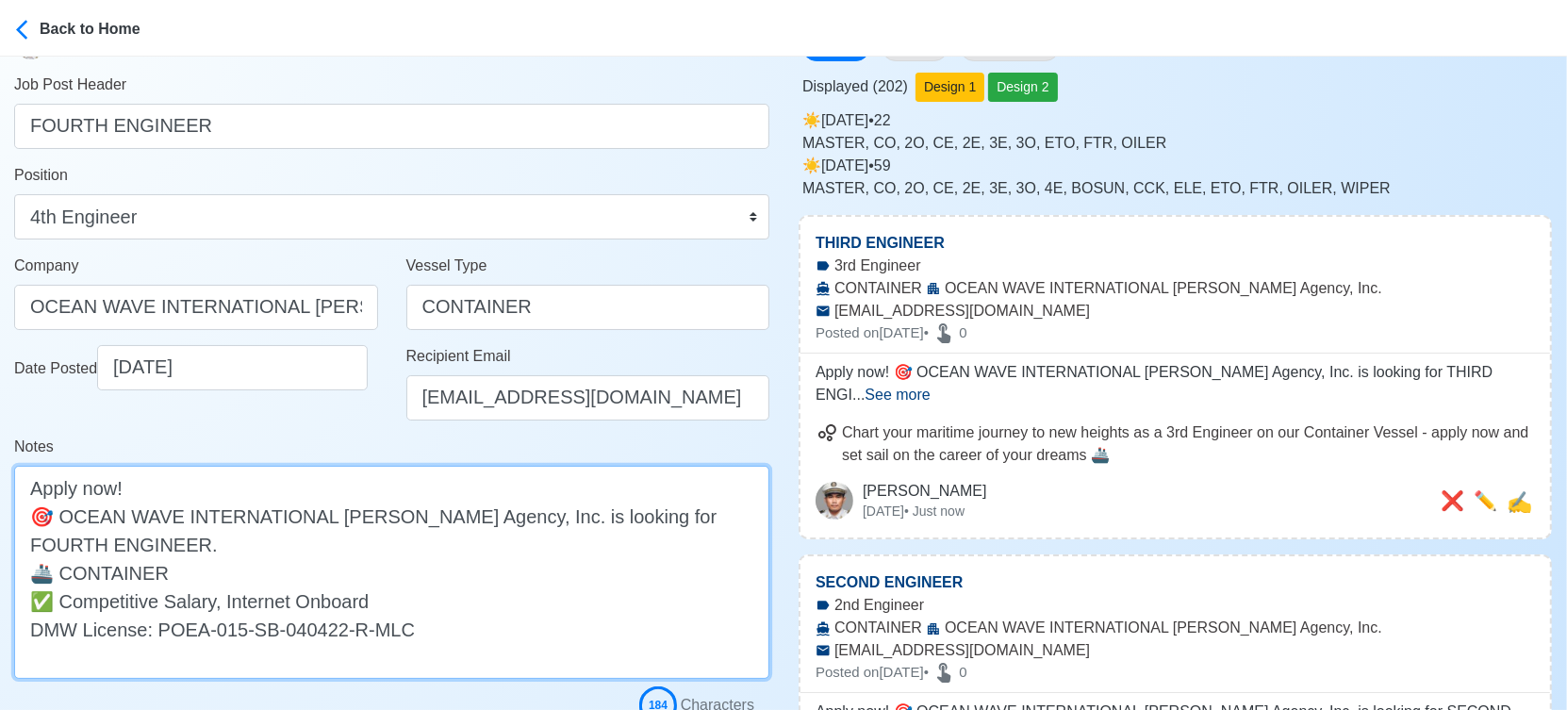
scroll to position [209, 0]
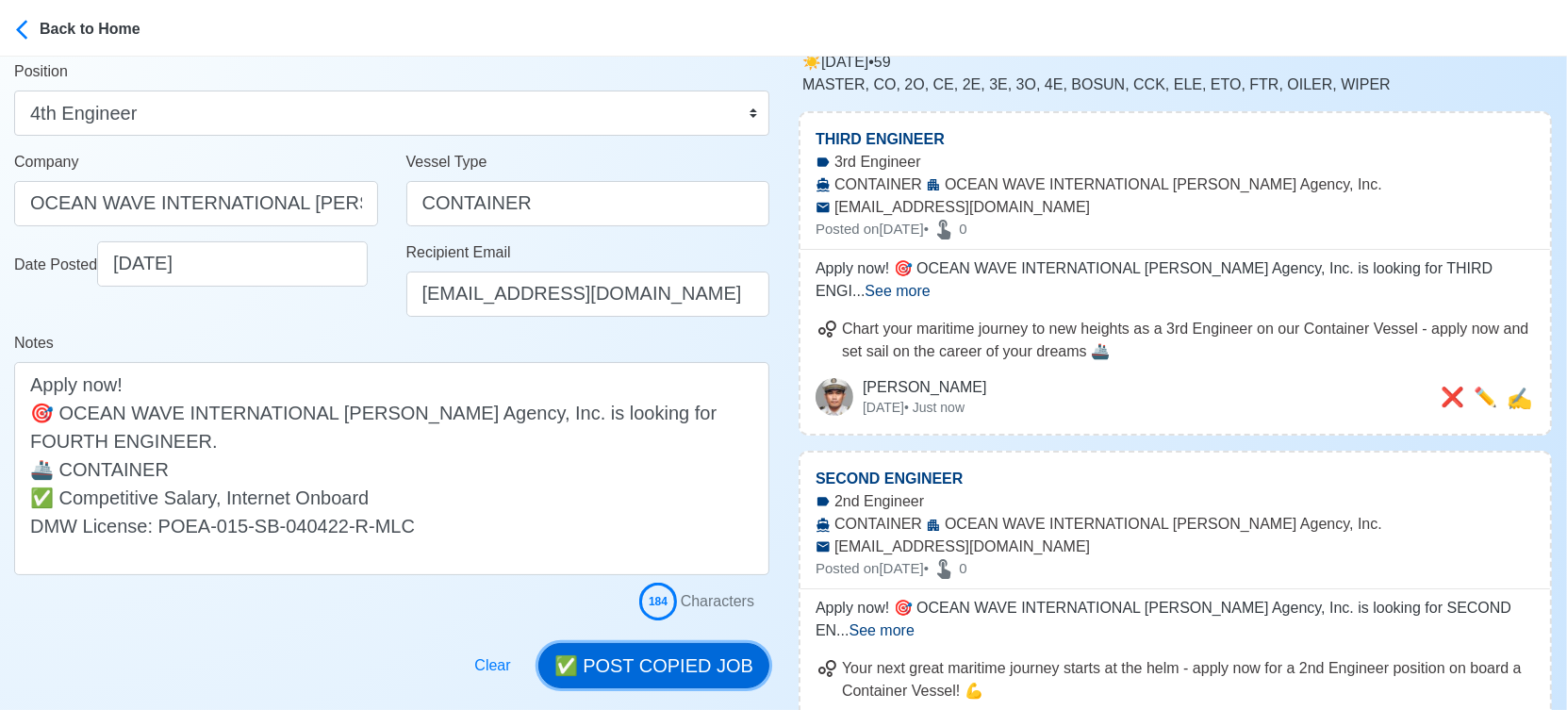
click at [675, 654] on button "✅ POST COPIED JOB" at bounding box center [653, 665] width 231 height 45
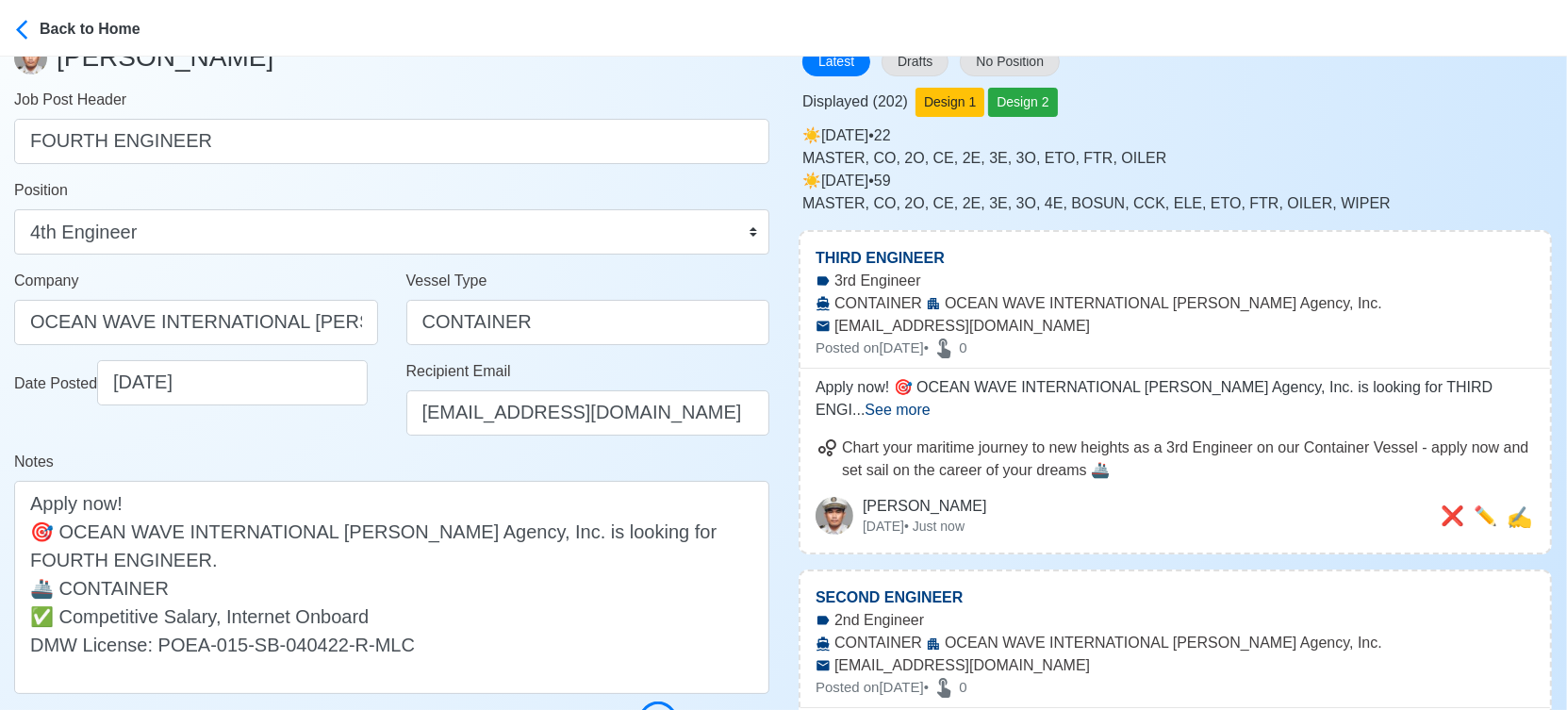
scroll to position [0, 0]
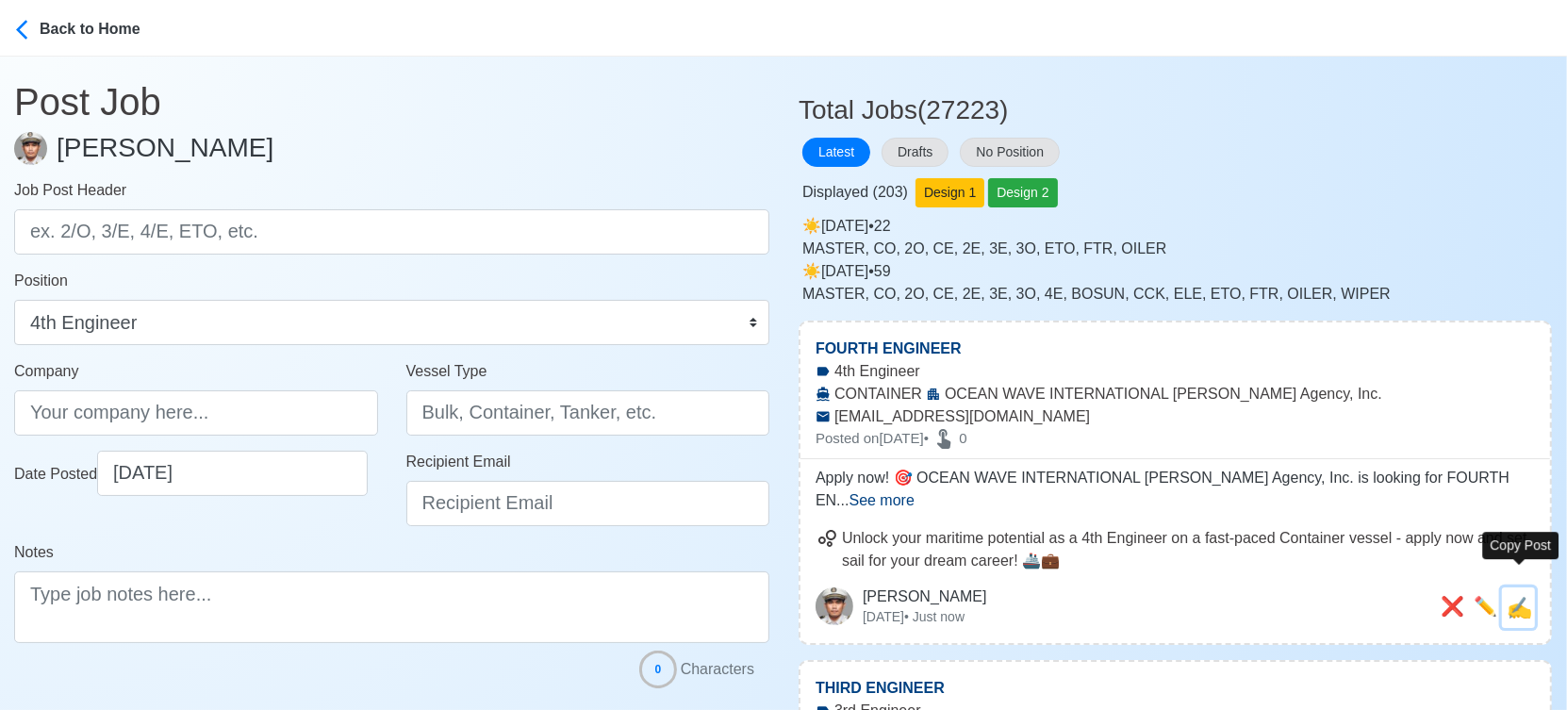
click at [1519, 596] on span "✍️" at bounding box center [1518, 608] width 25 height 24
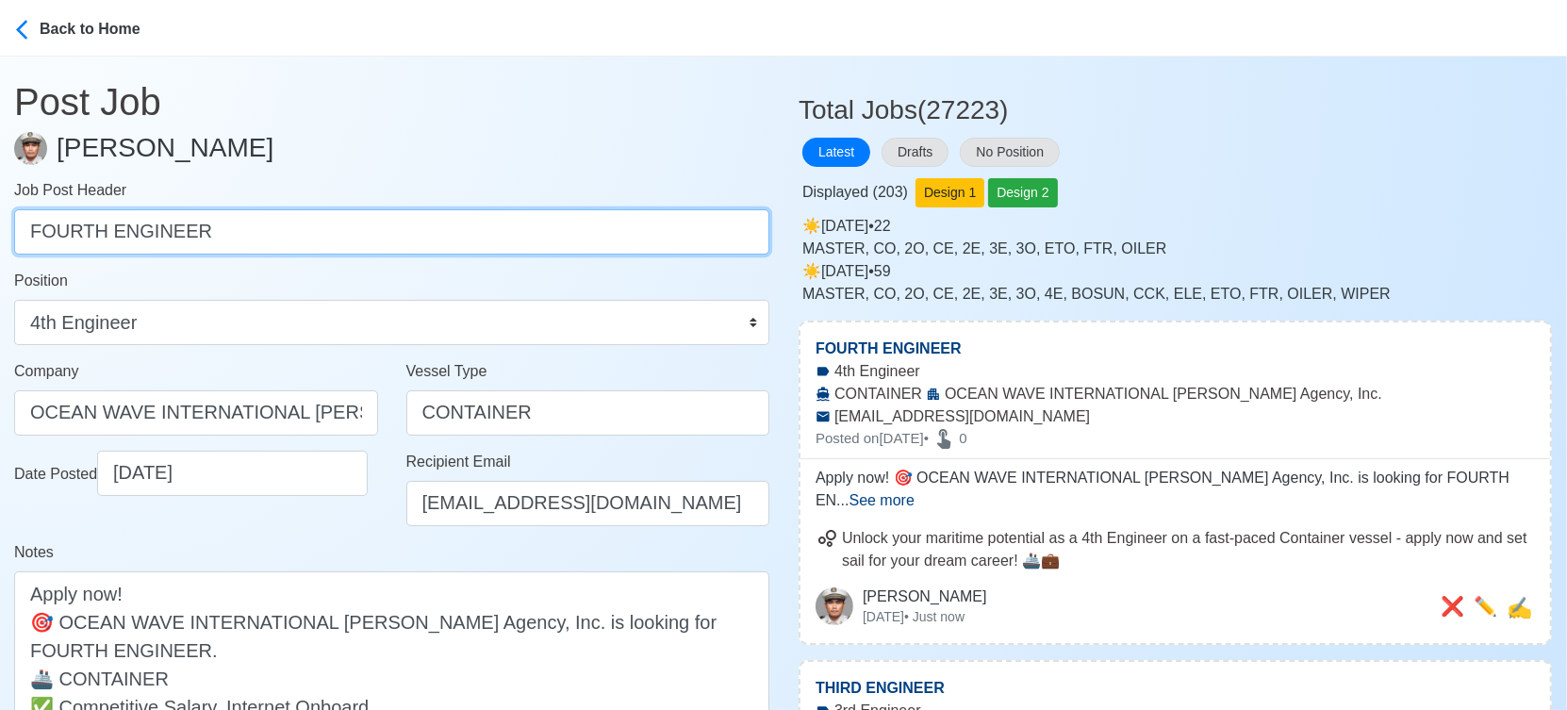
click at [399, 232] on input "FOURTH ENGINEER" at bounding box center [391, 231] width 755 height 45
paste input "ELECTRICIAN, OILER, COOK"
drag, startPoint x: 149, startPoint y: 230, endPoint x: 571, endPoint y: 239, distance: 422.5
click at [573, 239] on input "ELECTRICIAN, OILER, COOK" at bounding box center [391, 231] width 755 height 45
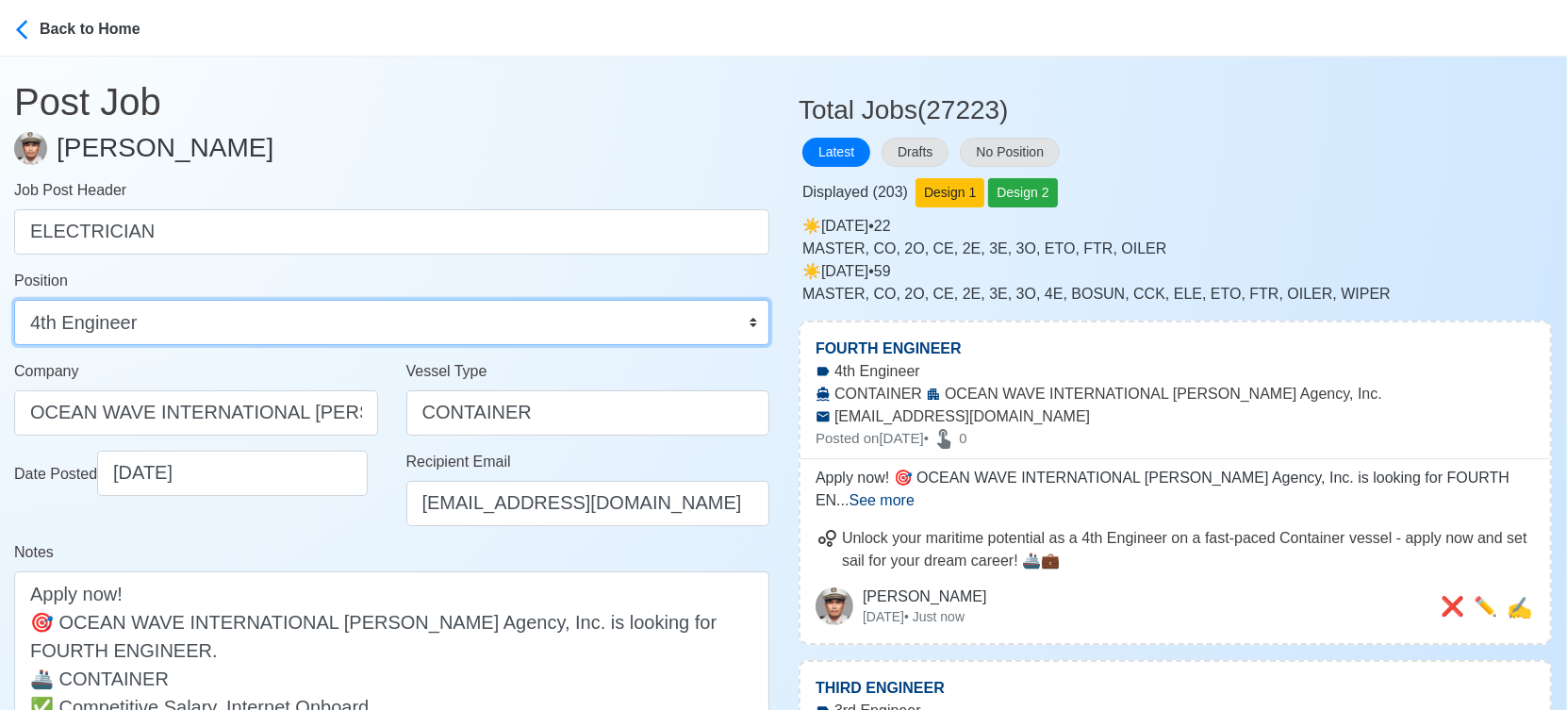
click at [403, 317] on select "Master Chief Officer 2nd Officer 3rd Officer Junior Officer Chief Engineer 2nd …" at bounding box center [391, 322] width 755 height 45
click at [14, 300] on select "Master Chief Officer 2nd Officer 3rd Officer Junior Officer Chief Engineer 2nd …" at bounding box center [391, 322] width 755 height 45
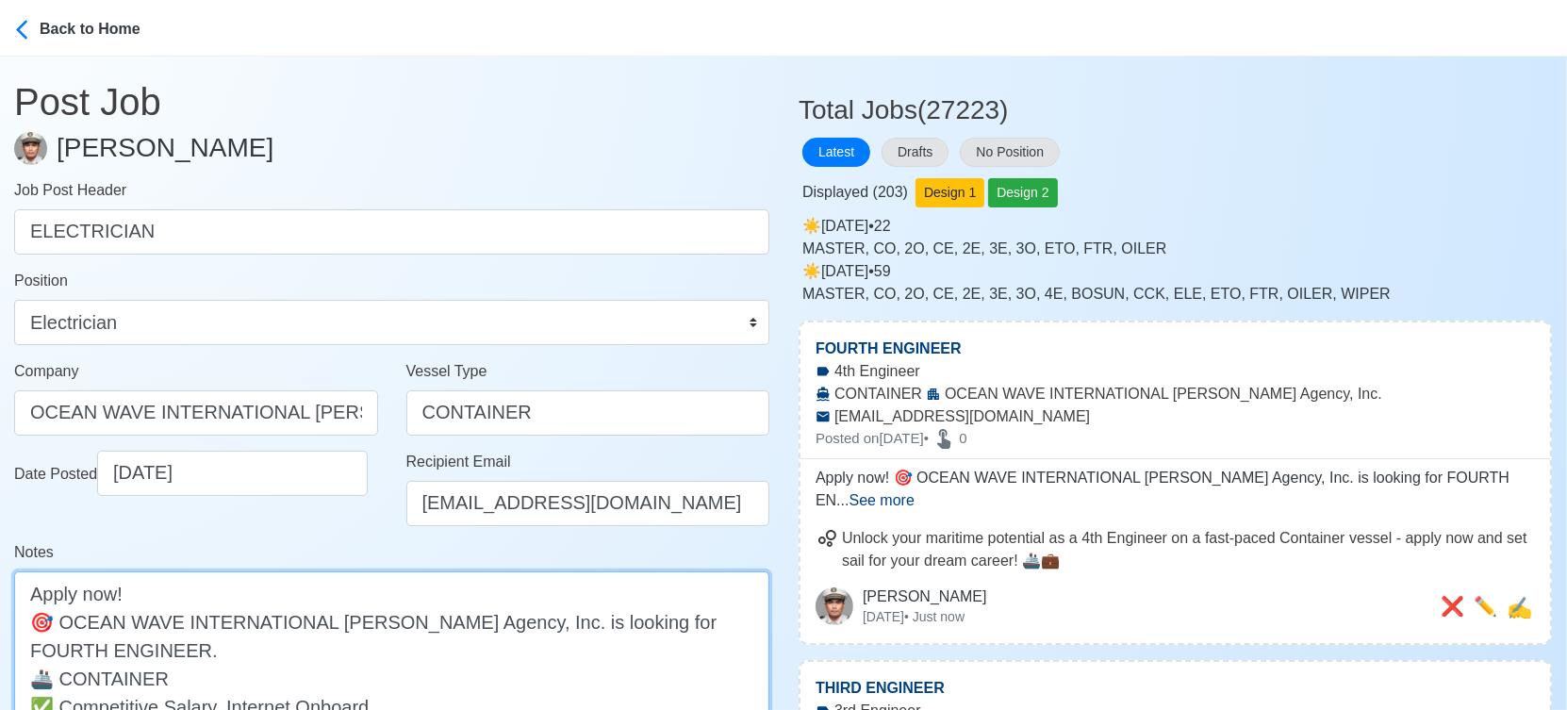
click at [650, 621] on textarea "Apply now! 🎯 OCEAN WAVE INTERNATIONAL Manning Agency, Inc. is looking for FOURT…" at bounding box center [391, 677] width 755 height 213
click at [96, 648] on textarea "Apply now! 🎯 OCEAN WAVE INTERNATIONAL Manning Agency, Inc. is looking for ELECT…" at bounding box center [391, 677] width 755 height 213
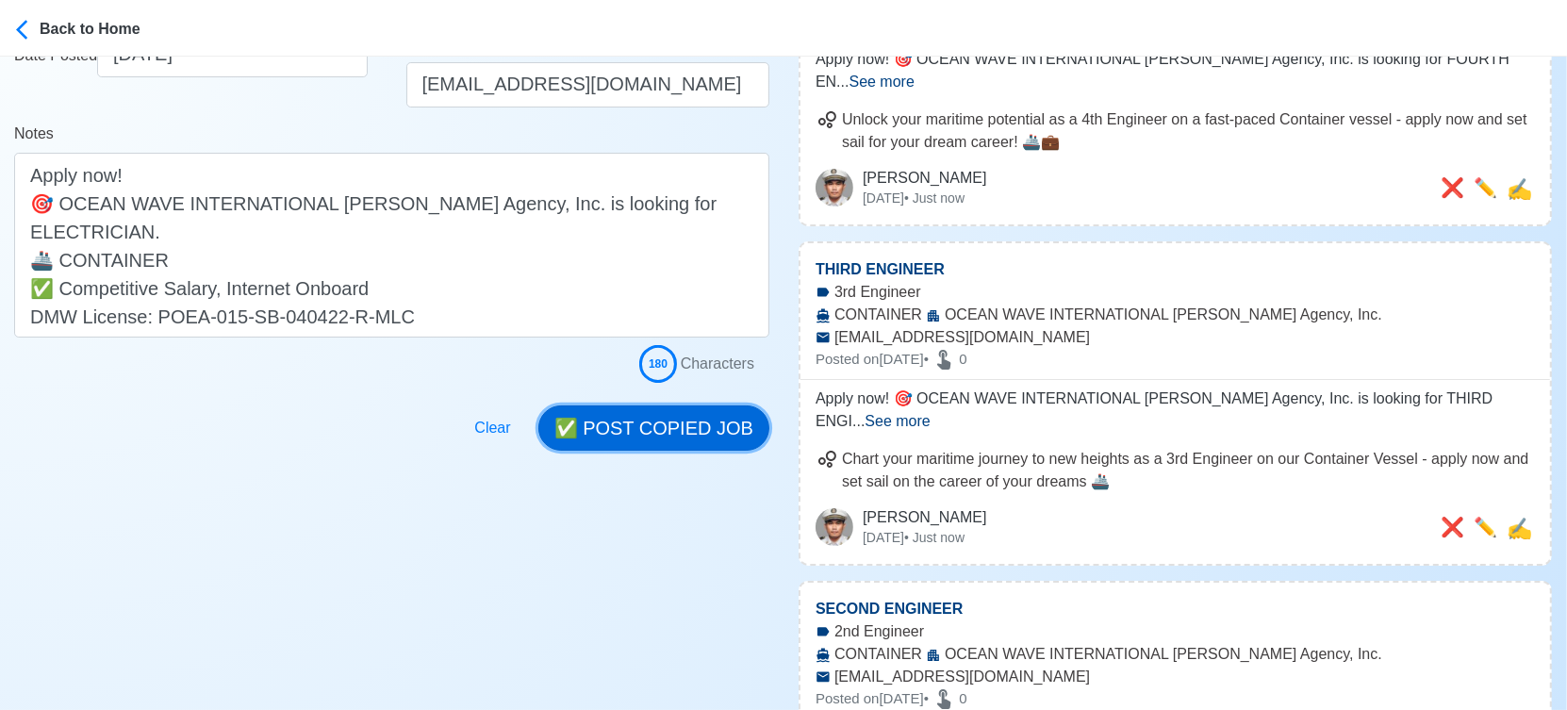
click at [612, 438] on button "✅ POST COPIED JOB" at bounding box center [653, 427] width 231 height 45
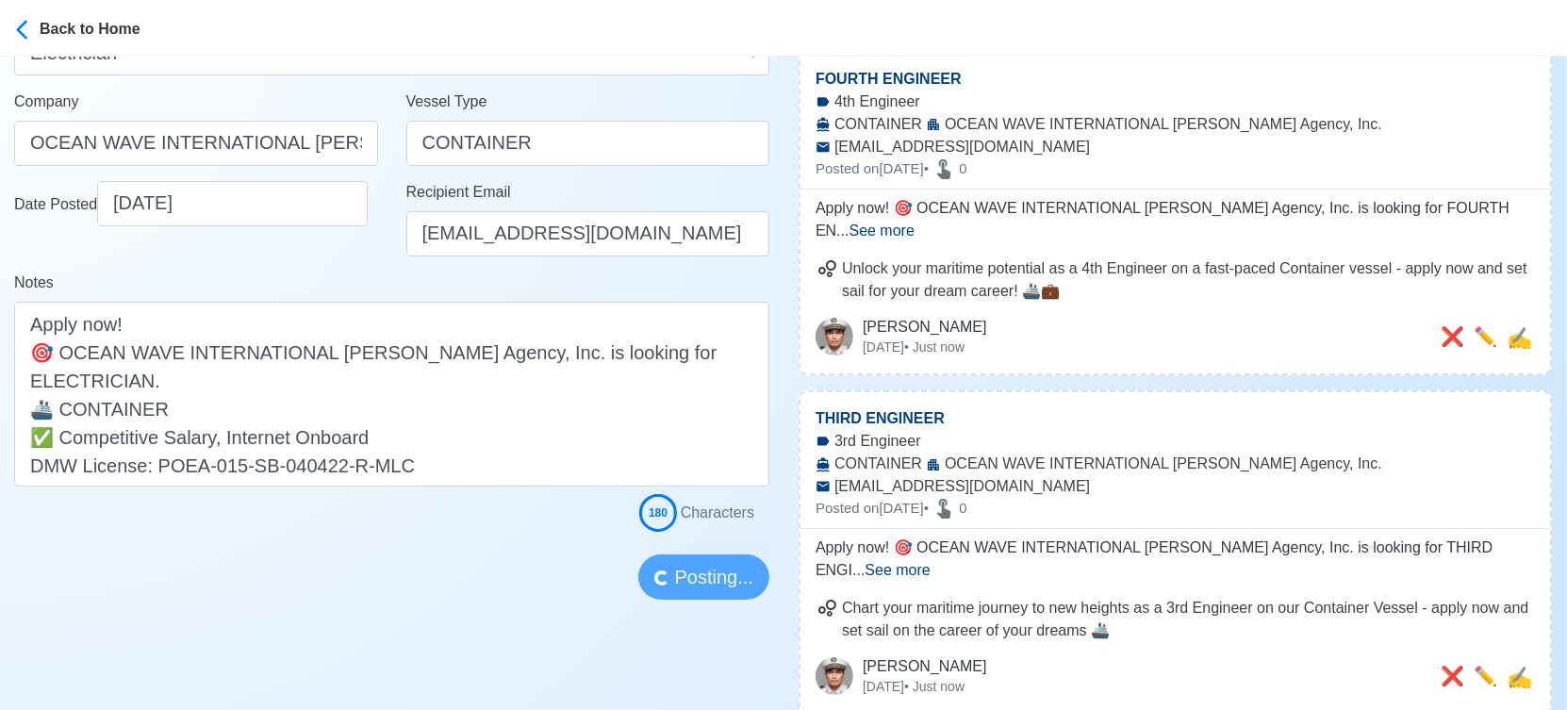
scroll to position [105, 0]
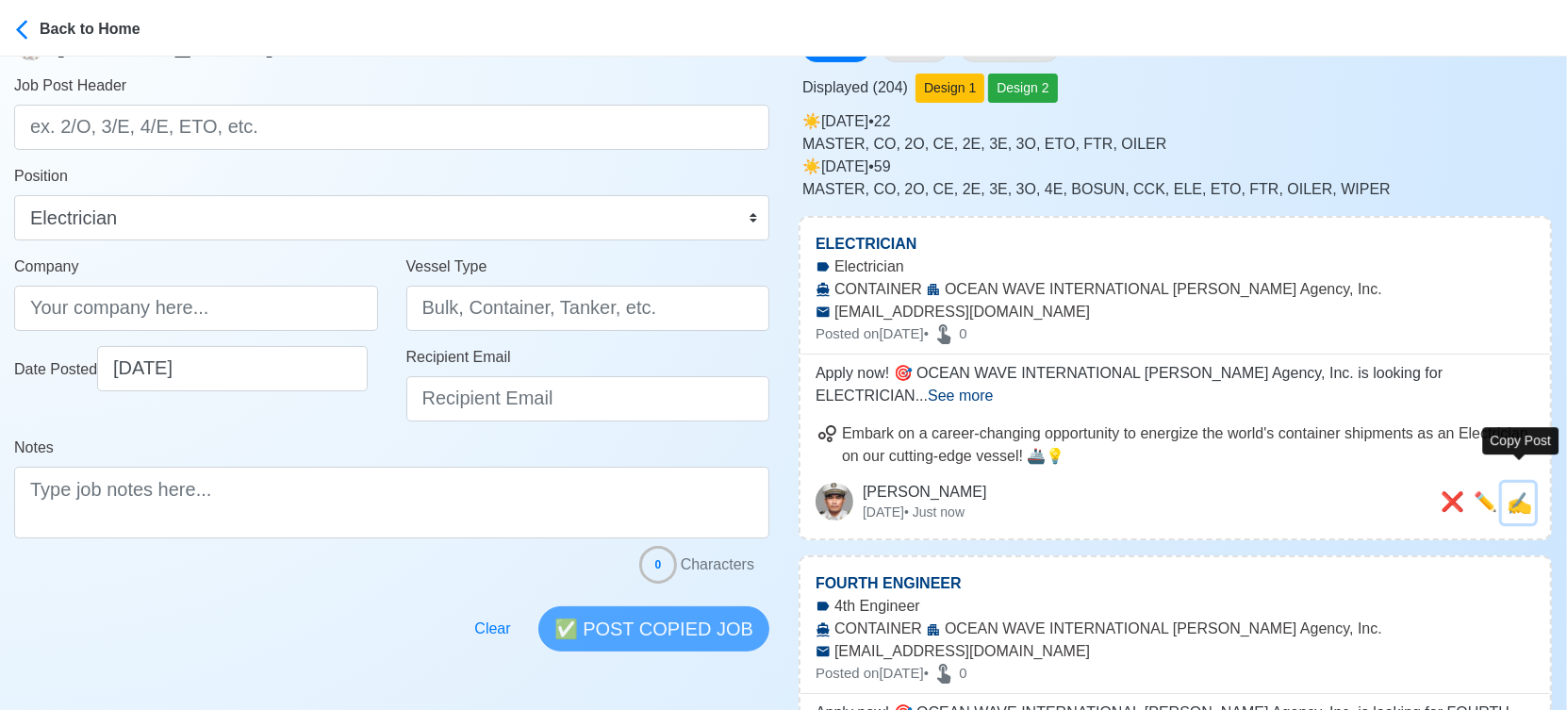
click at [1527, 491] on span "✍️" at bounding box center [1518, 503] width 25 height 24
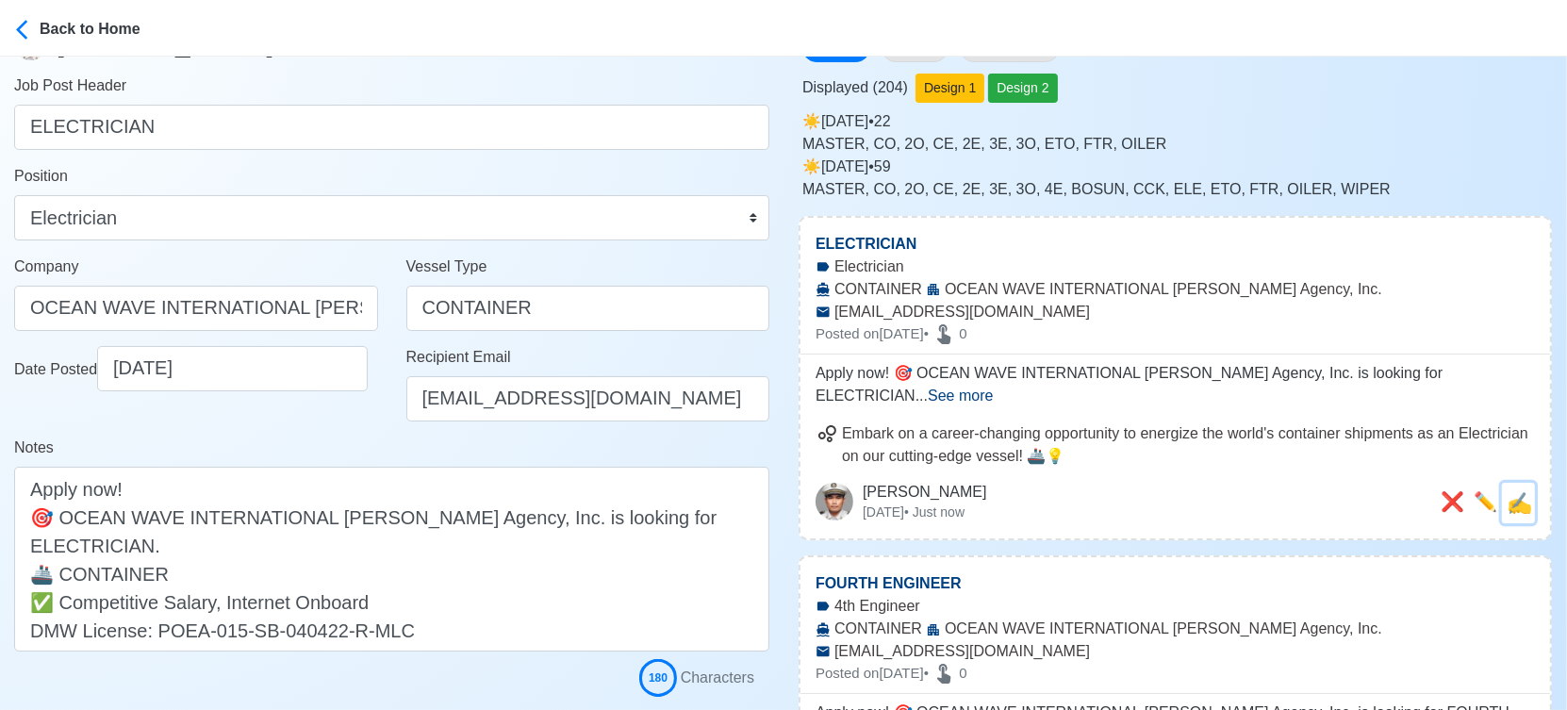
scroll to position [0, 0]
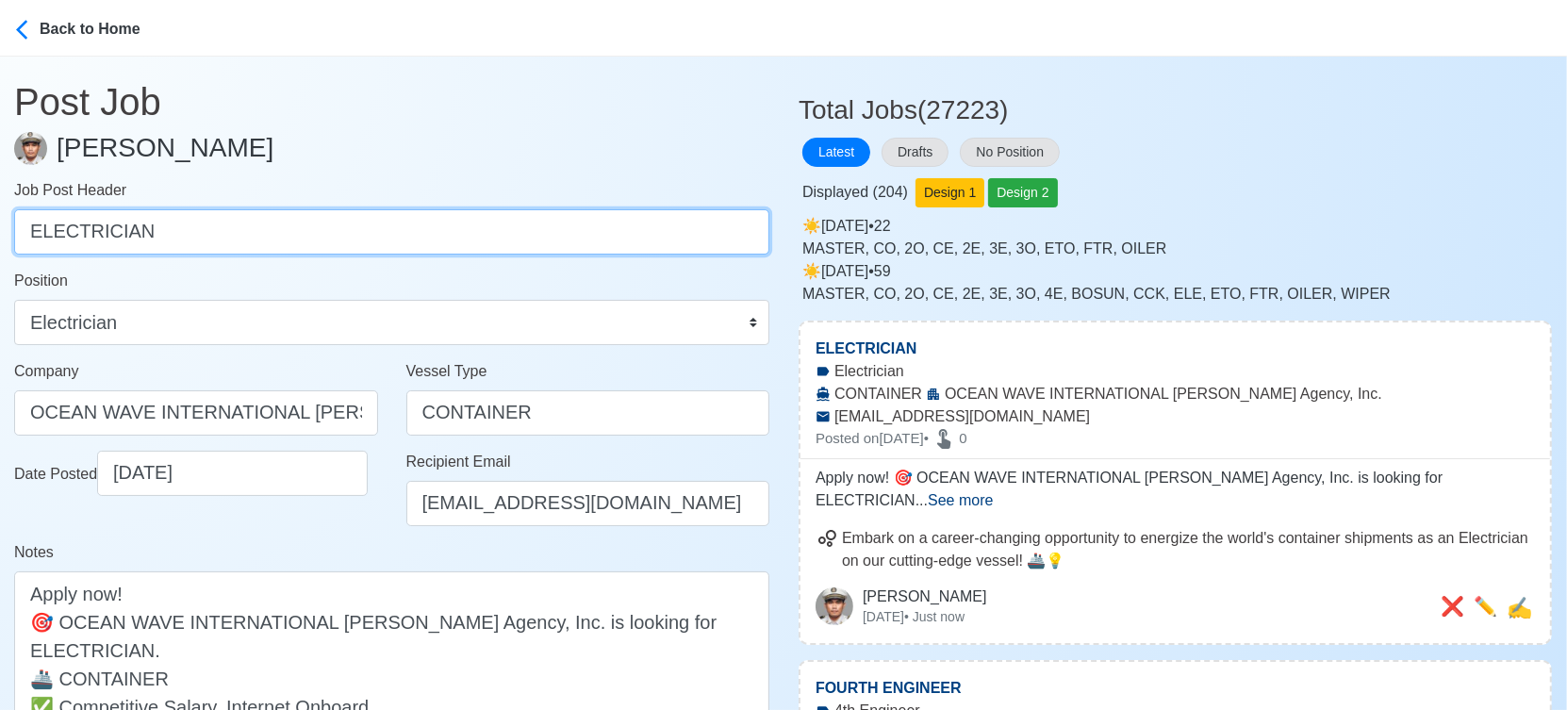
click at [398, 226] on input "ELECTRICIAN" at bounding box center [391, 231] width 755 height 45
paste input "OILER, COOK"
click at [97, 228] on input "OILER, COOK" at bounding box center [391, 231] width 755 height 45
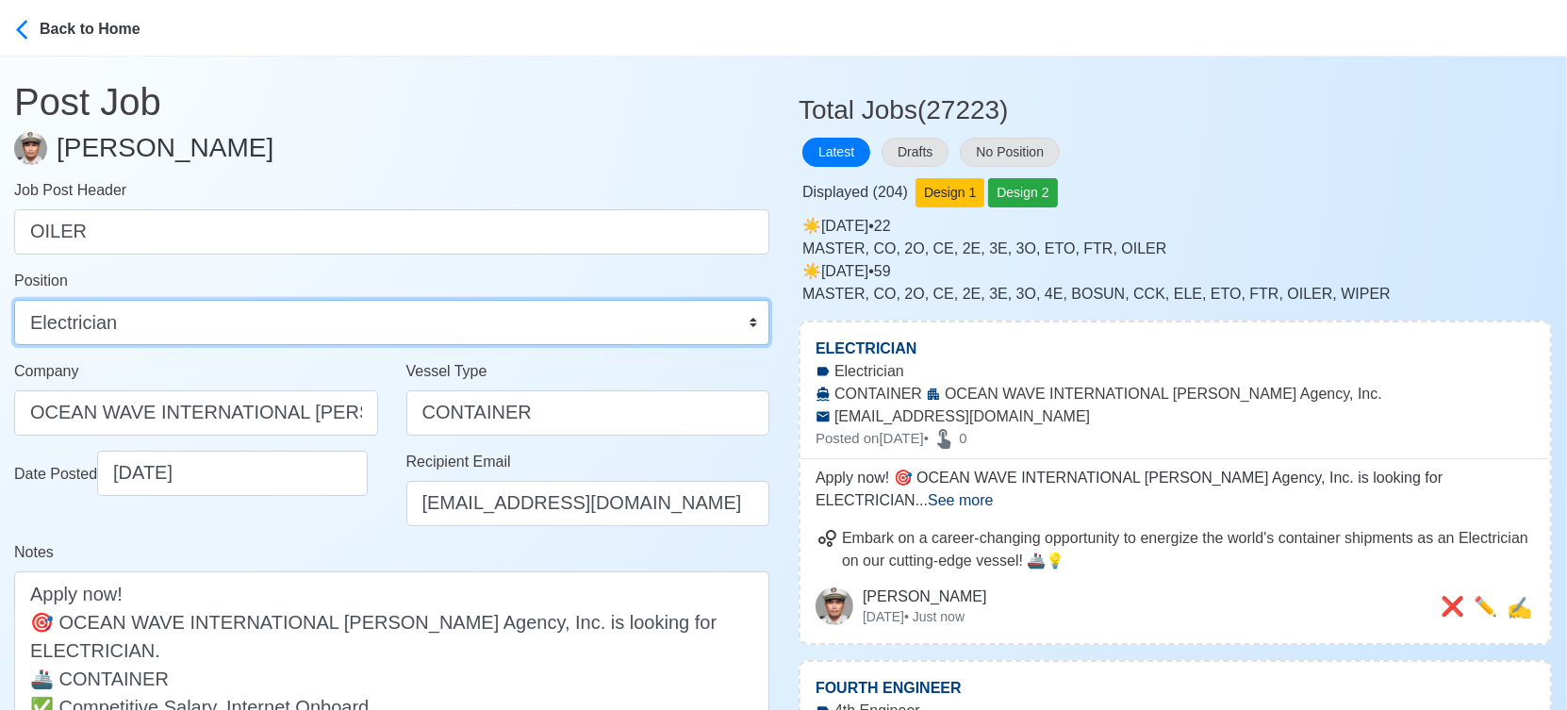
click at [221, 312] on select "Master Chief Officer 2nd Officer 3rd Officer Junior Officer Chief Engineer 2nd …" at bounding box center [391, 322] width 755 height 45
click at [14, 300] on select "Master Chief Officer 2nd Officer 3rd Officer Junior Officer Chief Engineer 2nd …" at bounding box center [391, 322] width 755 height 45
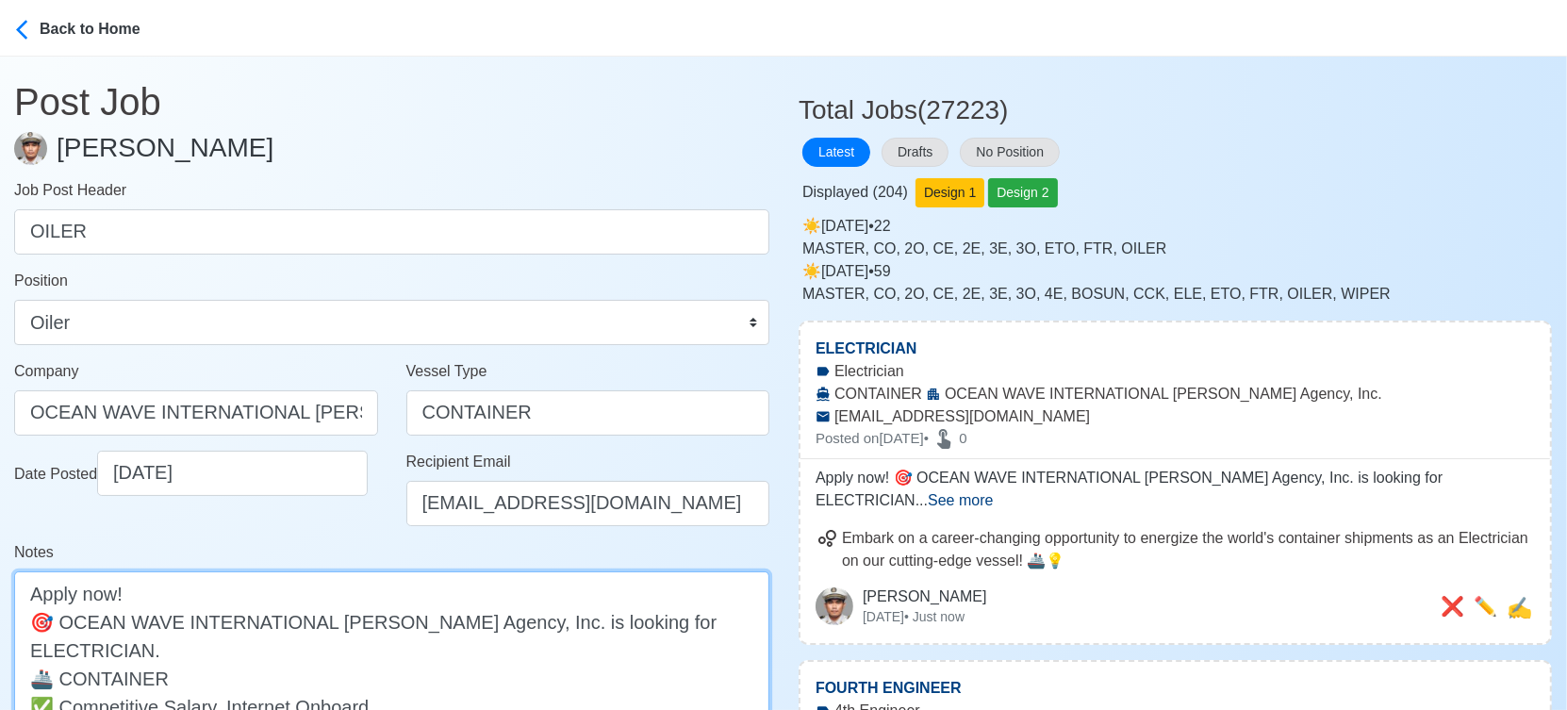
click at [693, 628] on textarea "Apply now! 🎯 OCEAN WAVE INTERNATIONAL Manning Agency, Inc. is looking for ELECT…" at bounding box center [391, 663] width 755 height 185
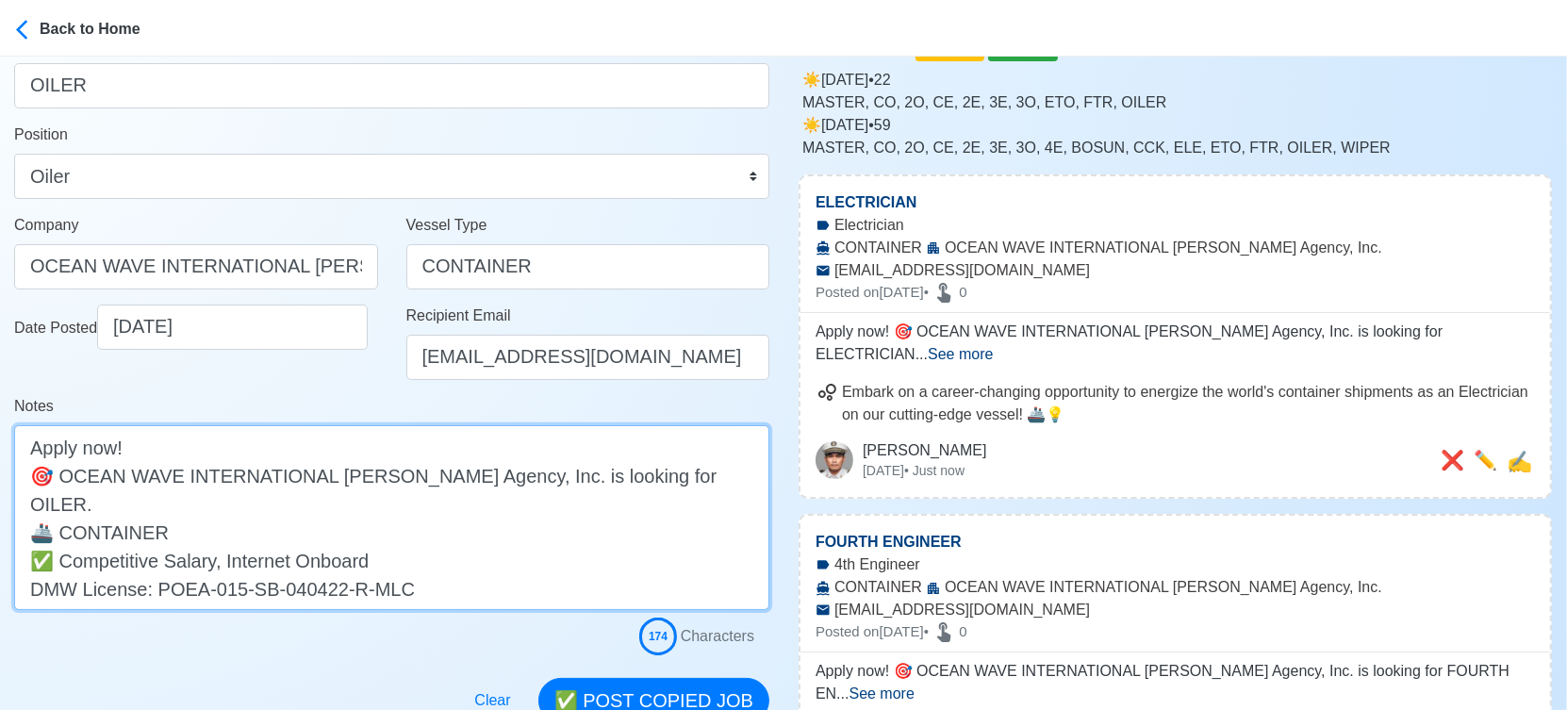
scroll to position [314, 0]
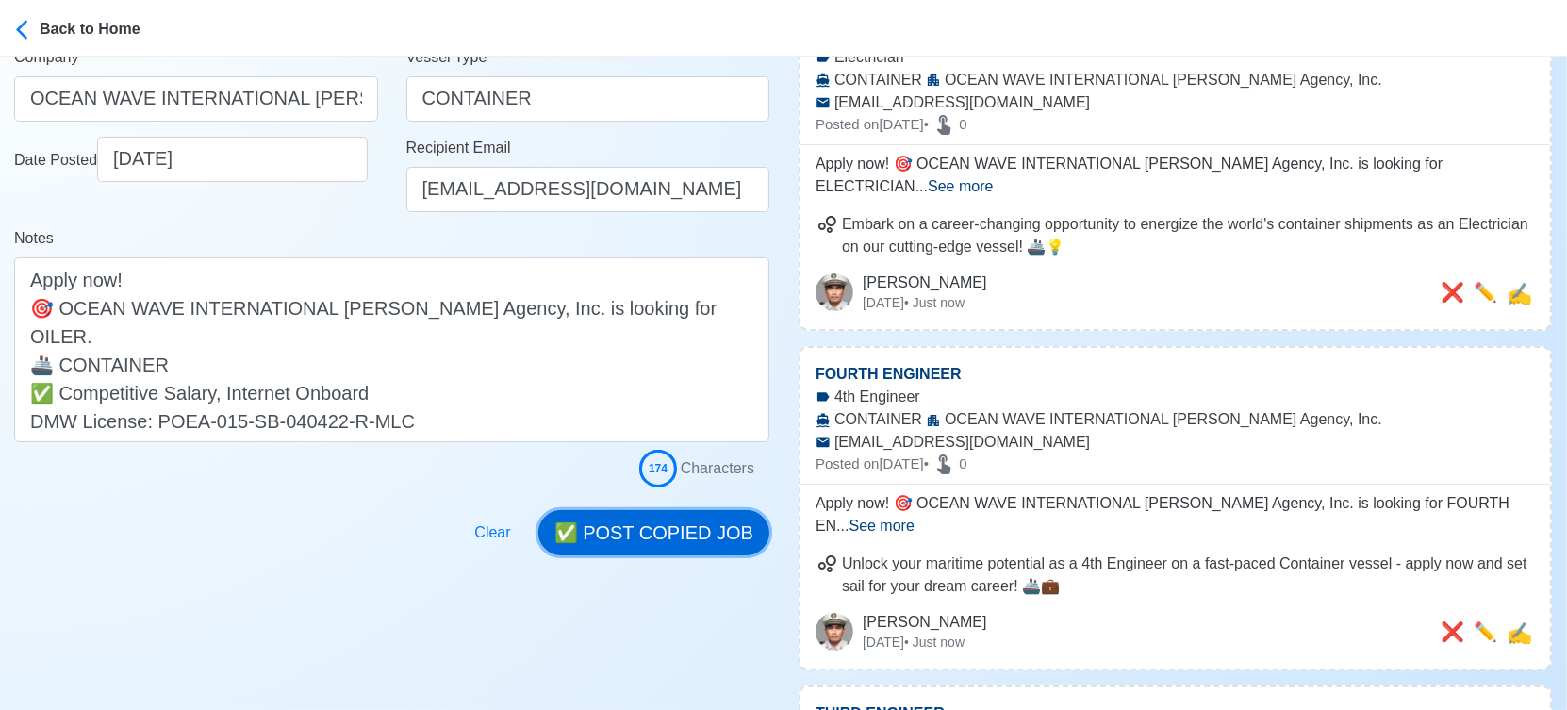
click at [671, 536] on button "✅ POST COPIED JOB" at bounding box center [653, 532] width 231 height 45
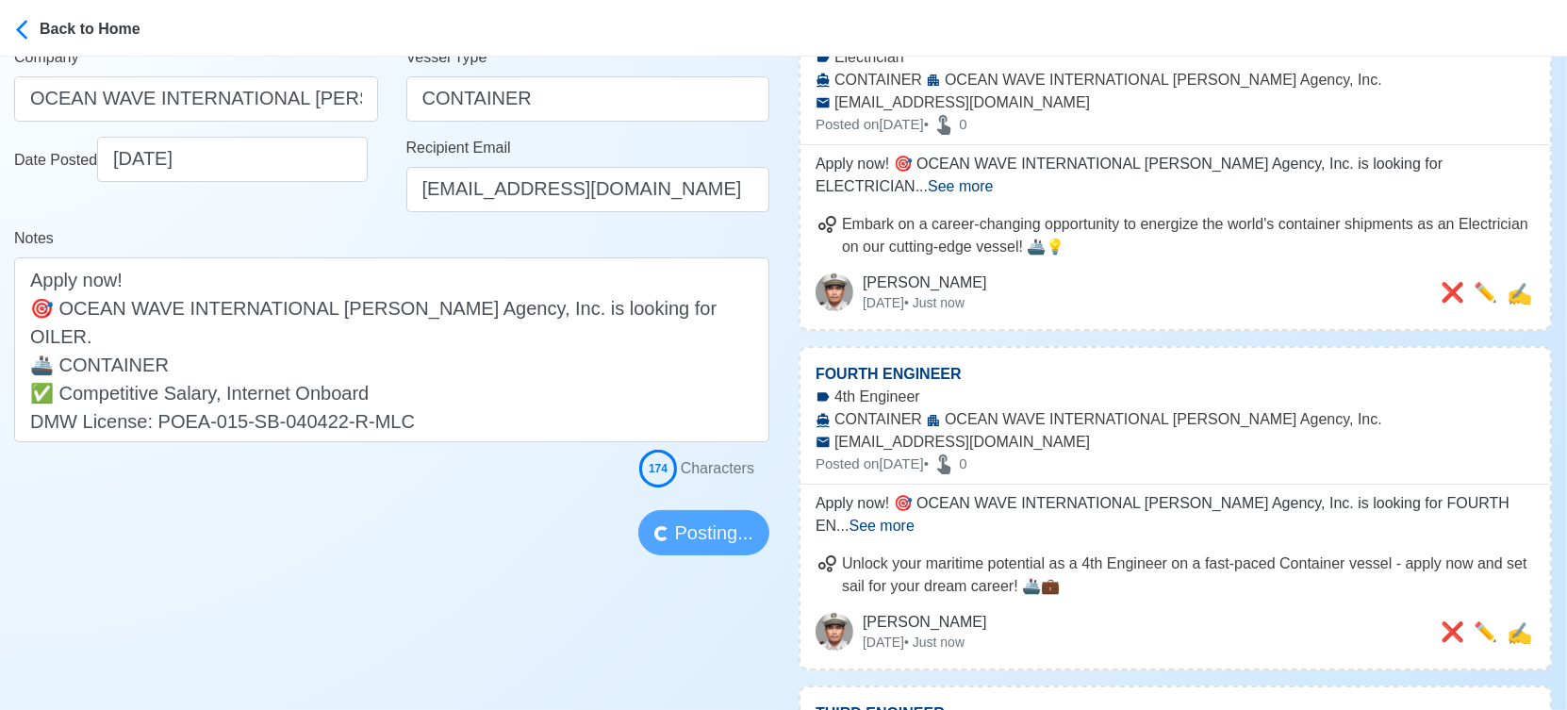
scroll to position [105, 0]
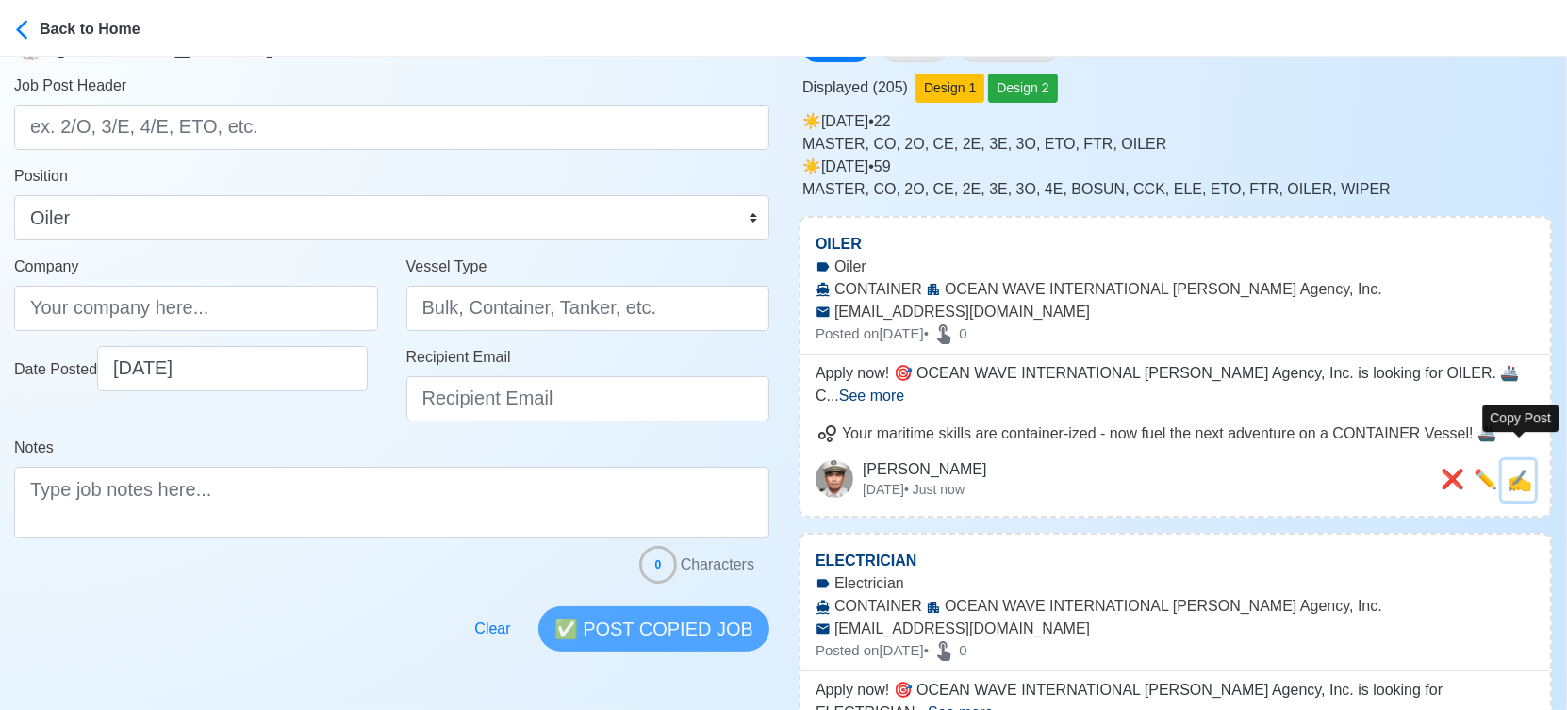
click at [1518, 469] on span "✍️" at bounding box center [1518, 481] width 25 height 24
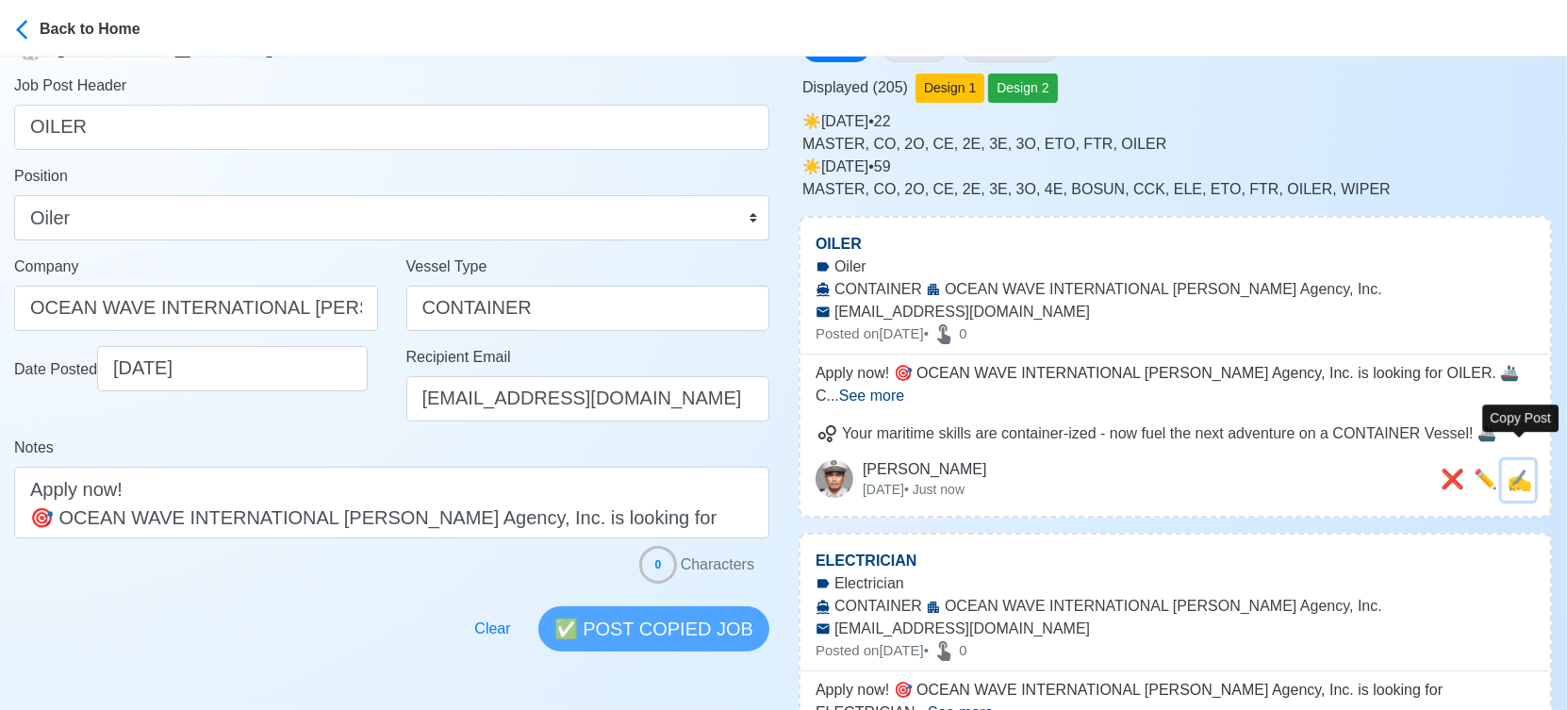
scroll to position [0, 0]
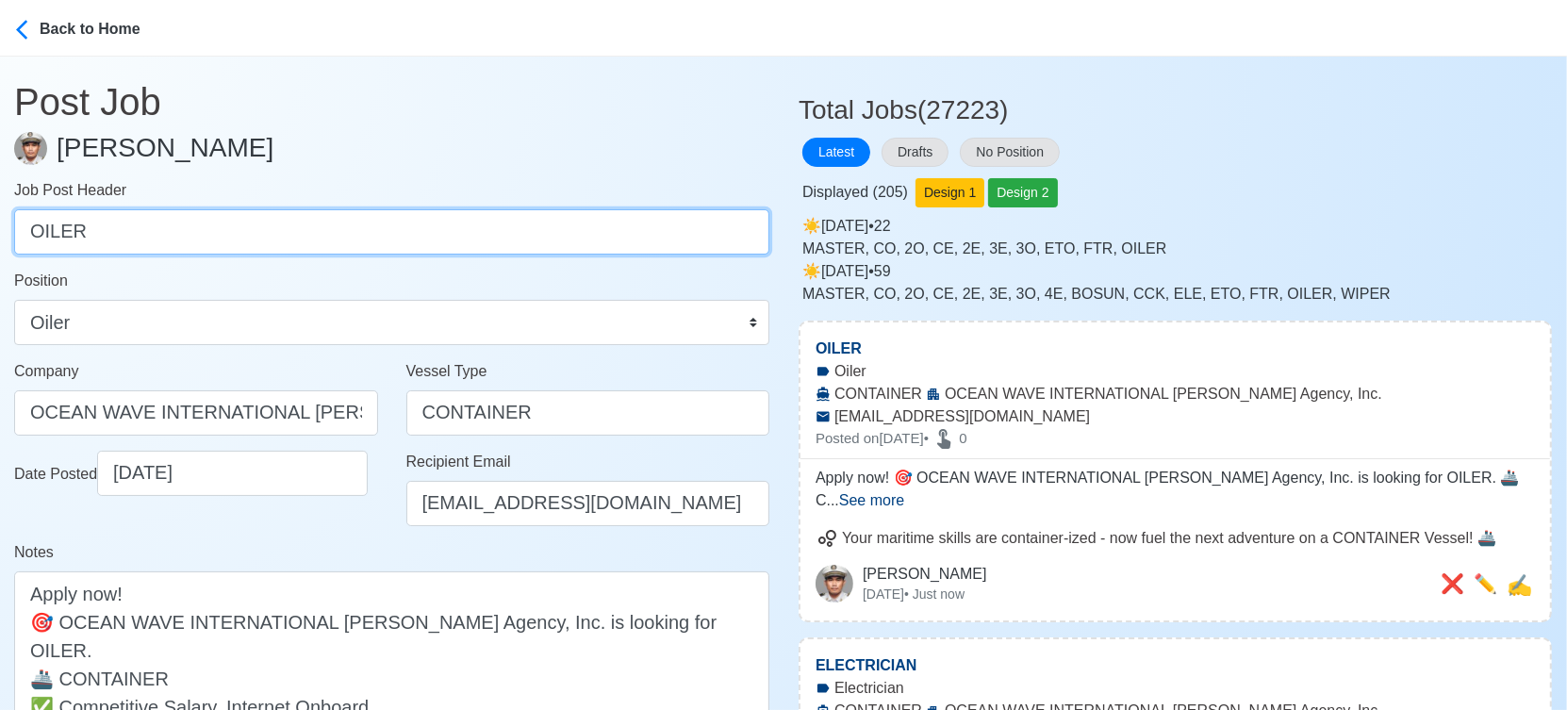
click at [477, 233] on input "OILER" at bounding box center [391, 231] width 755 height 45
paste input "COOK"
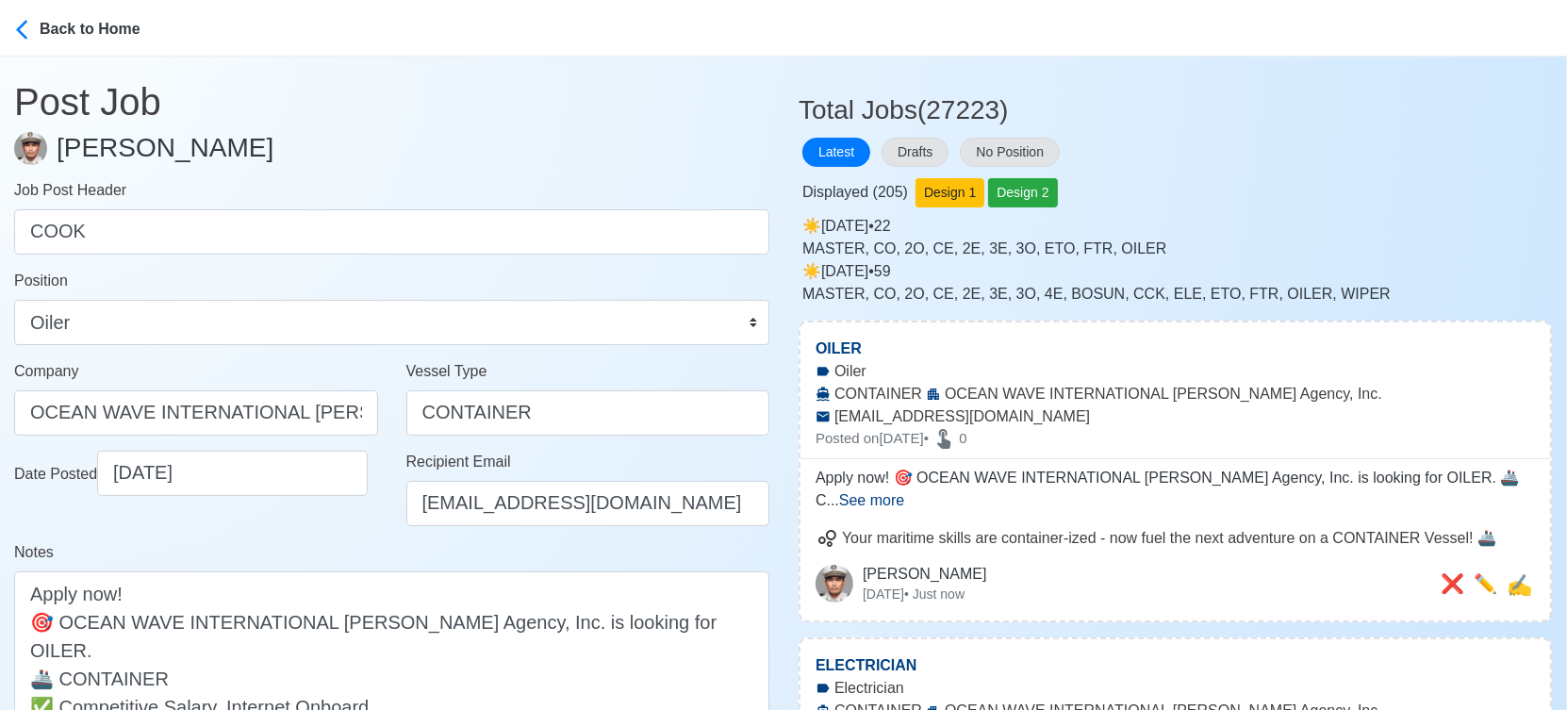
click at [234, 293] on div "Position Master Chief Officer 2nd Officer 3rd Officer Junior Officer Chief Engi…" at bounding box center [391, 307] width 755 height 75
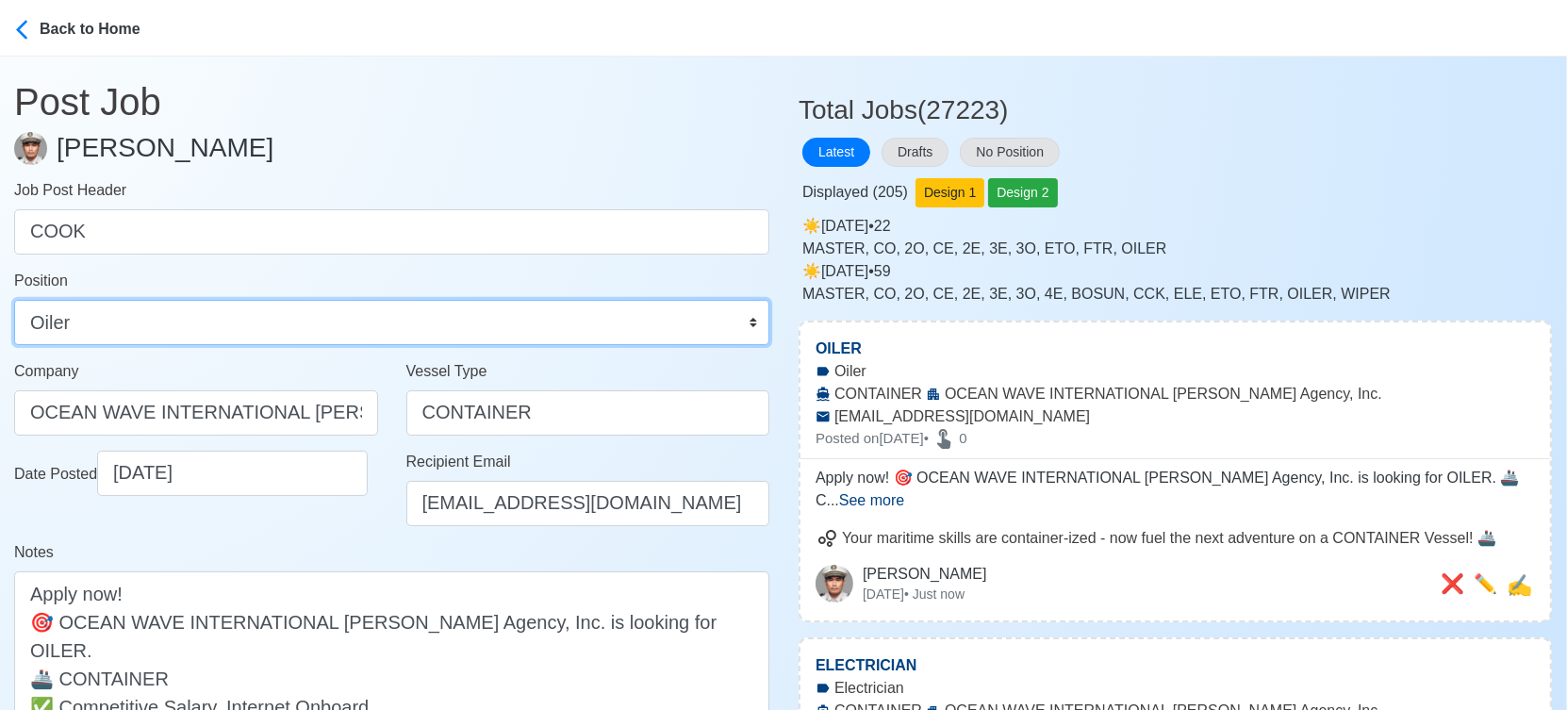
click at [231, 321] on select "Master Chief Officer 2nd Officer 3rd Officer Junior Officer Chief Engineer 2nd …" at bounding box center [391, 322] width 755 height 45
click at [14, 300] on select "Master Chief Officer 2nd Officer 3rd Officer Junior Officer Chief Engineer 2nd …" at bounding box center [391, 322] width 755 height 45
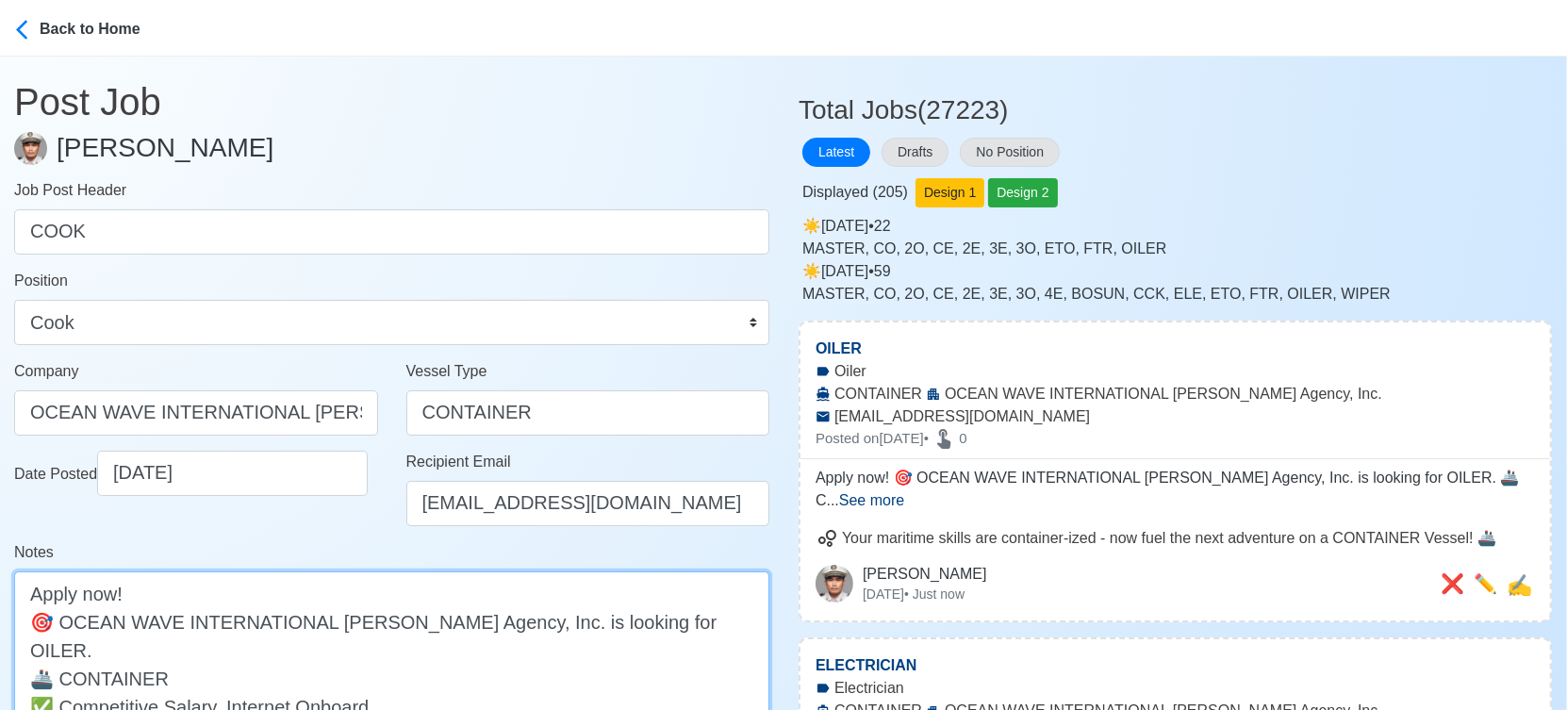
click at [639, 624] on textarea "Apply now! 🎯 OCEAN WAVE INTERNATIONAL Manning Agency, Inc. is looking for OILER…" at bounding box center [391, 663] width 755 height 185
paste textarea "COOK"
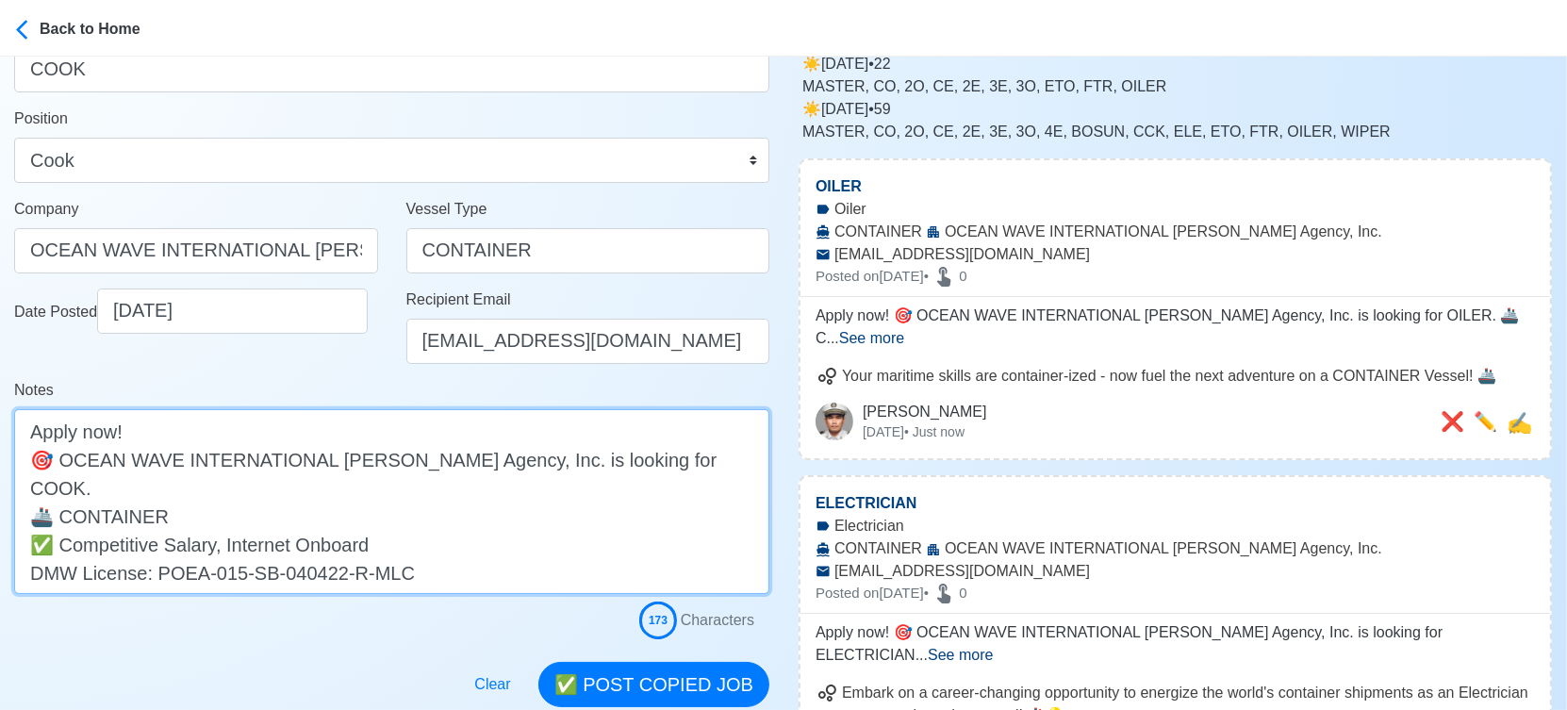
scroll to position [419, 0]
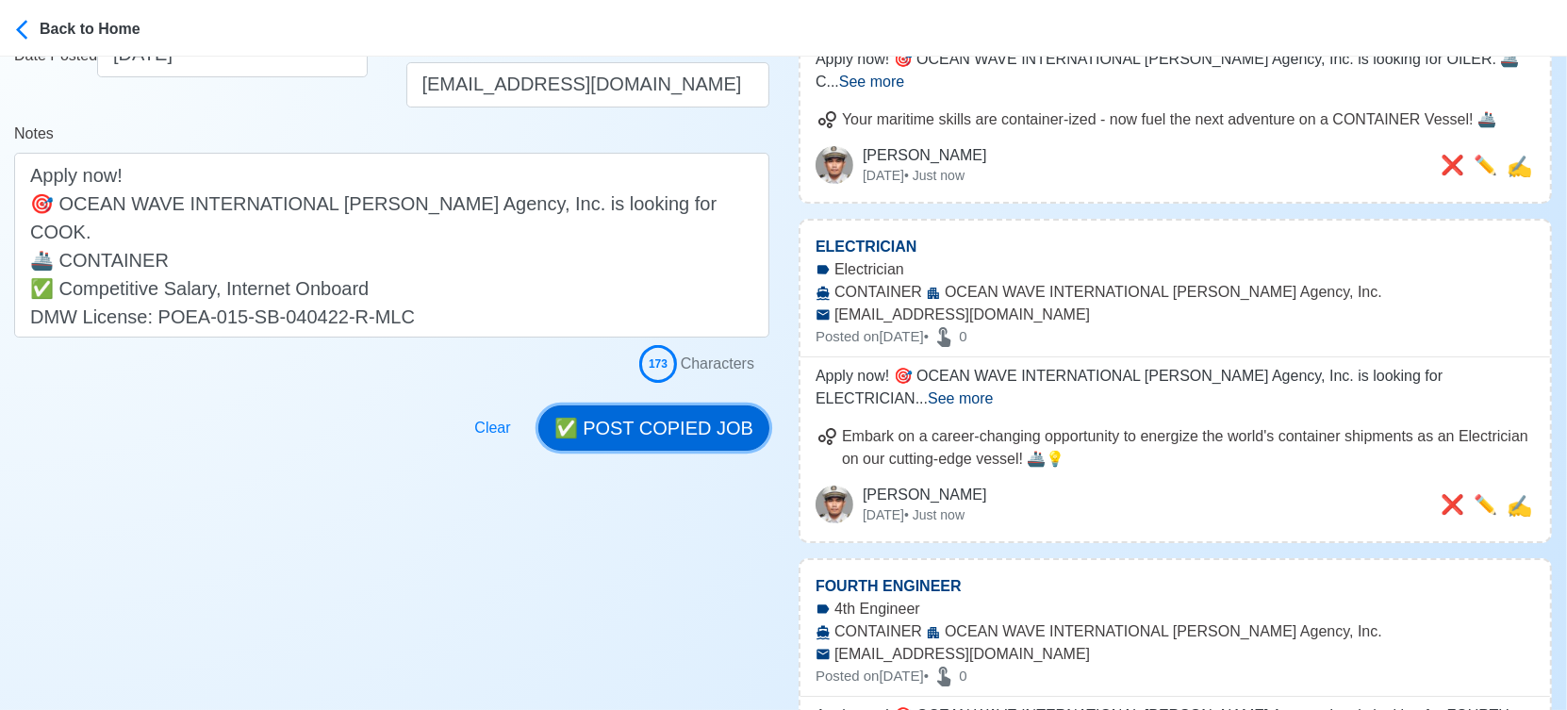
click at [690, 431] on button "✅ POST COPIED JOB" at bounding box center [653, 427] width 231 height 45
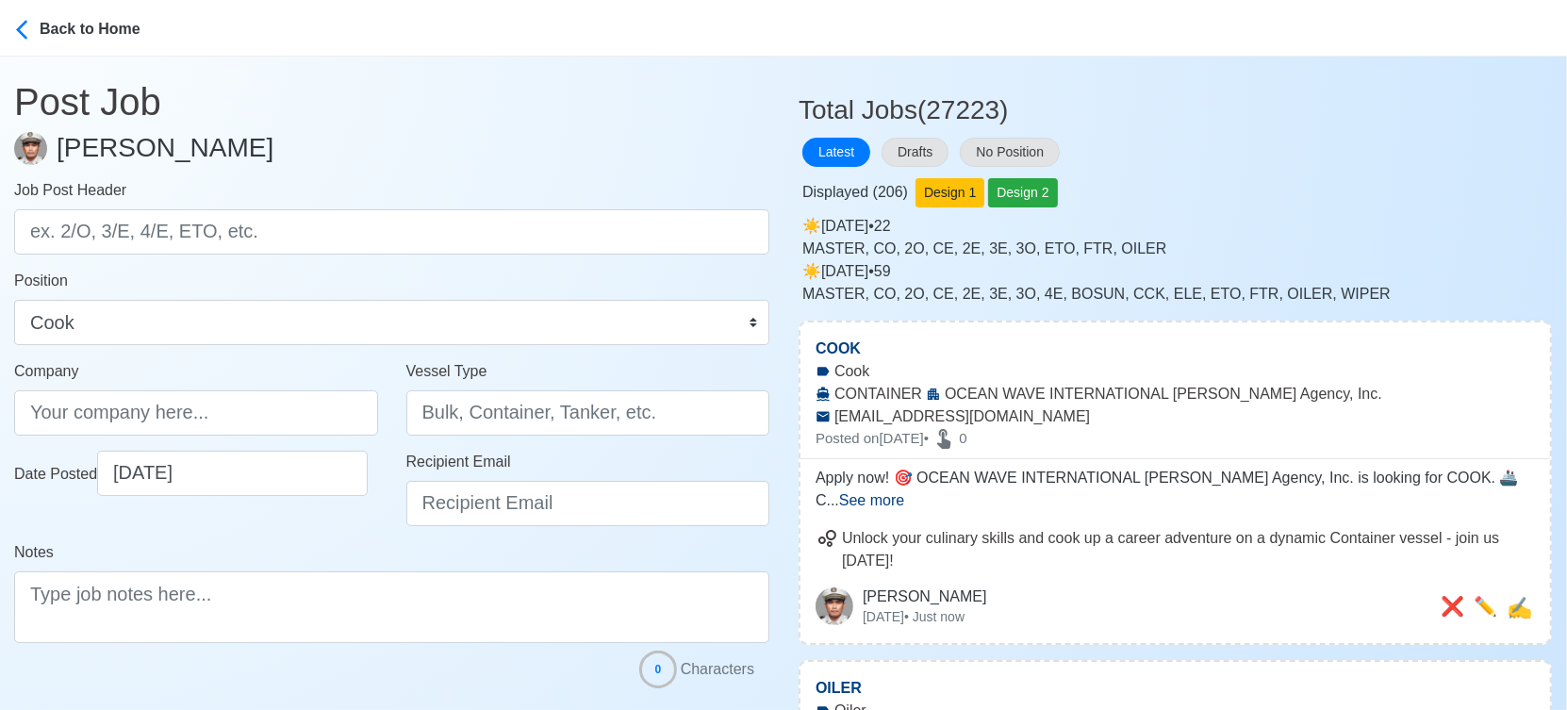
scroll to position [0, 0]
click at [930, 153] on button "Drafts" at bounding box center [914, 152] width 67 height 29
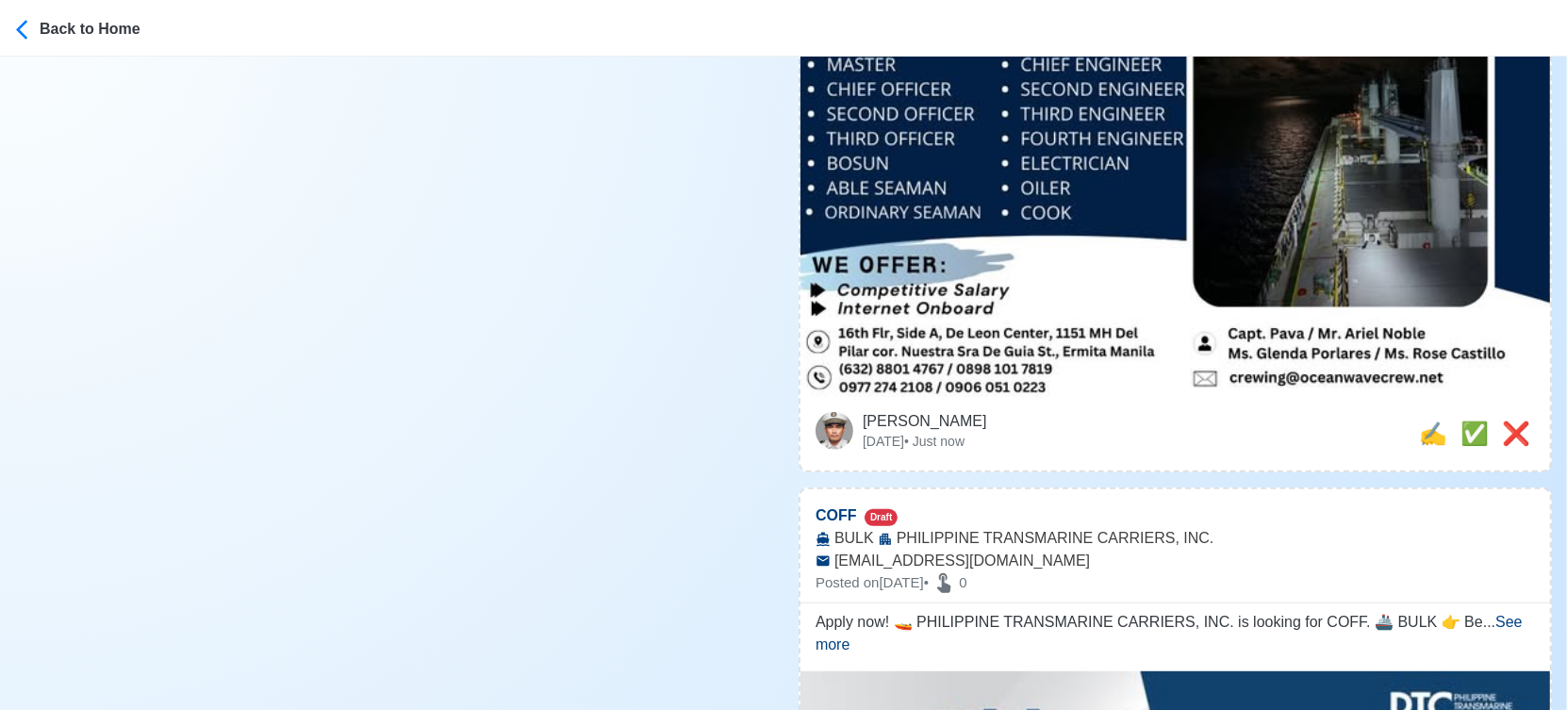
scroll to position [943, 0]
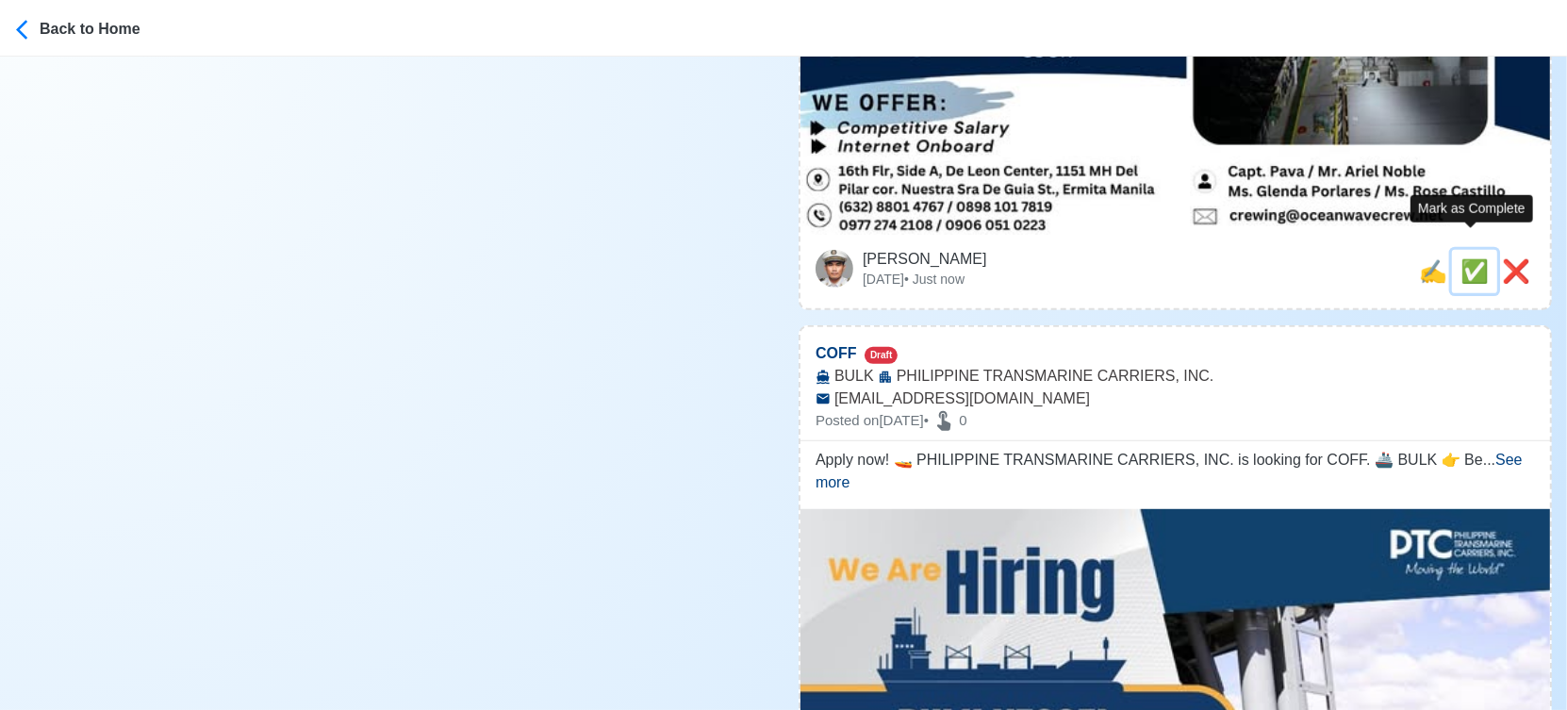
click at [1466, 258] on span "✅" at bounding box center [1474, 270] width 28 height 25
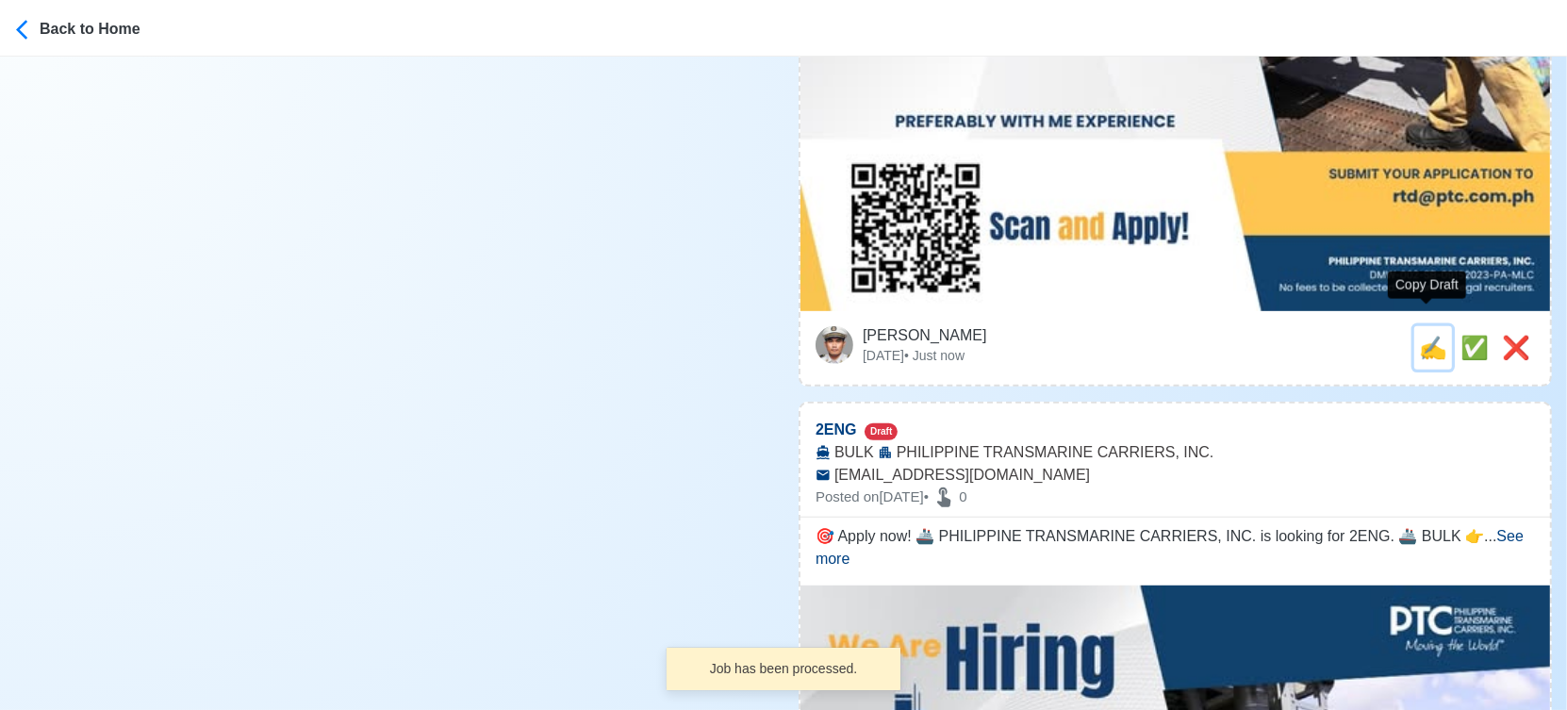
click at [1419, 335] on span "✍️" at bounding box center [1433, 347] width 28 height 25
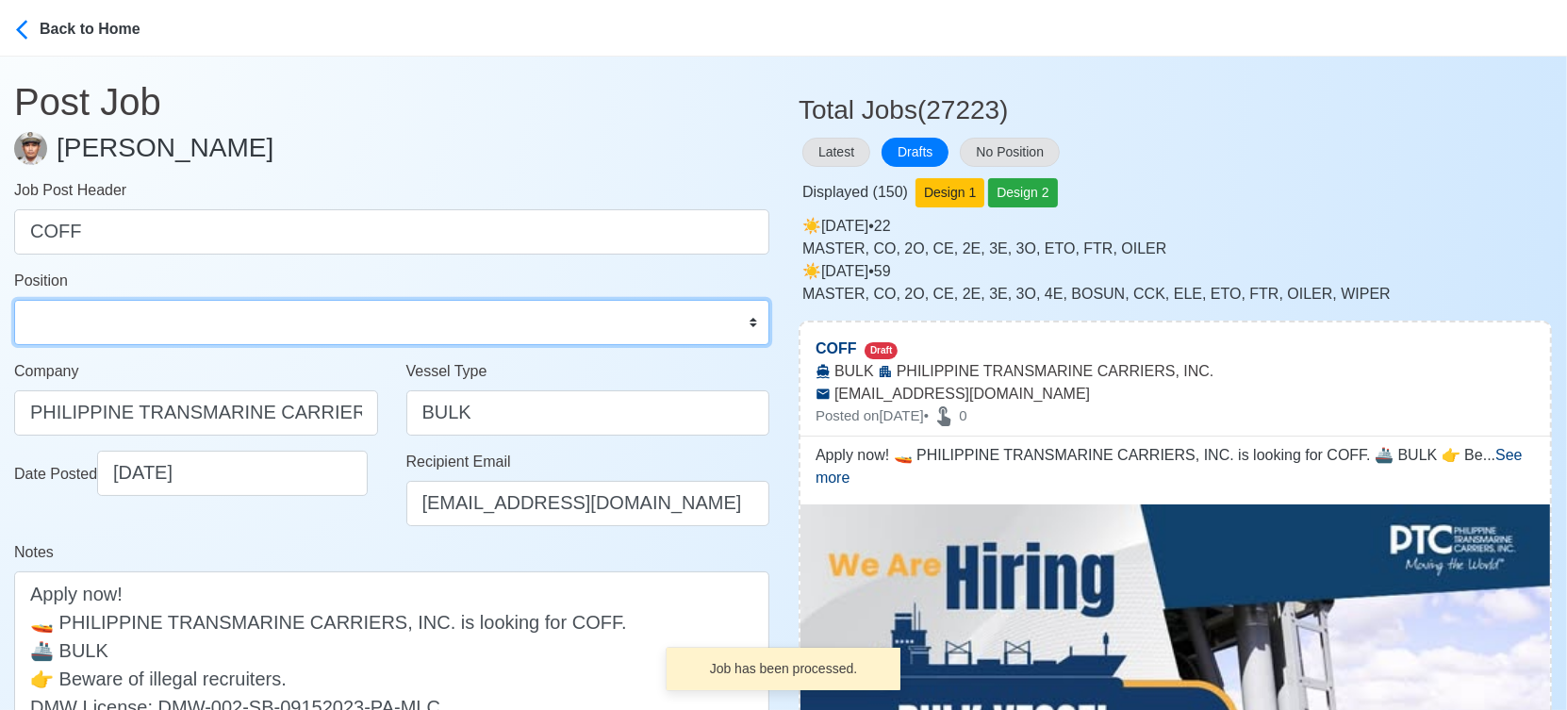
drag, startPoint x: 132, startPoint y: 325, endPoint x: 130, endPoint y: 306, distance: 18.9
click at [132, 325] on select "Master Chief Officer 2nd Officer 3rd Officer Junior Officer Chief Engineer 2nd …" at bounding box center [391, 322] width 755 height 45
click at [14, 300] on select "Master Chief Officer 2nd Officer 3rd Officer Junior Officer Chief Engineer 2nd …" at bounding box center [391, 322] width 755 height 45
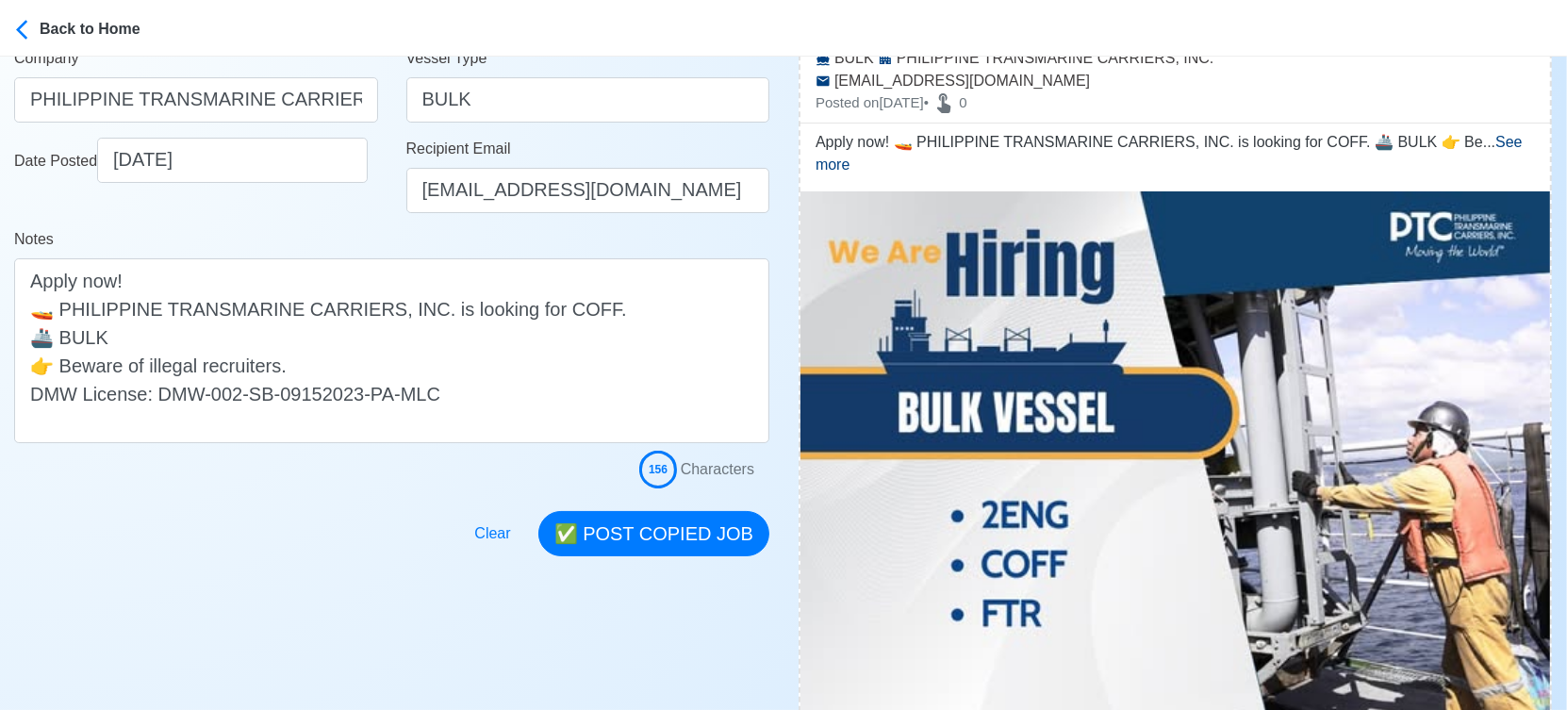
scroll to position [314, 0]
click at [675, 505] on div "Clear ✅ POST COPIED JOB" at bounding box center [615, 521] width 307 height 68
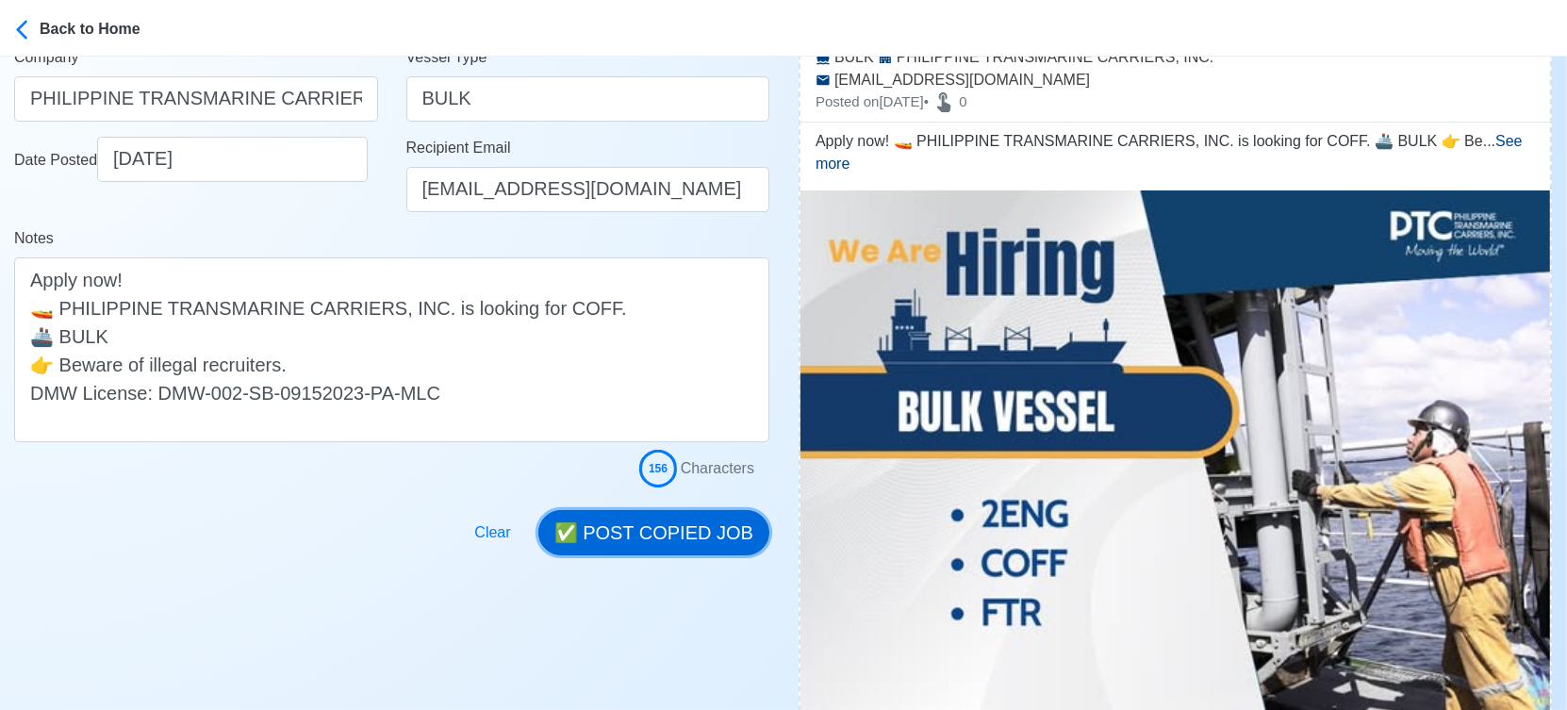
click at [663, 527] on button "✅ POST COPIED JOB" at bounding box center [653, 532] width 231 height 45
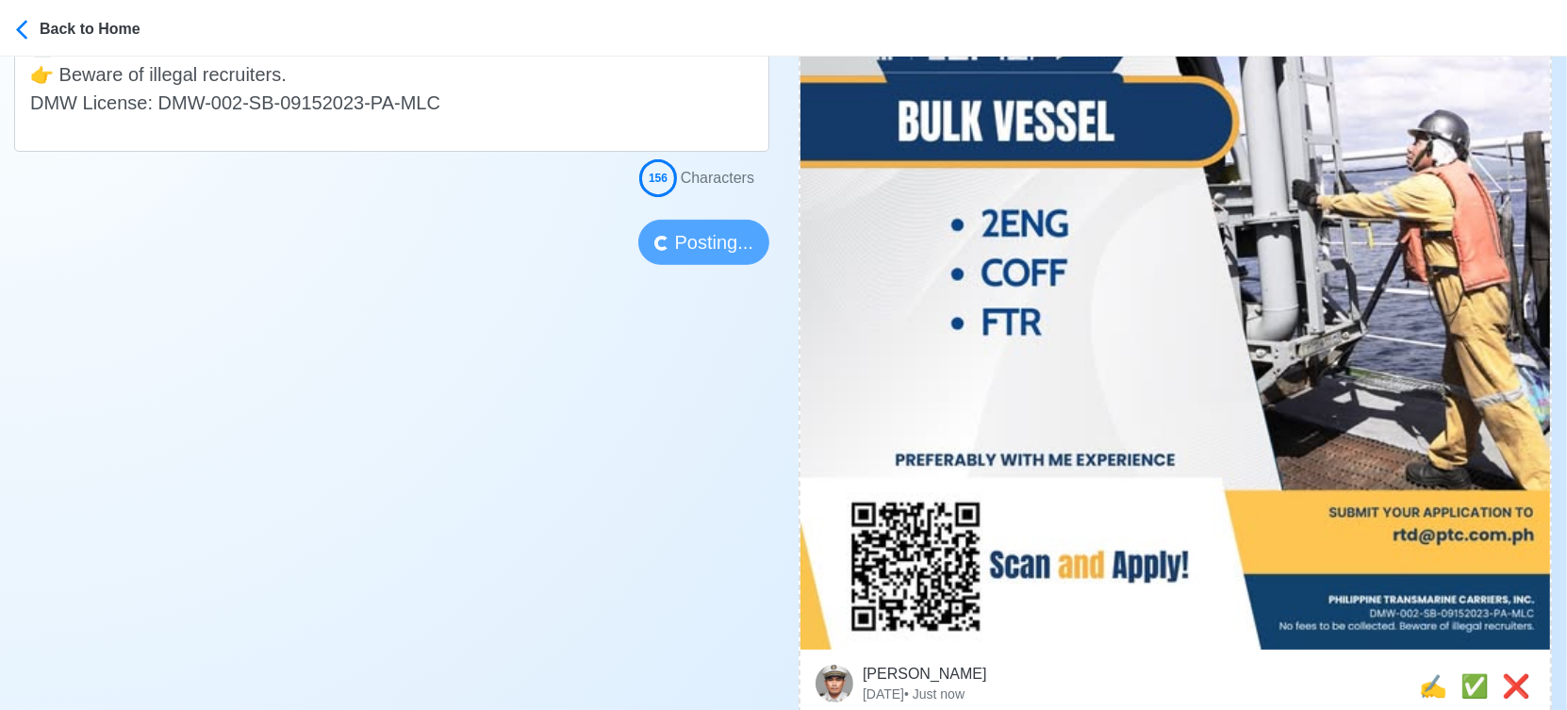
scroll to position [733, 0]
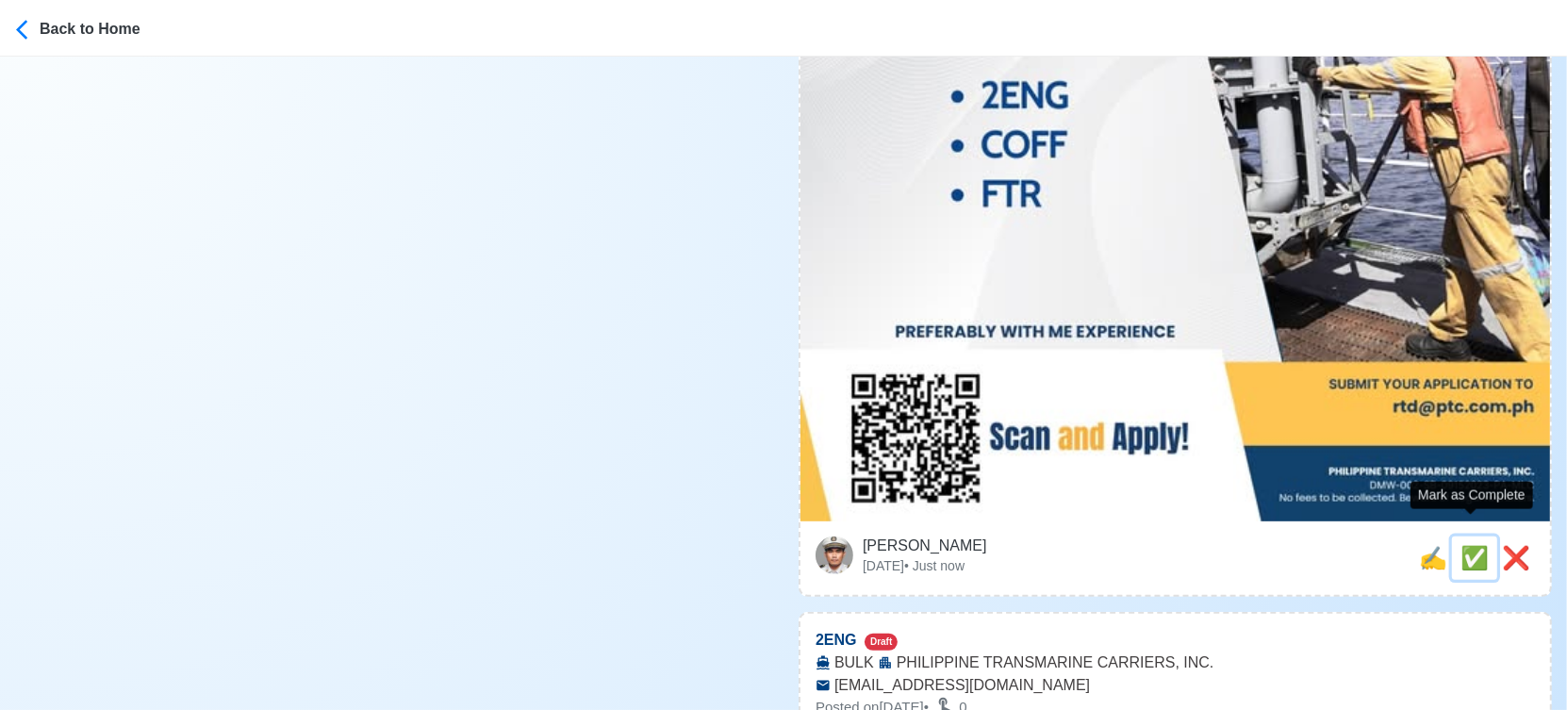
click at [1473, 545] on span "✅" at bounding box center [1474, 557] width 28 height 25
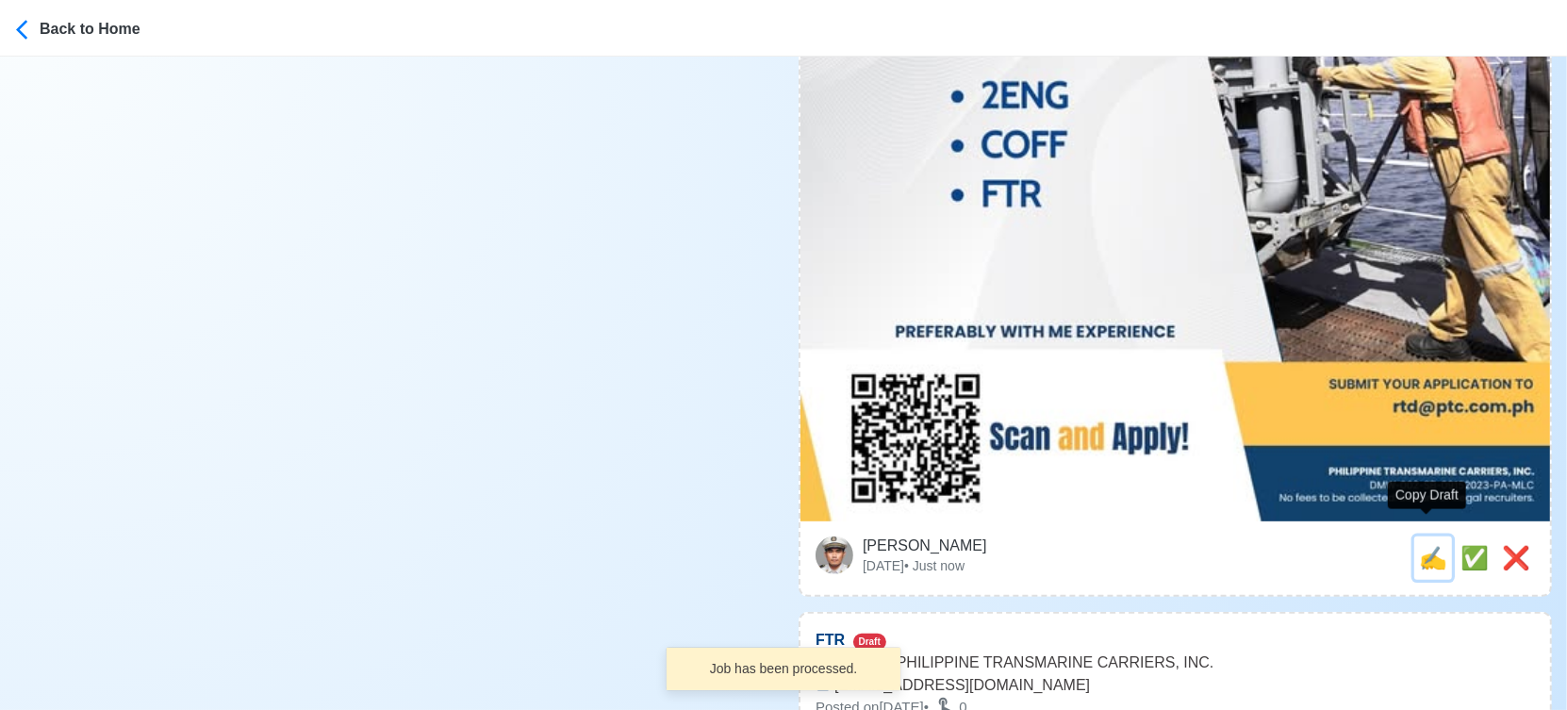
drag, startPoint x: 1424, startPoint y: 534, endPoint x: 1207, endPoint y: 509, distance: 219.1
click at [1425, 545] on span "✍️" at bounding box center [1433, 557] width 28 height 25
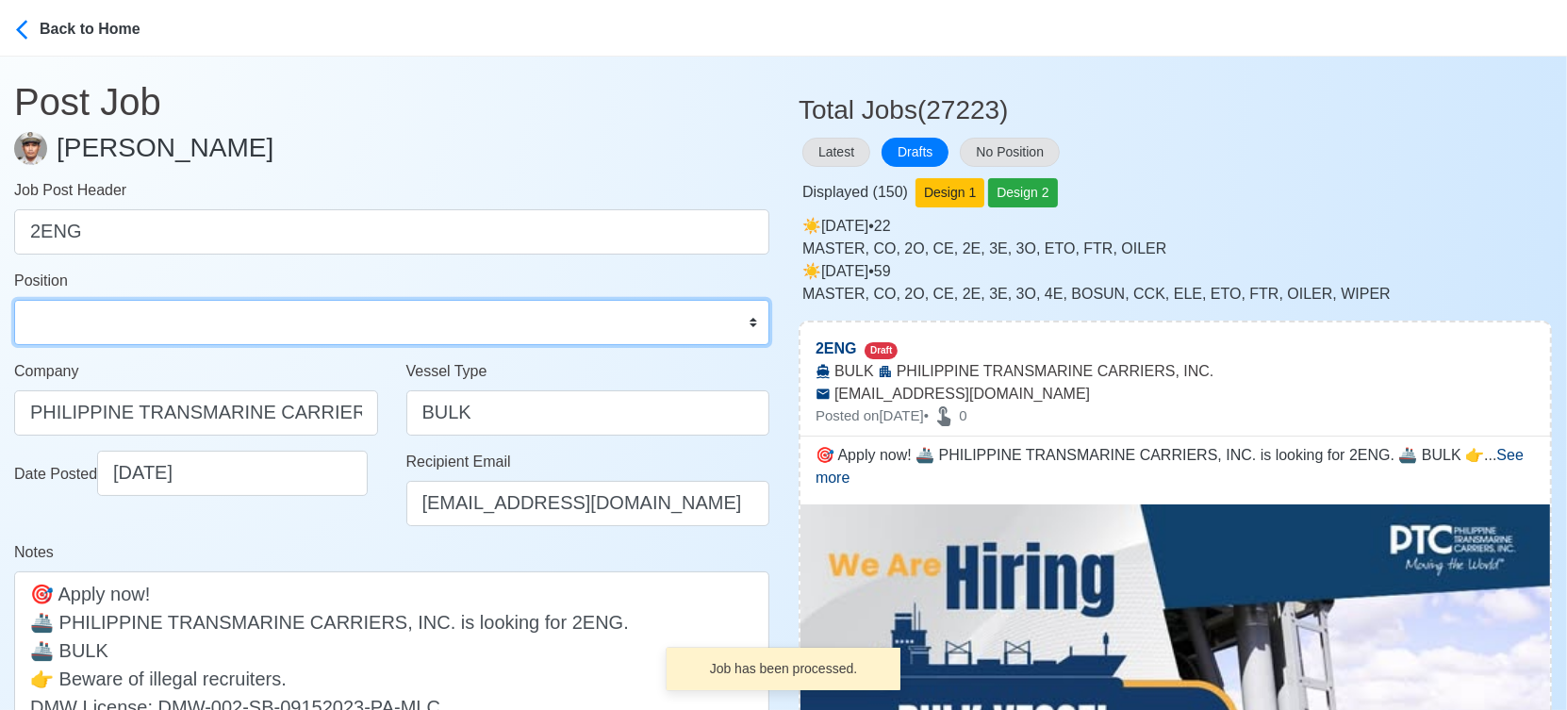
drag, startPoint x: 237, startPoint y: 335, endPoint x: 222, endPoint y: 313, distance: 25.9
click at [237, 333] on select "Master Chief Officer 2nd Officer 3rd Officer Junior Officer Chief Engineer 2nd …" at bounding box center [391, 322] width 755 height 45
click at [14, 300] on select "Master Chief Officer 2nd Officer 3rd Officer Junior Officer Chief Engineer 2nd …" at bounding box center [391, 322] width 755 height 45
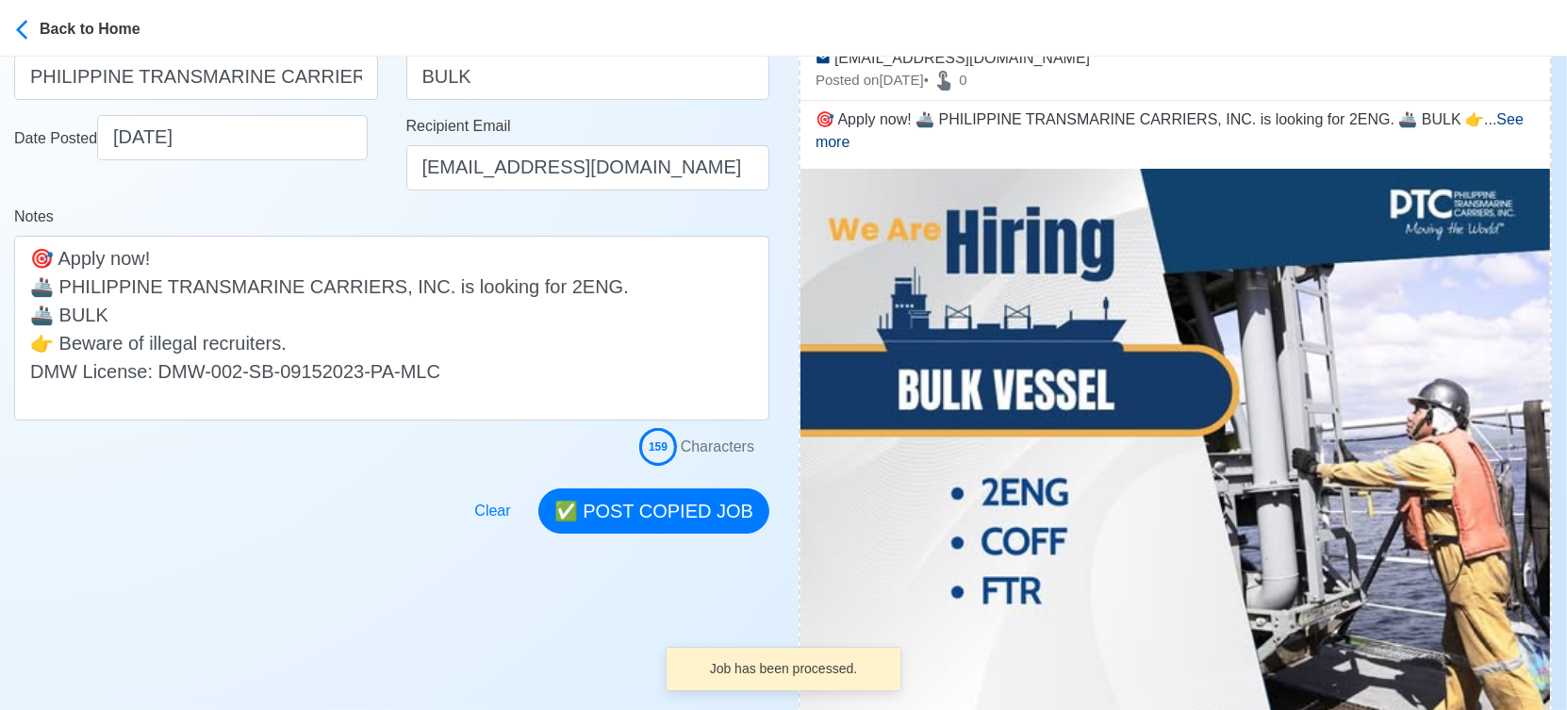
scroll to position [419, 0]
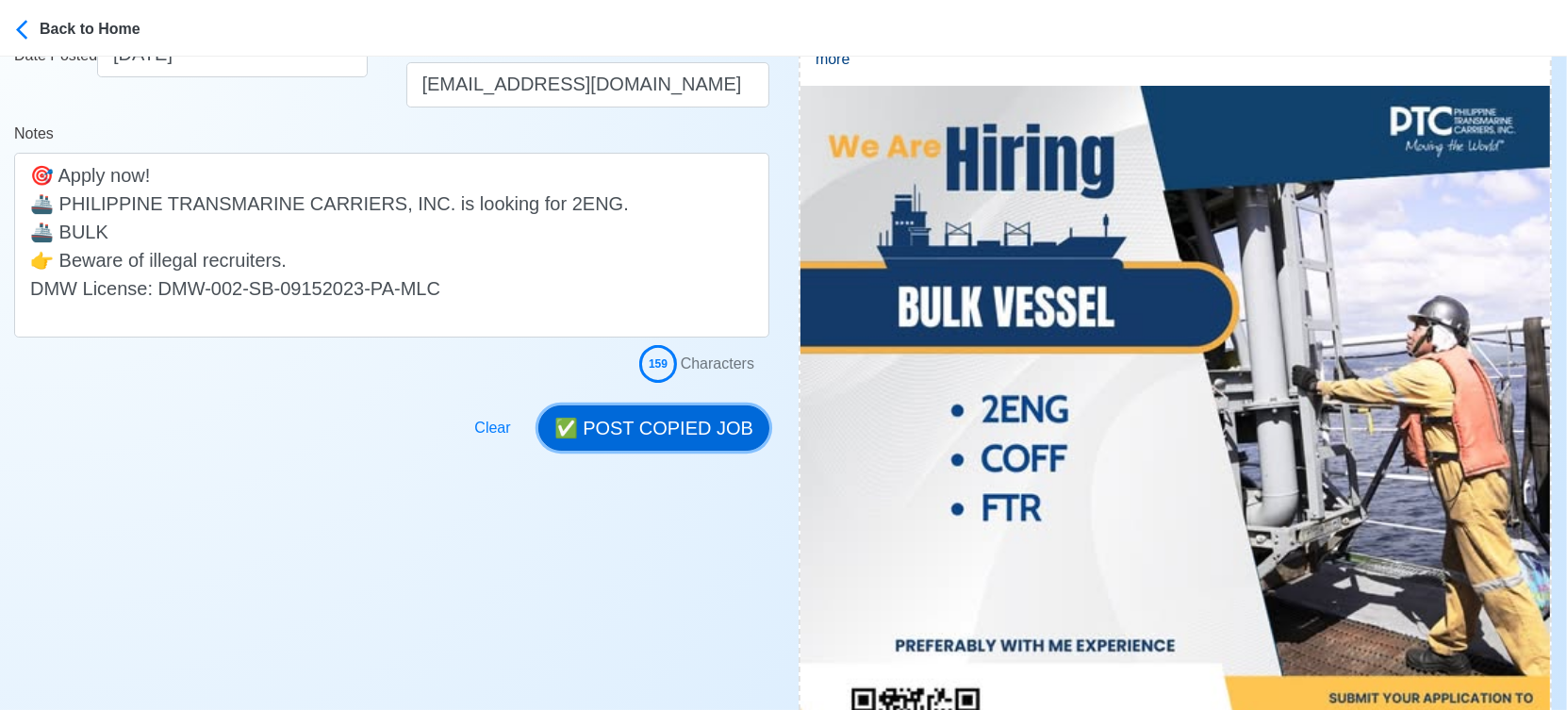
click at [677, 409] on button "✅ POST COPIED JOB" at bounding box center [653, 427] width 231 height 45
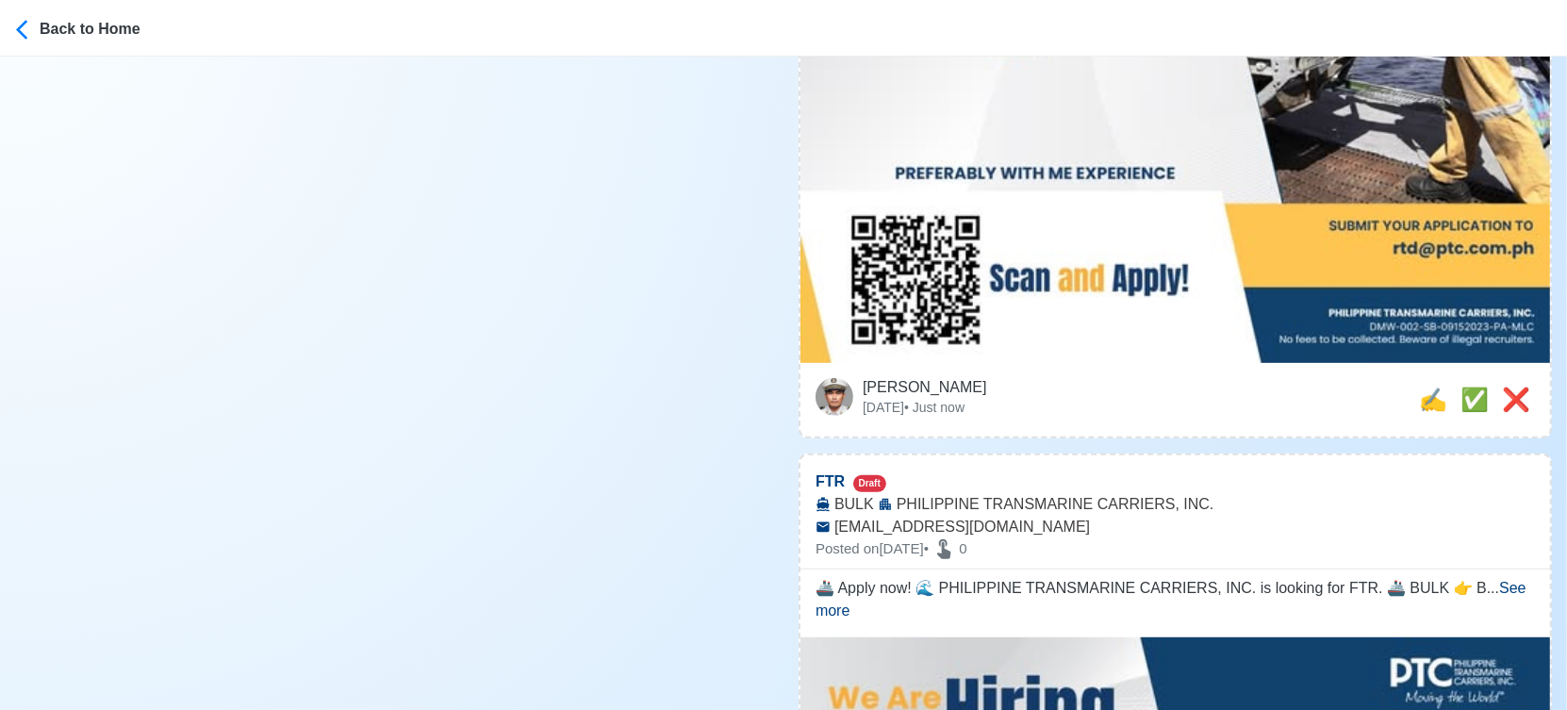
scroll to position [943, 0]
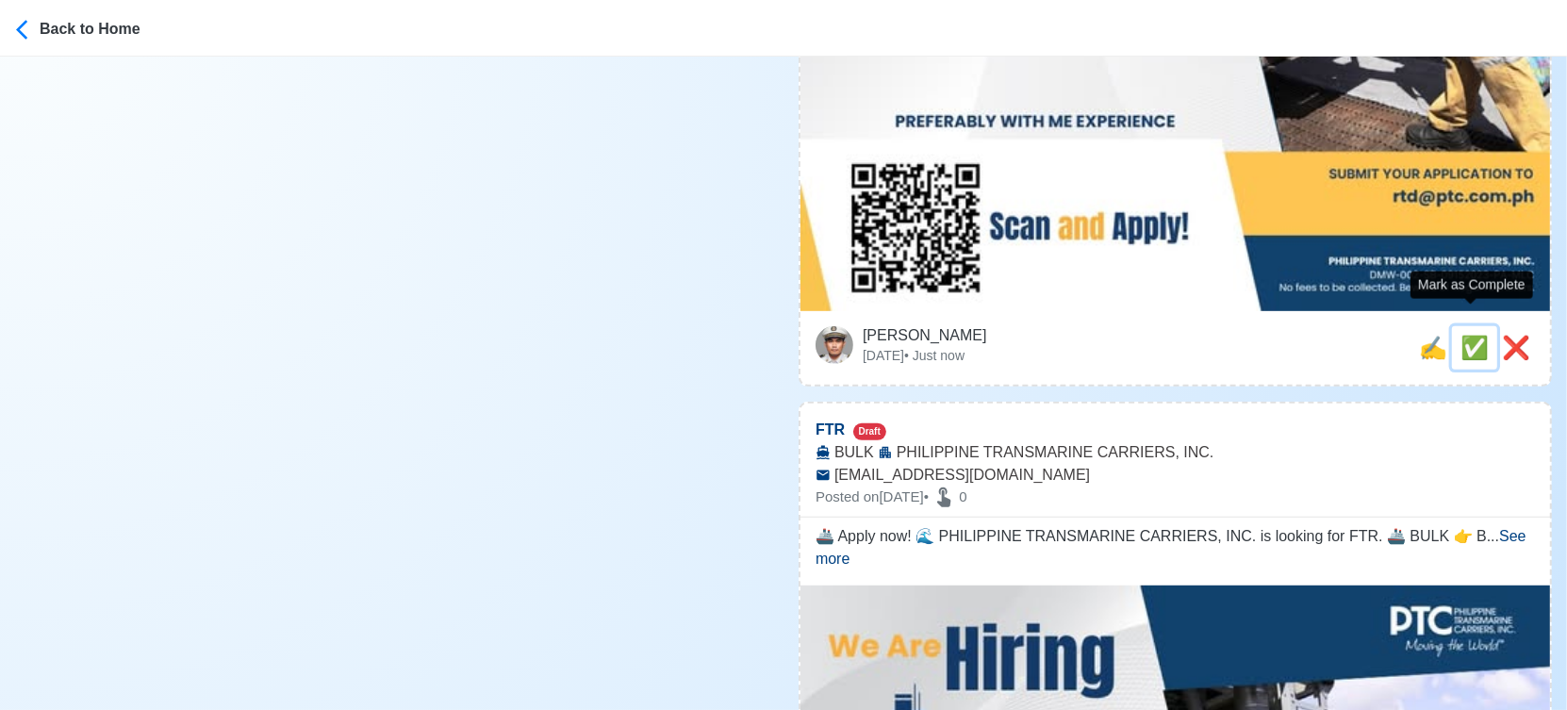
click at [1471, 335] on span "✅" at bounding box center [1474, 347] width 28 height 25
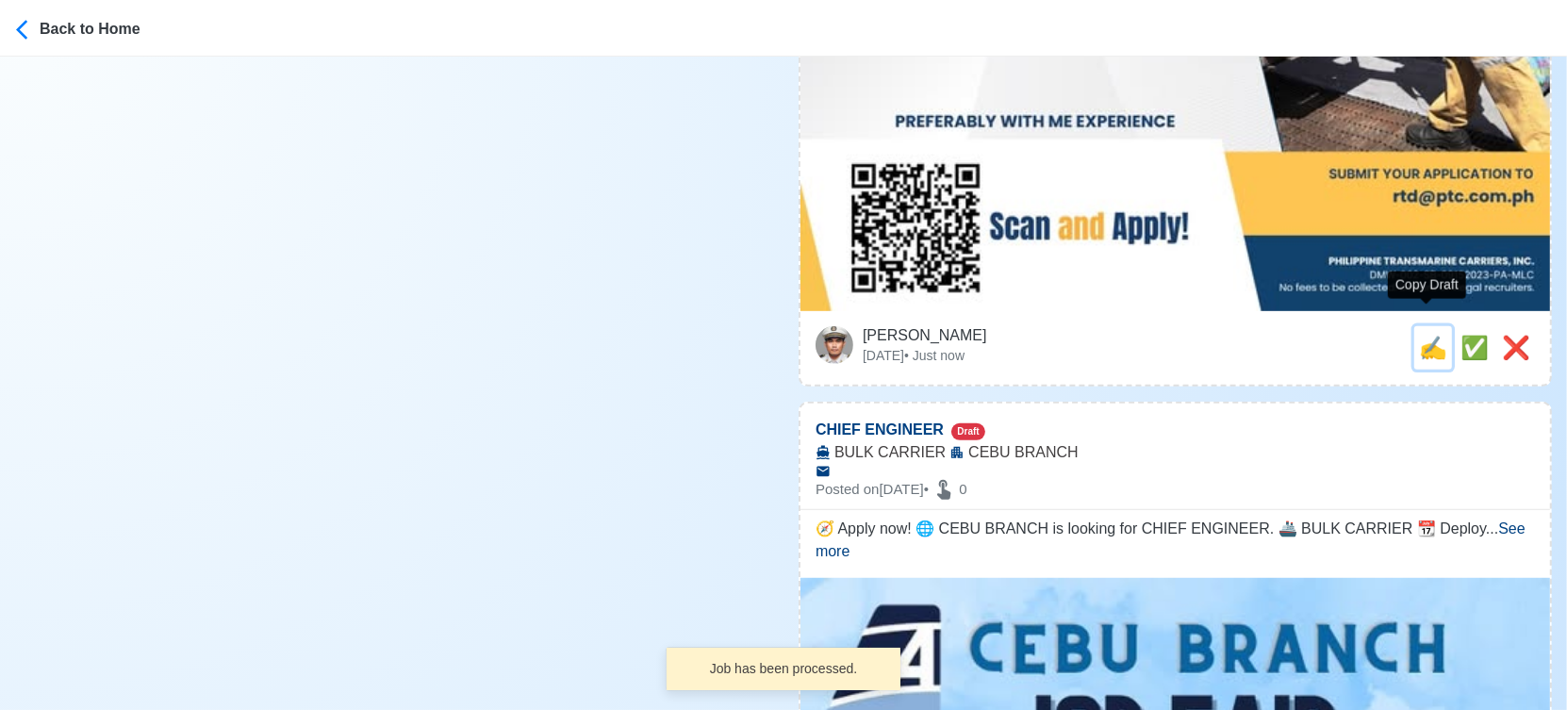
click at [1433, 335] on span "✍️" at bounding box center [1433, 347] width 28 height 25
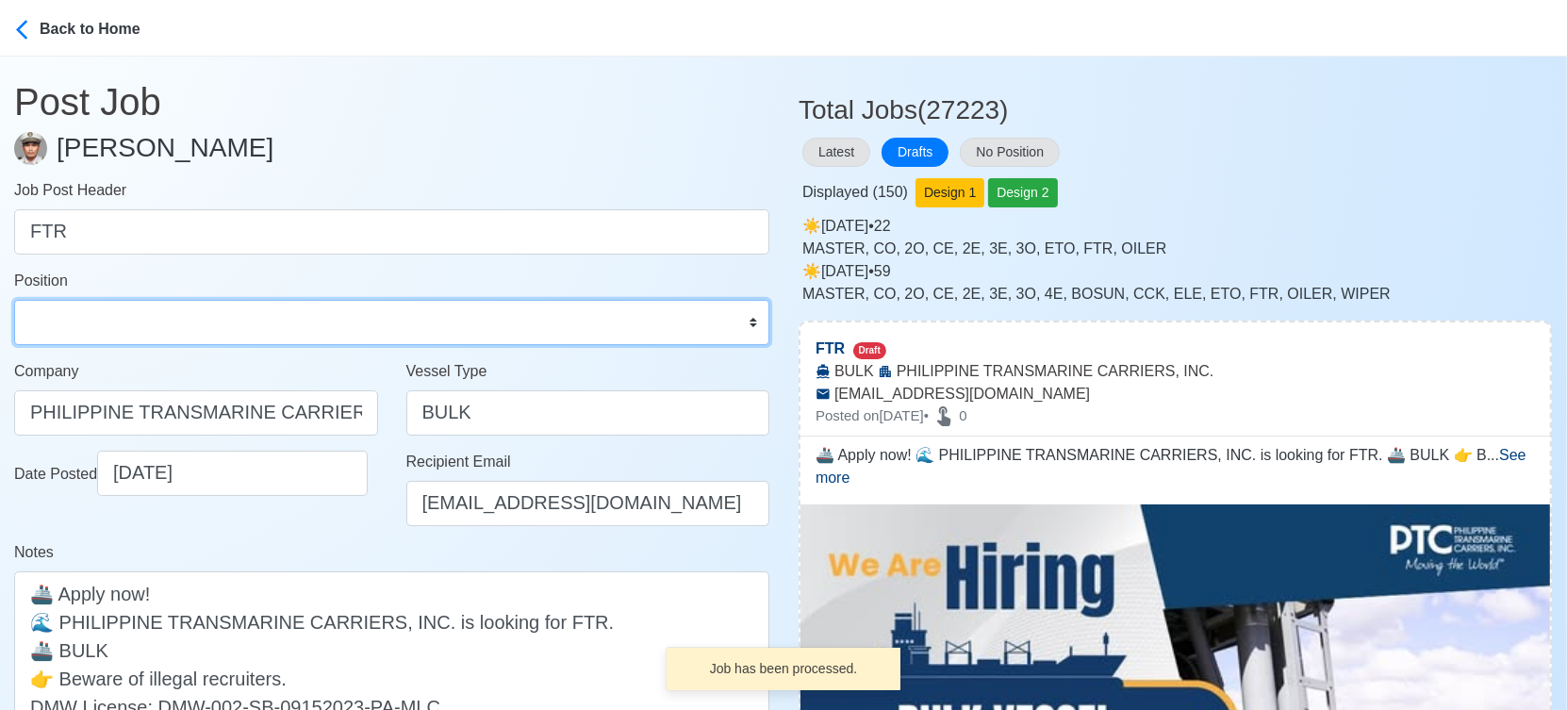
click at [179, 311] on select "Master Chief Officer 2nd Officer 3rd Officer Junior Officer Chief Engineer 2nd …" at bounding box center [391, 322] width 755 height 45
click at [14, 300] on select "Master Chief Officer 2nd Officer 3rd Officer Junior Officer Chief Engineer 2nd …" at bounding box center [391, 322] width 755 height 45
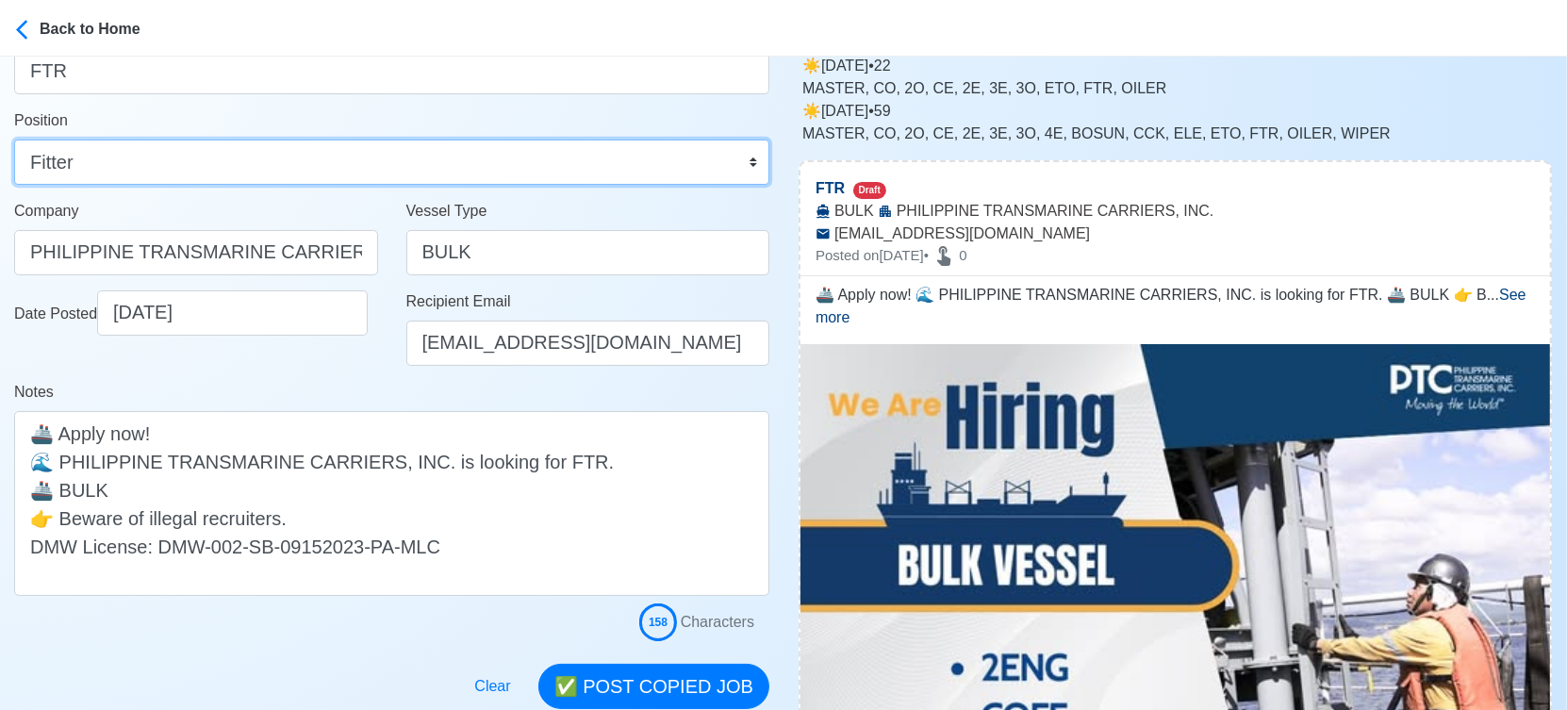
scroll to position [314, 0]
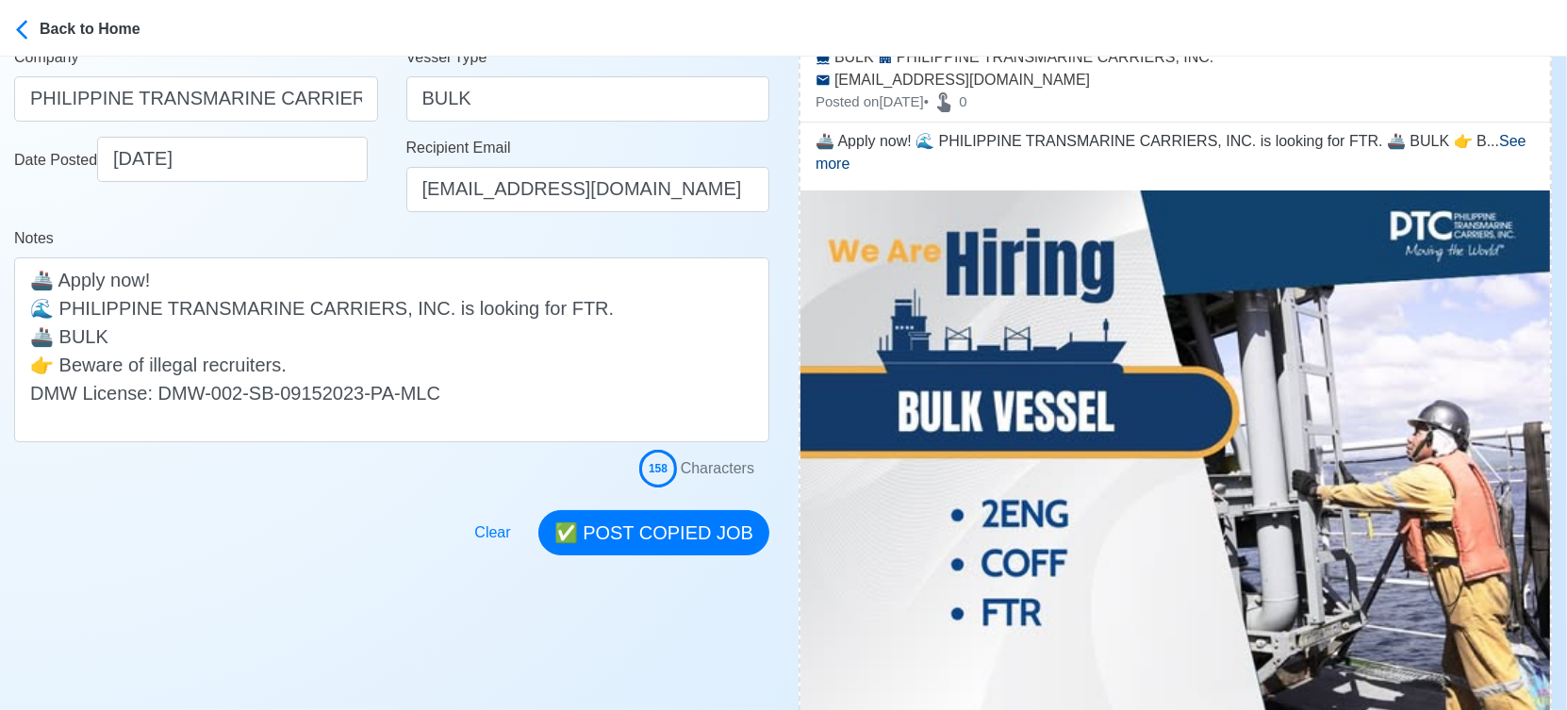
click at [683, 506] on div "Clear ✅ POST COPIED JOB" at bounding box center [615, 521] width 307 height 68
click at [743, 540] on button "✅ POST COPIED JOB" at bounding box center [653, 532] width 231 height 45
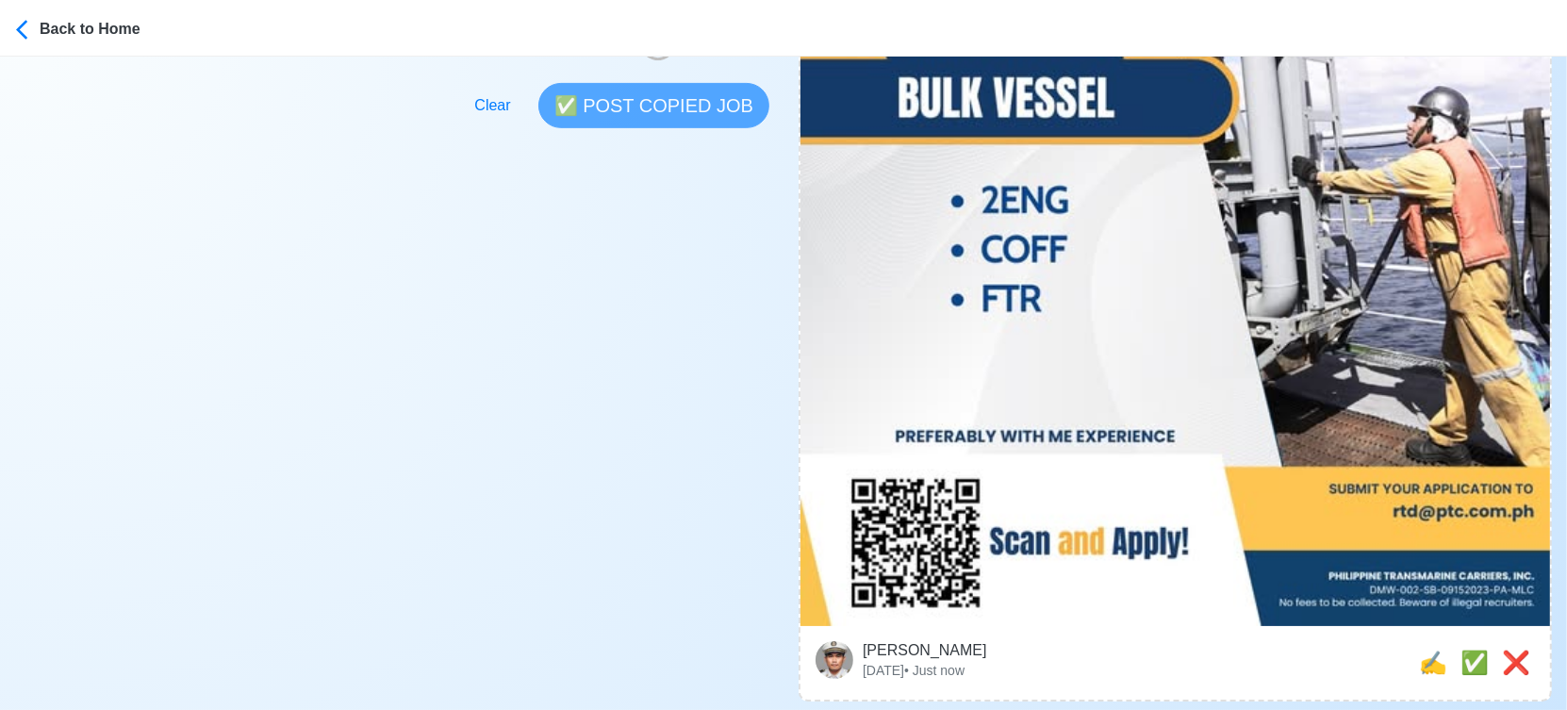
scroll to position [837, 0]
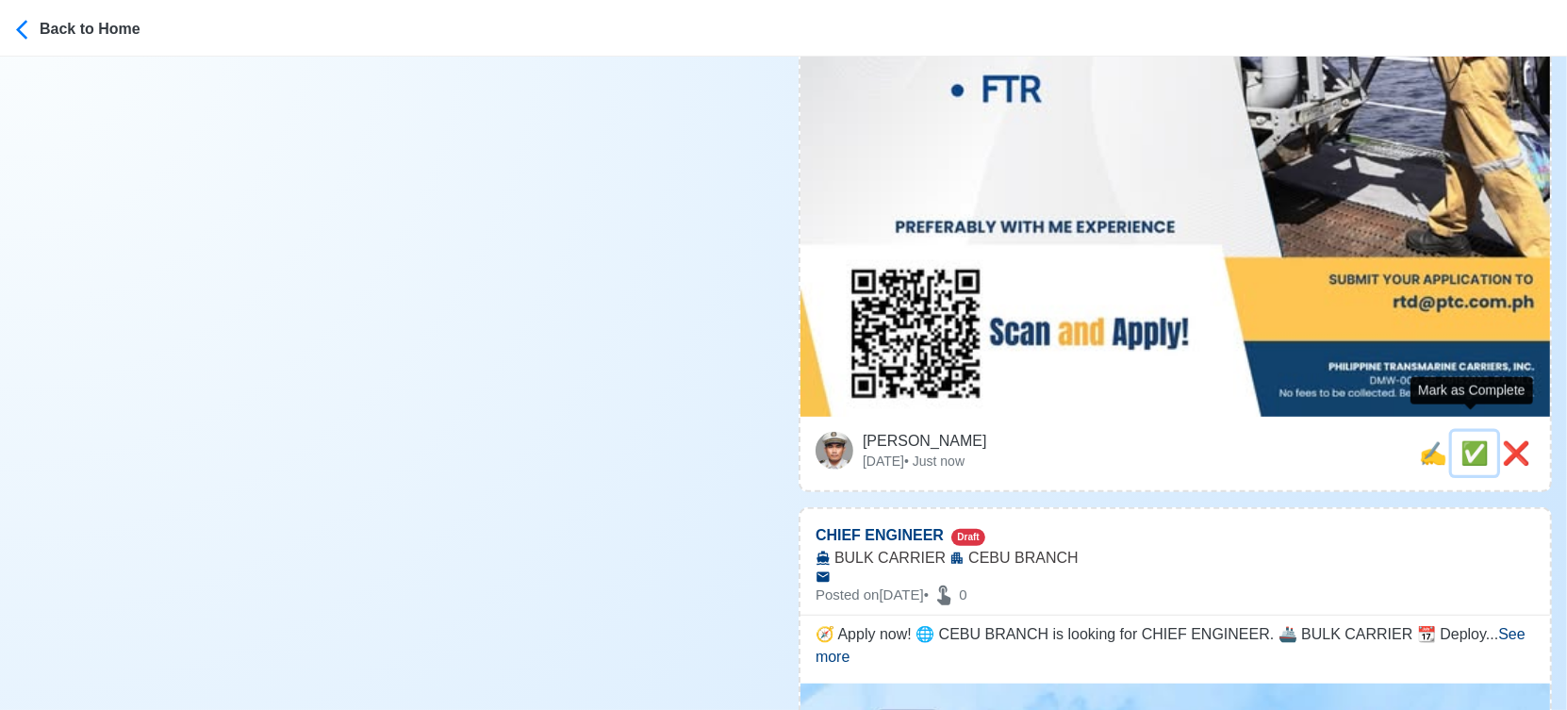
click at [1477, 440] on span "✅" at bounding box center [1474, 452] width 28 height 25
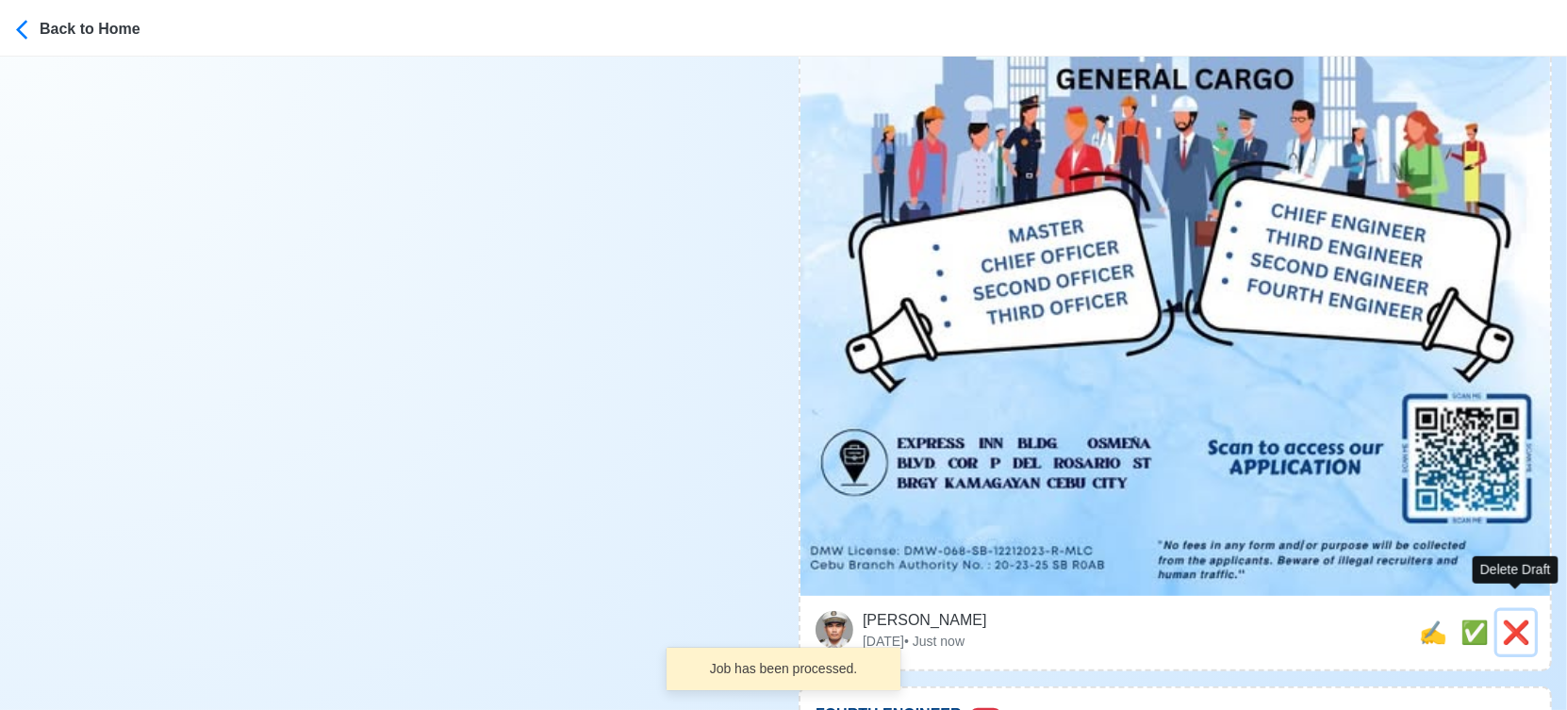
click at [1506, 619] on span "❌" at bounding box center [1516, 631] width 28 height 25
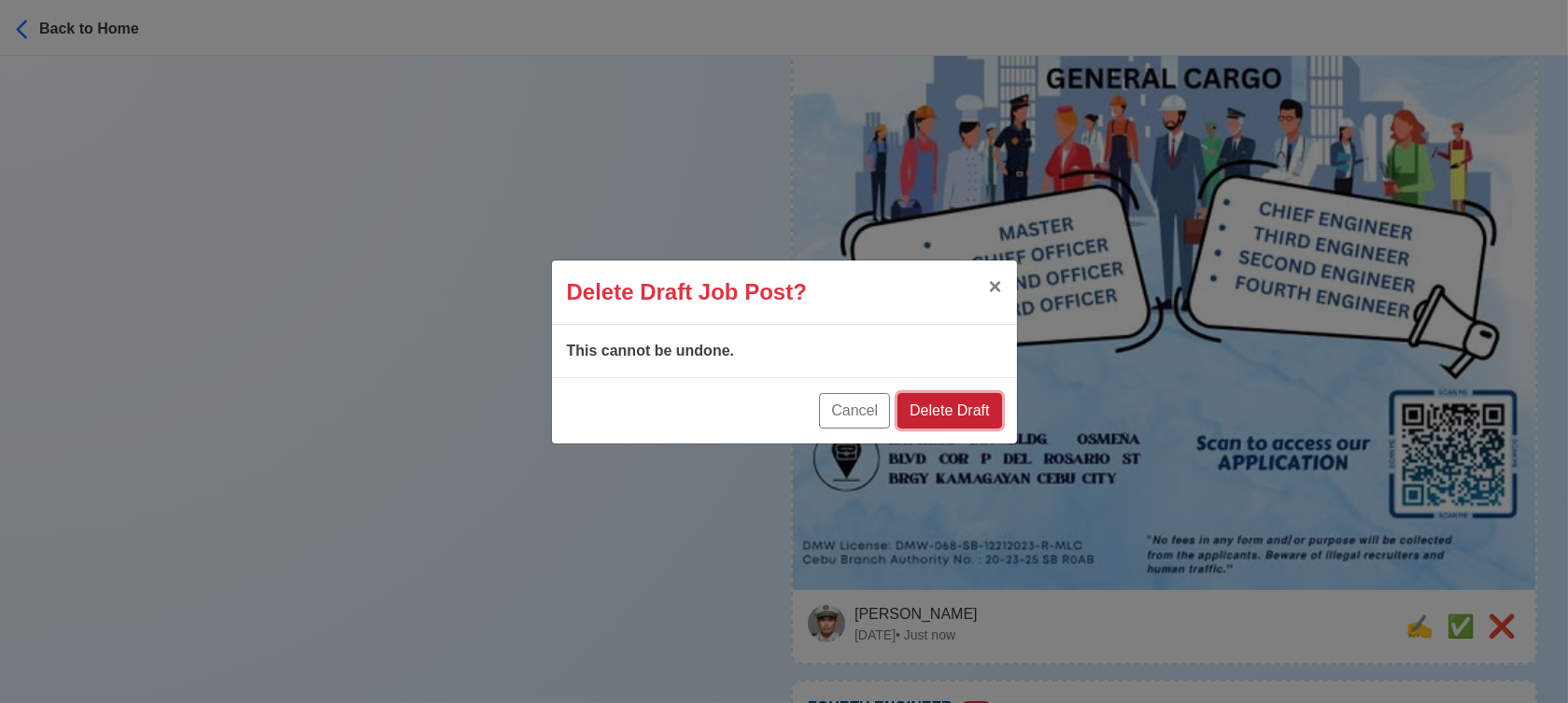
click at [962, 409] on button "Delete Draft" at bounding box center [949, 411] width 104 height 36
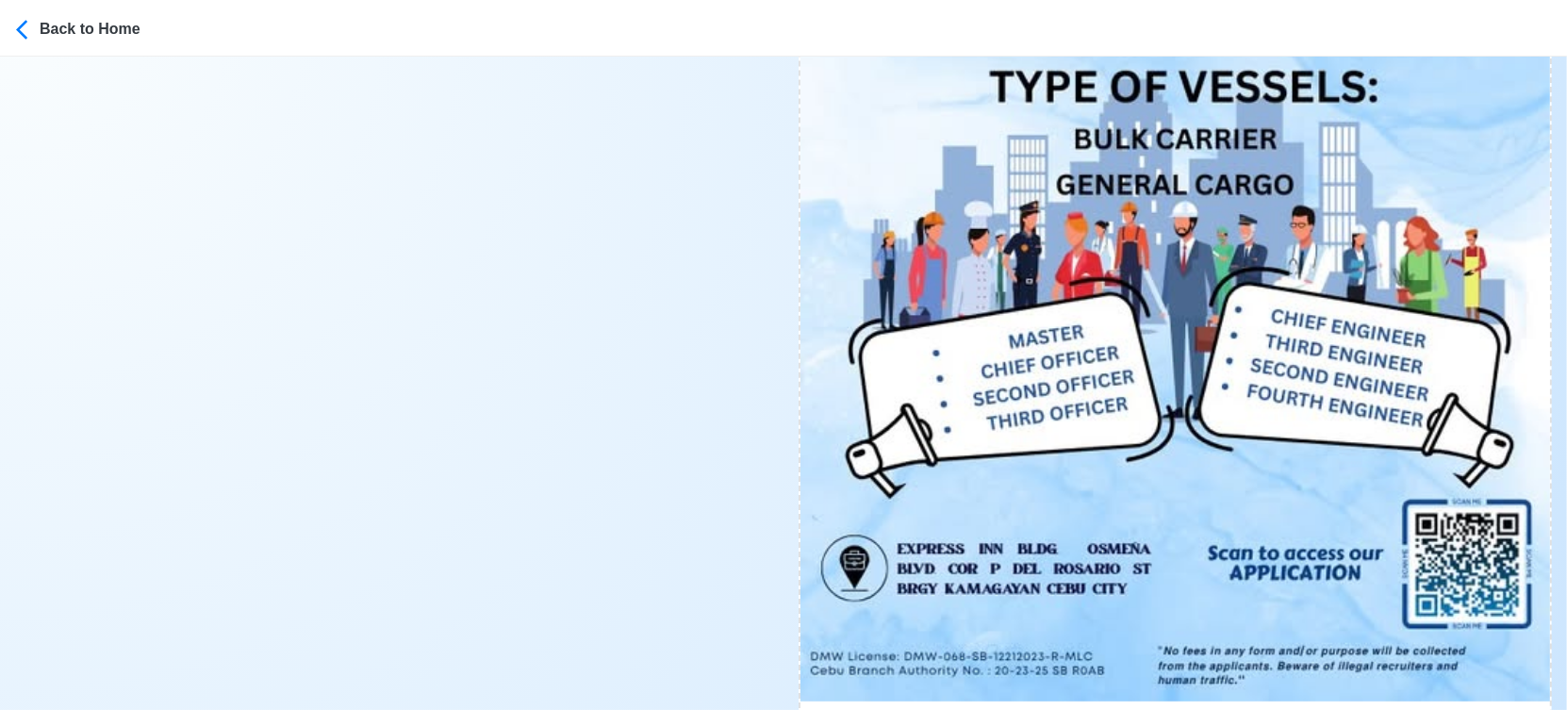
scroll to position [943, 0]
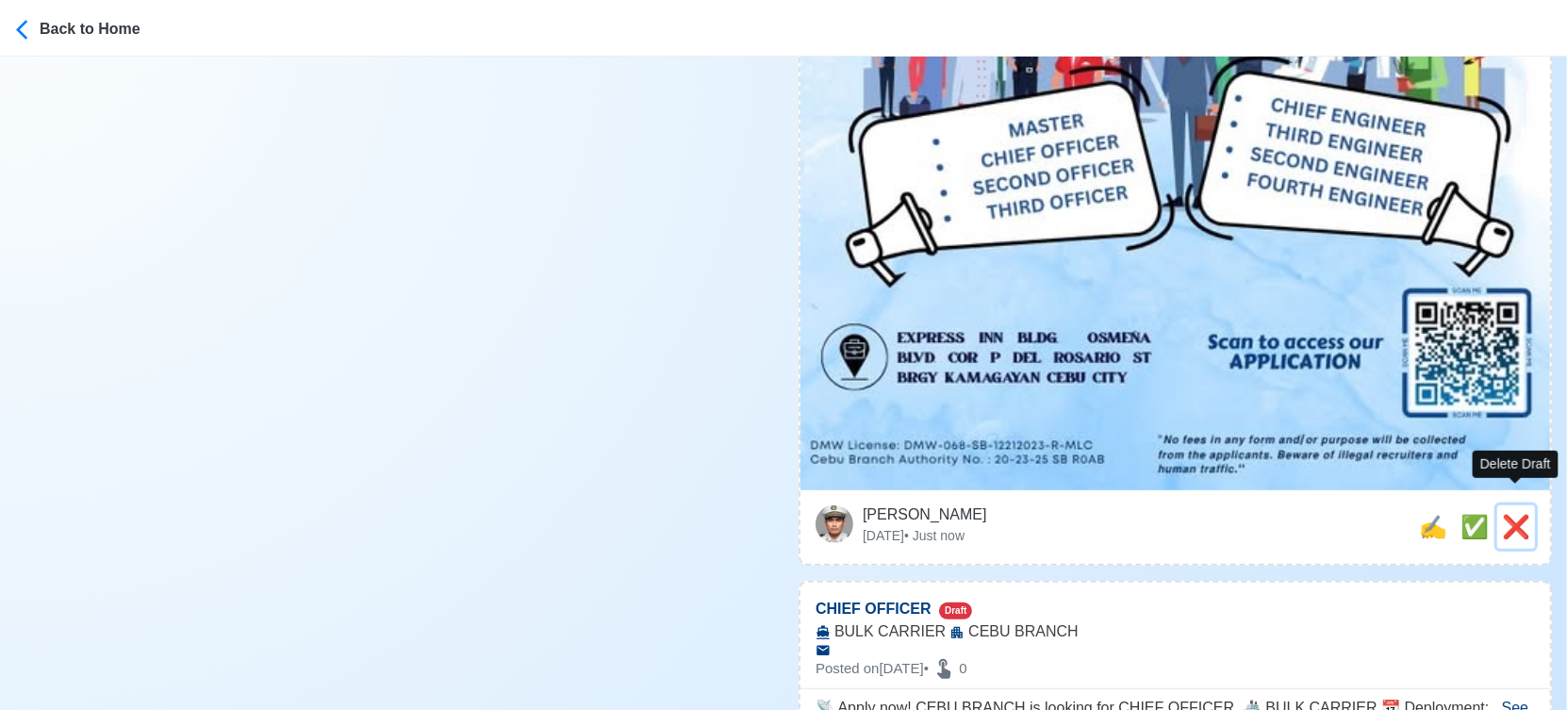
click at [1503, 514] on span "❌" at bounding box center [1516, 526] width 28 height 25
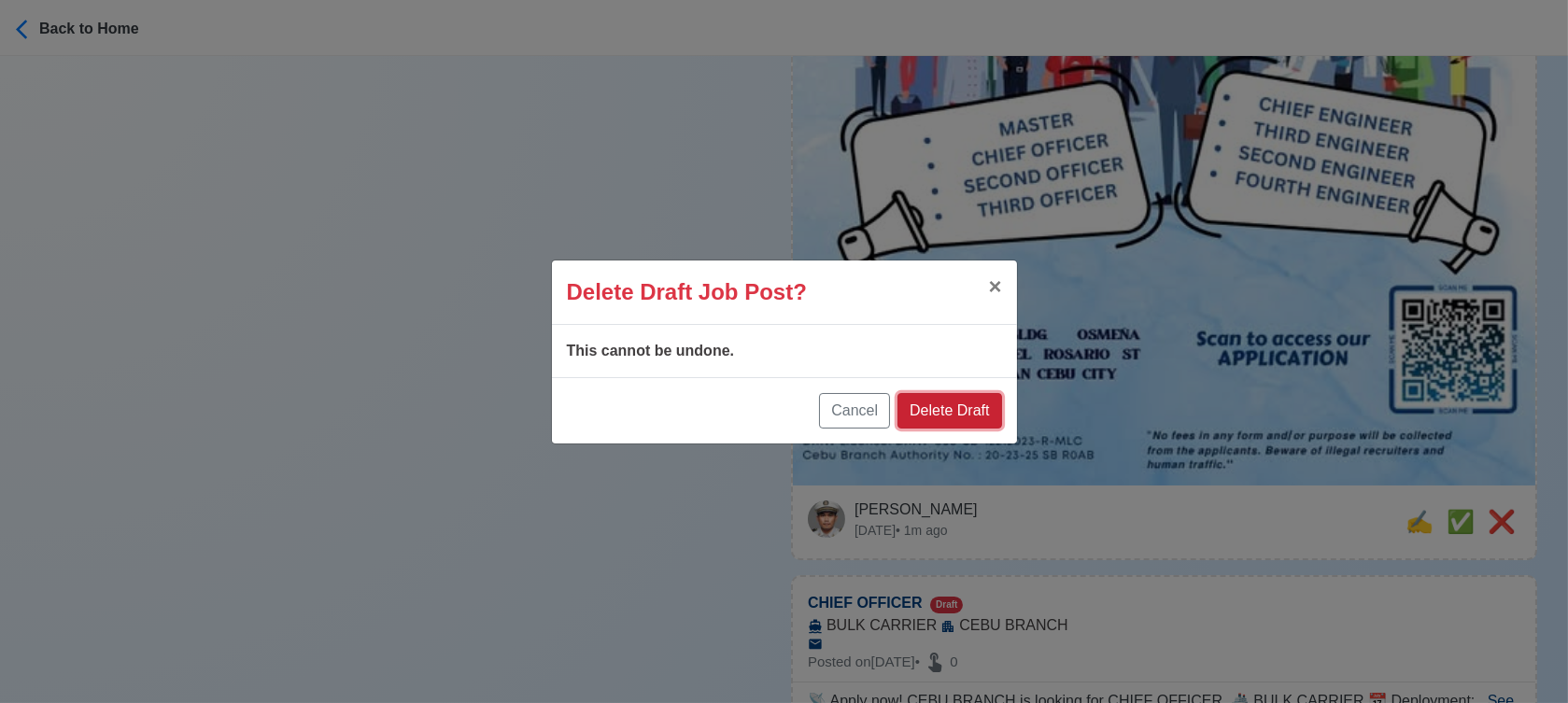
click at [964, 406] on button "Delete Draft" at bounding box center [949, 411] width 104 height 36
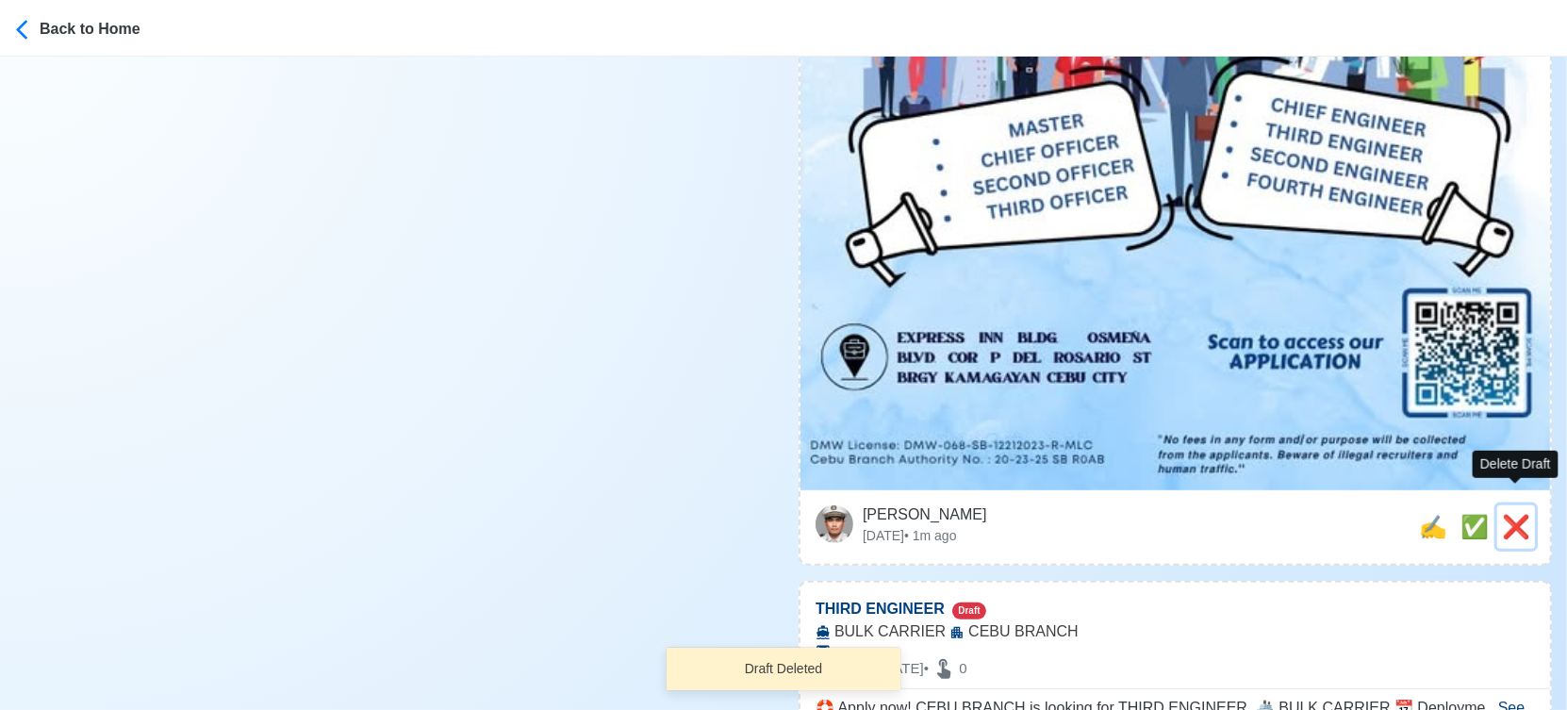
click at [1516, 514] on span "❌" at bounding box center [1516, 526] width 28 height 25
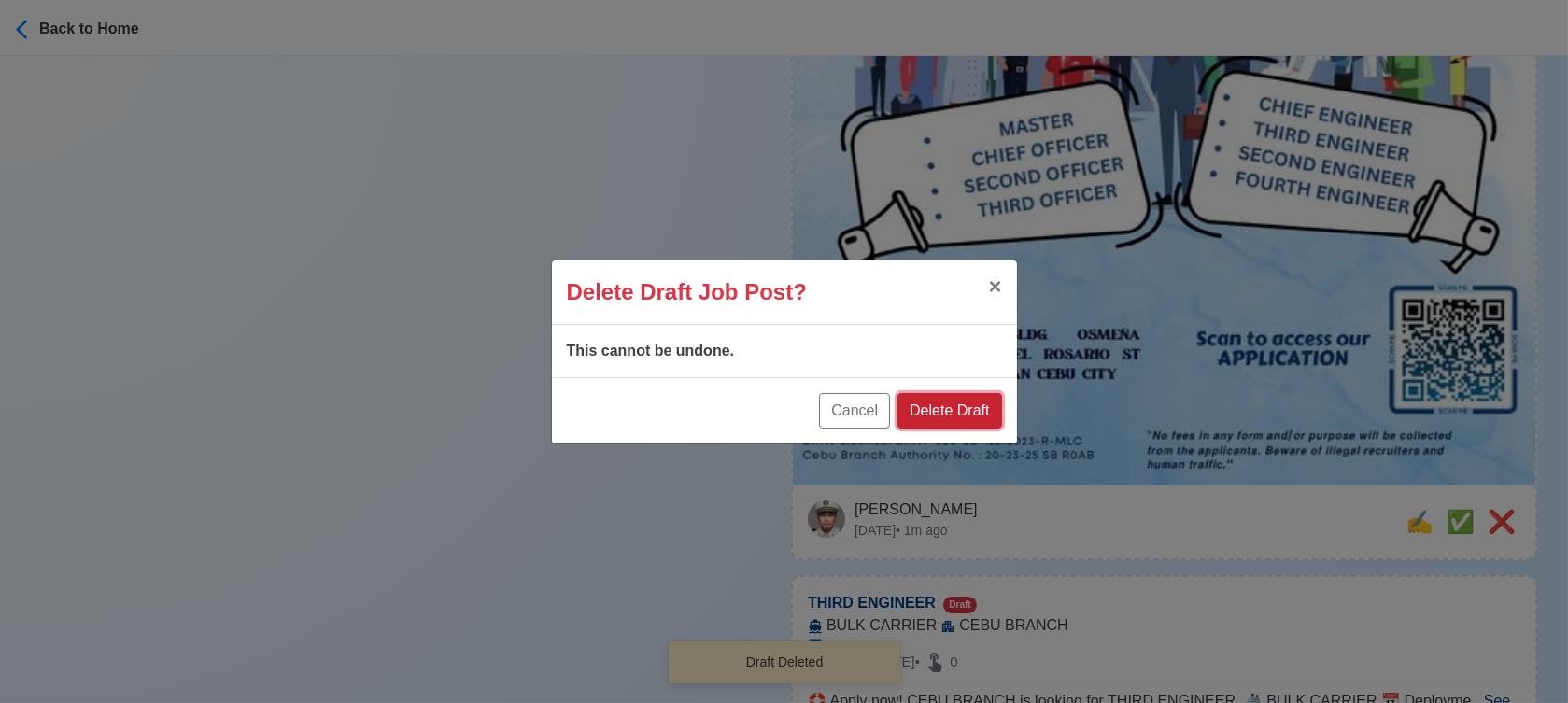
drag, startPoint x: 979, startPoint y: 410, endPoint x: 1213, endPoint y: 432, distance: 235.0
click at [981, 410] on button "Delete Draft" at bounding box center [949, 411] width 104 height 36
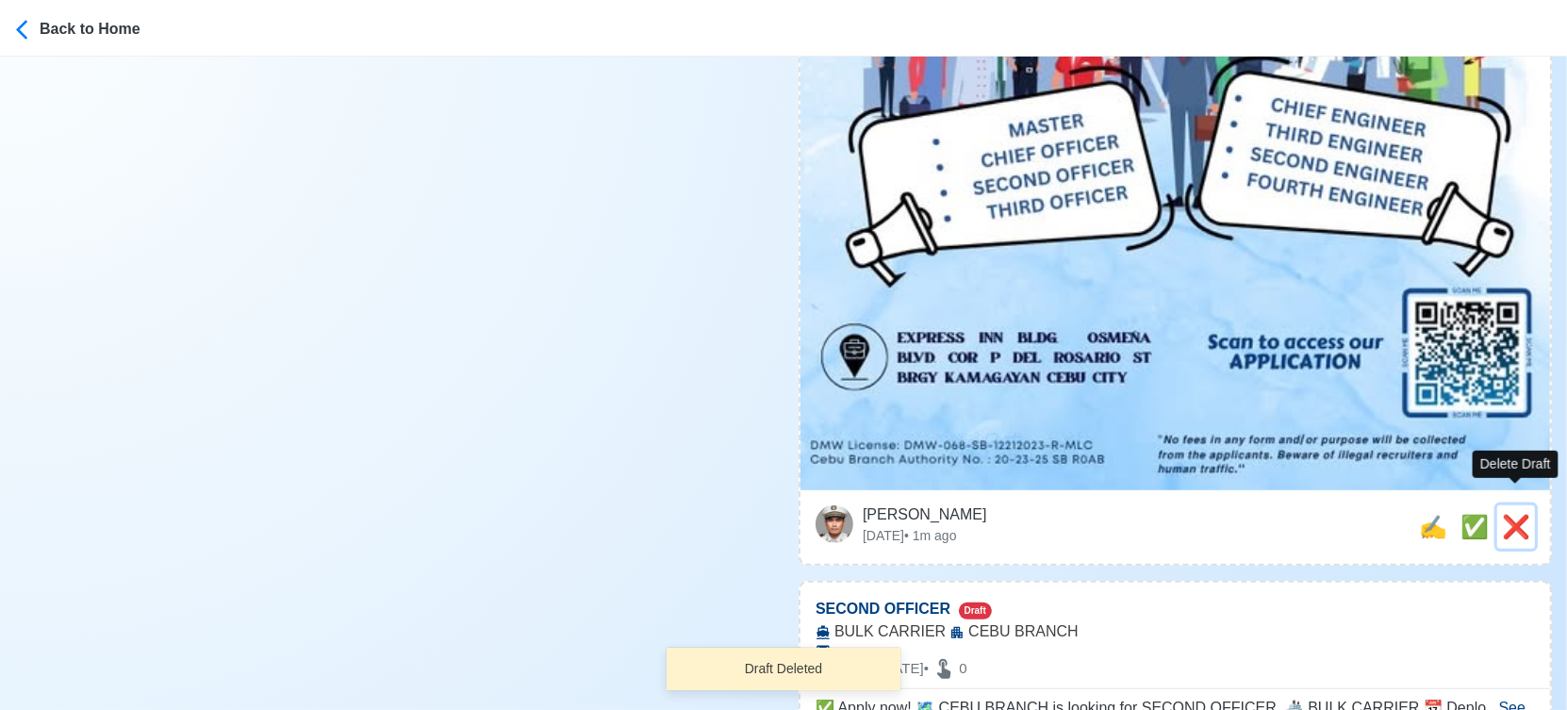
click at [1516, 514] on span "❌" at bounding box center [1516, 526] width 28 height 25
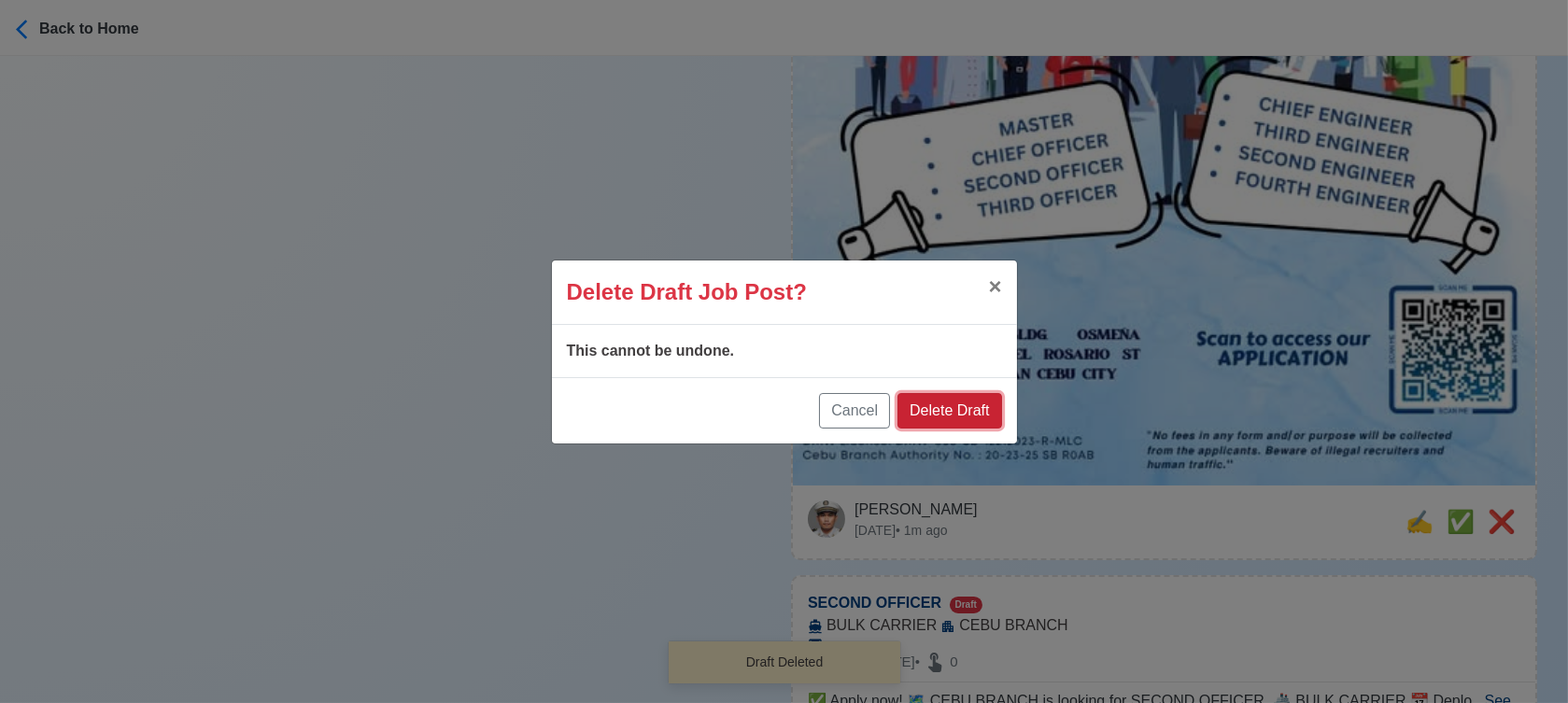
click at [987, 411] on button "Delete Draft" at bounding box center [949, 411] width 104 height 36
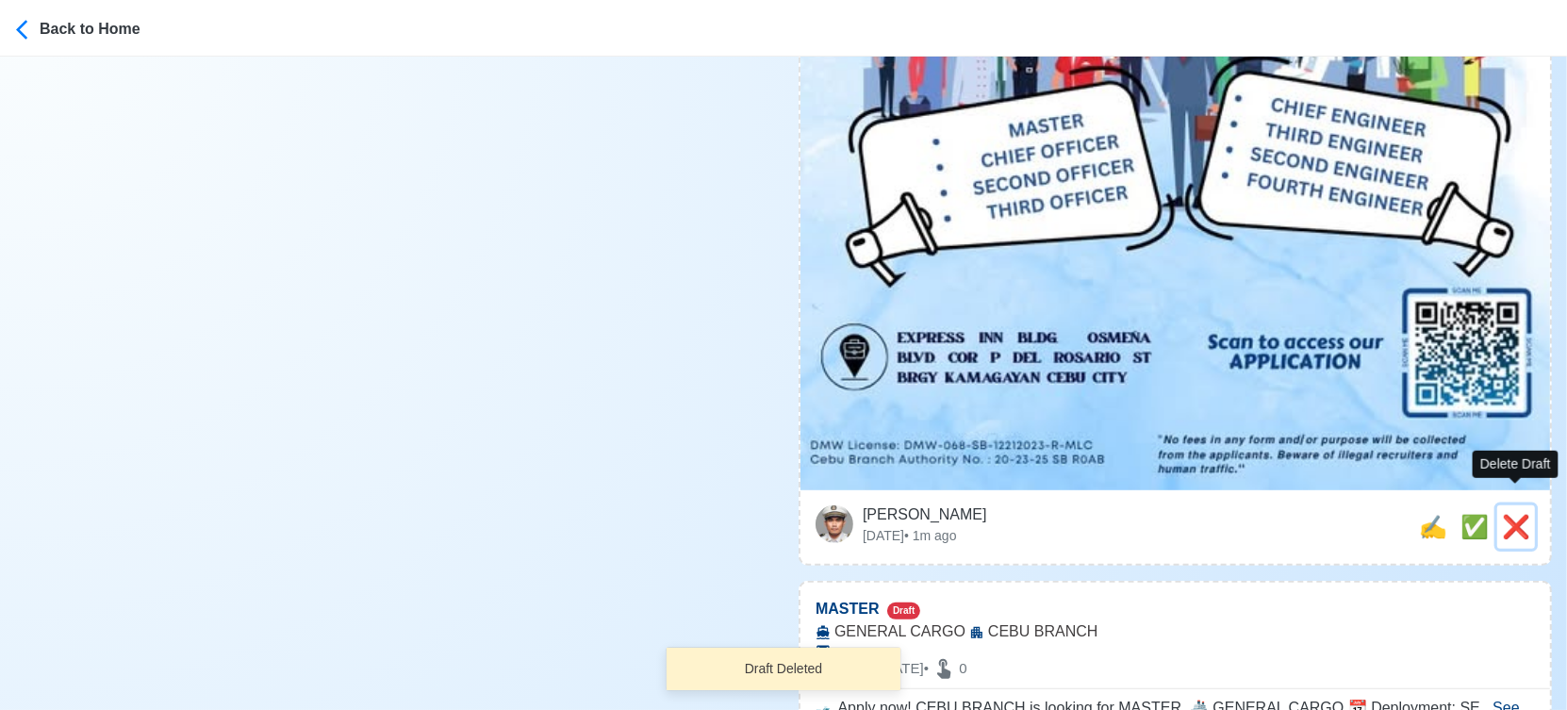
click at [1506, 514] on span "❌" at bounding box center [1516, 526] width 28 height 25
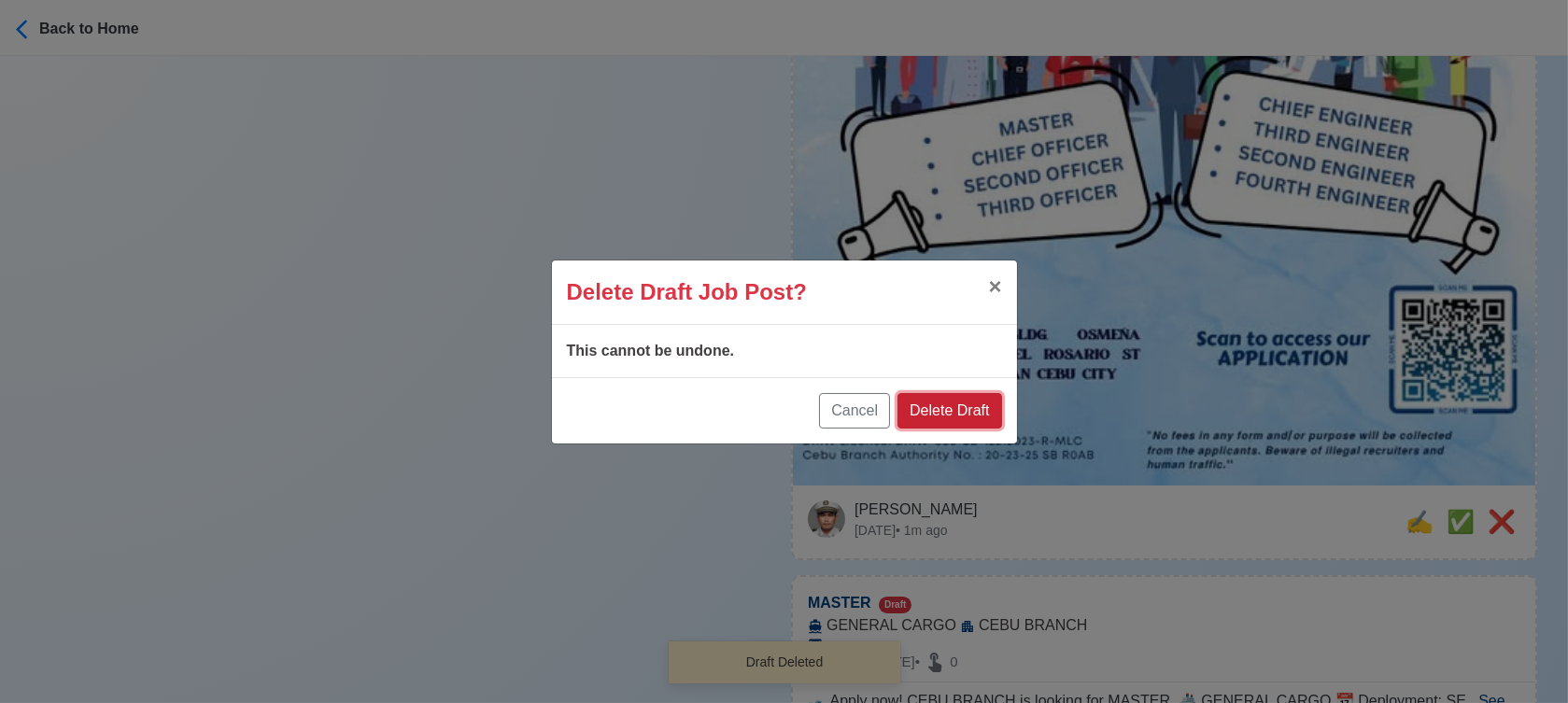
click at [987, 401] on button "Delete Draft" at bounding box center [949, 411] width 104 height 36
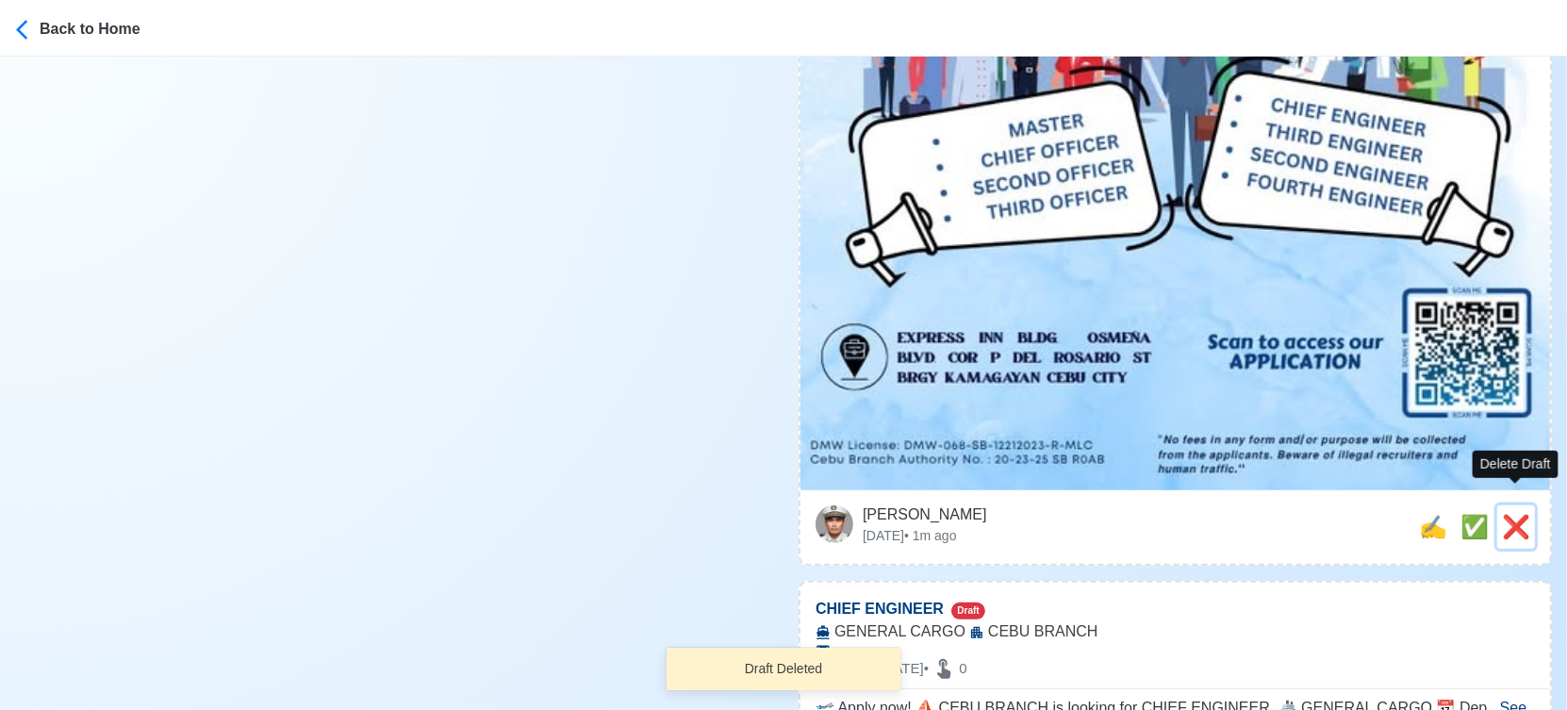
click at [1514, 514] on span "❌" at bounding box center [1516, 526] width 28 height 25
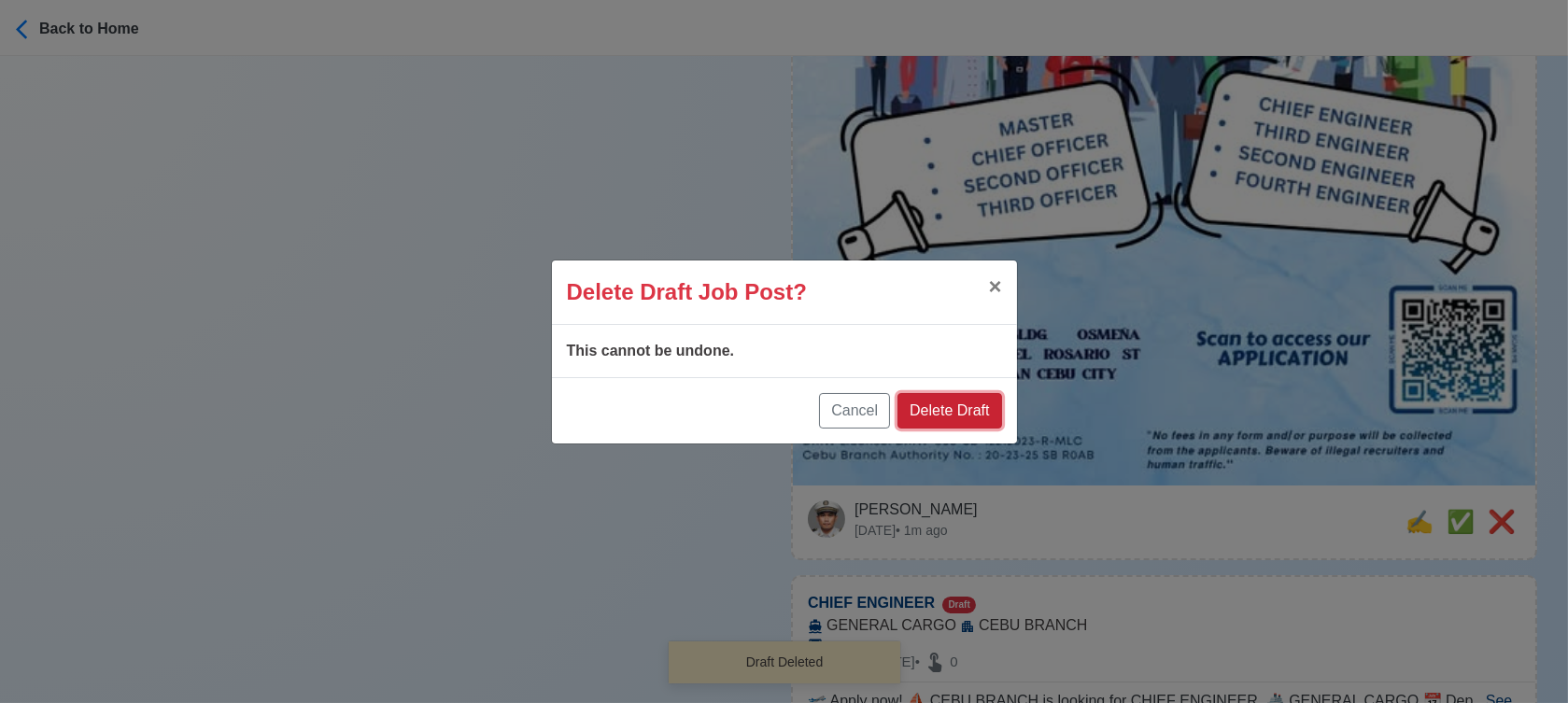
click at [977, 417] on button "Delete Draft" at bounding box center [949, 411] width 104 height 36
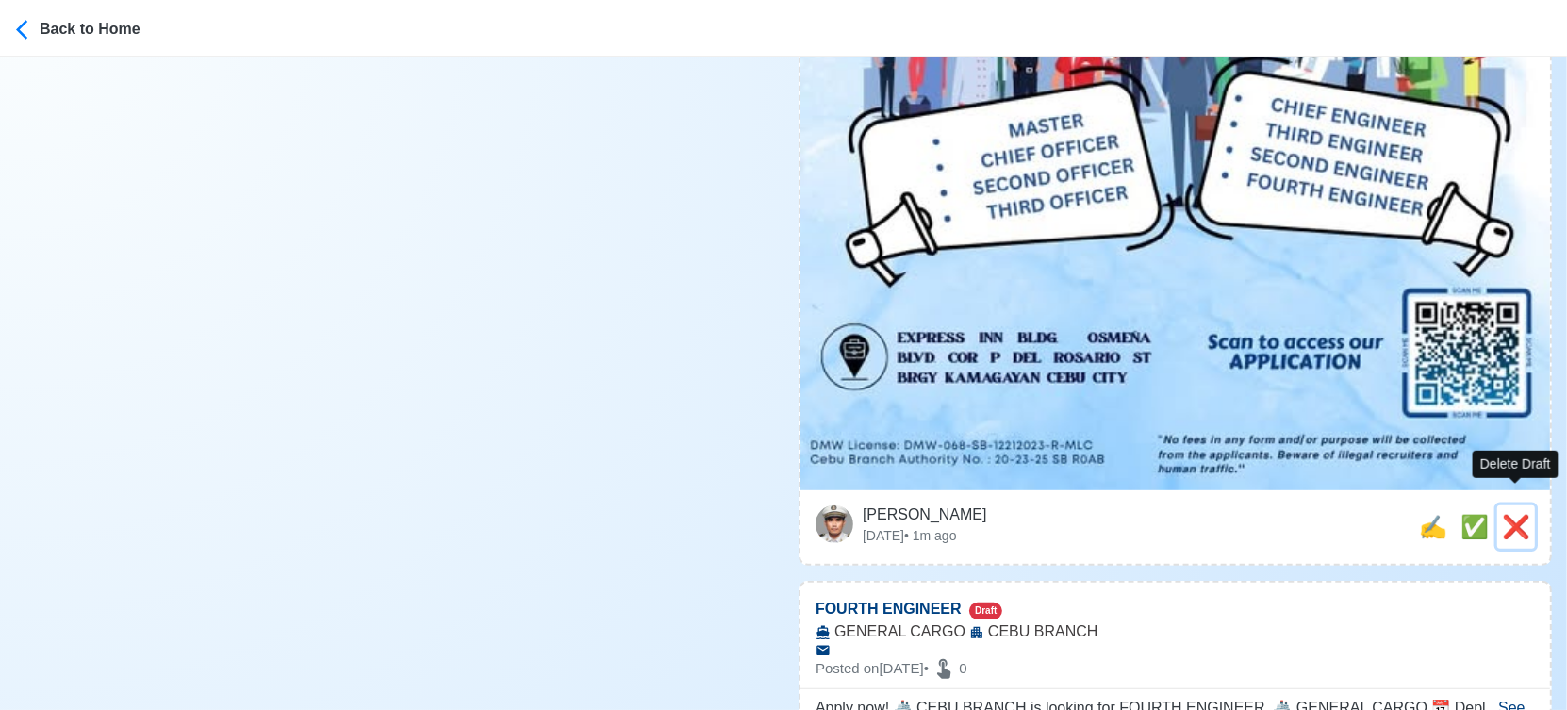
click at [1512, 505] on button "❌" at bounding box center [1516, 526] width 38 height 43
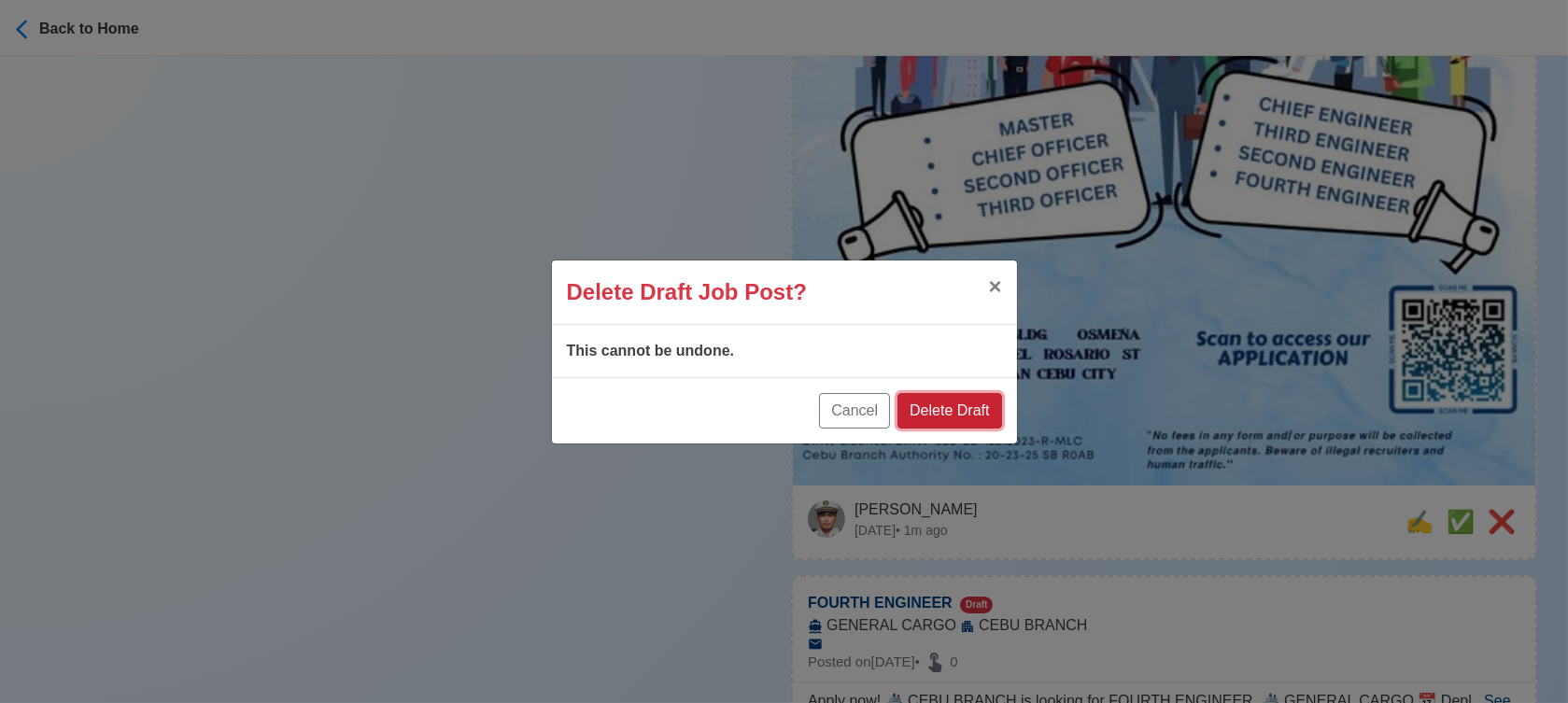
click at [961, 407] on button "Delete Draft" at bounding box center [949, 411] width 104 height 36
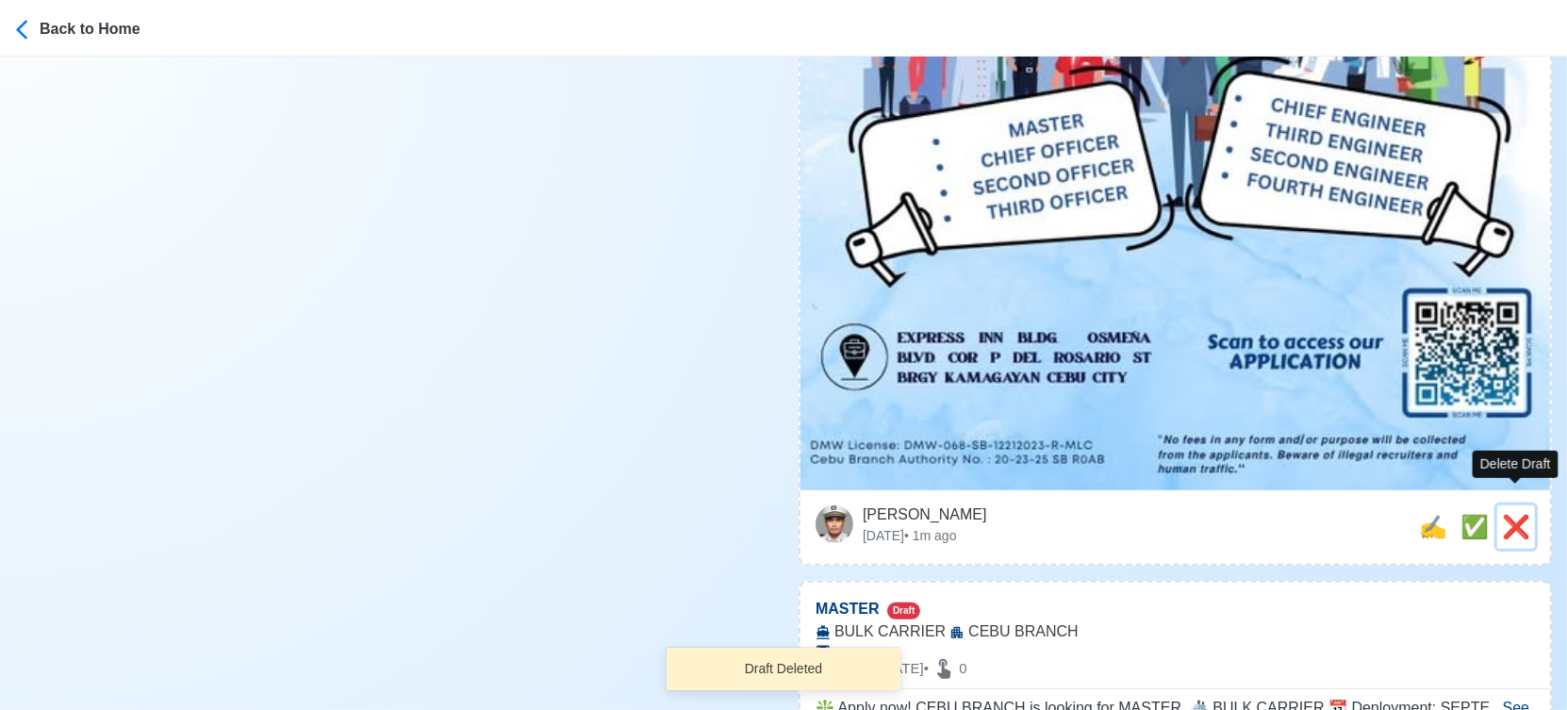
click at [1506, 514] on span "❌" at bounding box center [1516, 526] width 28 height 25
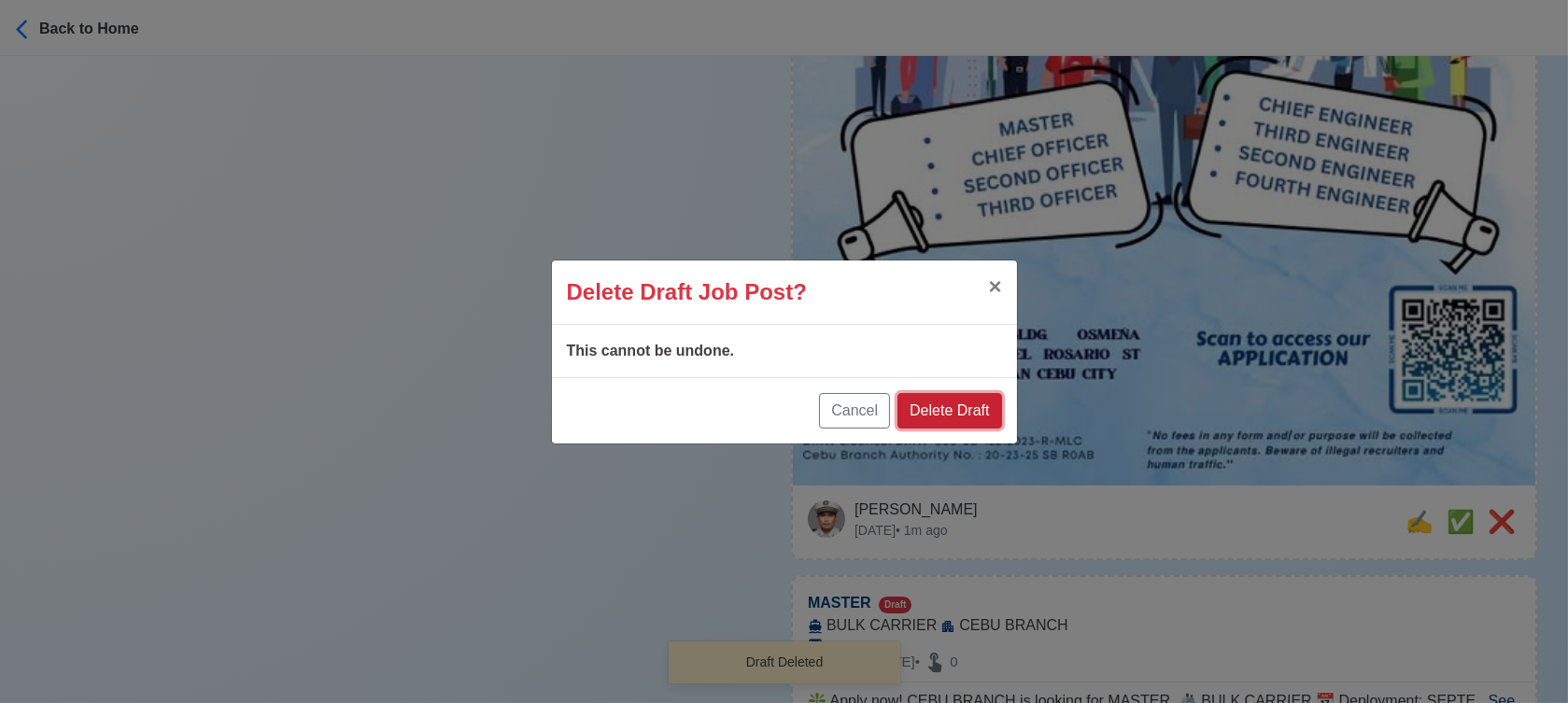
click at [937, 409] on button "Delete Draft" at bounding box center [949, 411] width 104 height 36
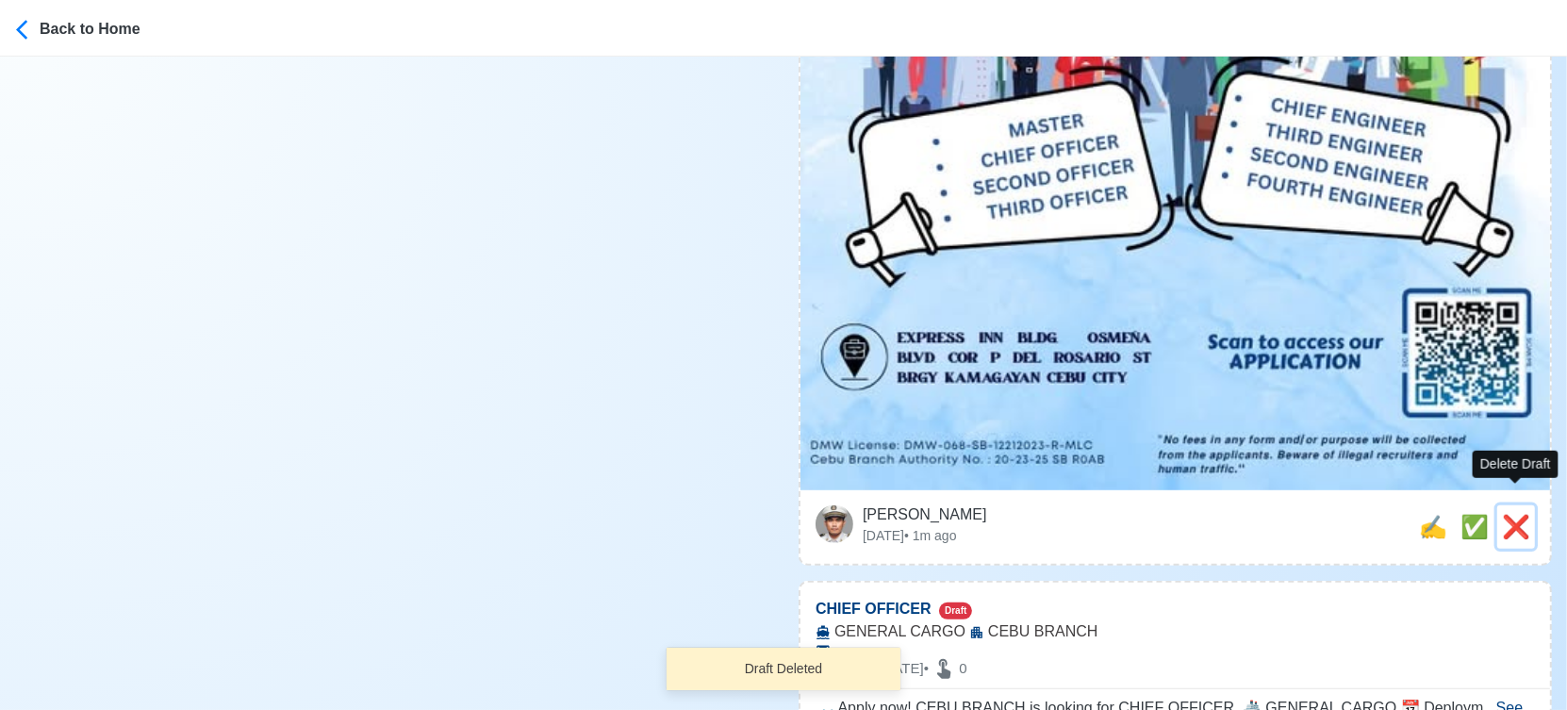
click at [1514, 514] on span "❌" at bounding box center [1516, 526] width 28 height 25
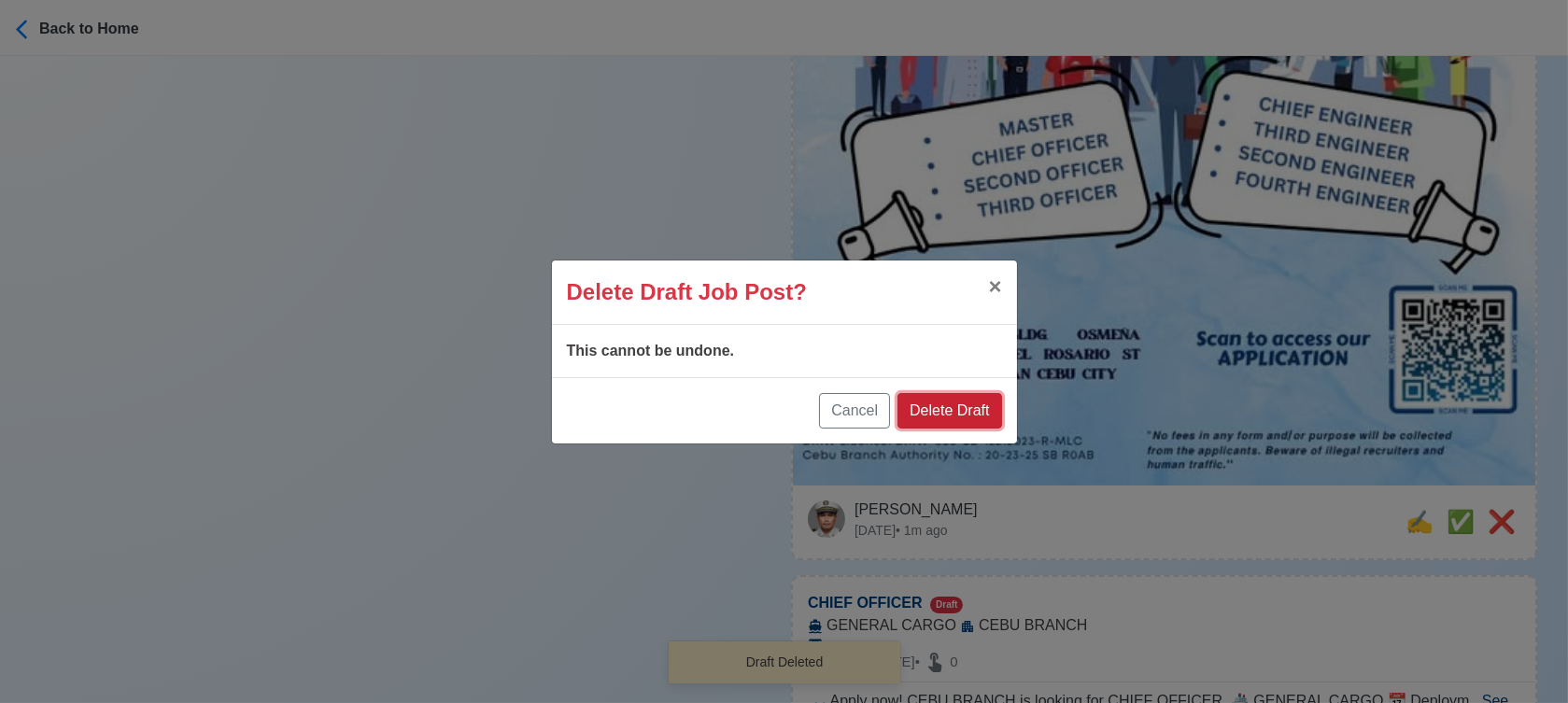
click at [972, 407] on button "Delete Draft" at bounding box center [949, 411] width 104 height 36
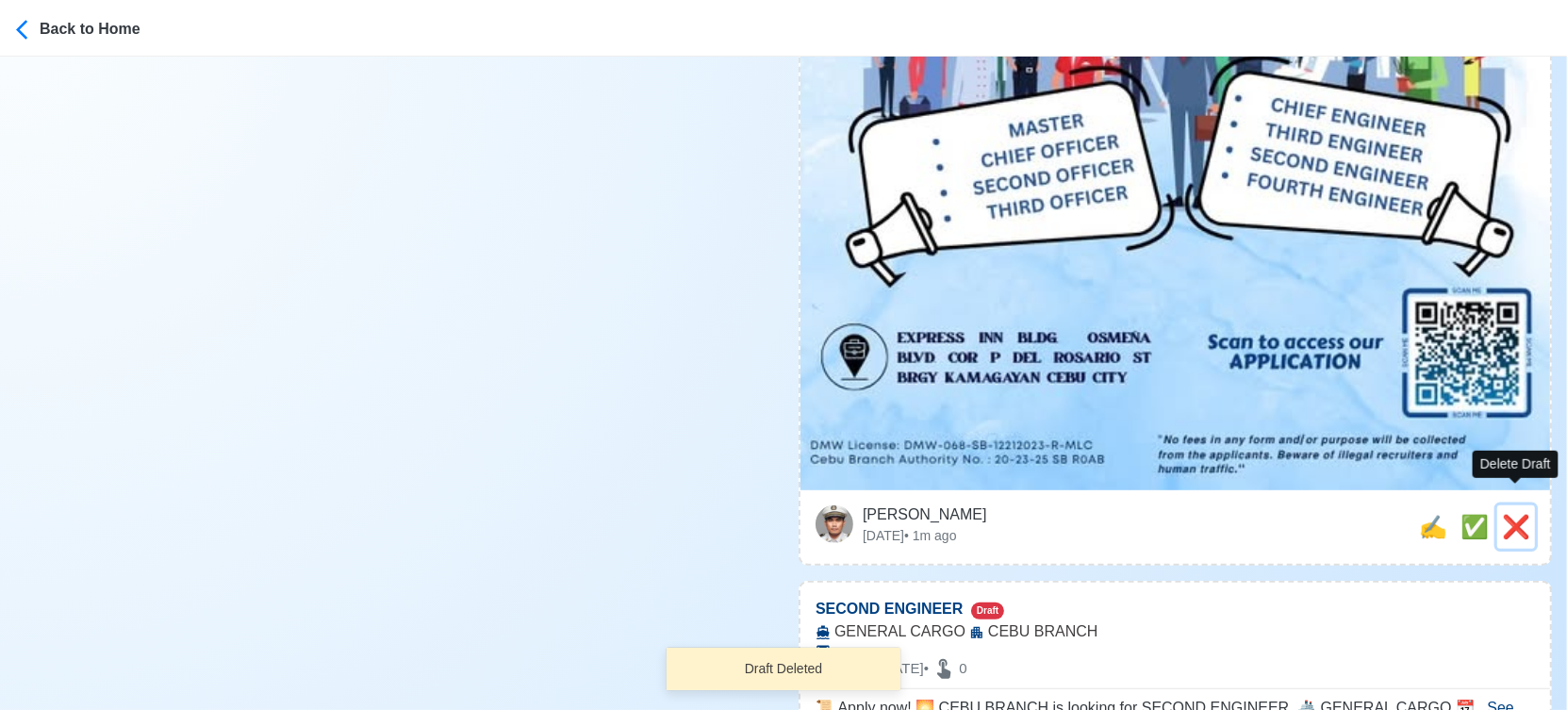
click at [1515, 514] on span "❌" at bounding box center [1516, 526] width 28 height 25
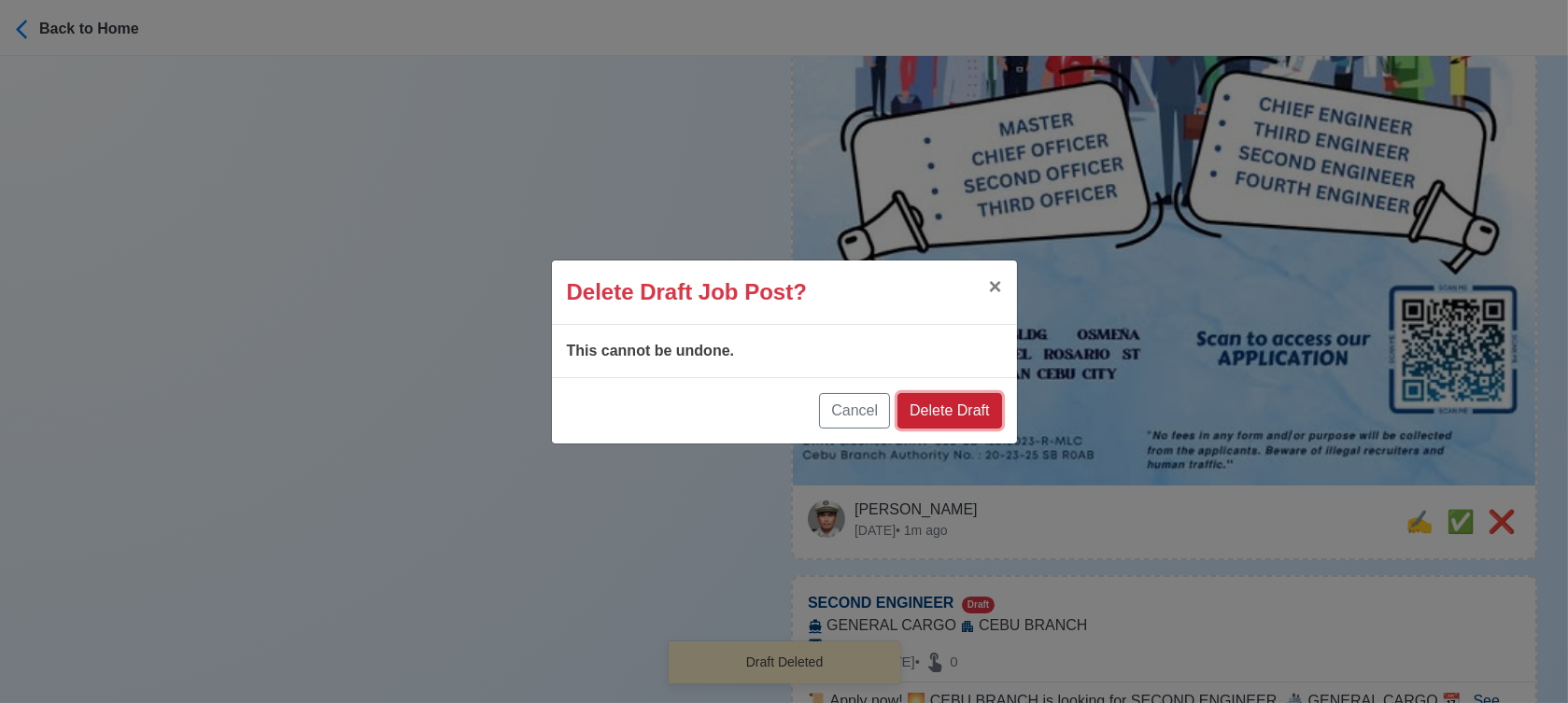
click at [966, 413] on button "Delete Draft" at bounding box center [949, 411] width 104 height 36
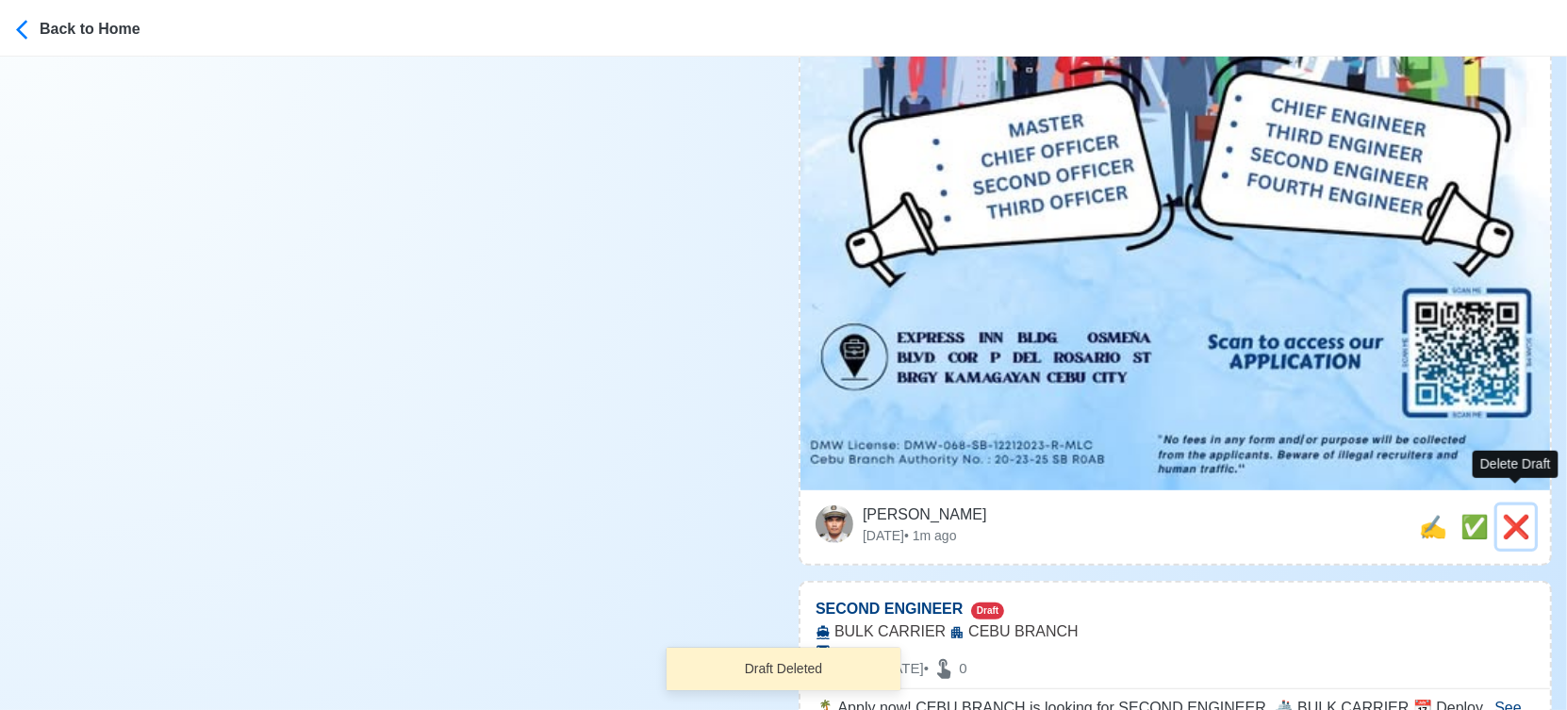
click at [1521, 514] on span "❌" at bounding box center [1516, 526] width 28 height 25
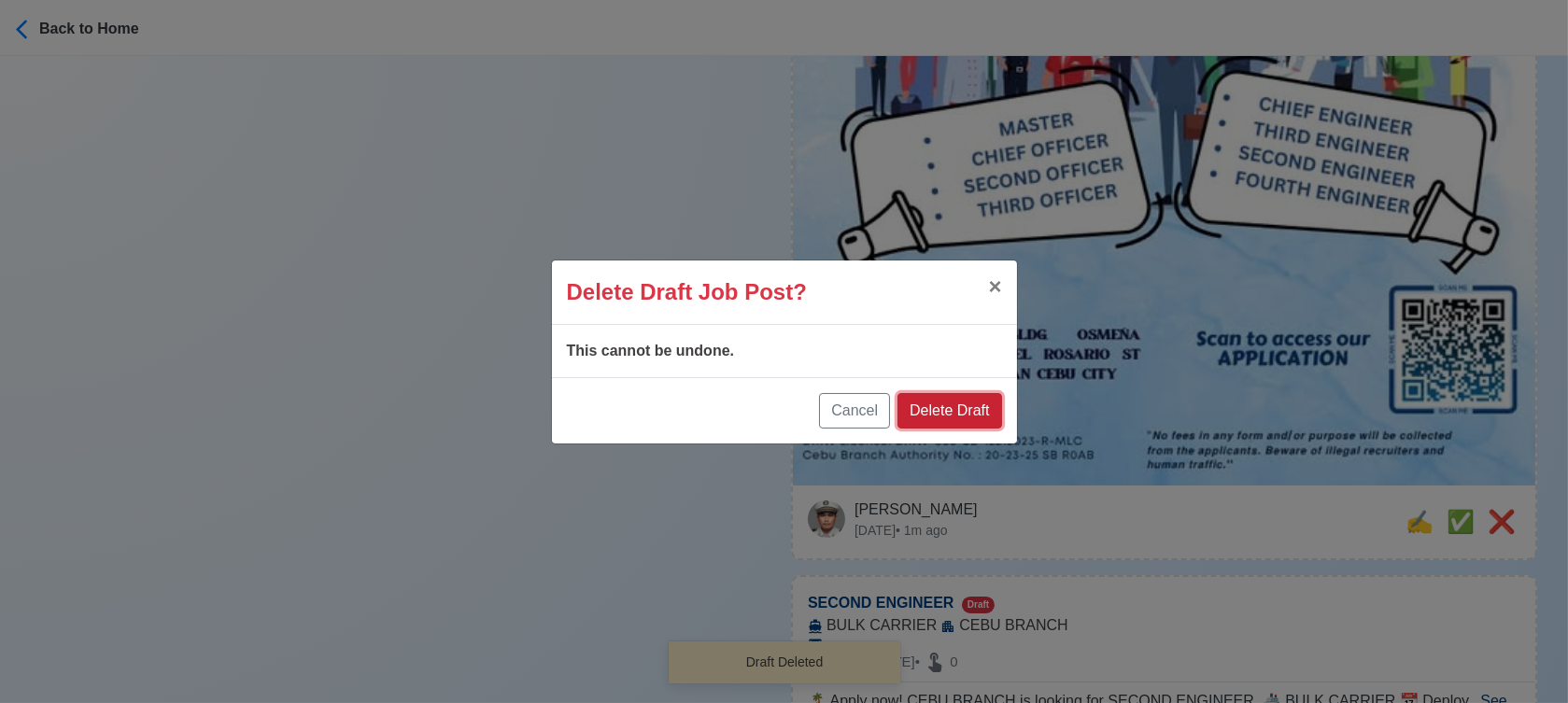
click at [965, 409] on button "Delete Draft" at bounding box center [949, 411] width 104 height 36
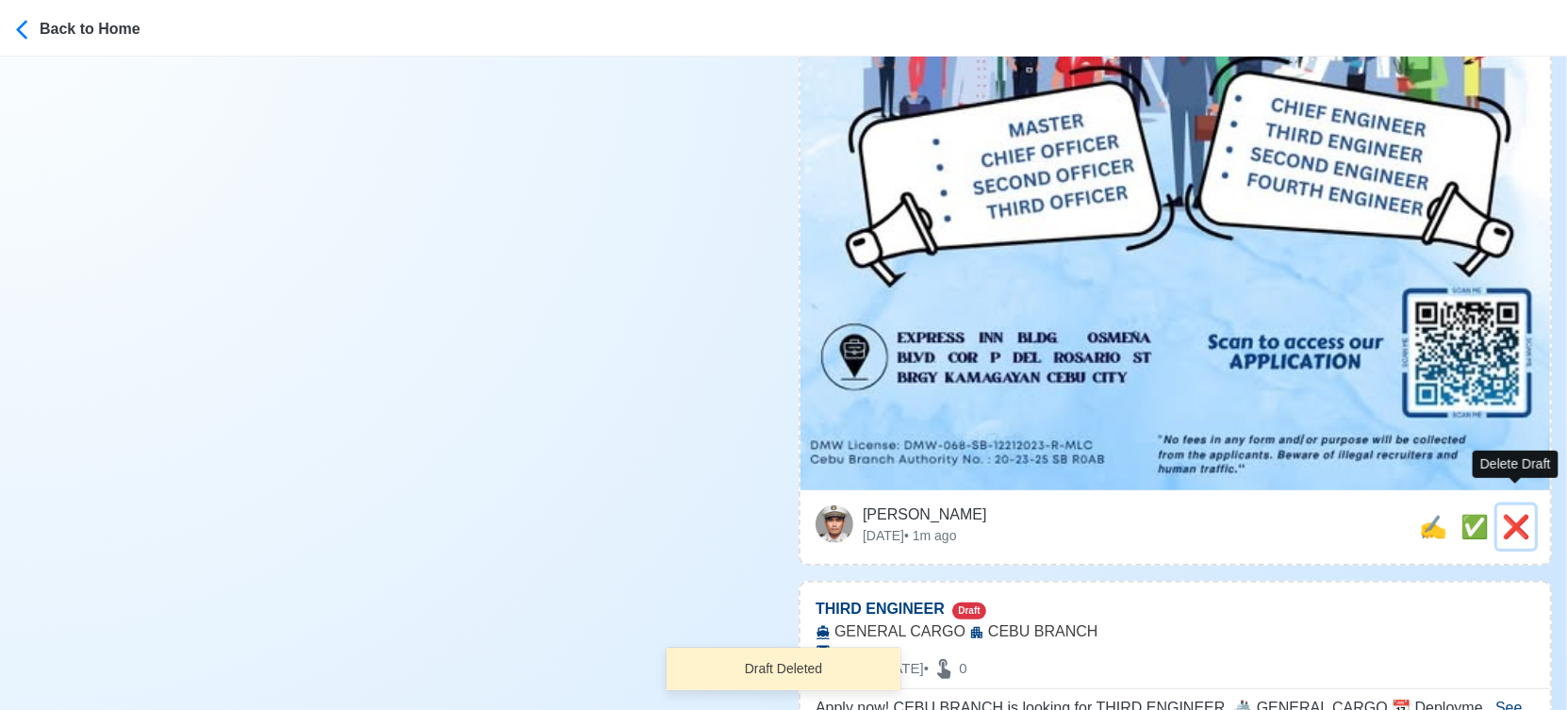
click at [1523, 514] on span "❌" at bounding box center [1516, 526] width 28 height 25
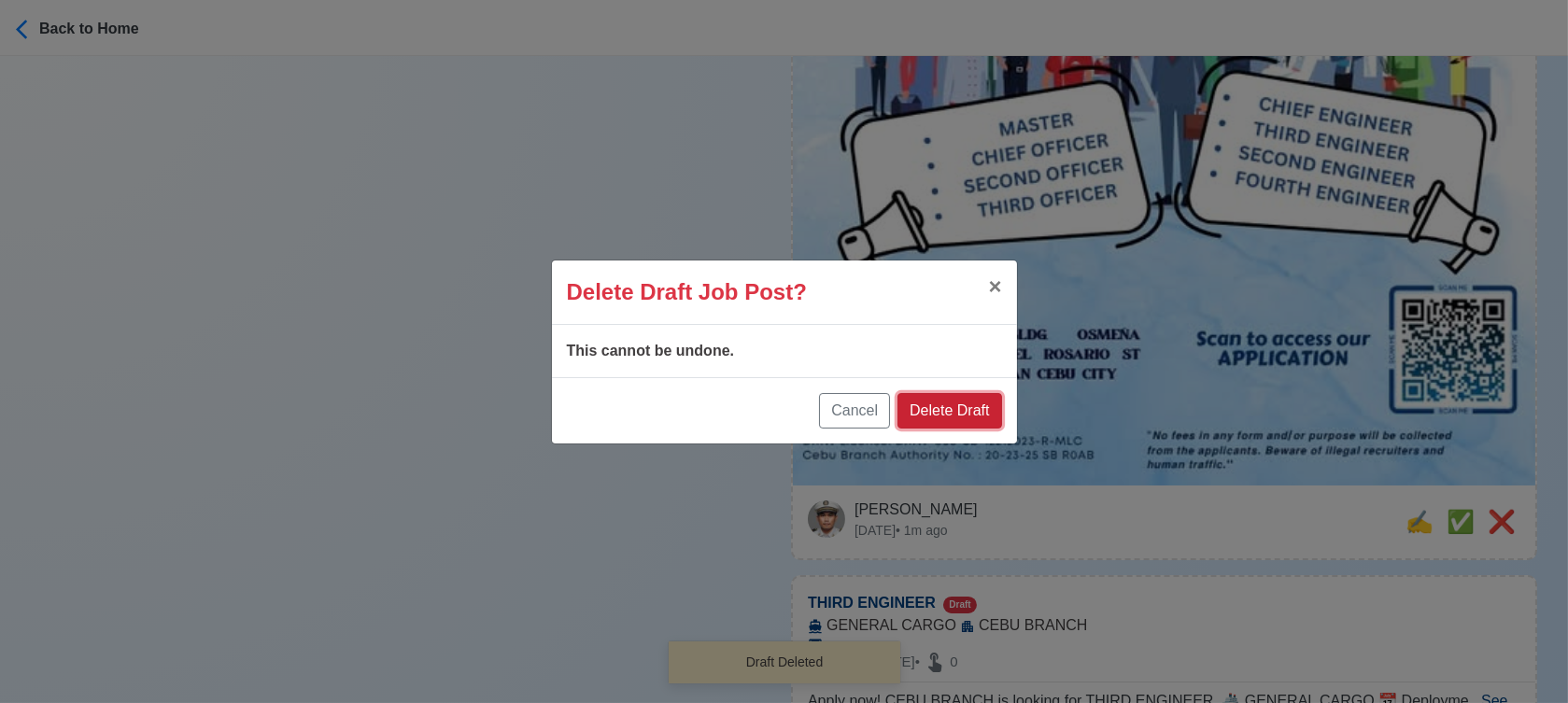
click at [980, 402] on button "Delete Draft" at bounding box center [949, 411] width 104 height 36
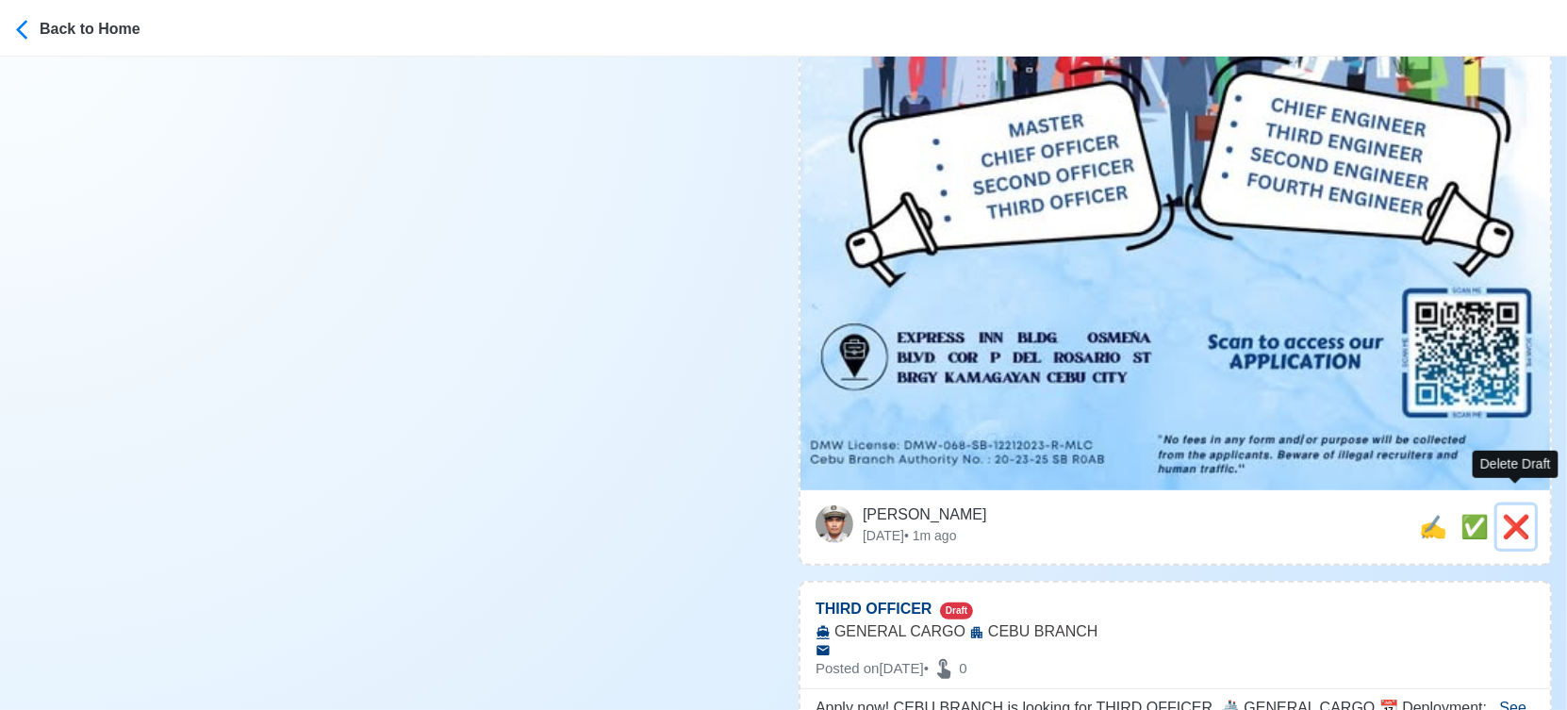
click at [1507, 514] on span "❌" at bounding box center [1516, 526] width 28 height 25
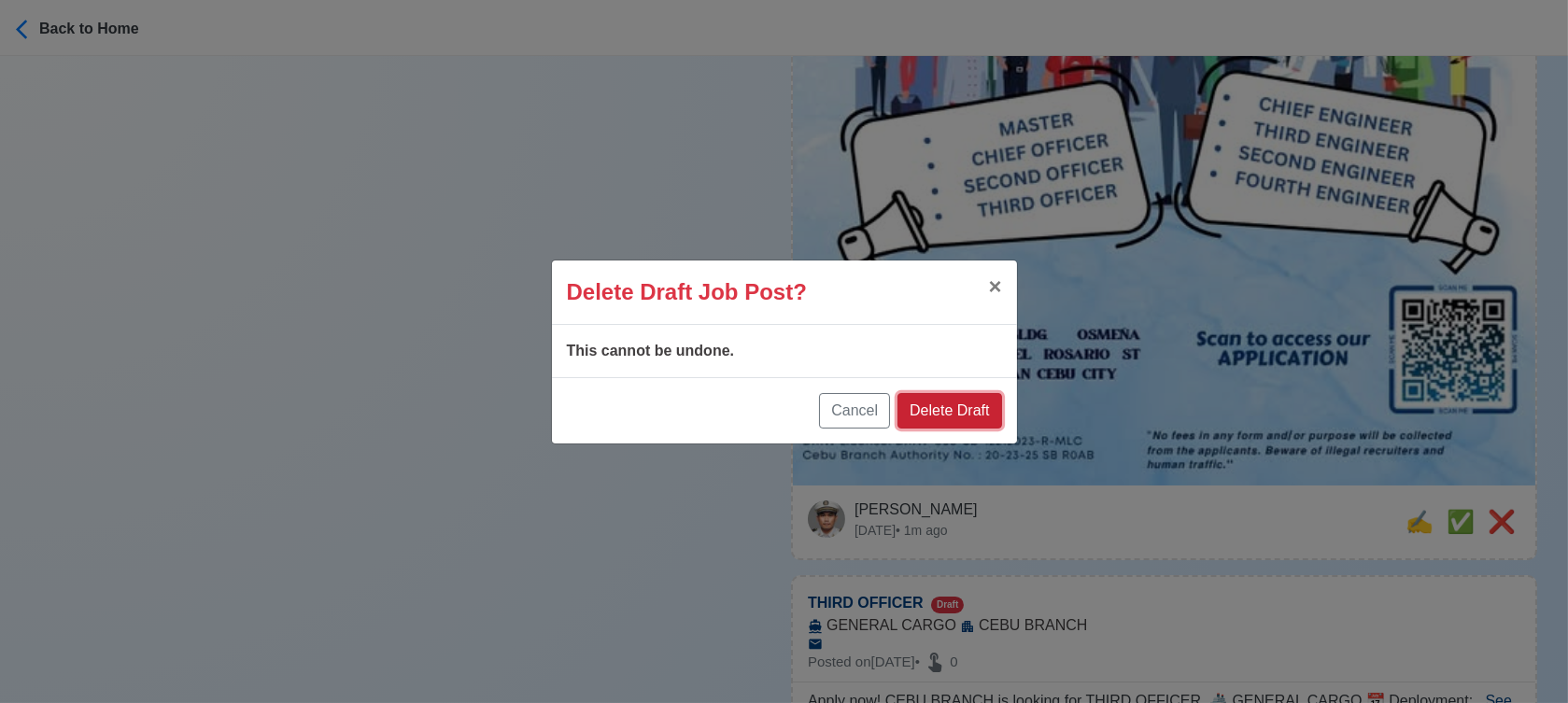
click at [955, 417] on button "Delete Draft" at bounding box center [949, 411] width 104 height 36
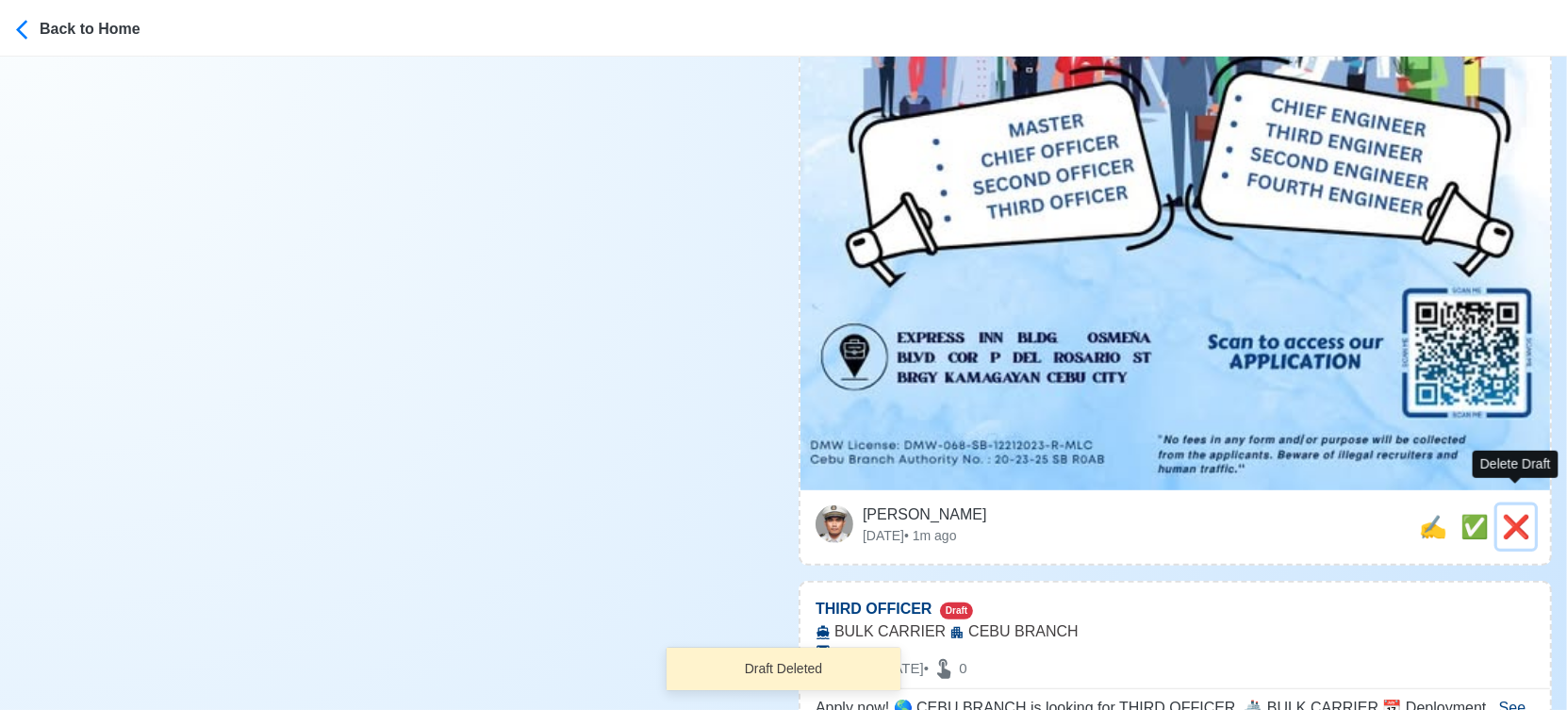
click at [1508, 514] on span "❌" at bounding box center [1516, 526] width 28 height 25
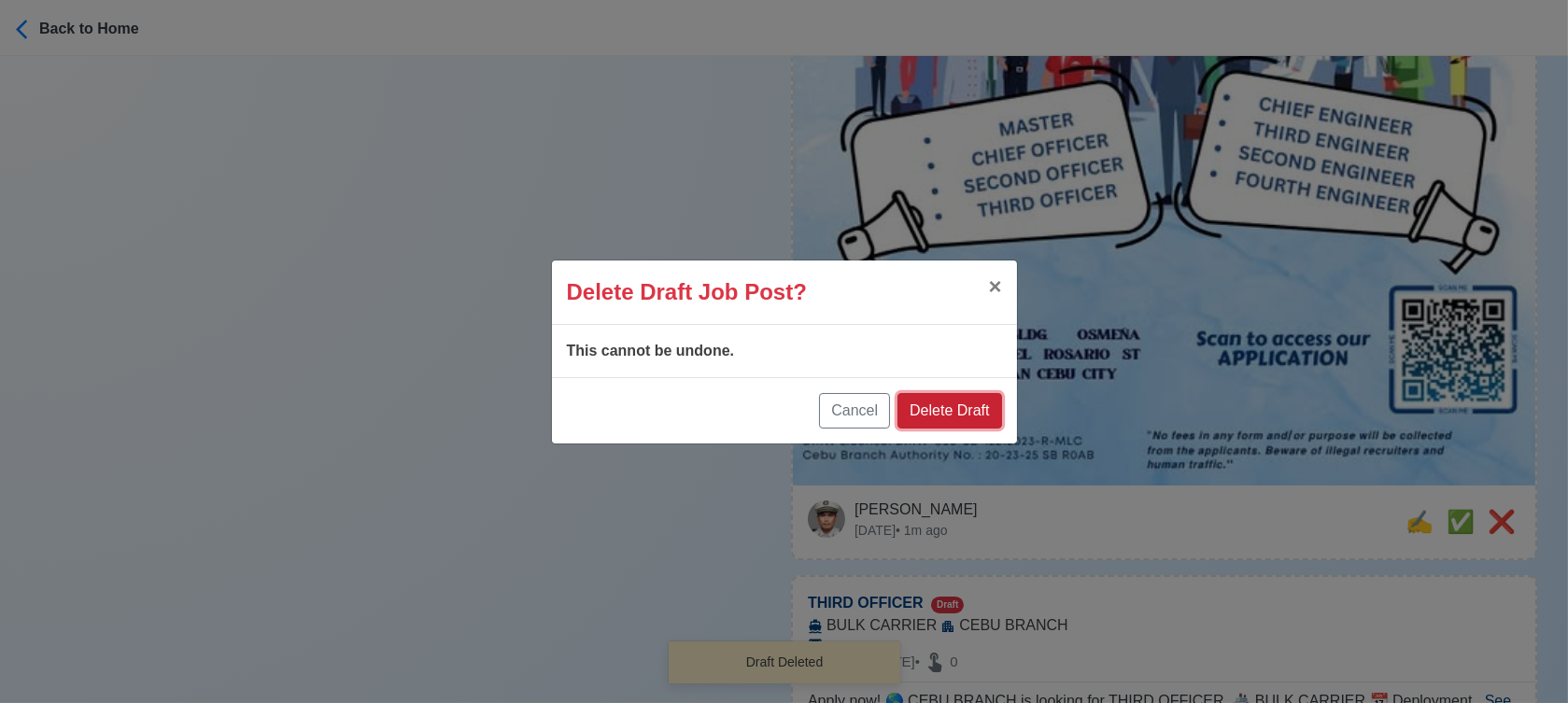
click at [953, 401] on button "Delete Draft" at bounding box center [949, 411] width 104 height 36
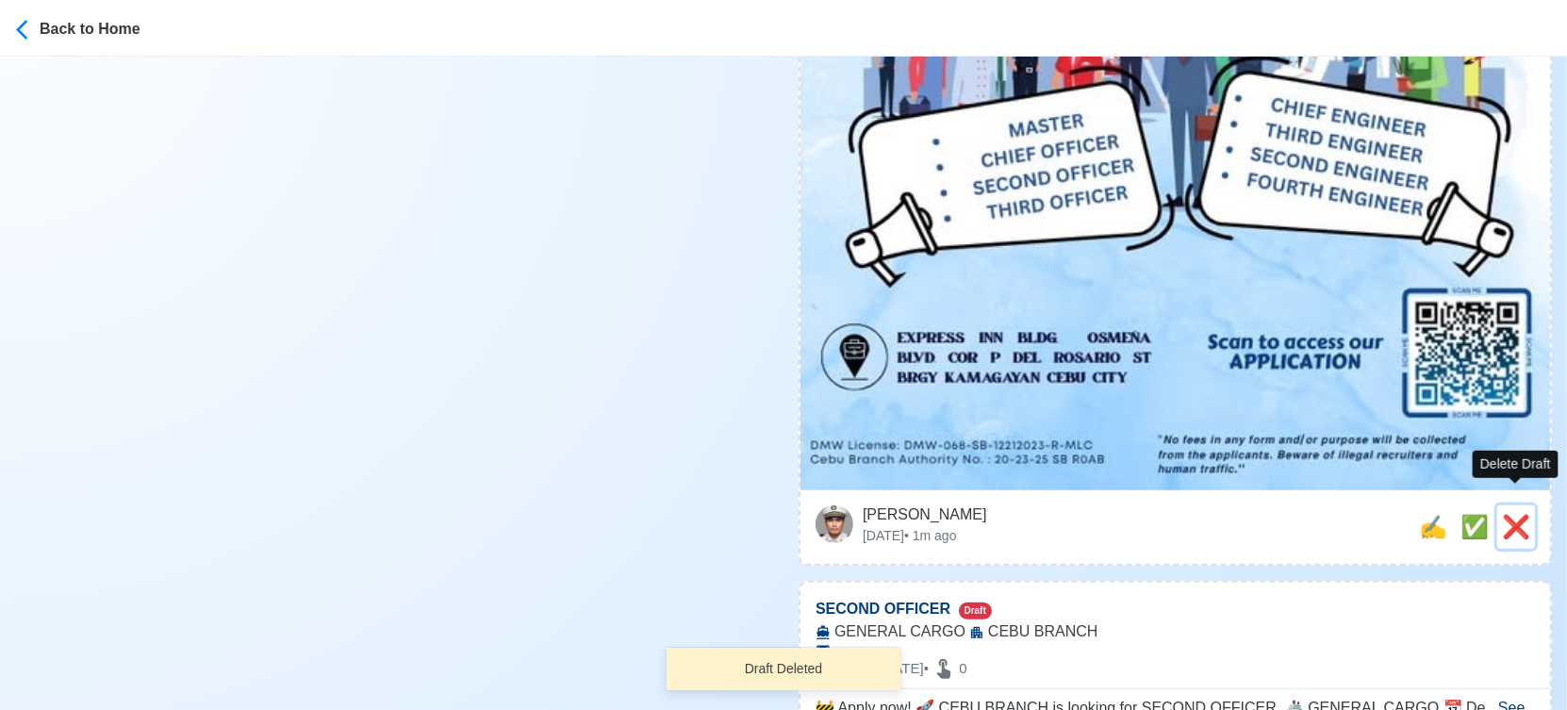
click at [1509, 514] on span "❌" at bounding box center [1516, 526] width 28 height 25
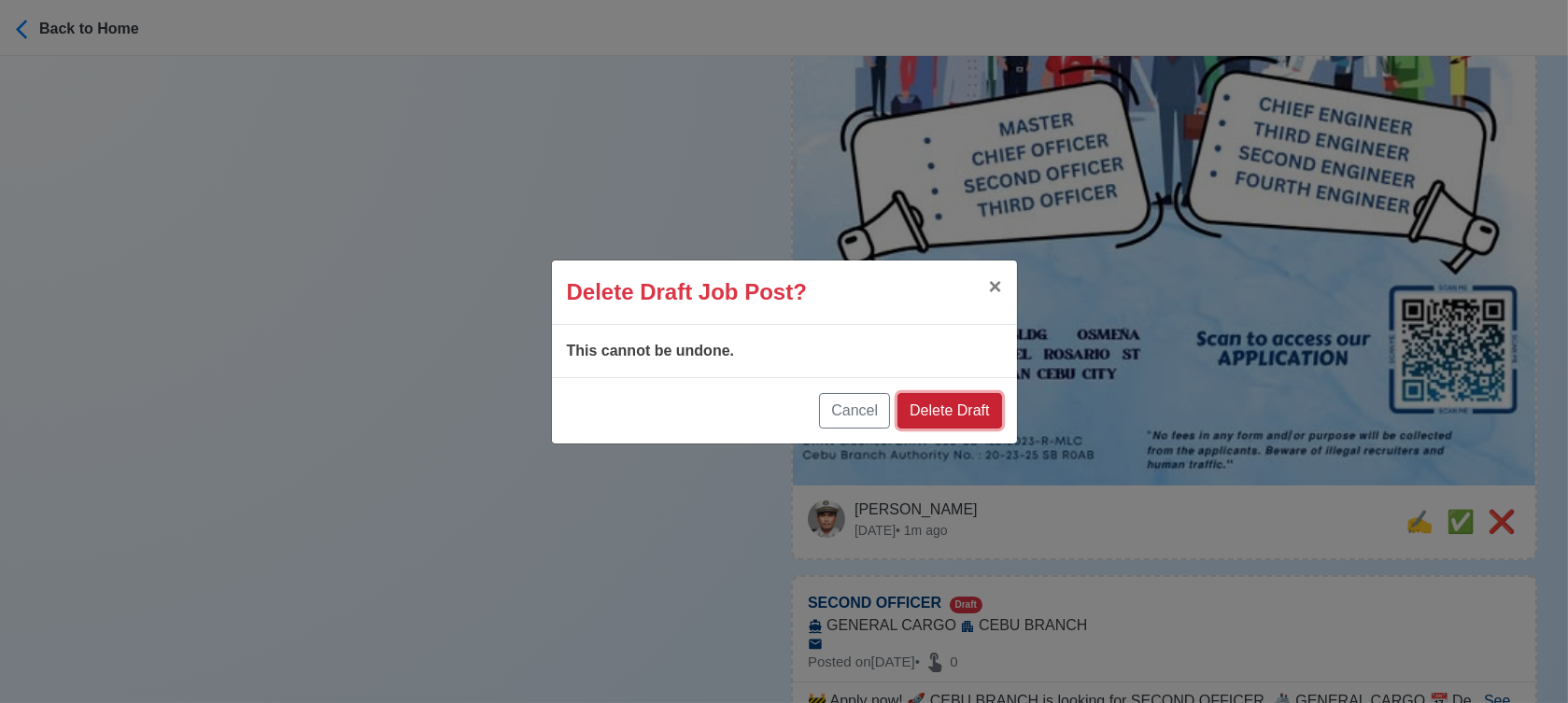
click at [987, 413] on button "Delete Draft" at bounding box center [949, 411] width 104 height 36
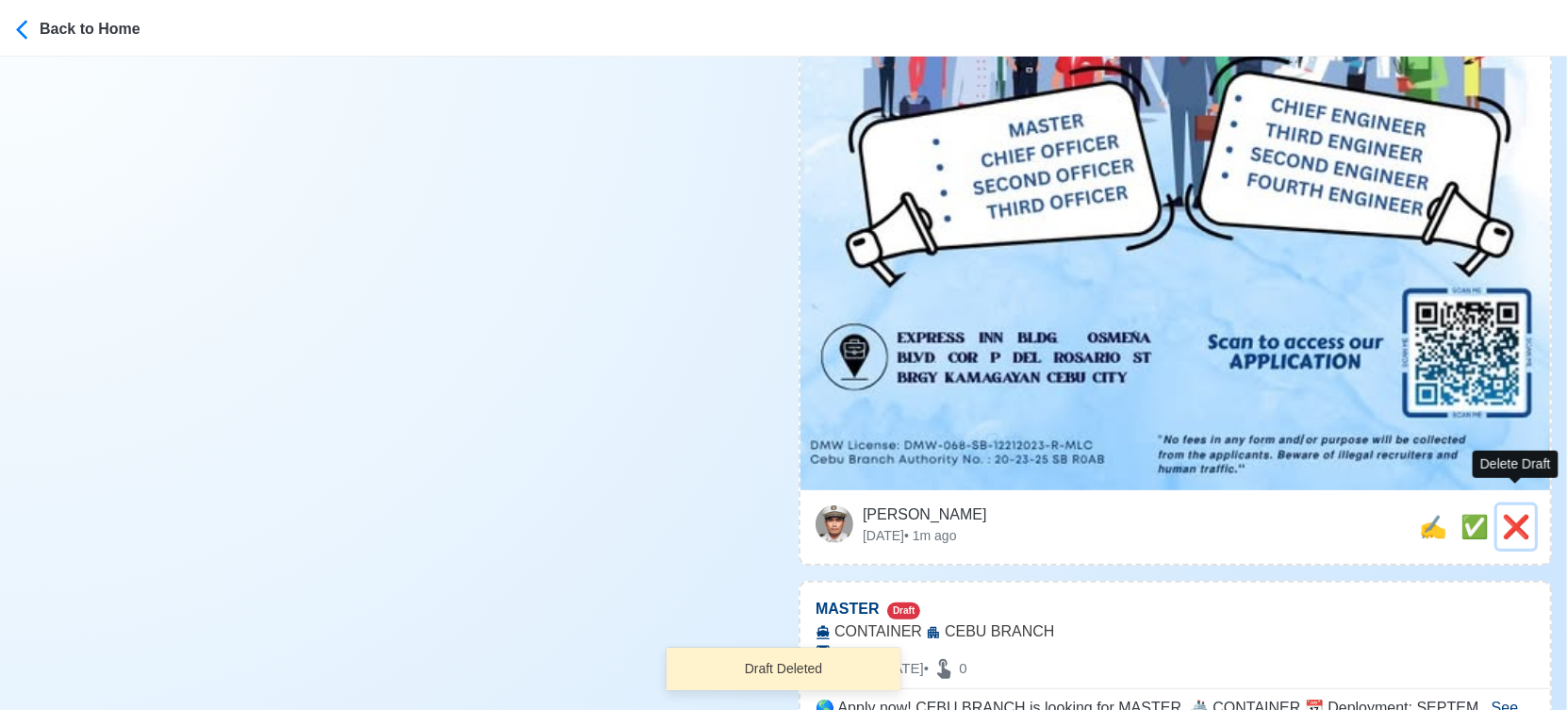
click at [1514, 514] on span "❌" at bounding box center [1516, 526] width 28 height 25
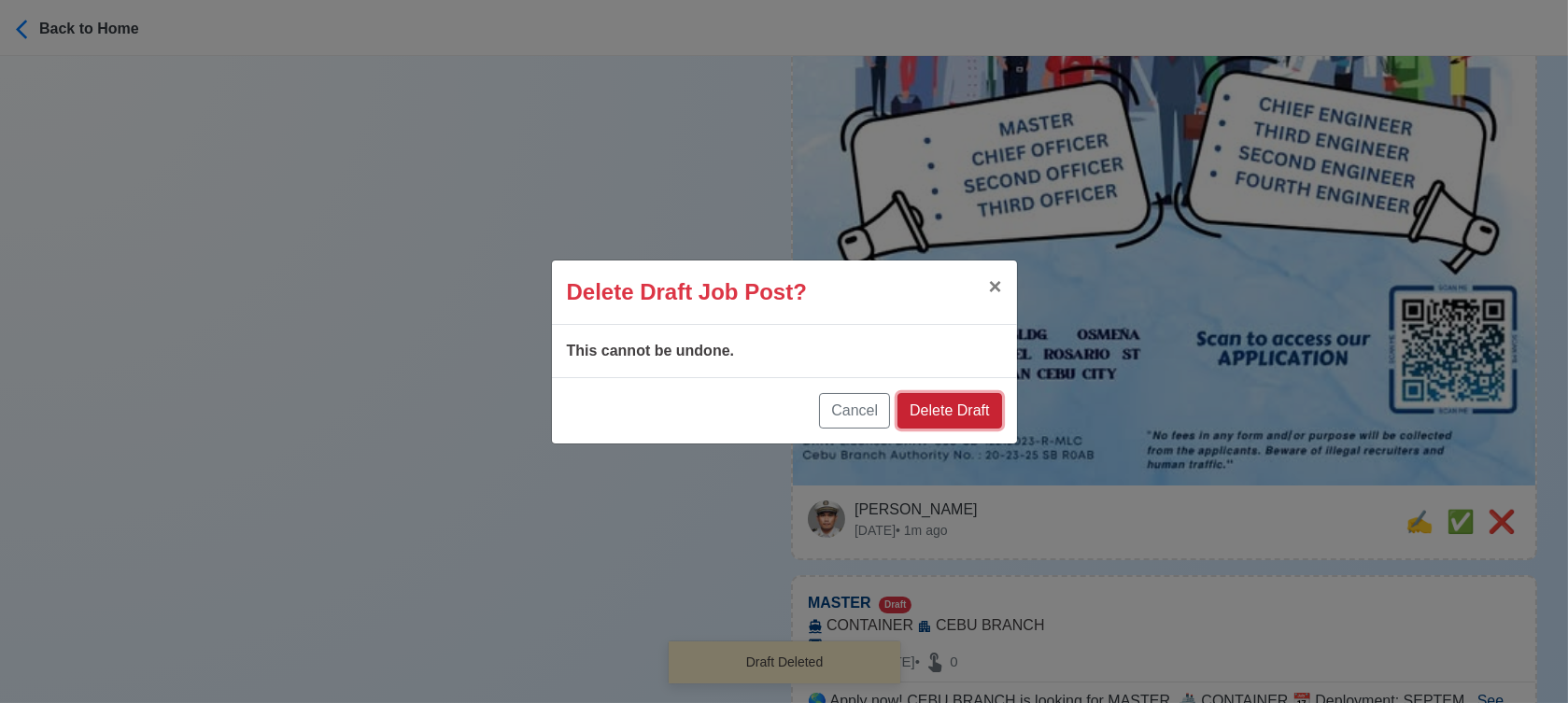
click at [976, 416] on button "Delete Draft" at bounding box center [949, 411] width 104 height 36
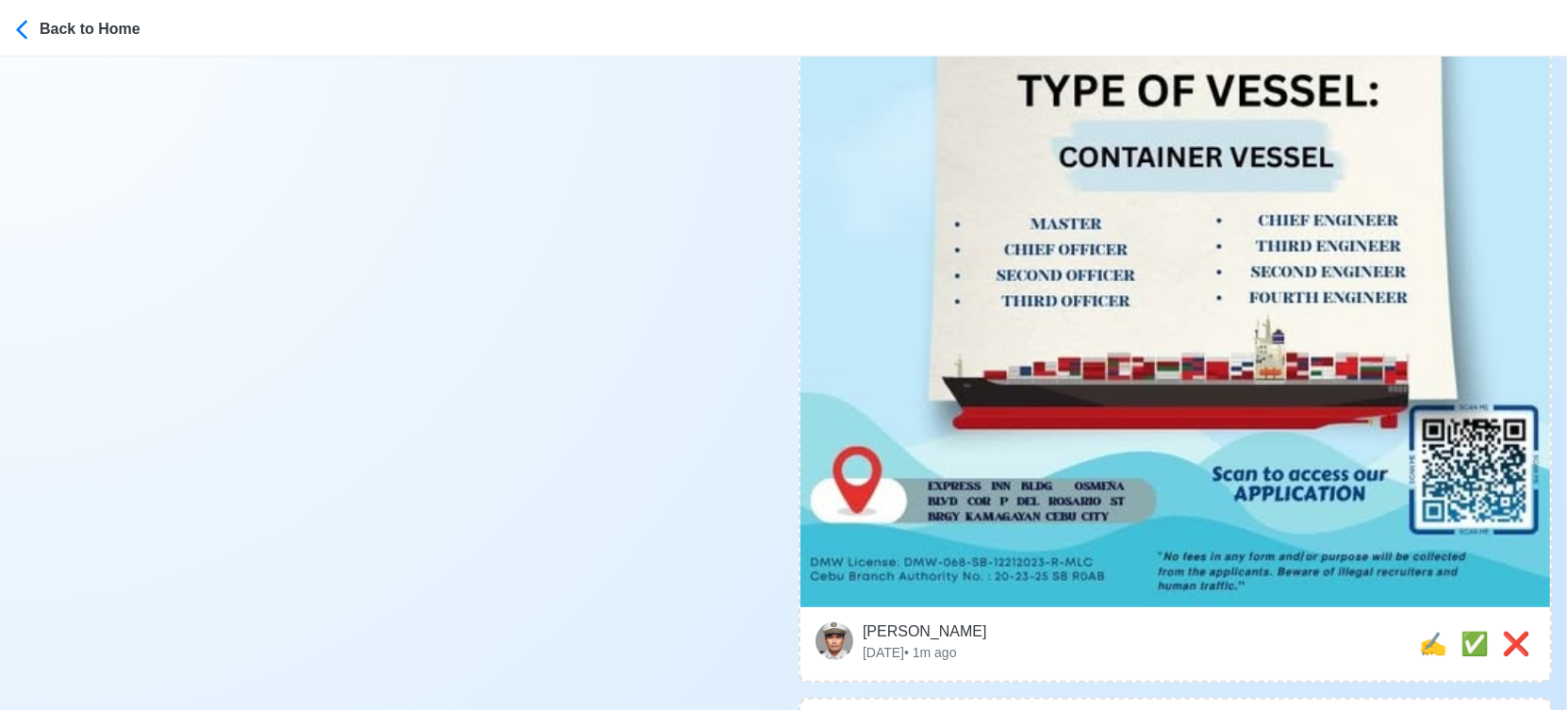
scroll to position [1047, 0]
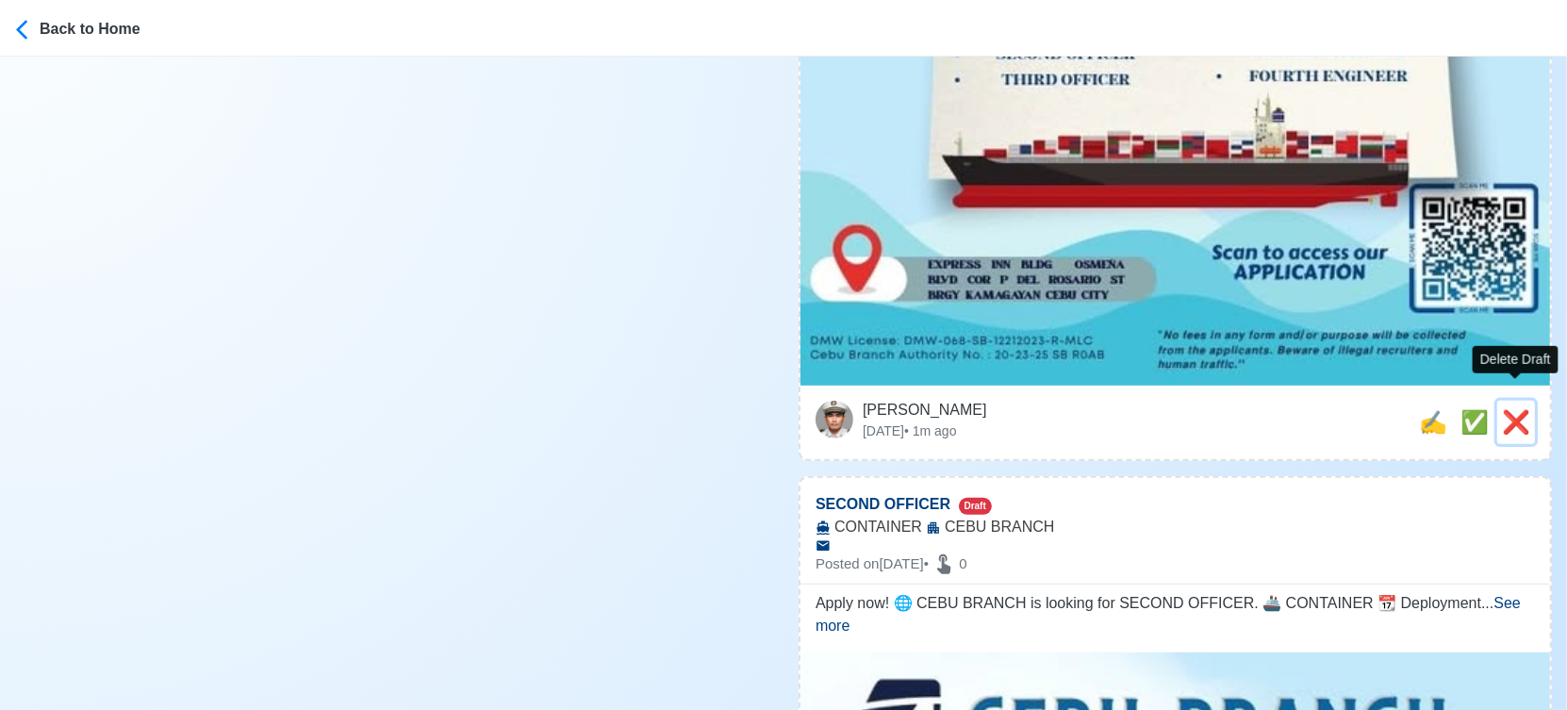
click at [1518, 409] on span "❌" at bounding box center [1516, 421] width 28 height 25
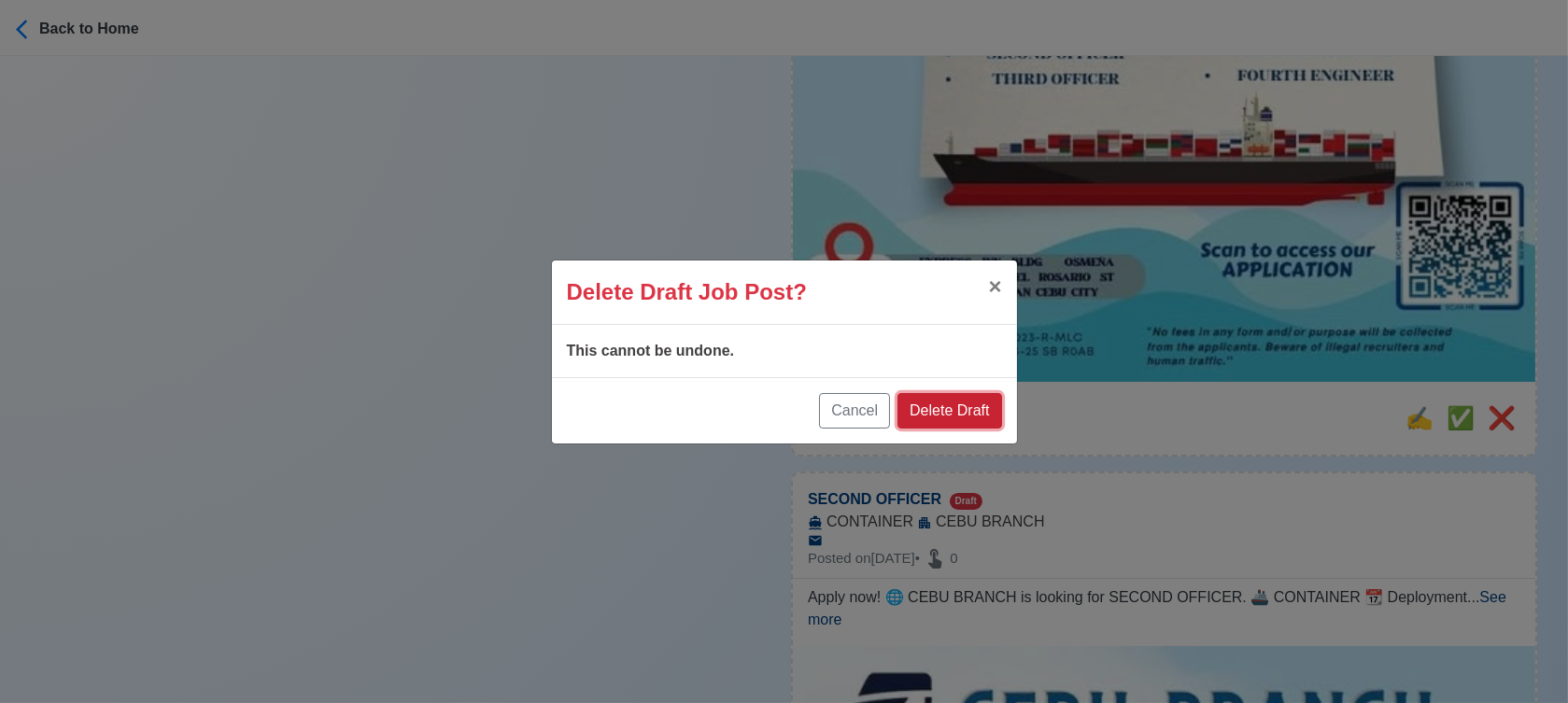
click at [987, 401] on button "Delete Draft" at bounding box center [949, 411] width 104 height 36
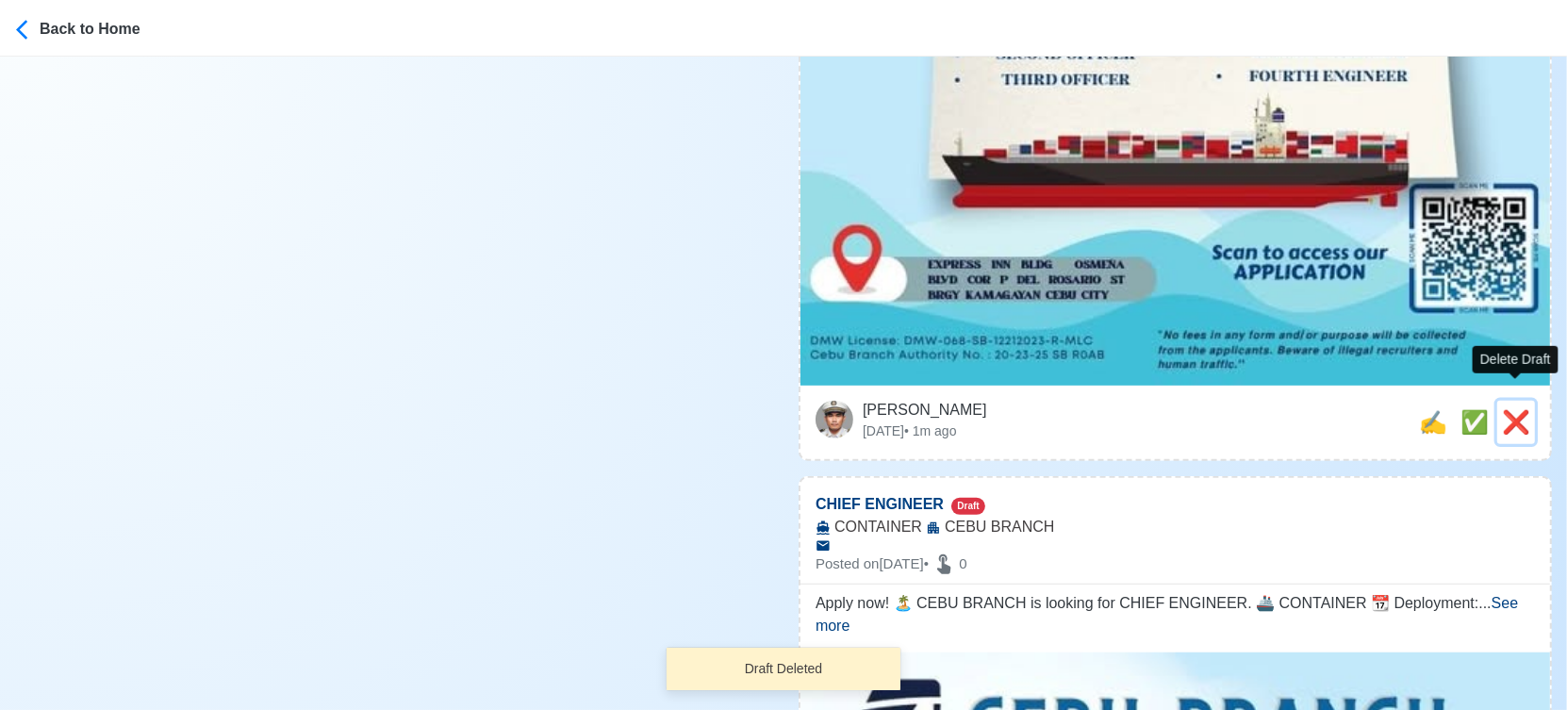
click at [1522, 409] on span "❌" at bounding box center [1516, 421] width 28 height 25
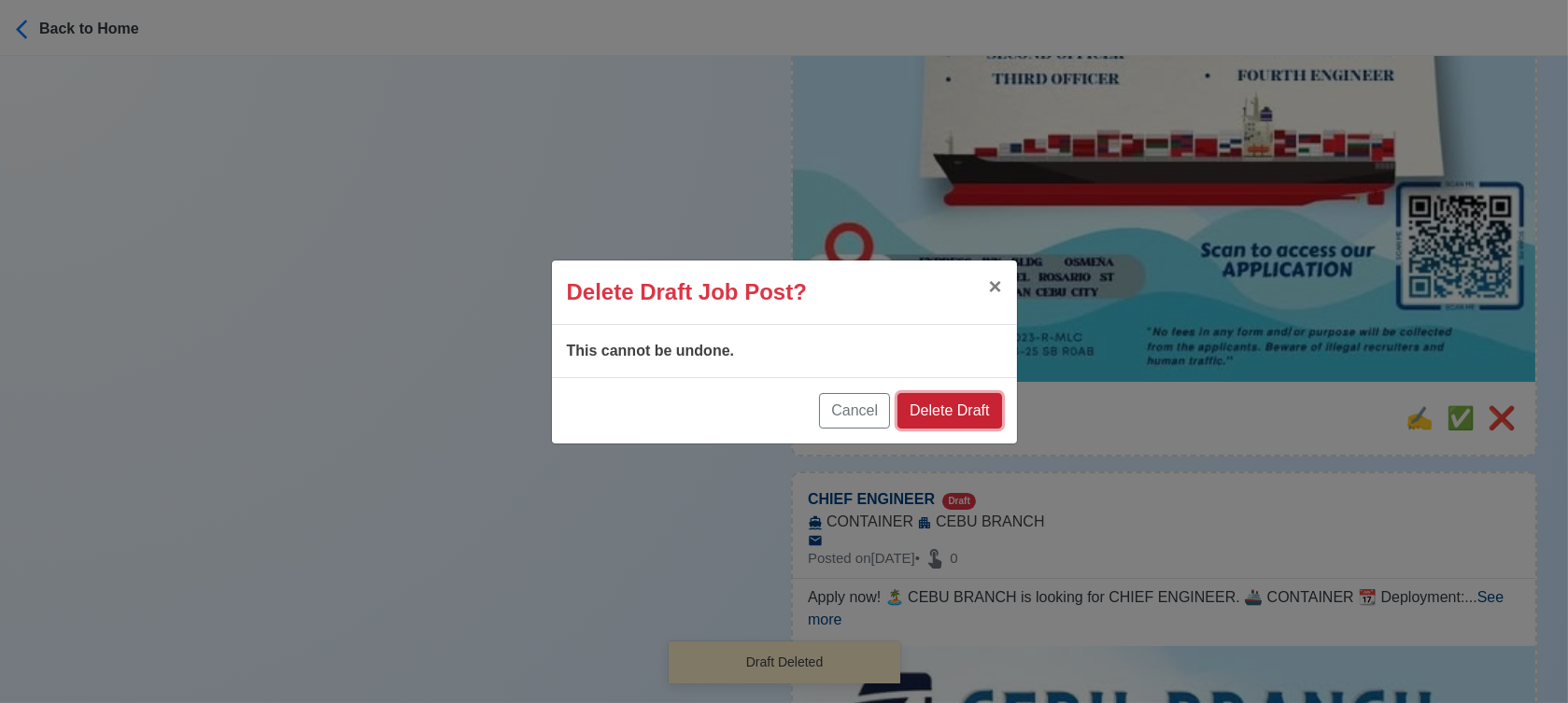
click at [980, 408] on button "Delete Draft" at bounding box center [949, 411] width 104 height 36
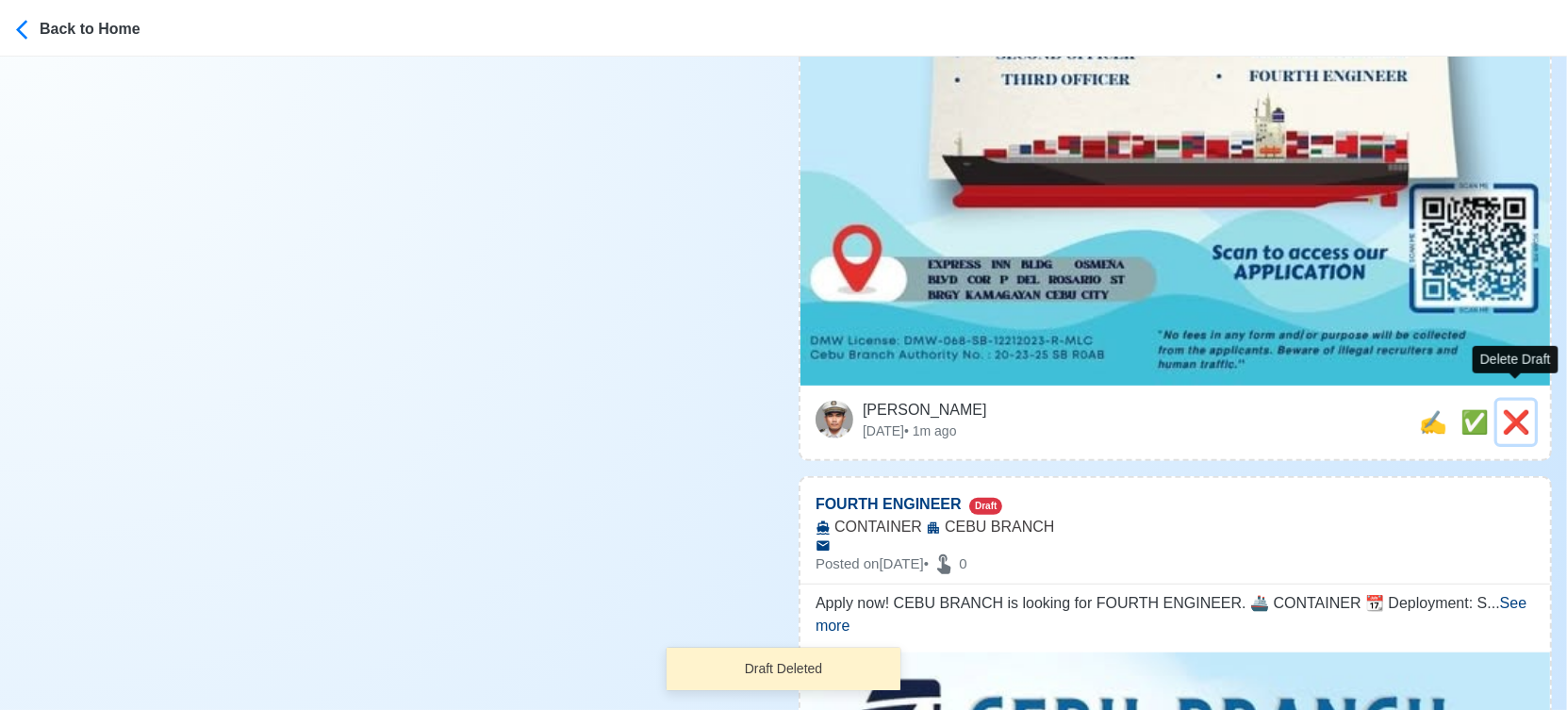
click at [1497, 401] on button "❌" at bounding box center [1516, 422] width 38 height 43
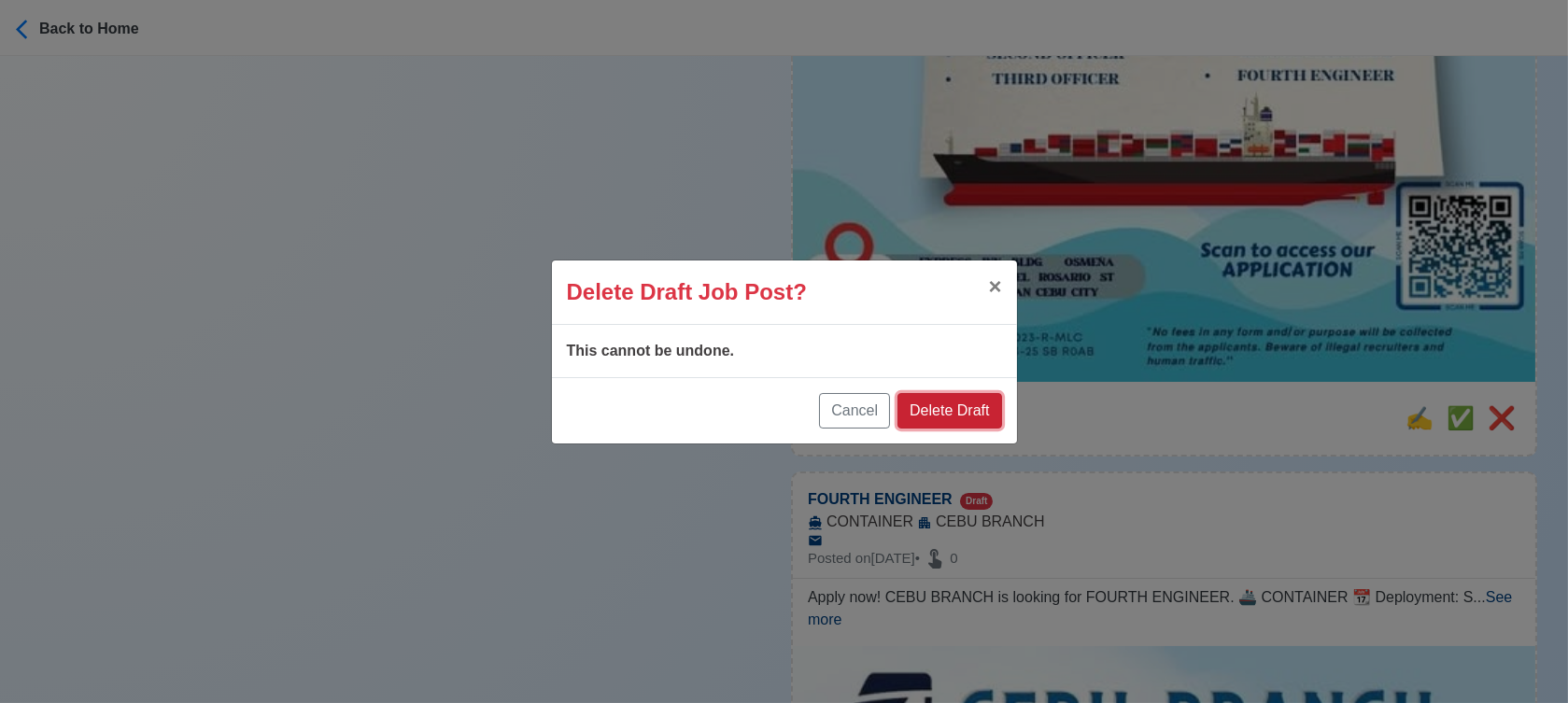
click at [967, 412] on button "Delete Draft" at bounding box center [949, 411] width 104 height 36
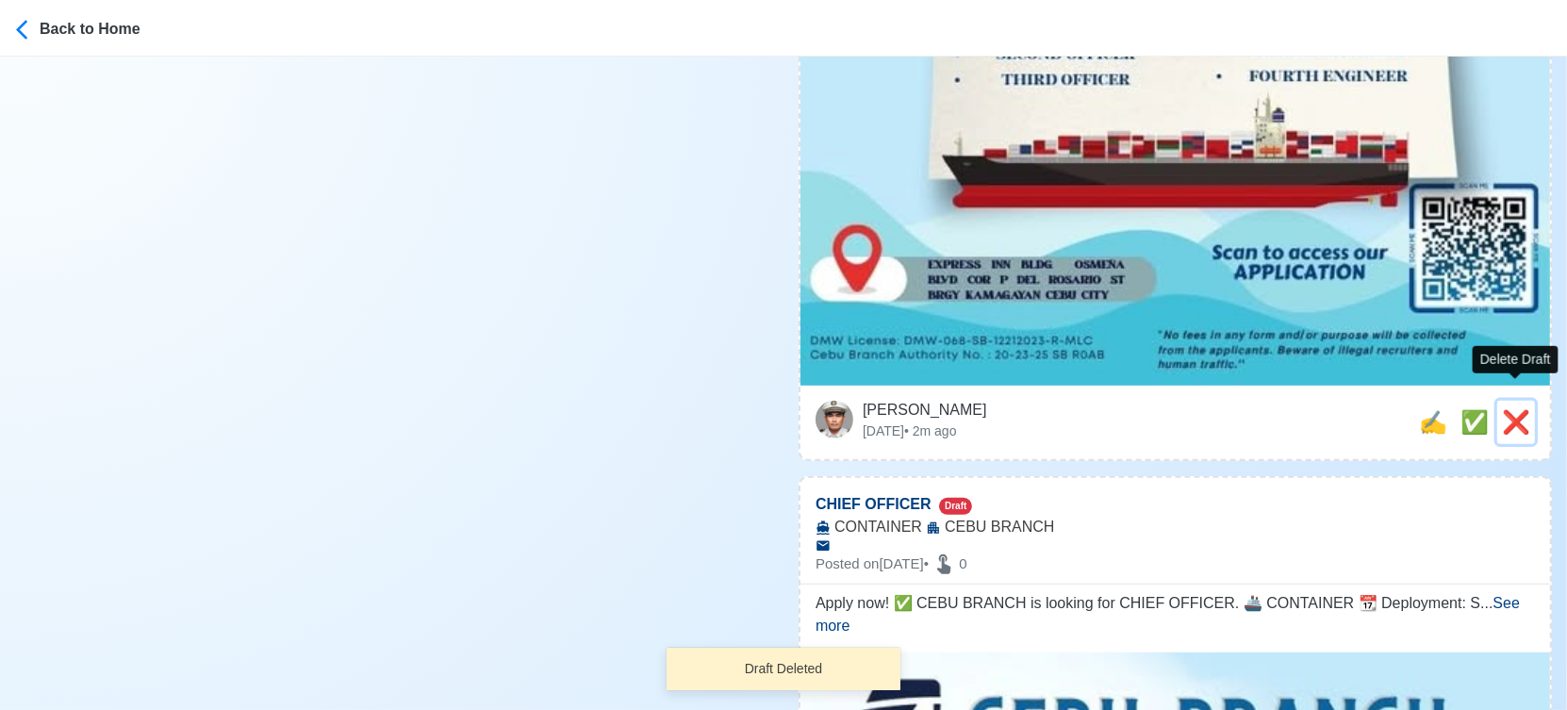
click at [1516, 409] on span "❌" at bounding box center [1516, 421] width 28 height 25
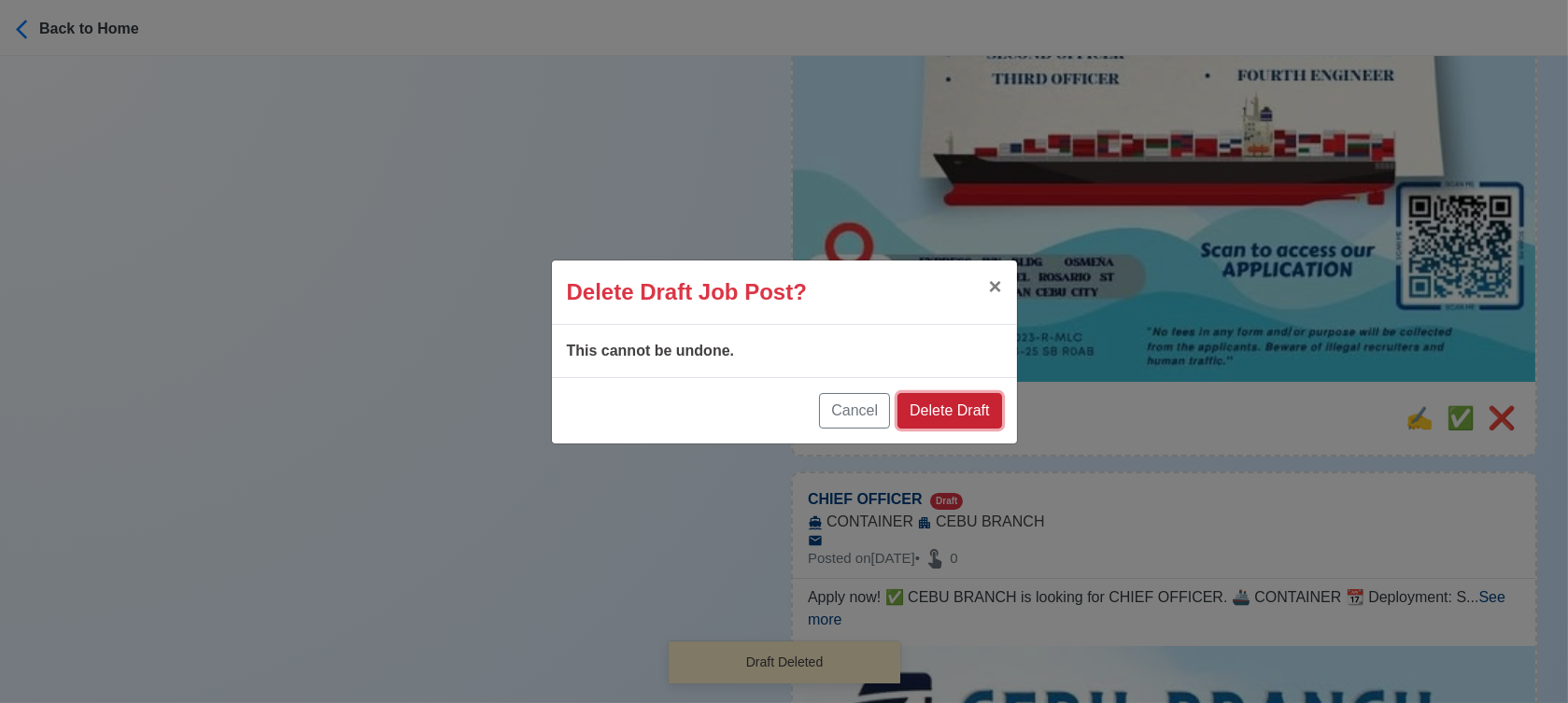
click at [926, 404] on button "Delete Draft" at bounding box center [949, 411] width 104 height 36
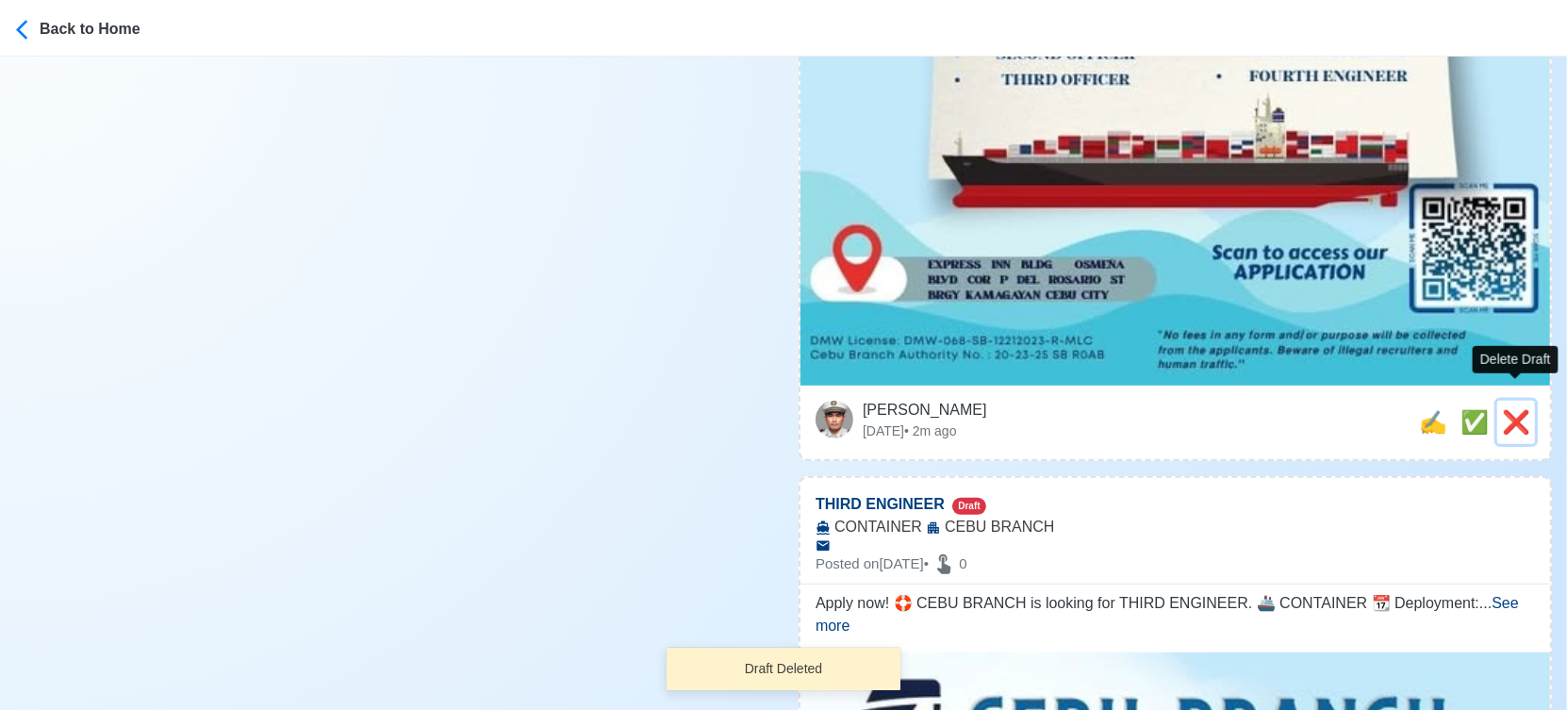
click at [1522, 409] on span "❌" at bounding box center [1516, 421] width 28 height 25
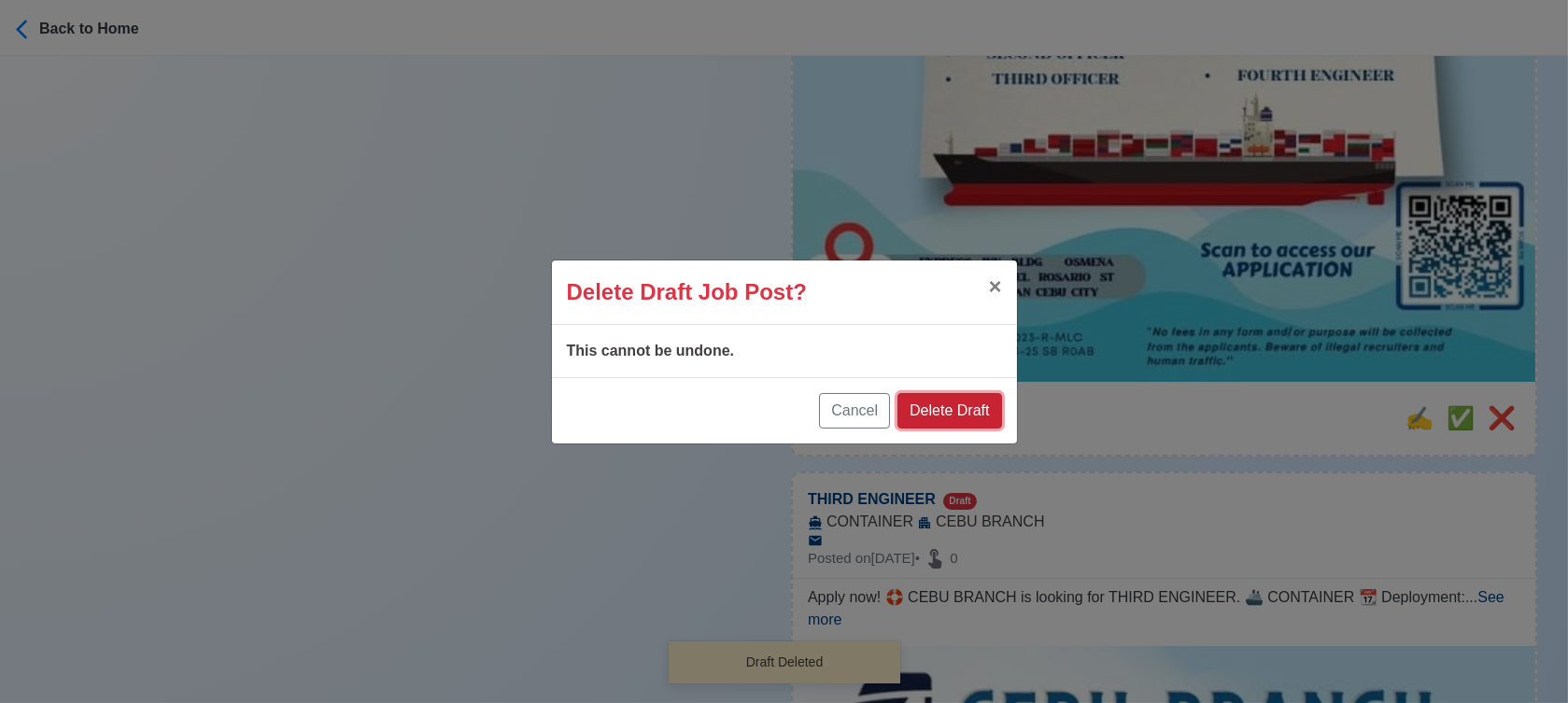
click at [972, 408] on button "Delete Draft" at bounding box center [949, 411] width 104 height 36
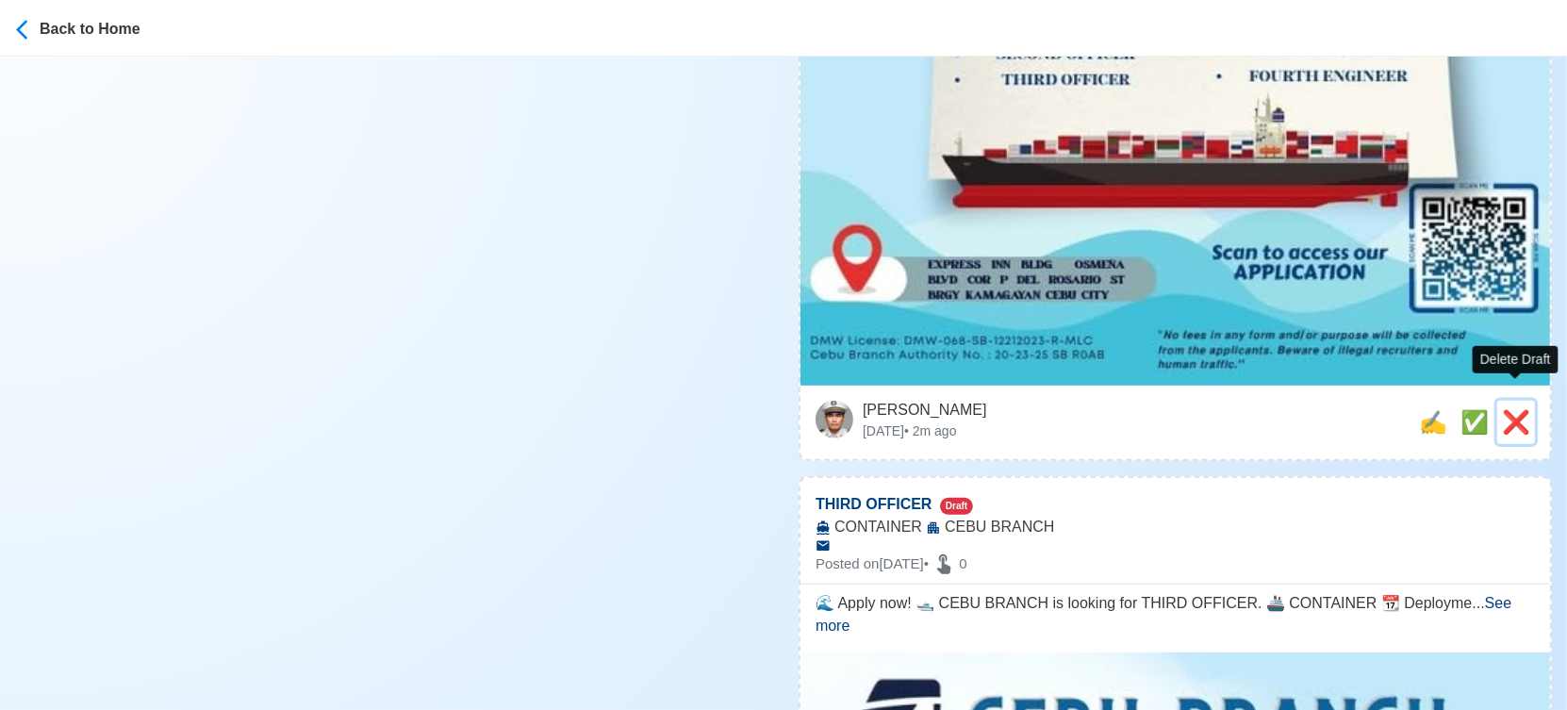
click at [1508, 409] on span "❌" at bounding box center [1516, 421] width 28 height 25
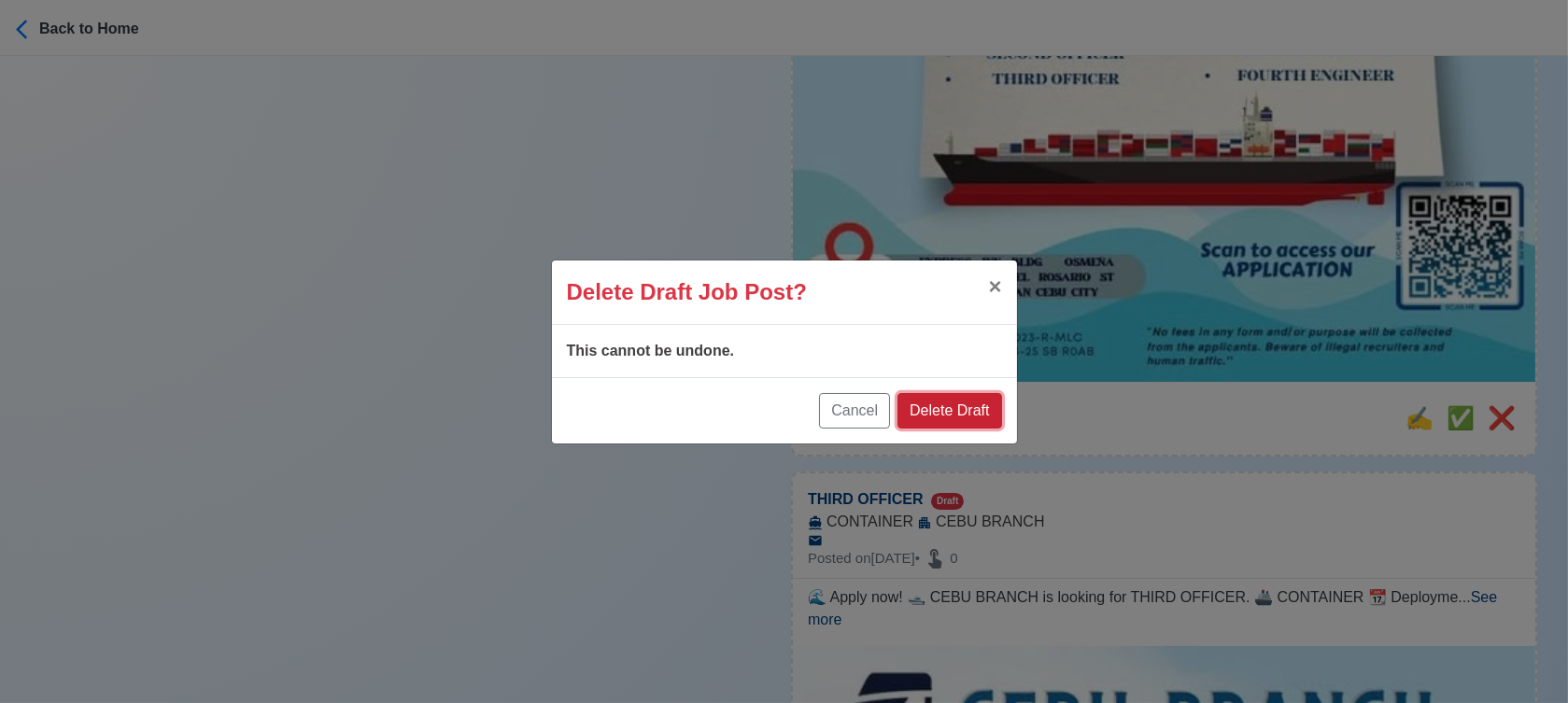
click at [986, 416] on button "Delete Draft" at bounding box center [949, 411] width 104 height 36
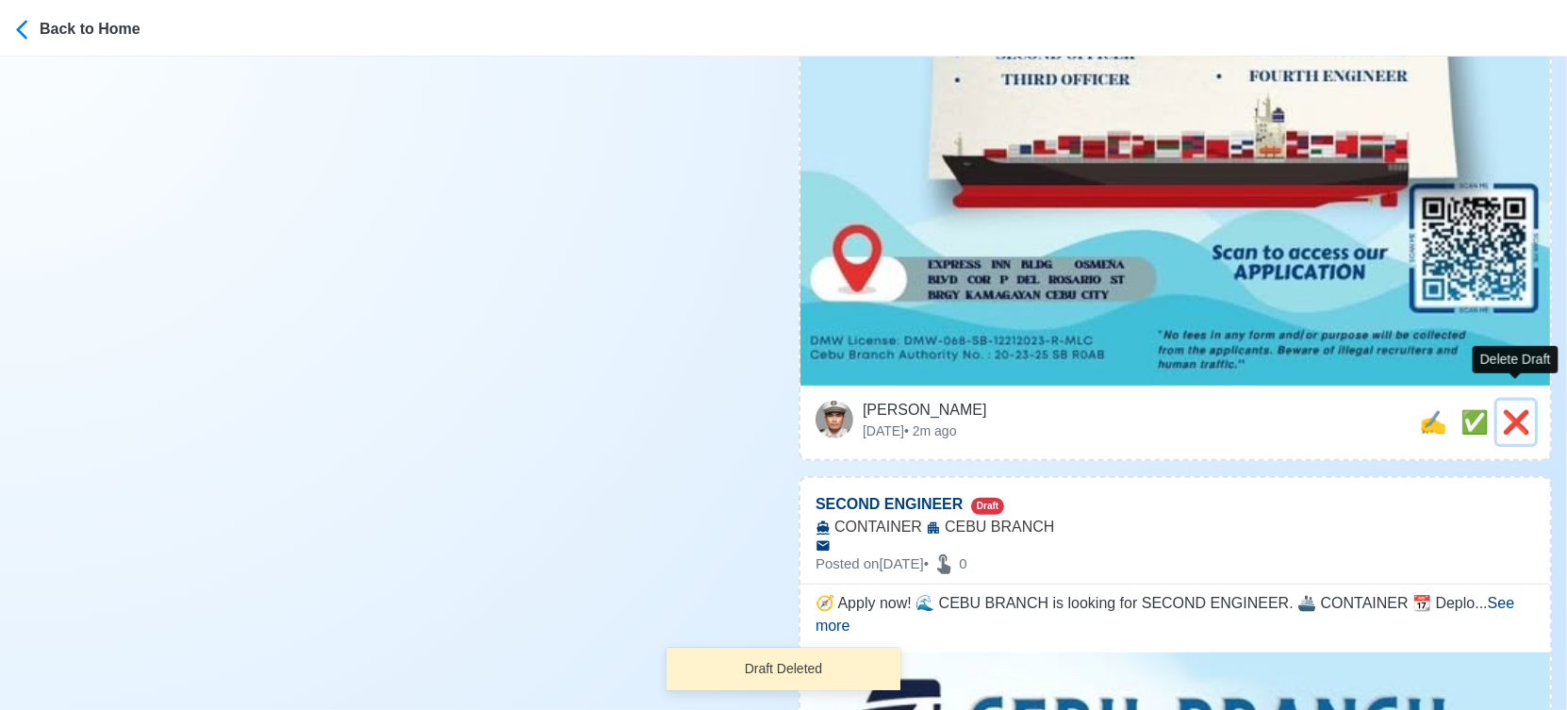
click at [1511, 409] on span "❌" at bounding box center [1516, 421] width 28 height 25
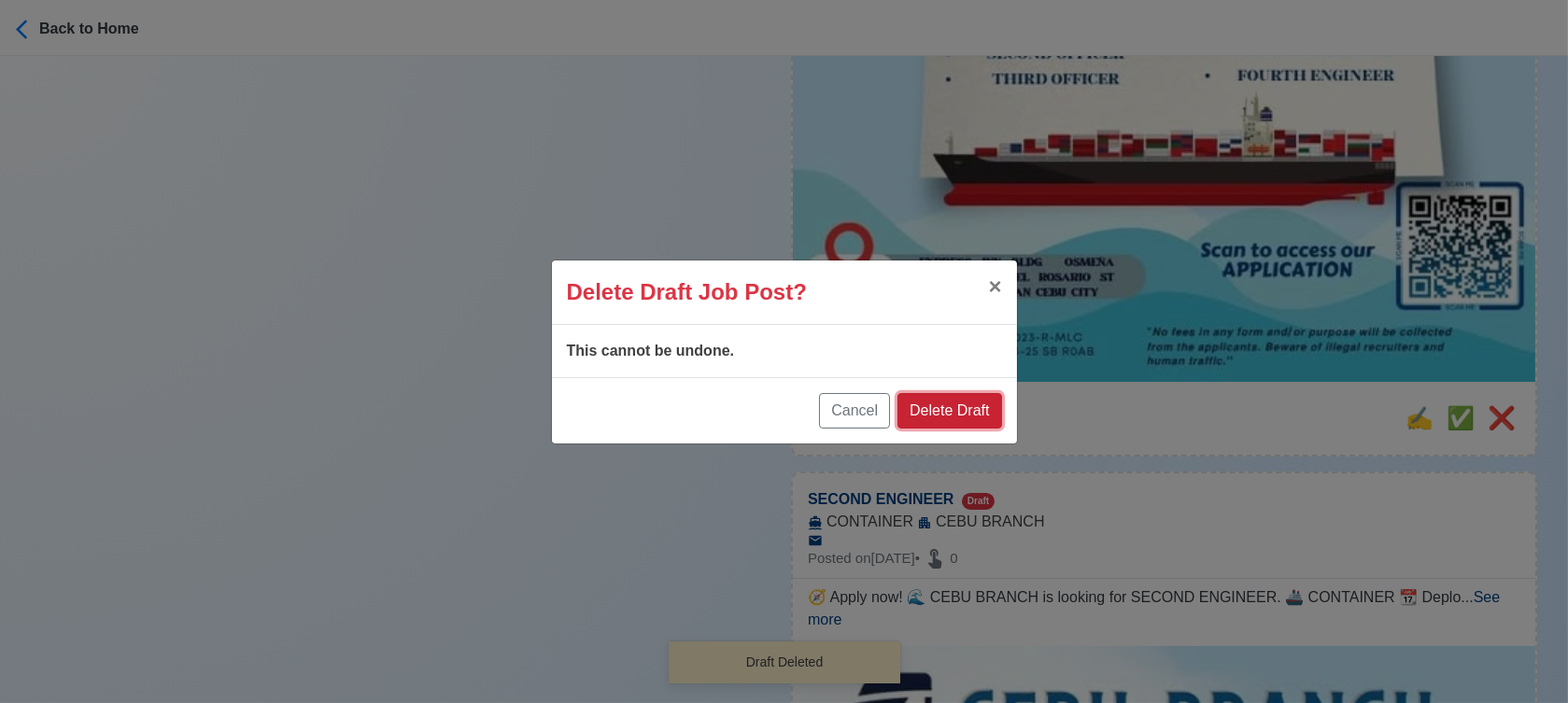
click at [967, 415] on button "Delete Draft" at bounding box center [949, 411] width 104 height 36
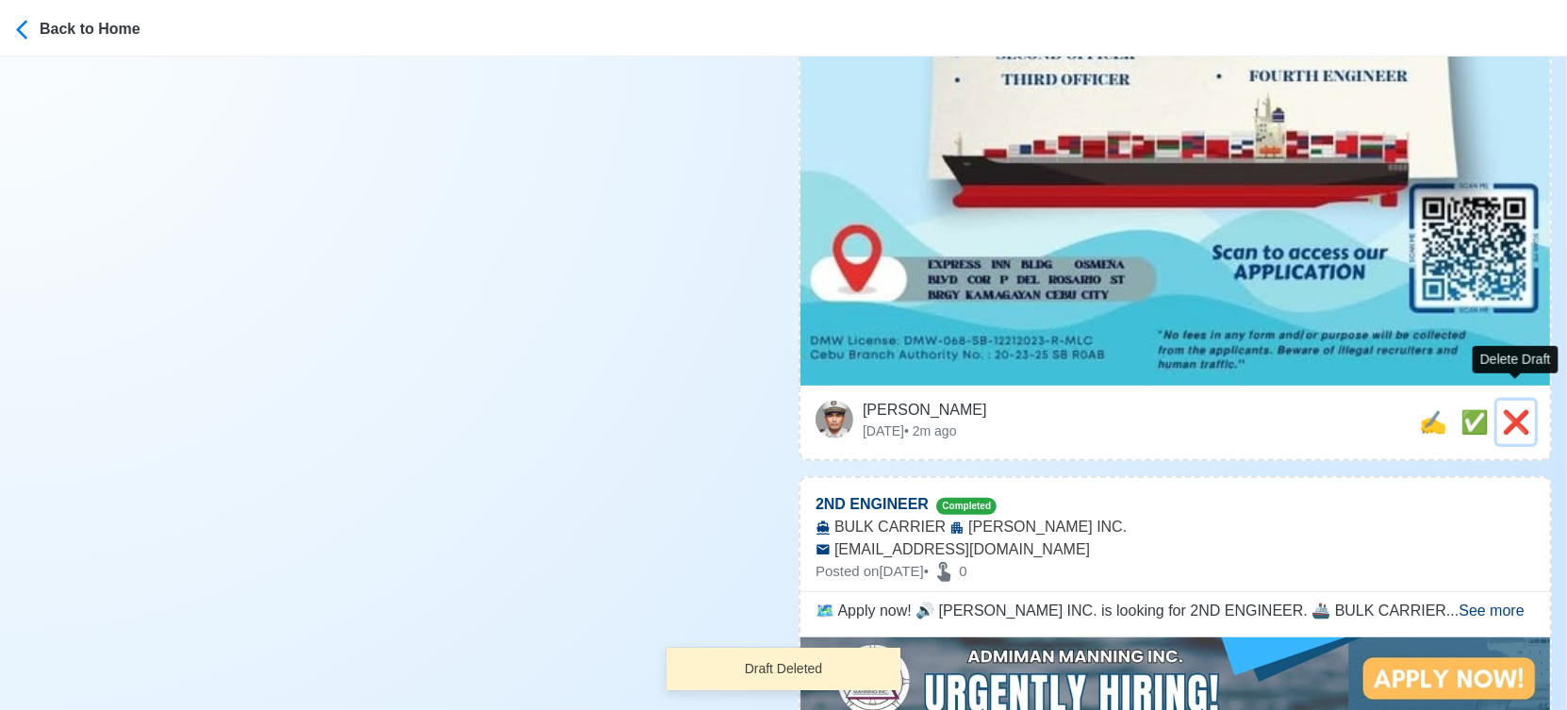
click at [1508, 409] on span "❌" at bounding box center [1516, 421] width 28 height 25
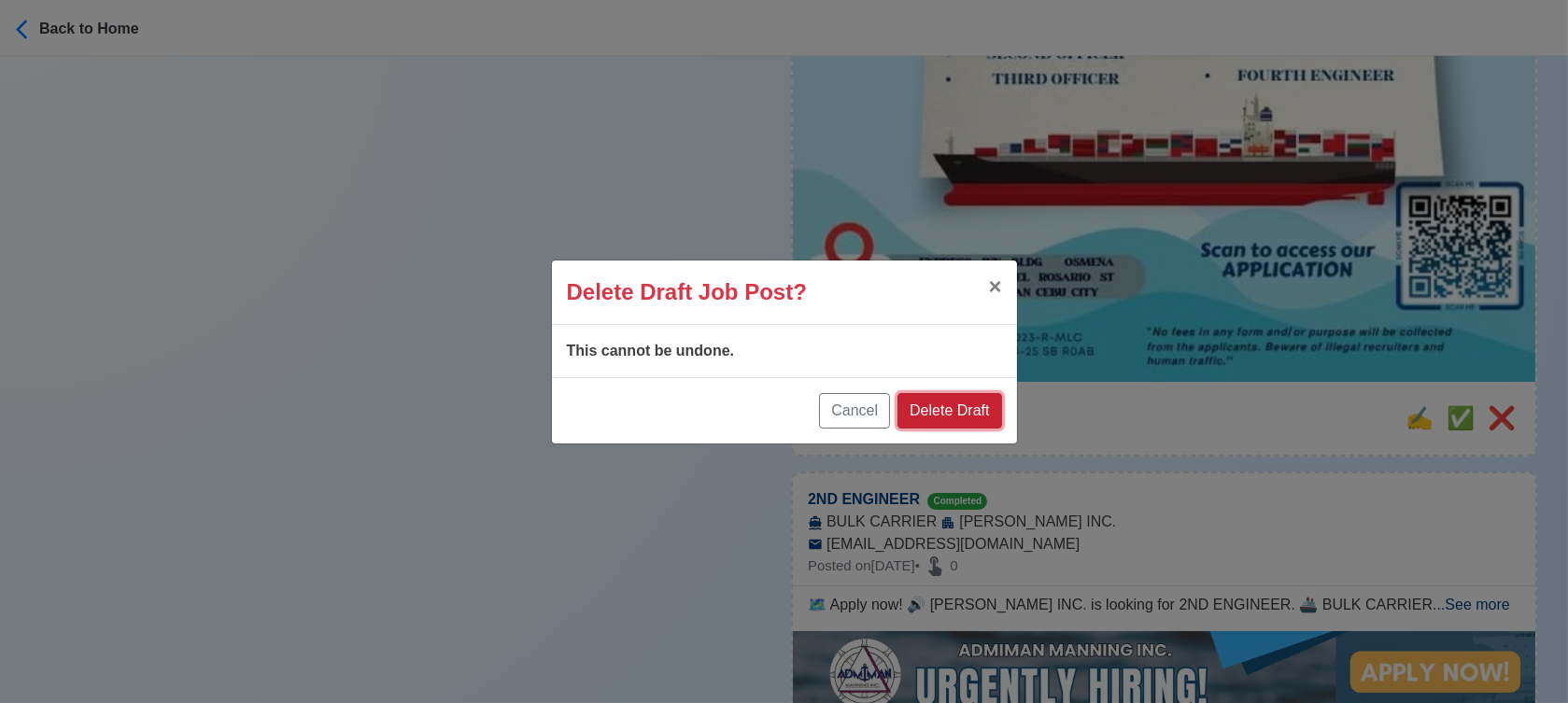
click at [973, 402] on button "Delete Draft" at bounding box center [949, 411] width 104 height 36
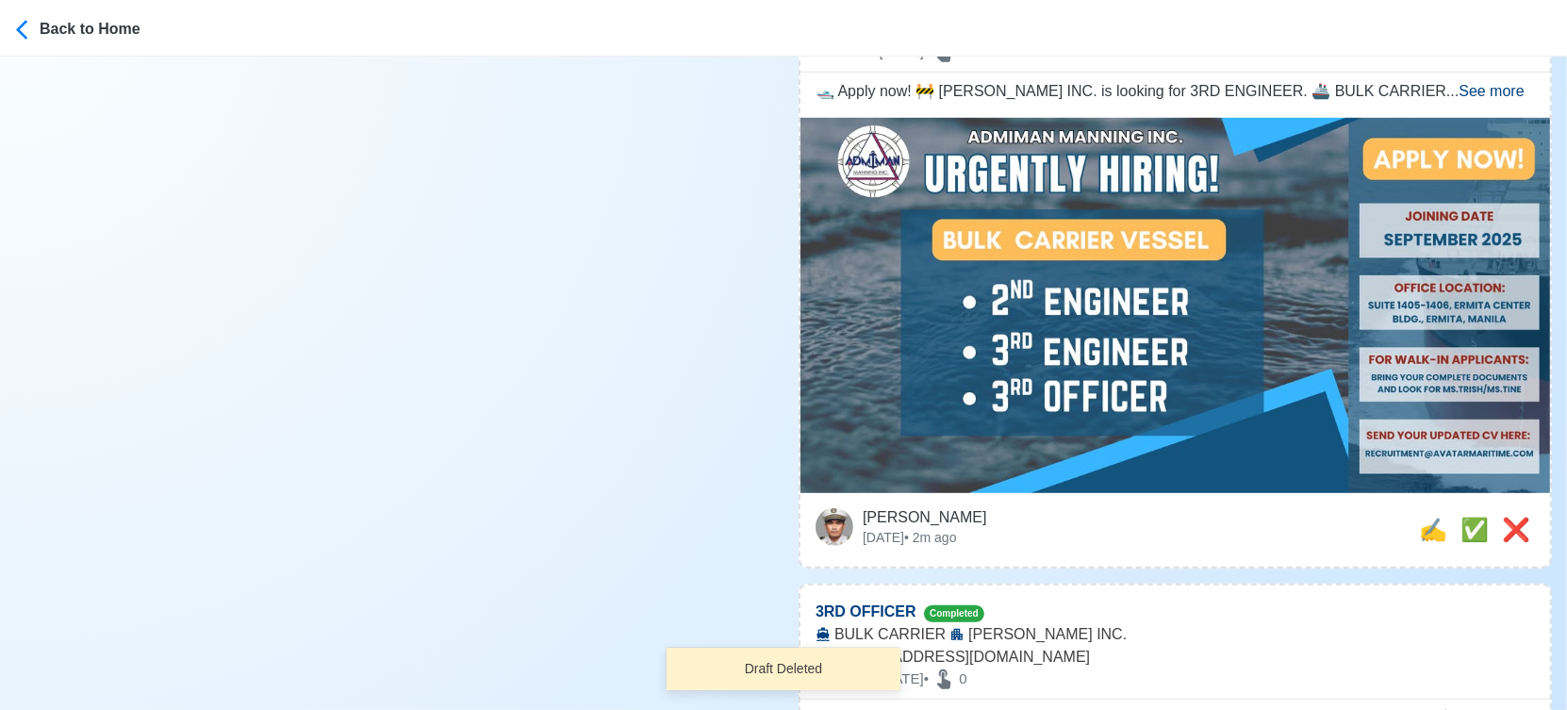
scroll to position [837, 0]
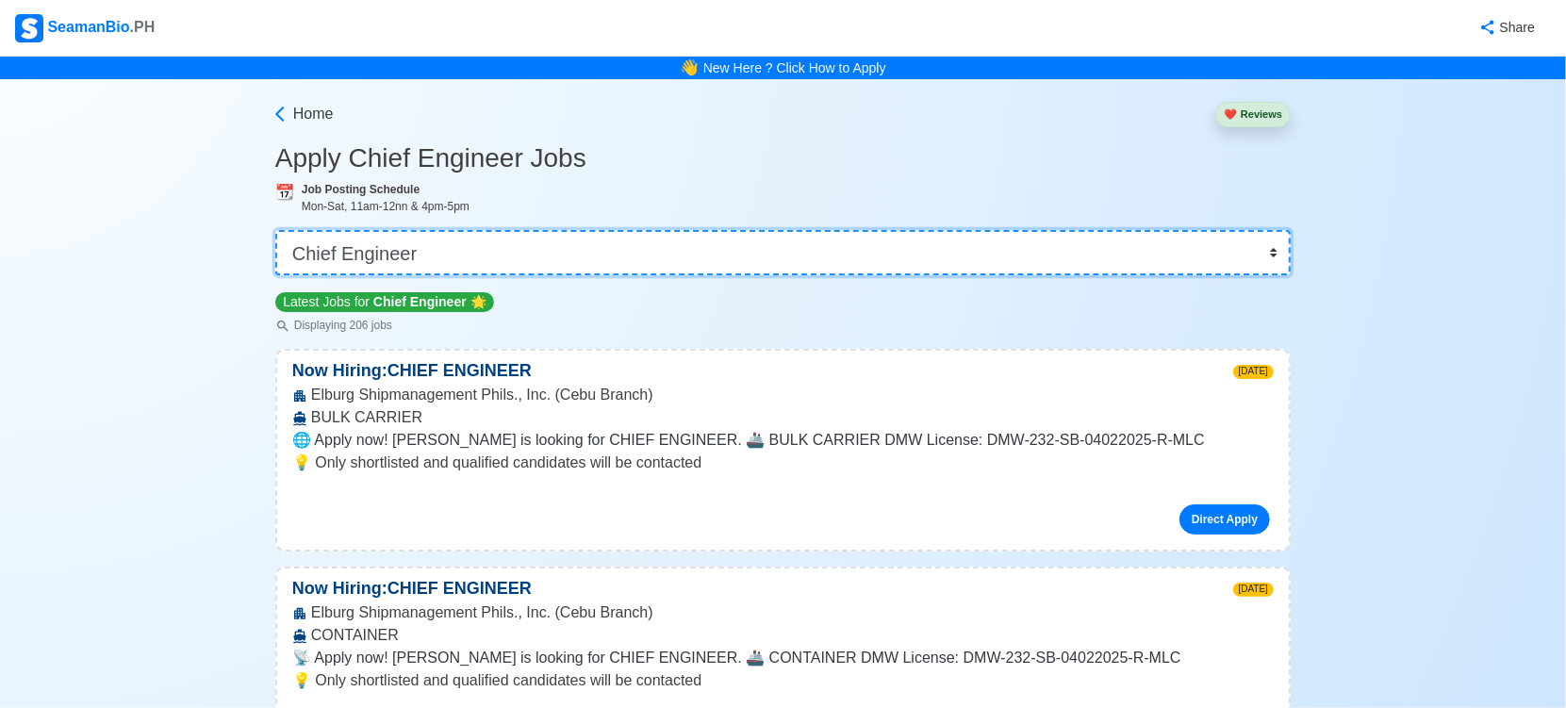
click at [505, 268] on select "👉 Select Rank or Position Master Chief Officer 2nd Officer 3rd Officer Junior O…" at bounding box center [782, 252] width 1015 height 45
select select "2nd Engineer"
click at [277, 230] on select "👉 Select Rank or Position Master Chief Officer 2nd Officer 3rd Officer Junior O…" at bounding box center [782, 252] width 1015 height 45
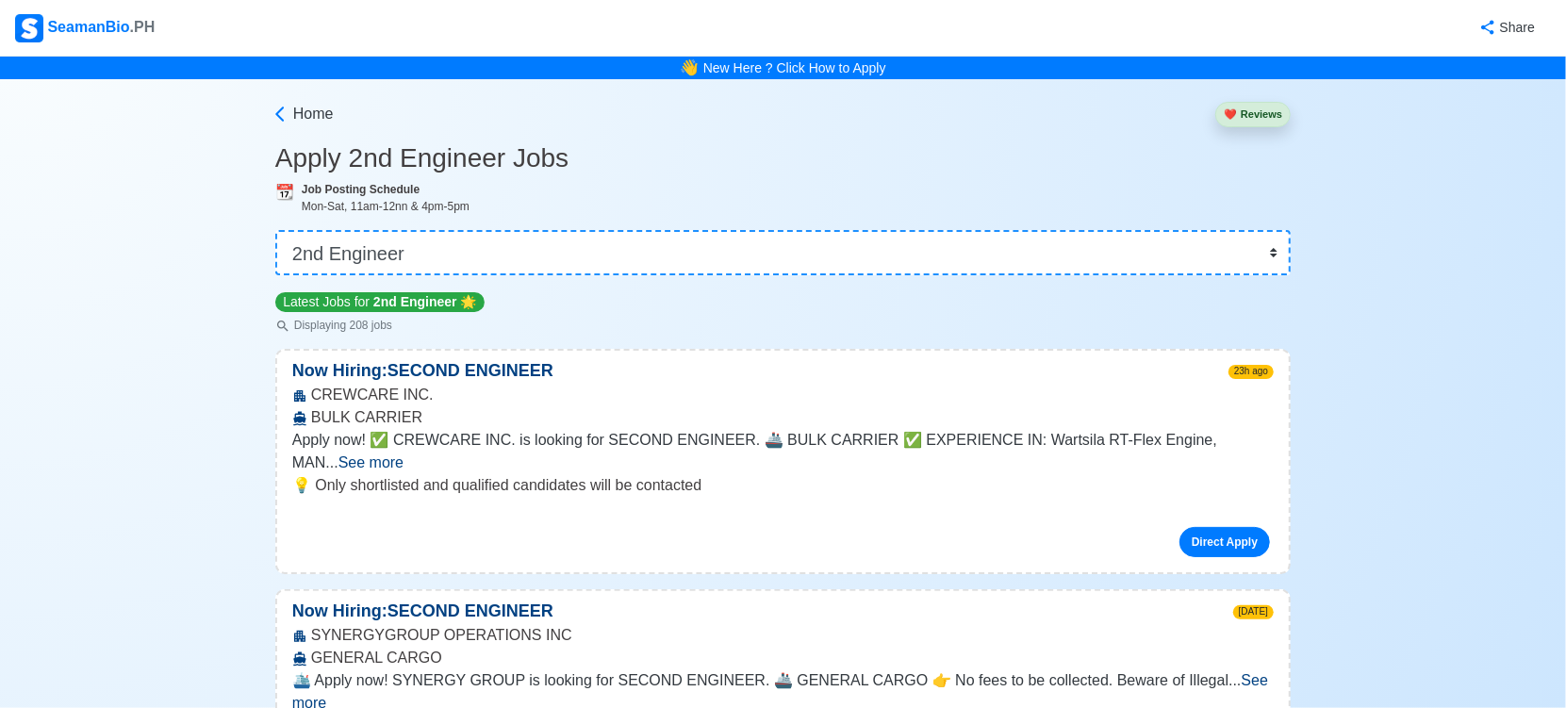
scroll to position [1561, 0]
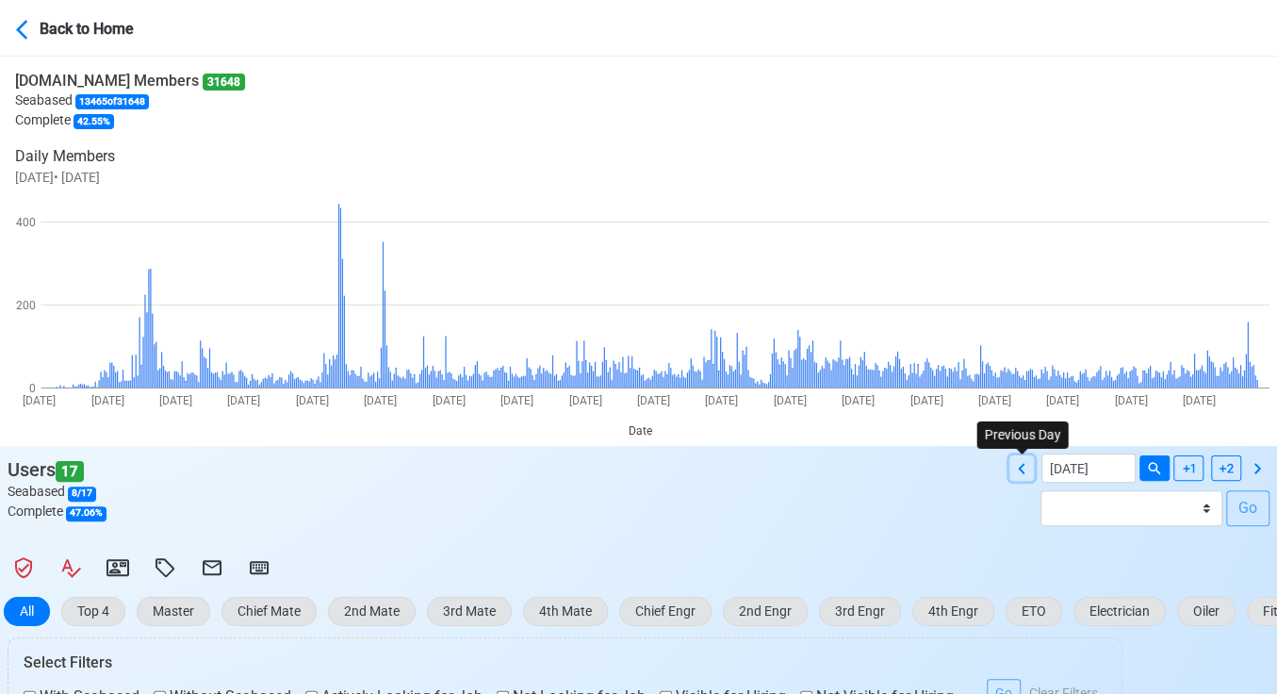
click at [1018, 465] on icon at bounding box center [1022, 468] width 23 height 23
type input "[DATE]"
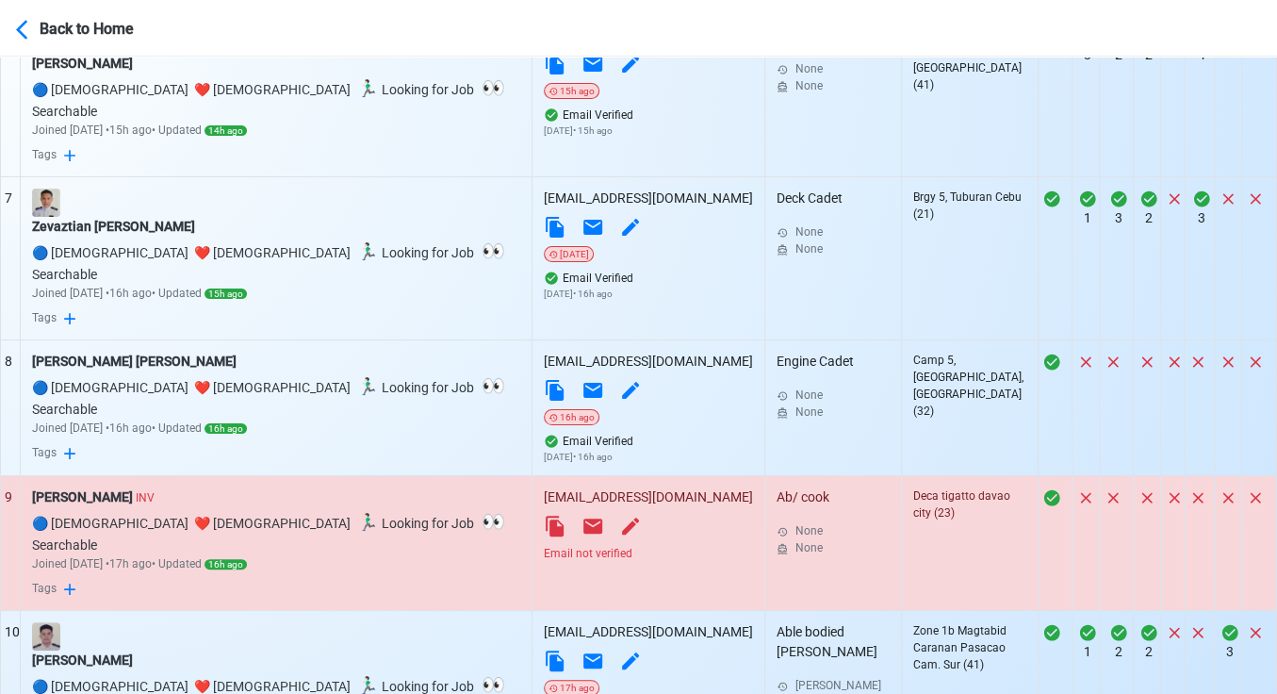
scroll to position [1571, 0]
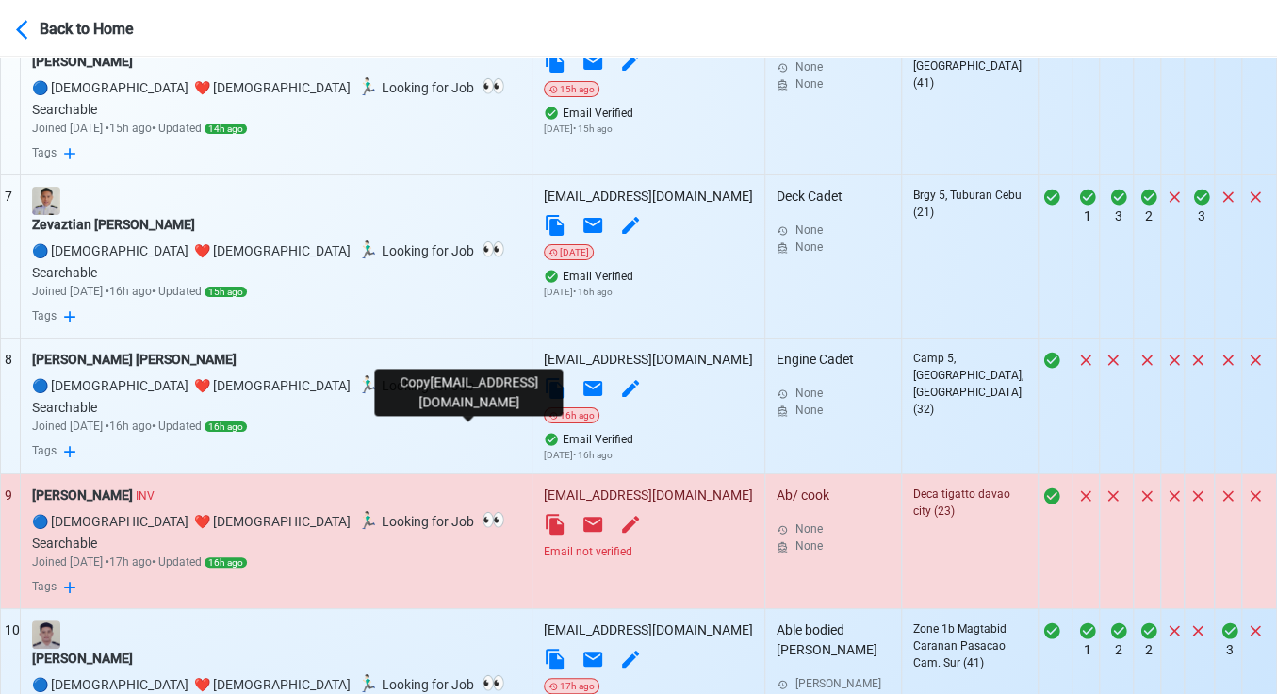
click at [544, 513] on icon at bounding box center [555, 524] width 23 height 23
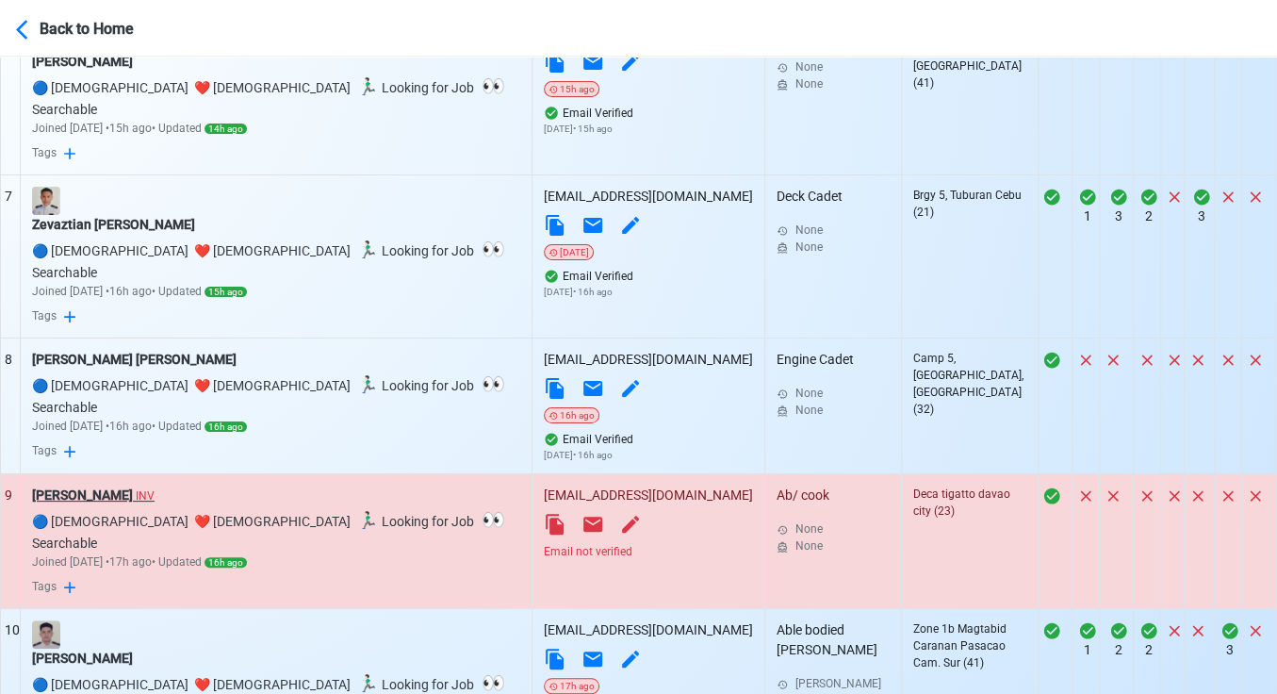
click at [93, 486] on div "[PERSON_NAME] INV" at bounding box center [276, 496] width 488 height 20
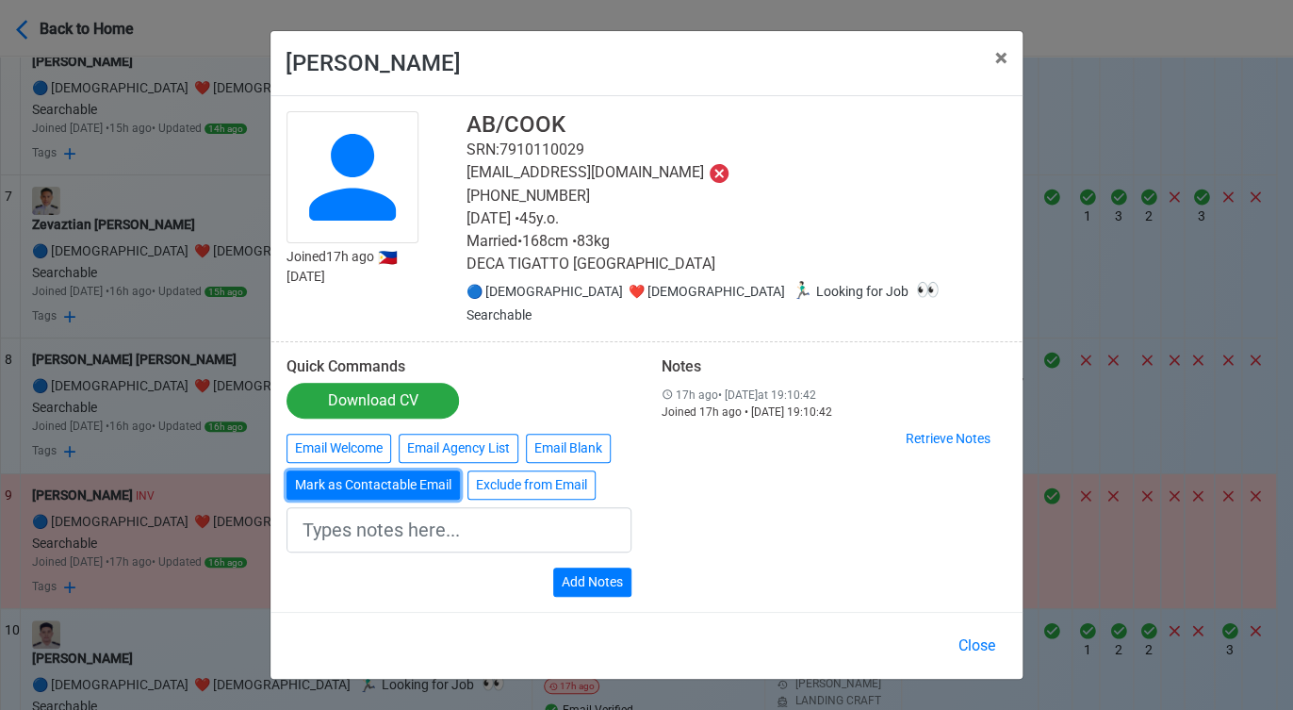
click at [395, 480] on button "Mark as Contactable Email" at bounding box center [373, 484] width 173 height 29
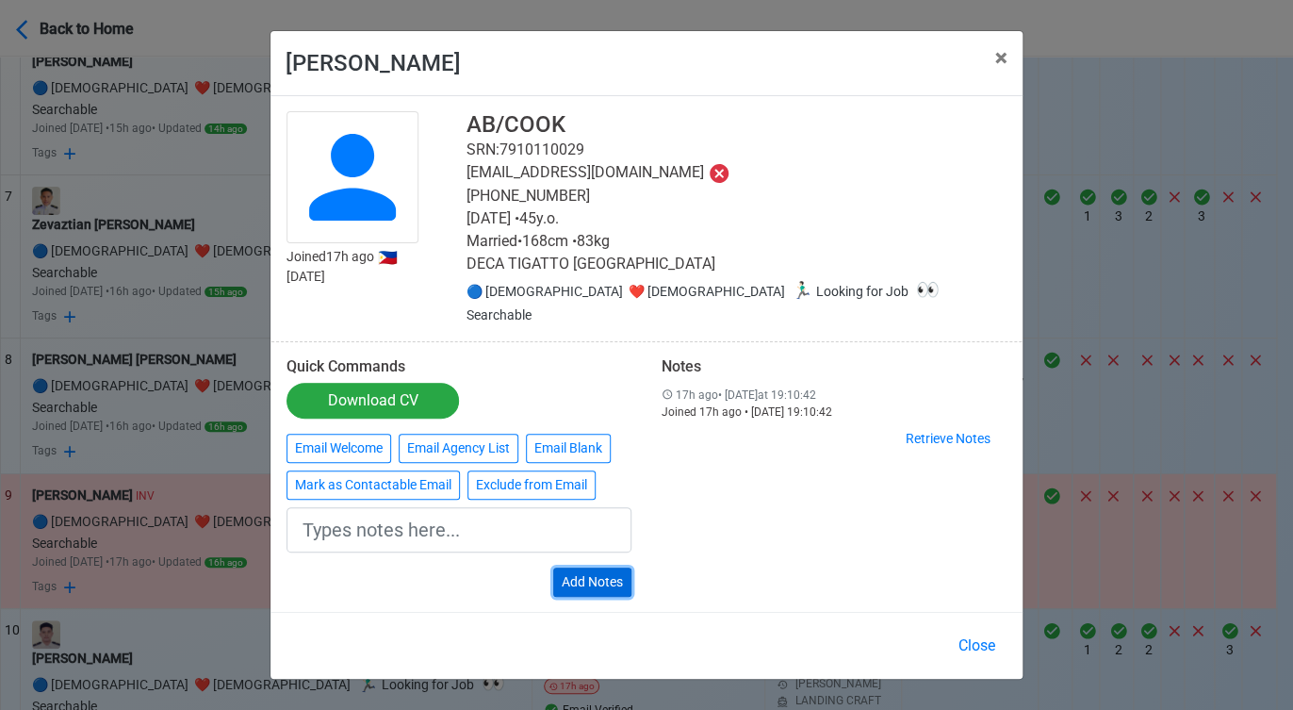
click at [604, 568] on button "Add Notes" at bounding box center [592, 582] width 78 height 29
type input "Marked as Contactable email"
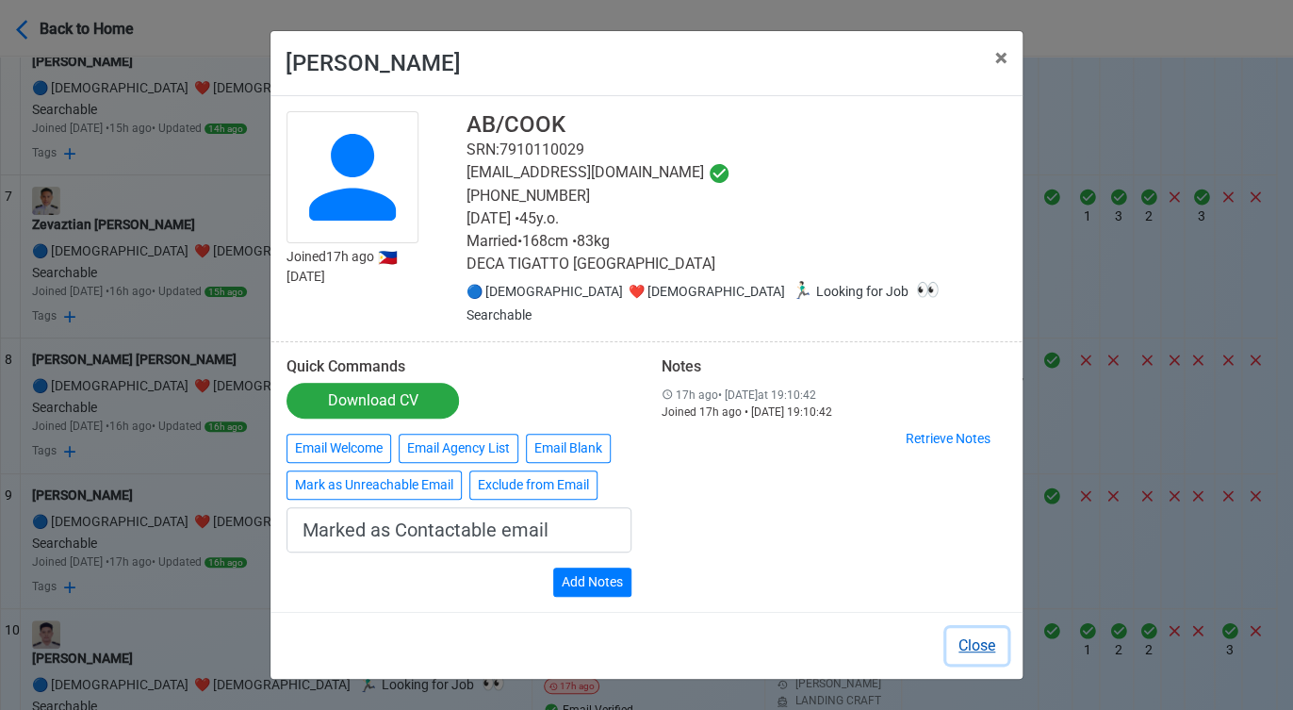
click at [995, 632] on button "Close" at bounding box center [977, 646] width 61 height 36
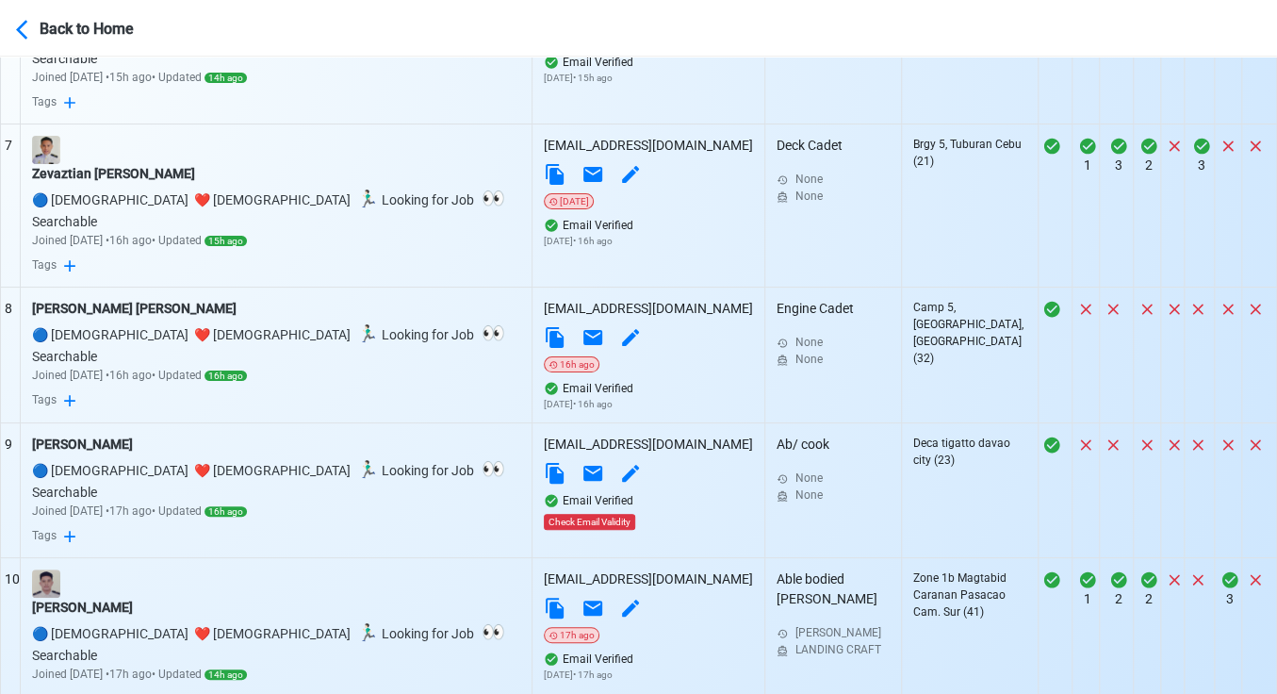
scroll to position [1651, 0]
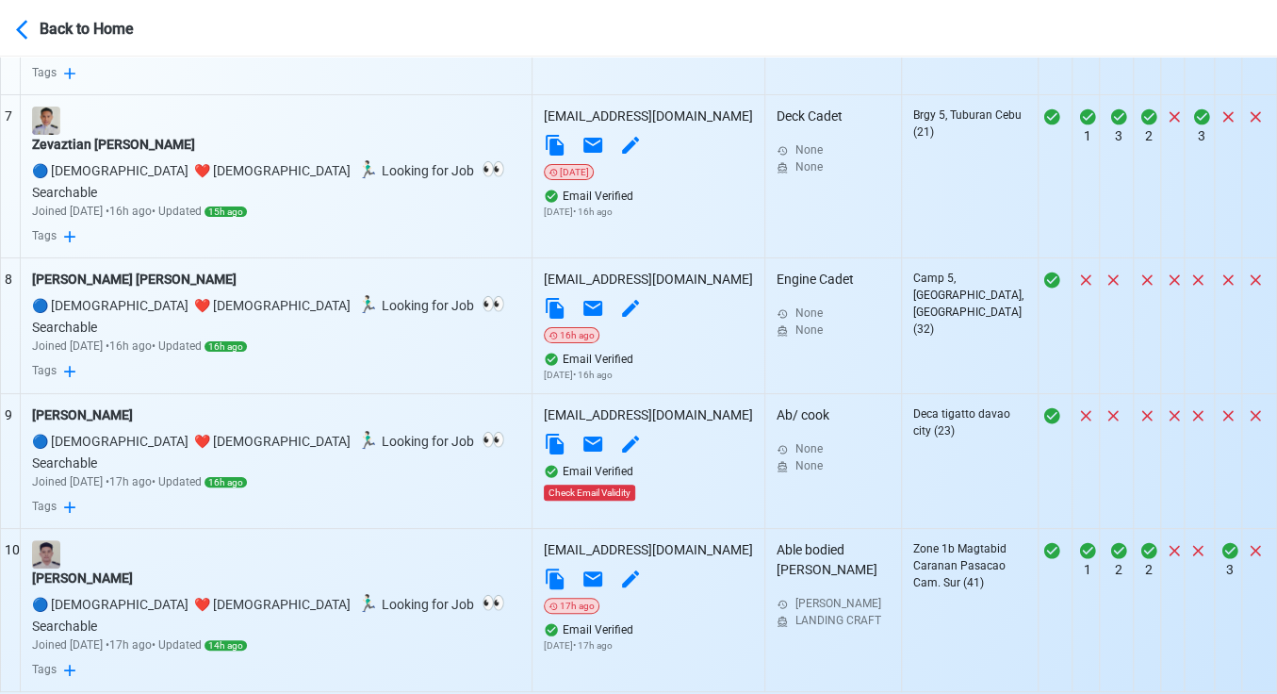
select select "100"
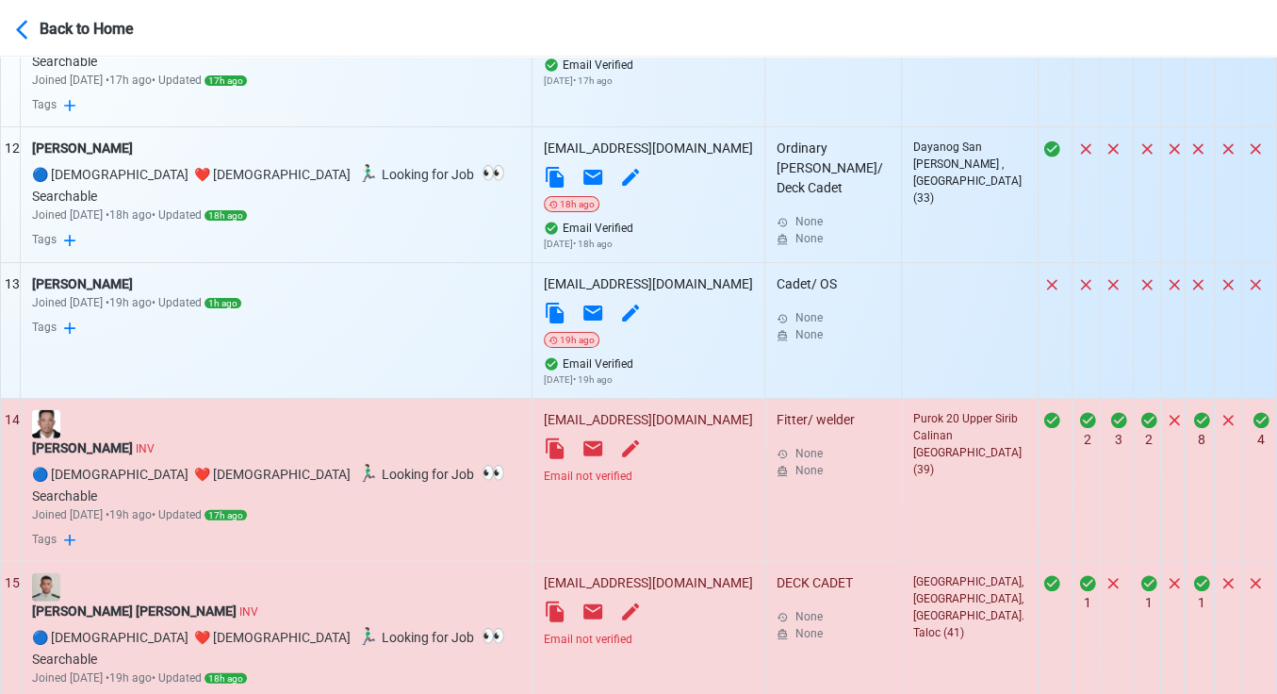
scroll to position [2383, 0]
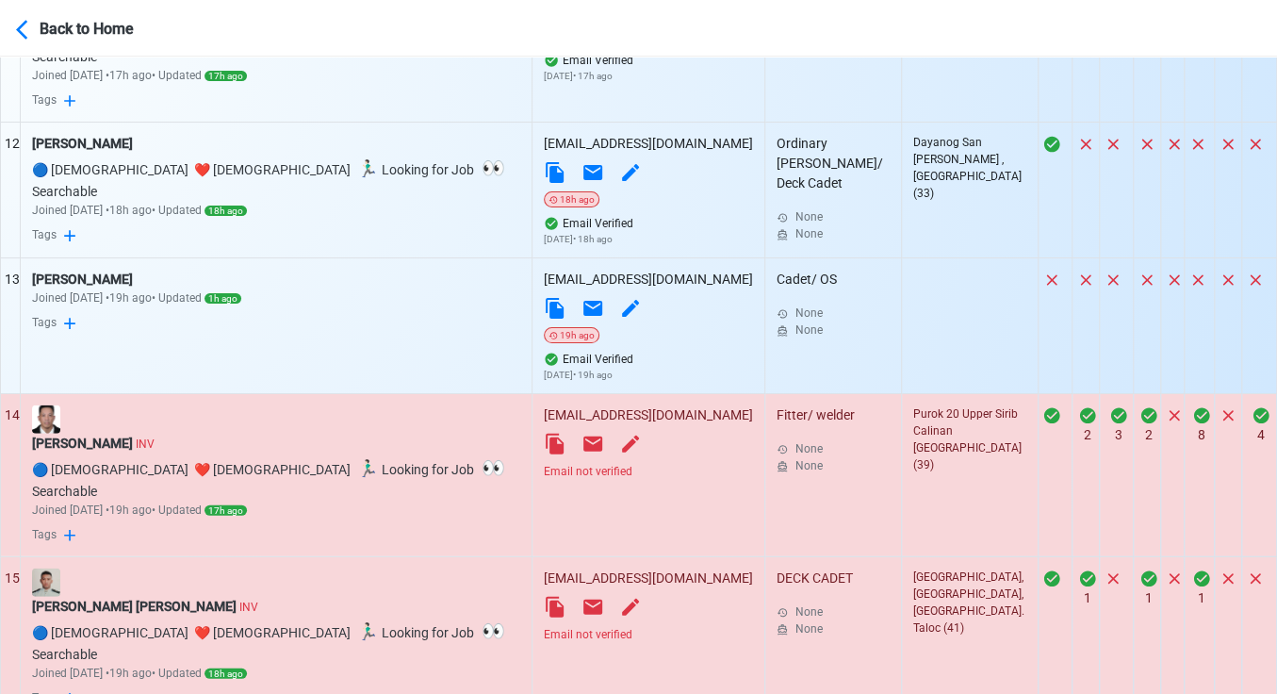
click at [544, 463] on div "Email not verified" at bounding box center [648, 471] width 209 height 17
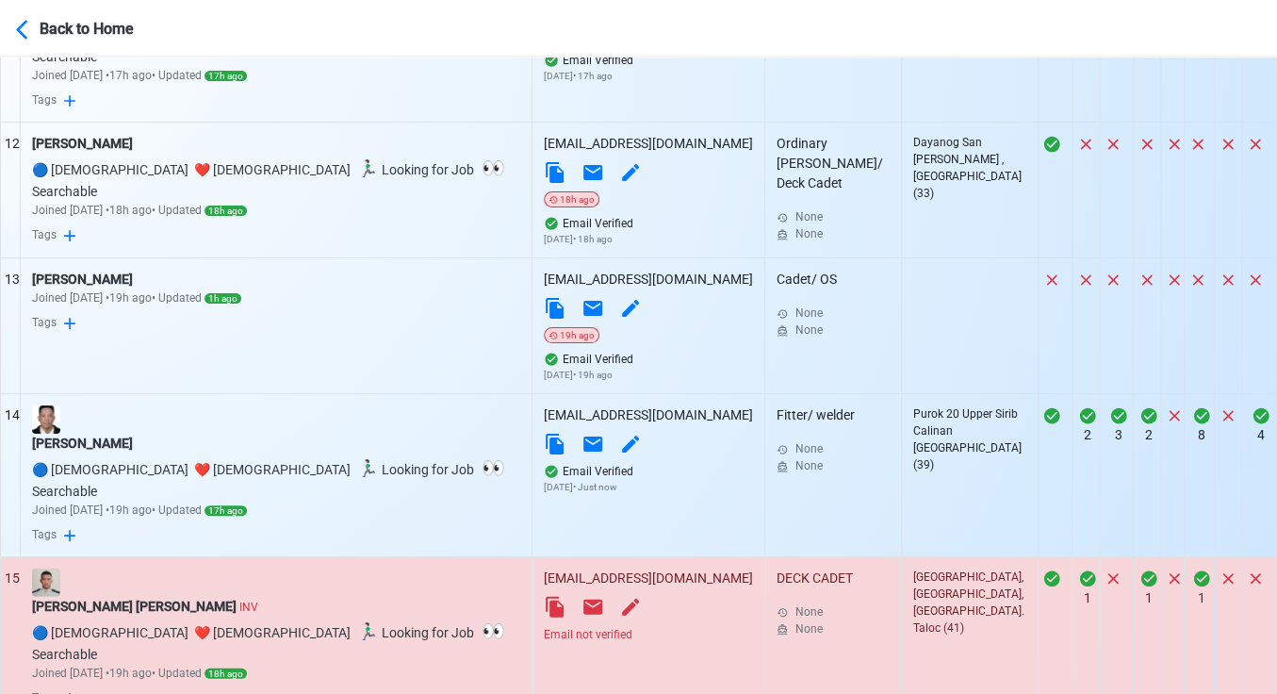
click at [544, 626] on div "Email not verified" at bounding box center [648, 634] width 209 height 17
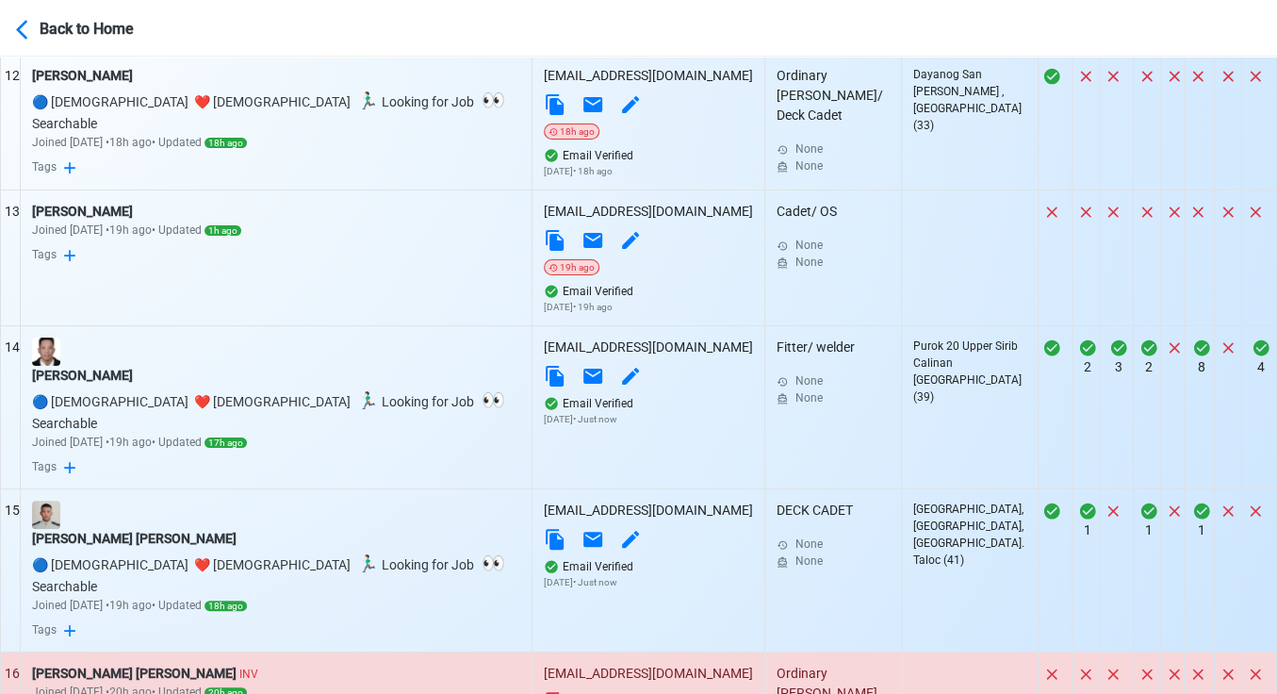
scroll to position [2489, 0]
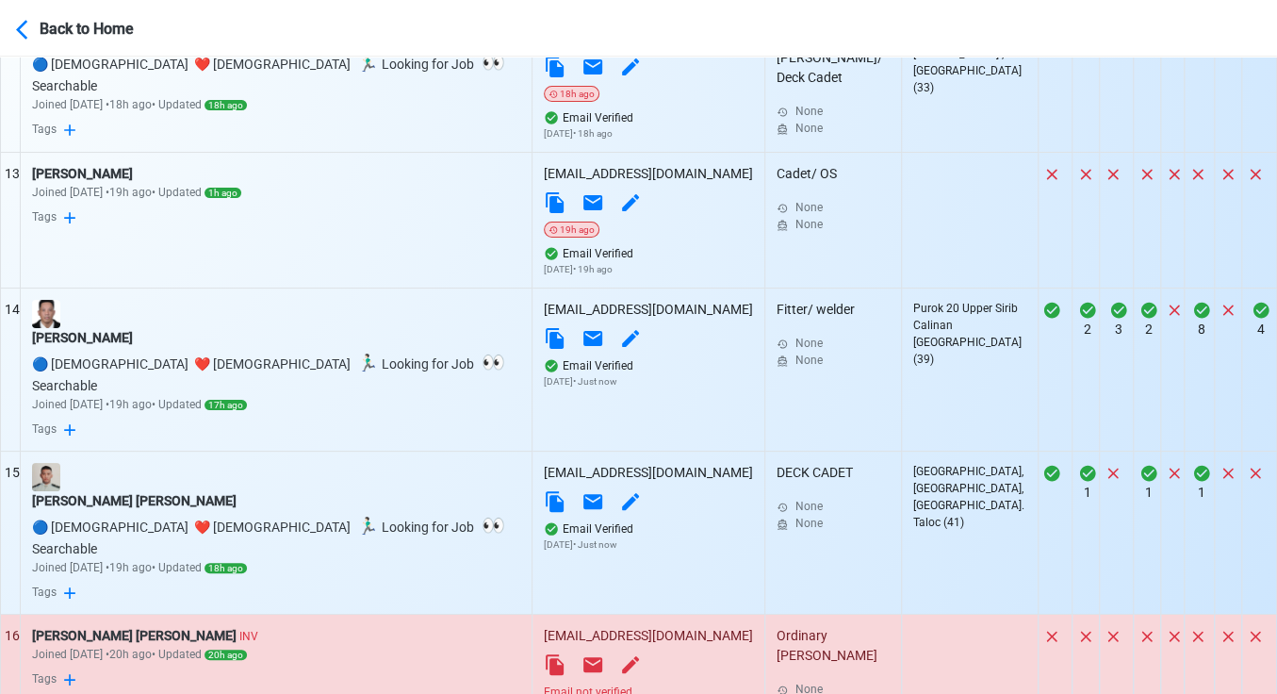
click at [544, 683] on div "Email not verified" at bounding box center [648, 691] width 209 height 17
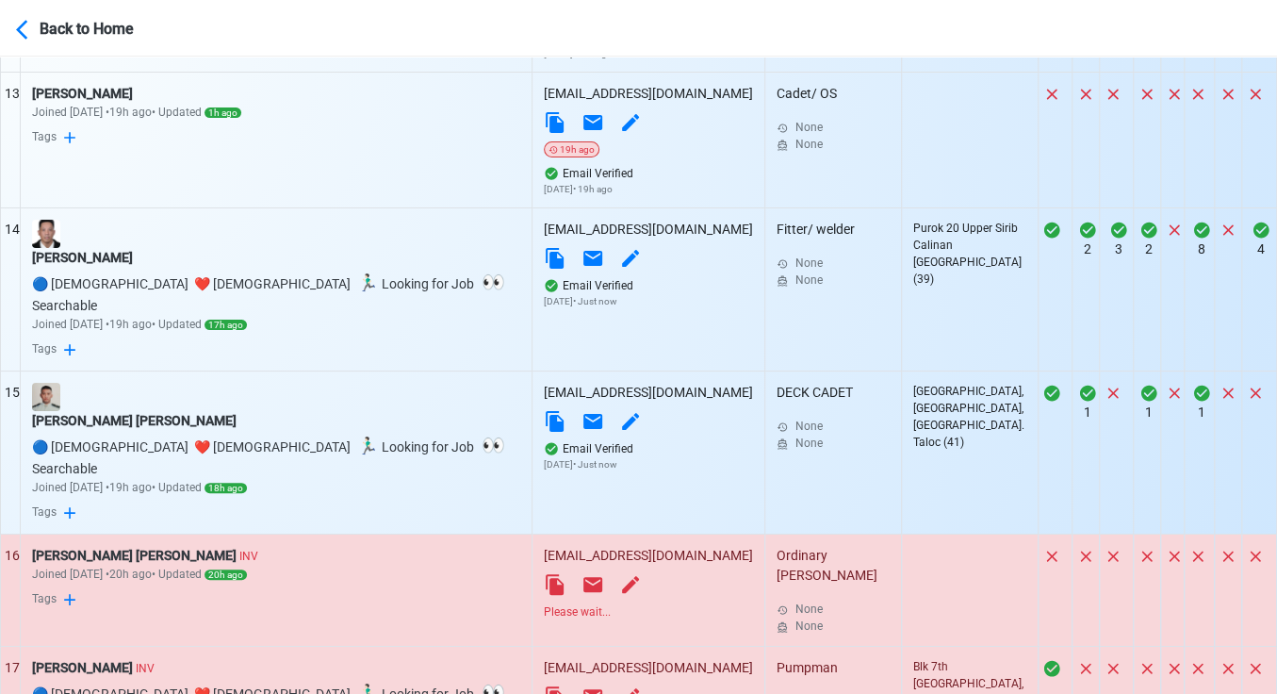
scroll to position [2698, 0]
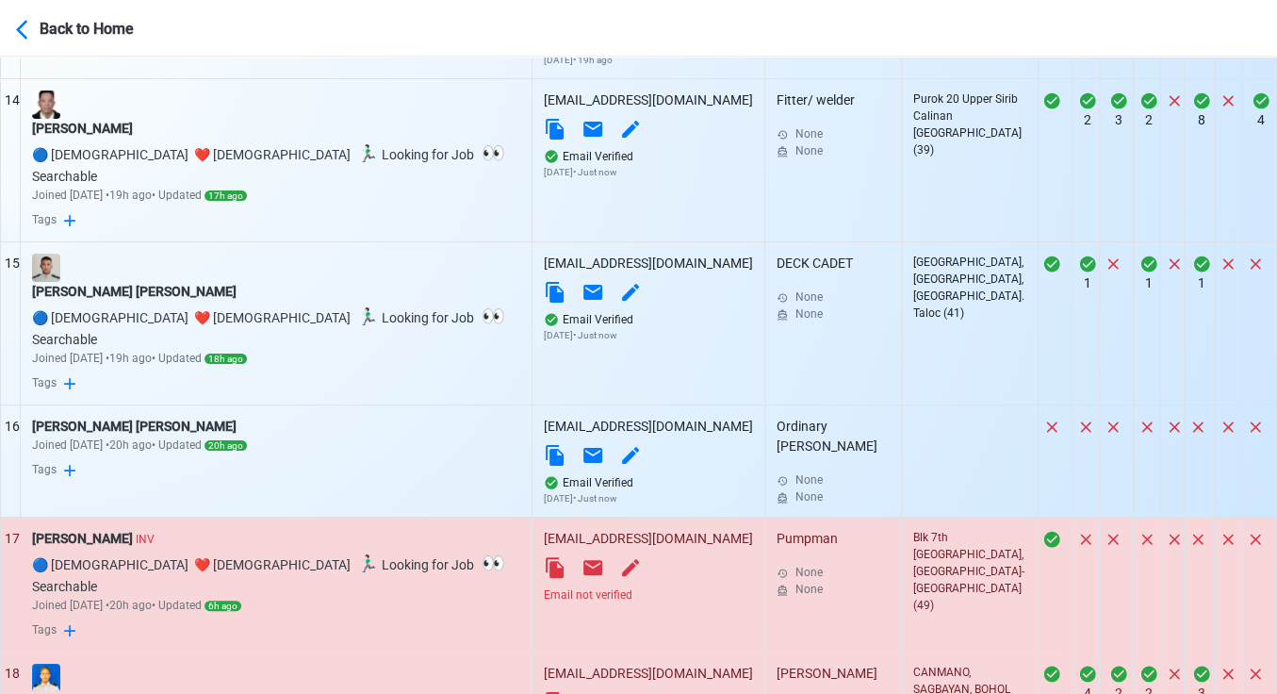
click at [533, 517] on td "jys001@yahoo.com Email not verified" at bounding box center [649, 584] width 233 height 135
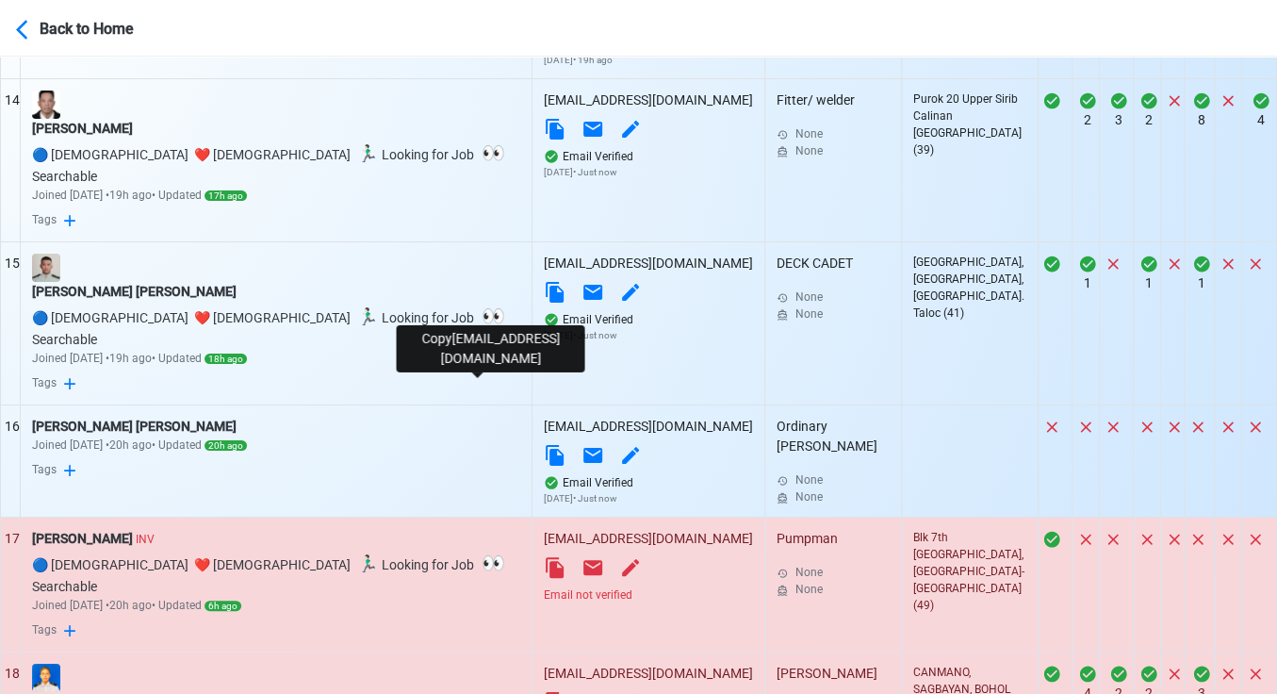
click at [544, 556] on icon at bounding box center [555, 567] width 23 height 23
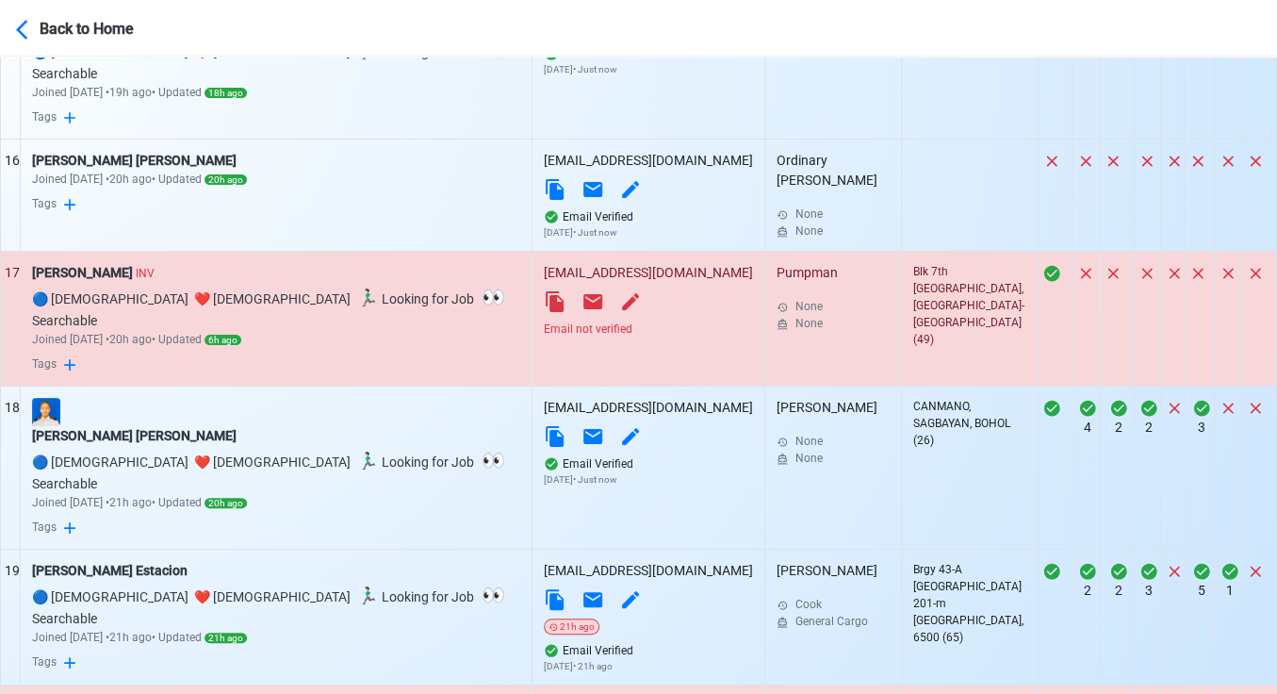
scroll to position [3012, 0]
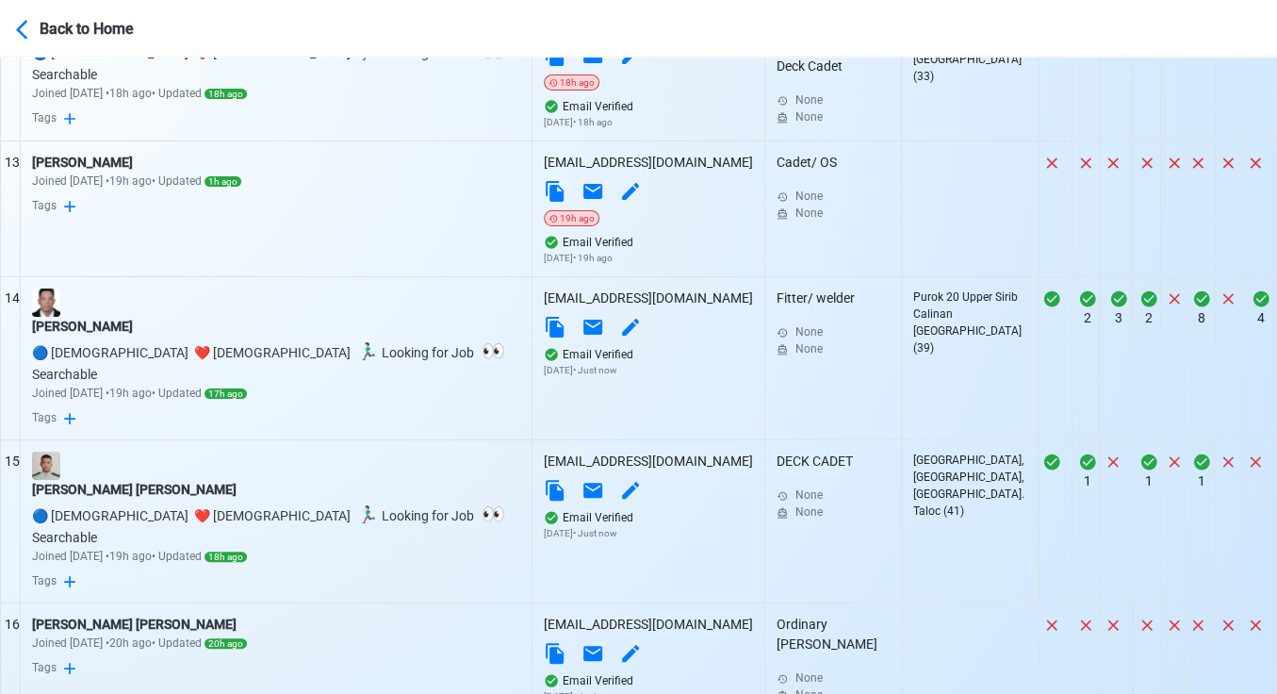
scroll to position [2489, 0]
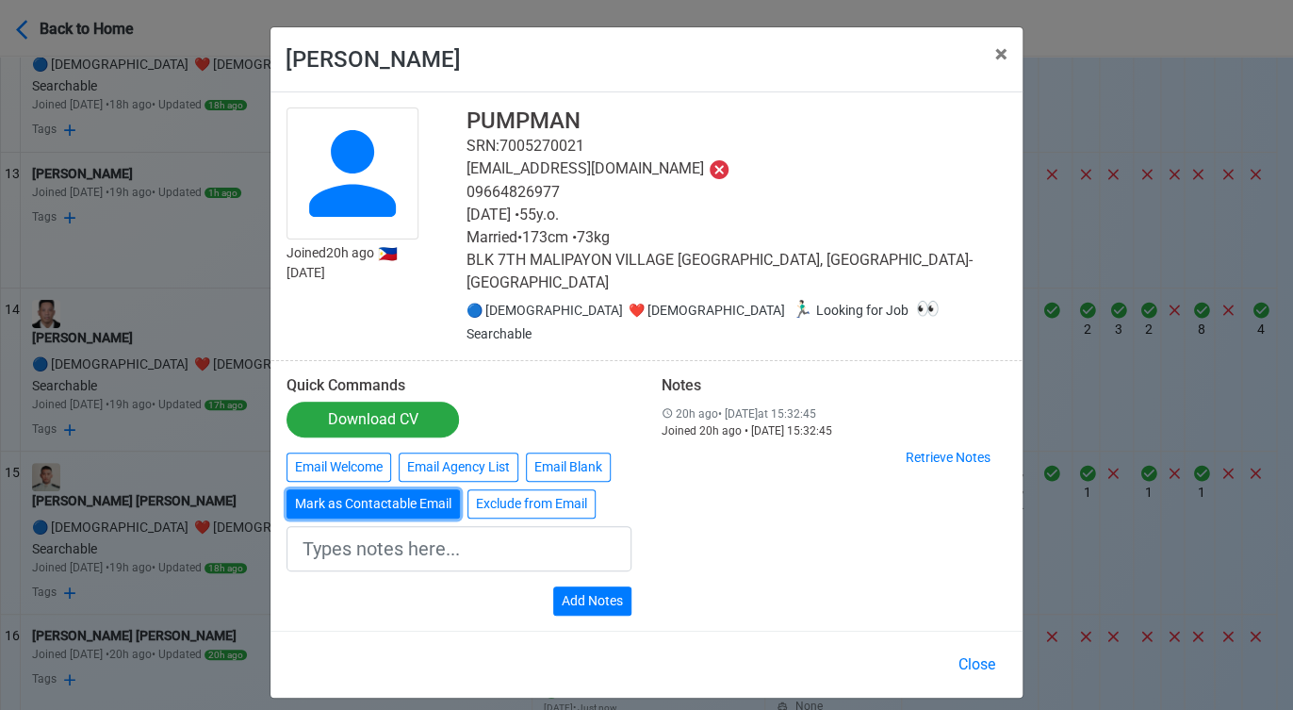
drag, startPoint x: 404, startPoint y: 468, endPoint x: 452, endPoint y: 488, distance: 51.5
click at [404, 489] on button "Mark as Contactable Email" at bounding box center [373, 503] width 173 height 29
type input "Marked as Contactable email"
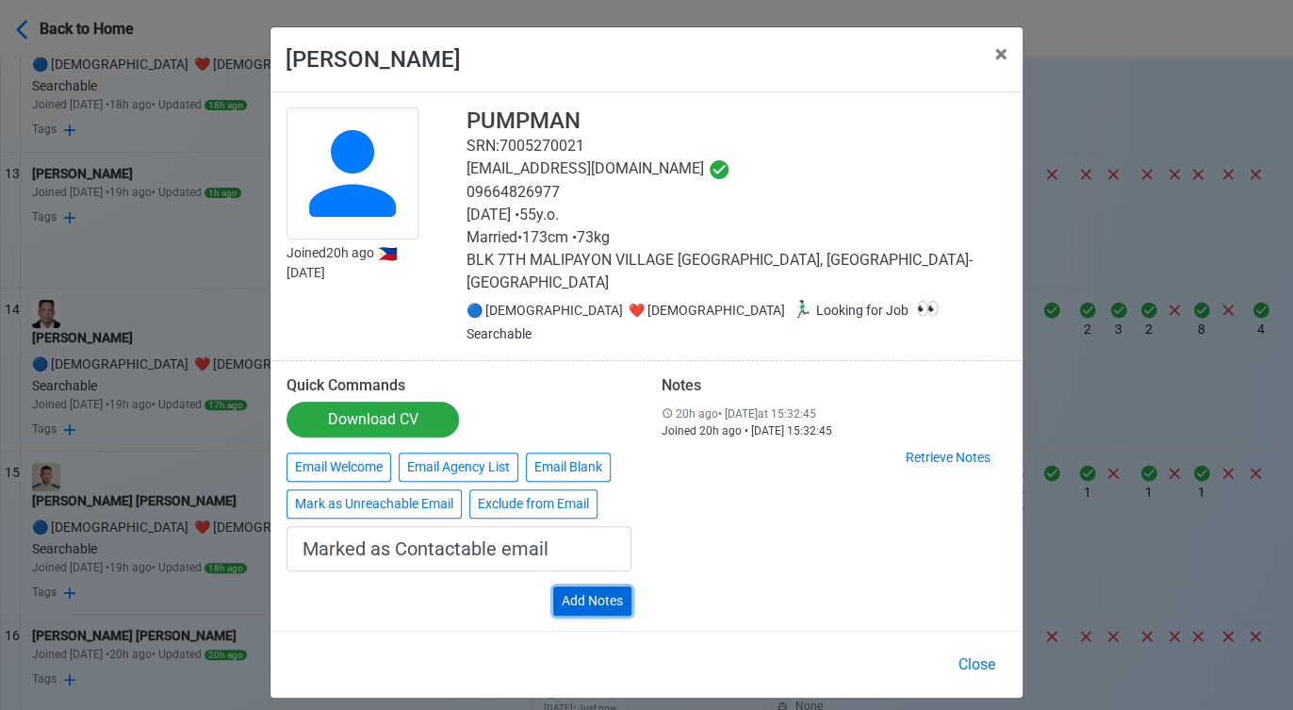
click at [585, 586] on button "Add Notes" at bounding box center [592, 600] width 78 height 29
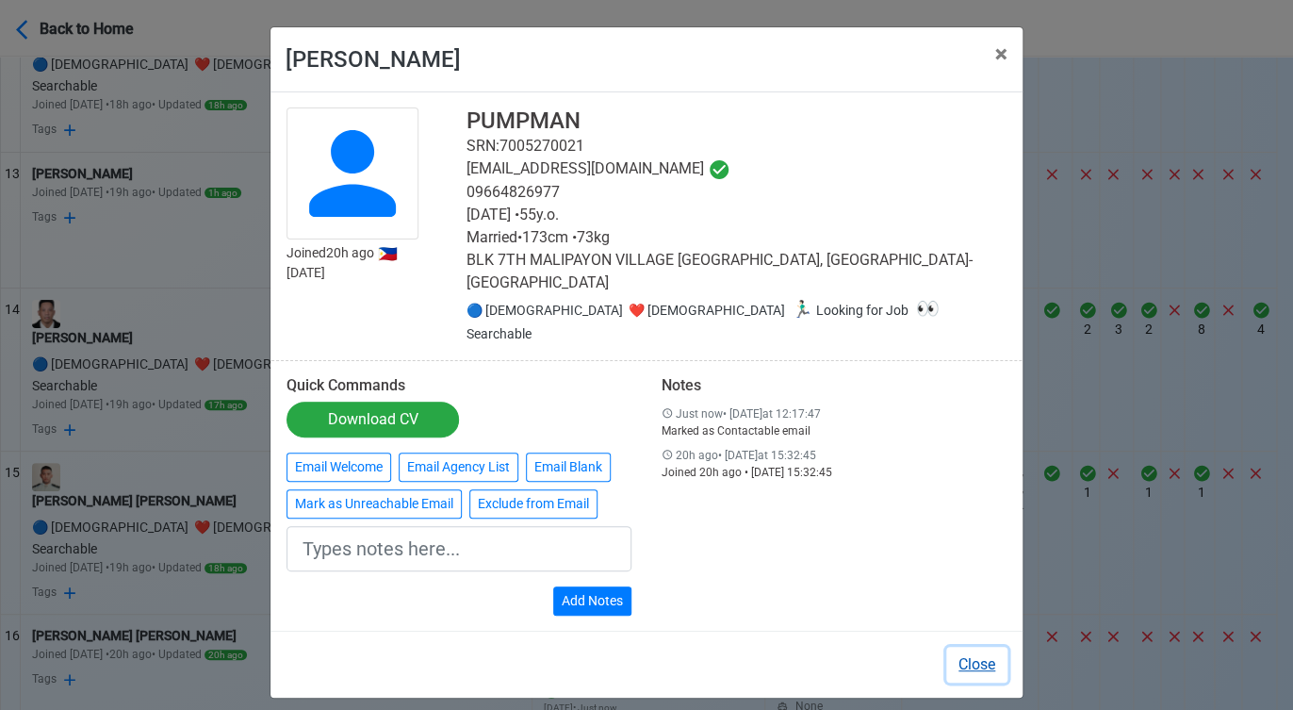
click at [981, 647] on button "Close" at bounding box center [977, 665] width 61 height 36
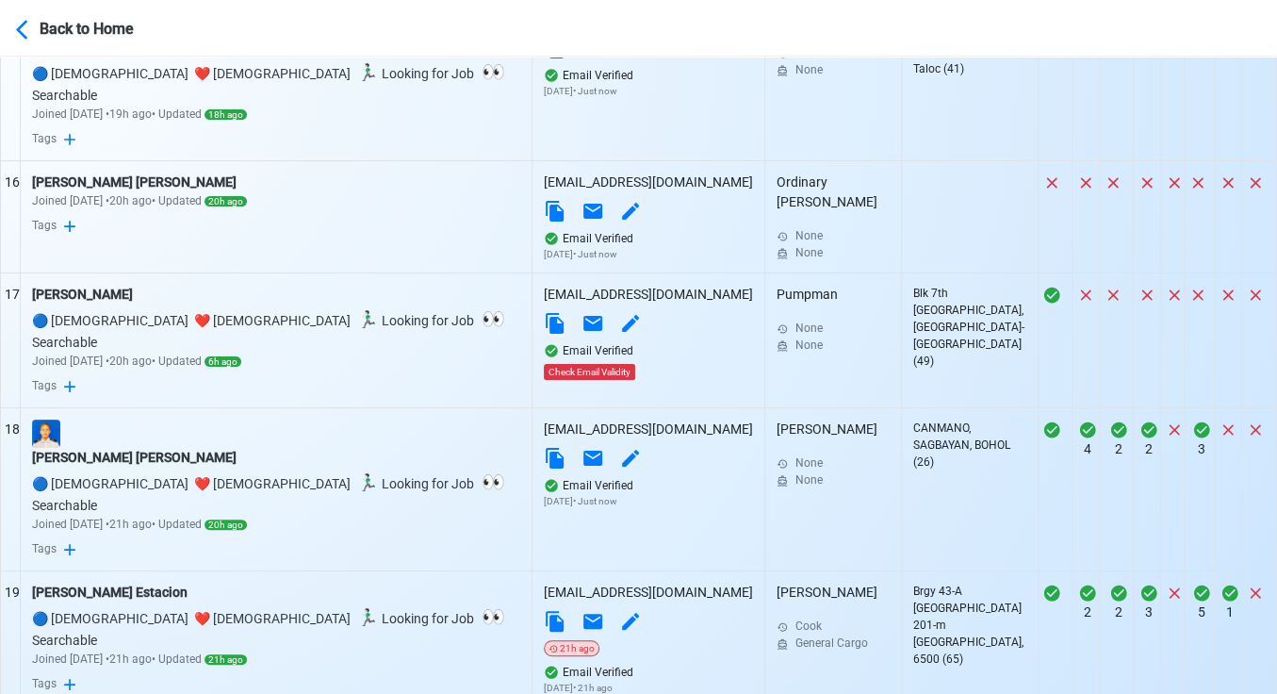
scroll to position [3117, 0]
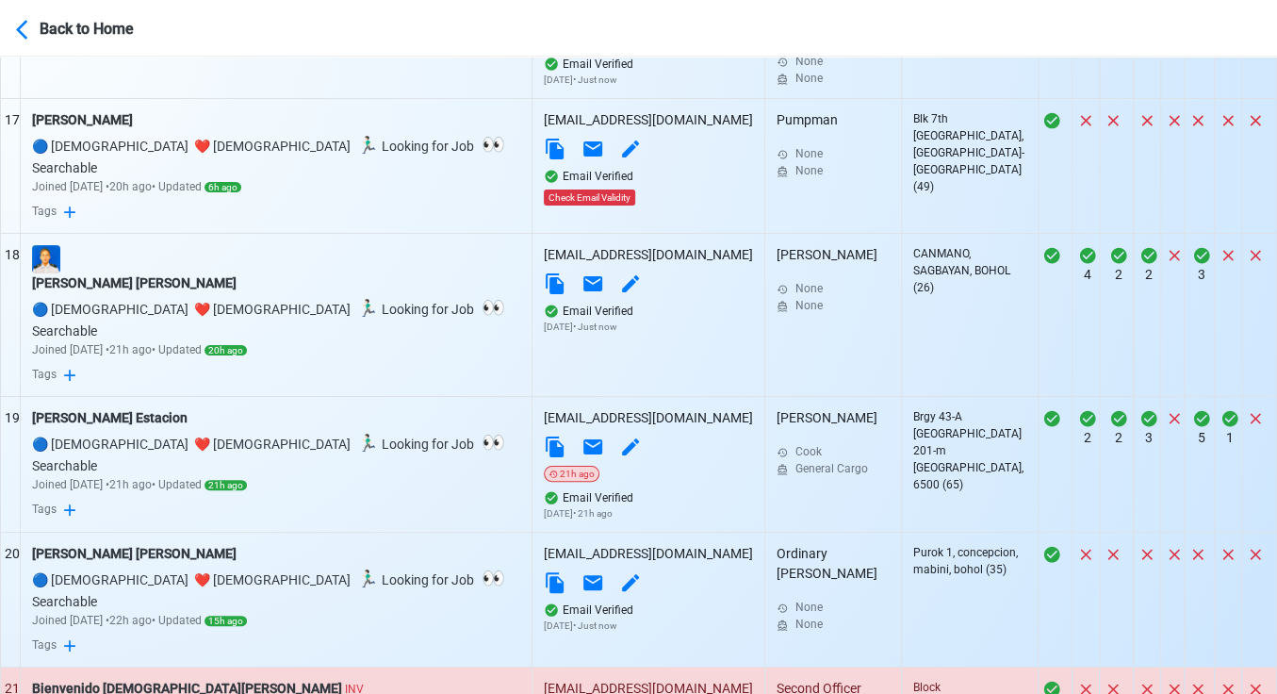
click at [162, 679] on div "Bienvenido Jesus D. Torres INV" at bounding box center [276, 689] width 488 height 20
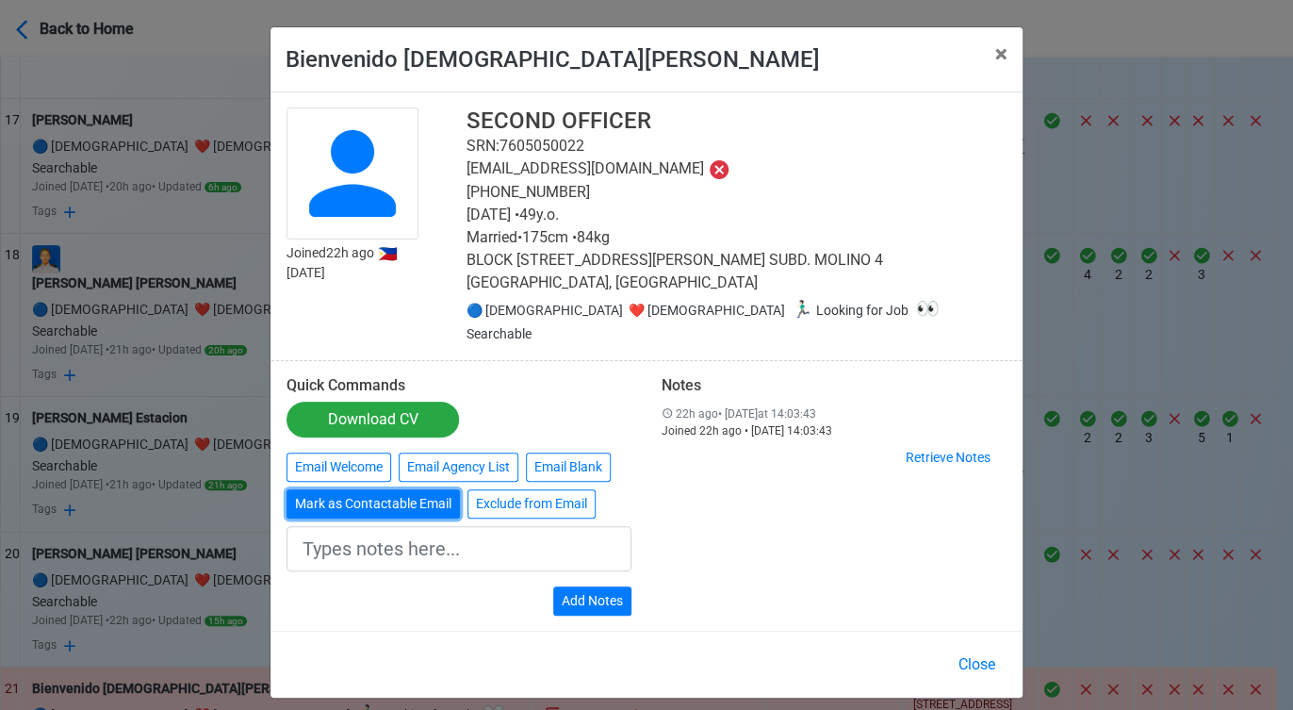
click at [400, 489] on button "Mark as Contactable Email" at bounding box center [373, 503] width 173 height 29
type input "Marked as Contactable email"
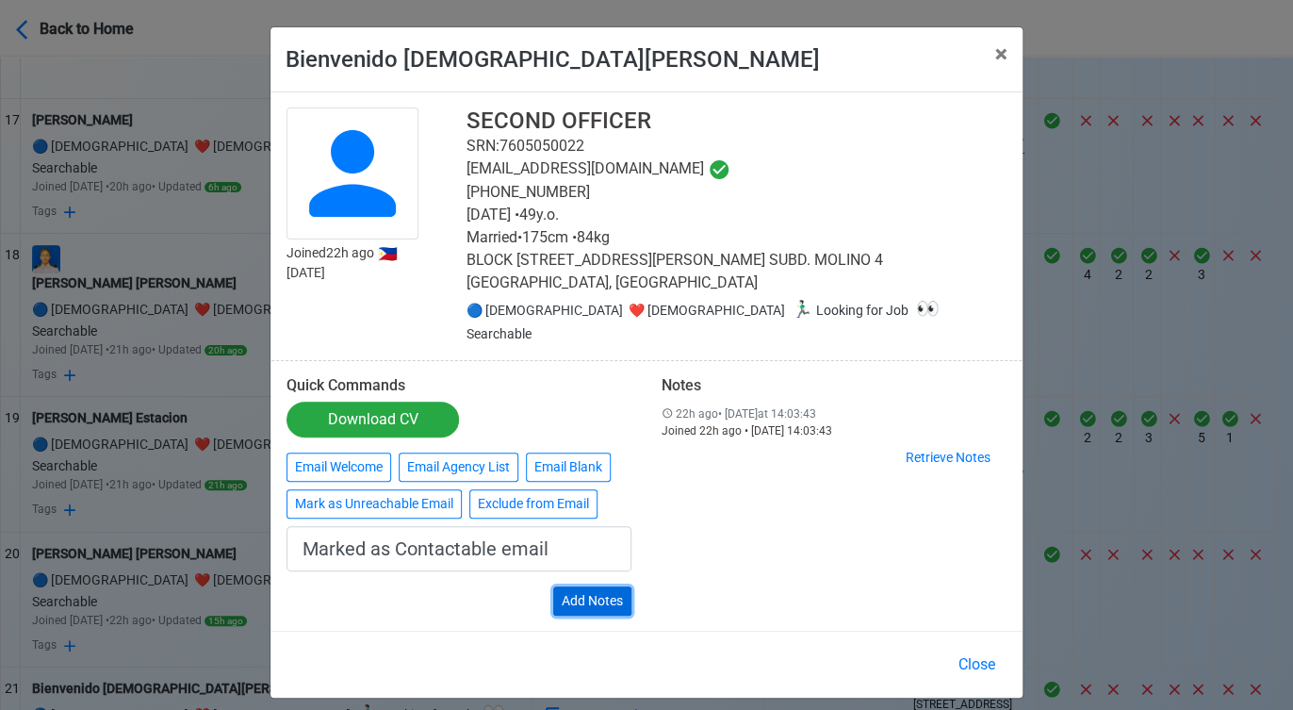
click at [606, 586] on button "Add Notes" at bounding box center [592, 600] width 78 height 29
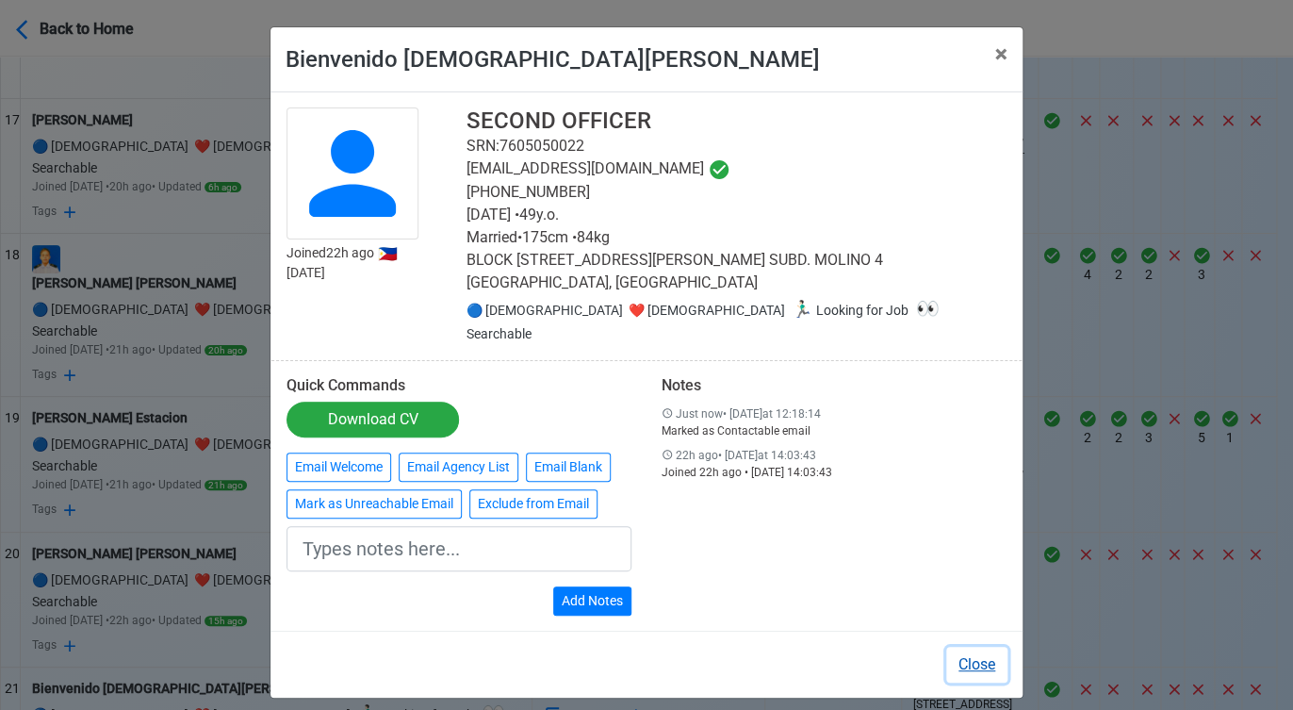
click at [988, 647] on button "Close" at bounding box center [977, 665] width 61 height 36
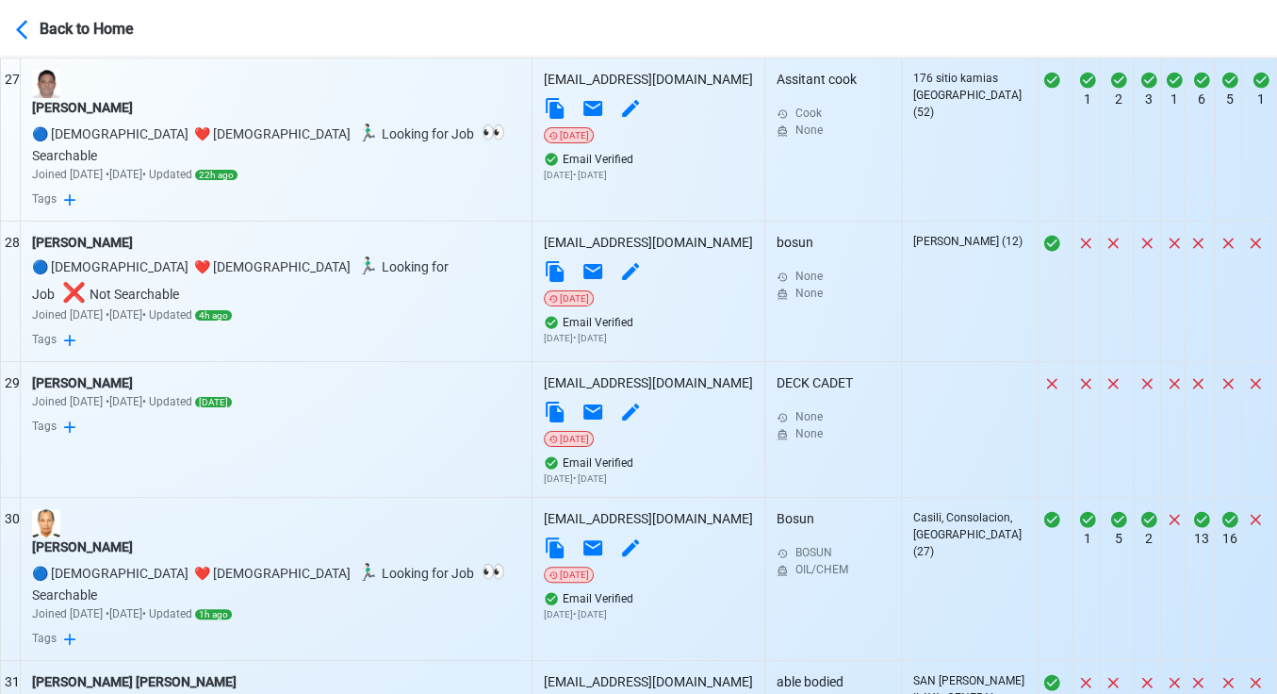
scroll to position [4584, 0]
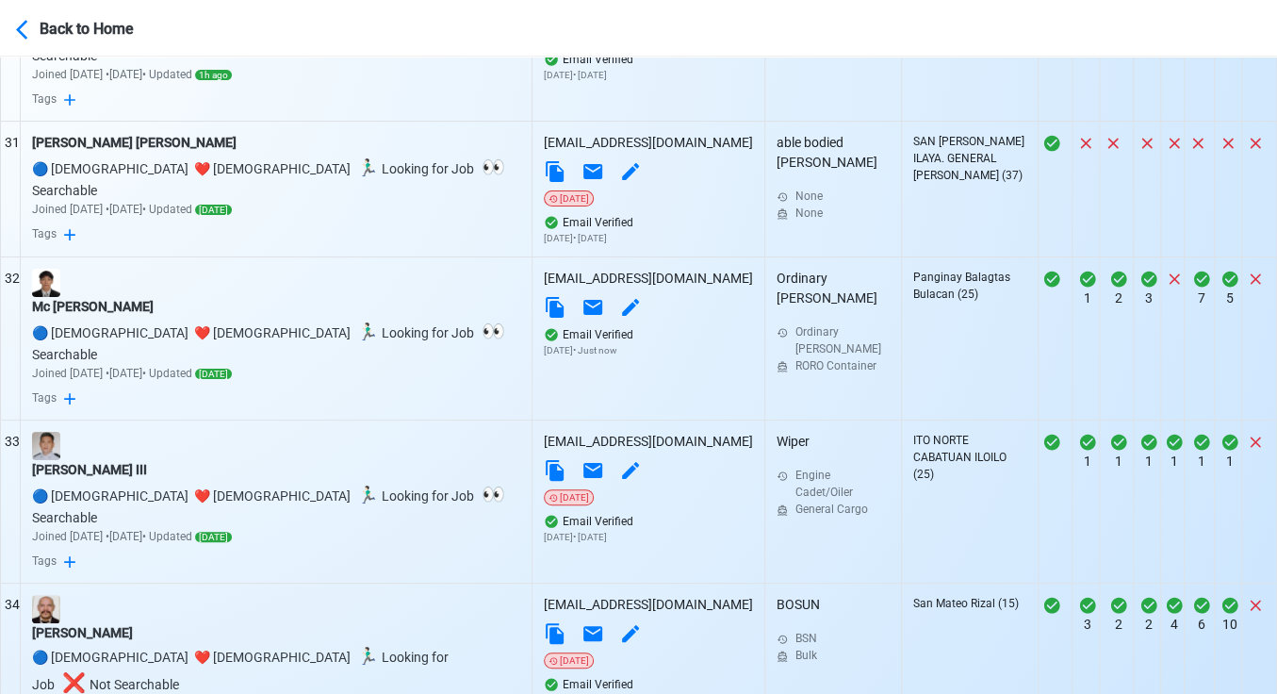
scroll to position [5107, 0]
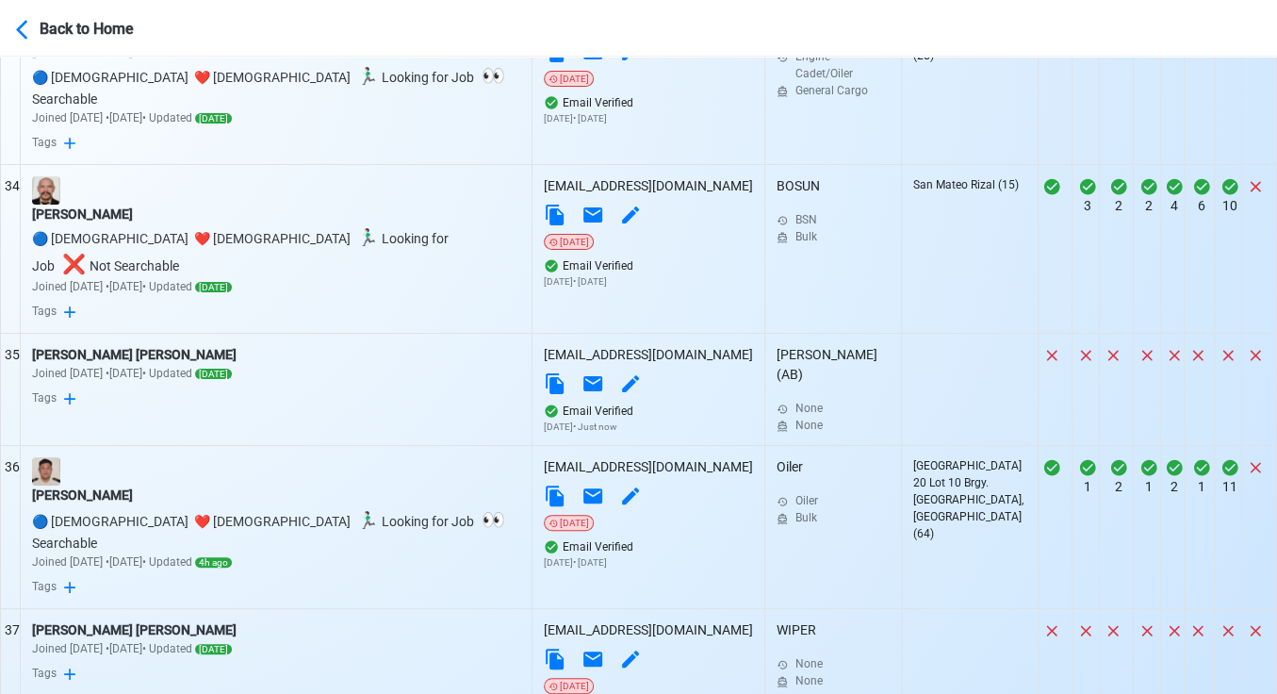
scroll to position [5526, 0]
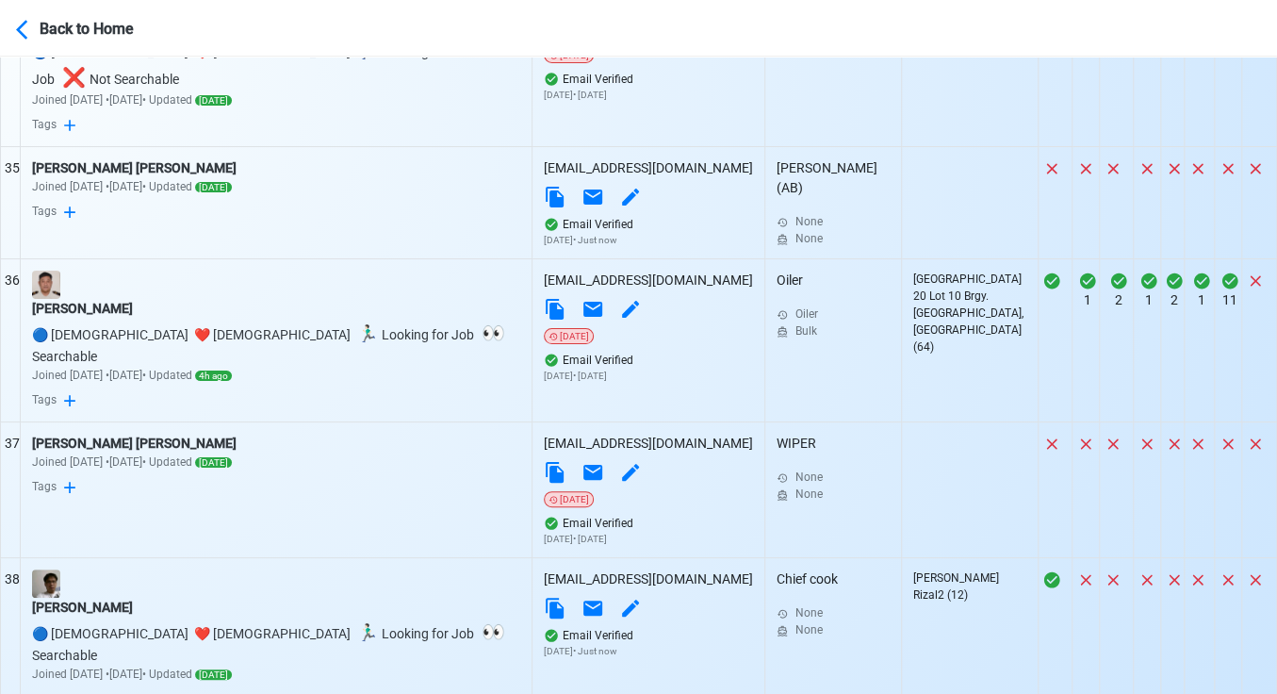
scroll to position [5709, 0]
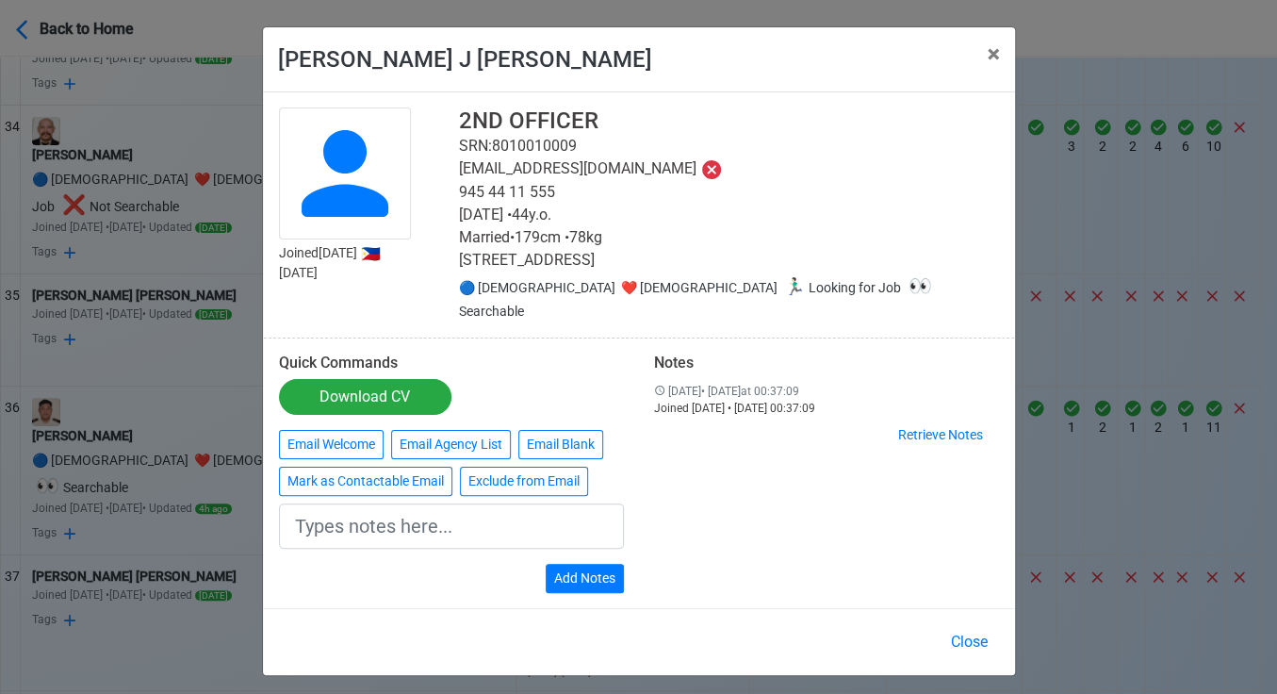
scroll to position [5693, 0]
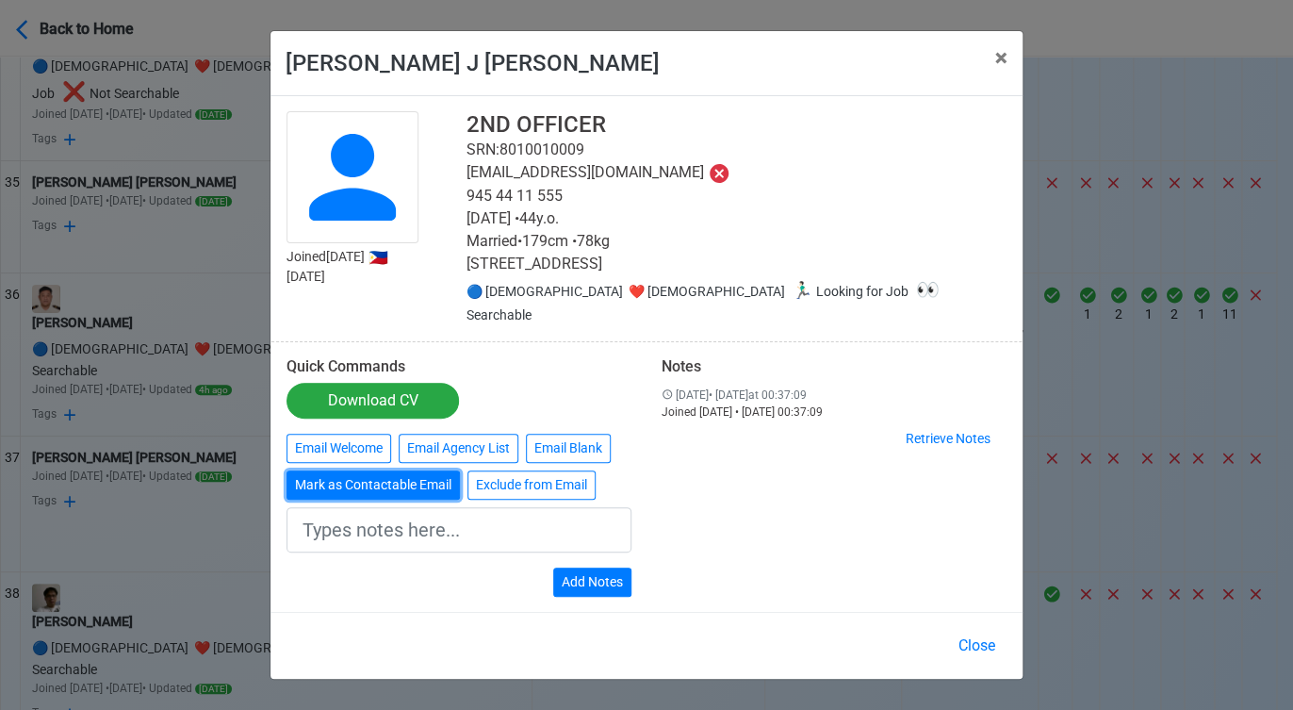
click at [400, 488] on button "Mark as Contactable Email" at bounding box center [373, 484] width 173 height 29
type input "Marked as Contactable email"
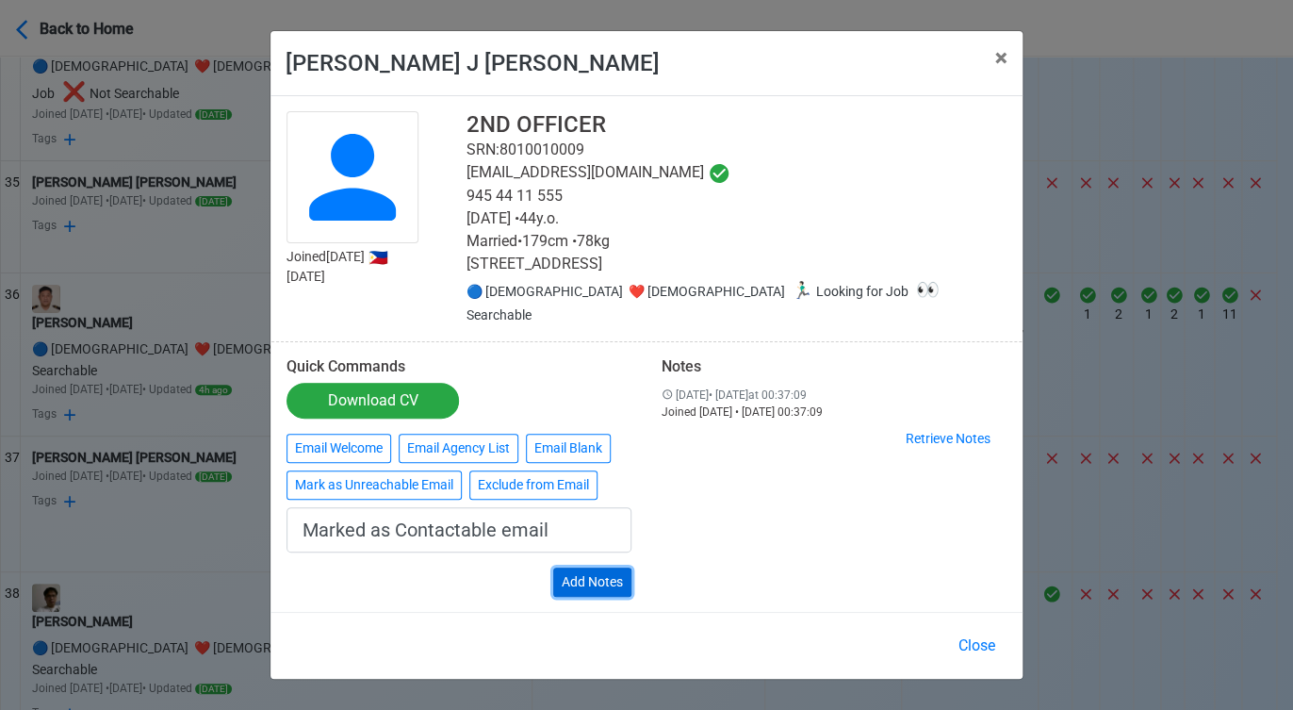
click at [609, 580] on button "Add Notes" at bounding box center [592, 582] width 78 height 29
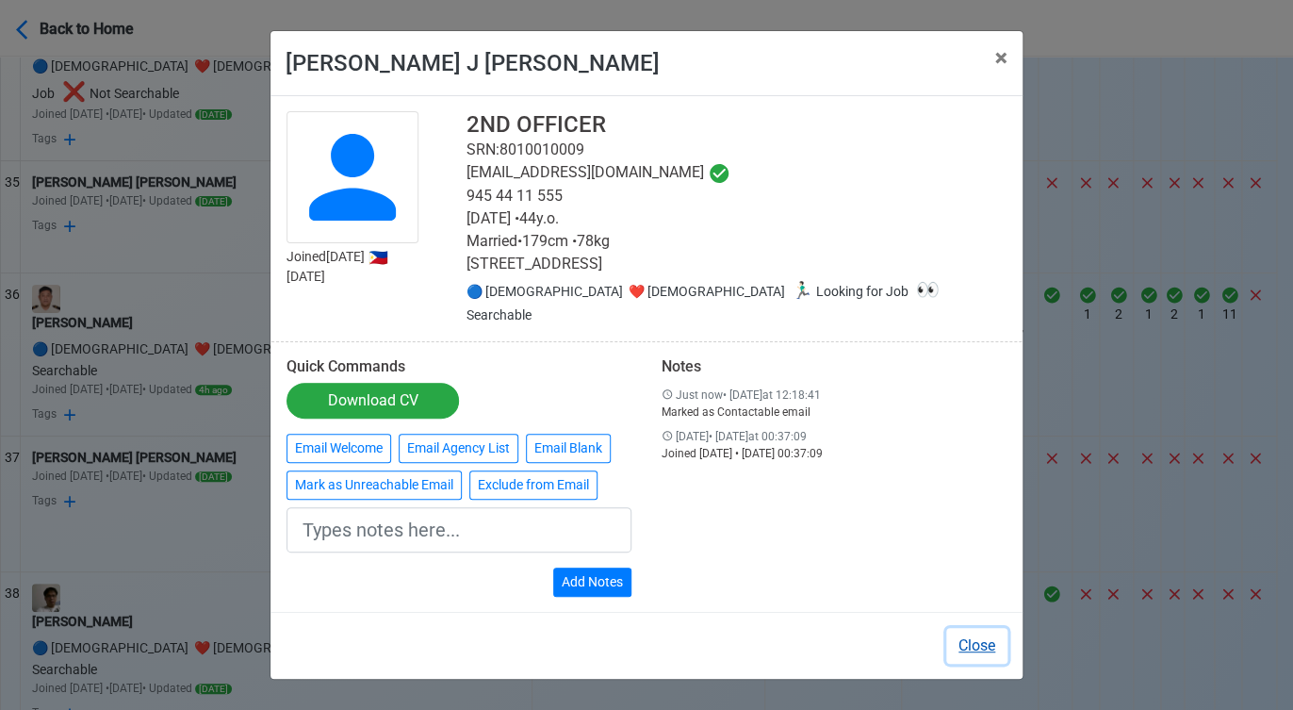
click at [973, 644] on button "Close" at bounding box center [977, 646] width 61 height 36
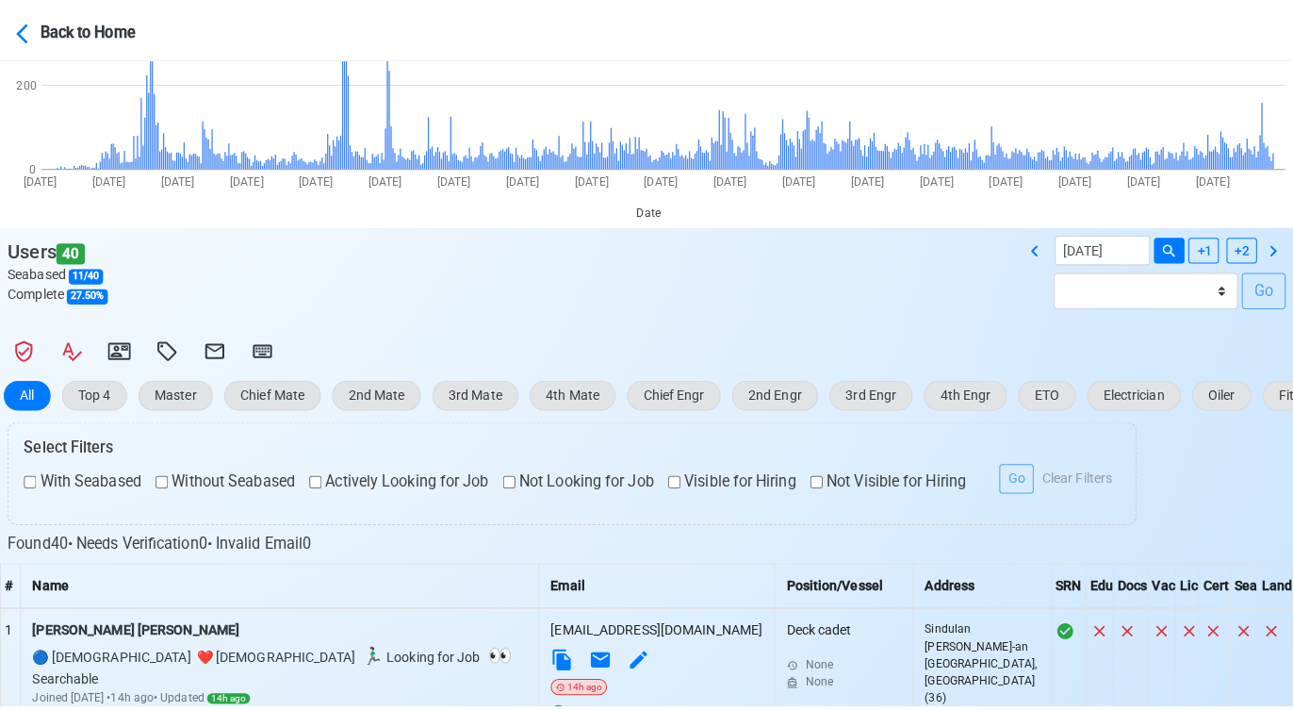
scroll to position [141, 0]
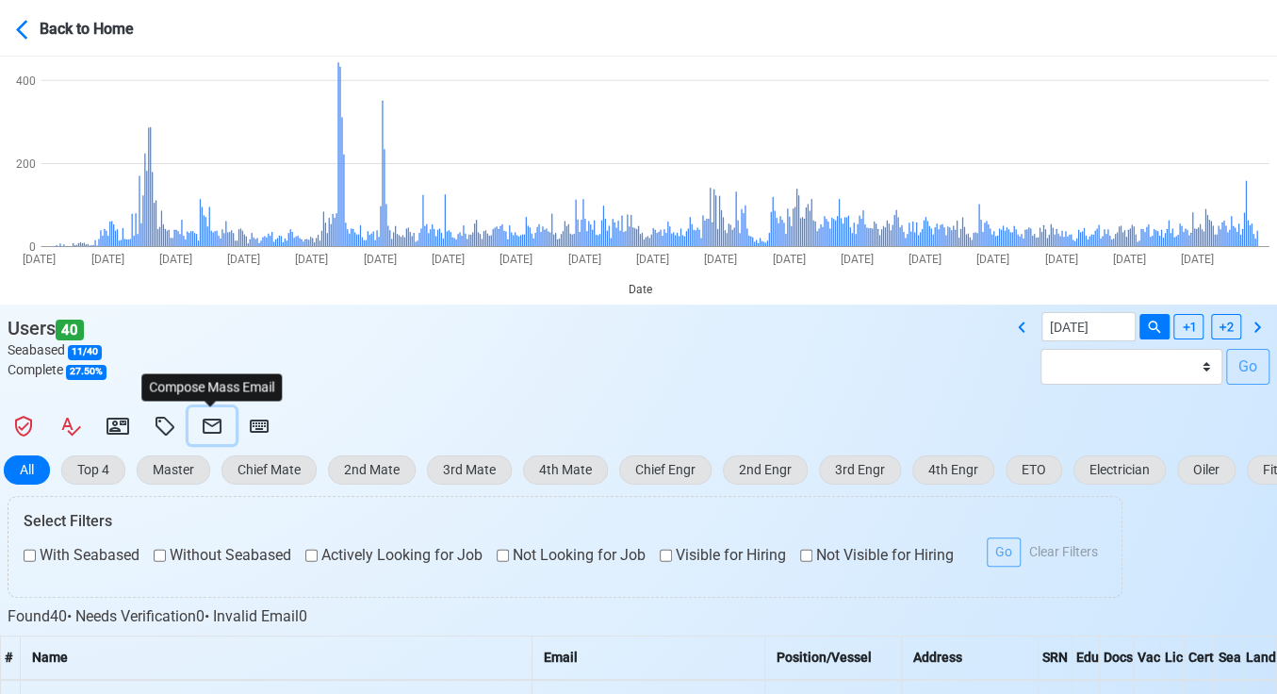
click at [214, 422] on icon at bounding box center [212, 426] width 23 height 23
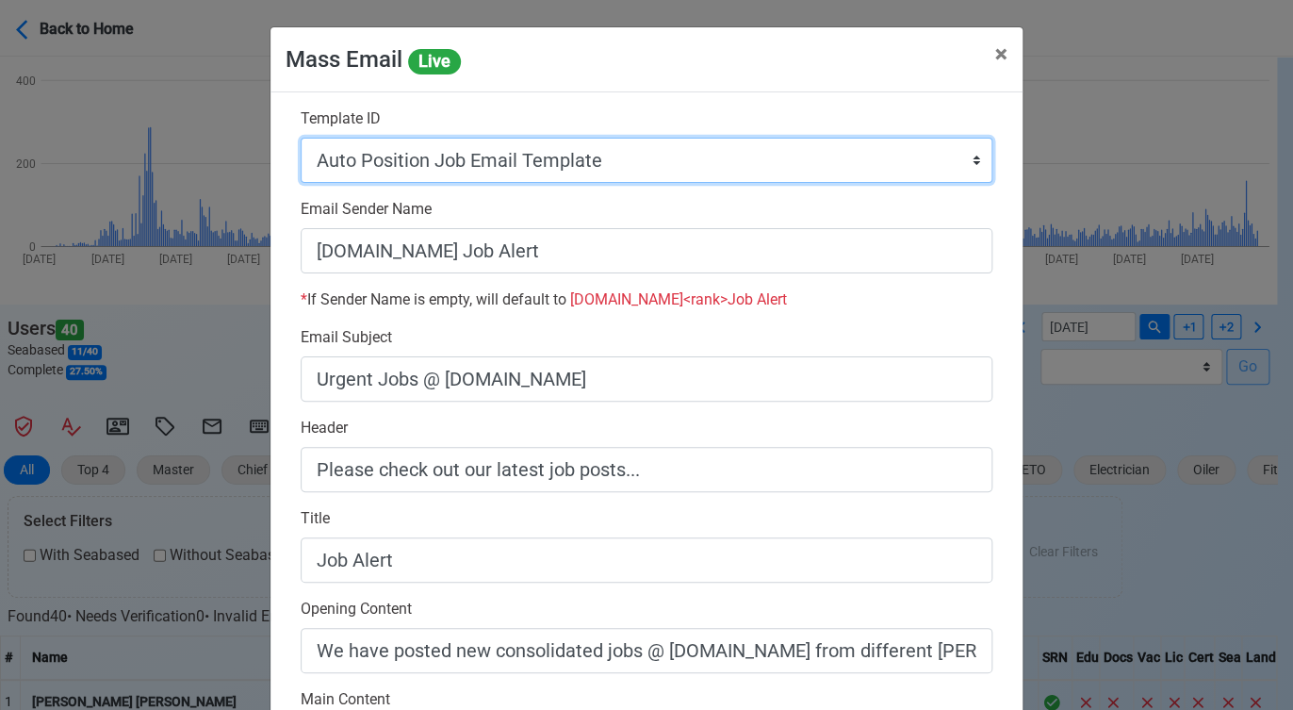
click at [733, 162] on select "Auto Position Job Email Template Incomplete CV Email Template ETO/ETR Job Email…" at bounding box center [647, 160] width 692 height 45
select select "d-0c193ece46b24c5dbce89cdb3e751472"
click at [301, 138] on select "Auto Position Job Email Template Incomplete CV Email Template ETO/ETR Job Email…" at bounding box center [647, 160] width 692 height 45
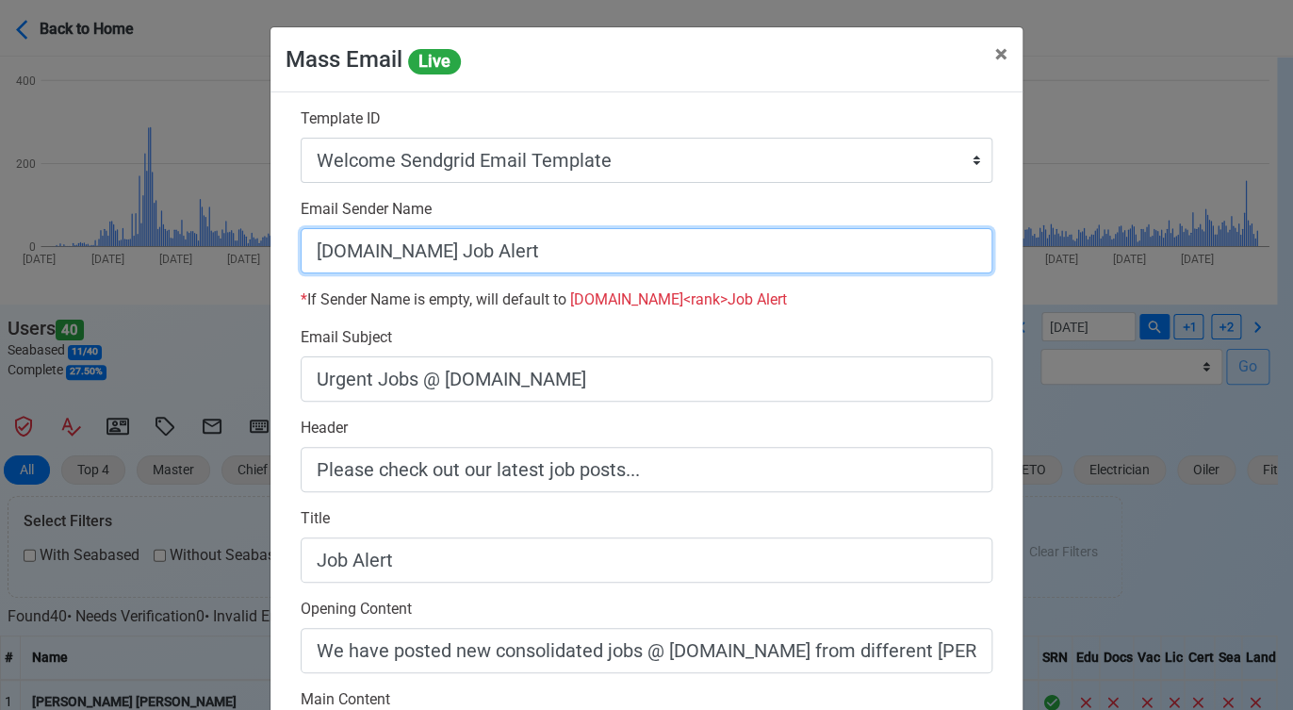
drag, startPoint x: 434, startPoint y: 248, endPoint x: 738, endPoint y: 263, distance: 304.9
click at [749, 260] on input "[DOMAIN_NAME] Job Alert" at bounding box center [647, 250] width 692 height 45
click at [302, 244] on input "[DOMAIN_NAME]" at bounding box center [647, 250] width 692 height 45
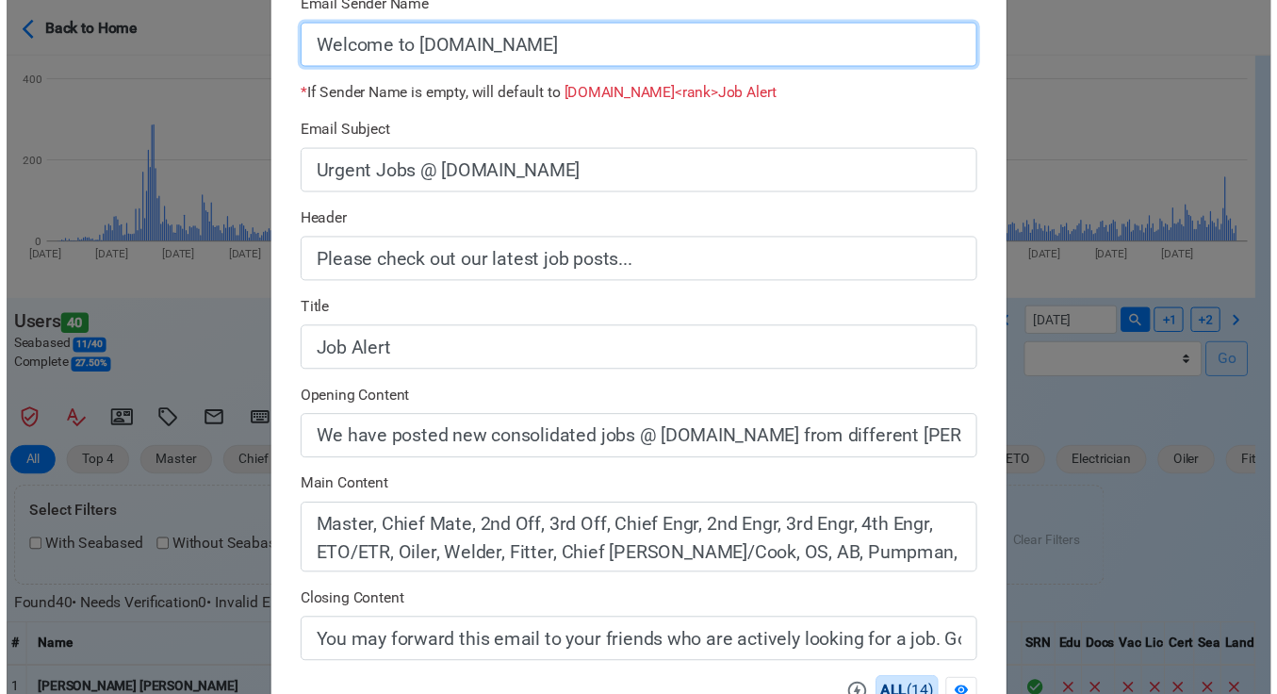
scroll to position [523, 0]
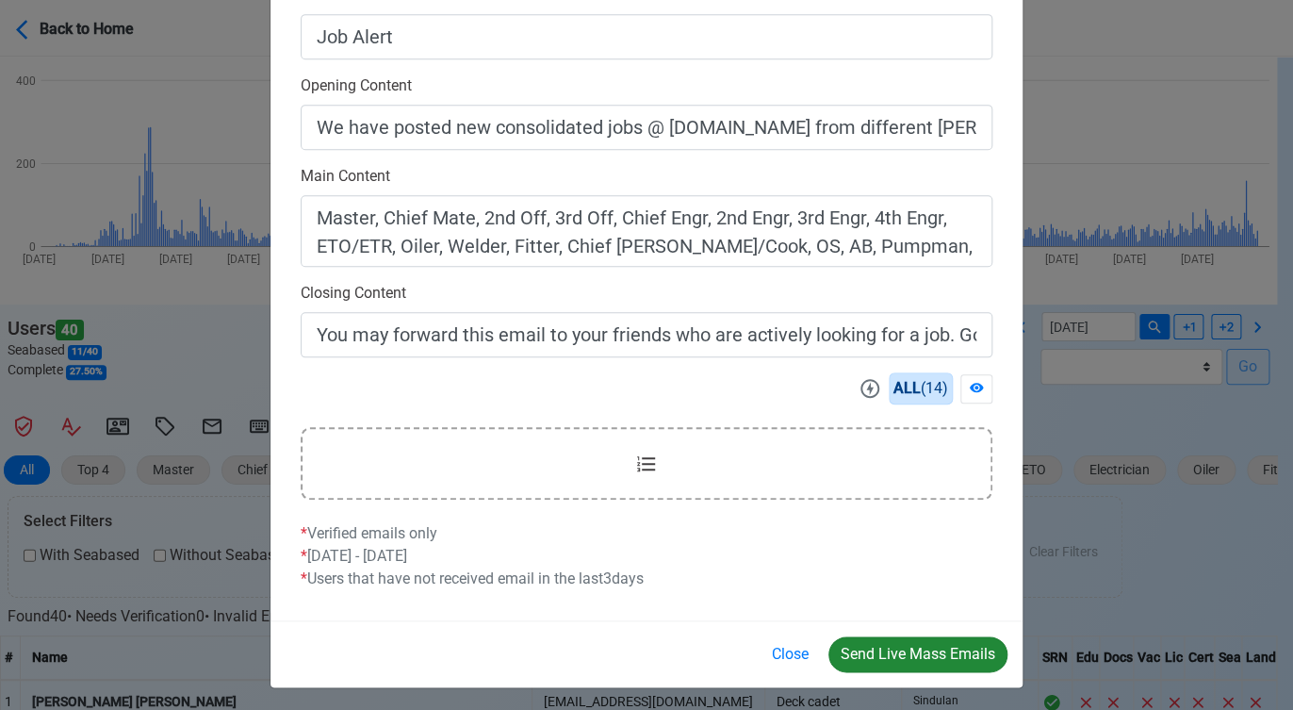
type input "Welcome to SeamanBio.PH"
click at [902, 654] on button "Send Live Mass Emails" at bounding box center [918, 654] width 179 height 36
click at [782, 650] on button "Close" at bounding box center [790, 654] width 61 height 36
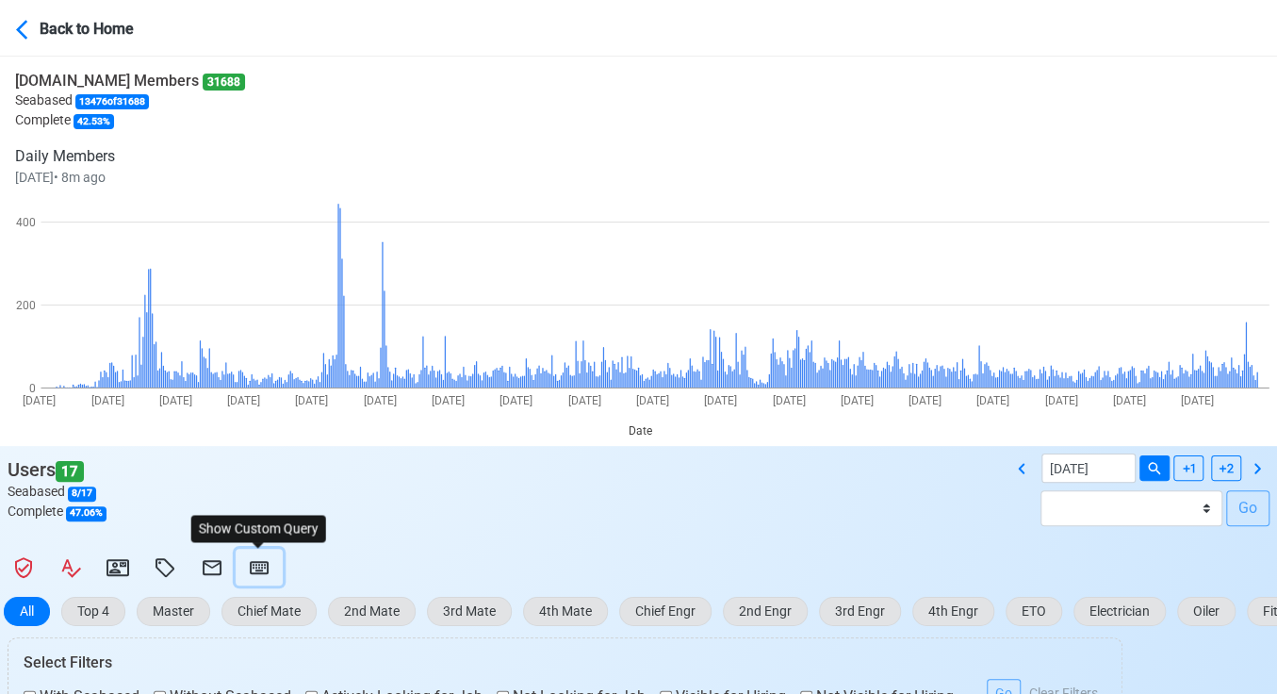
click at [266, 572] on icon at bounding box center [259, 567] width 19 height 13
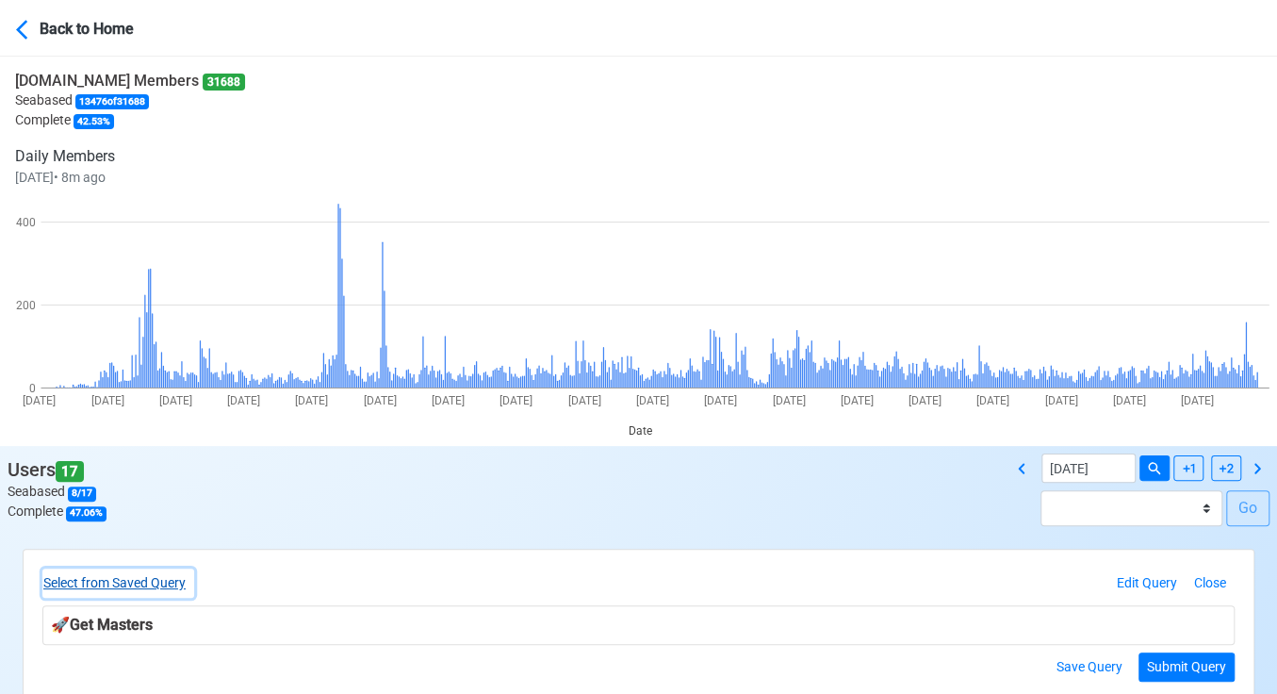
click at [168, 579] on button "Select from Saved Query" at bounding box center [118, 582] width 152 height 29
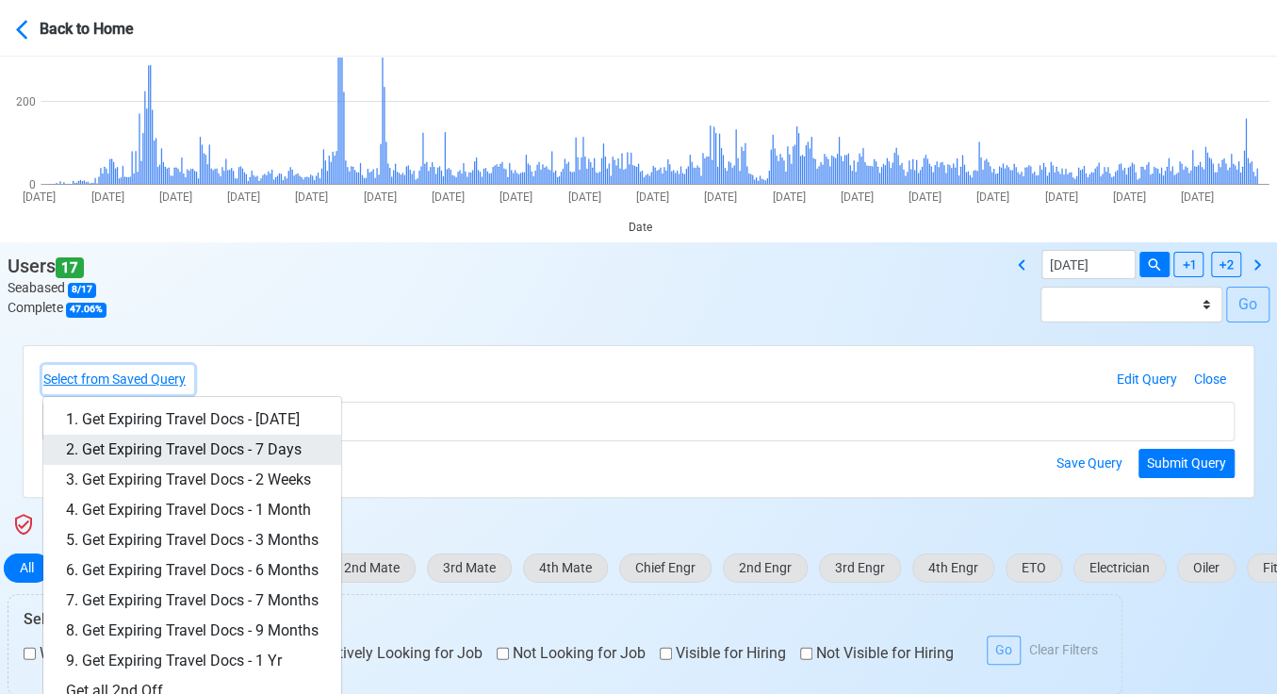
scroll to position [209, 0]
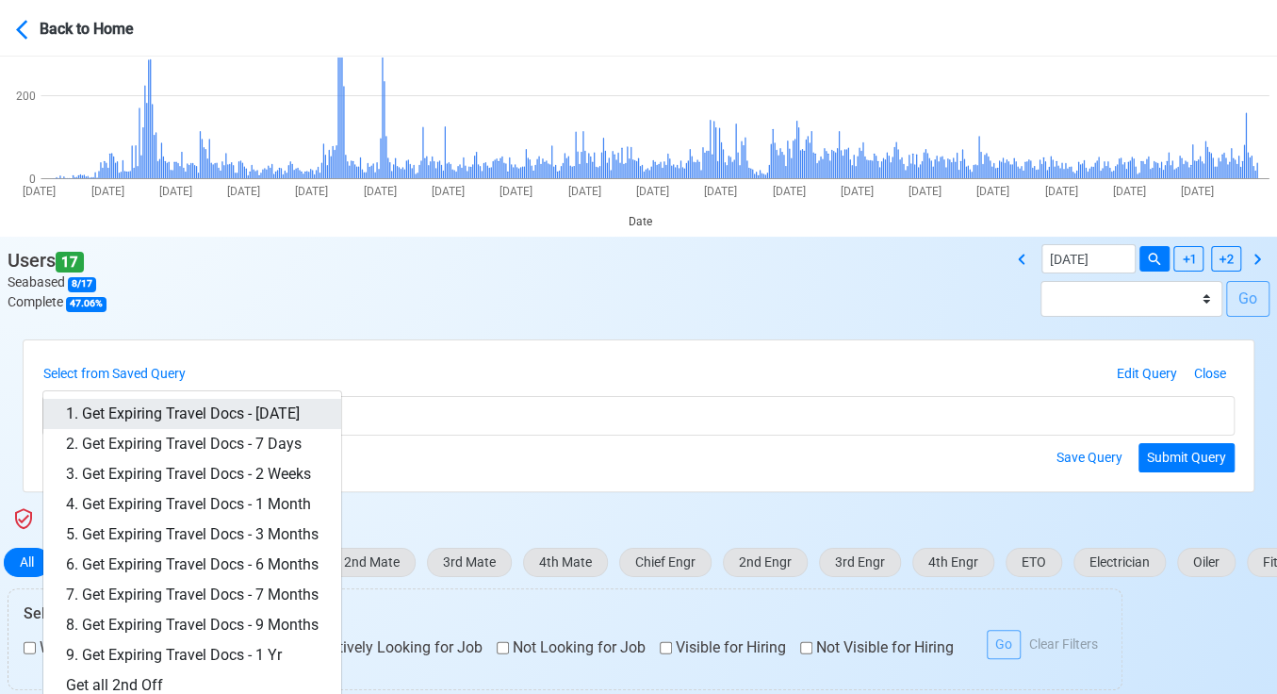
drag, startPoint x: 280, startPoint y: 413, endPoint x: 324, endPoint y: 411, distance: 44.3
click at [280, 413] on link "1. Get Expiring Travel Docs - [DATE]" at bounding box center [192, 414] width 298 height 30
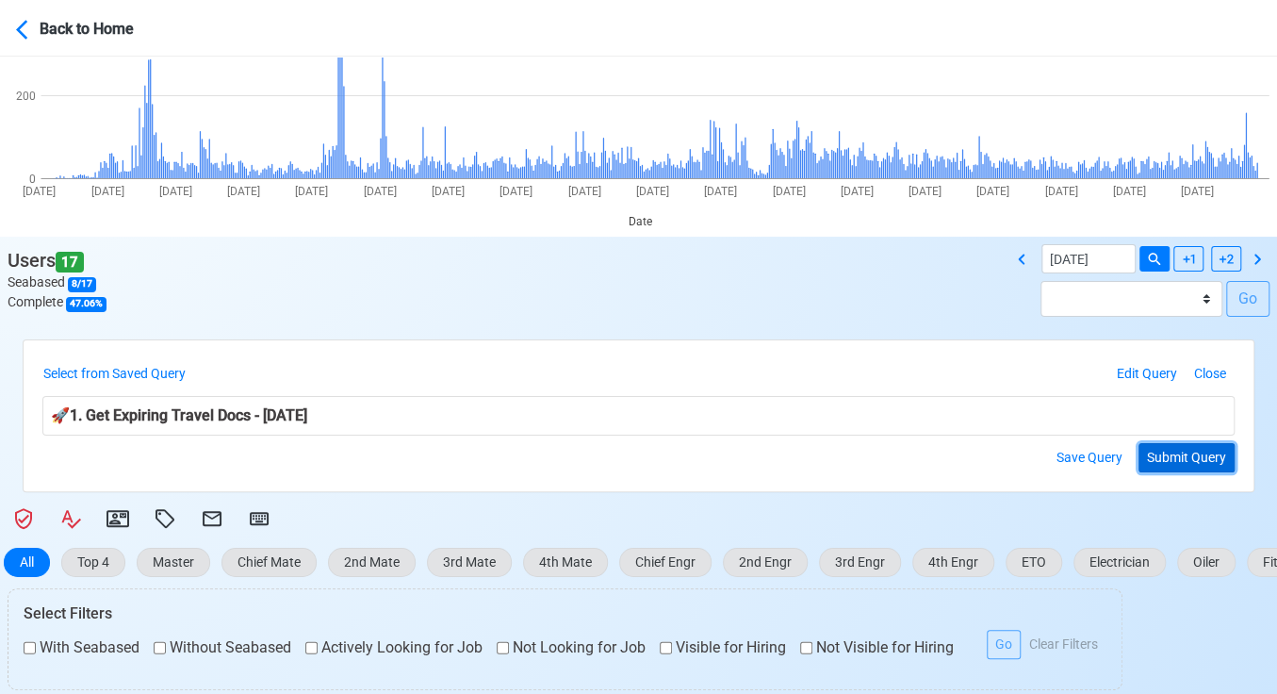
click at [1213, 453] on button "Submit Query" at bounding box center [1187, 457] width 96 height 29
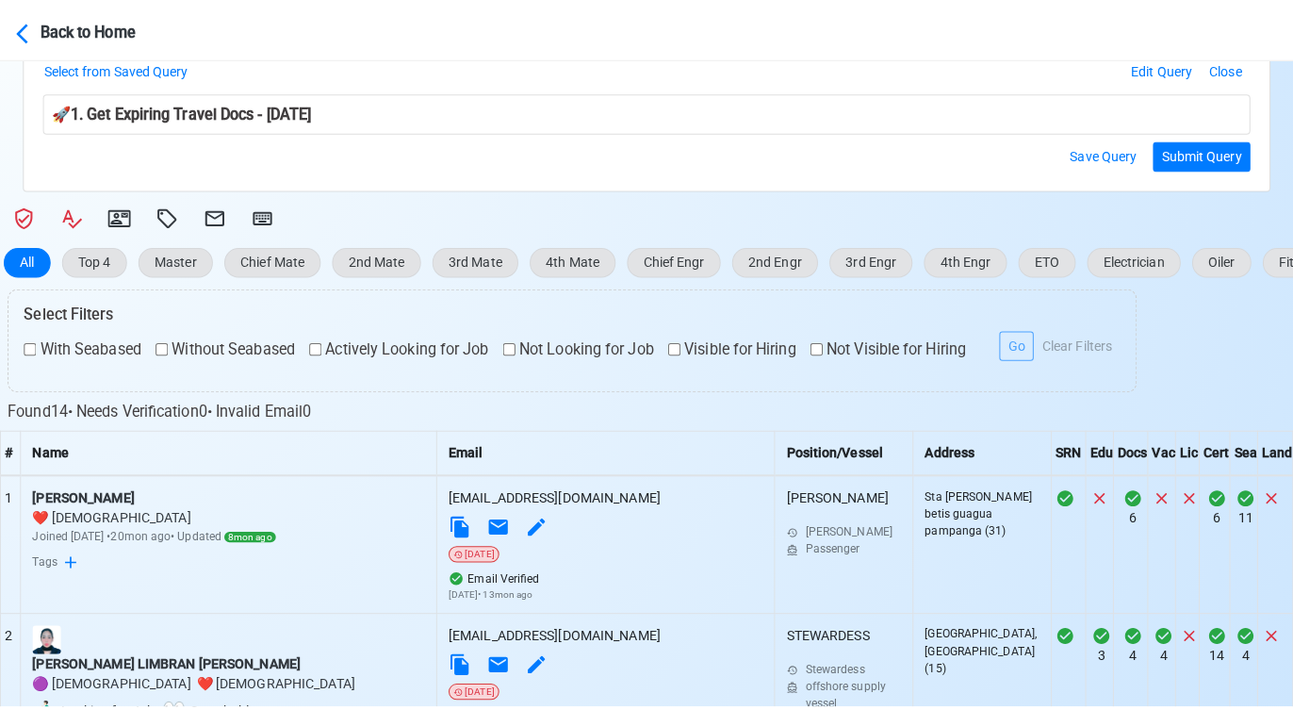
scroll to position [314, 0]
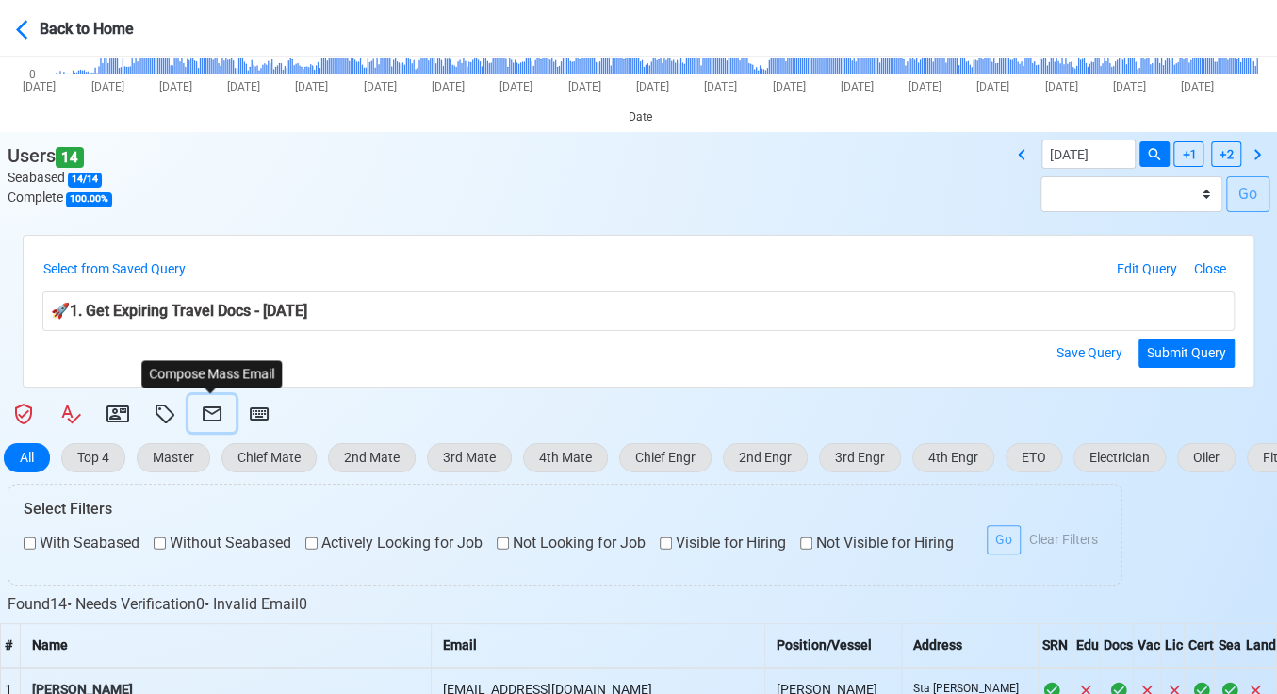
click at [215, 412] on icon at bounding box center [212, 414] width 23 height 23
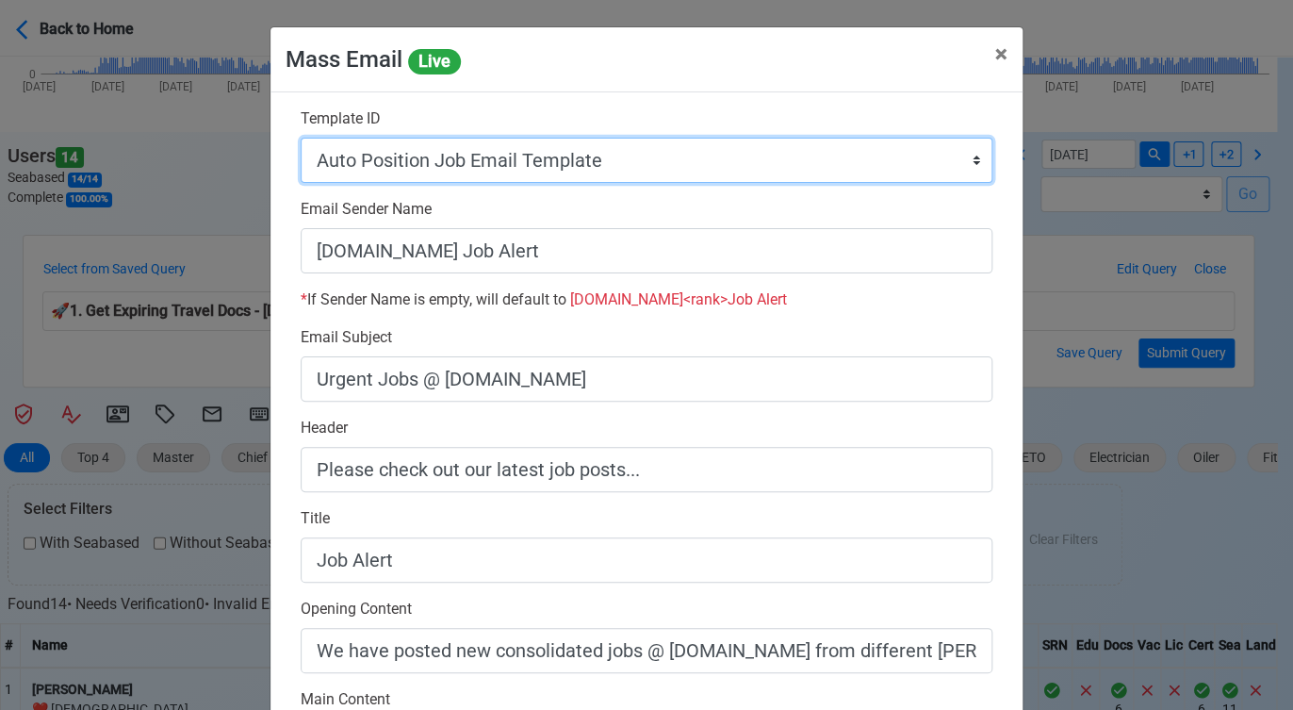
click at [768, 165] on select "Auto Position Job Email Template Incomplete CV Email Template ETO/ETR Job Email…" at bounding box center [647, 160] width 692 height 45
select select "d-3e71907ffd064a39999872a824aaf79a"
click at [301, 138] on select "Auto Position Job Email Template Incomplete CV Email Template ETO/ETR Job Email…" at bounding box center [647, 160] width 692 height 45
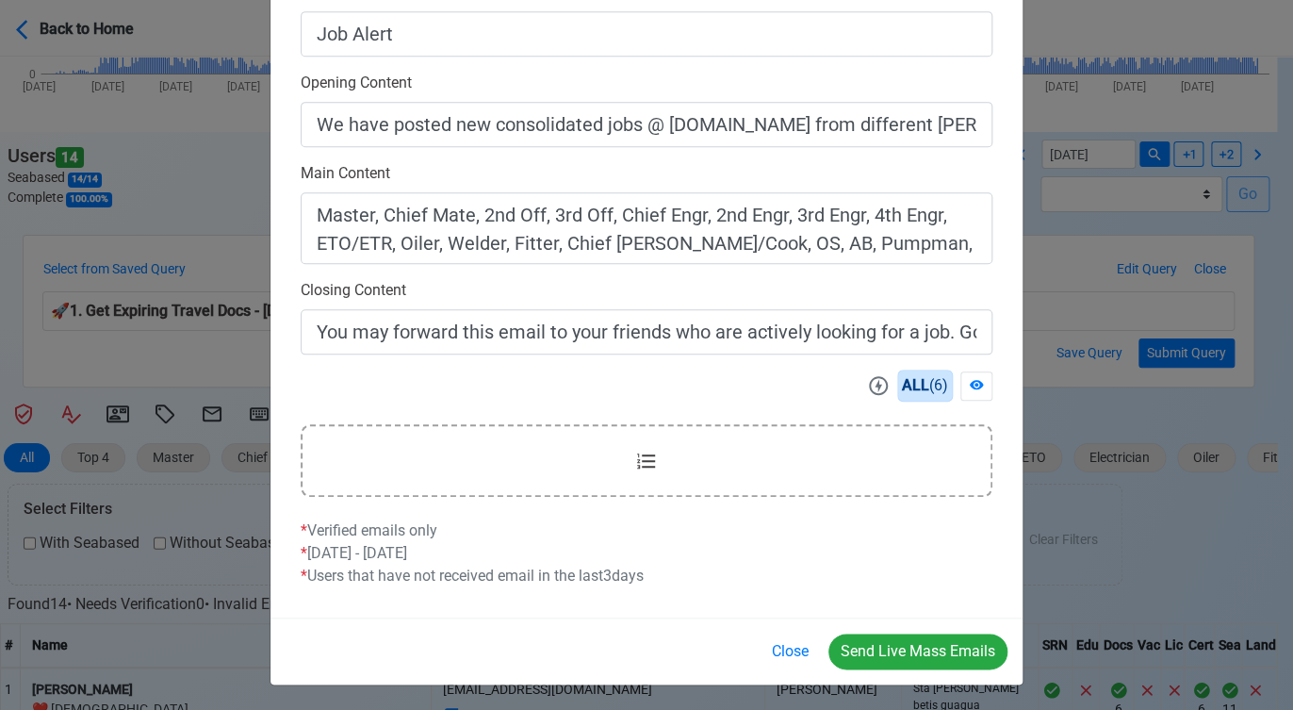
scroll to position [528, 0]
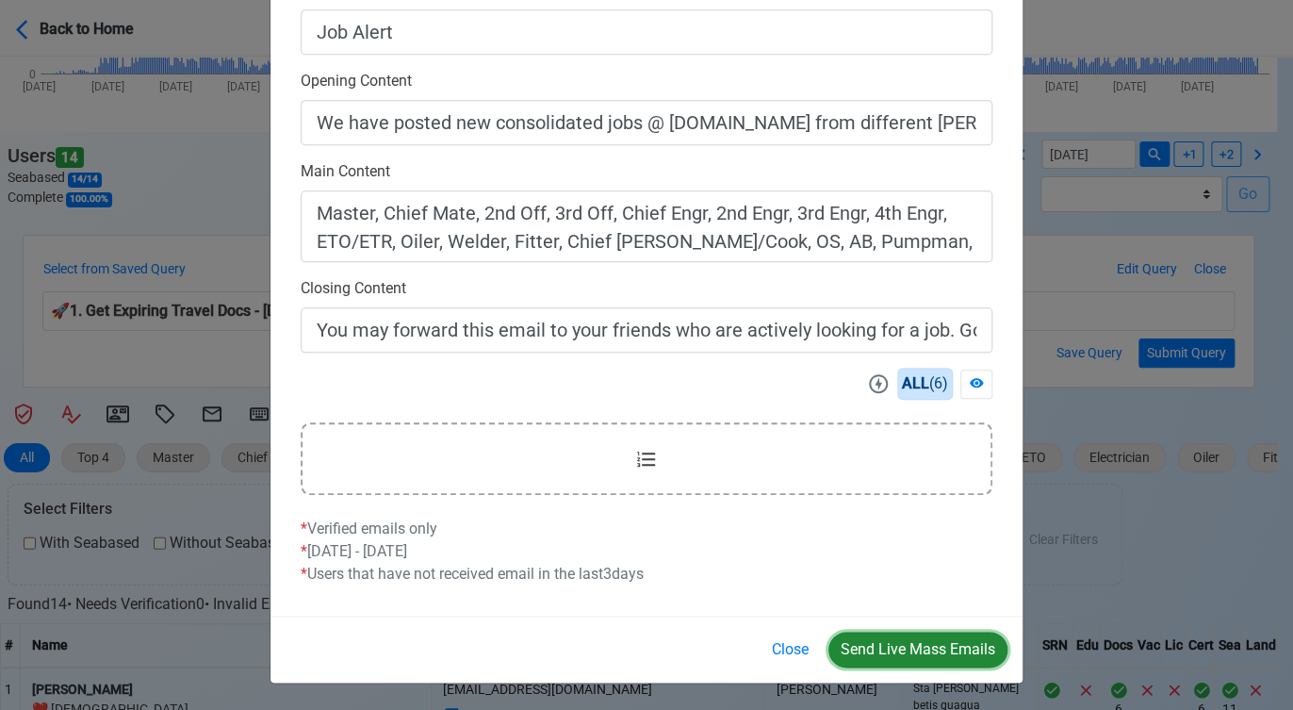
click at [883, 650] on button "Send Live Mass Emails" at bounding box center [918, 650] width 179 height 36
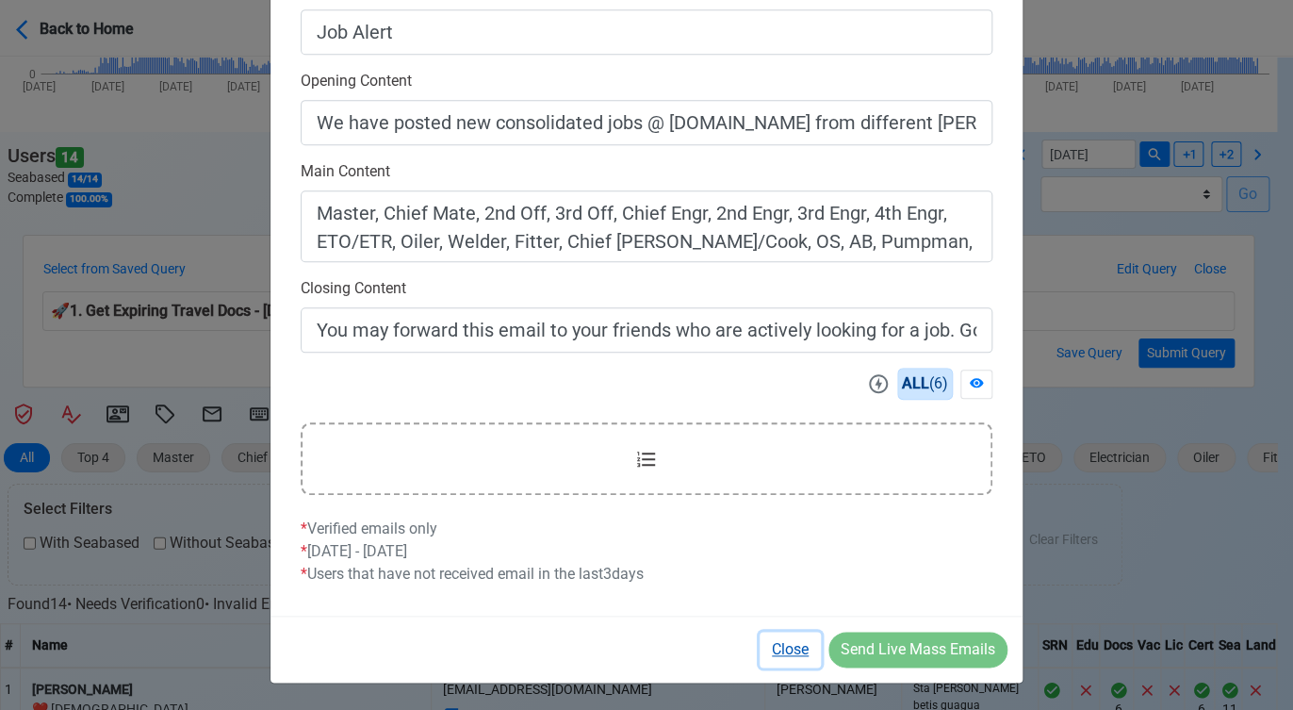
click at [791, 645] on button "Close" at bounding box center [790, 650] width 61 height 36
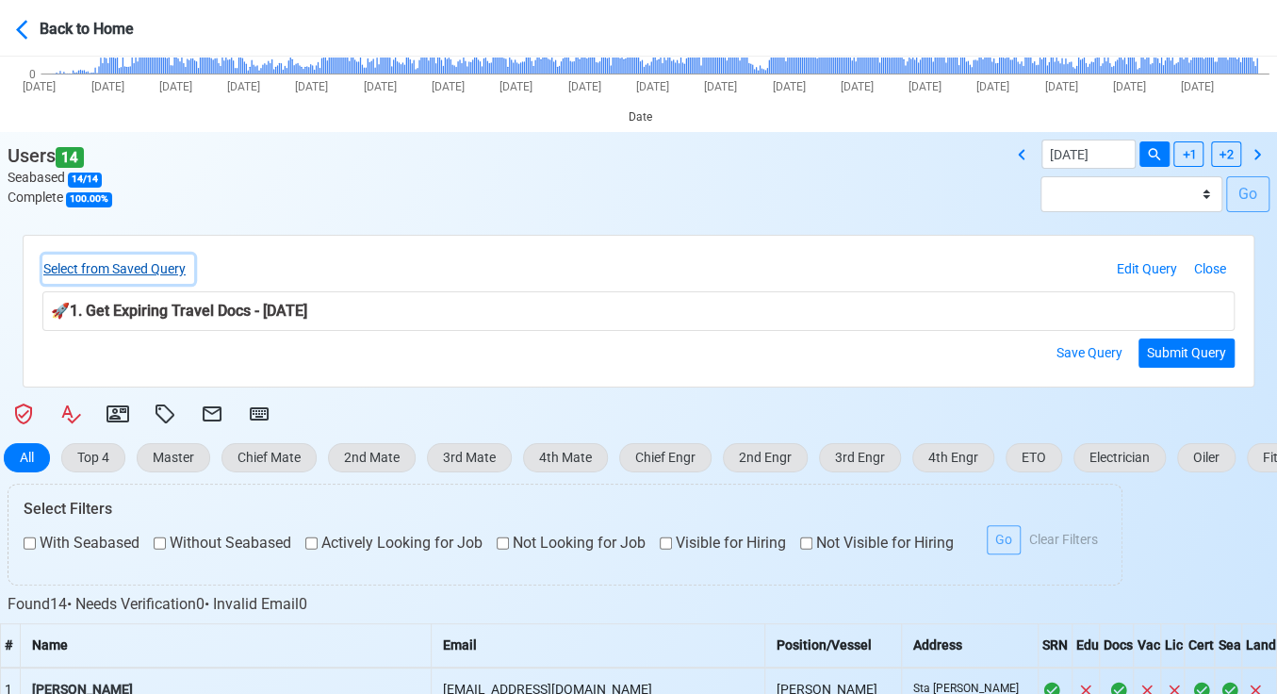
click at [168, 264] on button "Select from Saved Query" at bounding box center [118, 269] width 152 height 29
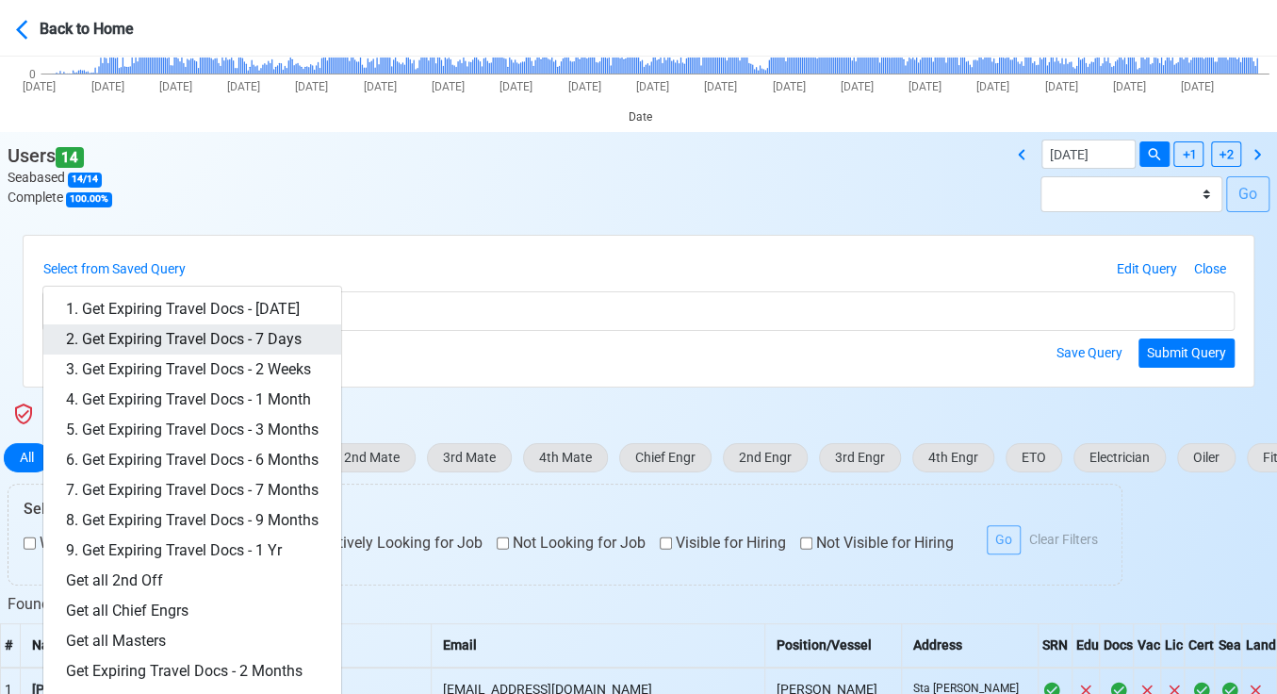
click at [251, 333] on link "2. Get Expiring Travel Docs - 7 Days" at bounding box center [192, 339] width 298 height 30
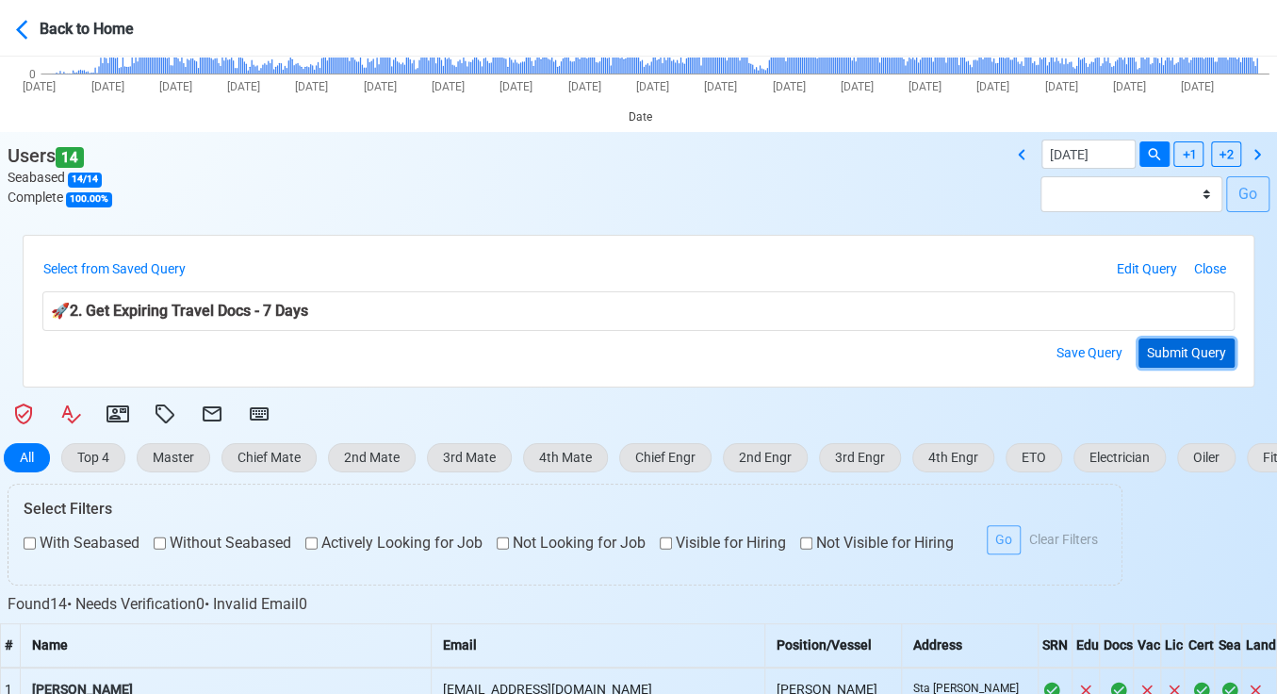
click at [1185, 345] on button "Submit Query" at bounding box center [1187, 352] width 96 height 29
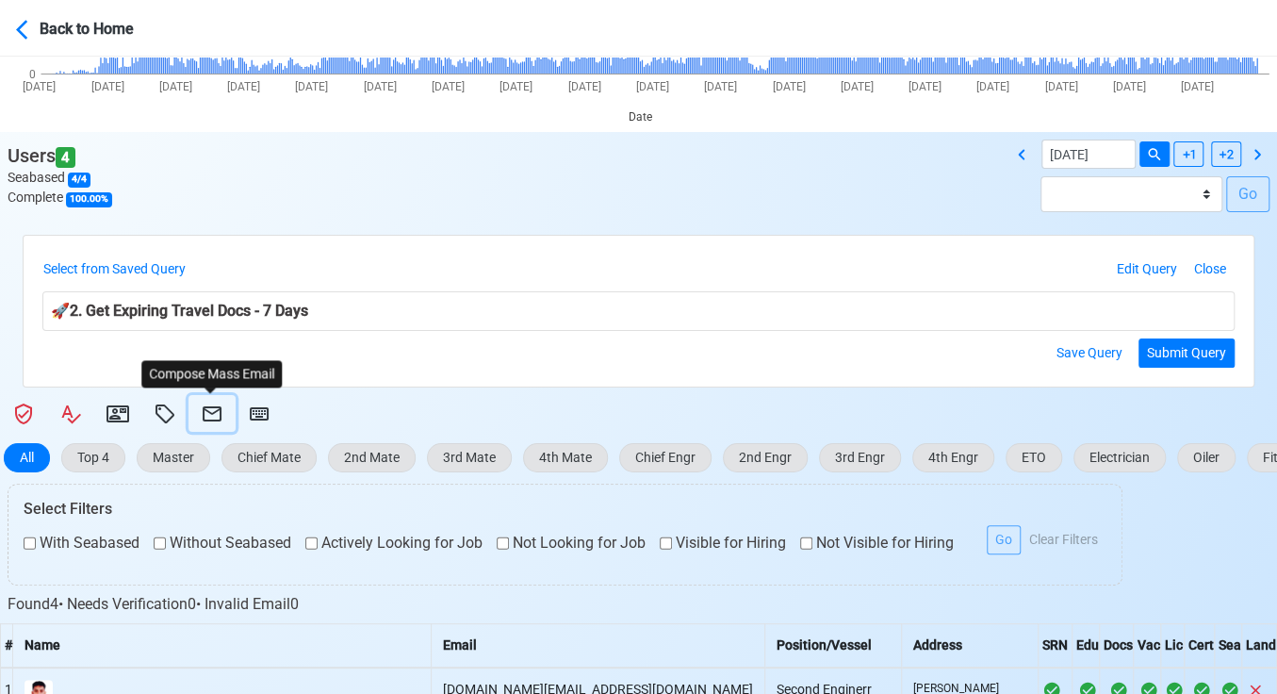
click at [210, 406] on icon at bounding box center [212, 413] width 19 height 15
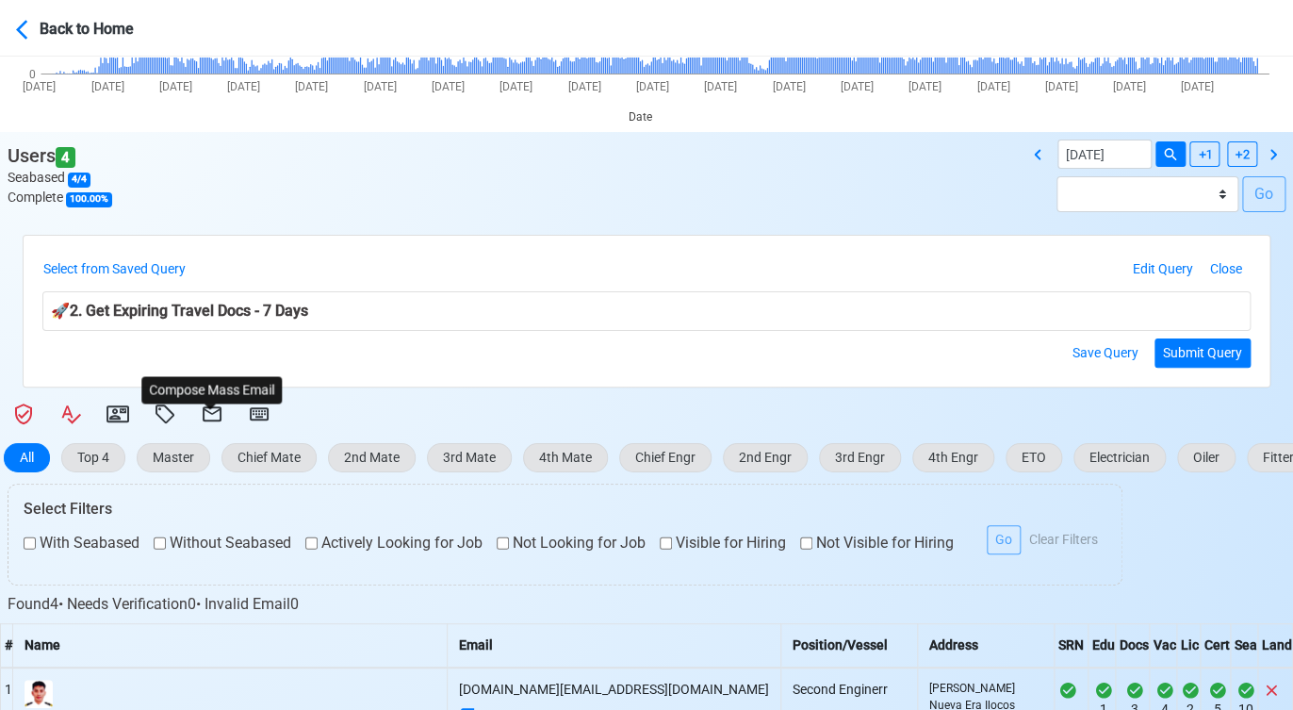
select select "d-3e71907ffd064a39999872a824aaf79a"
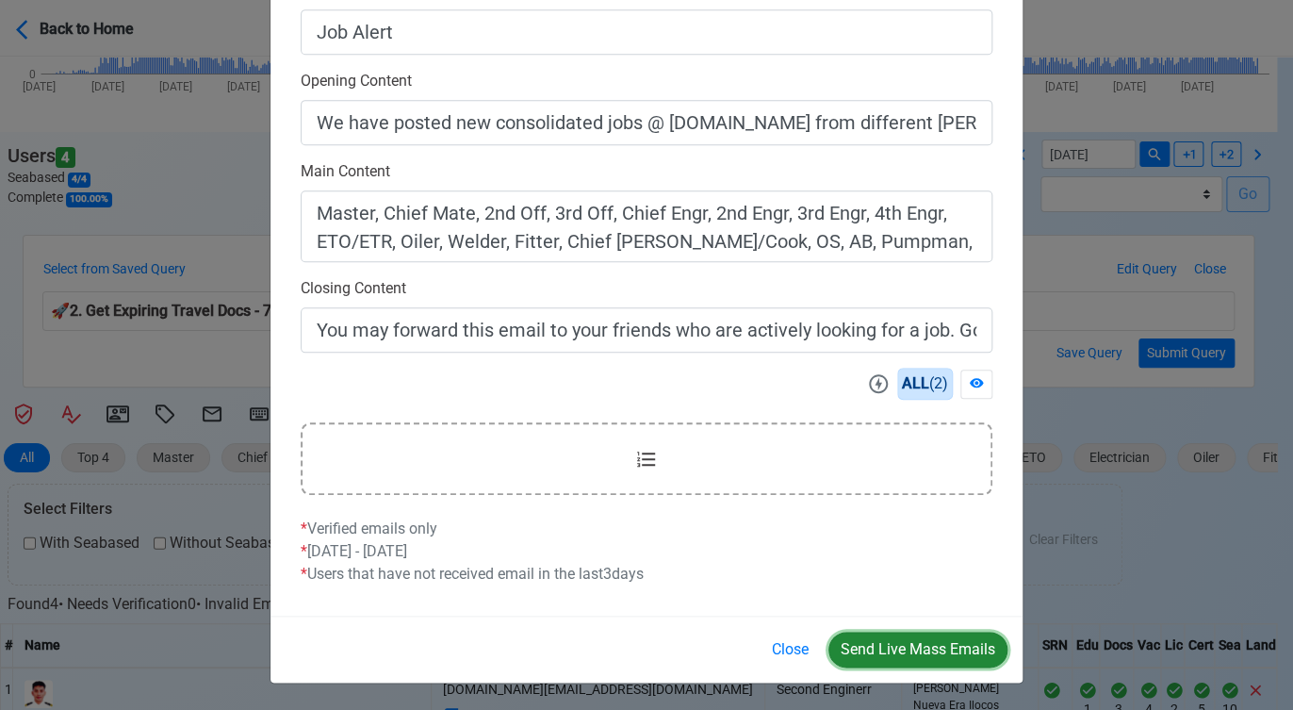
click at [936, 646] on button "Send Live Mass Emails" at bounding box center [918, 650] width 179 height 36
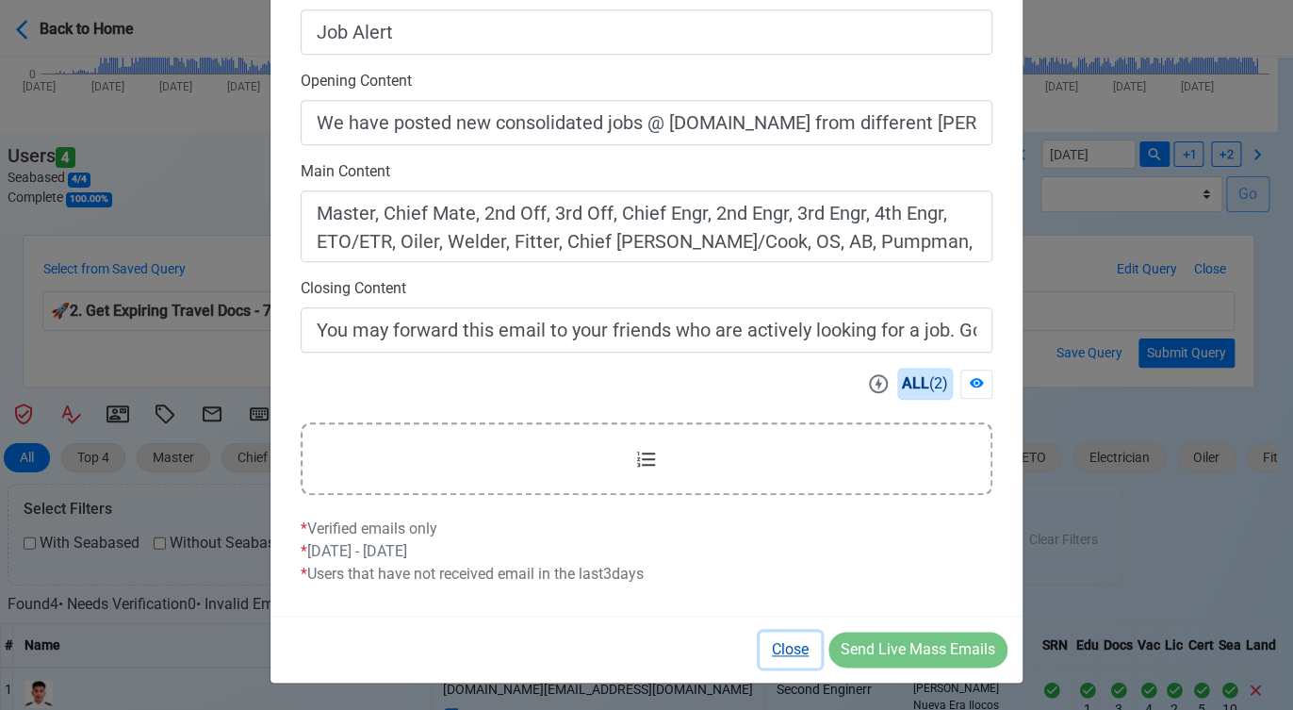
click at [788, 647] on button "Close" at bounding box center [790, 650] width 61 height 36
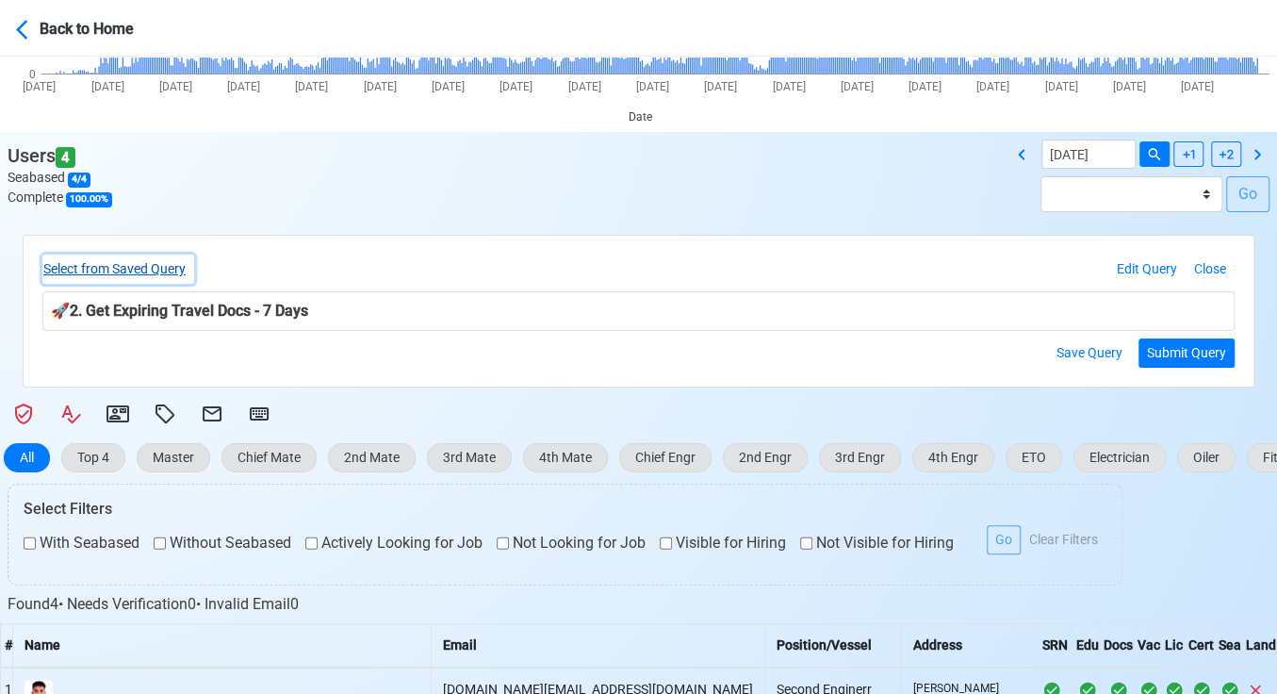
click at [144, 271] on button "Select from Saved Query" at bounding box center [118, 269] width 152 height 29
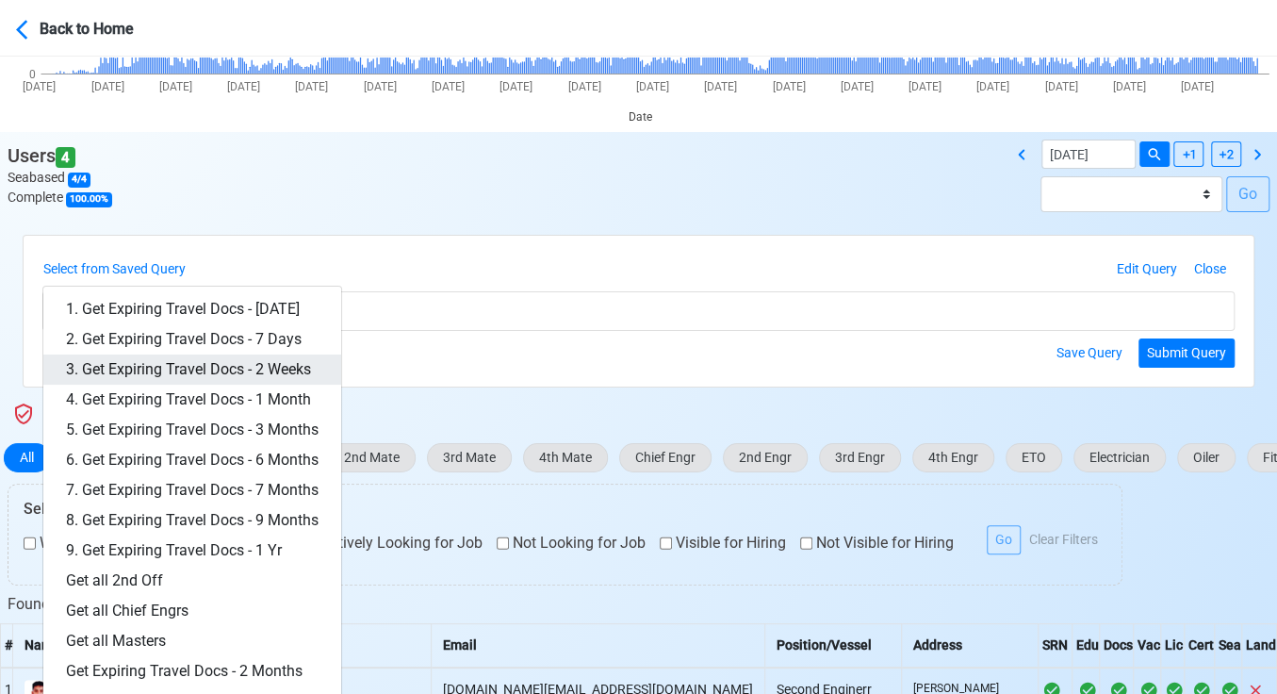
click at [257, 359] on link "3. Get Expiring Travel Docs - 2 Weeks" at bounding box center [192, 369] width 298 height 30
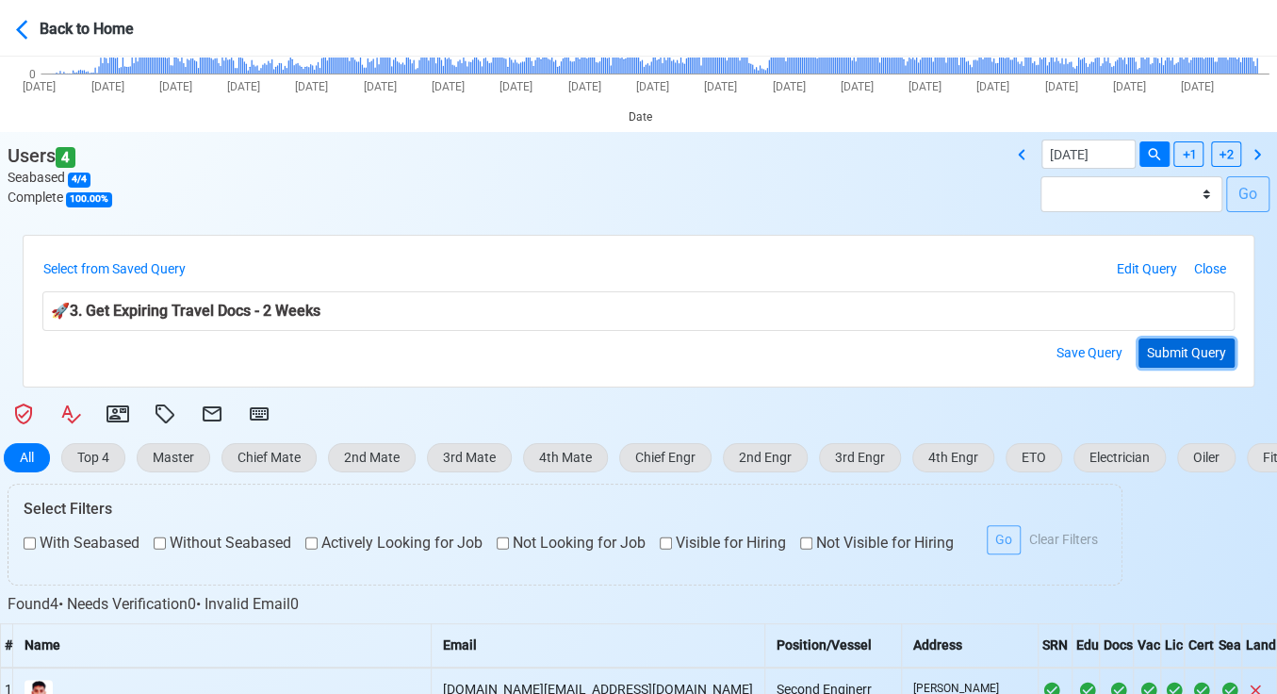
click at [1193, 363] on button "Submit Query" at bounding box center [1187, 352] width 96 height 29
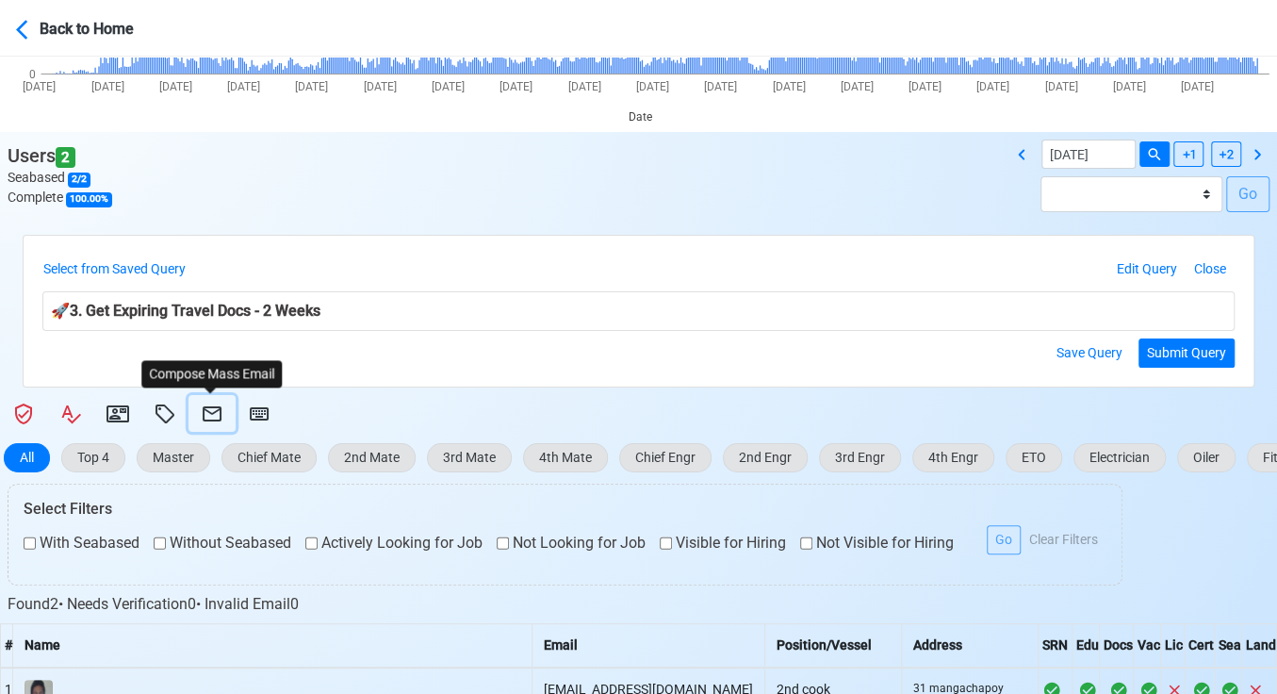
click at [211, 406] on icon at bounding box center [212, 413] width 19 height 15
select select "d-3e71907ffd064a39999872a824aaf79a"
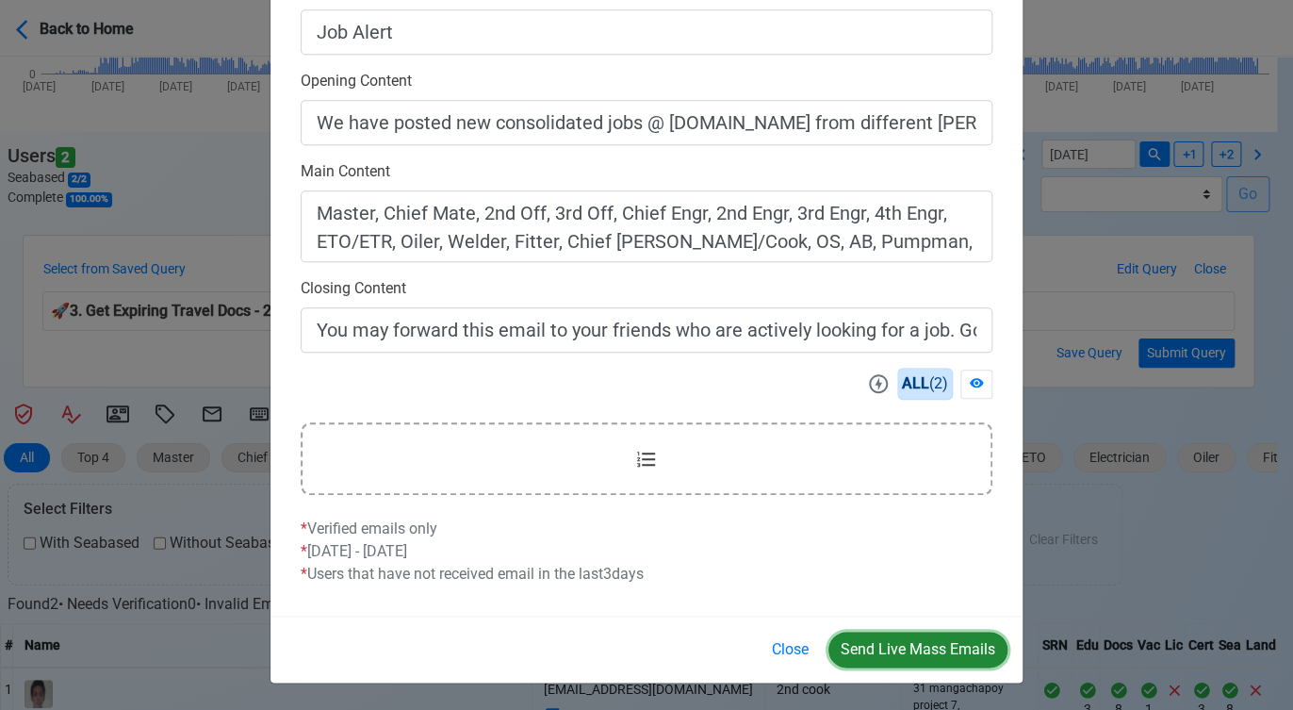
click at [920, 641] on button "Send Live Mass Emails" at bounding box center [918, 650] width 179 height 36
drag, startPoint x: 801, startPoint y: 644, endPoint x: 780, endPoint y: 616, distance: 35.6
click at [800, 644] on button "Close" at bounding box center [790, 650] width 61 height 36
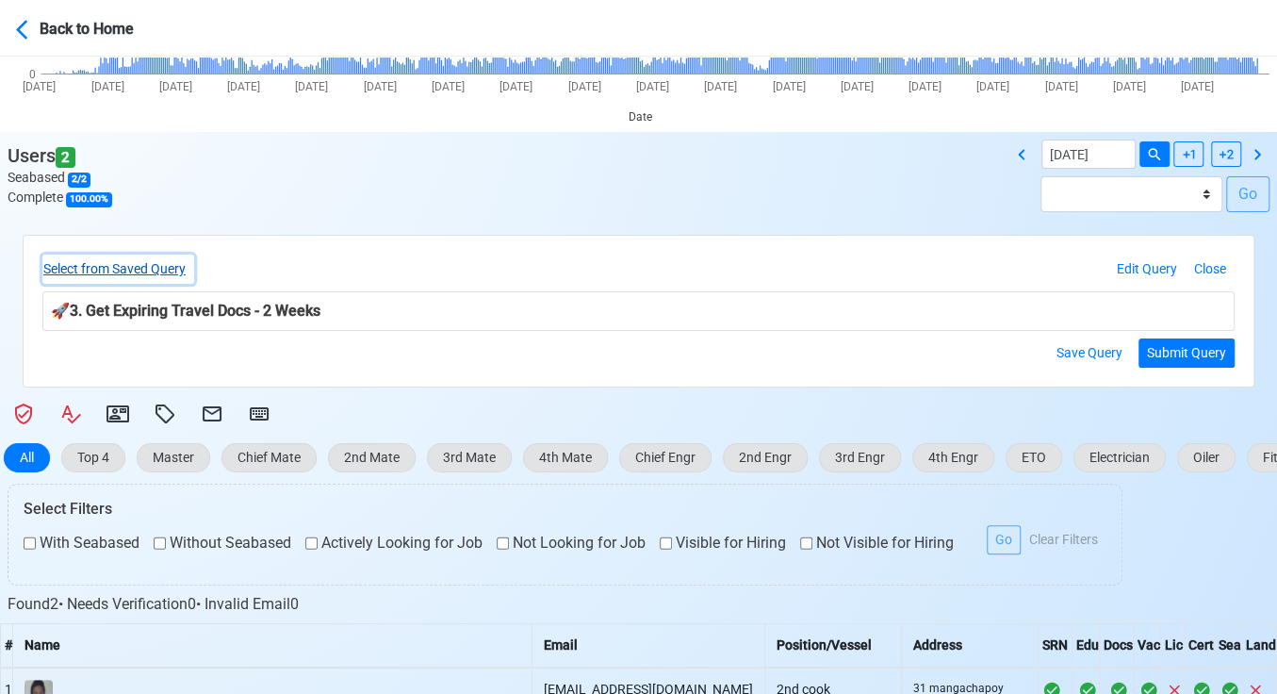
click at [161, 267] on button "Select from Saved Query" at bounding box center [118, 269] width 152 height 29
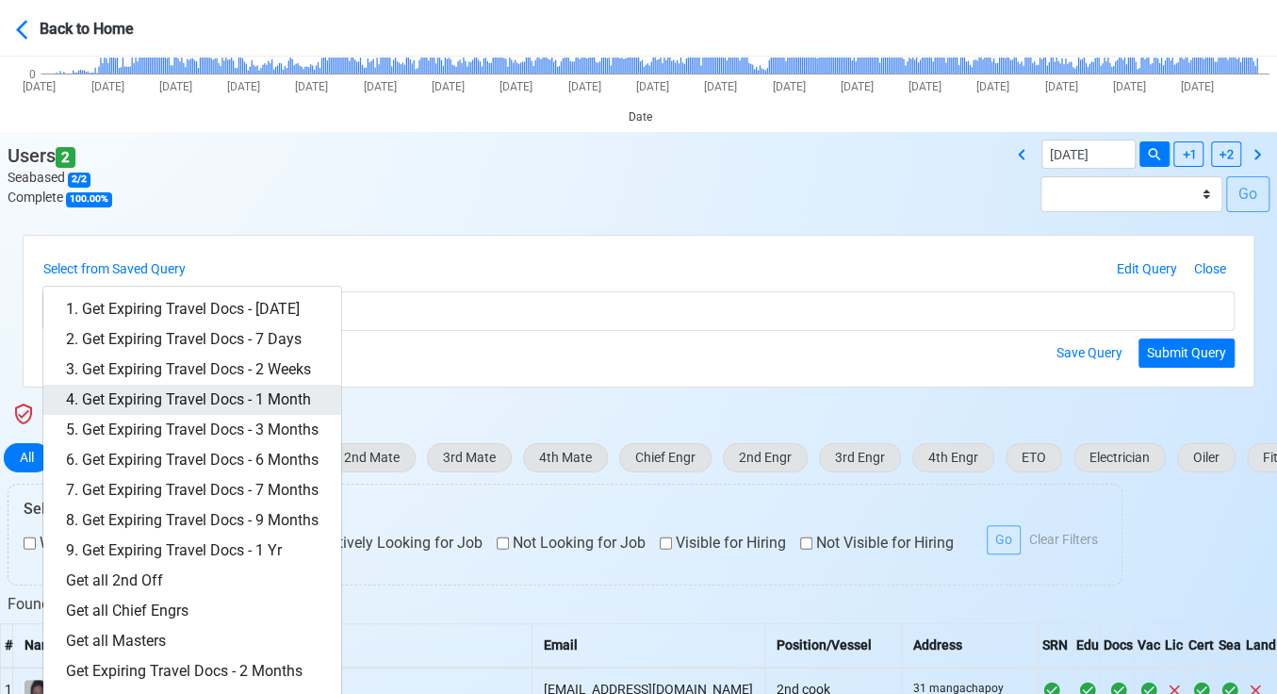
click at [289, 398] on link "4. Get Expiring Travel Docs - 1 Month" at bounding box center [192, 400] width 298 height 30
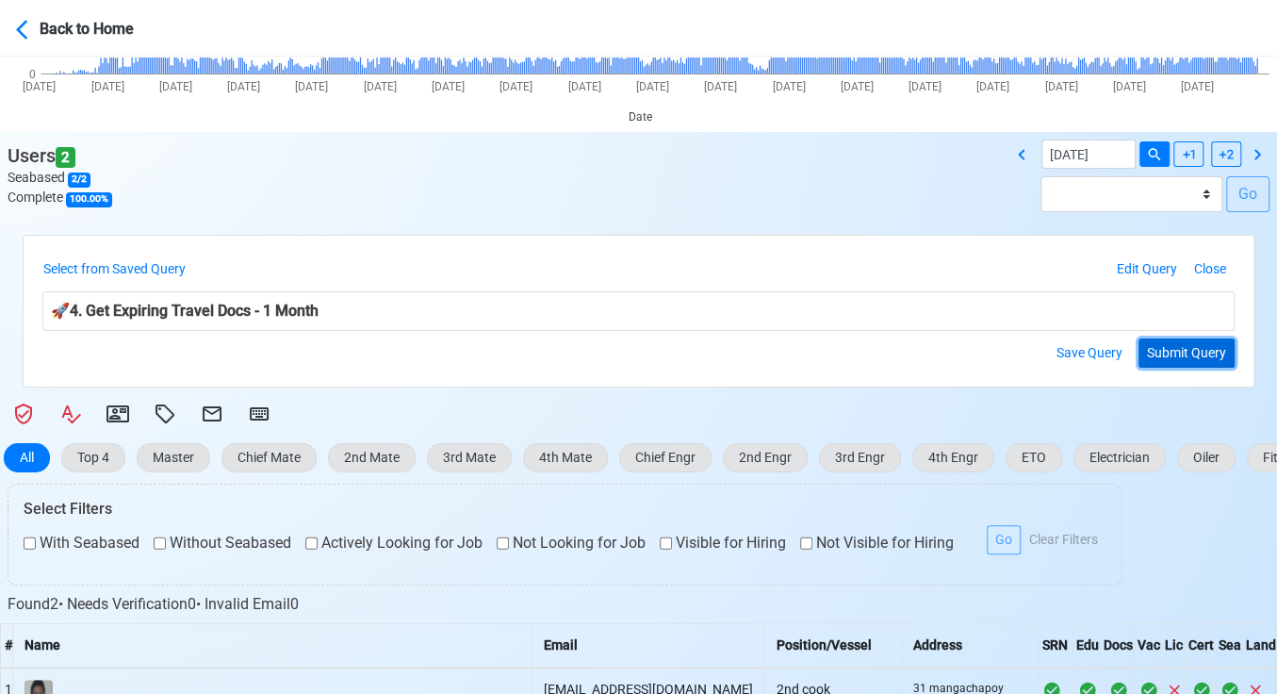
click at [1187, 346] on button "Submit Query" at bounding box center [1187, 352] width 96 height 29
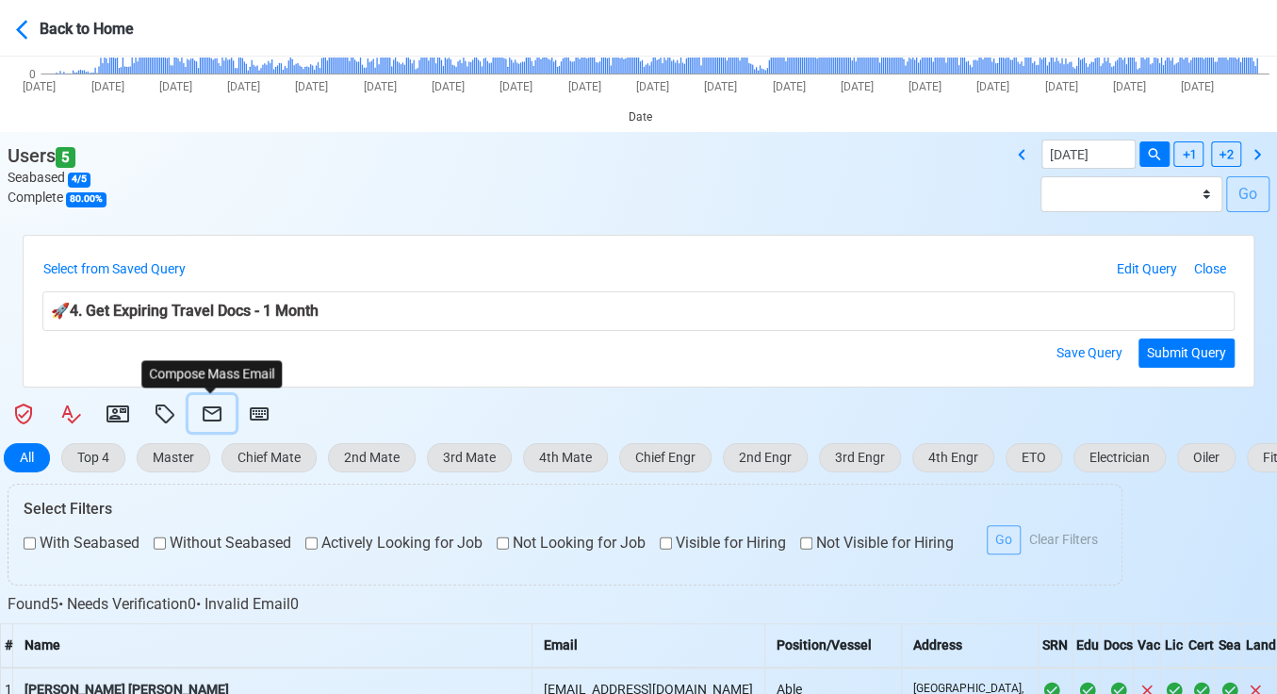
click at [205, 409] on icon at bounding box center [212, 413] width 19 height 15
select select "d-3e71907ffd064a39999872a824aaf79a"
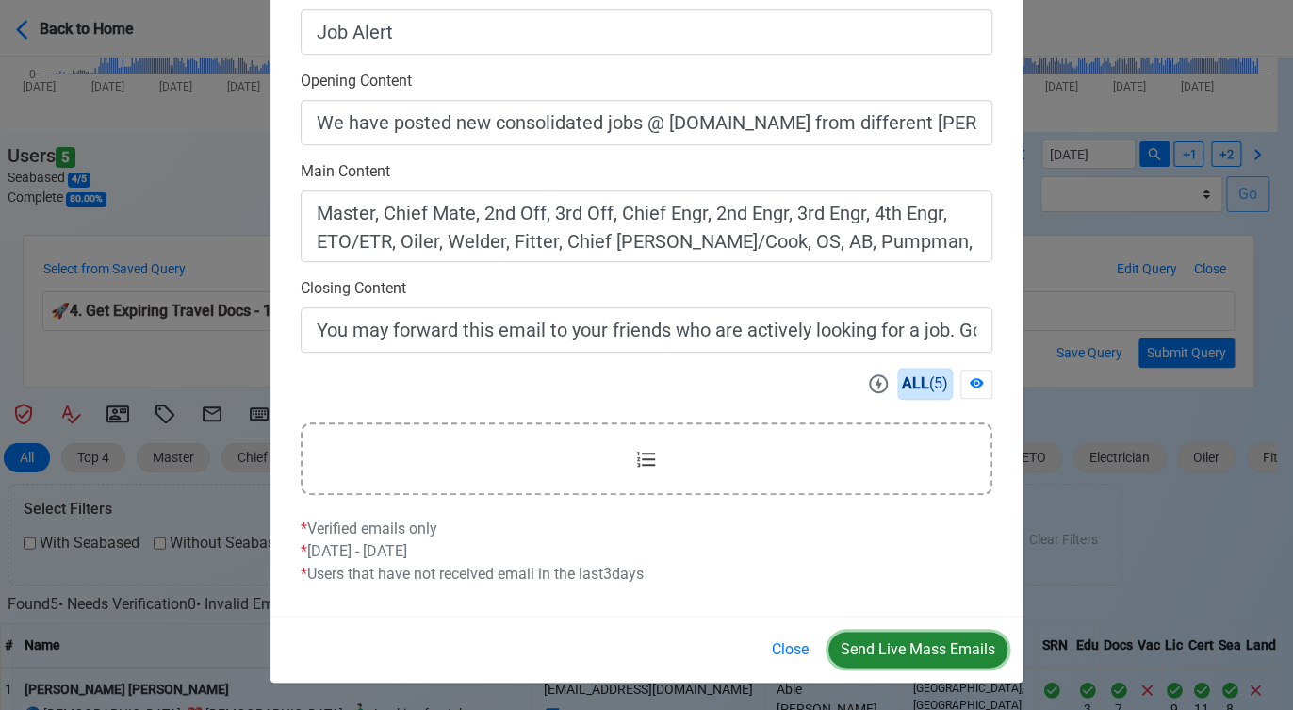
click at [921, 648] on button "Send Live Mass Emails" at bounding box center [918, 650] width 179 height 36
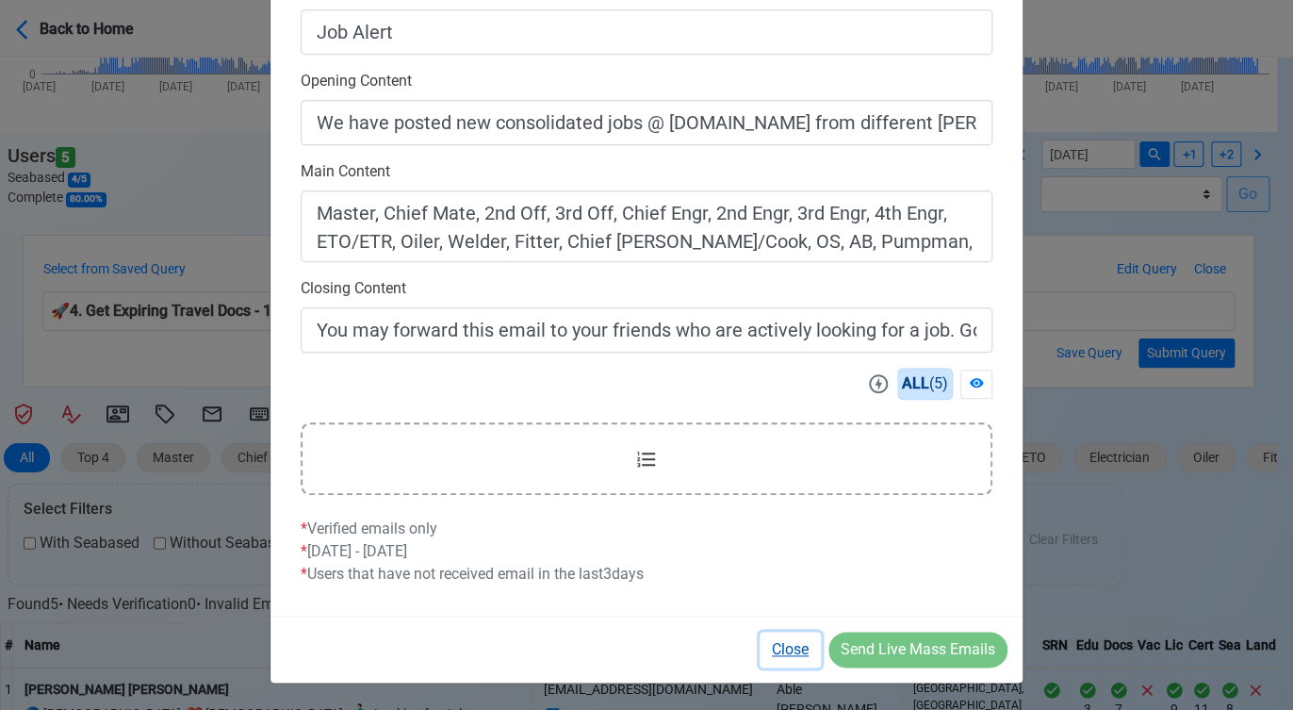
click at [792, 647] on button "Close" at bounding box center [790, 650] width 61 height 36
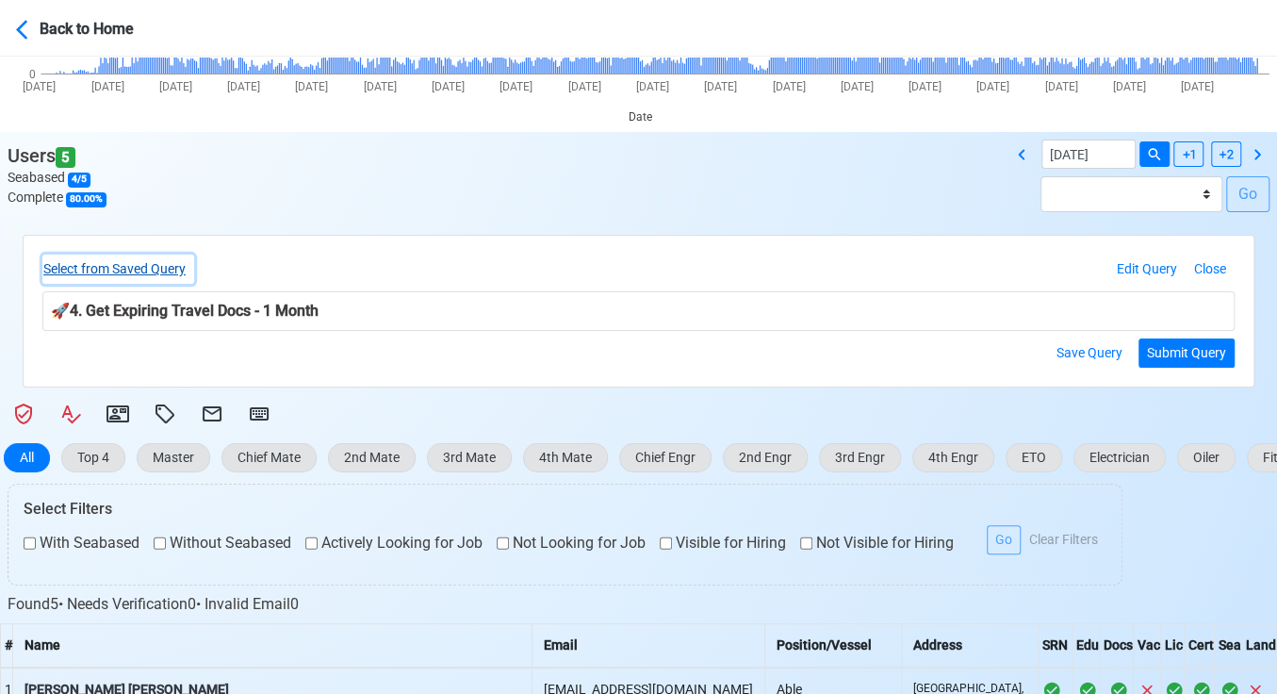
click at [156, 276] on button "Select from Saved Query" at bounding box center [118, 269] width 152 height 29
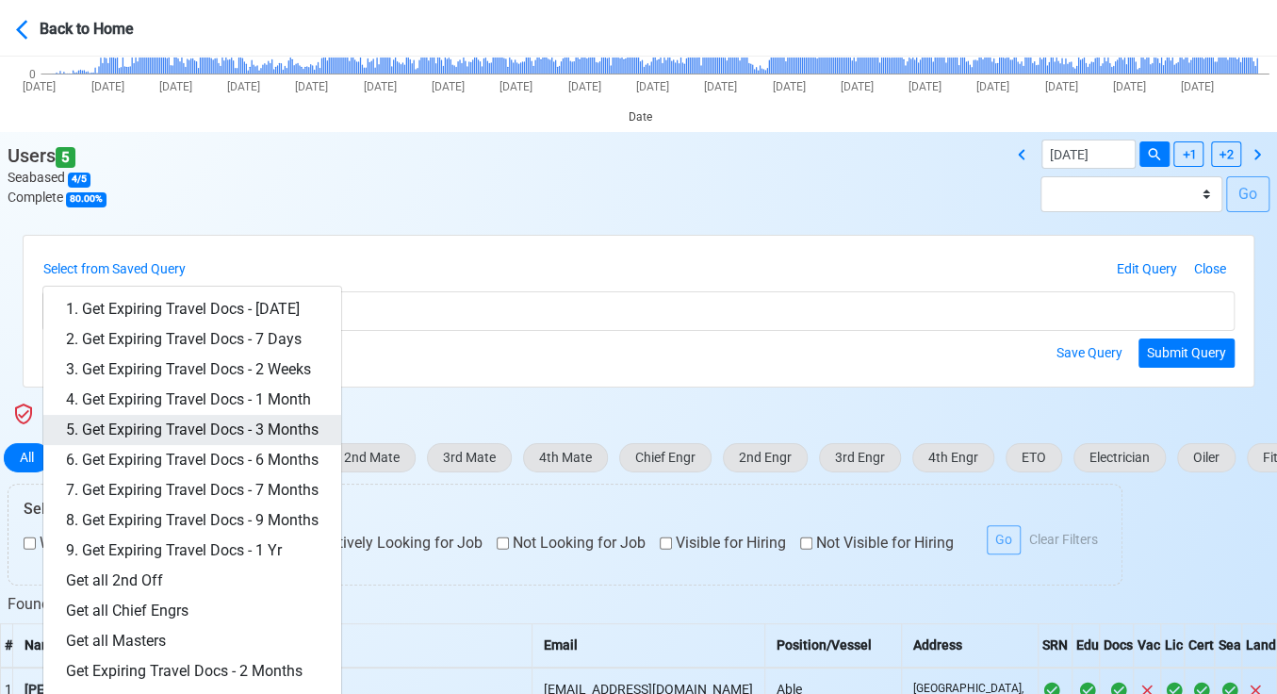
click at [276, 429] on link "5. Get Expiring Travel Docs - 3 Months" at bounding box center [192, 430] width 298 height 30
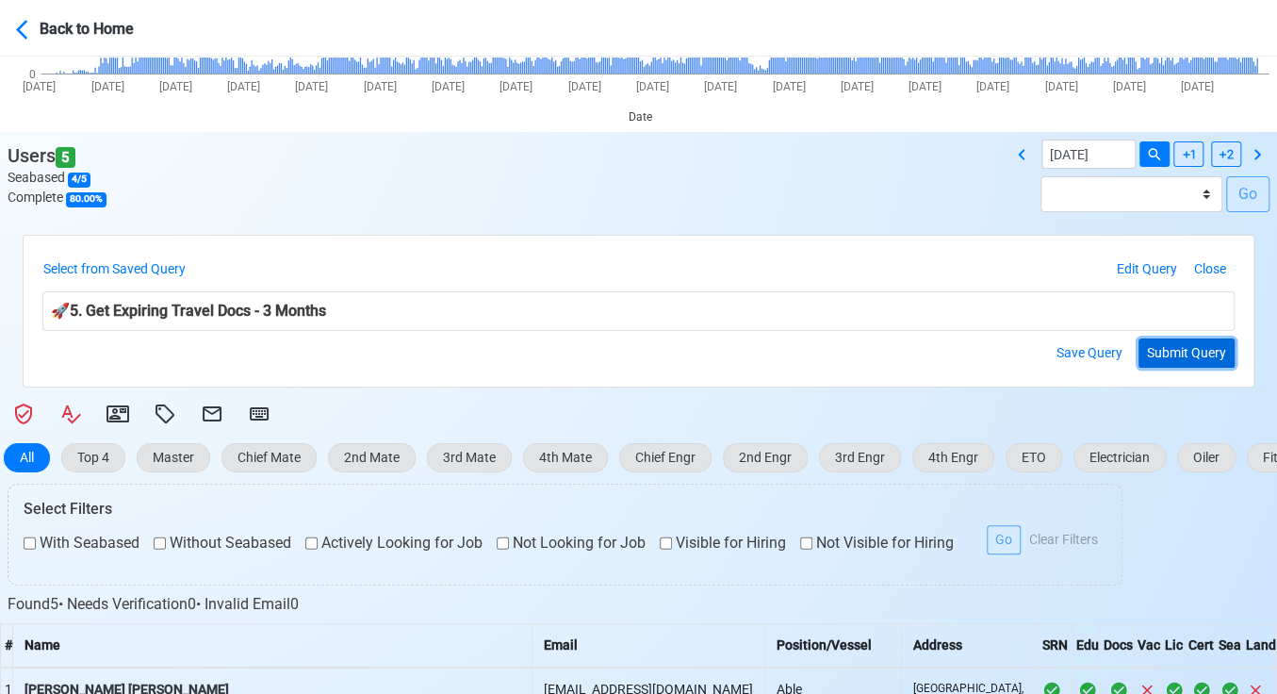
click at [1172, 357] on button "Submit Query" at bounding box center [1187, 352] width 96 height 29
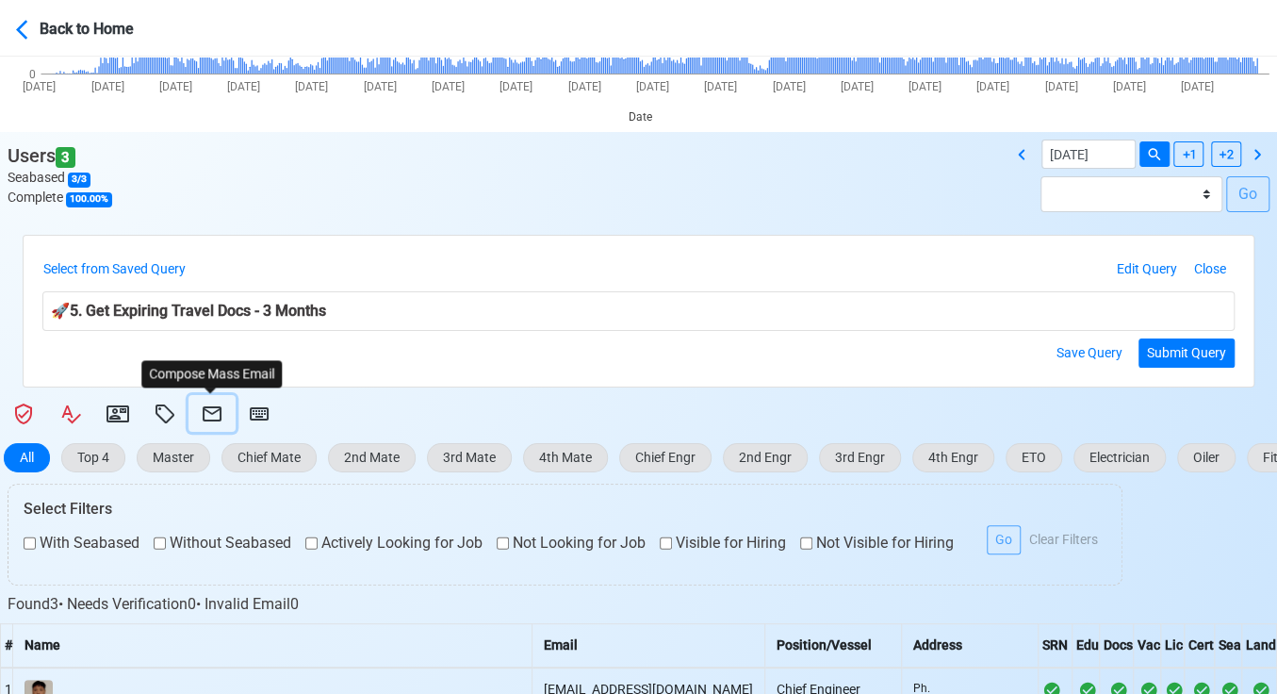
click at [210, 404] on icon at bounding box center [212, 414] width 23 height 23
select select "d-3e71907ffd064a39999872a824aaf79a"
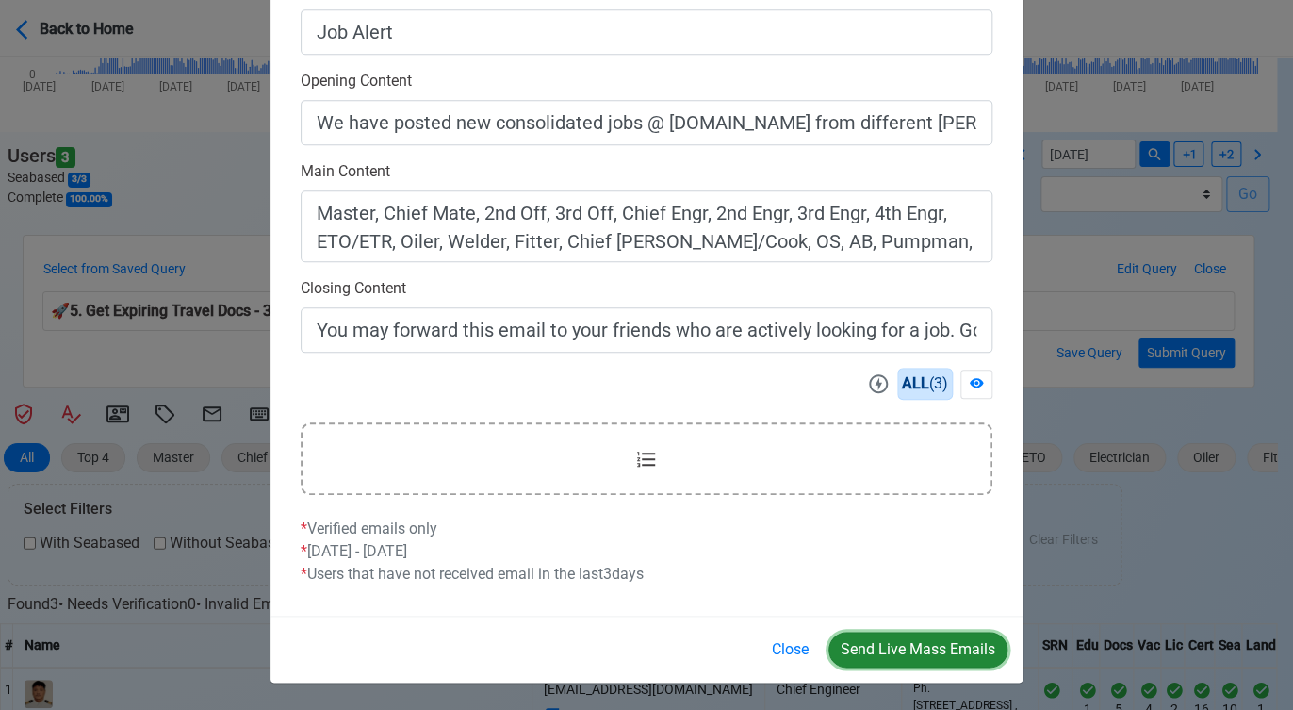
click at [920, 654] on button "Send Live Mass Emails" at bounding box center [918, 650] width 179 height 36
drag, startPoint x: 792, startPoint y: 653, endPoint x: 750, endPoint y: 605, distance: 63.5
click at [792, 650] on button "Close" at bounding box center [790, 650] width 61 height 36
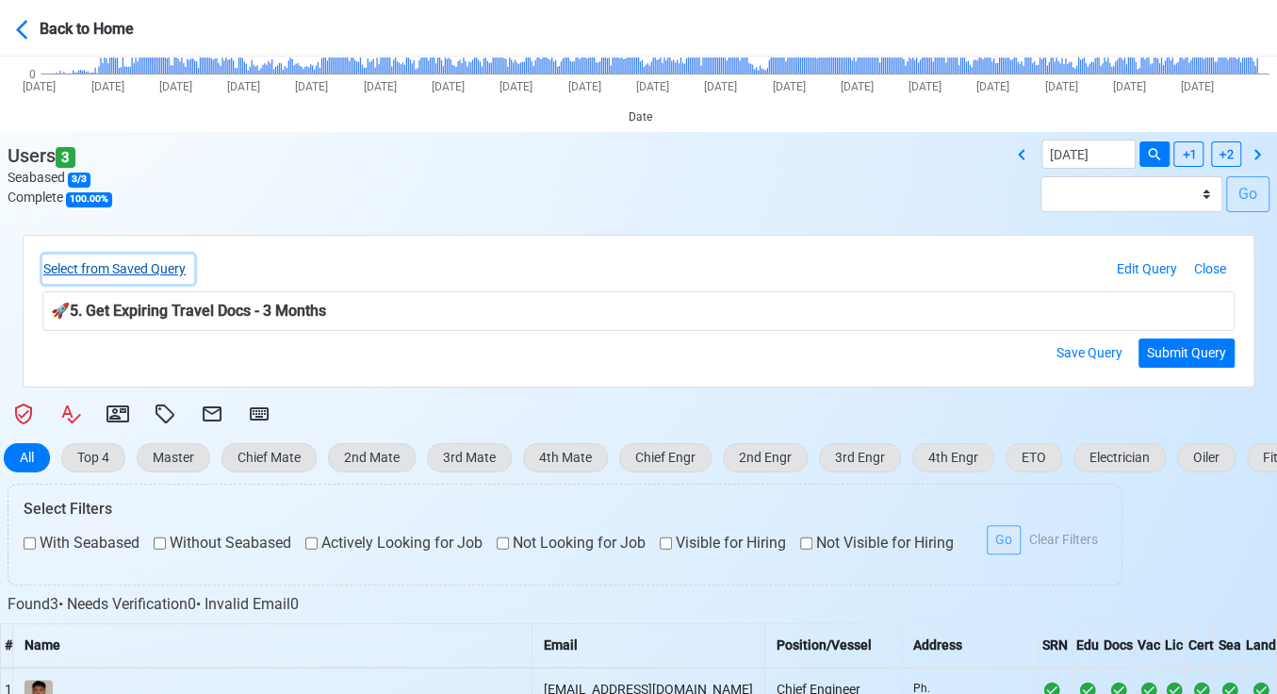
click at [172, 270] on button "Select from Saved Query" at bounding box center [118, 269] width 152 height 29
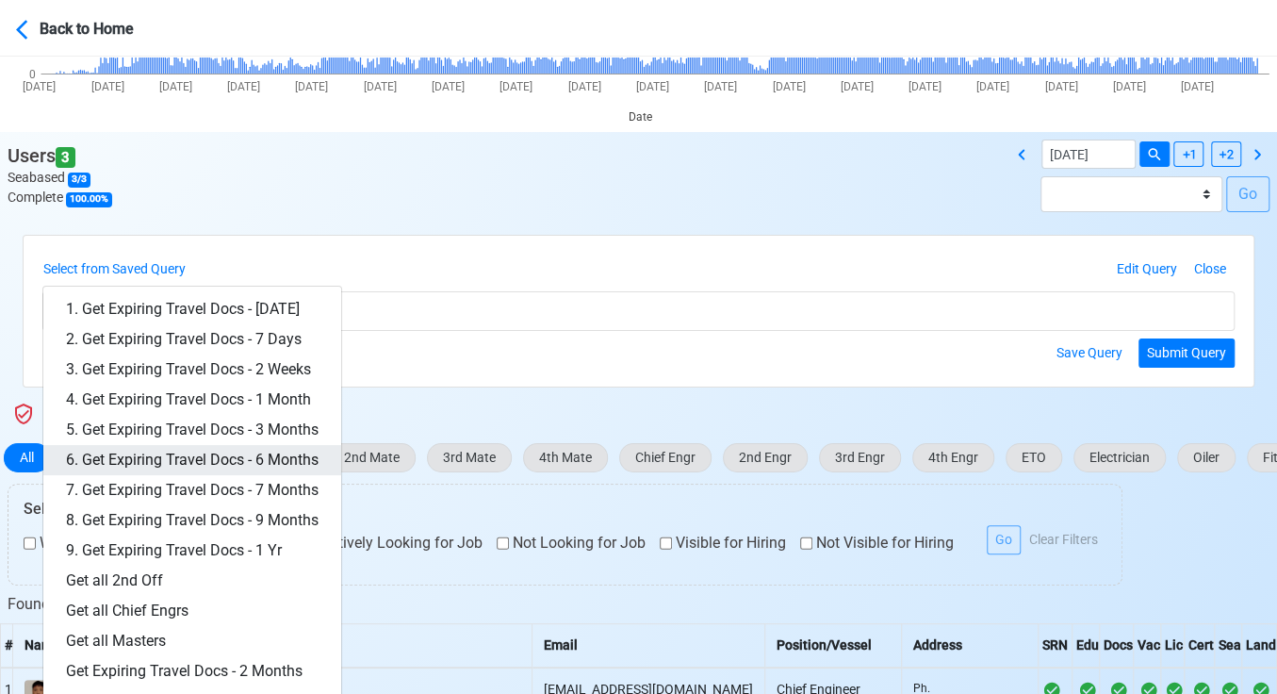
click at [286, 462] on link "6. Get Expiring Travel Docs - 6 Months" at bounding box center [192, 460] width 298 height 30
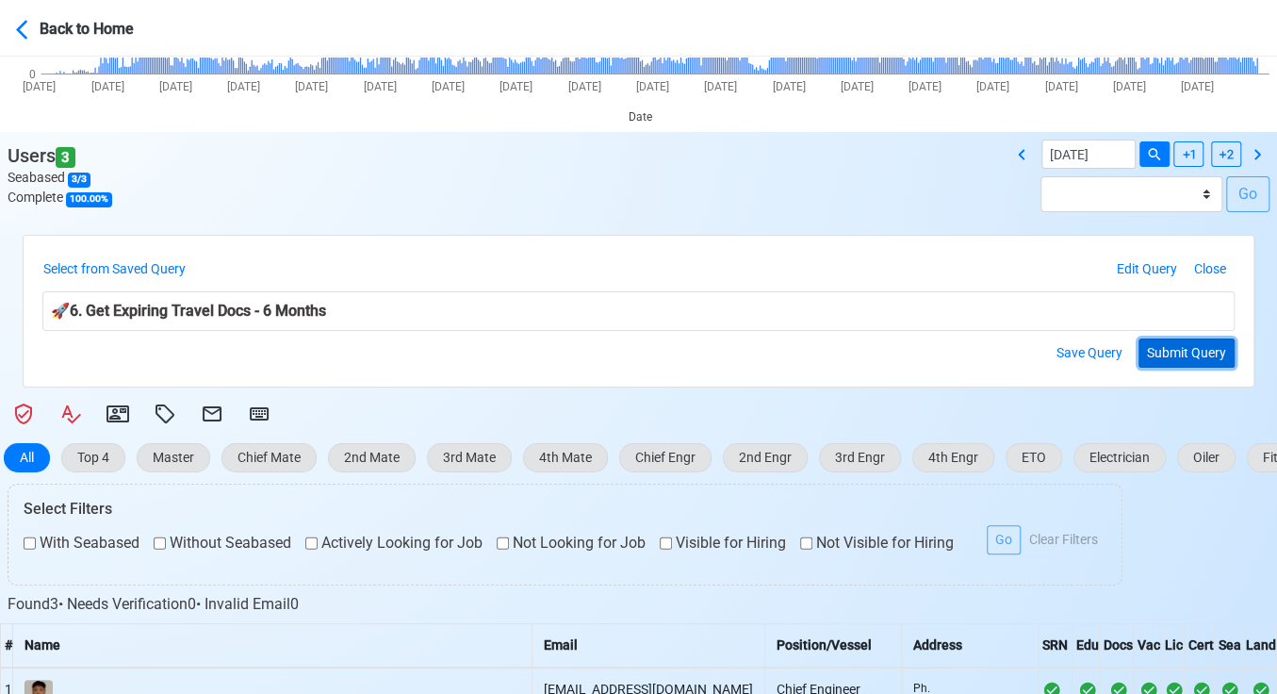
click at [1182, 350] on button "Submit Query" at bounding box center [1187, 352] width 96 height 29
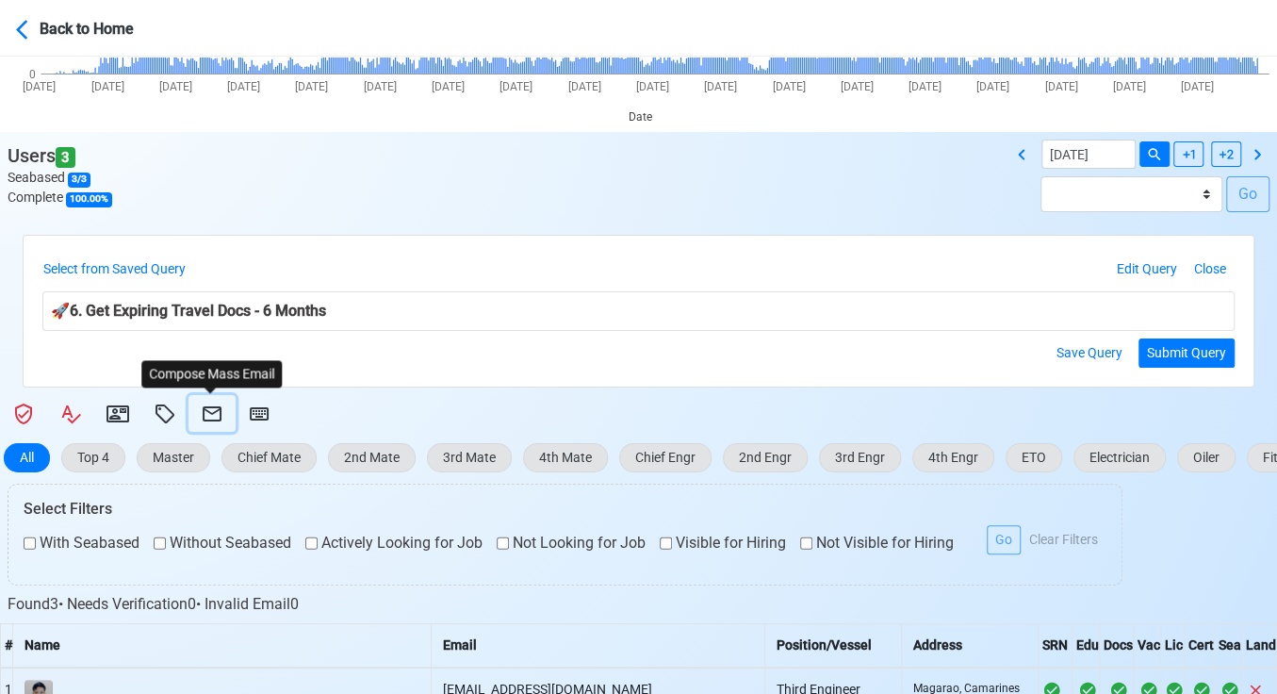
click at [205, 404] on icon at bounding box center [212, 414] width 23 height 23
select select "d-3e71907ffd064a39999872a824aaf79a"
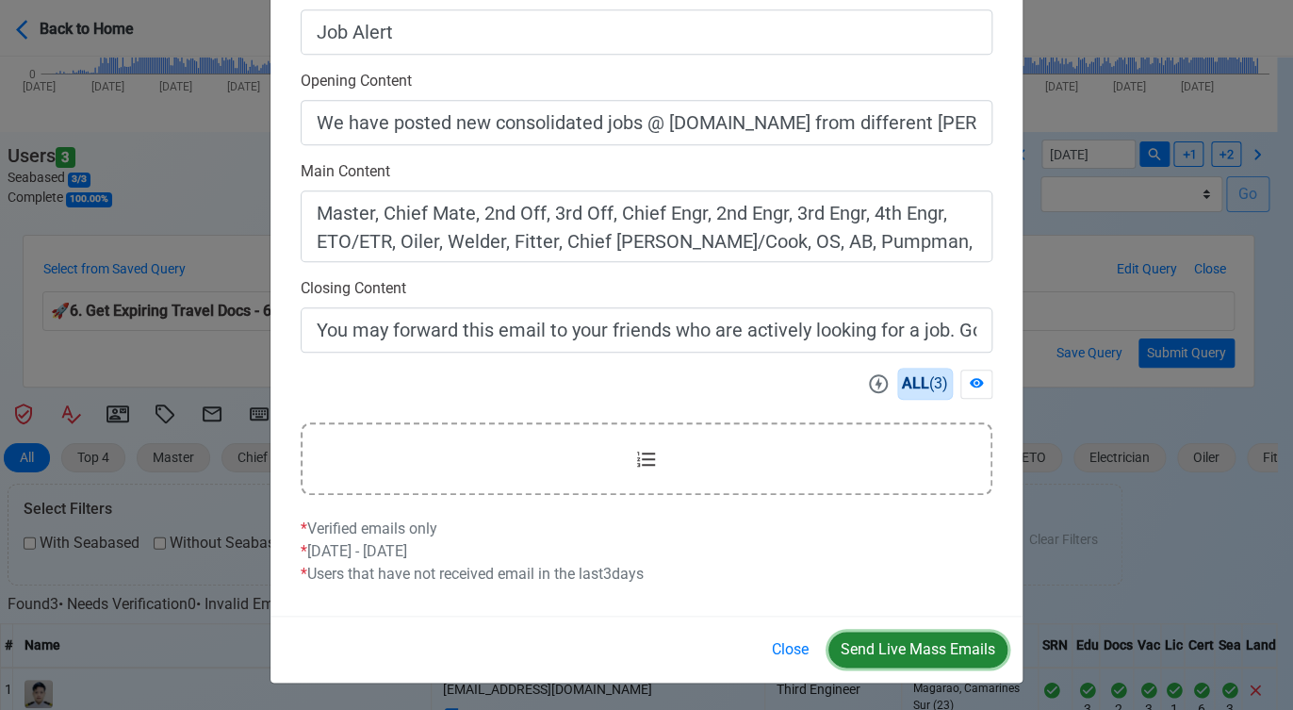
click at [918, 648] on button "Send Live Mass Emails" at bounding box center [918, 650] width 179 height 36
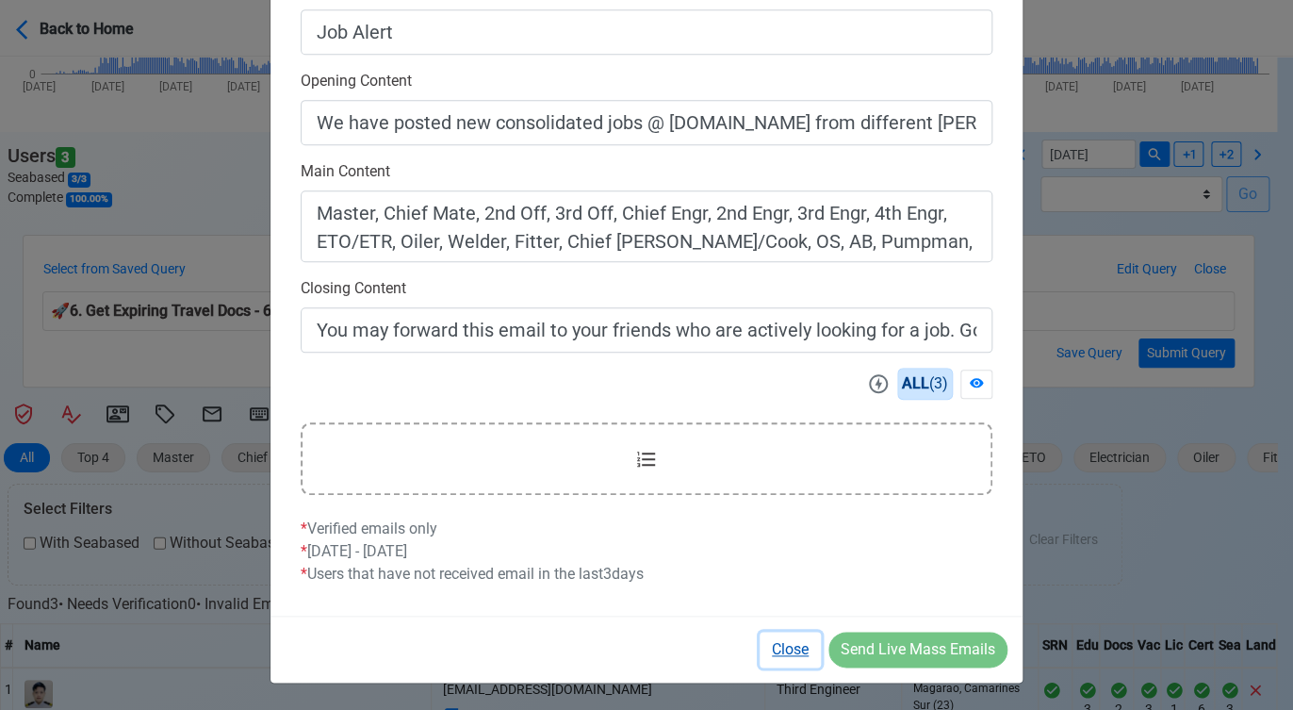
click at [785, 651] on button "Close" at bounding box center [790, 650] width 61 height 36
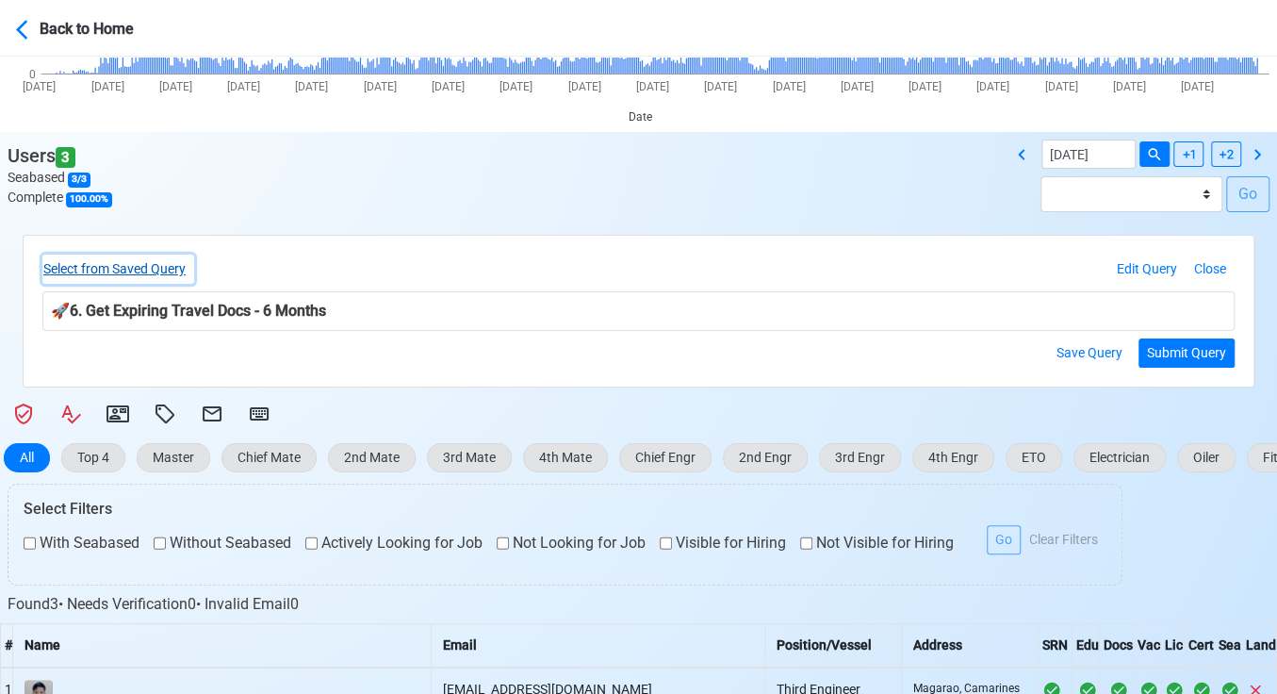
click at [153, 268] on button "Select from Saved Query" at bounding box center [118, 269] width 152 height 29
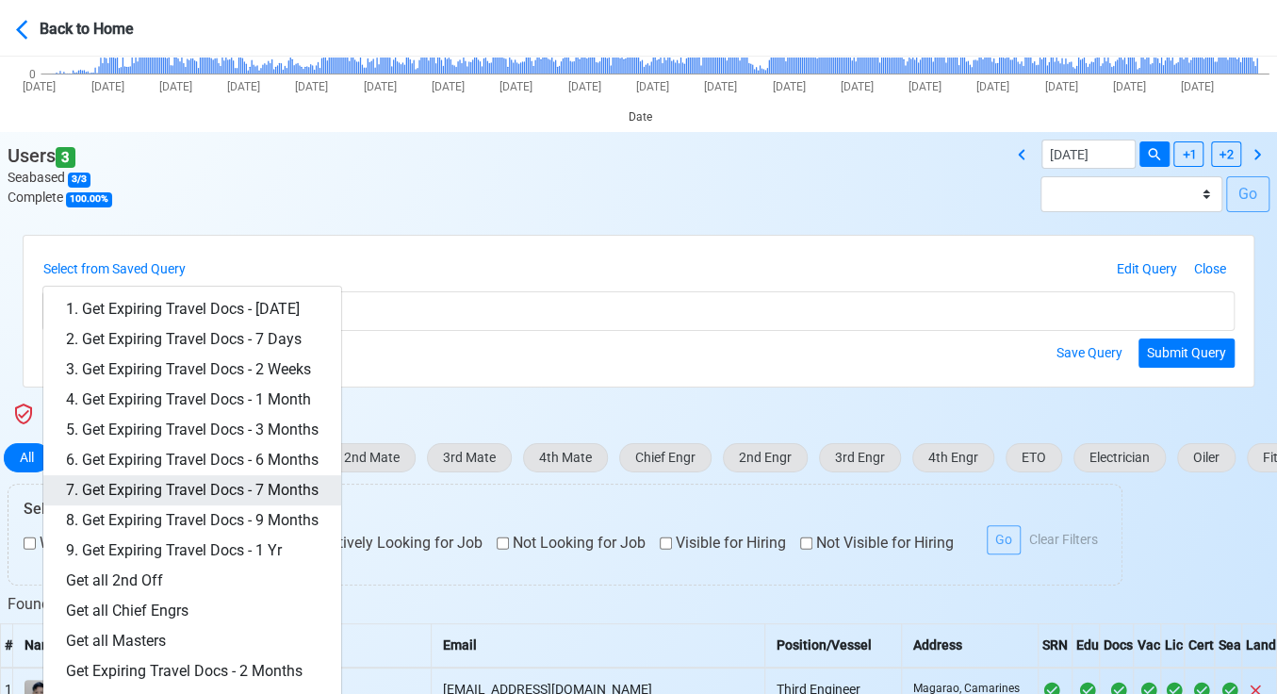
click at [257, 488] on link "7. Get Expiring Travel Docs - 7 Months" at bounding box center [192, 490] width 298 height 30
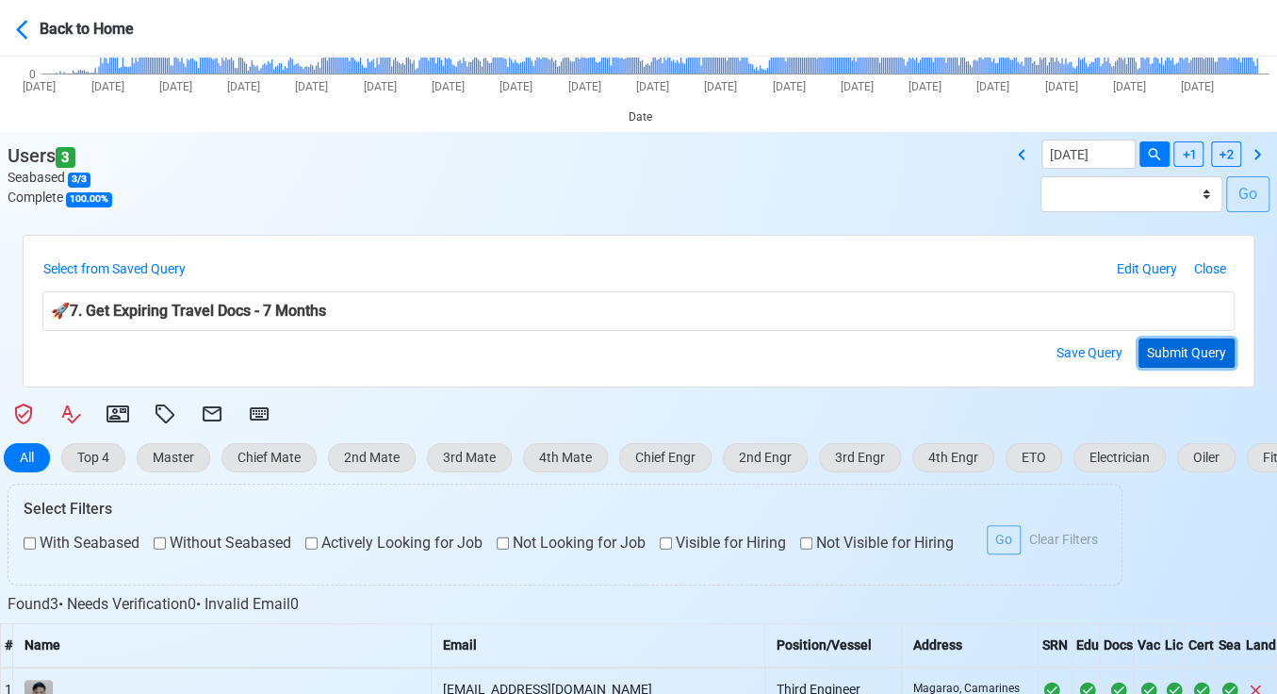
click at [1194, 352] on button "Submit Query" at bounding box center [1187, 352] width 96 height 29
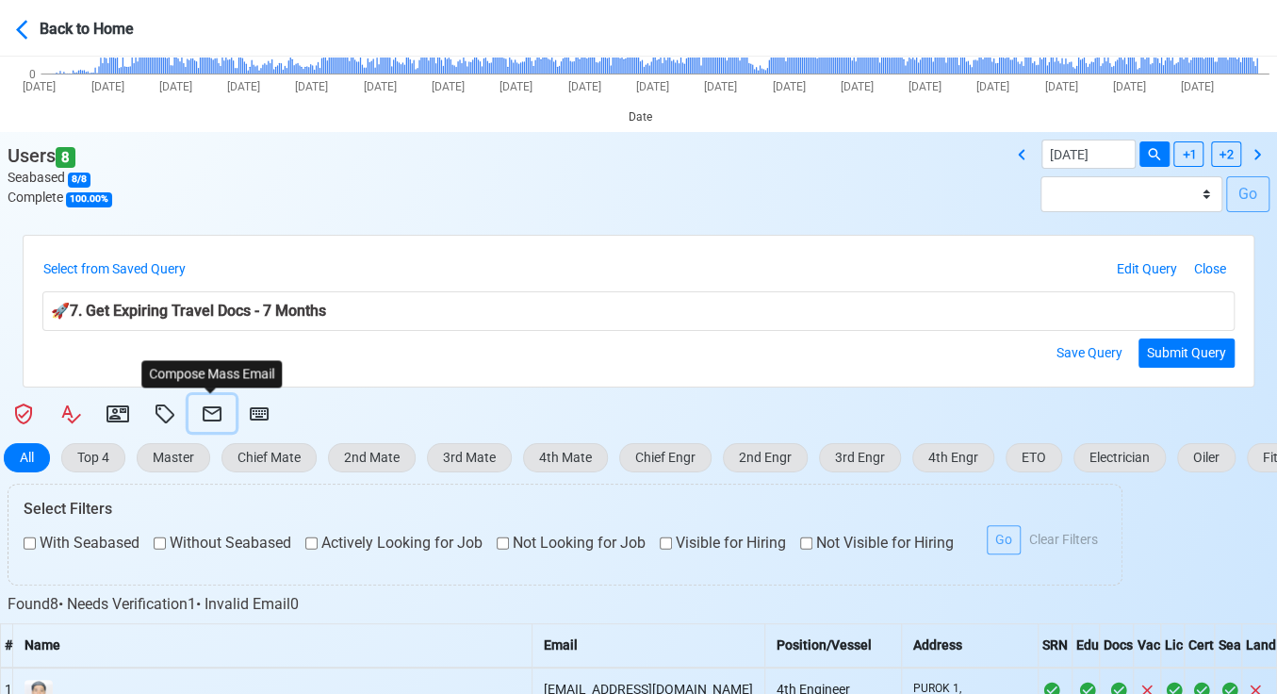
click at [209, 415] on icon at bounding box center [212, 414] width 23 height 23
select select "d-3e71907ffd064a39999872a824aaf79a"
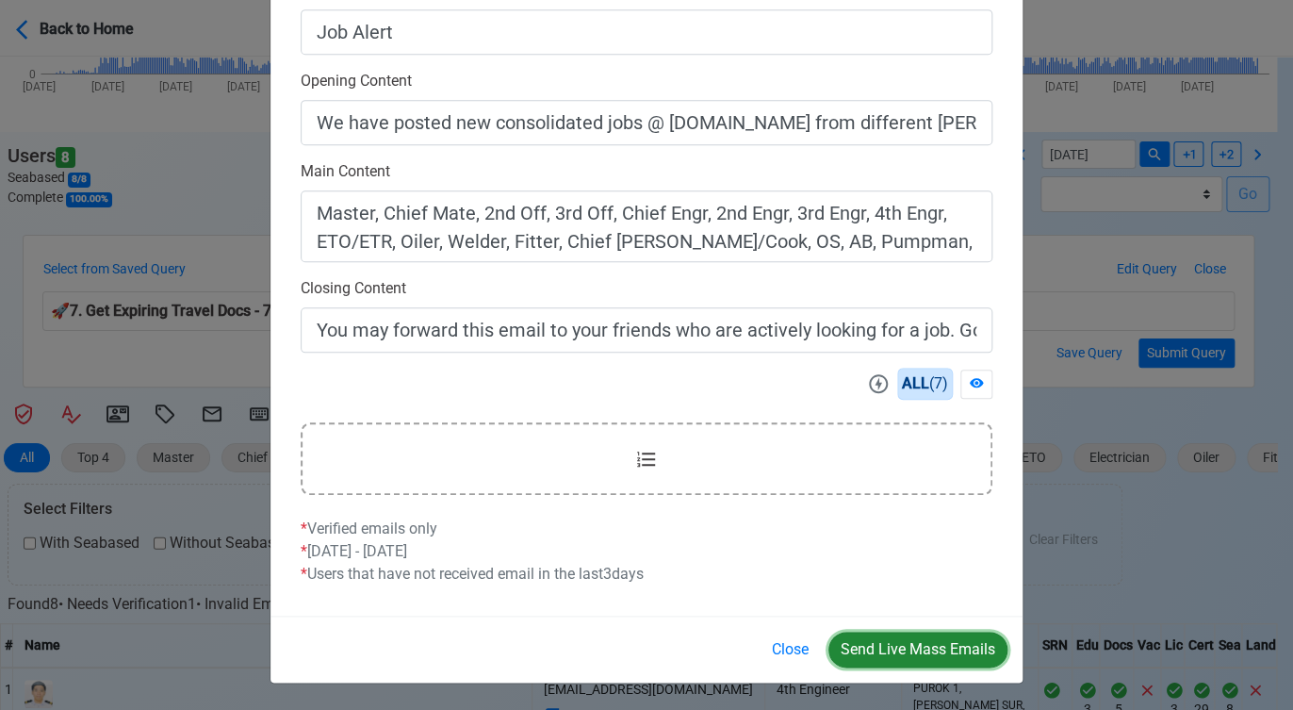
click at [899, 639] on button "Send Live Mass Emails" at bounding box center [918, 650] width 179 height 36
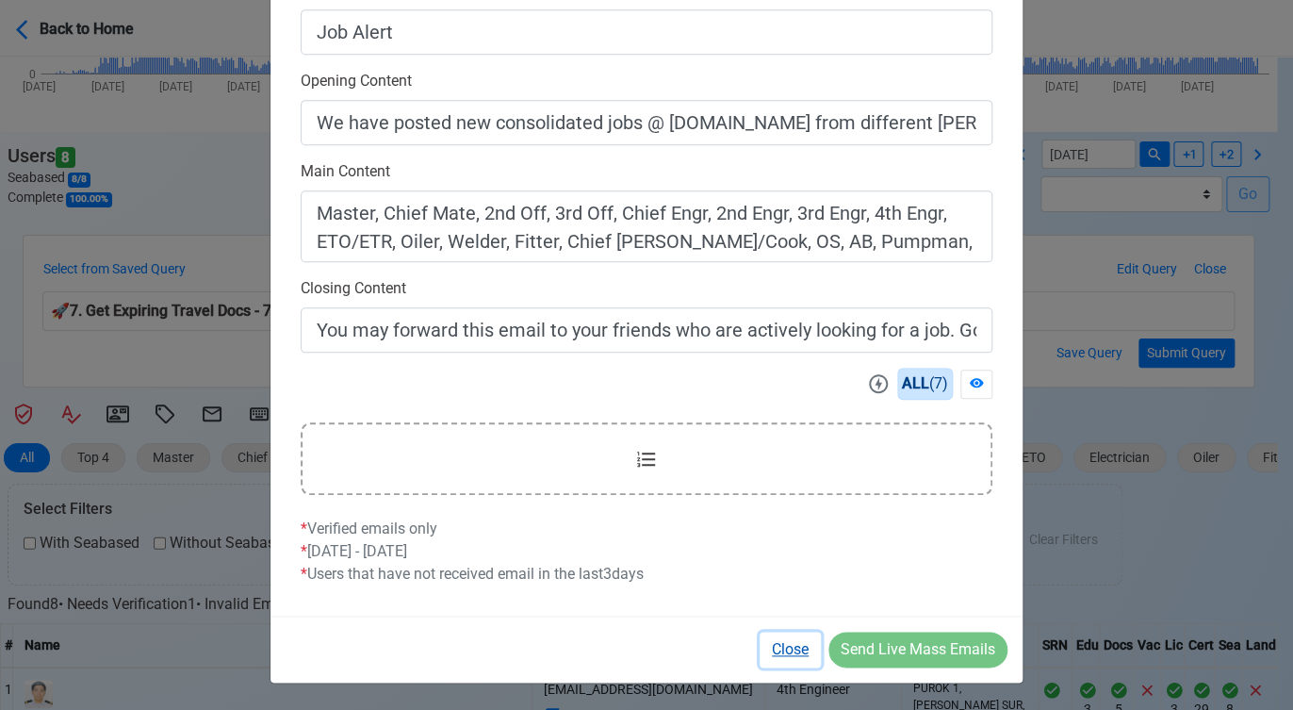
click at [769, 640] on button "Close" at bounding box center [790, 650] width 61 height 36
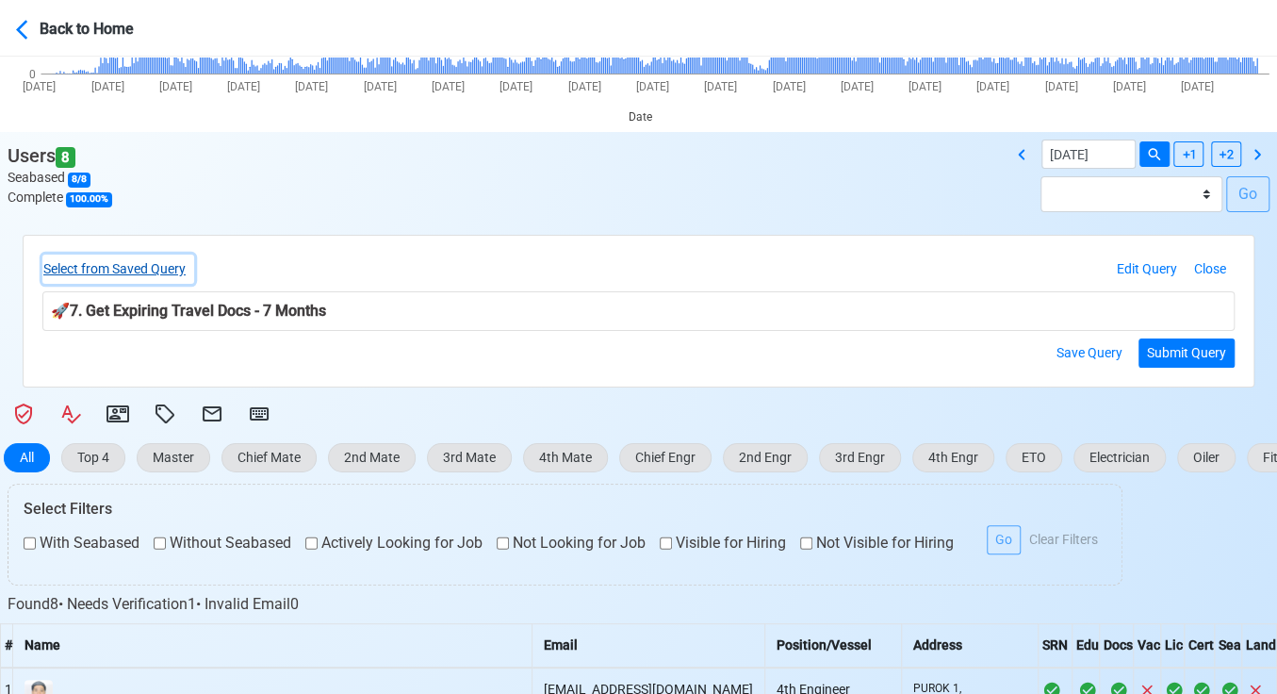
click at [146, 269] on button "Select from Saved Query" at bounding box center [118, 269] width 152 height 29
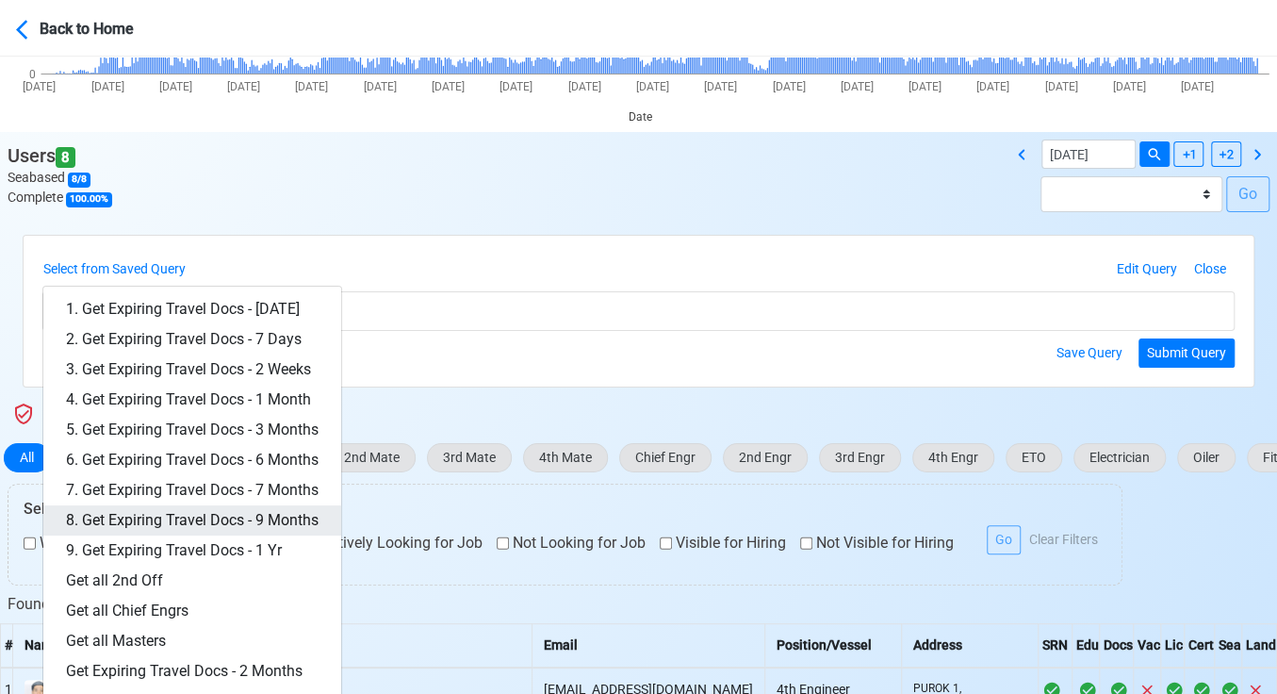
click at [273, 514] on link "8. Get Expiring Travel Docs - 9 Months" at bounding box center [192, 520] width 298 height 30
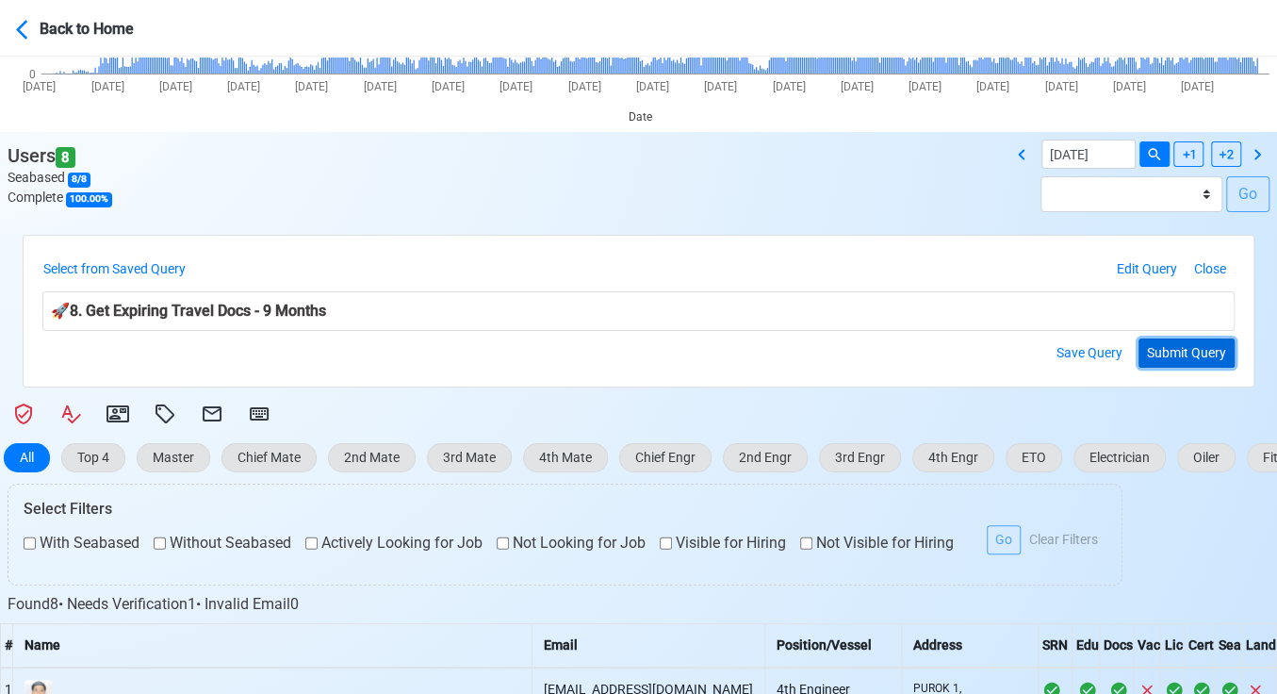
click at [1204, 351] on button "Submit Query" at bounding box center [1187, 352] width 96 height 29
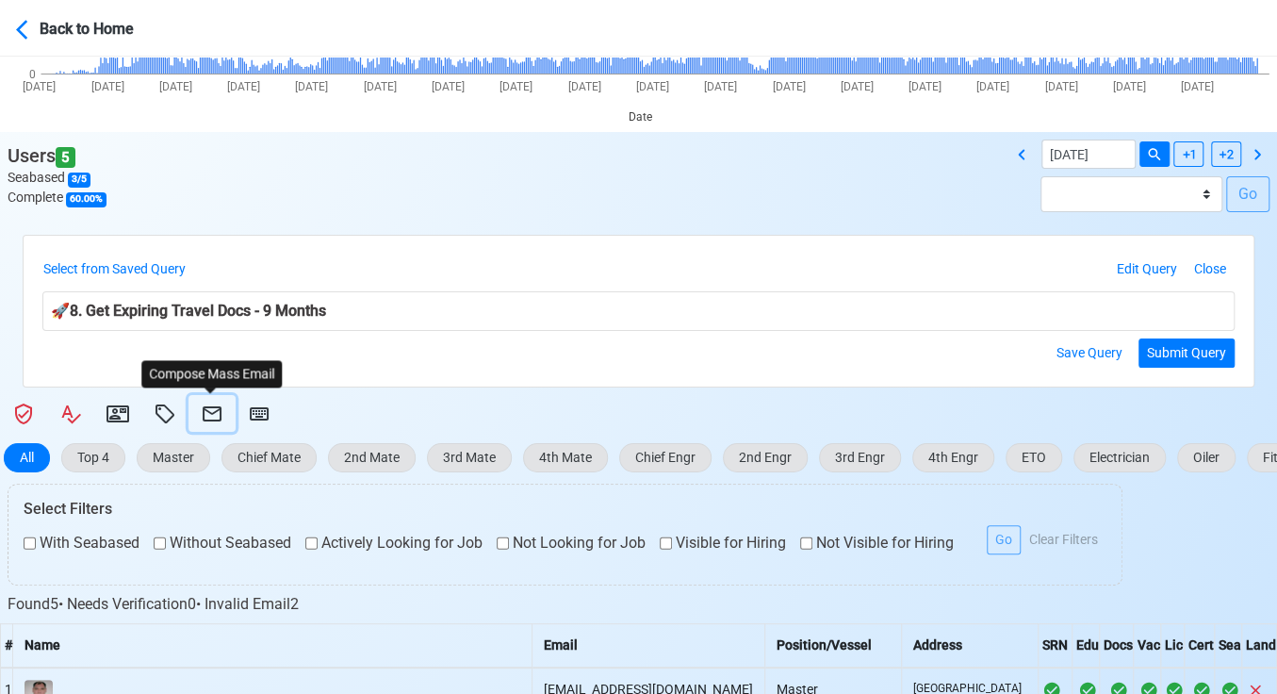
click at [204, 411] on icon at bounding box center [212, 414] width 23 height 23
select select "d-3e71907ffd064a39999872a824aaf79a"
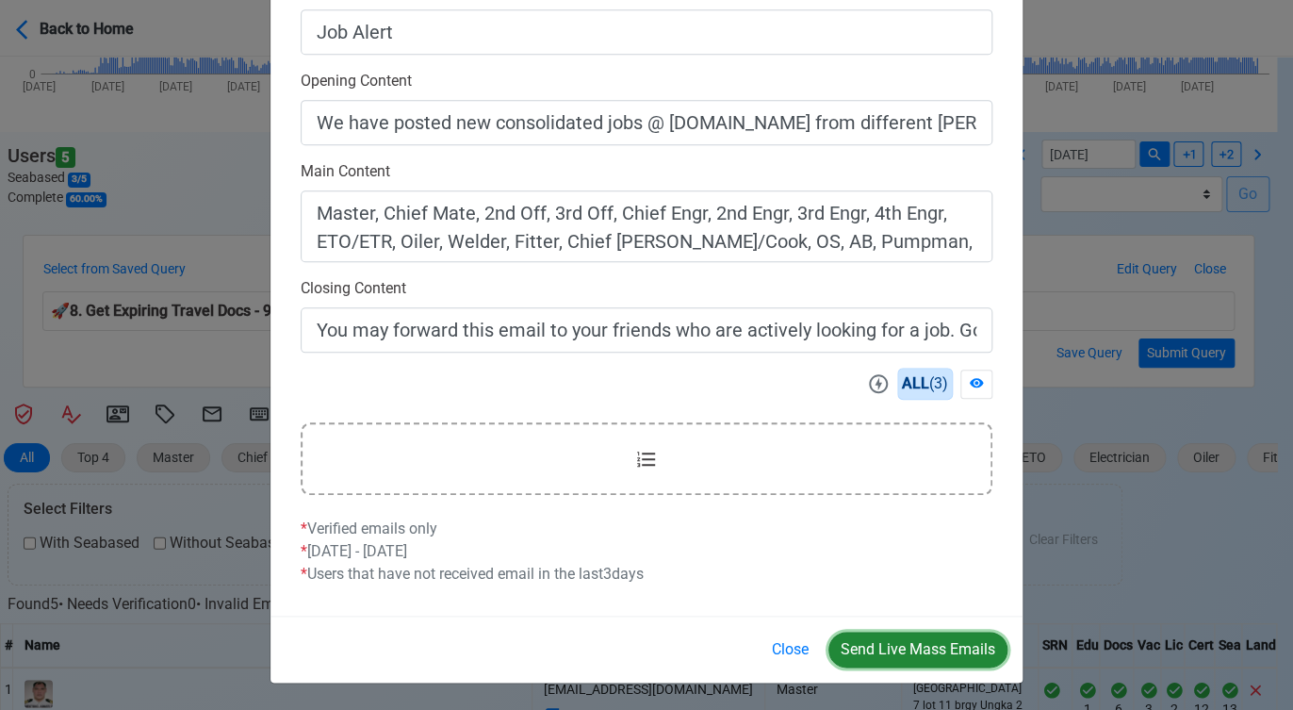
click at [913, 654] on button "Send Live Mass Emails" at bounding box center [918, 650] width 179 height 36
click at [781, 647] on button "Close" at bounding box center [790, 650] width 61 height 36
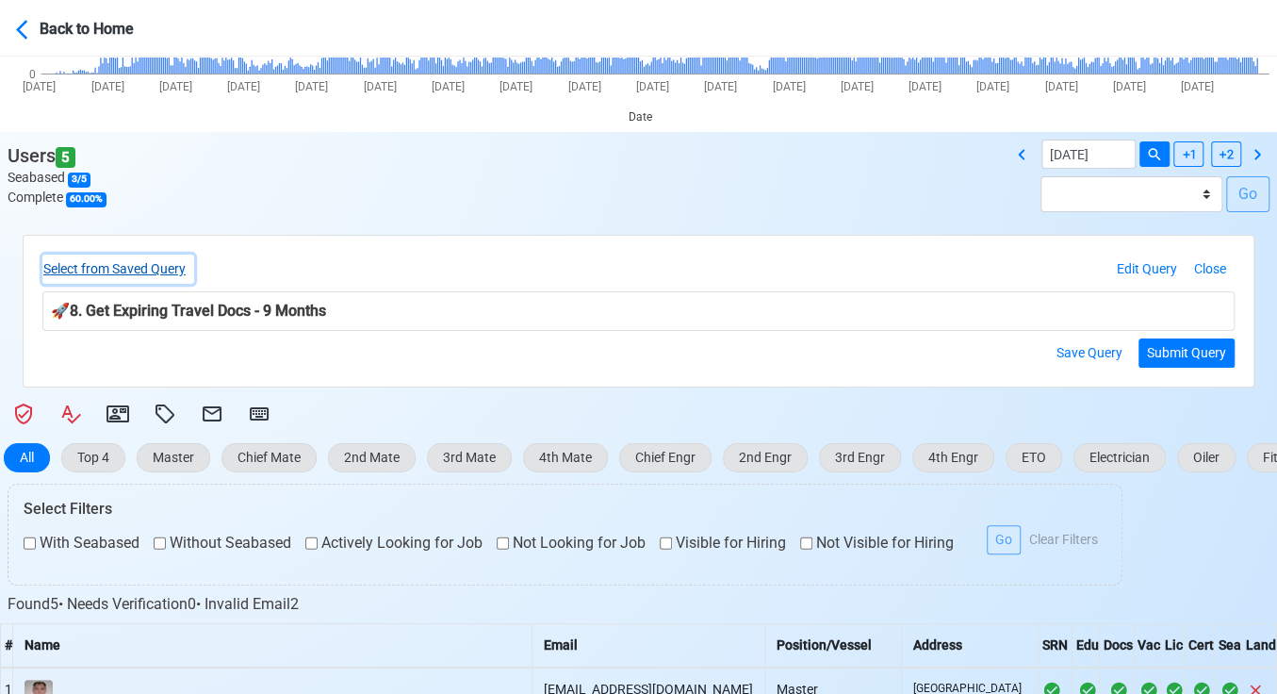
click at [166, 262] on button "Select from Saved Query" at bounding box center [118, 269] width 152 height 29
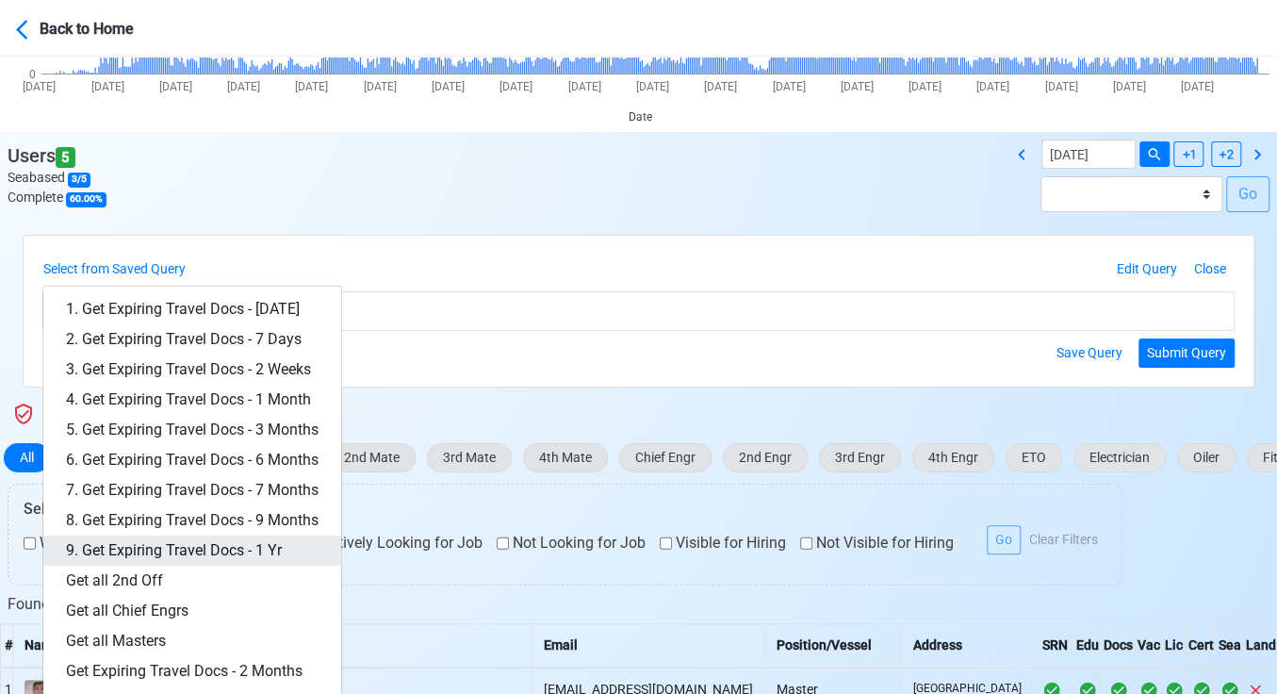
click at [288, 540] on link "9. Get Expiring Travel Docs - 1 Yr" at bounding box center [192, 550] width 298 height 30
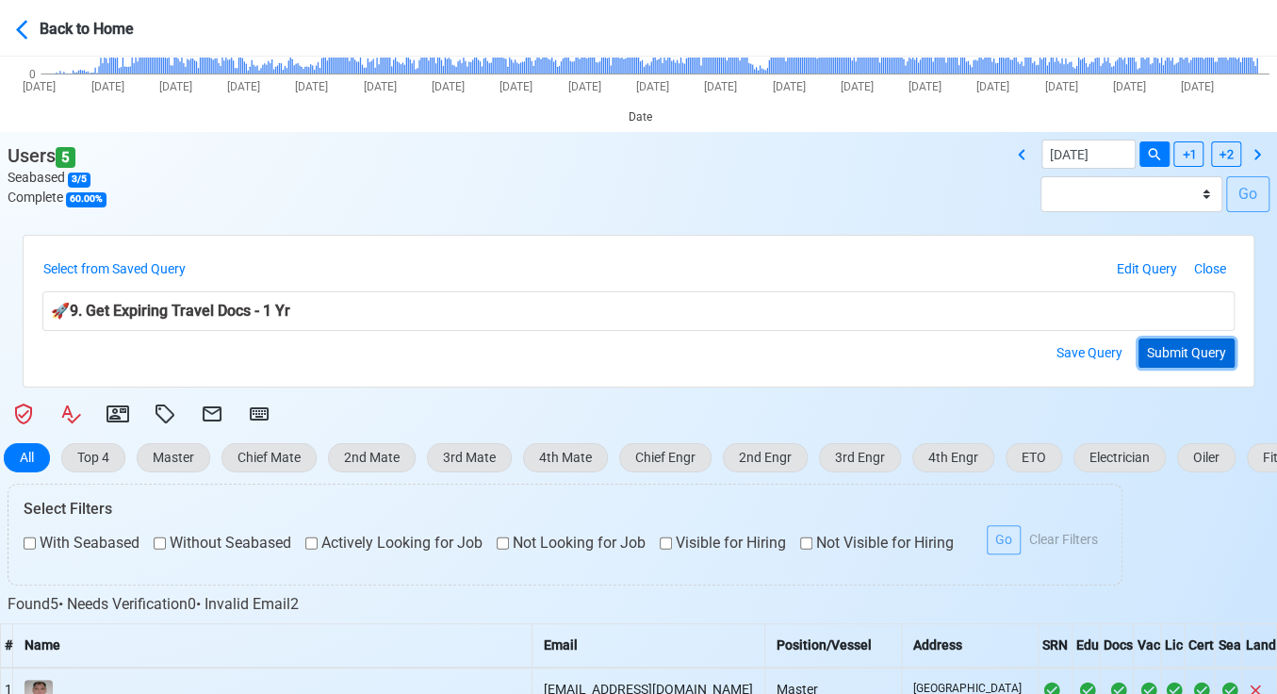
click at [1191, 353] on button "Submit Query" at bounding box center [1187, 352] width 96 height 29
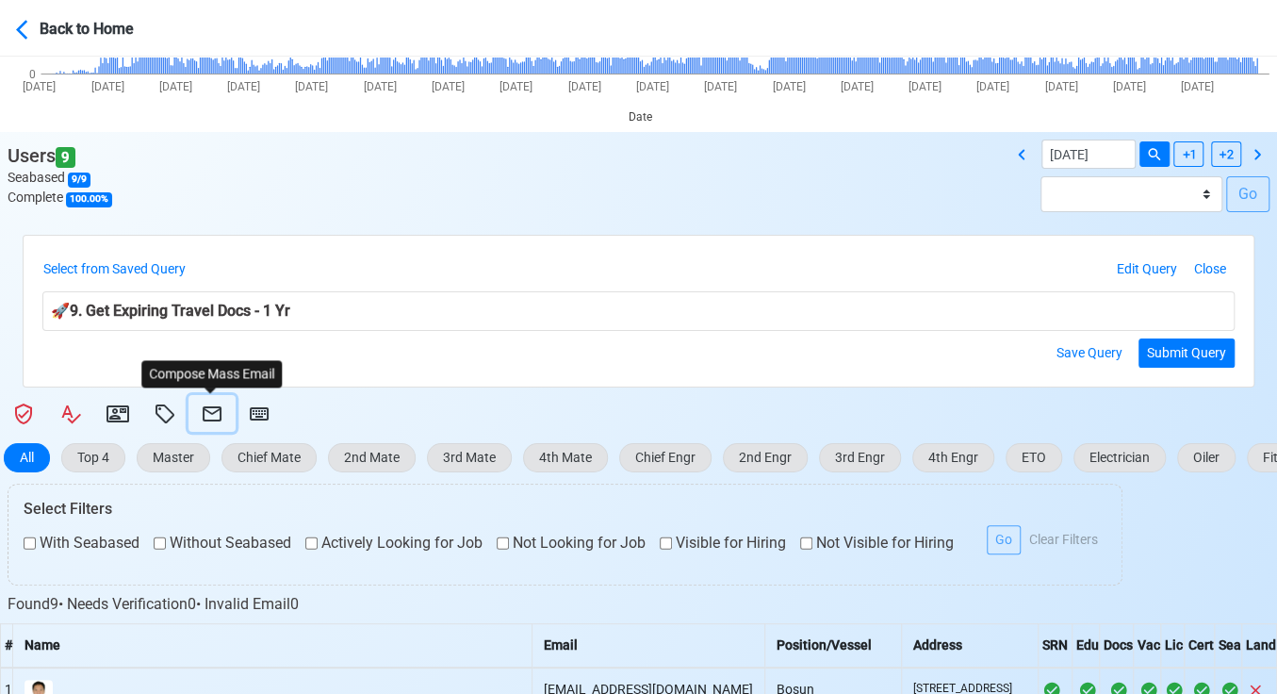
click at [206, 407] on icon at bounding box center [212, 414] width 23 height 23
select select "d-3e71907ffd064a39999872a824aaf79a"
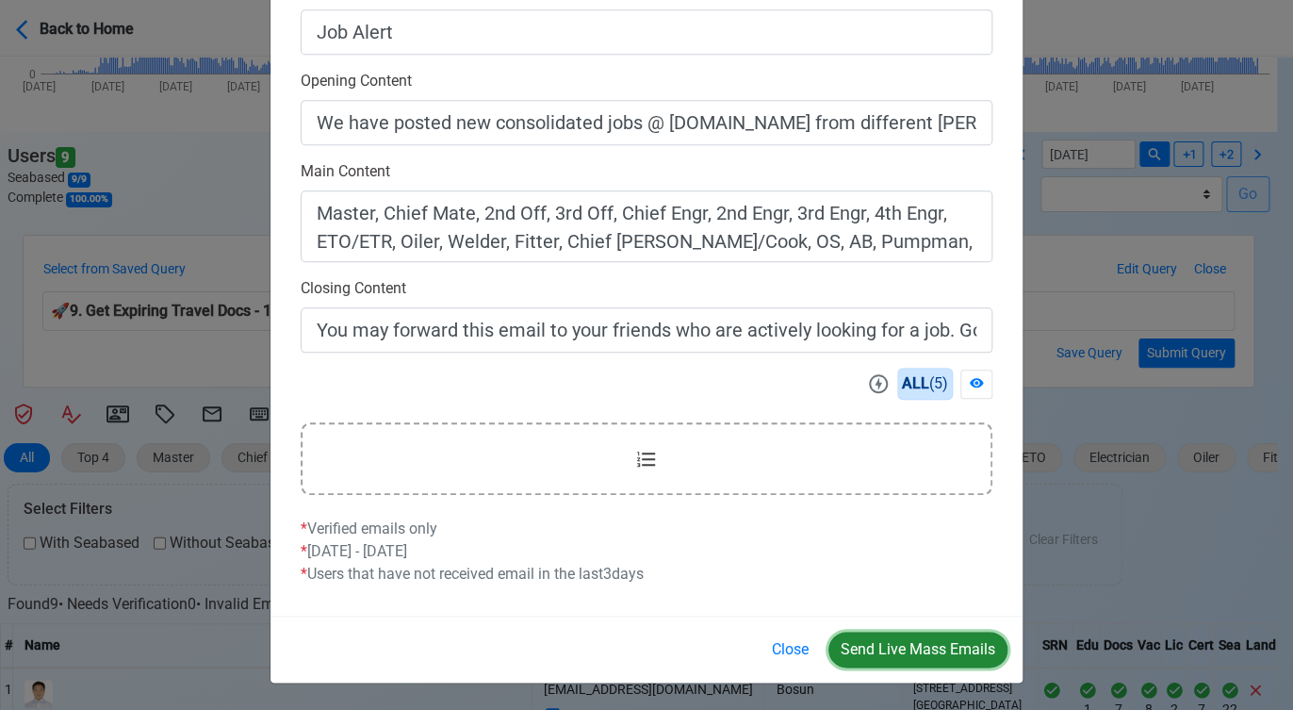
click at [933, 648] on button "Send Live Mass Emails" at bounding box center [918, 650] width 179 height 36
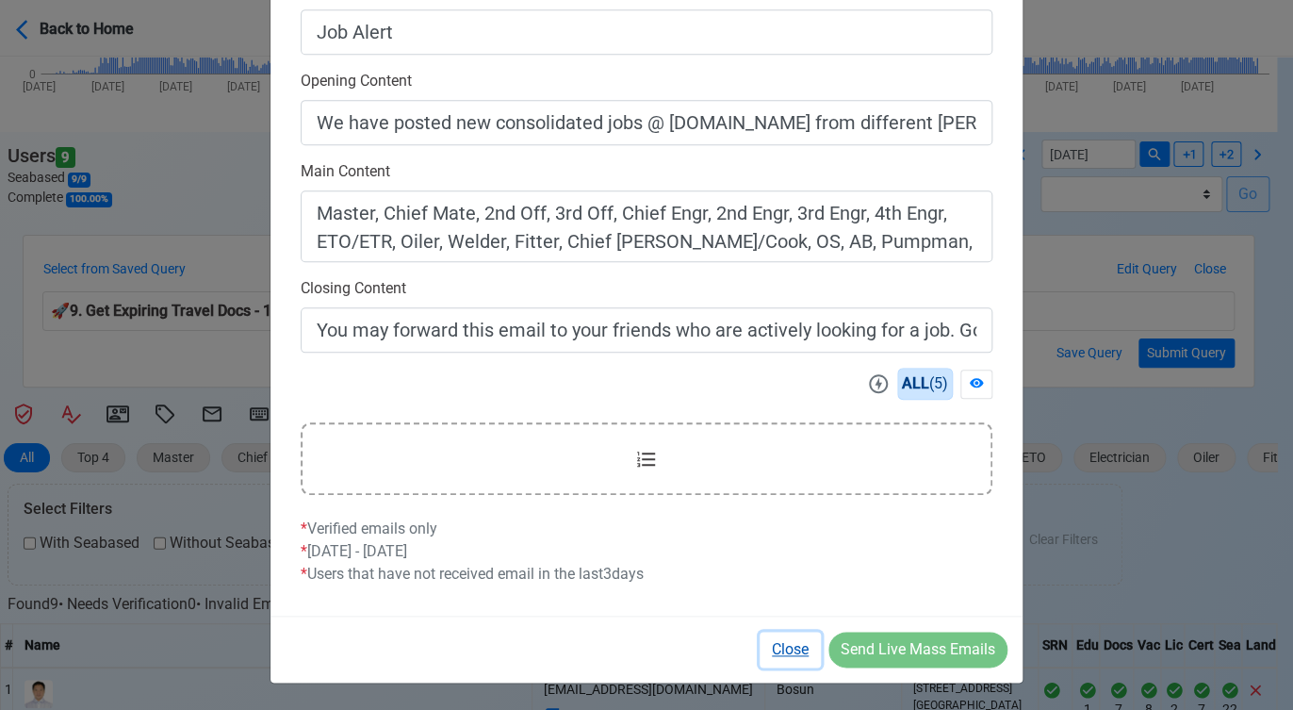
click at [792, 645] on button "Close" at bounding box center [790, 650] width 61 height 36
